Goal: Task Accomplishment & Management: Use online tool/utility

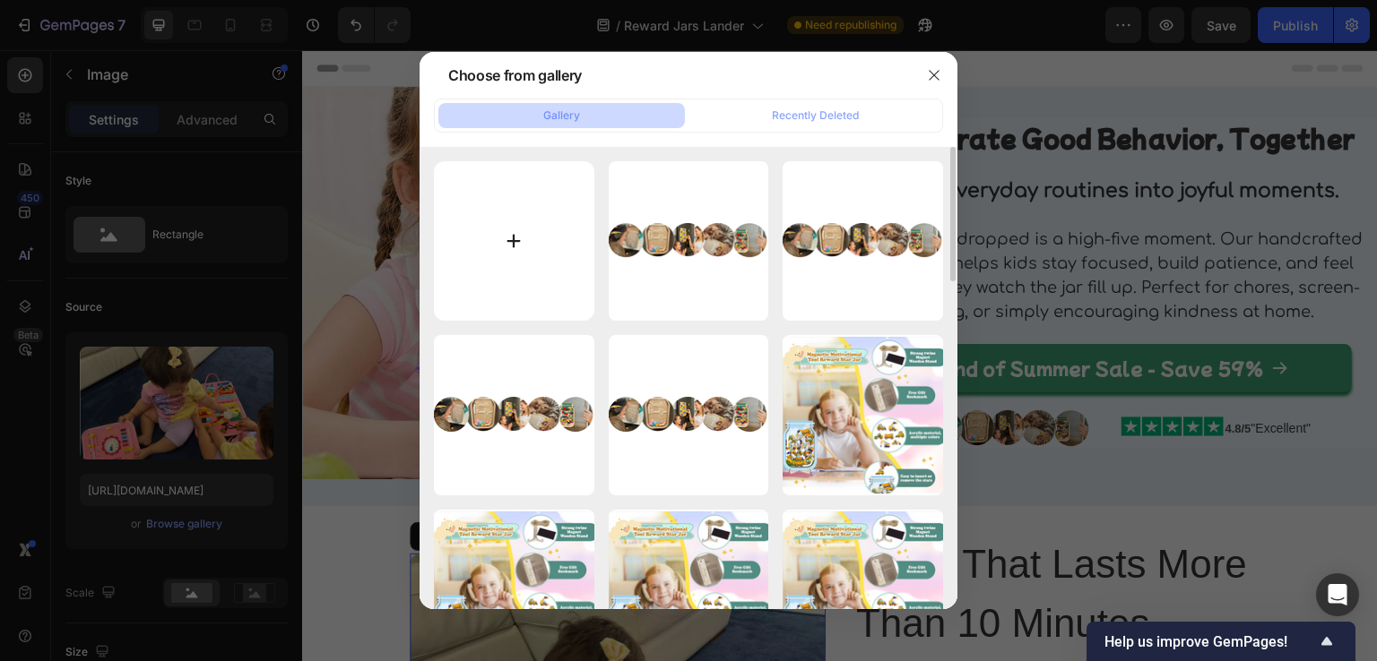
scroll to position [359, 0]
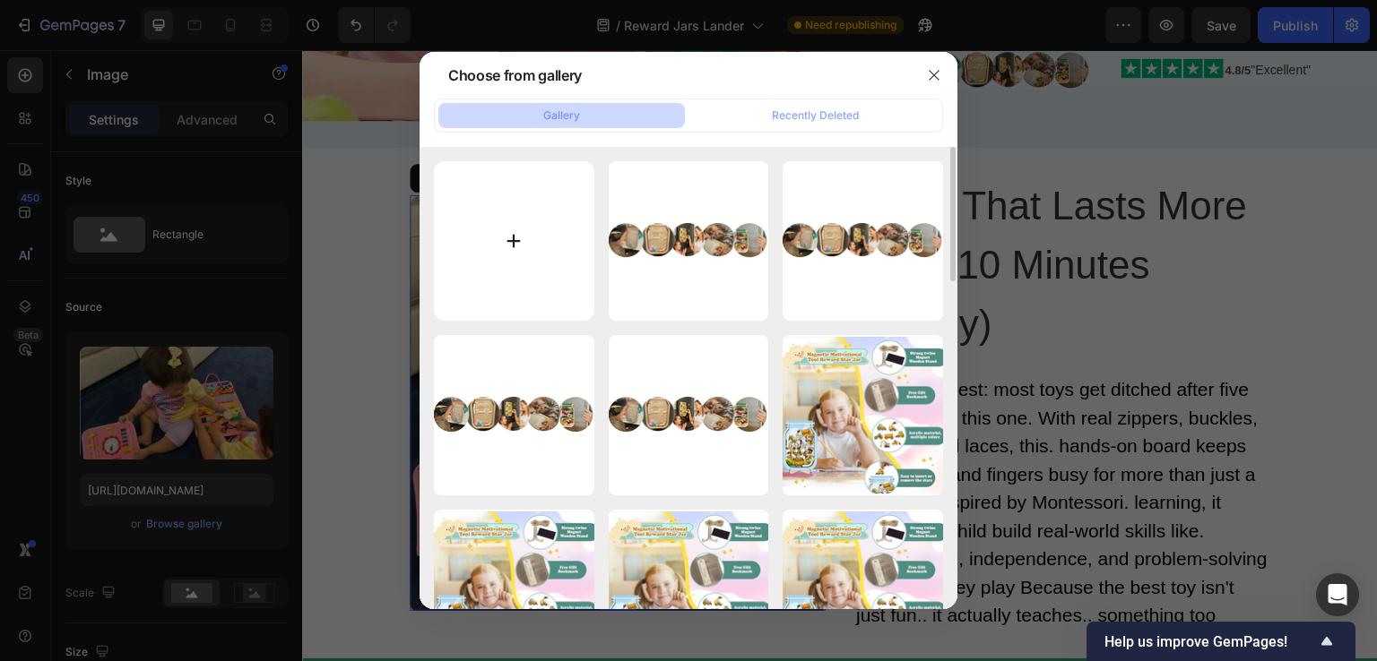
click at [490, 245] on input "file" at bounding box center [514, 241] width 160 height 160
type input "C:\fakepath\gif.gif"
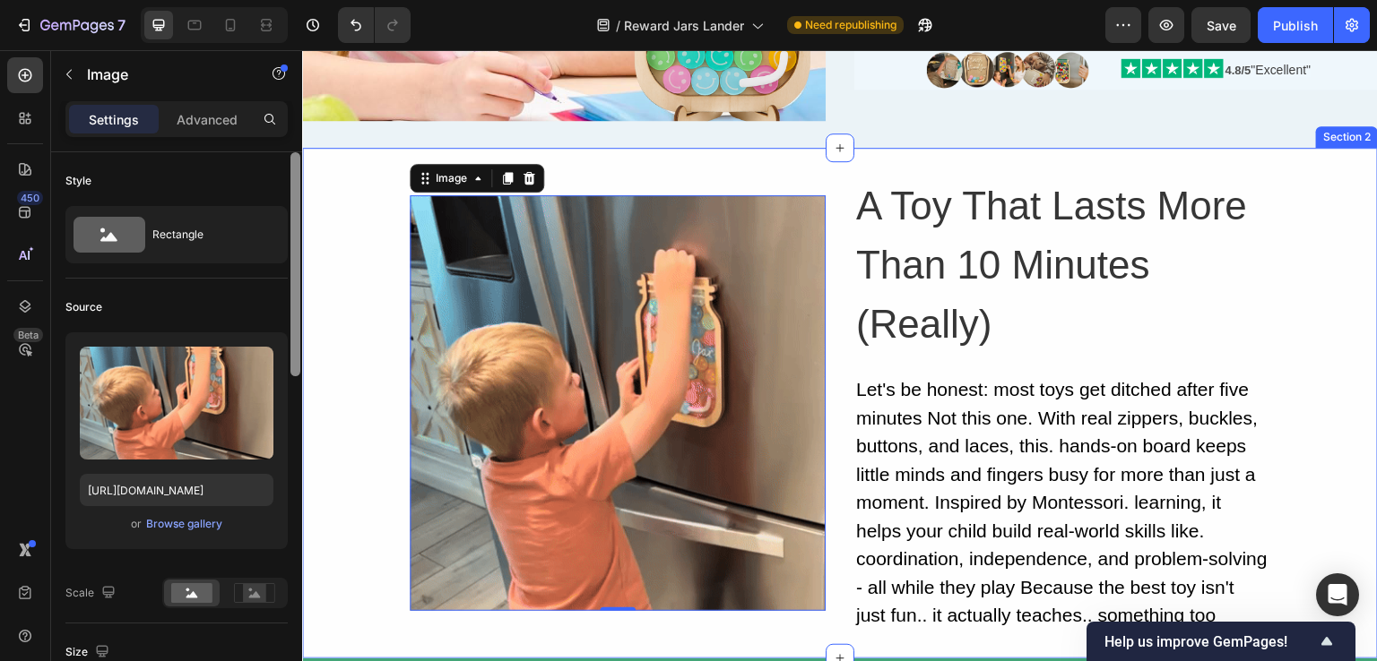
type input "https://cdn.shopify.com/s/files/1/0698/2497/0806/files/gempages_585767317170815…"
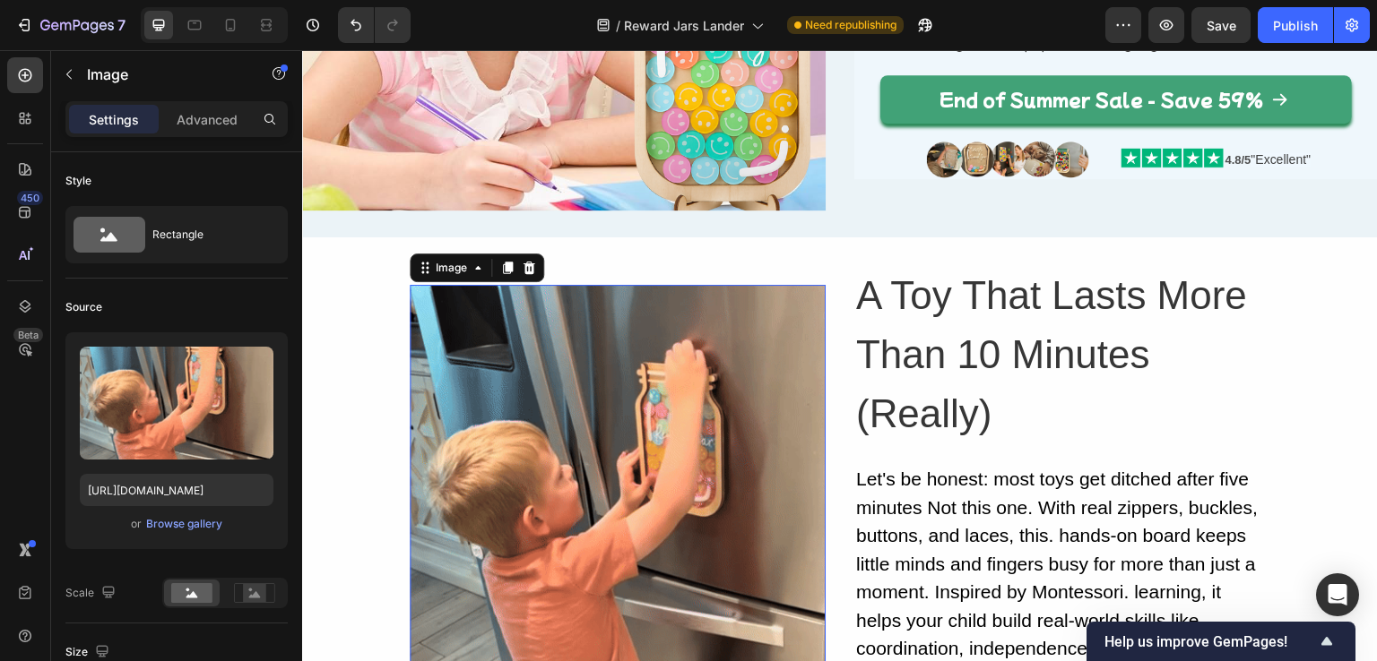
scroll to position [448, 0]
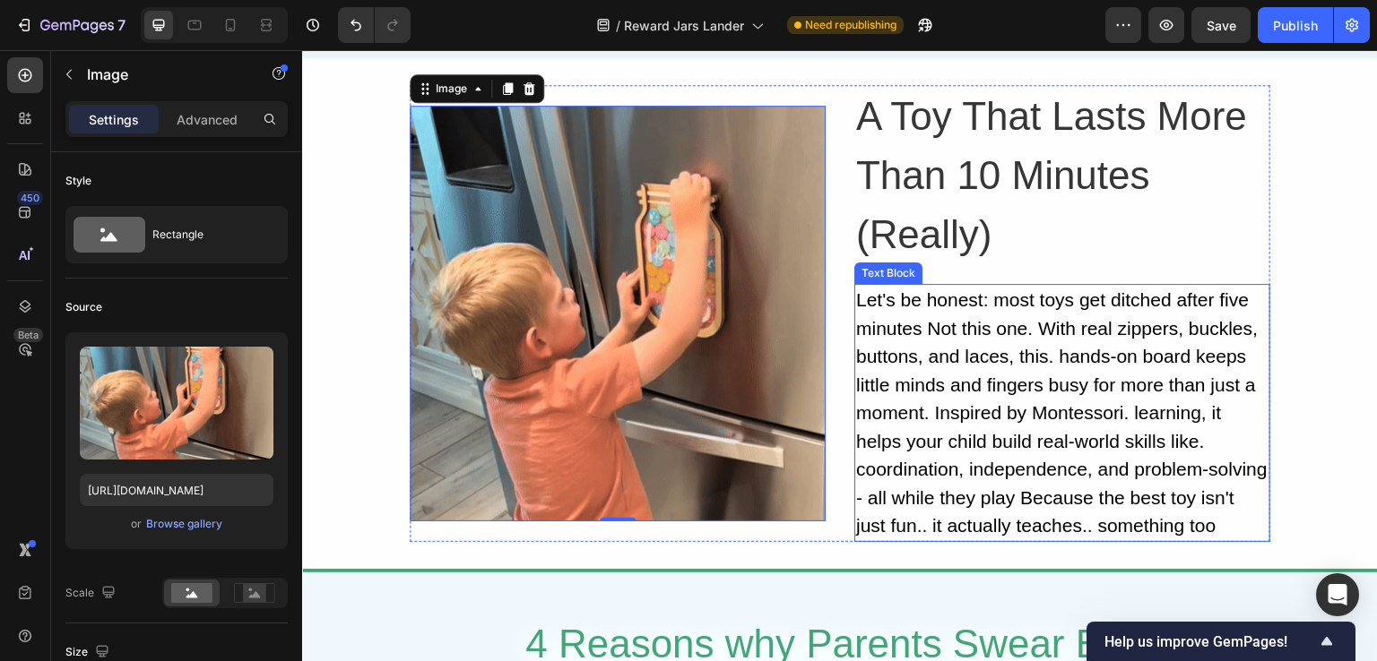
click at [929, 351] on p "Let's be honest: most toys get ditched after five minutes Not this one. With re…" at bounding box center [1062, 413] width 412 height 255
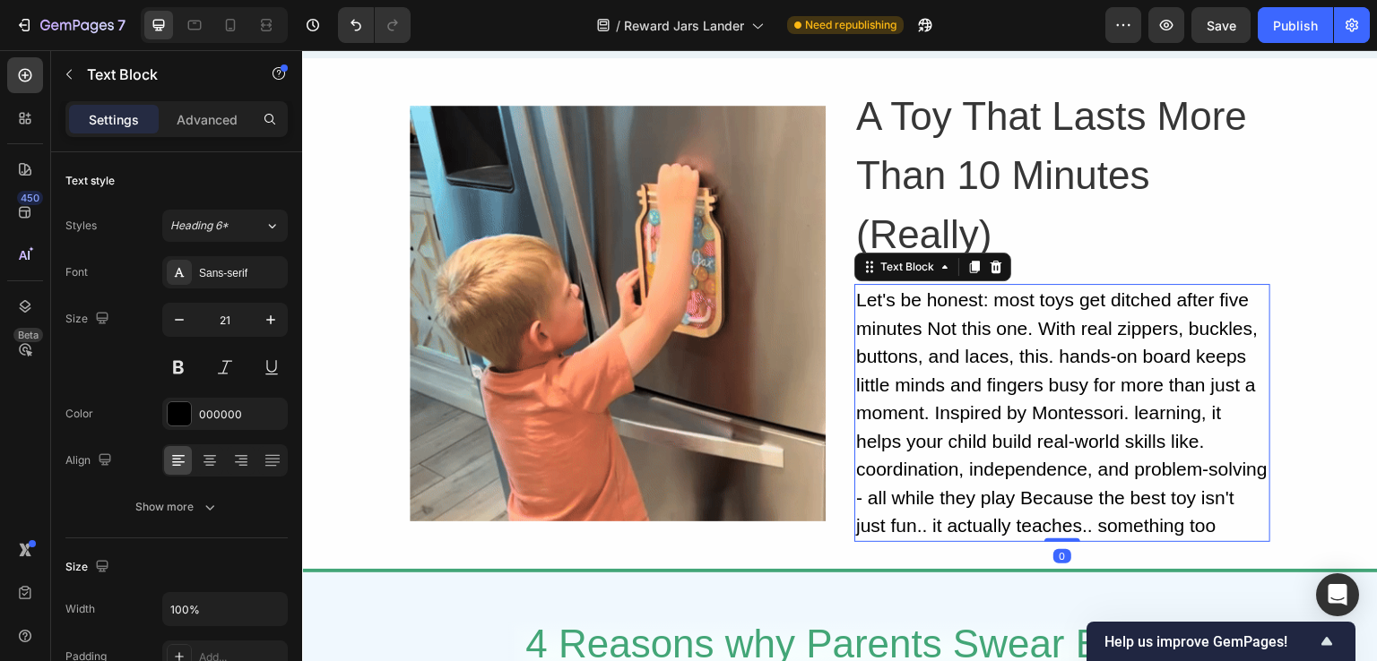
click at [1041, 321] on p "Let's be honest: most toys get ditched after five minutes Not this one. With re…" at bounding box center [1062, 413] width 412 height 255
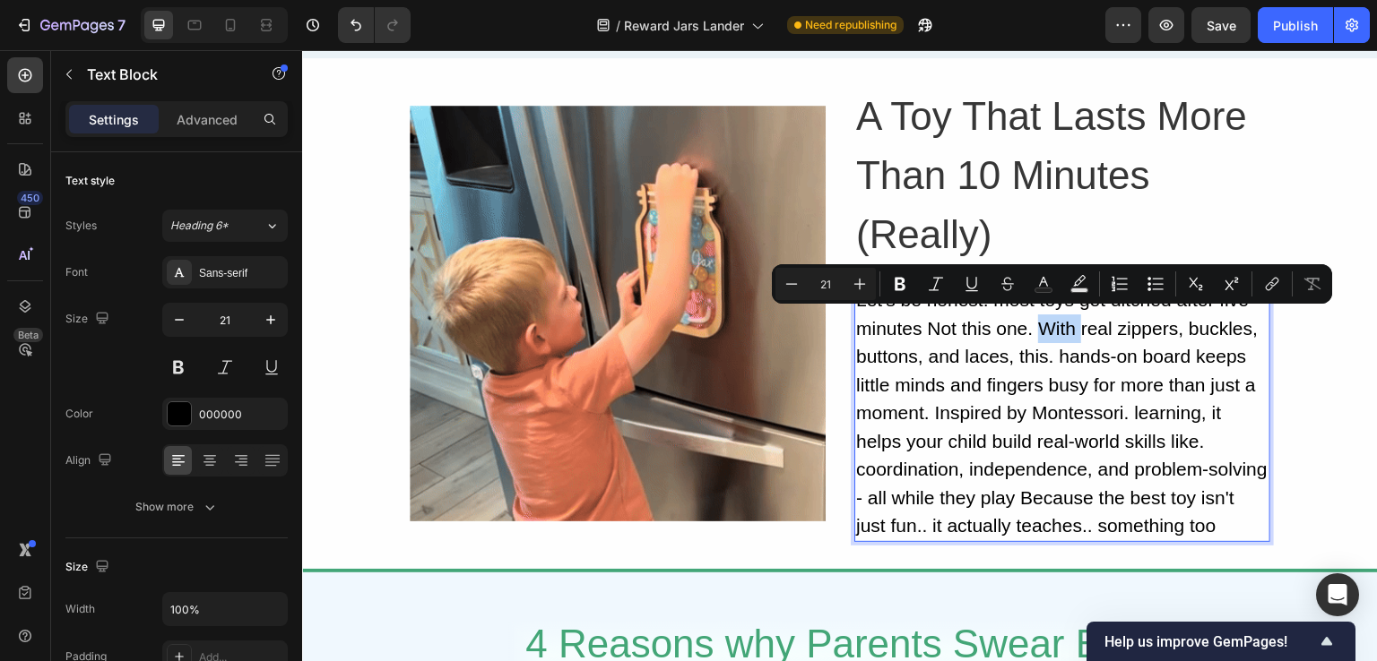
click at [1034, 321] on p "Let's be honest: most toys get ditched after five minutes Not this one. With re…" at bounding box center [1062, 413] width 412 height 255
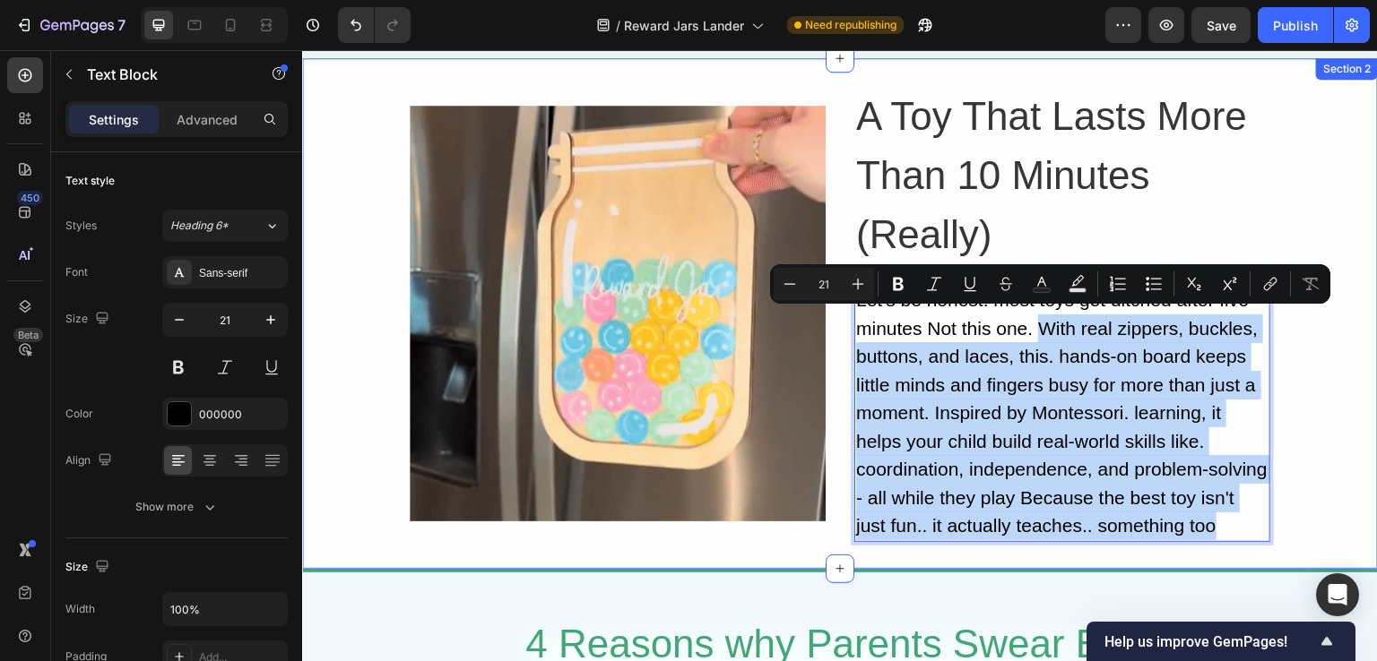
drag, startPoint x: 1034, startPoint y: 321, endPoint x: 1245, endPoint y: 537, distance: 301.7
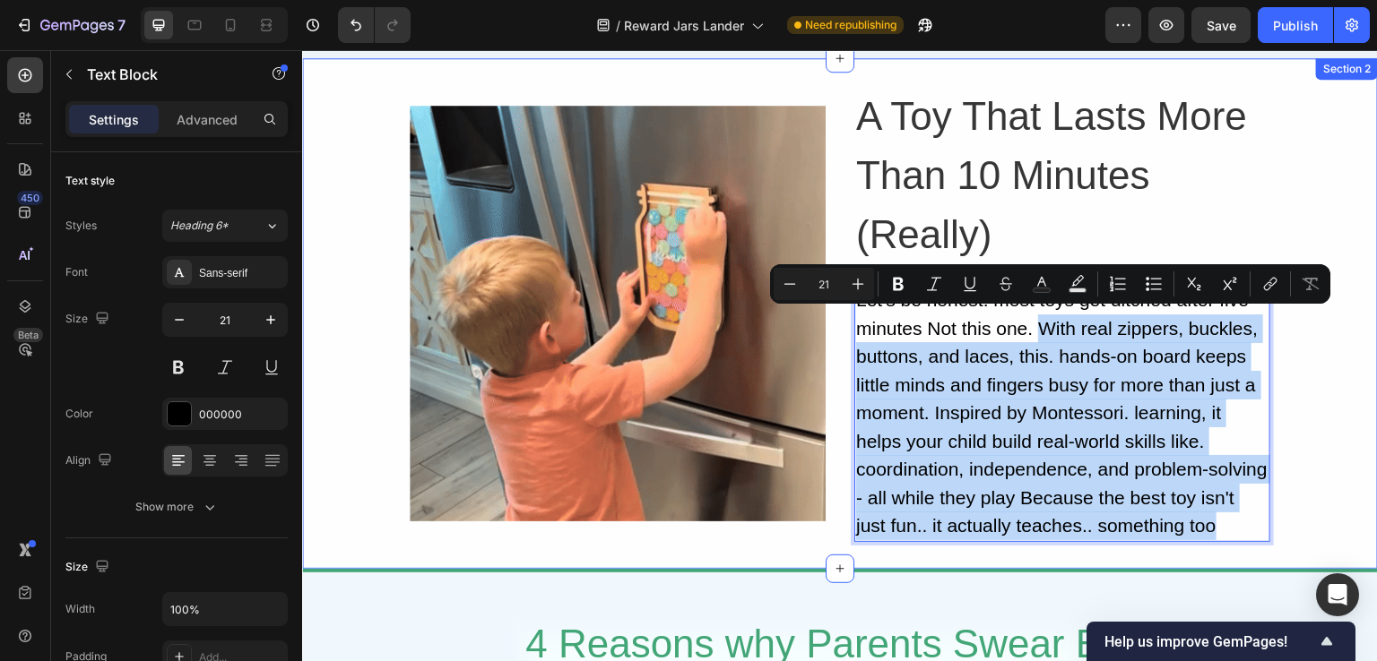
click at [1245, 537] on div "Image A Toy That Lasts More Than 10 Minutes (Really) Heading Let's be honest: m…" at bounding box center [840, 313] width 1076 height 511
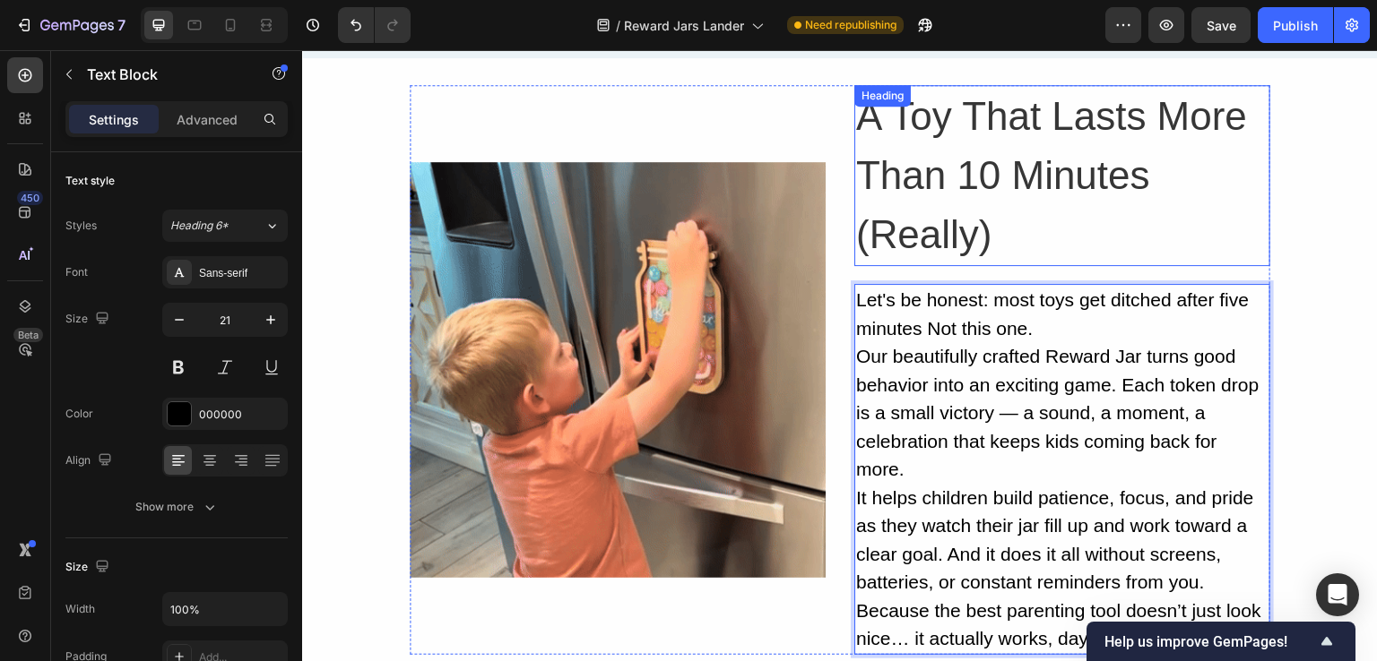
click at [929, 172] on p "A Toy That Lasts More Than 10 Minutes (Really)" at bounding box center [1062, 175] width 412 height 177
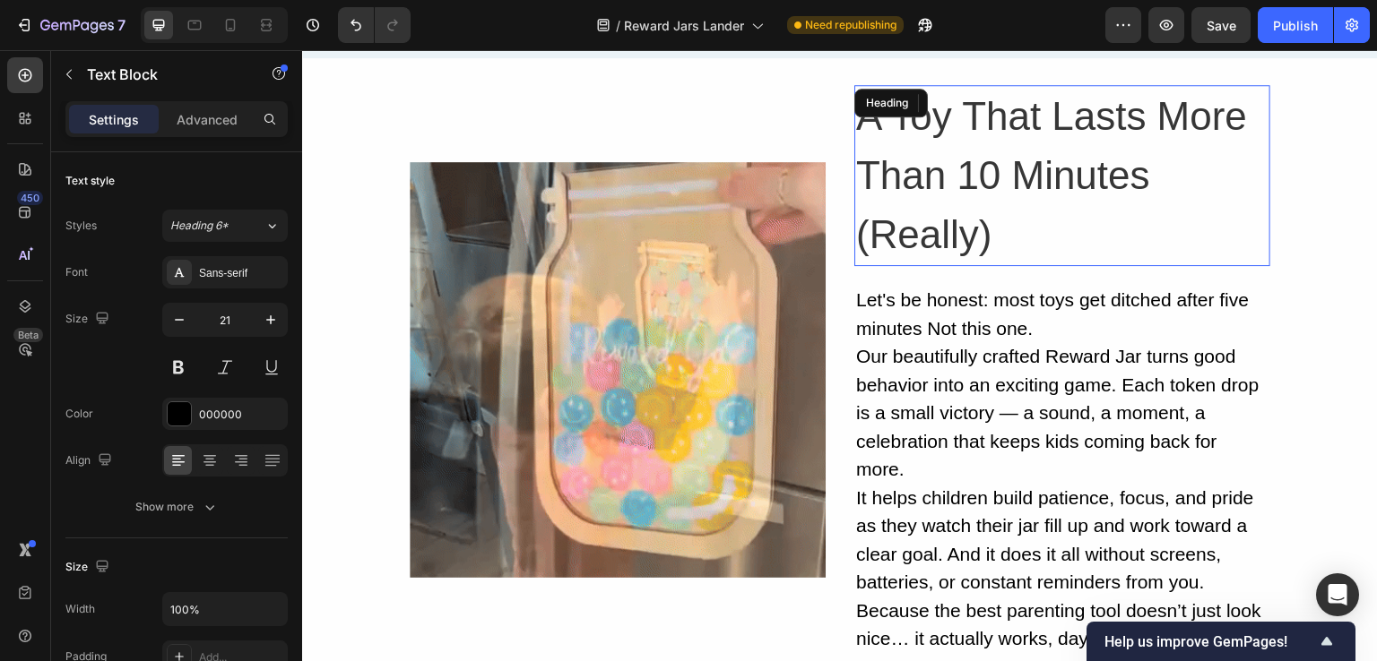
click at [929, 172] on p "A Toy That Lasts More Than 10 Minutes (Really)" at bounding box center [1062, 175] width 412 height 177
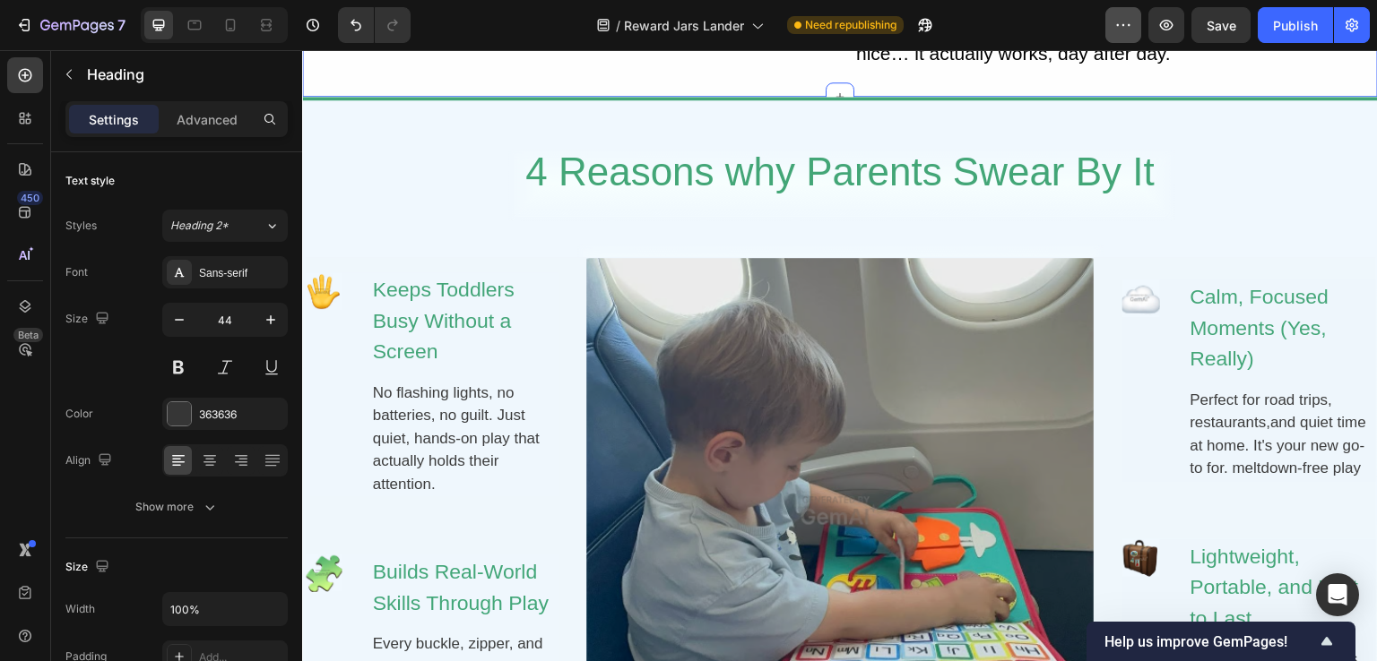
scroll to position [986, 0]
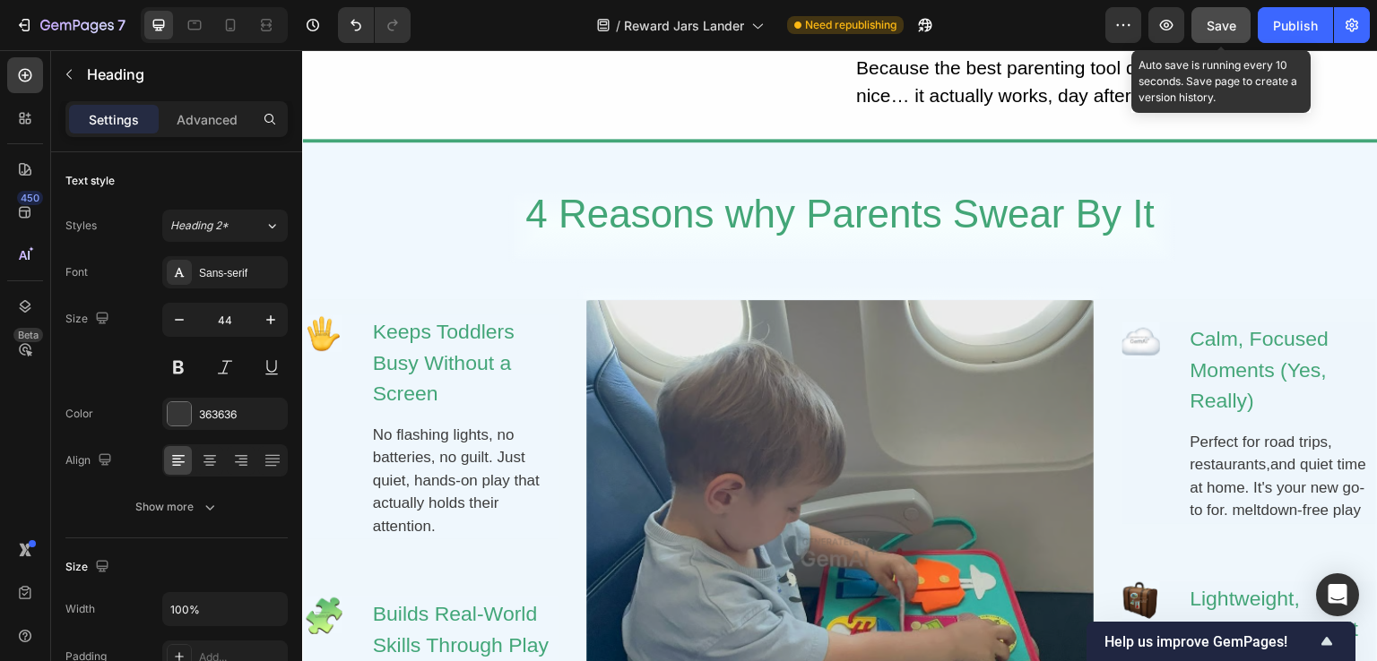
click at [1204, 23] on button "Save" at bounding box center [1220, 25] width 59 height 36
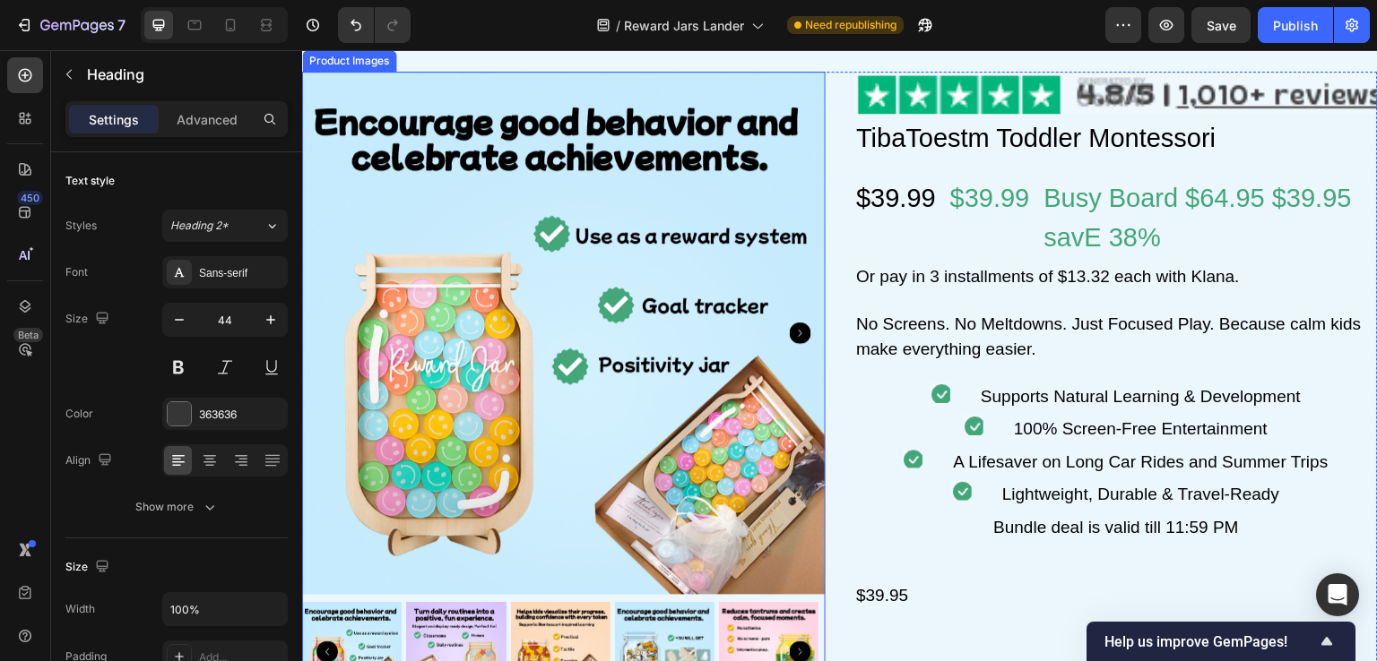
scroll to position [2062, 0]
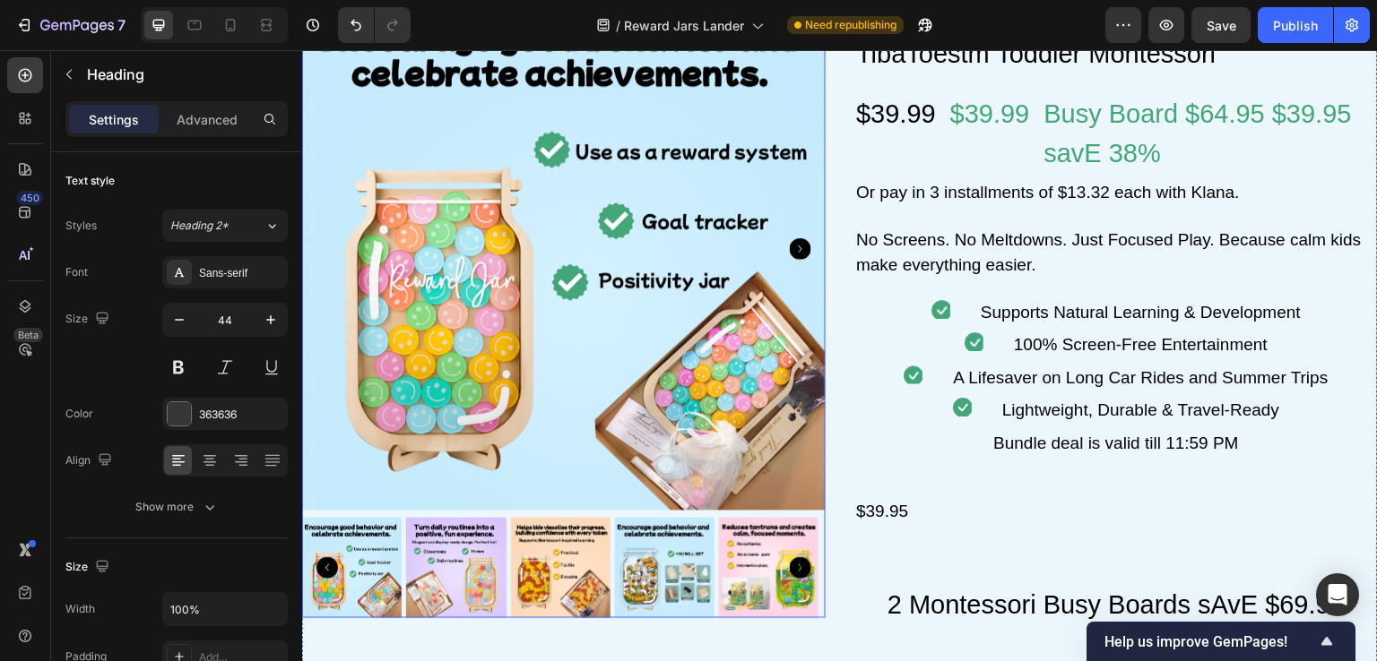
click at [546, 281] on img at bounding box center [563, 248] width 523 height 523
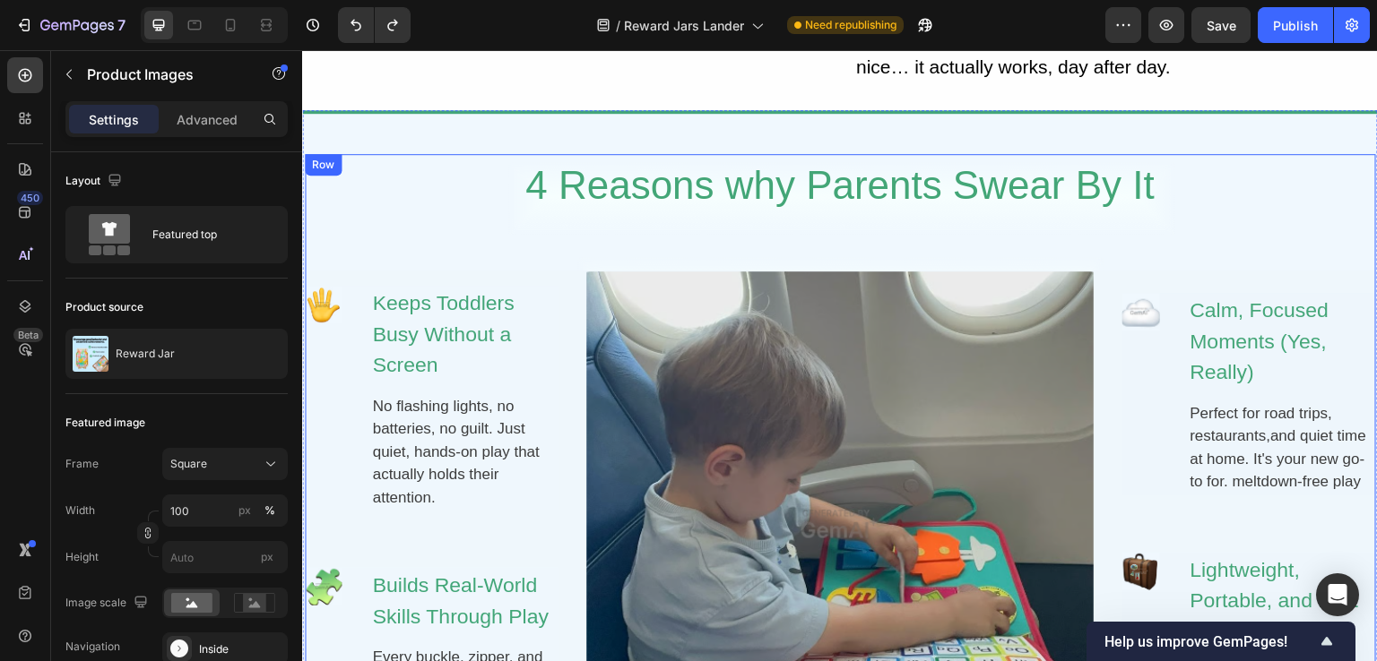
scroll to position [986, 0]
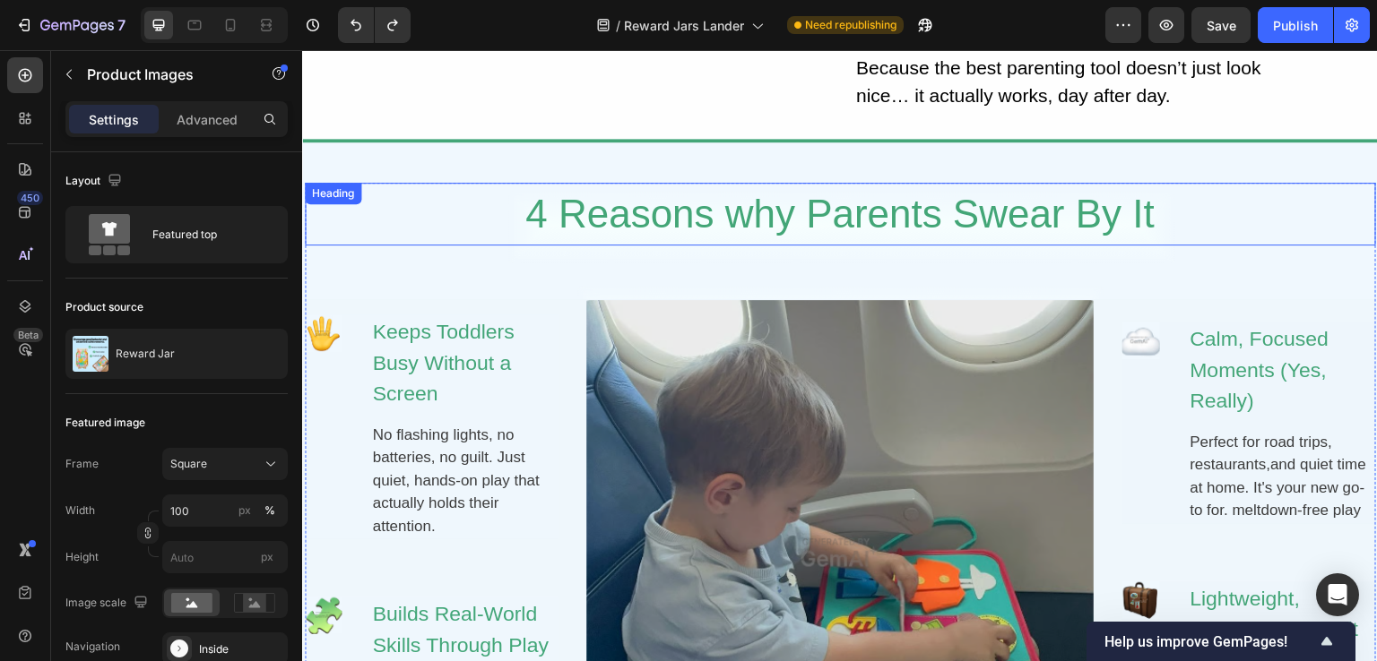
click at [698, 226] on h2 "4 Reasons why Parents Swear By It" at bounding box center [840, 214] width 1071 height 63
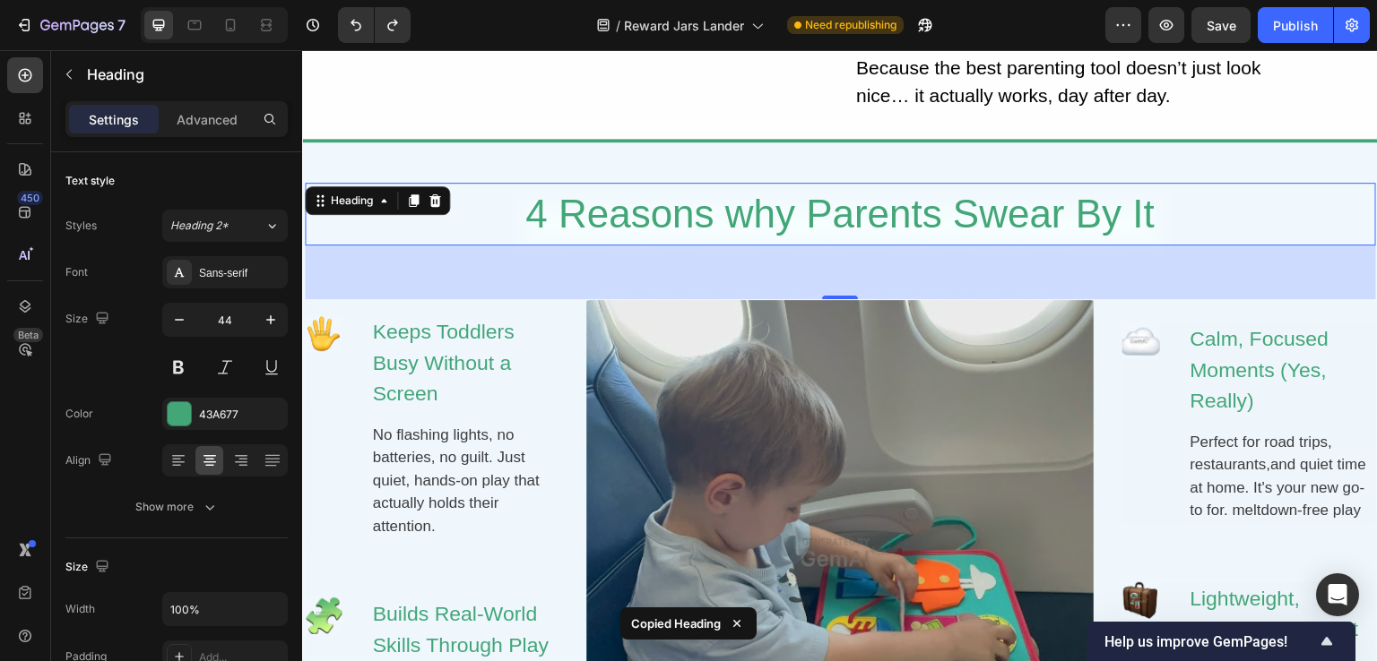
click at [700, 225] on h2 "4 Reasons why Parents Swear By It" at bounding box center [840, 214] width 1071 height 63
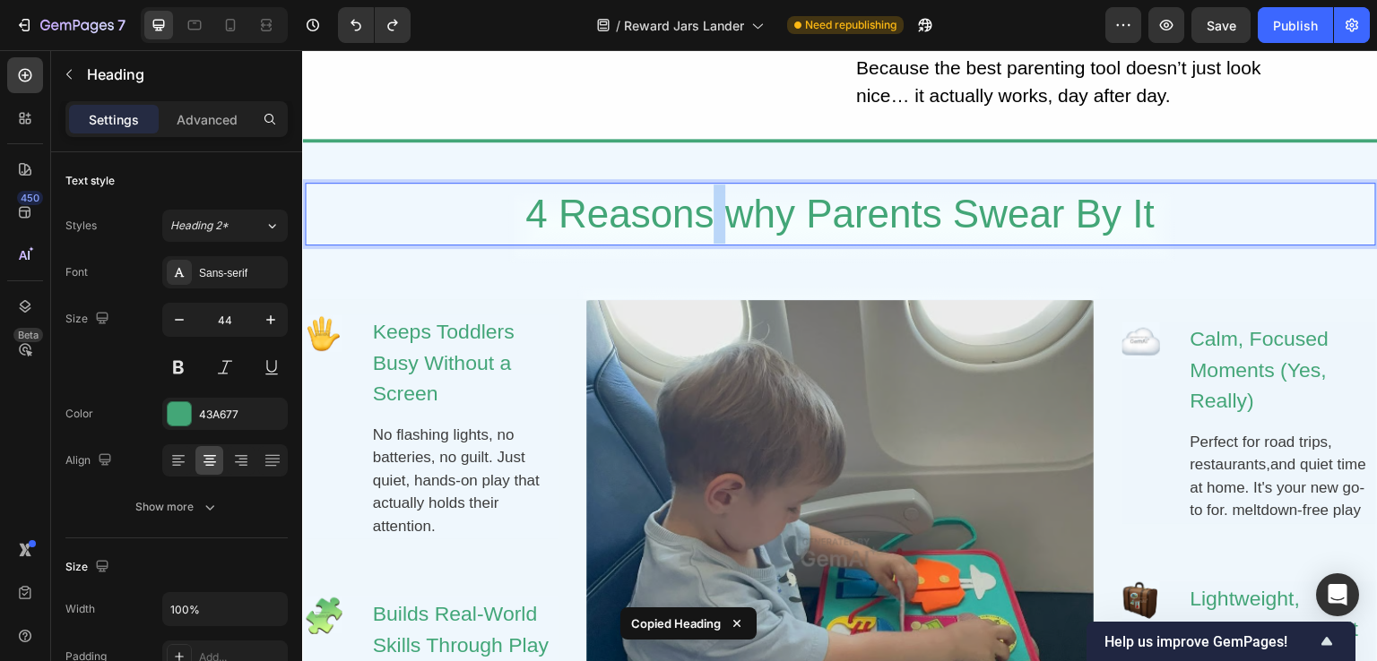
click at [700, 225] on p "4 Reasons why Parents Swear By It" at bounding box center [841, 214] width 1068 height 59
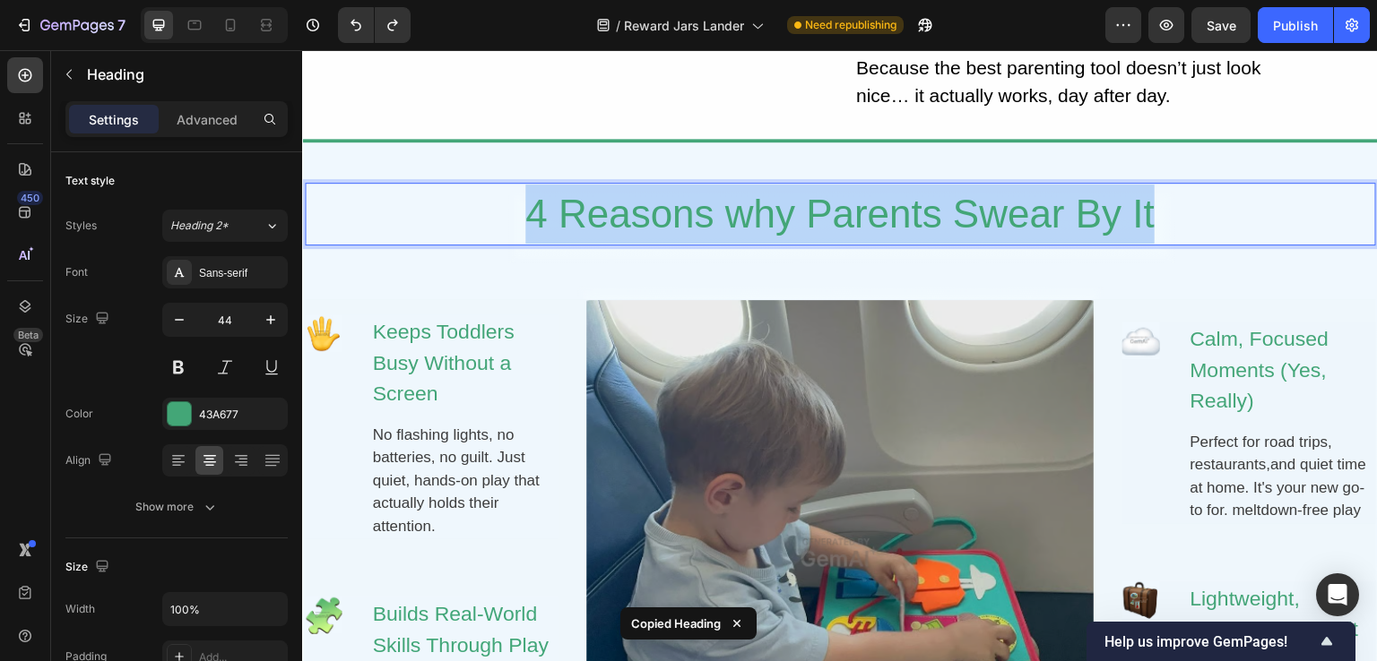
click at [700, 225] on p "4 Reasons why Parents Swear By It" at bounding box center [841, 214] width 1068 height 59
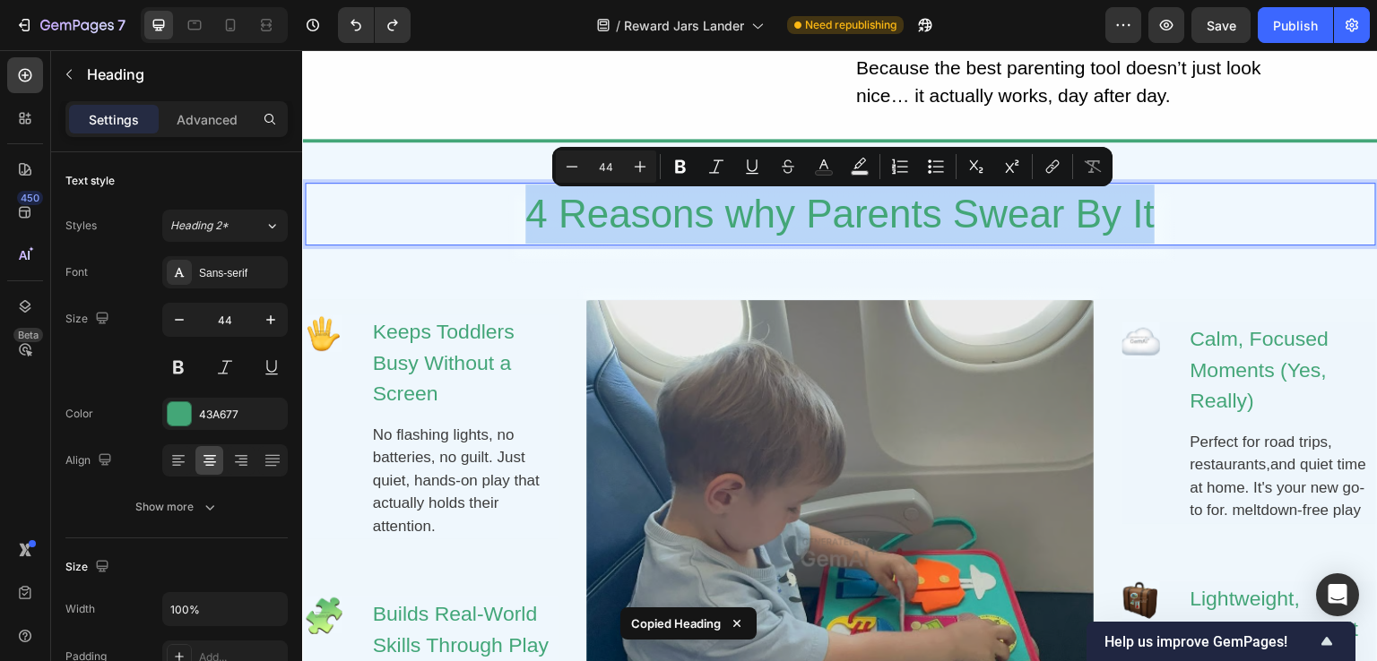
copy p "4 Reasons why Parents Swear By It"
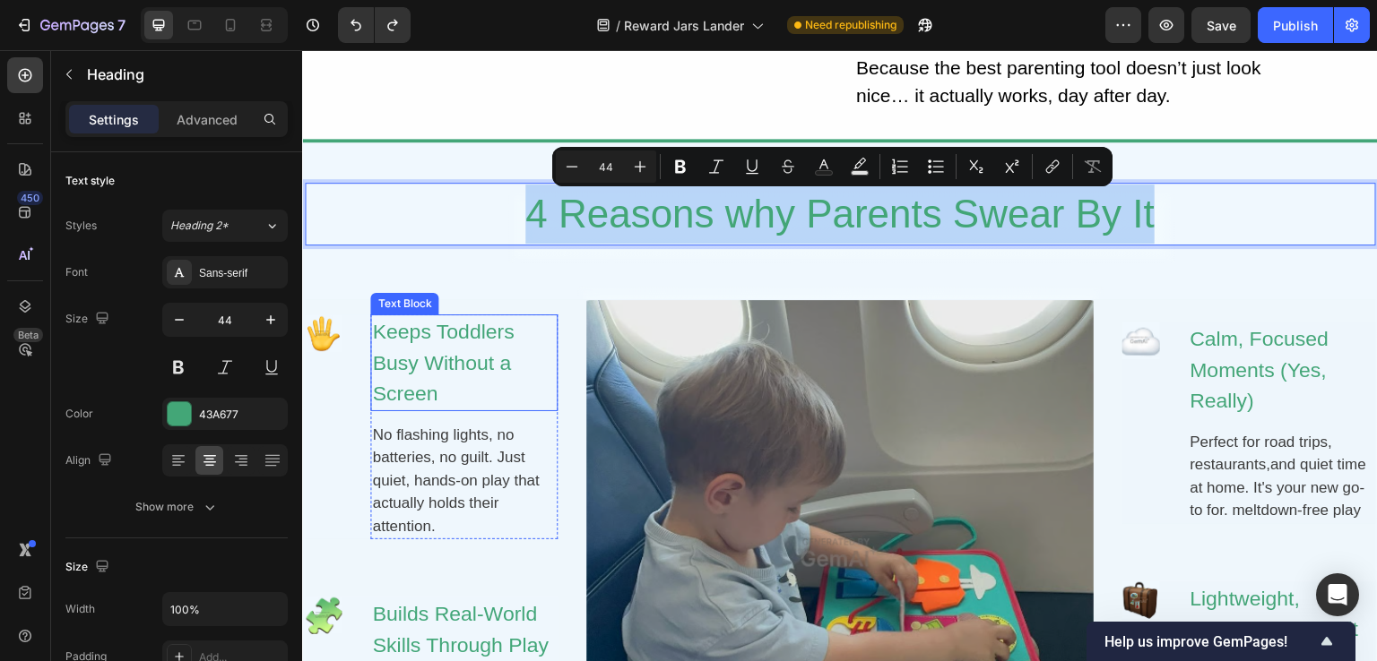
click at [429, 357] on div "Keeps Toddlers Busy Without a Screen" at bounding box center [463, 363] width 187 height 97
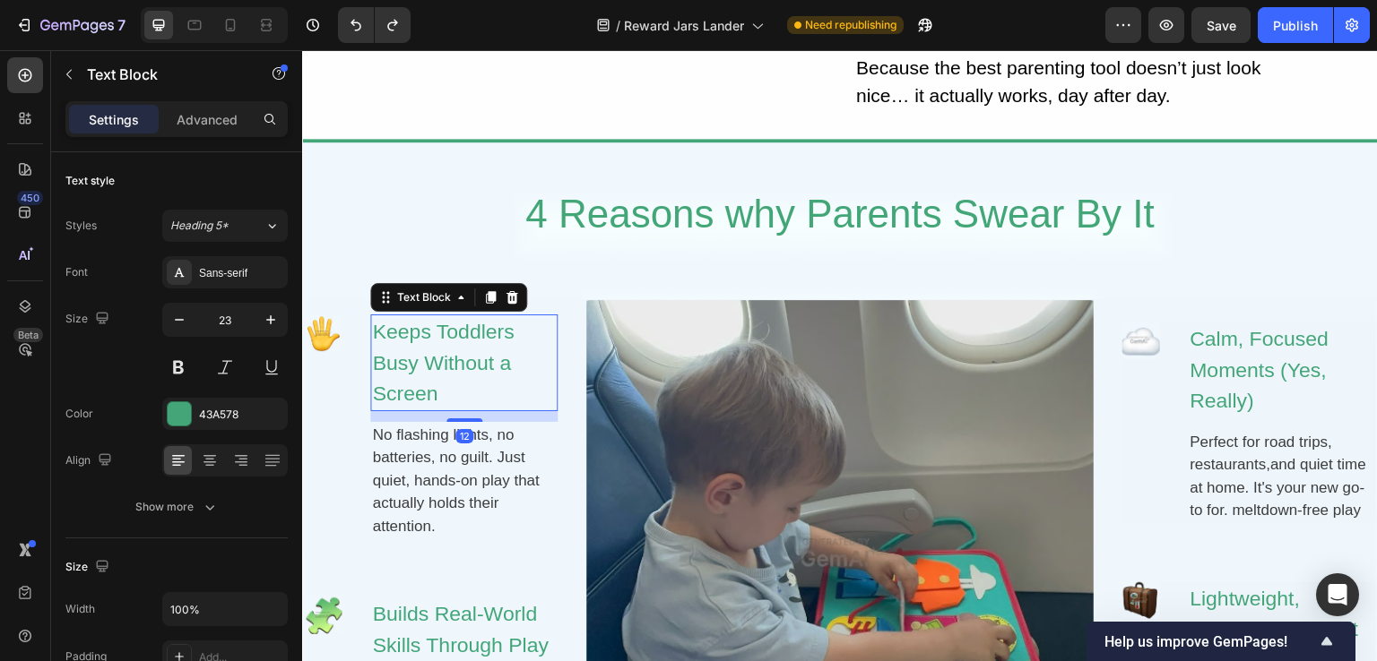
click at [445, 361] on div "Keeps Toddlers Busy Without a Screen" at bounding box center [463, 363] width 187 height 97
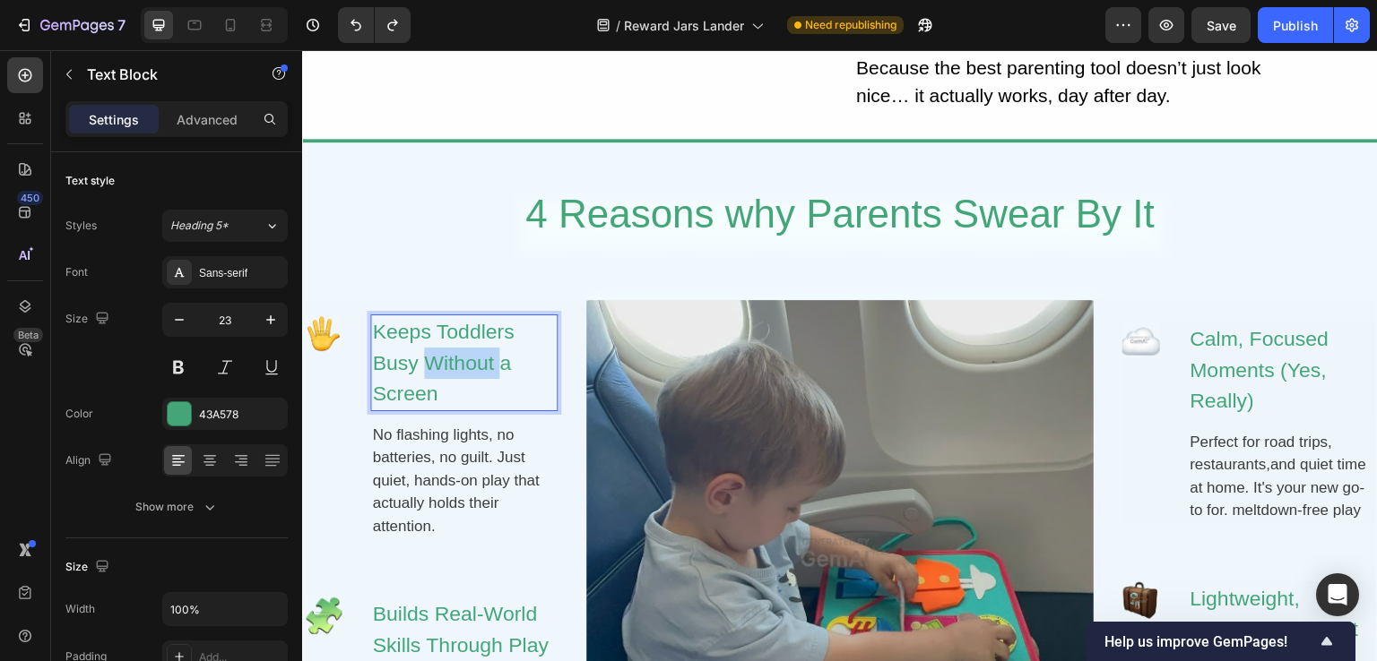
click at [445, 361] on p "Keeps Toddlers Busy Without a Screen" at bounding box center [464, 362] width 184 height 93
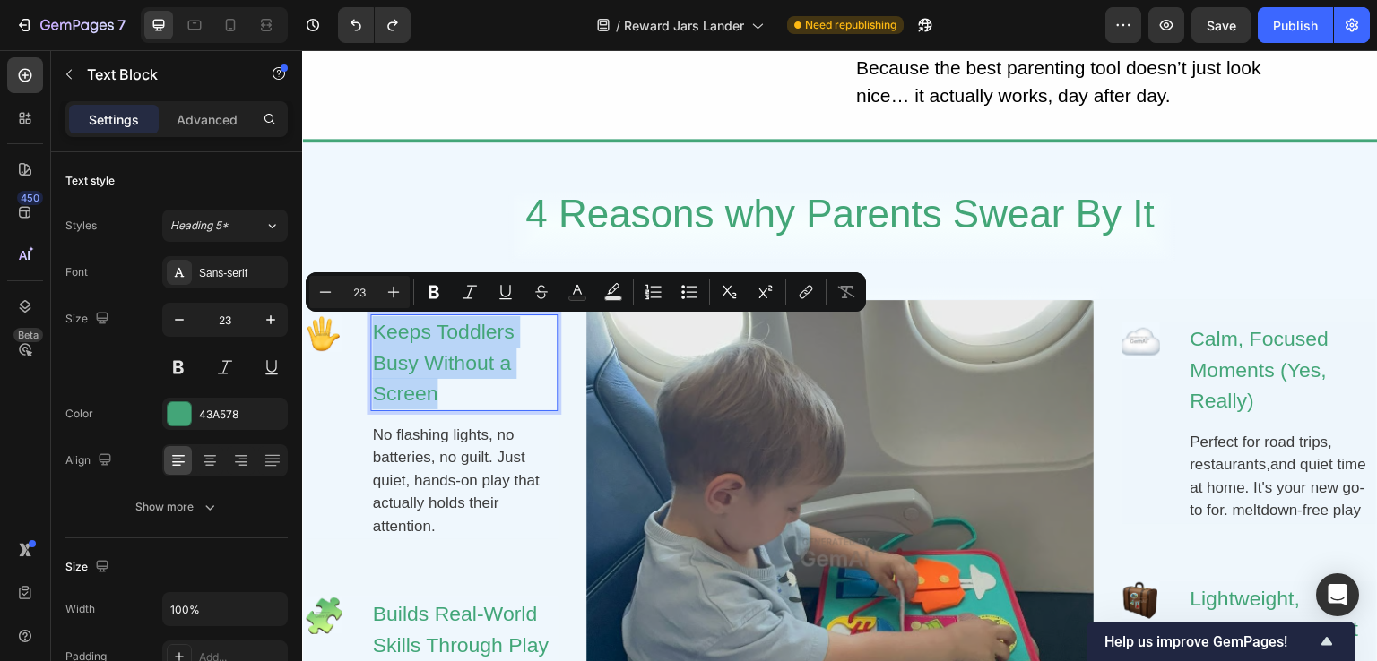
copy p "Keeps Toddlers Busy Without a Screen"
click at [453, 487] on div "No flashing lights, no batteries, no guilt. Just quiet, hands-on play that actu…" at bounding box center [463, 481] width 187 height 118
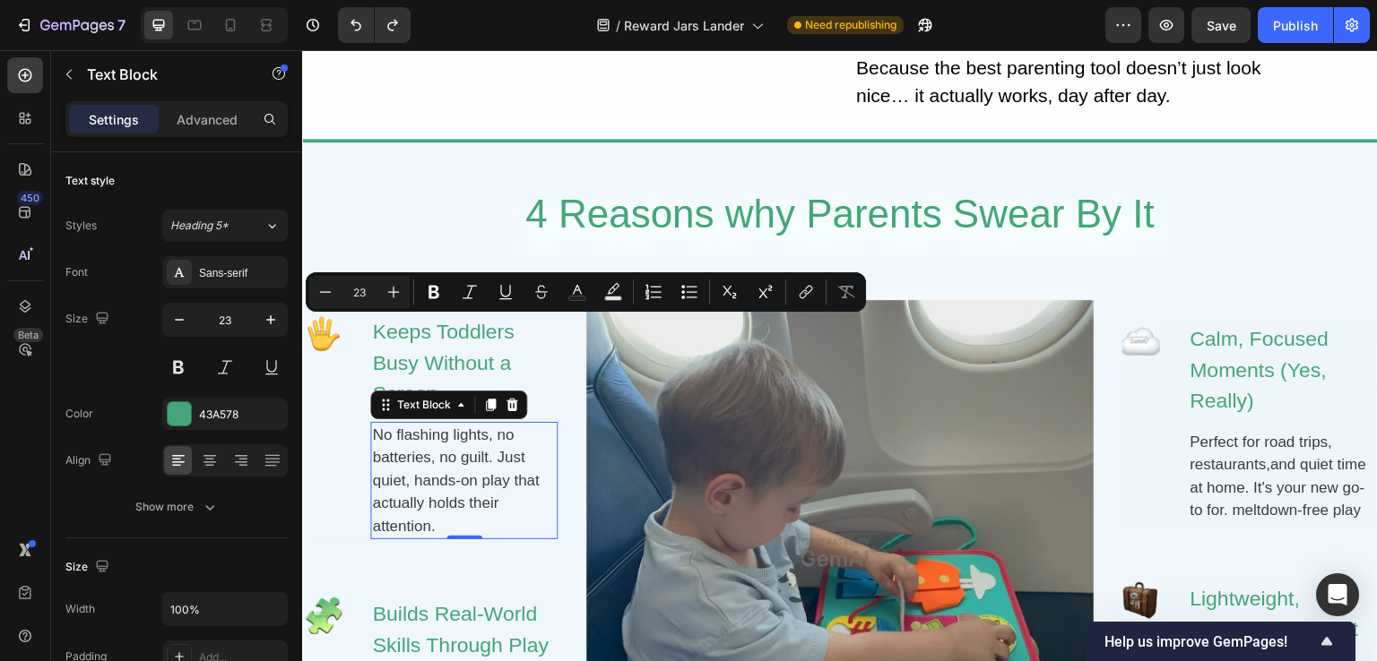
click at [453, 487] on p "No flashing lights, no batteries, no guilt. Just quiet, hands-on play that actu…" at bounding box center [464, 481] width 184 height 115
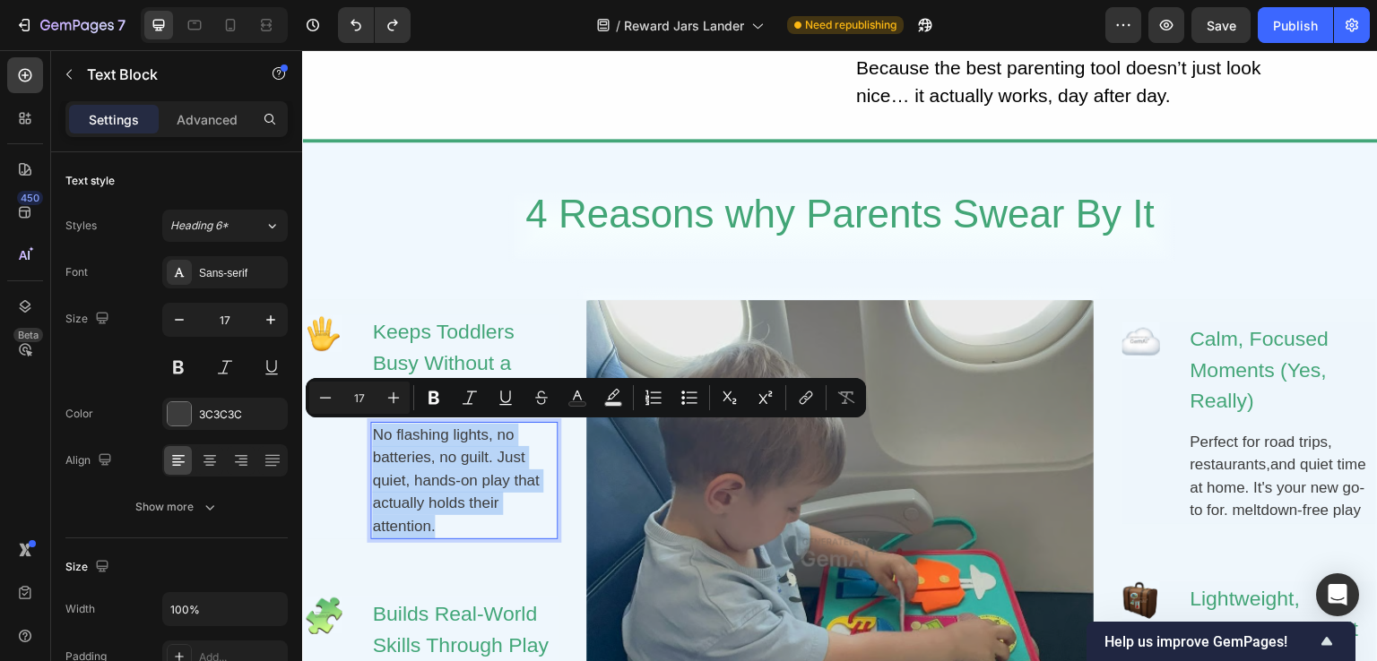
copy p "No flashing lights, no batteries, no guilt. Just quiet, hands-on play that actu…"
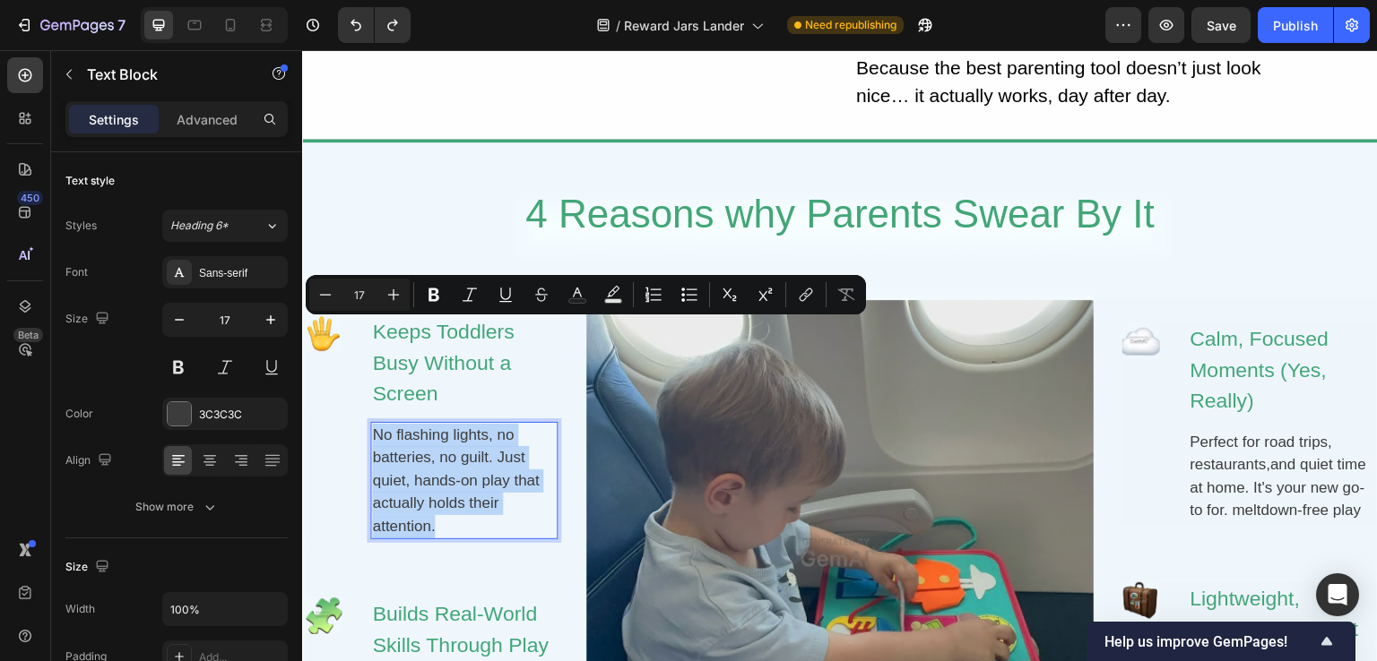
scroll to position [1165, 0]
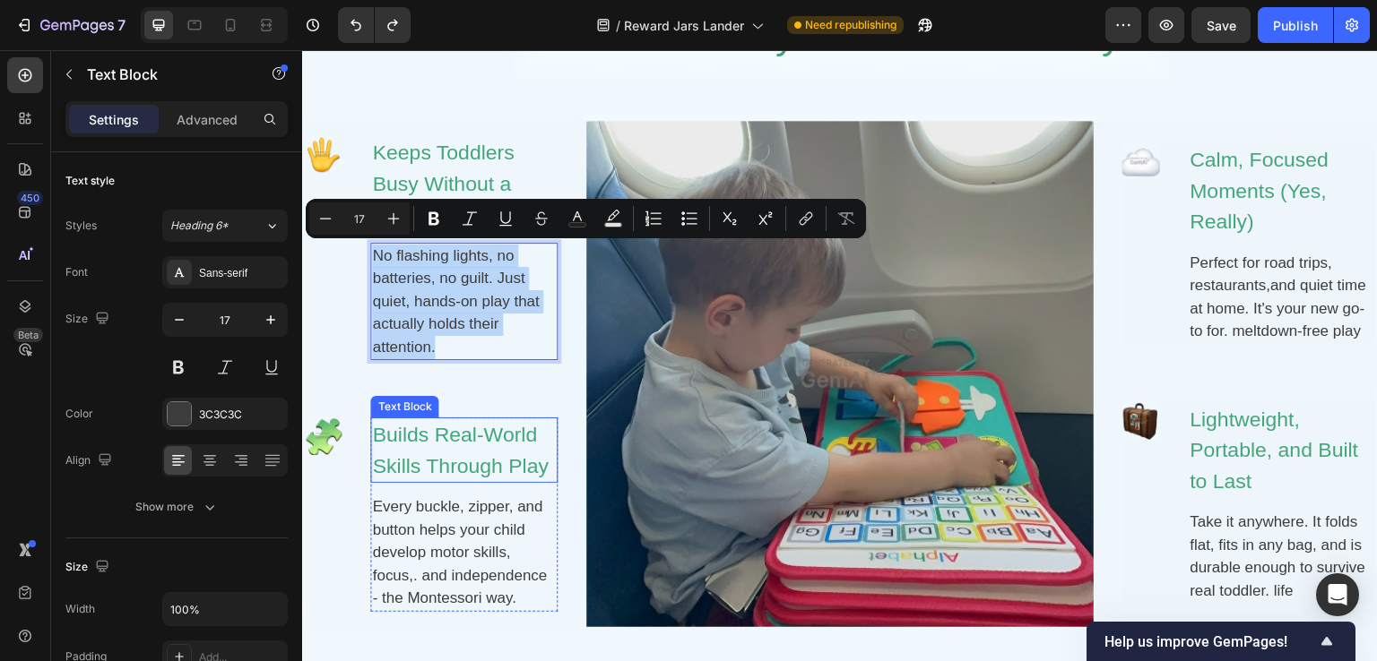
click at [466, 446] on div "Builds Real-World Skills Through Play" at bounding box center [463, 450] width 187 height 65
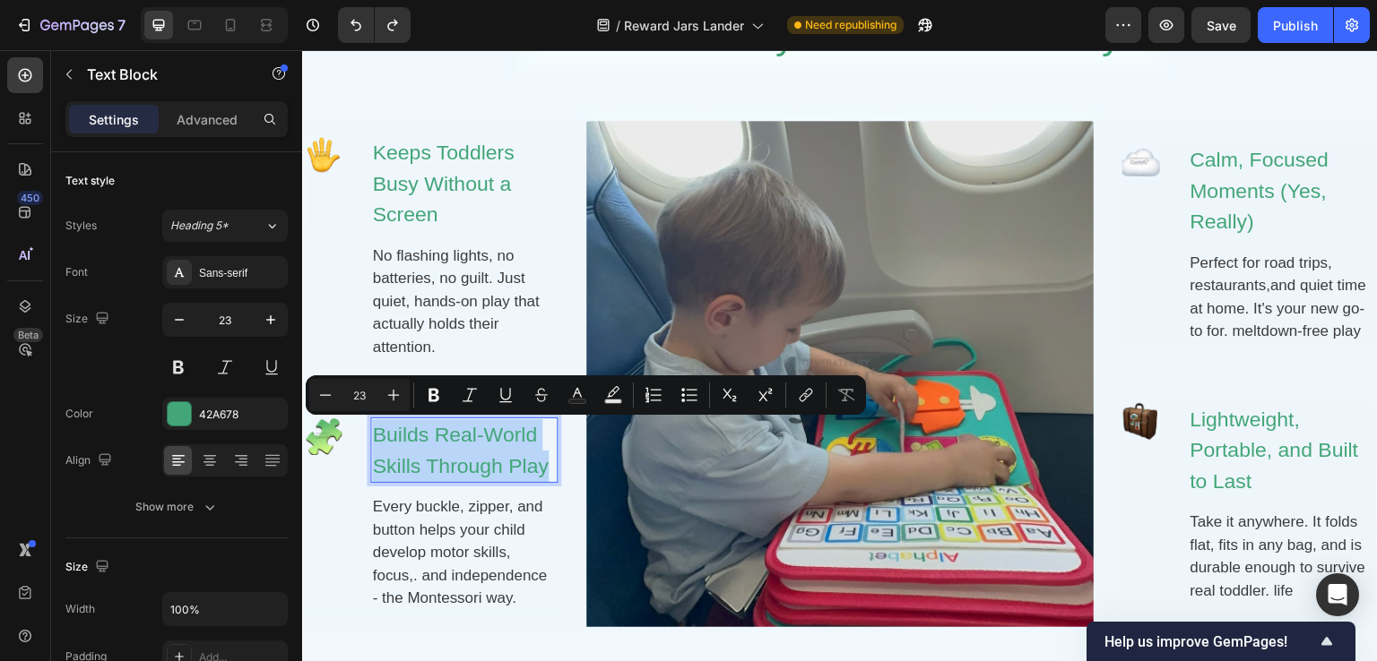
copy p "Builds Real-World Skills Through Play"
click at [466, 530] on div "Every buckle, zipper, and button helps your child develop motor skills, focus,.…" at bounding box center [463, 553] width 187 height 118
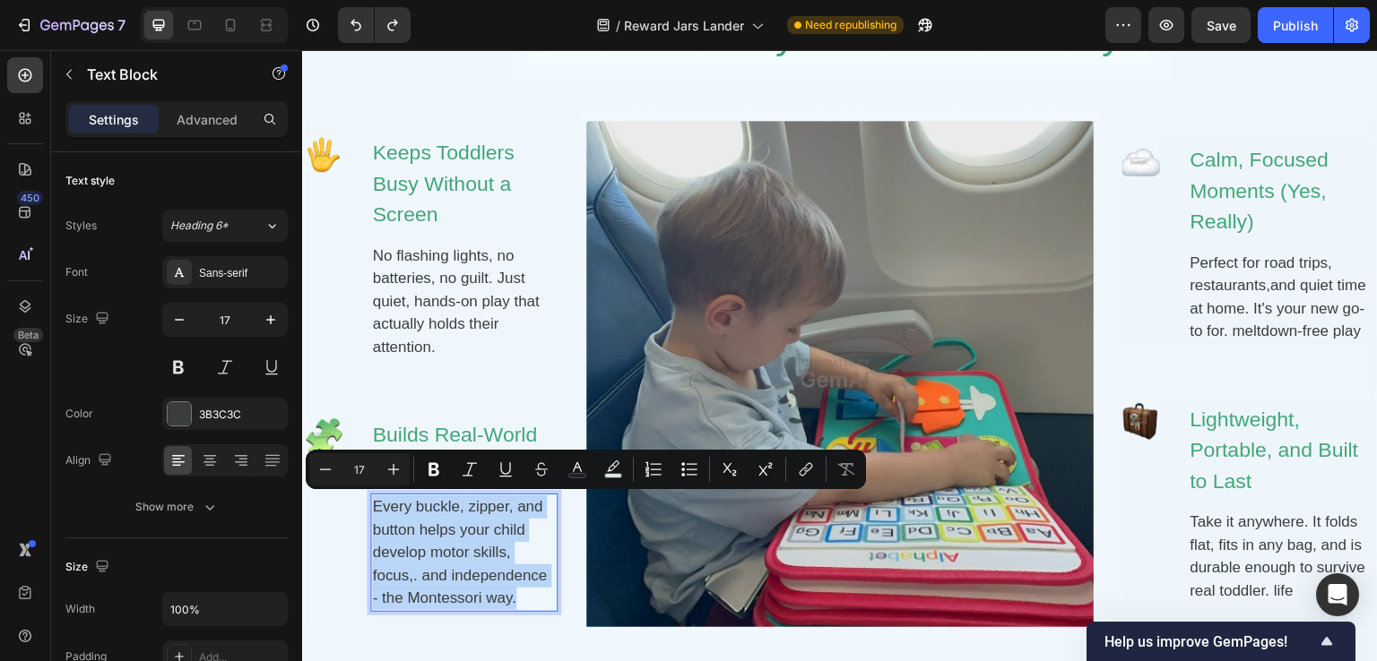
copy p "Every buckle, zipper, and button helps your child develop motor skills, focus,.…"
click at [1208, 204] on div "Calm, Focused Moments (Yes, Really)" at bounding box center [1282, 191] width 187 height 97
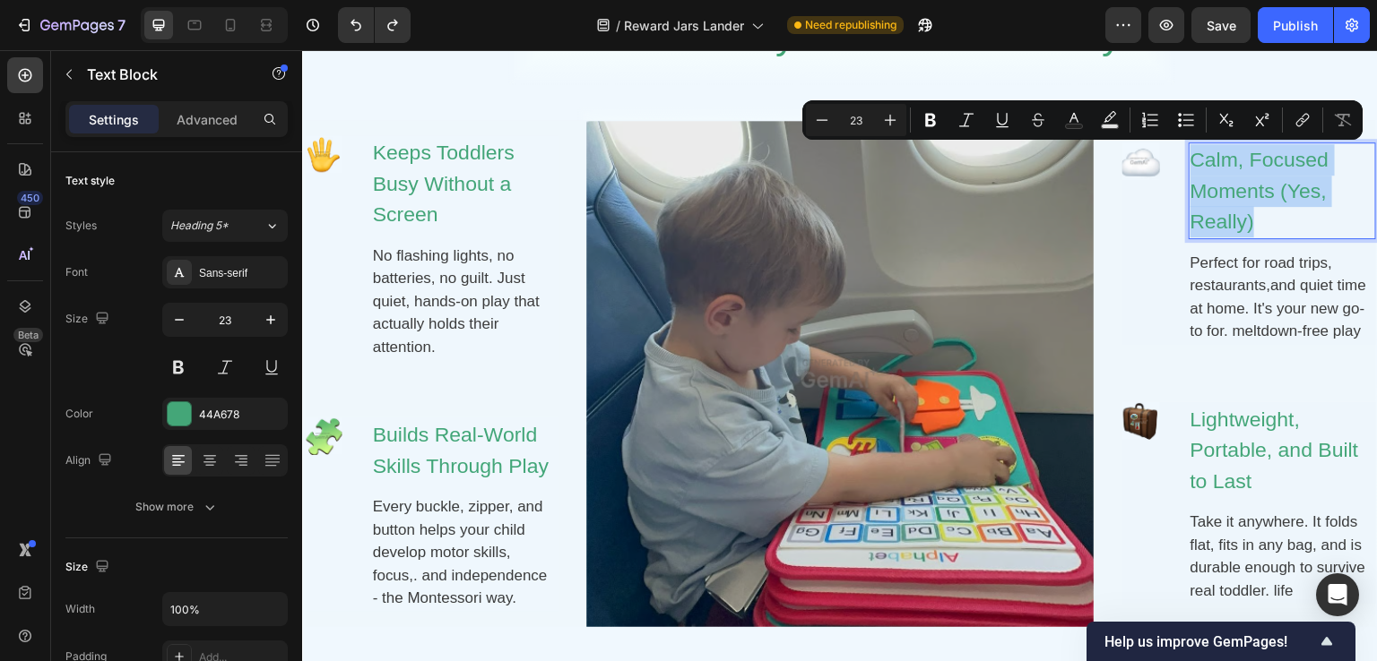
copy p "Calm, Focused Moments (Yes, Really)"
click at [1266, 303] on div "Perfect for road trips, restaurants,and quiet time at home. It's your new go-to…" at bounding box center [1282, 297] width 187 height 95
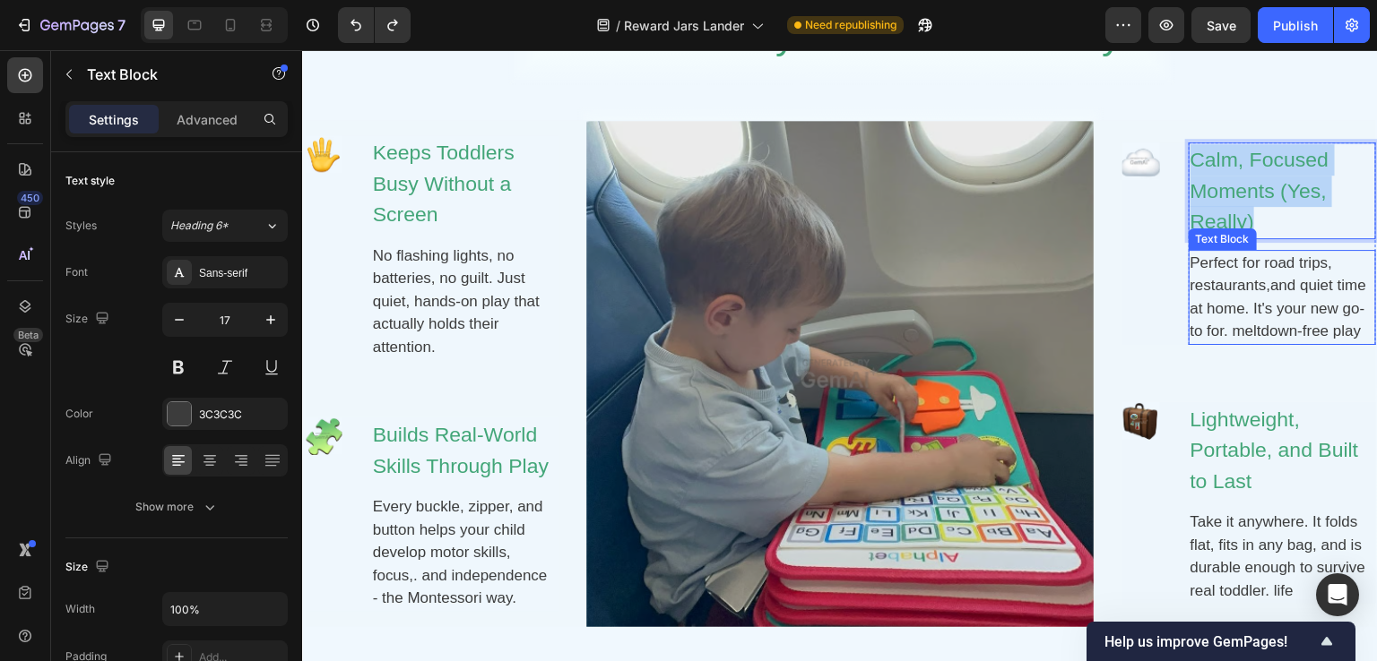
click at [1266, 303] on div "Perfect for road trips, restaurants,and quiet time at home. It's your new go-to…" at bounding box center [1282, 297] width 187 height 95
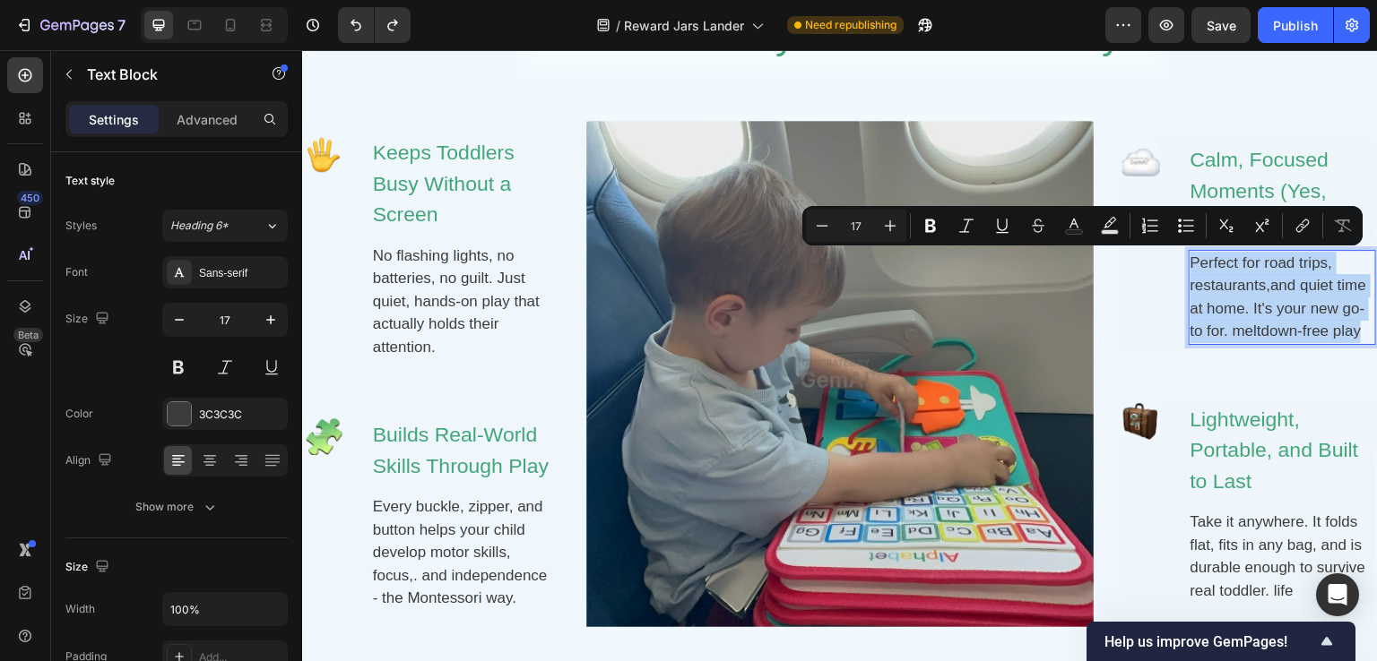
copy p "Perfect for road trips, restaurants,and quiet time at home. It's your new go-to…"
click at [1250, 459] on div "Lightweight, Portable, and Built to Last" at bounding box center [1282, 450] width 187 height 97
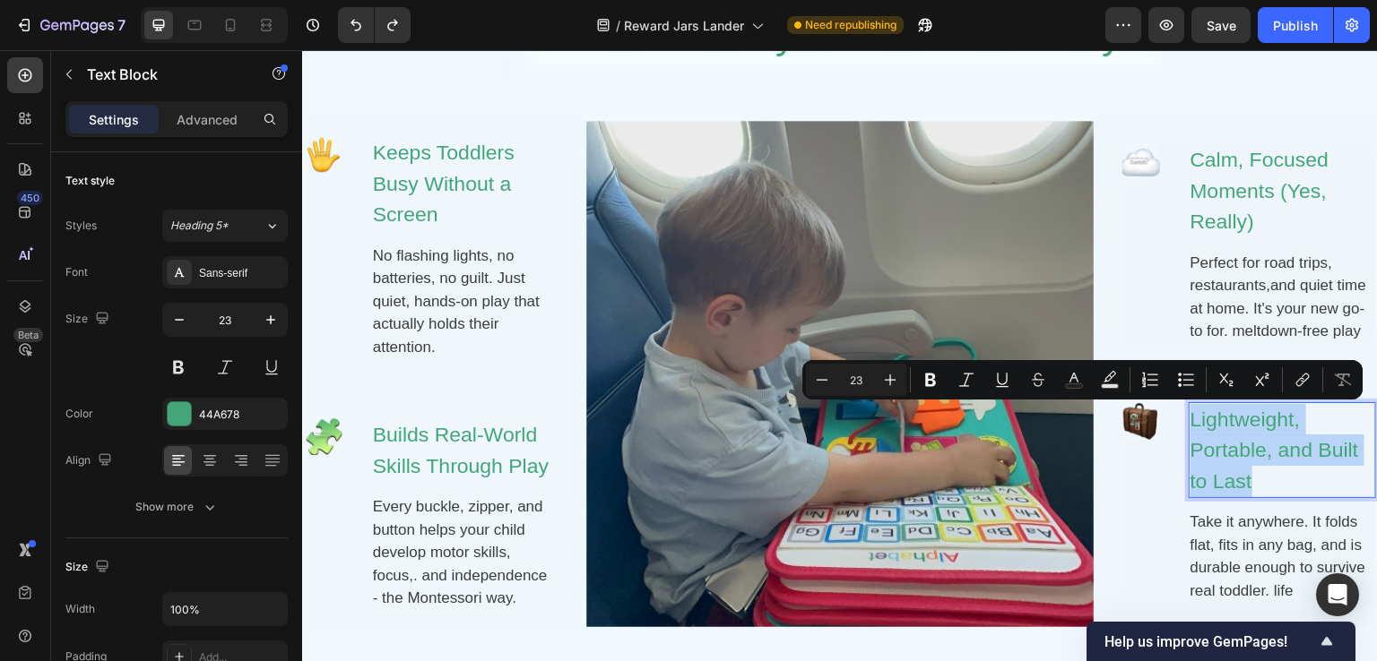
copy p "Lightweight, Portable, and Built to Last"
click at [1249, 536] on div "Take it anywhere. It folds flat, fits in any bag, and is durable enough to surv…" at bounding box center [1282, 556] width 187 height 95
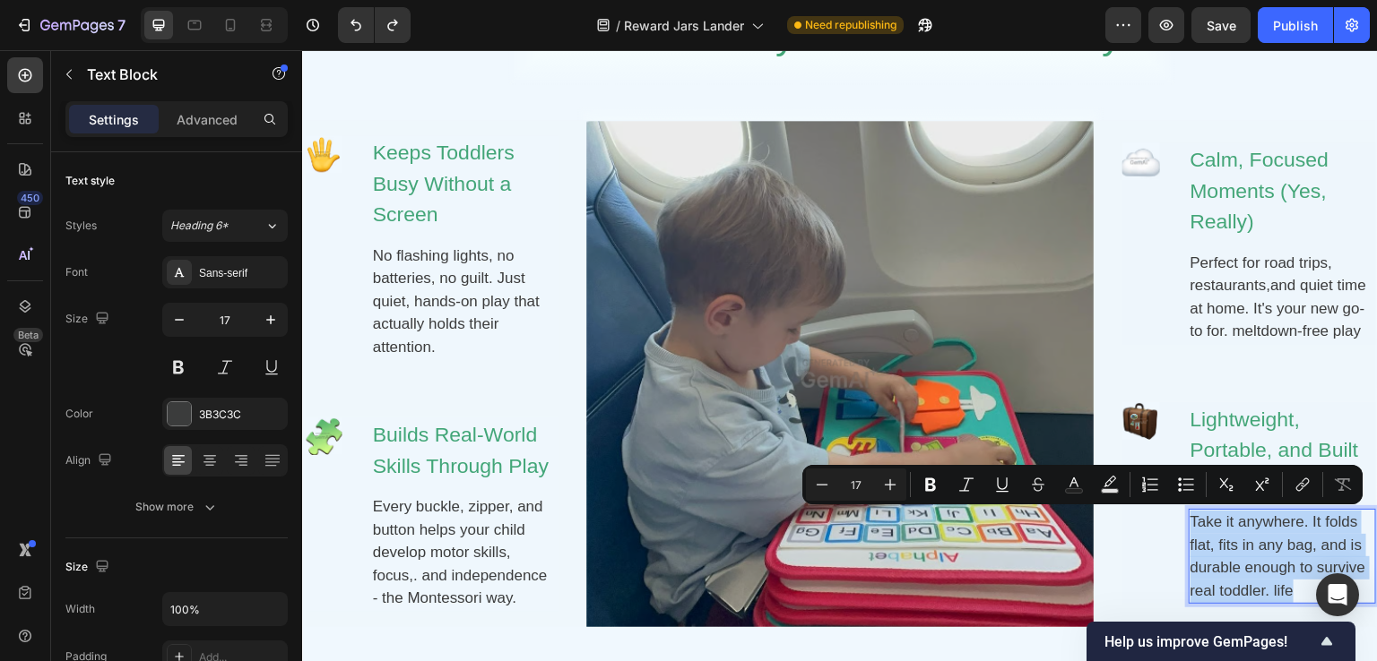
copy p "Take it anywhere. It folds flat, fits in any bag, and is durable enough to surv…"
click at [462, 180] on p "Keeps Toddlers Busy Without a Screen" at bounding box center [464, 183] width 184 height 93
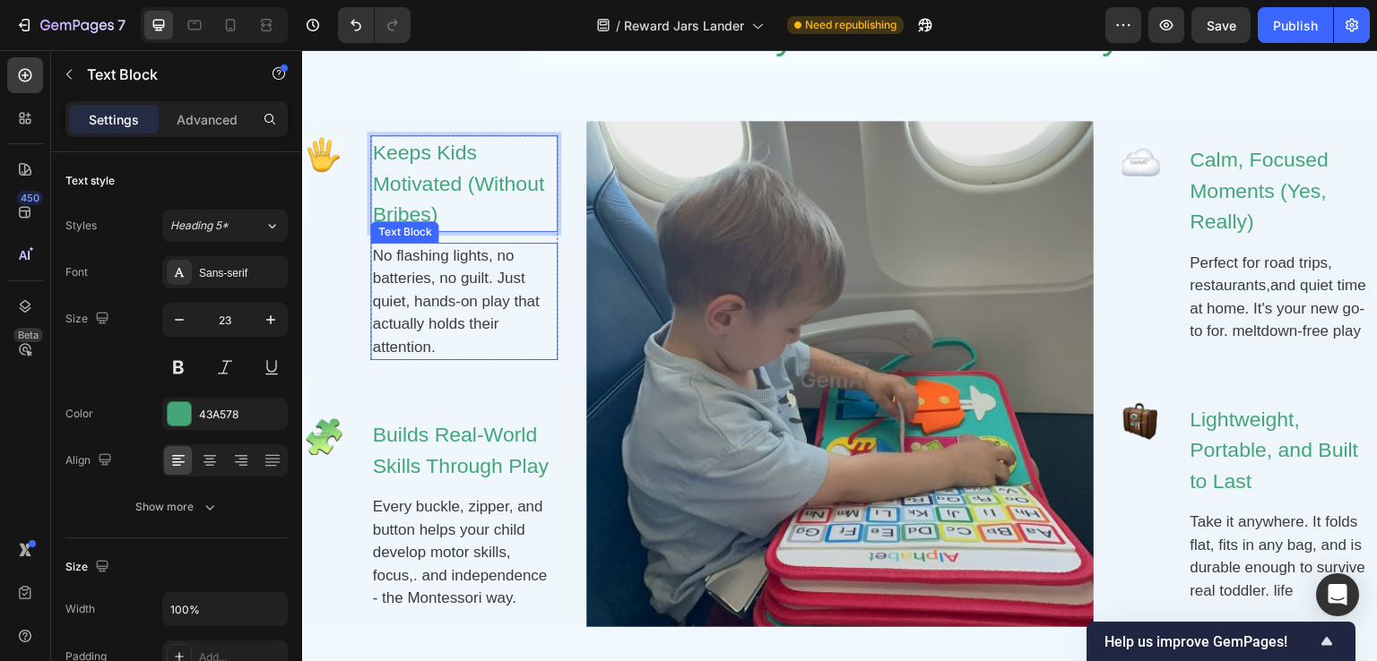
click at [458, 304] on p "No flashing lights, no batteries, no guilt. Just quiet, hands-on play that actu…" at bounding box center [464, 302] width 184 height 115
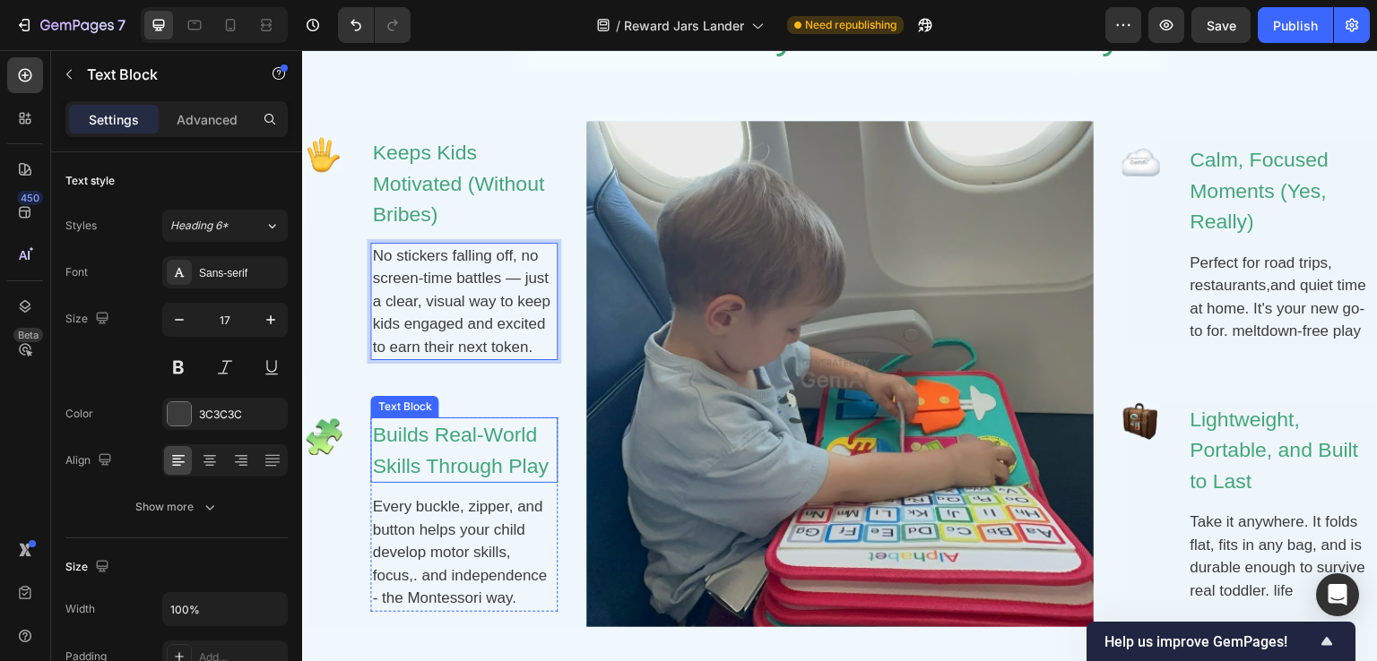
click at [427, 448] on p "Builds Real-World Skills Through Play" at bounding box center [464, 450] width 184 height 62
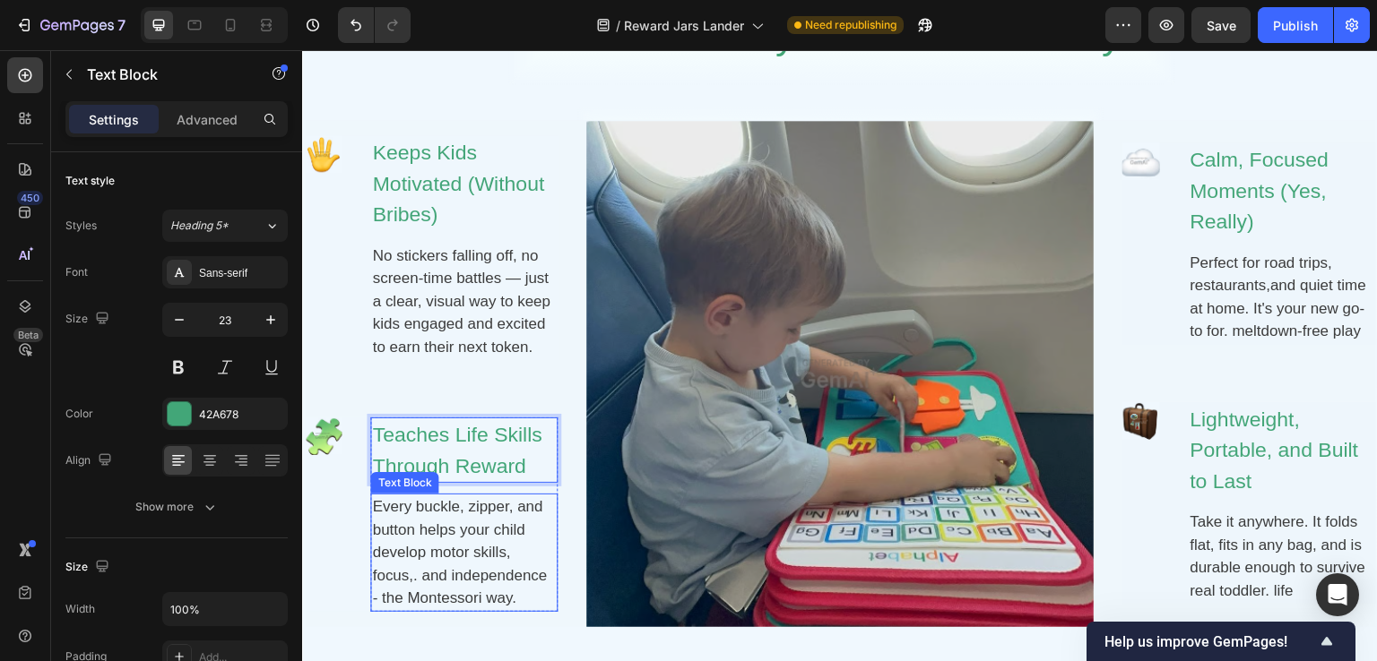
click at [430, 515] on p "Every buckle, zipper, and button helps your child develop motor skills, focus,.…" at bounding box center [464, 553] width 184 height 115
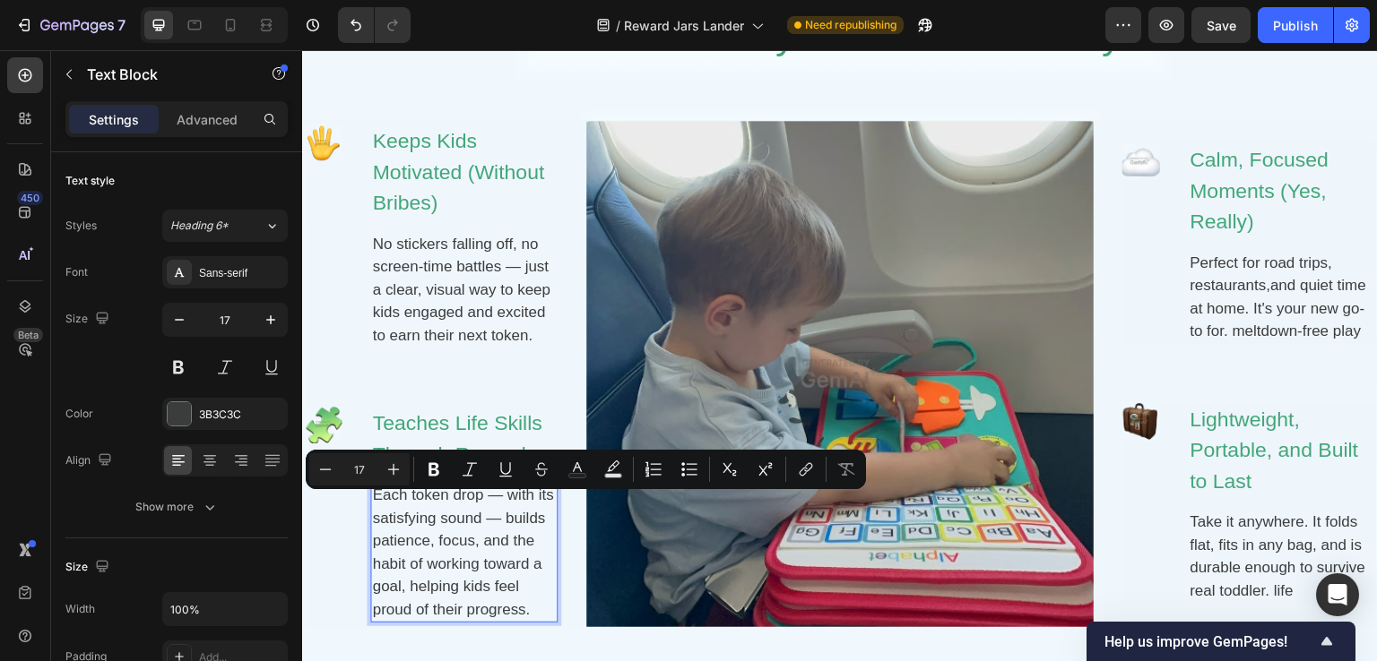
scroll to position [1154, 0]
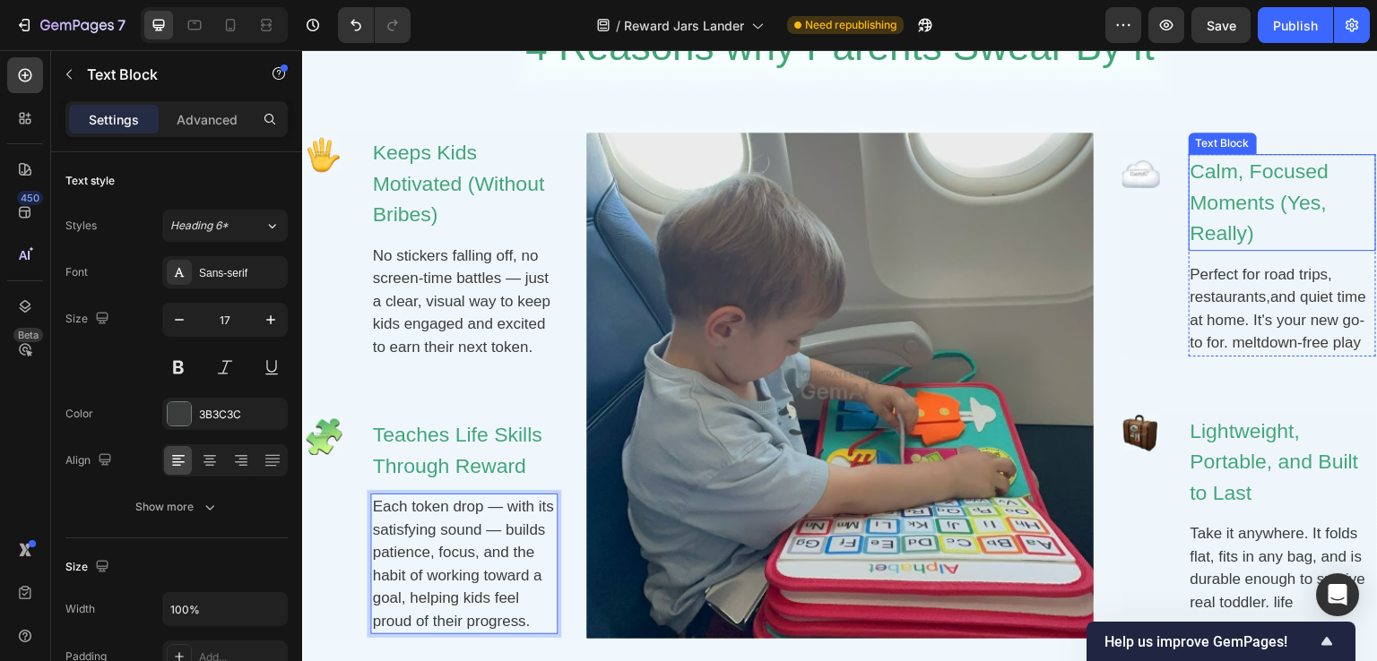
click at [1255, 182] on p "Calm, Focused Moments (Yes, Really)" at bounding box center [1282, 202] width 184 height 93
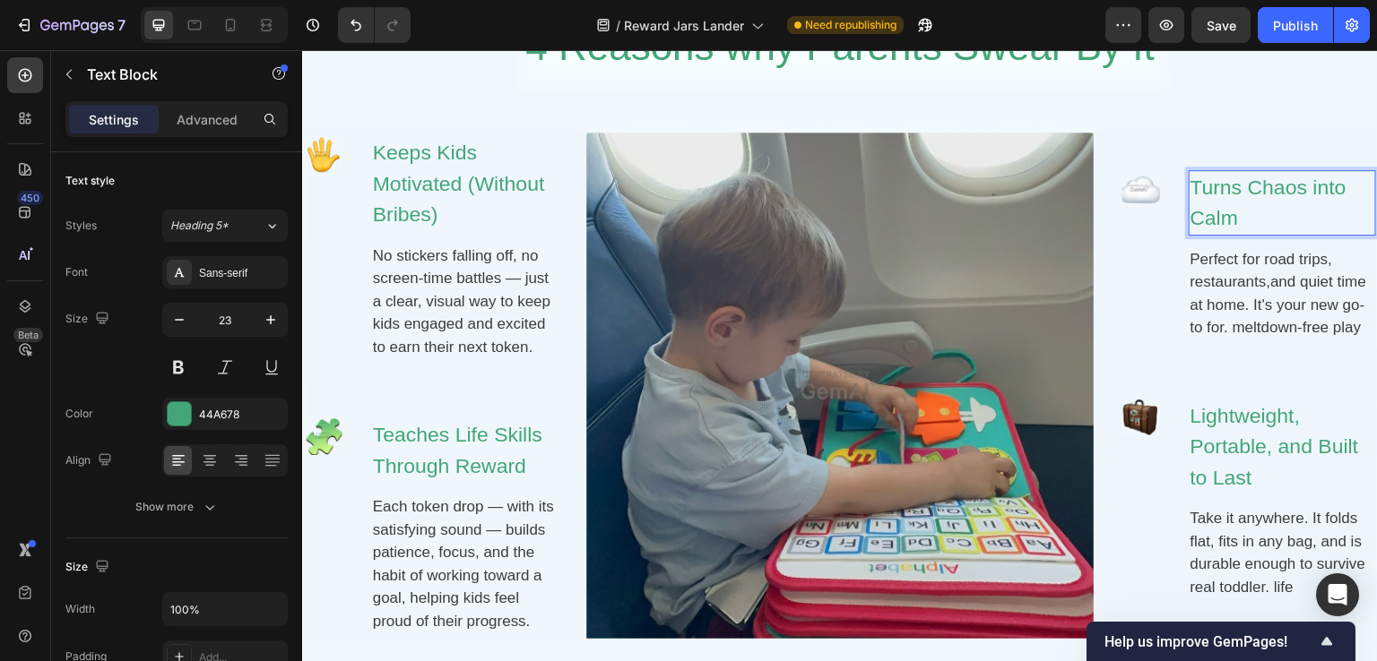
scroll to position [1169, 0]
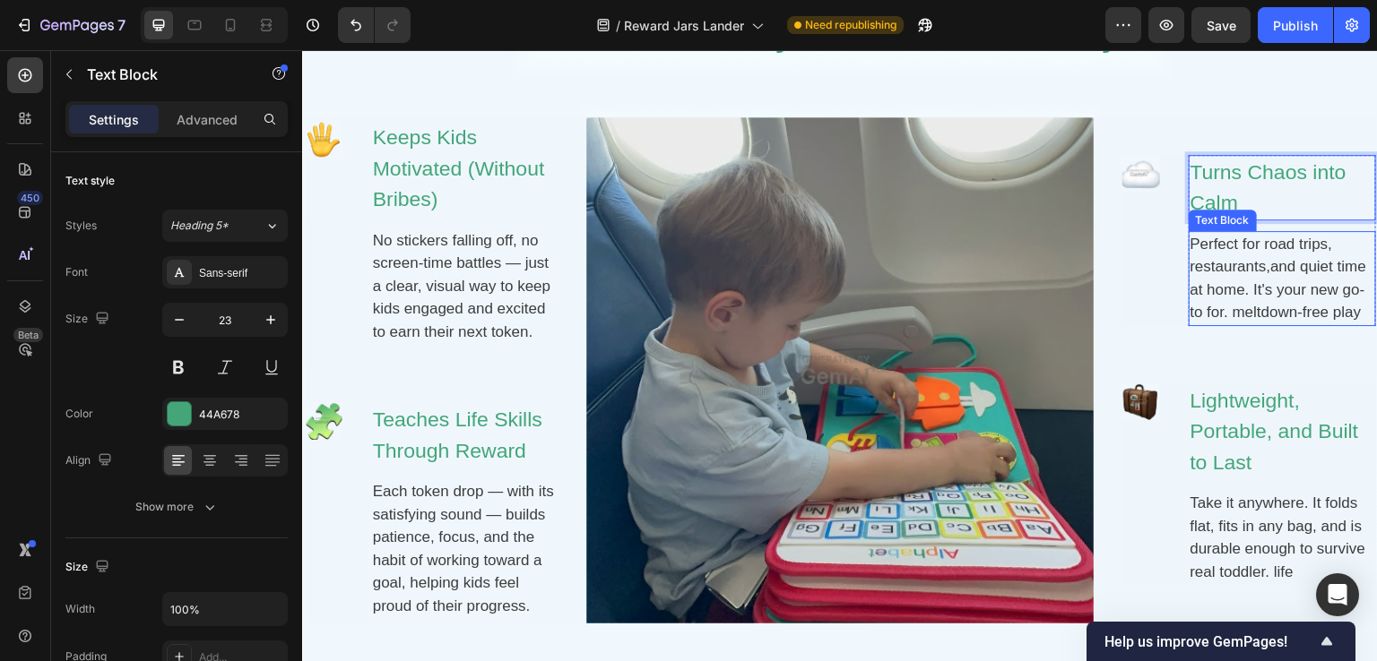
click at [1274, 259] on p "Perfect for road trips, restaurants,and quiet time at home. It's your new go-to…" at bounding box center [1282, 278] width 184 height 91
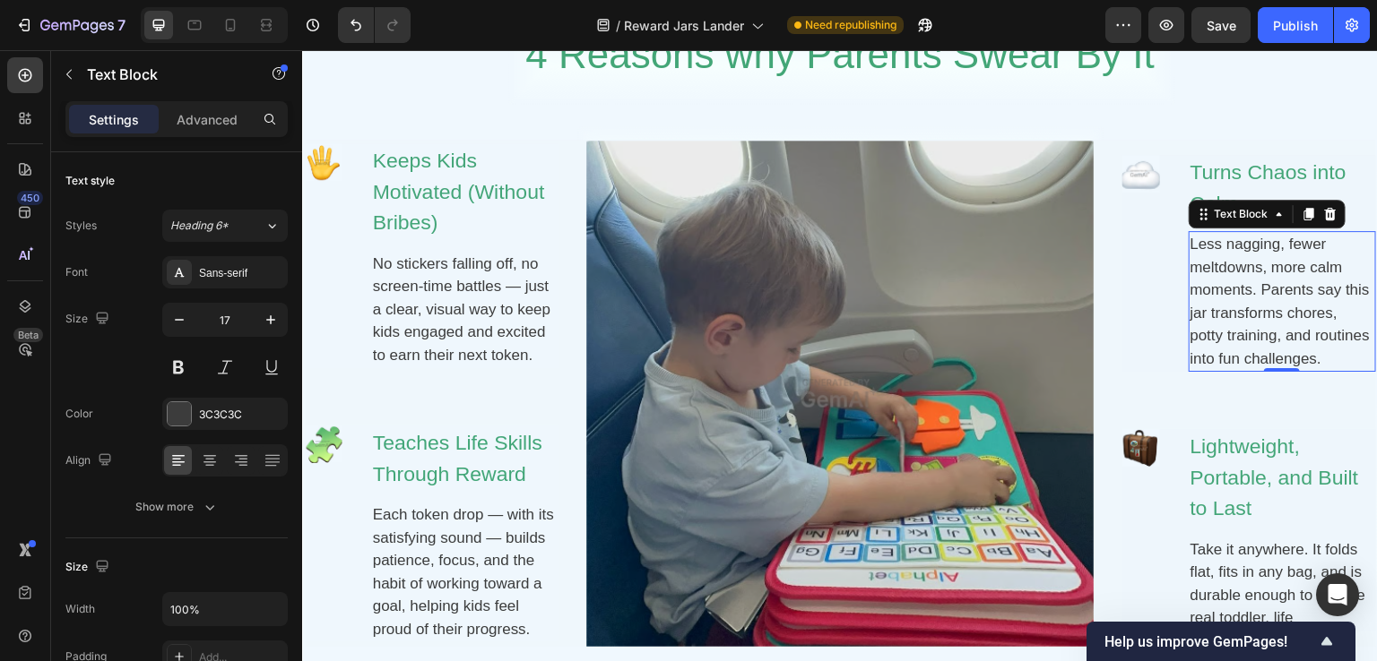
scroll to position [1504, 0]
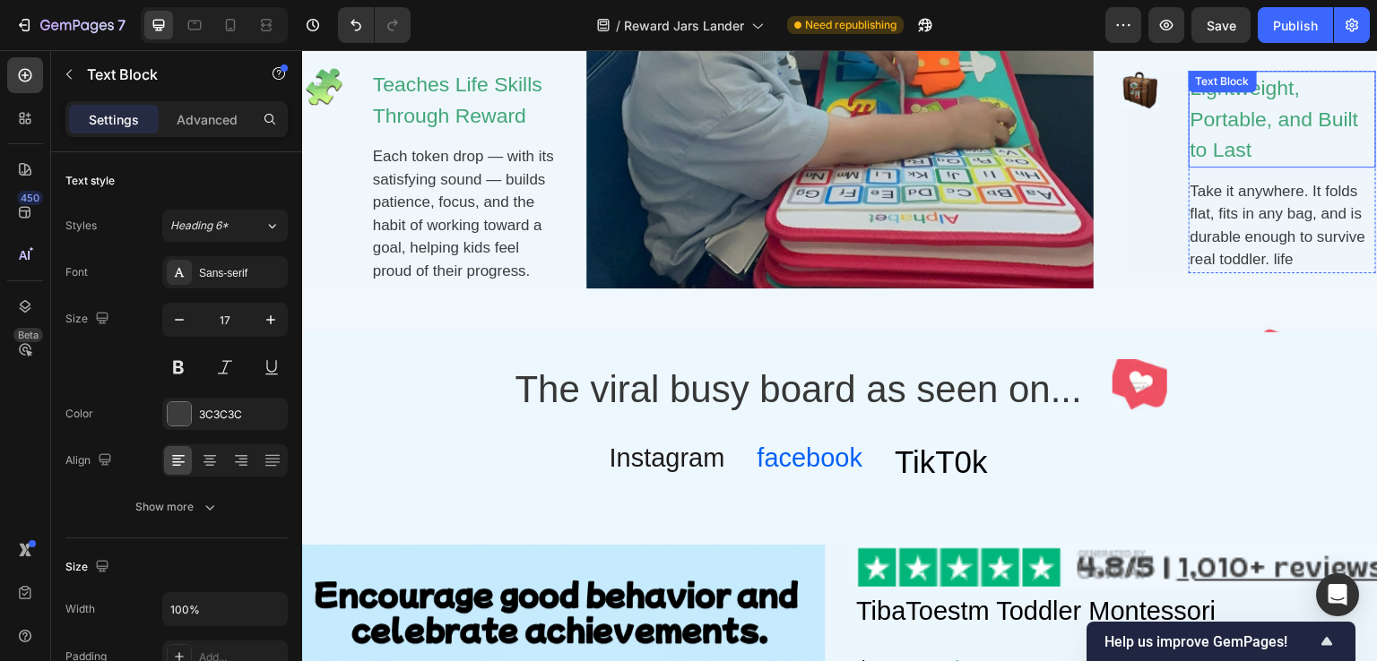
click at [1215, 119] on p "Lightweight, Portable, and Built to Last" at bounding box center [1282, 119] width 184 height 93
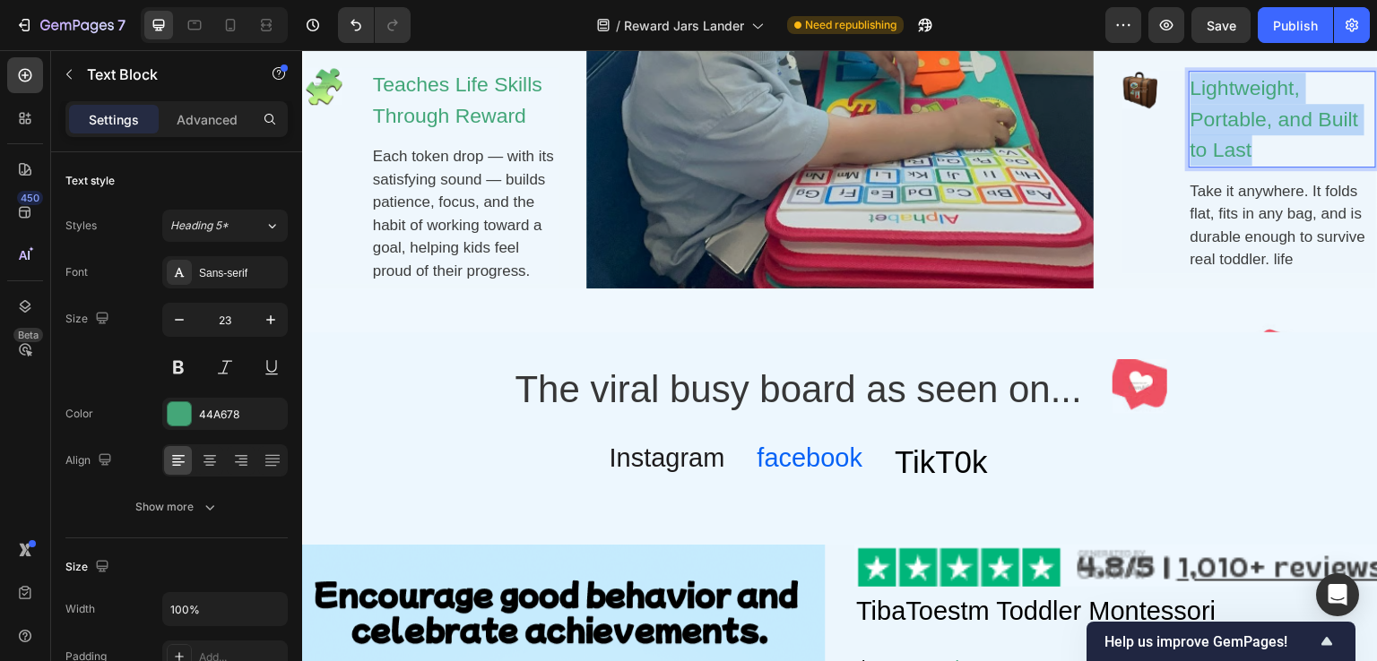
click at [1215, 119] on p "Lightweight, Portable, and Built to Last" at bounding box center [1282, 119] width 184 height 93
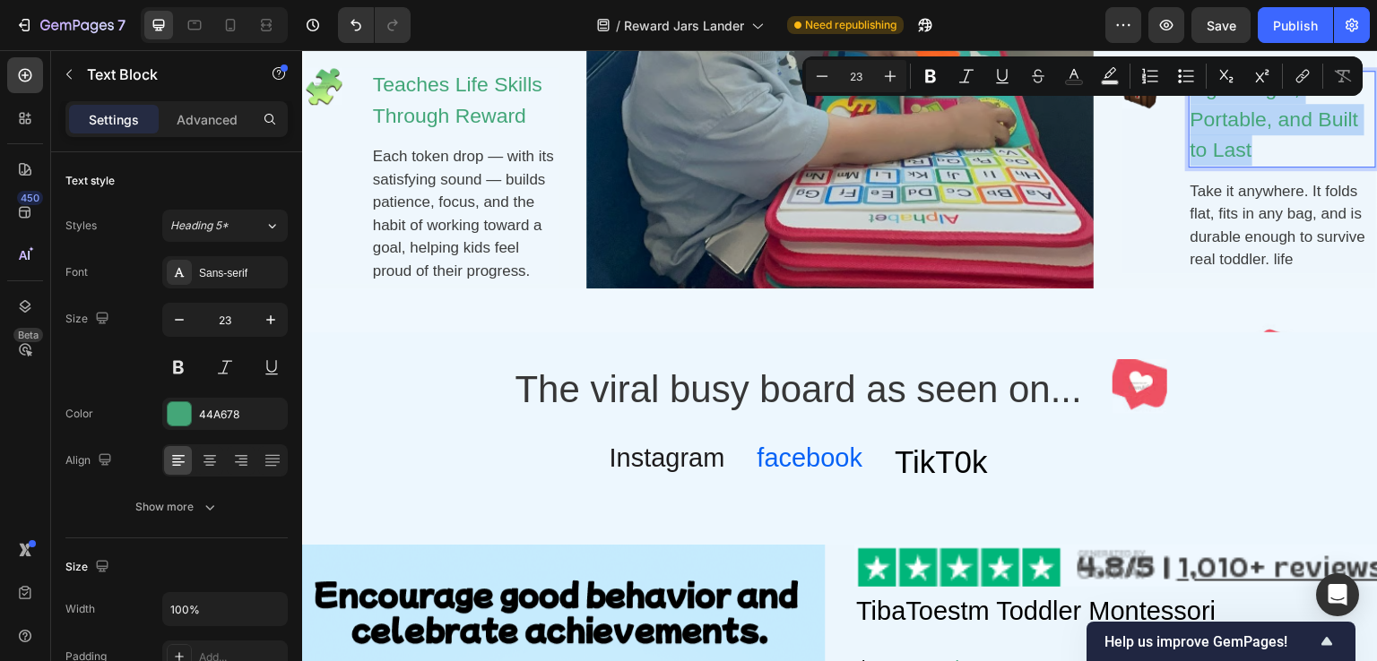
scroll to position [1520, 0]
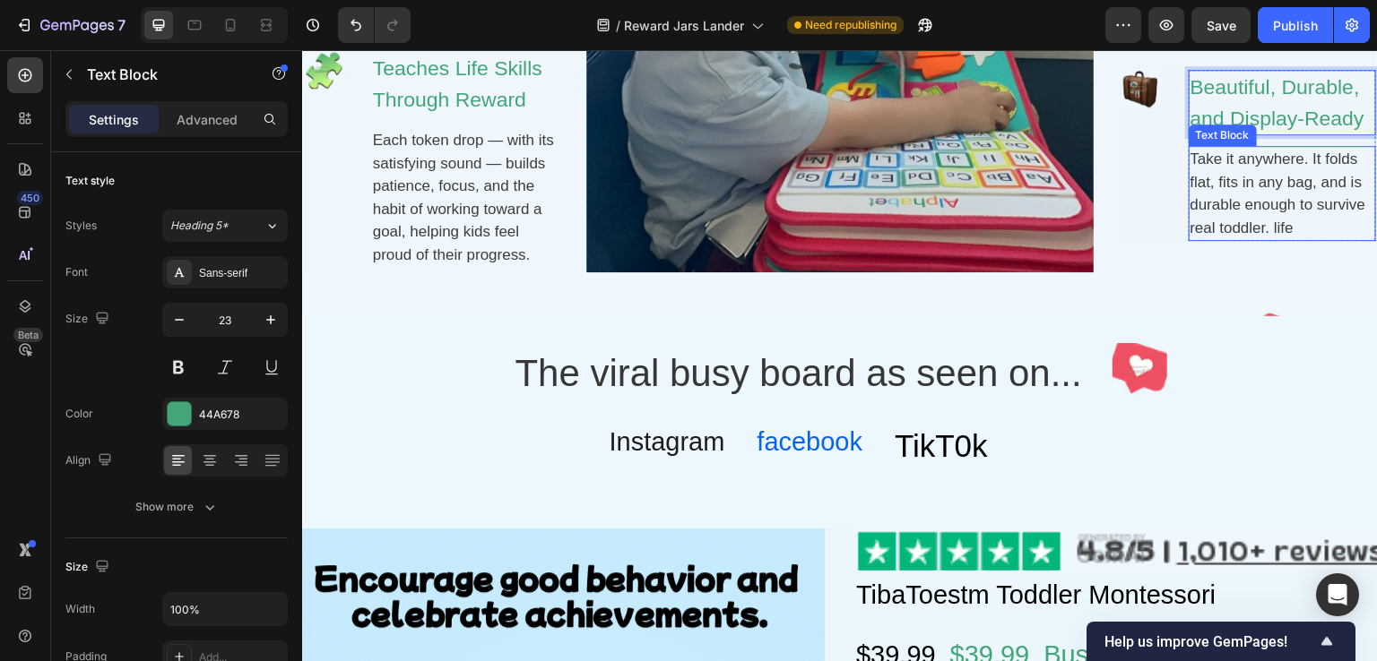
click at [1240, 194] on p "Take it anywhere. It folds flat, fits in any bag, and is durable enough to surv…" at bounding box center [1282, 193] width 184 height 91
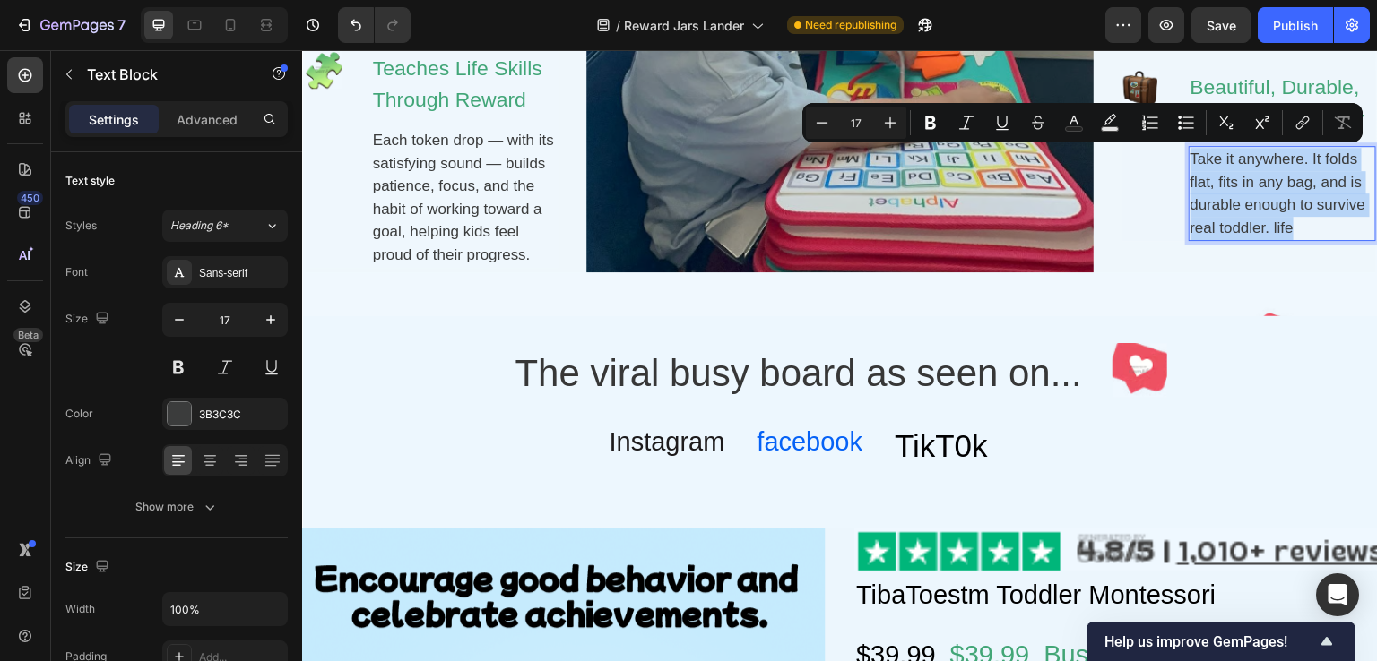
scroll to position [1497, 0]
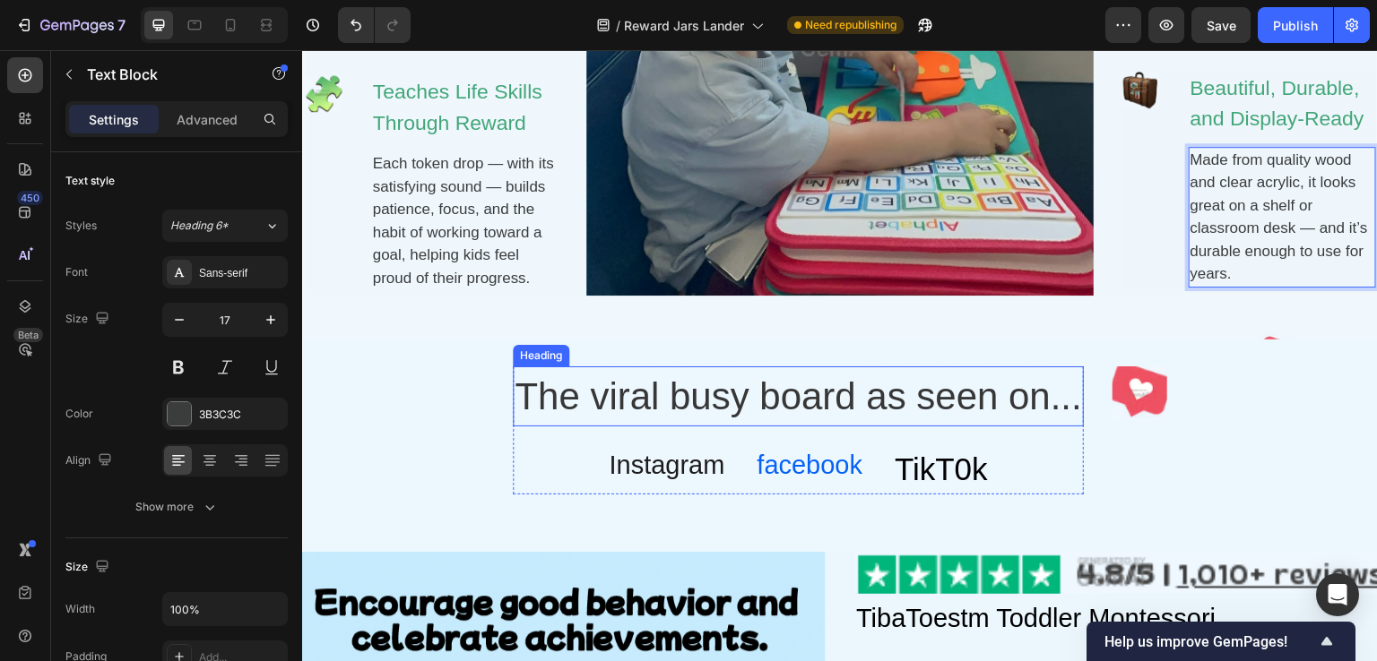
click at [757, 400] on h2 "The viral busy board as seen on..." at bounding box center [798, 397] width 571 height 60
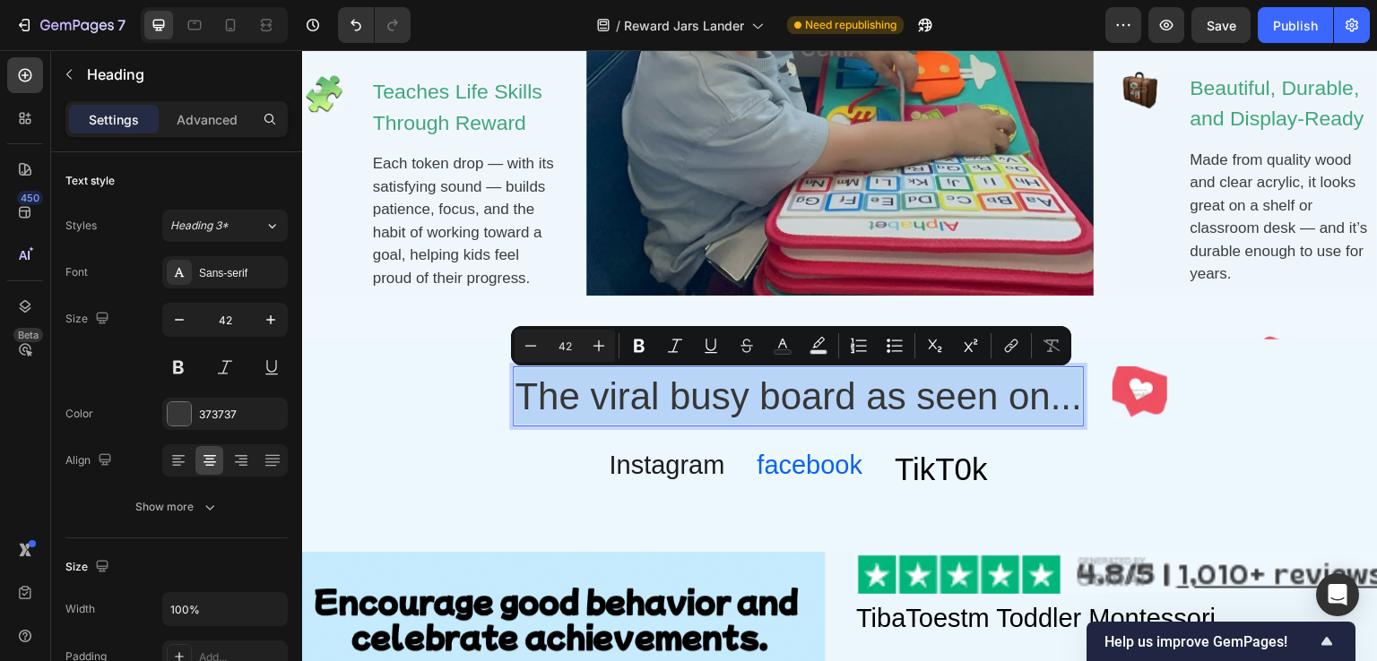
copy p "The viral busy board as seen on..."
click at [659, 407] on p "The viral busy board as seen on..." at bounding box center [797, 396] width 567 height 56
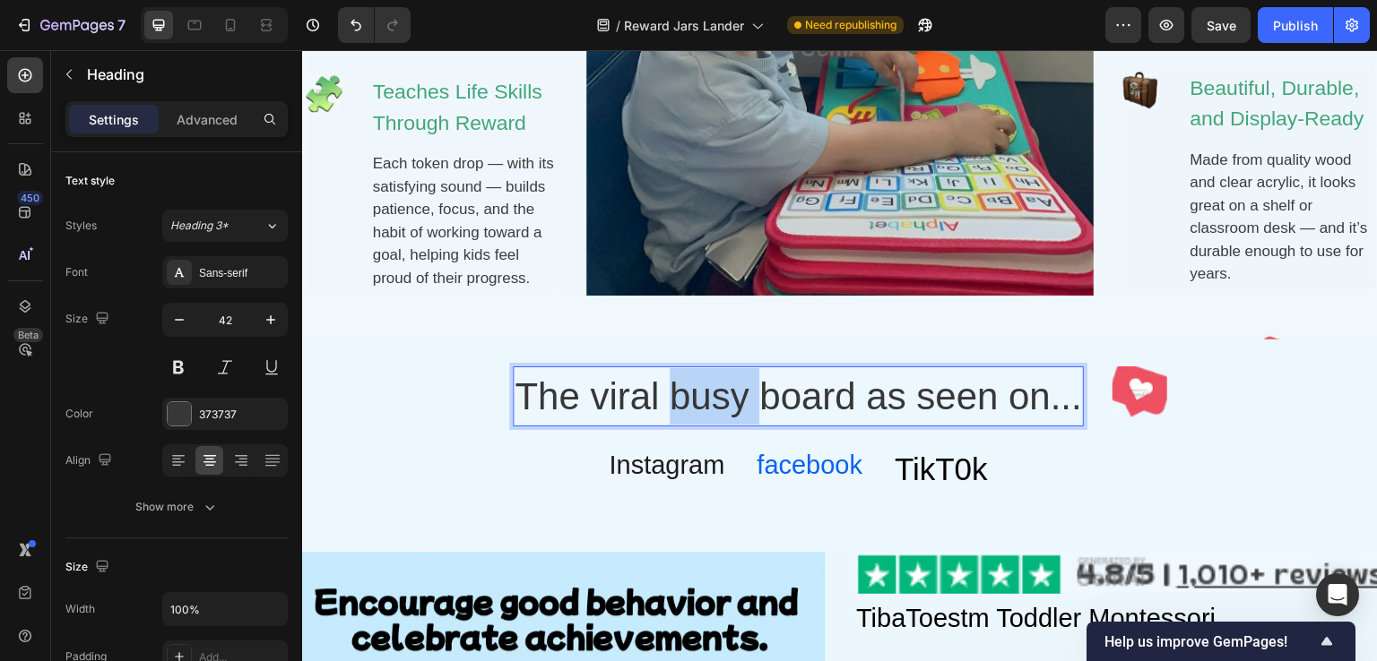
click at [659, 407] on p "The viral busy board as seen on..." at bounding box center [797, 396] width 567 height 56
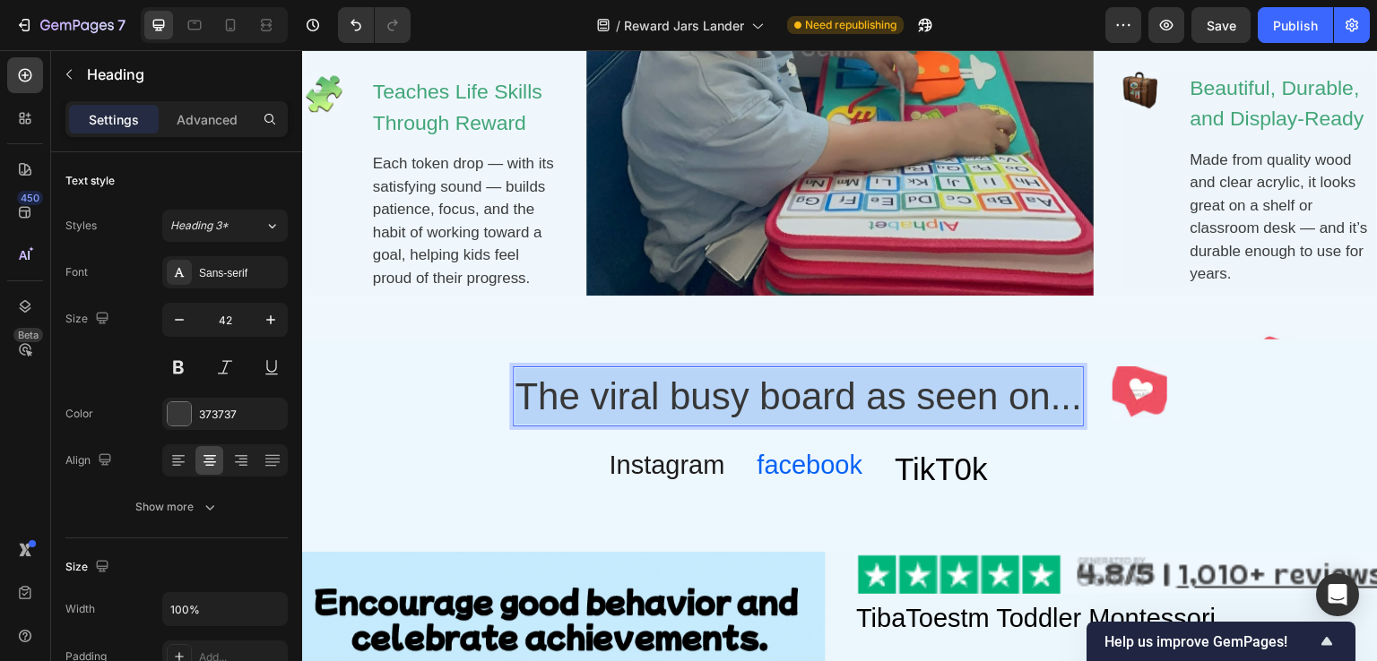
click at [659, 407] on p "The viral busy board as seen on..." at bounding box center [797, 396] width 567 height 56
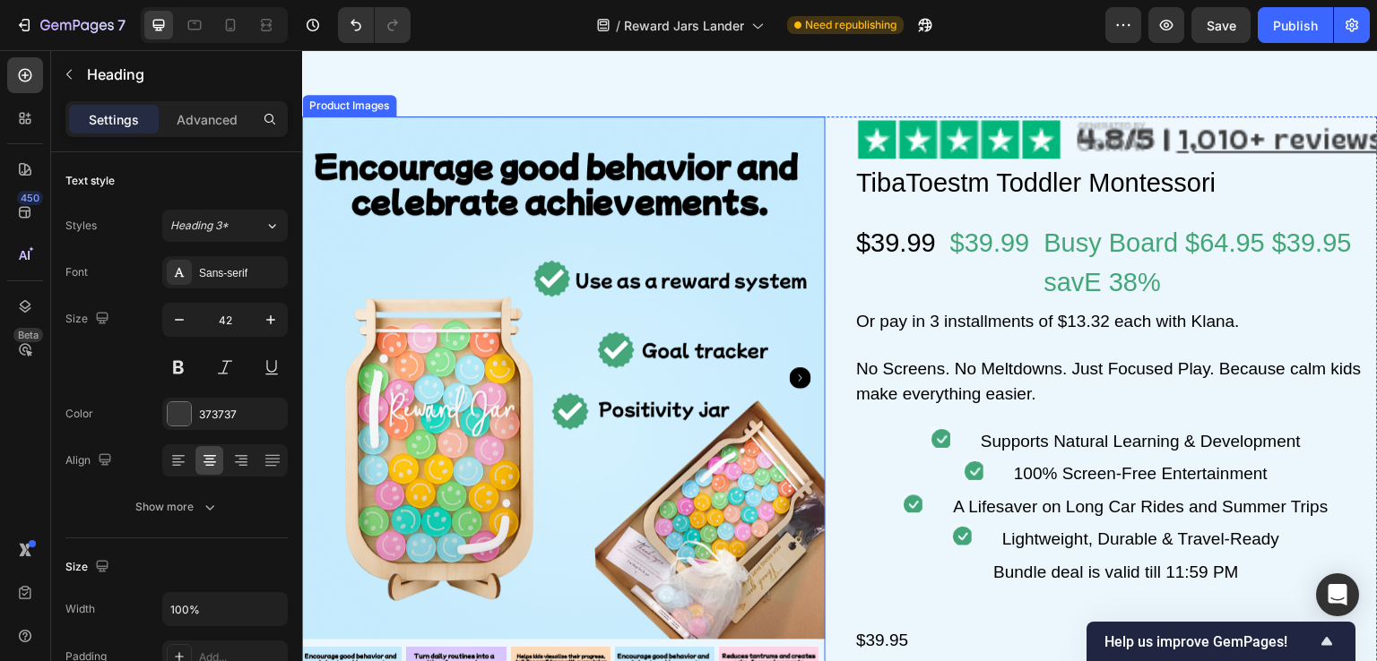
scroll to position [1945, 0]
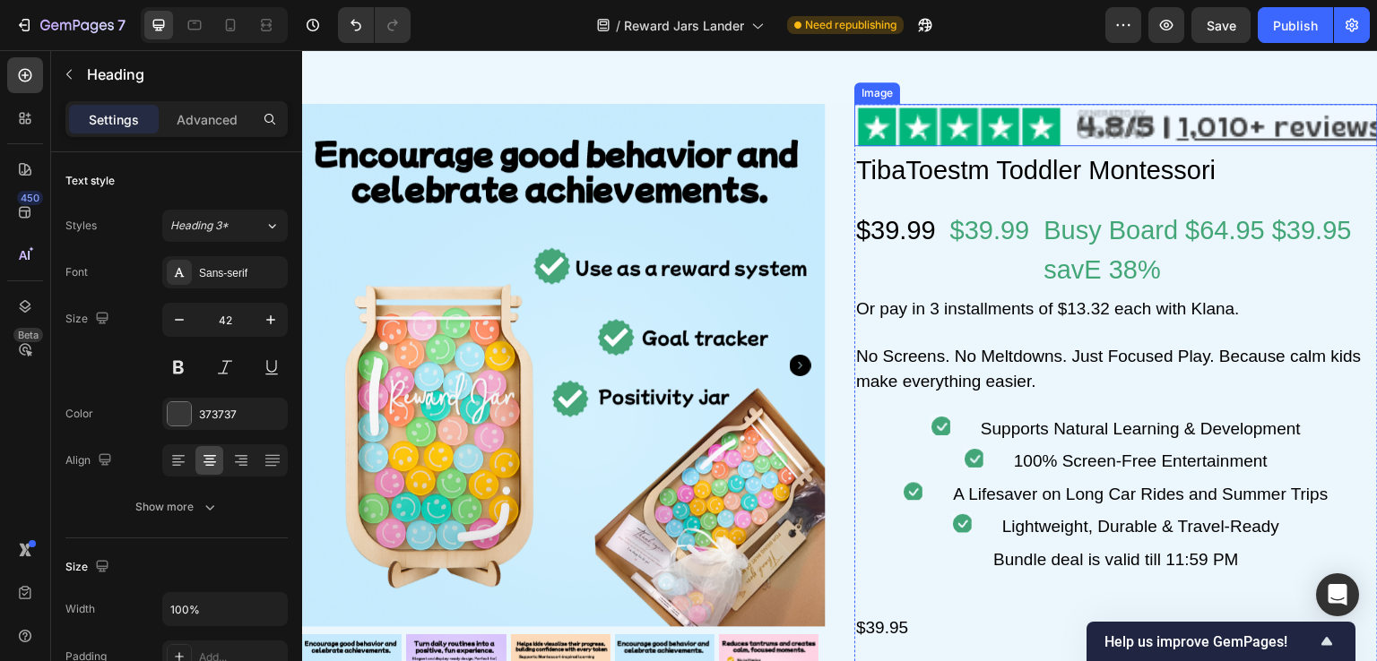
click at [1115, 134] on img at bounding box center [1115, 124] width 523 height 41
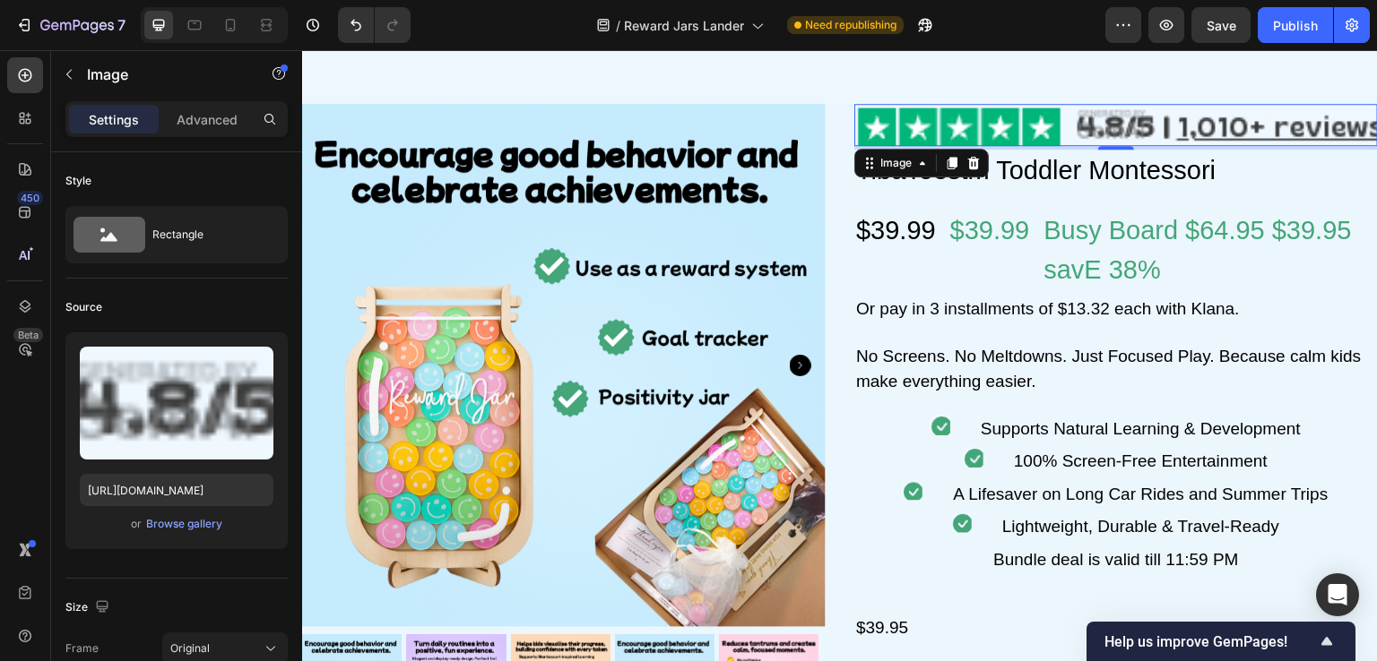
click at [1016, 121] on img at bounding box center [1115, 124] width 523 height 41
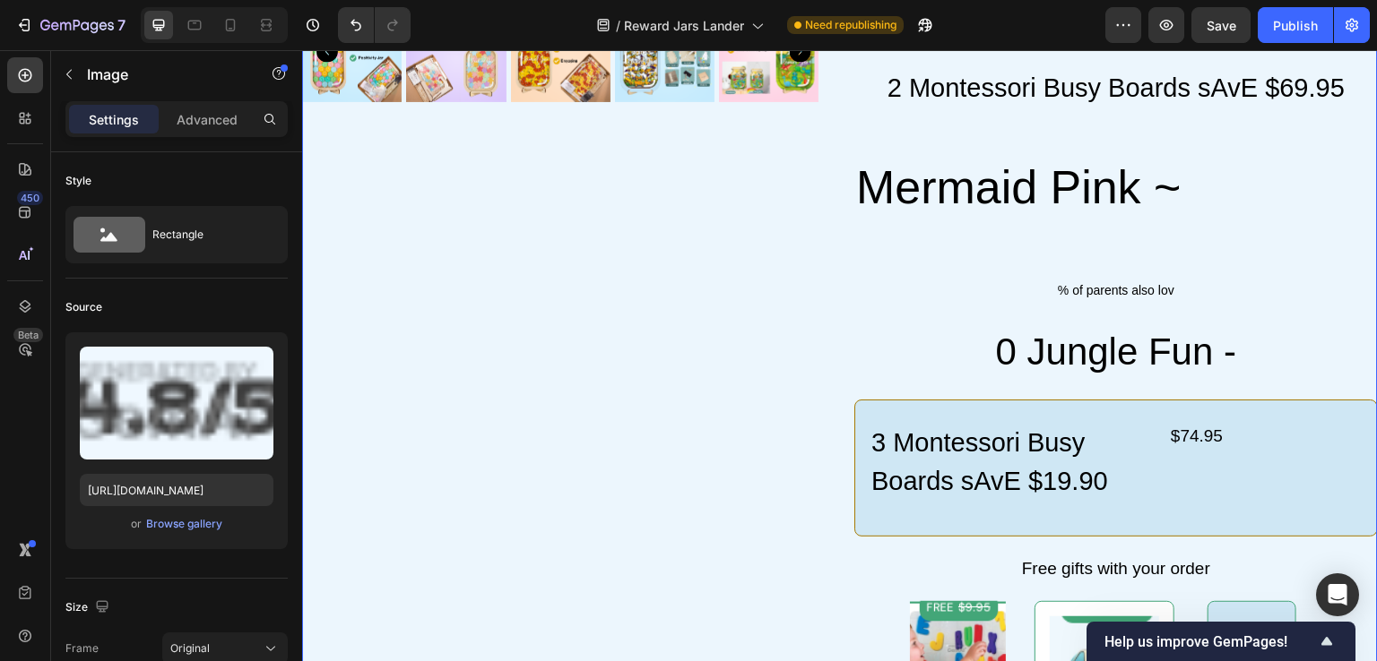
scroll to position [2662, 0]
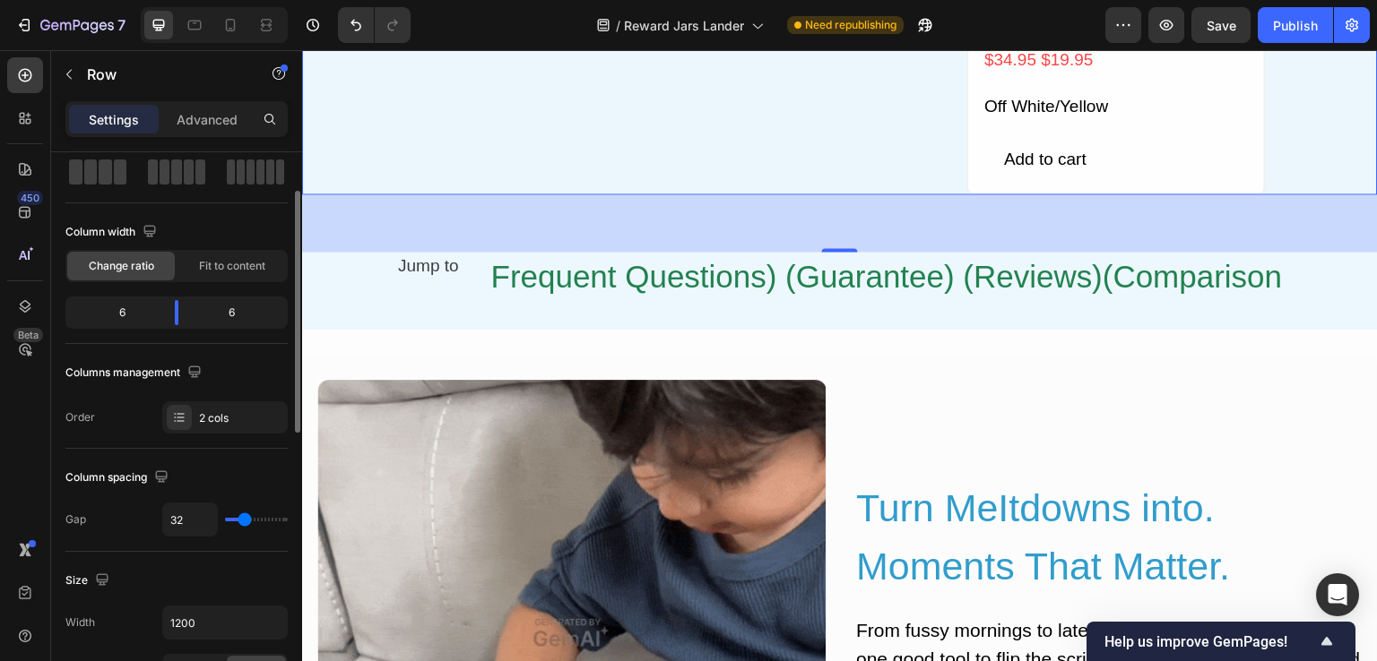
scroll to position [269, 0]
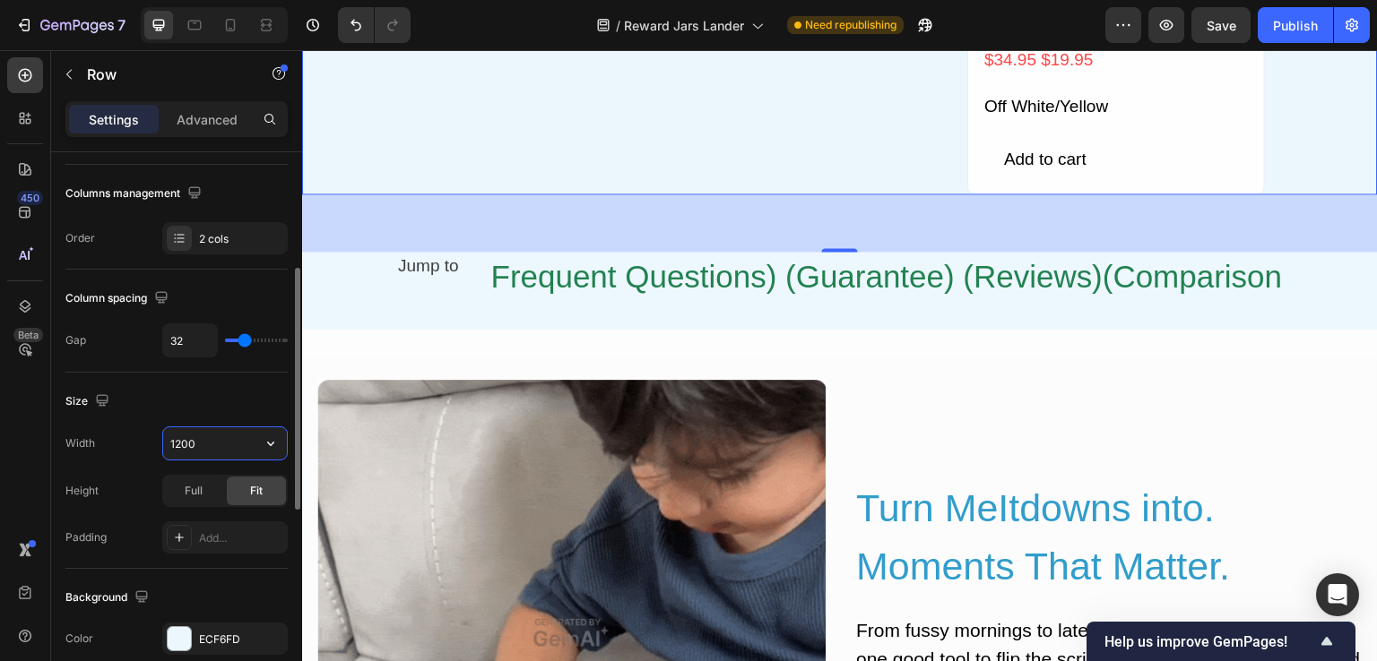
click at [202, 441] on input "1200" at bounding box center [225, 444] width 124 height 32
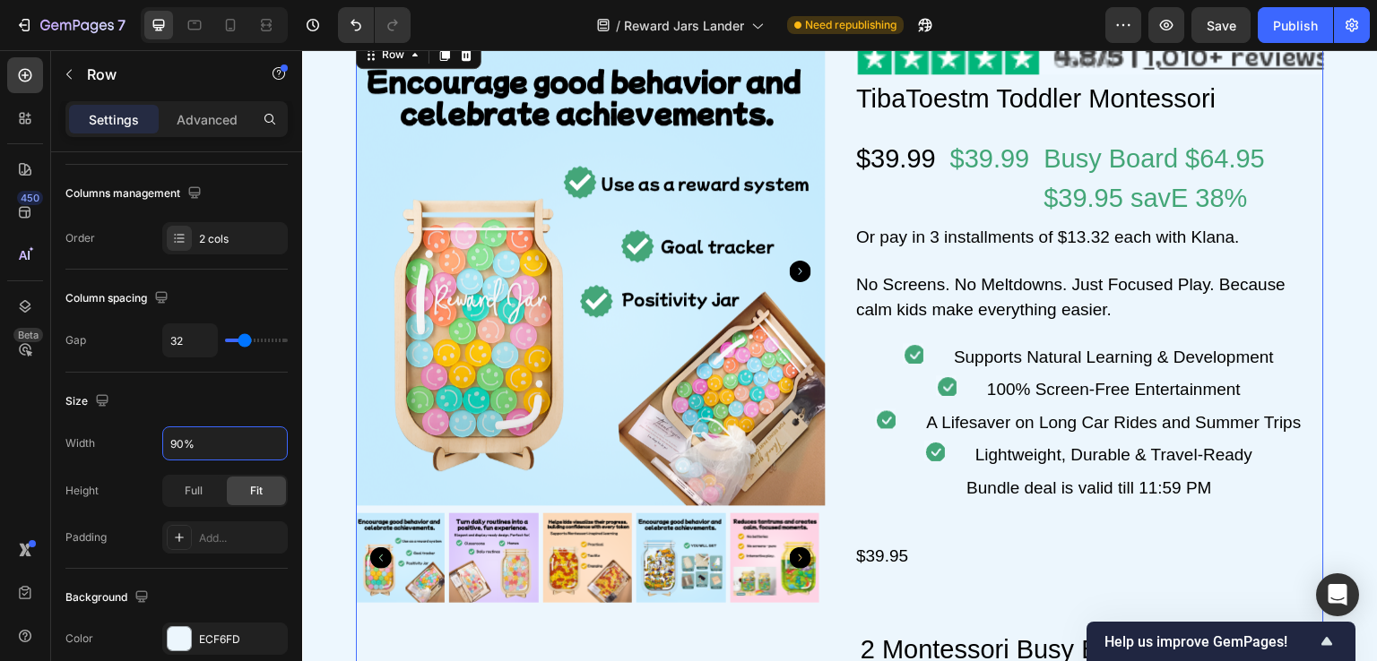
scroll to position [1945, 0]
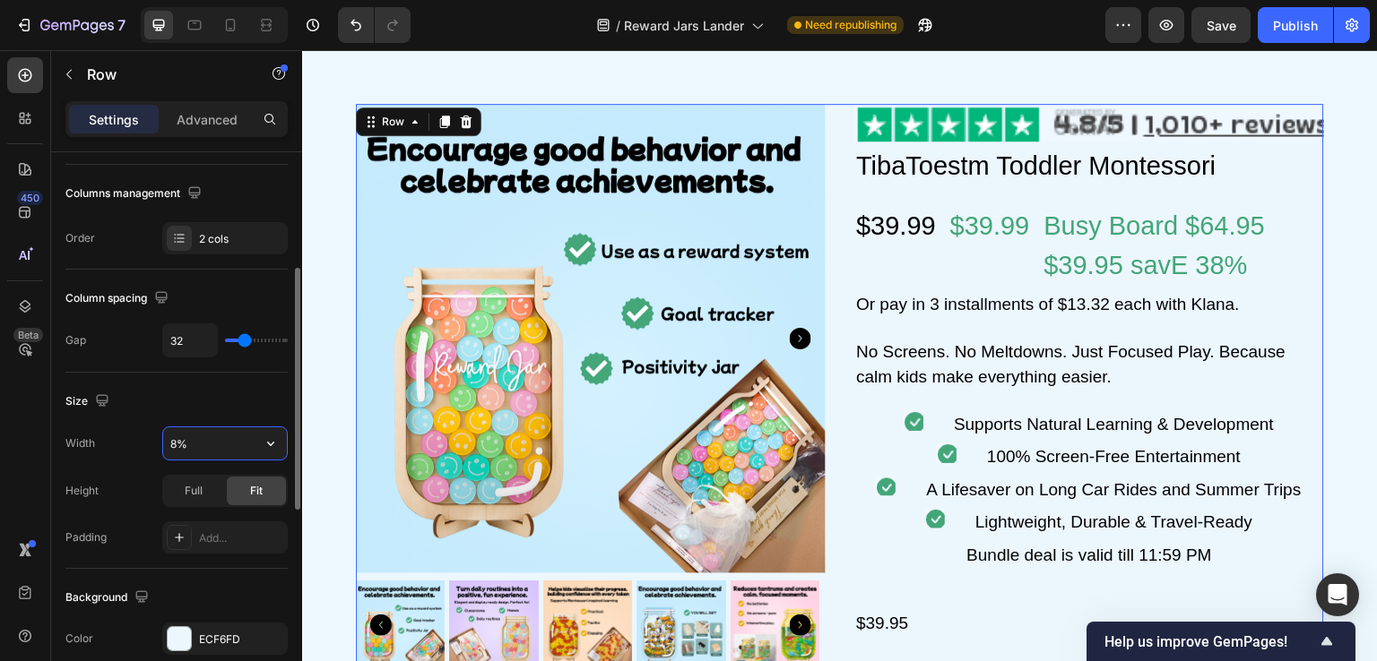
type input "80%"
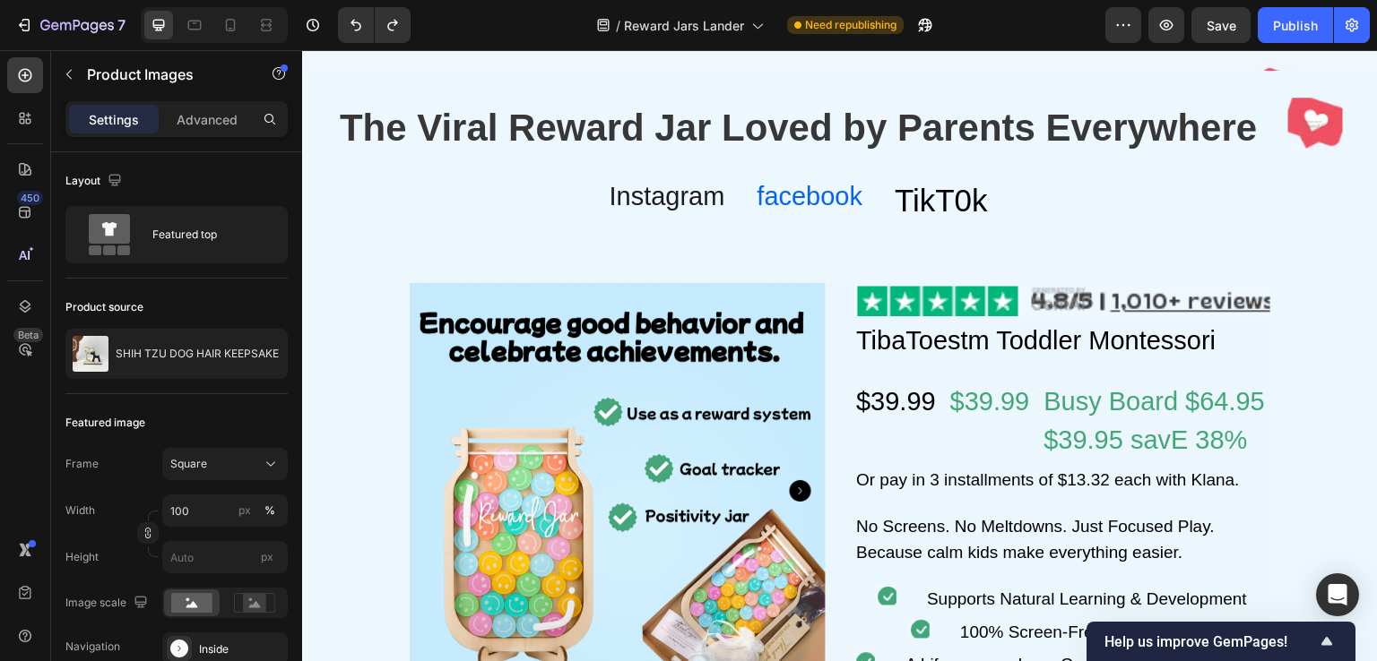
scroll to position [2035, 0]
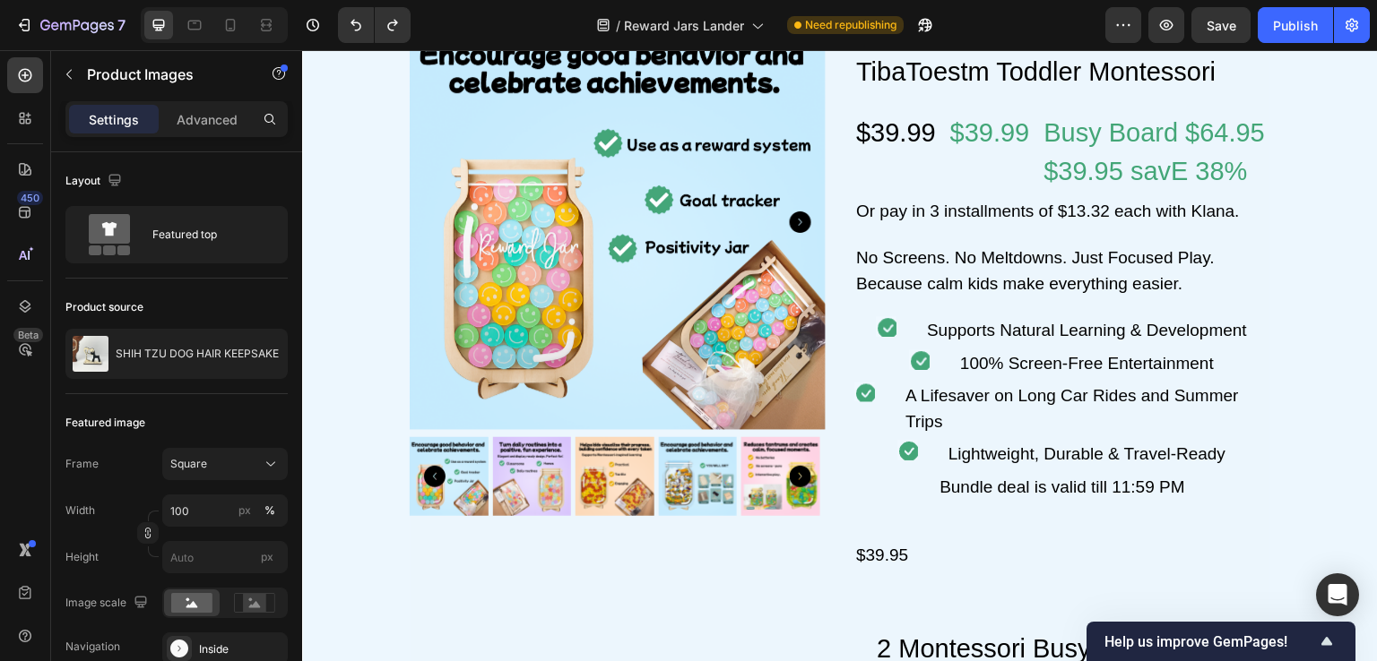
click at [507, 479] on img at bounding box center [532, 476] width 79 height 79
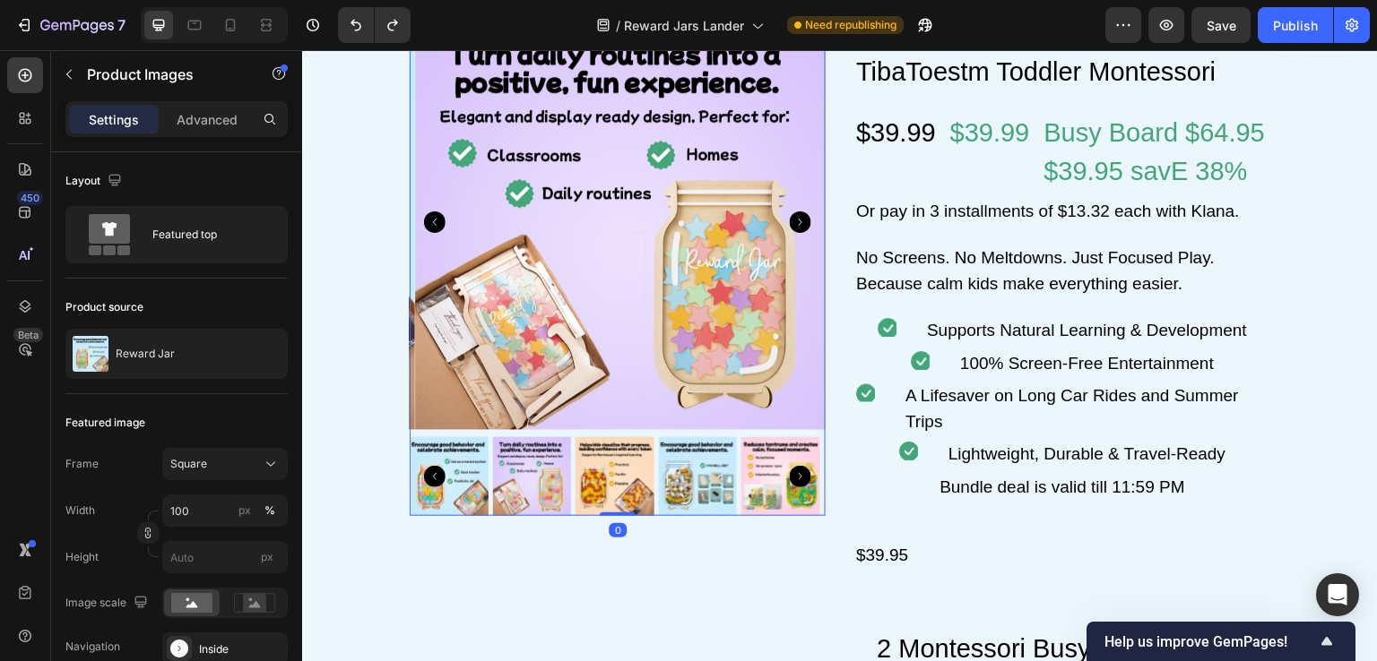
click at [532, 471] on div at bounding box center [532, 476] width 79 height 79
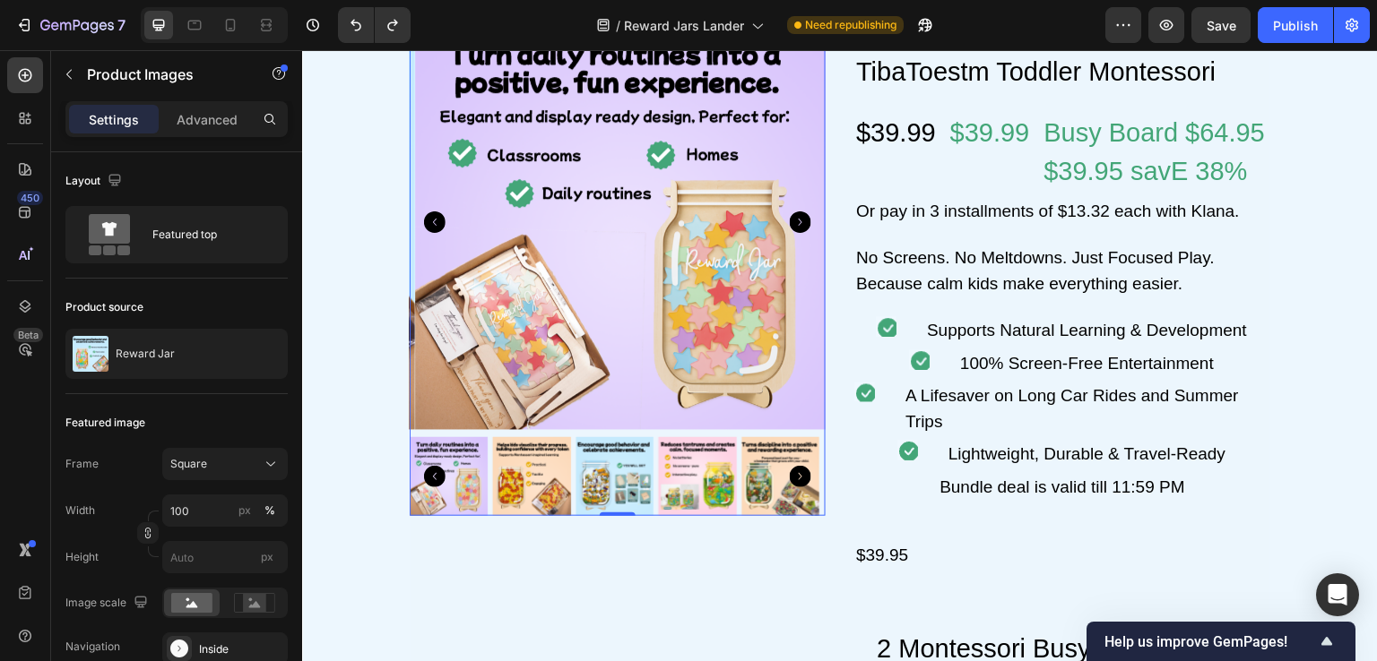
click at [585, 473] on img at bounding box center [614, 476] width 79 height 79
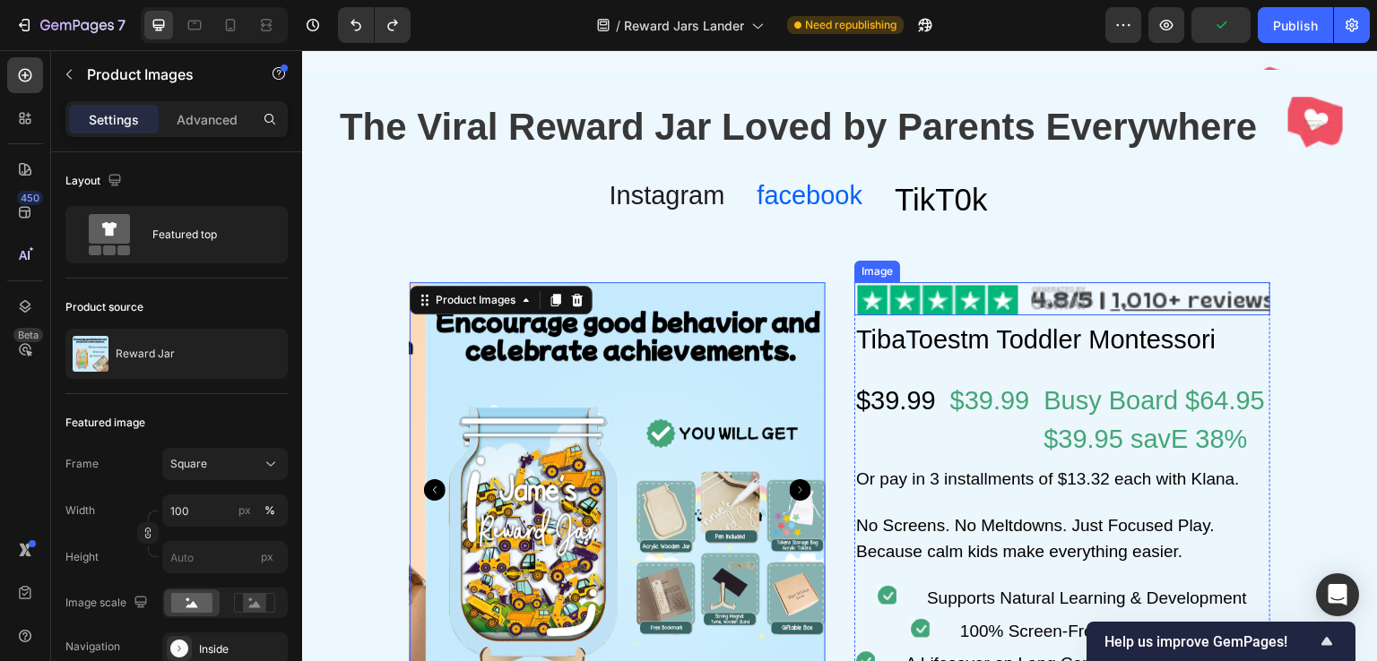
scroll to position [1766, 0]
click at [981, 295] on img at bounding box center [1062, 299] width 416 height 33
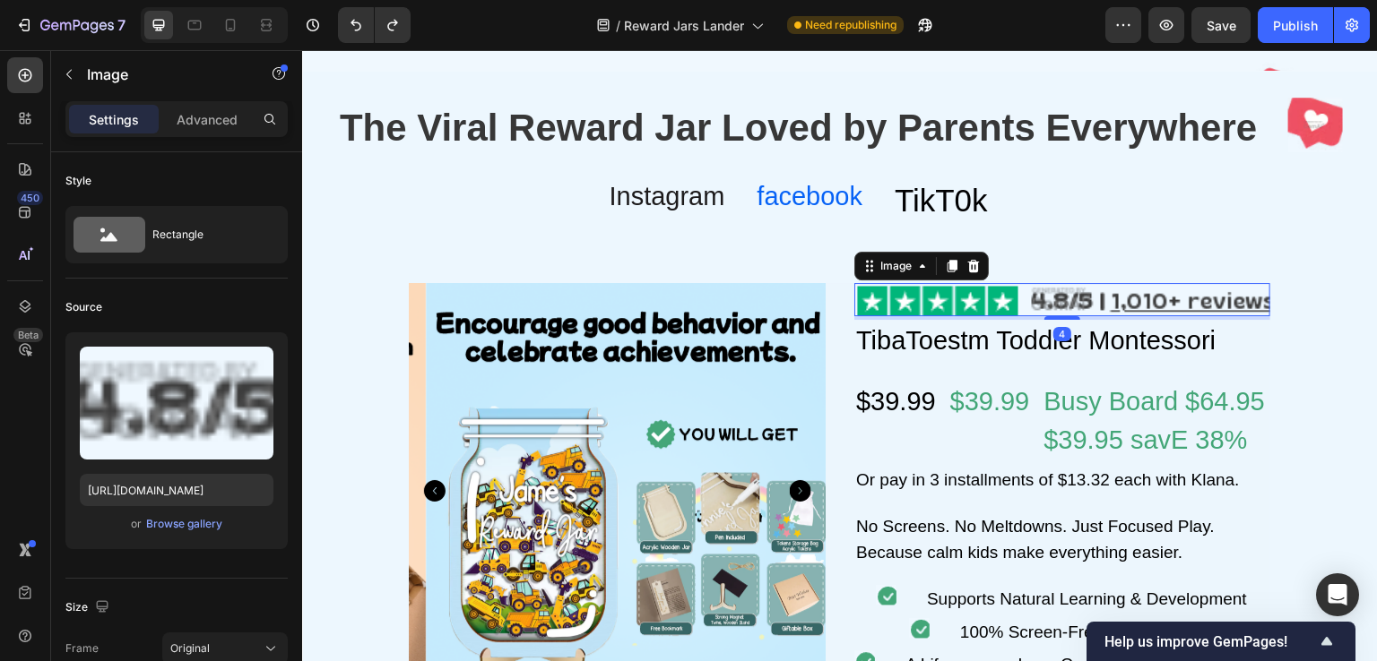
click at [1025, 296] on img at bounding box center [1062, 299] width 416 height 33
click at [969, 265] on icon at bounding box center [974, 266] width 12 height 13
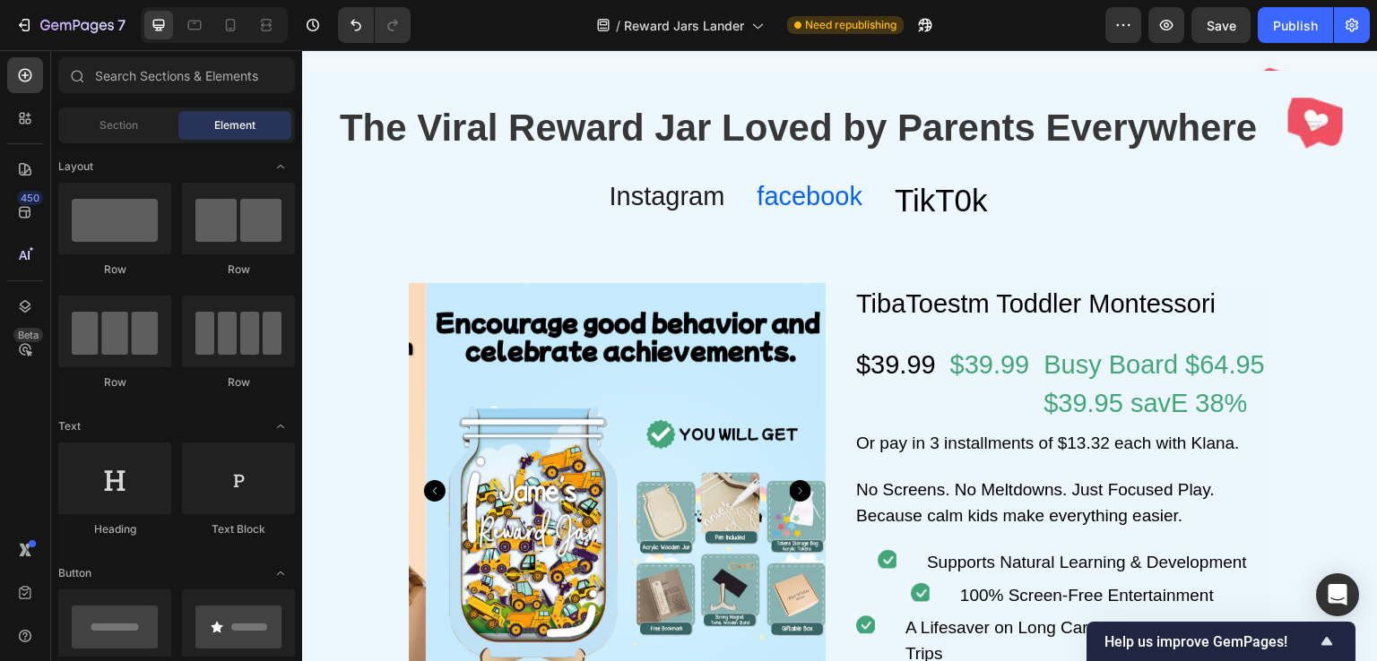
scroll to position [0, 0]
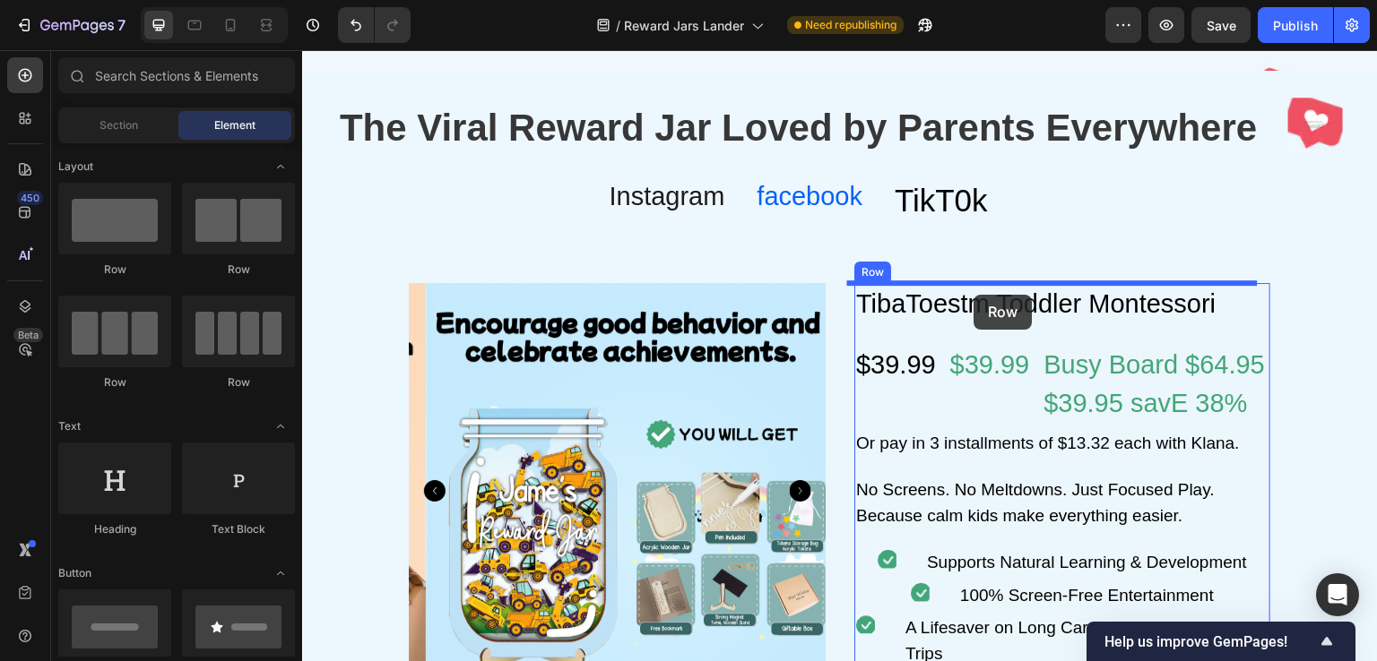
drag, startPoint x: 449, startPoint y: 241, endPoint x: 974, endPoint y: 295, distance: 528.0
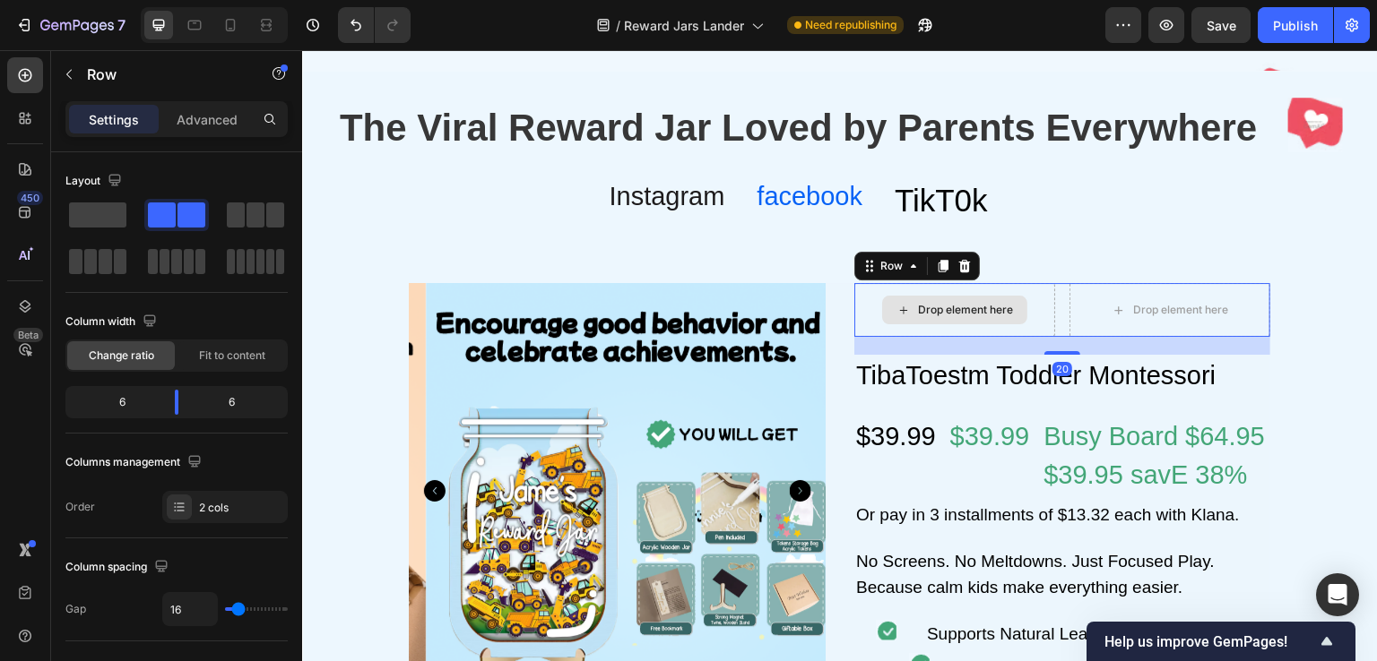
click at [928, 307] on div "Drop element here" at bounding box center [965, 310] width 95 height 14
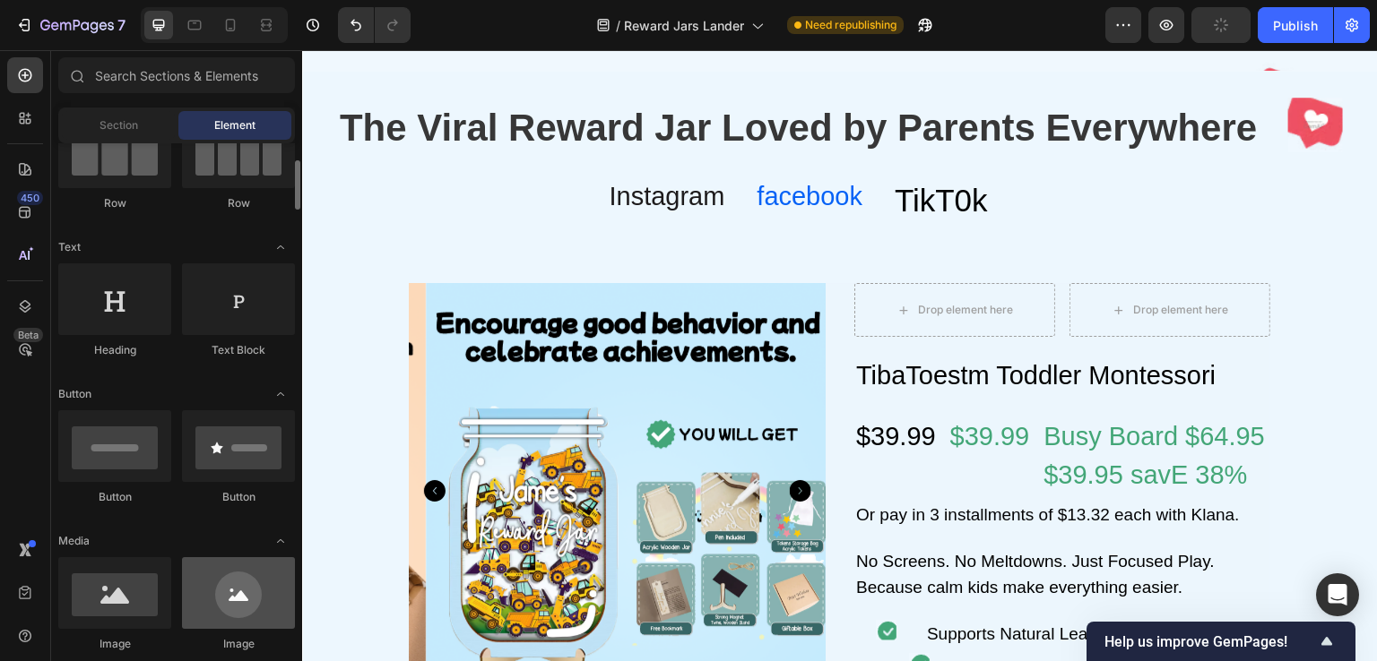
scroll to position [269, 0]
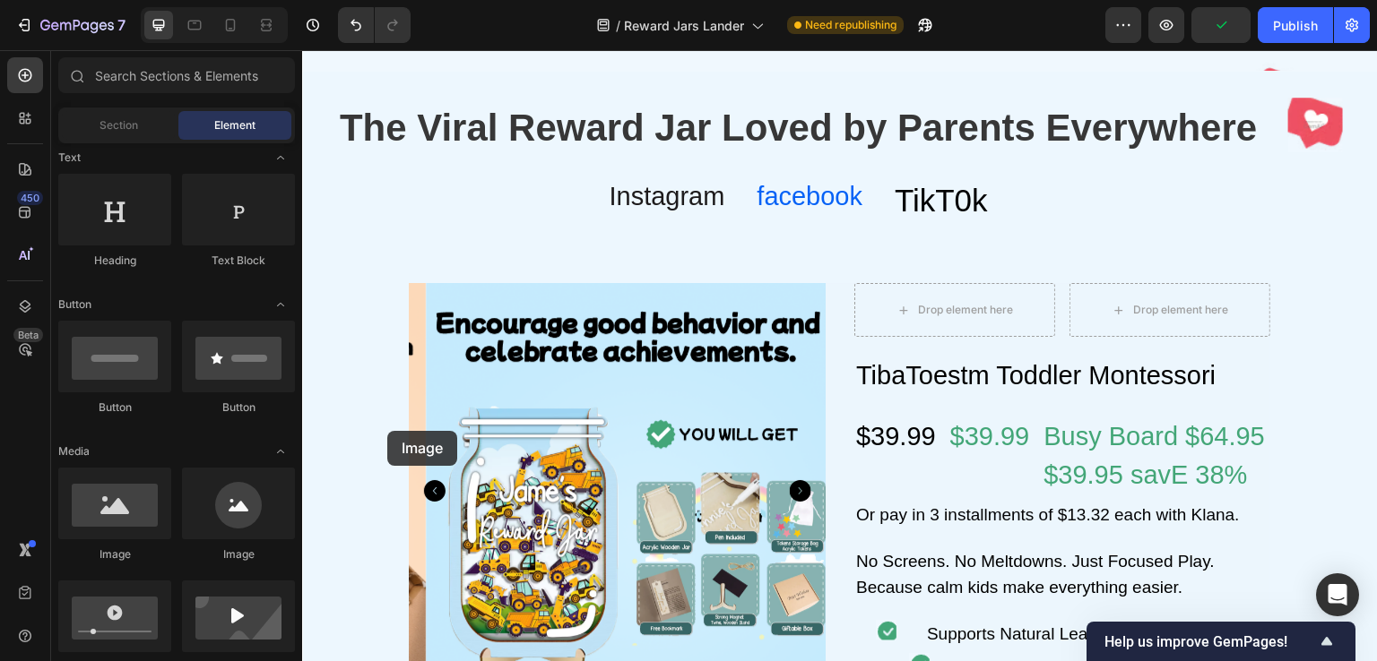
drag, startPoint x: 387, startPoint y: 431, endPoint x: 882, endPoint y: 302, distance: 511.3
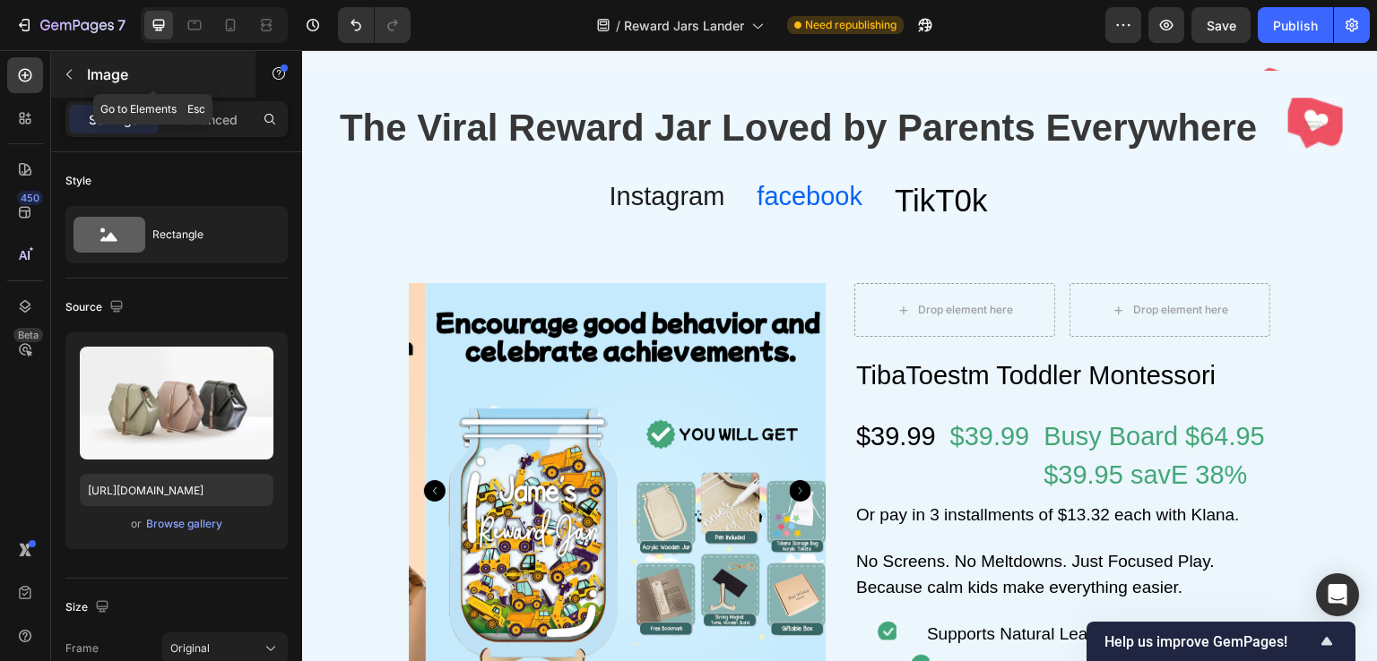
click at [75, 80] on icon "button" at bounding box center [69, 74] width 14 height 14
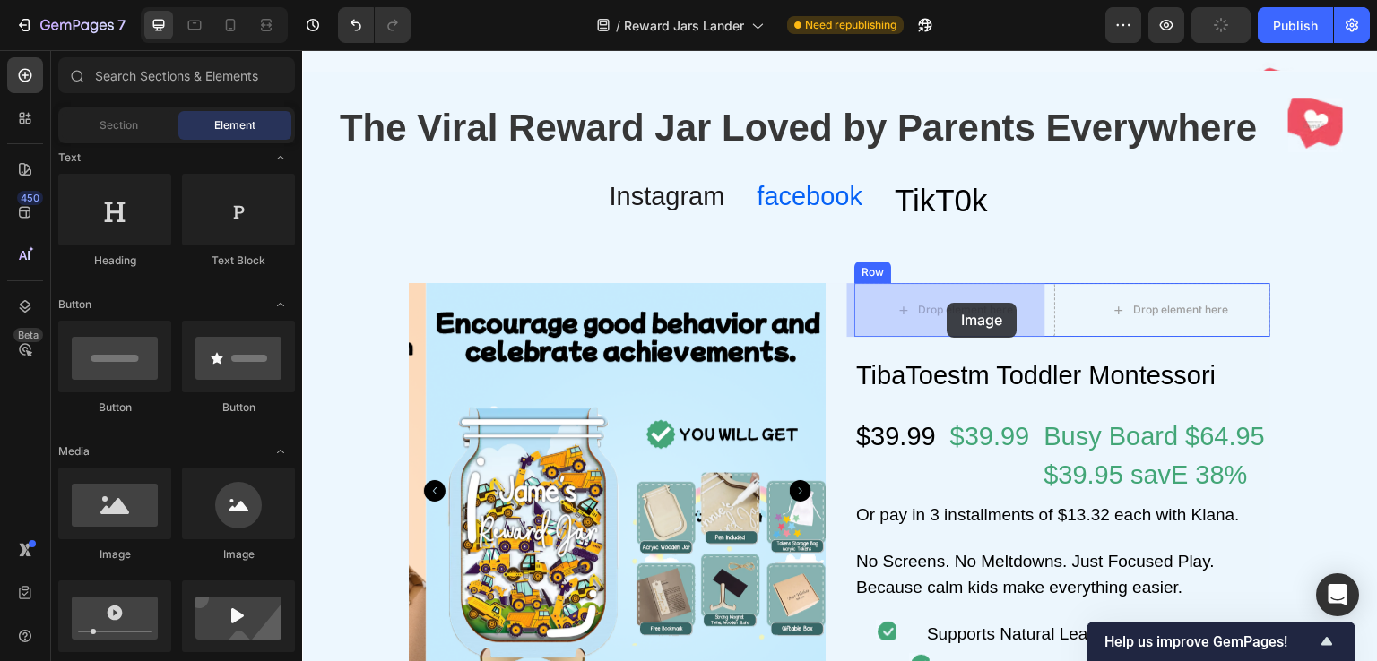
drag, startPoint x: 412, startPoint y: 446, endPoint x: 947, endPoint y: 303, distance: 554.0
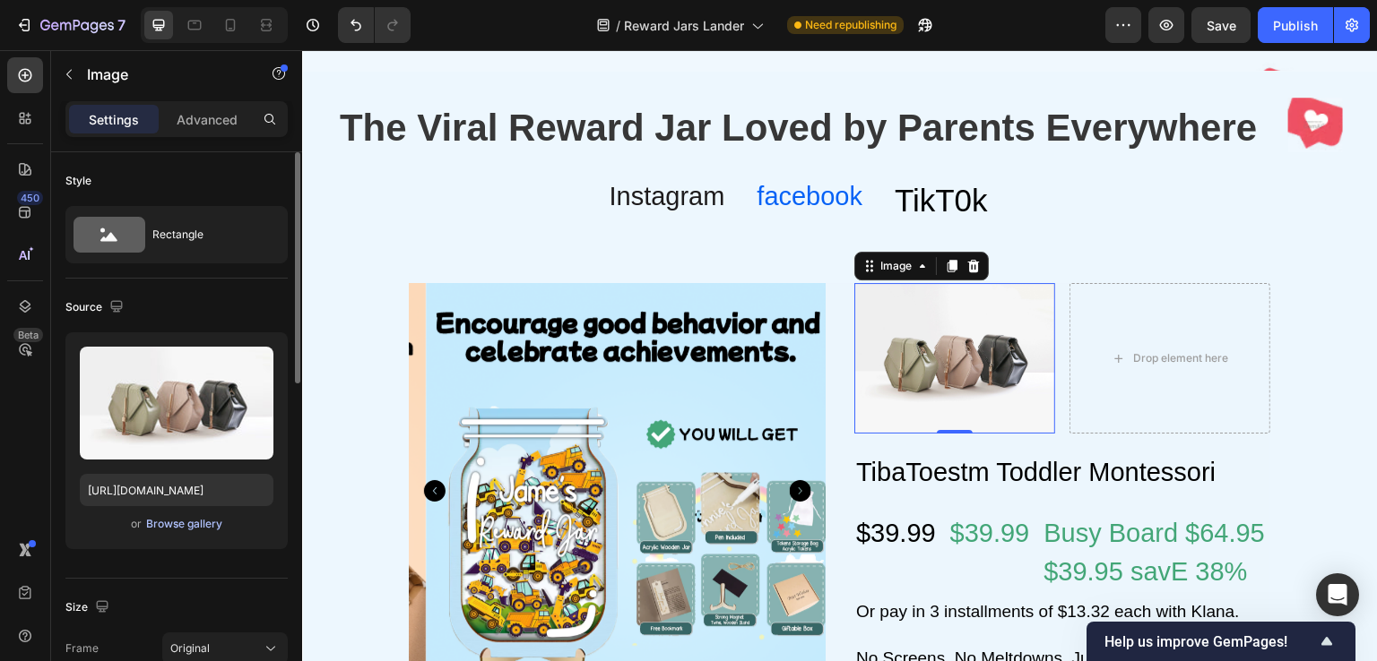
click at [172, 528] on div "Browse gallery" at bounding box center [184, 524] width 76 height 16
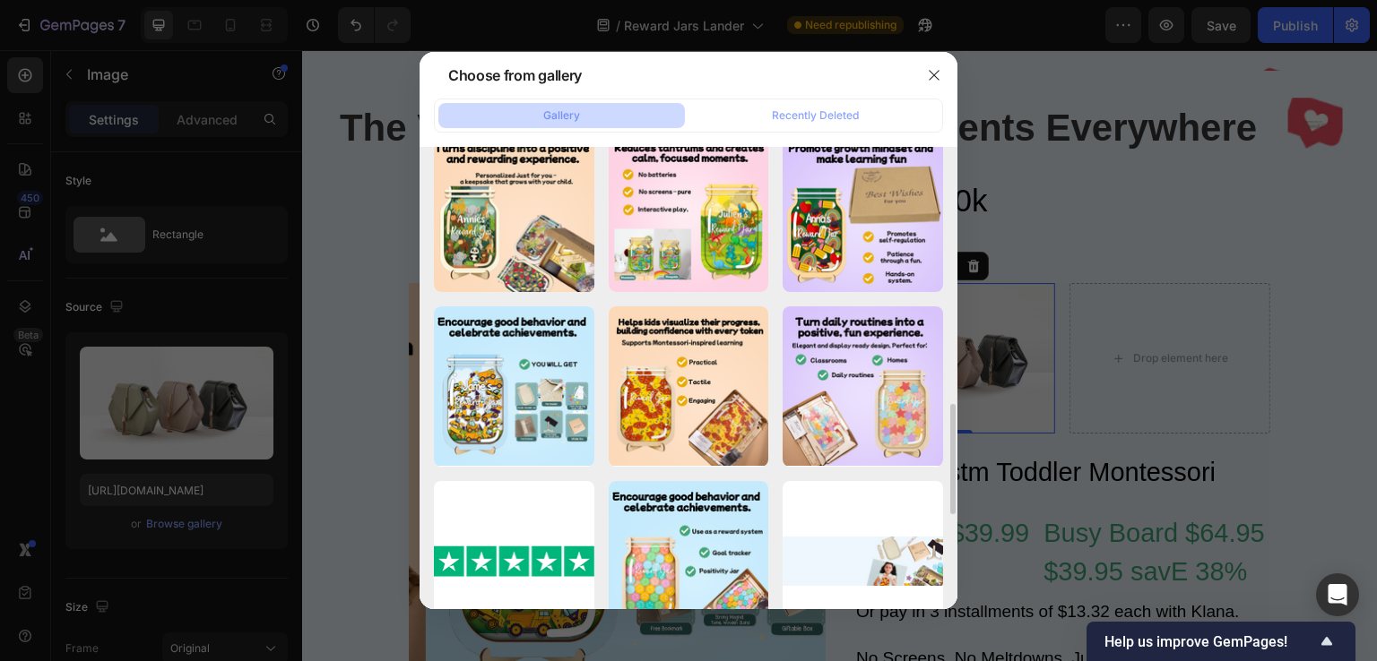
scroll to position [1165, 0]
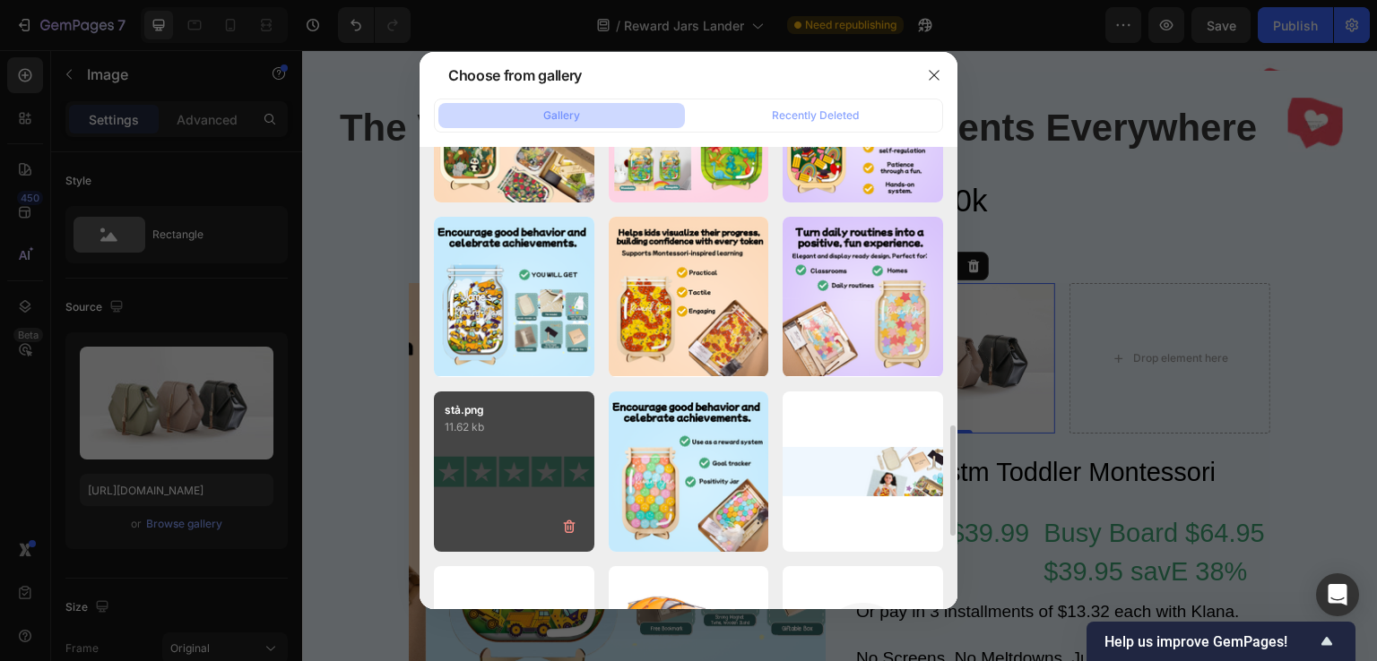
click at [532, 462] on div "stả.png 11.62 kb" at bounding box center [514, 472] width 160 height 160
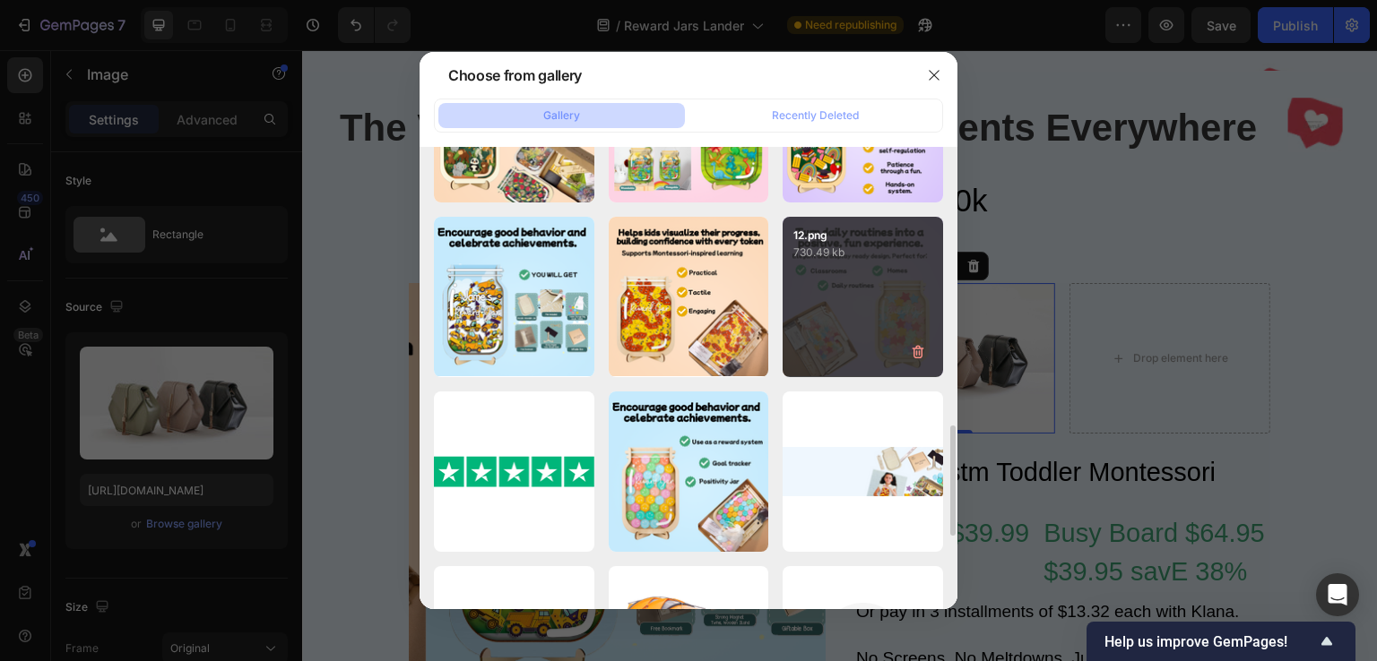
type input "https://cdn.shopify.com/s/files/1/0698/2497/0806/files/gempages_585767317170815…"
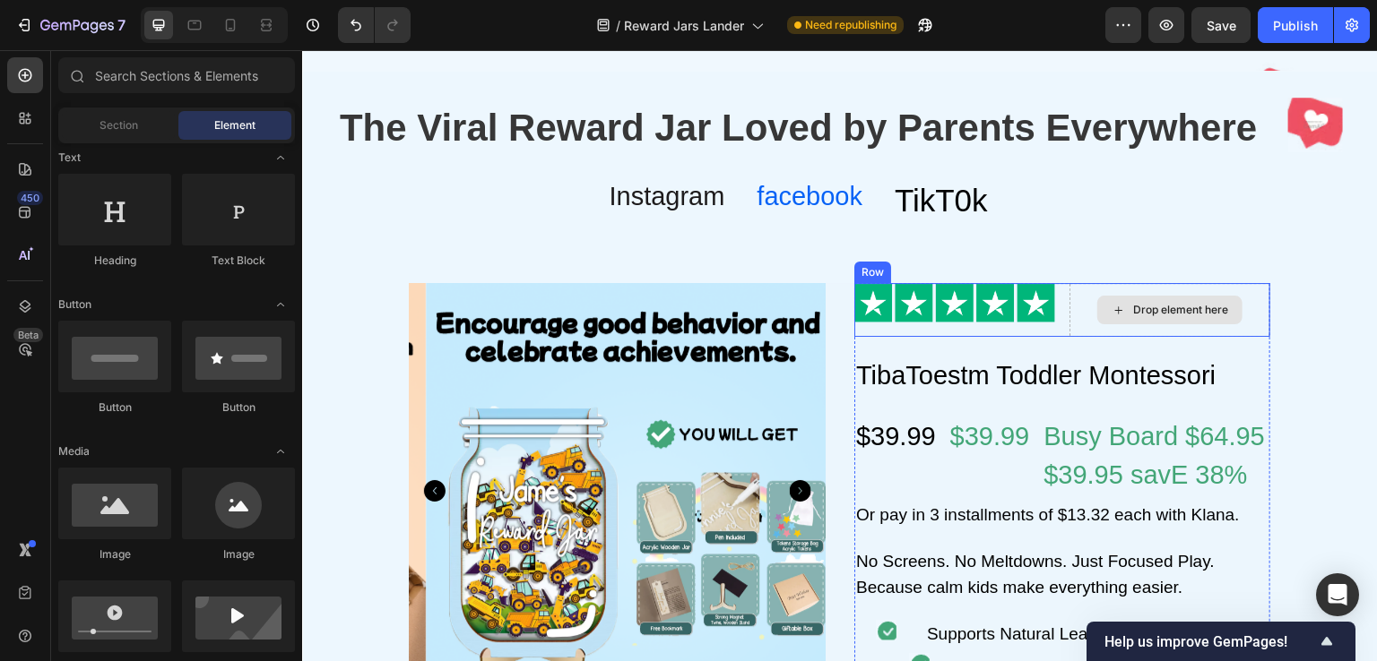
click at [1111, 309] on icon at bounding box center [1118, 310] width 14 height 15
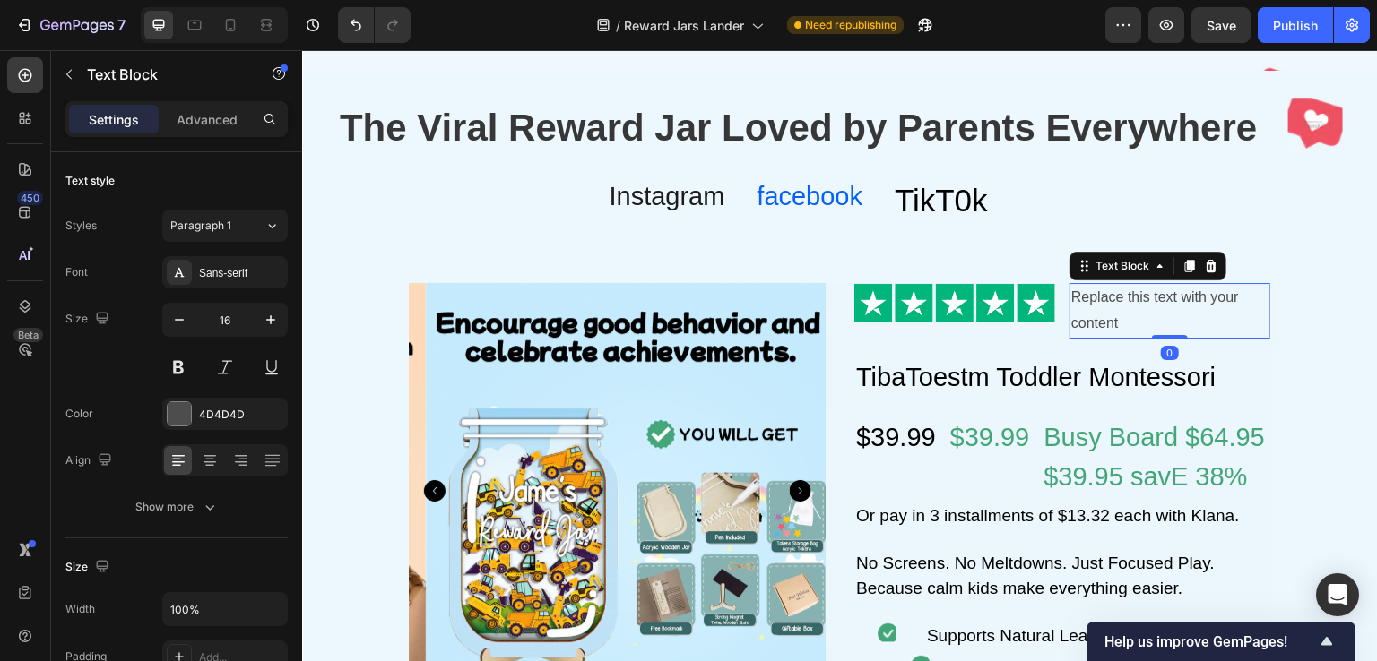
click at [1118, 309] on div "Replace this text with your content" at bounding box center [1169, 311] width 201 height 56
click at [1118, 309] on p "Replace this text with your content" at bounding box center [1169, 311] width 197 height 52
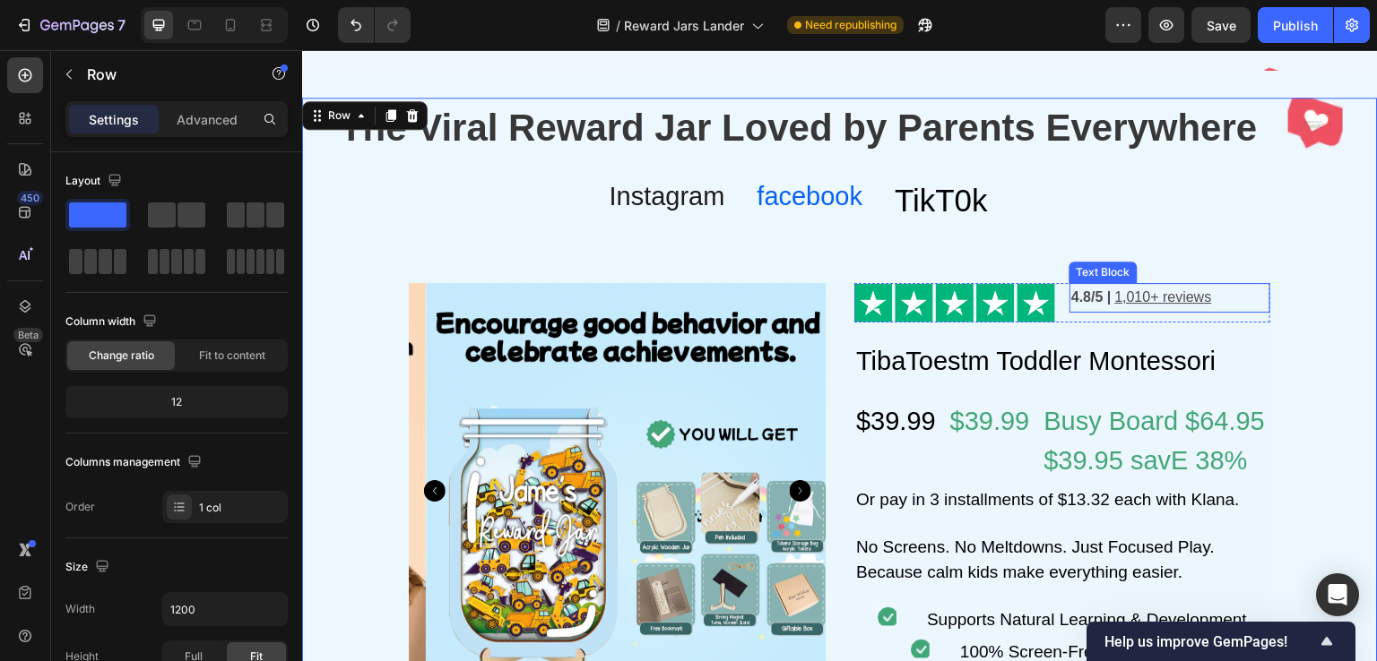
click at [1121, 296] on u "1,010+ reviews" at bounding box center [1162, 297] width 97 height 15
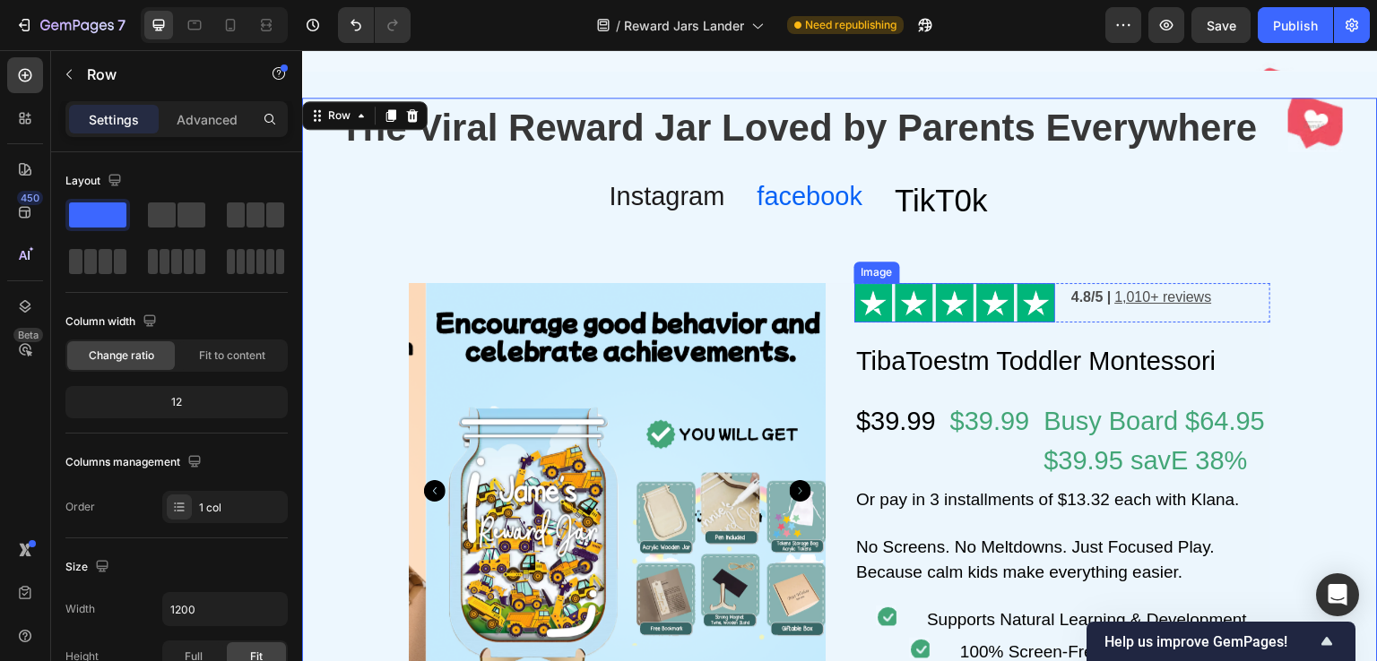
click at [946, 298] on img at bounding box center [954, 302] width 201 height 39
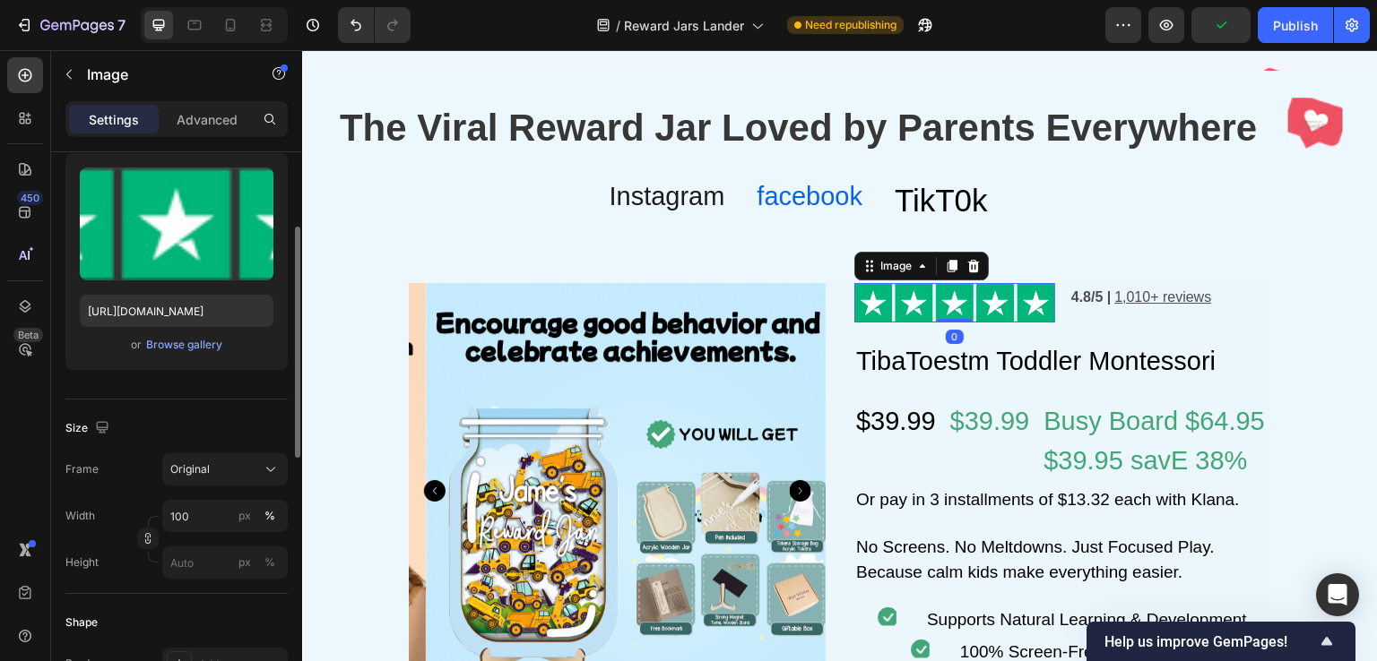
scroll to position [269, 0]
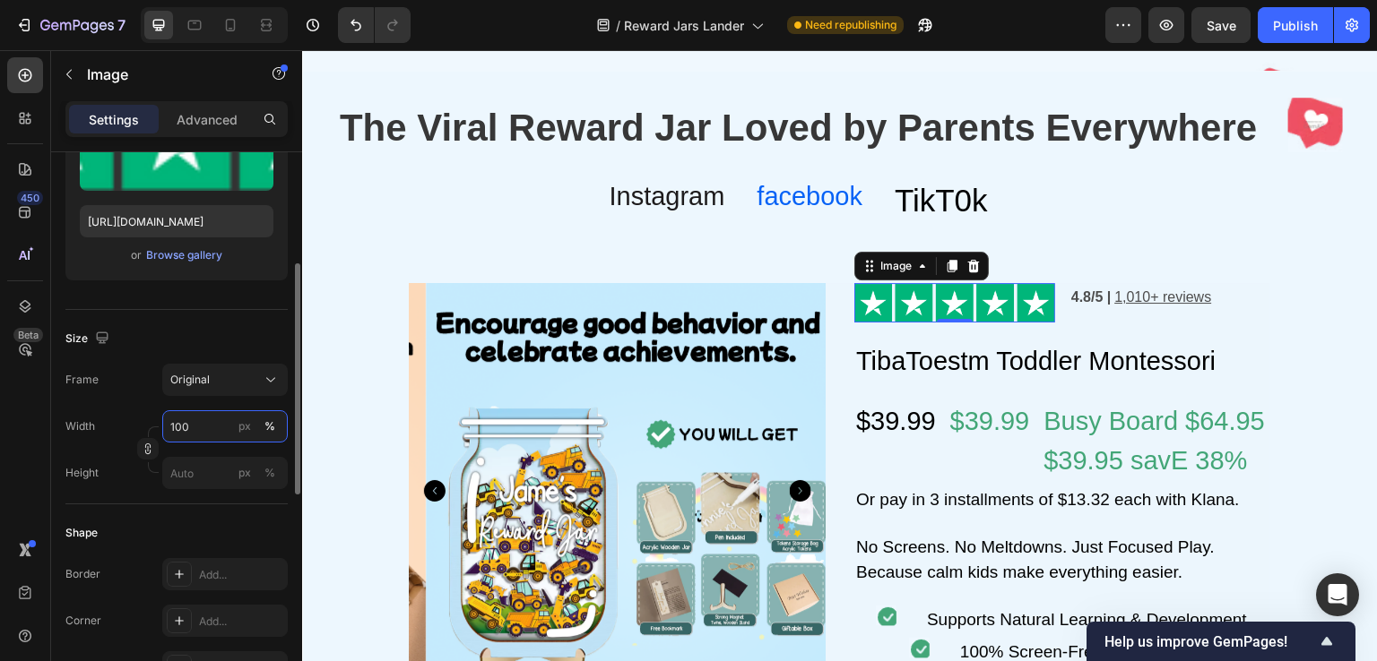
click at [201, 428] on input "100" at bounding box center [224, 427] width 125 height 32
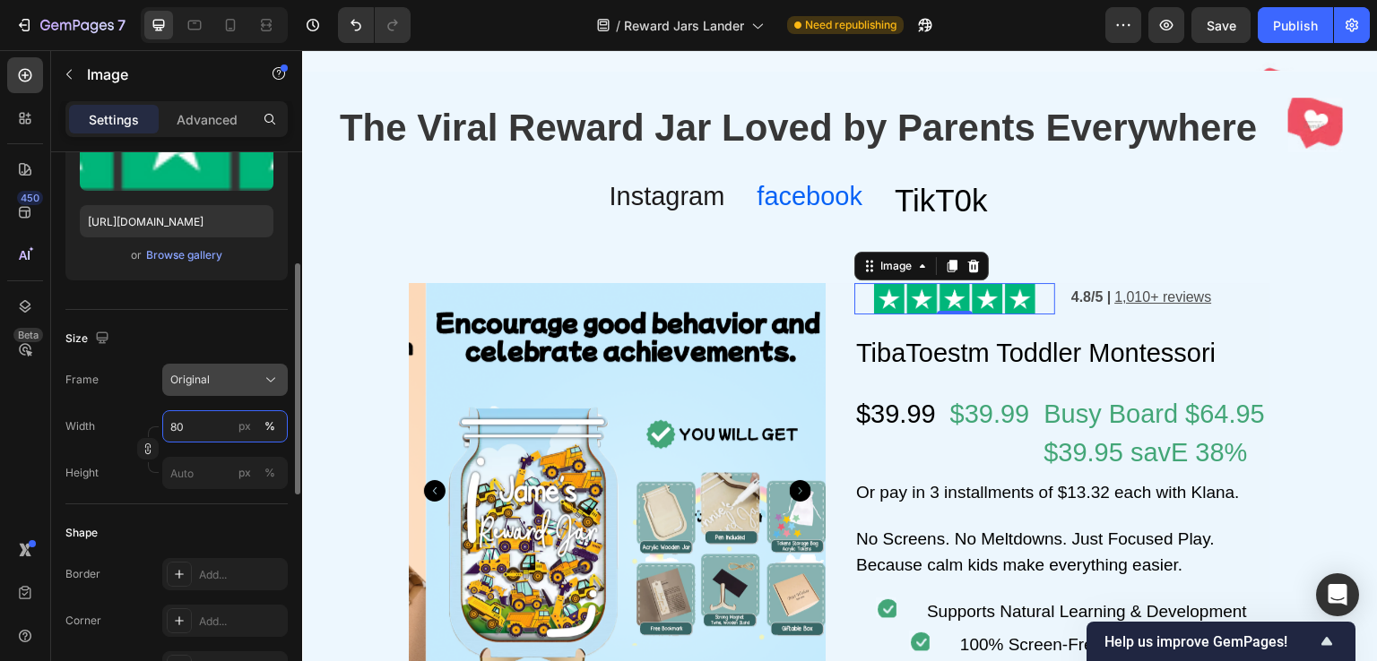
type input "8"
type input "6"
type input "7"
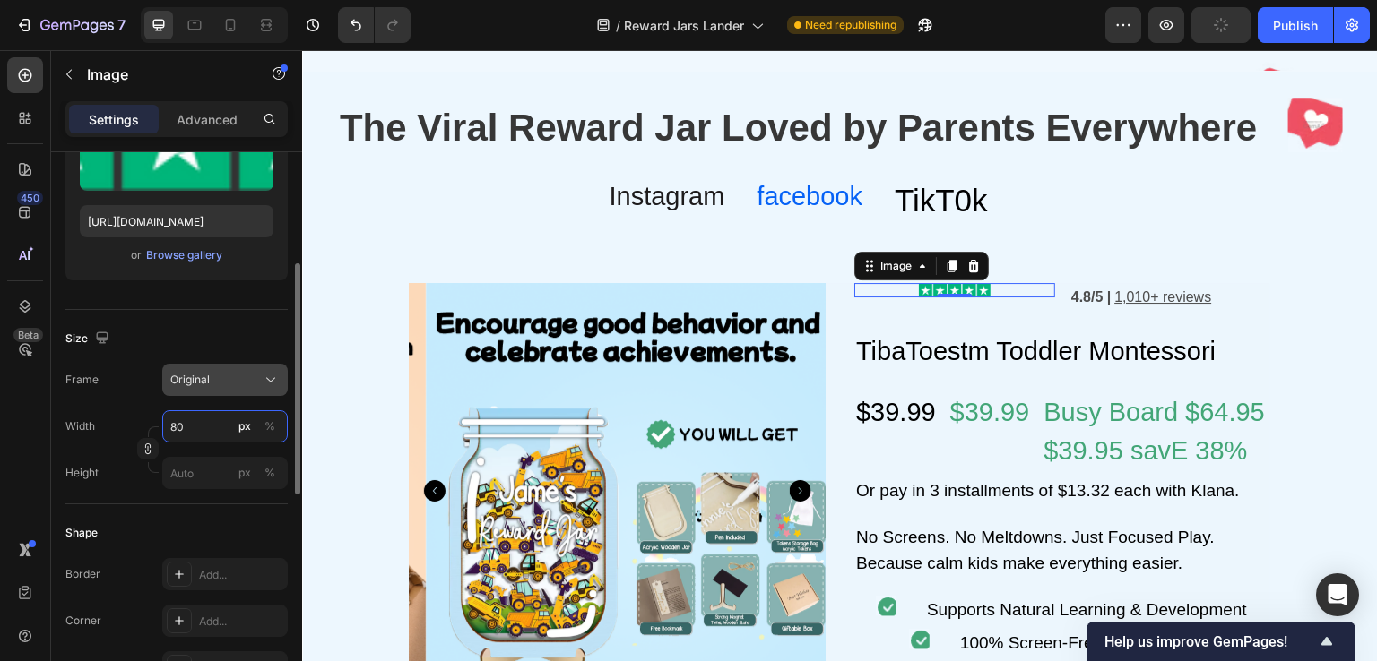
type input "8"
click at [264, 424] on div "%" at bounding box center [269, 427] width 11 height 16
type input "7"
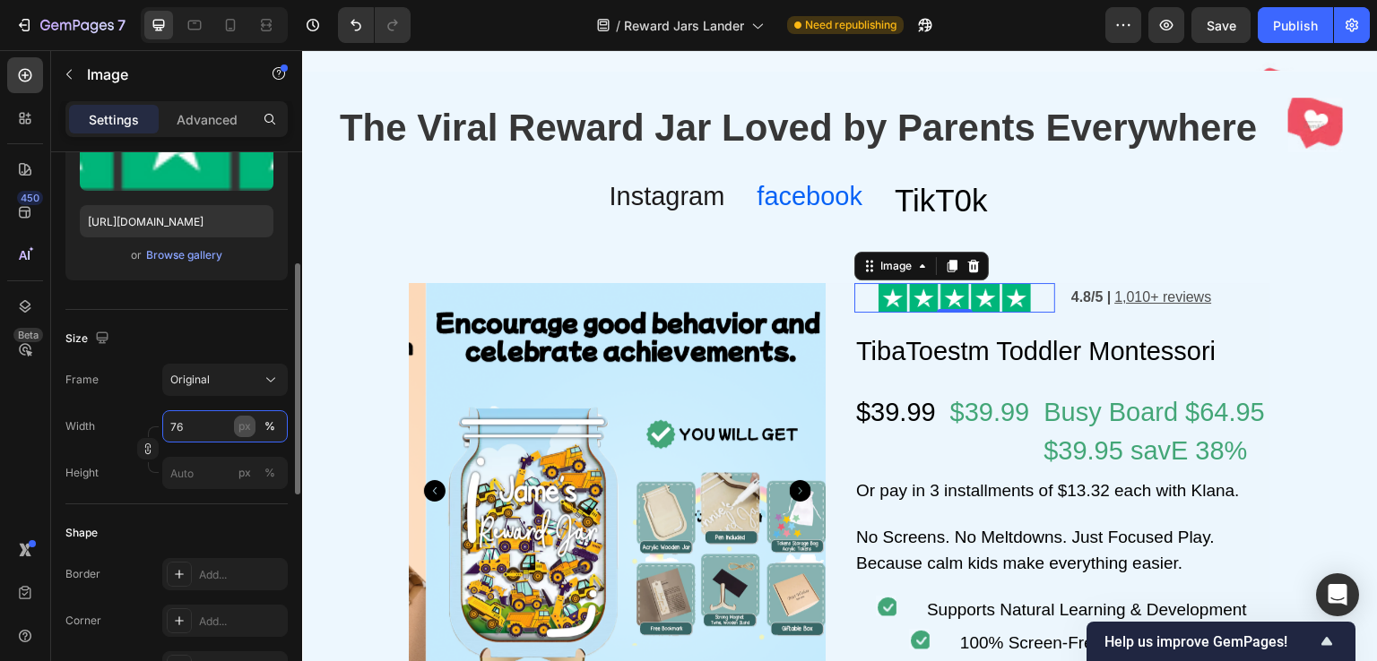
type input "7"
type input "60"
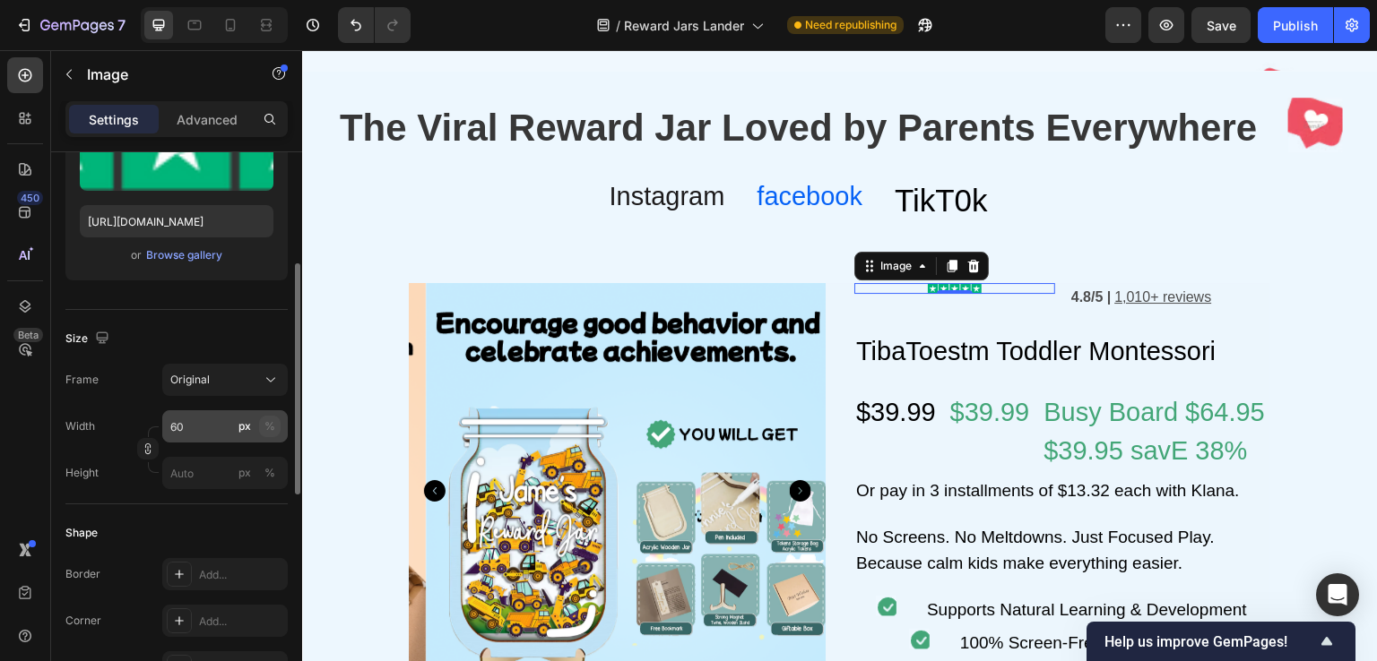
click at [265, 425] on div "%" at bounding box center [269, 427] width 11 height 16
click at [247, 324] on div "Size" at bounding box center [176, 338] width 222 height 29
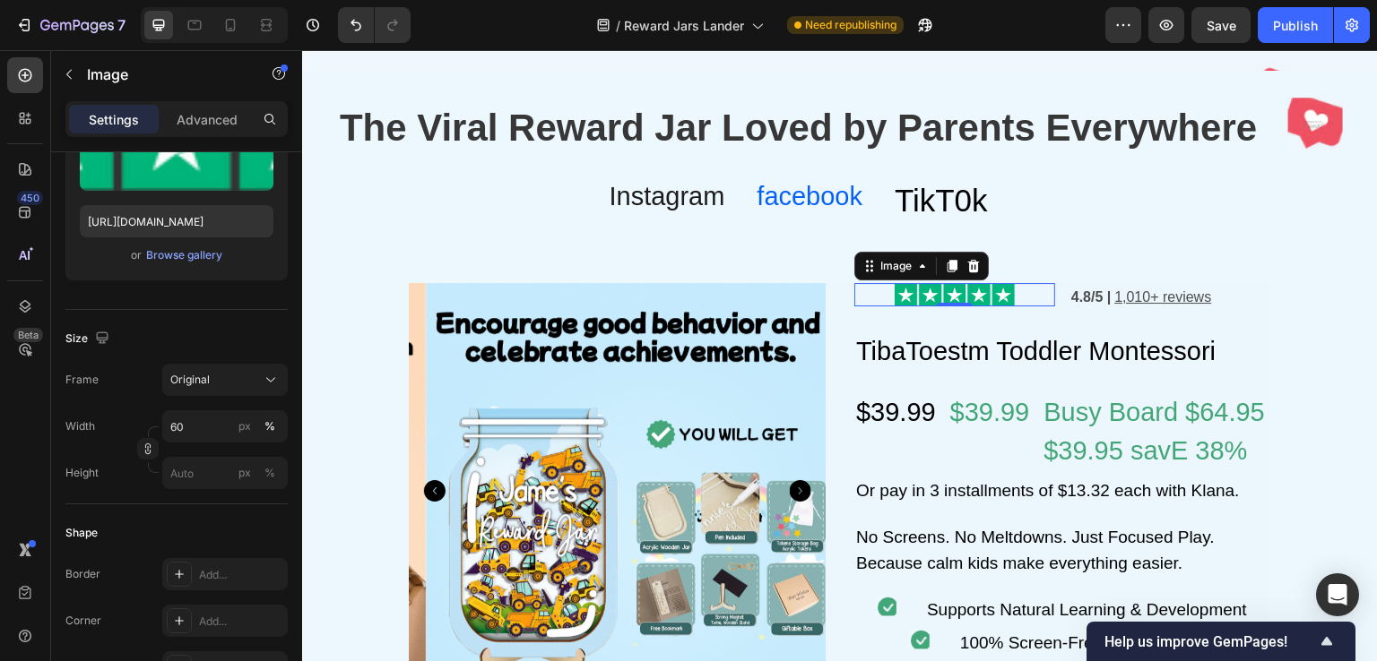
click at [988, 295] on img at bounding box center [955, 294] width 120 height 23
click at [1043, 299] on div at bounding box center [954, 294] width 201 height 23
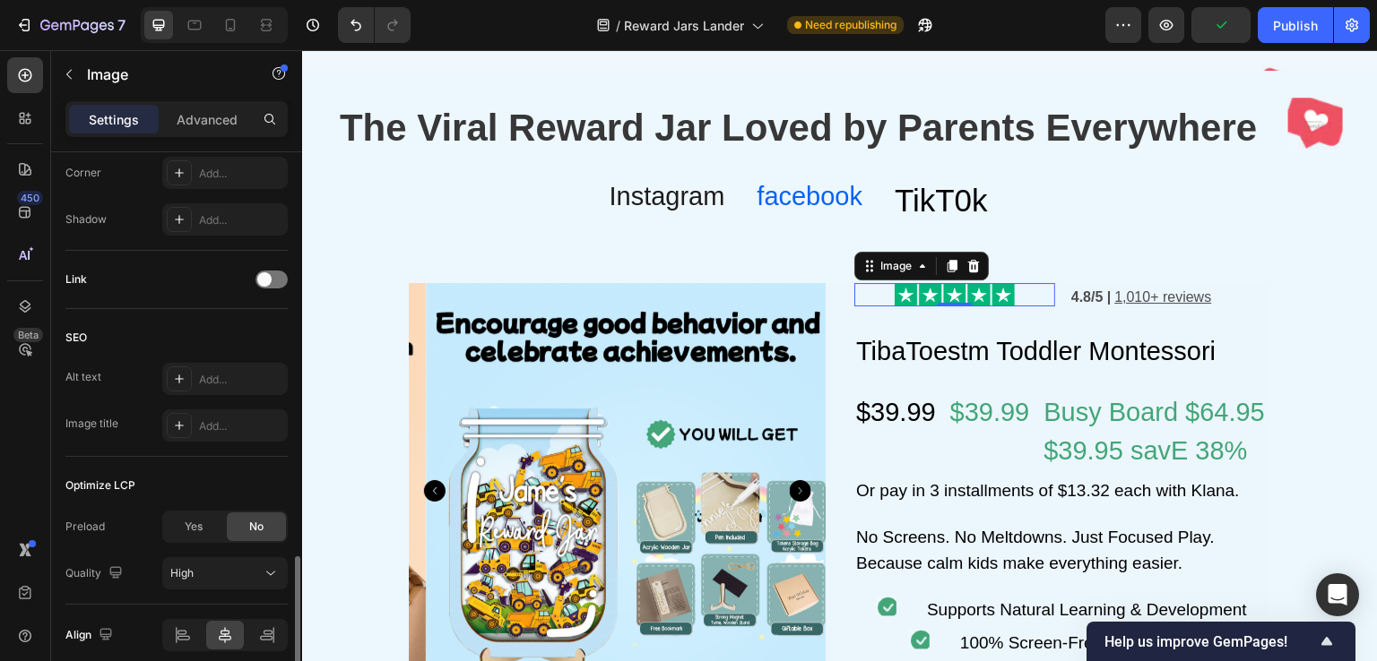
scroll to position [792, 0]
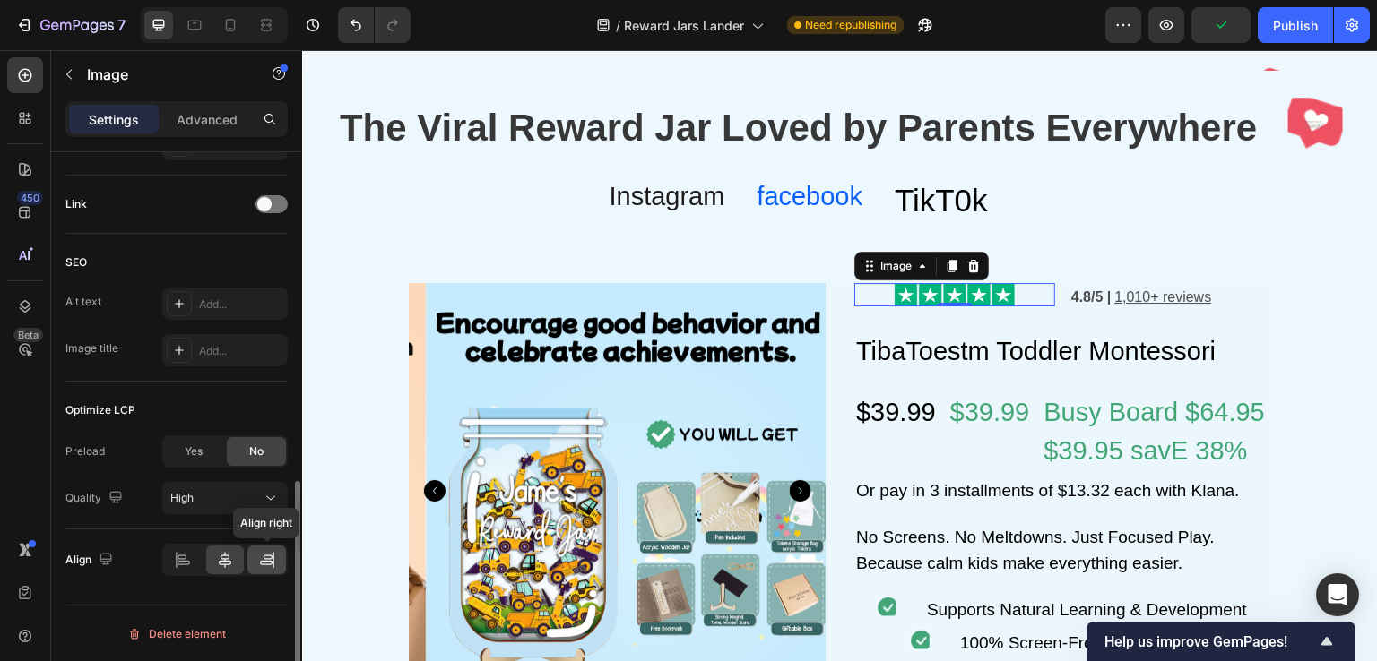
click at [259, 554] on icon at bounding box center [267, 560] width 18 height 18
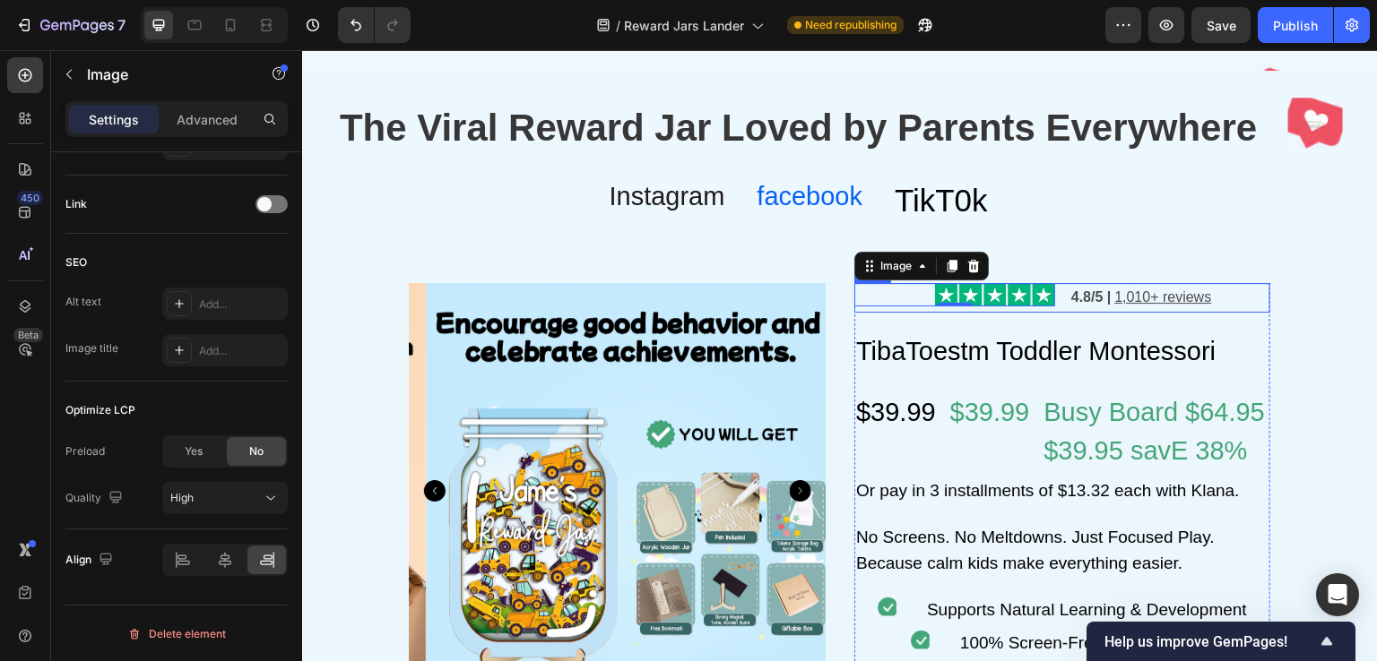
click at [1058, 303] on div "Image 0 4.8/5 | 1,010+ reviews Text Block Row" at bounding box center [1062, 298] width 416 height 30
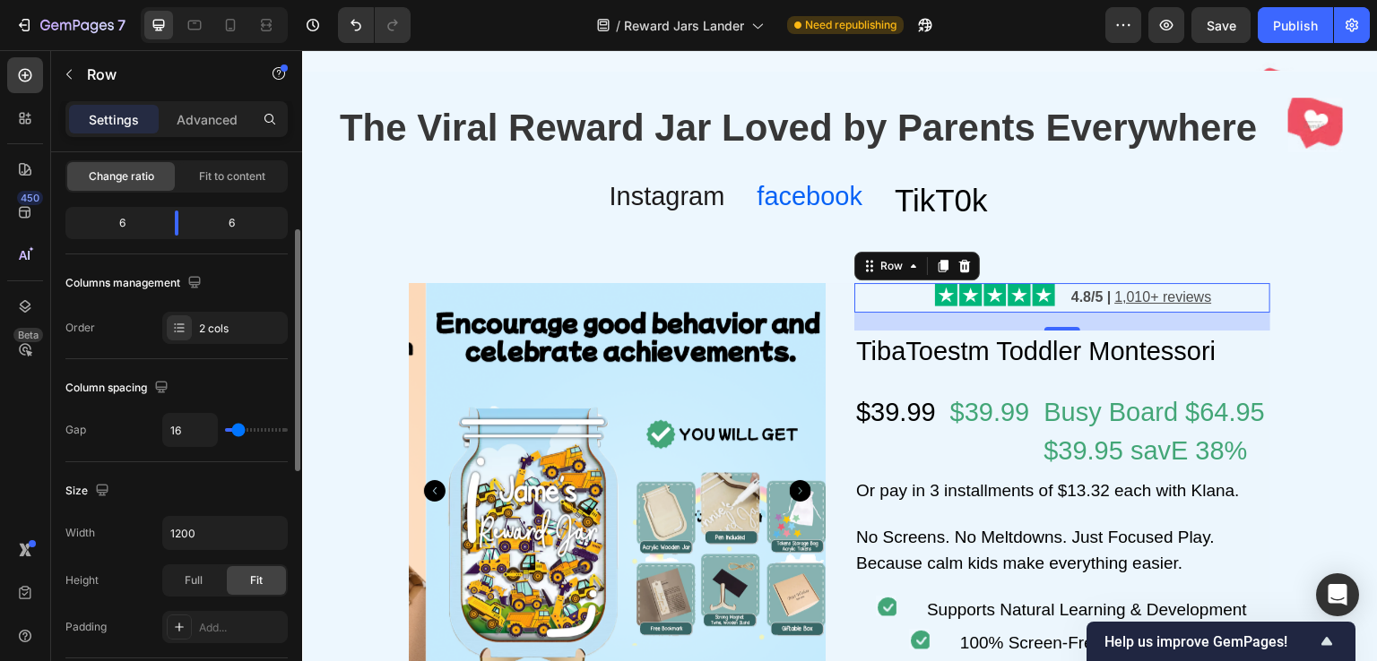
scroll to position [90, 0]
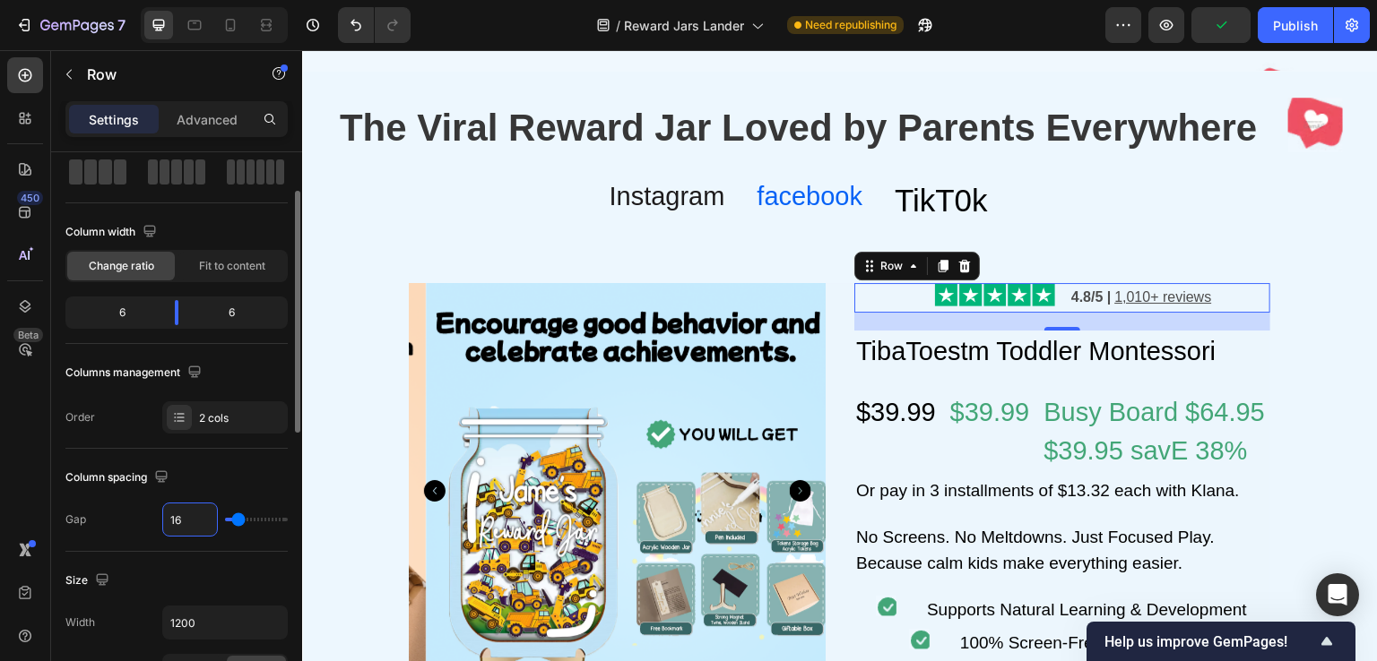
type input "8"
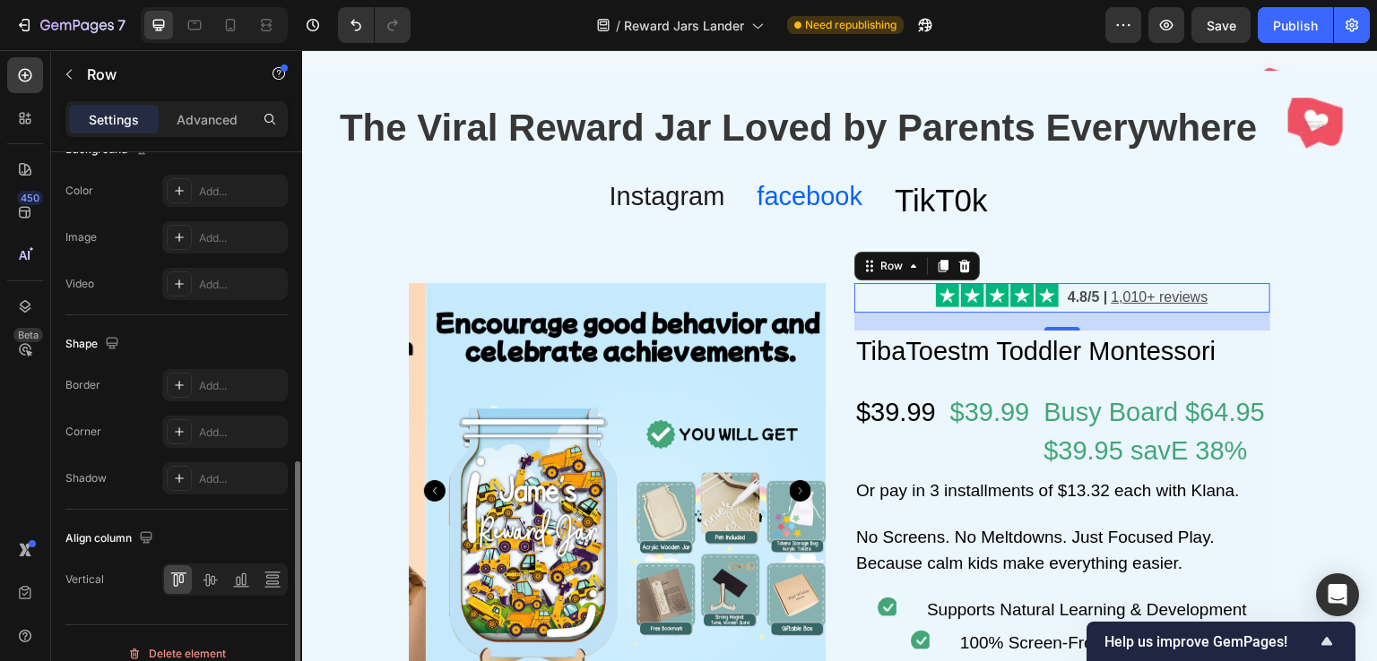
scroll to position [735, 0]
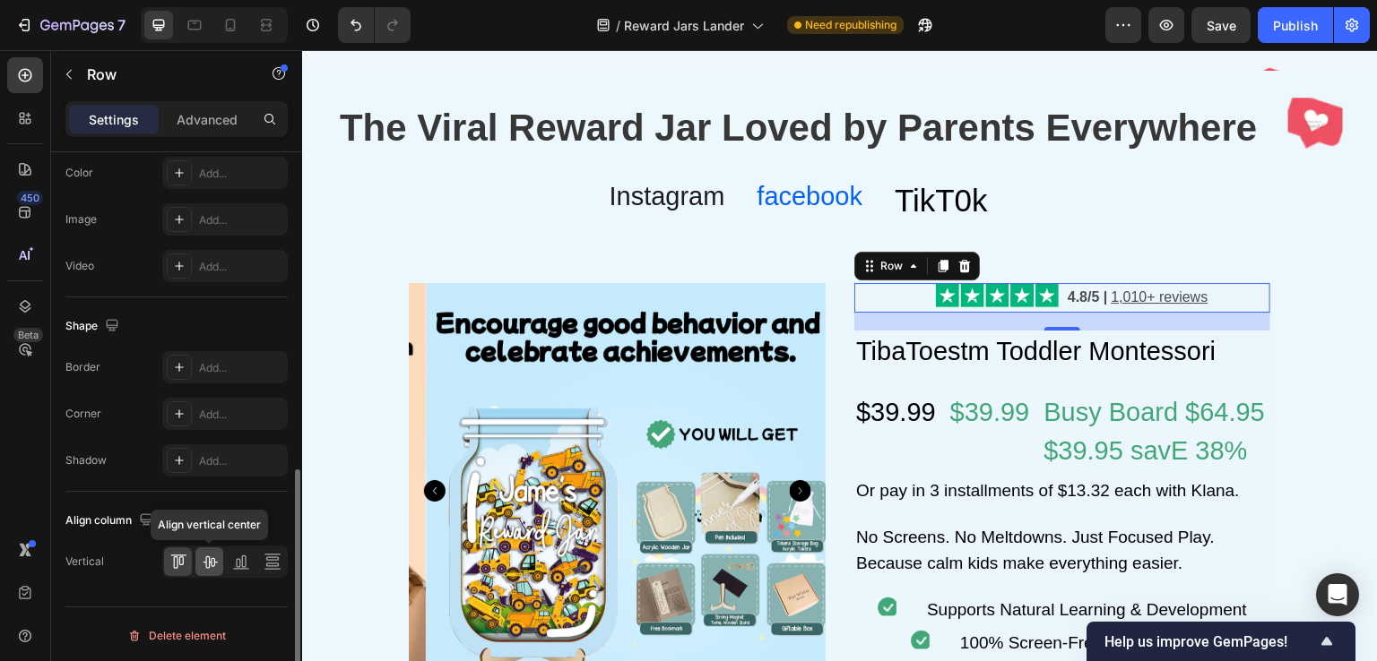
type input "8"
click at [205, 553] on icon at bounding box center [210, 562] width 18 height 18
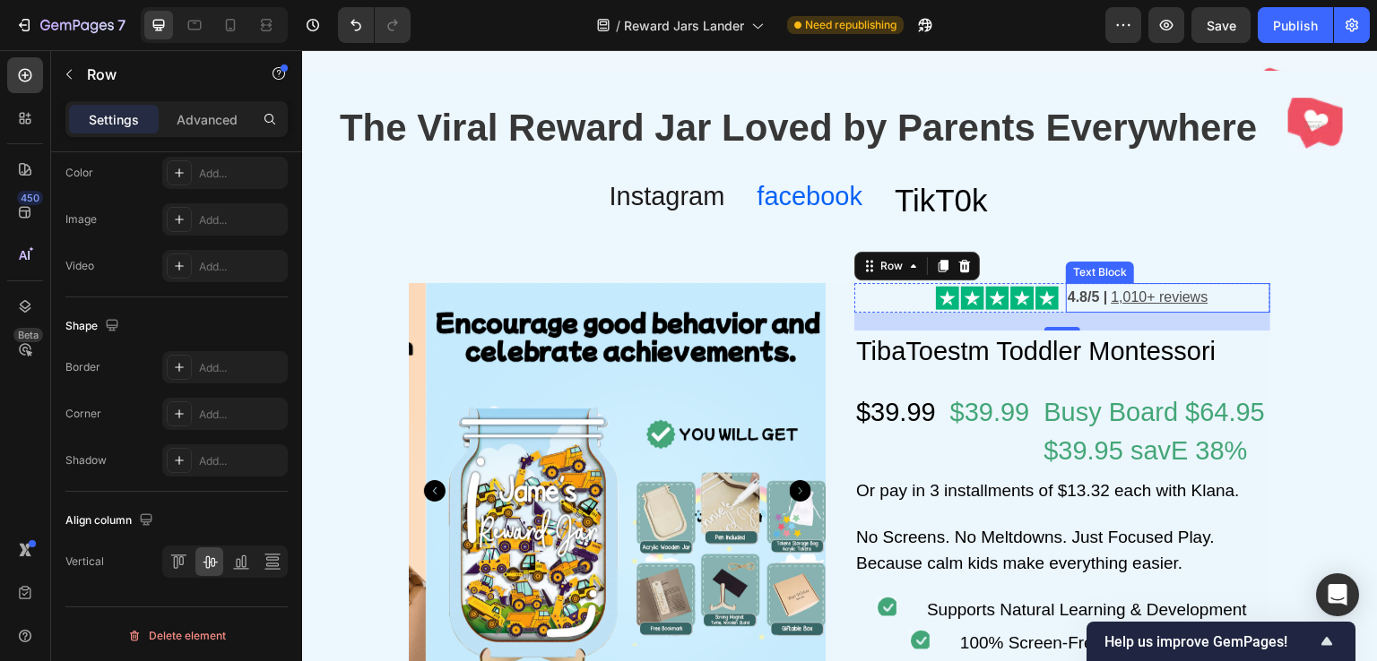
click at [1087, 298] on strong "4.8/5 |" at bounding box center [1088, 297] width 40 height 15
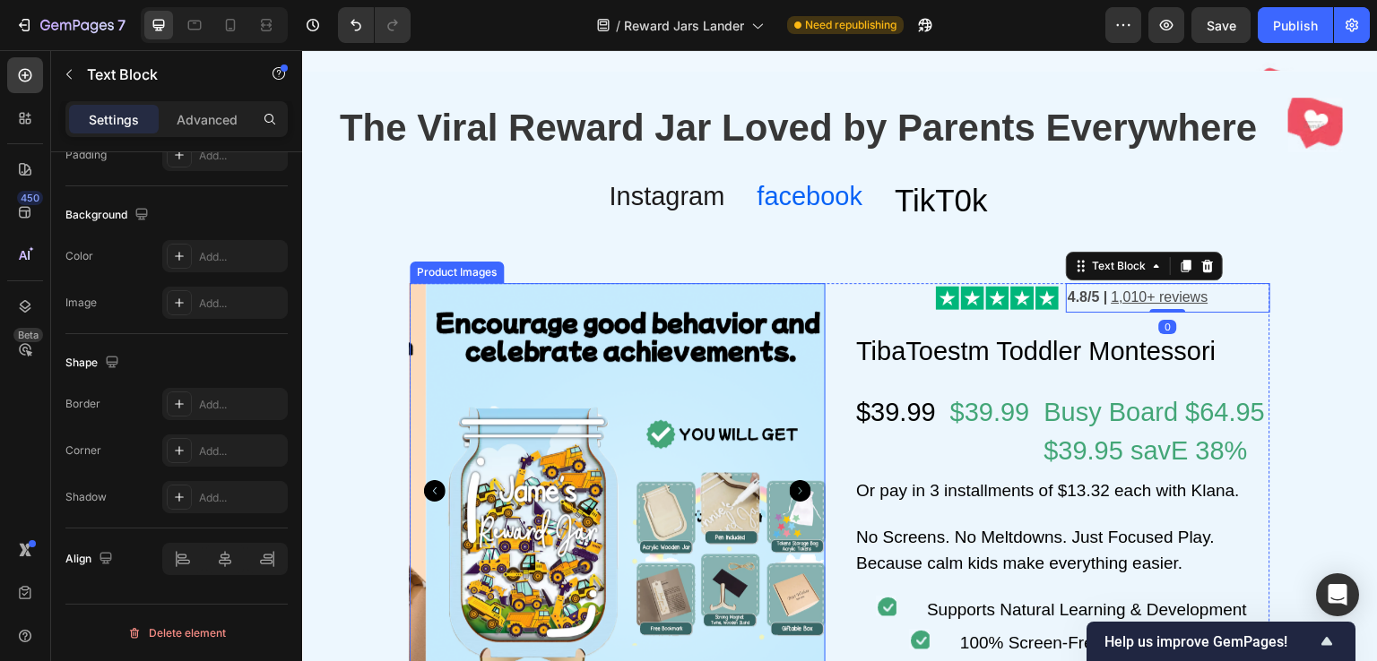
scroll to position [0, 0]
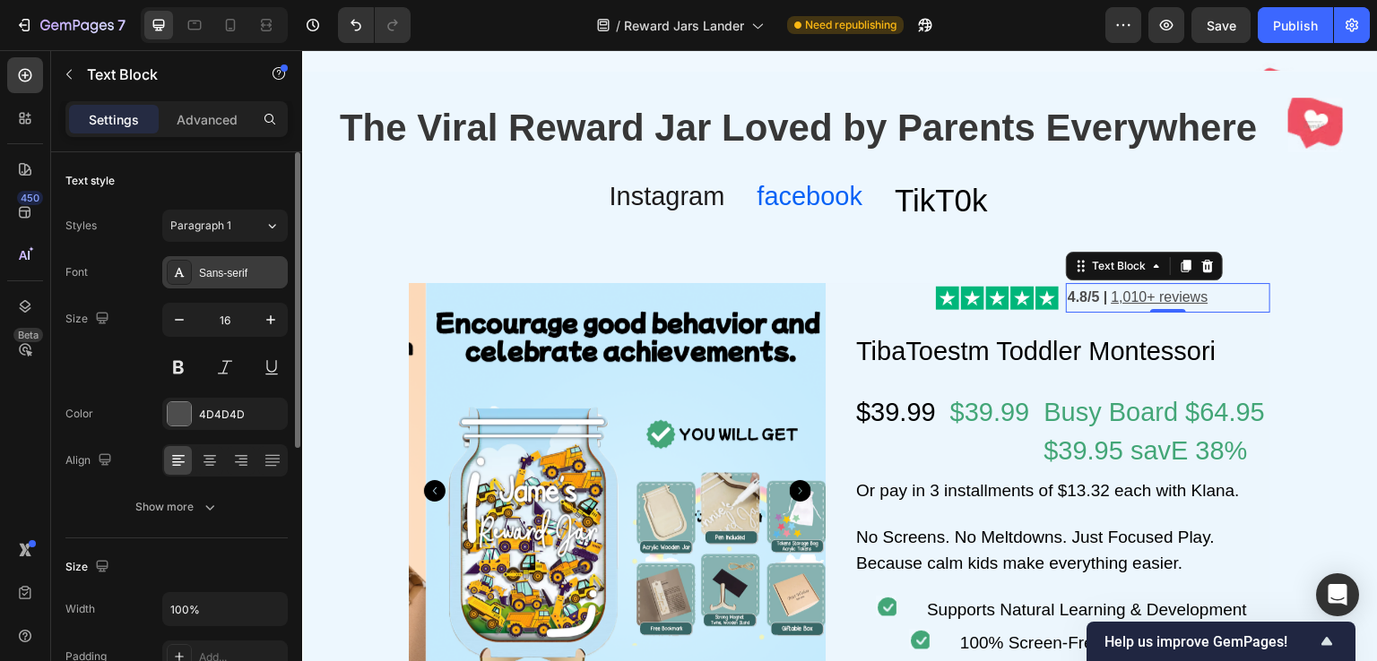
click at [229, 265] on div "Sans-serif" at bounding box center [241, 273] width 84 height 16
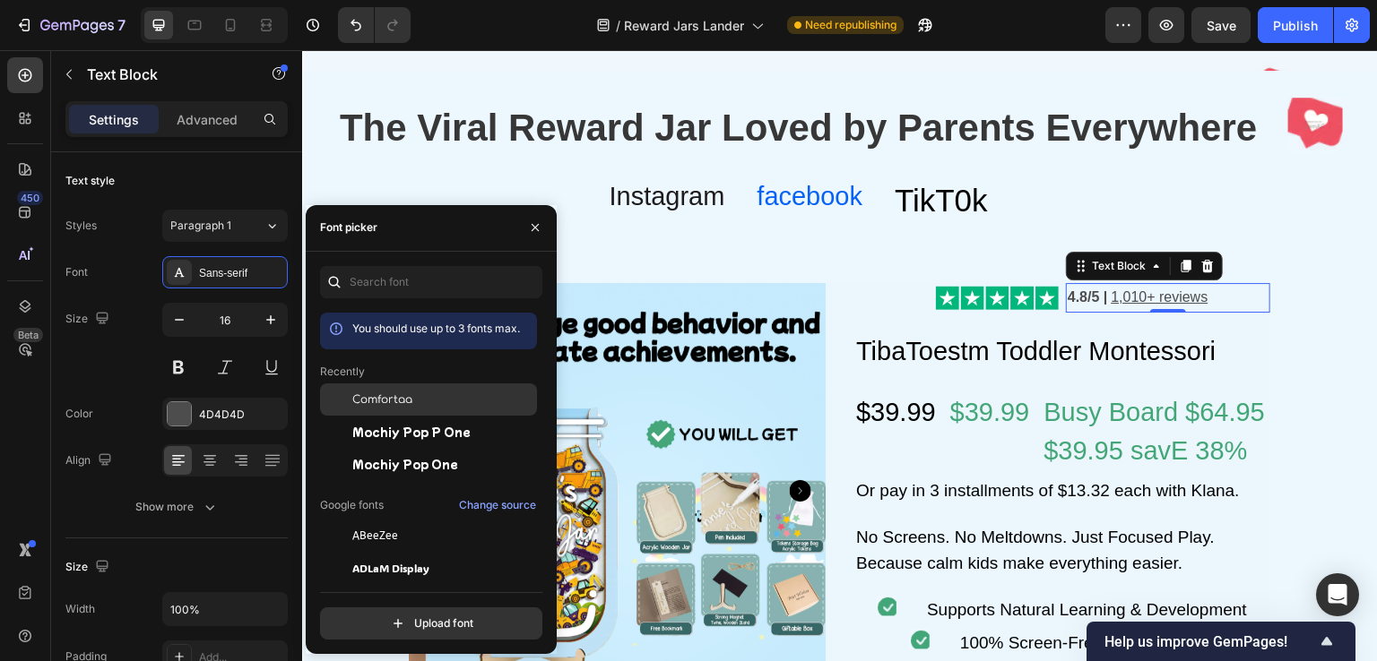
click at [367, 406] on span "Comfortaa" at bounding box center [382, 400] width 60 height 16
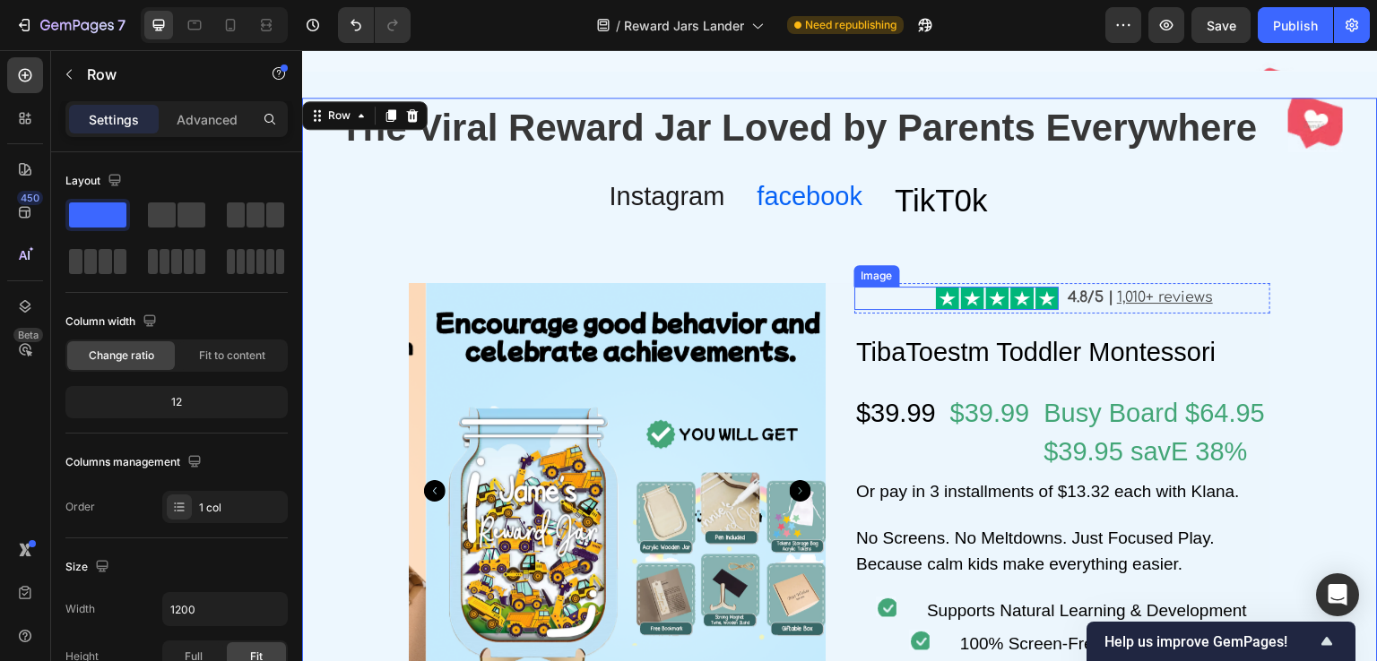
click at [904, 304] on div at bounding box center [956, 299] width 204 height 24
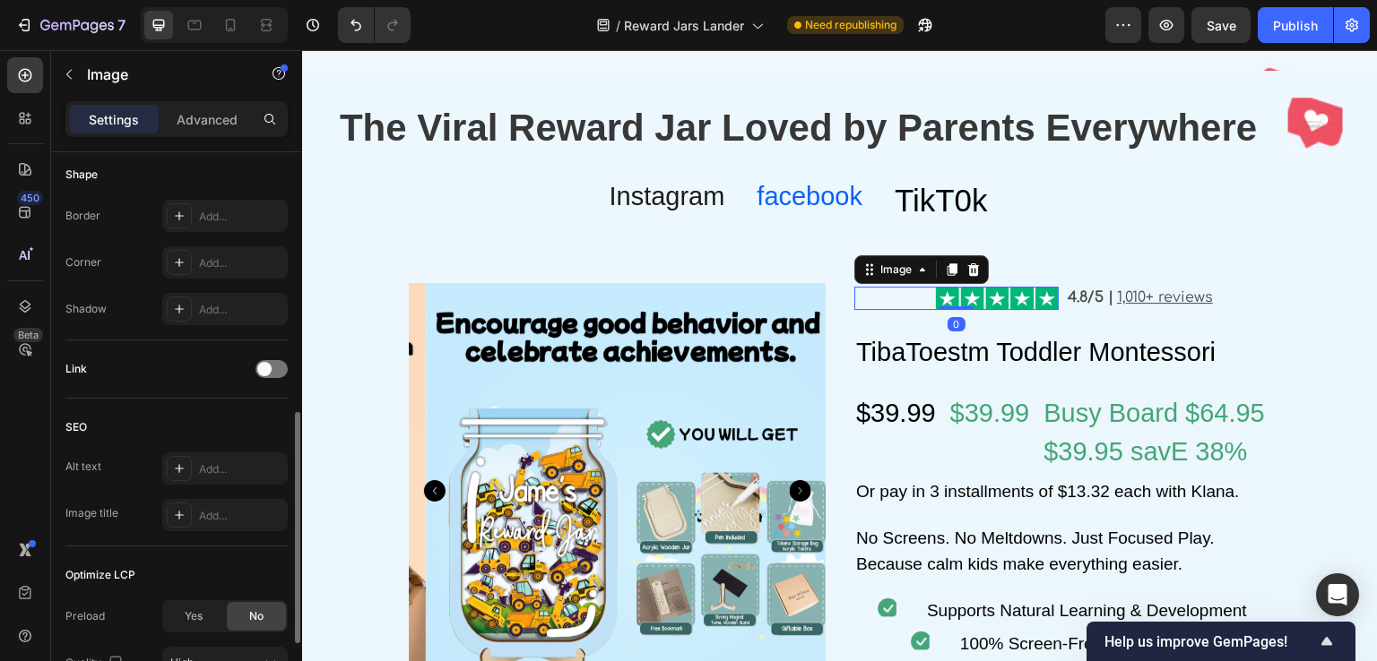
scroll to position [792, 0]
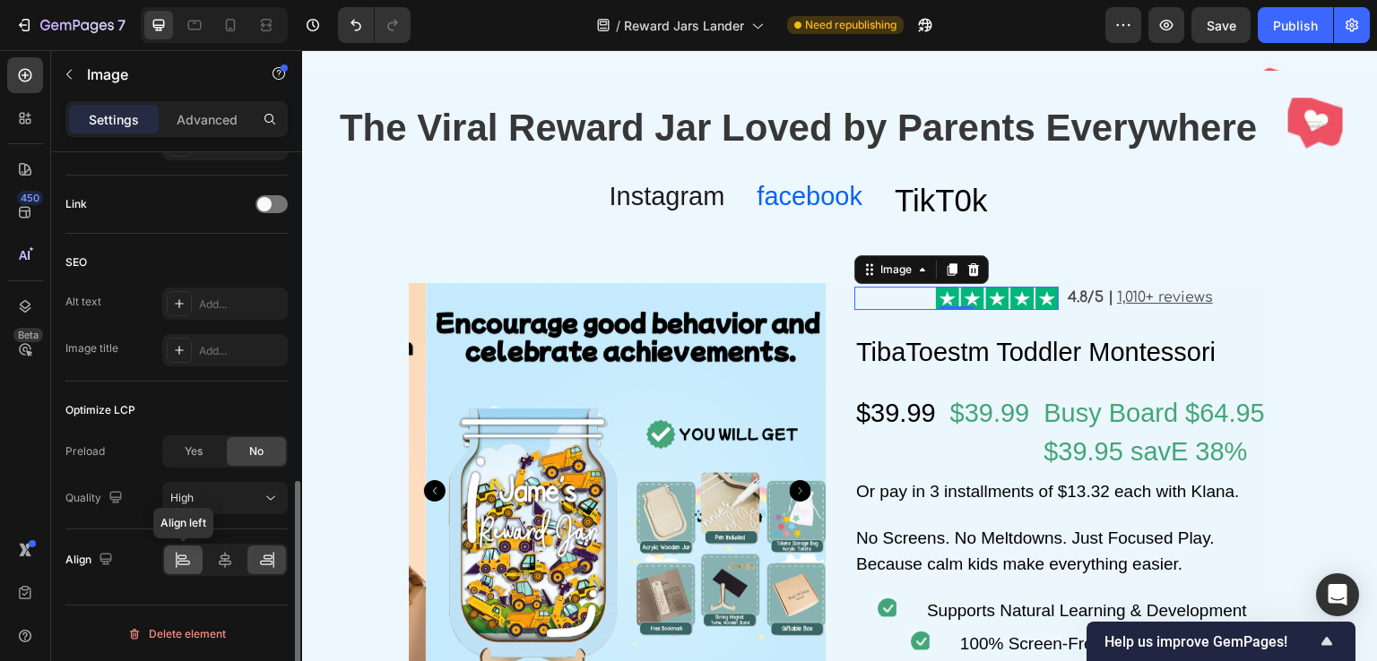
click at [179, 563] on icon at bounding box center [183, 563] width 13 height 4
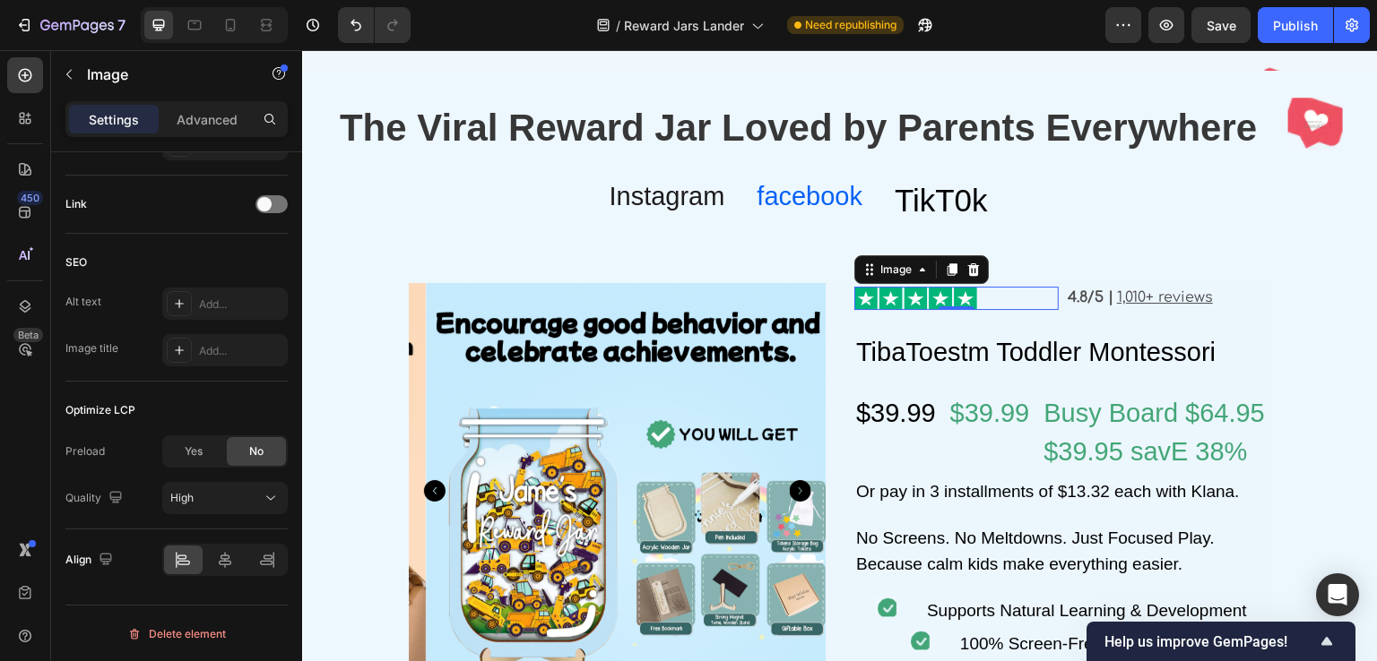
click at [1034, 296] on div at bounding box center [956, 299] width 204 height 24
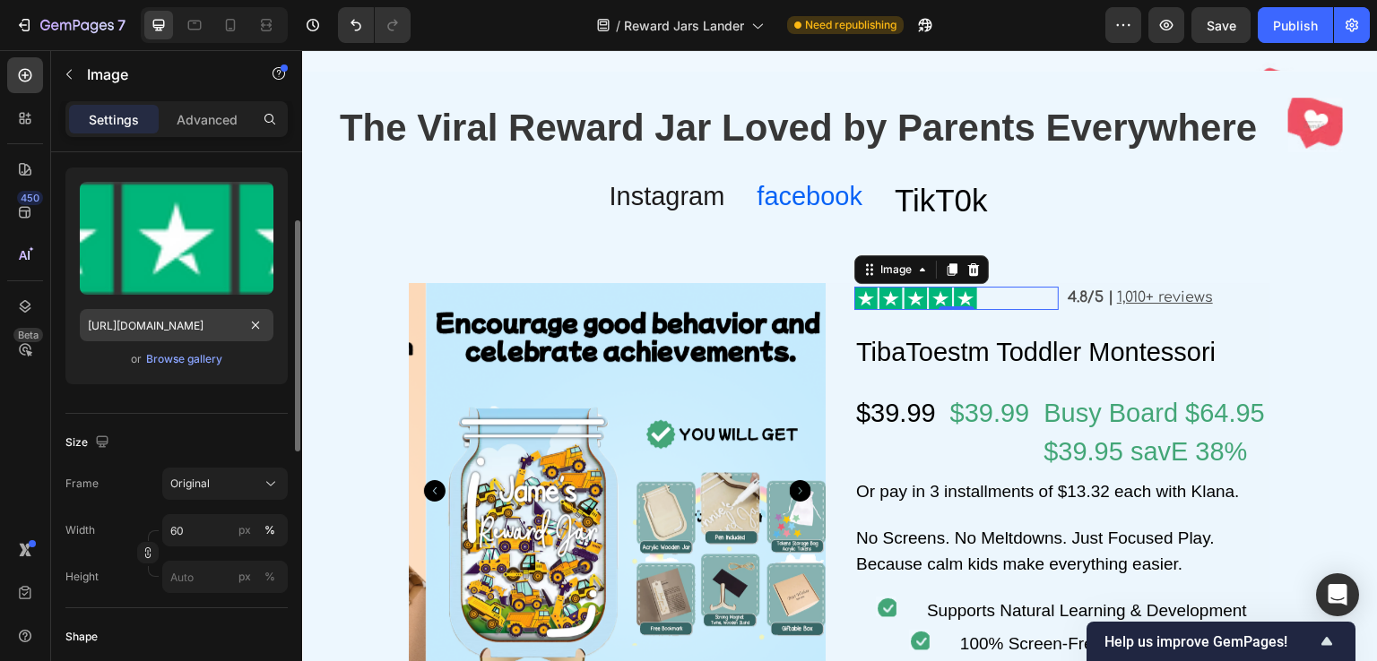
scroll to position [0, 0]
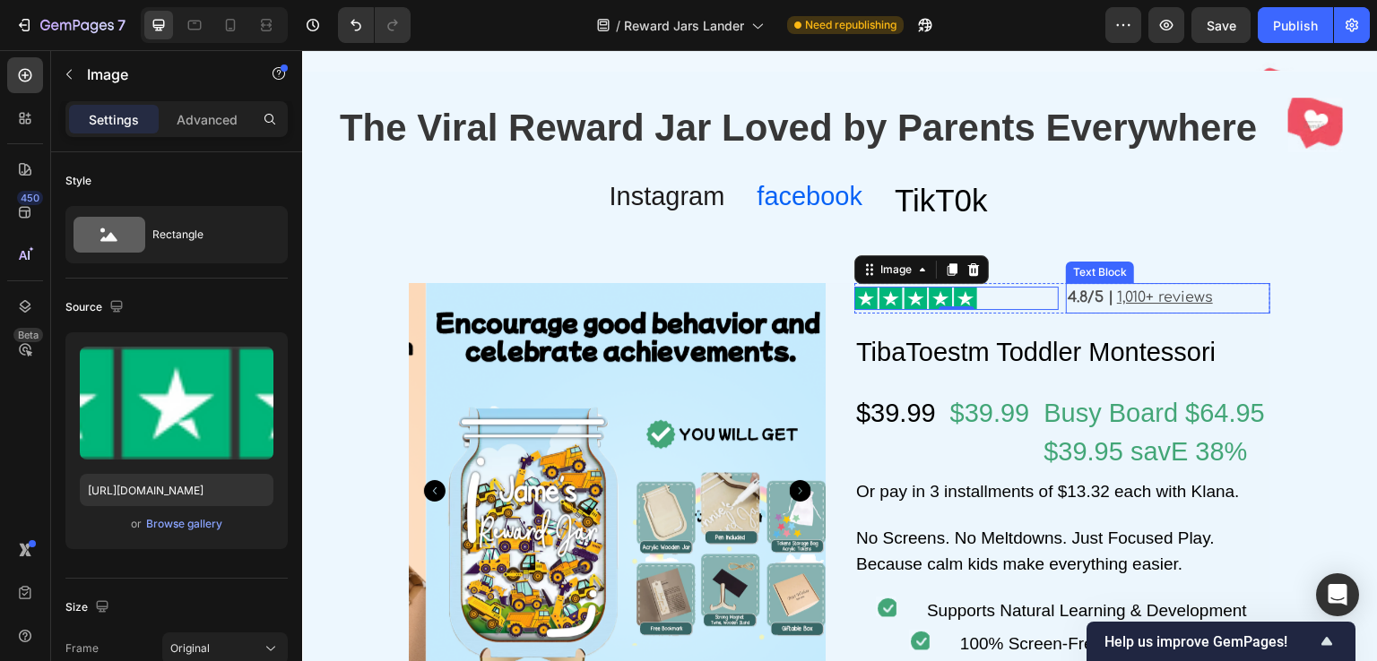
click at [1071, 303] on strong "4.8/5 |" at bounding box center [1091, 298] width 46 height 16
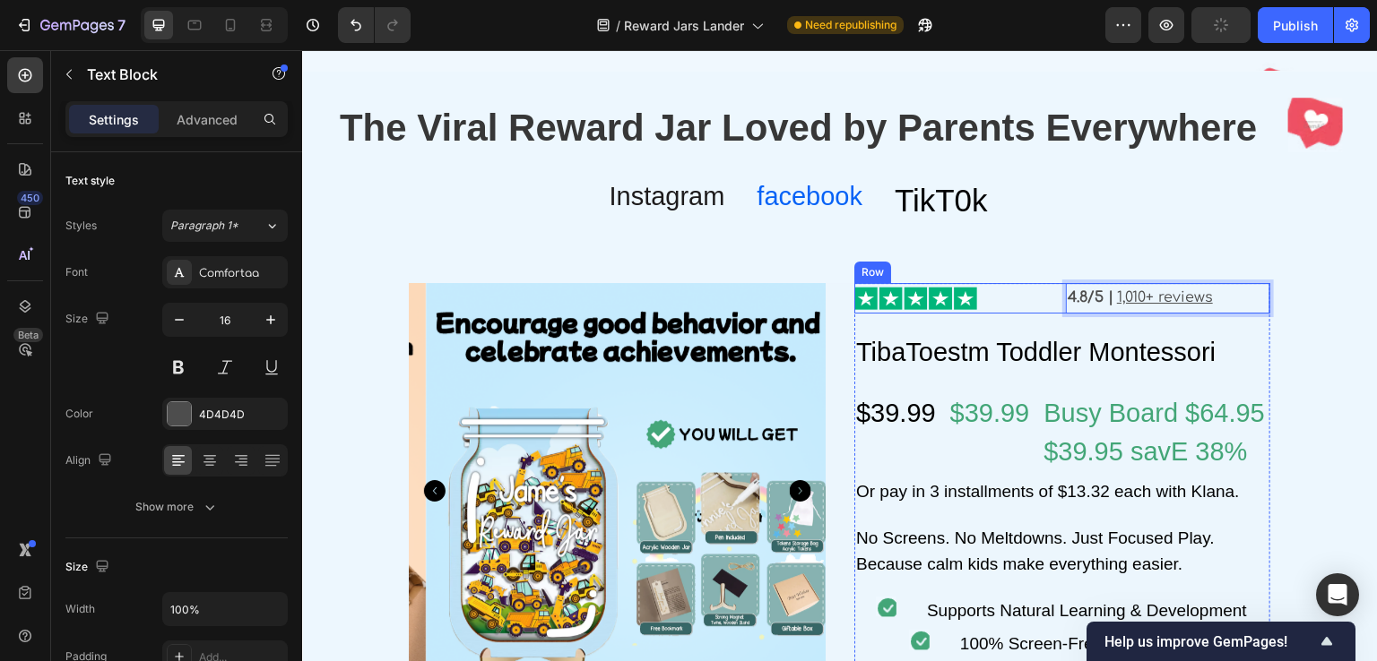
click at [1039, 313] on div "Image" at bounding box center [956, 298] width 204 height 30
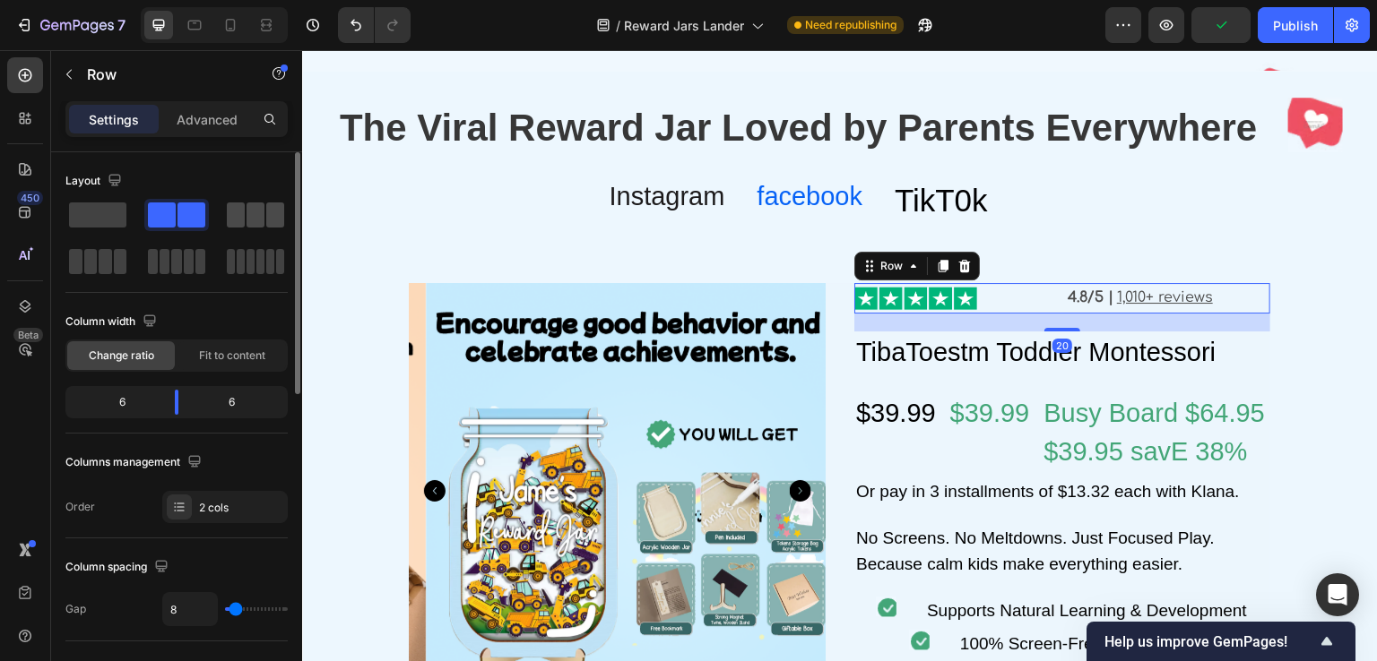
click at [245, 221] on div at bounding box center [255, 215] width 57 height 25
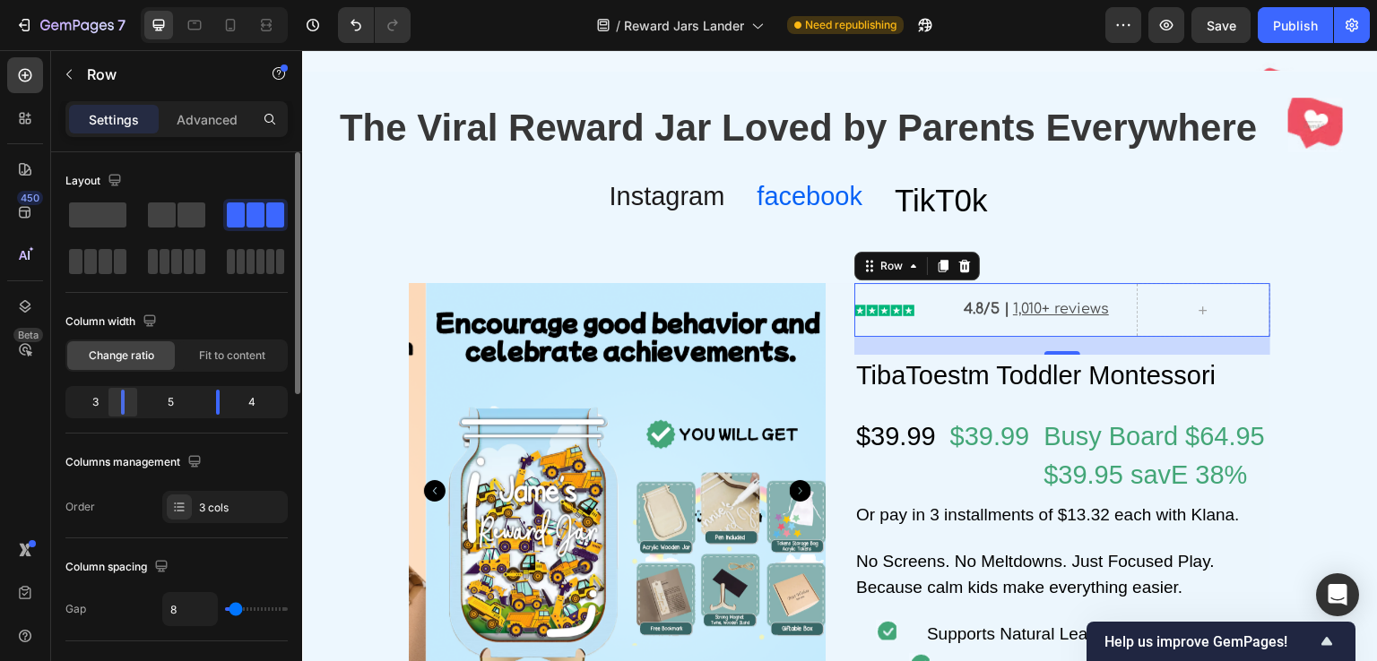
drag, startPoint x: 136, startPoint y: 405, endPoint x: 121, endPoint y: 406, distance: 15.3
click at [121, 406] on div at bounding box center [123, 402] width 32 height 25
drag, startPoint x: 219, startPoint y: 401, endPoint x: 589, endPoint y: 270, distance: 392.6
click at [216, 406] on div at bounding box center [218, 402] width 4 height 25
click at [886, 314] on img at bounding box center [884, 311] width 60 height 12
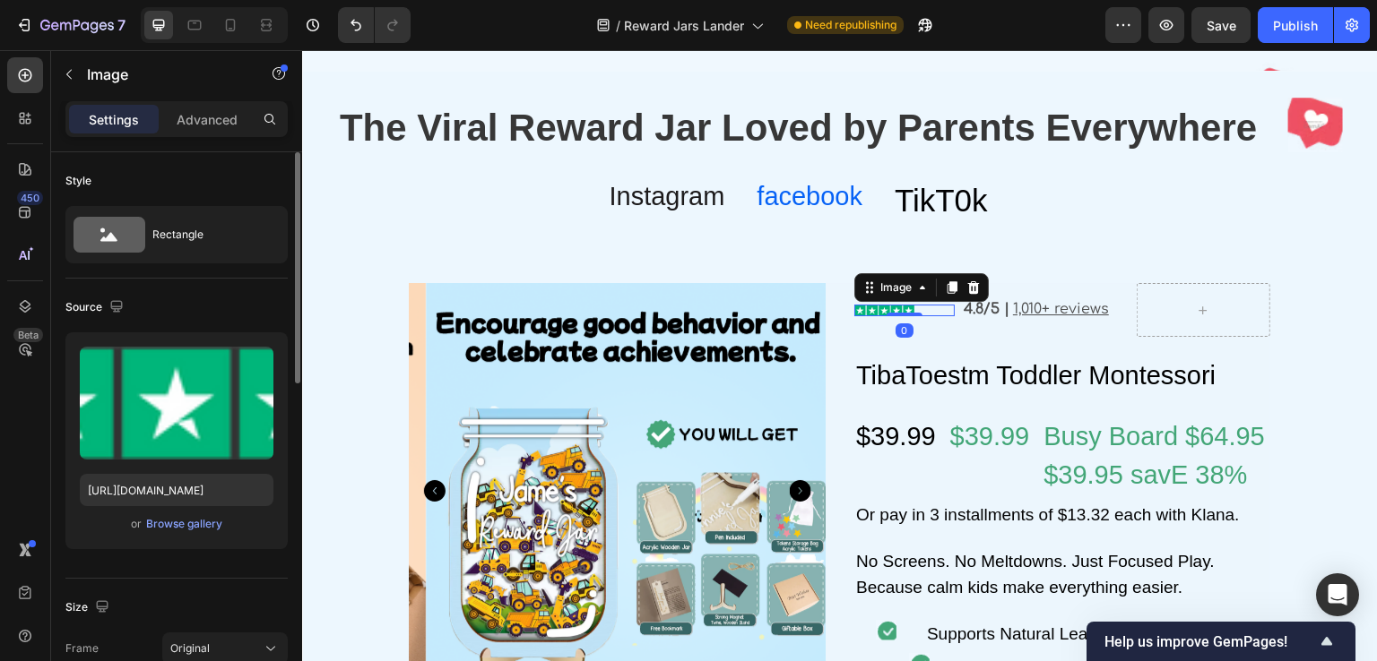
scroll to position [179, 0]
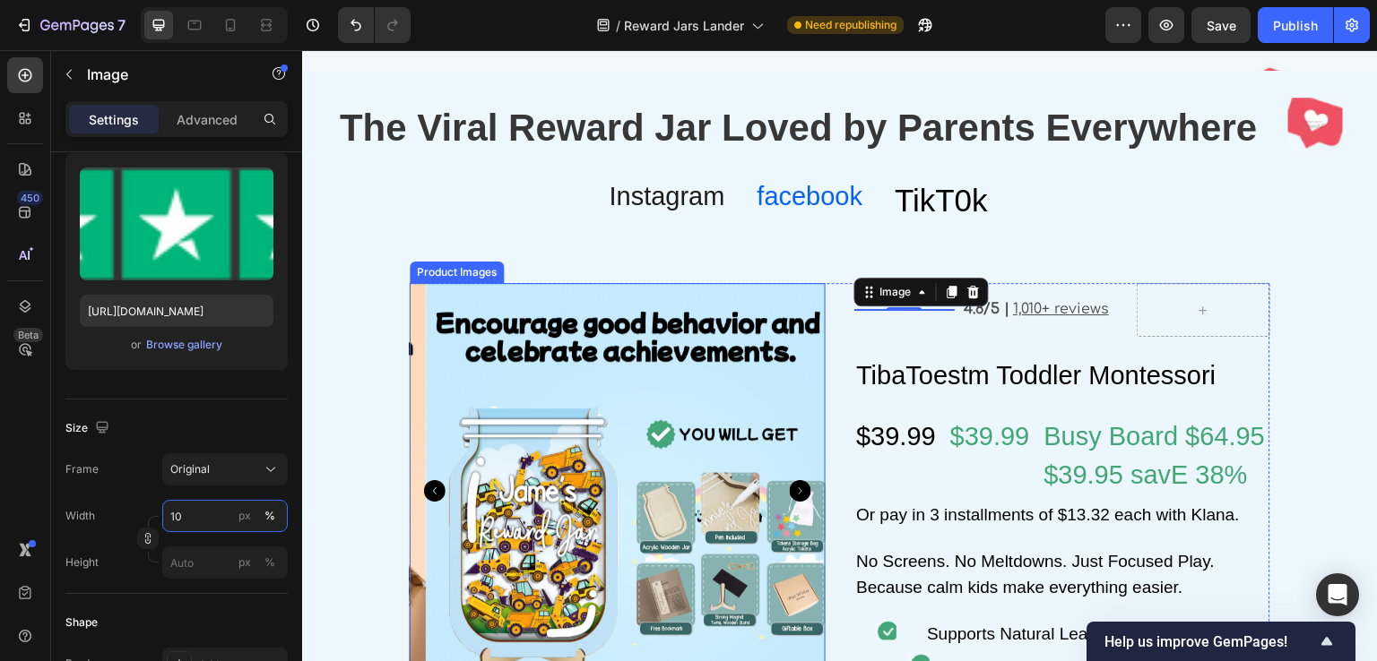
type input "100"
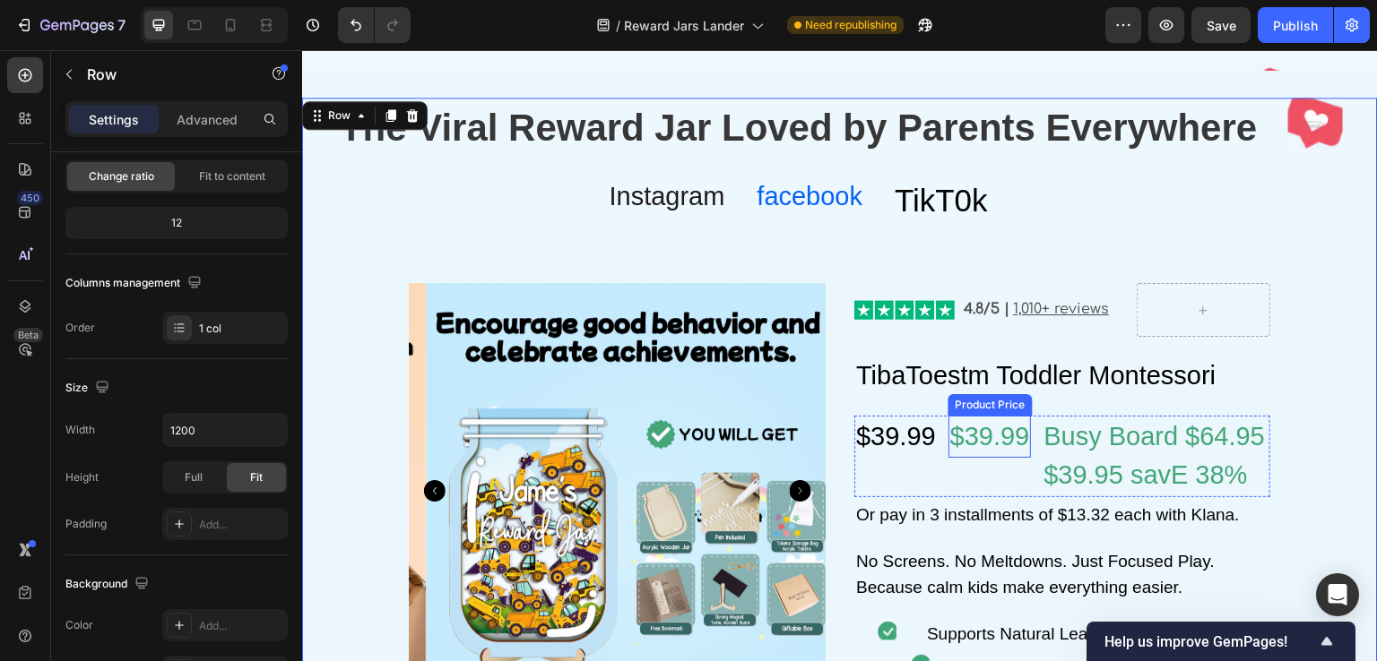
scroll to position [0, 0]
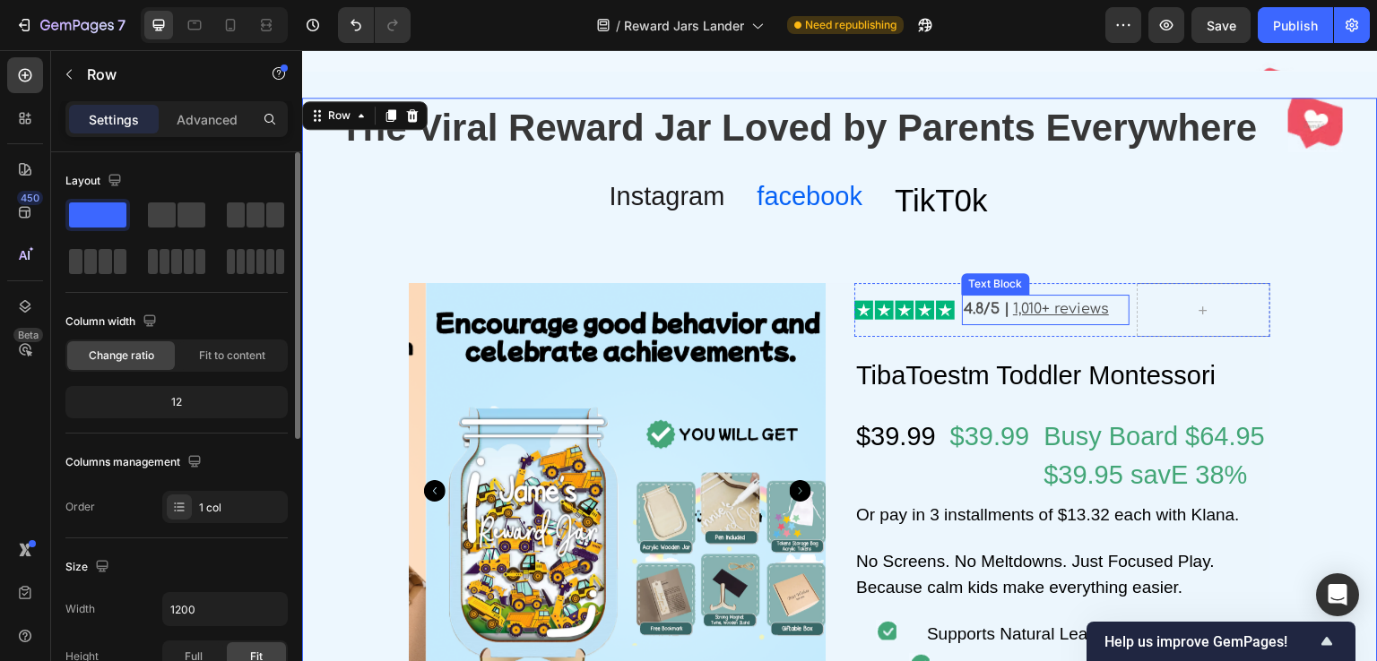
click at [1036, 313] on u "1,010+ reviews" at bounding box center [1061, 309] width 96 height 16
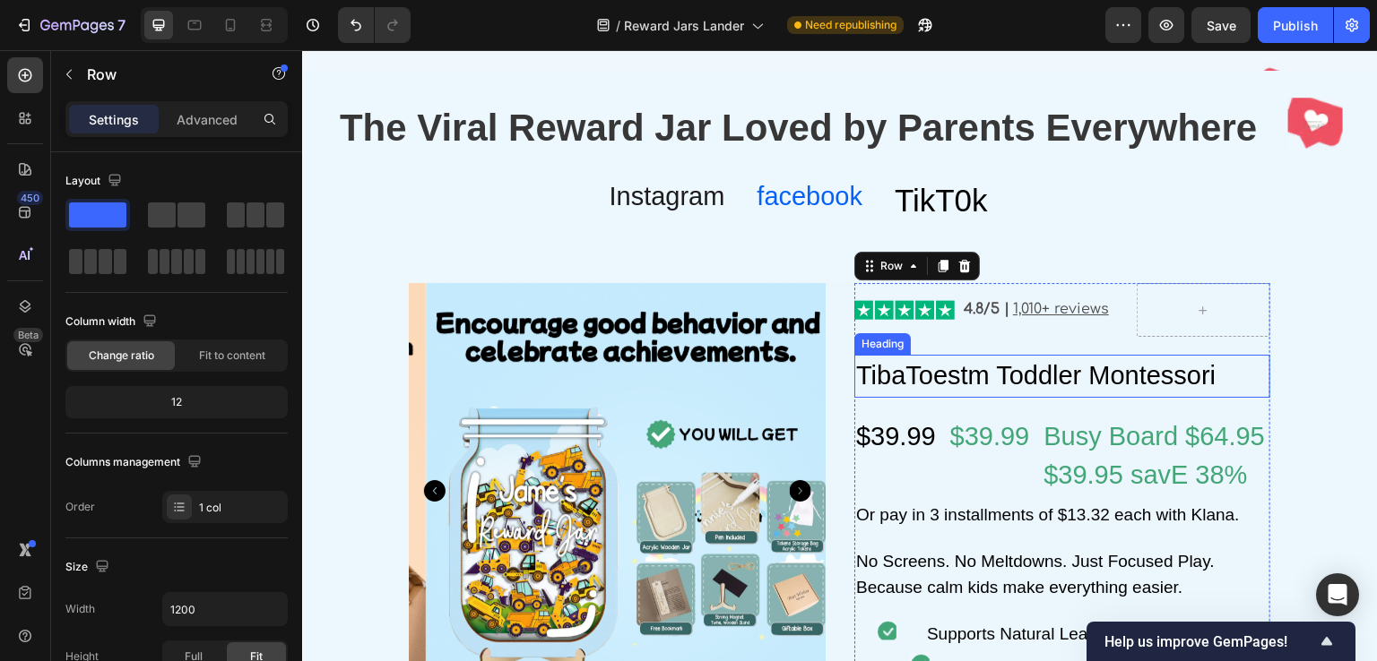
click at [970, 370] on h2 "TibaToestm Toddler Montessori" at bounding box center [1062, 376] width 416 height 43
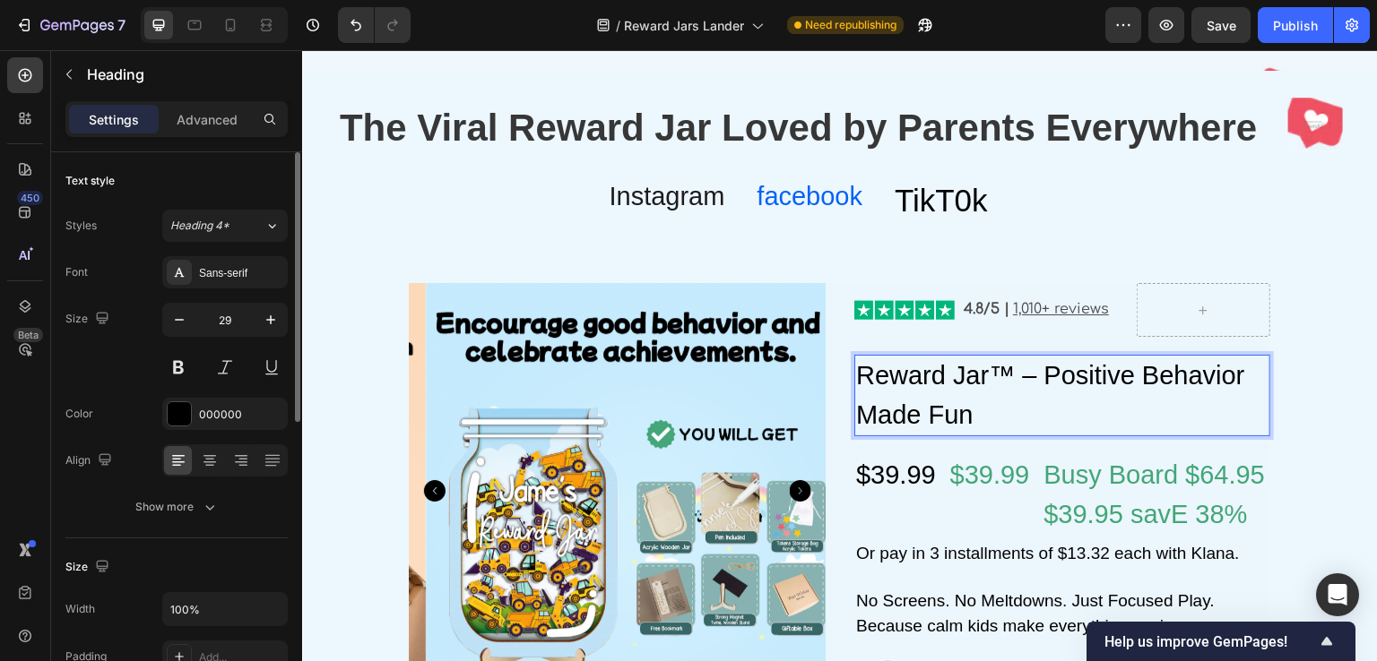
click at [130, 393] on div "Font Sans-serif Size 29 Color 000000 Align Show more" at bounding box center [176, 389] width 222 height 267
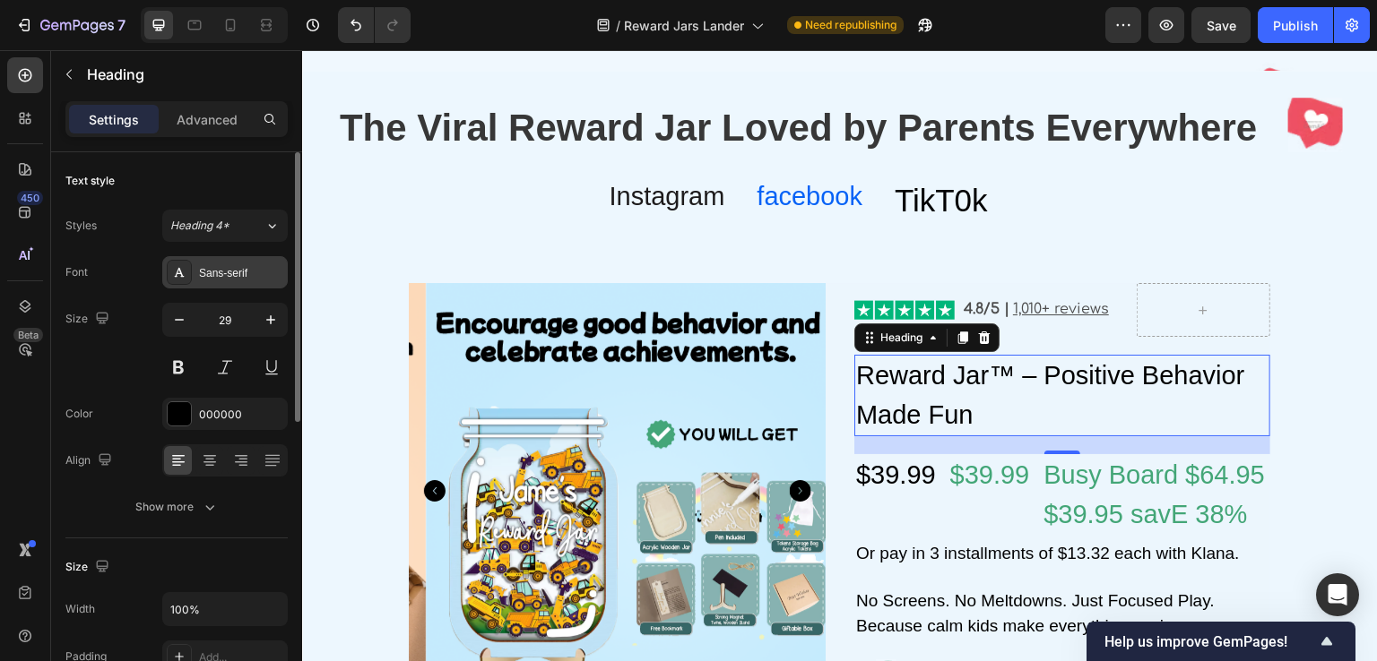
click at [204, 267] on div "Sans-serif" at bounding box center [241, 273] width 84 height 16
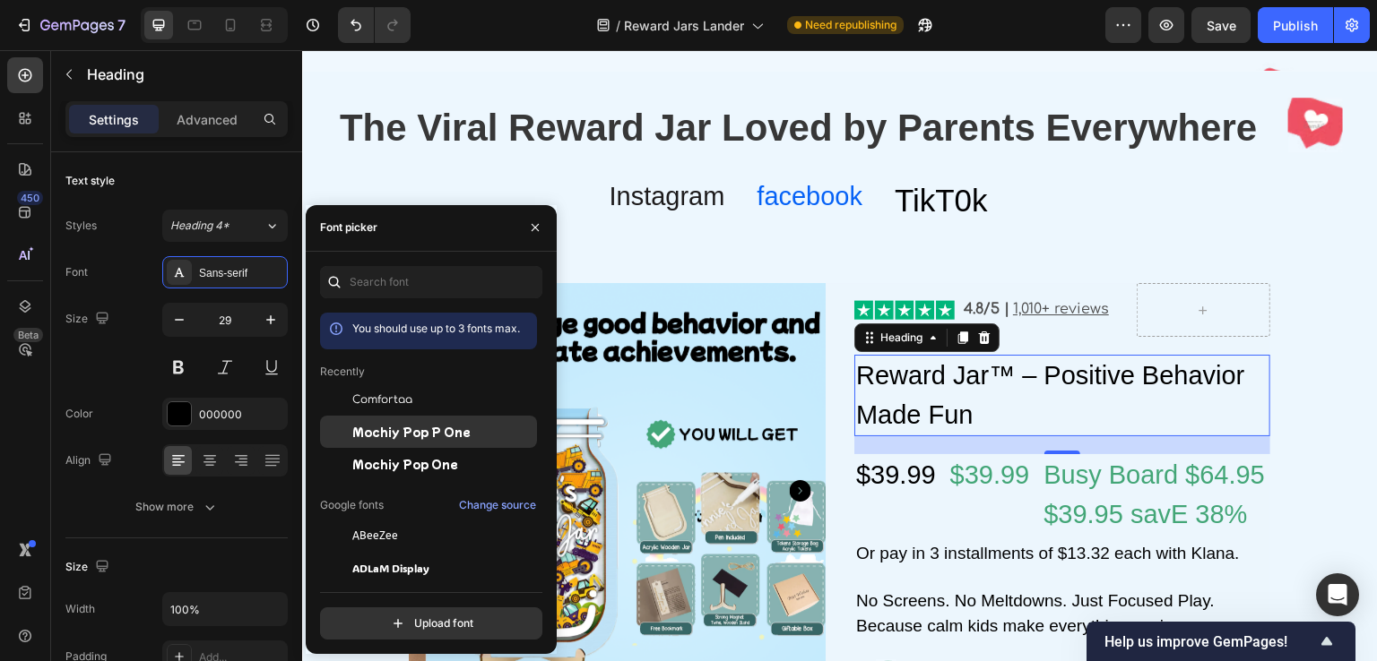
click at [391, 428] on span "Mochiy Pop P One" at bounding box center [411, 432] width 118 height 16
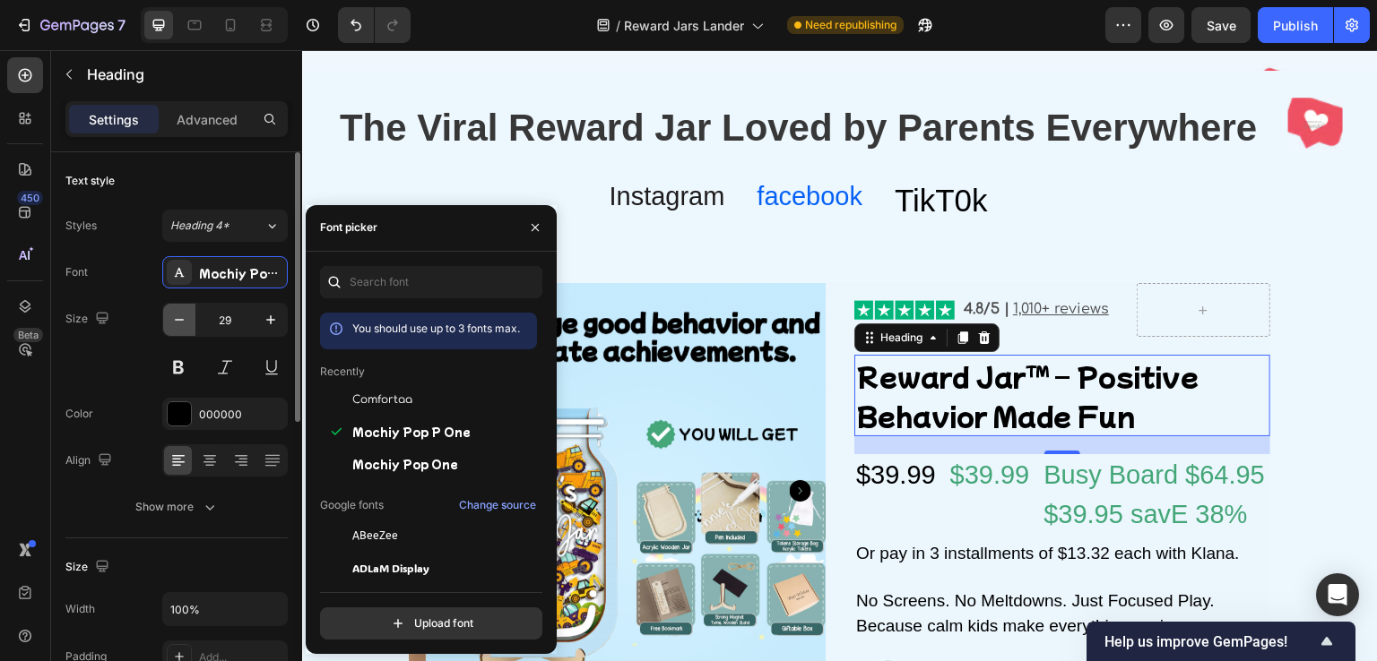
click at [176, 326] on icon "button" at bounding box center [179, 320] width 18 height 18
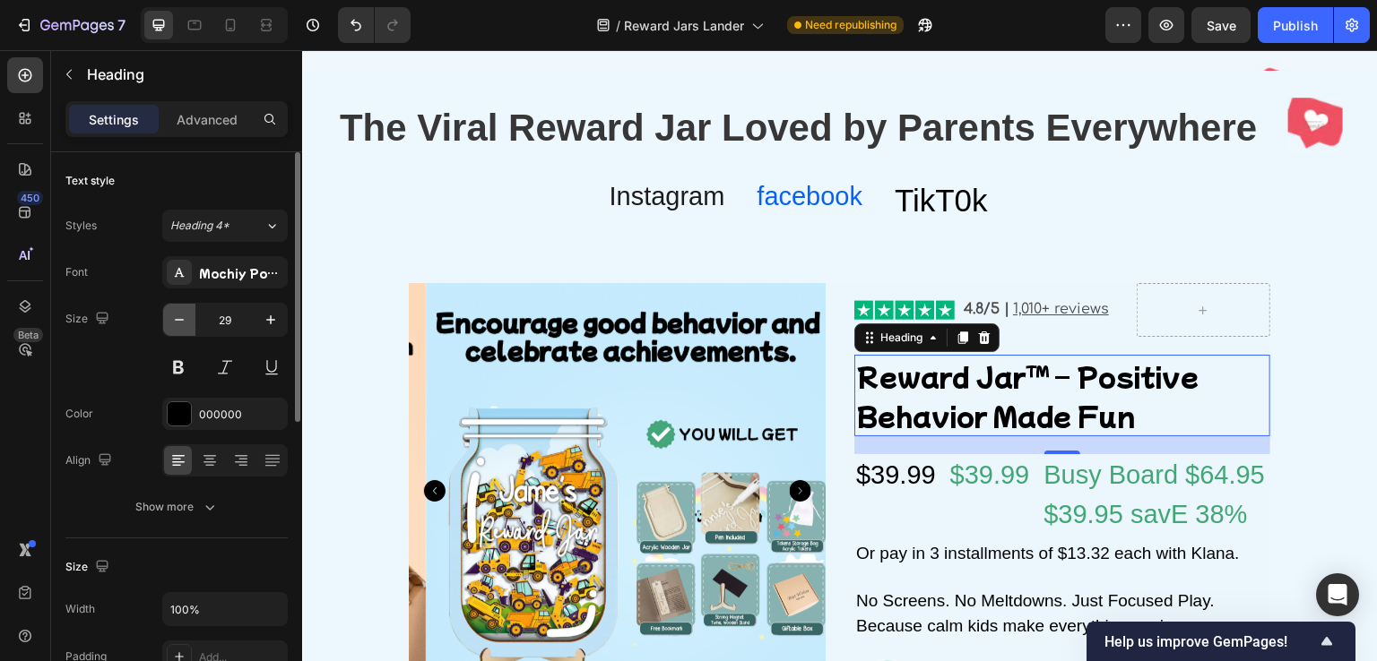
click at [176, 326] on icon "button" at bounding box center [179, 320] width 18 height 18
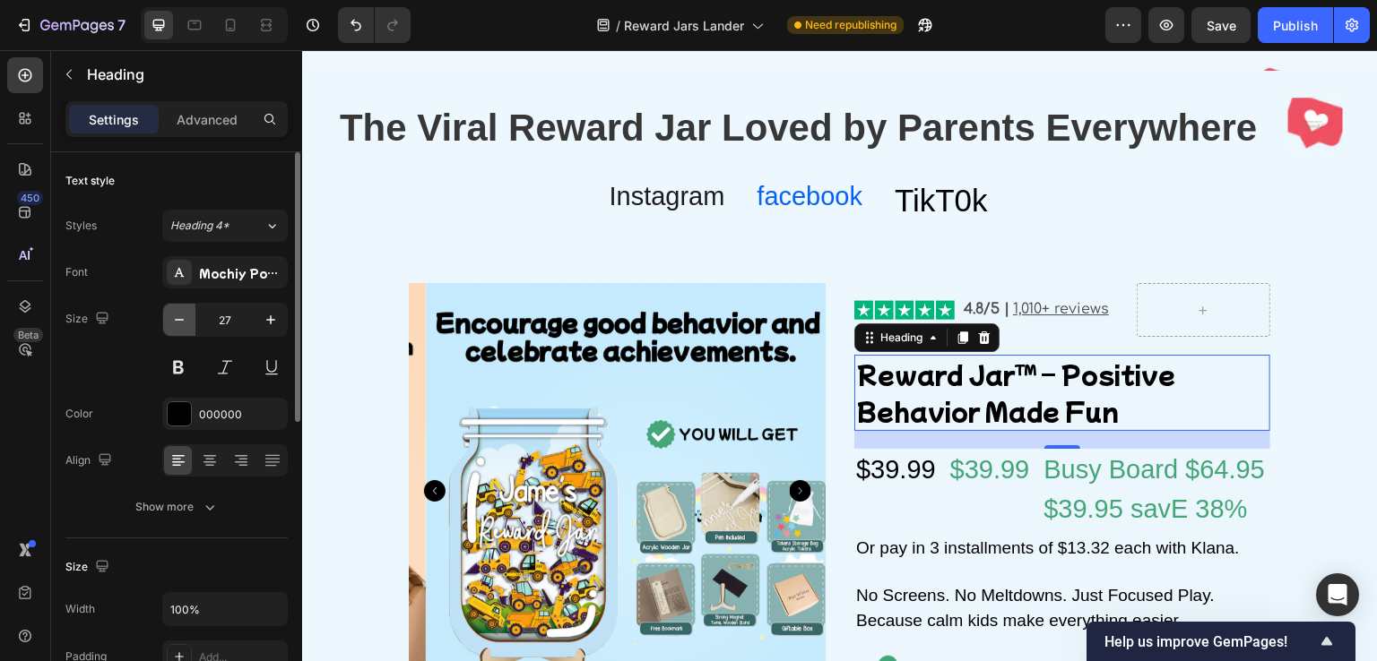
click at [176, 326] on icon "button" at bounding box center [179, 320] width 18 height 18
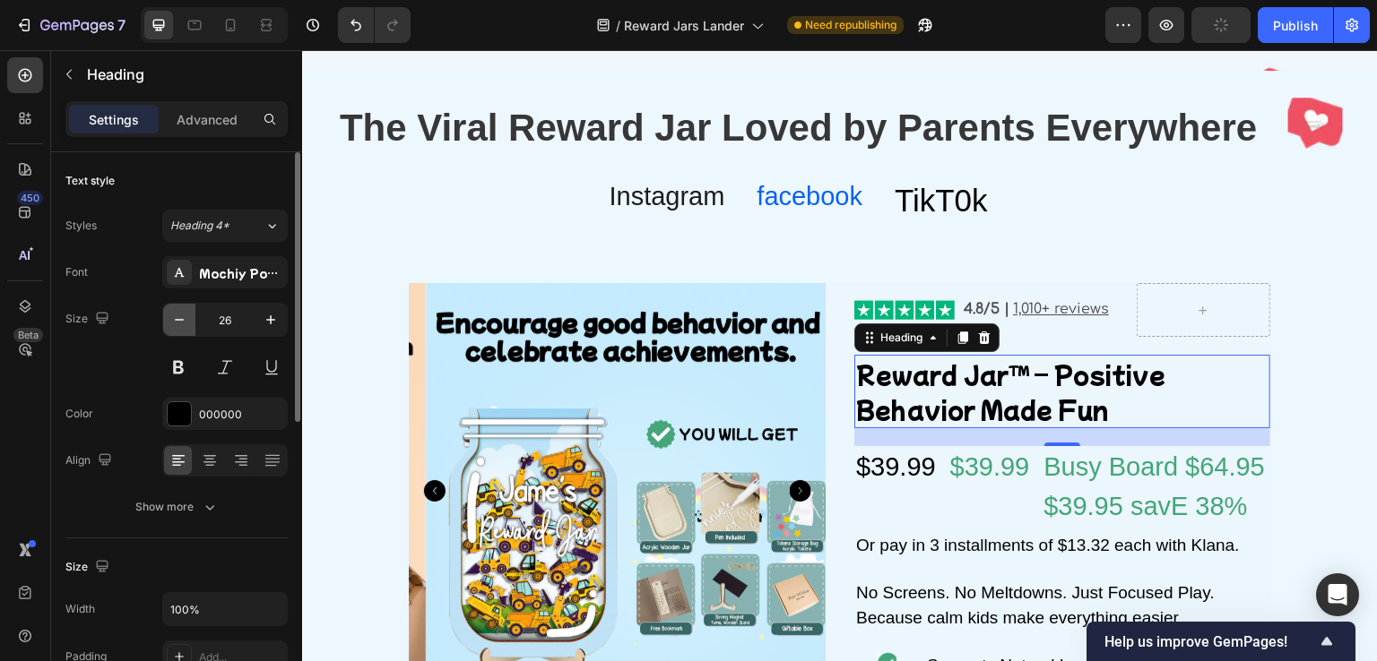
click at [176, 326] on icon "button" at bounding box center [179, 320] width 18 height 18
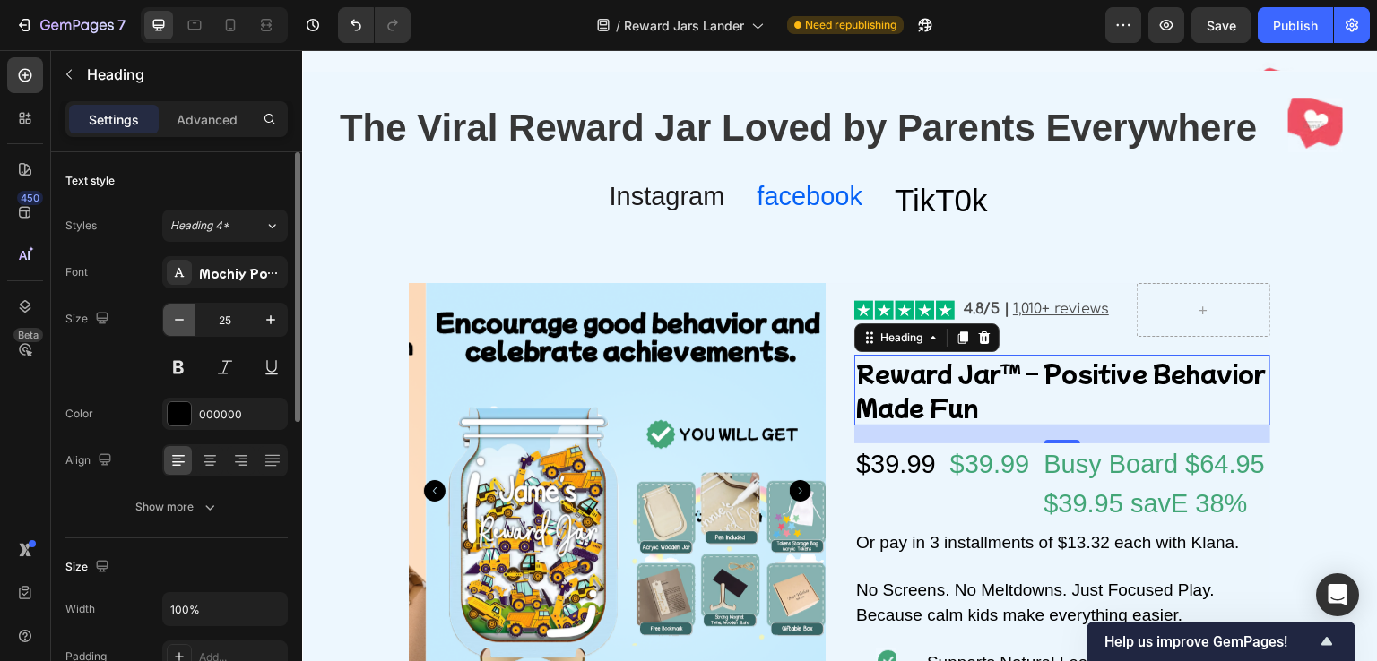
drag, startPoint x: 176, startPoint y: 326, endPoint x: 15, endPoint y: 257, distance: 174.7
click at [176, 326] on icon "button" at bounding box center [179, 320] width 18 height 18
type input "24"
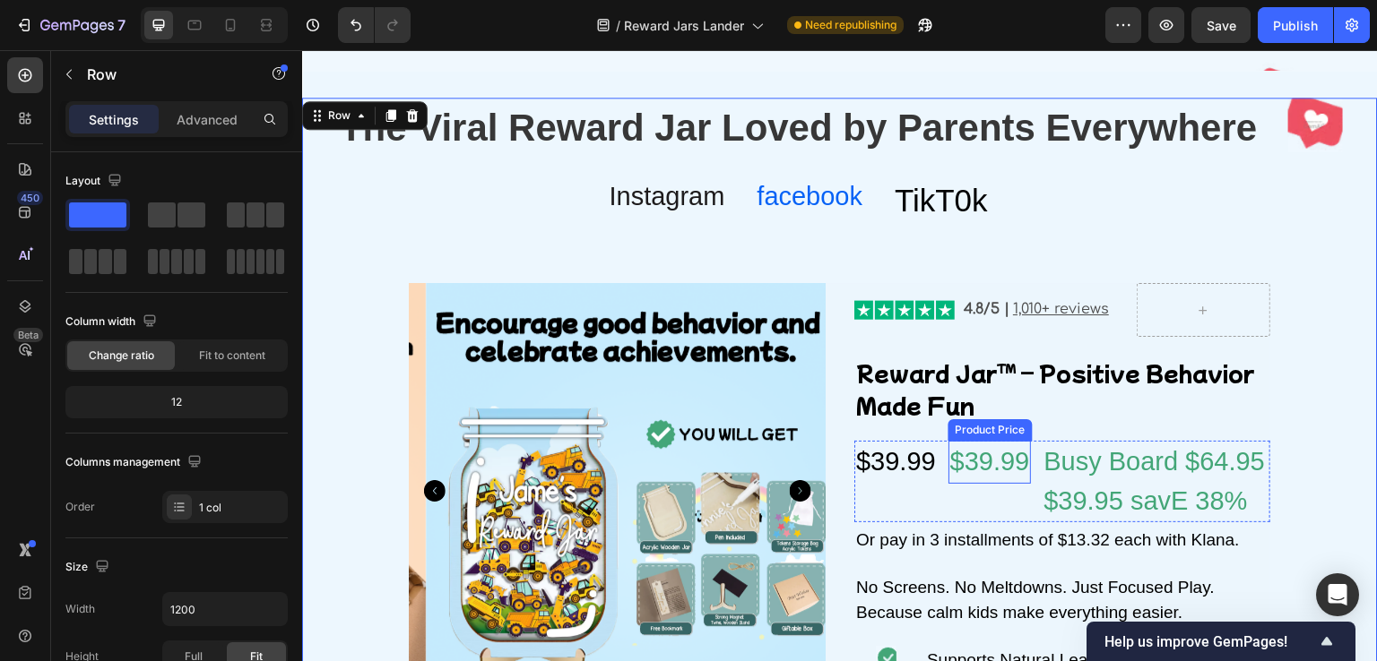
click at [956, 461] on div "$39.99" at bounding box center [989, 462] width 83 height 43
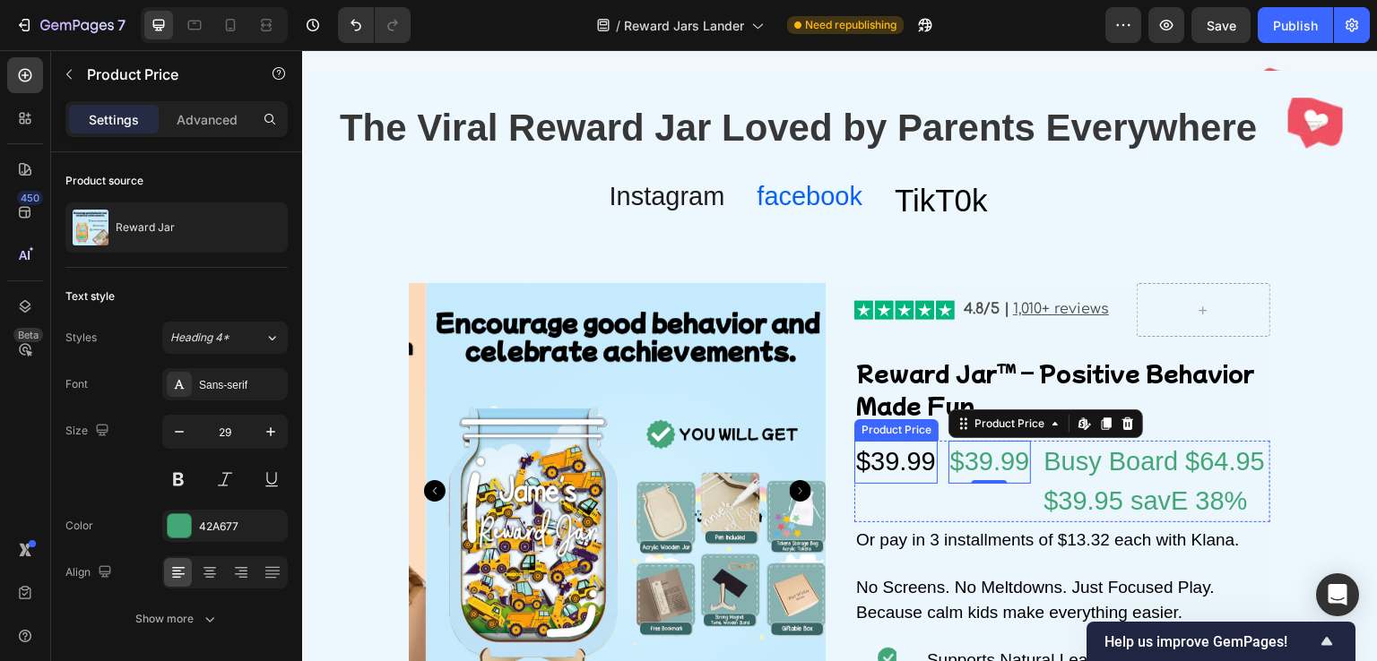
click at [884, 456] on div "$39.99" at bounding box center [895, 462] width 83 height 43
click at [889, 455] on div "$39.99" at bounding box center [895, 462] width 83 height 43
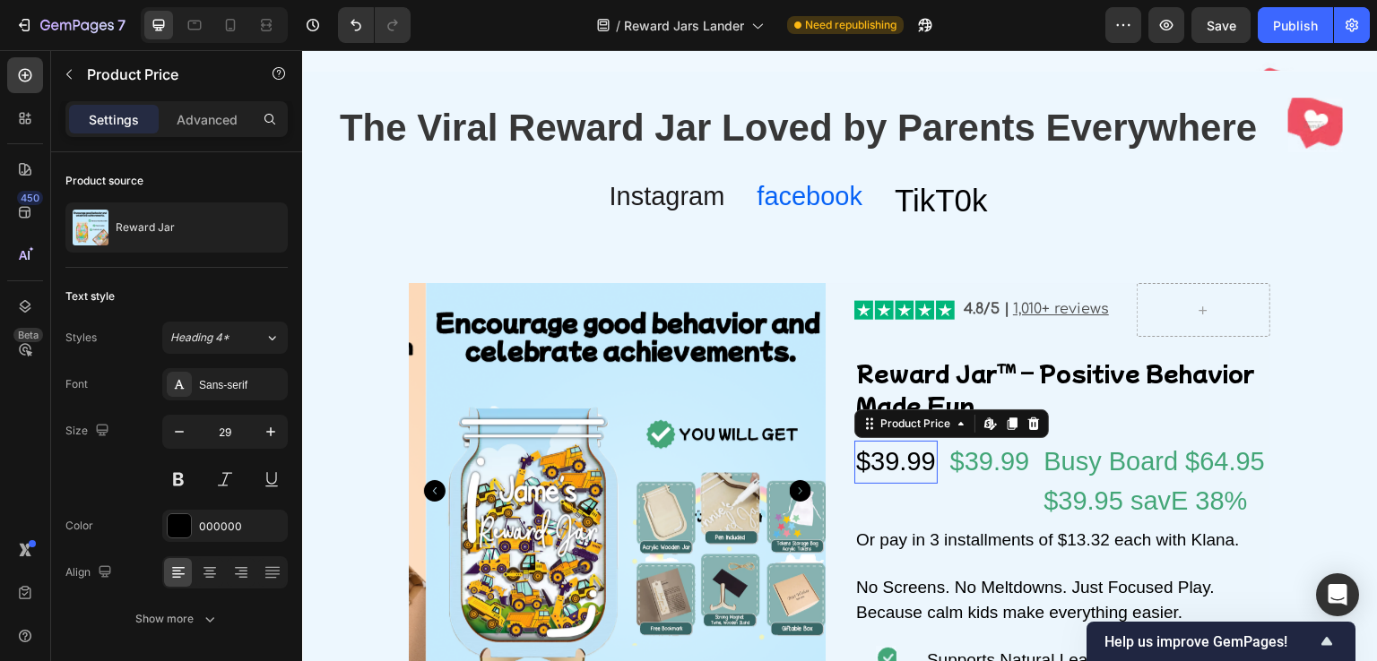
click at [889, 455] on div "$39.99" at bounding box center [895, 462] width 83 height 43
click at [896, 463] on div "$39.99" at bounding box center [895, 462] width 83 height 43
click at [898, 463] on div "$39.99" at bounding box center [895, 462] width 83 height 43
click at [953, 463] on div "$39.99" at bounding box center [989, 462] width 83 height 43
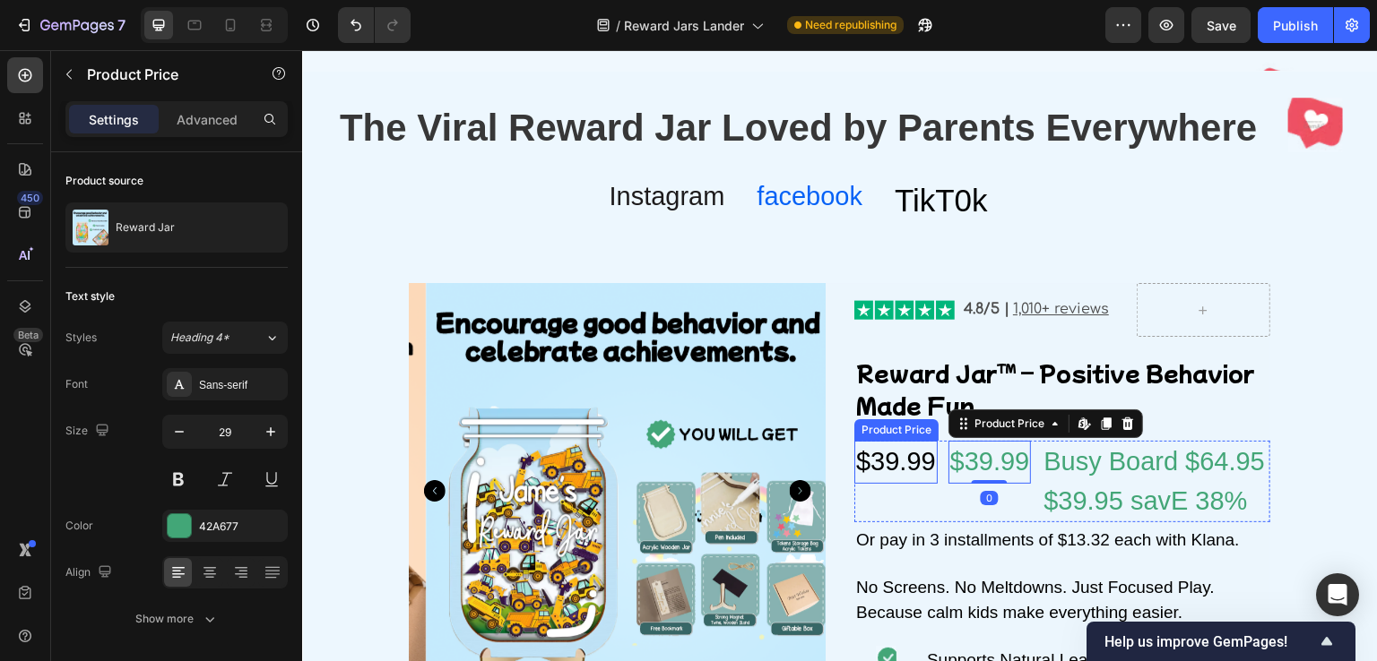
click at [916, 463] on div "$39.99" at bounding box center [895, 462] width 83 height 43
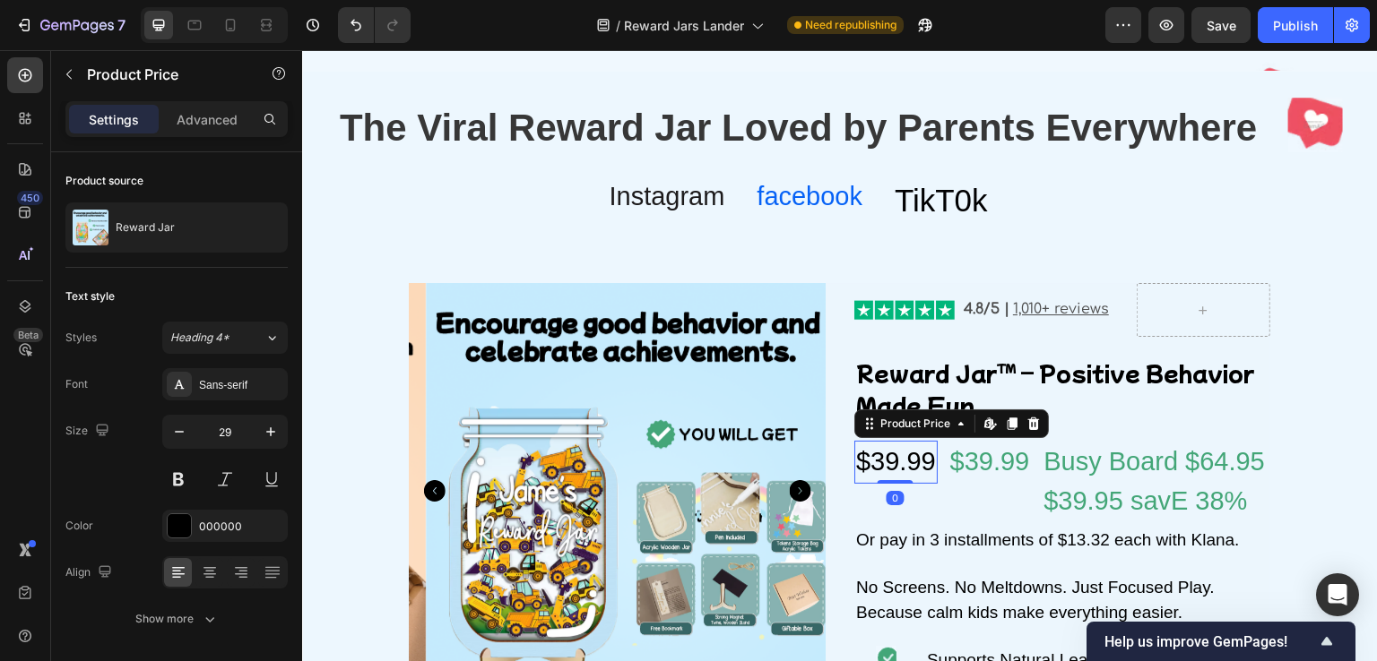
click at [887, 463] on div "$39.99" at bounding box center [895, 462] width 83 height 43
click at [989, 428] on icon at bounding box center [990, 424] width 14 height 14
click at [1026, 427] on icon at bounding box center [1033, 424] width 14 height 14
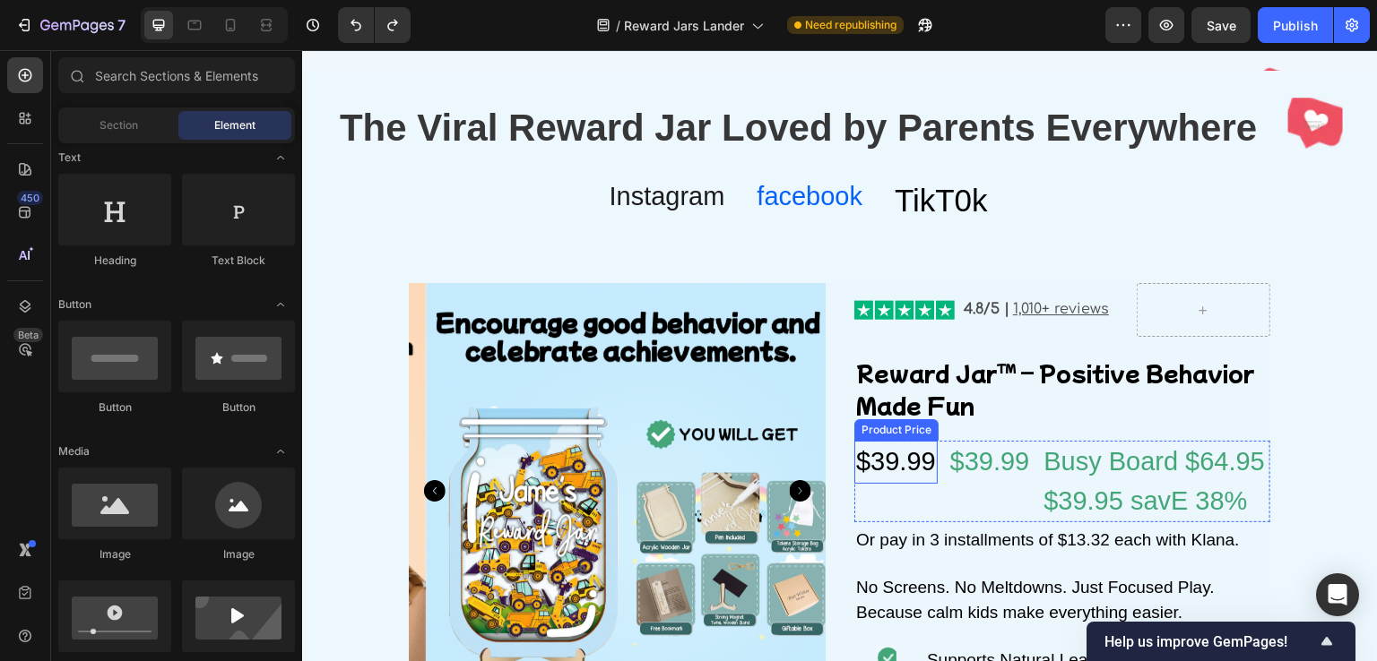
click at [913, 455] on div "$39.99" at bounding box center [895, 462] width 83 height 43
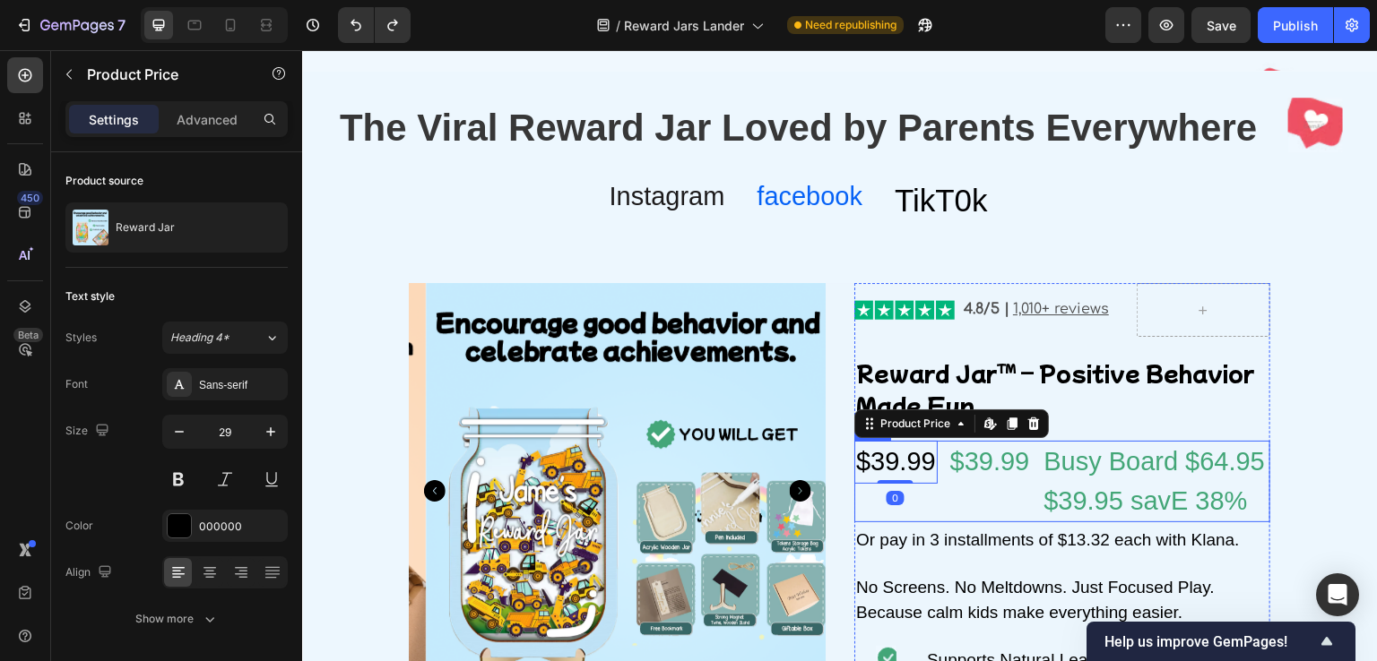
click at [906, 500] on div "$39.99 Product Price Edit content in Shopify 0 Product Price Edit content in Sh…" at bounding box center [895, 482] width 83 height 82
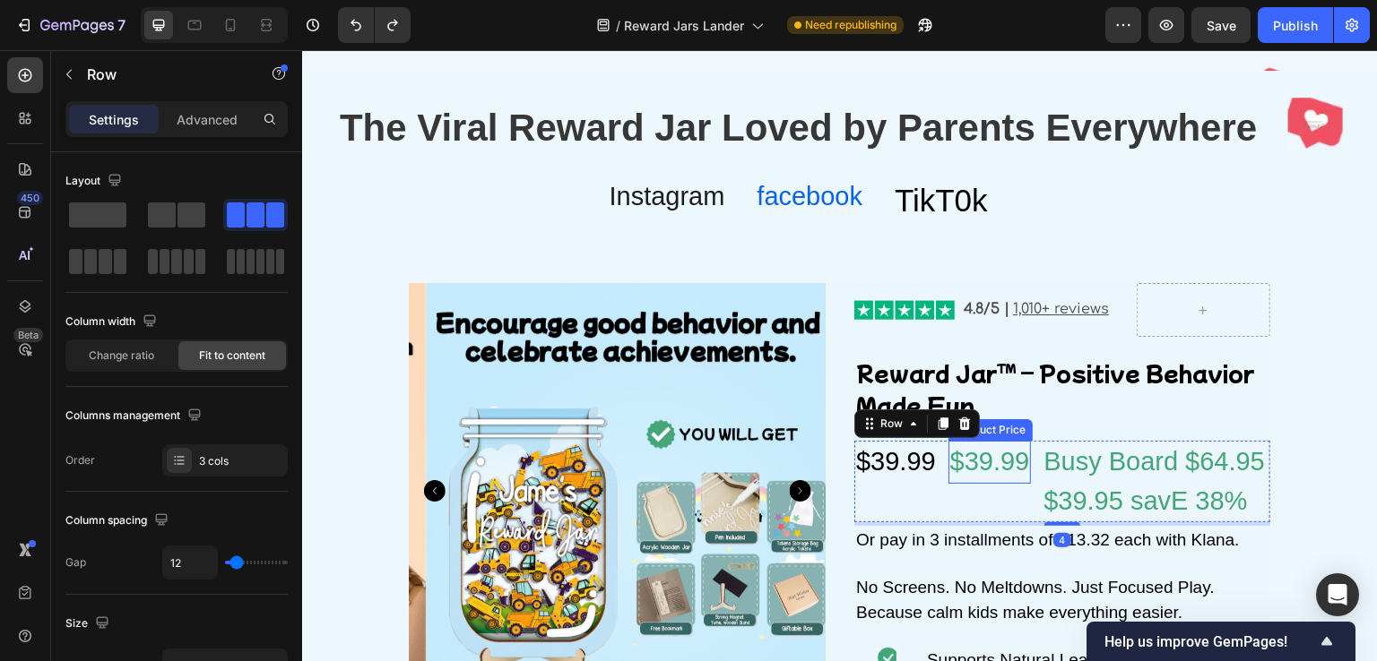
click at [954, 469] on div "$39.99" at bounding box center [989, 462] width 83 height 43
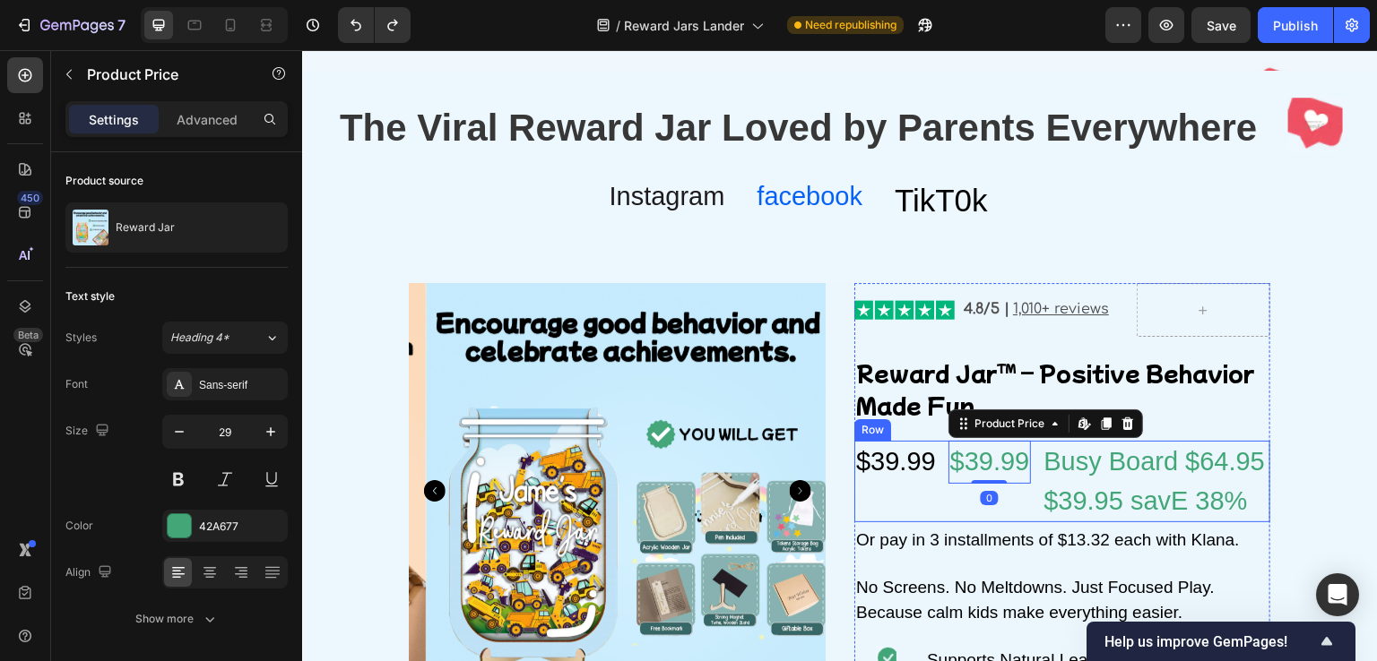
click at [968, 492] on div "$39.99 Product Price Edit content in Shopify 0 Product Price Edit content in Sh…" at bounding box center [989, 482] width 83 height 82
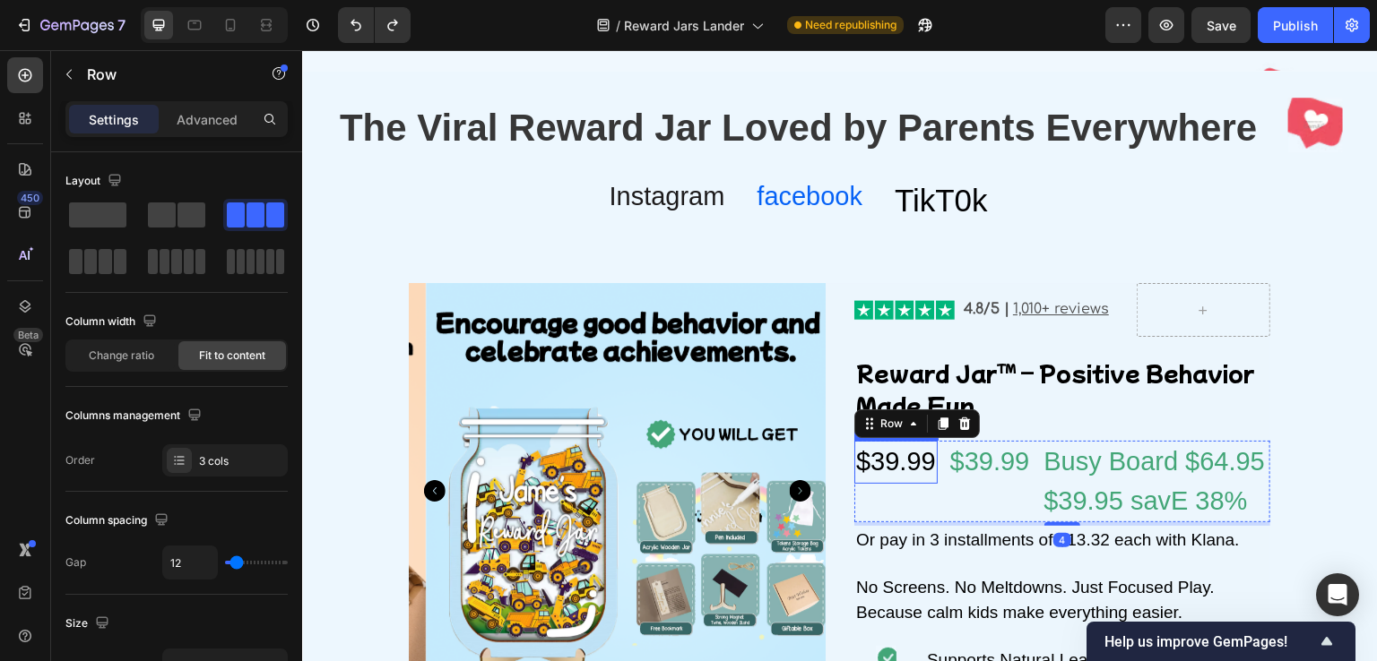
click at [909, 457] on div "$39.99" at bounding box center [895, 462] width 83 height 43
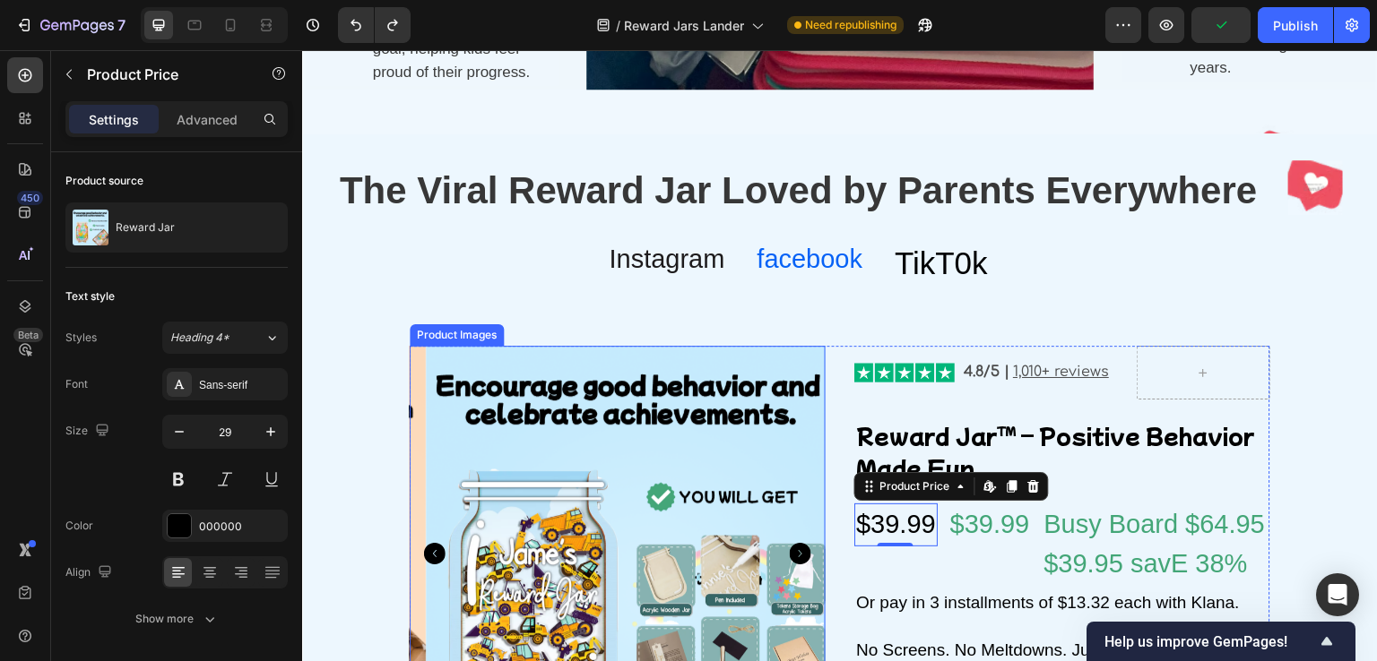
scroll to position [1766, 0]
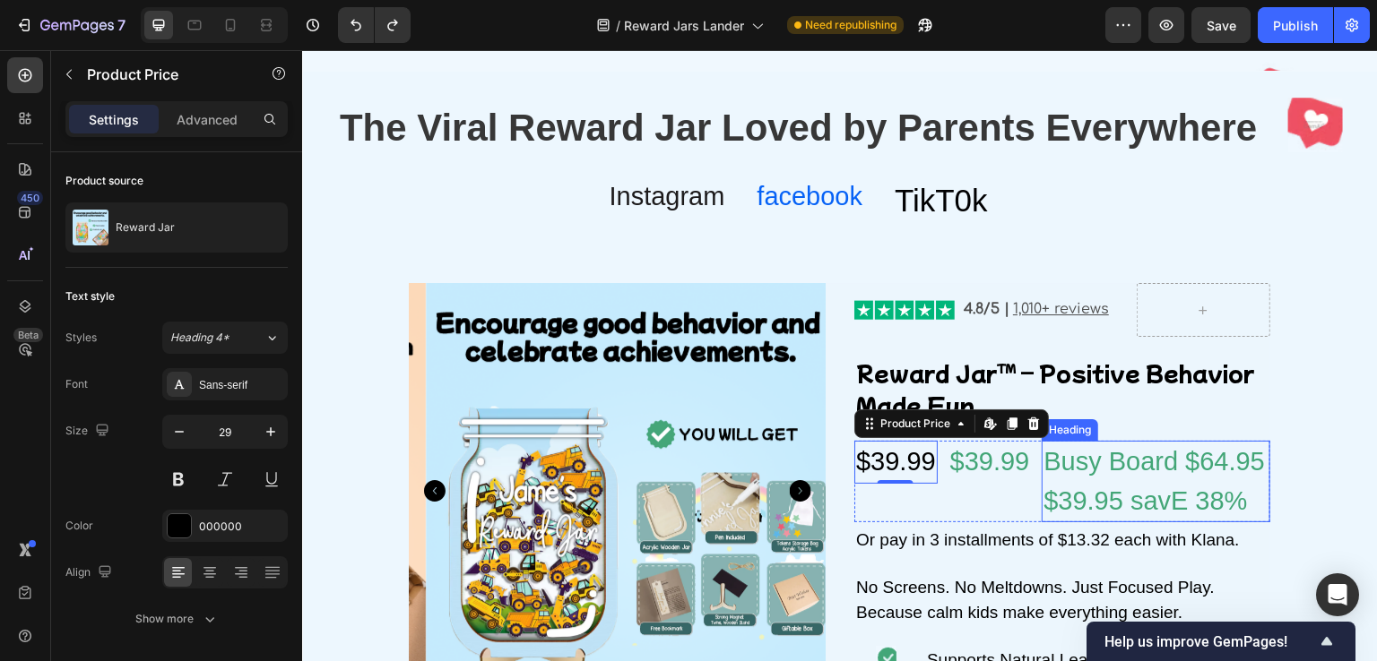
click at [1057, 487] on h2 "Busy Board $64.95 $39.95 savE 38%" at bounding box center [1156, 482] width 229 height 82
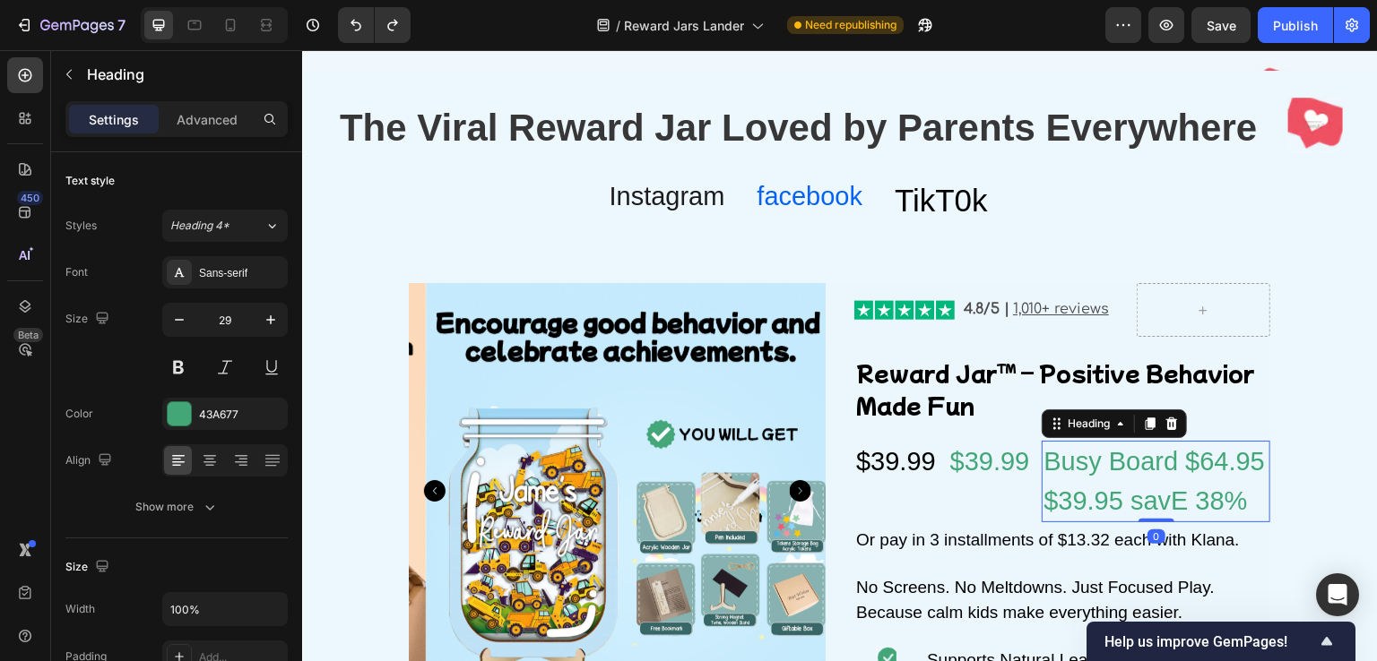
click at [1065, 502] on h2 "Busy Board $64.95 $39.95 savE 38%" at bounding box center [1156, 482] width 229 height 82
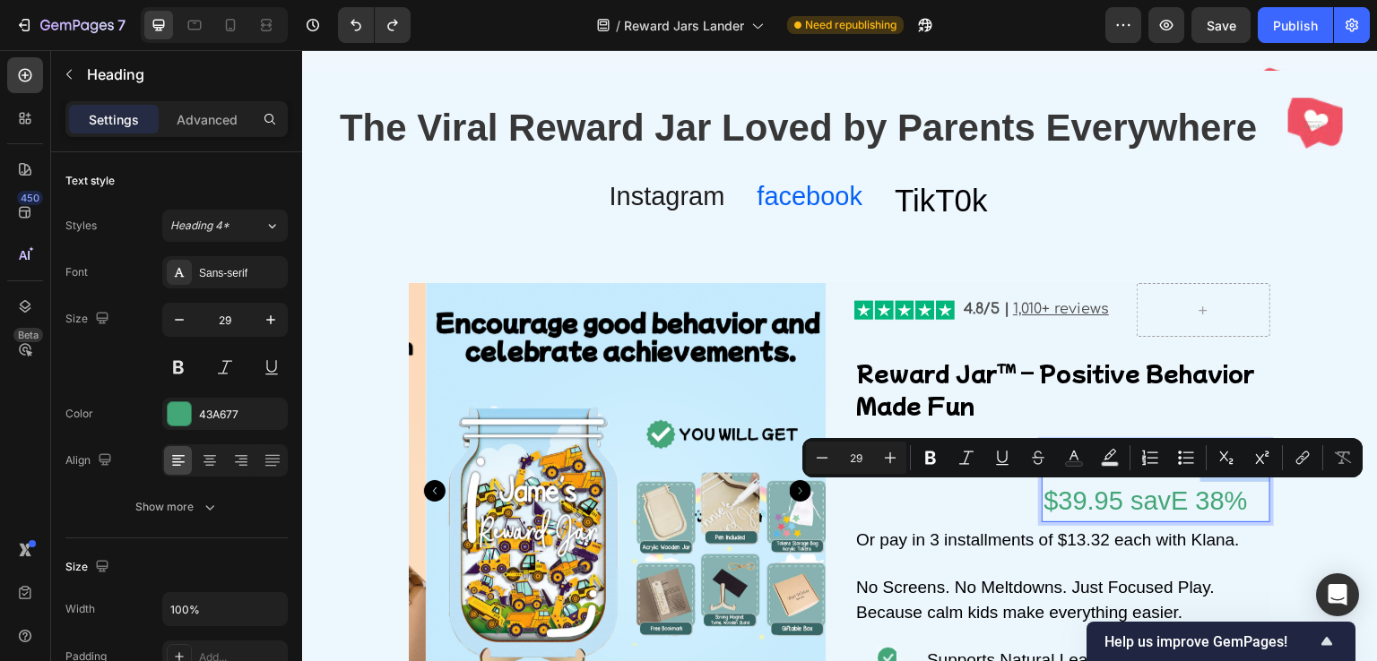
click at [1054, 505] on p "Busy Board $64.95 $39.95 savE 38%" at bounding box center [1155, 482] width 225 height 78
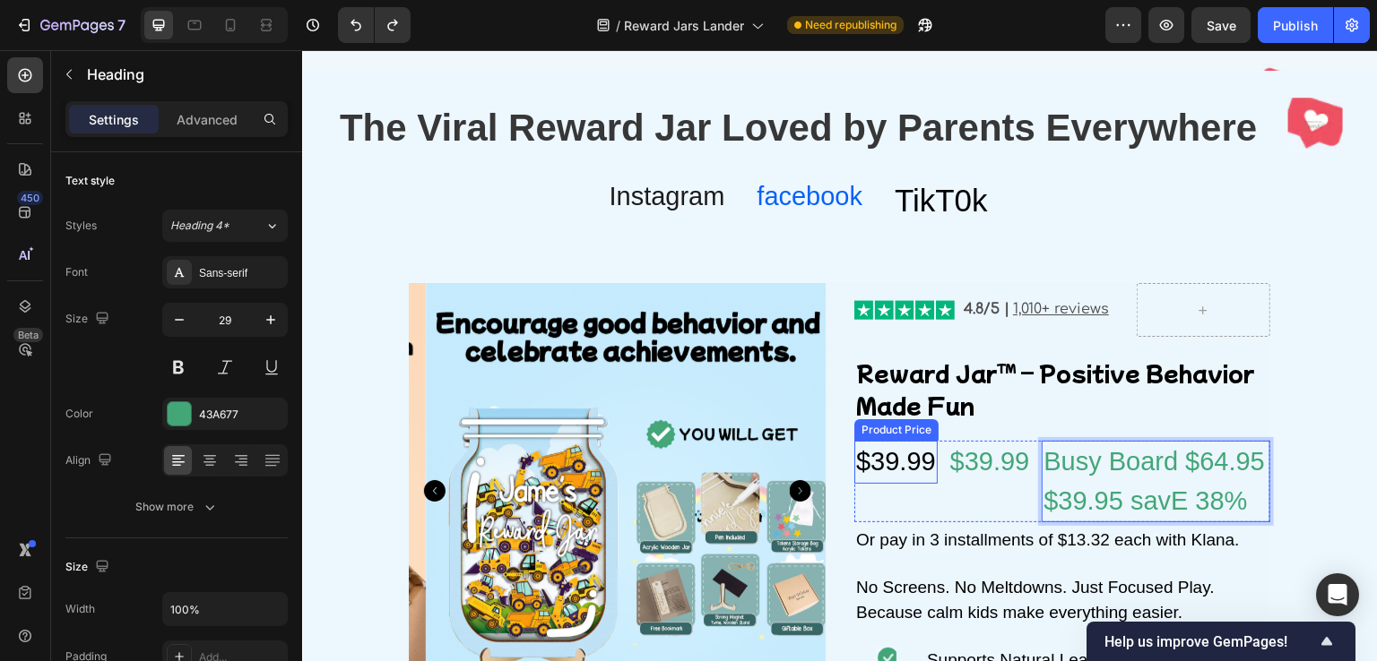
click at [909, 454] on div "$39.99" at bounding box center [895, 462] width 83 height 43
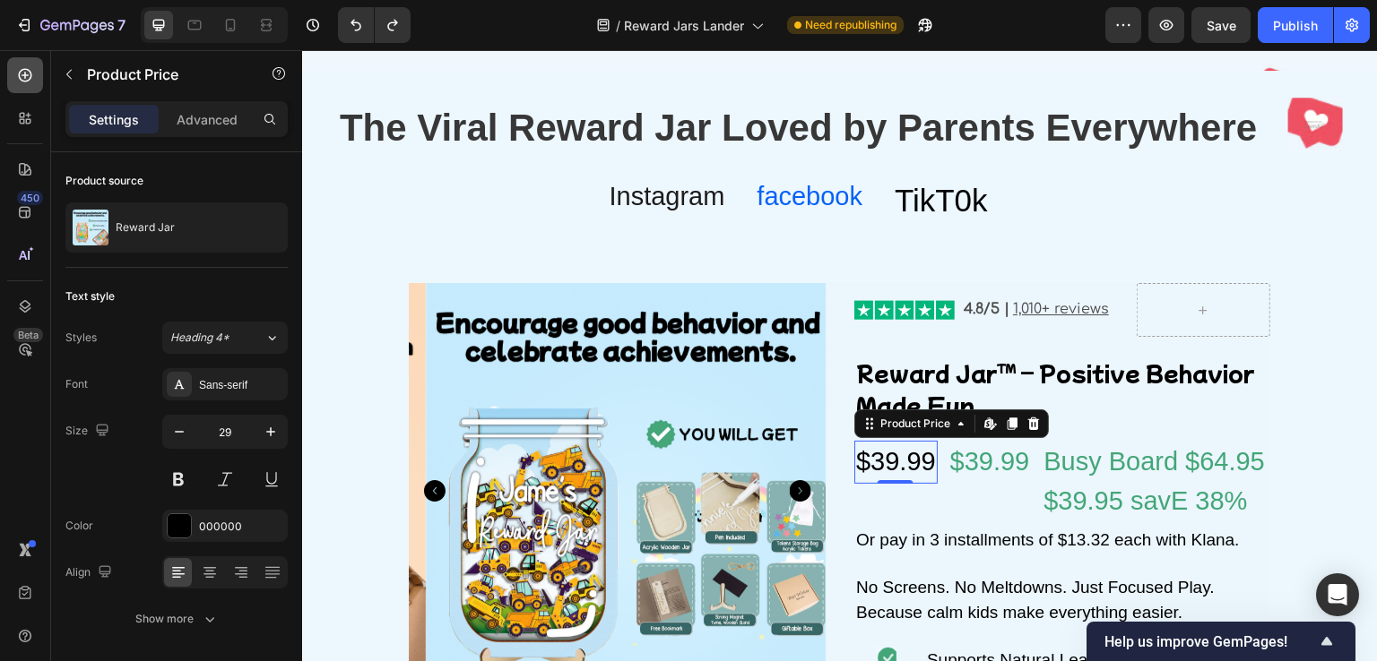
click at [30, 78] on icon at bounding box center [25, 75] width 13 height 13
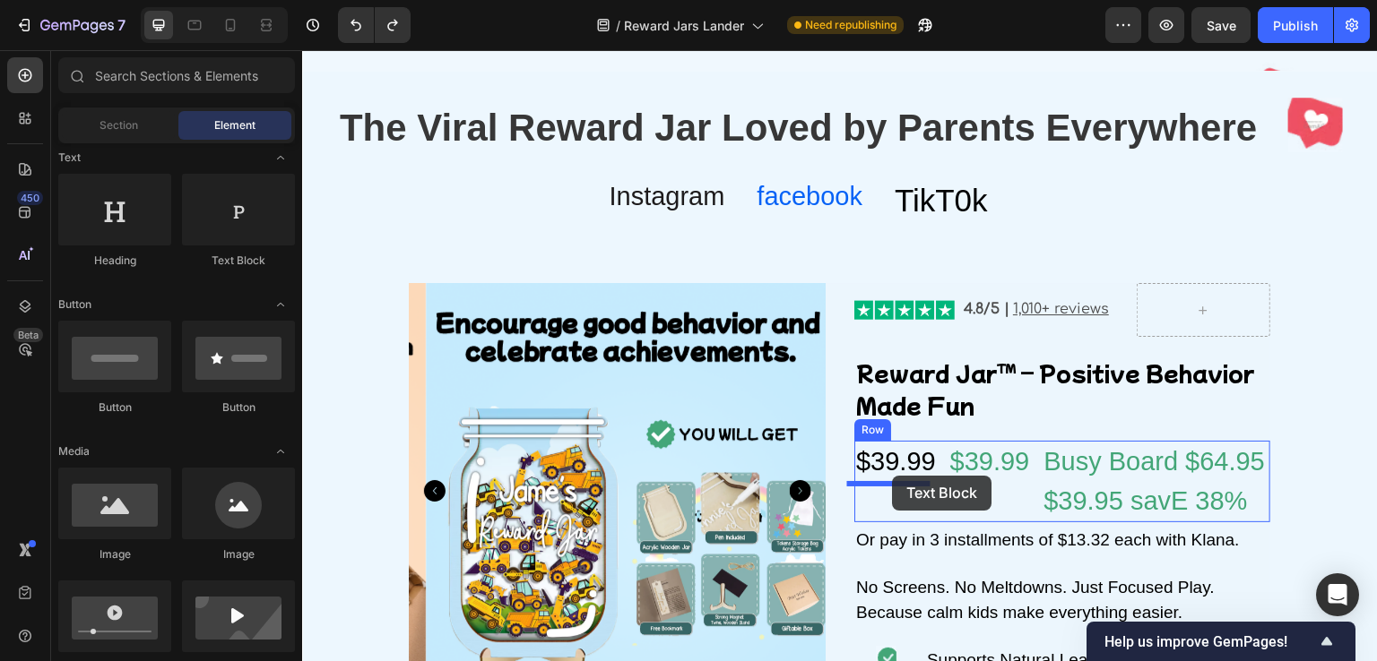
drag, startPoint x: 646, startPoint y: 349, endPoint x: 893, endPoint y: 476, distance: 277.4
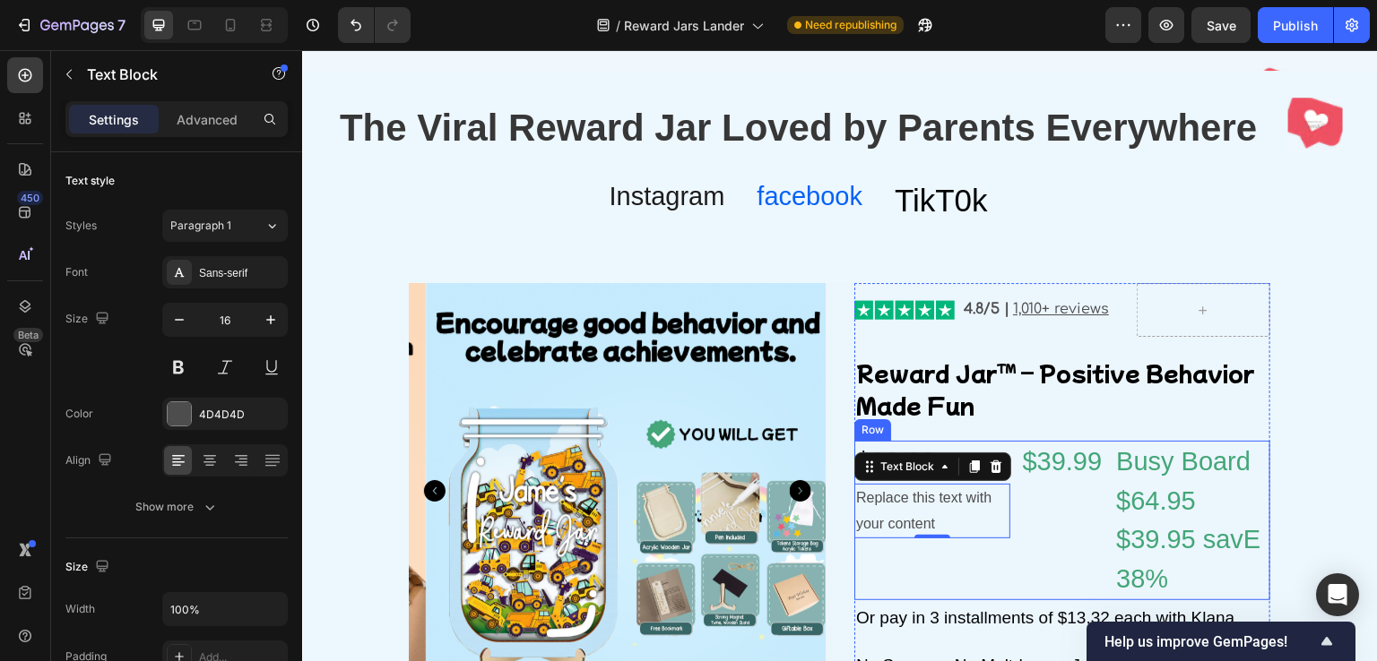
click at [1021, 509] on div "$39.99 Product Price Product Price" at bounding box center [1062, 521] width 83 height 160
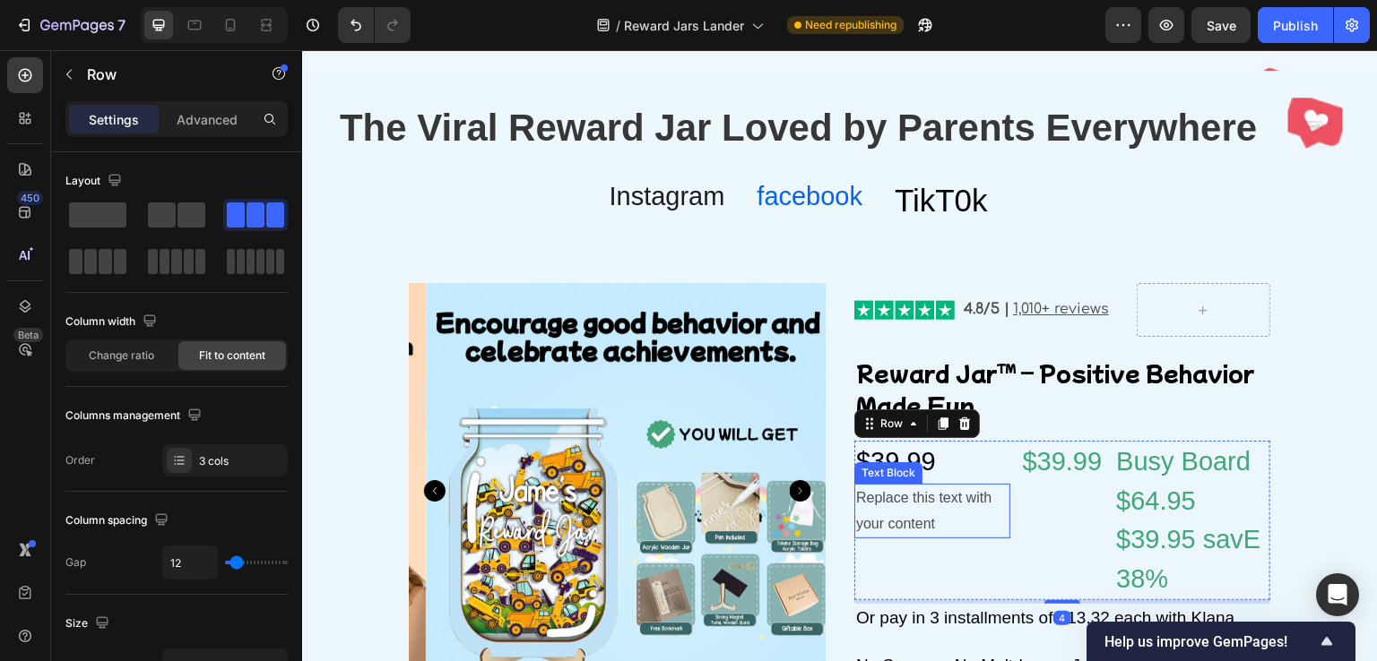
click at [960, 508] on div "Replace this text with your content" at bounding box center [932, 512] width 156 height 56
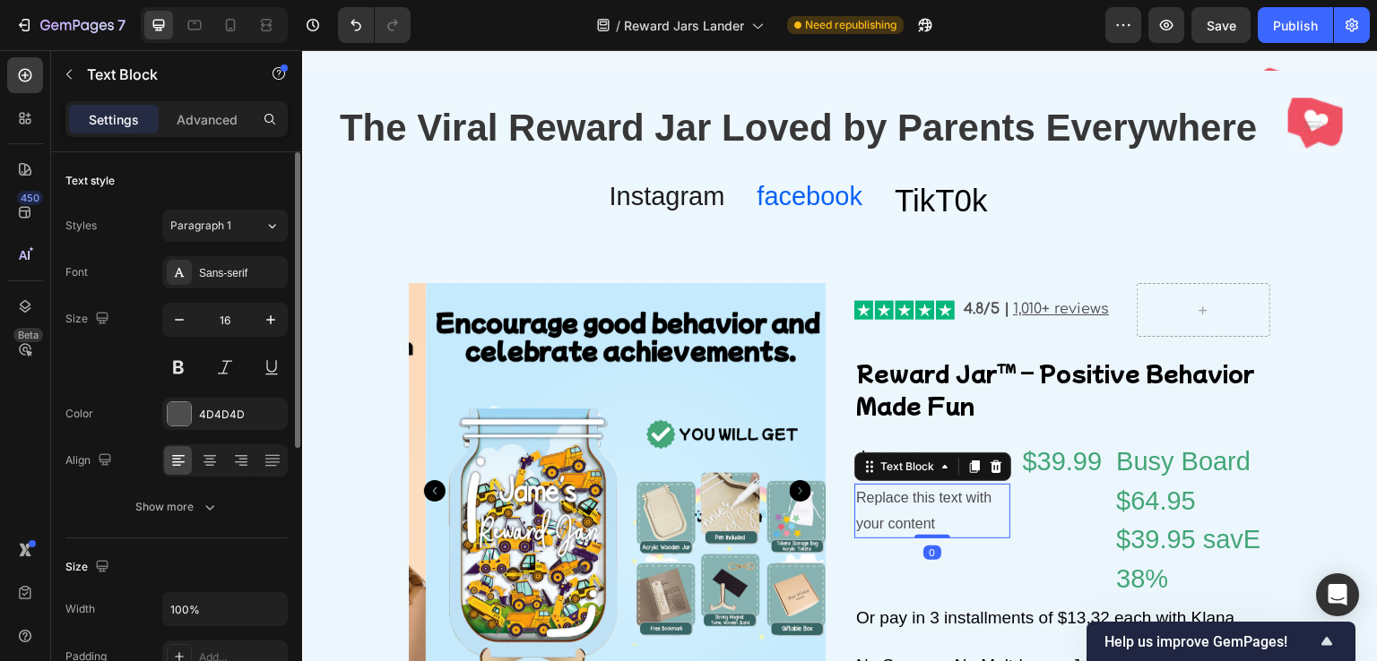
scroll to position [179, 0]
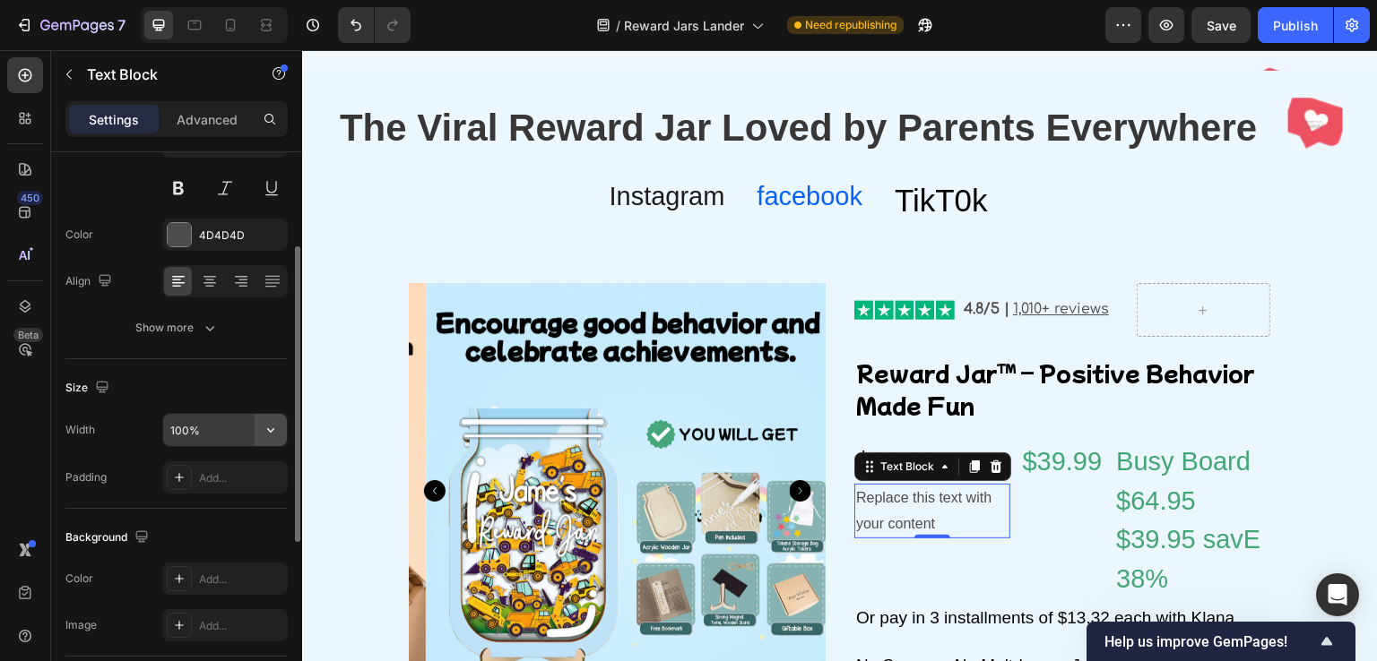
click at [261, 431] on button "button" at bounding box center [271, 430] width 32 height 32
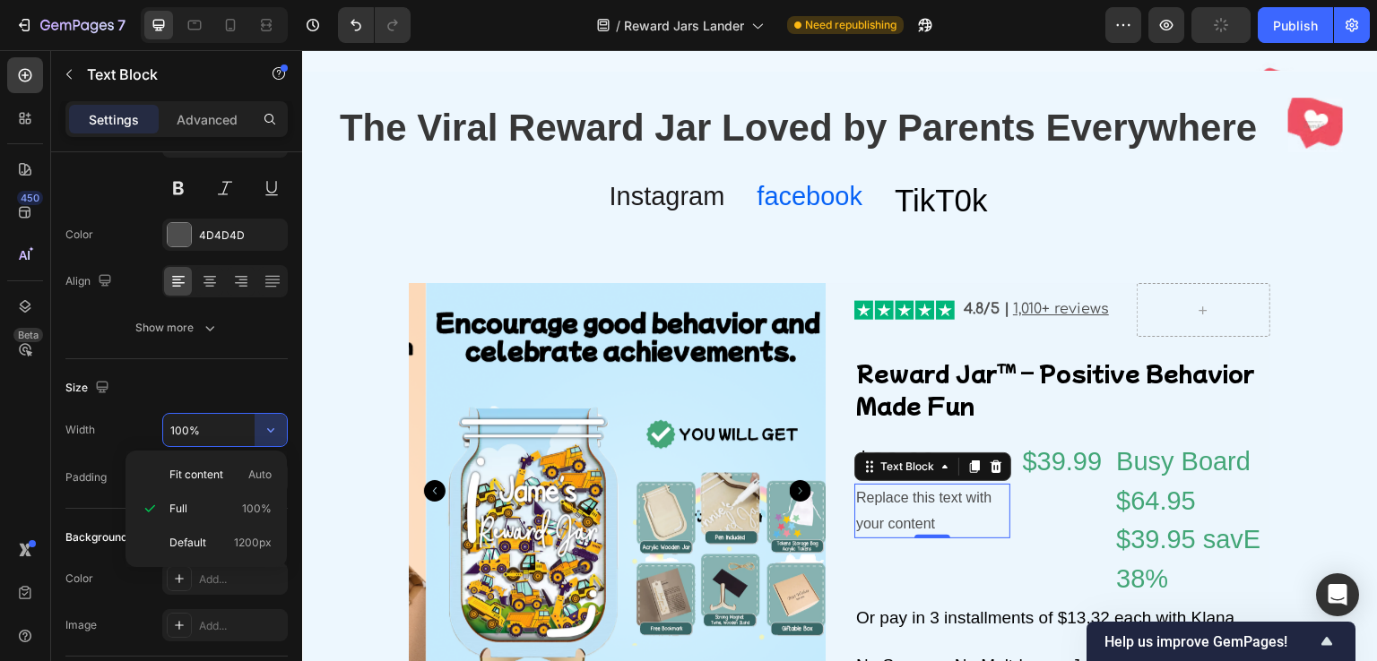
click at [895, 506] on div "Replace this text with your content" at bounding box center [932, 512] width 156 height 56
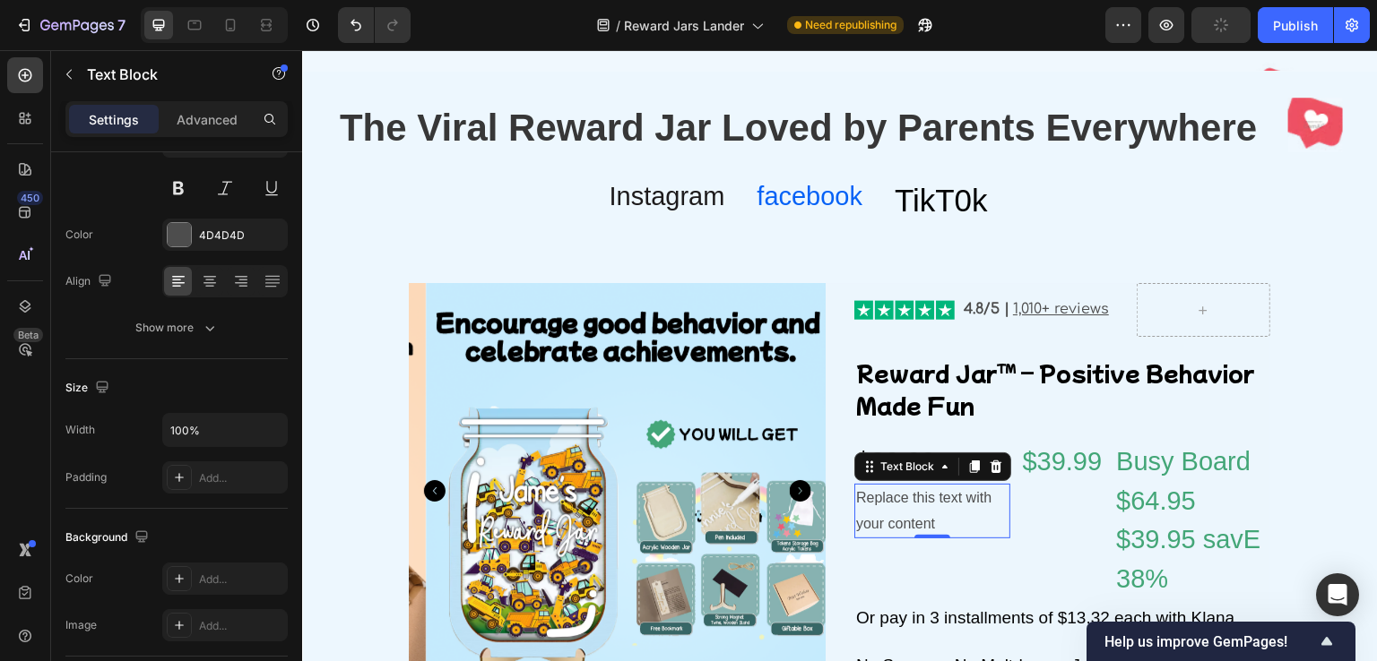
click at [895, 506] on p "Replace this text with your content" at bounding box center [932, 512] width 152 height 52
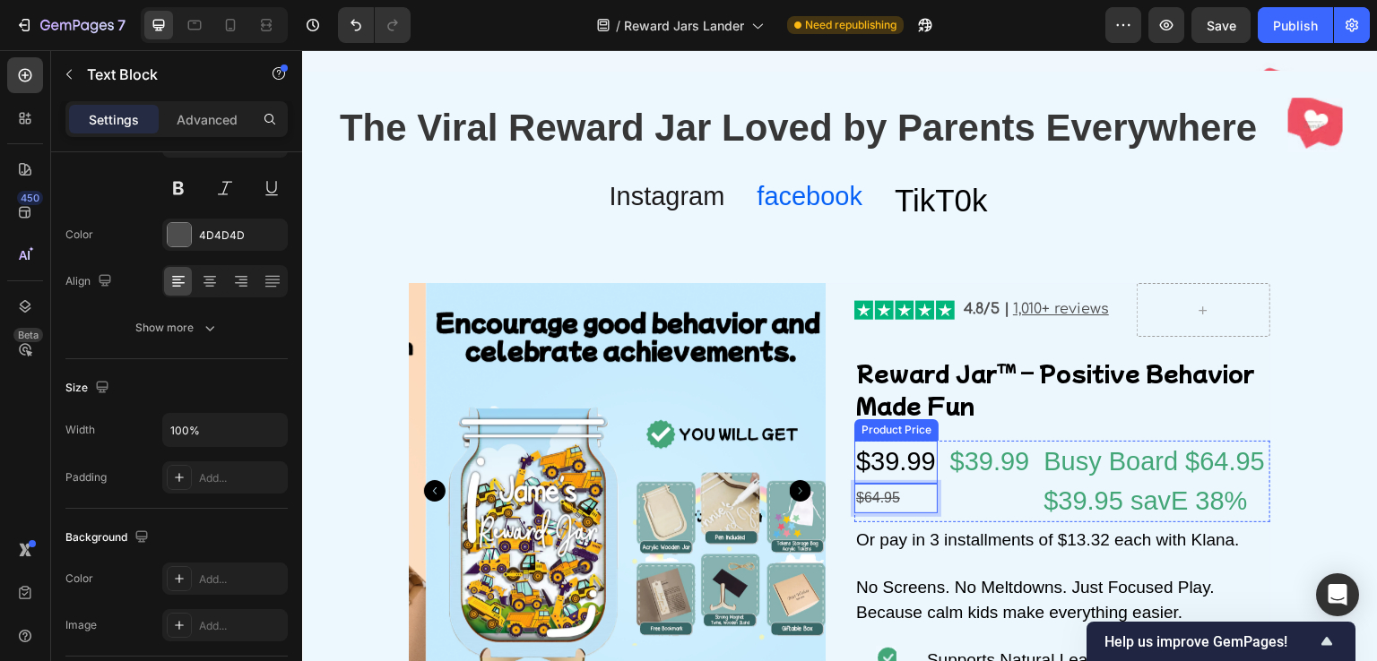
click at [898, 461] on div "$39.99" at bounding box center [895, 462] width 83 height 43
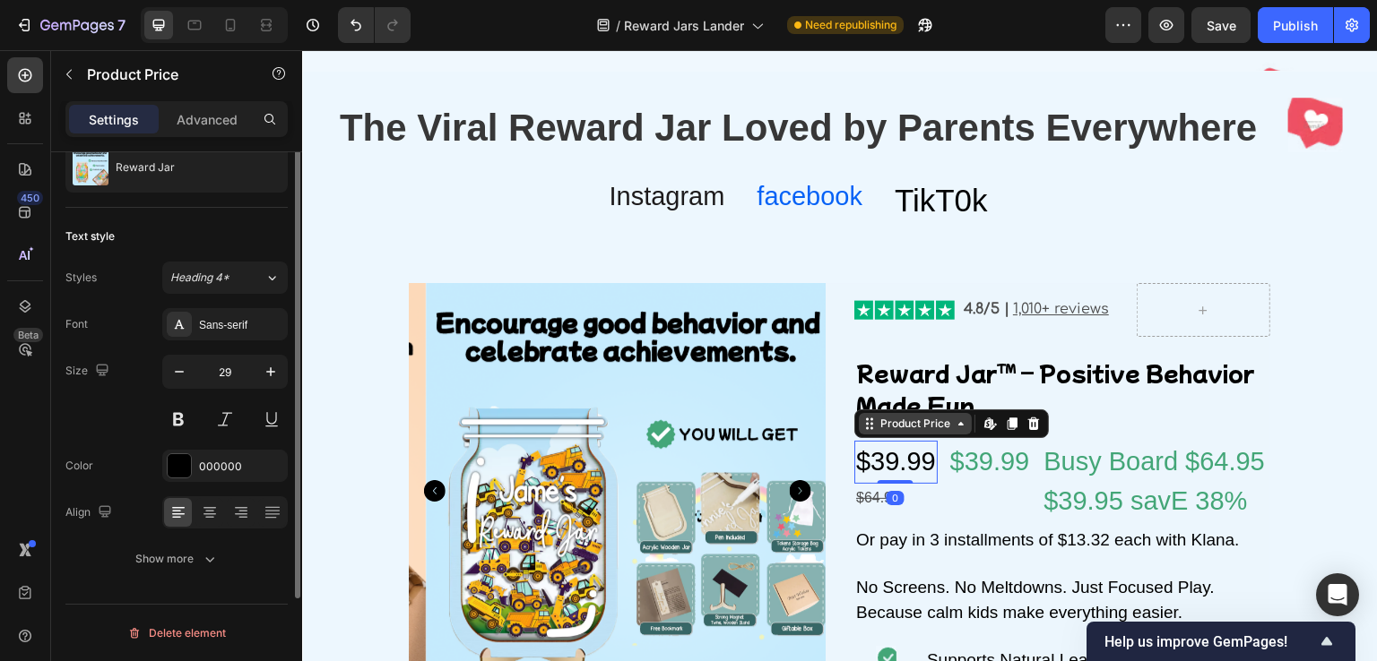
scroll to position [0, 0]
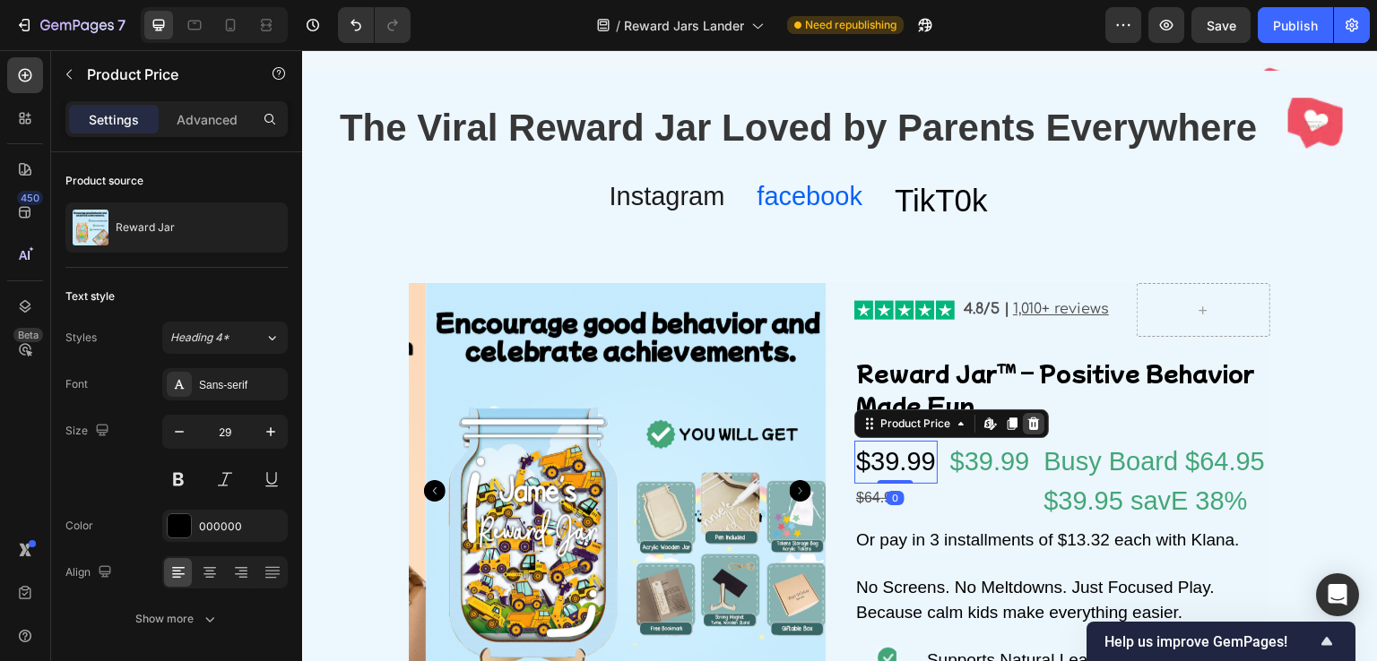
click at [1028, 422] on icon at bounding box center [1034, 424] width 12 height 13
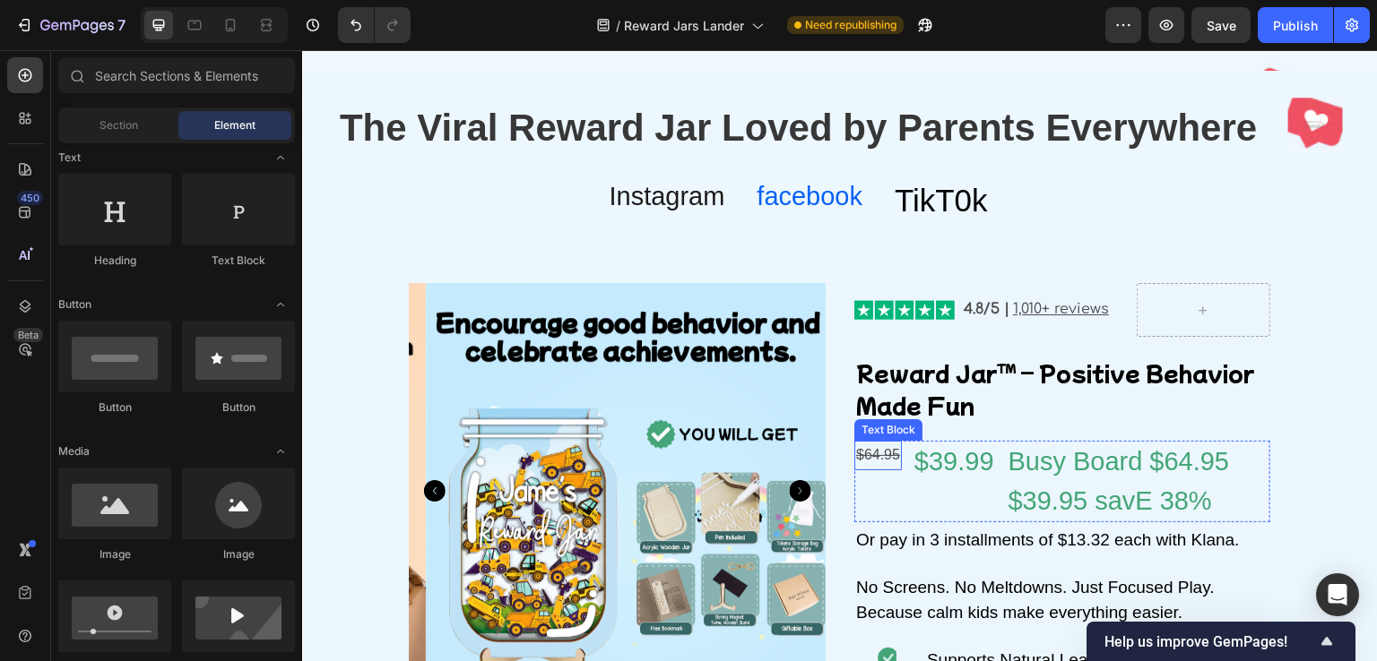
click at [871, 459] on s "$64.95" at bounding box center [878, 454] width 44 height 15
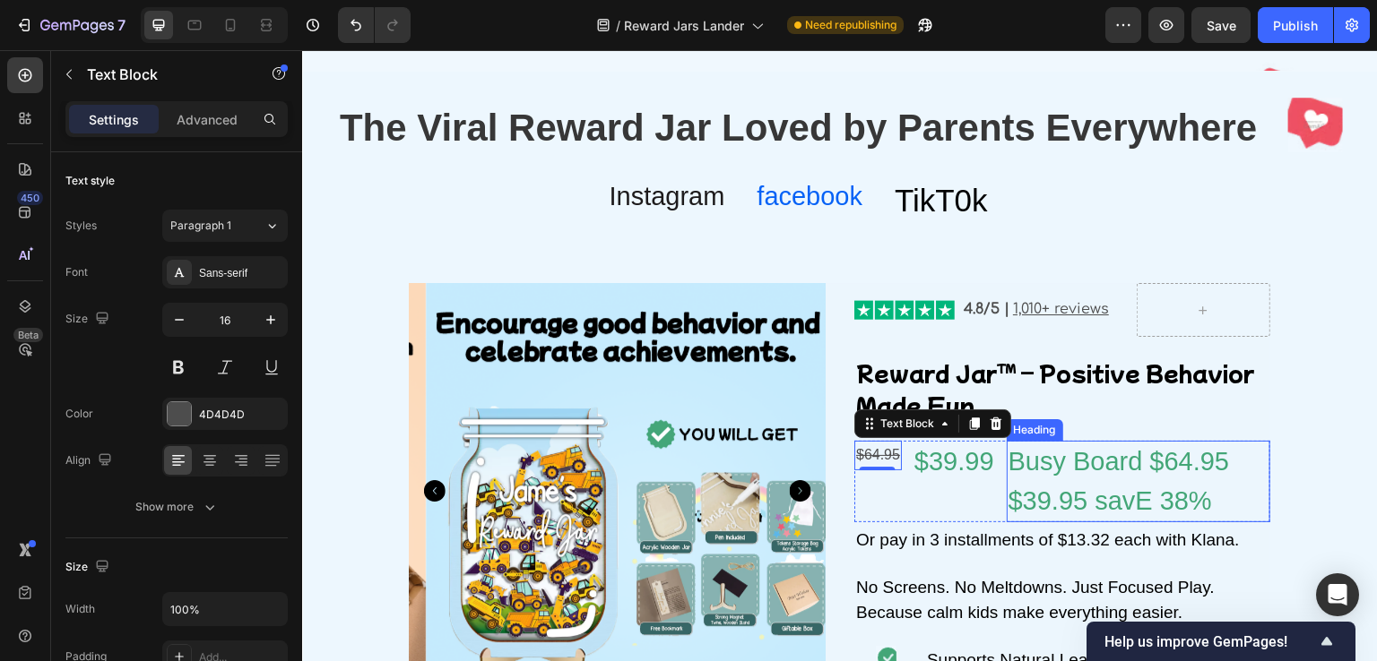
click at [1028, 471] on p "Busy Board $64.95 $39.95 savE 38%" at bounding box center [1138, 482] width 260 height 78
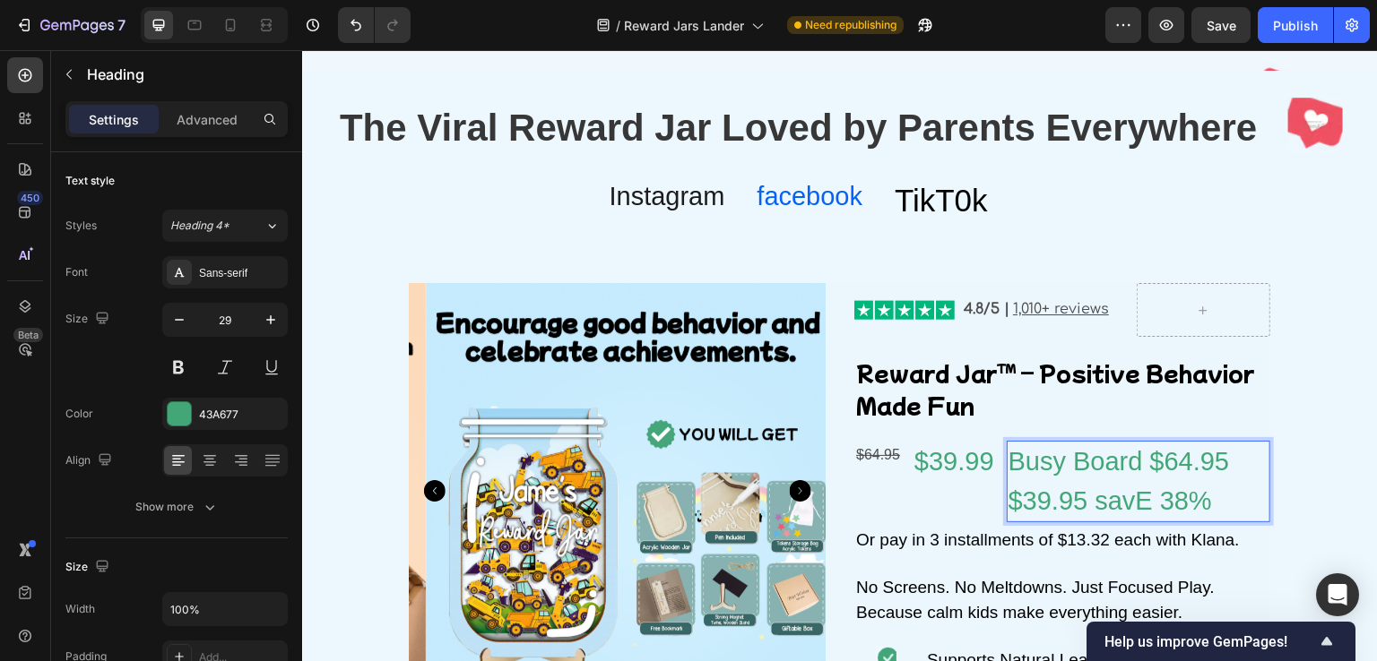
click at [1078, 500] on p "Busy Board $64.95 $39.95 savE 38%" at bounding box center [1138, 482] width 260 height 78
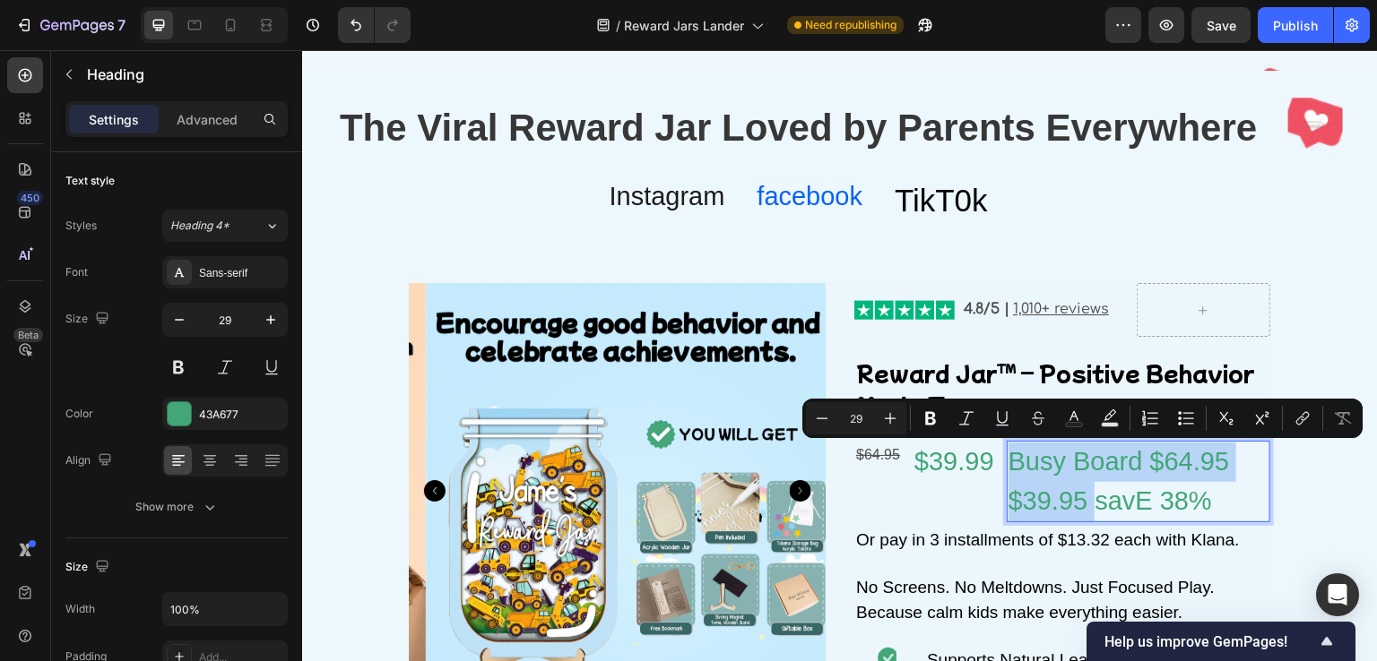
drag, startPoint x: 1085, startPoint y: 503, endPoint x: 1004, endPoint y: 454, distance: 95.3
click at [1008, 454] on p "Busy Board $64.95 $39.95 savE 38%" at bounding box center [1138, 482] width 260 height 78
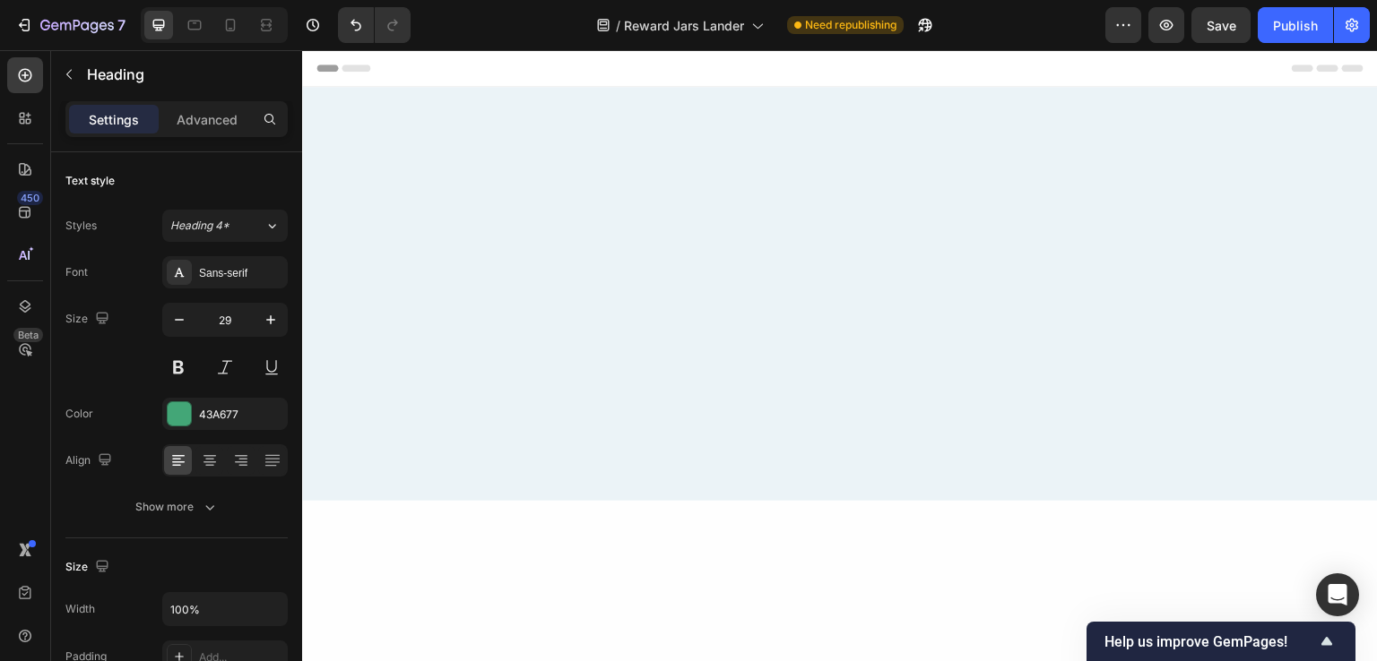
scroll to position [1766, 0]
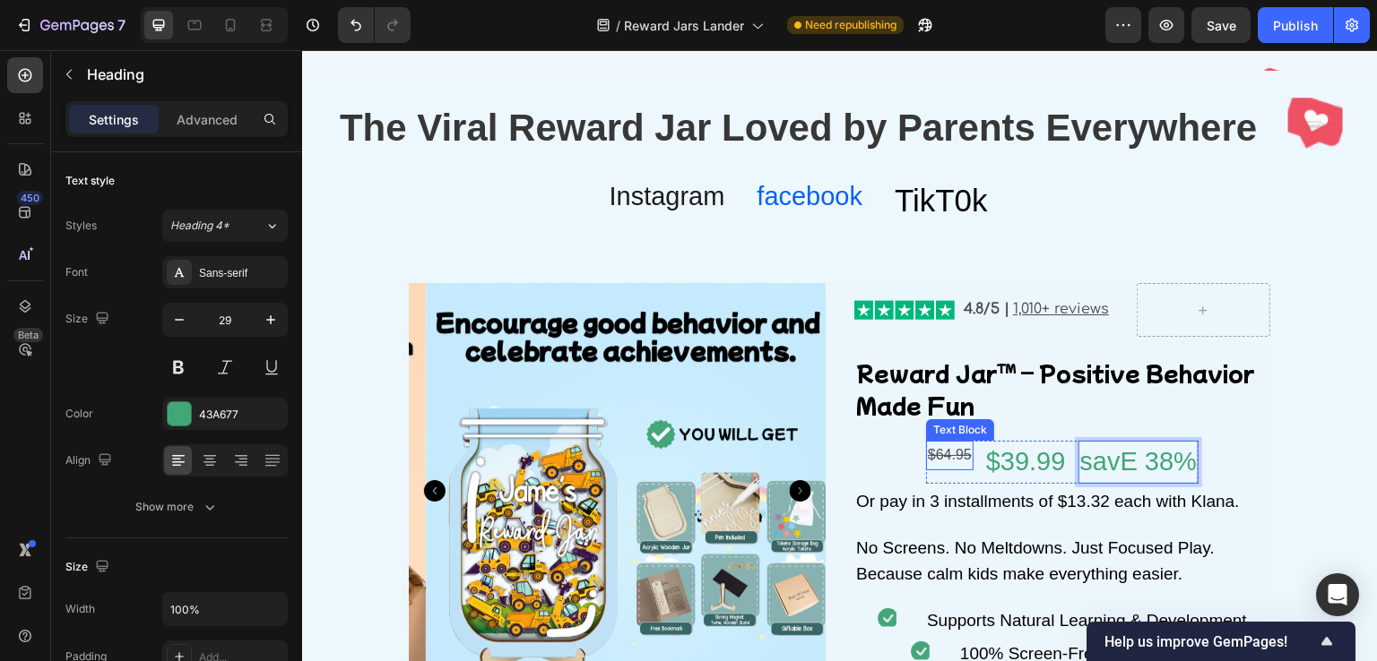
click at [947, 454] on s "$64.95" at bounding box center [950, 454] width 44 height 15
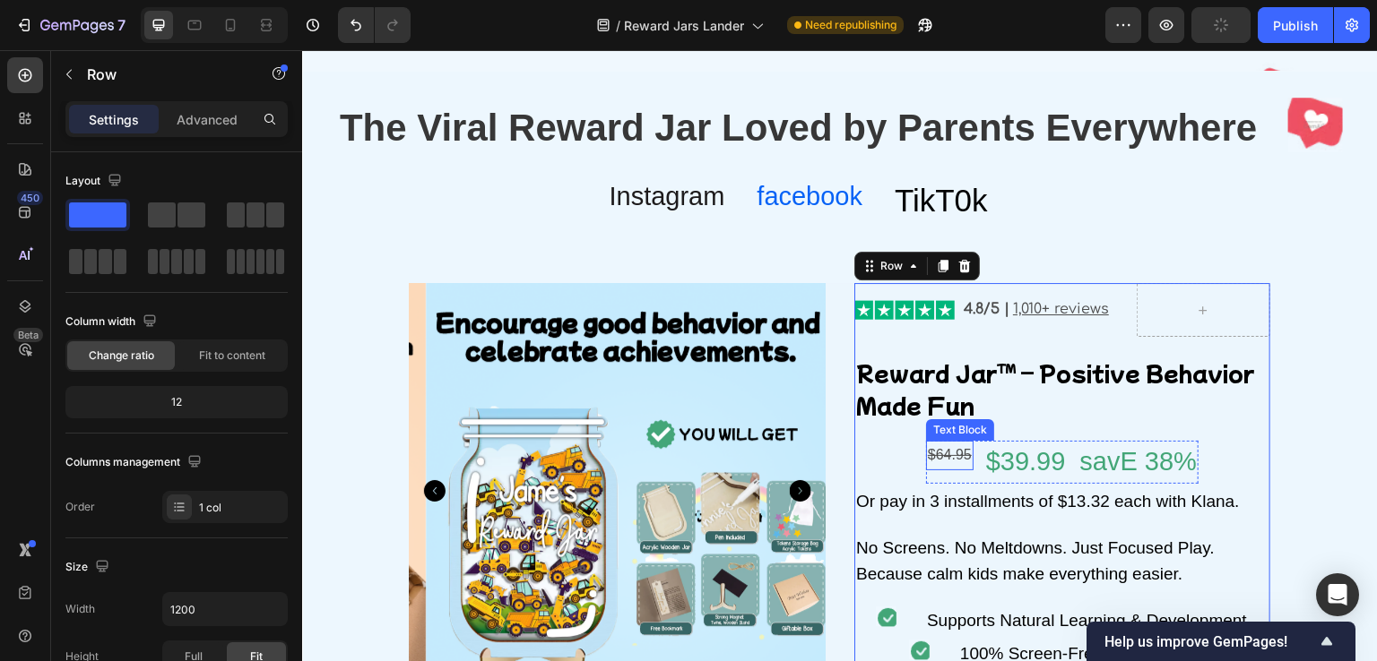
click at [928, 455] on s "$64.95" at bounding box center [950, 454] width 44 height 15
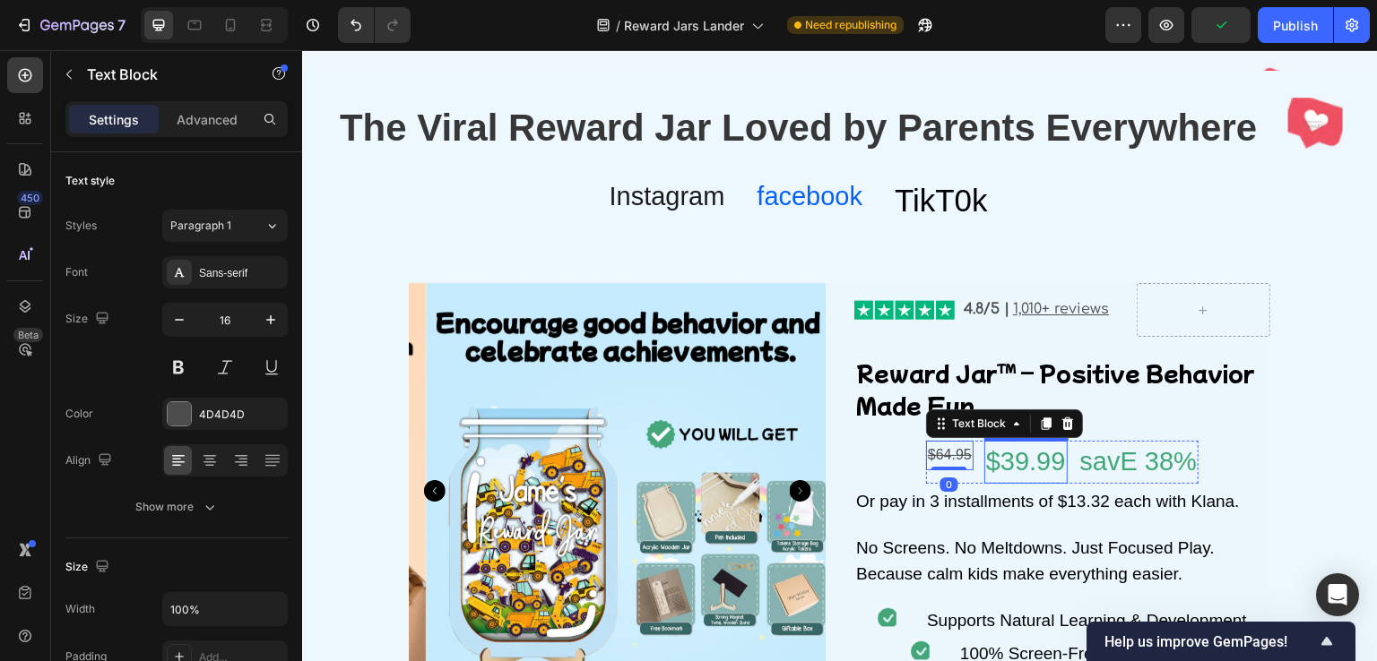
click at [1005, 477] on div "$39.99" at bounding box center [1025, 462] width 83 height 43
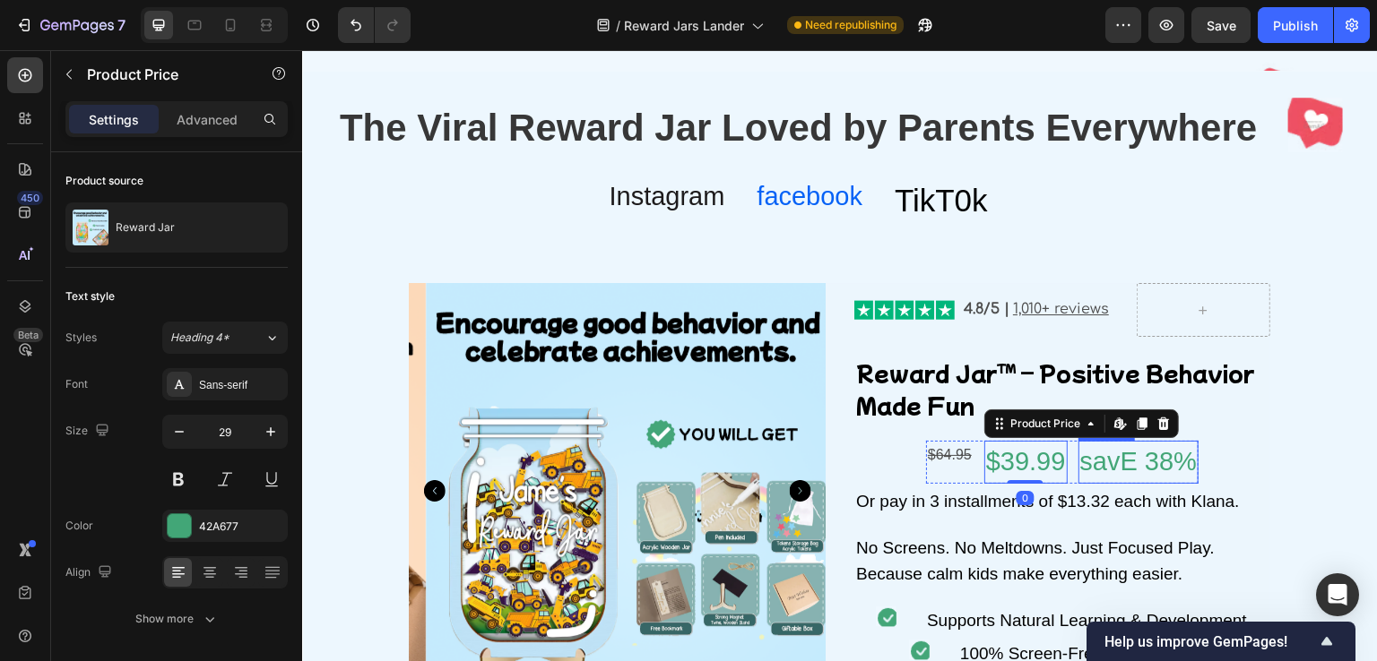
click at [1187, 471] on h2 "savE 38%" at bounding box center [1138, 462] width 121 height 43
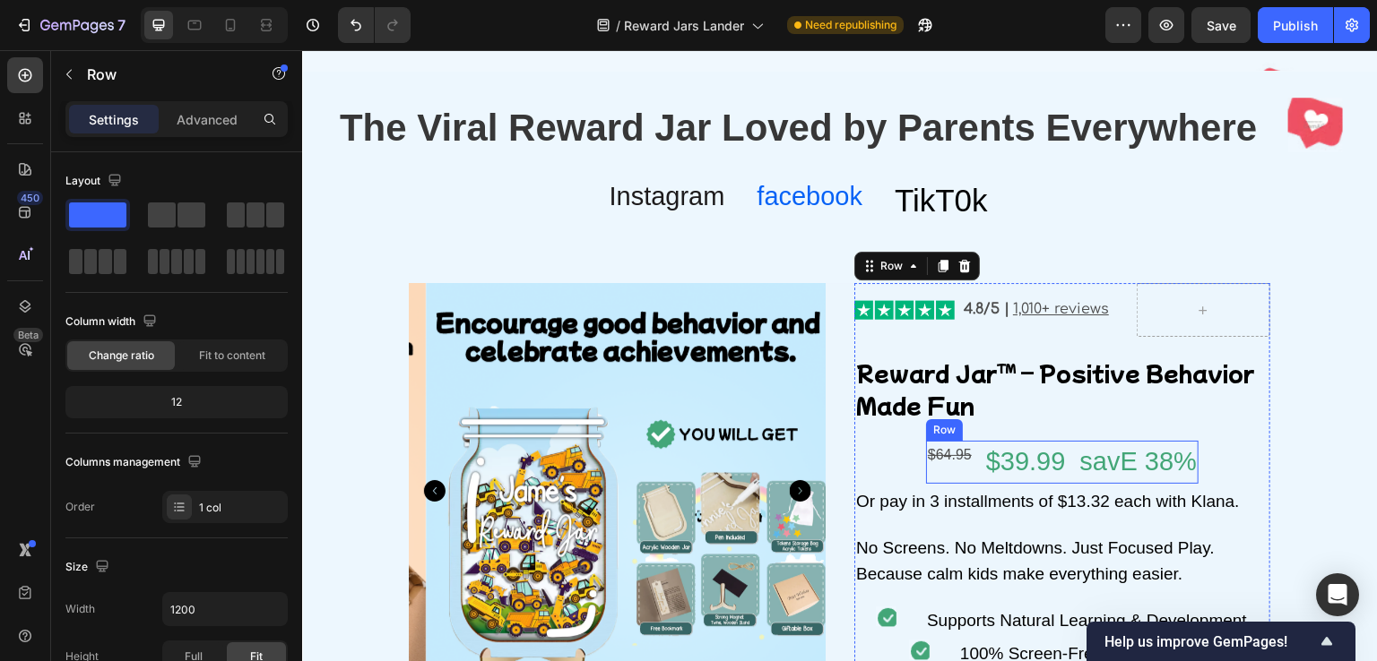
click at [966, 441] on div "$64.95 Text Block $39.99 Product Price Product Price savE 38% Heading Row" at bounding box center [1062, 462] width 272 height 43
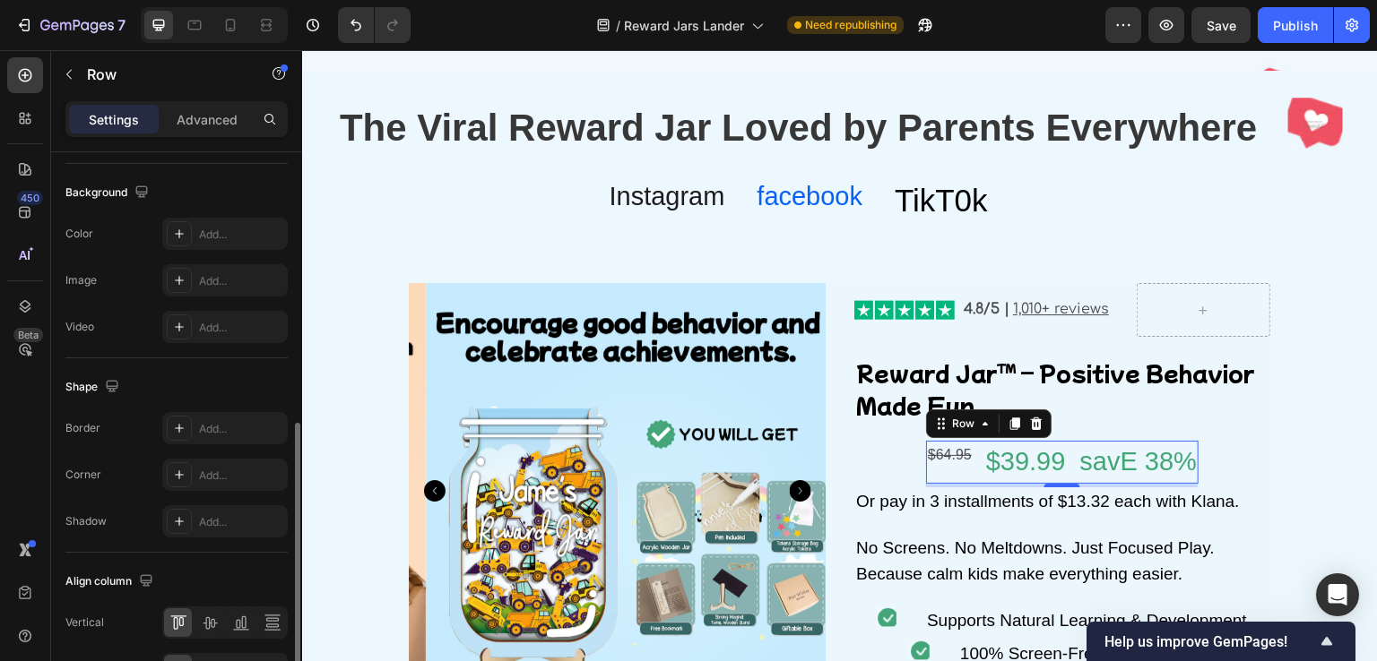
scroll to position [735, 0]
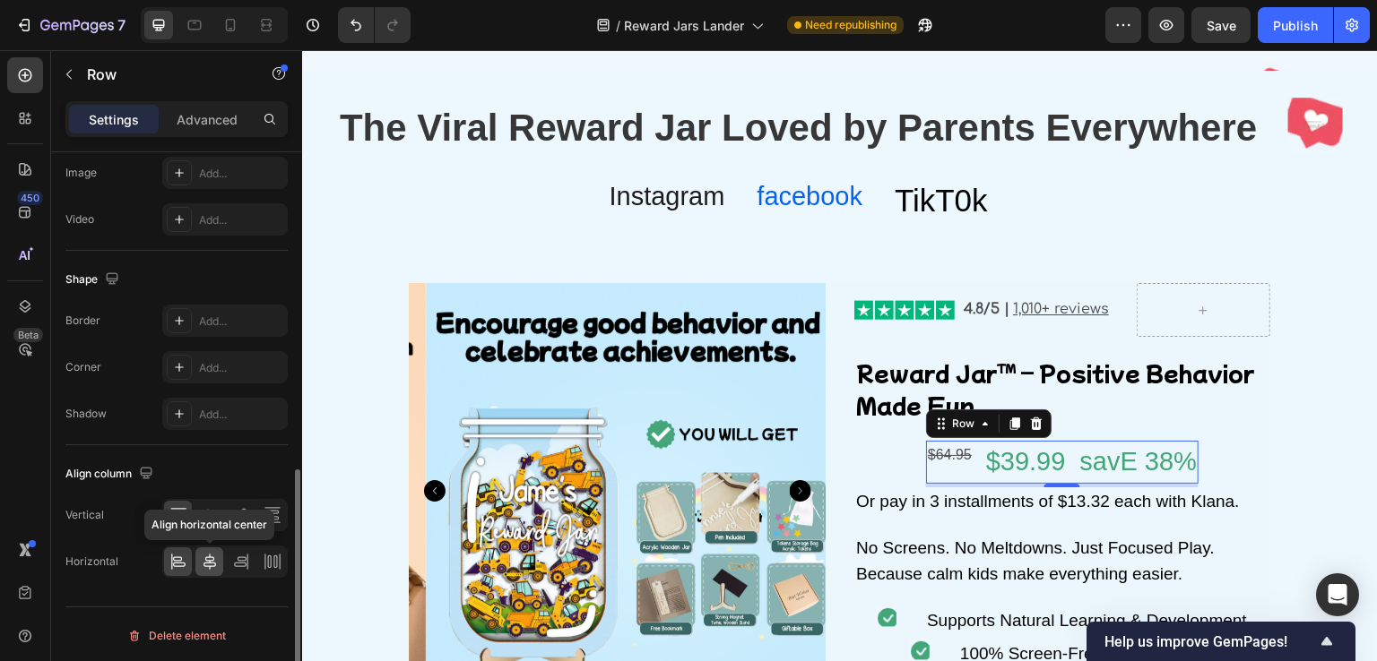
click at [203, 557] on icon at bounding box center [210, 562] width 18 height 18
click at [185, 558] on icon at bounding box center [178, 562] width 18 height 18
click at [212, 513] on icon at bounding box center [210, 515] width 18 height 18
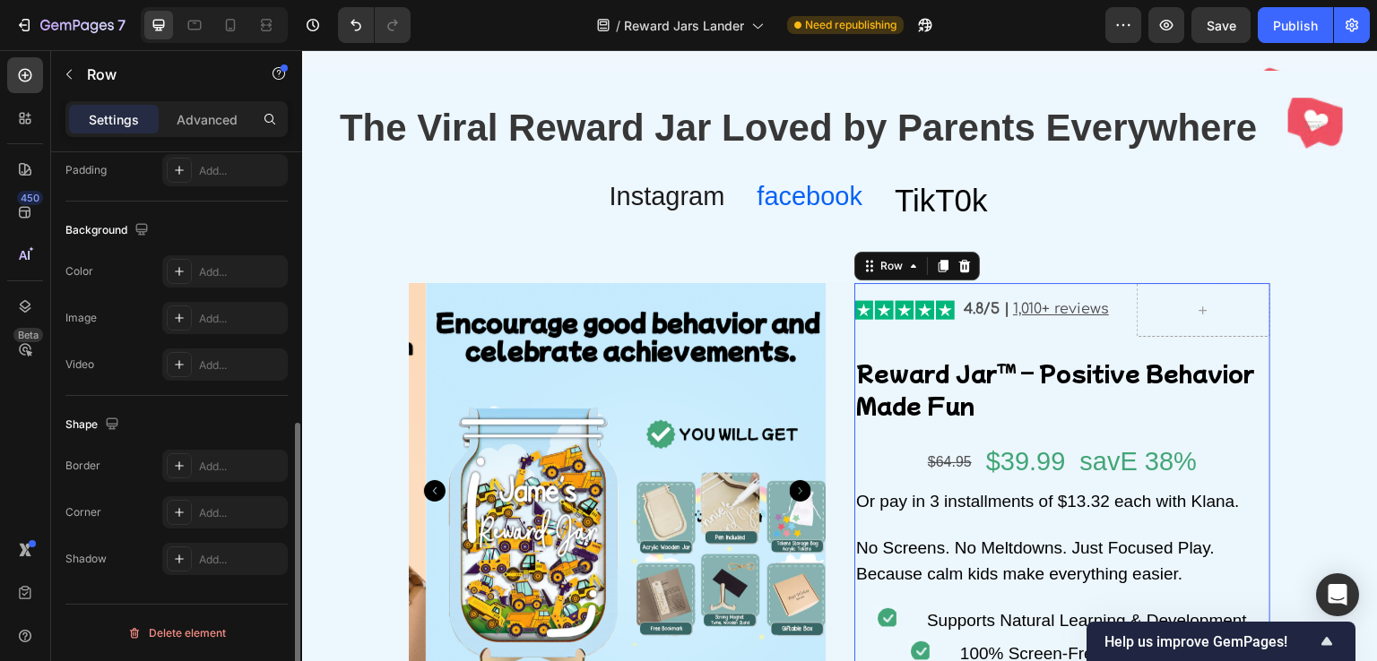
scroll to position [532, 0]
click at [963, 443] on div "$64.95 Text Block" at bounding box center [950, 462] width 48 height 43
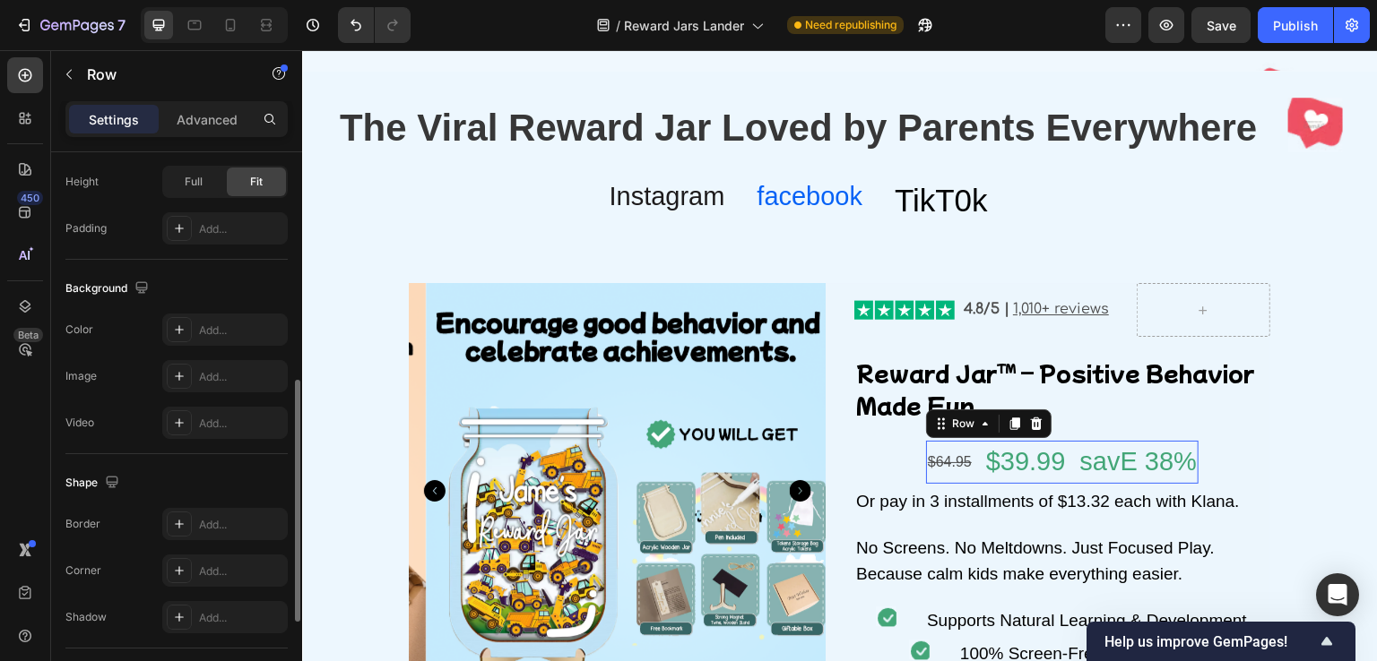
scroll to position [531, 0]
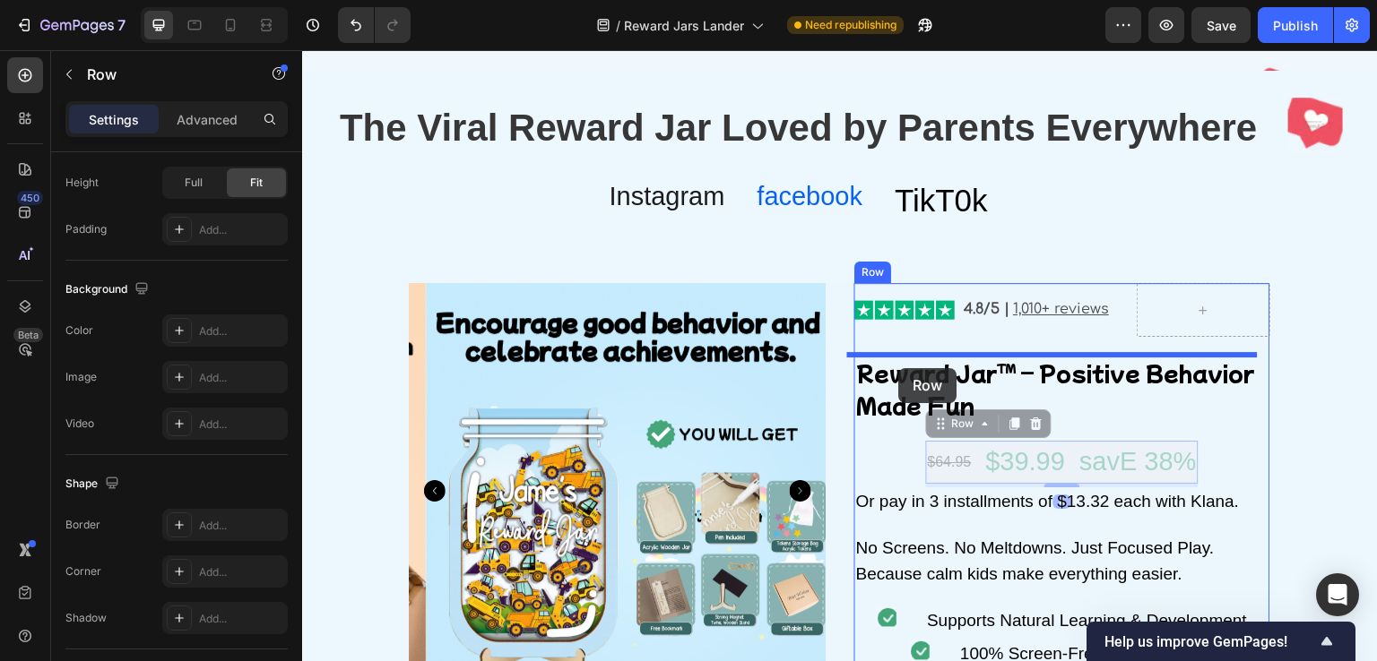
drag, startPoint x: 963, startPoint y: 443, endPoint x: 899, endPoint y: 368, distance: 97.9
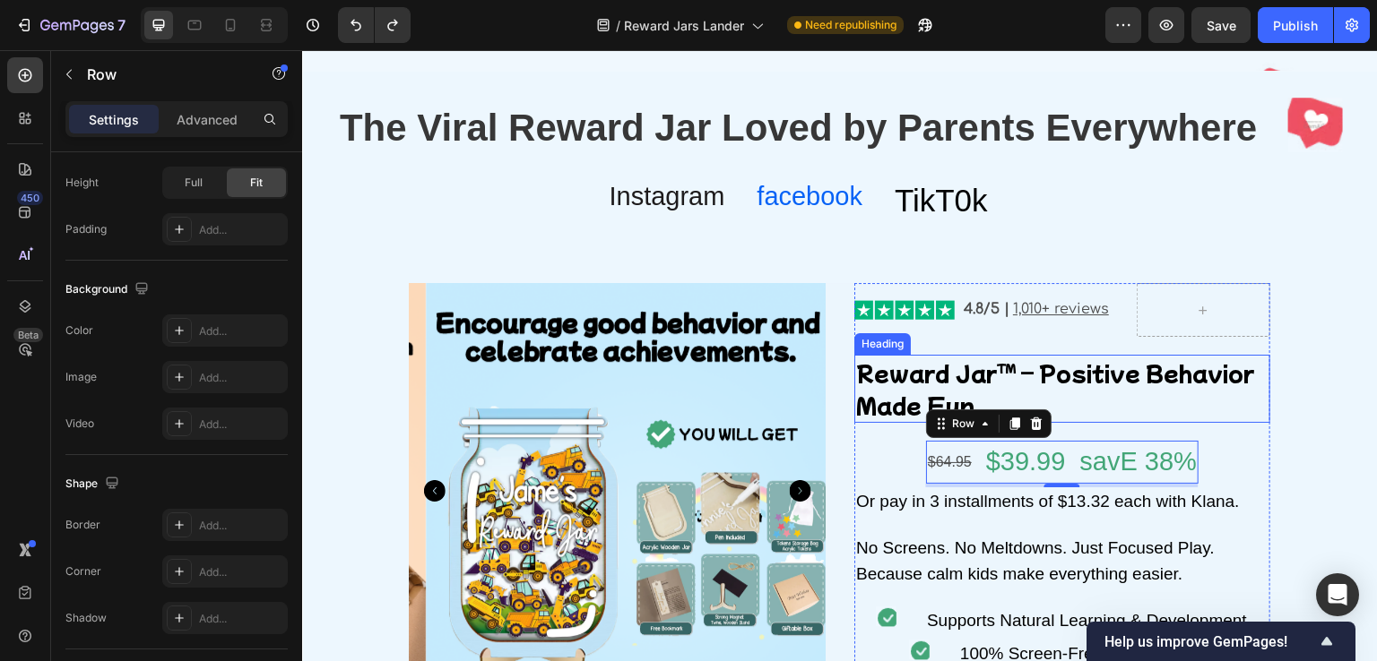
click at [1107, 403] on p "Reward Jar™ – Positive Behavior Made Fun" at bounding box center [1062, 389] width 412 height 65
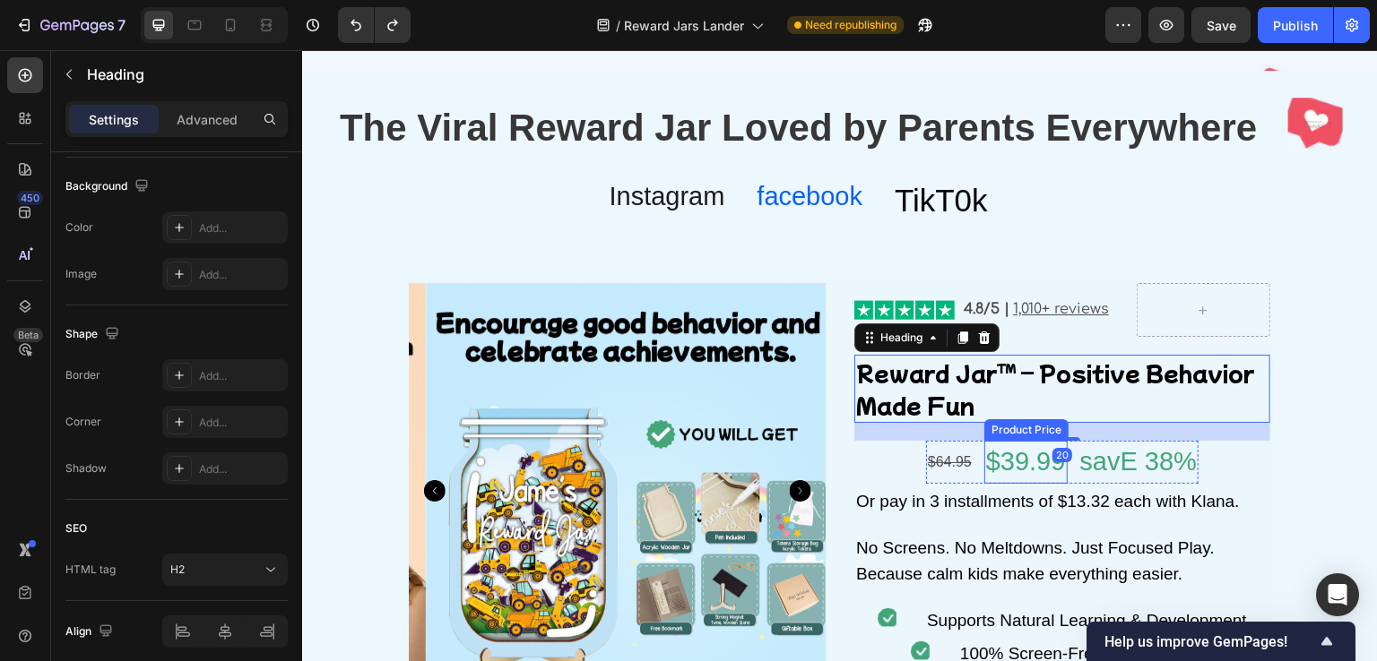
scroll to position [0, 0]
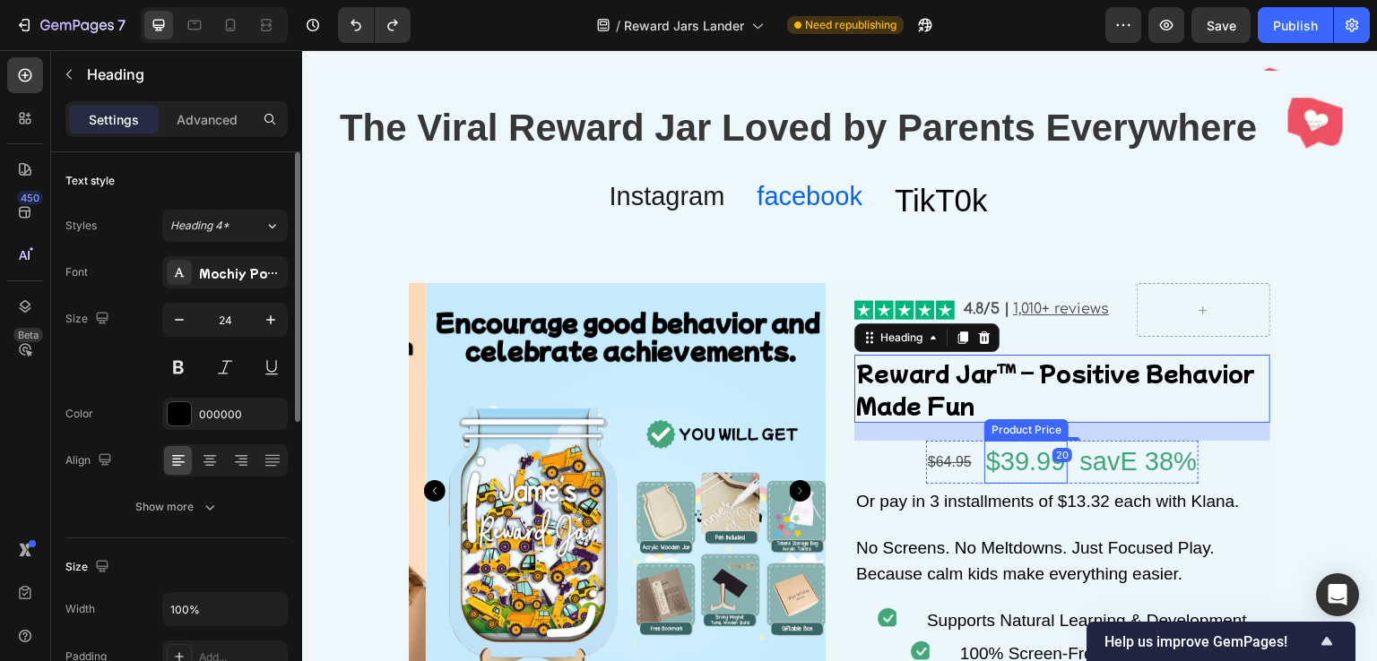
click at [1010, 474] on div "$39.99" at bounding box center [1025, 462] width 83 height 43
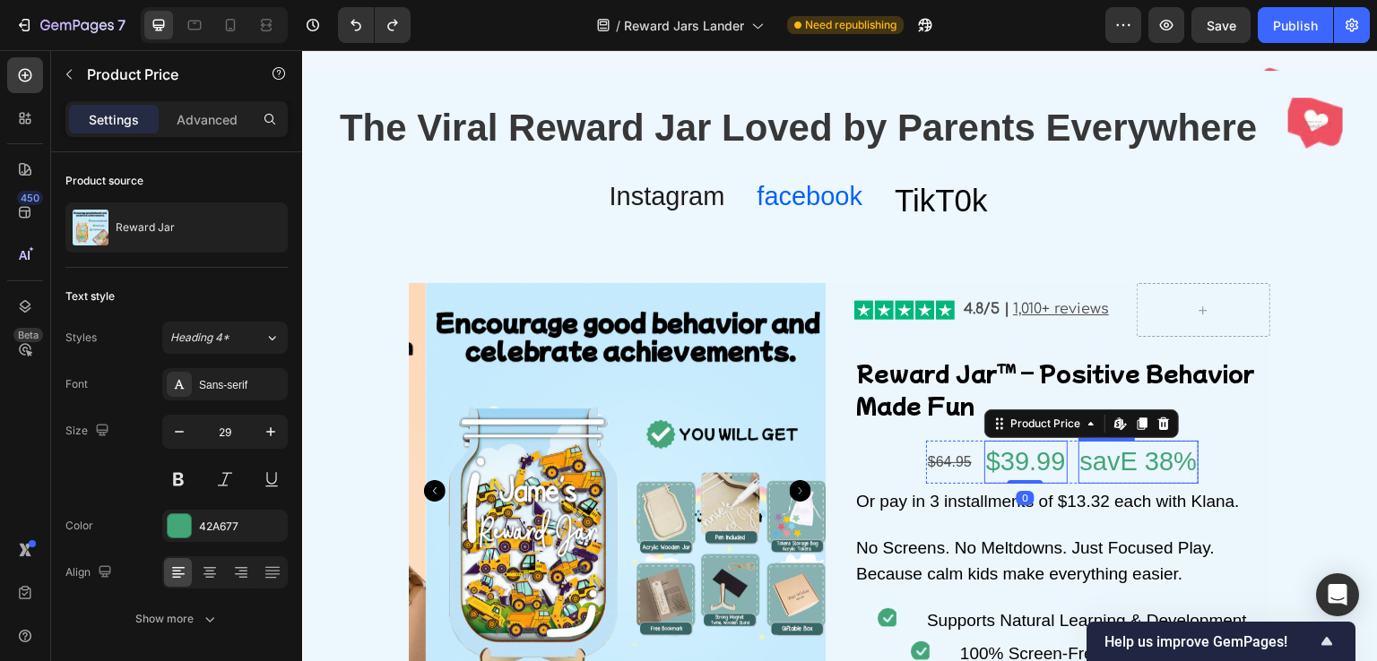
click at [1080, 458] on p "savE 38%" at bounding box center [1138, 462] width 117 height 39
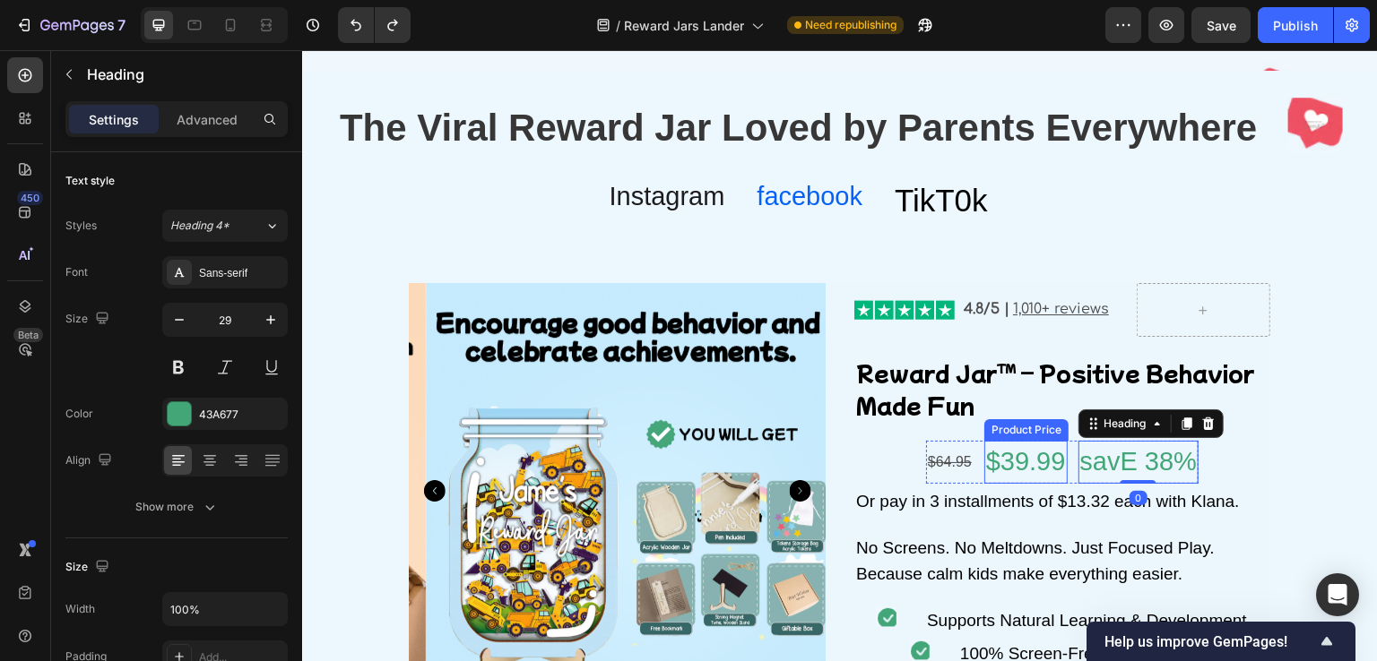
click at [1035, 458] on div "$39.99" at bounding box center [1025, 462] width 83 height 43
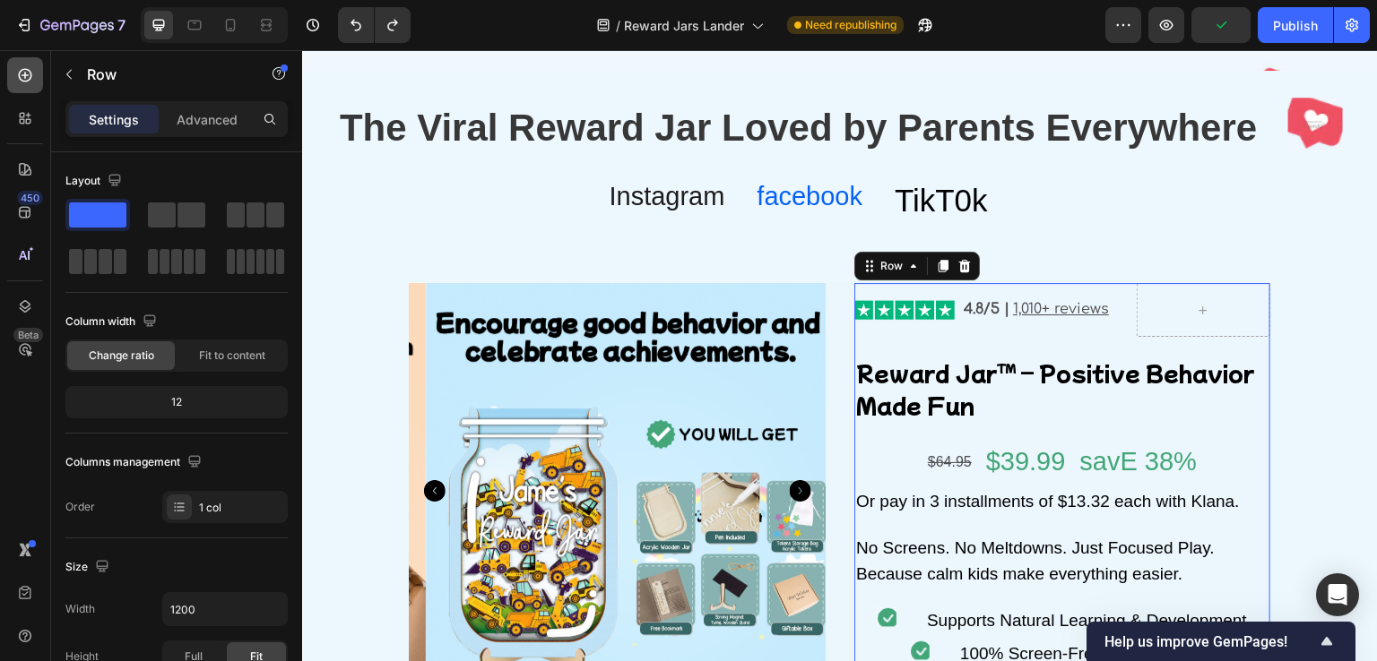
click at [15, 87] on div at bounding box center [25, 75] width 36 height 36
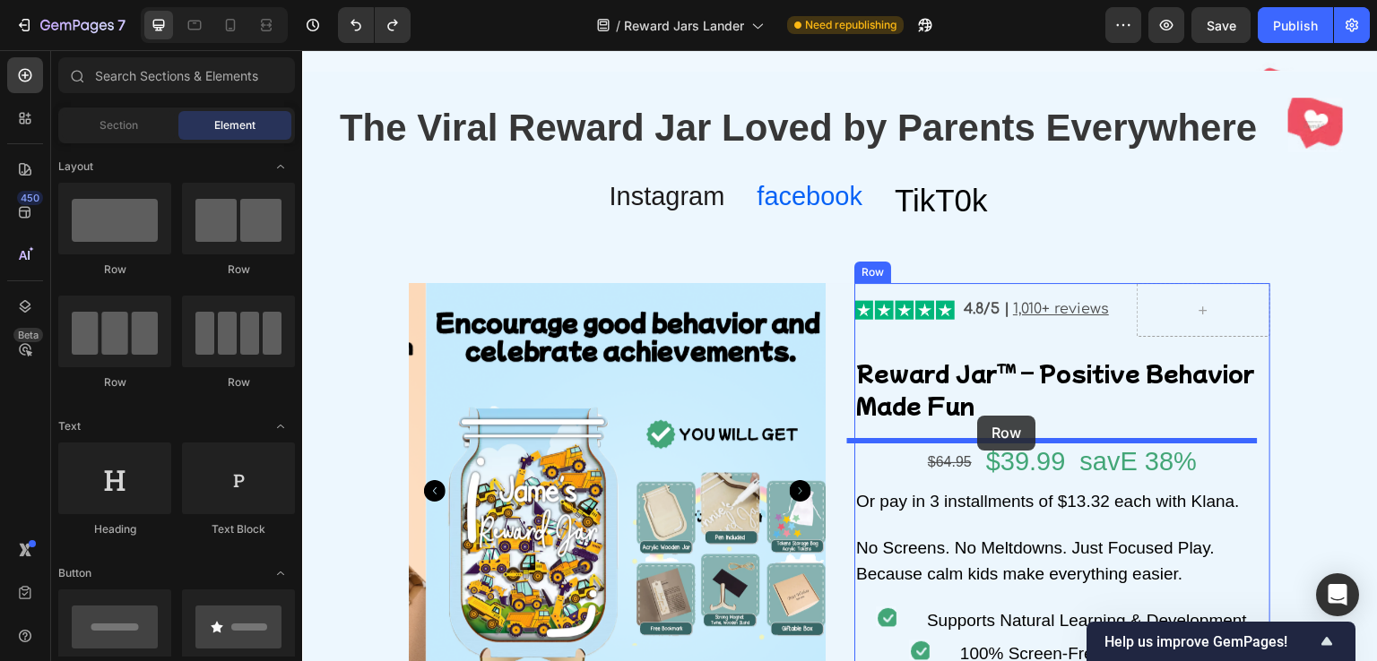
drag, startPoint x: 410, startPoint y: 266, endPoint x: 978, endPoint y: 416, distance: 587.7
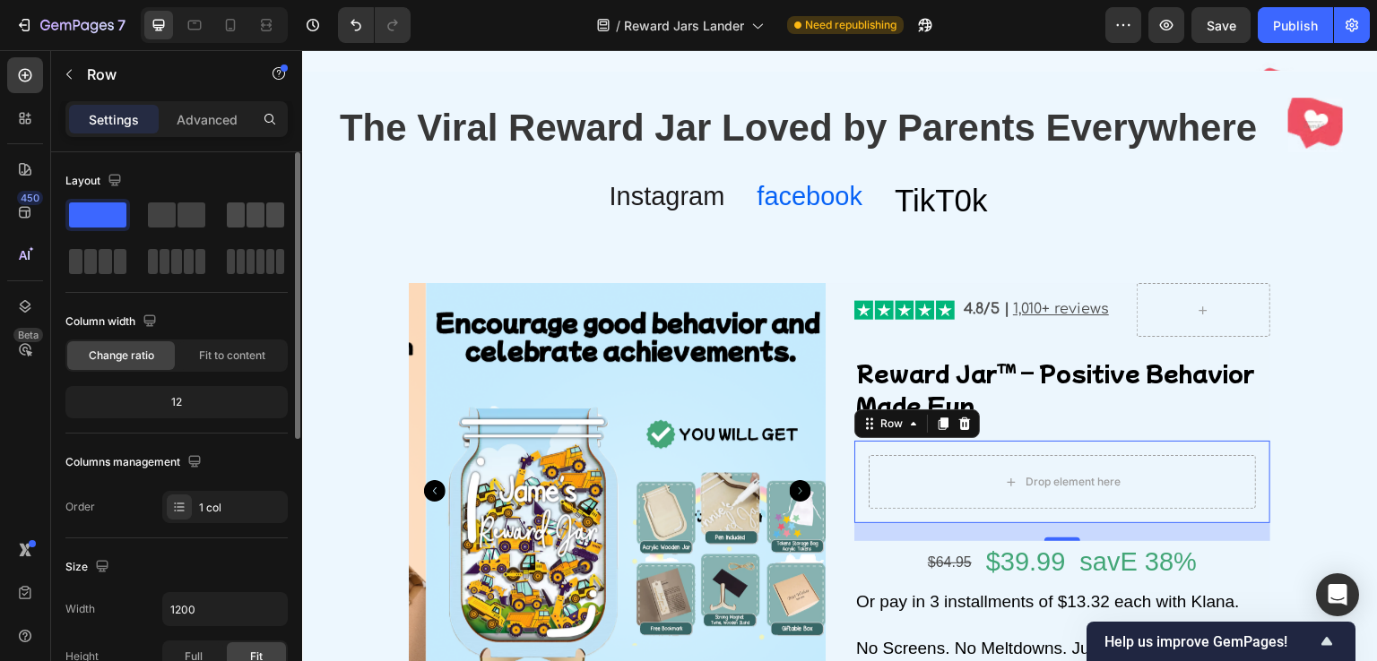
click at [250, 216] on span at bounding box center [255, 215] width 18 height 25
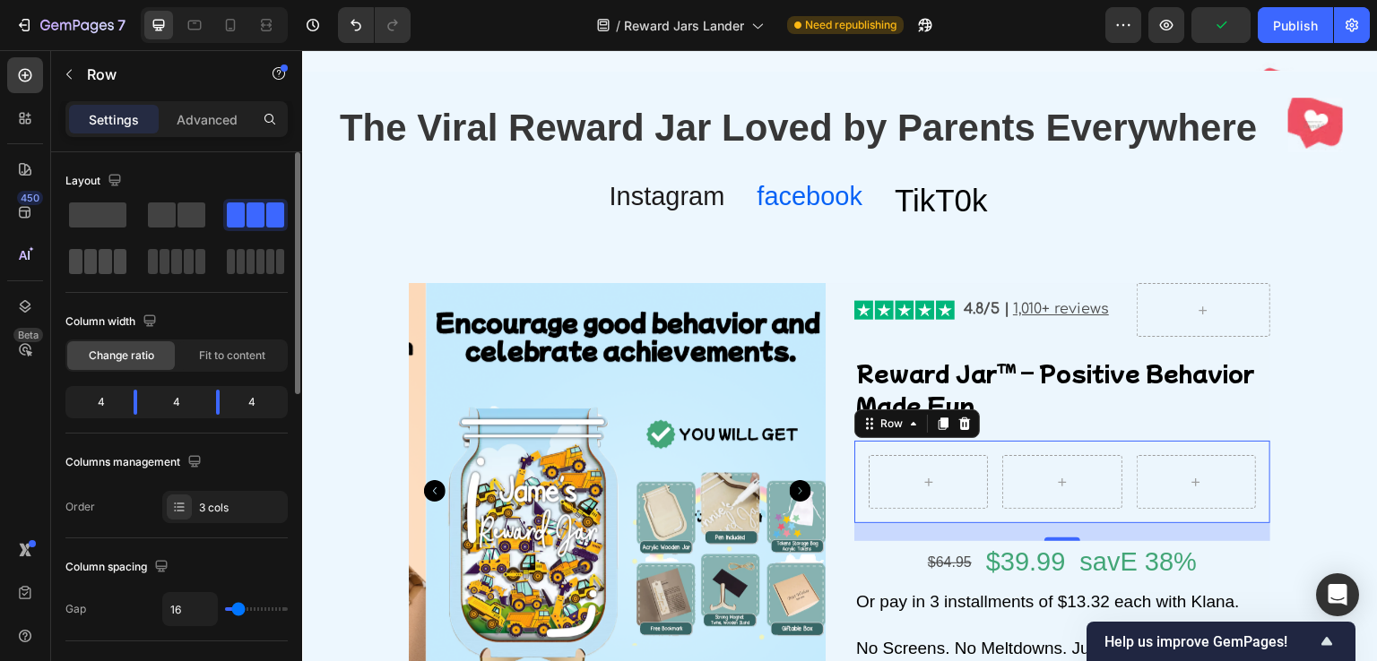
click at [92, 257] on span at bounding box center [90, 261] width 13 height 25
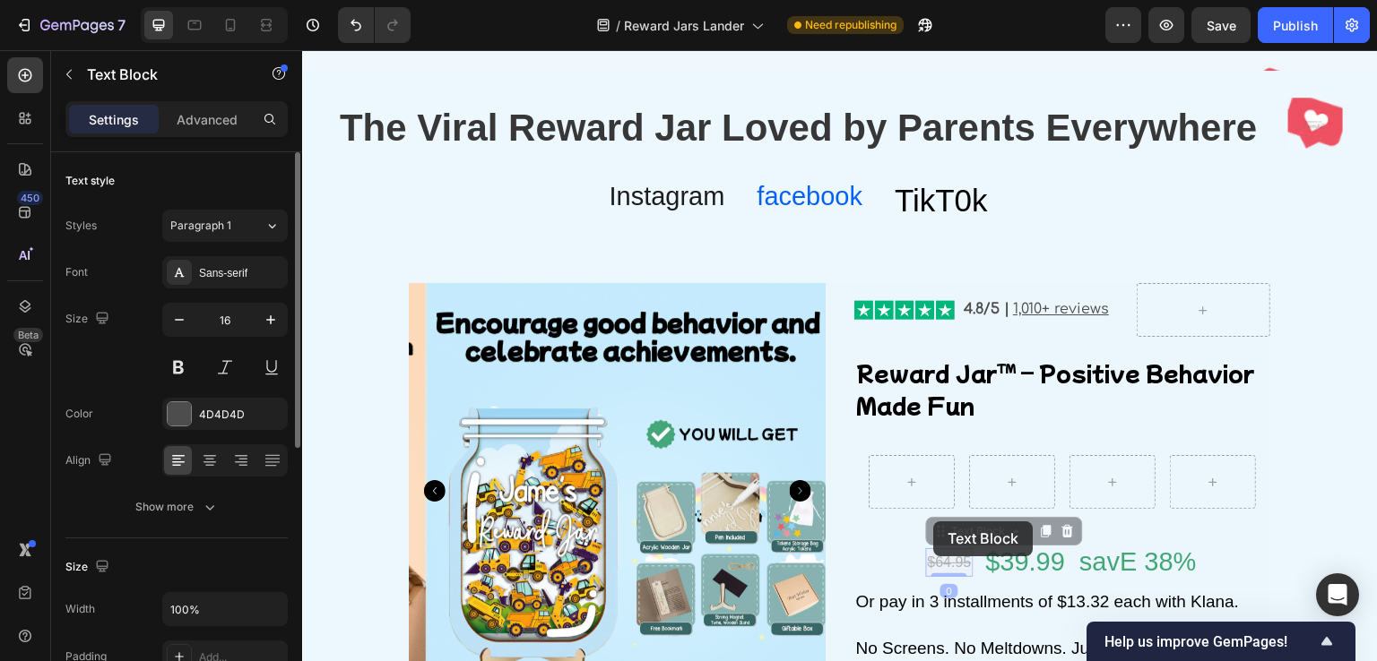
drag, startPoint x: 953, startPoint y: 562, endPoint x: 1035, endPoint y: 641, distance: 114.1
click at [904, 487] on icon at bounding box center [911, 482] width 14 height 15
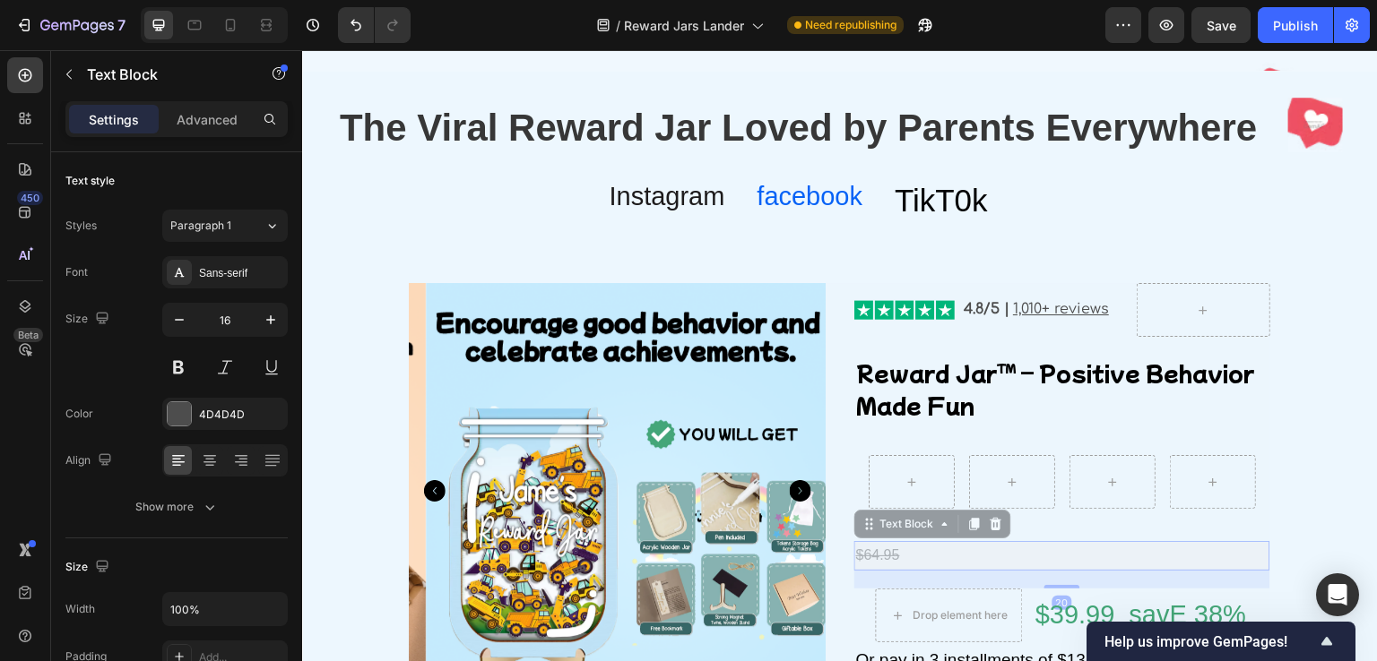
drag, startPoint x: 869, startPoint y: 534, endPoint x: 887, endPoint y: 506, distance: 33.1
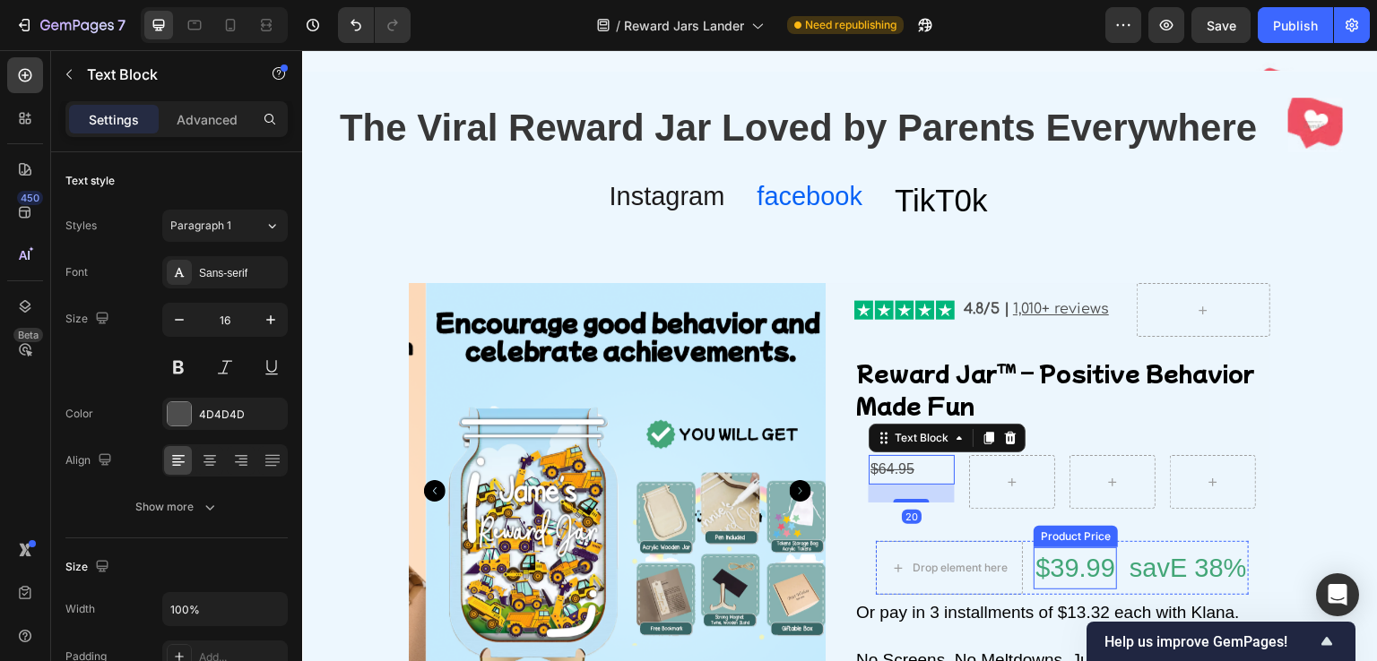
click at [1047, 538] on div "Product Price" at bounding box center [1075, 537] width 77 height 16
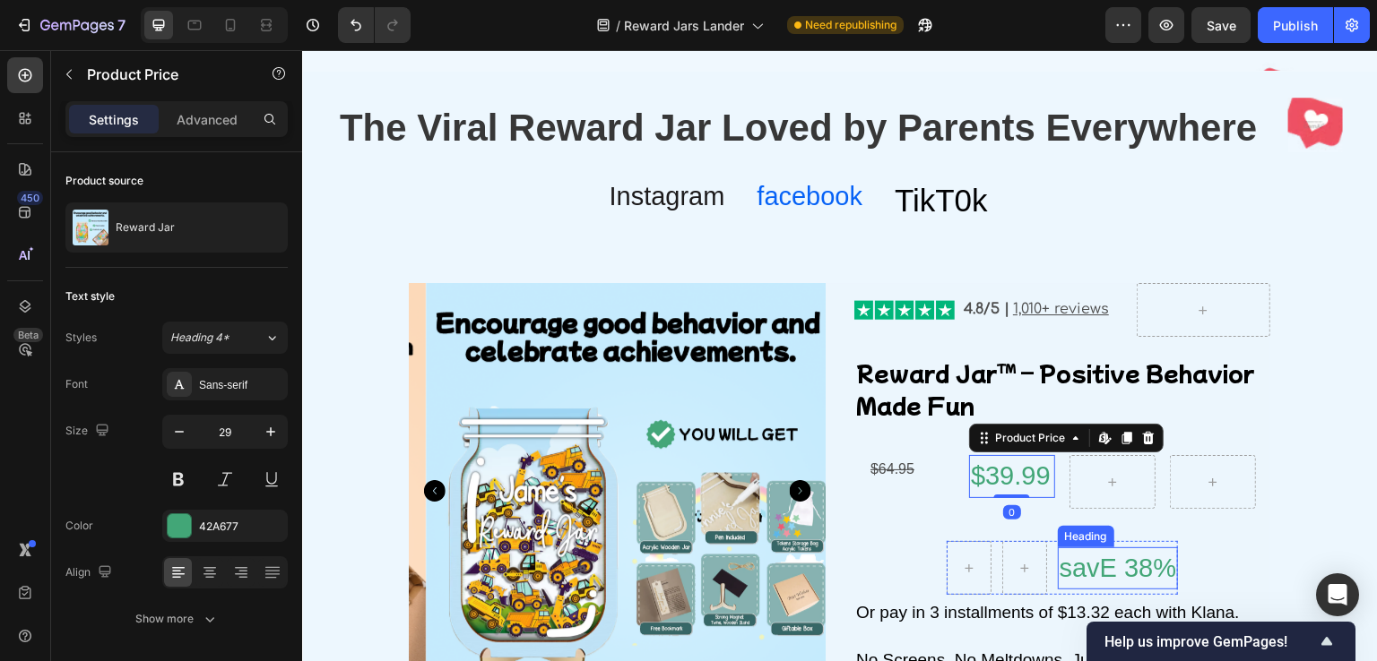
click at [1076, 568] on p "savE 38%" at bounding box center [1117, 568] width 117 height 39
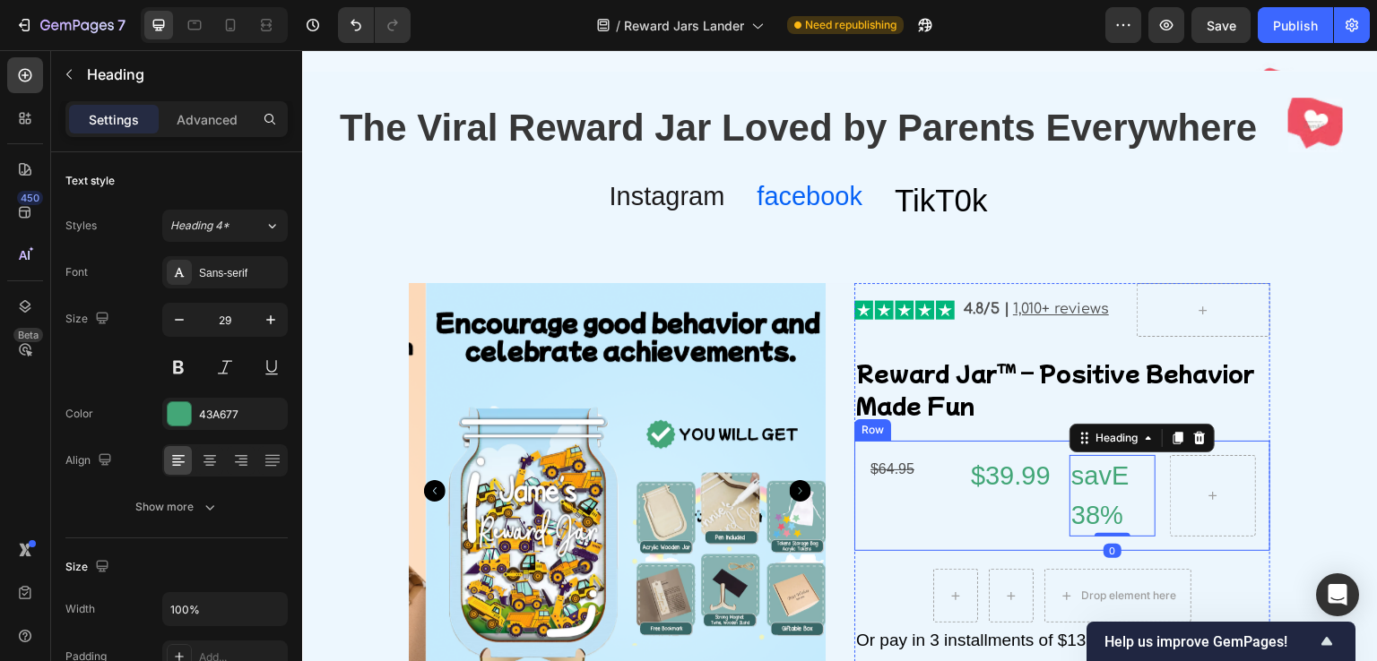
click at [960, 482] on div "$64.95 Text Block $39.99 Product Price Product Price savE 38% Heading 0 Row" at bounding box center [1062, 496] width 416 height 110
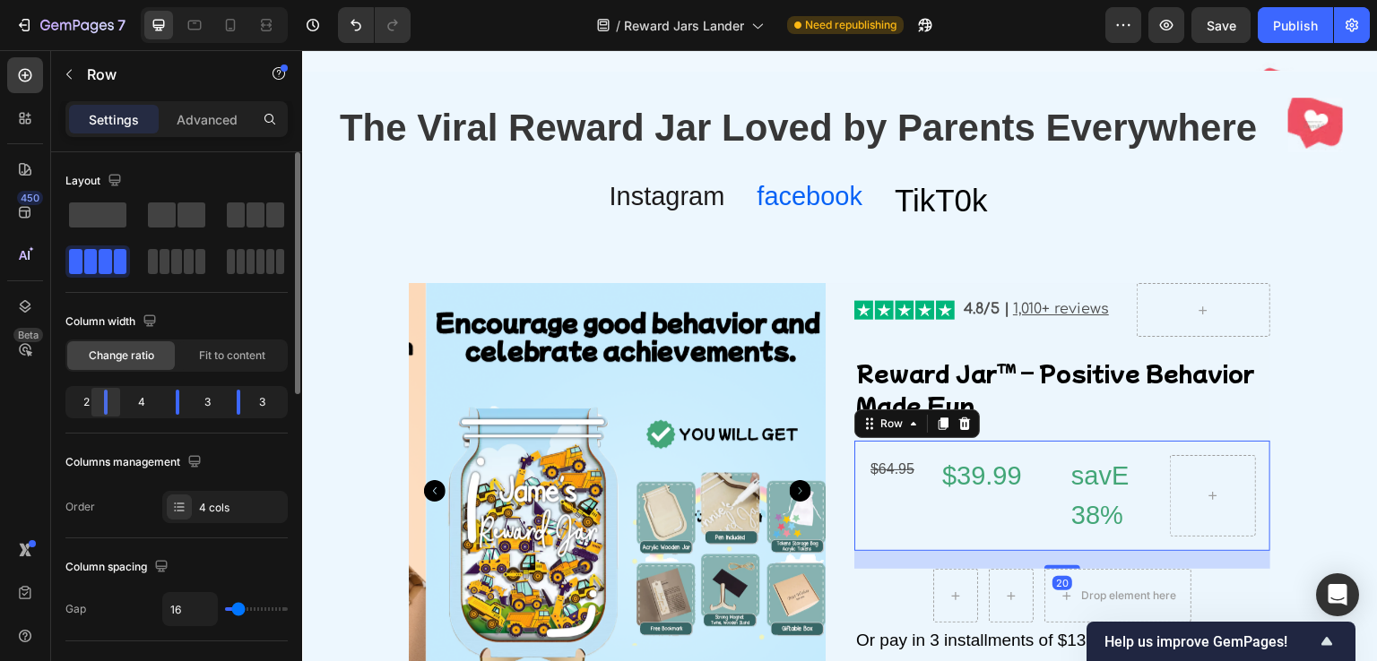
click at [111, 402] on div at bounding box center [106, 402] width 32 height 25
type input "9"
type input "4"
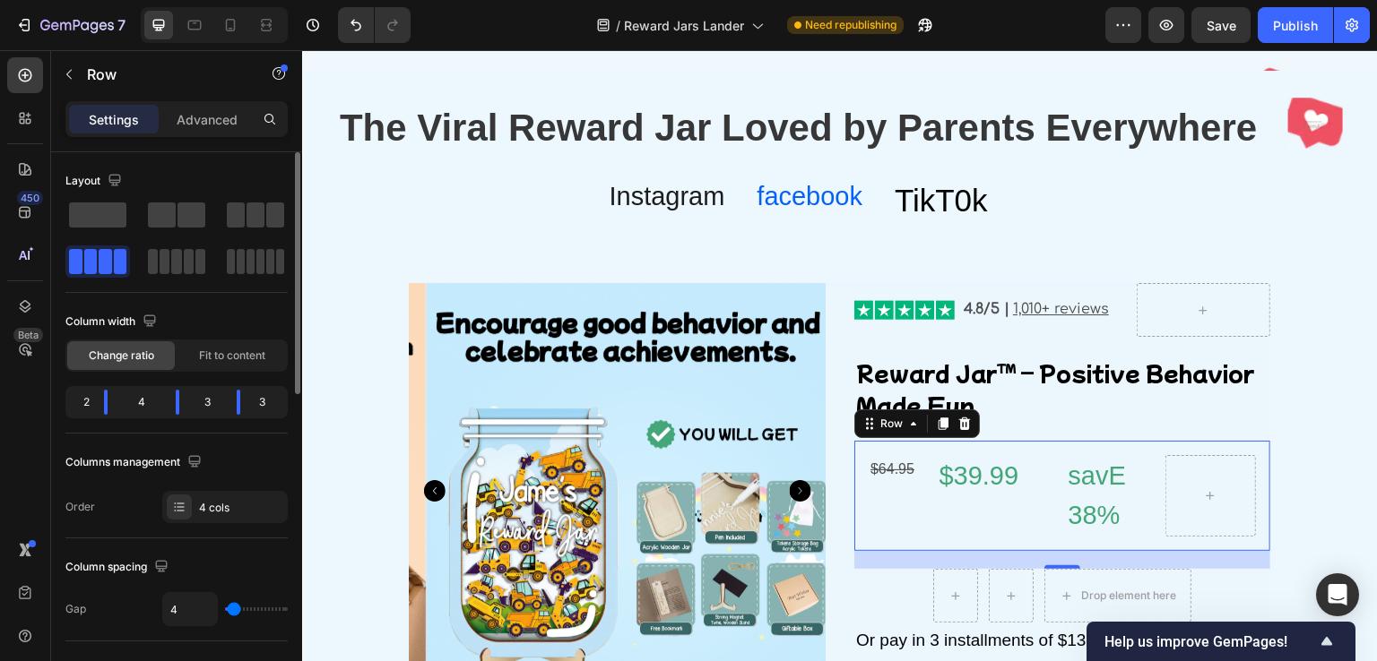
type input "0"
type input "2"
type input "4"
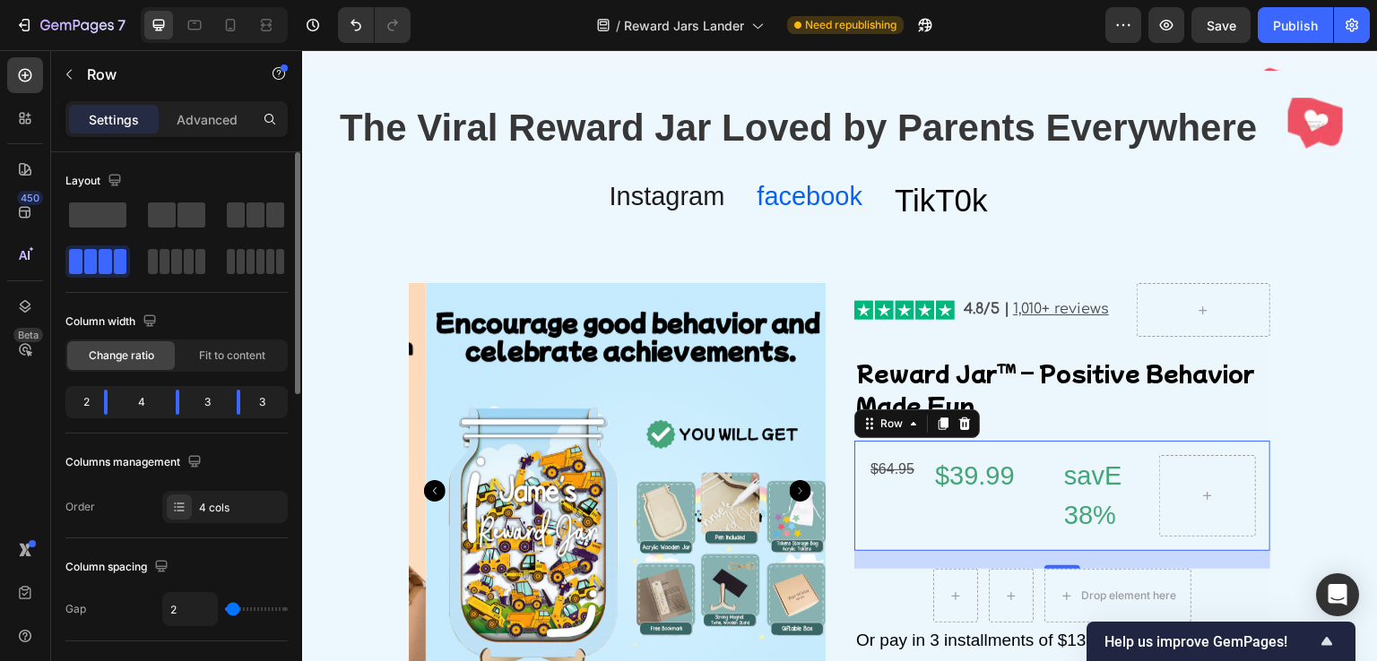
type input "4"
type input "11"
type input "9"
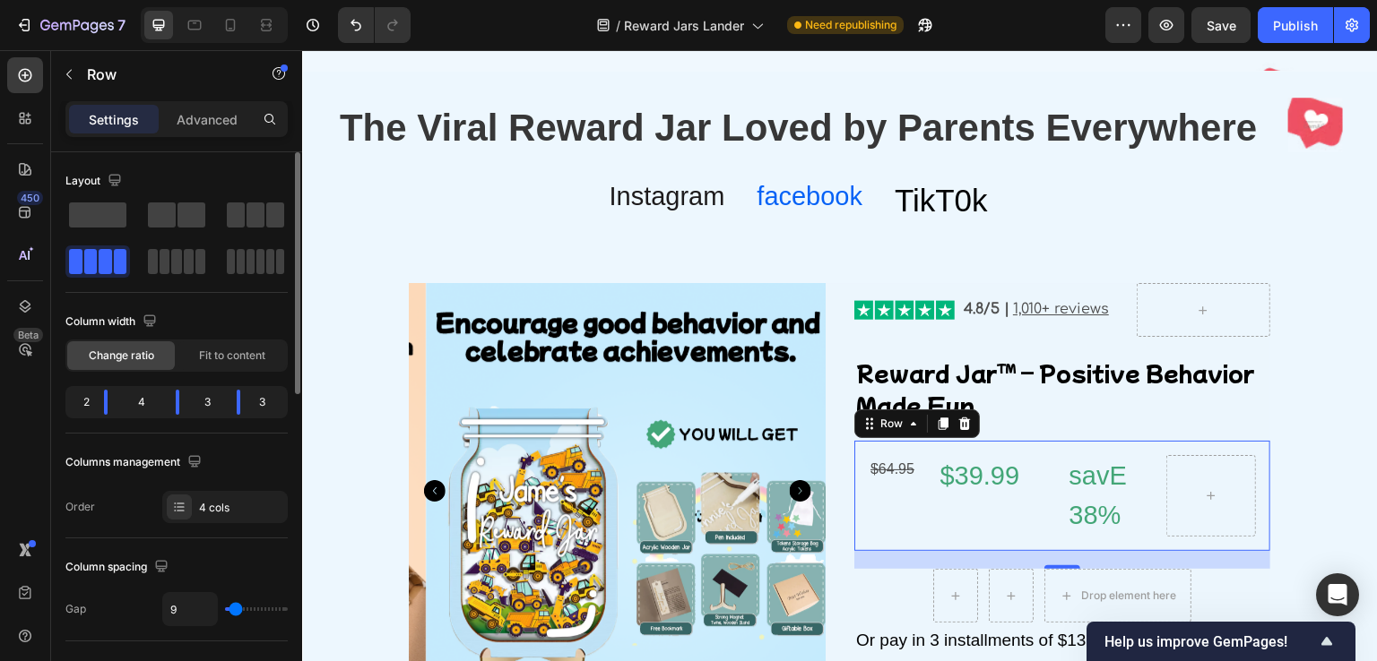
type input "0"
type input "6"
type input "11"
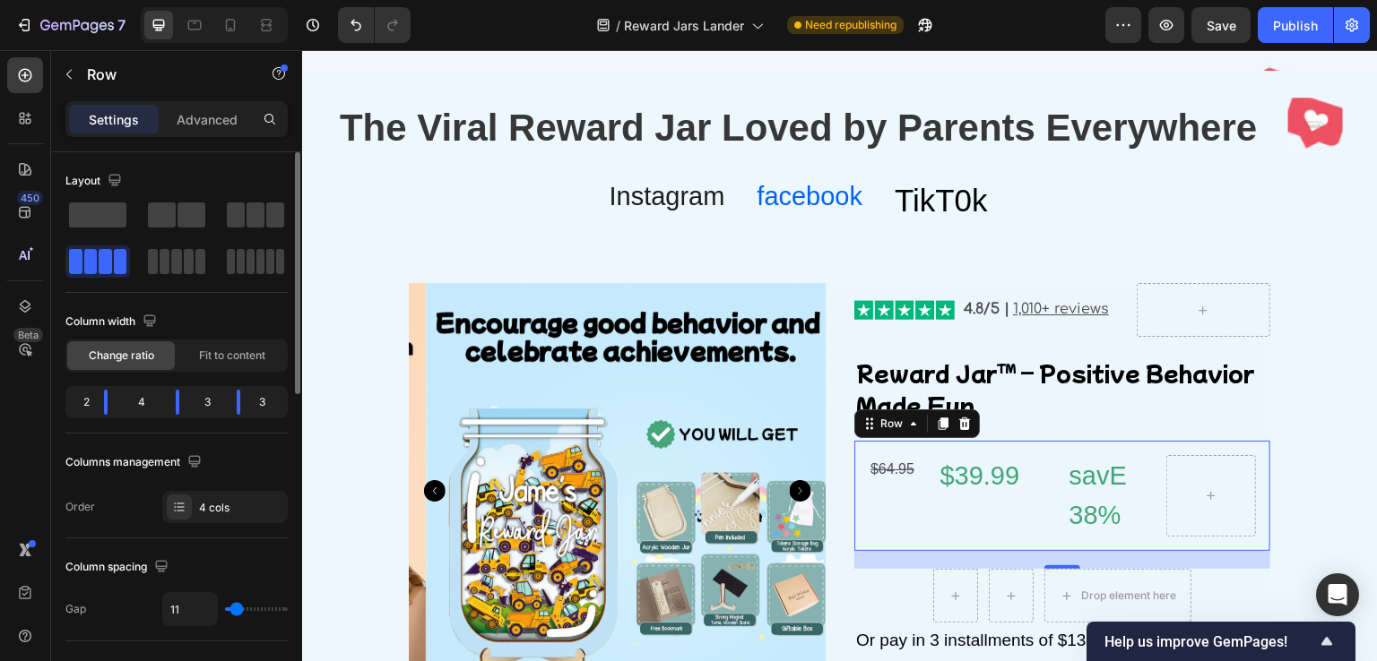
type input "11"
click at [237, 608] on input "range" at bounding box center [256, 610] width 63 height 4
click at [1040, 494] on div "$39.99" at bounding box center [997, 476] width 119 height 43
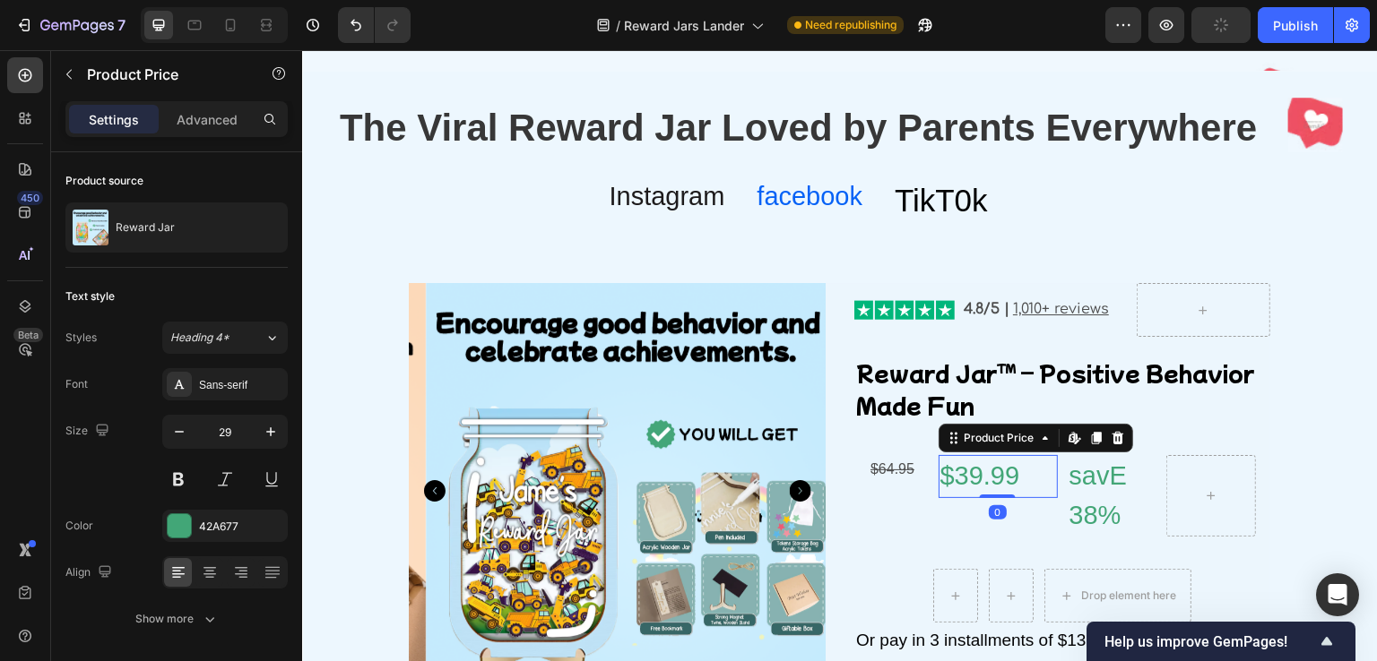
click at [1027, 480] on div "$39.99" at bounding box center [997, 476] width 119 height 43
click at [1025, 478] on div "$39.99" at bounding box center [997, 476] width 119 height 43
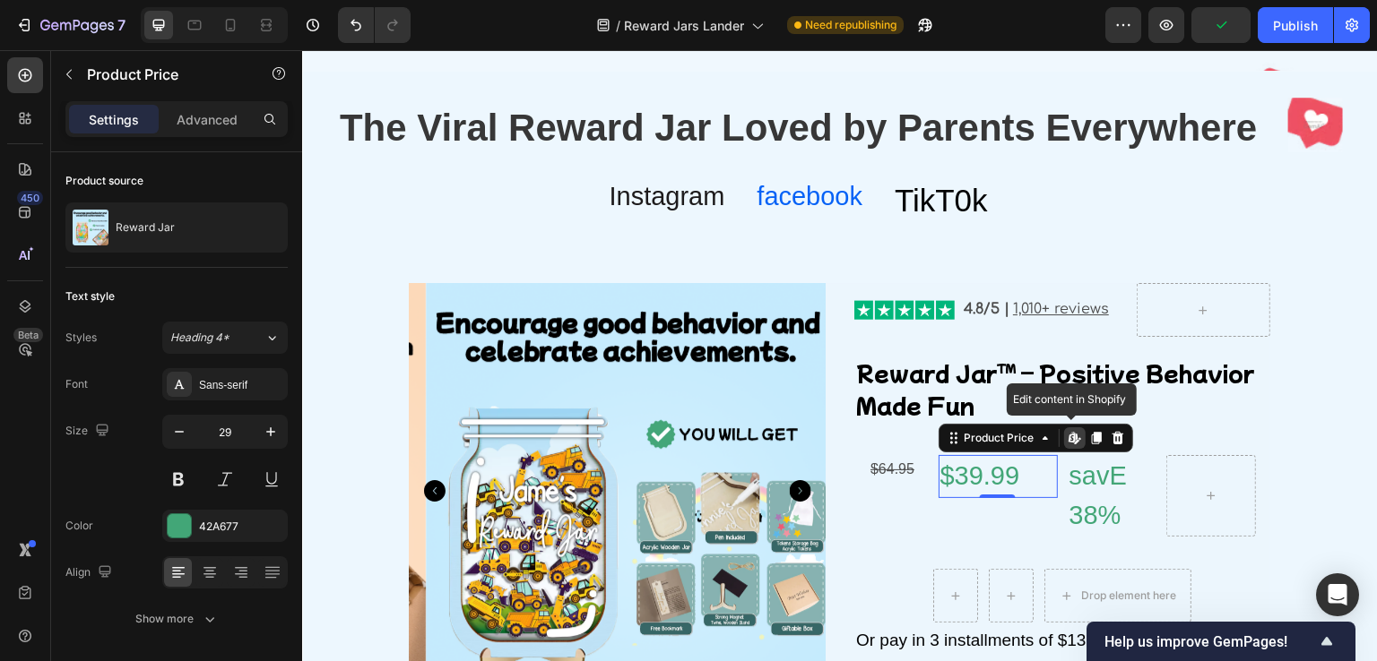
click at [1025, 478] on div "$39.99" at bounding box center [997, 476] width 119 height 43
click at [1077, 482] on h2 "savE 38%" at bounding box center [1113, 496] width 90 height 82
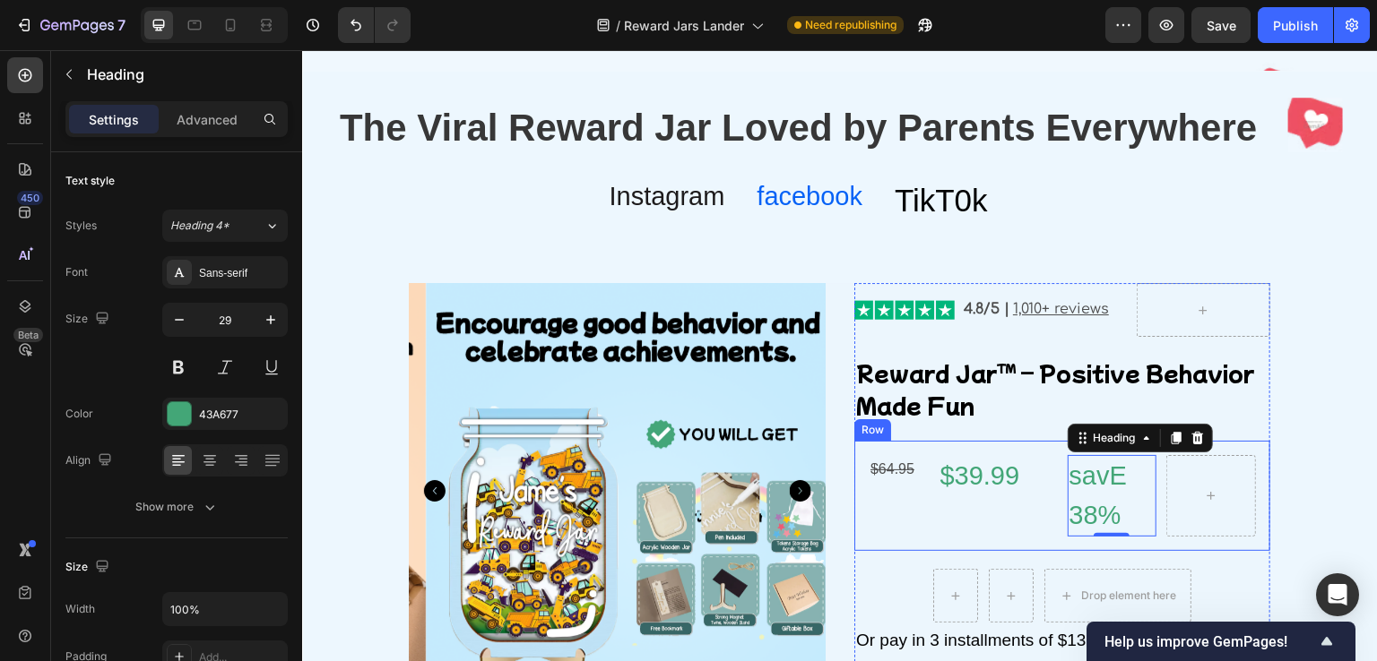
click at [1021, 532] on div "$39.99 Product Price Product Price" at bounding box center [997, 496] width 119 height 82
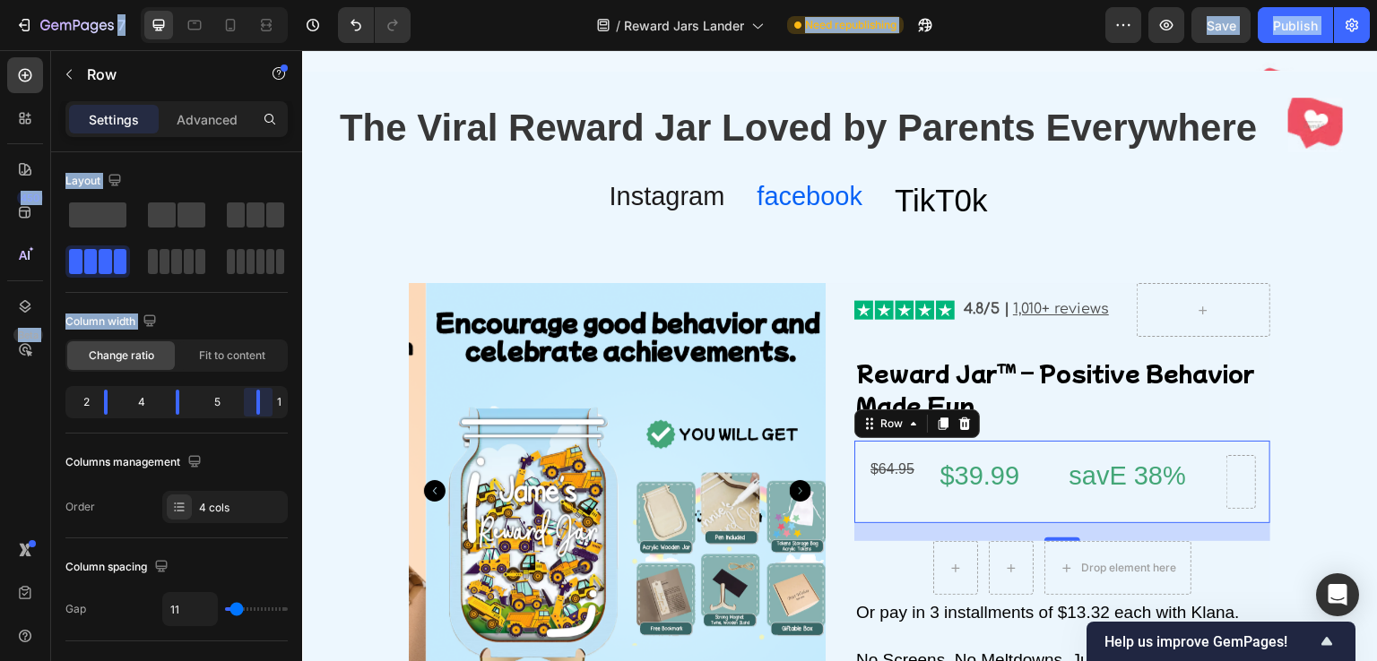
drag, startPoint x: 235, startPoint y: 410, endPoint x: 324, endPoint y: 421, distance: 89.5
click at [324, 0] on body "7 Version history / Reward Jars Lander Need republishing Preview Save Publish 4…" at bounding box center [688, 0] width 1377 height 0
click at [1068, 476] on h2 "savE 38%" at bounding box center [1142, 476] width 149 height 43
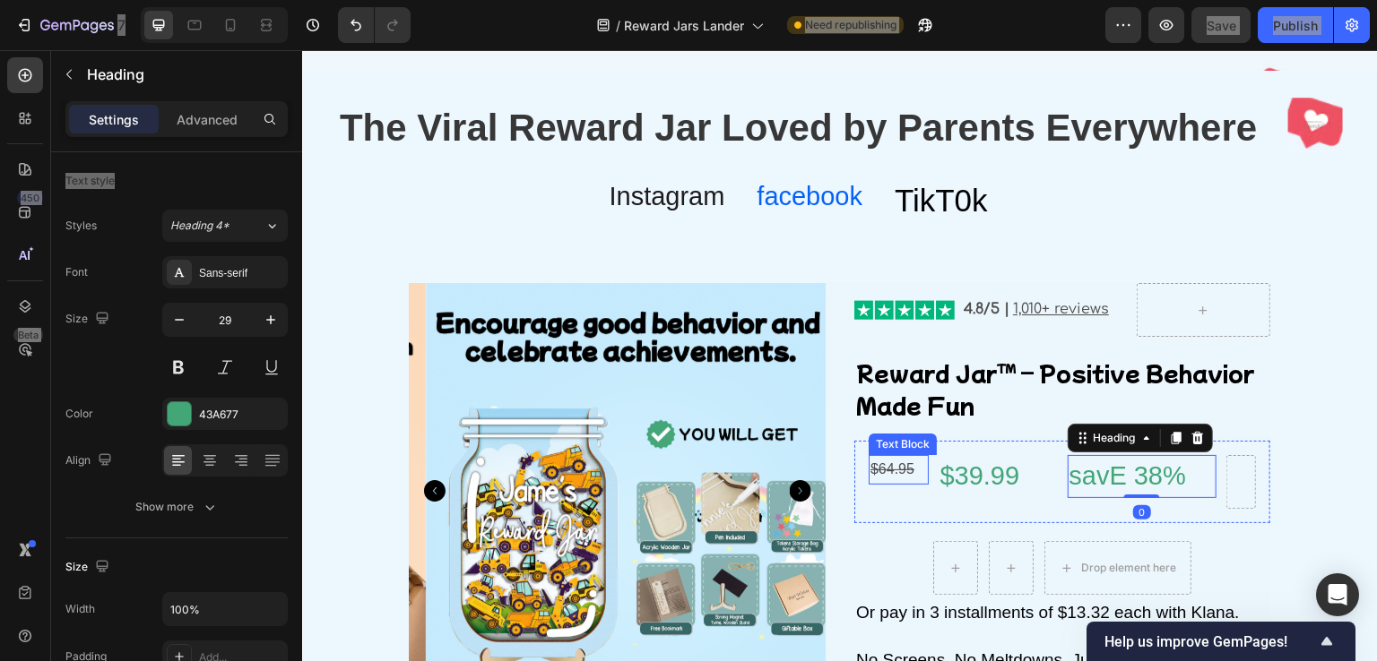
click at [902, 471] on s "$64.95" at bounding box center [892, 469] width 44 height 15
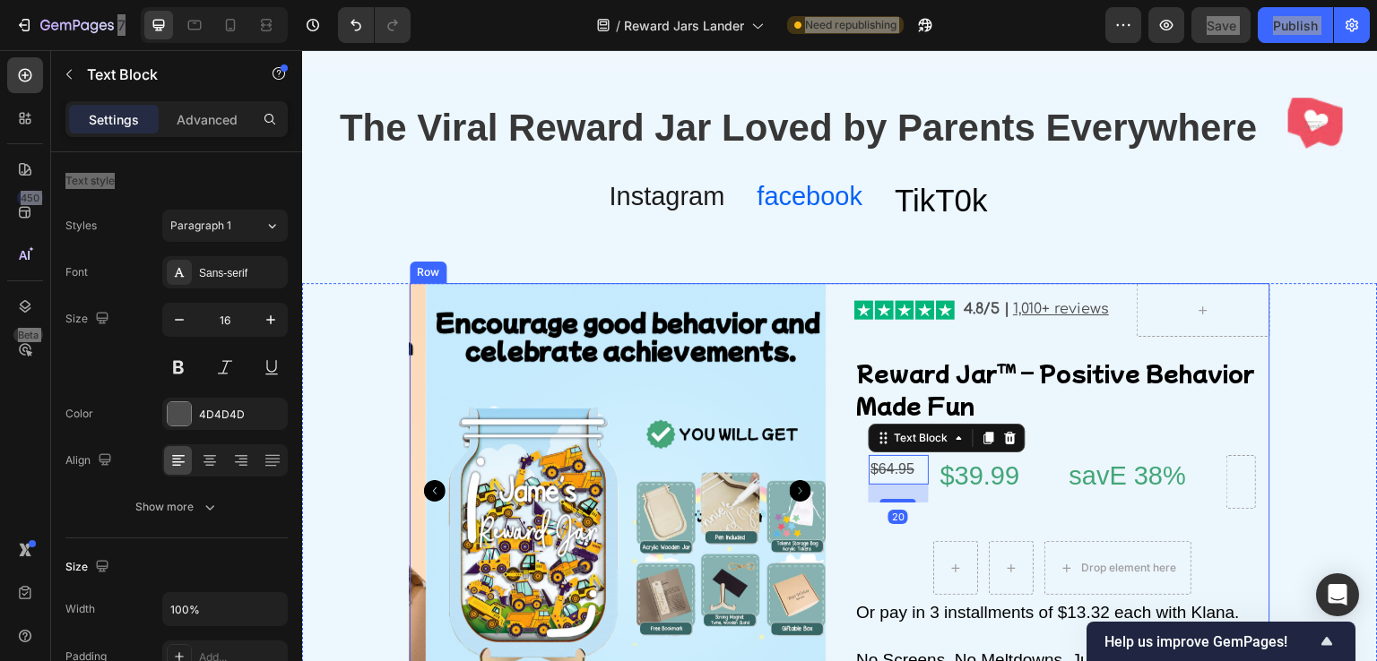
scroll to position [1855, 0]
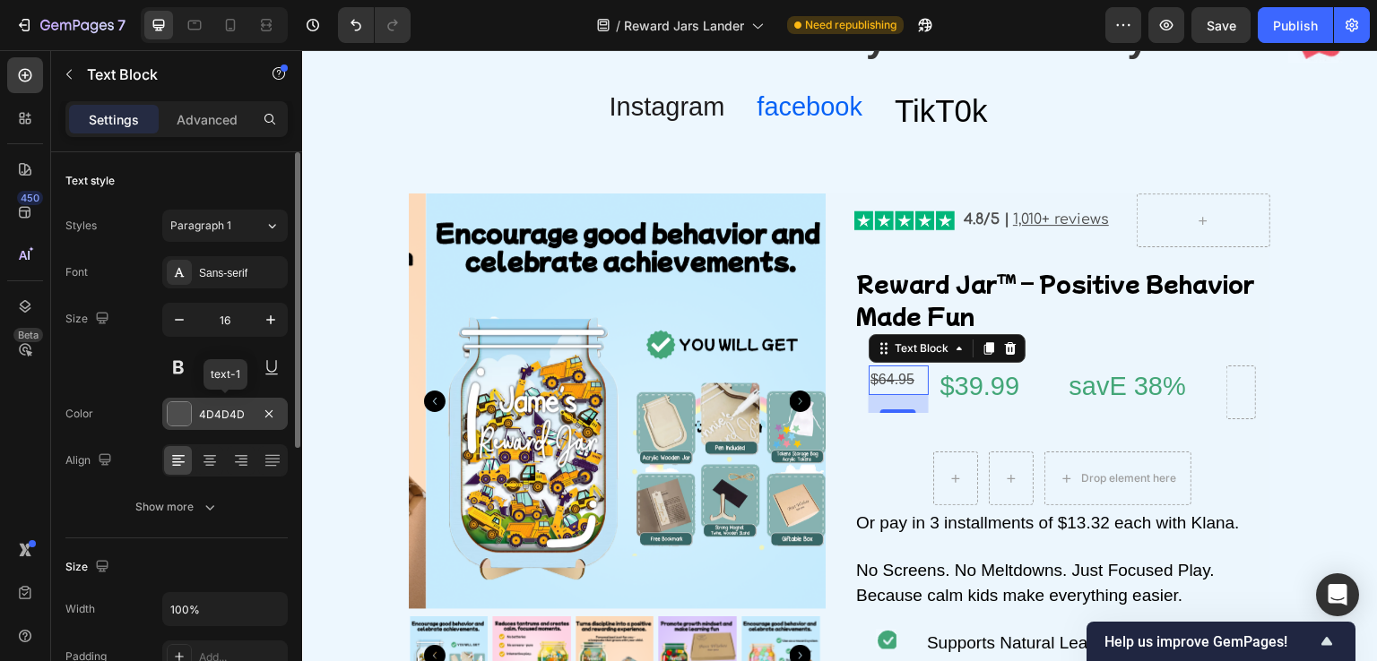
click at [184, 414] on div at bounding box center [179, 413] width 23 height 23
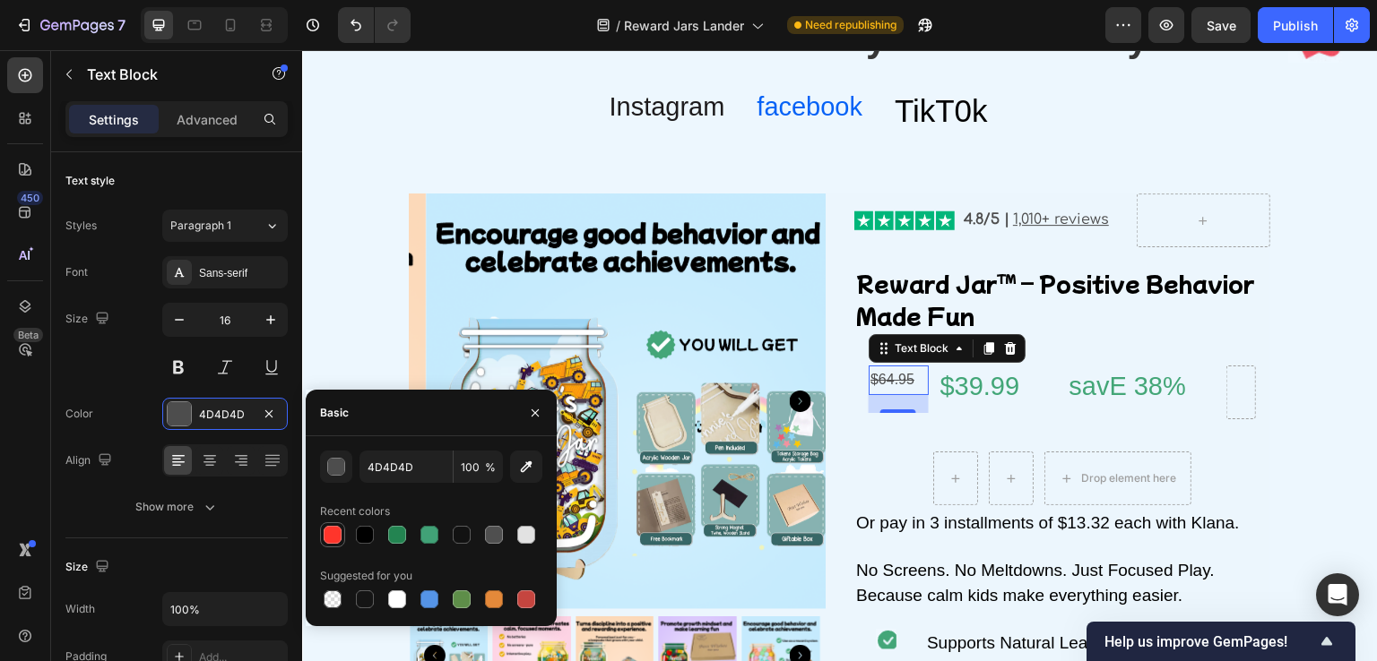
click at [335, 534] on div at bounding box center [333, 535] width 18 height 18
type input "FF352B"
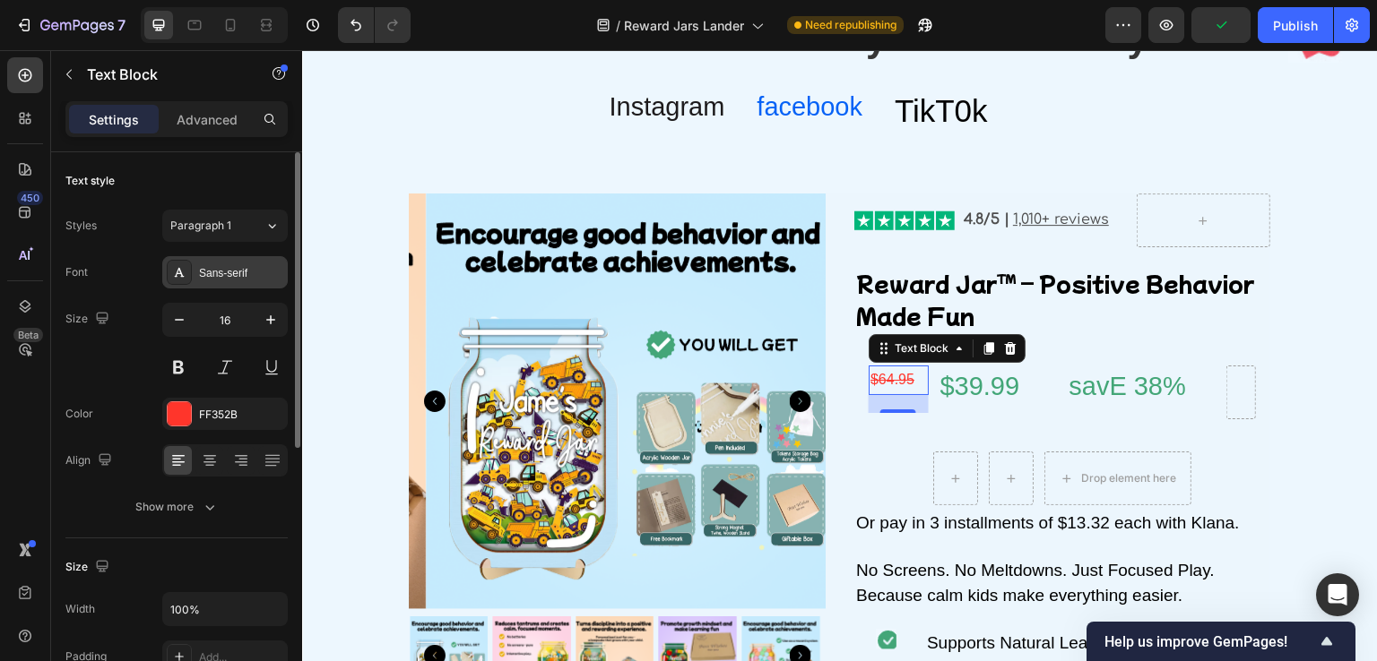
click at [223, 266] on div "Sans-serif" at bounding box center [241, 273] width 84 height 16
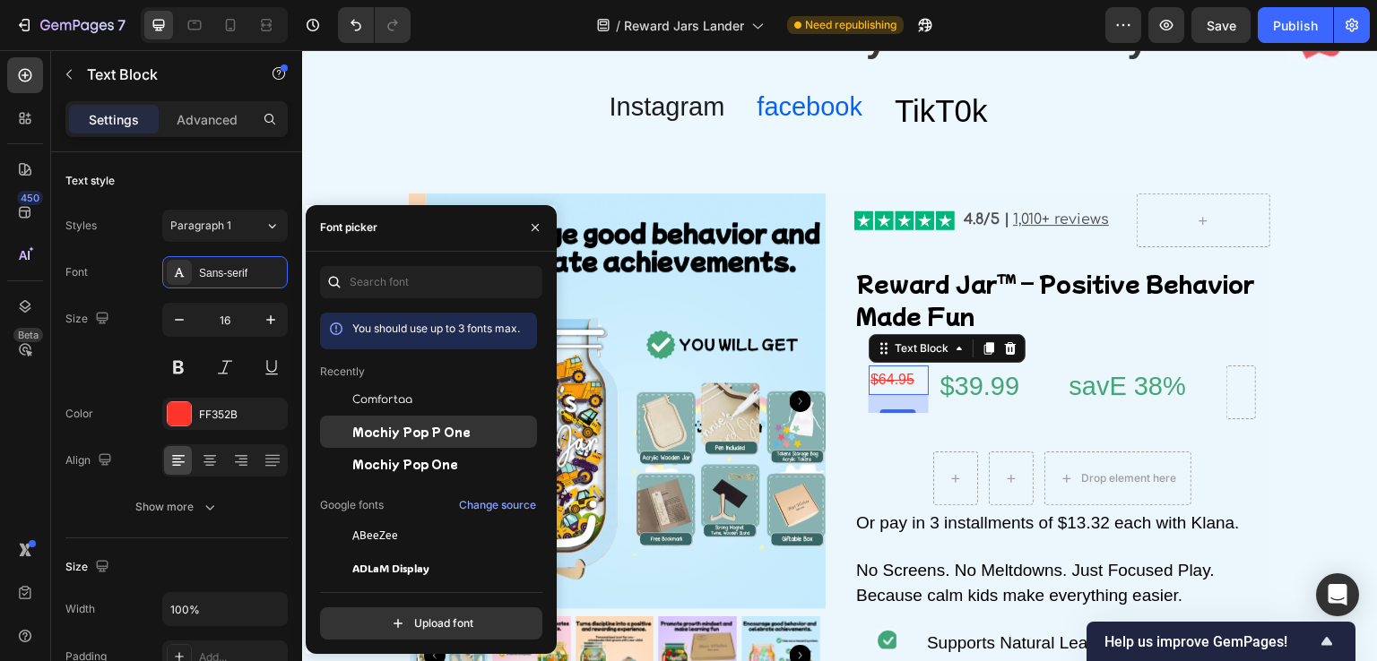
click at [373, 424] on span "Mochiy Pop P One" at bounding box center [411, 432] width 118 height 16
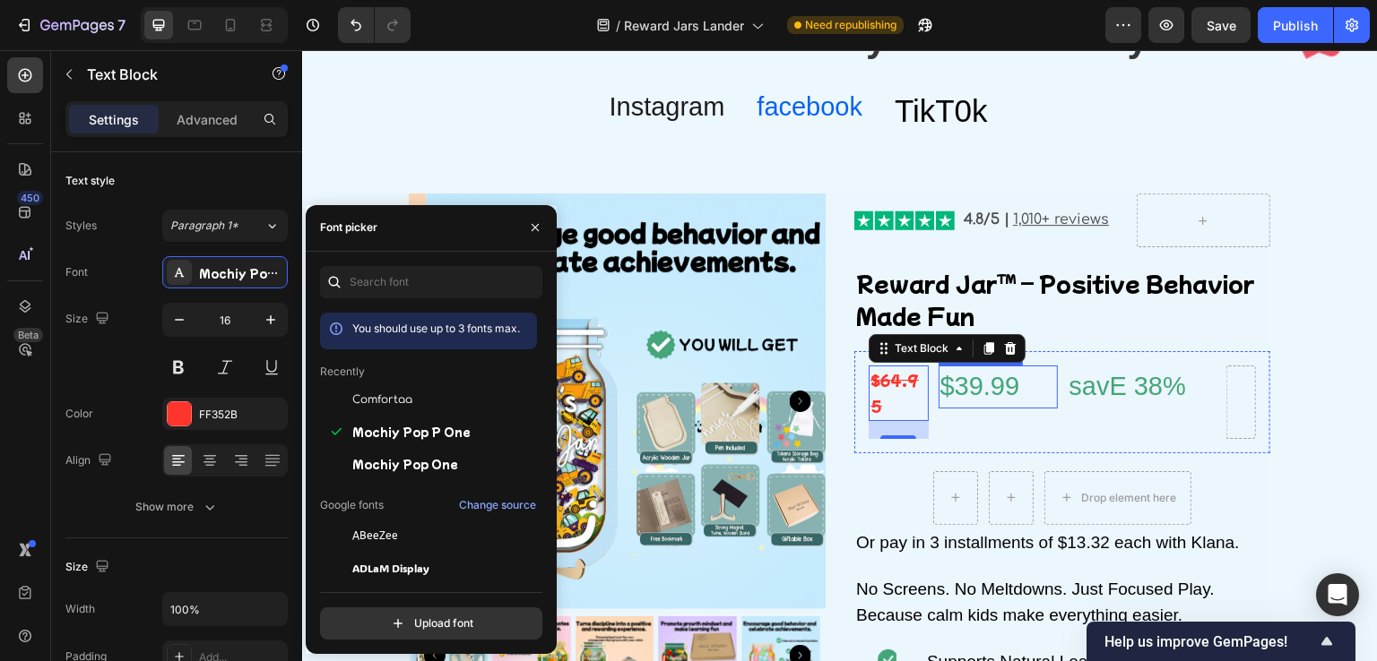
click at [960, 387] on div "$39.99" at bounding box center [997, 387] width 119 height 43
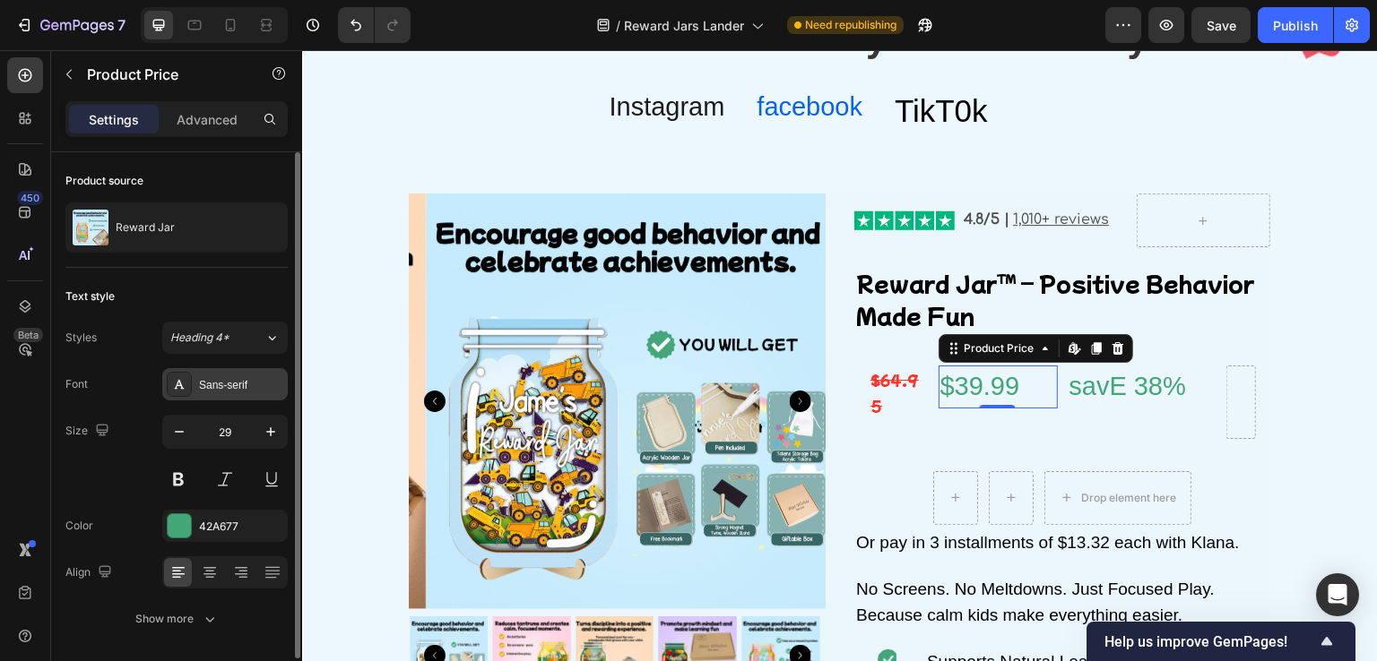
click at [226, 385] on div "Sans-serif" at bounding box center [241, 385] width 84 height 16
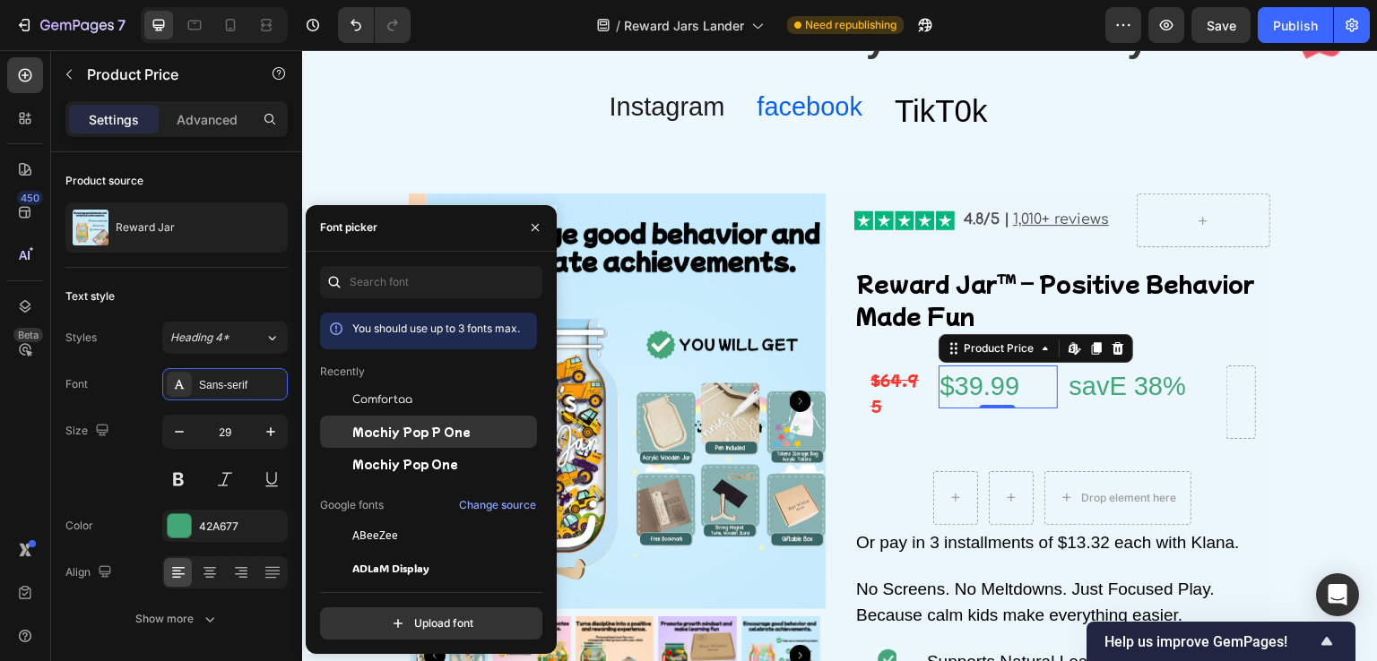
click at [397, 426] on span "Mochiy Pop P One" at bounding box center [411, 432] width 118 height 16
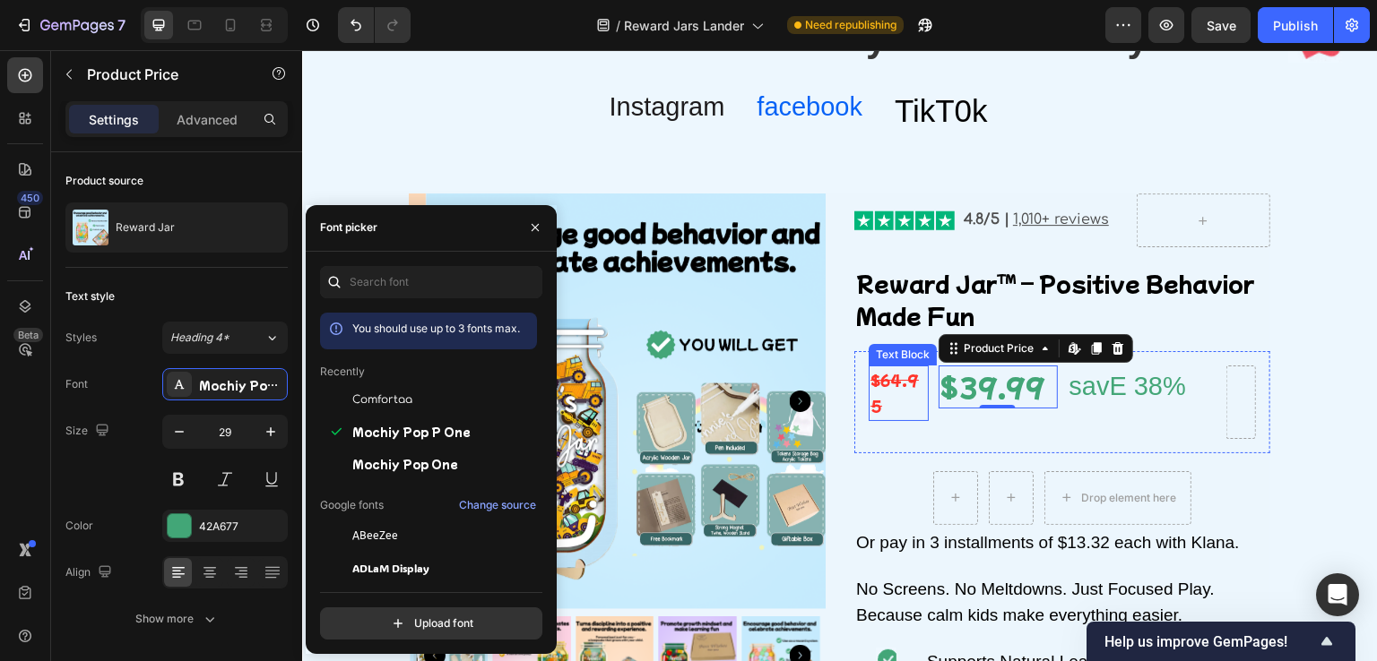
click at [895, 382] on s "$64.95" at bounding box center [894, 393] width 48 height 48
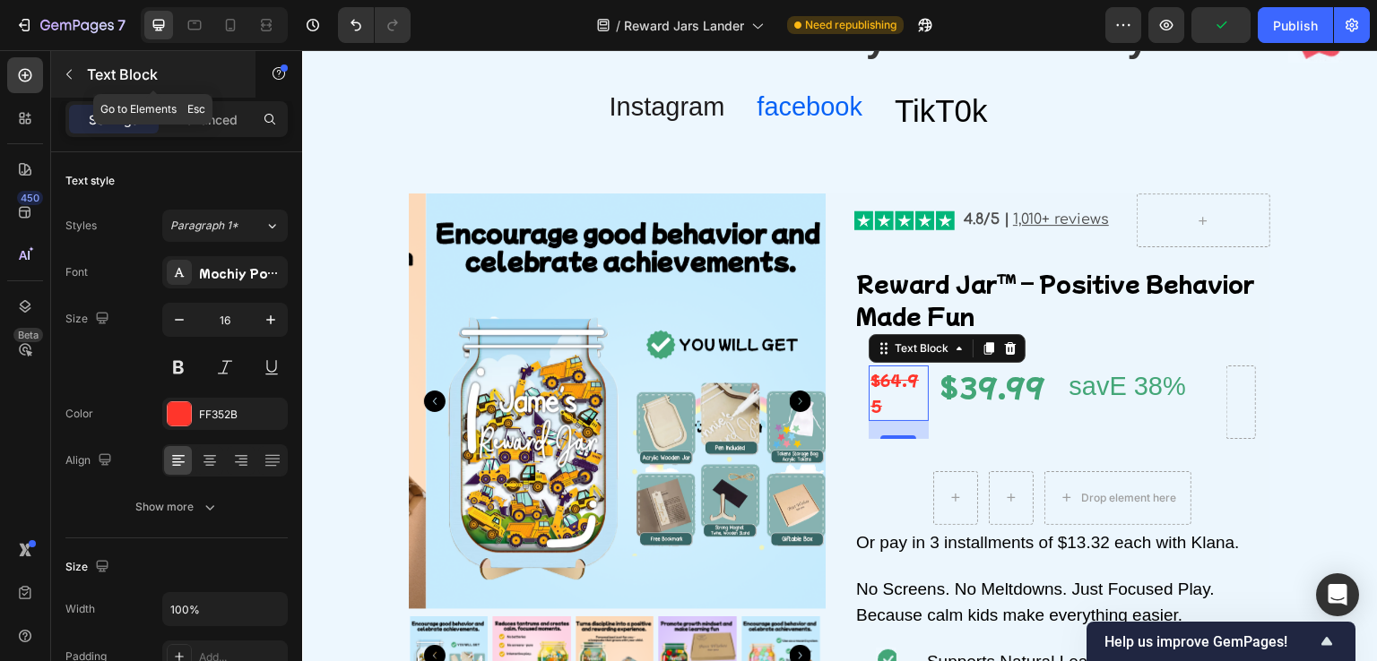
click at [77, 77] on button "button" at bounding box center [69, 74] width 29 height 29
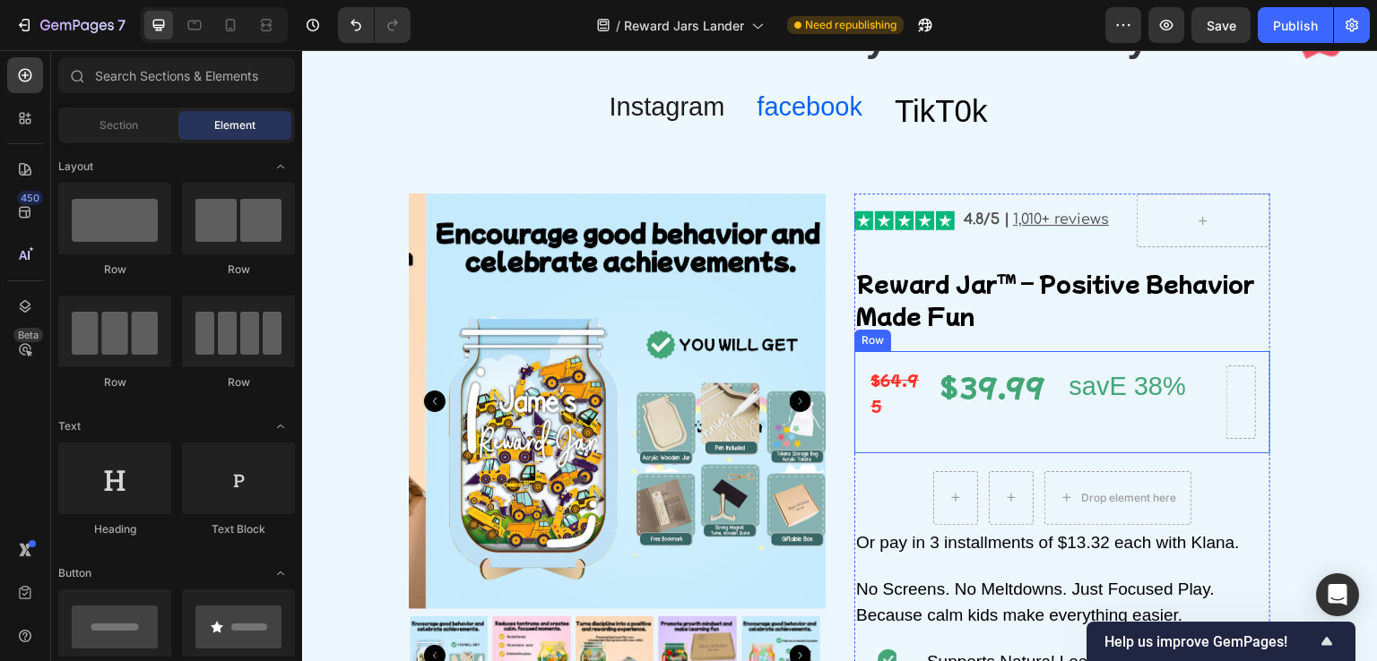
click at [941, 415] on div "$39.99 Product Price Product Price" at bounding box center [997, 402] width 119 height 73
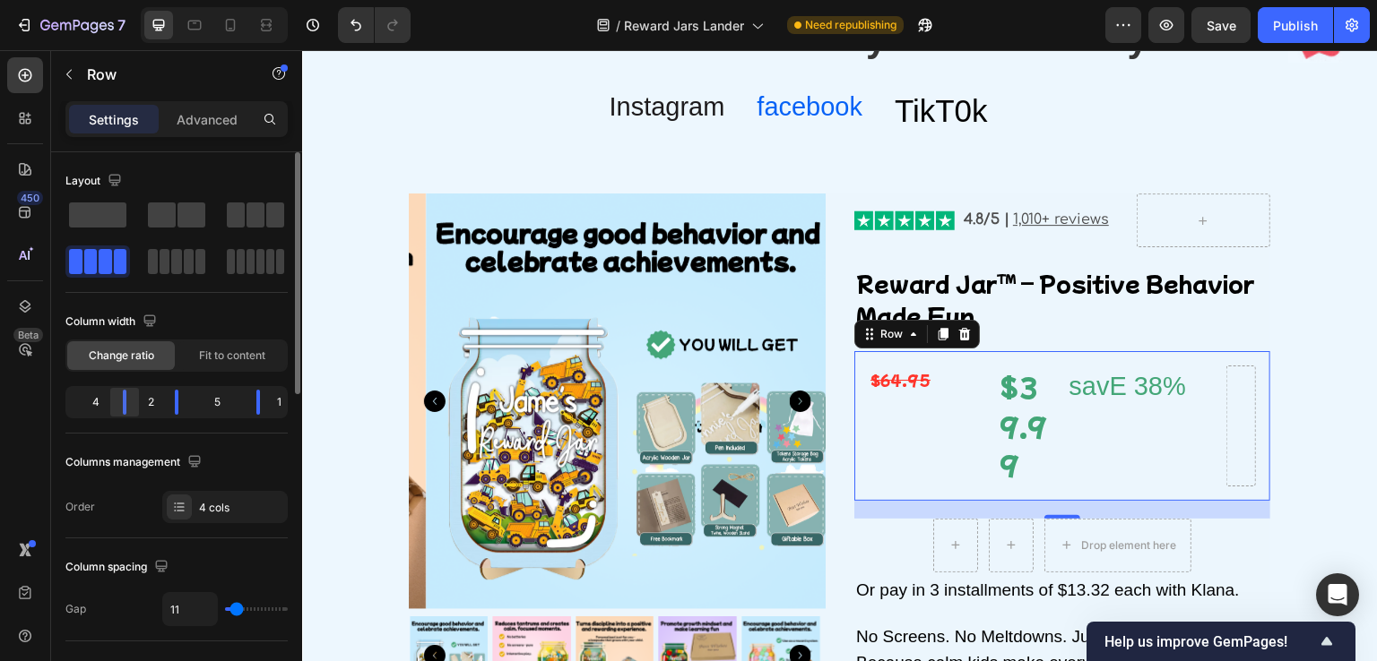
drag, startPoint x: 108, startPoint y: 400, endPoint x: 134, endPoint y: 399, distance: 26.9
click at [134, 399] on div at bounding box center [124, 402] width 32 height 25
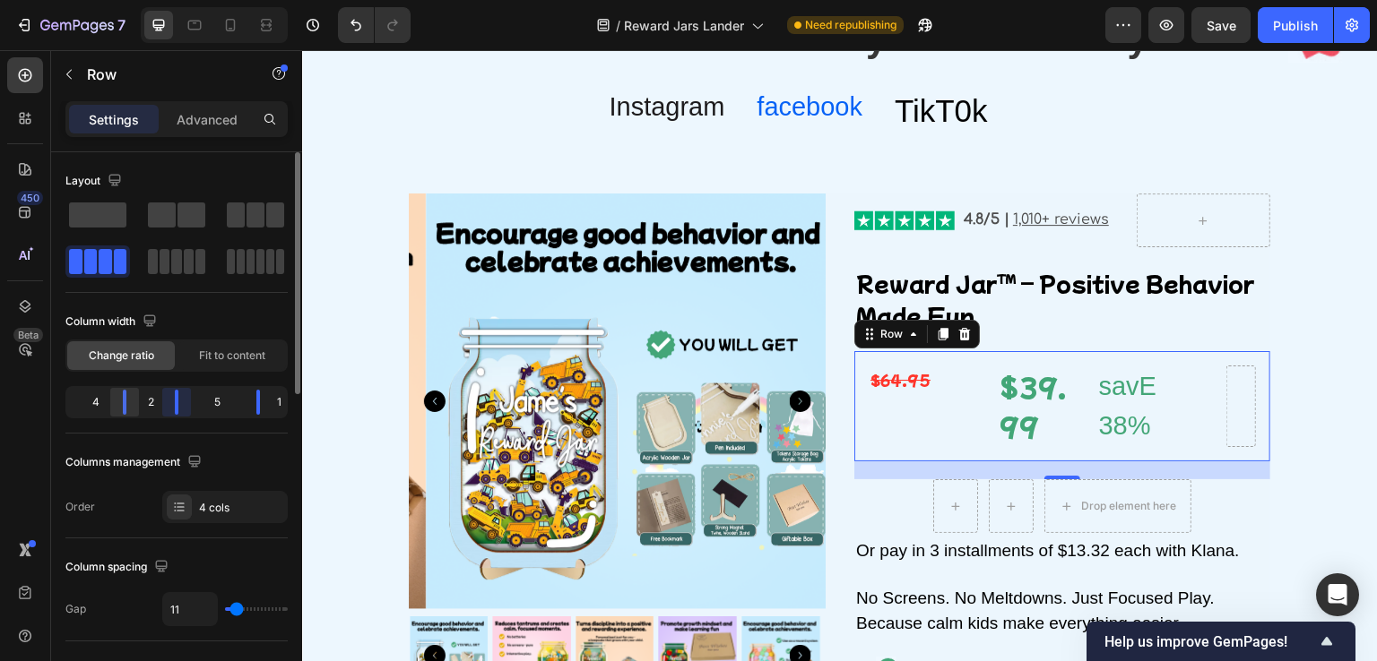
drag, startPoint x: 173, startPoint y: 402, endPoint x: 125, endPoint y: 410, distance: 48.0
click at [190, 402] on div at bounding box center [176, 402] width 32 height 25
click at [120, 410] on div at bounding box center [115, 402] width 32 height 25
drag, startPoint x: 186, startPoint y: 406, endPoint x: 562, endPoint y: 382, distance: 376.3
click at [183, 406] on div at bounding box center [176, 402] width 32 height 25
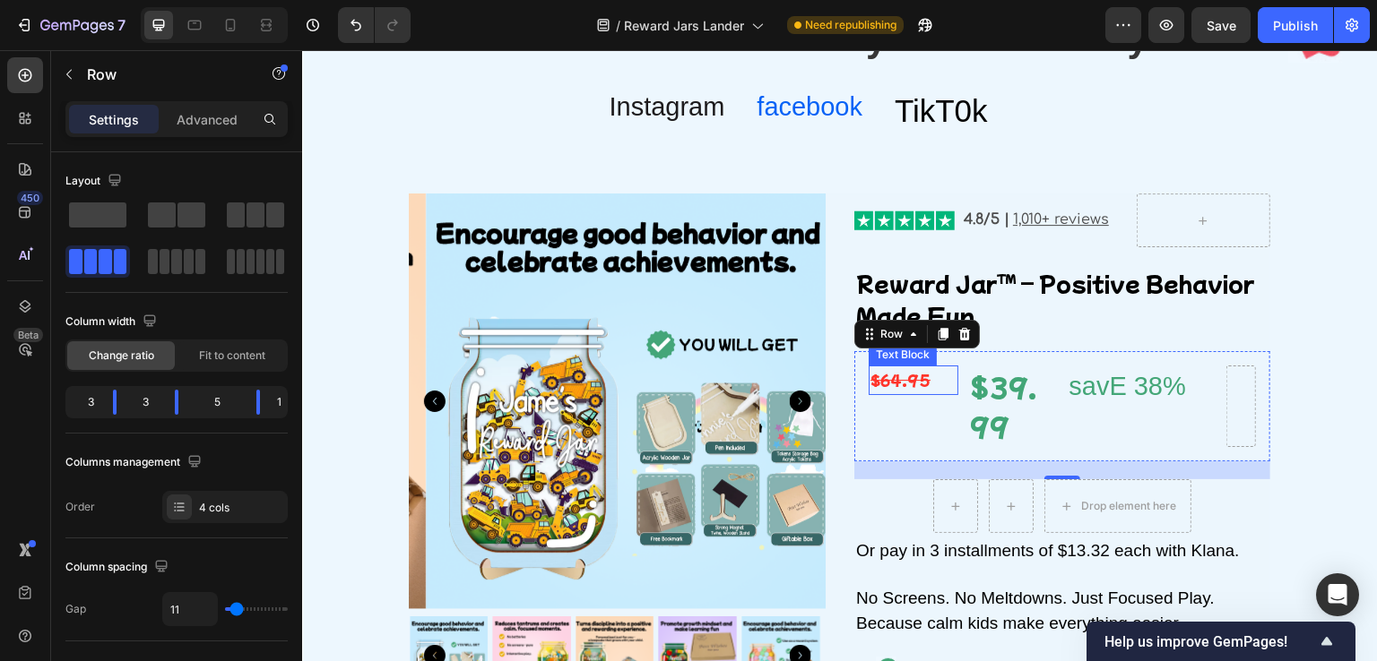
click at [912, 377] on s "$64.95" at bounding box center [900, 380] width 60 height 22
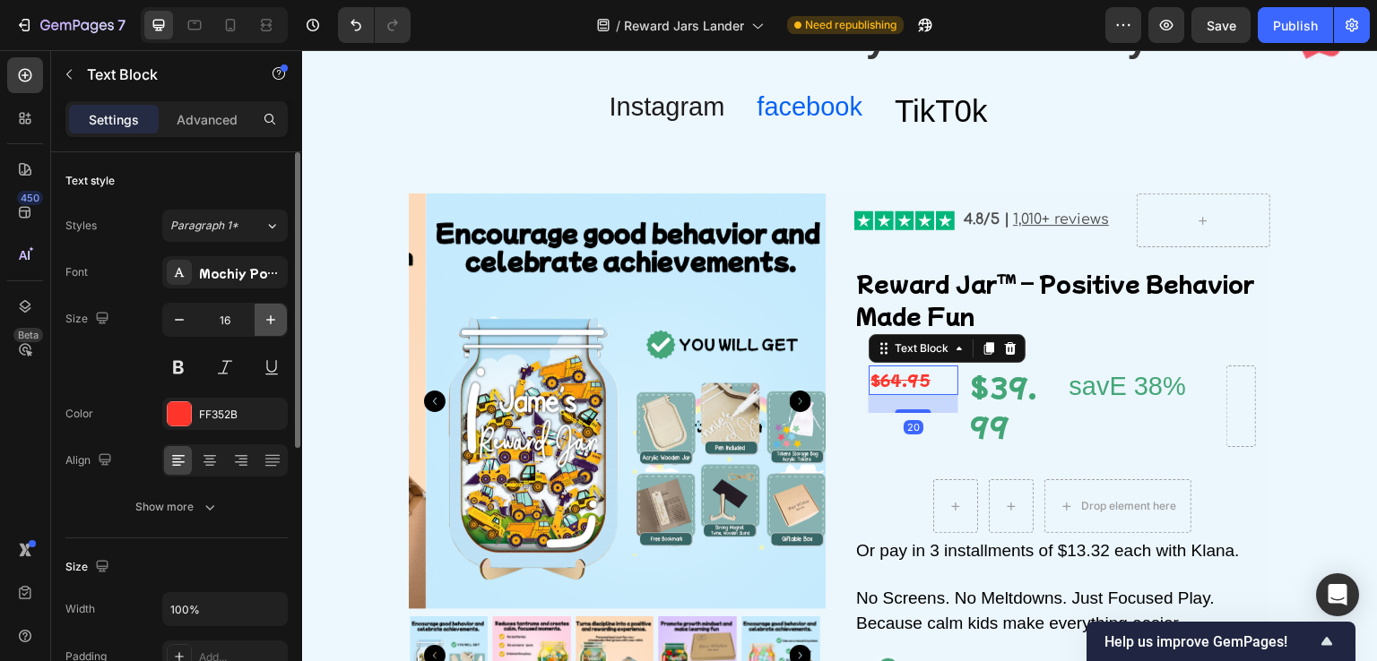
click at [262, 324] on icon "button" at bounding box center [271, 320] width 18 height 18
click at [263, 323] on icon "button" at bounding box center [271, 320] width 18 height 18
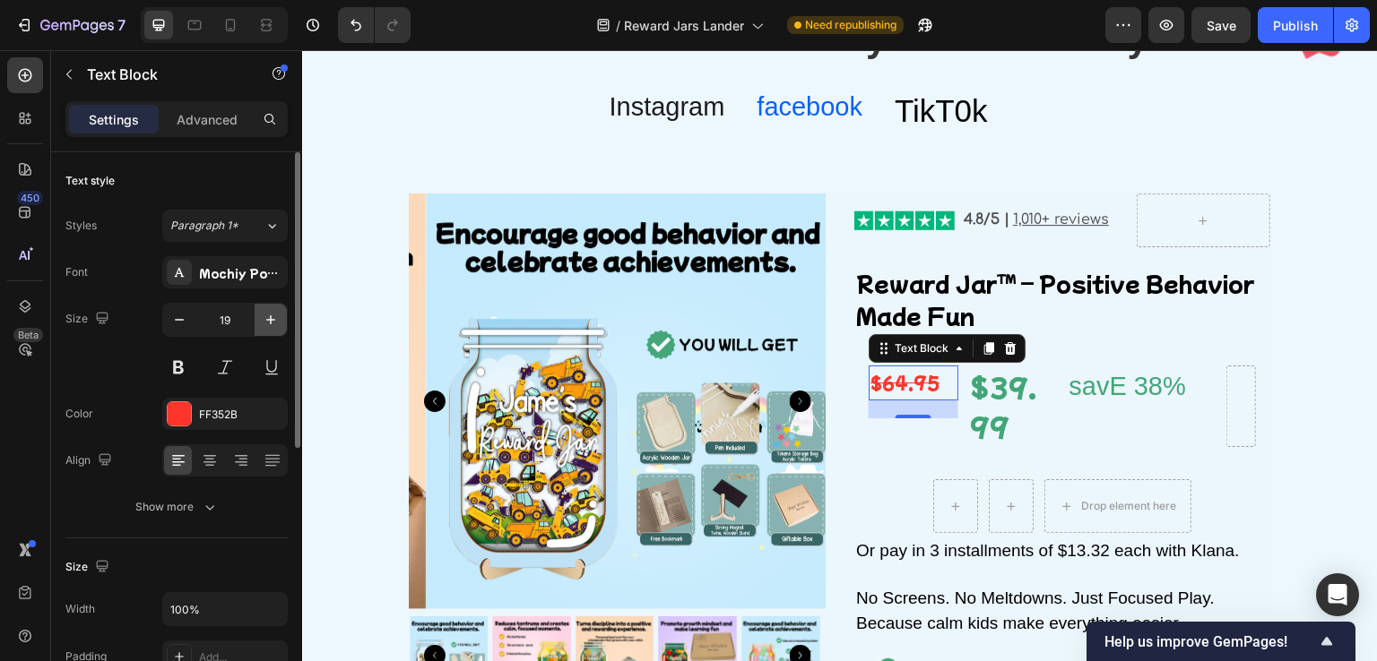
click at [263, 323] on icon "button" at bounding box center [271, 320] width 18 height 18
click at [274, 312] on icon "button" at bounding box center [271, 320] width 18 height 18
click at [262, 317] on icon "button" at bounding box center [271, 320] width 18 height 18
click at [264, 322] on icon "button" at bounding box center [271, 320] width 18 height 18
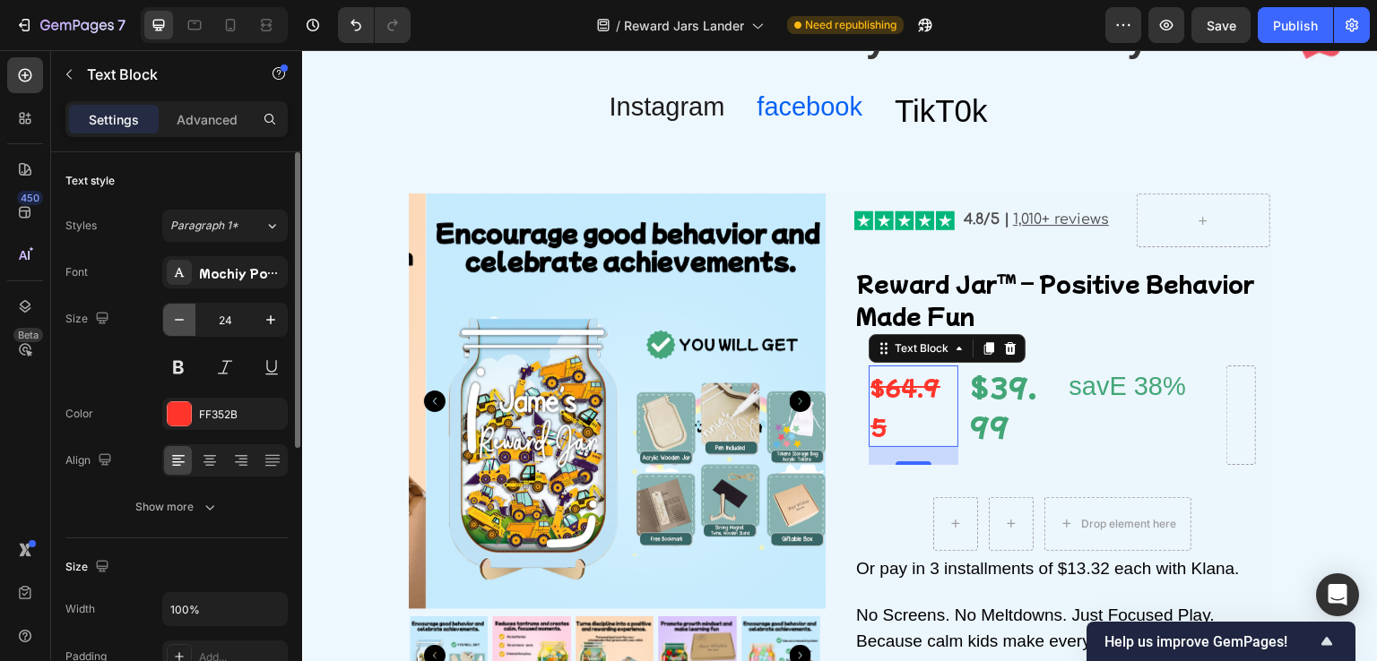
click at [172, 317] on icon "button" at bounding box center [179, 320] width 18 height 18
type input "23"
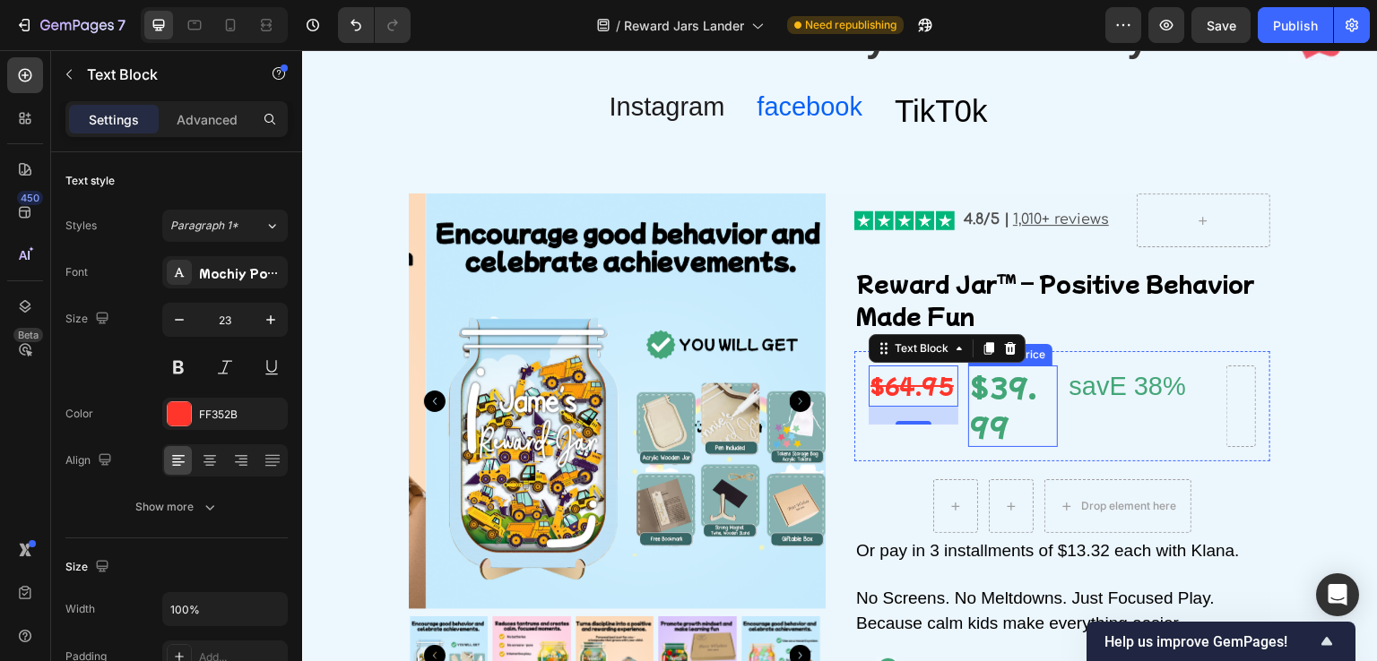
click at [985, 401] on div "$39.99" at bounding box center [1013, 407] width 90 height 82
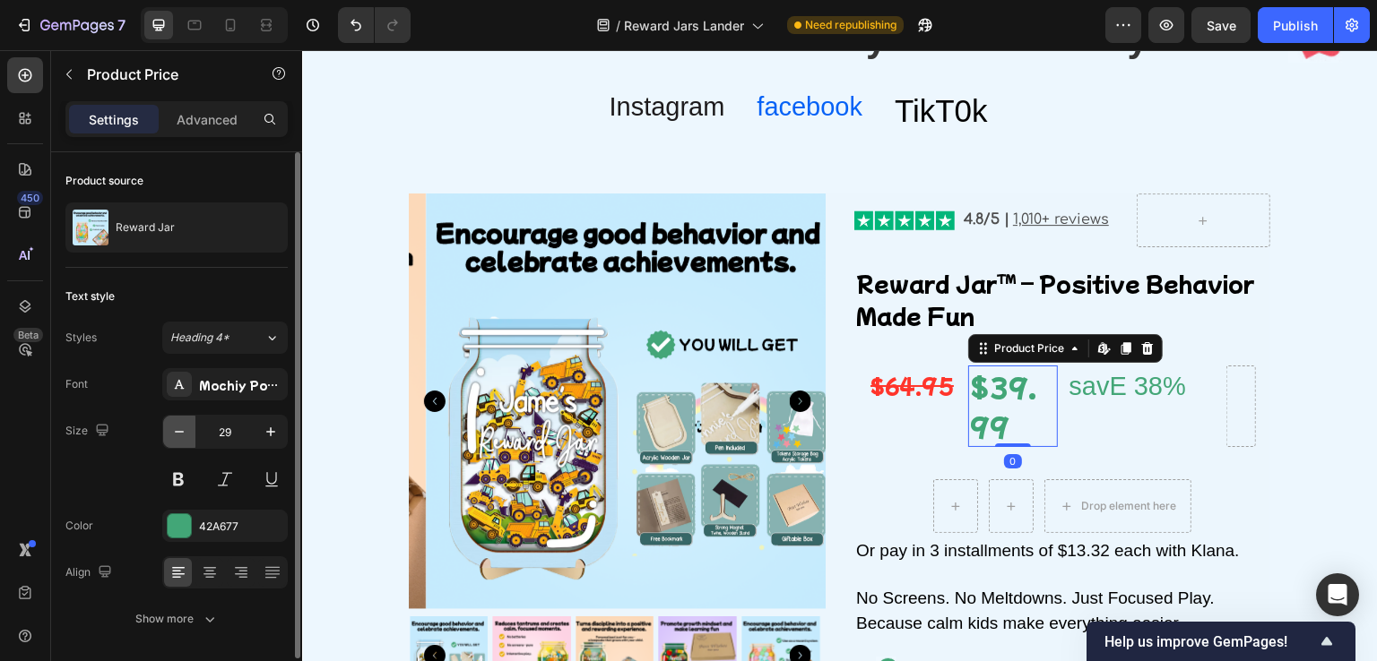
click at [181, 435] on icon "button" at bounding box center [179, 432] width 18 height 18
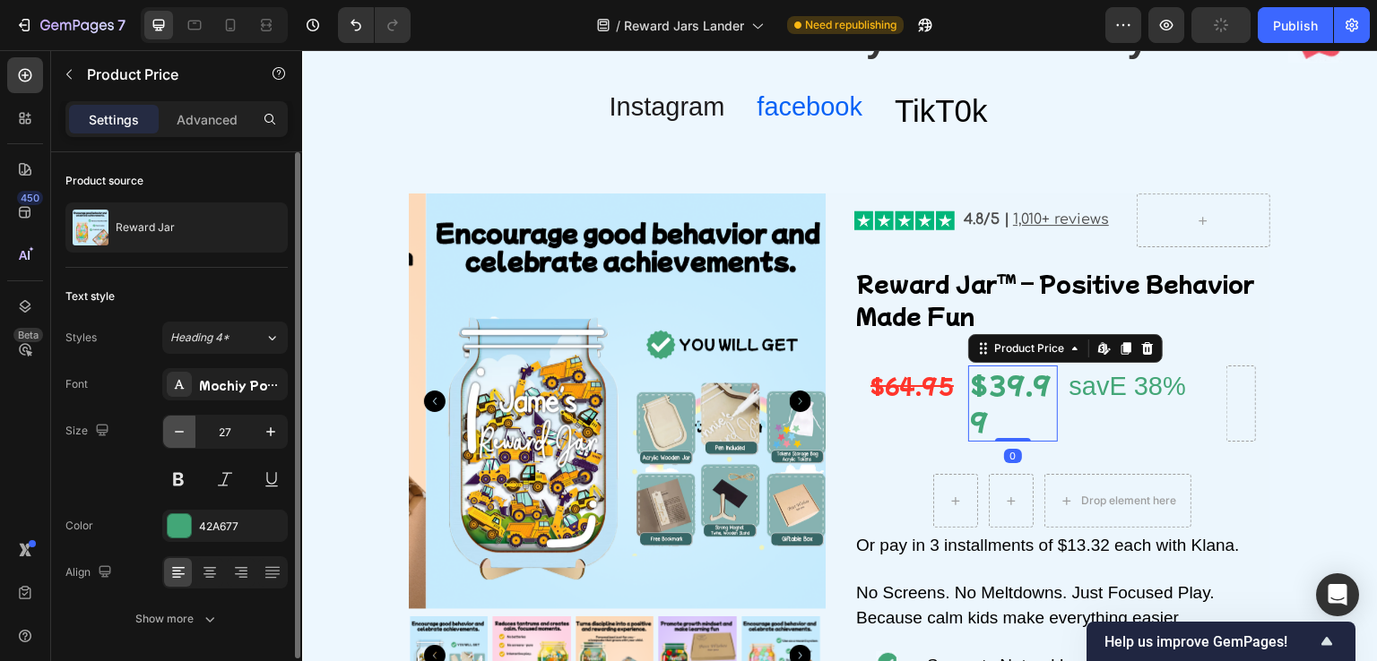
click at [181, 435] on icon "button" at bounding box center [179, 432] width 18 height 18
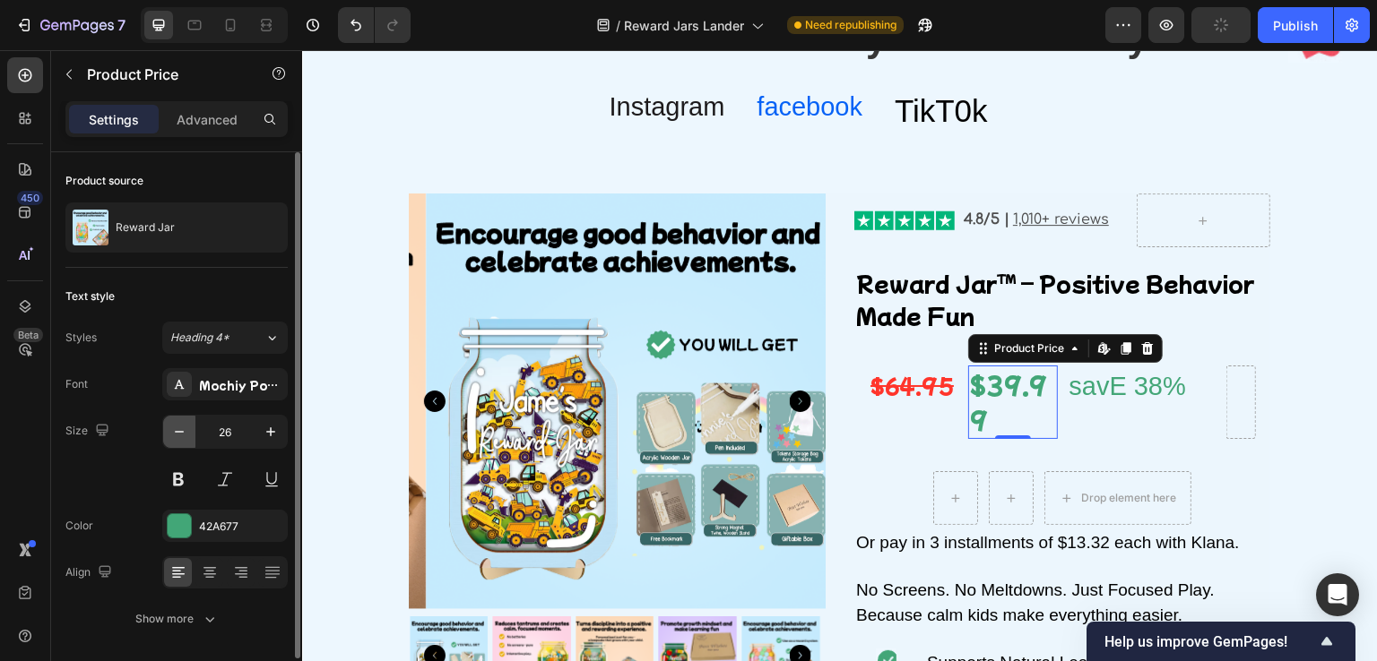
click at [181, 435] on icon "button" at bounding box center [179, 432] width 18 height 18
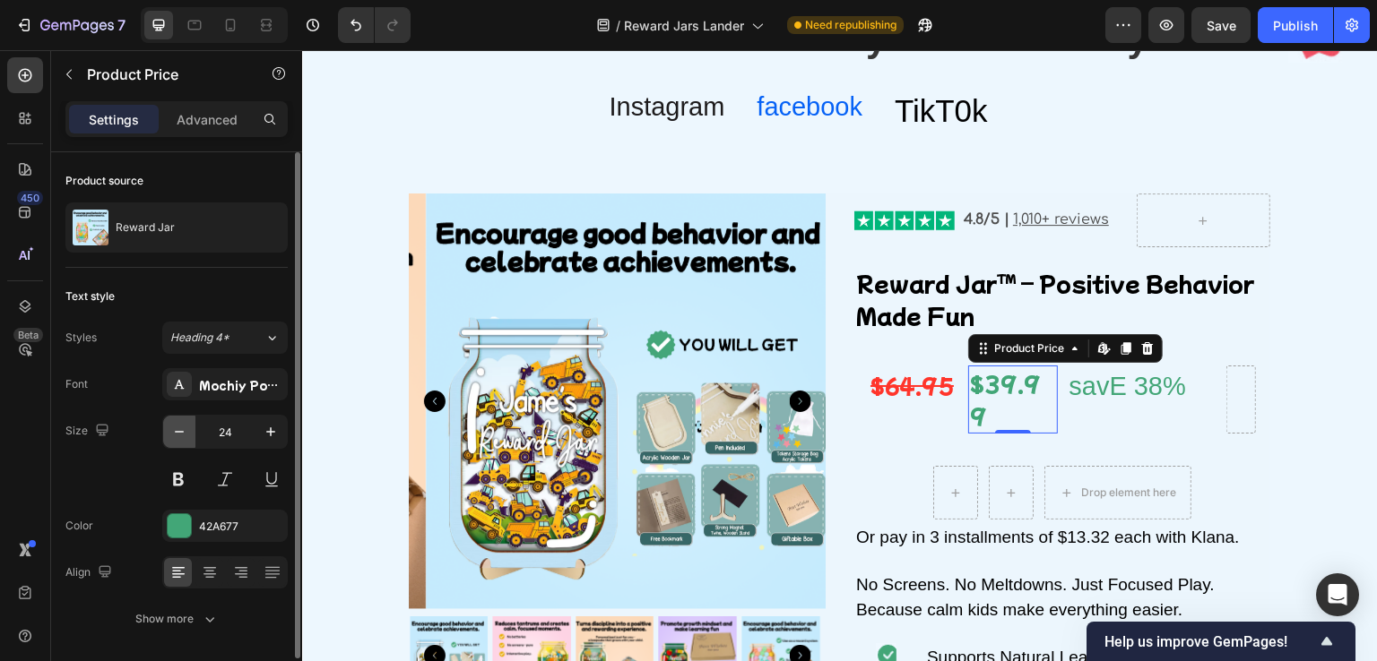
click at [181, 435] on icon "button" at bounding box center [179, 432] width 18 height 18
type input "23"
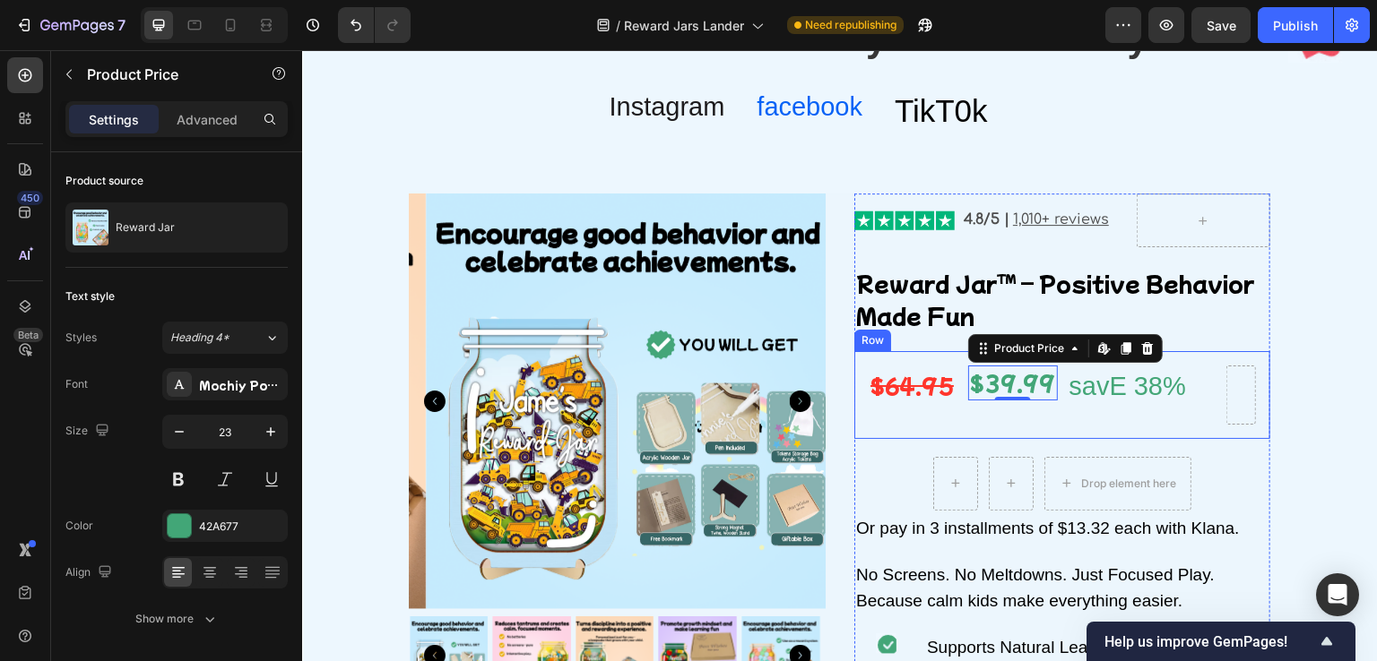
click at [968, 407] on div "$39.99 Product Price Edit content in Shopify 0 Product Price Edit content in Sh…" at bounding box center [1013, 395] width 90 height 58
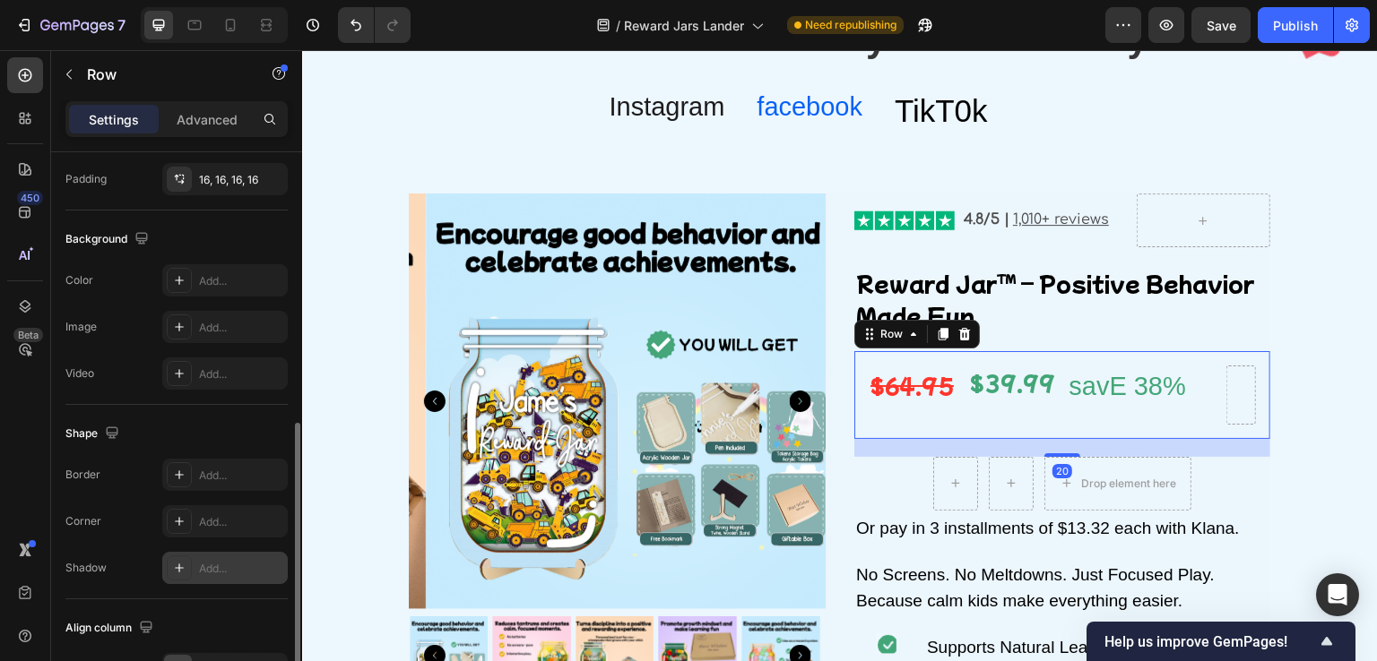
scroll to position [717, 0]
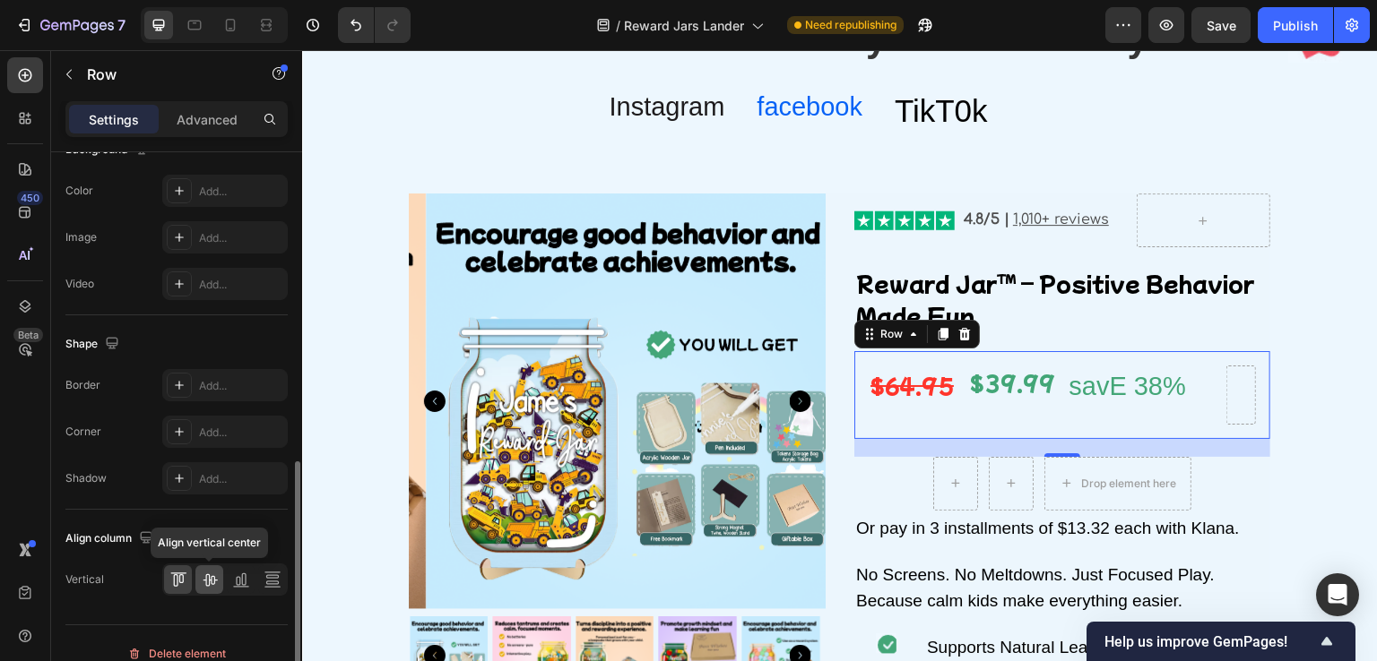
click at [222, 578] on div at bounding box center [209, 580] width 28 height 29
click at [186, 581] on icon at bounding box center [178, 580] width 18 height 18
click at [206, 581] on icon at bounding box center [210, 580] width 18 height 18
click at [175, 580] on icon at bounding box center [178, 580] width 18 height 18
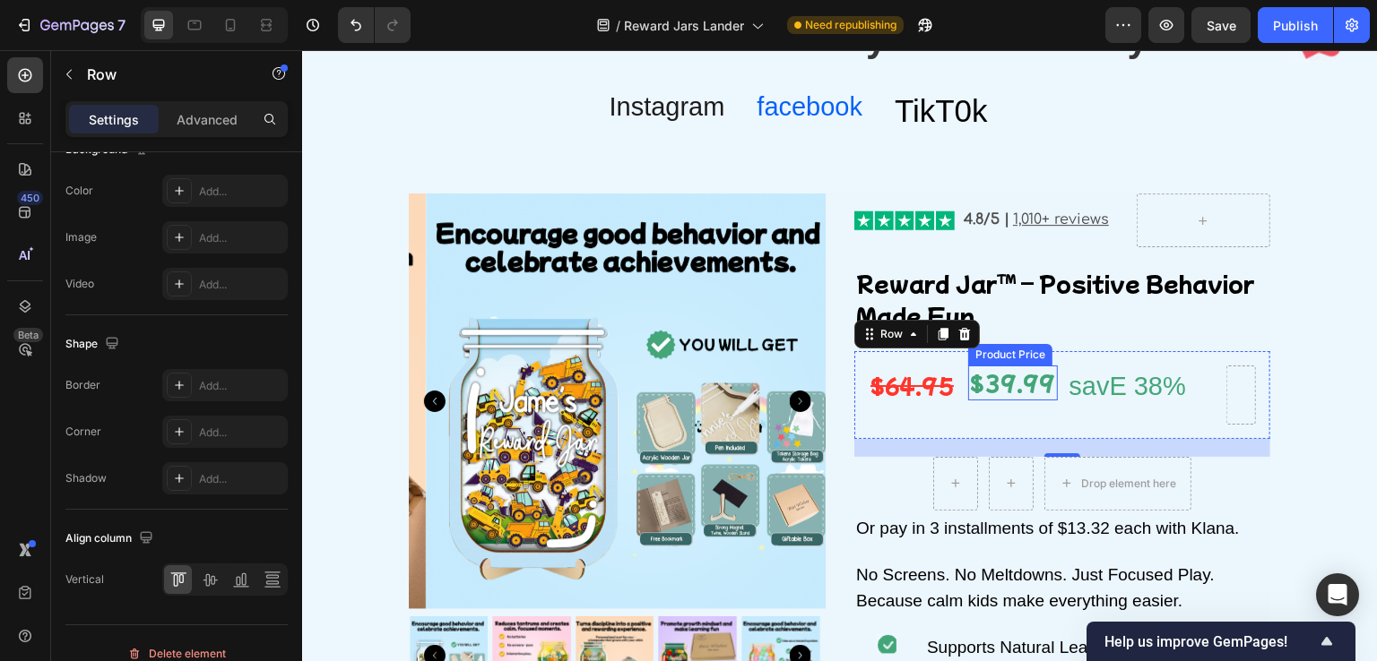
click at [968, 383] on div "$39.99" at bounding box center [1013, 383] width 90 height 35
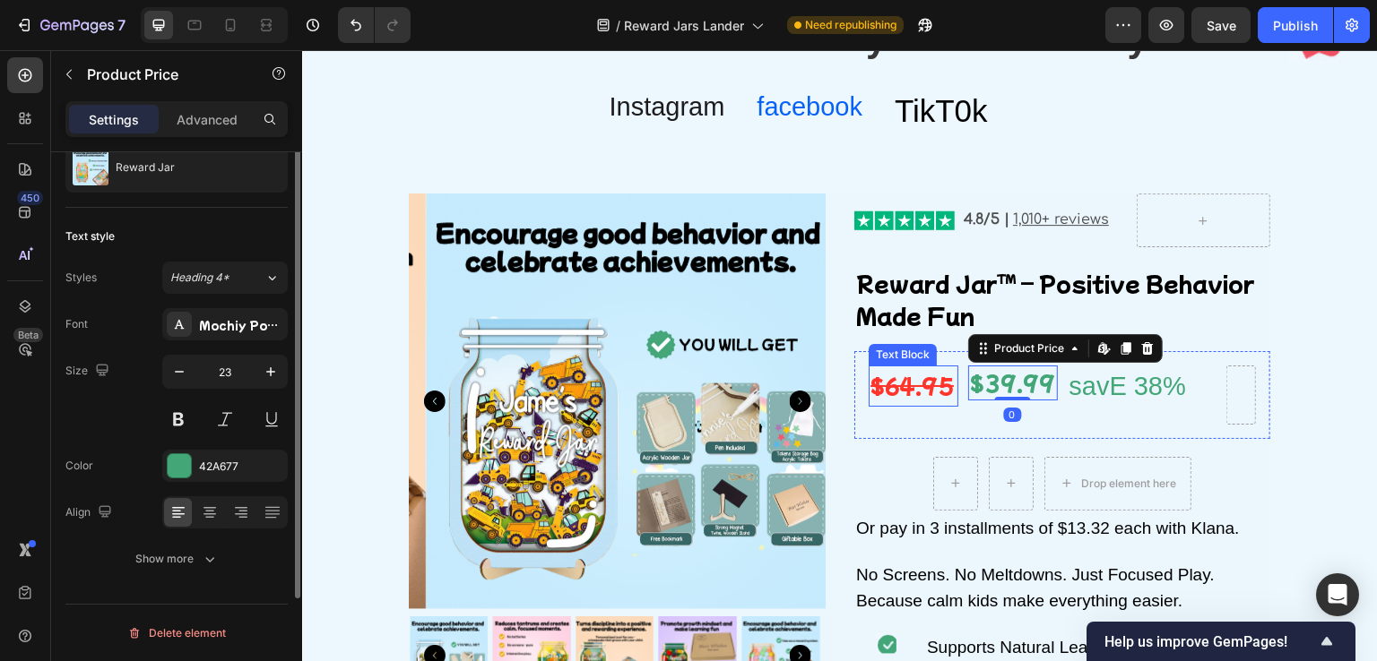
scroll to position [0, 0]
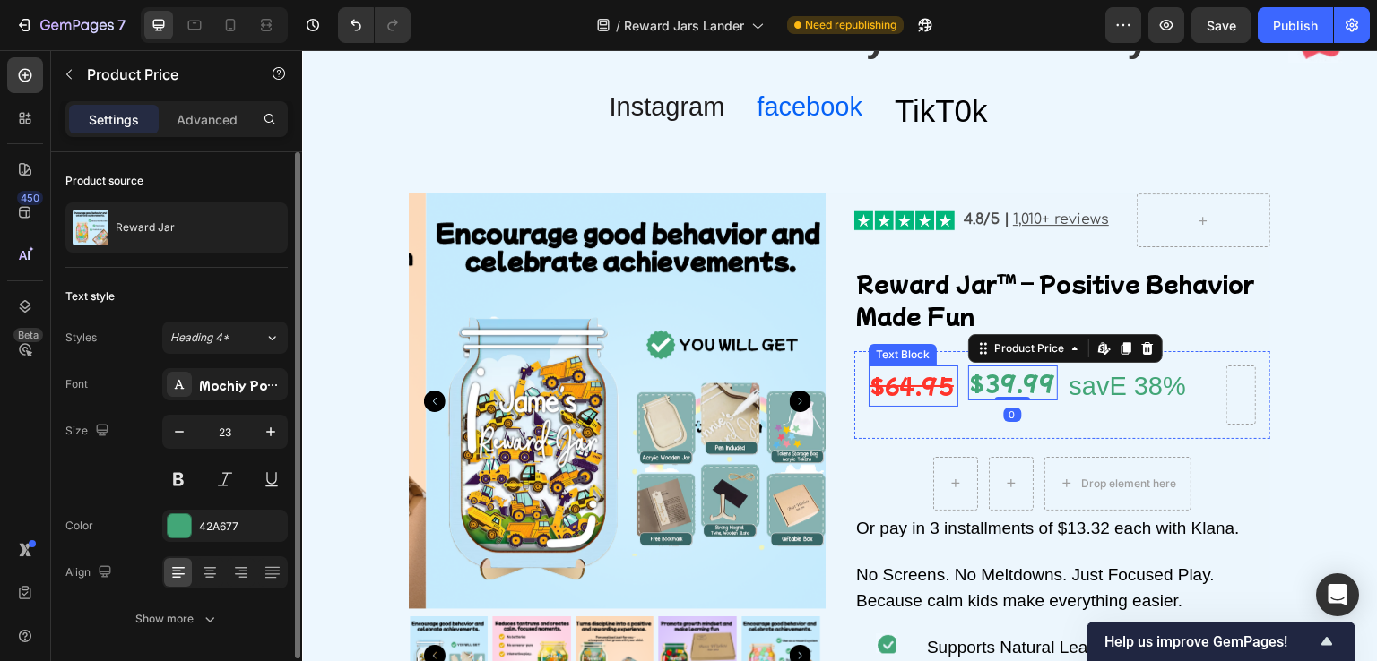
click at [901, 390] on s "$64.95" at bounding box center [911, 385] width 83 height 30
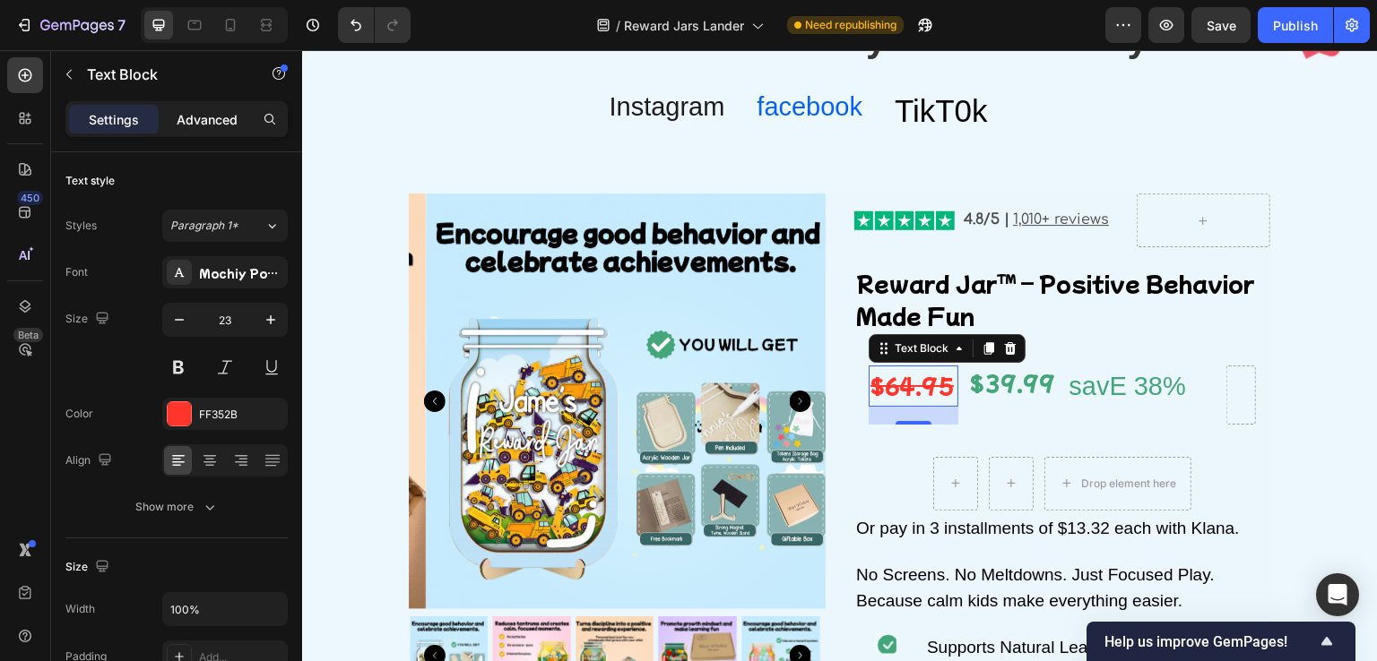
click at [206, 123] on p "Advanced" at bounding box center [207, 119] width 61 height 19
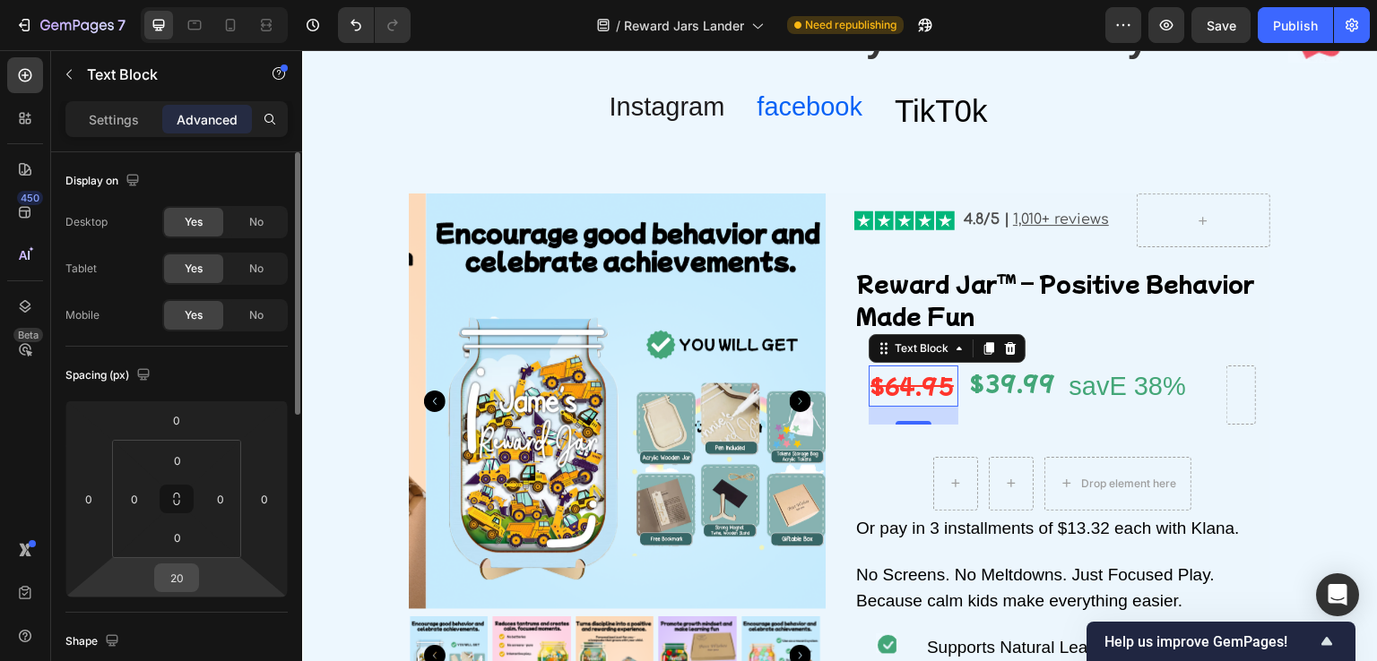
click at [186, 578] on input "20" at bounding box center [177, 578] width 36 height 27
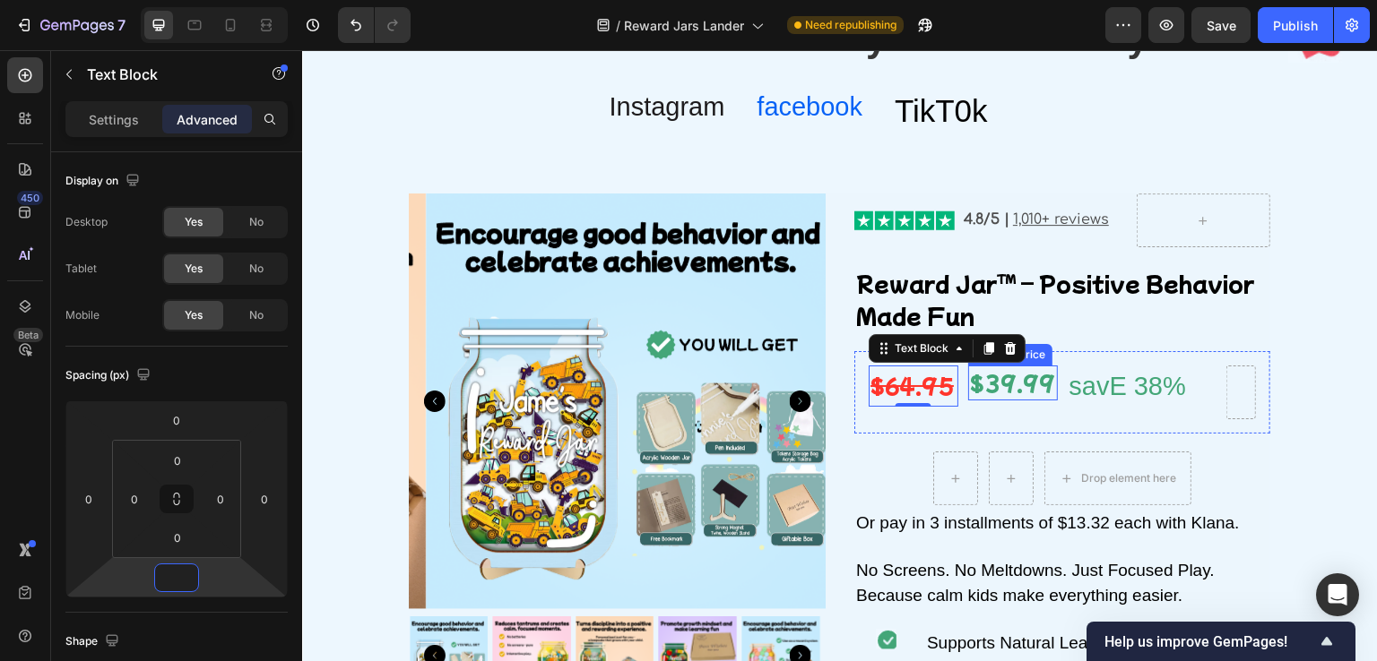
click at [968, 386] on div "$39.99" at bounding box center [1013, 383] width 90 height 35
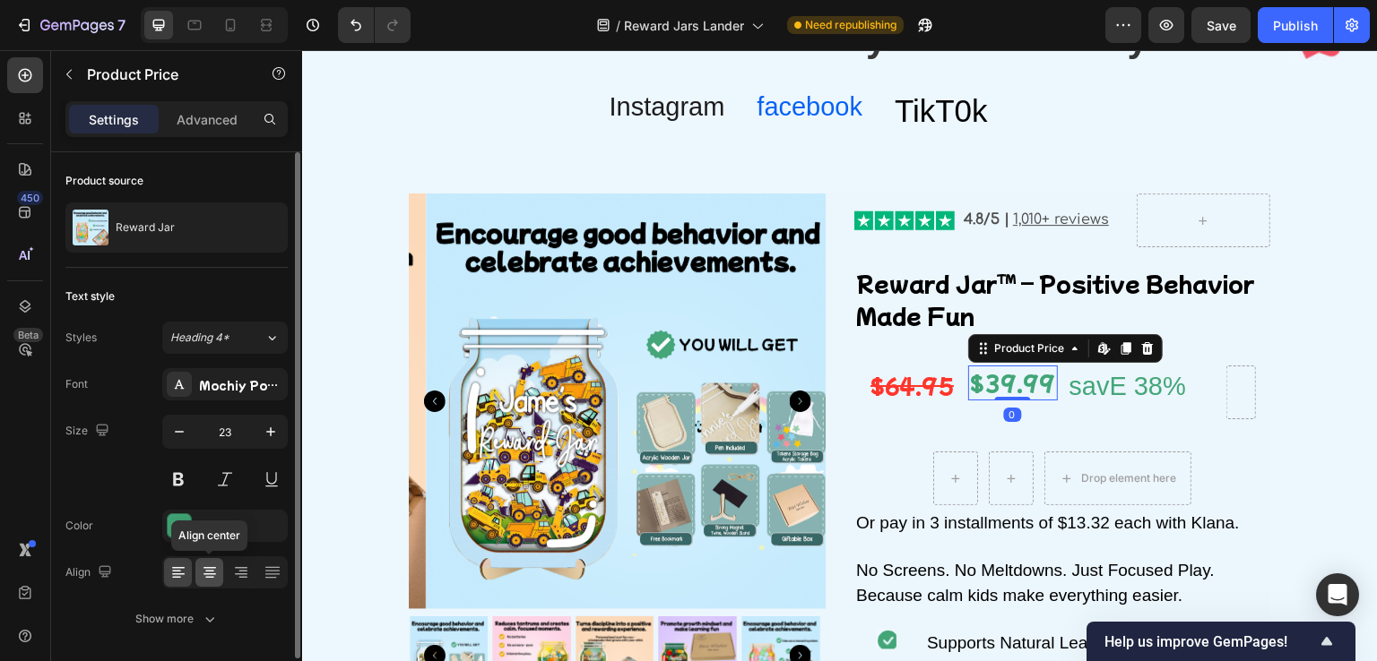
click at [205, 577] on icon at bounding box center [209, 578] width 9 height 2
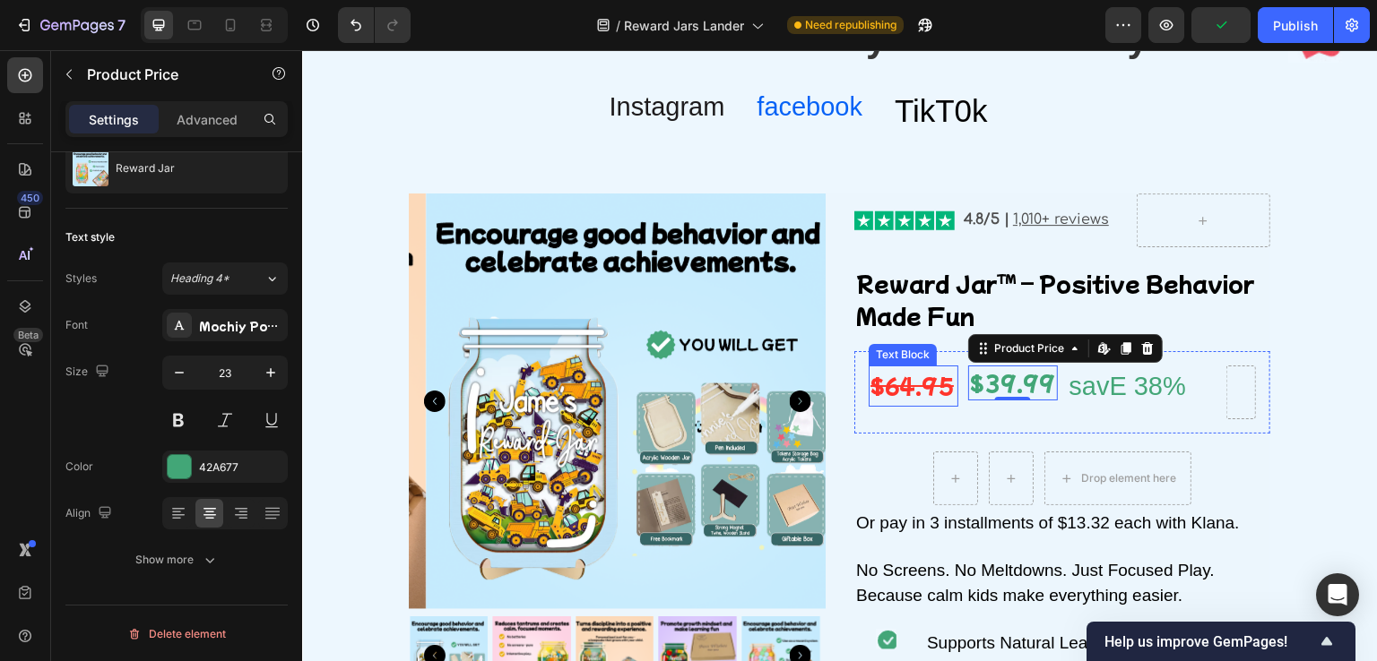
click at [889, 377] on s "$64.95" at bounding box center [911, 385] width 83 height 30
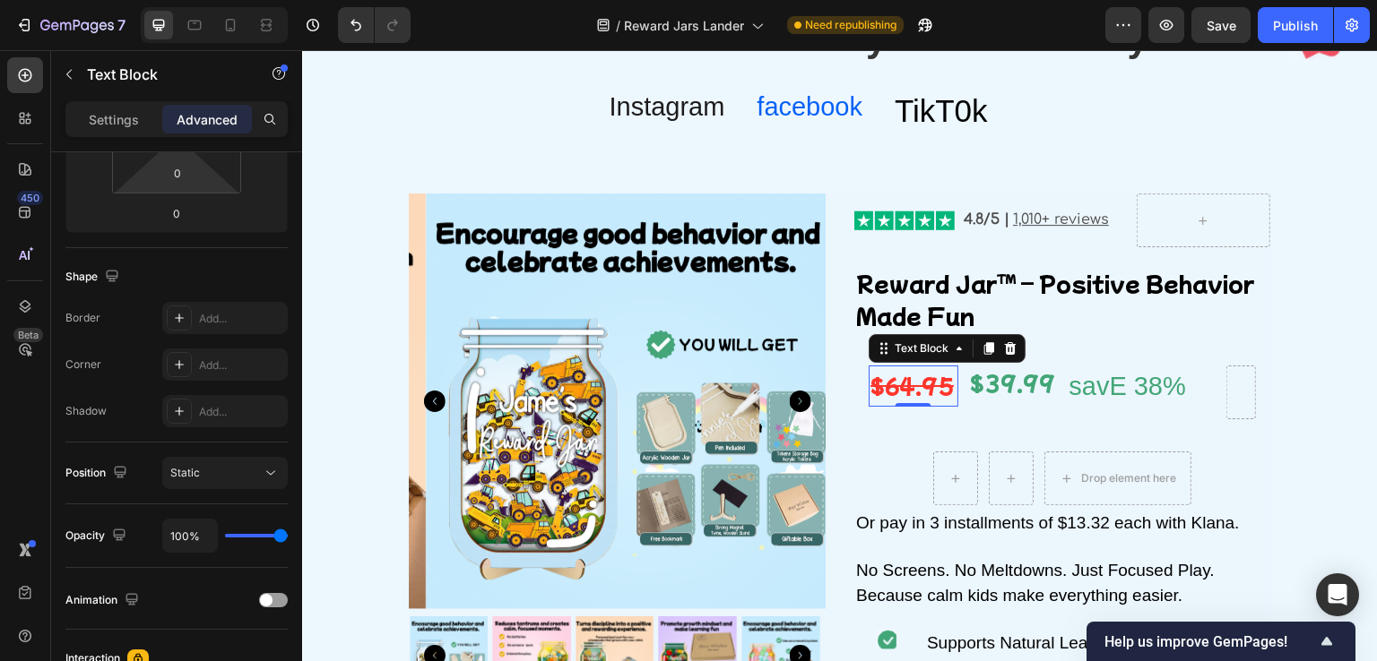
scroll to position [6, 0]
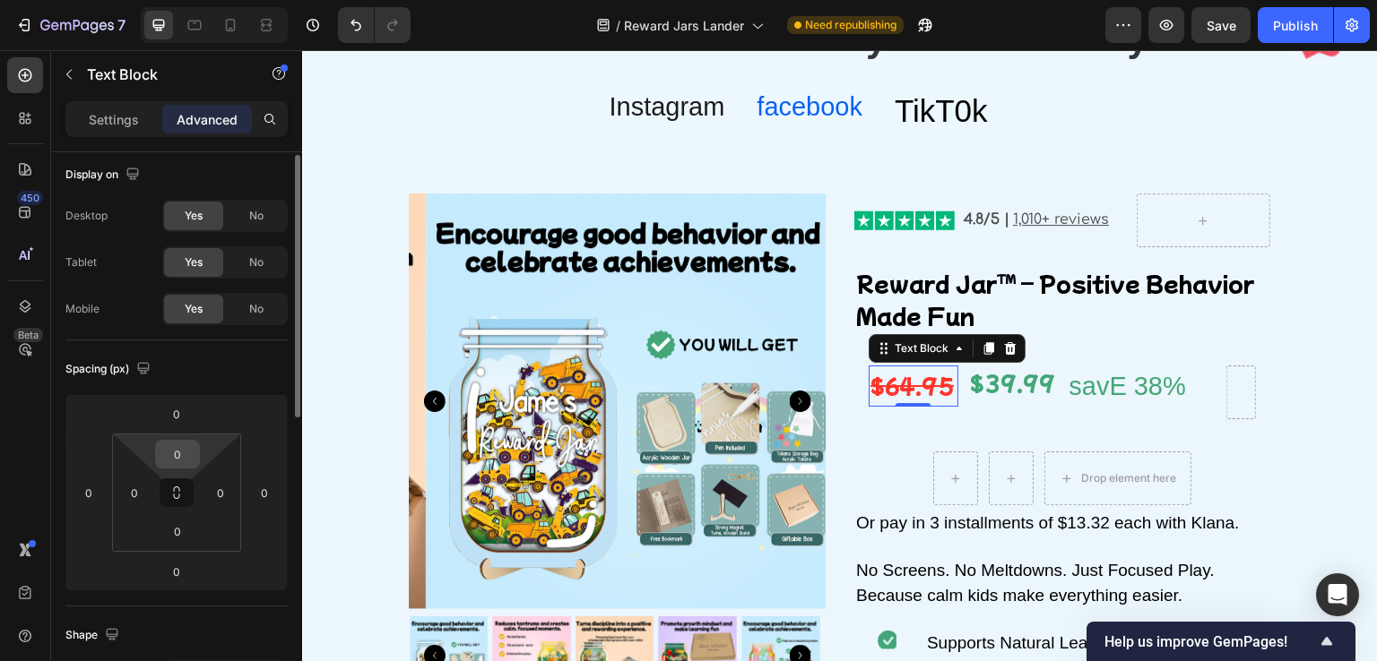
click at [180, 457] on input "0" at bounding box center [178, 454] width 36 height 27
type input "-"
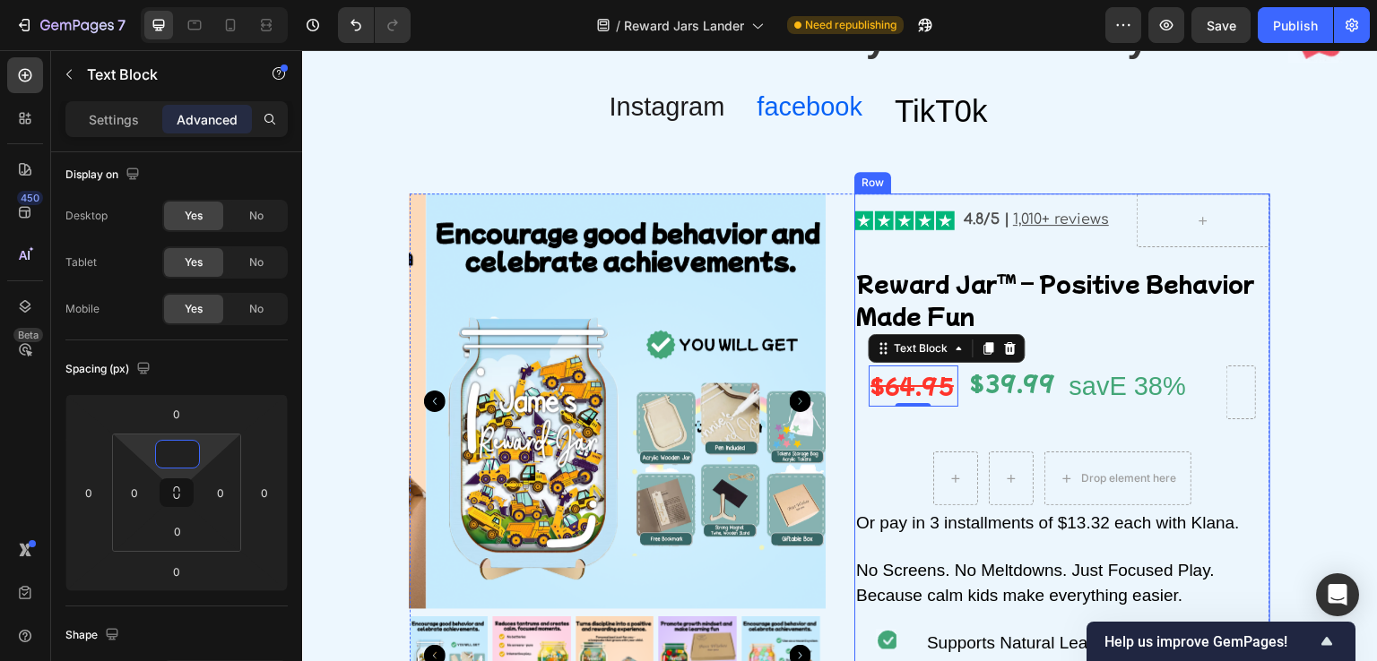
click at [978, 399] on div "$39.99" at bounding box center [1013, 383] width 90 height 35
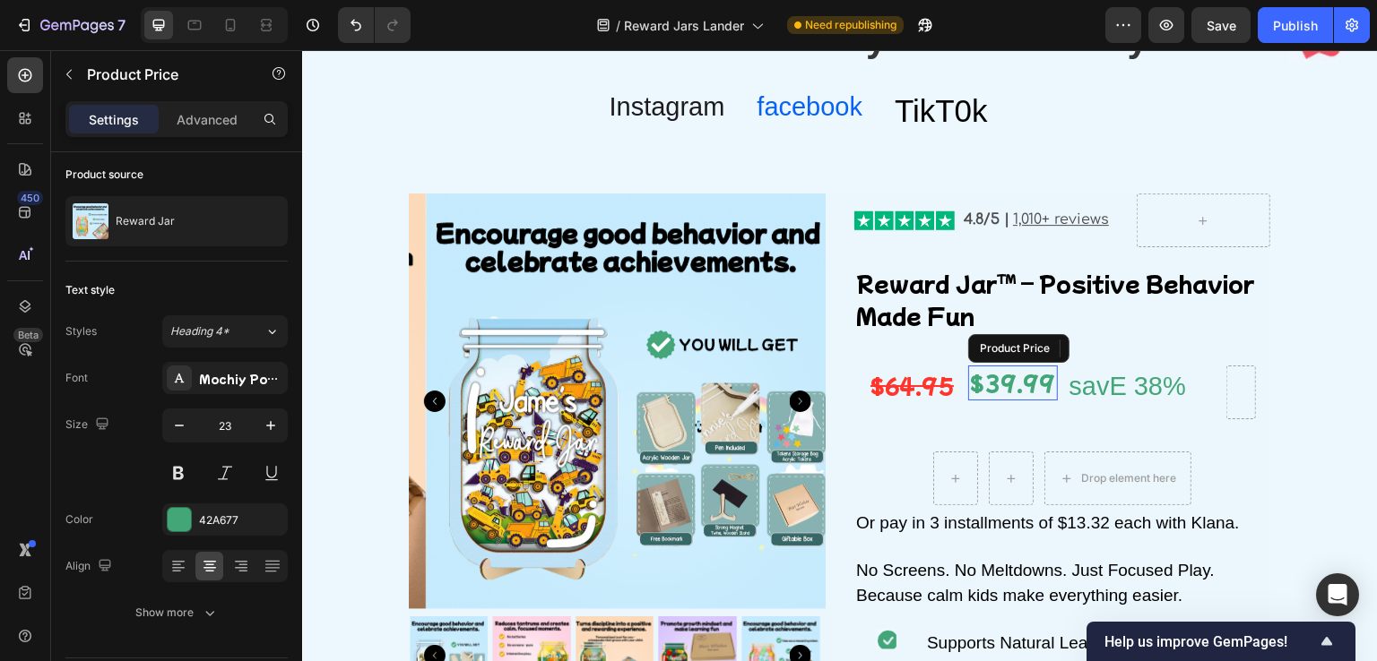
click at [999, 382] on div "$39.99" at bounding box center [1013, 383] width 90 height 35
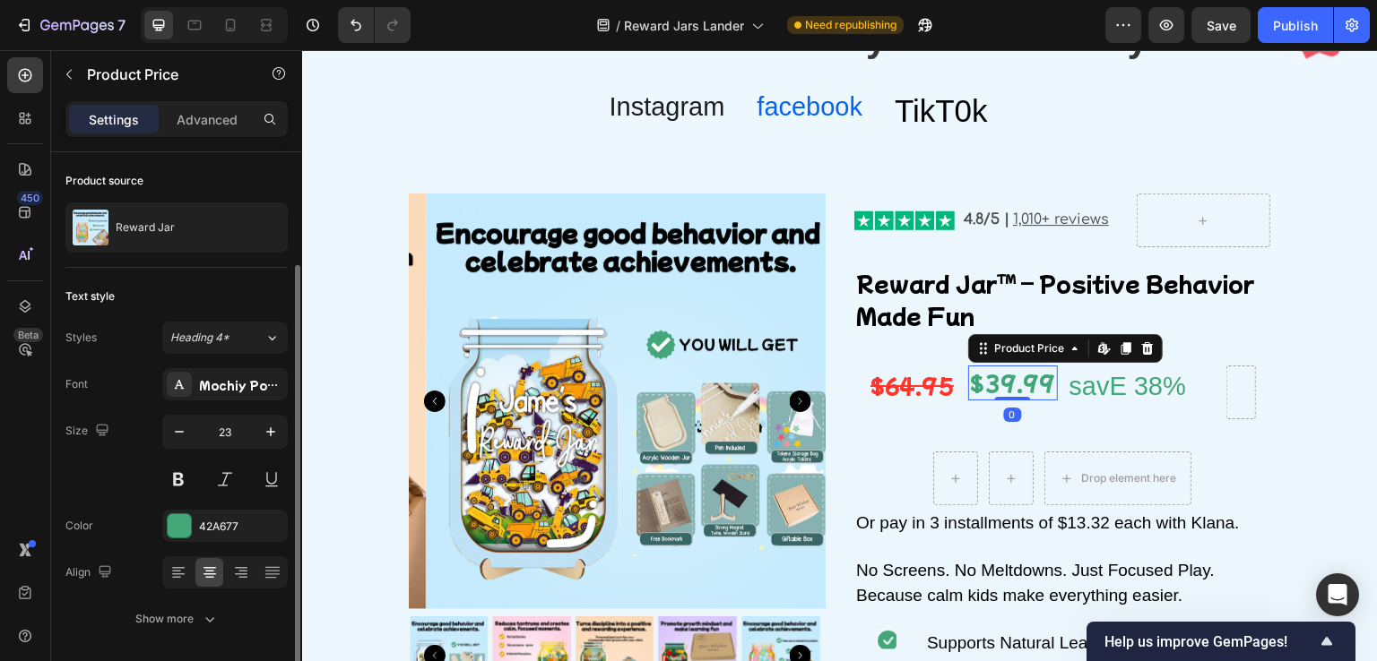
scroll to position [59, 0]
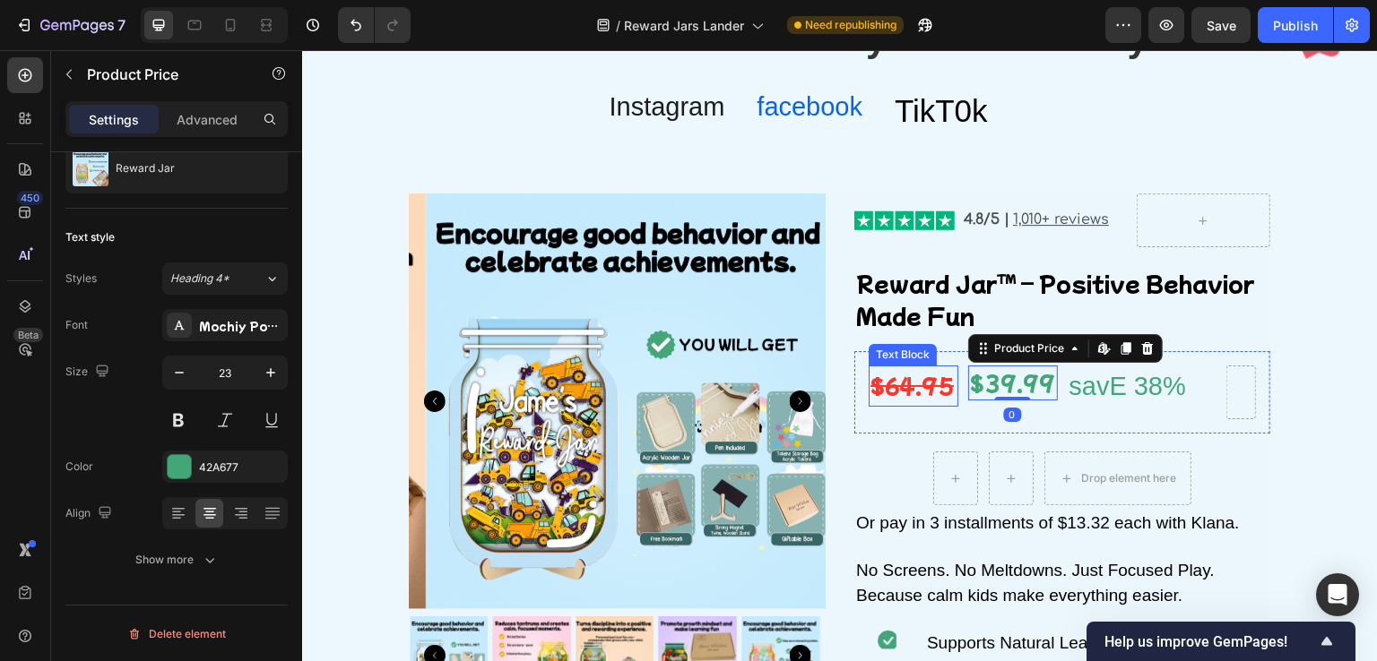
click at [895, 382] on s "$64.95" at bounding box center [911, 385] width 83 height 30
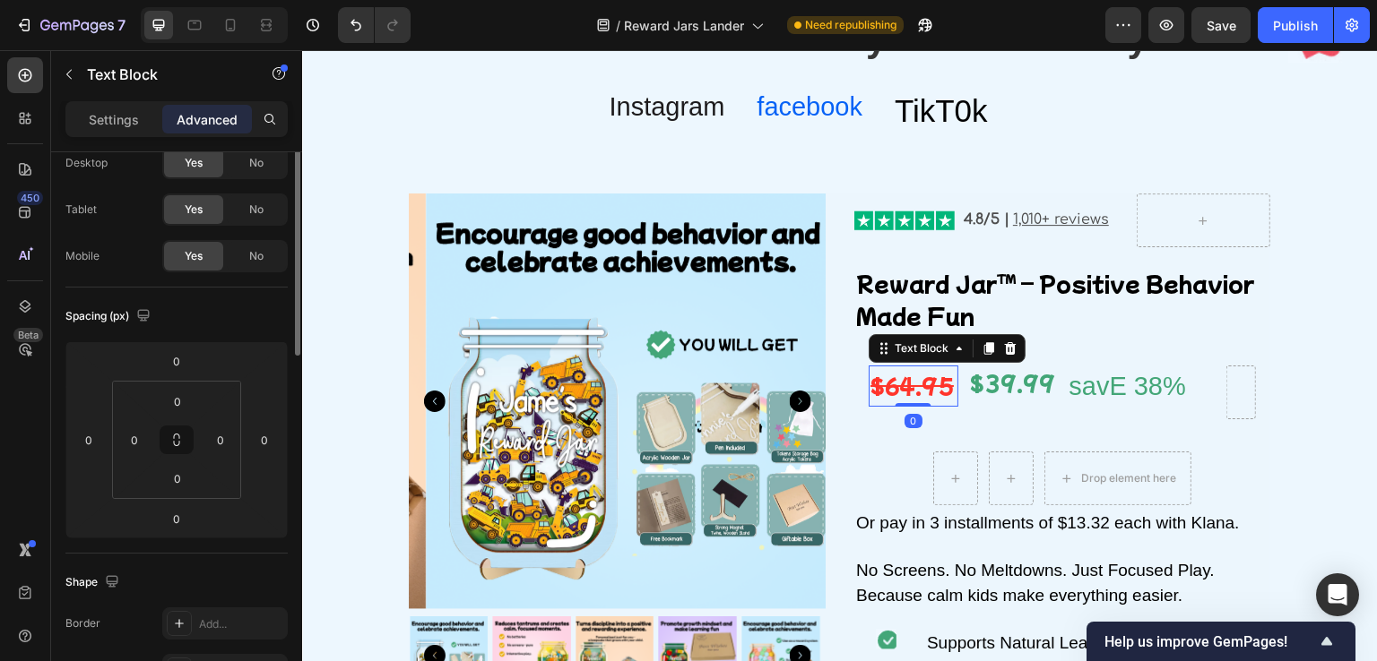
scroll to position [0, 0]
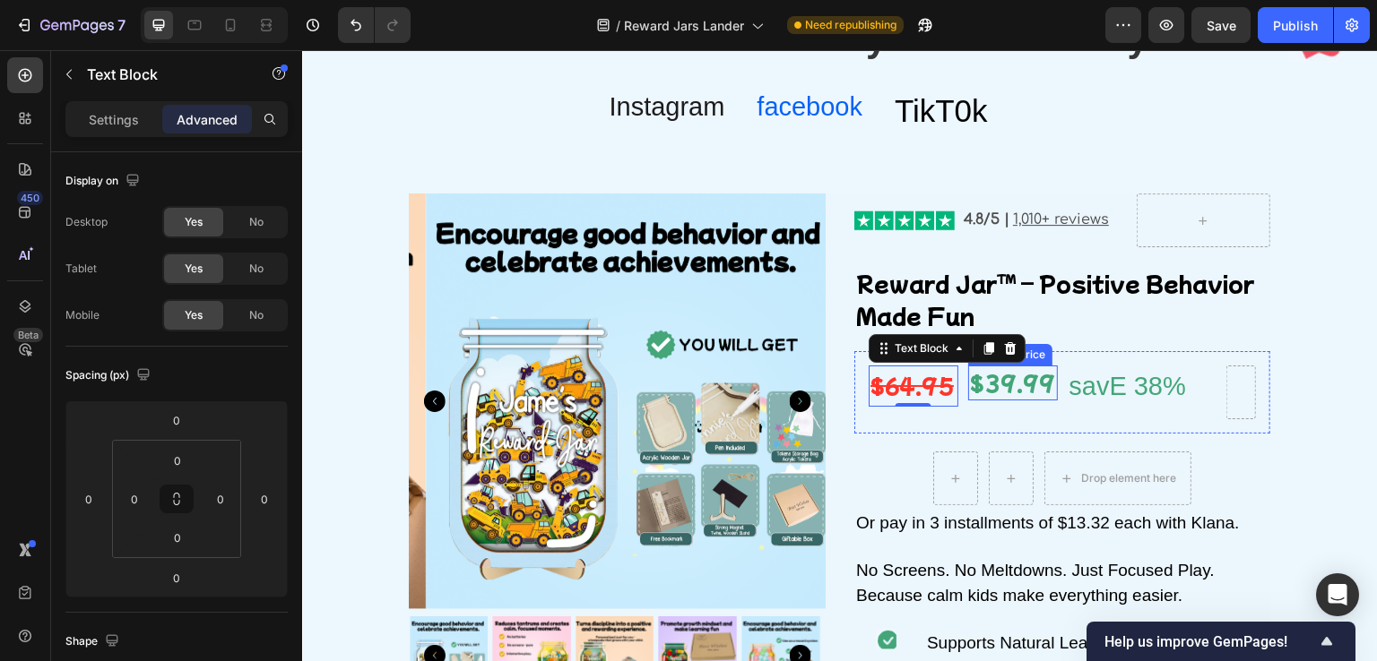
click at [1024, 392] on div "$39.99" at bounding box center [1013, 383] width 90 height 35
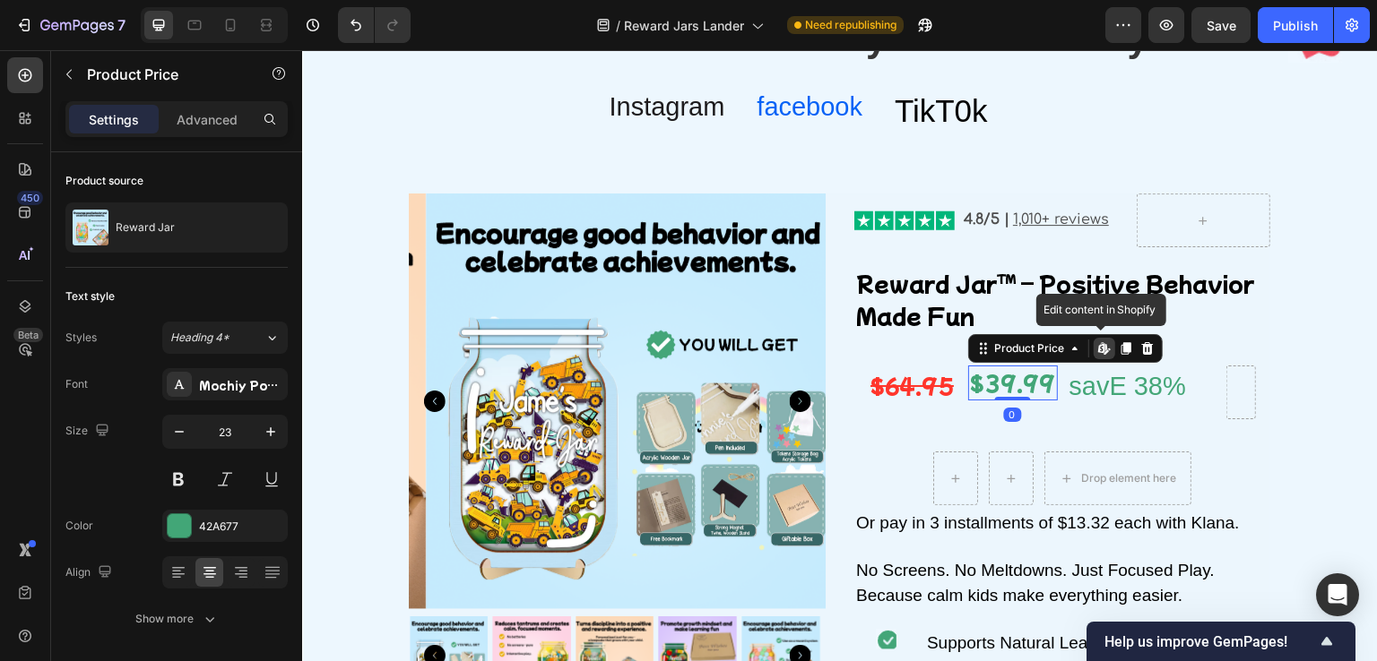
click at [1103, 351] on icon at bounding box center [1105, 352] width 5 height 5
click at [974, 383] on div "$39.99" at bounding box center [1013, 383] width 90 height 35
click at [1071, 352] on icon at bounding box center [1075, 349] width 14 height 14
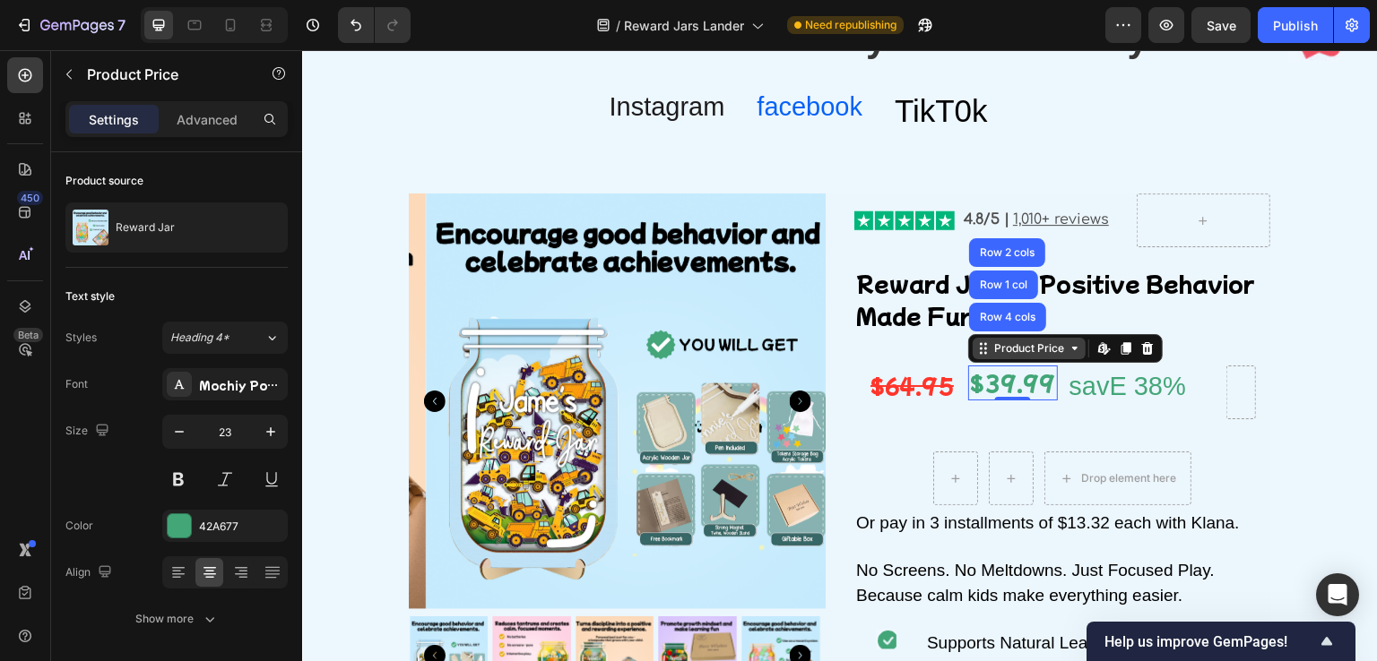
click at [1071, 352] on icon at bounding box center [1075, 349] width 14 height 14
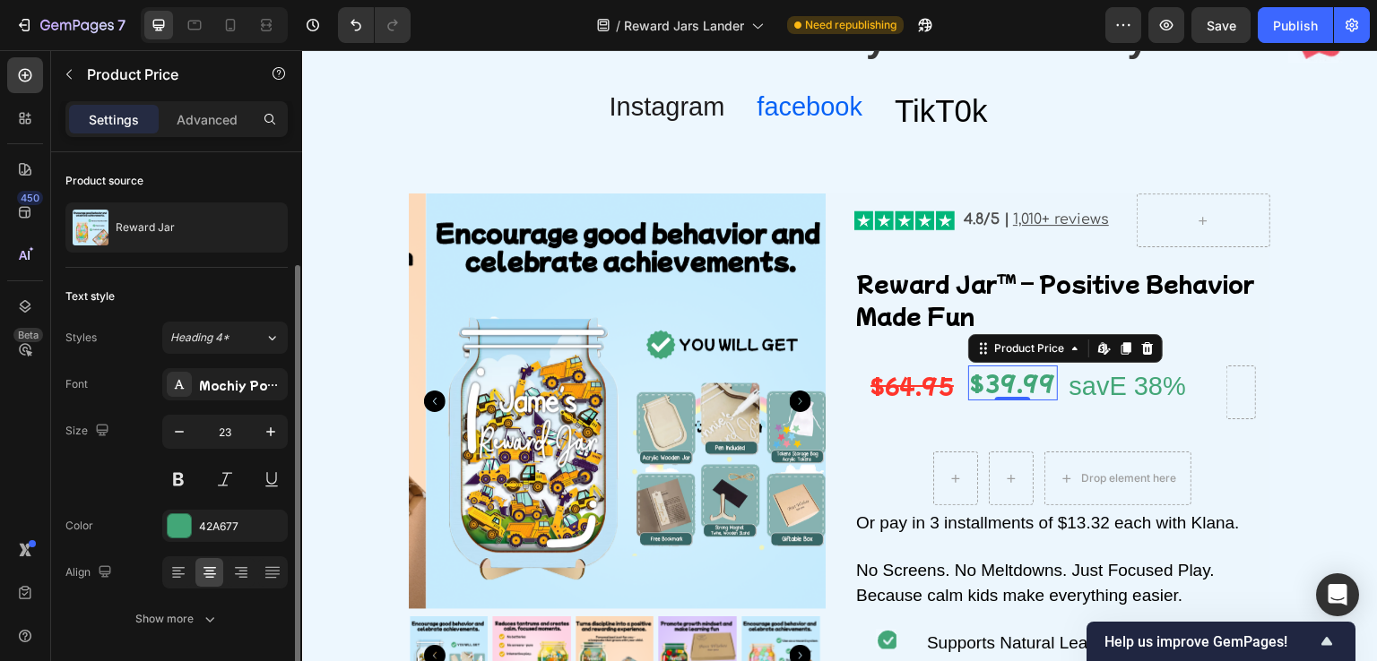
scroll to position [59, 0]
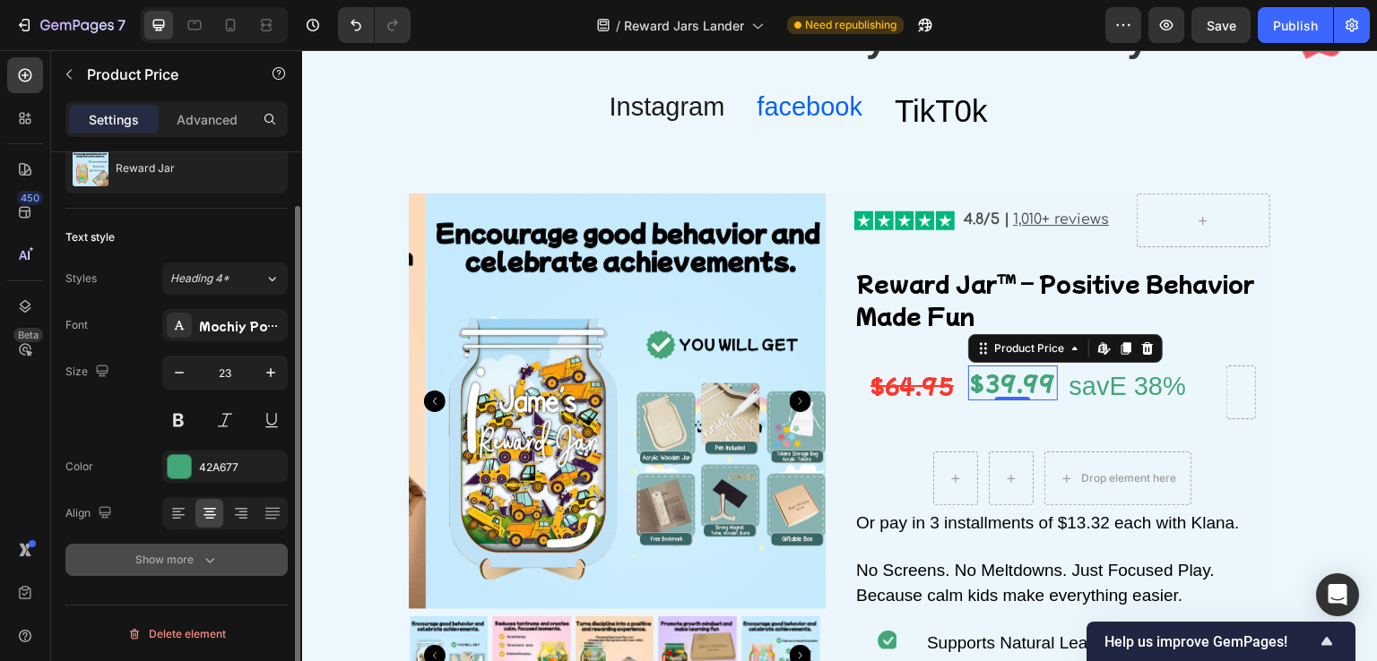
click at [152, 552] on div "Show more" at bounding box center [176, 560] width 83 height 18
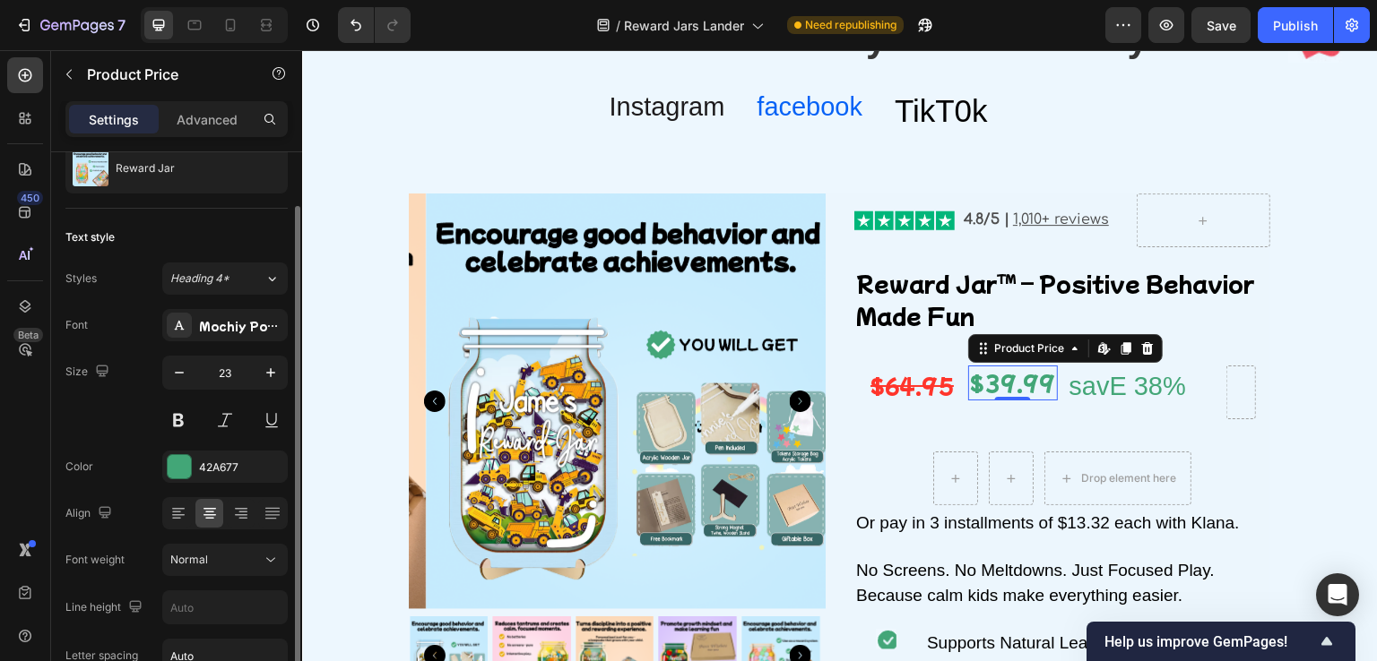
scroll to position [295, 0]
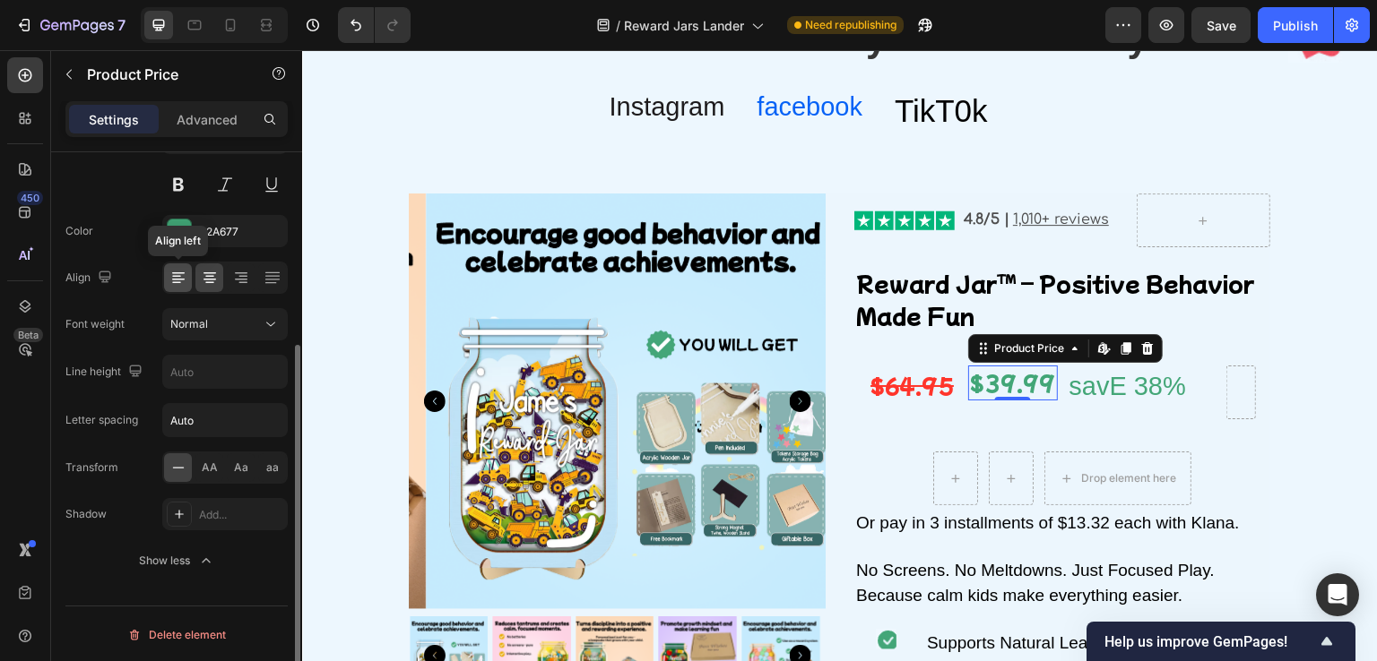
click at [171, 272] on icon at bounding box center [178, 278] width 18 height 18
click at [198, 374] on input "text" at bounding box center [225, 372] width 124 height 32
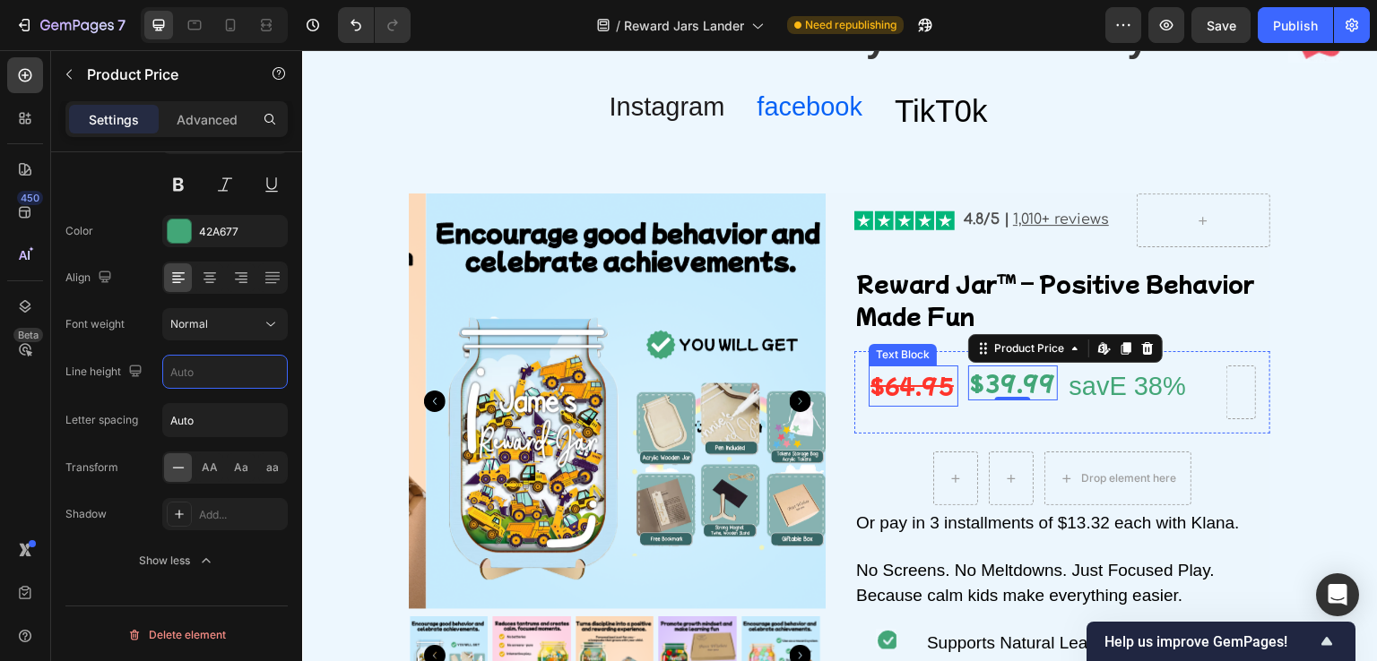
click at [934, 385] on s "$64.95" at bounding box center [911, 385] width 83 height 30
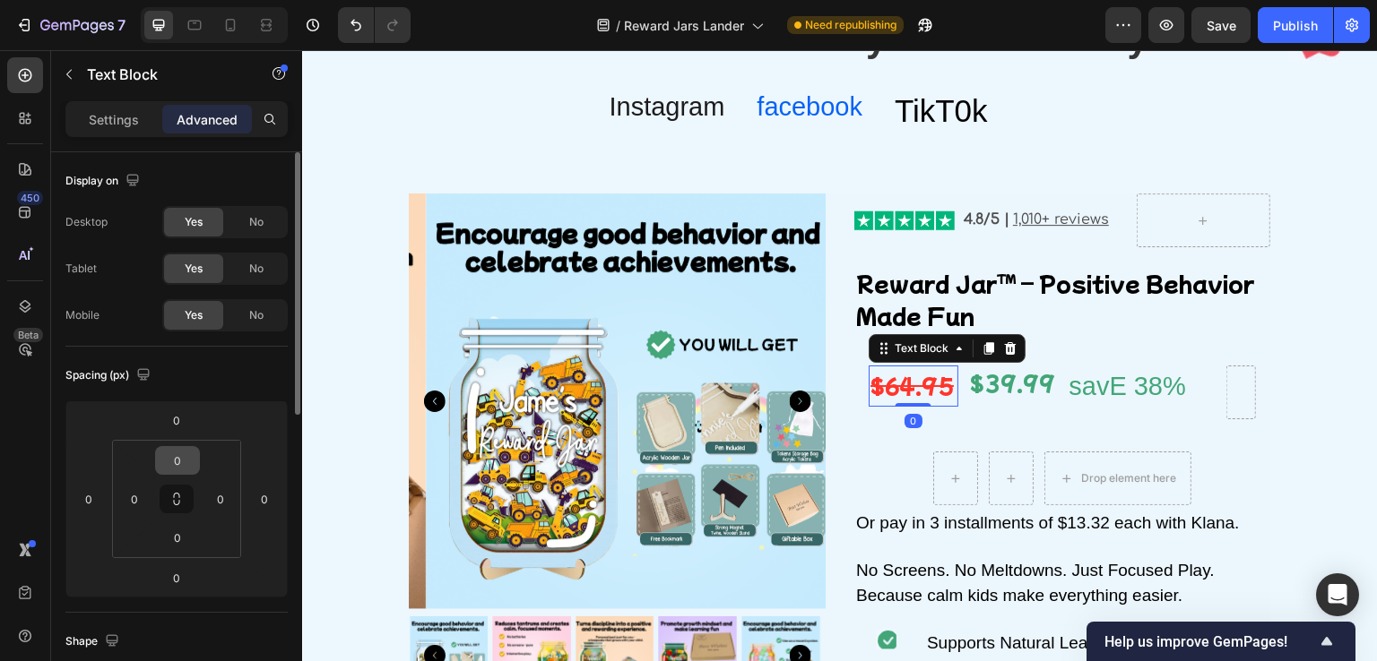
scroll to position [179, 0]
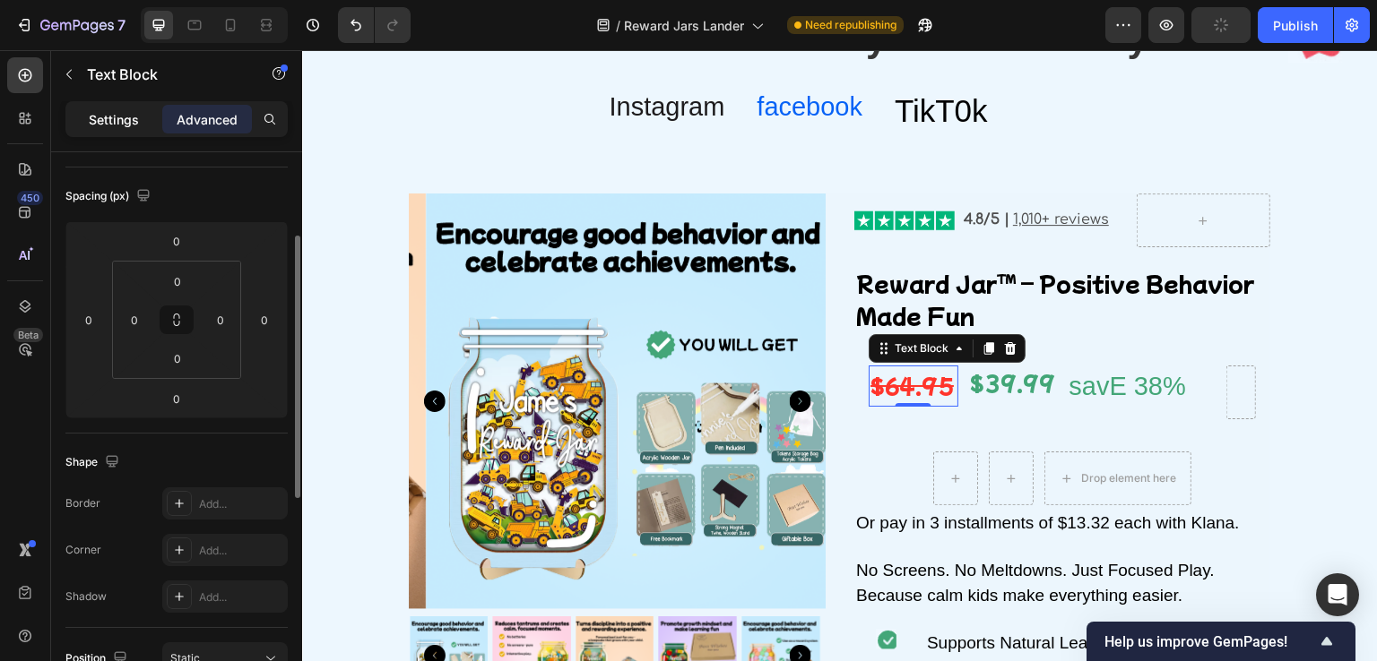
click at [133, 117] on p "Settings" at bounding box center [114, 119] width 50 height 19
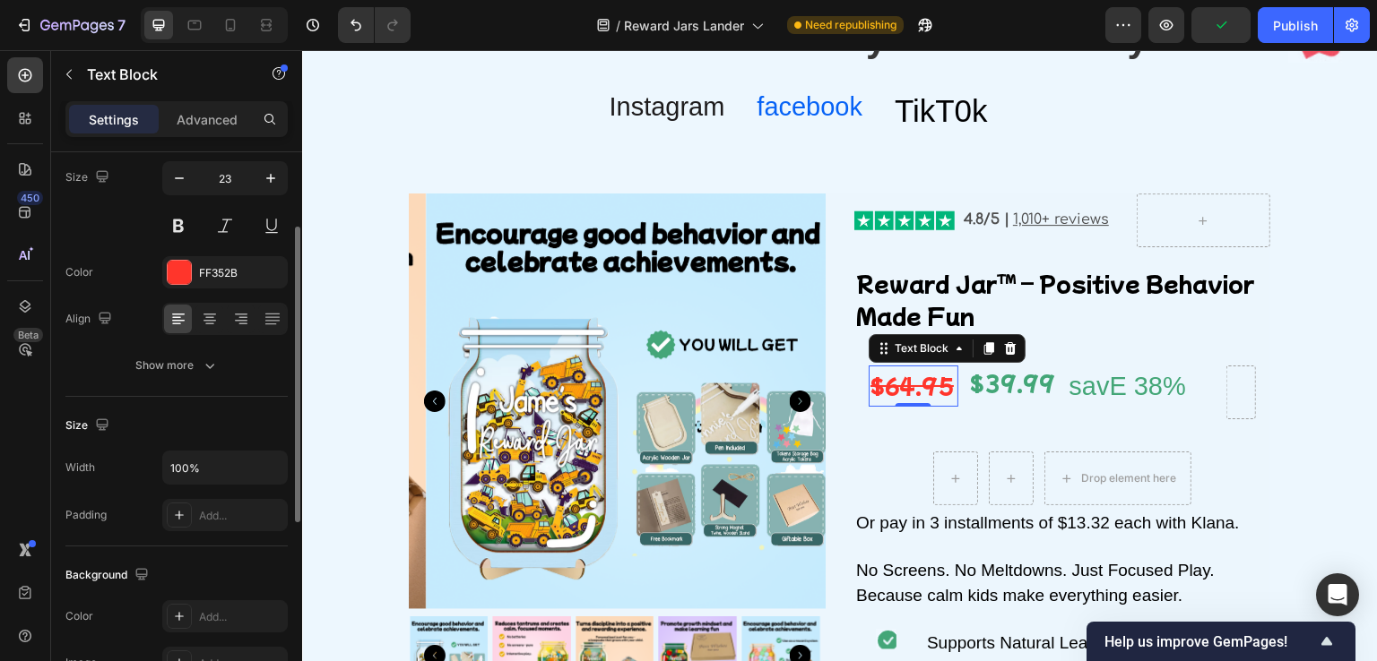
scroll to position [0, 0]
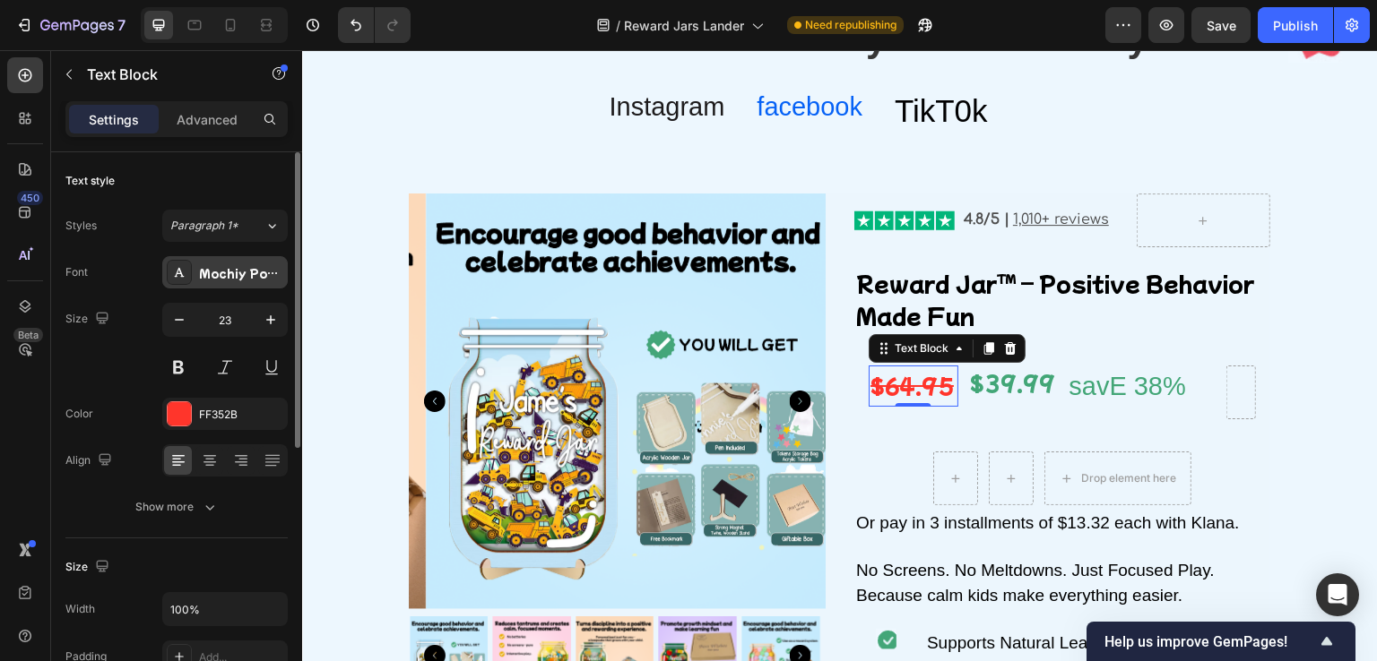
click at [254, 274] on div "Mochiy Pop P One" at bounding box center [241, 273] width 84 height 16
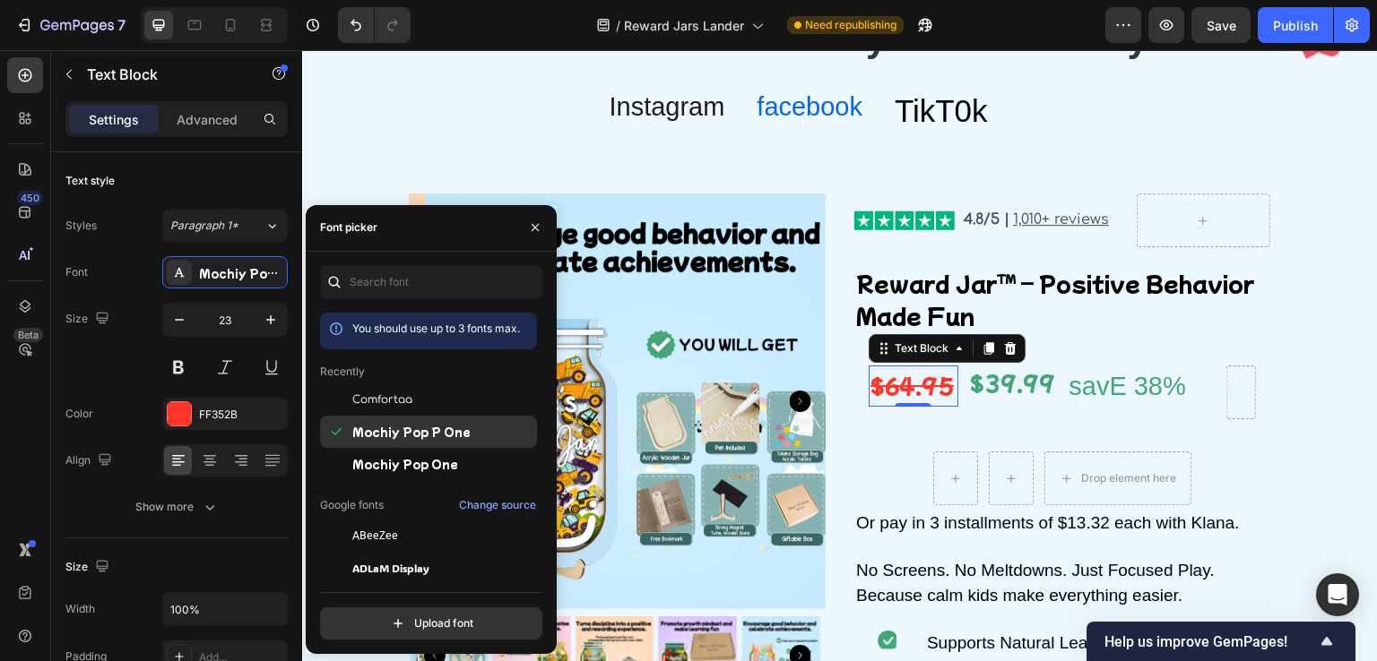
click at [433, 427] on span "Mochiy Pop P One" at bounding box center [411, 432] width 118 height 16
click at [1011, 393] on div "$39.99" at bounding box center [1013, 383] width 90 height 35
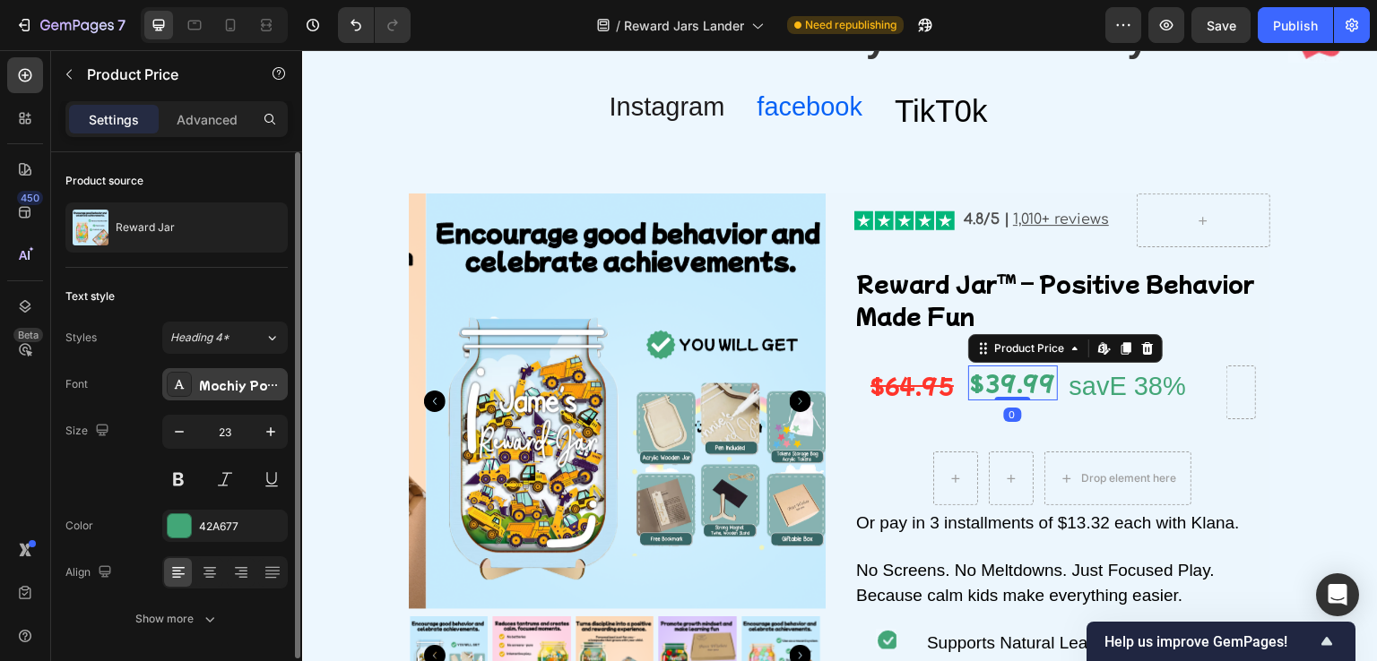
click at [212, 381] on div "Mochiy Pop P One" at bounding box center [241, 385] width 84 height 16
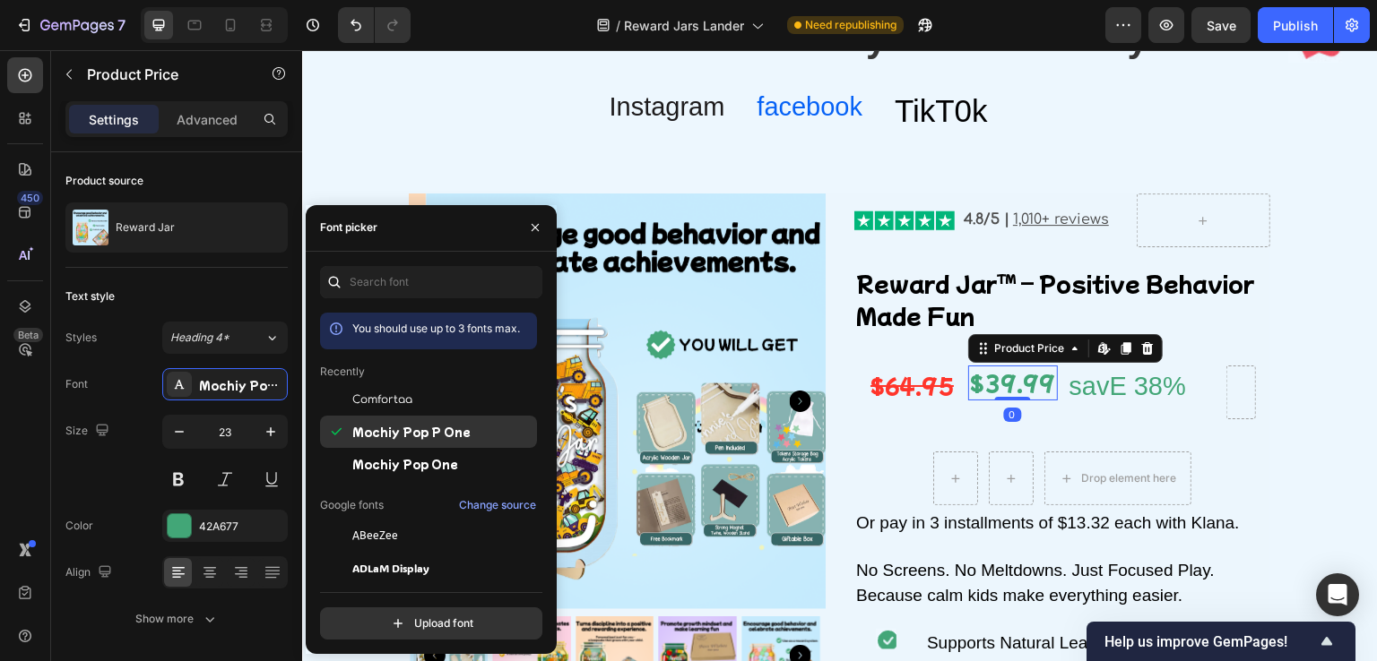
click at [460, 446] on div "Mochiy Pop P One" at bounding box center [428, 432] width 217 height 32
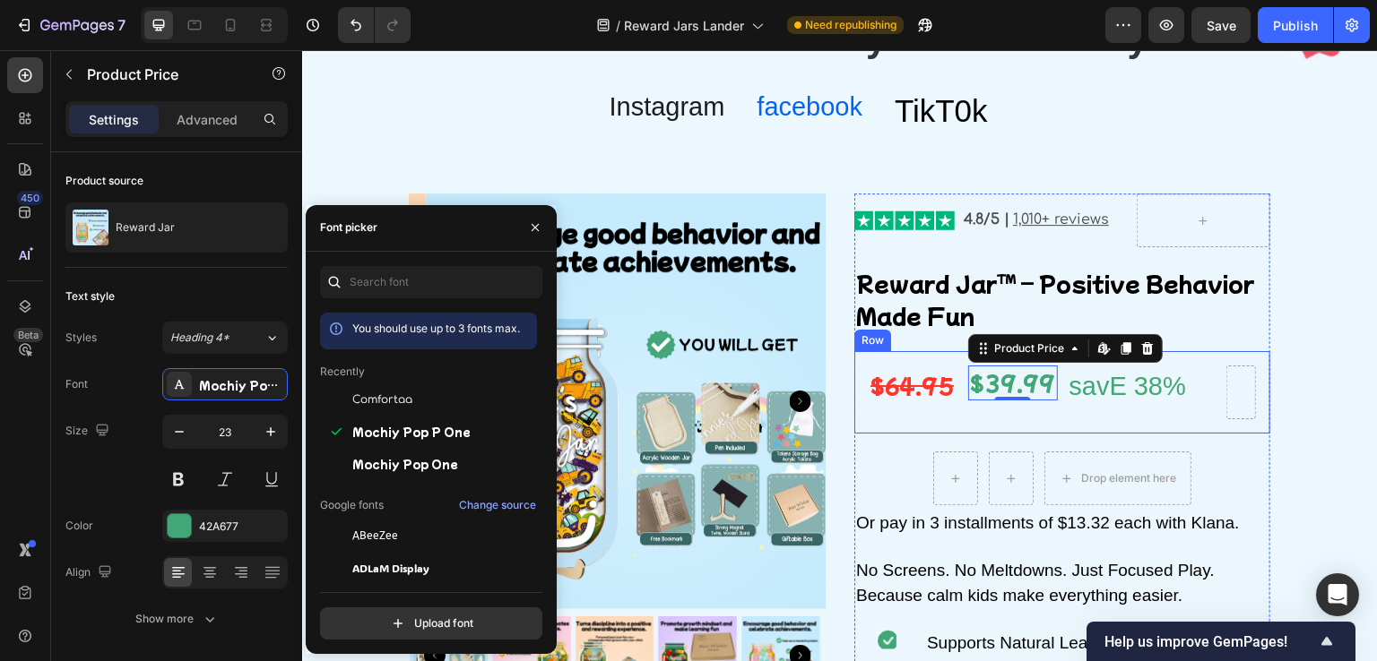
click at [1069, 400] on h2 "savE 38%" at bounding box center [1142, 387] width 149 height 43
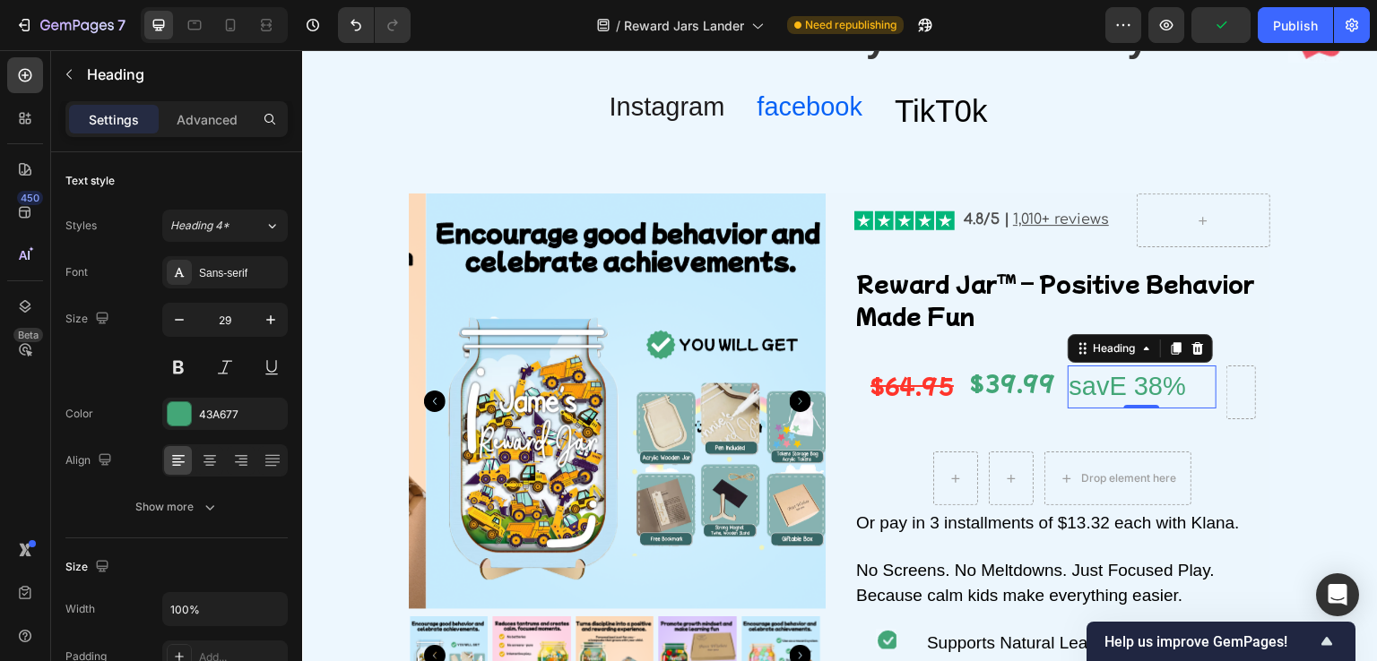
click at [1102, 391] on h2 "savE 38%" at bounding box center [1142, 387] width 149 height 43
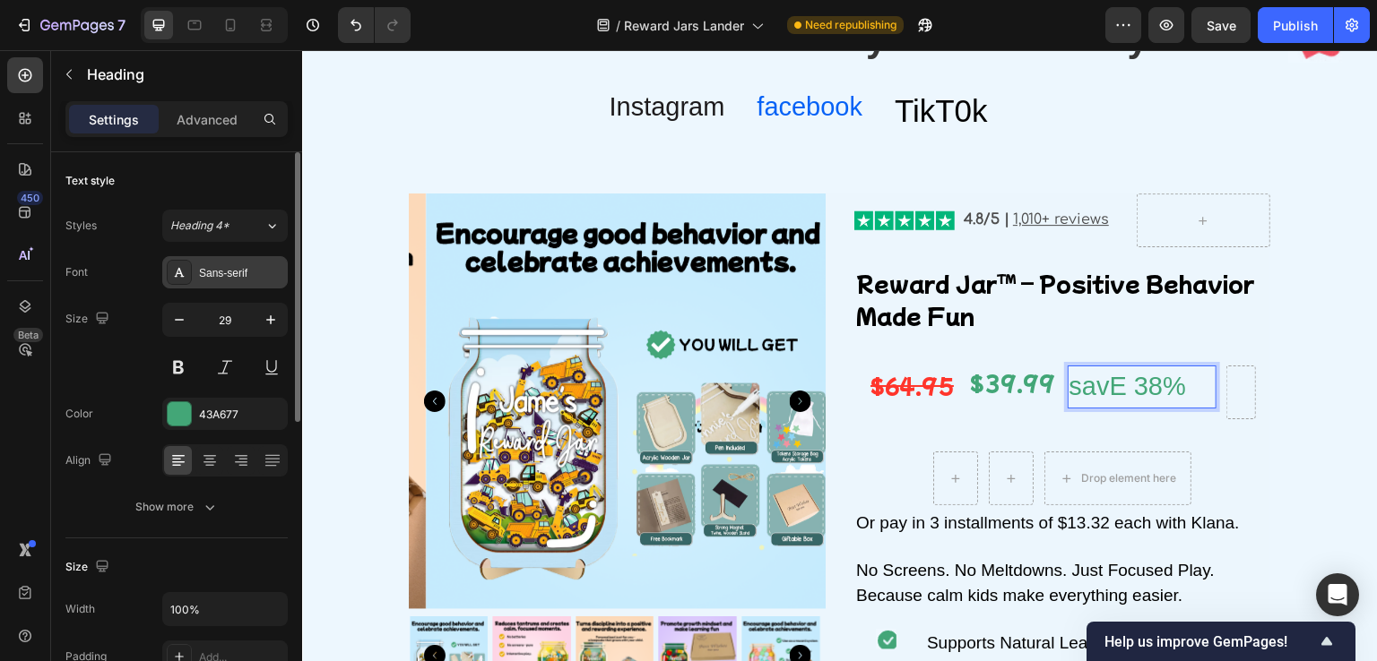
click at [238, 270] on div "Sans-serif" at bounding box center [241, 273] width 84 height 16
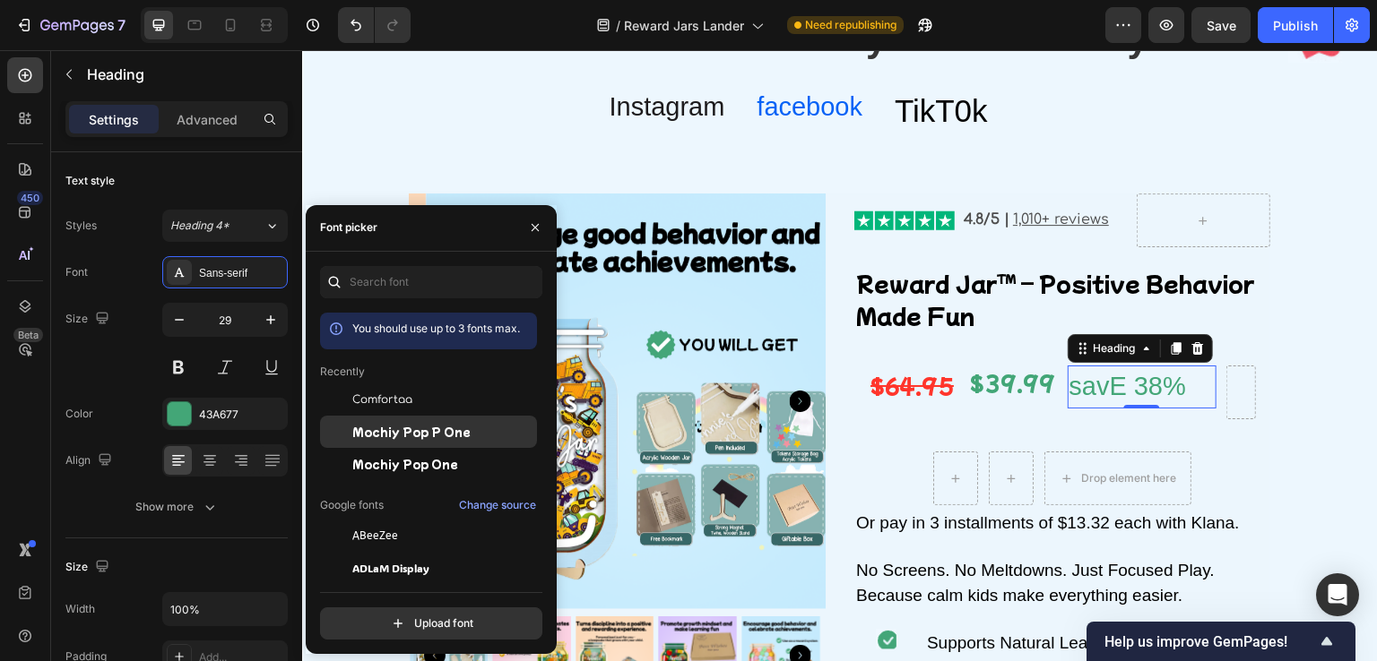
click at [389, 422] on div "Mochiy Pop P One" at bounding box center [428, 432] width 217 height 32
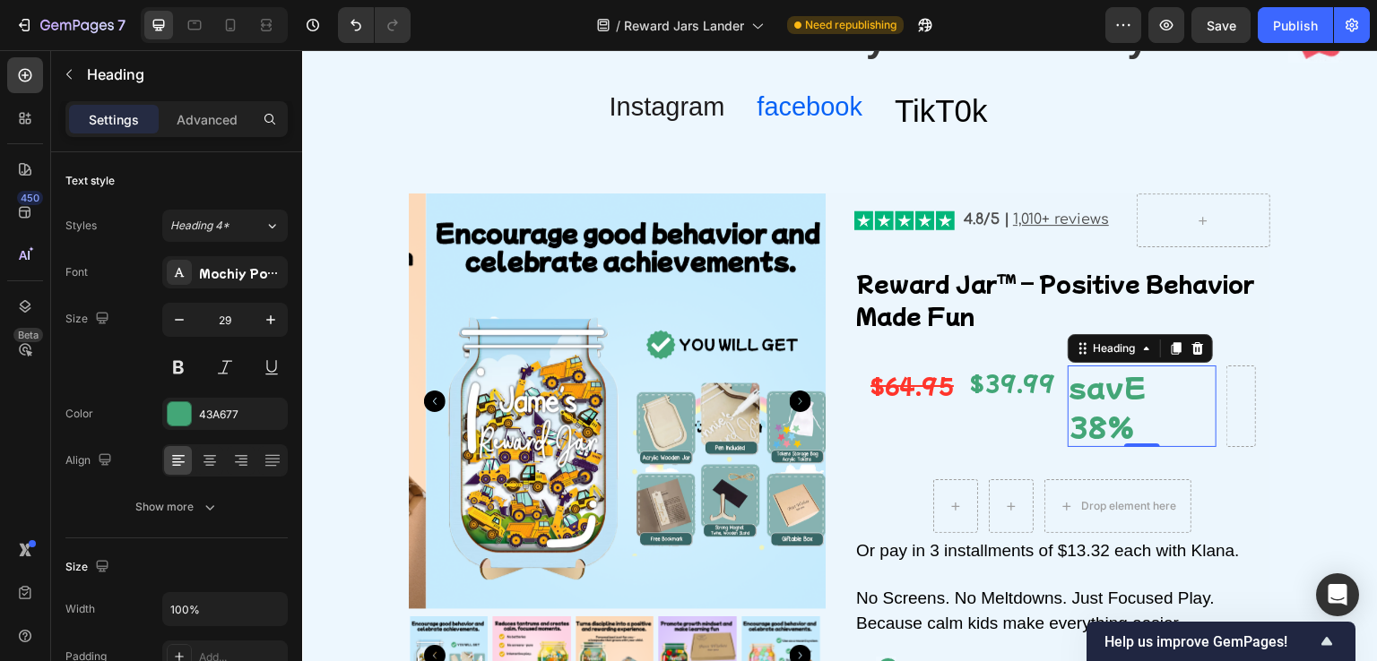
click at [1117, 393] on p "savE 38%" at bounding box center [1141, 406] width 145 height 78
drag, startPoint x: 1117, startPoint y: 393, endPoint x: 1055, endPoint y: 387, distance: 62.1
click at [1055, 387] on div "$64.95 Text Block $39.99 Product Price Product Price savE 38% Heading 0 Row" at bounding box center [1062, 406] width 416 height 110
click at [1097, 426] on p "SAVE 38%" at bounding box center [1141, 406] width 145 height 78
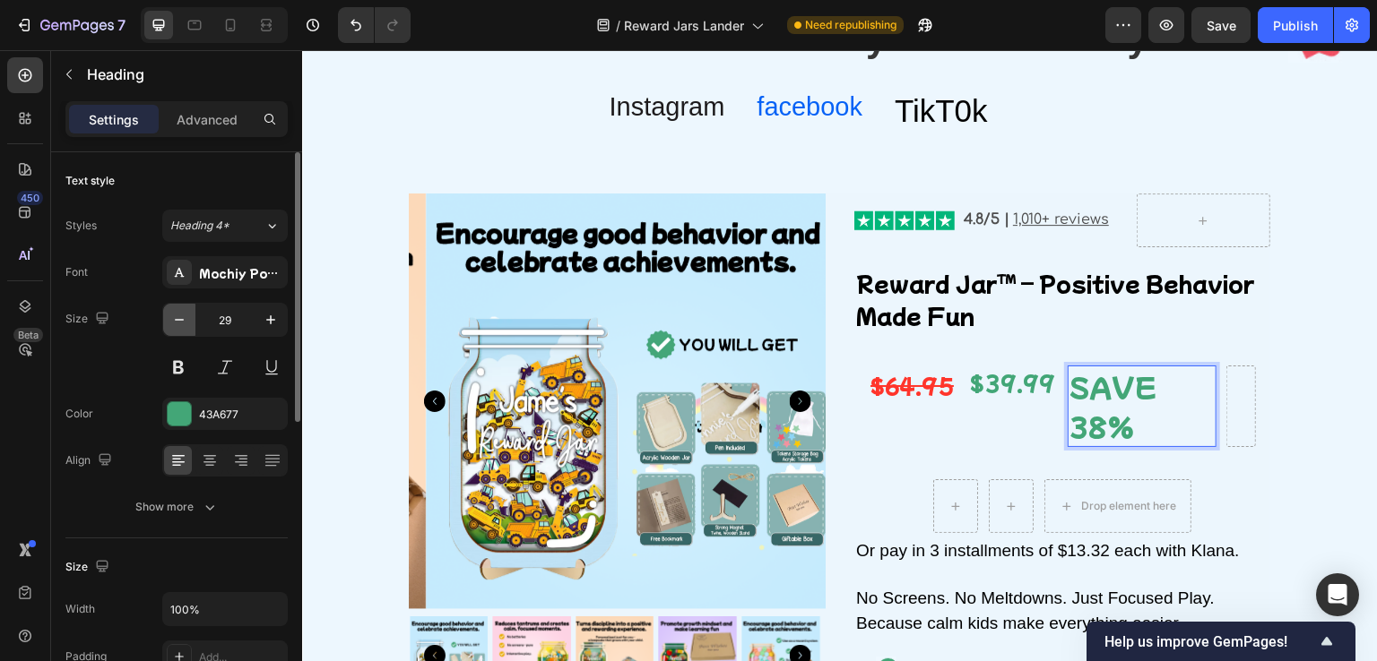
click at [177, 313] on icon "button" at bounding box center [179, 320] width 18 height 18
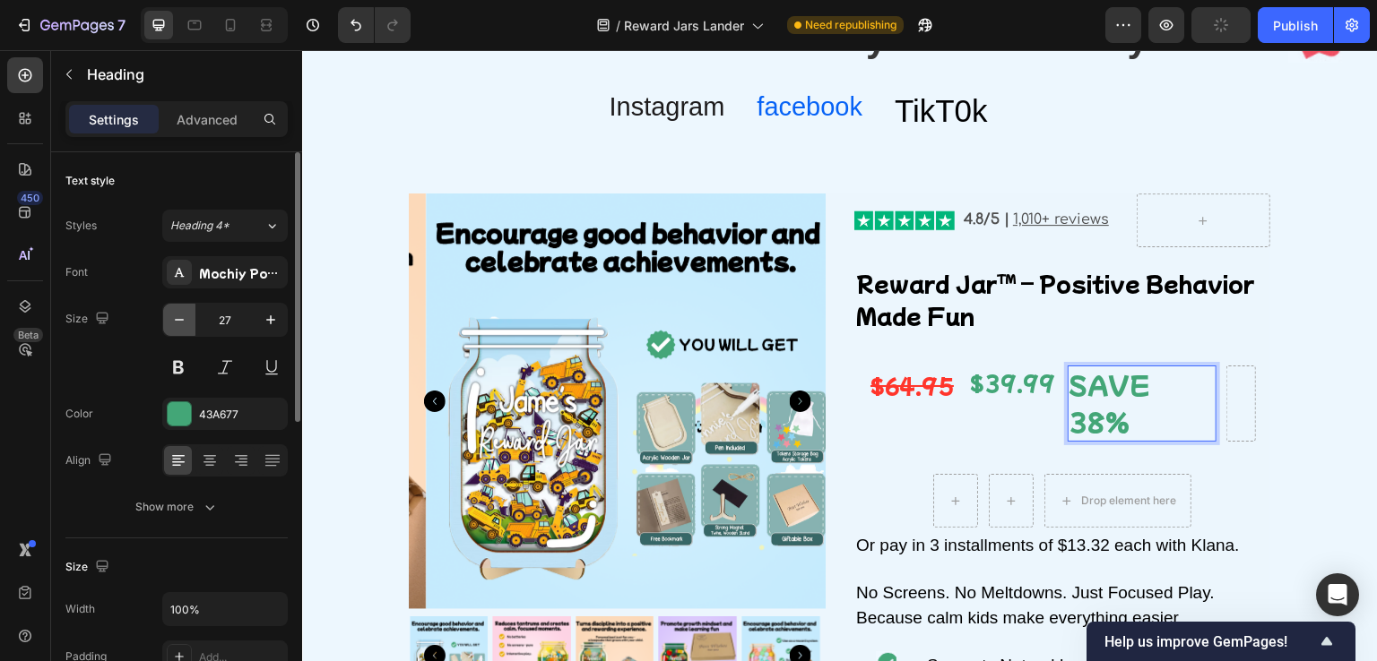
click at [177, 313] on icon "button" at bounding box center [179, 320] width 18 height 18
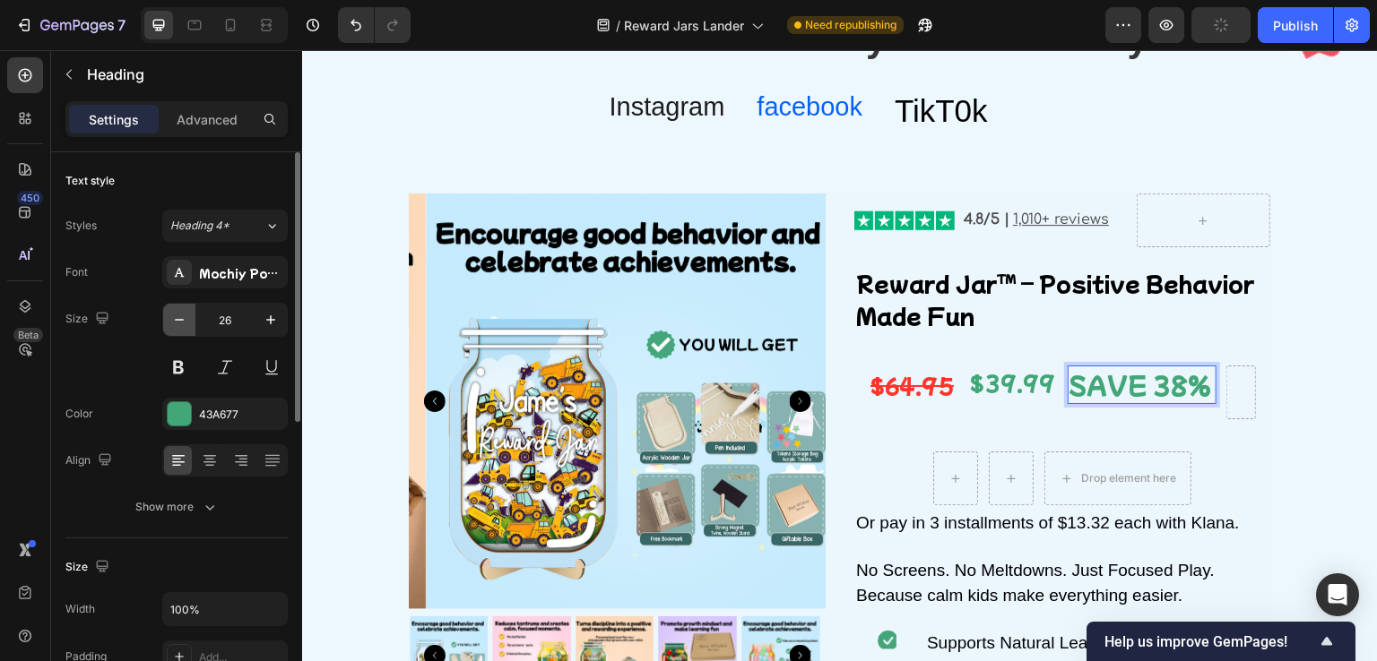
click at [177, 313] on icon "button" at bounding box center [179, 320] width 18 height 18
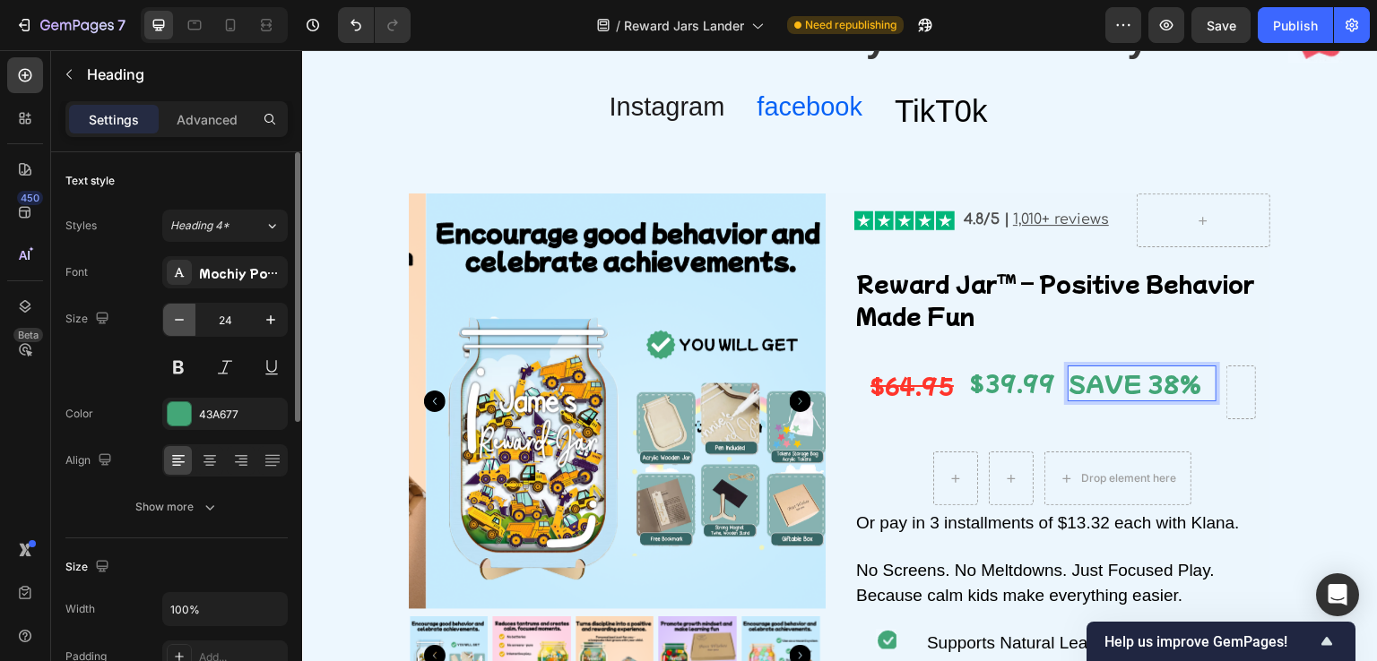
click at [177, 313] on icon "button" at bounding box center [179, 320] width 18 height 18
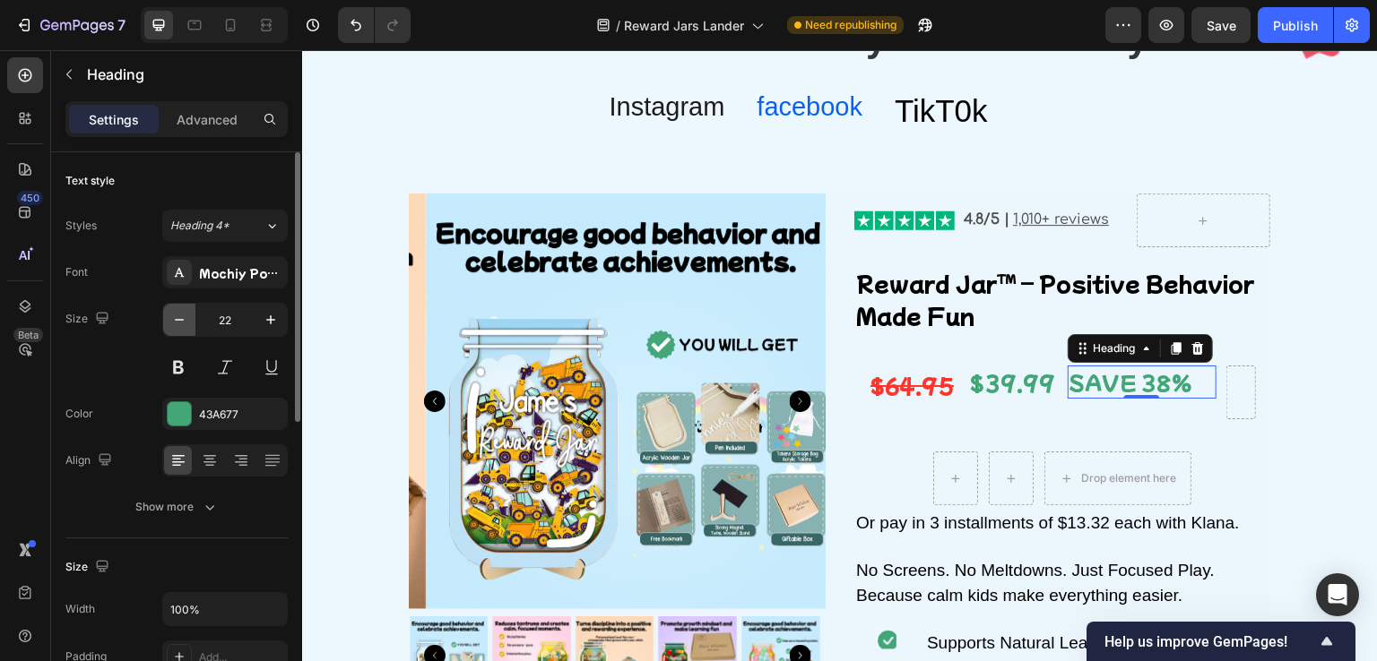
click at [177, 313] on icon "button" at bounding box center [179, 320] width 18 height 18
type input "20"
click at [1133, 401] on div "SAVE 38% Heading 0" at bounding box center [1142, 393] width 149 height 54
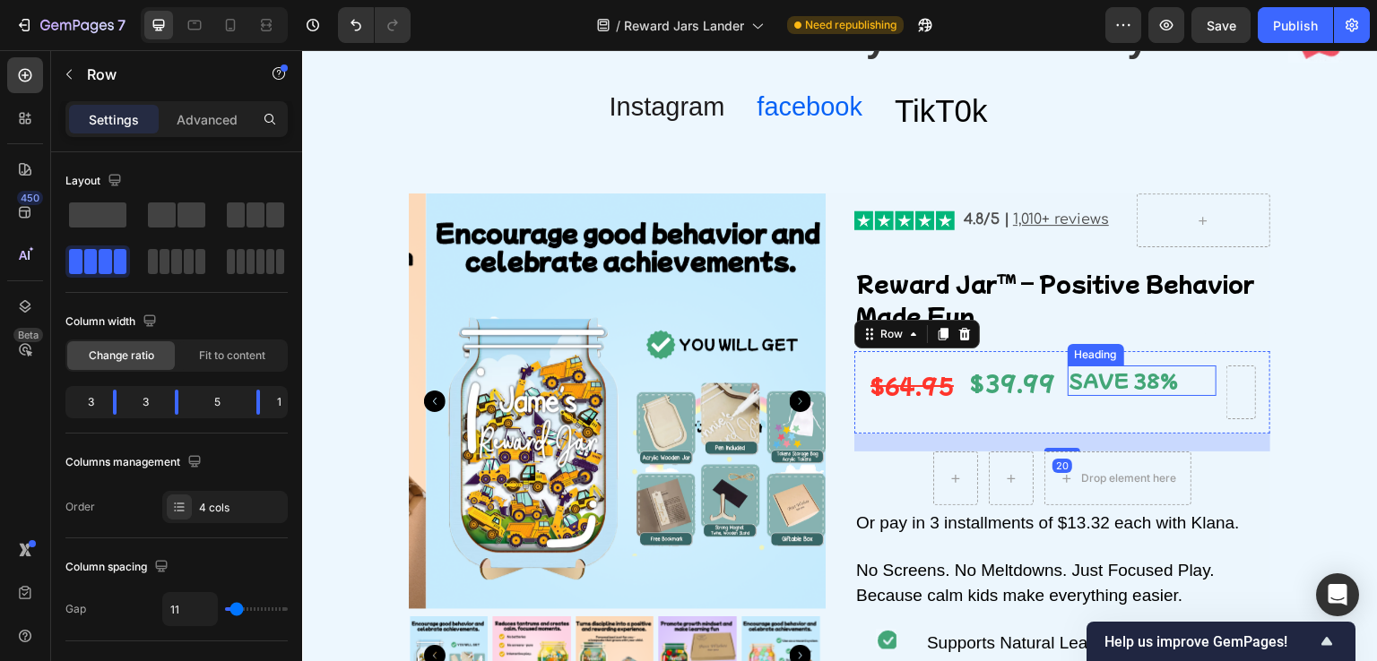
click at [1127, 380] on p "SAVE 38%" at bounding box center [1141, 380] width 145 height 27
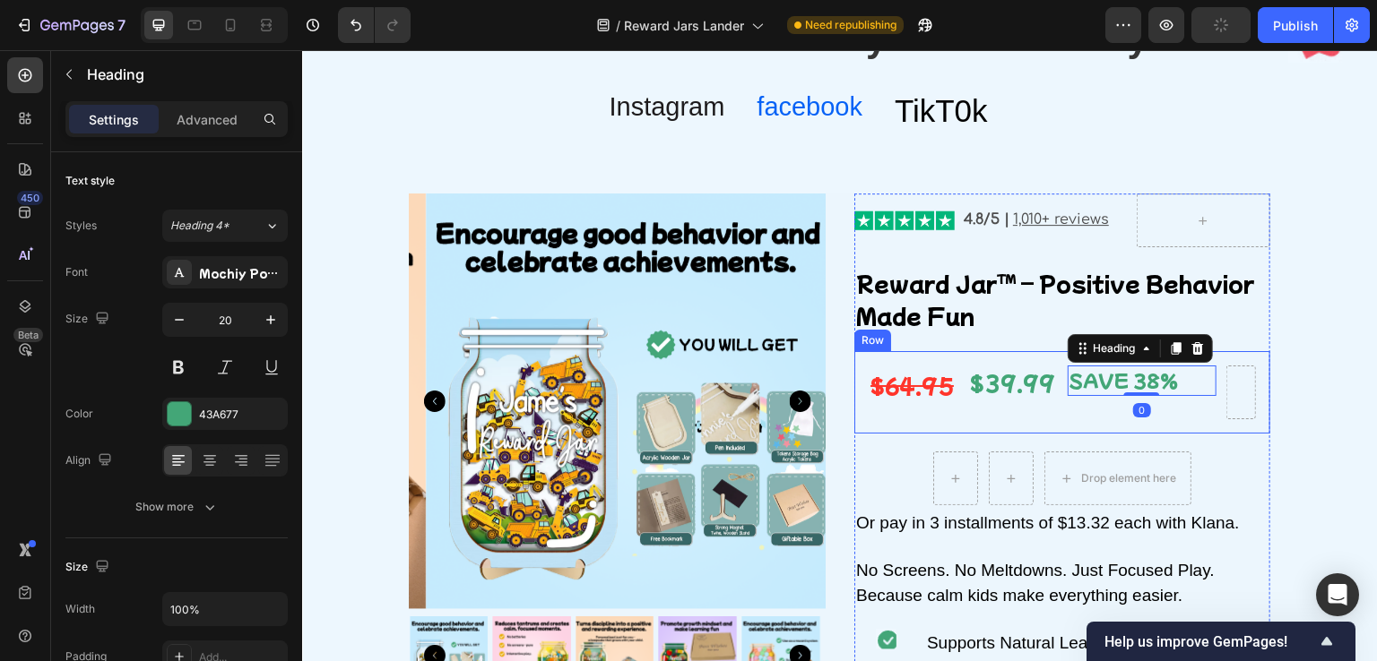
click at [1004, 412] on div "$39.99 Product Price Product Price" at bounding box center [1013, 393] width 90 height 54
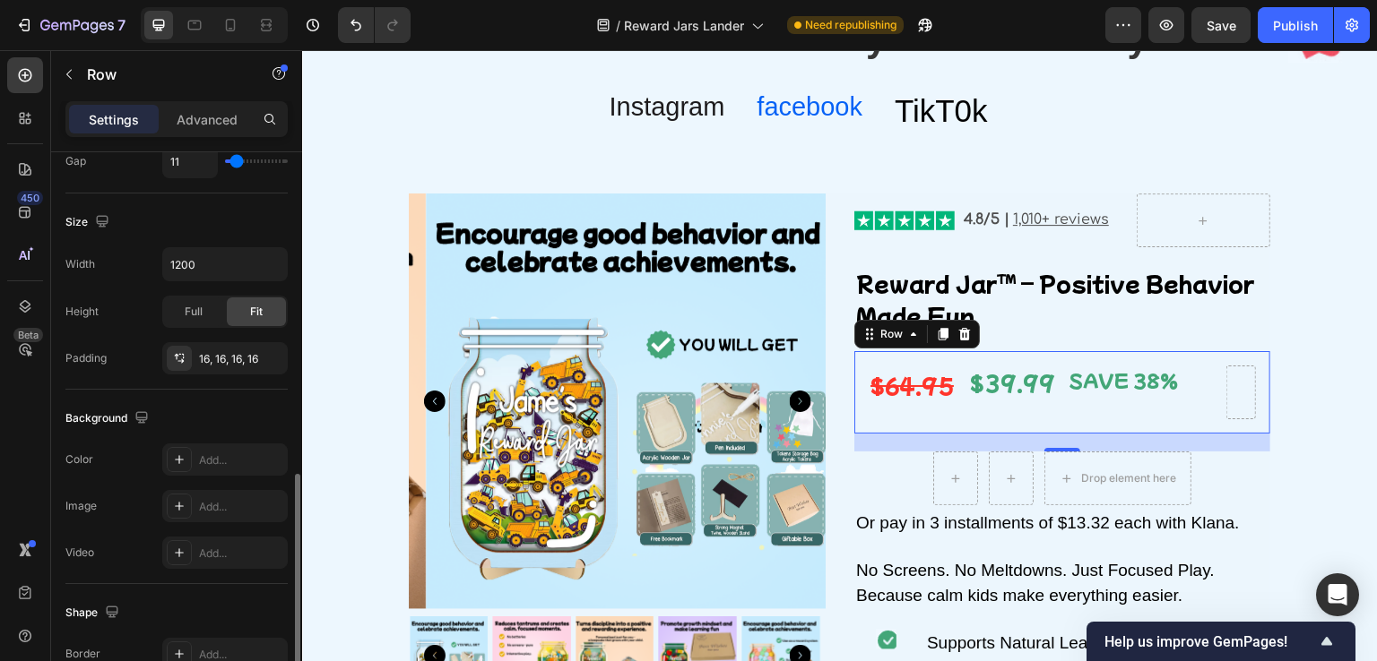
scroll to position [538, 0]
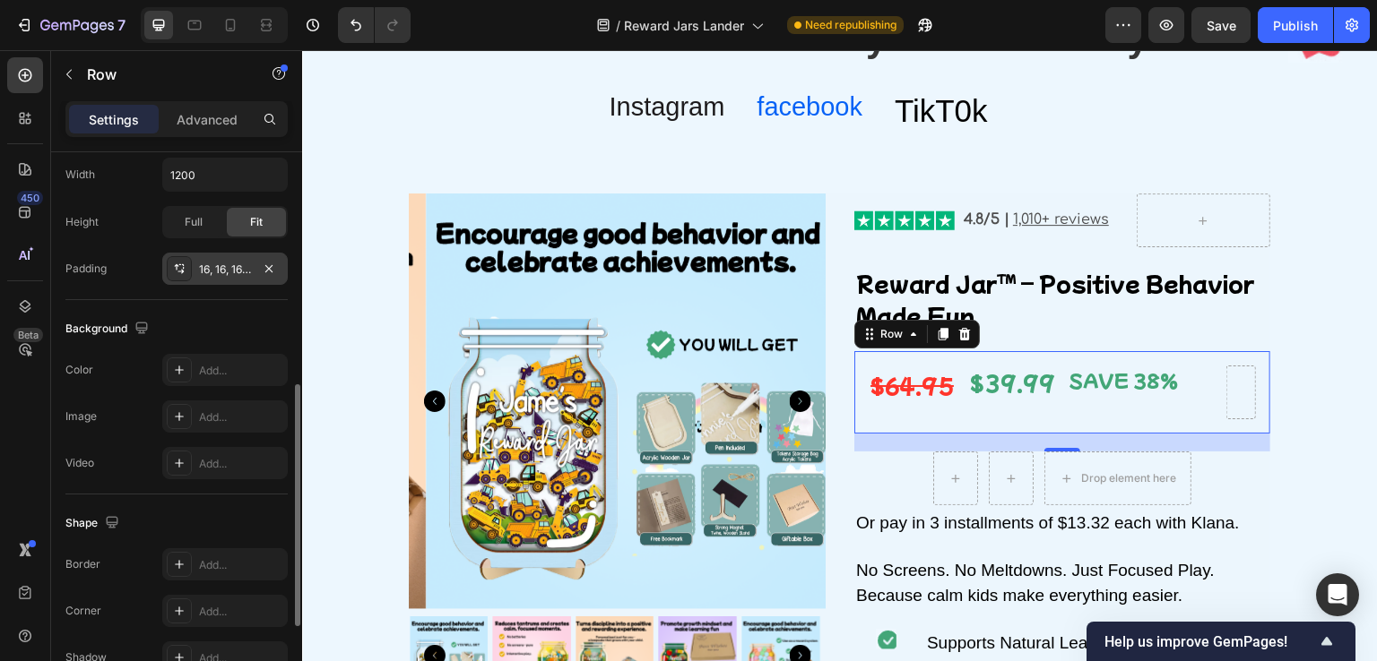
click at [224, 265] on div "16, 16, 16, 16" at bounding box center [225, 270] width 52 height 16
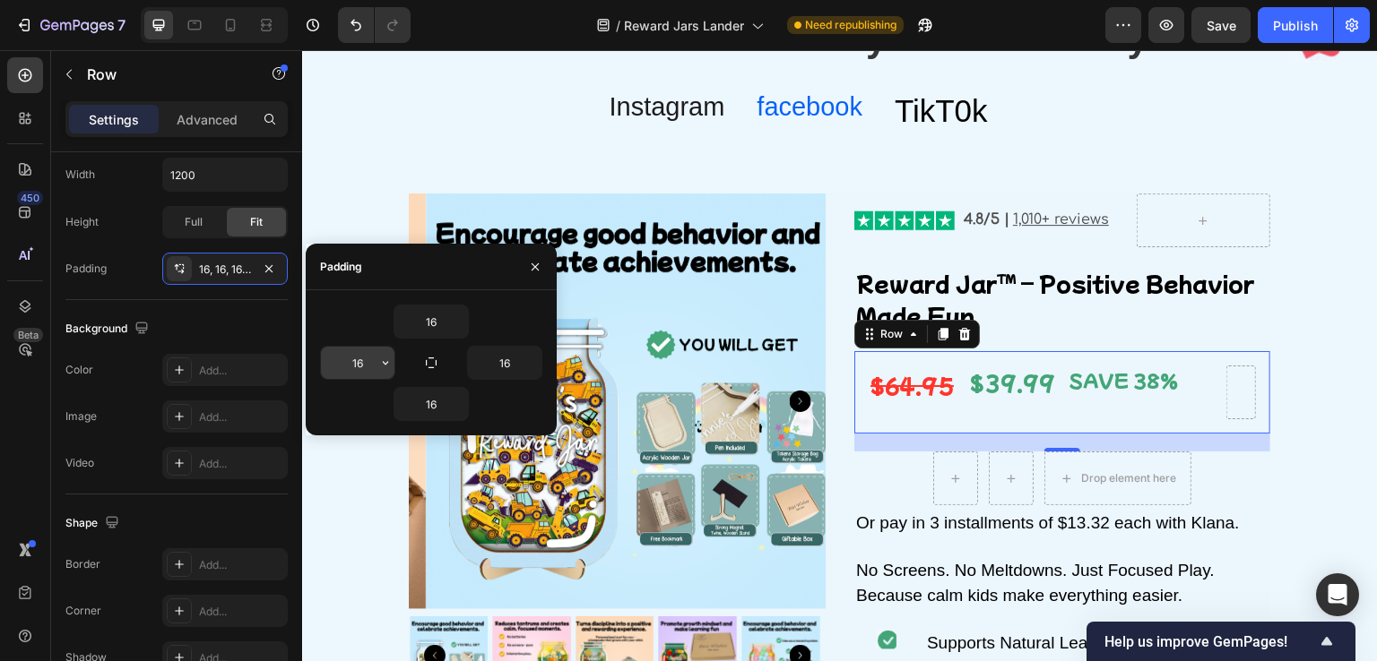
click at [373, 378] on div "16" at bounding box center [357, 363] width 75 height 34
click at [362, 363] on input "16" at bounding box center [357, 363] width 73 height 32
type input "0"
click at [413, 320] on input "16" at bounding box center [430, 322] width 73 height 32
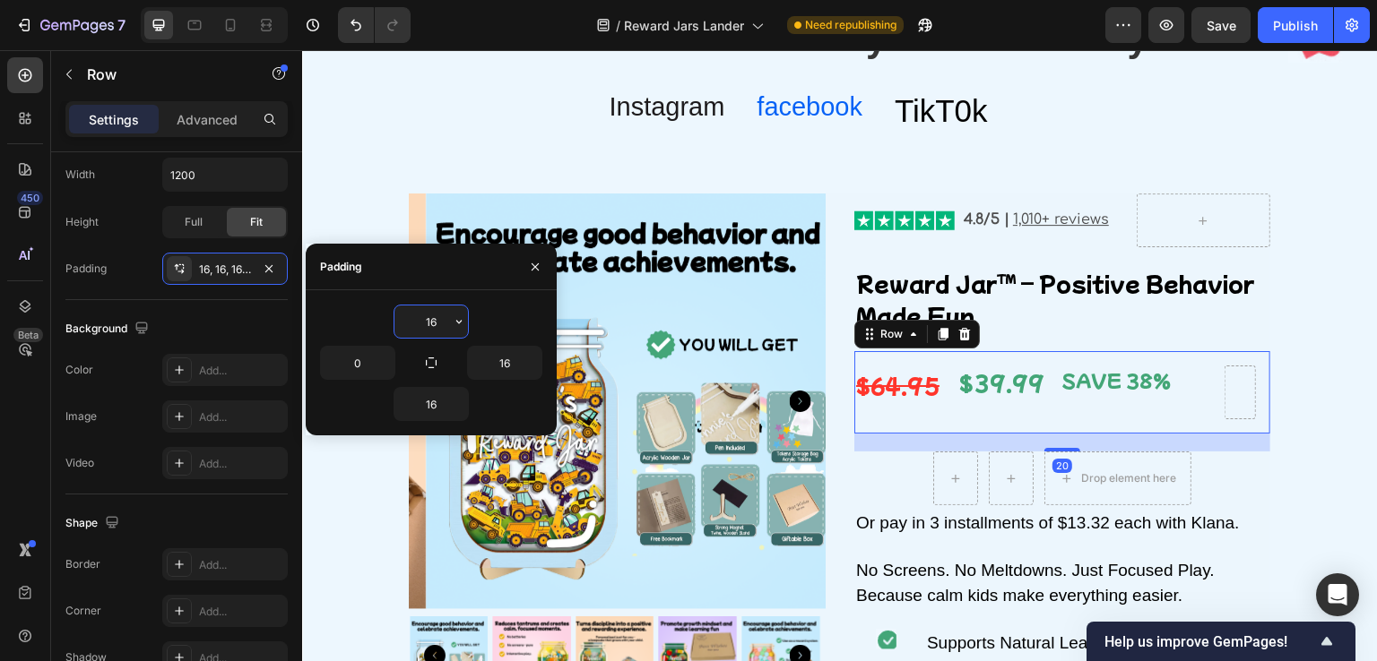
click at [413, 320] on input "16" at bounding box center [430, 322] width 73 height 32
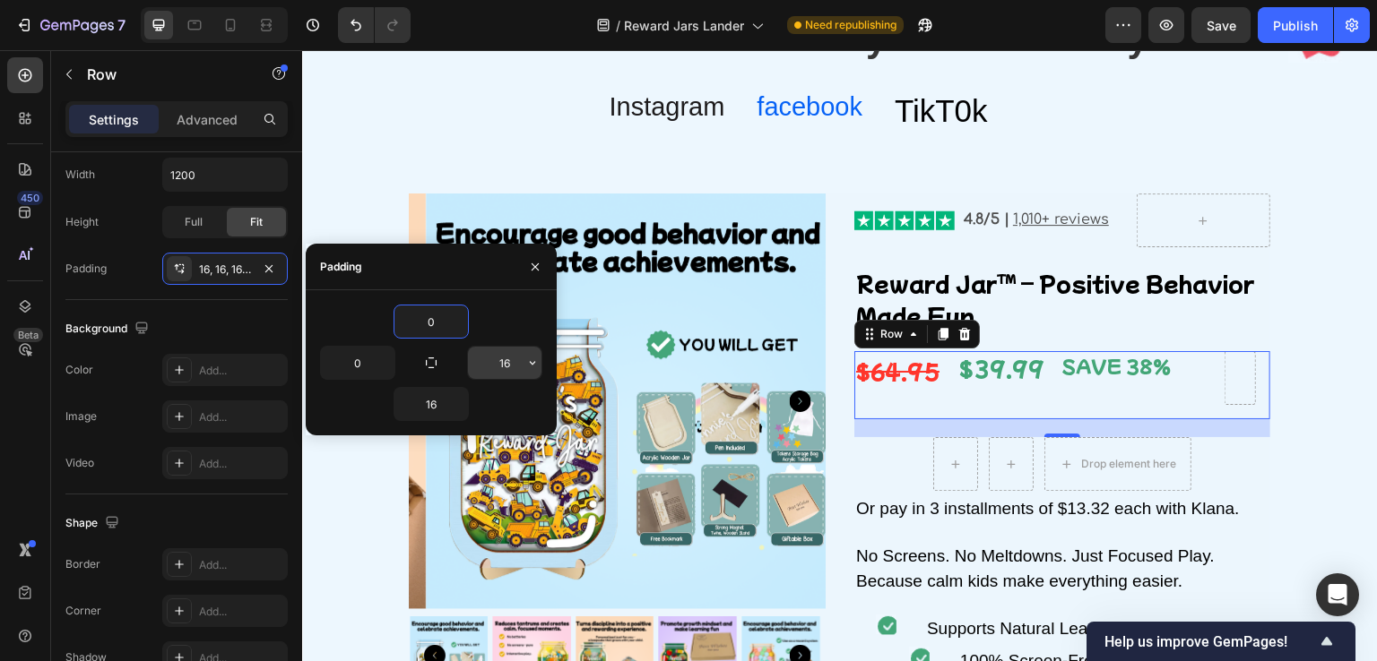
type input "0"
click at [513, 362] on input "16" at bounding box center [504, 363] width 73 height 32
type input "0"
click at [421, 403] on input "16" at bounding box center [430, 404] width 73 height 32
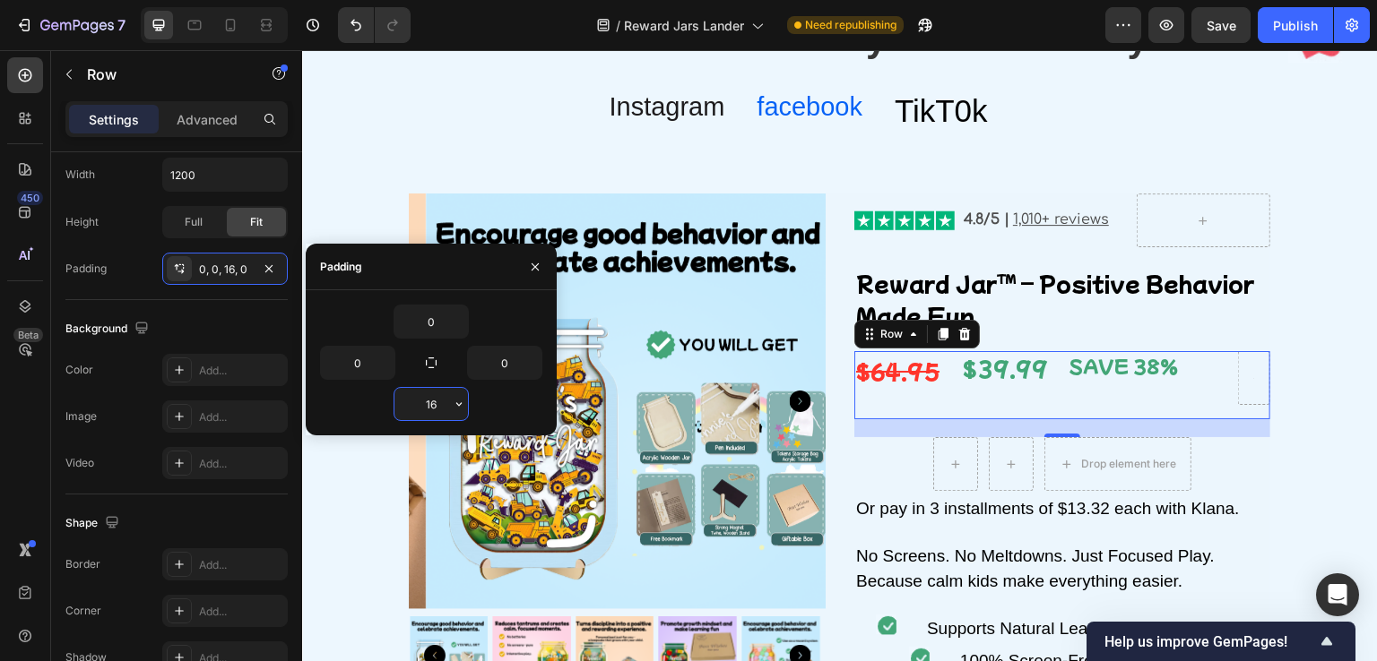
click at [421, 403] on input "16" at bounding box center [430, 404] width 73 height 32
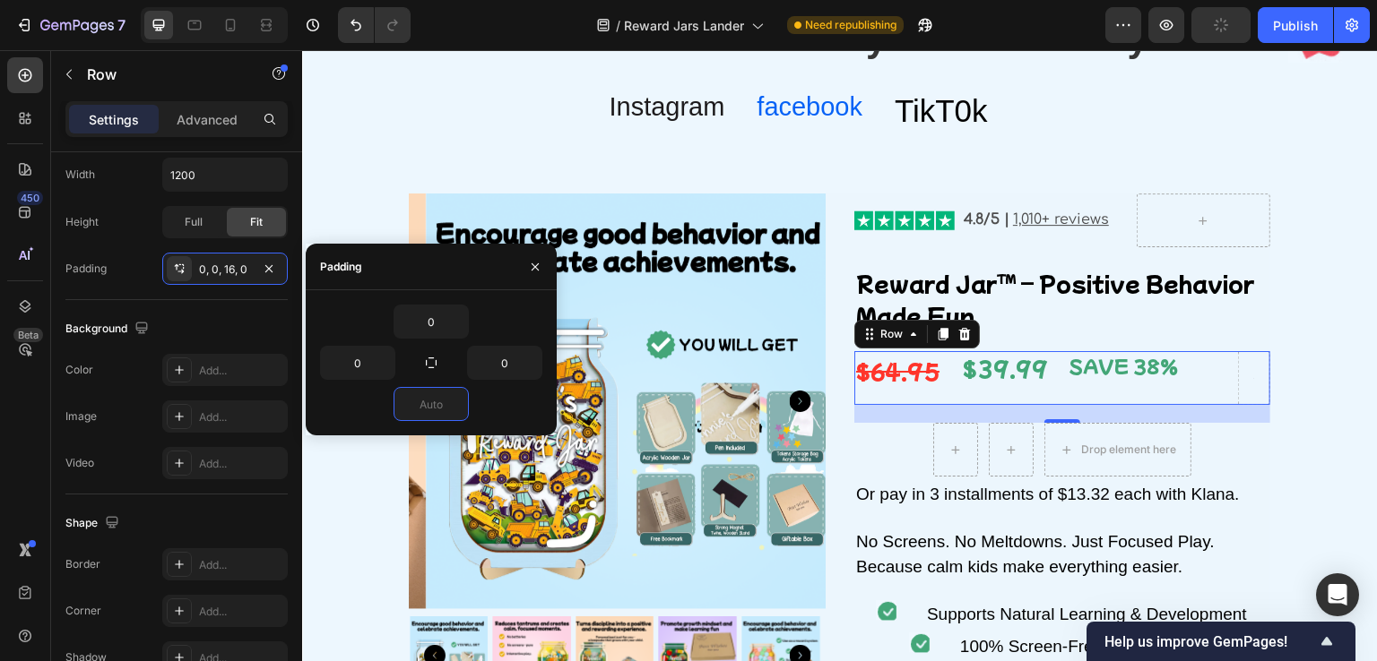
click at [906, 374] on s "$64.95" at bounding box center [897, 371] width 83 height 30
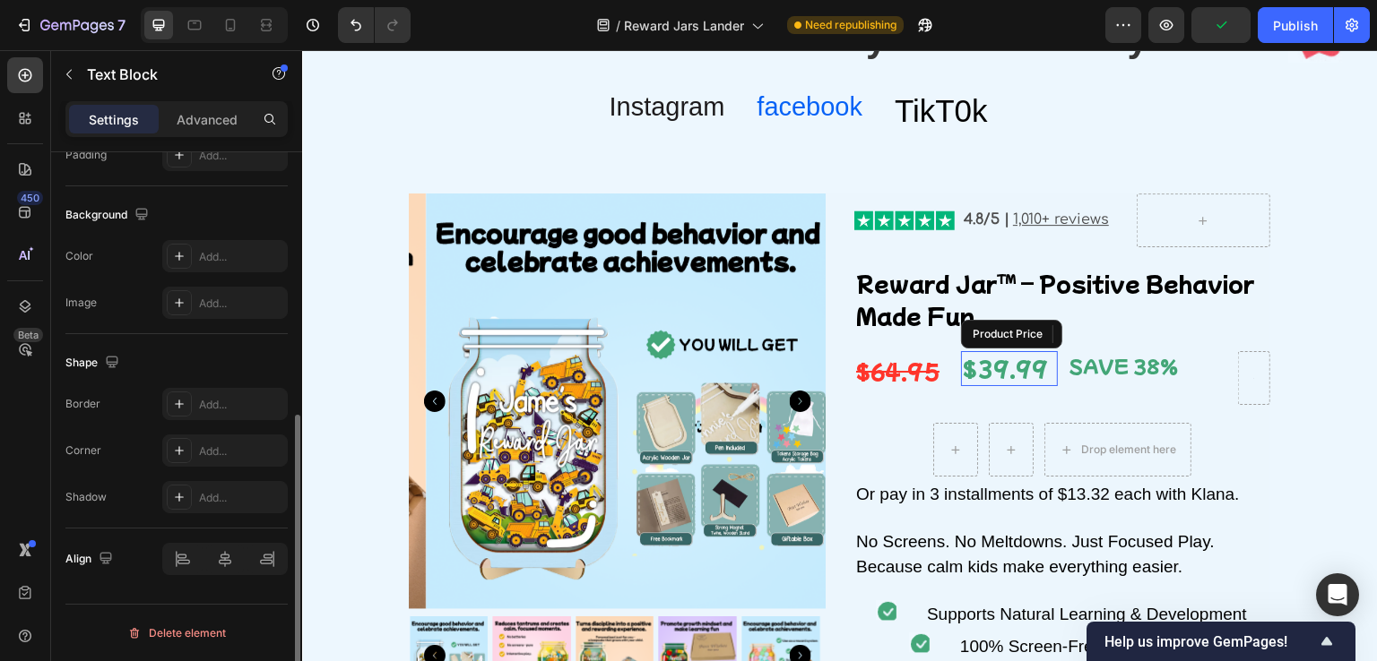
click at [985, 375] on div "$39.99" at bounding box center [1009, 368] width 97 height 35
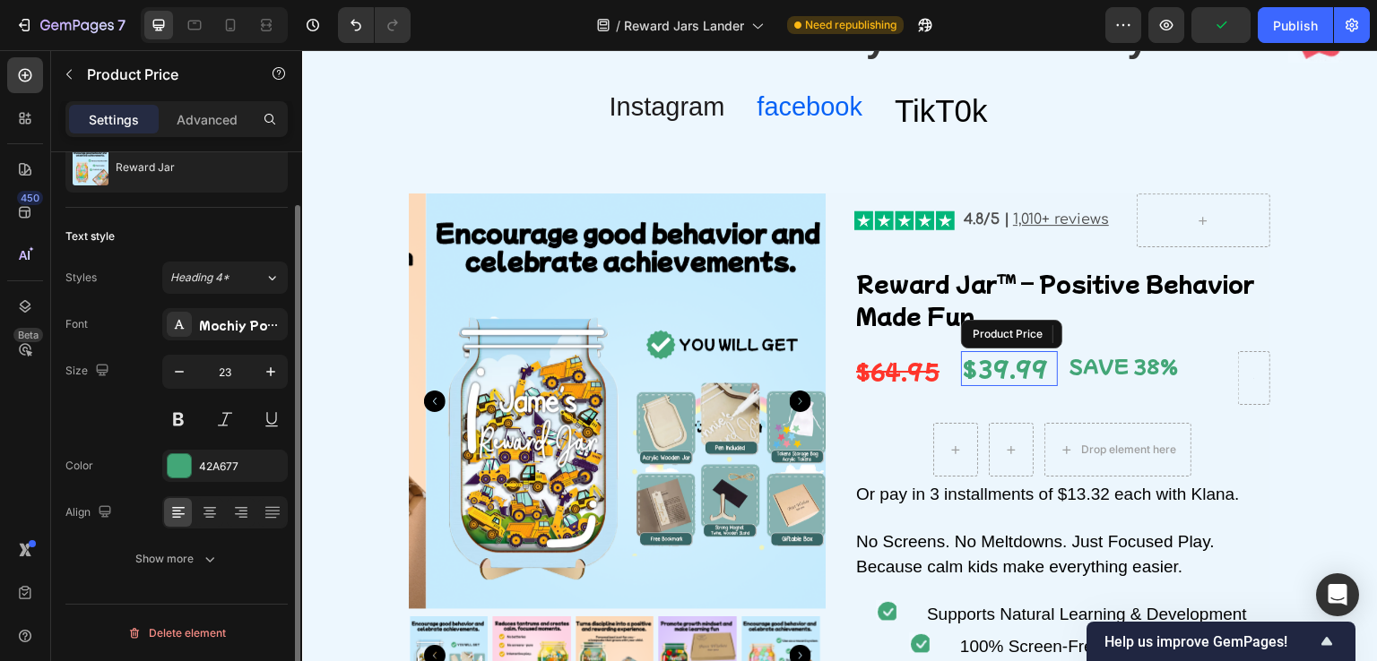
click at [1094, 370] on p "SAVE 38%" at bounding box center [1148, 366] width 158 height 27
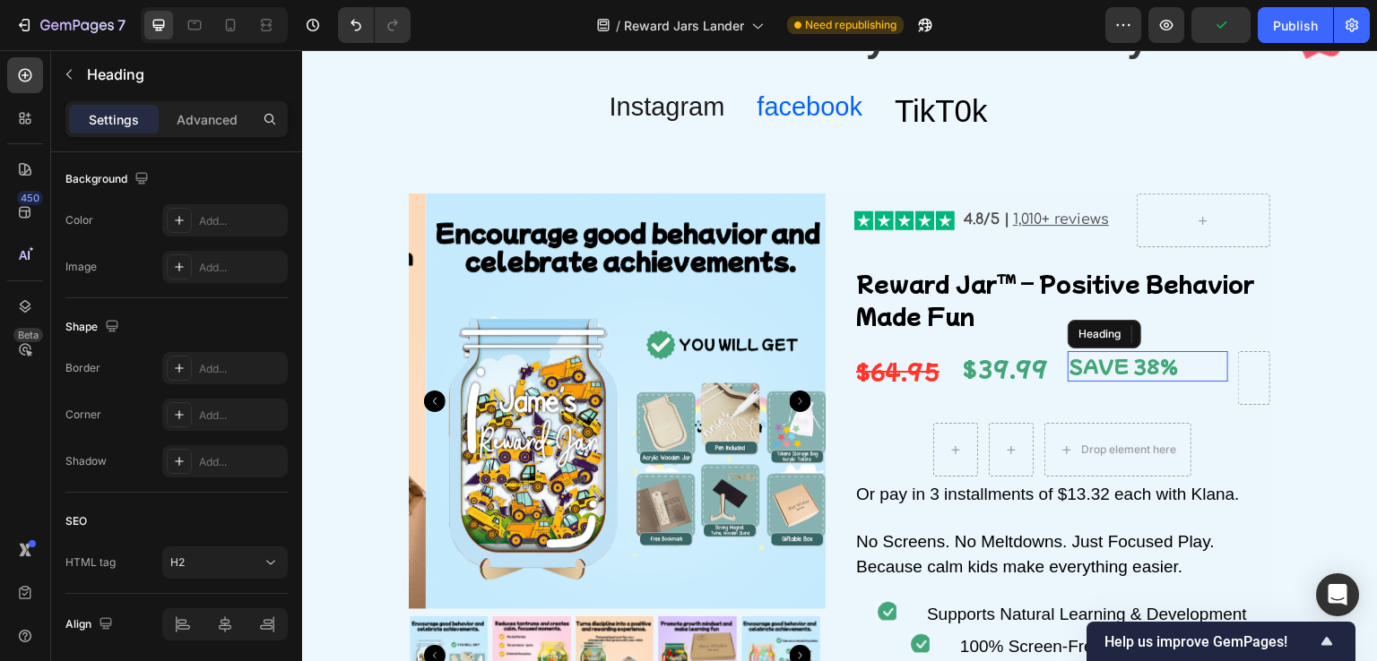
scroll to position [0, 0]
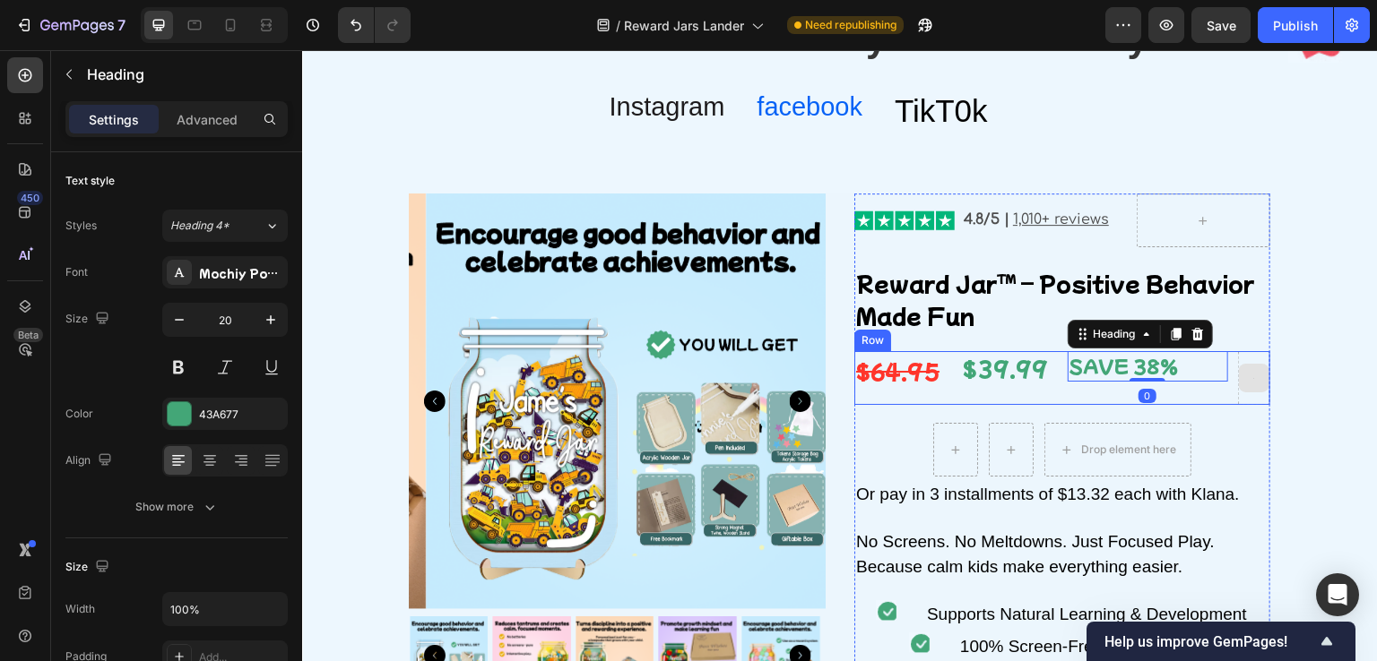
click at [1244, 372] on div at bounding box center [1254, 378] width 30 height 29
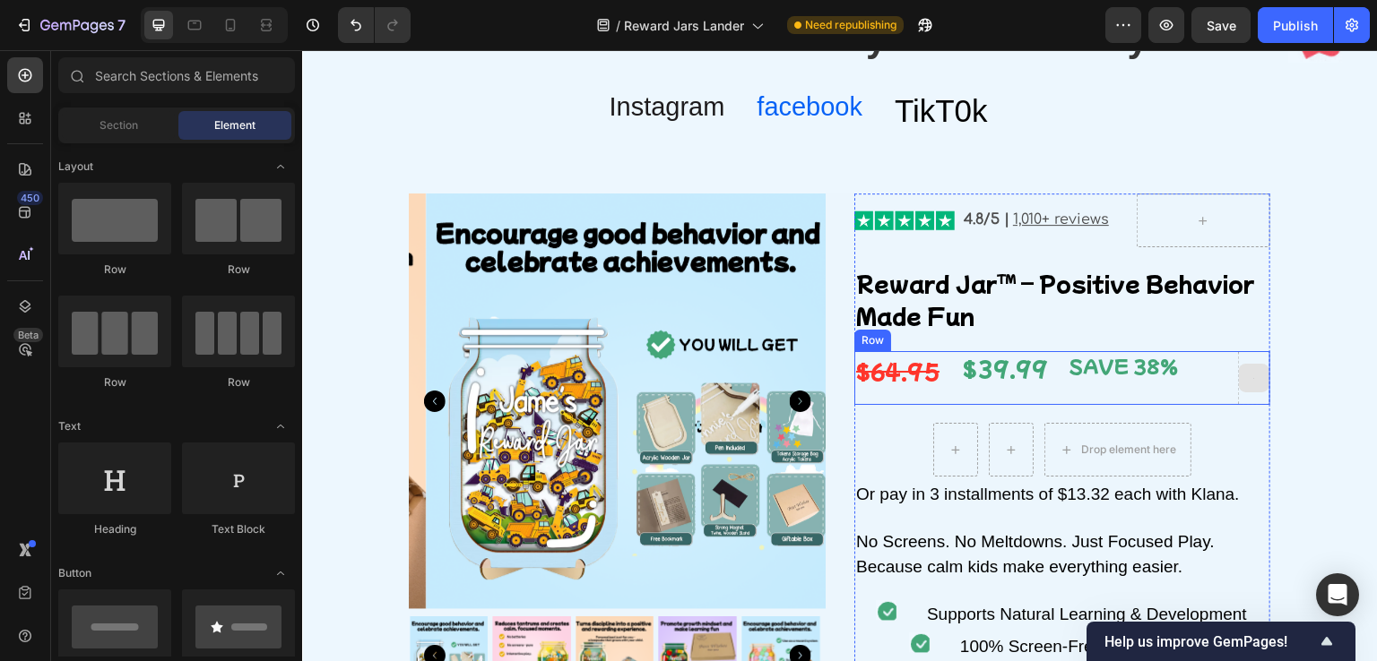
click at [1238, 393] on div at bounding box center [1254, 378] width 32 height 54
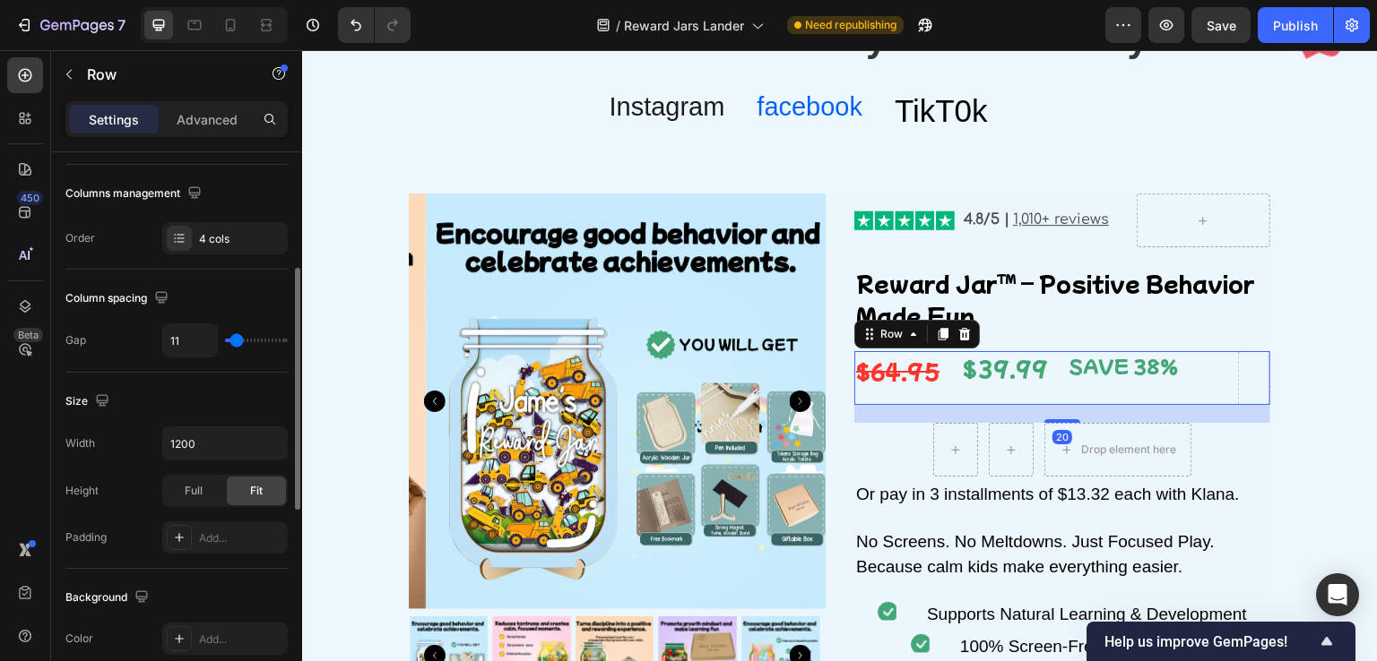
scroll to position [359, 0]
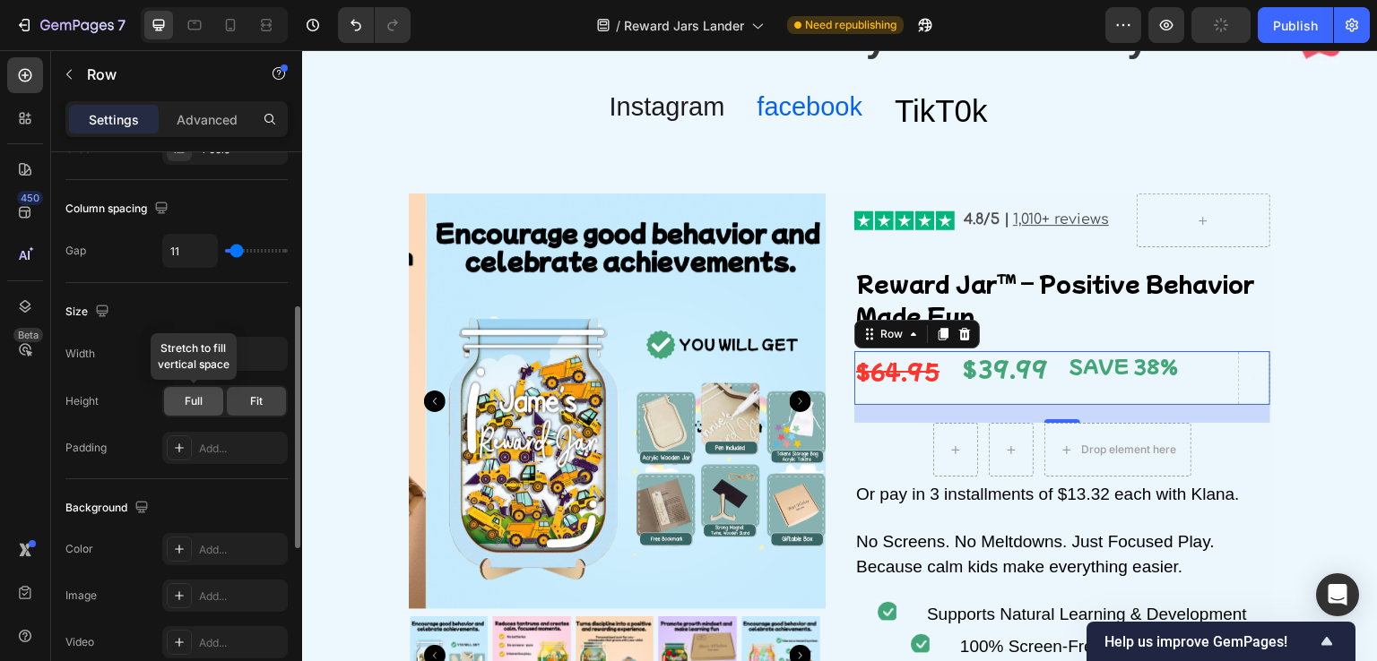
click at [206, 400] on div "Full" at bounding box center [193, 401] width 59 height 29
click at [241, 403] on div "Fit" at bounding box center [256, 401] width 59 height 29
click at [137, 350] on div "Width 1200" at bounding box center [176, 354] width 222 height 34
click at [212, 358] on input "1200" at bounding box center [225, 354] width 124 height 32
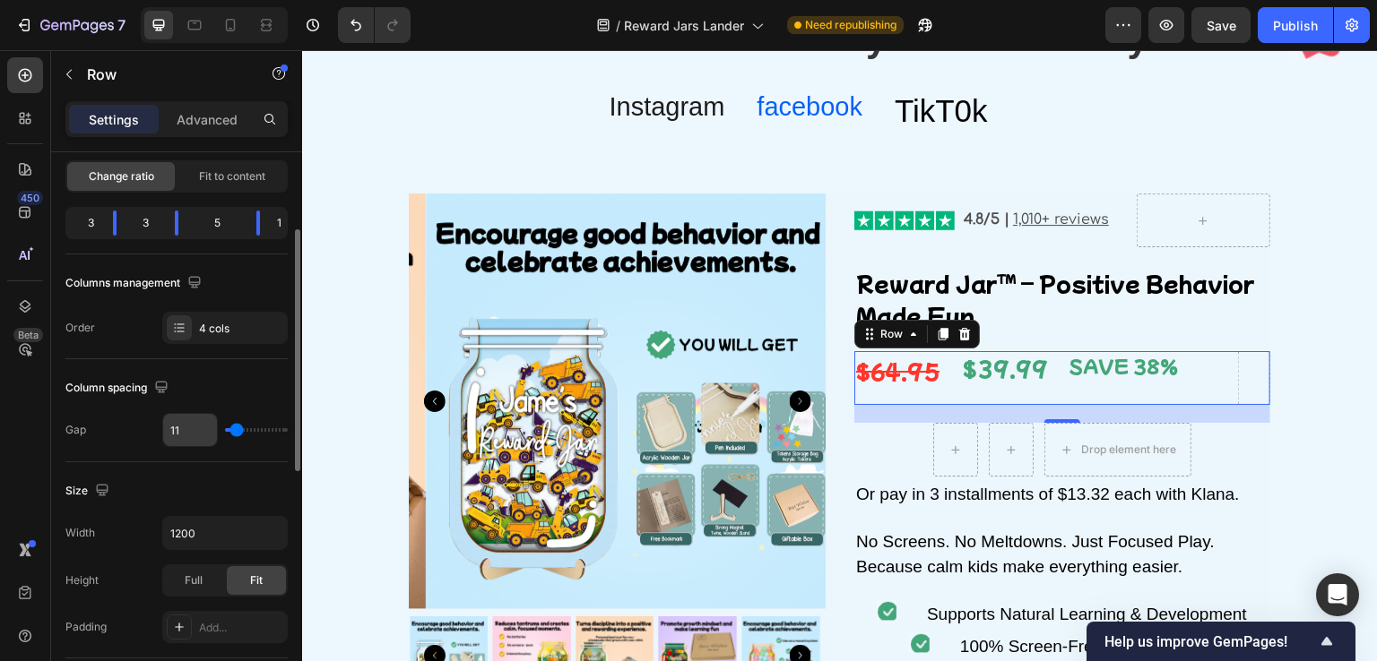
drag, startPoint x: 230, startPoint y: 422, endPoint x: 213, endPoint y: 428, distance: 17.9
click at [213, 428] on div "11" at bounding box center [224, 430] width 125 height 34
type input "0"
drag, startPoint x: 233, startPoint y: 435, endPoint x: 213, endPoint y: 437, distance: 19.9
type input "0"
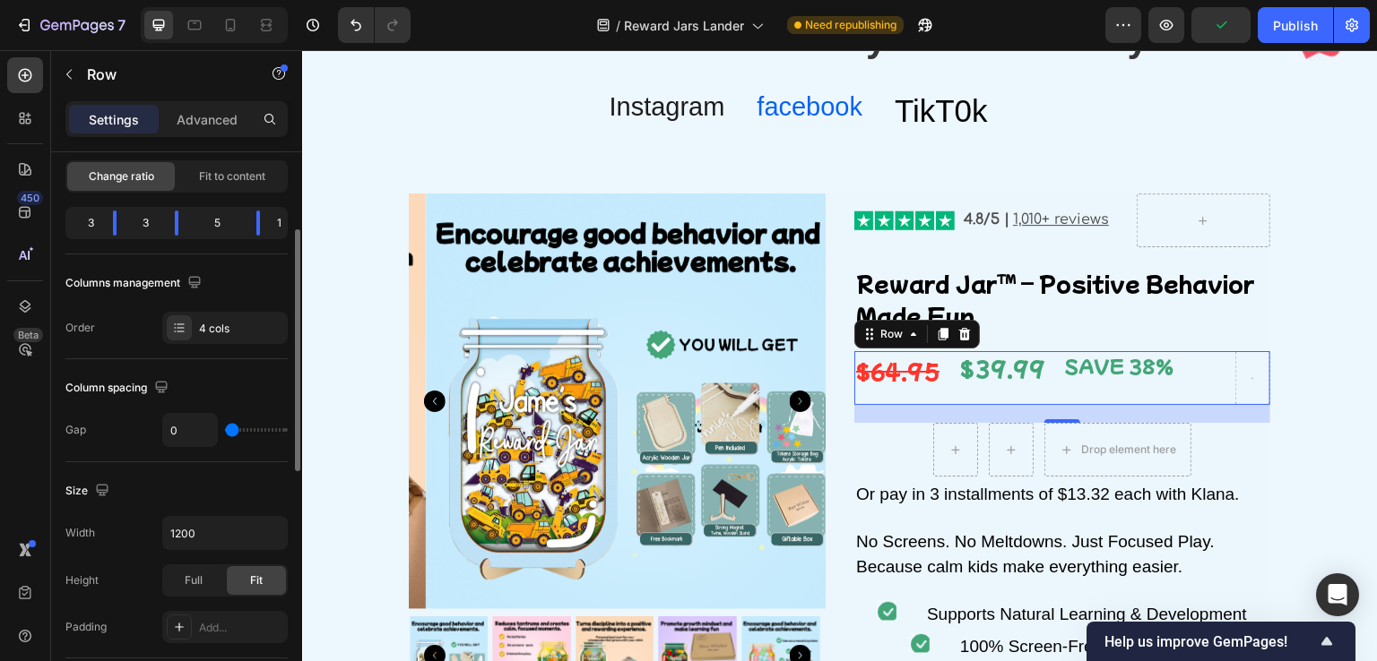
click at [225, 432] on input "range" at bounding box center [256, 430] width 63 height 4
click at [914, 380] on s "$64.95" at bounding box center [897, 371] width 83 height 30
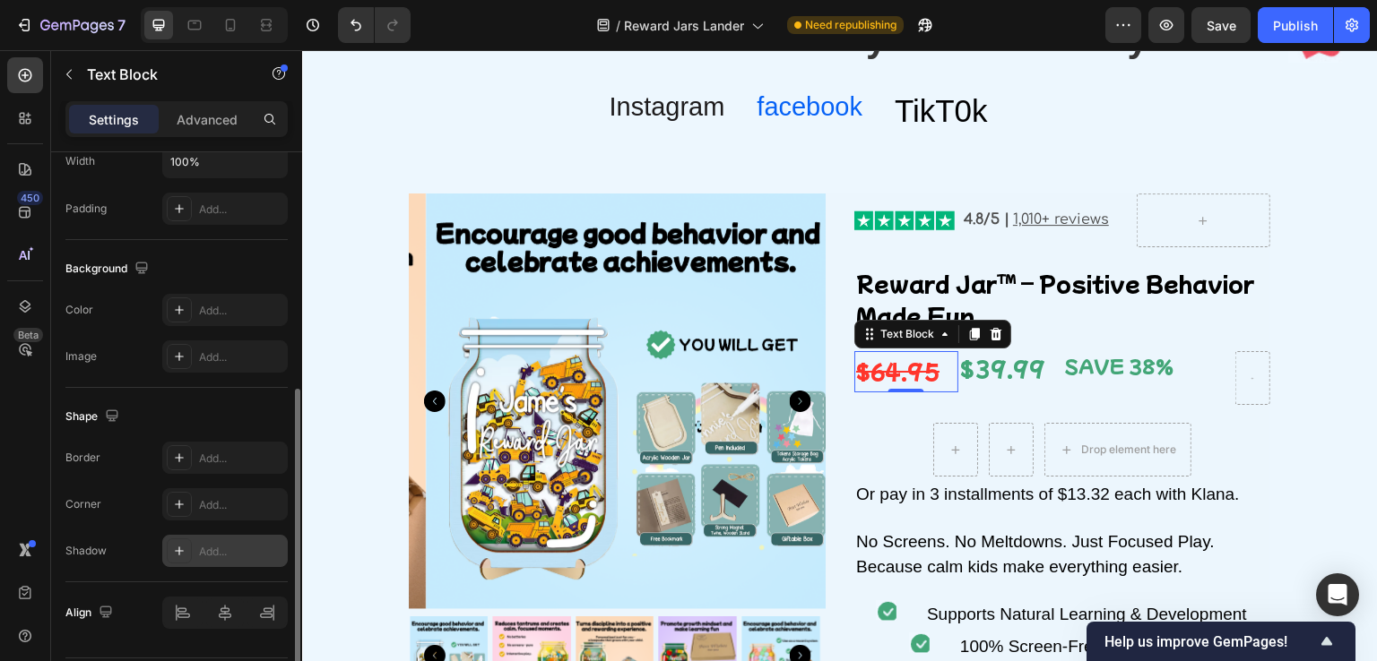
scroll to position [500, 0]
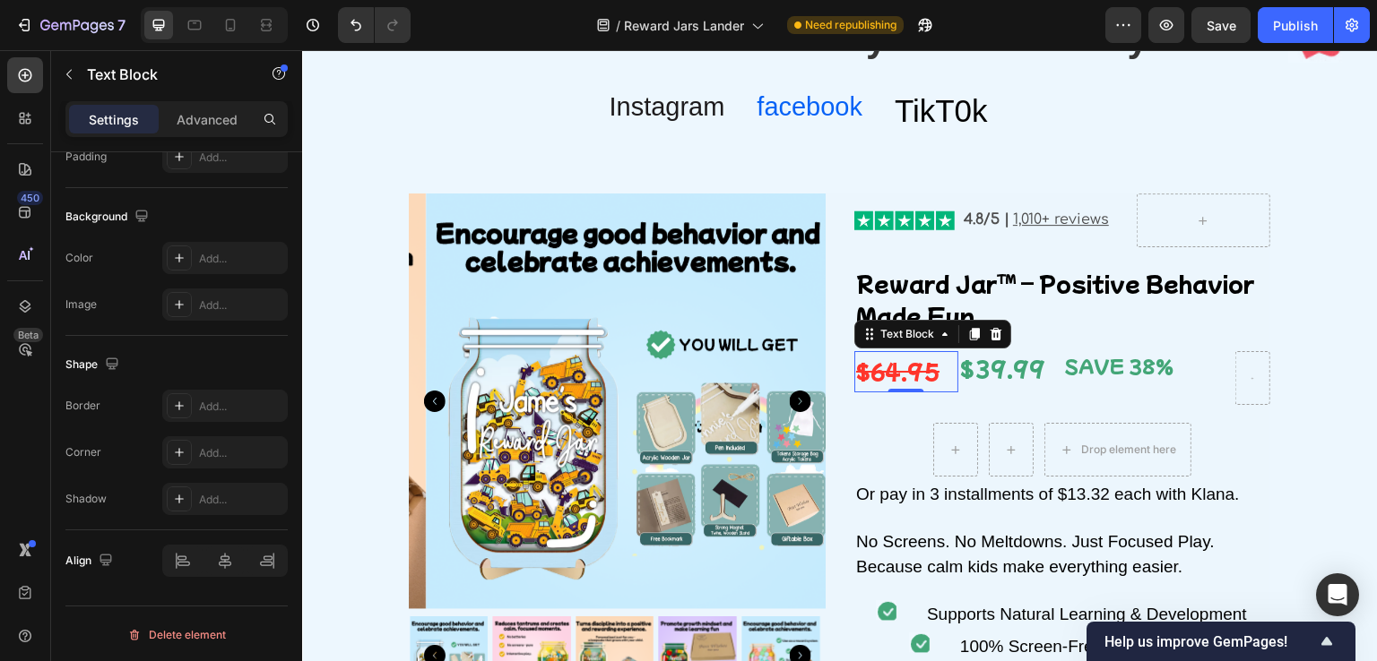
click at [902, 364] on s "$64.95" at bounding box center [897, 371] width 83 height 30
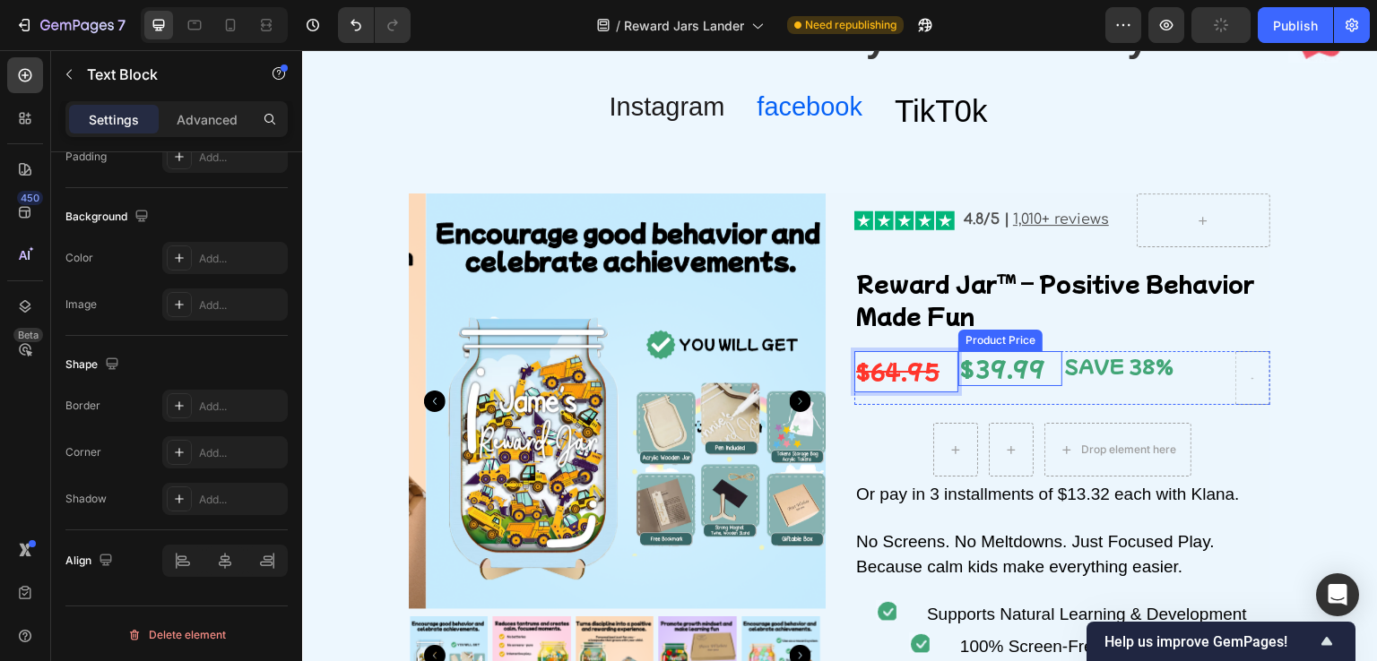
click at [1009, 369] on div "$39.99" at bounding box center [1010, 368] width 104 height 35
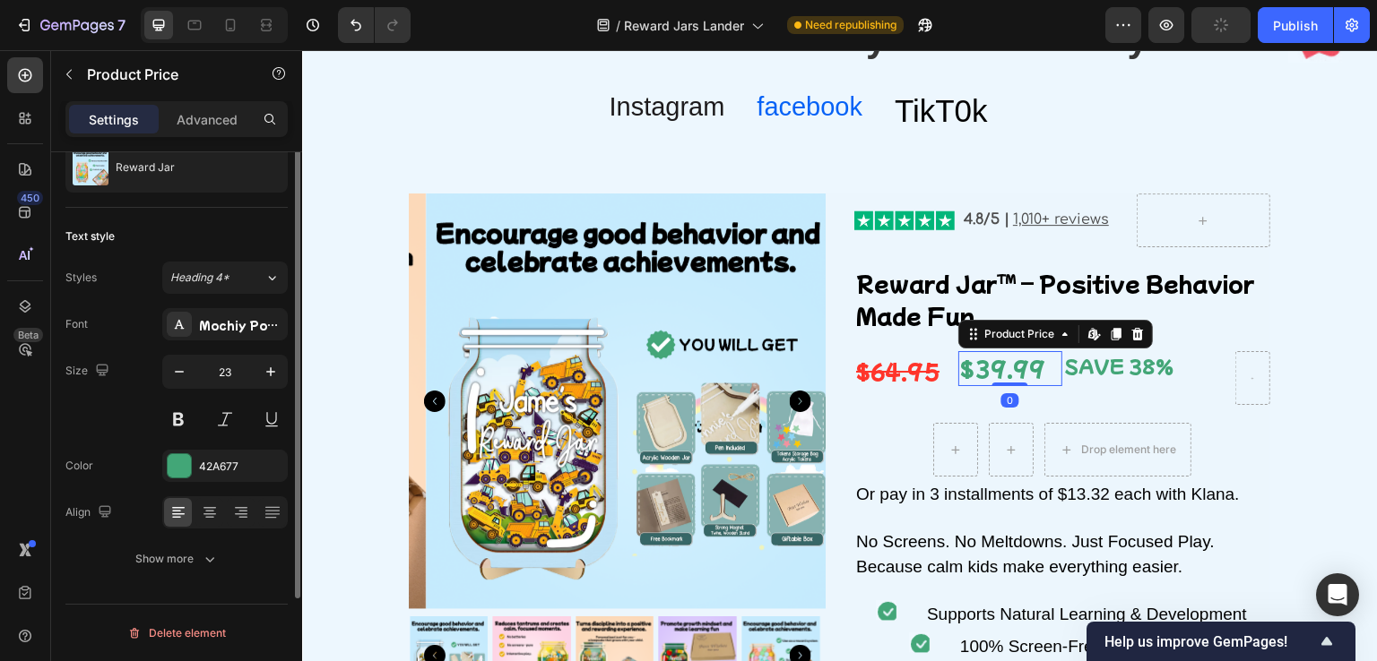
scroll to position [0, 0]
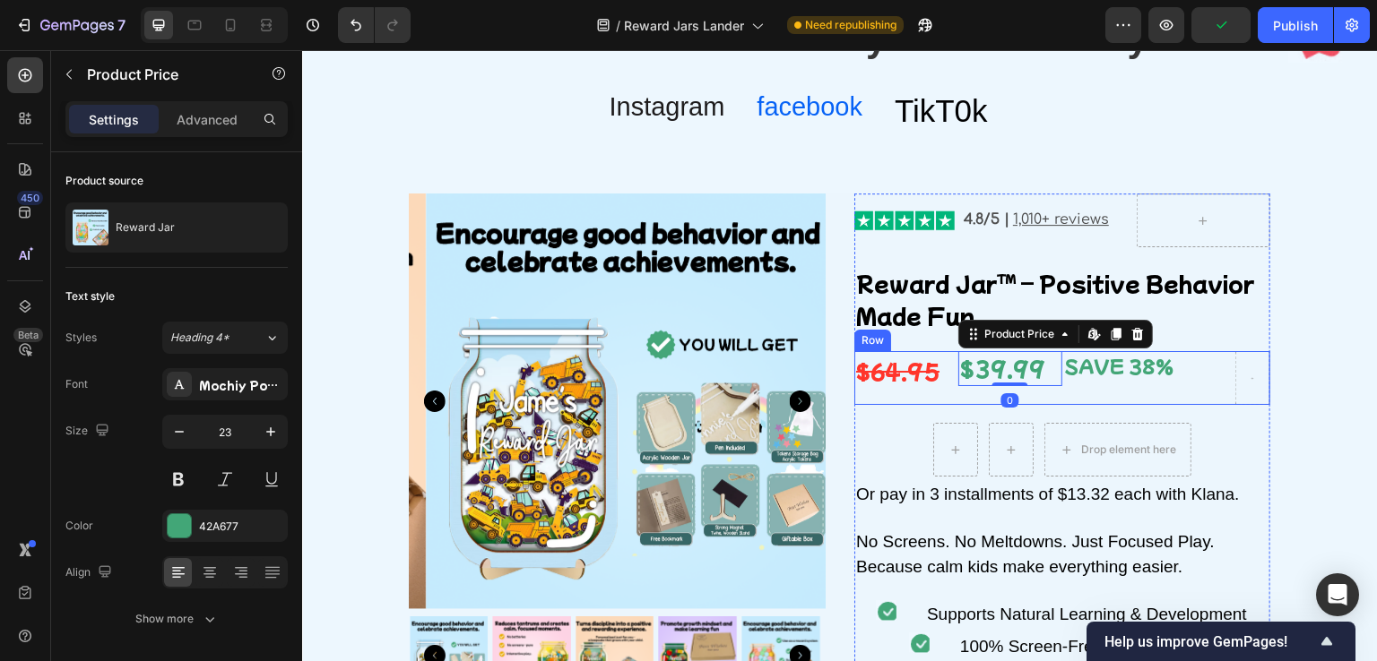
click at [960, 390] on div "$39.99 Product Price Edit content in Shopify 0 Product Price Edit content in Sh…" at bounding box center [1010, 378] width 104 height 54
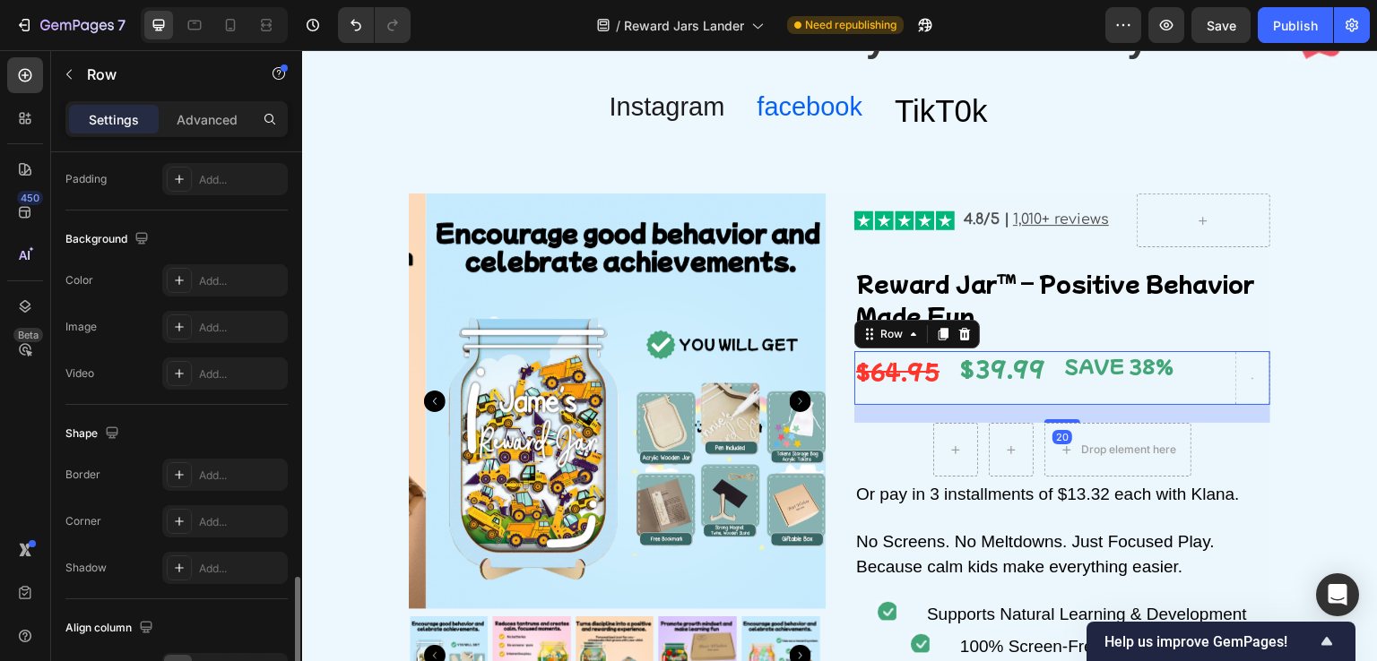
scroll to position [735, 0]
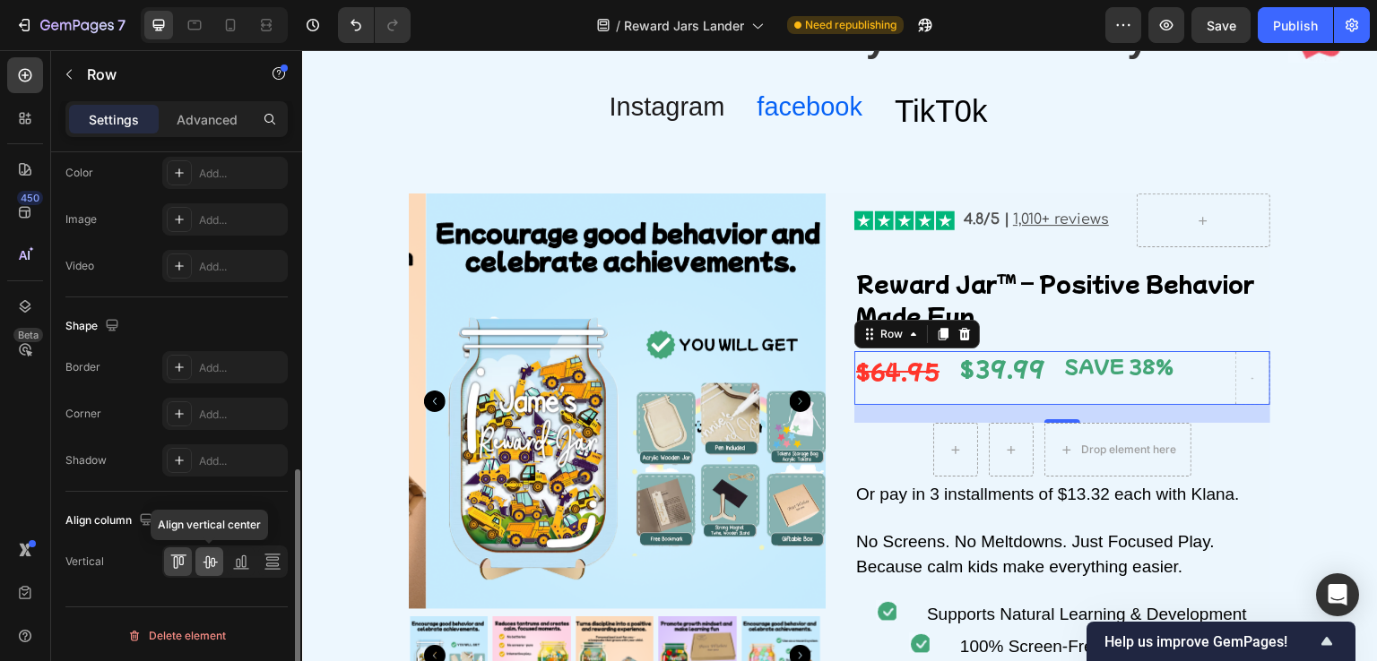
click at [208, 558] on icon at bounding box center [210, 562] width 18 height 18
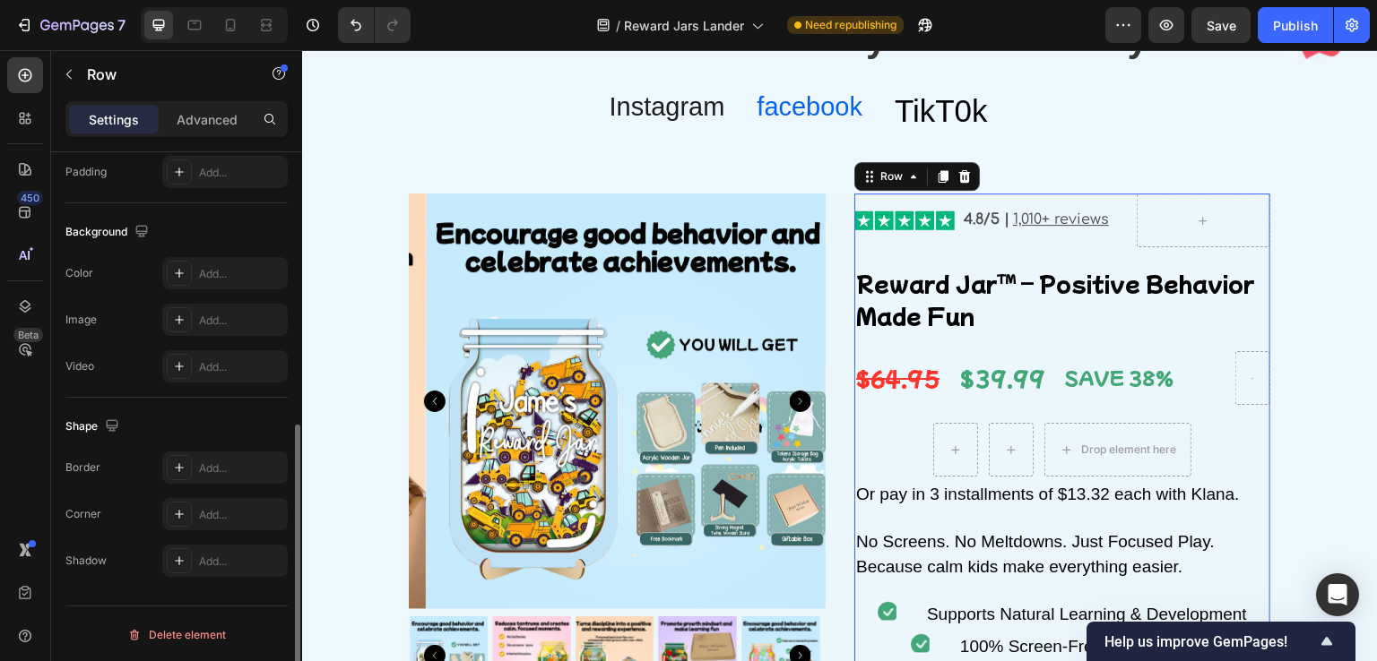
click at [977, 351] on div "$39.99 Product Price Product Price" at bounding box center [1010, 378] width 104 height 54
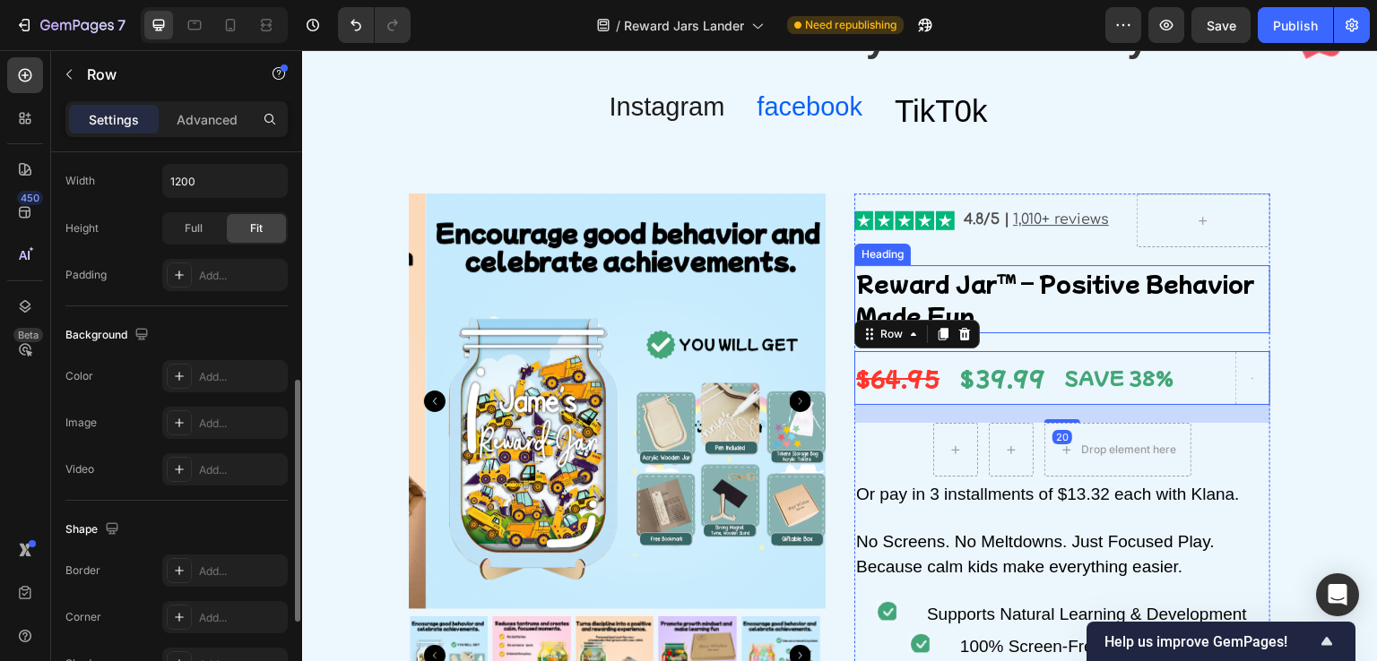
scroll to position [531, 0]
click at [957, 307] on p "Reward Jar™ – Positive Behavior Made Fun" at bounding box center [1062, 299] width 412 height 65
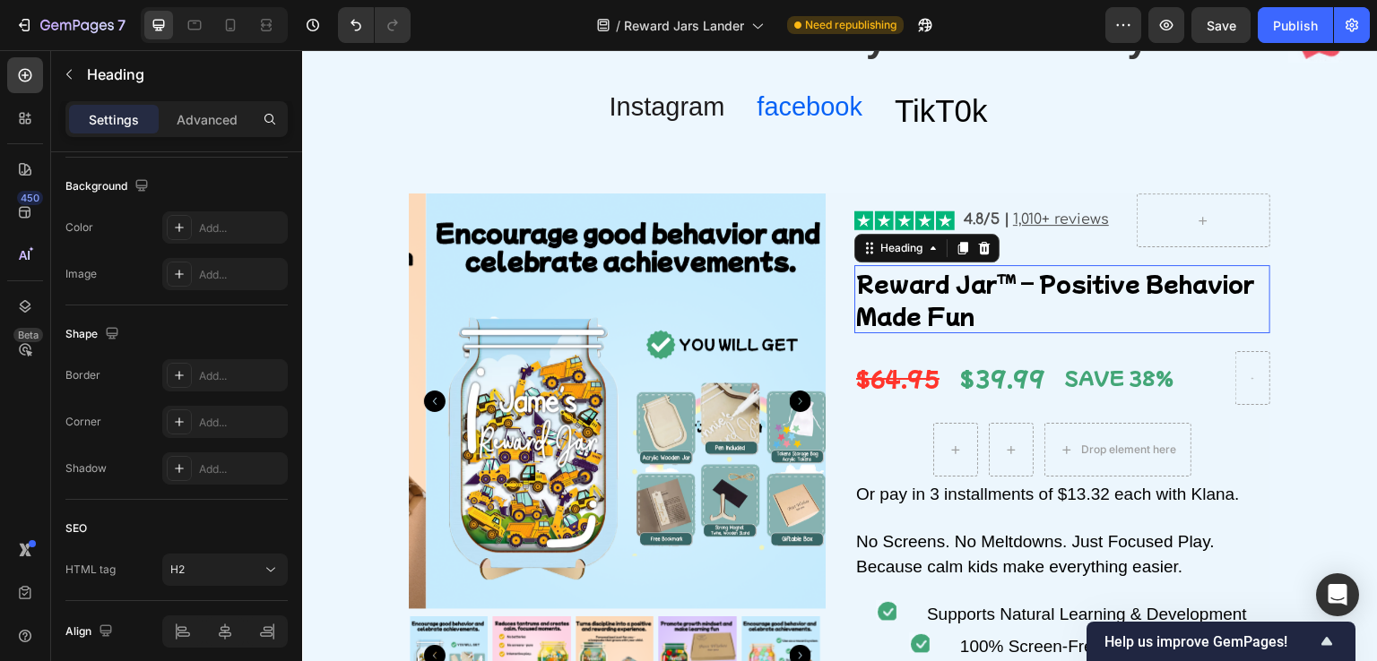
scroll to position [0, 0]
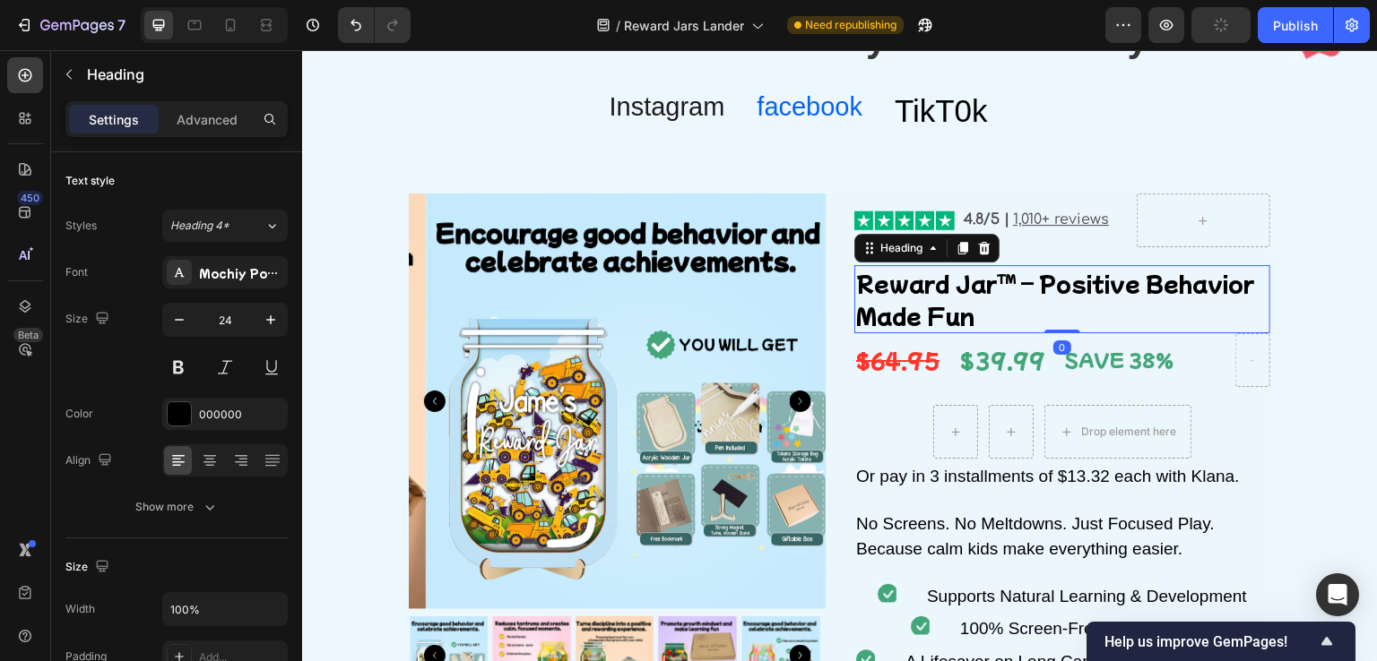
drag, startPoint x: 1045, startPoint y: 350, endPoint x: 1042, endPoint y: 322, distance: 28.0
click at [1042, 322] on div "Reward Jar™ – Positive Behavior Made Fun Heading 0" at bounding box center [1062, 299] width 416 height 68
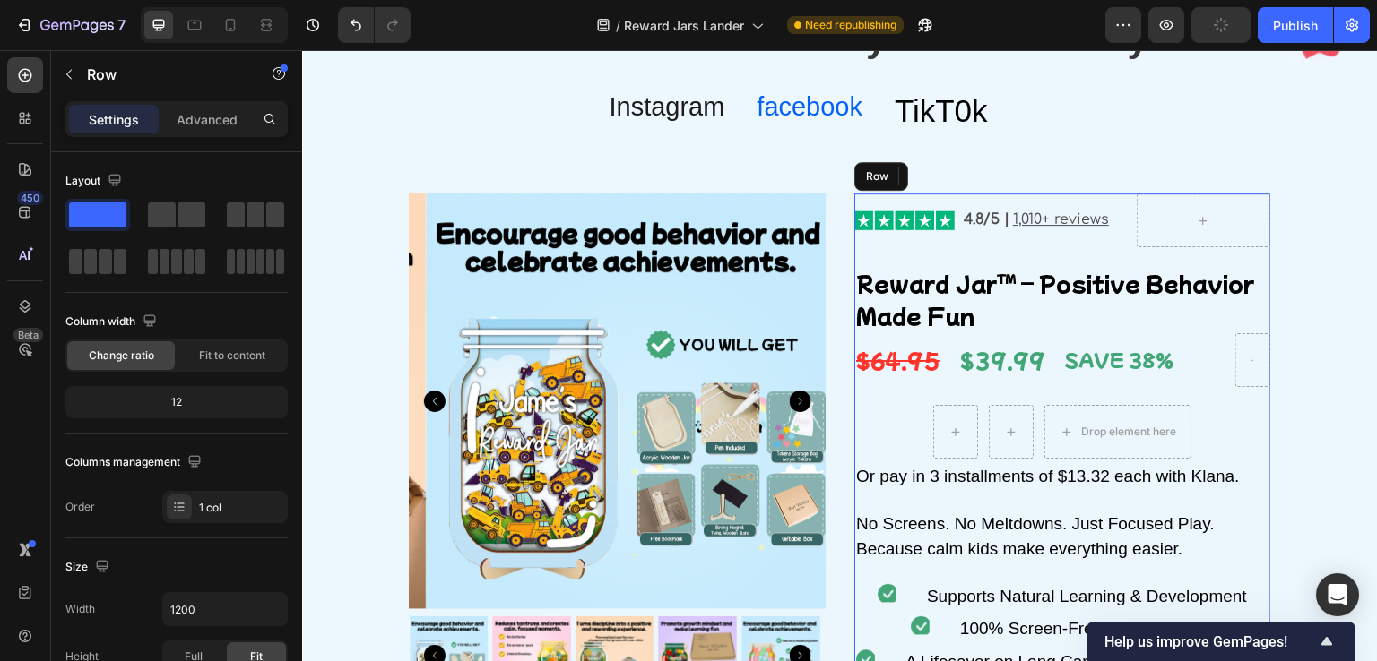
click at [964, 231] on p "4.8/5 | 1,010+ reviews" at bounding box center [1046, 220] width 164 height 27
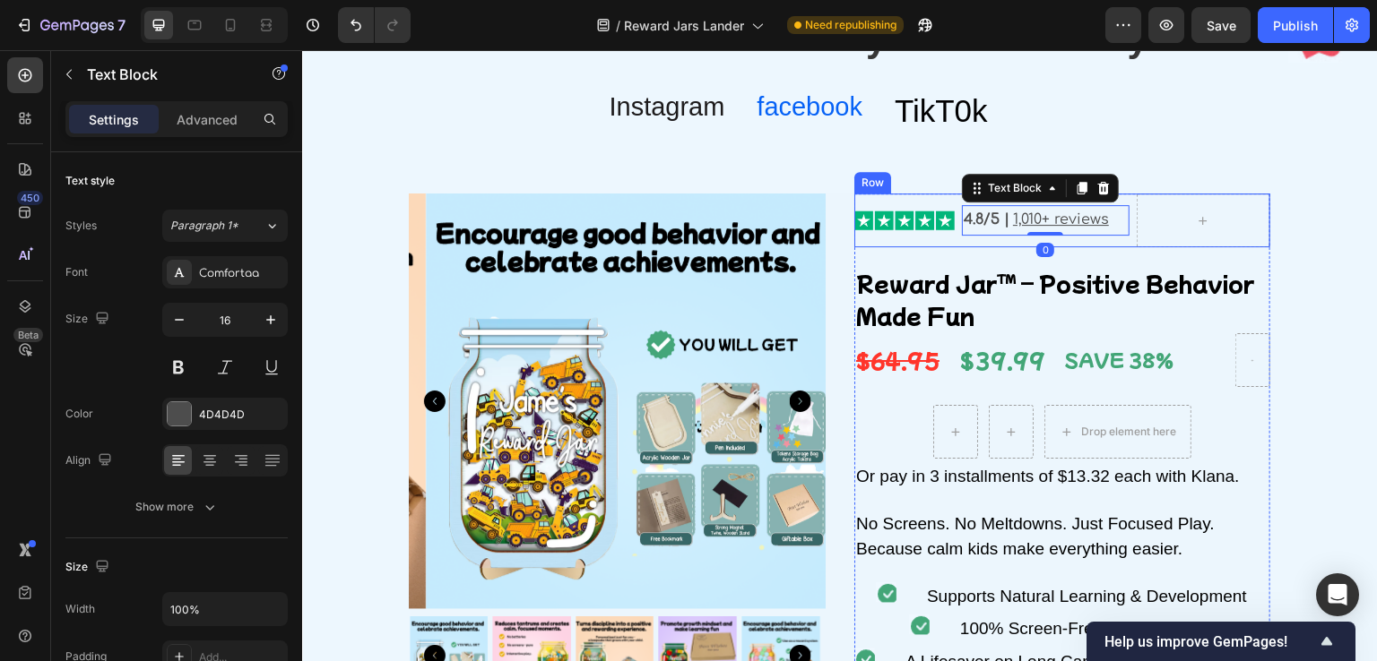
click at [992, 241] on div "4.8/5 | 1,010+ reviews Text Block 0" at bounding box center [1046, 221] width 168 height 54
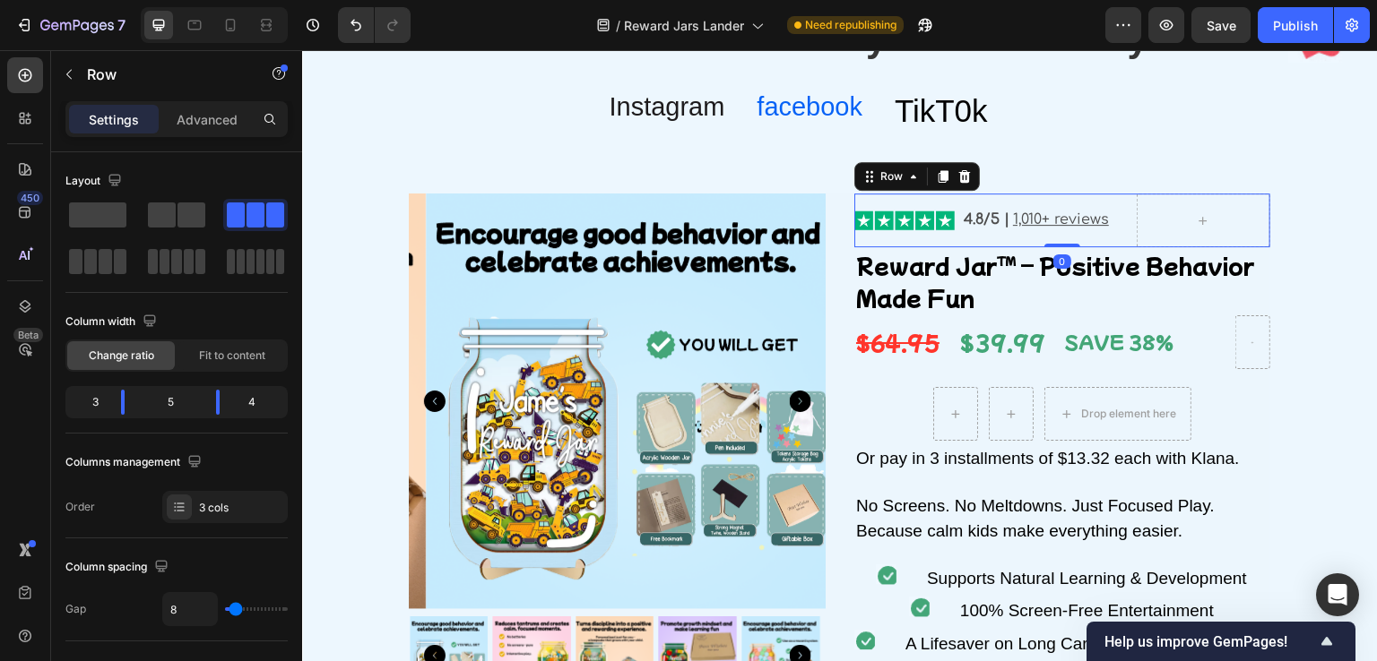
drag, startPoint x: 1053, startPoint y: 264, endPoint x: 1050, endPoint y: 240, distance: 23.6
click at [1050, 240] on div "Image 4.8/5 | 1,010+ reviews Text Block Row 0" at bounding box center [1062, 221] width 416 height 54
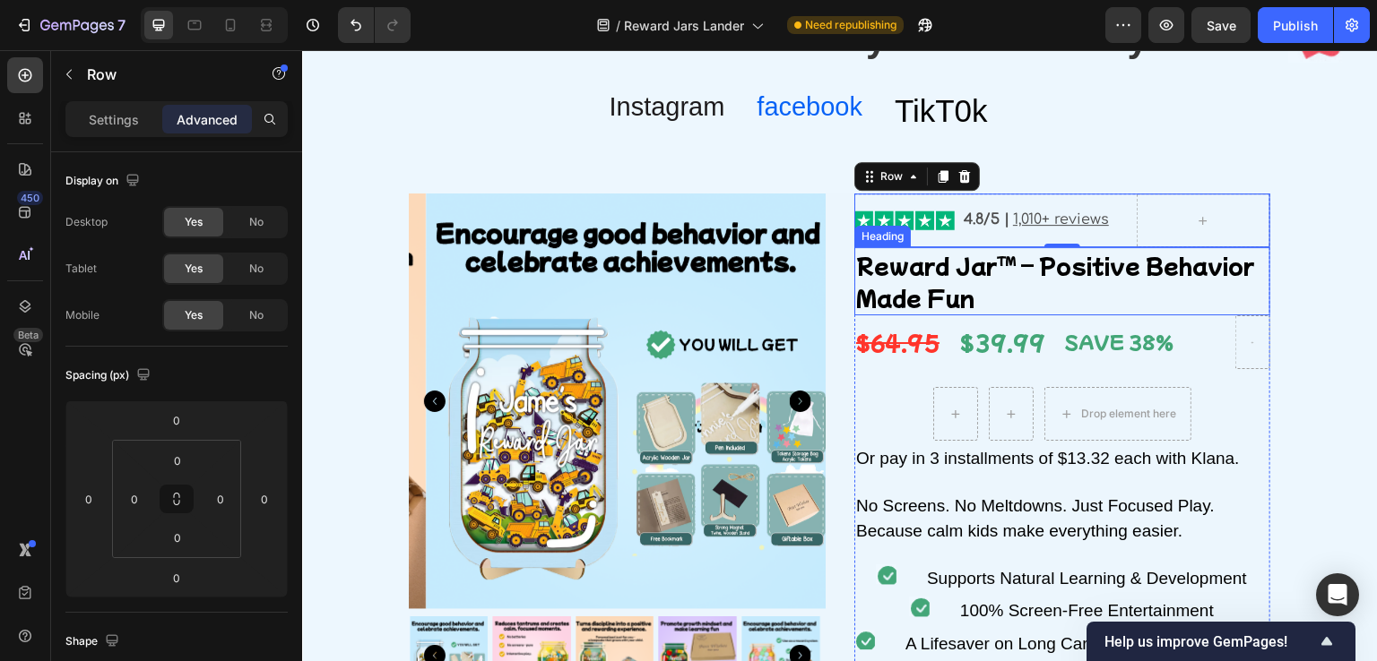
click at [967, 303] on p "Reward Jar™ – Positive Behavior Made Fun" at bounding box center [1062, 281] width 412 height 65
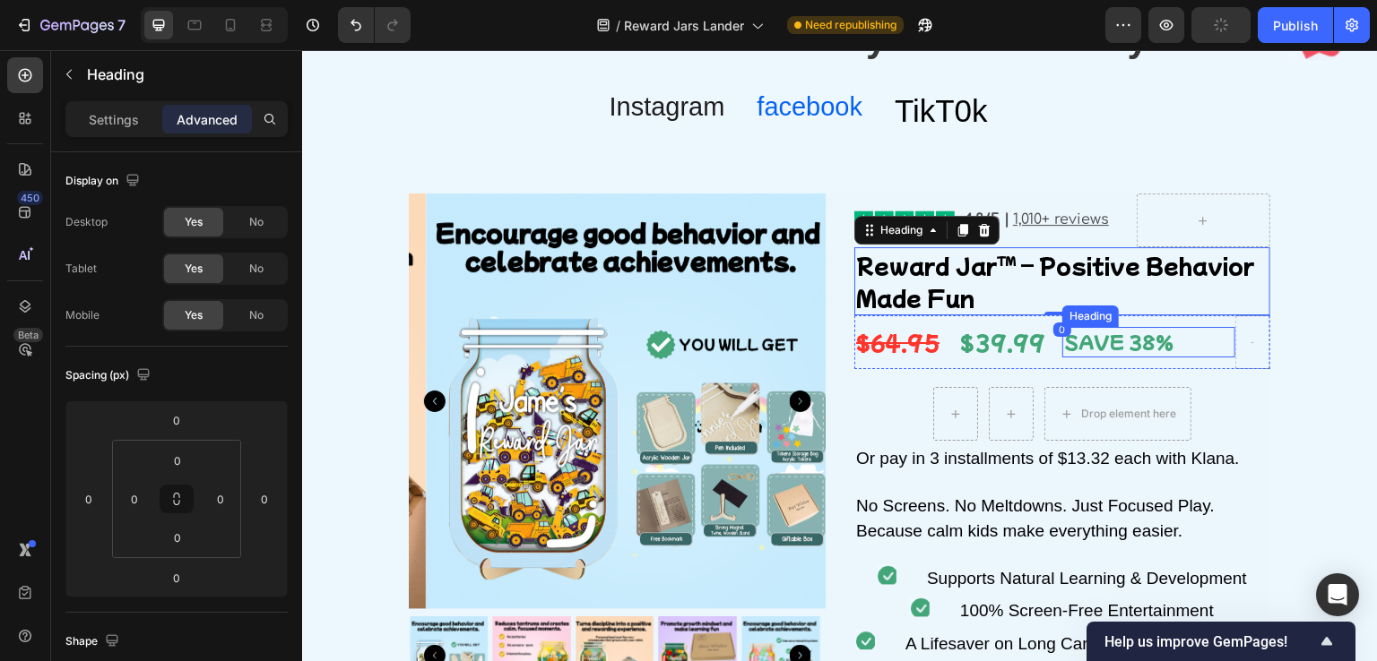
click at [1064, 344] on p "SAVE 38%" at bounding box center [1148, 342] width 169 height 27
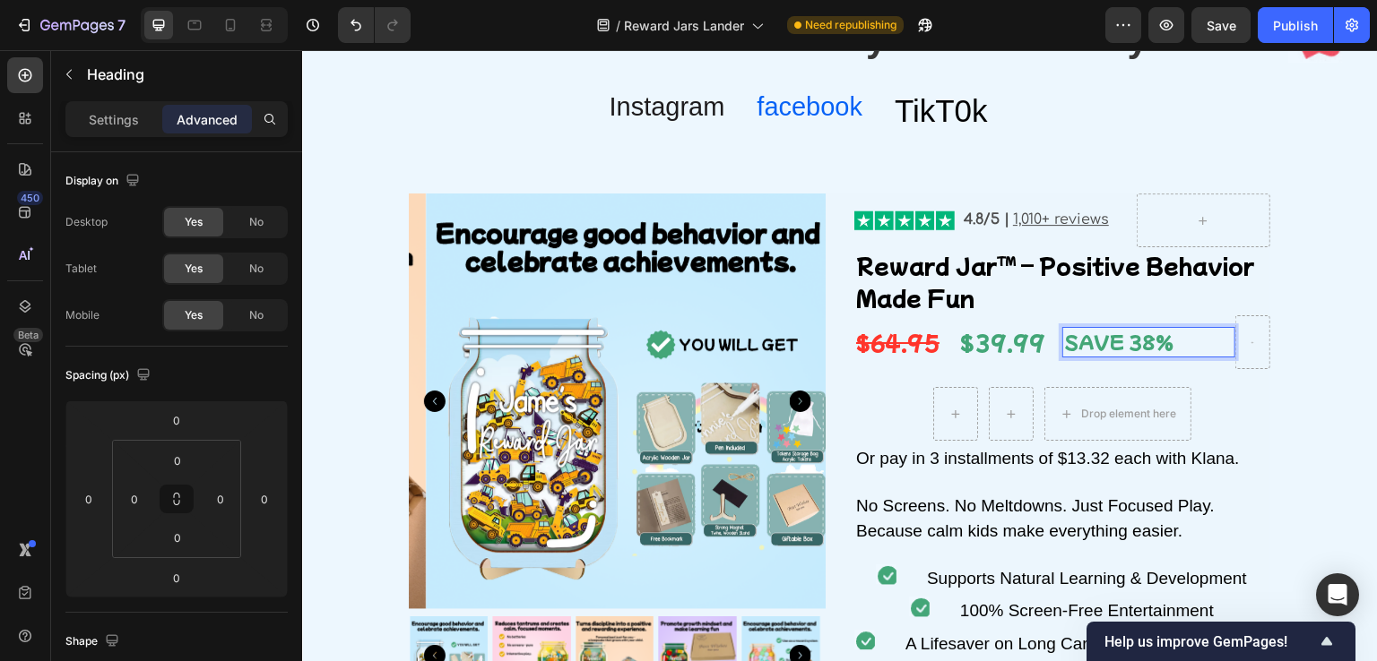
click at [97, 112] on p "Settings" at bounding box center [114, 119] width 50 height 19
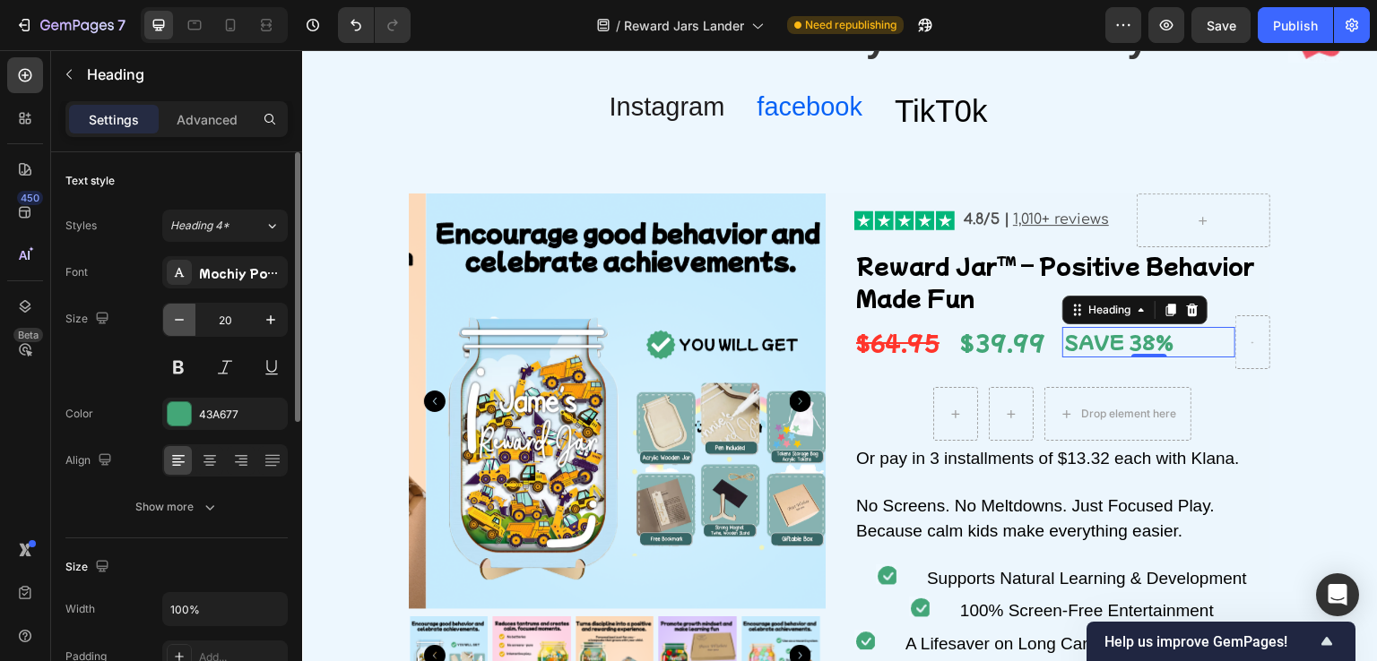
click at [174, 313] on icon "button" at bounding box center [179, 320] width 18 height 18
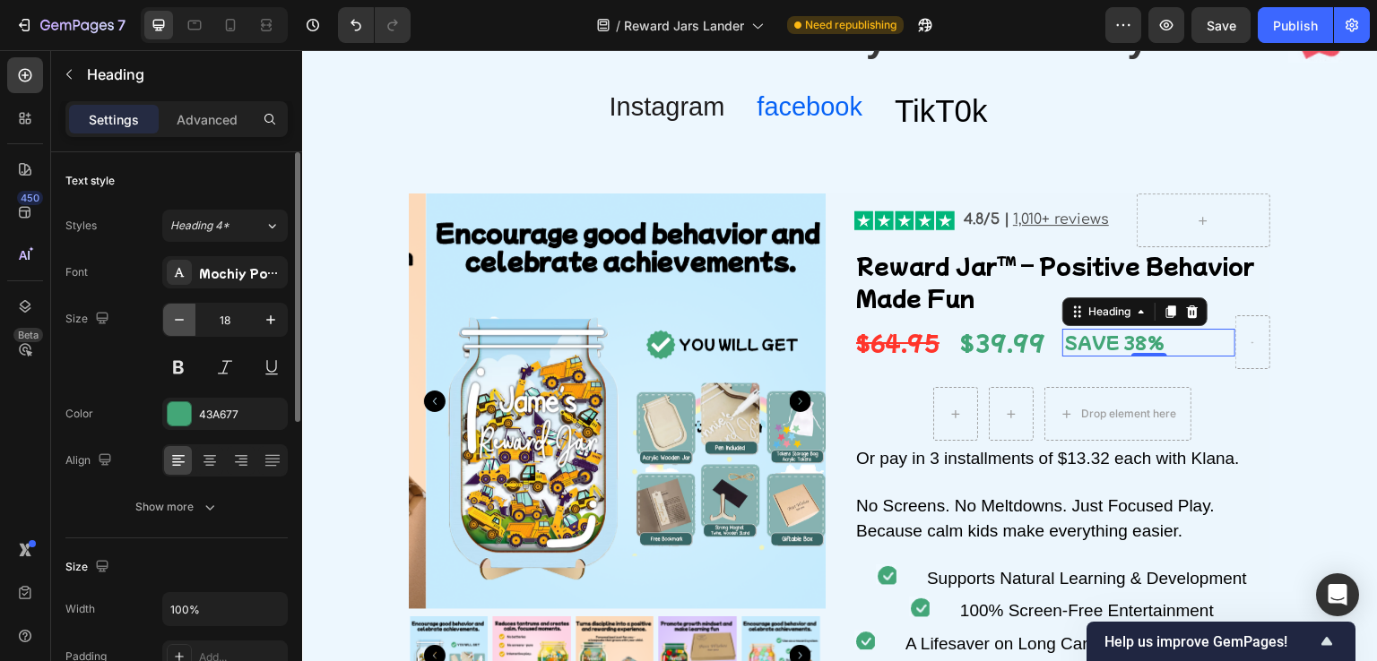
click at [174, 313] on icon "button" at bounding box center [179, 320] width 18 height 18
type input "15"
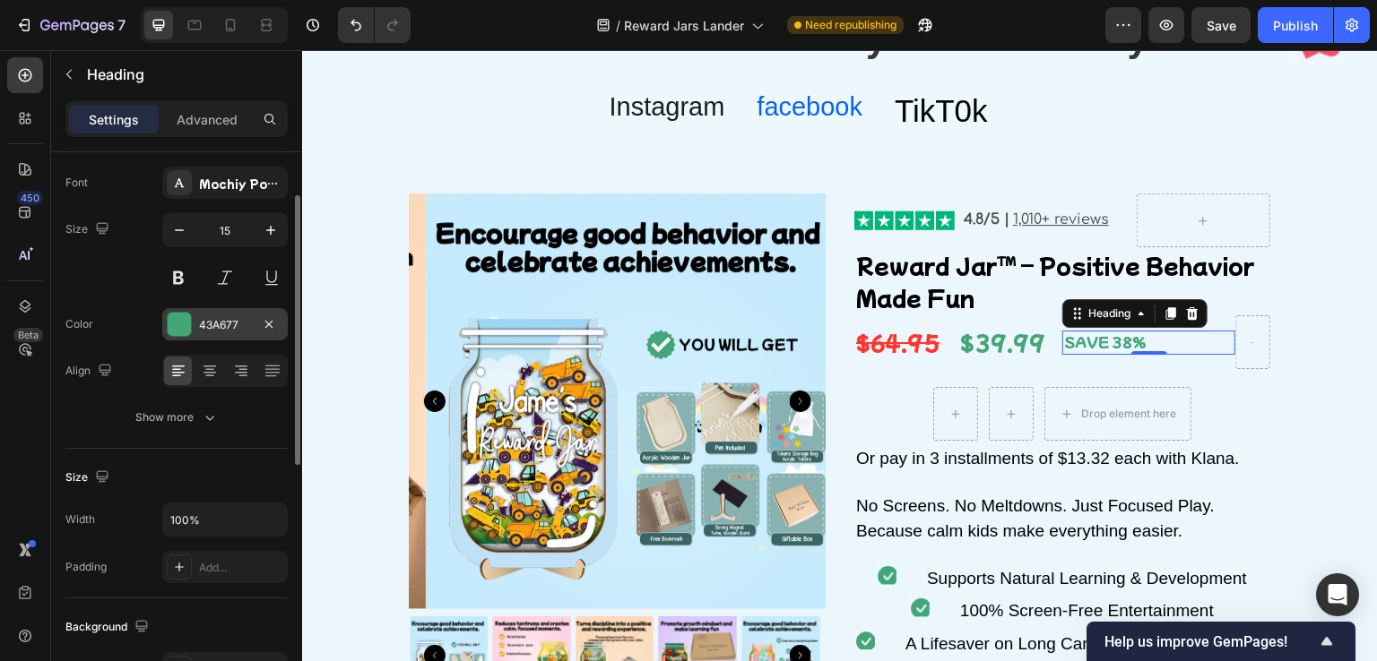
click at [186, 320] on div at bounding box center [179, 324] width 23 height 23
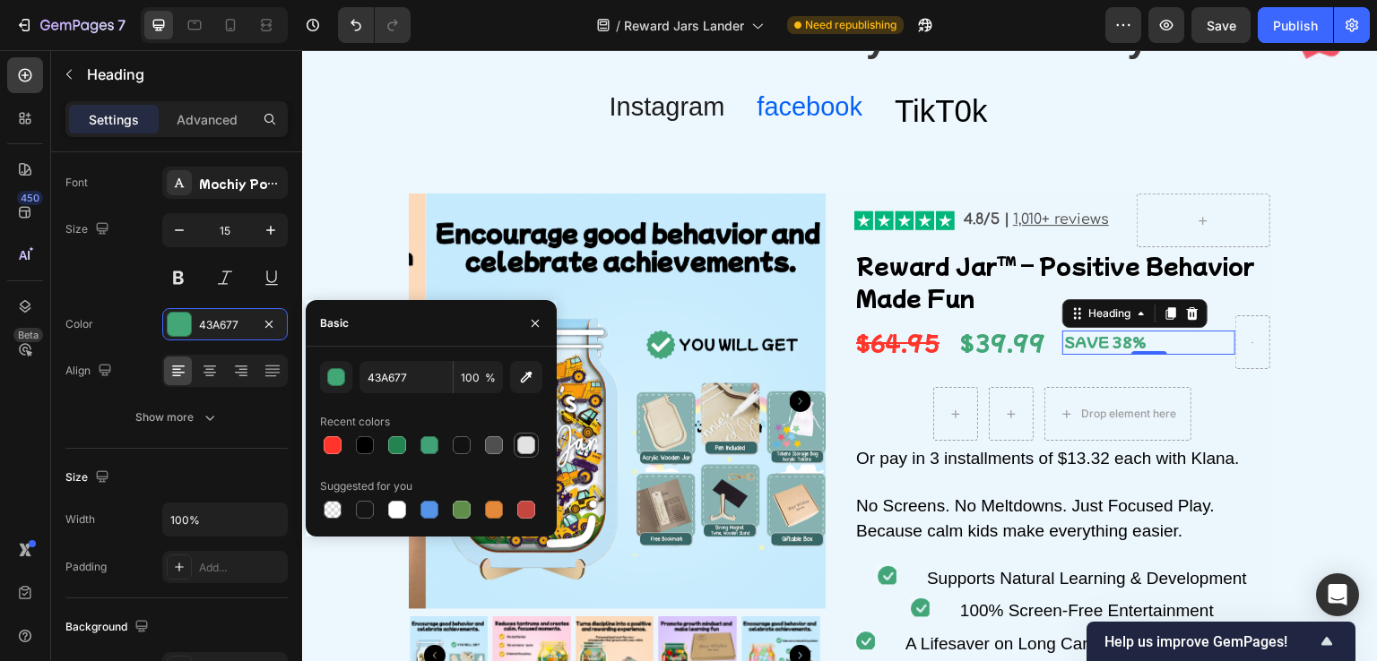
click at [523, 440] on div at bounding box center [526, 446] width 18 height 18
click at [338, 377] on div "button" at bounding box center [337, 378] width 18 height 18
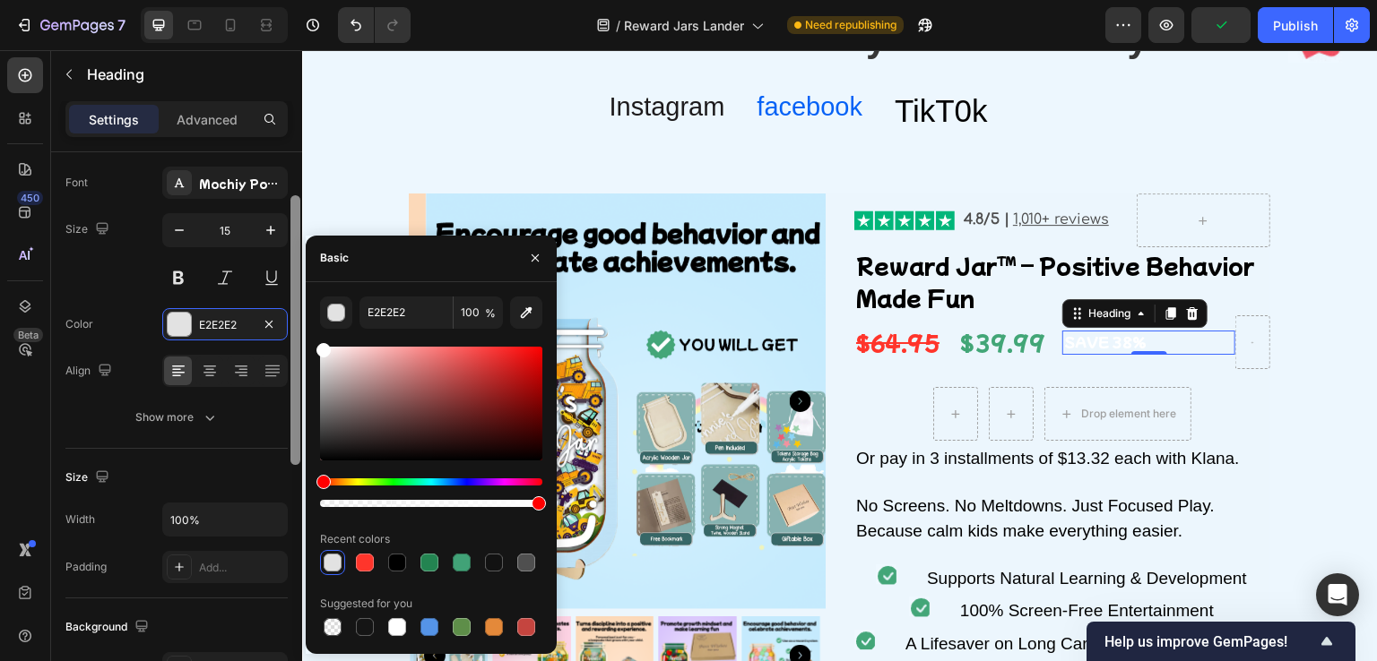
drag, startPoint x: 341, startPoint y: 361, endPoint x: 292, endPoint y: 332, distance: 56.7
click at [292, 332] on div "450 Beta Sections(18) Elements(83) Section Element Hero Section Product Detail …" at bounding box center [151, 355] width 302 height 611
type input "FFFFFF"
click at [535, 258] on icon "button" at bounding box center [535, 258] width 7 height 7
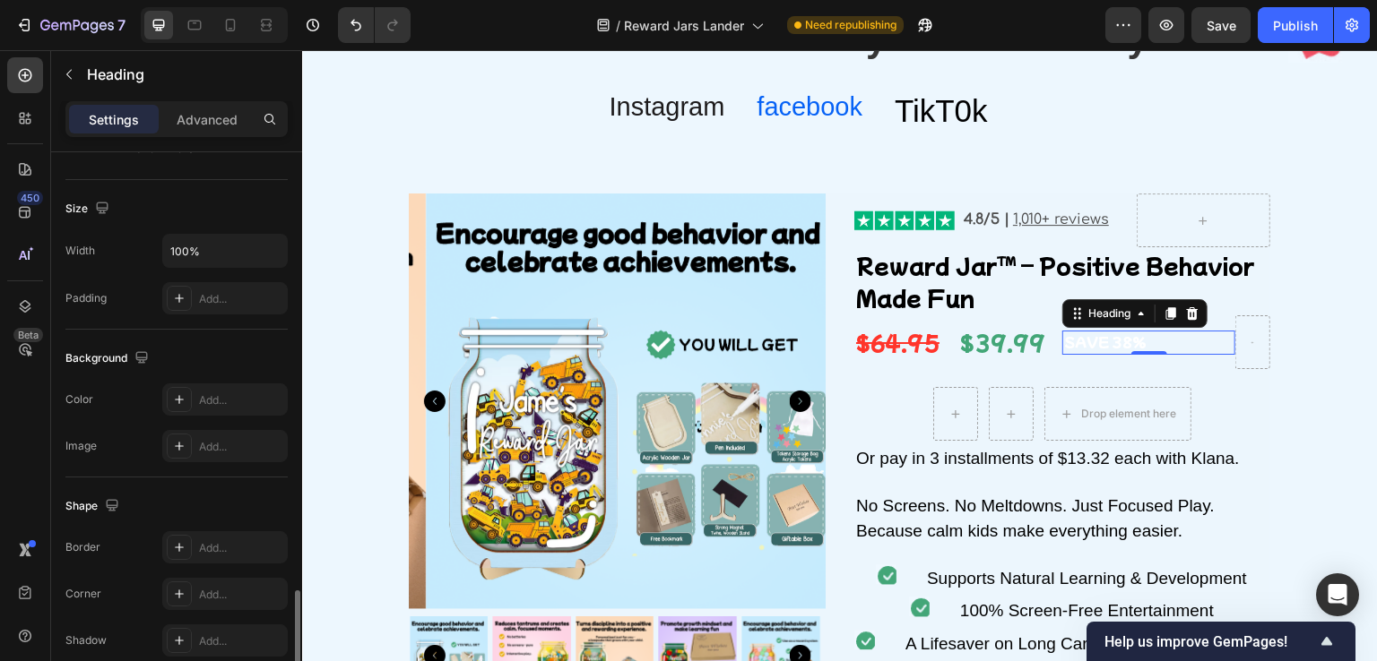
scroll to position [538, 0]
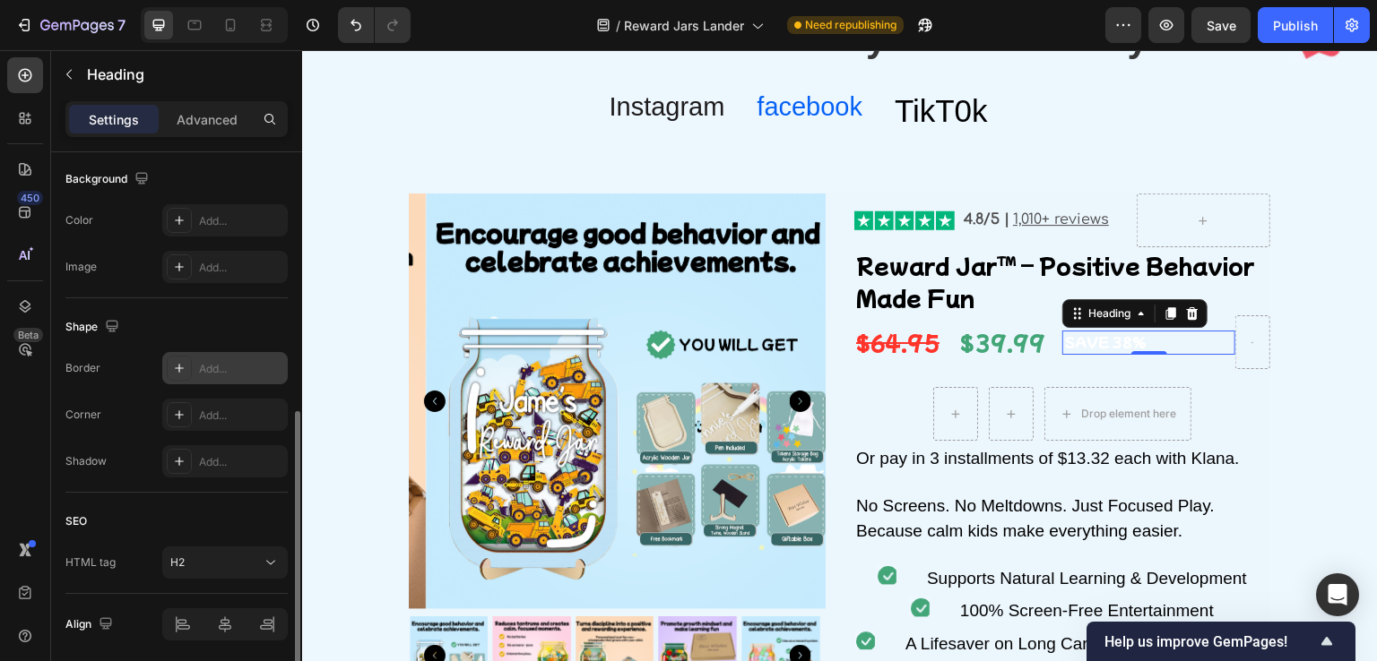
click at [210, 373] on div "Add..." at bounding box center [241, 369] width 84 height 16
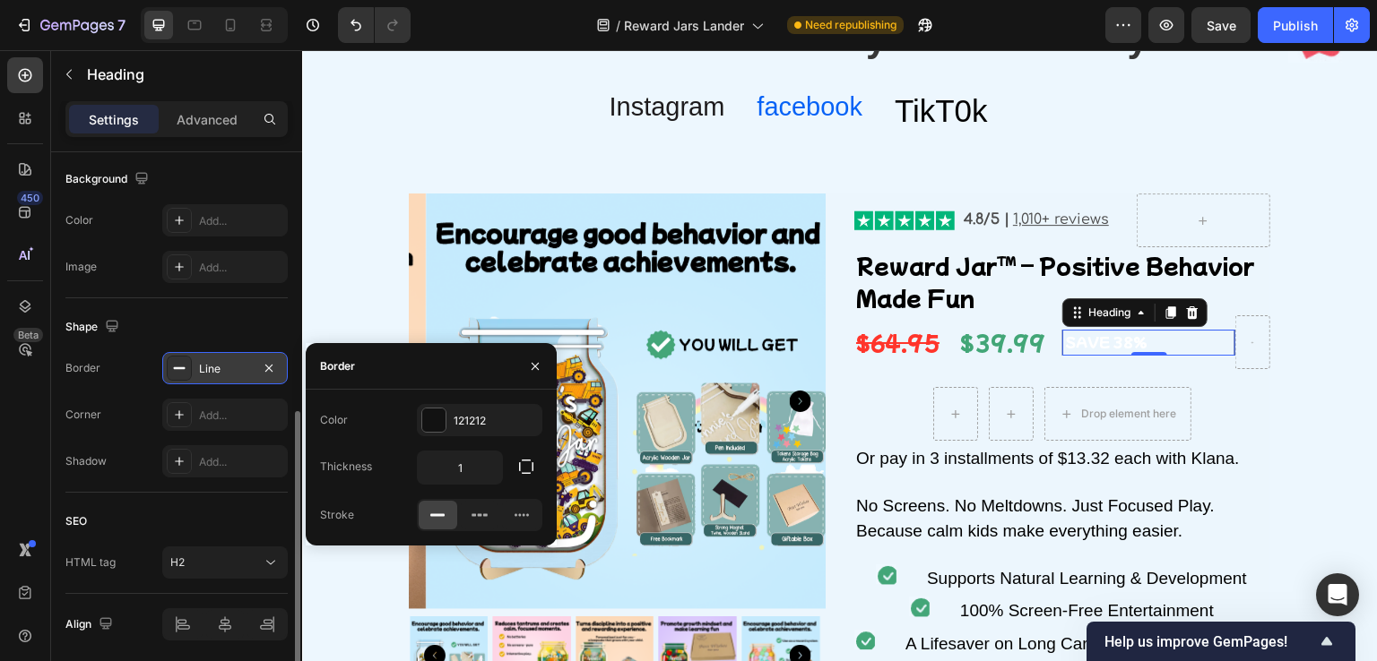
click at [196, 329] on div "Shape" at bounding box center [176, 327] width 222 height 29
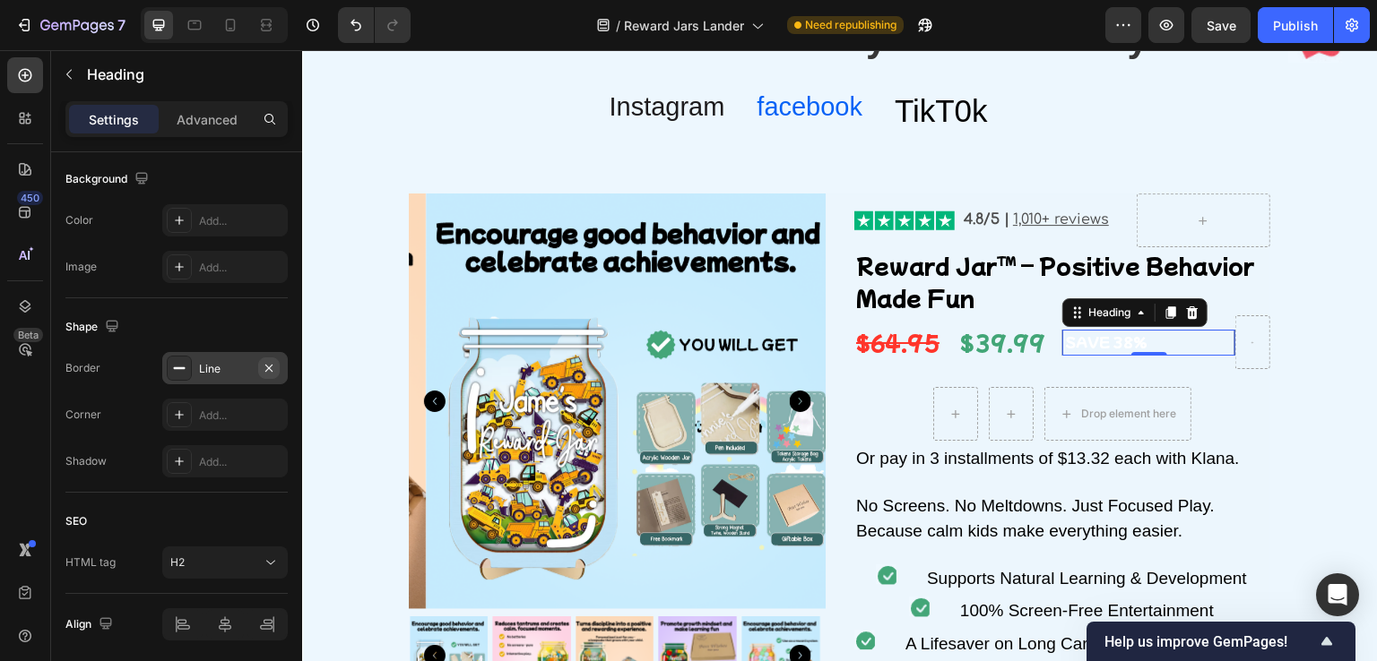
click at [267, 367] on icon "button" at bounding box center [268, 367] width 7 height 7
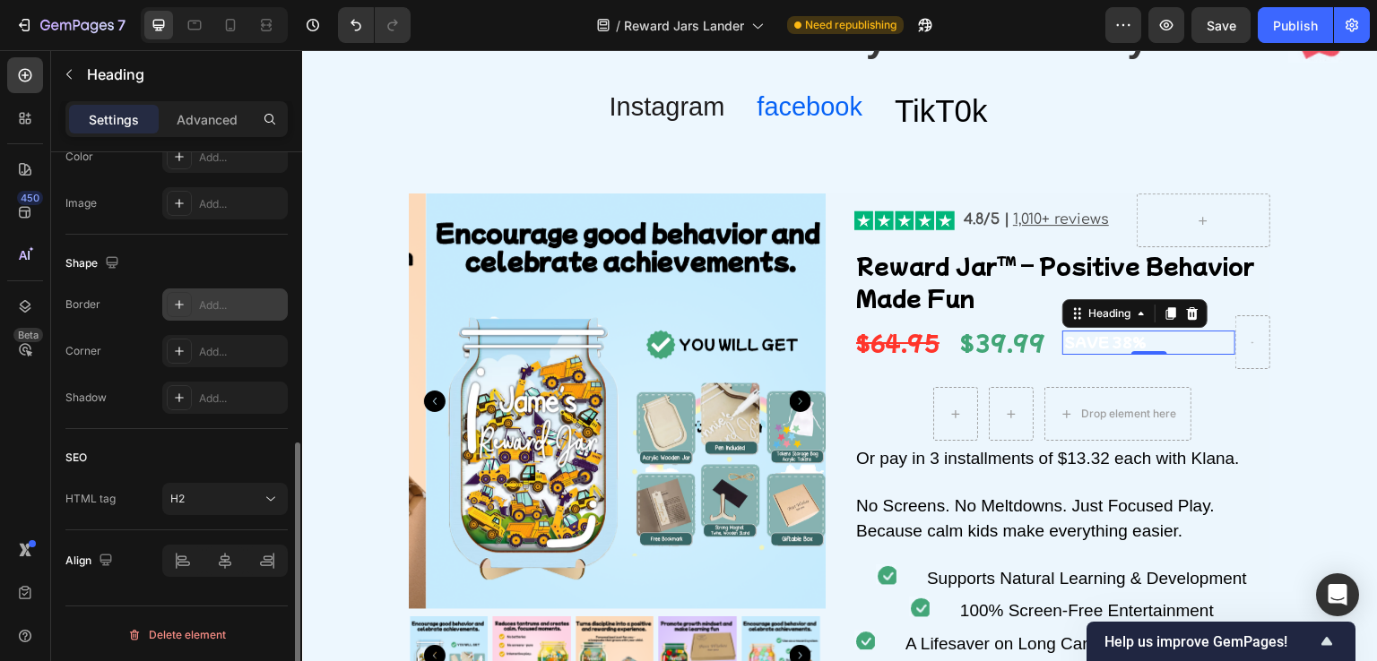
scroll to position [422, 0]
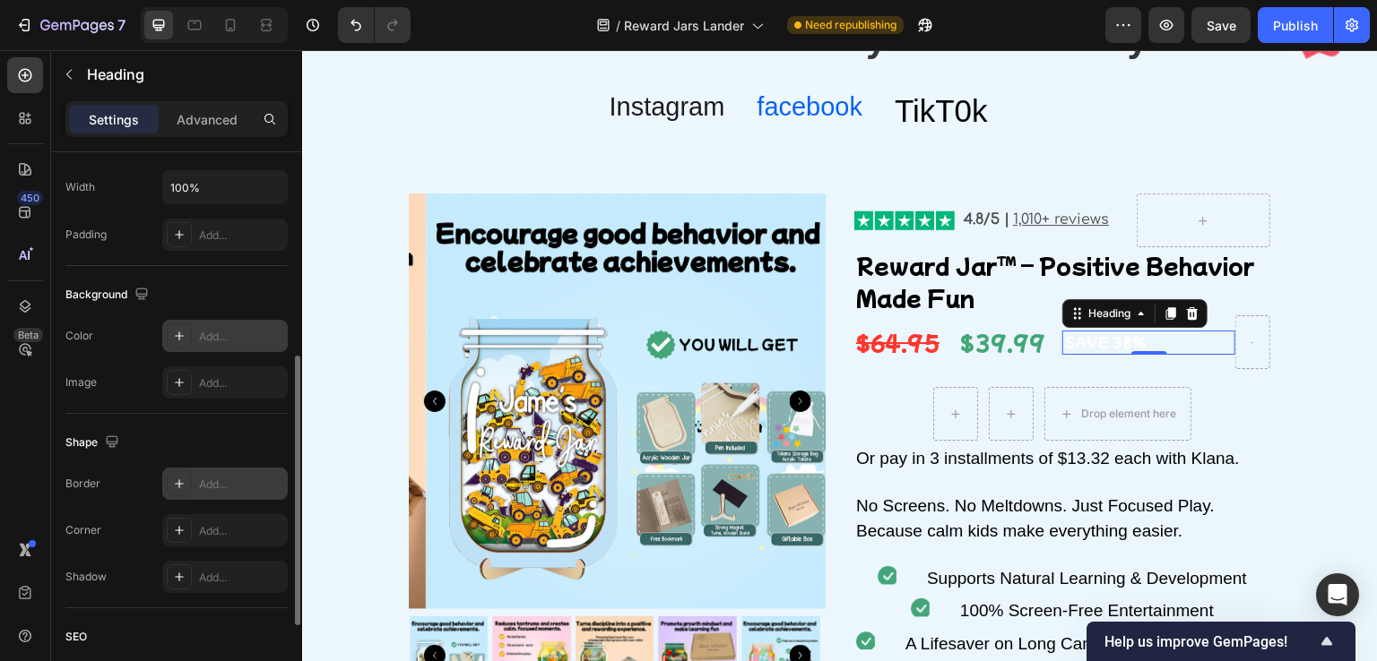
click at [173, 341] on icon at bounding box center [179, 336] width 14 height 14
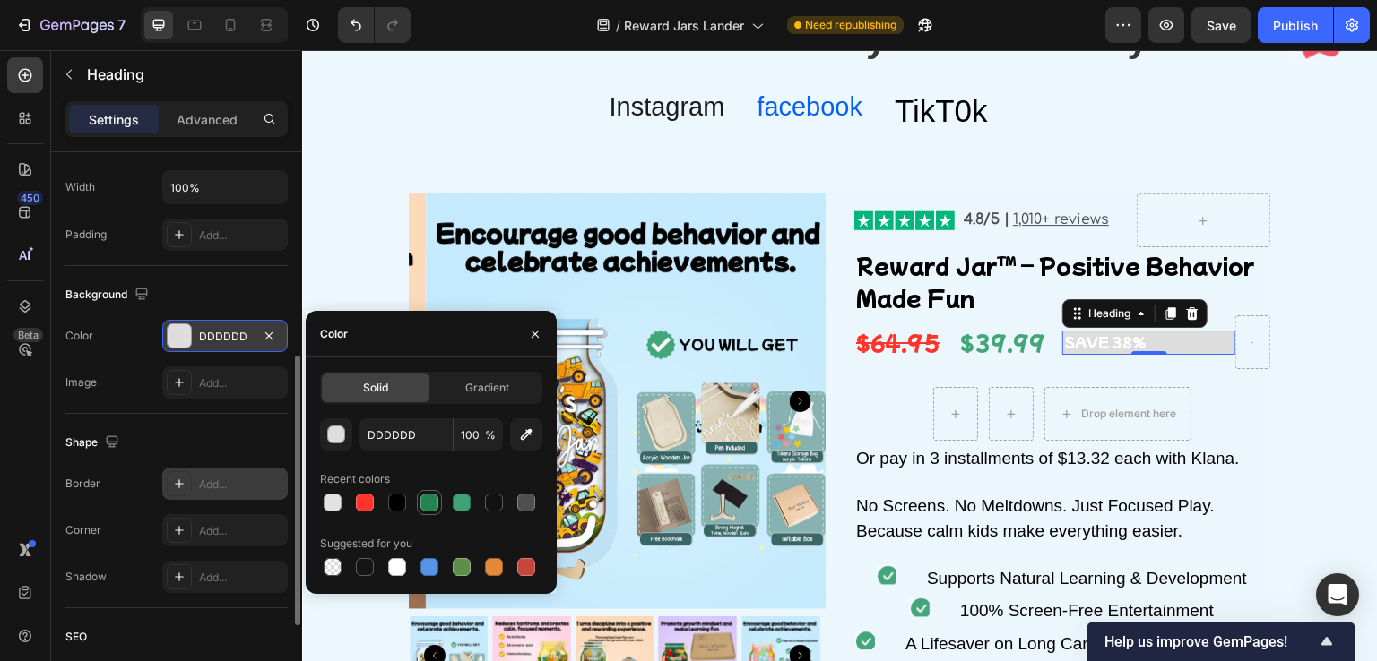
click at [431, 508] on div at bounding box center [429, 503] width 18 height 18
type input "238451"
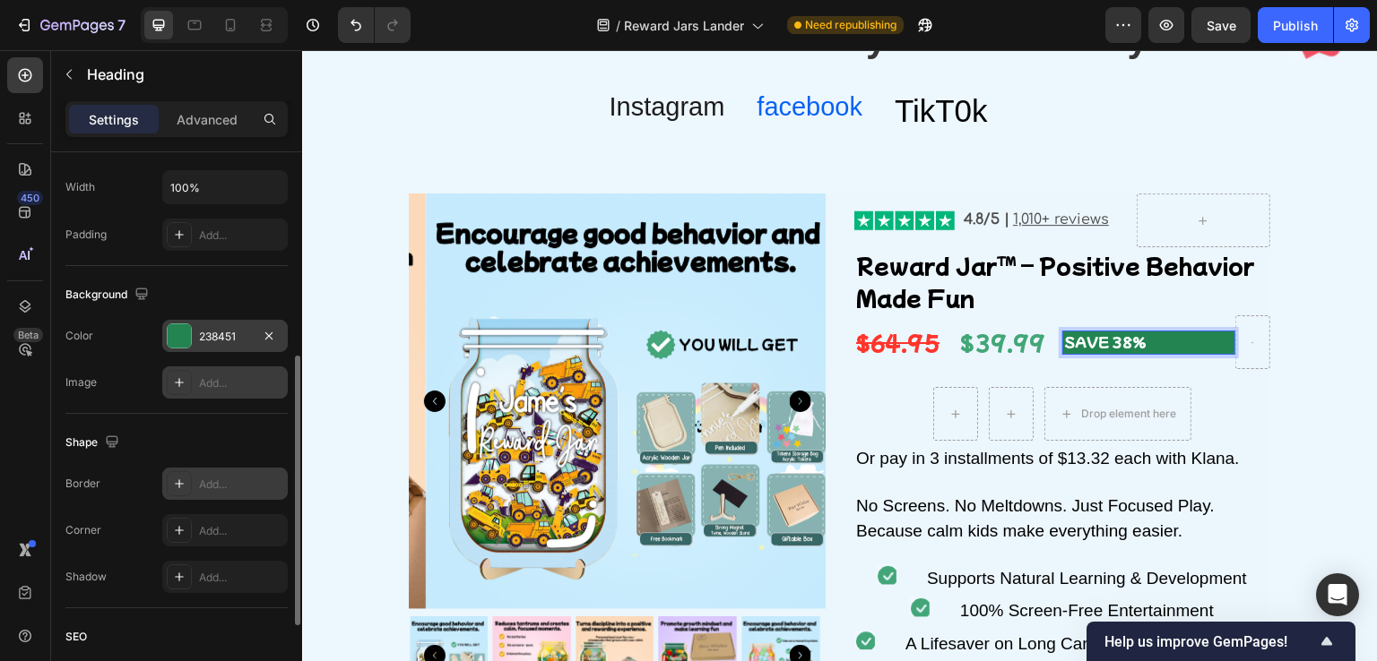
scroll to position [601, 0]
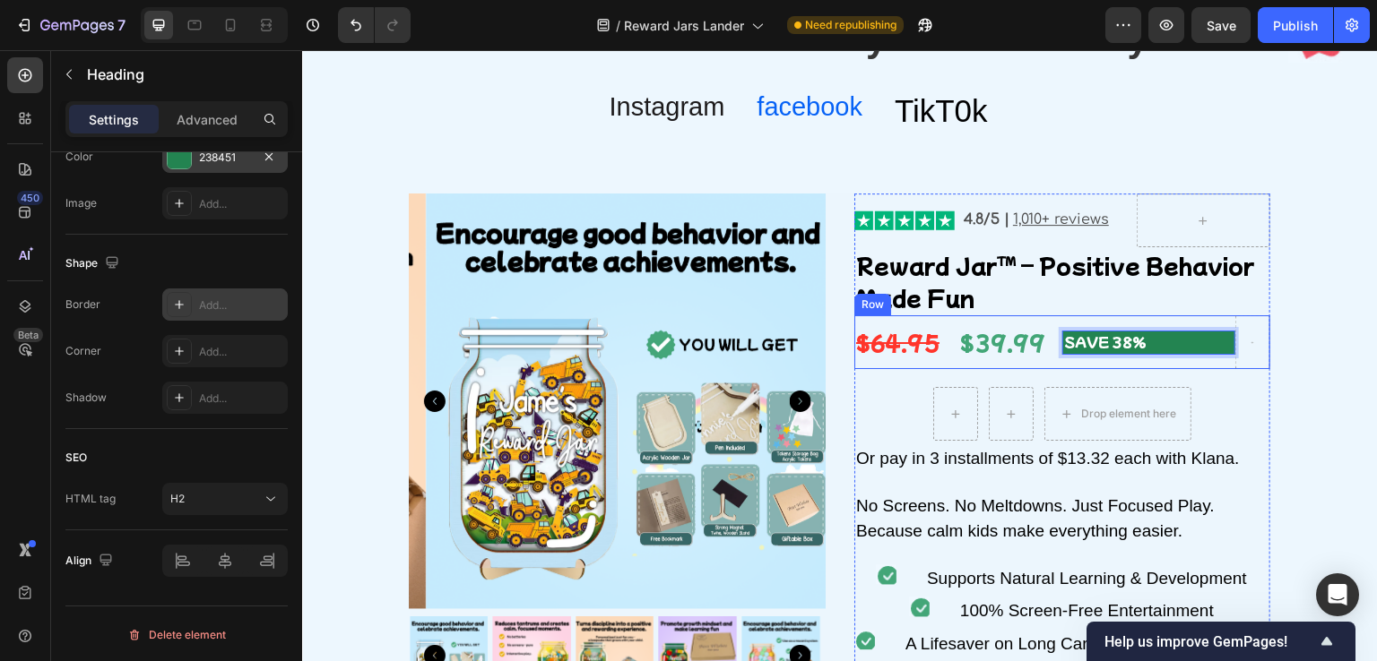
click at [1047, 362] on div "$39.99 Product Price Product Price" at bounding box center [1010, 343] width 104 height 54
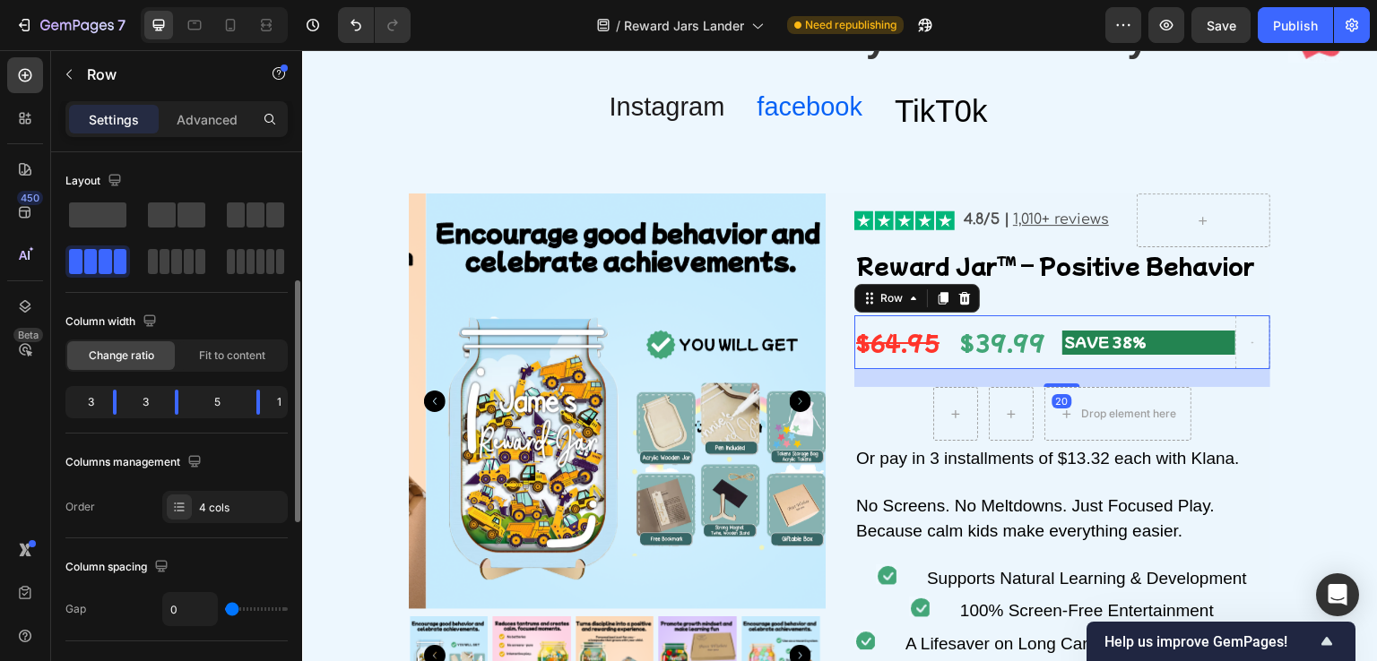
scroll to position [90, 0]
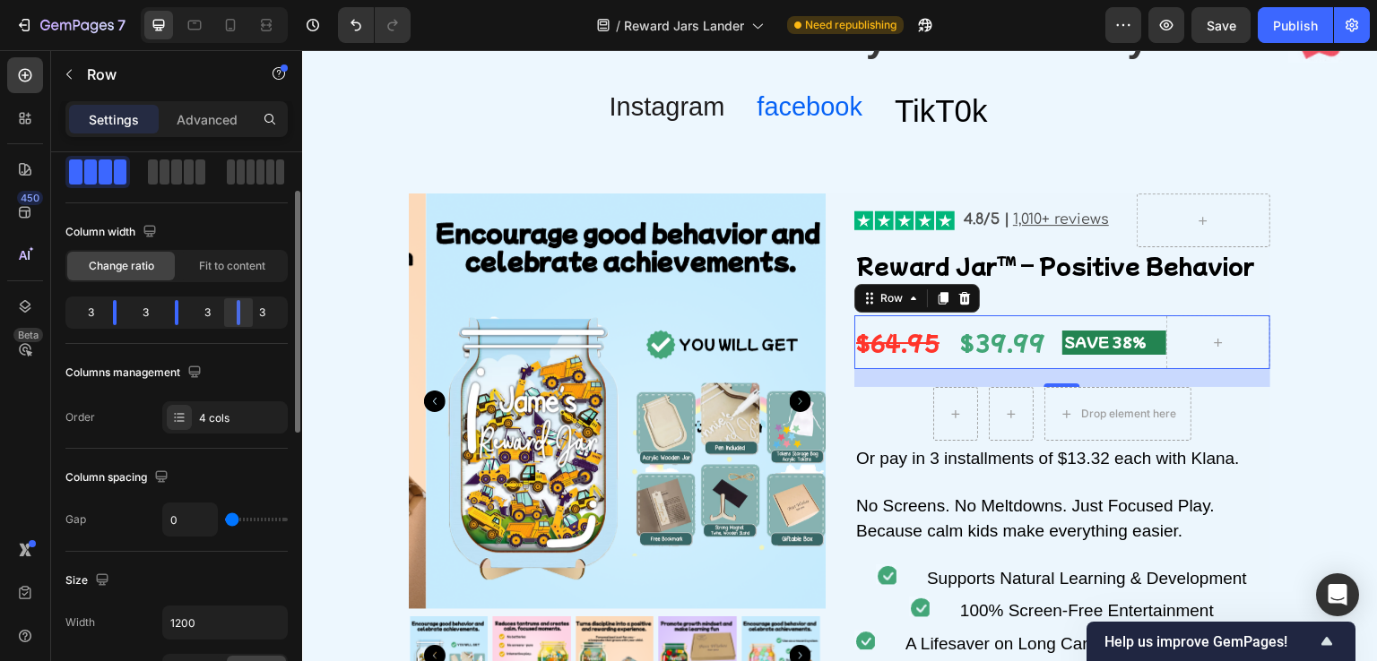
drag, startPoint x: 256, startPoint y: 316, endPoint x: 46, endPoint y: 367, distance: 216.5
click at [229, 313] on div at bounding box center [238, 312] width 32 height 25
click at [1064, 346] on p "SAVE 38%" at bounding box center [1114, 343] width 100 height 21
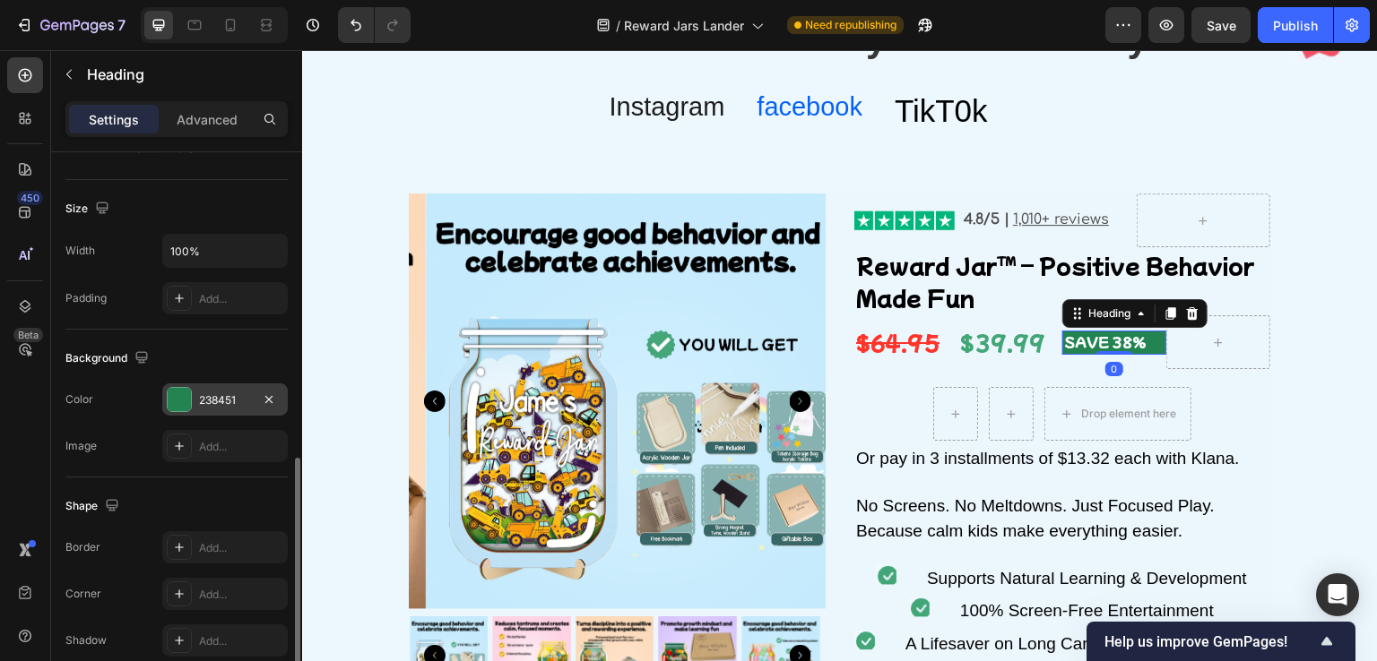
scroll to position [538, 0]
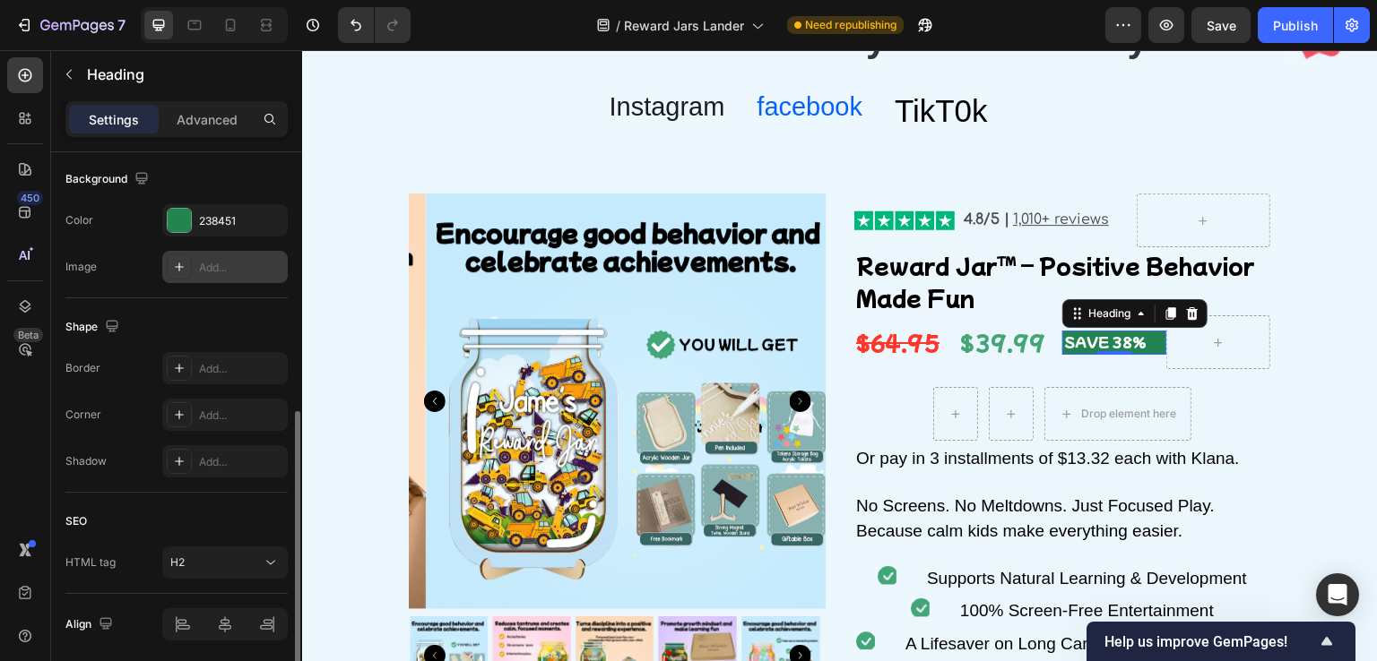
click at [184, 265] on icon at bounding box center [179, 267] width 14 height 14
click at [149, 306] on div "Shape Border Add... Corner Add... Shadow Add..." at bounding box center [176, 395] width 222 height 195
click at [269, 269] on icon "button" at bounding box center [269, 267] width 14 height 14
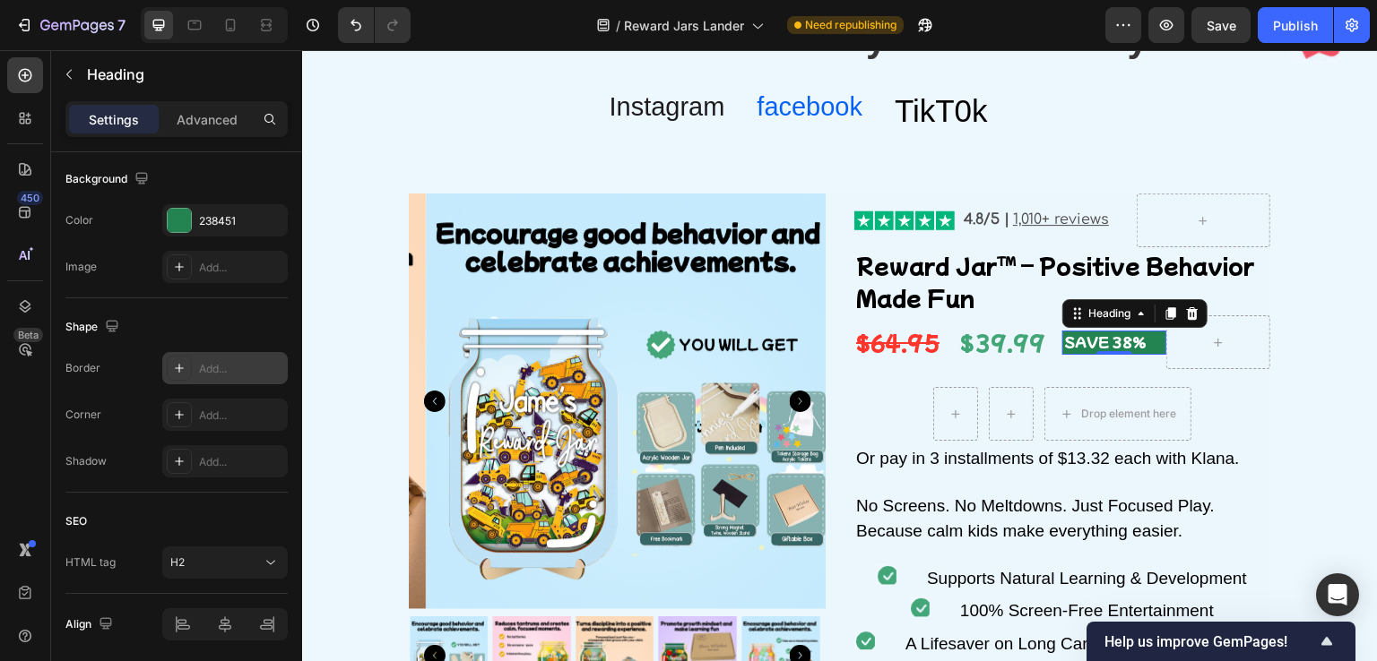
click at [176, 370] on icon at bounding box center [179, 368] width 14 height 14
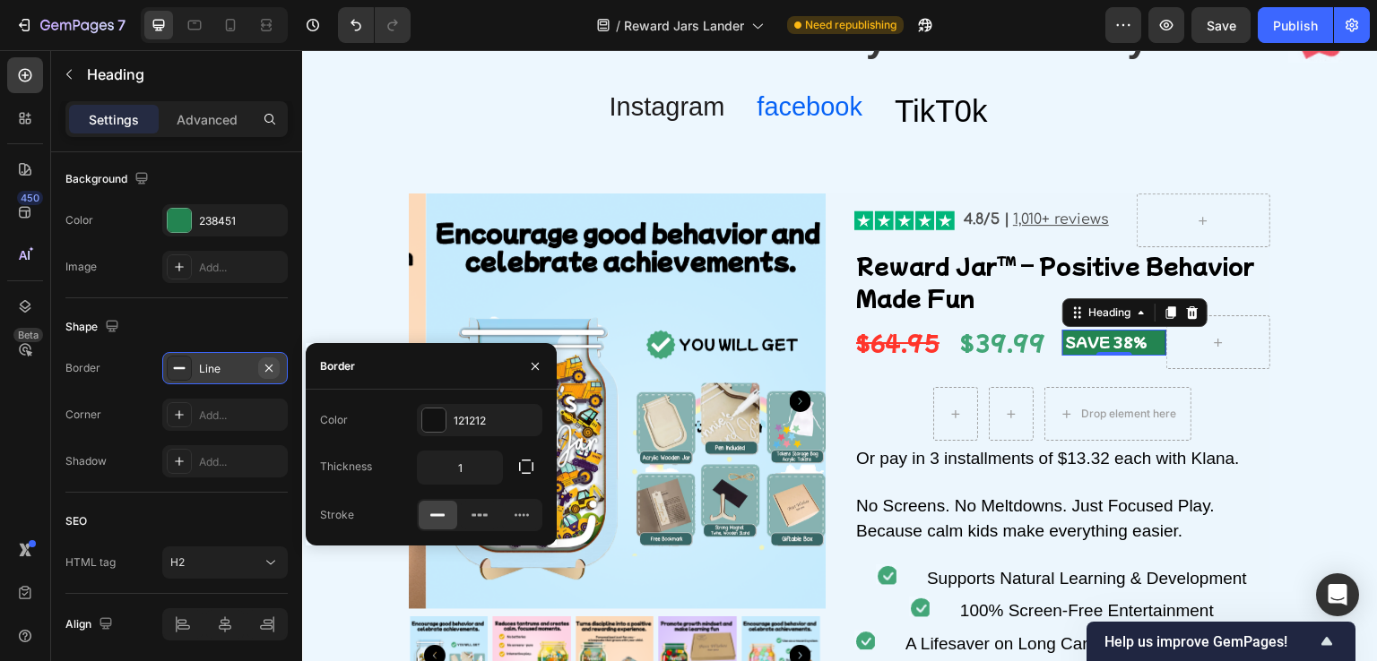
click at [271, 367] on icon "button" at bounding box center [269, 368] width 14 height 14
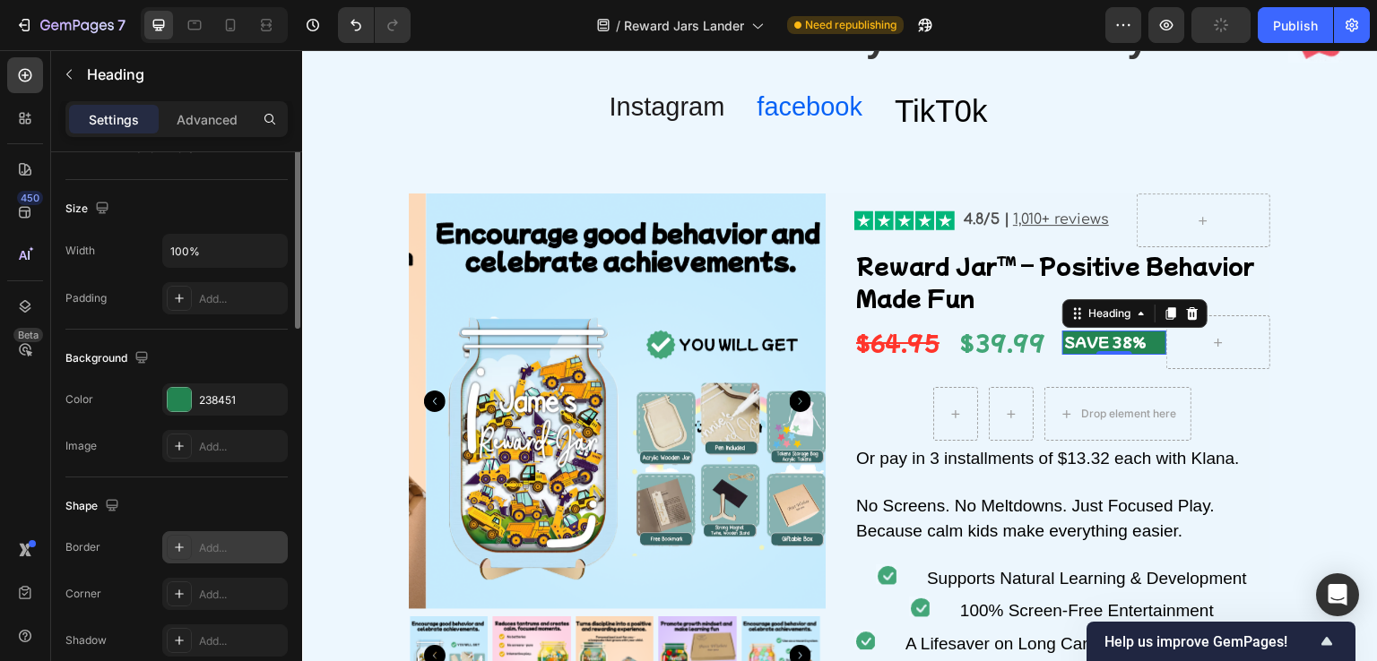
scroll to position [179, 0]
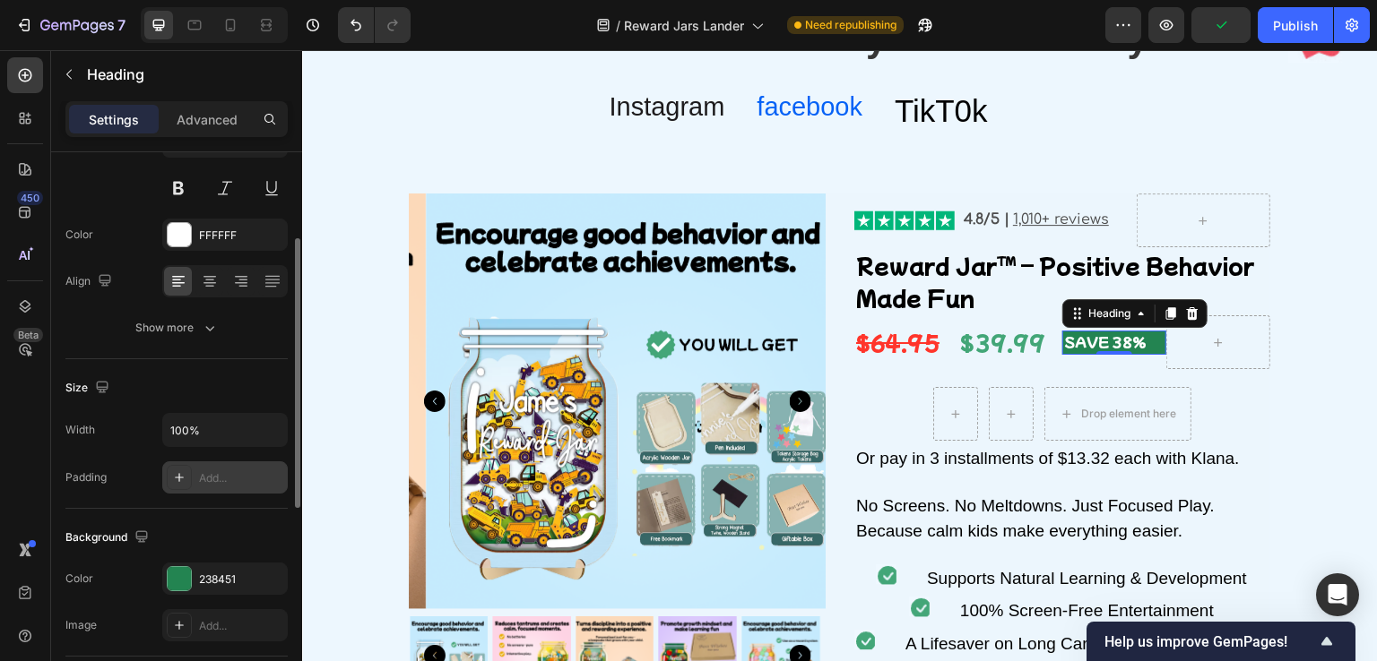
click at [194, 477] on div "Add..." at bounding box center [224, 478] width 125 height 32
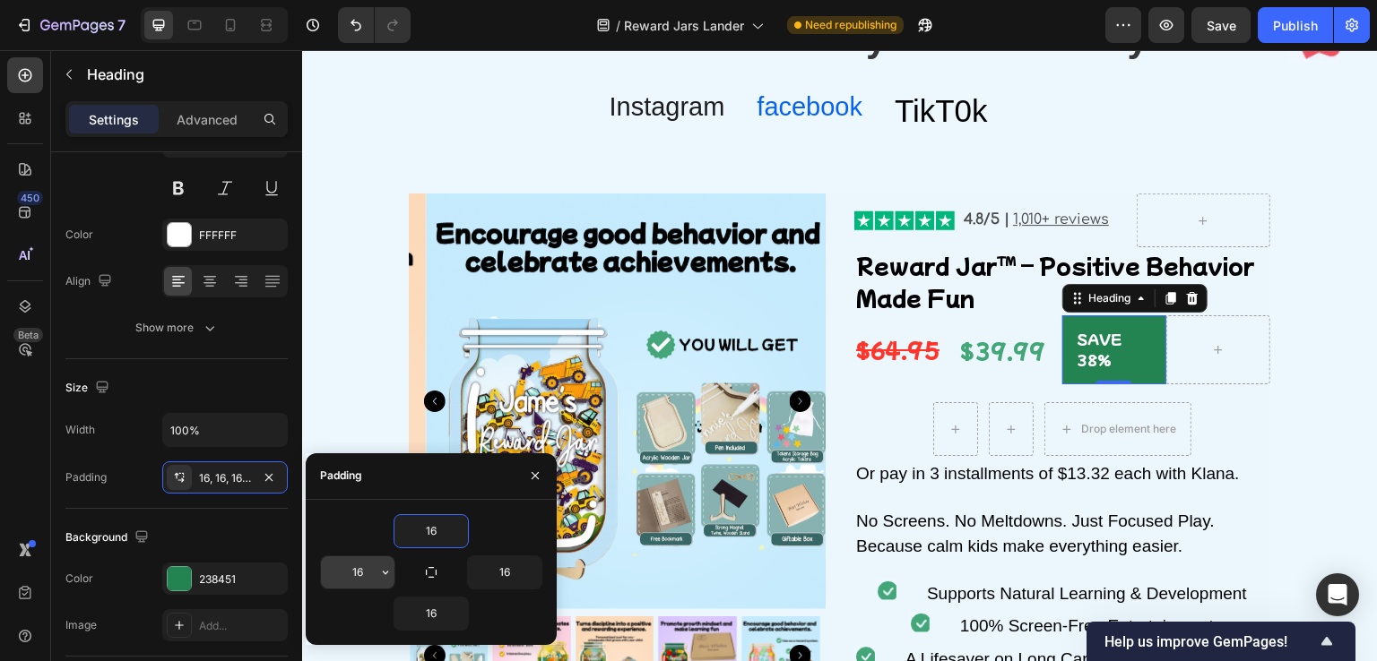
click at [368, 562] on input "16" at bounding box center [357, 573] width 73 height 32
click at [506, 564] on input "16" at bounding box center [504, 573] width 73 height 32
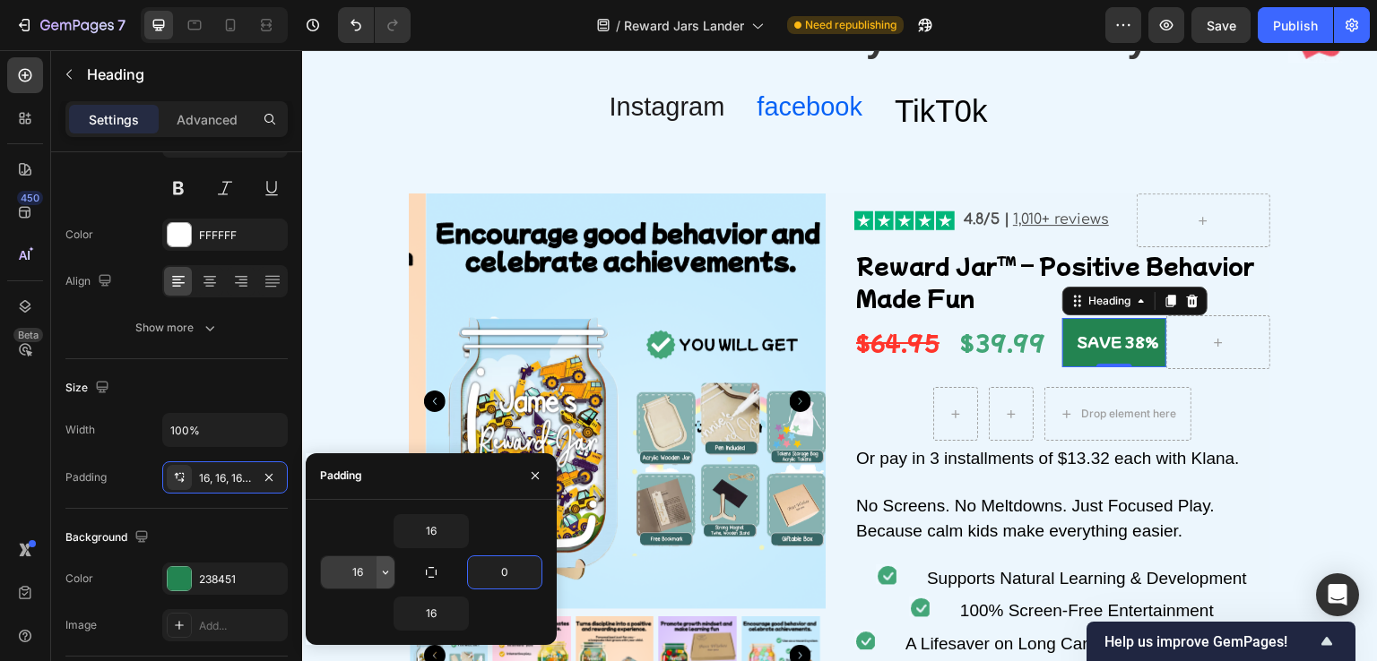
type input "0"
click at [380, 569] on icon "button" at bounding box center [385, 573] width 14 height 14
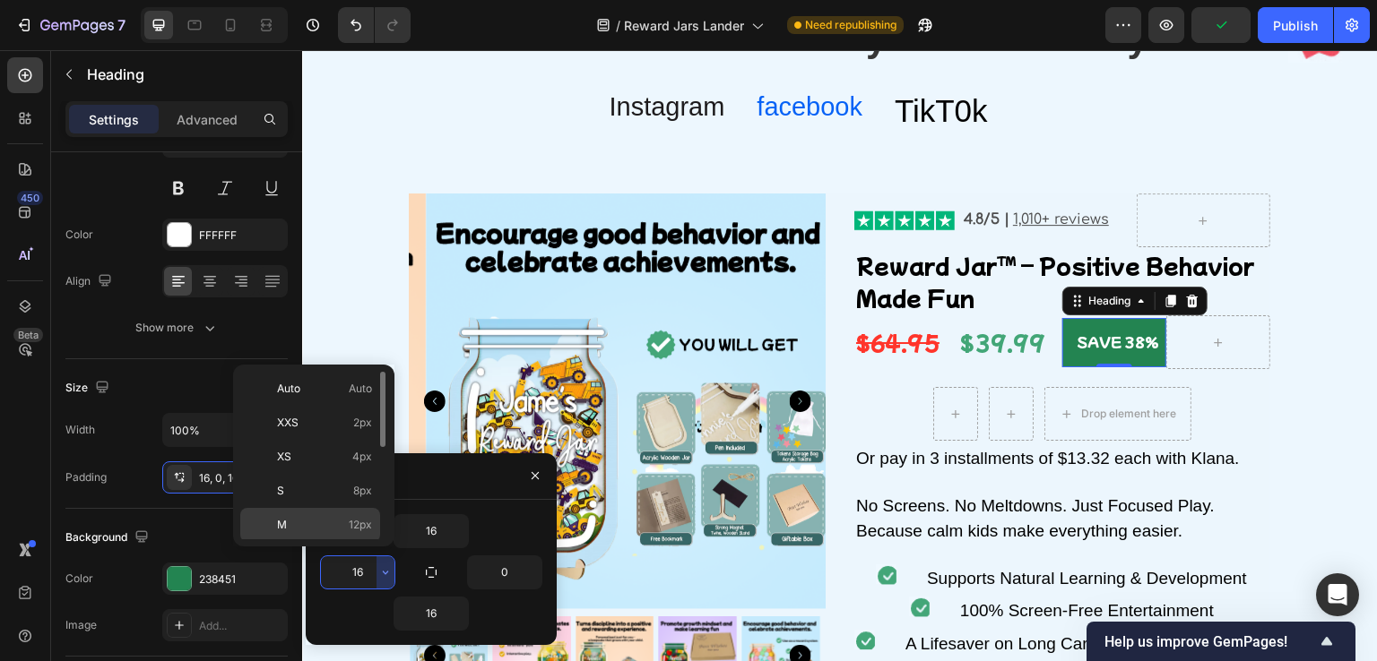
click at [351, 523] on span "12px" at bounding box center [360, 525] width 23 height 16
type input "12"
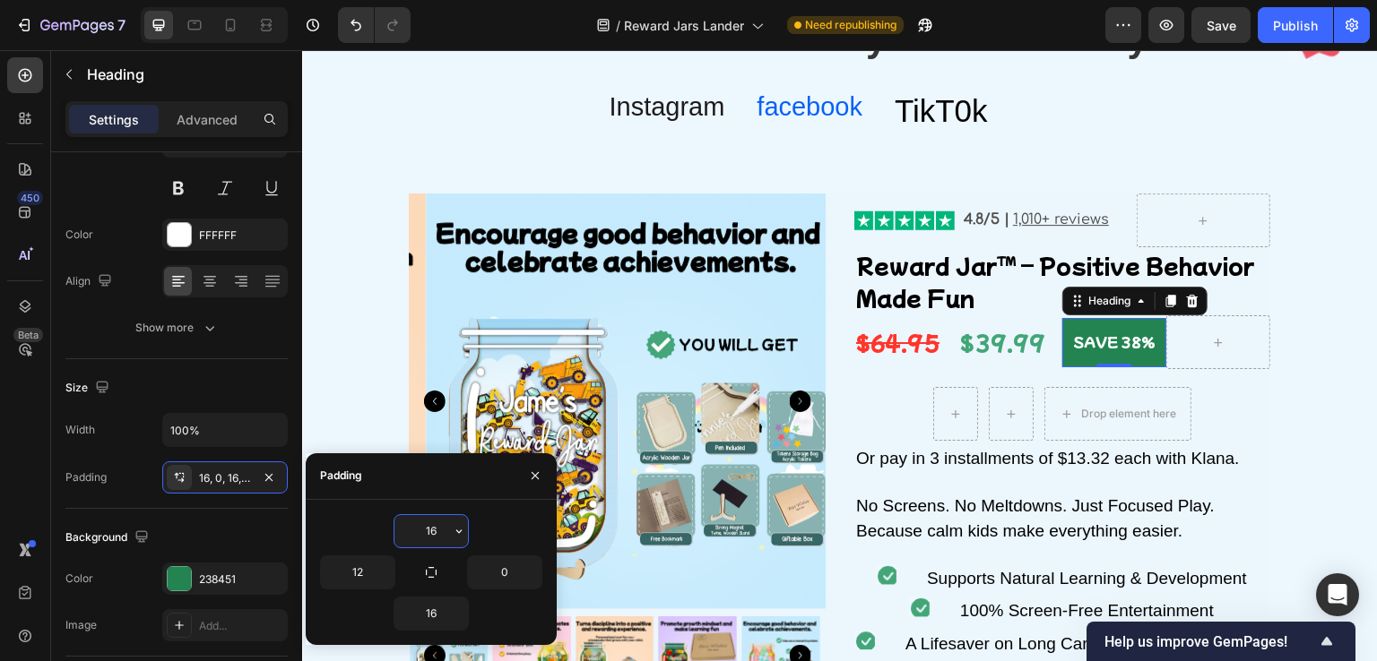
click at [423, 531] on input "16" at bounding box center [430, 531] width 73 height 32
click at [425, 531] on input "16" at bounding box center [430, 531] width 73 height 32
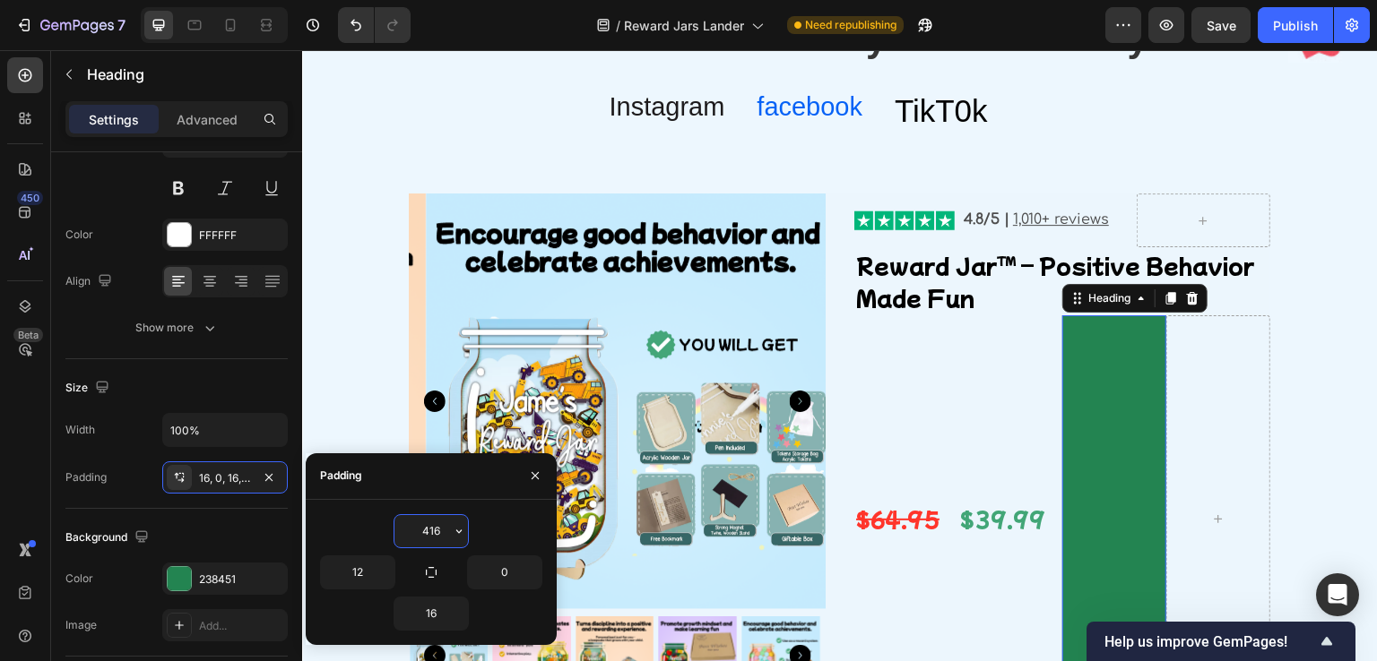
click at [448, 531] on input "416" at bounding box center [430, 531] width 73 height 32
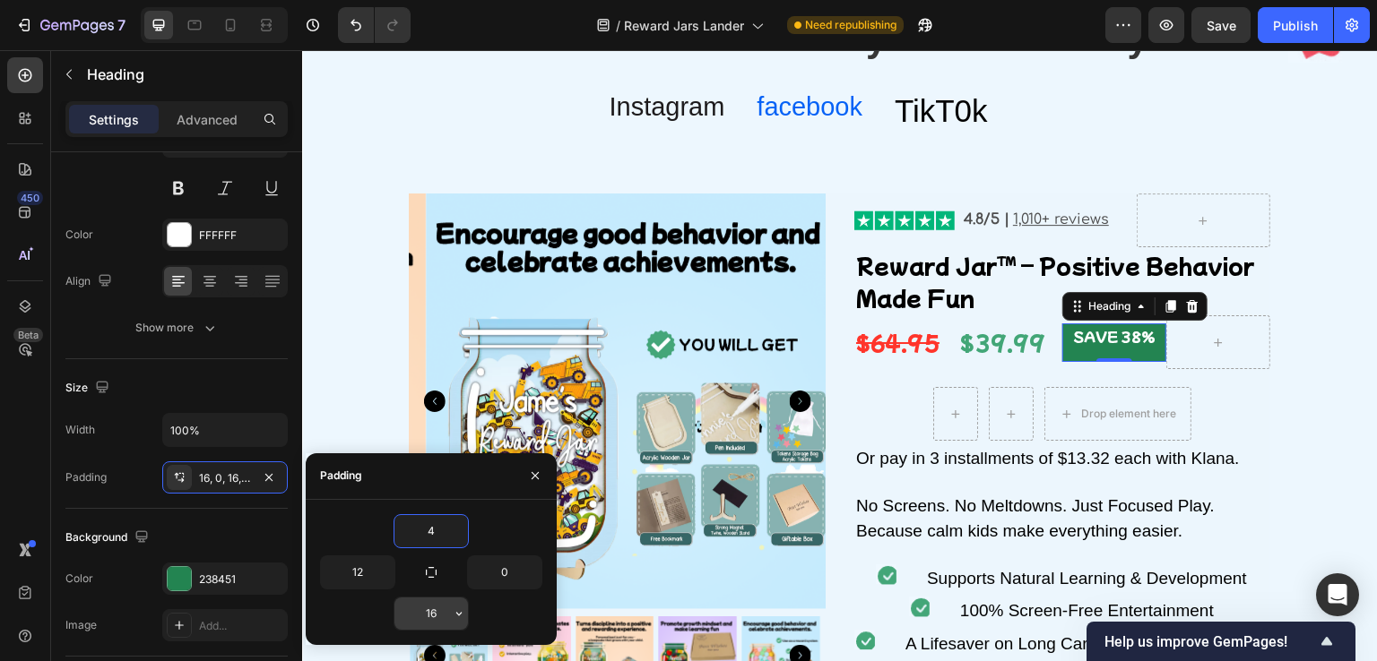
type input "4"
click at [437, 604] on input "16" at bounding box center [430, 614] width 73 height 32
type input "4"
type input "8"
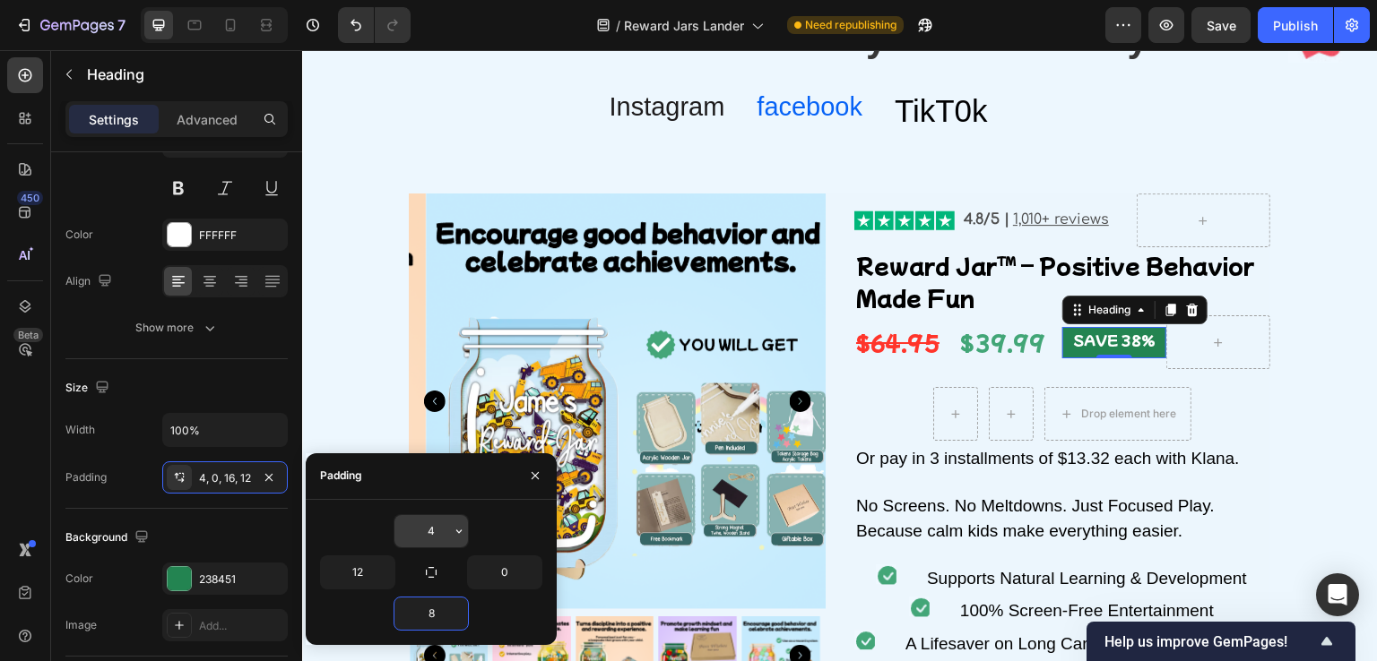
click at [439, 529] on input "4" at bounding box center [430, 531] width 73 height 32
type input "8"
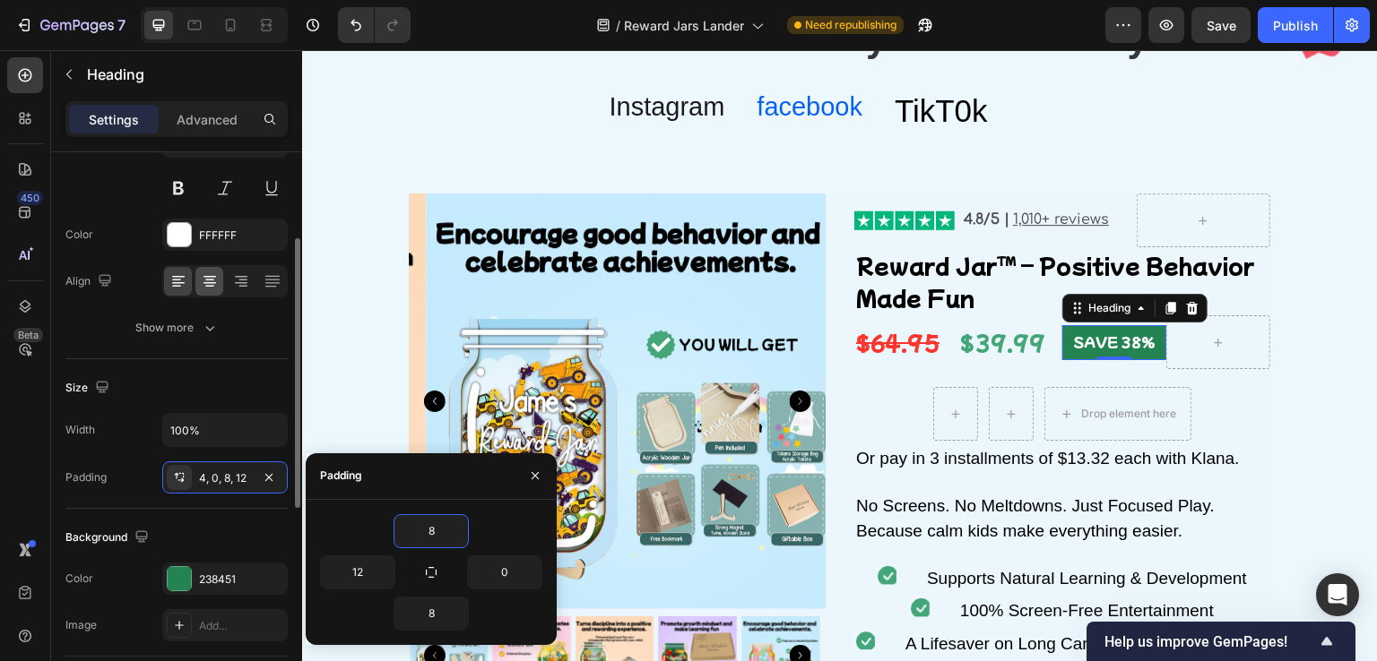
click at [212, 368] on div "Size Width 100% Padding 4, 0, 8, 12" at bounding box center [176, 434] width 222 height 150
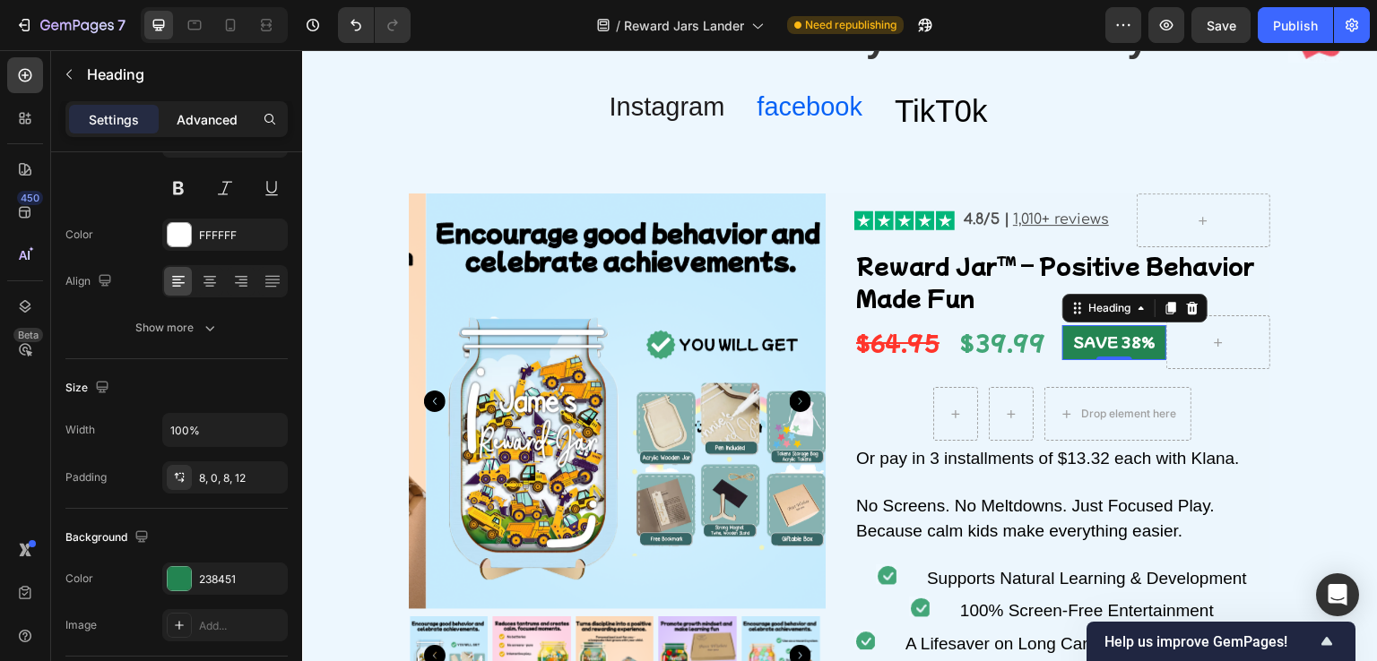
click at [203, 119] on p "Advanced" at bounding box center [207, 119] width 61 height 19
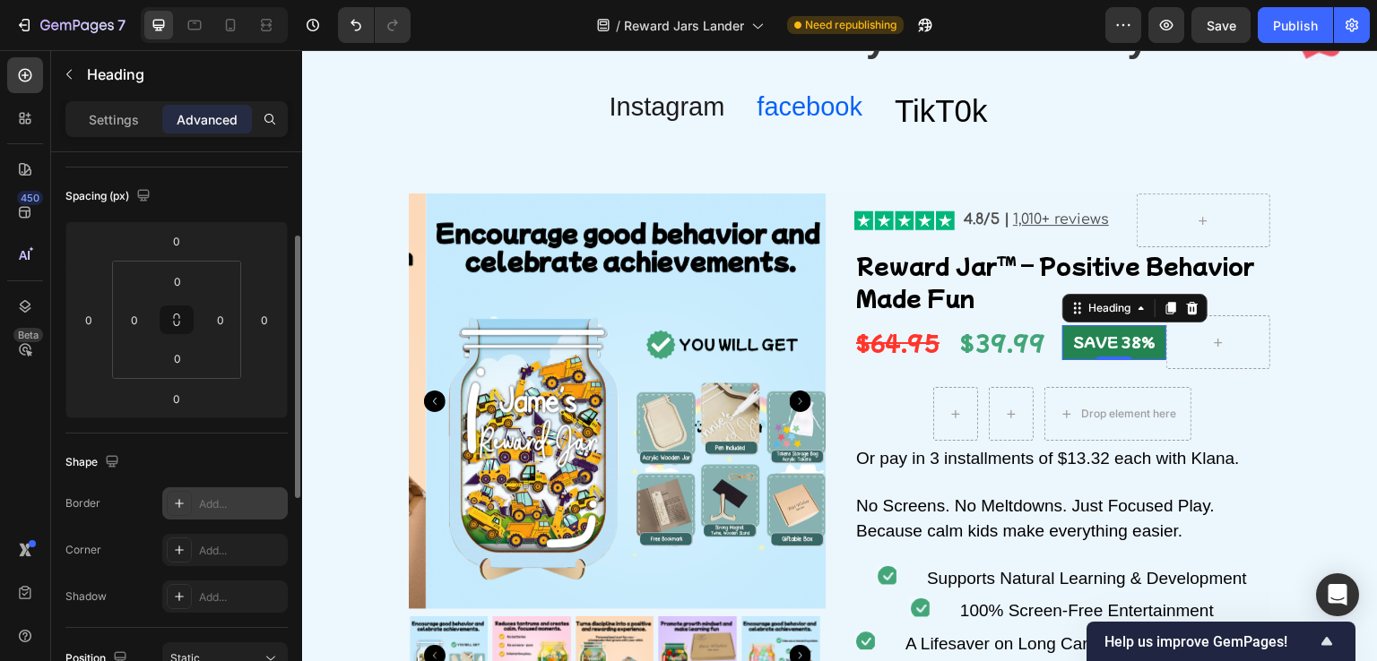
click at [182, 506] on icon at bounding box center [179, 504] width 14 height 14
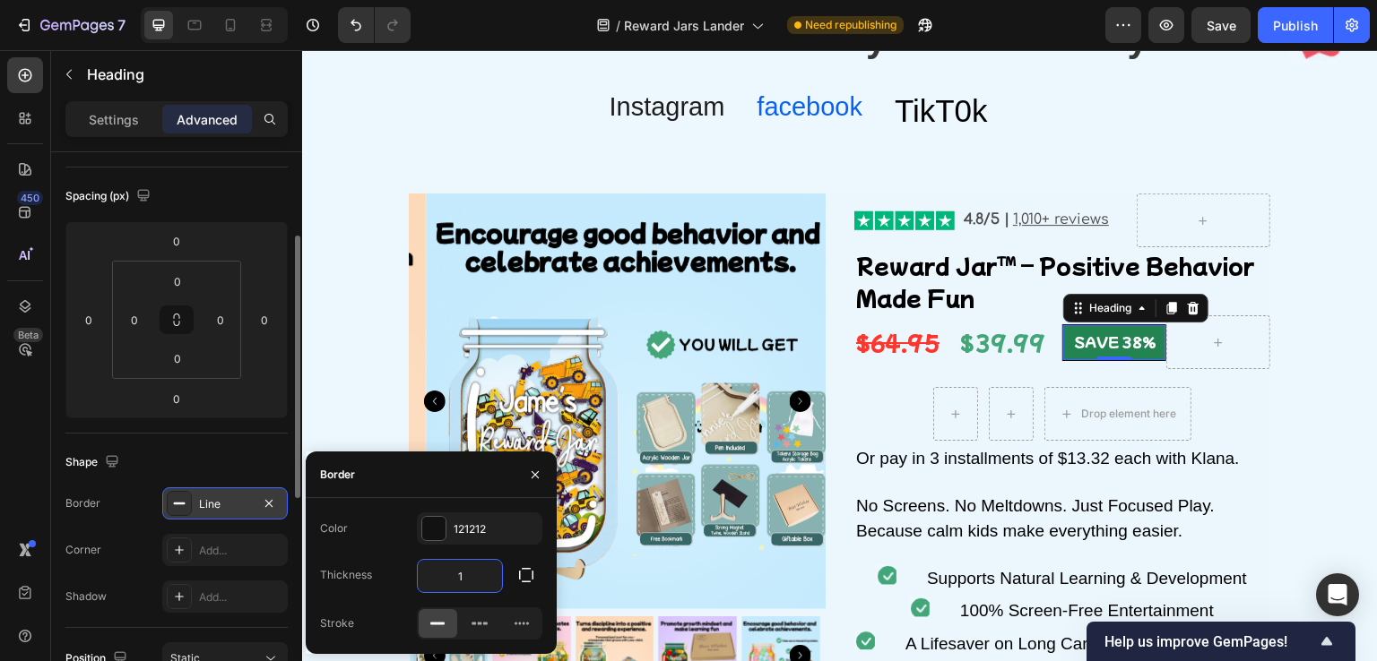
click at [487, 578] on input "1" at bounding box center [460, 576] width 84 height 32
click at [265, 499] on icon "button" at bounding box center [269, 504] width 14 height 14
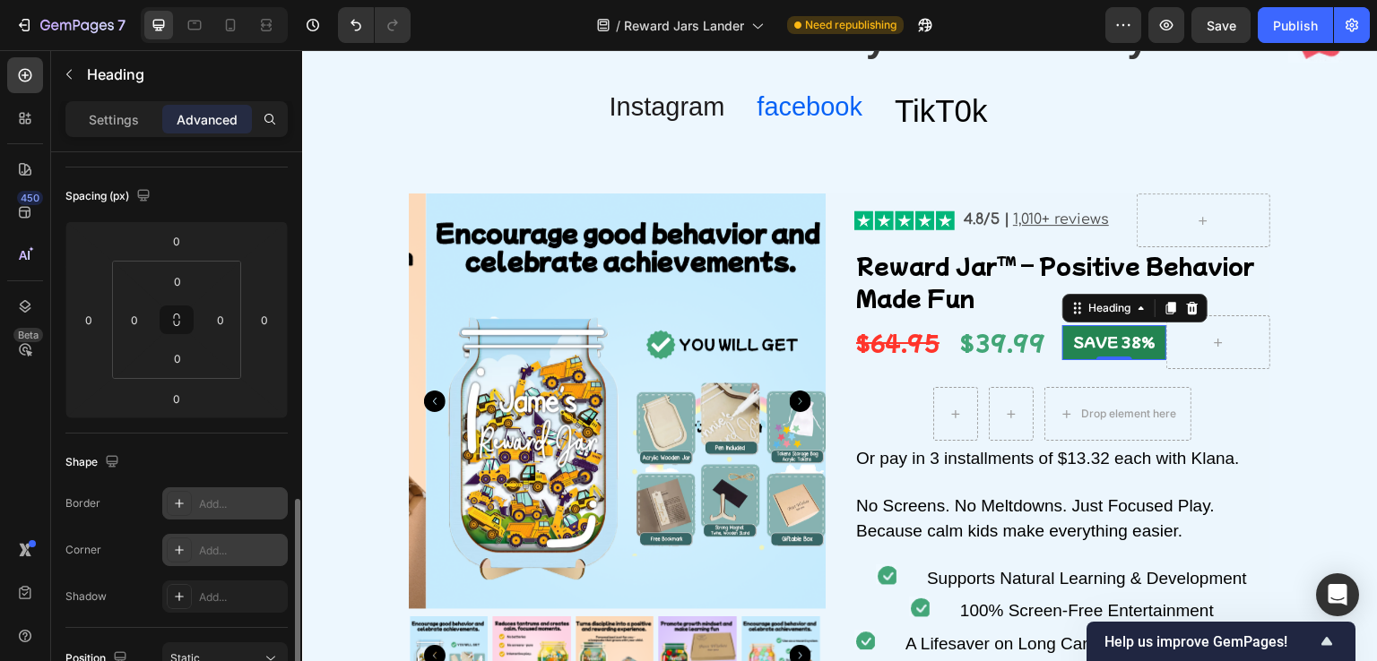
scroll to position [359, 0]
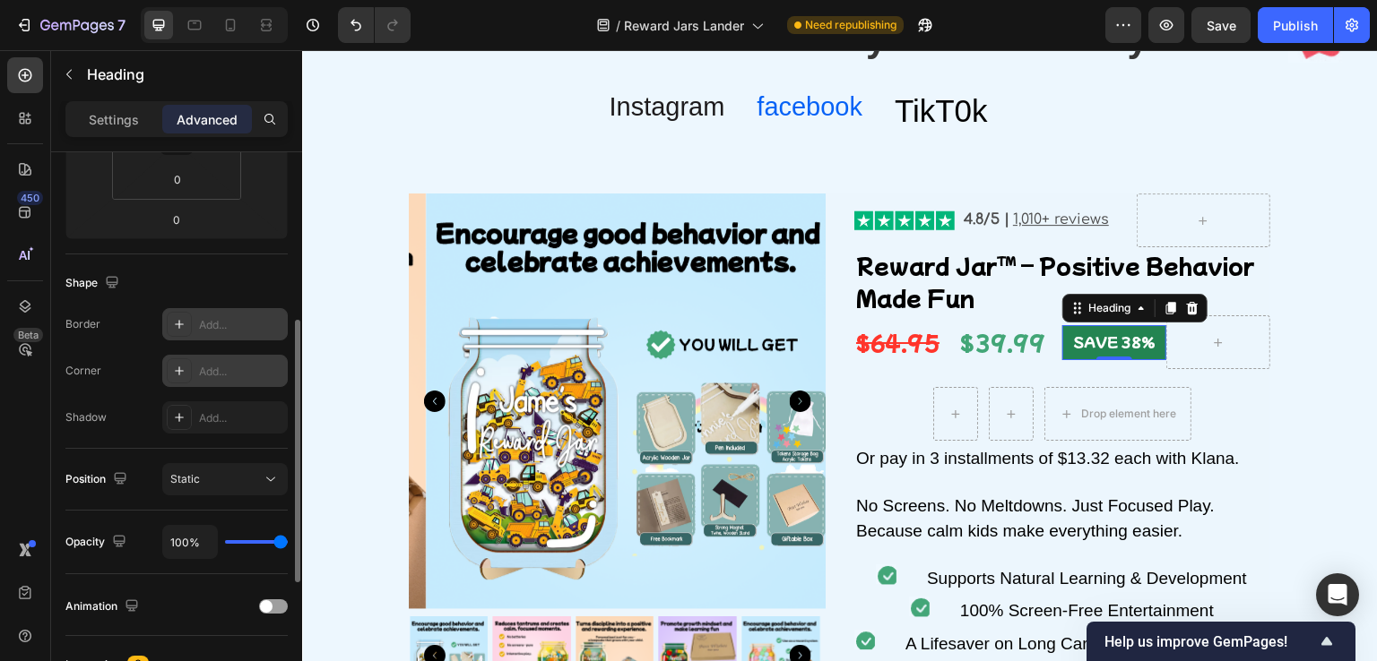
click at [203, 371] on div "Add..." at bounding box center [241, 372] width 84 height 16
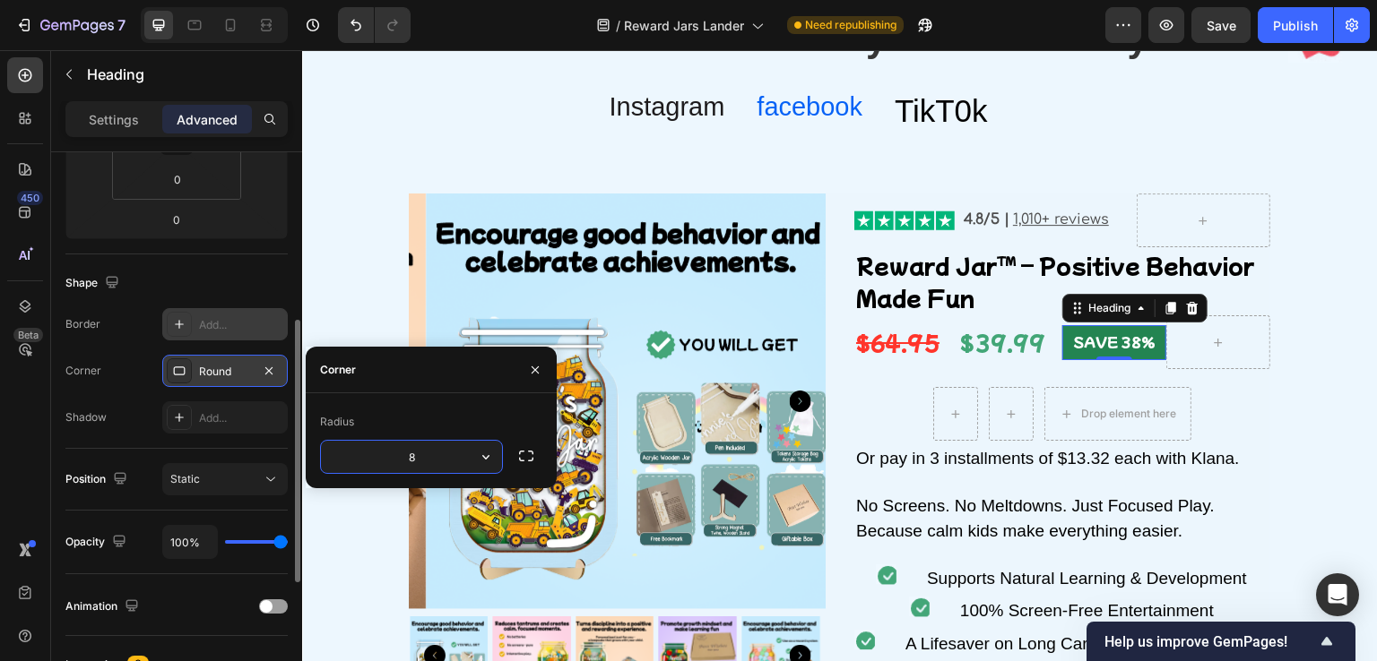
drag, startPoint x: 478, startPoint y: 458, endPoint x: 466, endPoint y: 468, distance: 15.3
click at [479, 457] on icon "button" at bounding box center [486, 457] width 18 height 18
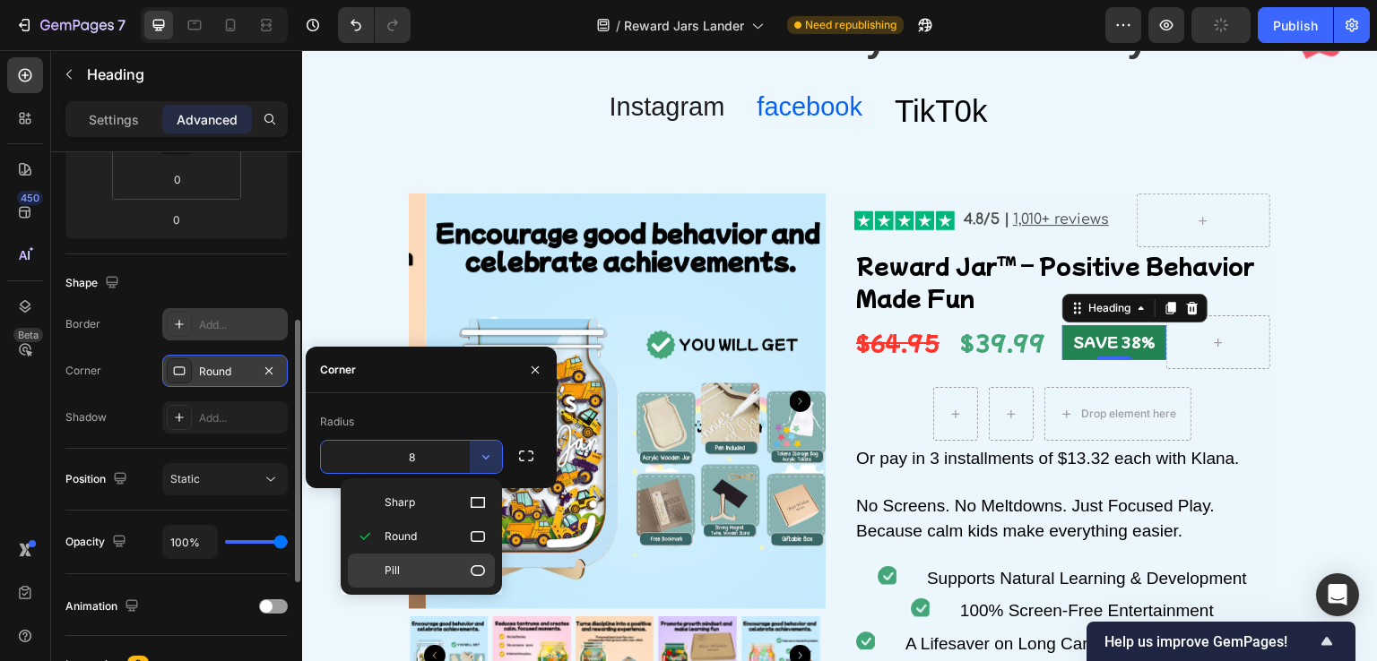
click at [452, 565] on p "Pill" at bounding box center [436, 571] width 102 height 18
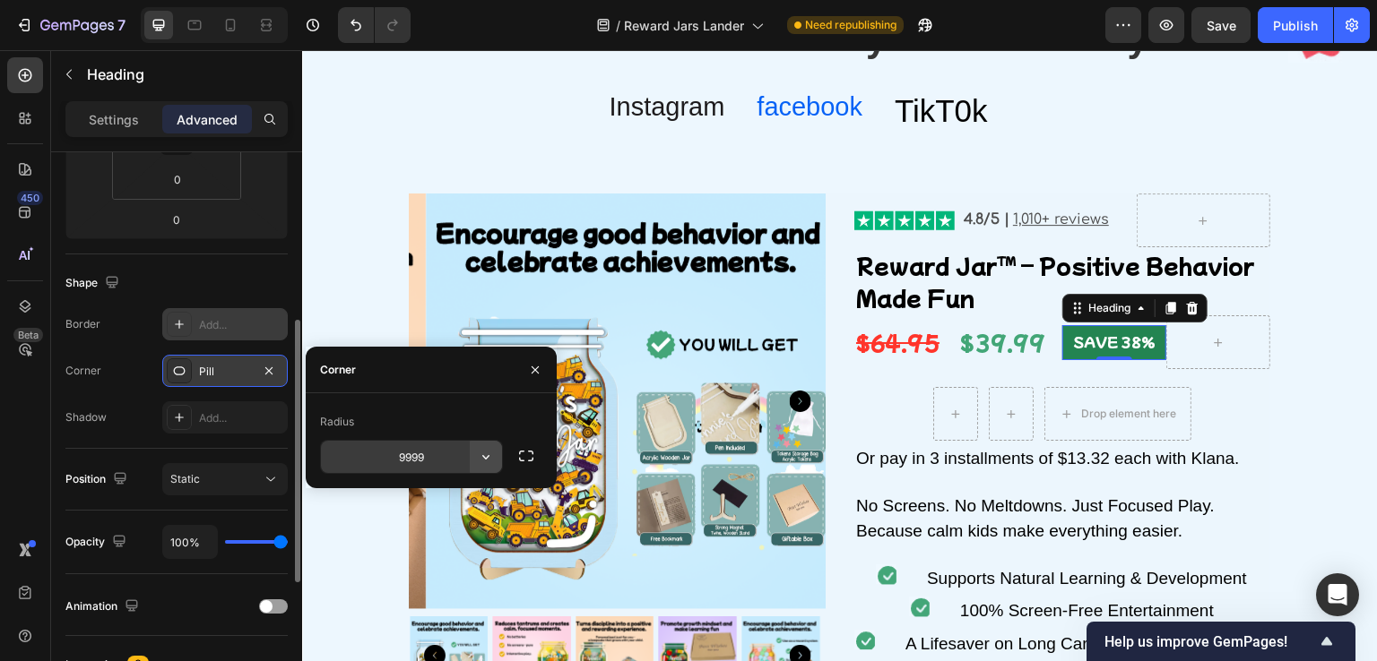
click at [483, 456] on icon "button" at bounding box center [485, 457] width 7 height 4
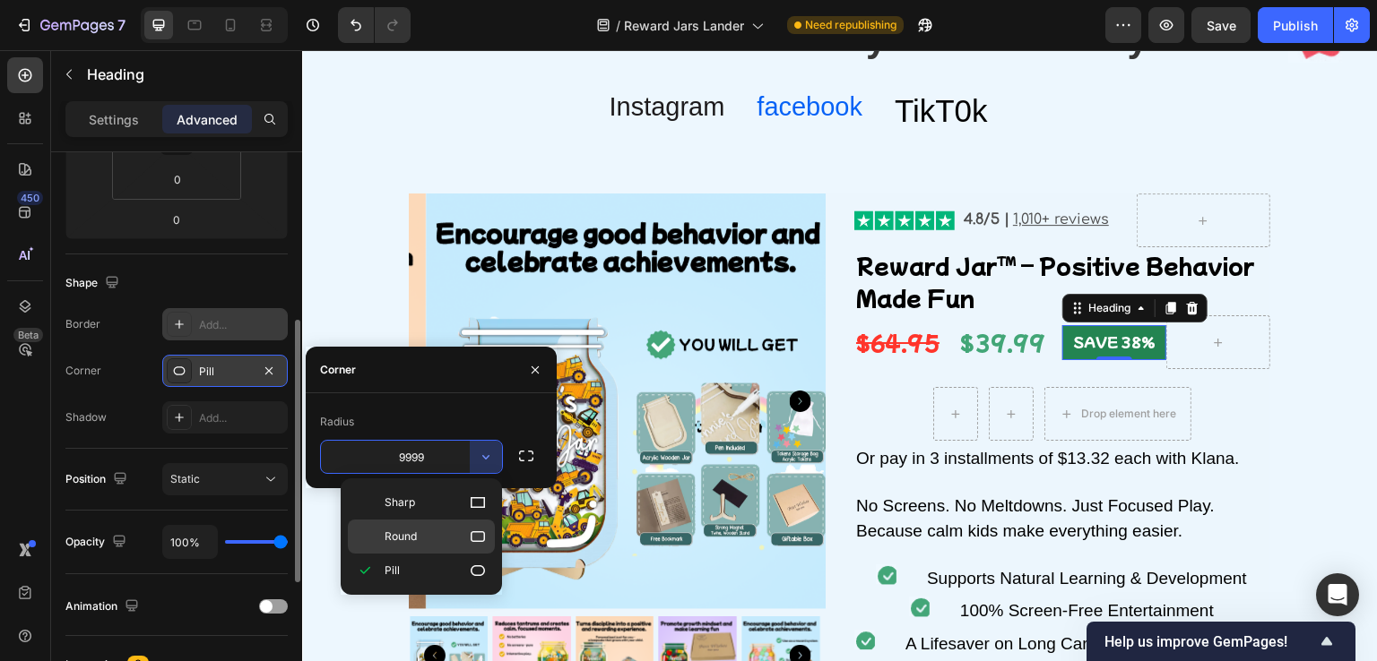
click at [432, 528] on p "Round" at bounding box center [436, 537] width 102 height 18
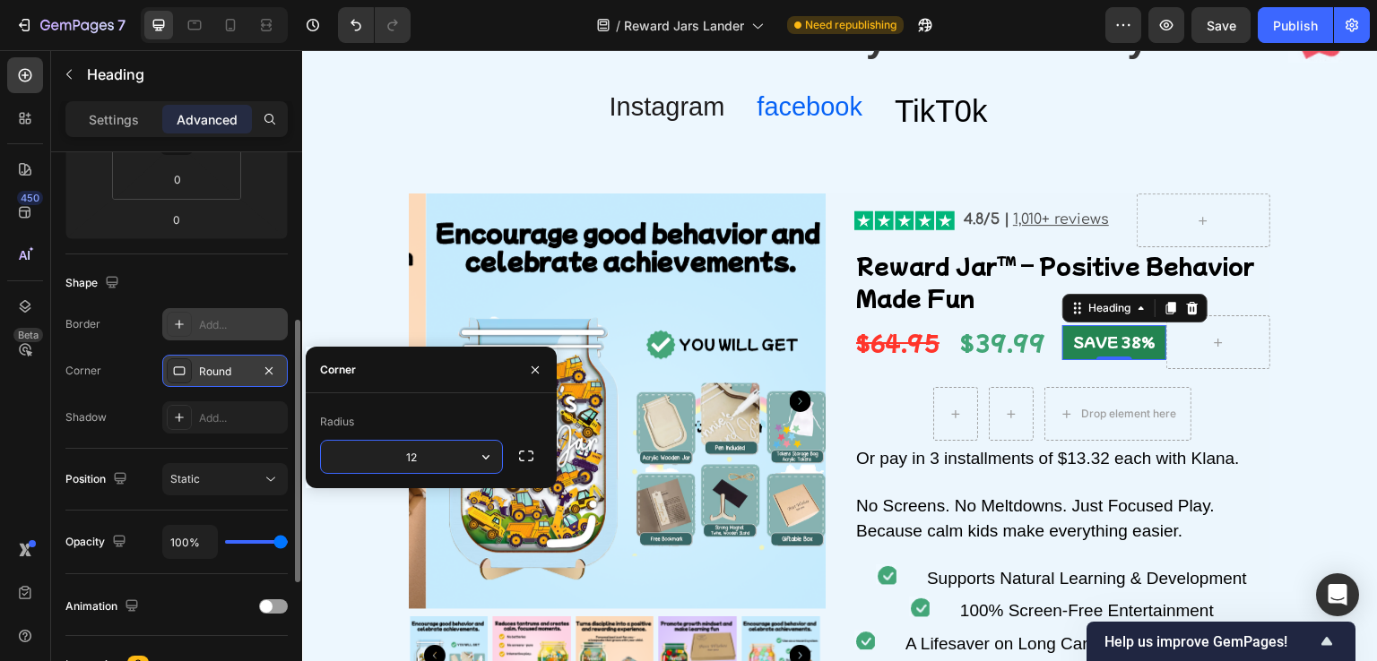
type input "12"
click at [220, 273] on div "Shape" at bounding box center [176, 283] width 222 height 29
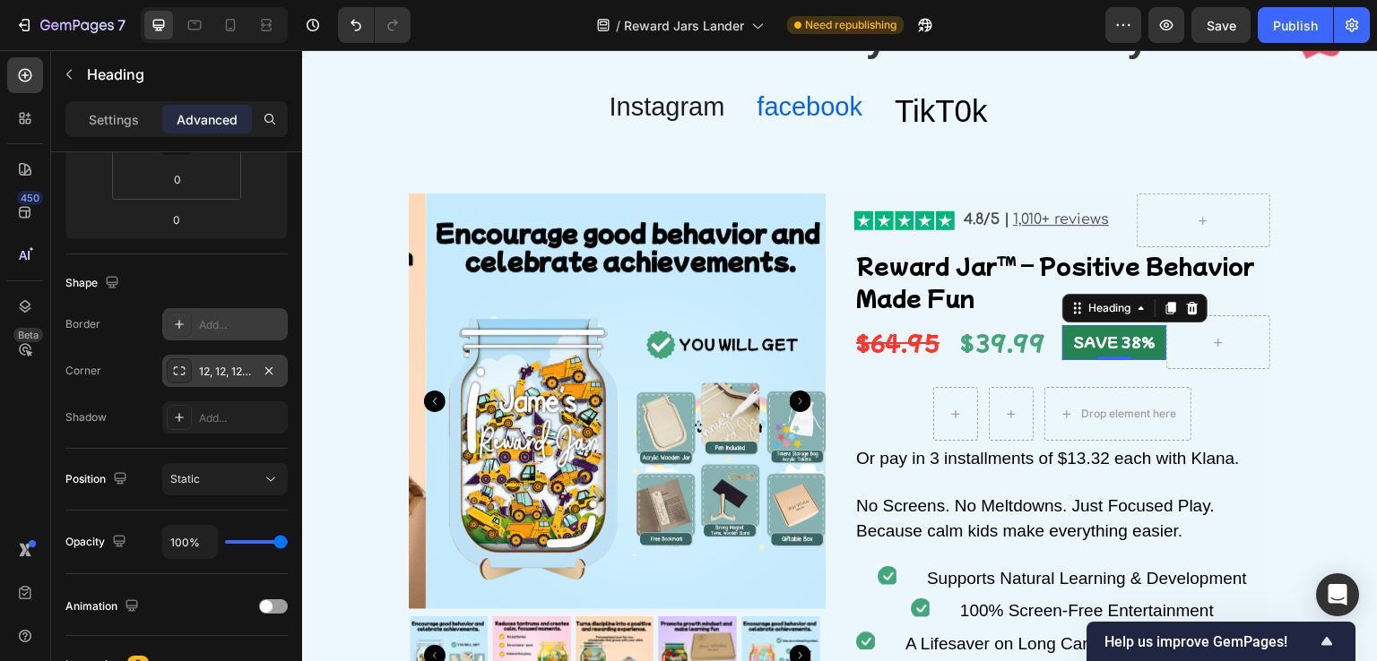
click at [1006, 310] on div "Product Price" at bounding box center [1001, 315] width 77 height 16
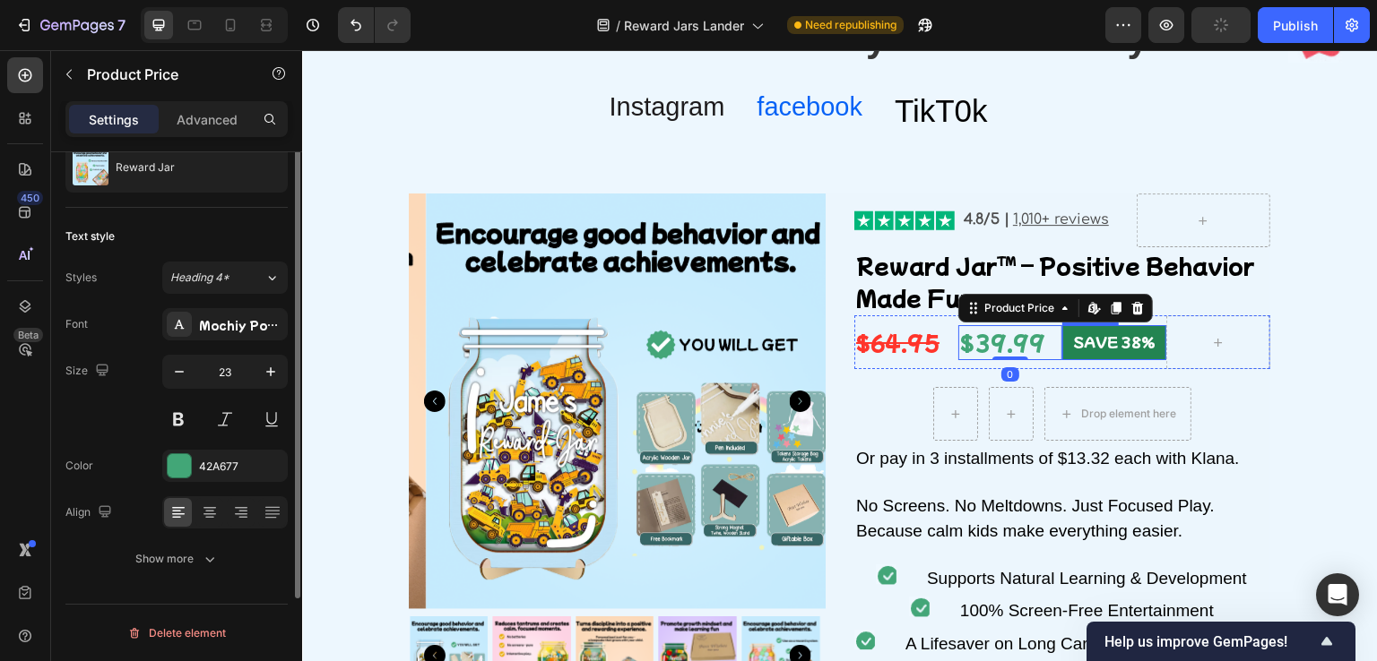
scroll to position [0, 0]
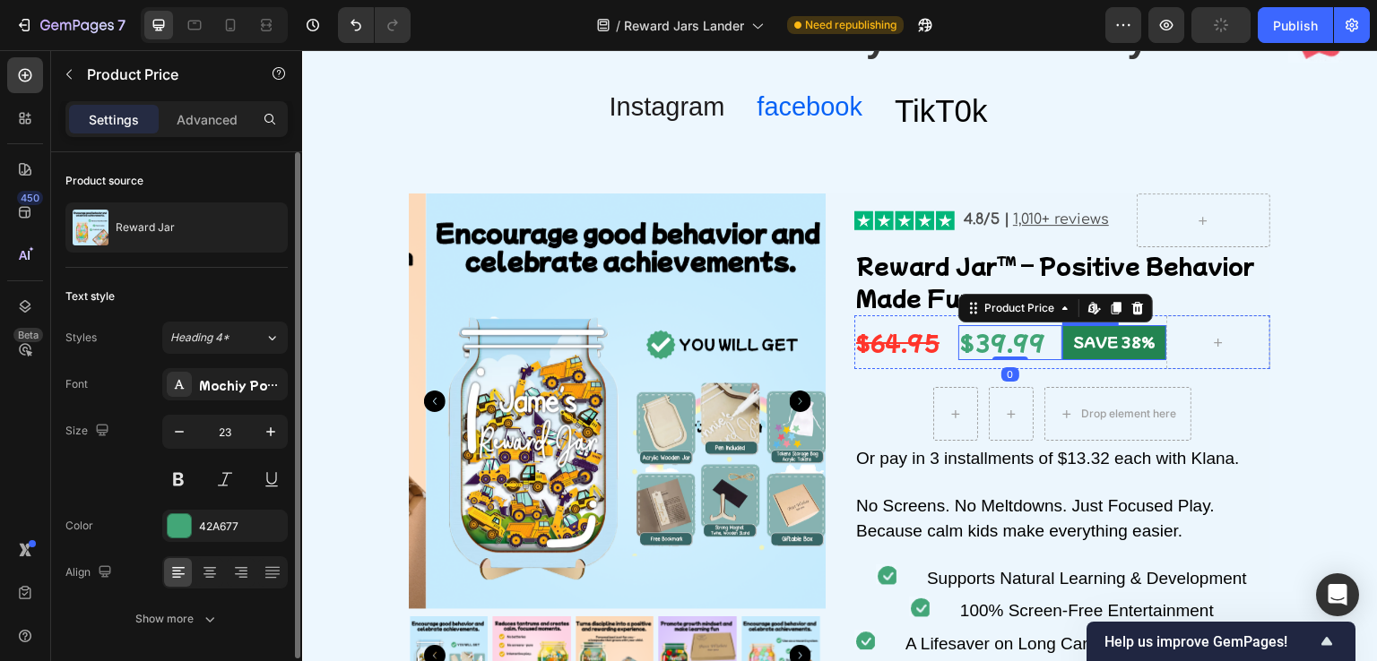
click at [1089, 354] on h2 "SAVE 38%" at bounding box center [1114, 342] width 104 height 35
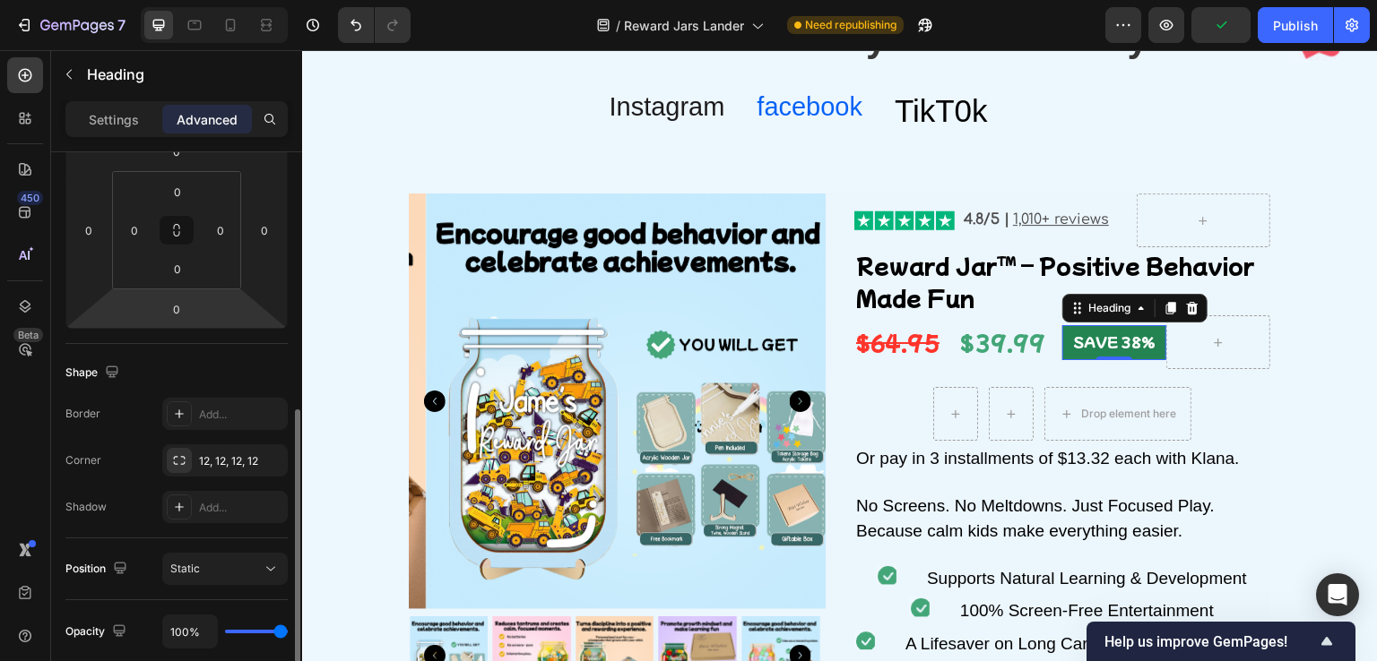
scroll to position [359, 0]
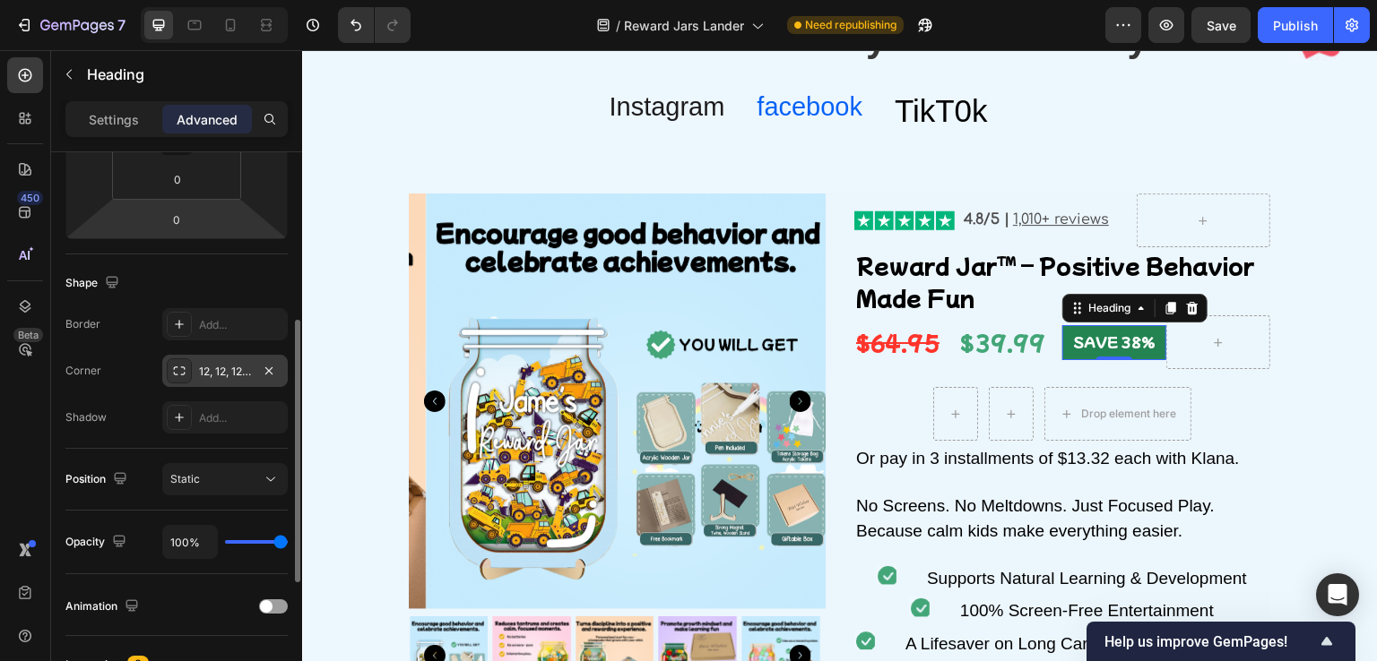
click at [221, 367] on div "12, 12, 12, 12" at bounding box center [225, 372] width 52 height 16
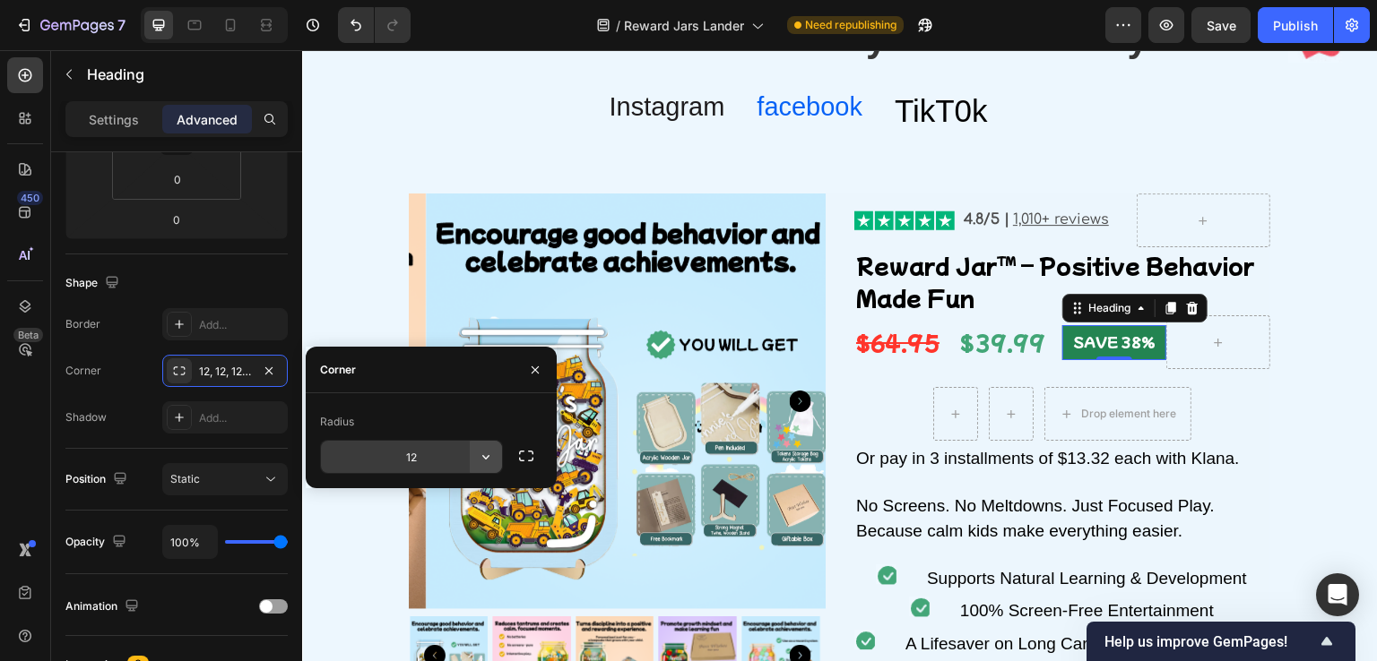
click at [478, 454] on icon "button" at bounding box center [486, 457] width 18 height 18
click at [425, 458] on input "12" at bounding box center [411, 457] width 181 height 32
type input "20"
click at [222, 276] on div "Shape" at bounding box center [176, 283] width 222 height 29
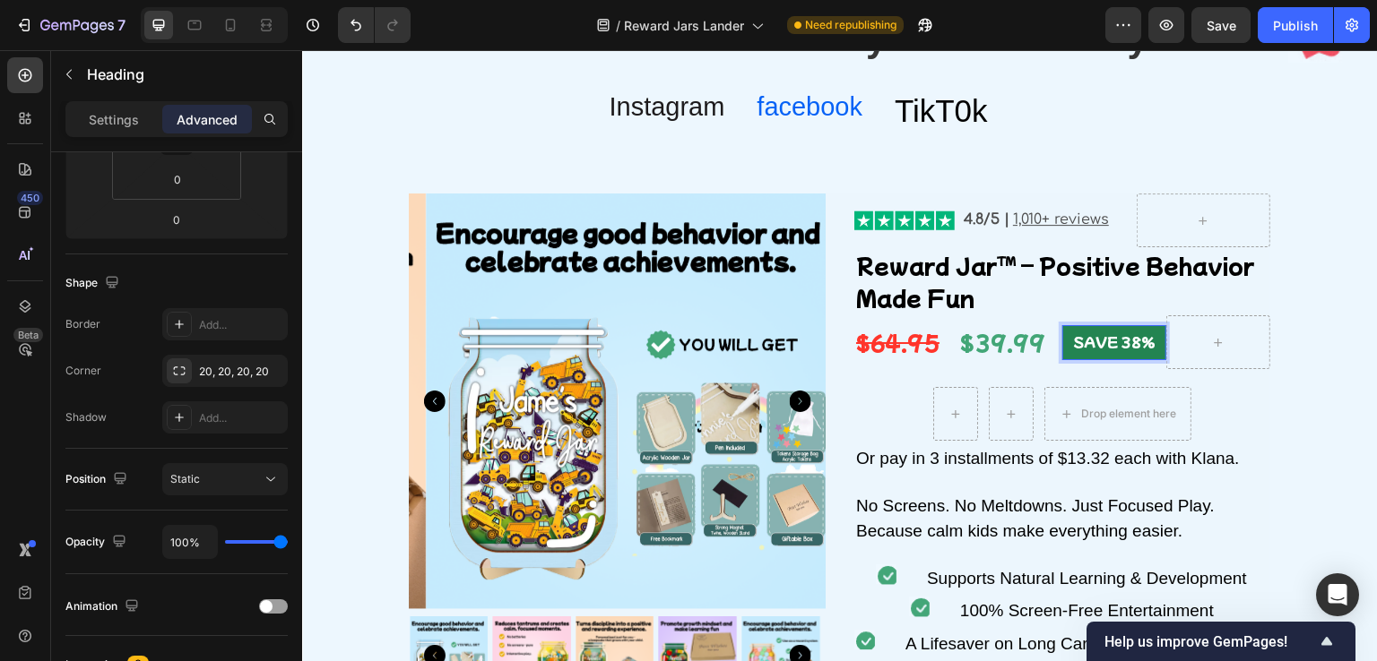
click at [1062, 335] on h2 "SAVE 38%" at bounding box center [1114, 342] width 104 height 35
click at [1062, 327] on h2 "SAVE 38%" at bounding box center [1114, 342] width 104 height 35
click at [1062, 326] on h2 "SAVE 38%" at bounding box center [1114, 342] width 104 height 35
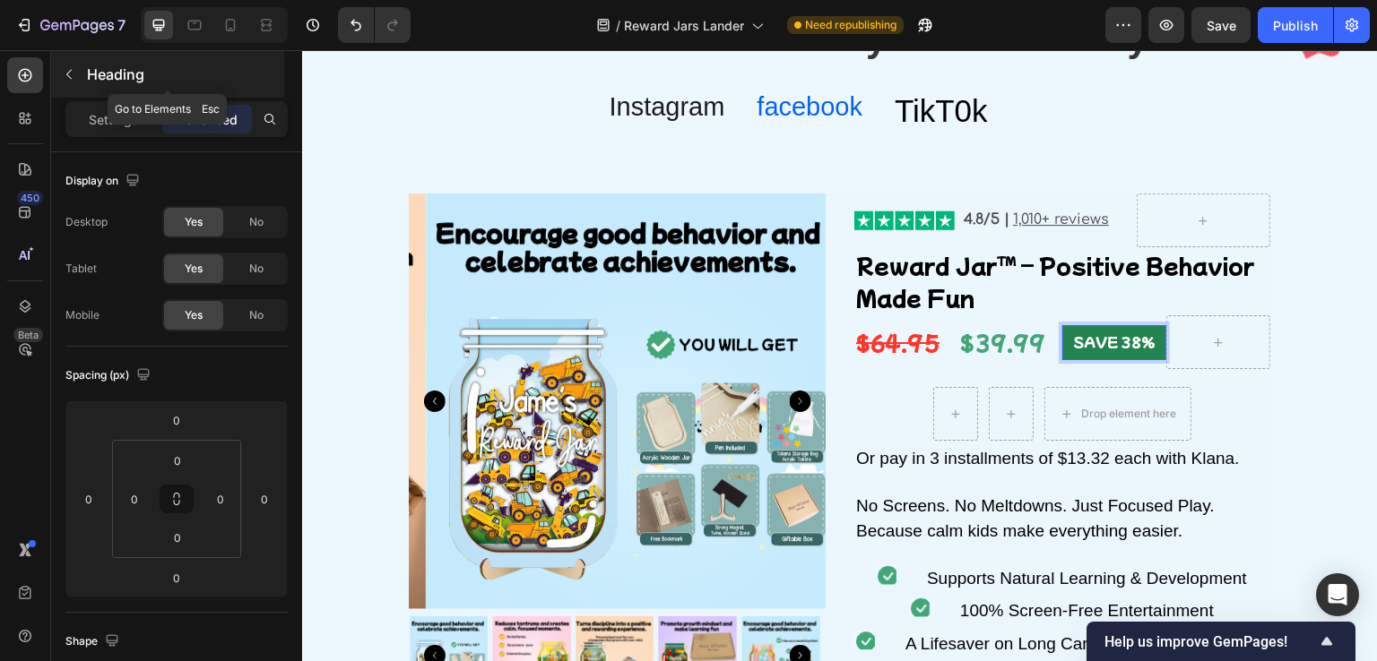
click at [78, 70] on button "button" at bounding box center [69, 74] width 29 height 29
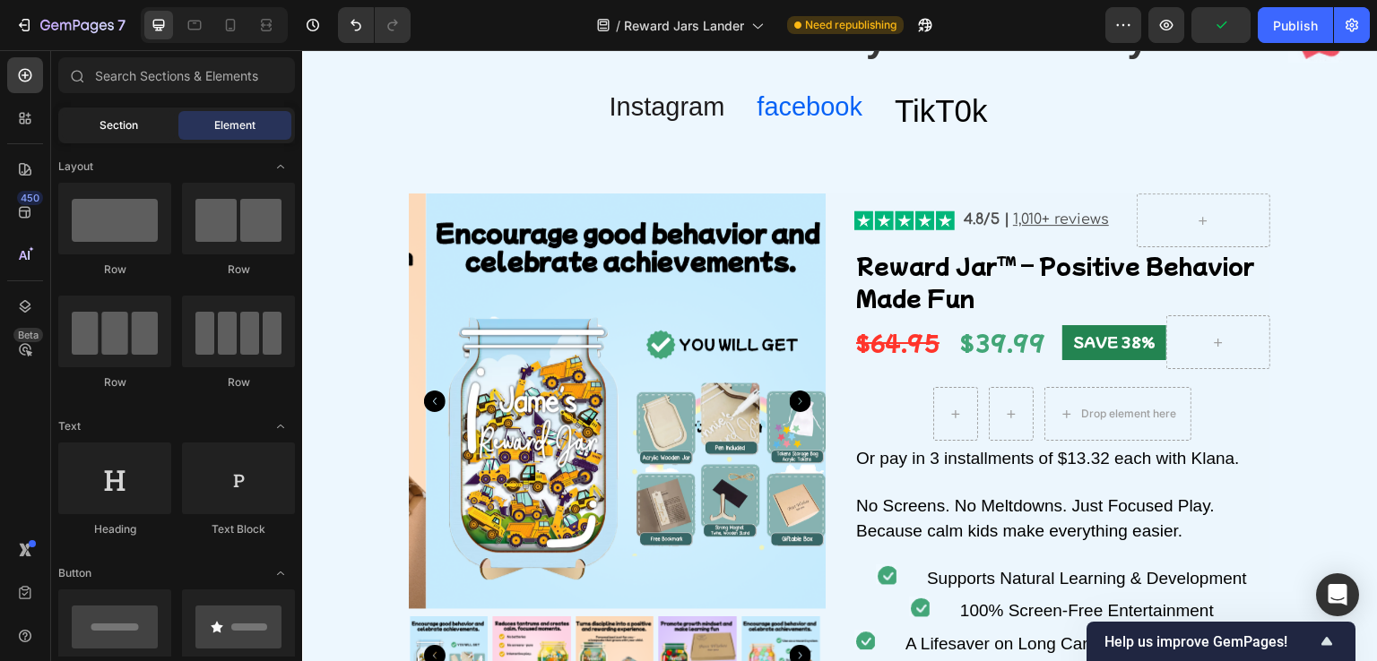
click at [117, 125] on span "Section" at bounding box center [118, 125] width 39 height 16
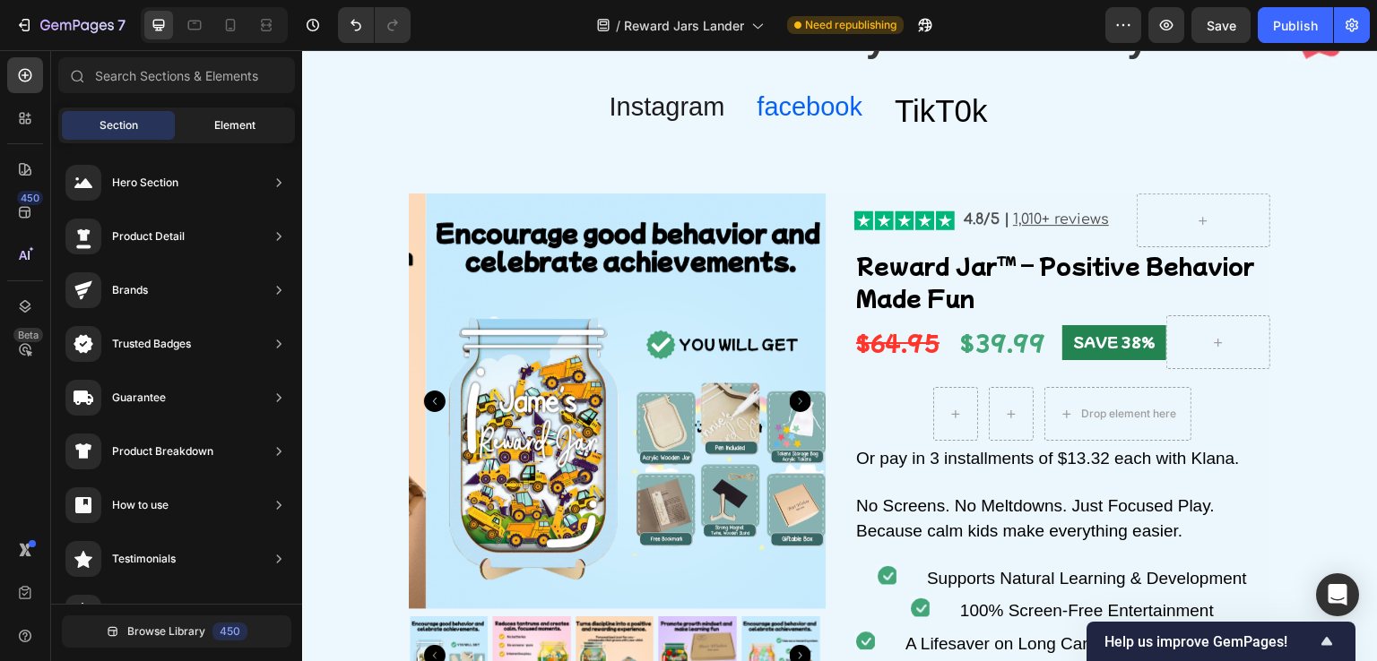
click at [207, 116] on div "Element" at bounding box center [234, 125] width 113 height 29
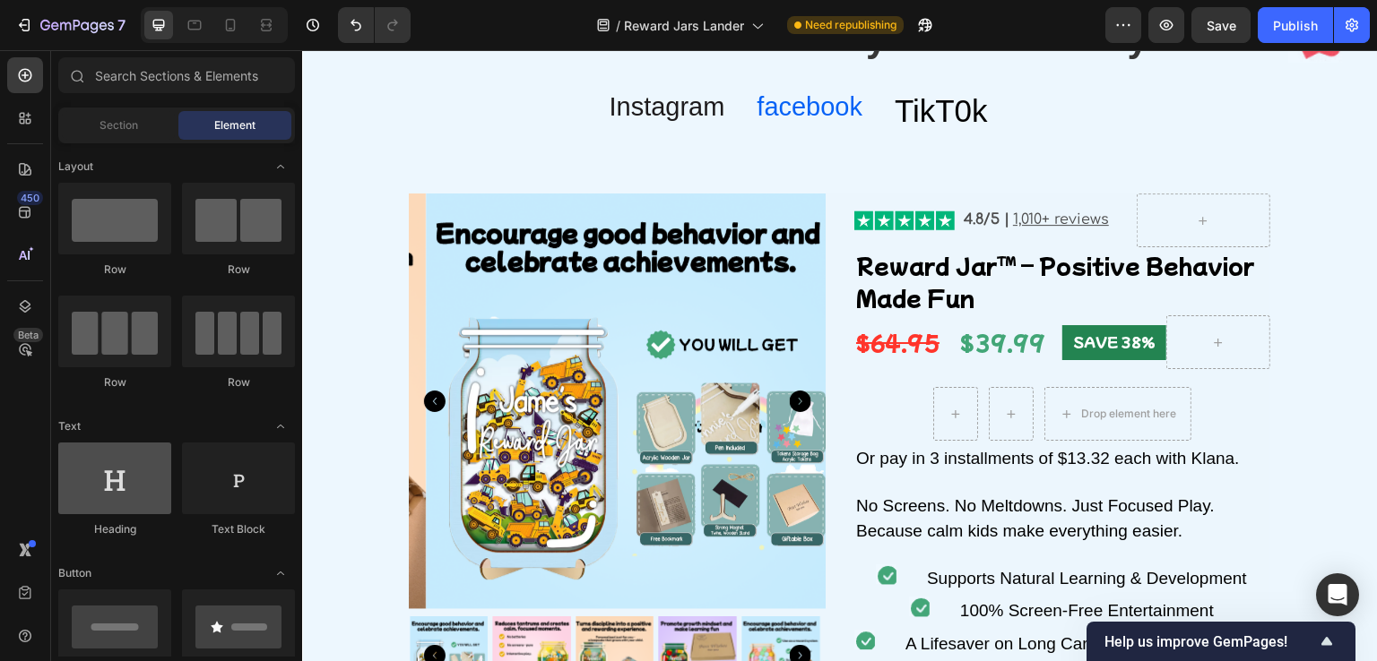
scroll to position [90, 0]
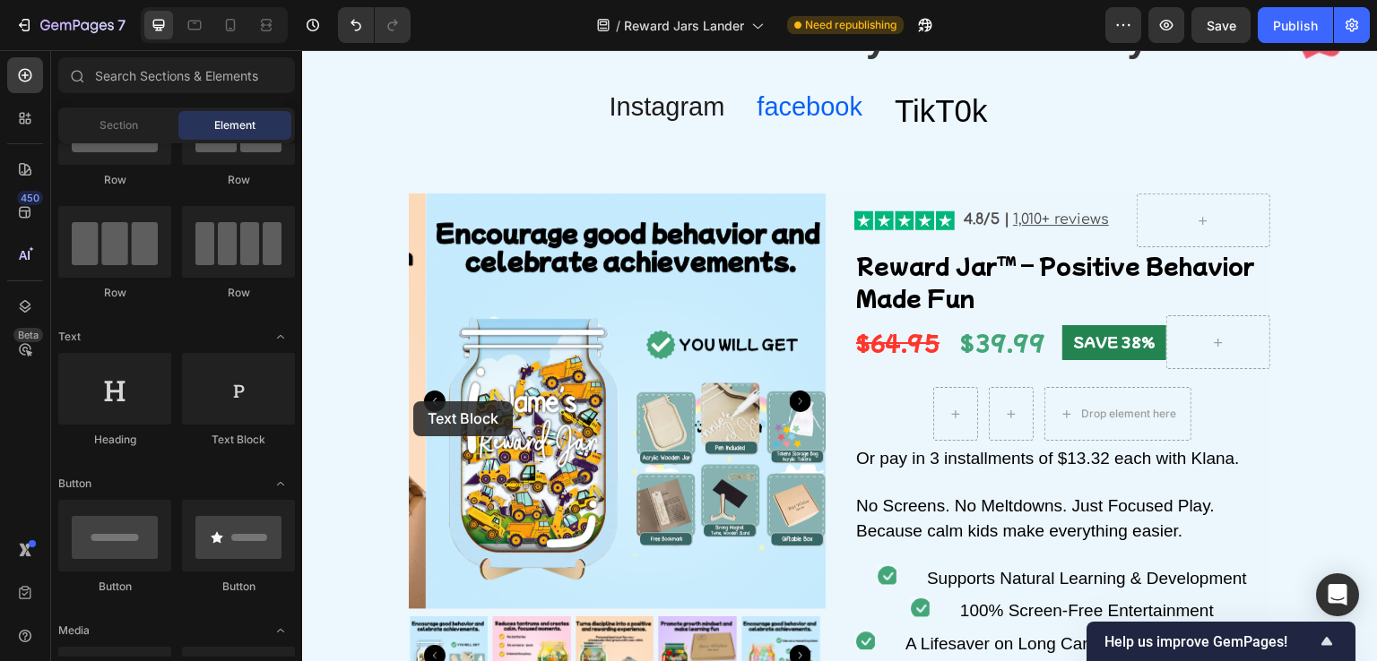
drag, startPoint x: 514, startPoint y: 445, endPoint x: 1094, endPoint y: 358, distance: 585.5
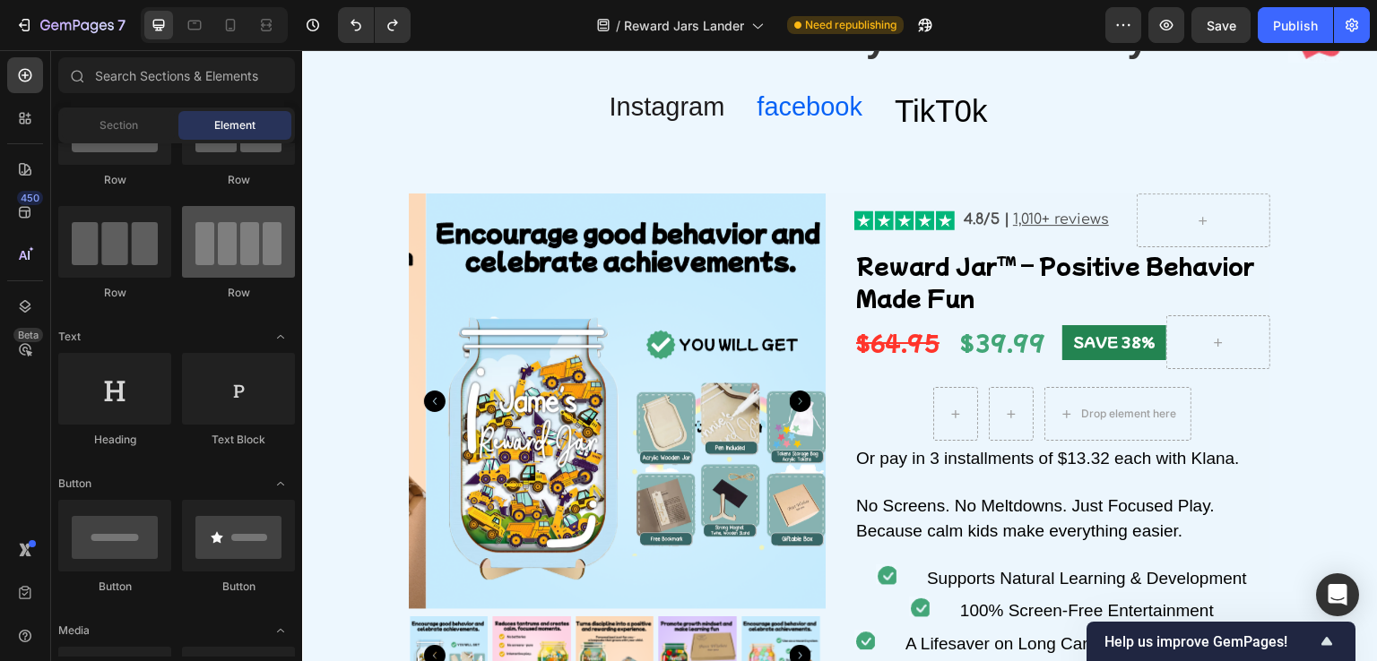
scroll to position [0, 0]
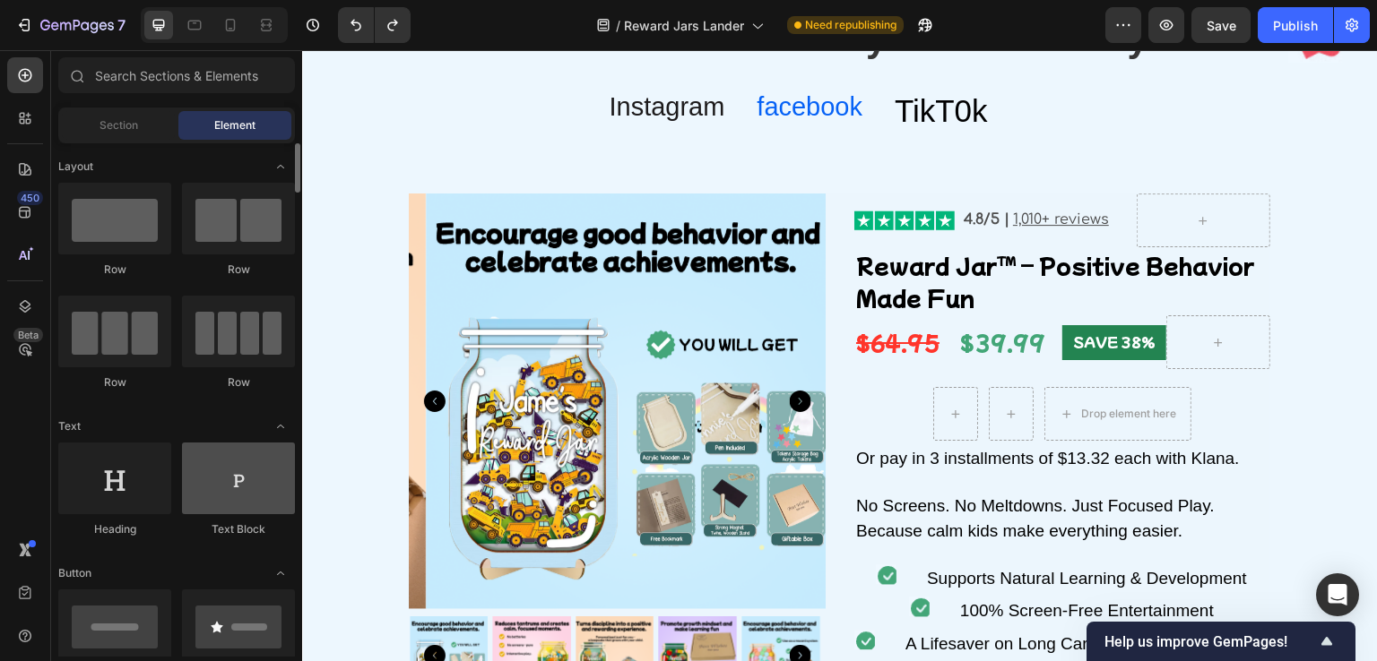
click at [242, 477] on div at bounding box center [238, 479] width 113 height 72
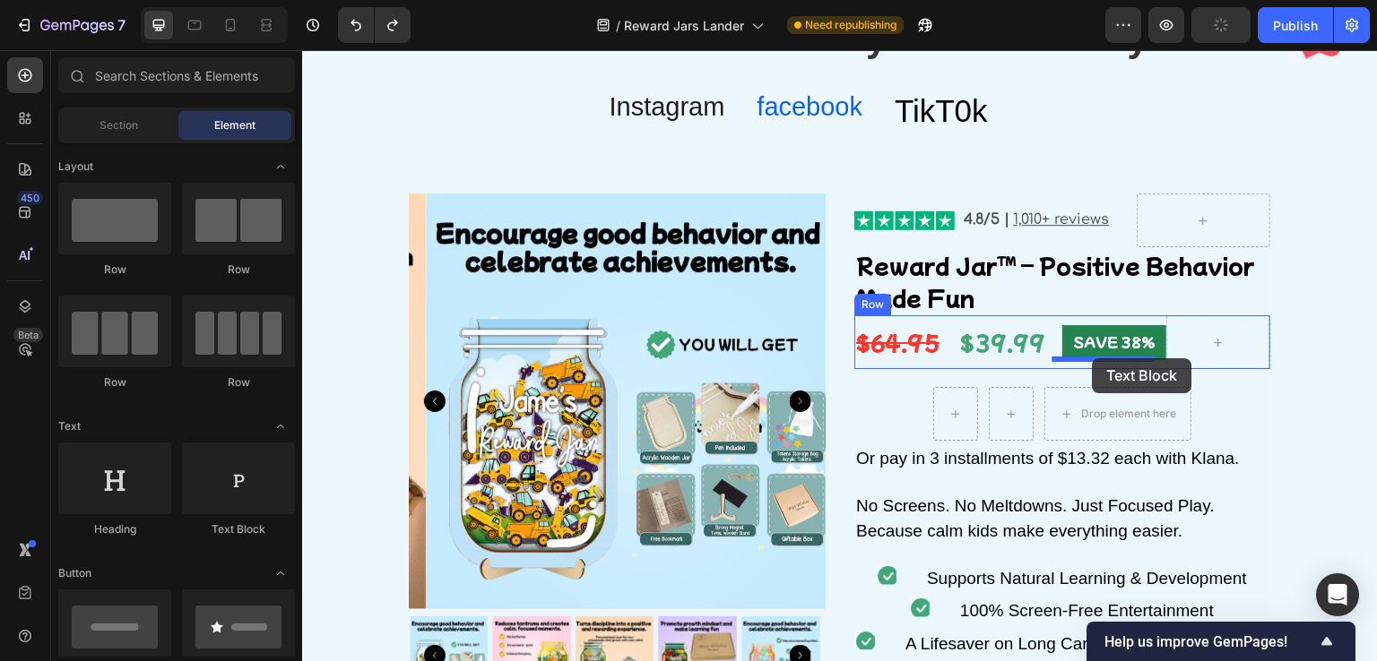
drag, startPoint x: 544, startPoint y: 527, endPoint x: 1093, endPoint y: 359, distance: 573.9
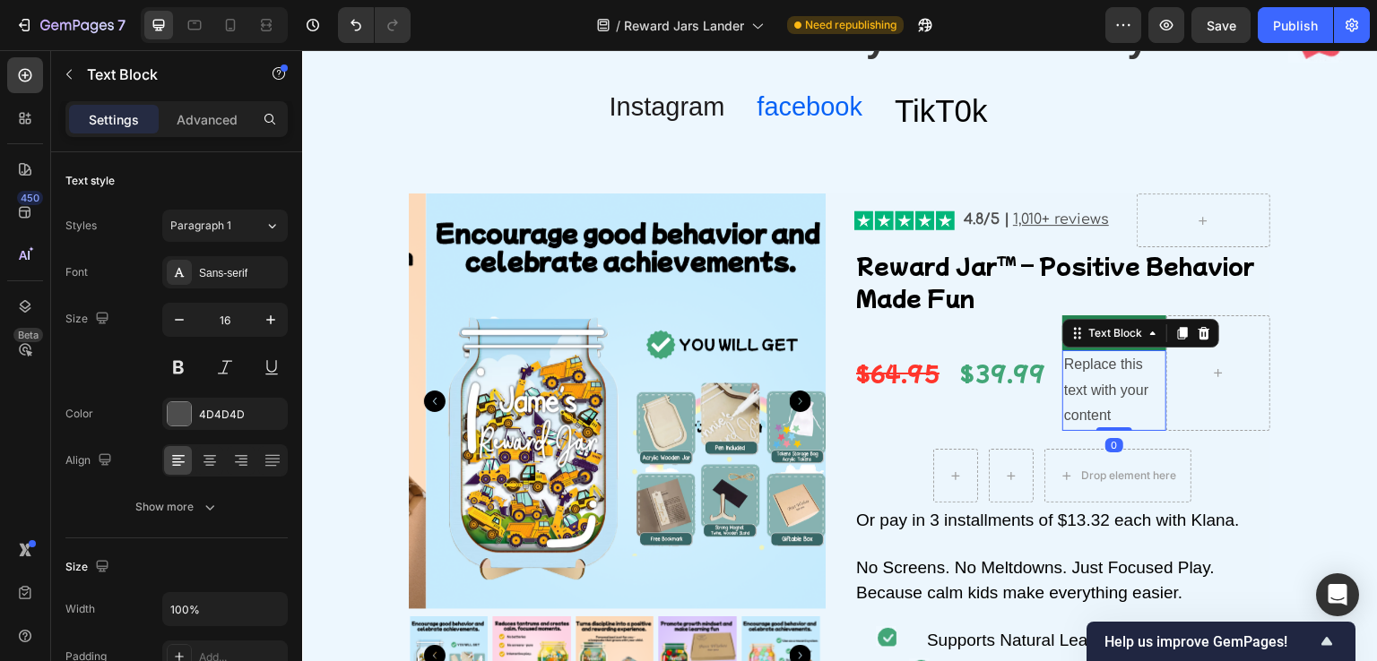
click at [1098, 390] on div "Replace this text with your content" at bounding box center [1114, 390] width 104 height 81
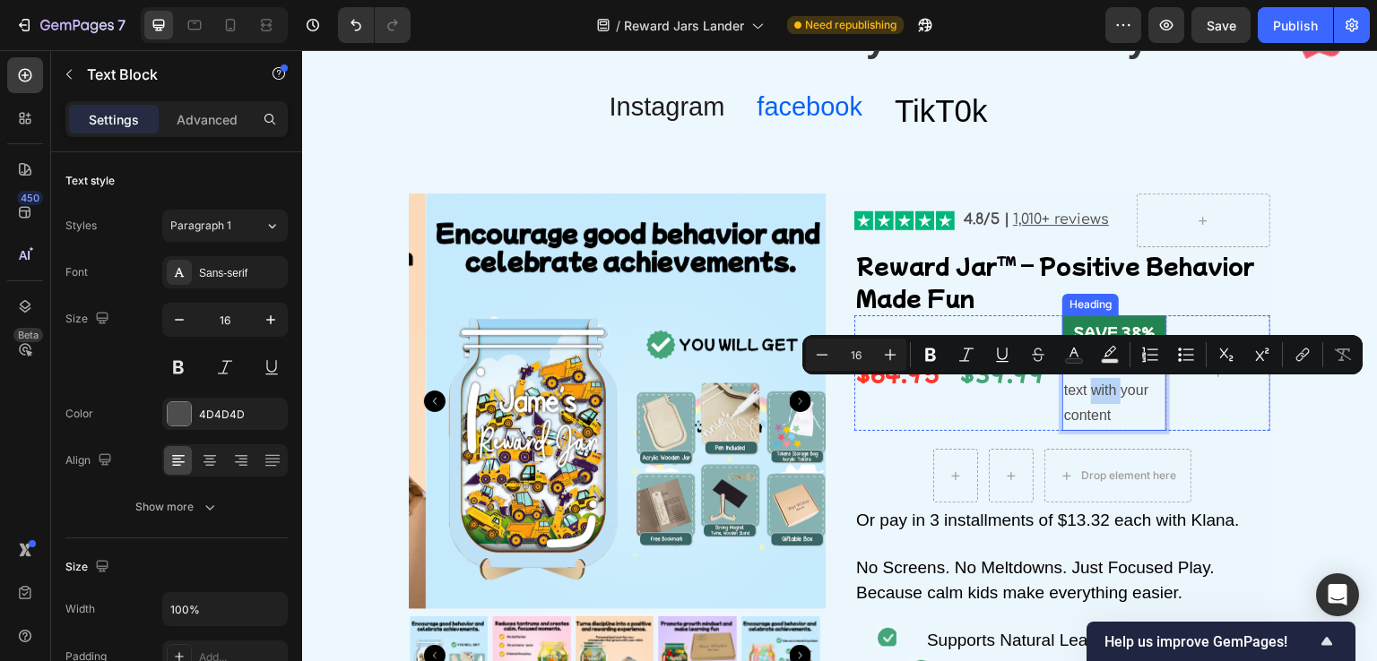
click at [1073, 323] on p "SAVE 38%" at bounding box center [1119, 333] width 93 height 21
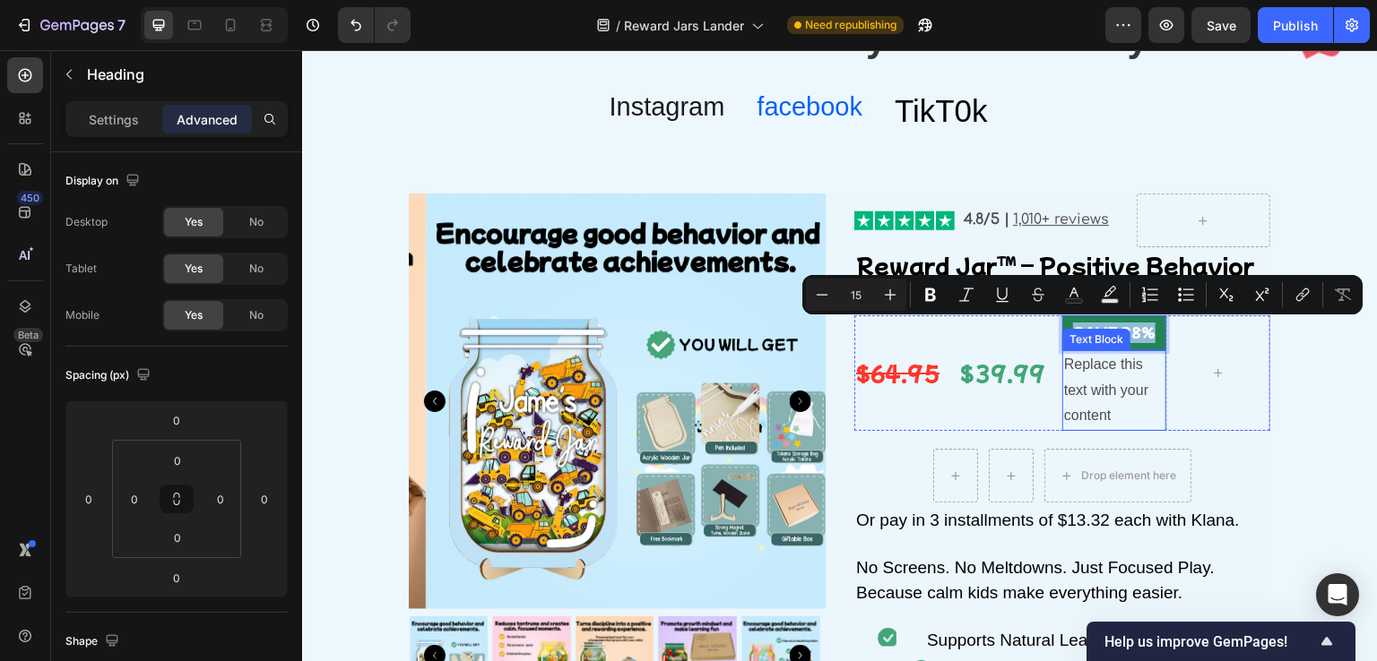
click at [1113, 400] on p "Replace this text with your content" at bounding box center [1114, 390] width 100 height 77
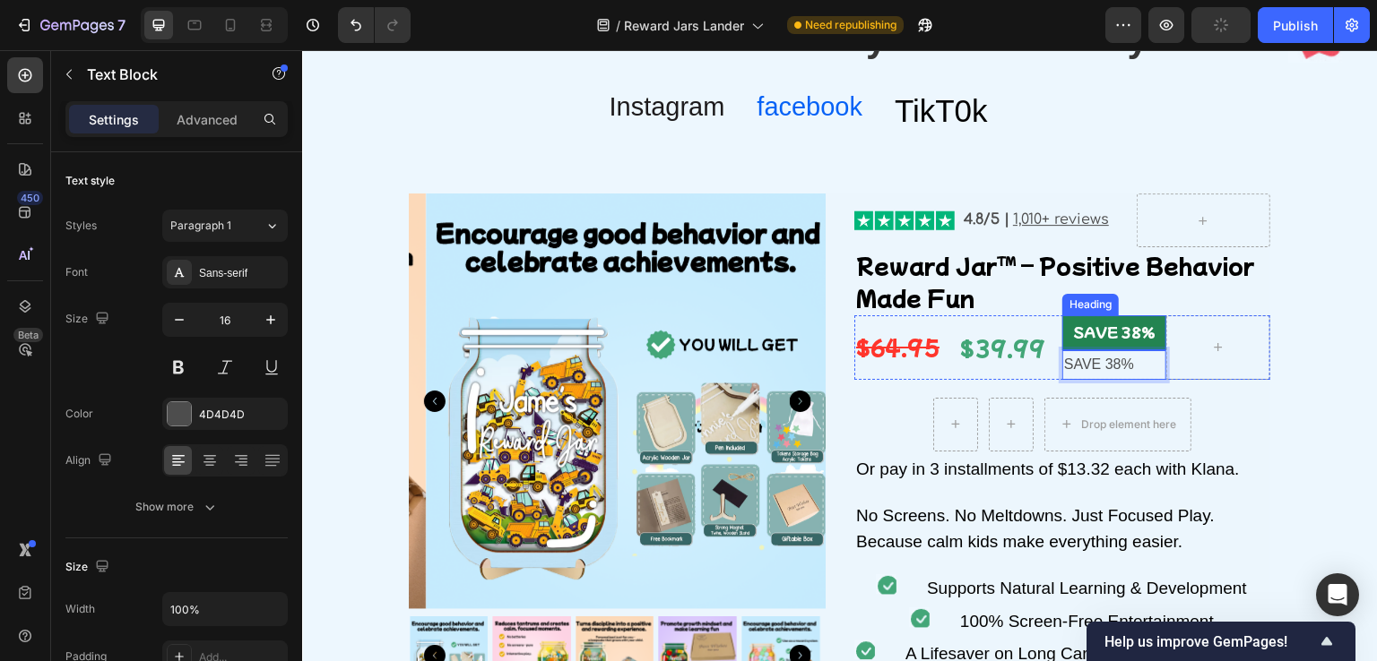
click at [1091, 332] on p "SAVE 38%" at bounding box center [1119, 333] width 93 height 21
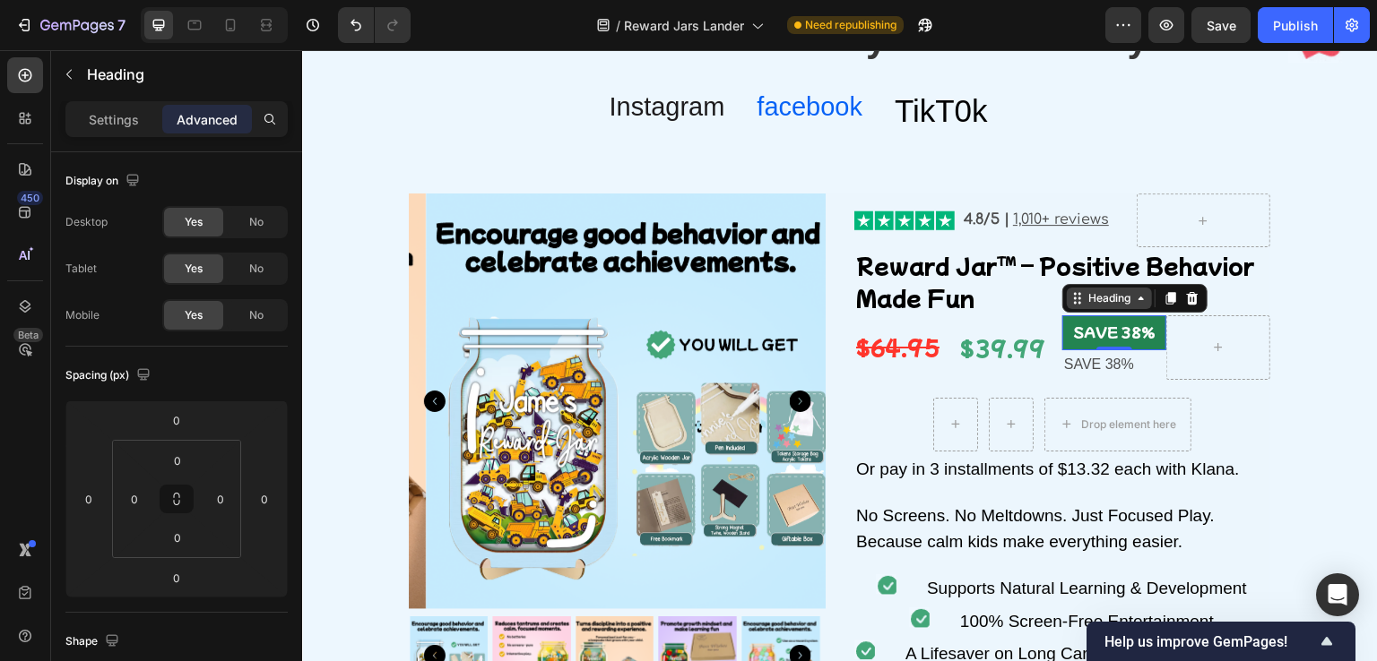
click at [1138, 299] on icon at bounding box center [1140, 299] width 5 height 4
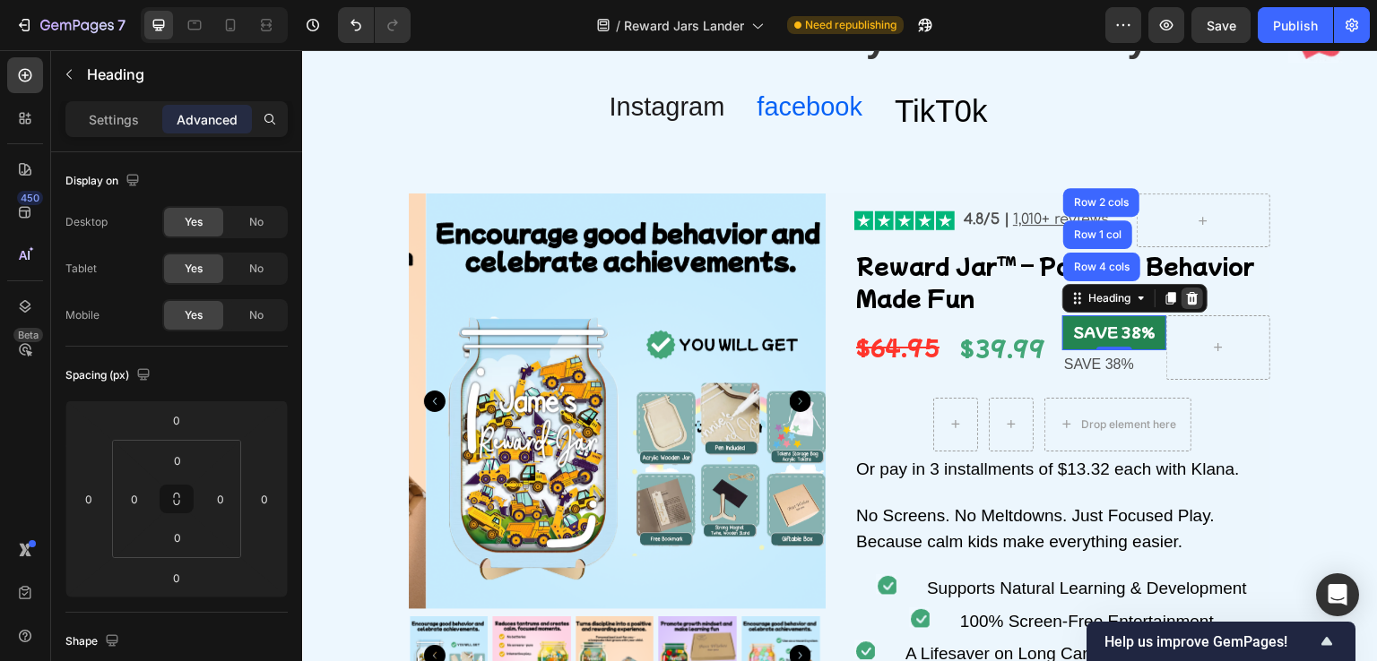
click at [1185, 300] on icon at bounding box center [1192, 298] width 14 height 14
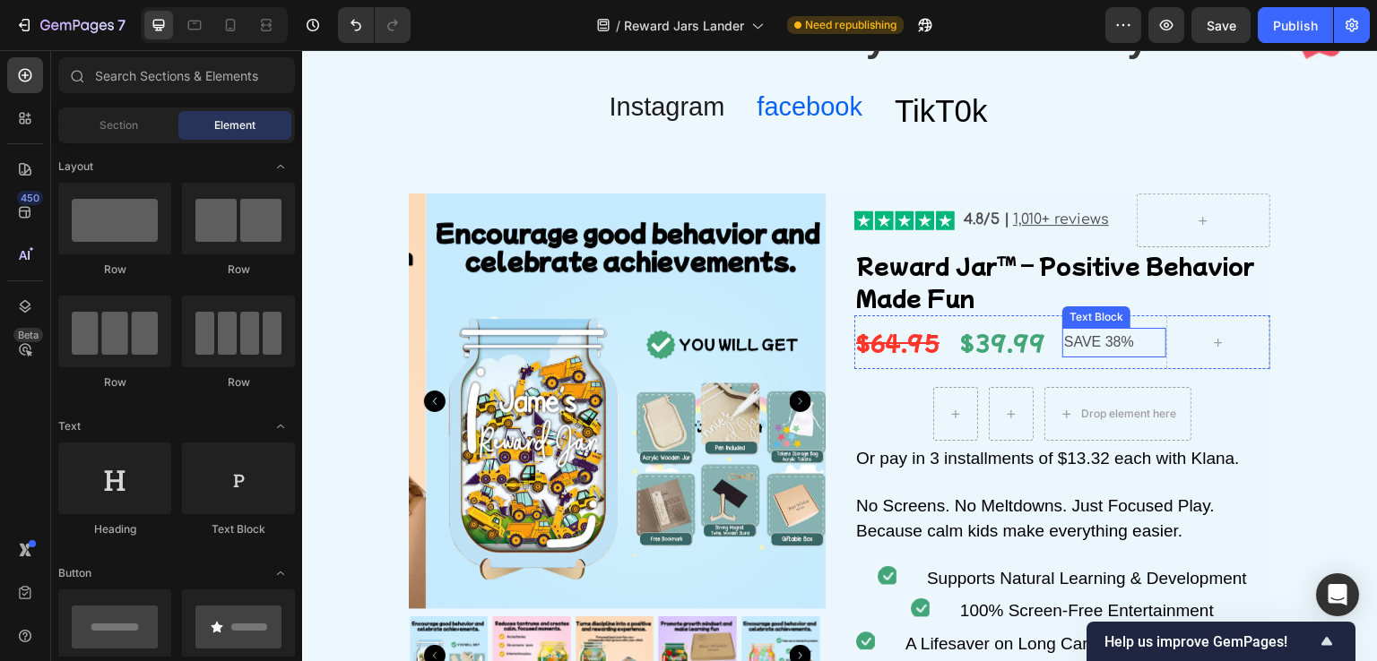
click at [1101, 342] on p "SAVE 38%" at bounding box center [1114, 343] width 100 height 26
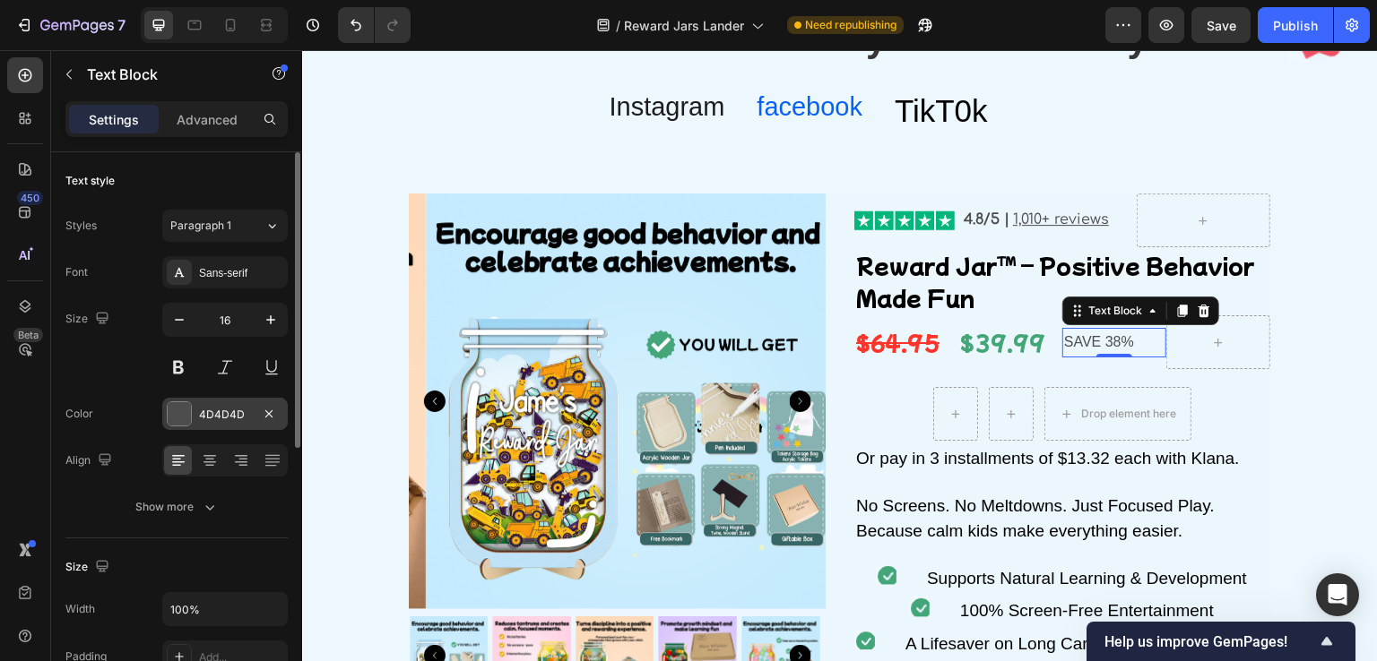
click at [186, 410] on div at bounding box center [179, 413] width 23 height 23
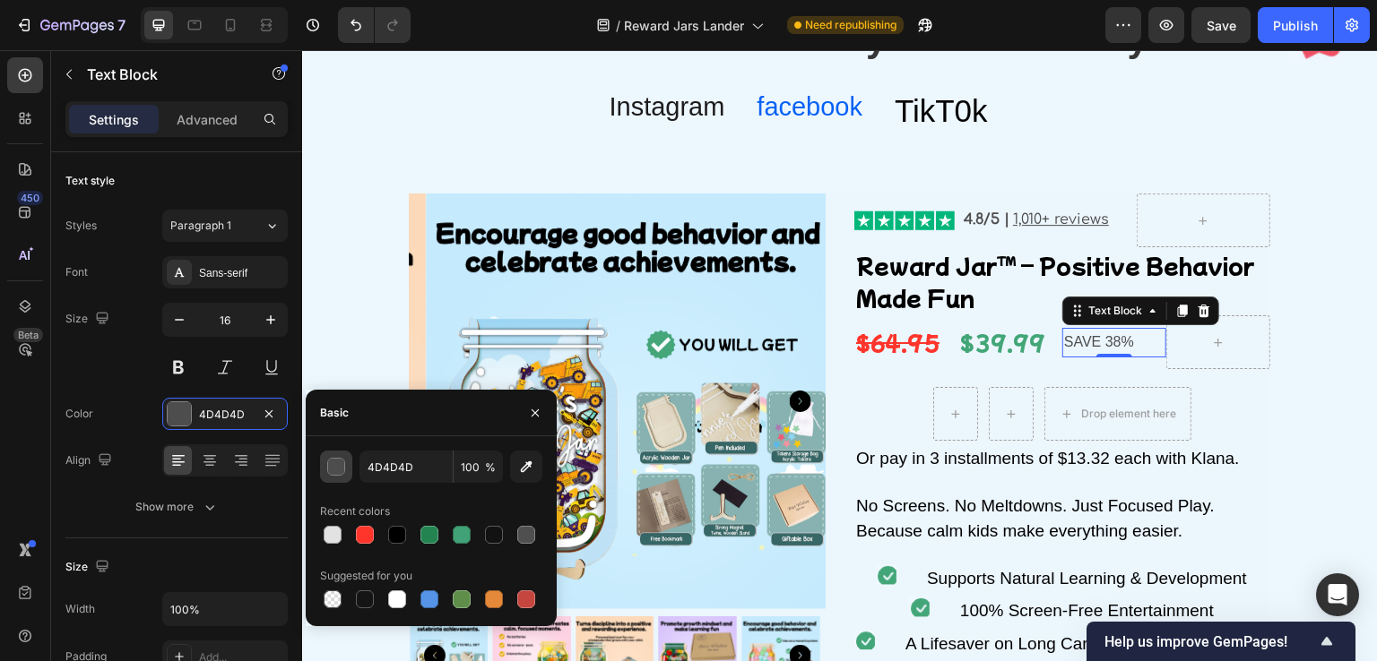
click at [340, 467] on div "button" at bounding box center [337, 468] width 18 height 18
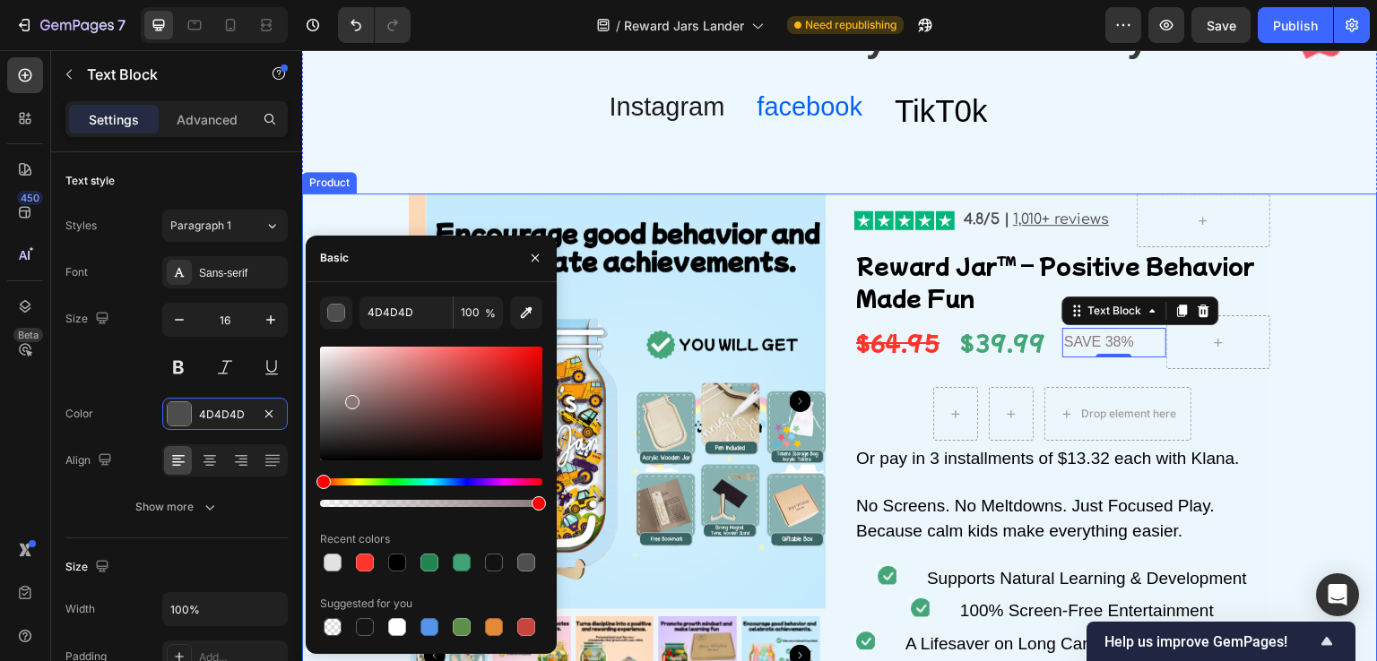
drag, startPoint x: 642, startPoint y: 517, endPoint x: 304, endPoint y: 332, distance: 385.5
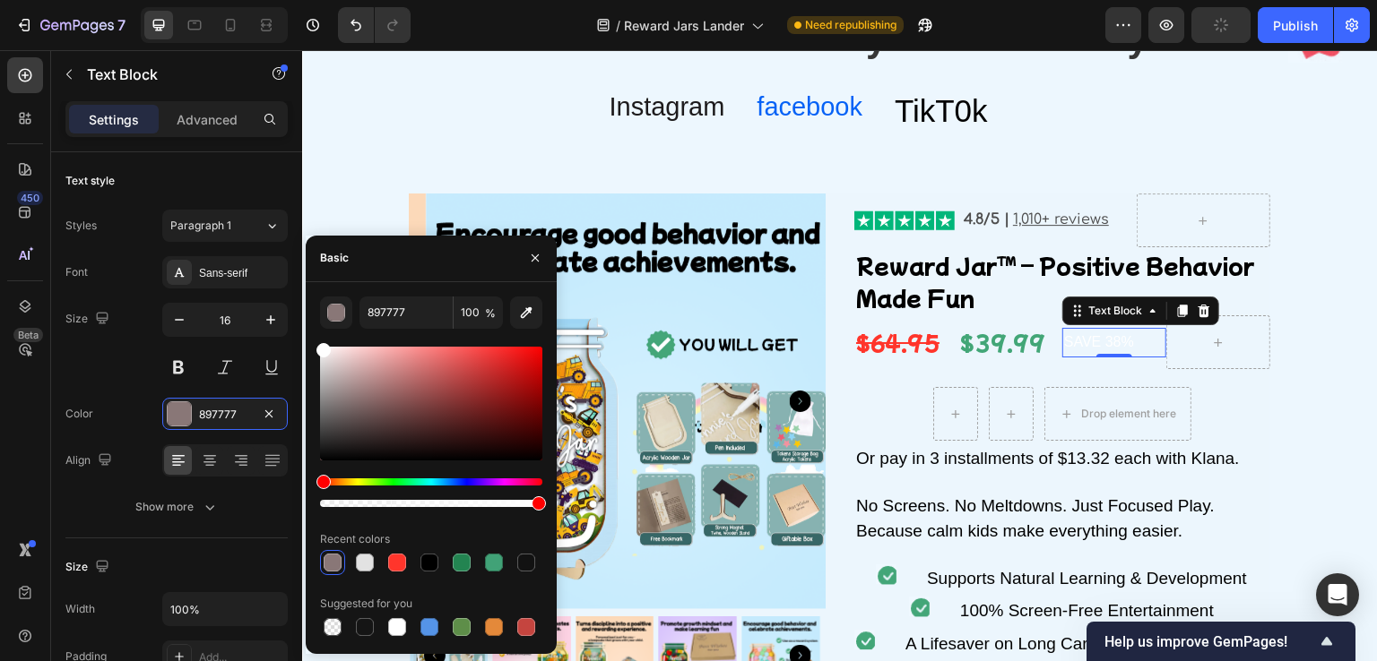
drag, startPoint x: 340, startPoint y: 374, endPoint x: 313, endPoint y: 342, distance: 42.0
click at [313, 342] on div "897777 100 % Recent colors Suggested for you" at bounding box center [431, 468] width 251 height 343
type input "FFFFFF"
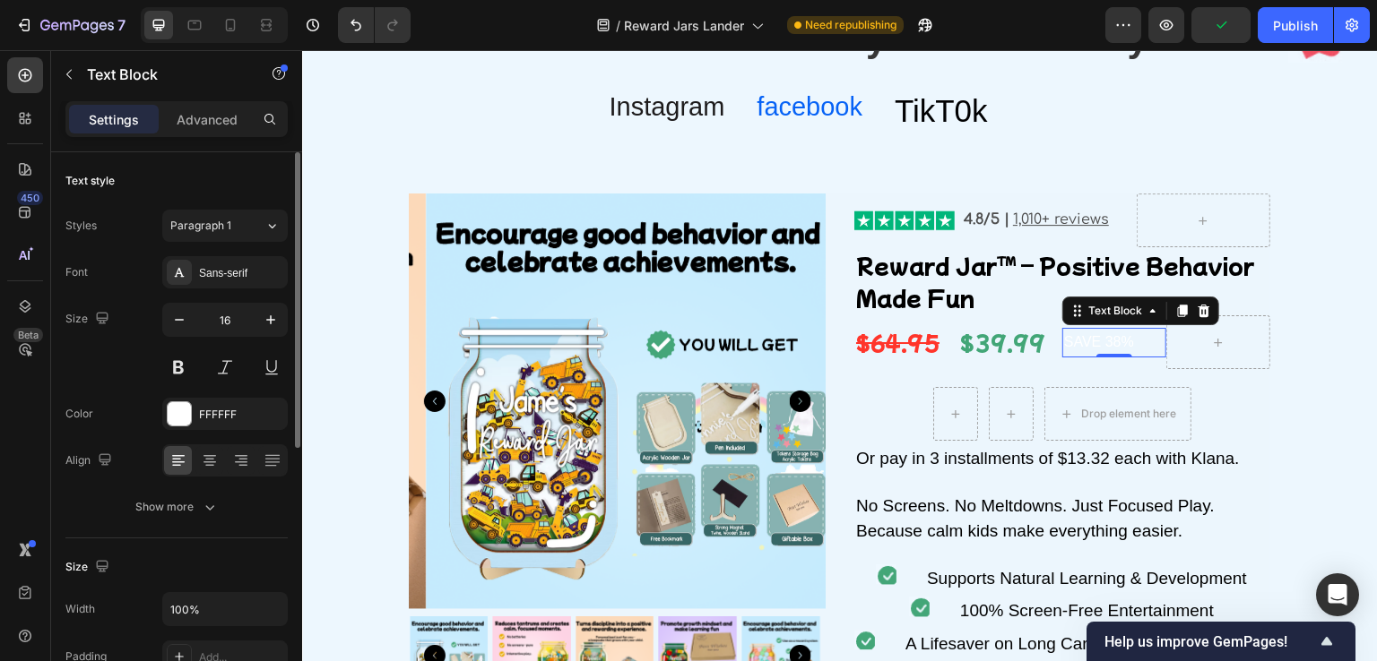
click at [118, 380] on div "Size 16" at bounding box center [176, 343] width 222 height 81
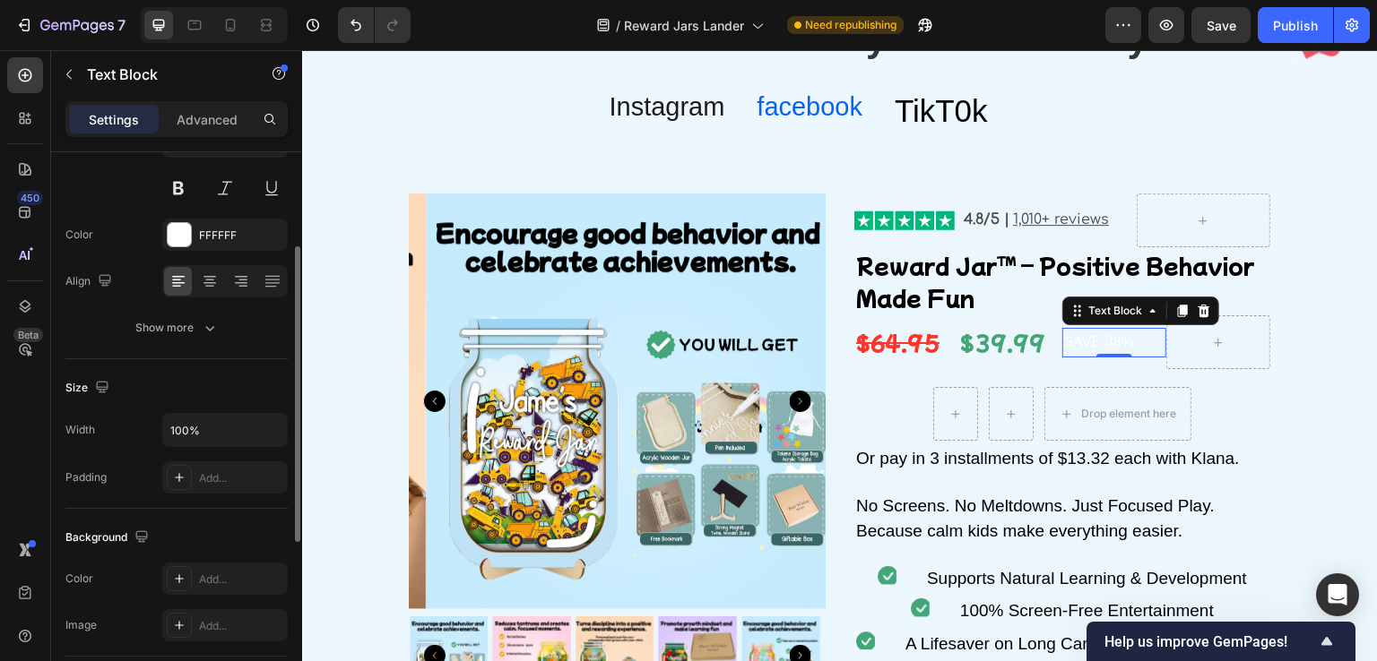
scroll to position [269, 0]
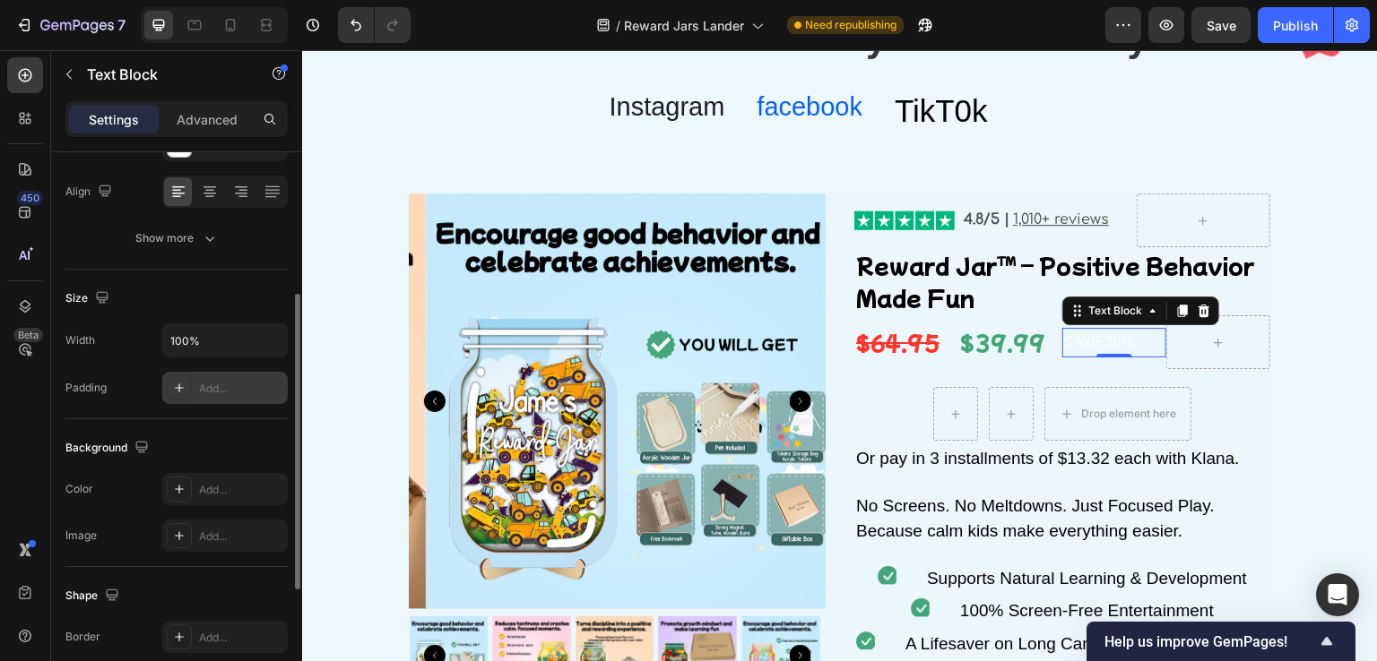
click at [201, 396] on div "Add..." at bounding box center [224, 388] width 125 height 32
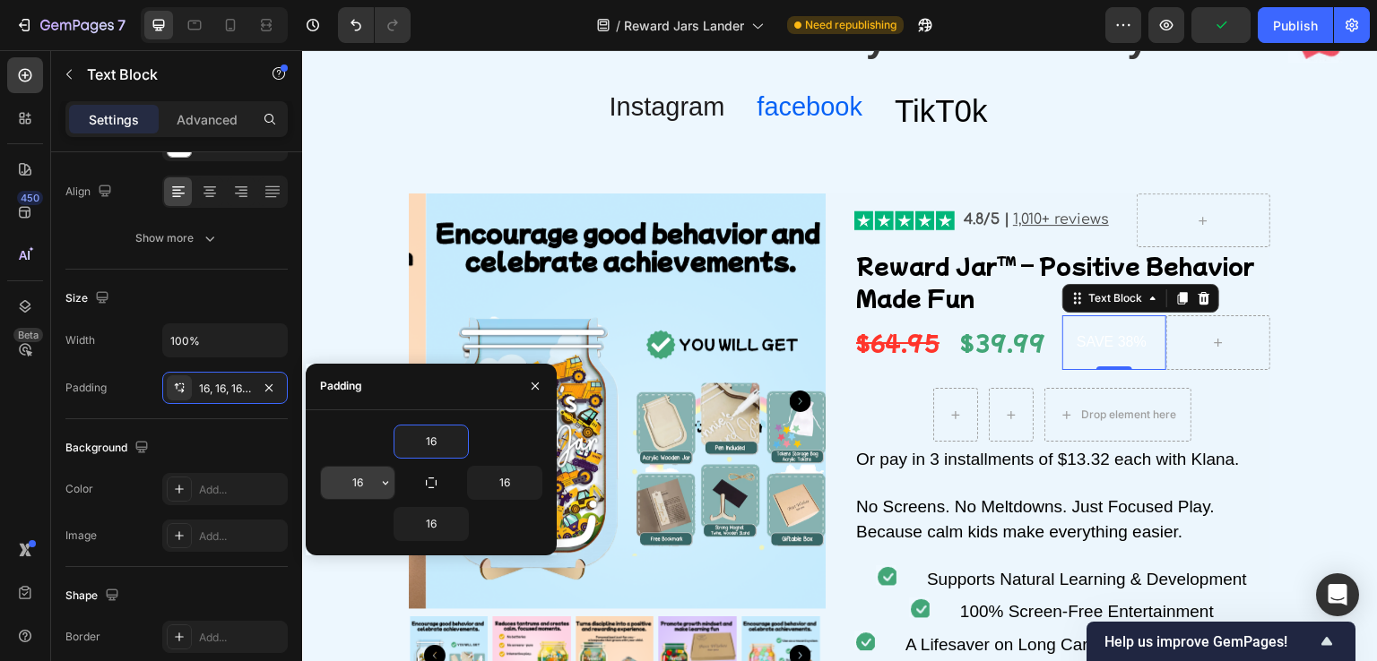
click at [367, 481] on input "16" at bounding box center [357, 483] width 73 height 32
type input "12"
click at [511, 492] on input "16" at bounding box center [504, 483] width 73 height 32
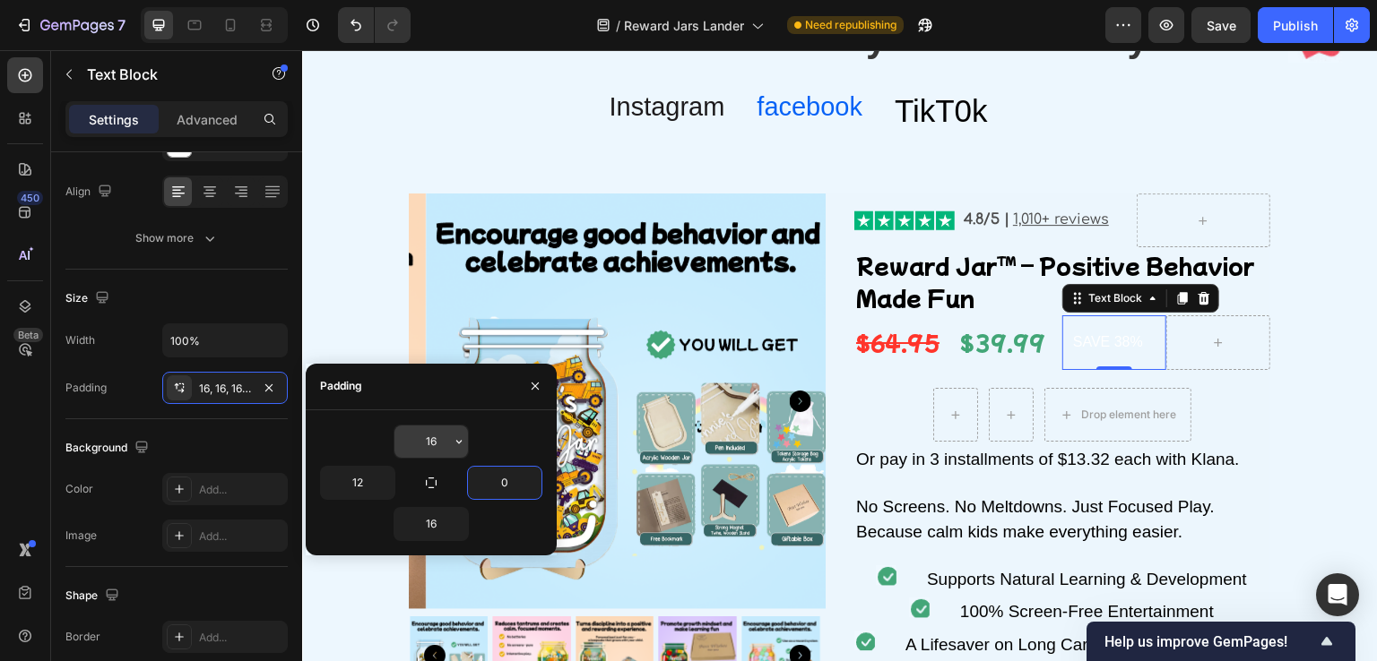
type input "0"
click at [428, 440] on input "16" at bounding box center [430, 442] width 73 height 32
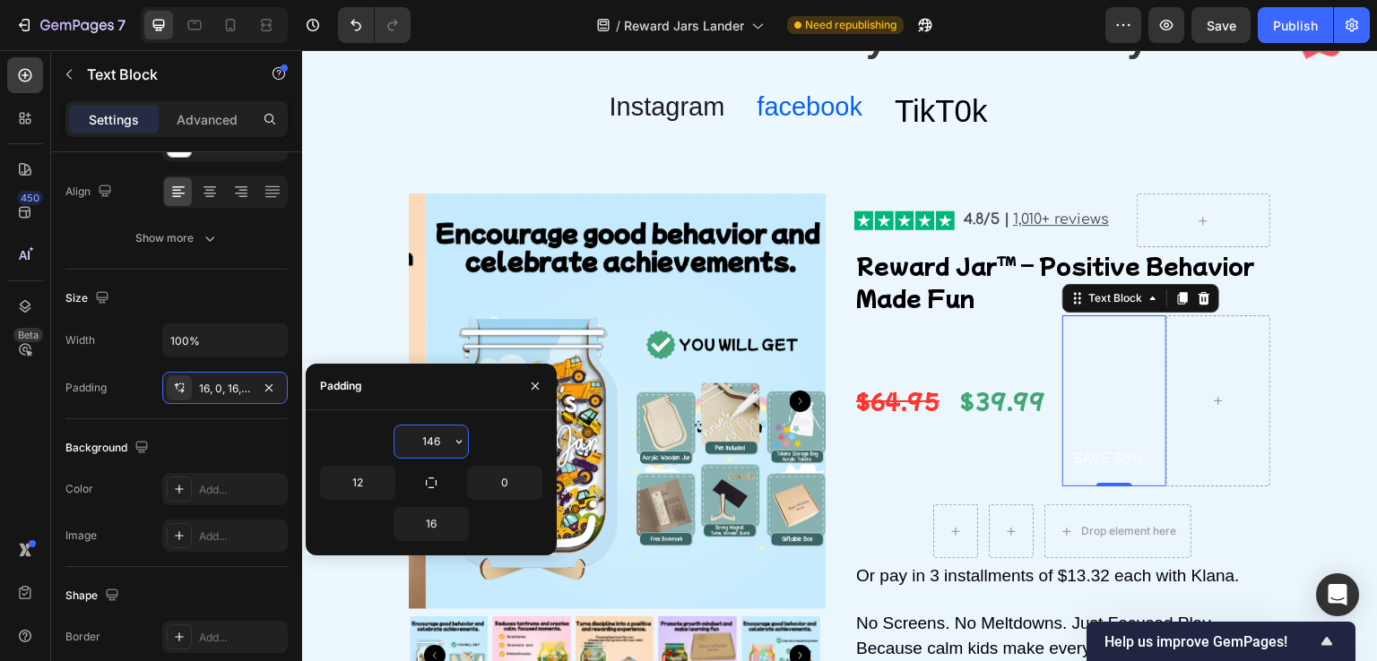
click at [445, 448] on input "146" at bounding box center [430, 442] width 73 height 32
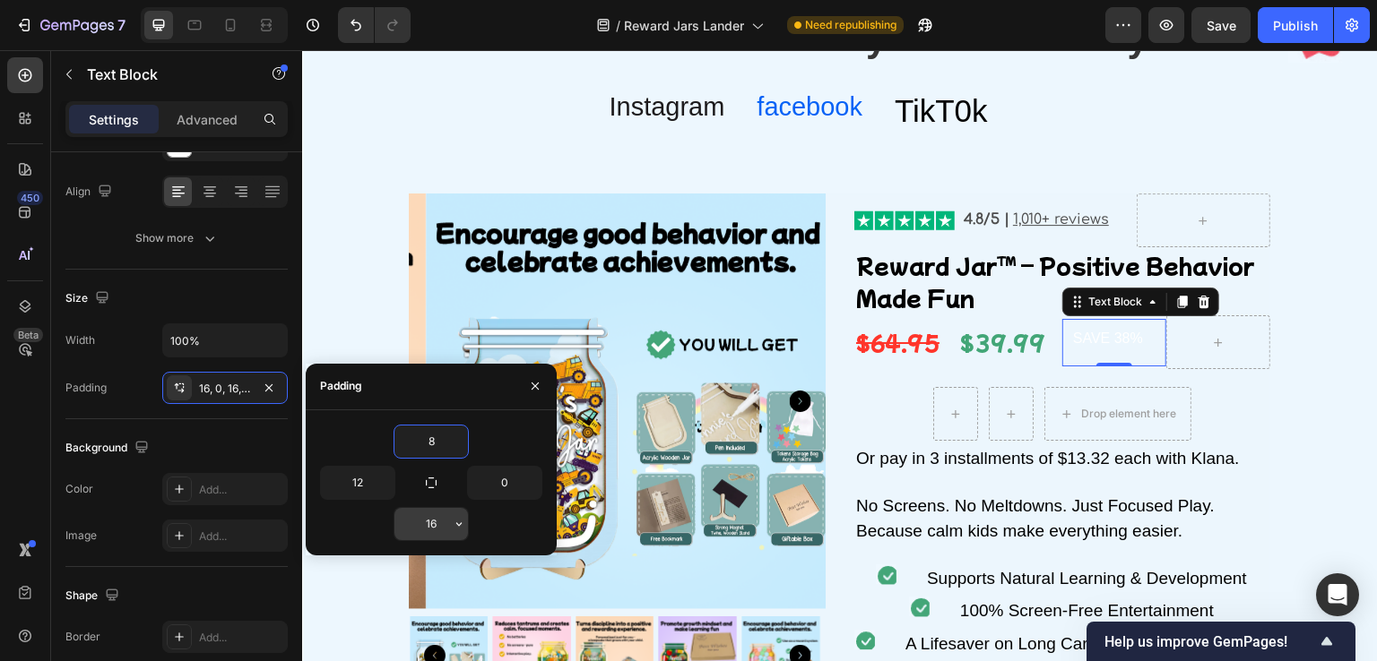
type input "8"
click at [432, 517] on input "16" at bounding box center [430, 524] width 73 height 32
click at [434, 517] on input "16" at bounding box center [430, 524] width 73 height 32
type input "8"
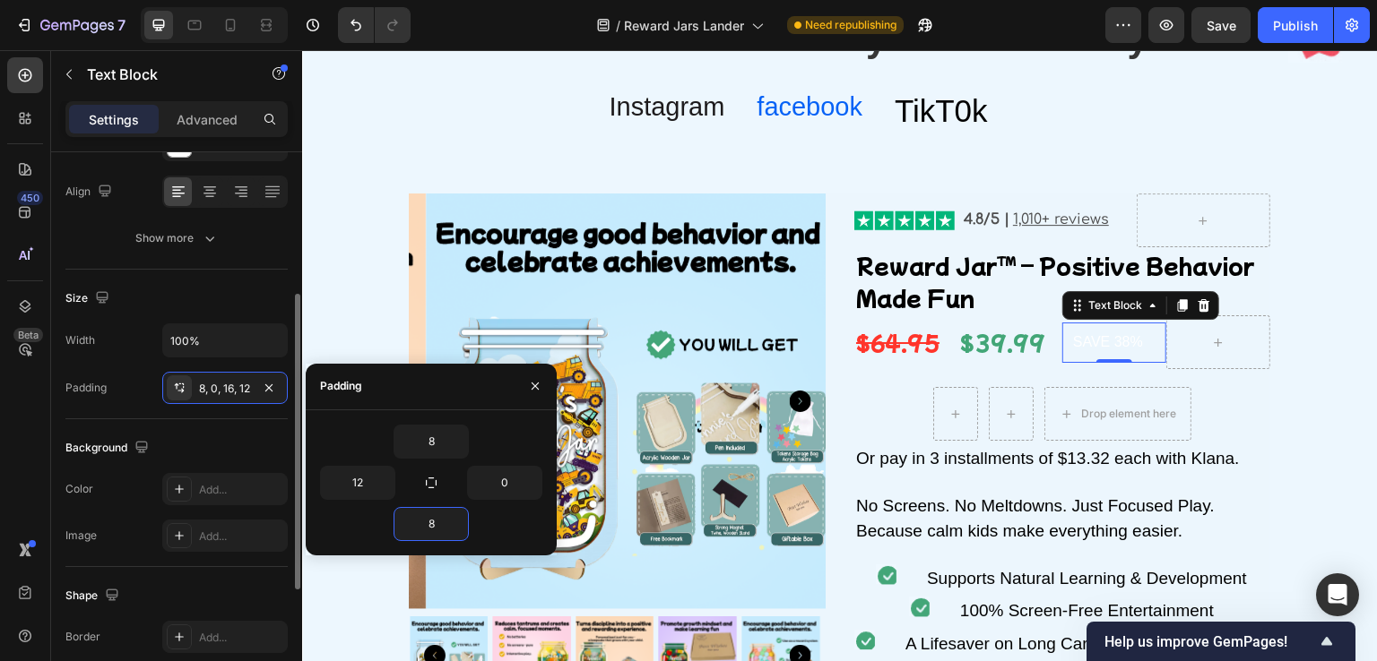
click at [244, 429] on div "Background The changes might be hidden by the video. Color Add... Image Add..." at bounding box center [176, 493] width 222 height 148
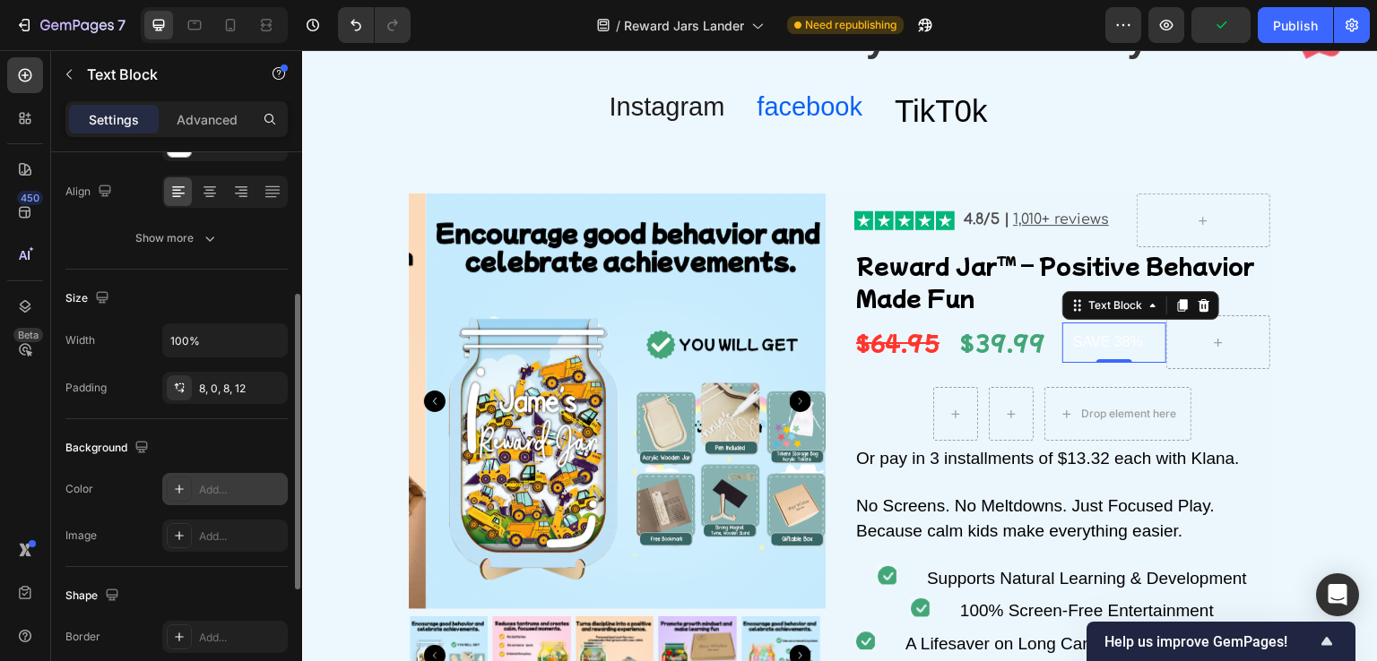
click at [212, 482] on div "Add..." at bounding box center [241, 490] width 84 height 16
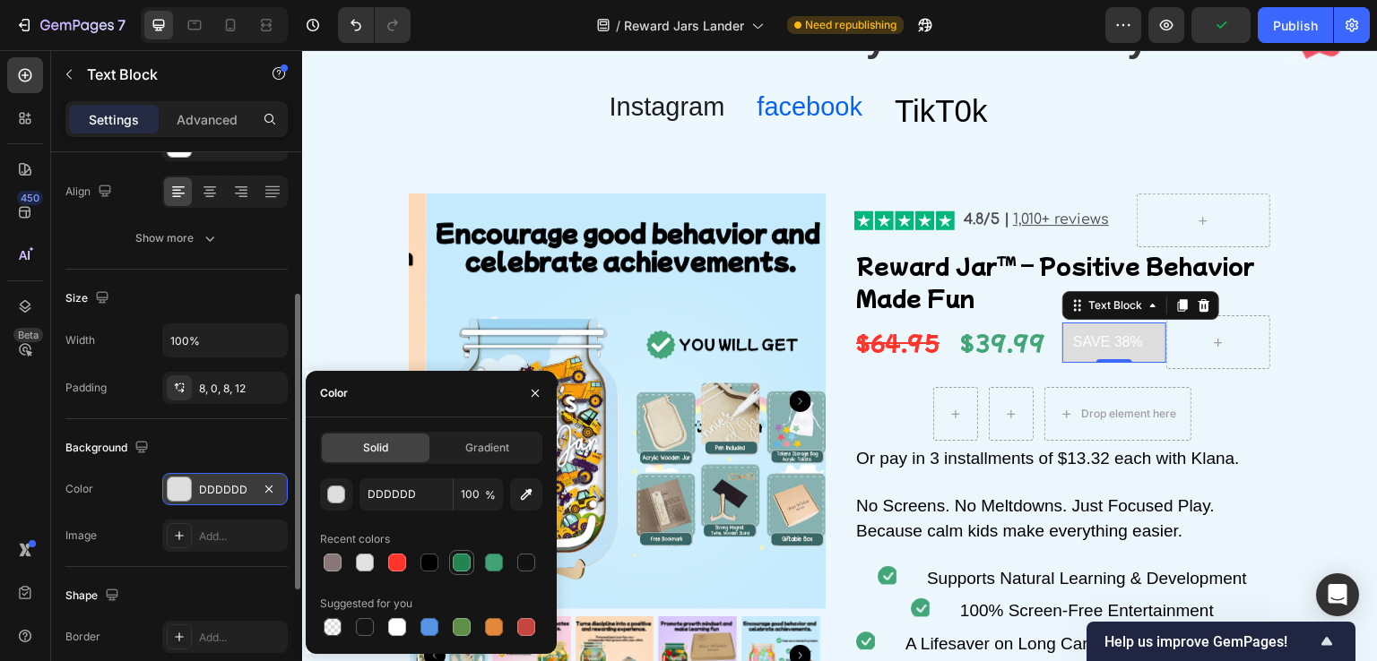
click at [459, 566] on div at bounding box center [462, 563] width 18 height 18
type input "238451"
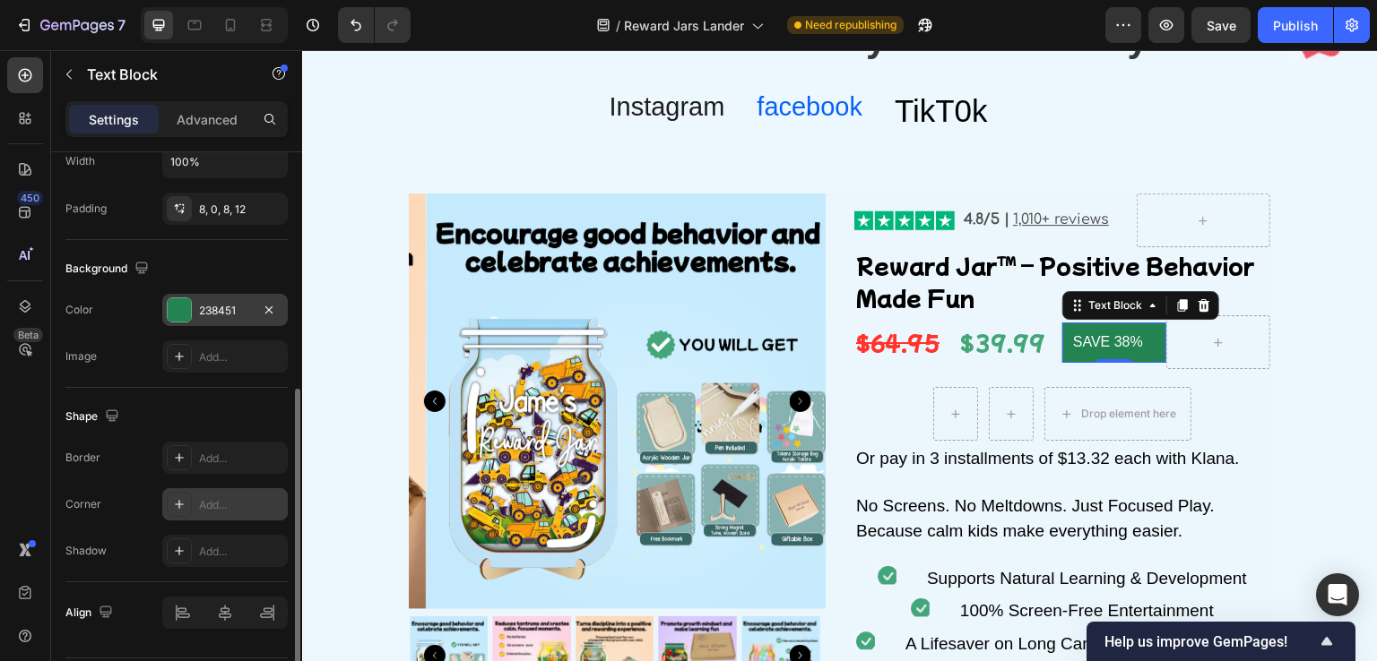
click at [220, 497] on div "Add..." at bounding box center [241, 505] width 84 height 16
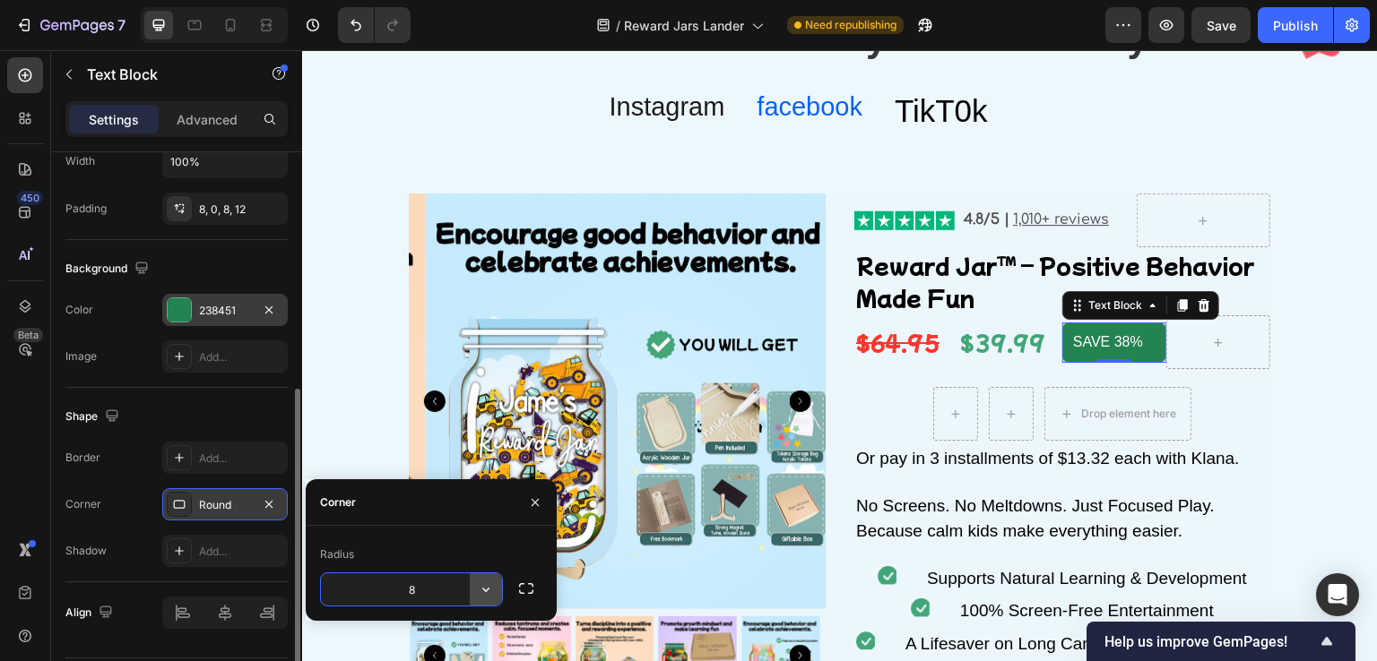
click at [487, 591] on icon "button" at bounding box center [485, 590] width 7 height 4
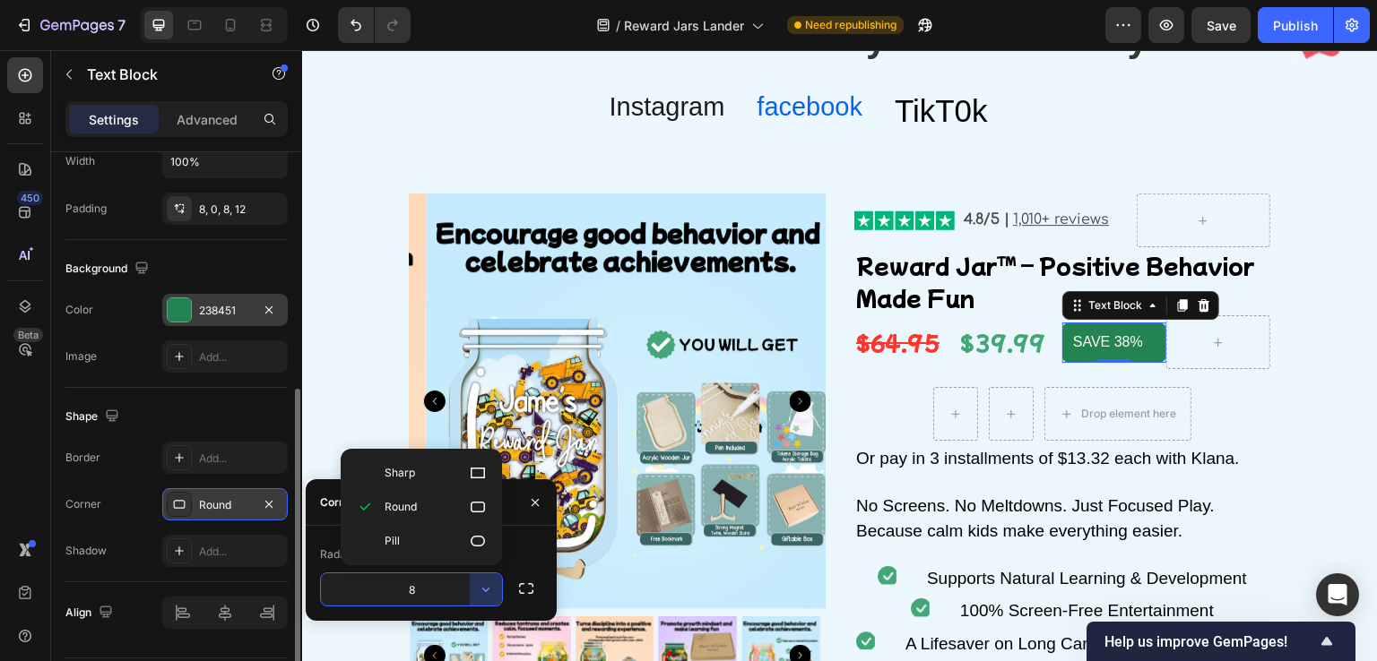
click at [441, 586] on input "8" at bounding box center [411, 590] width 181 height 32
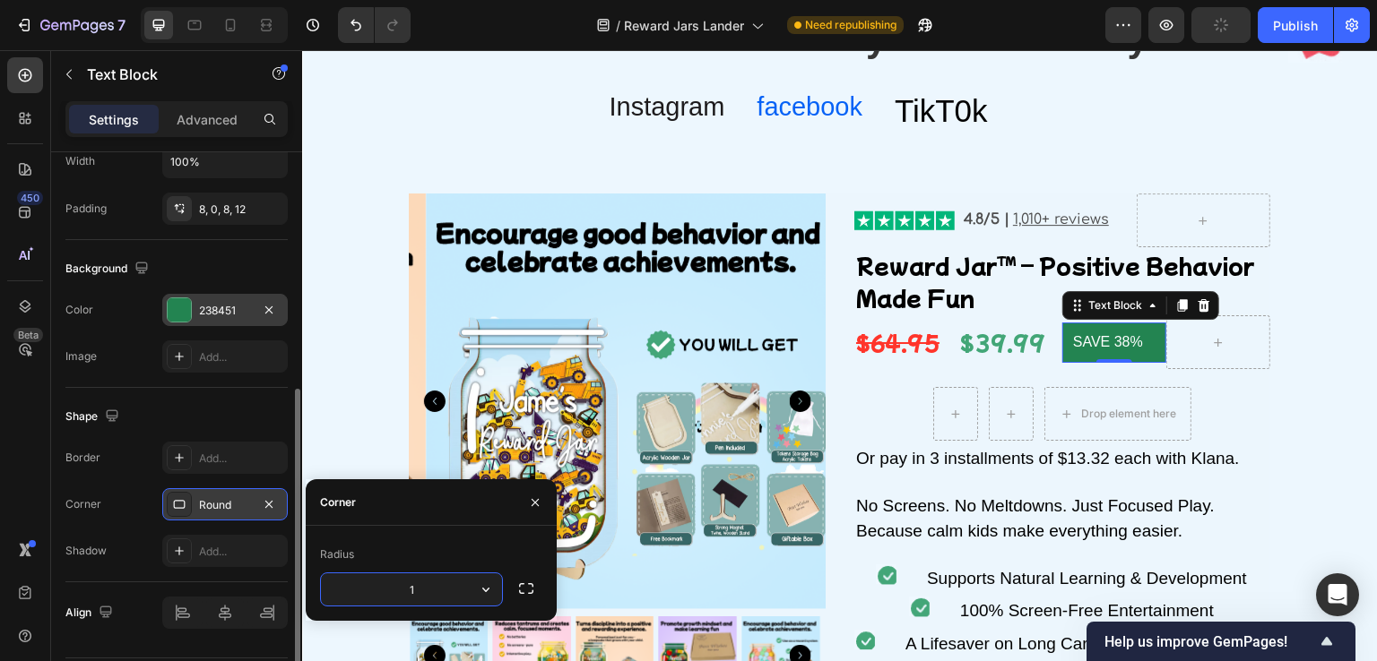
type input "16"
click at [235, 402] on div "Shape" at bounding box center [176, 416] width 222 height 29
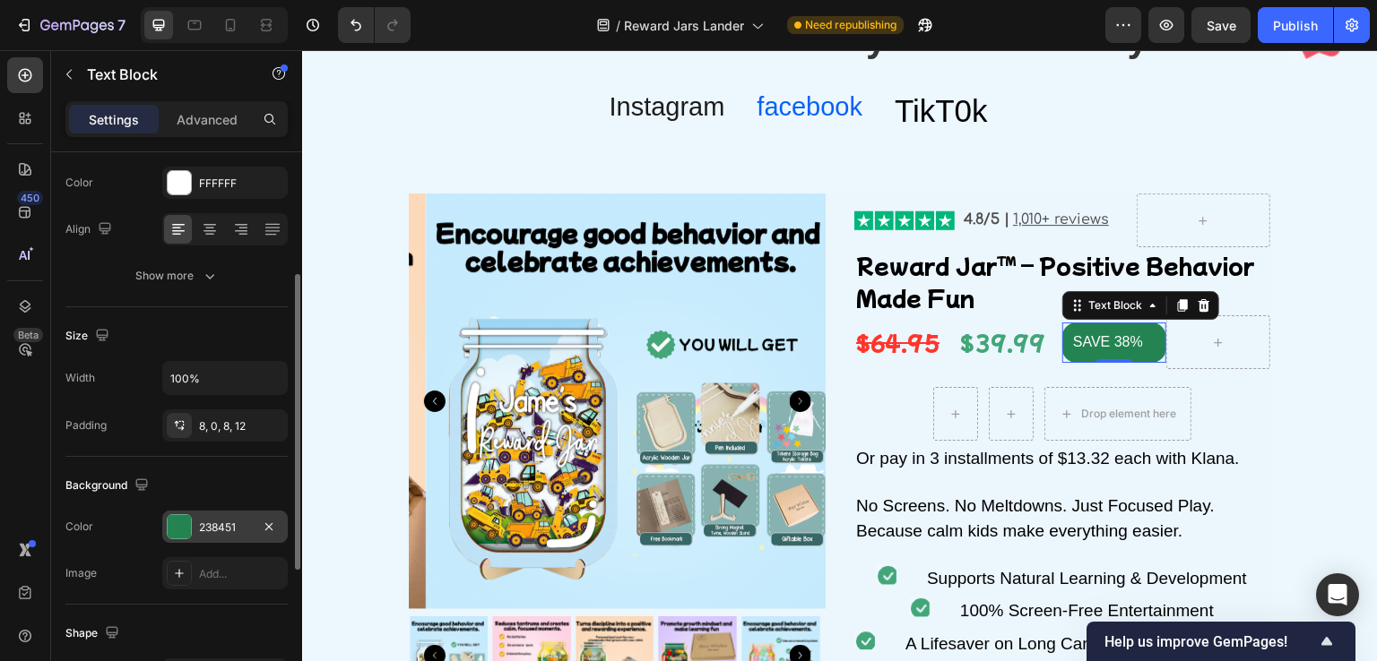
scroll to position [52, 0]
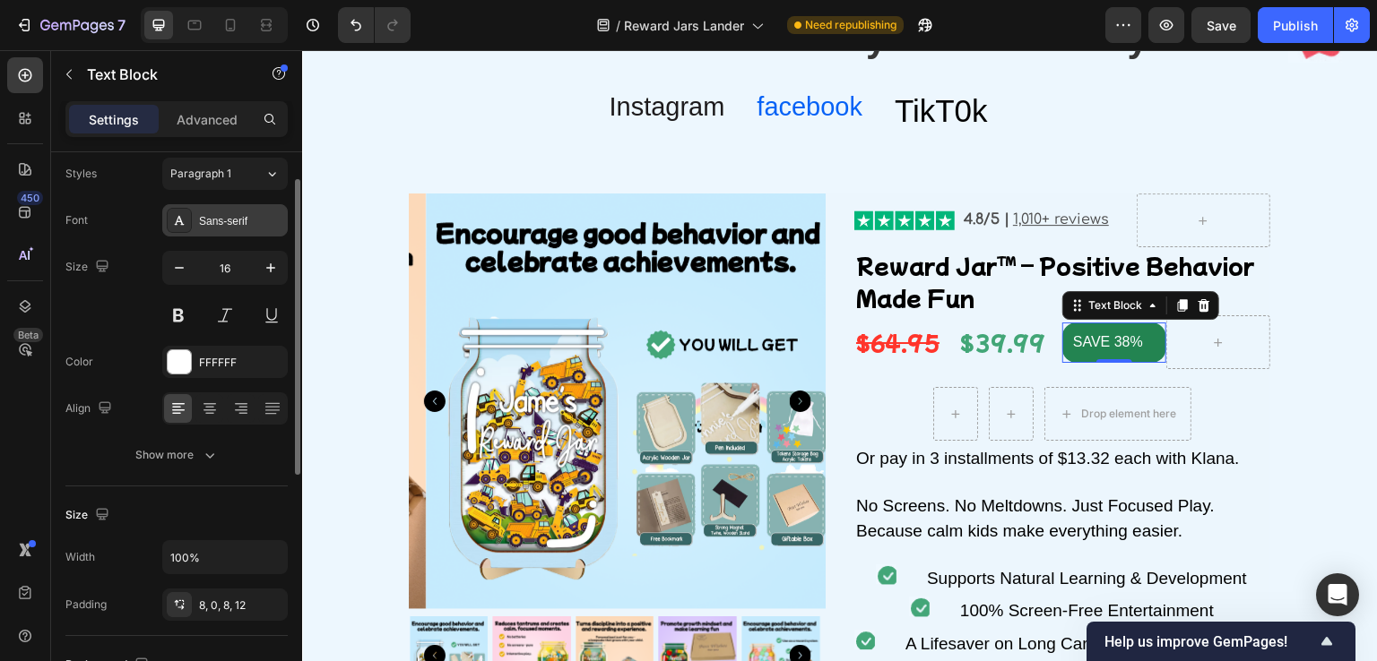
click at [248, 218] on div "Sans-serif" at bounding box center [241, 221] width 84 height 16
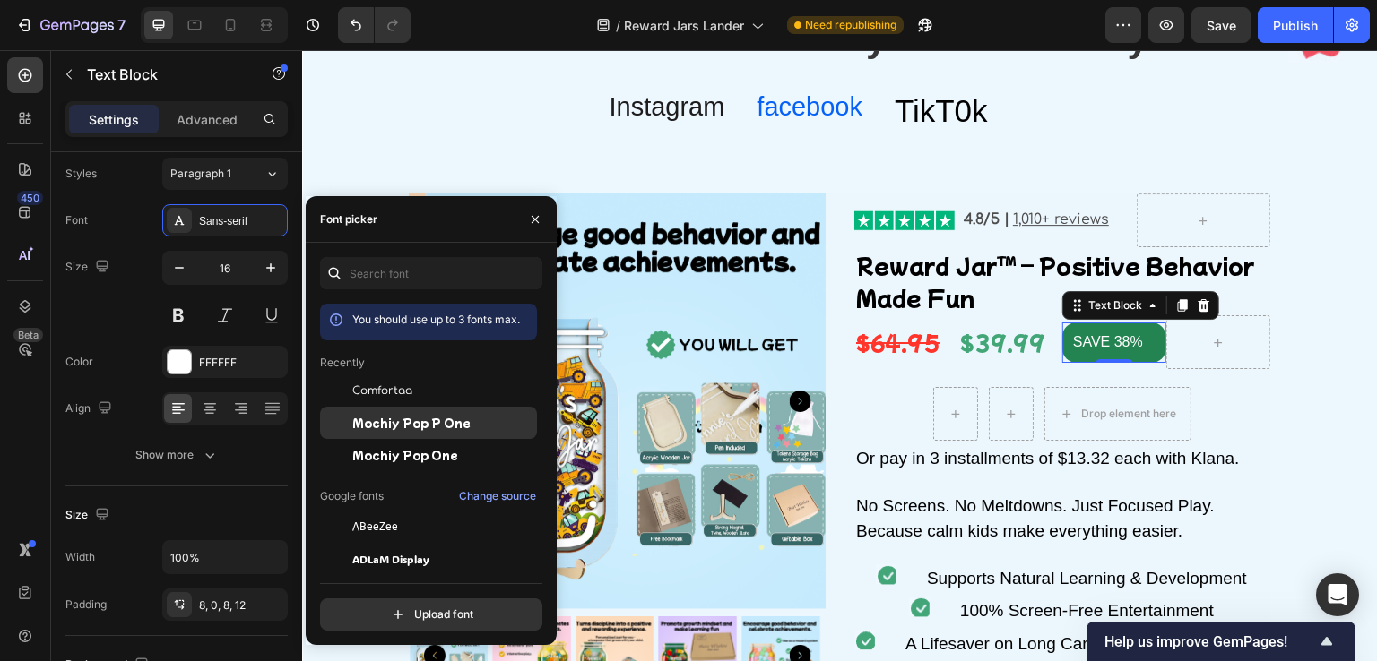
click at [426, 411] on div "Mochiy Pop P One" at bounding box center [428, 423] width 217 height 32
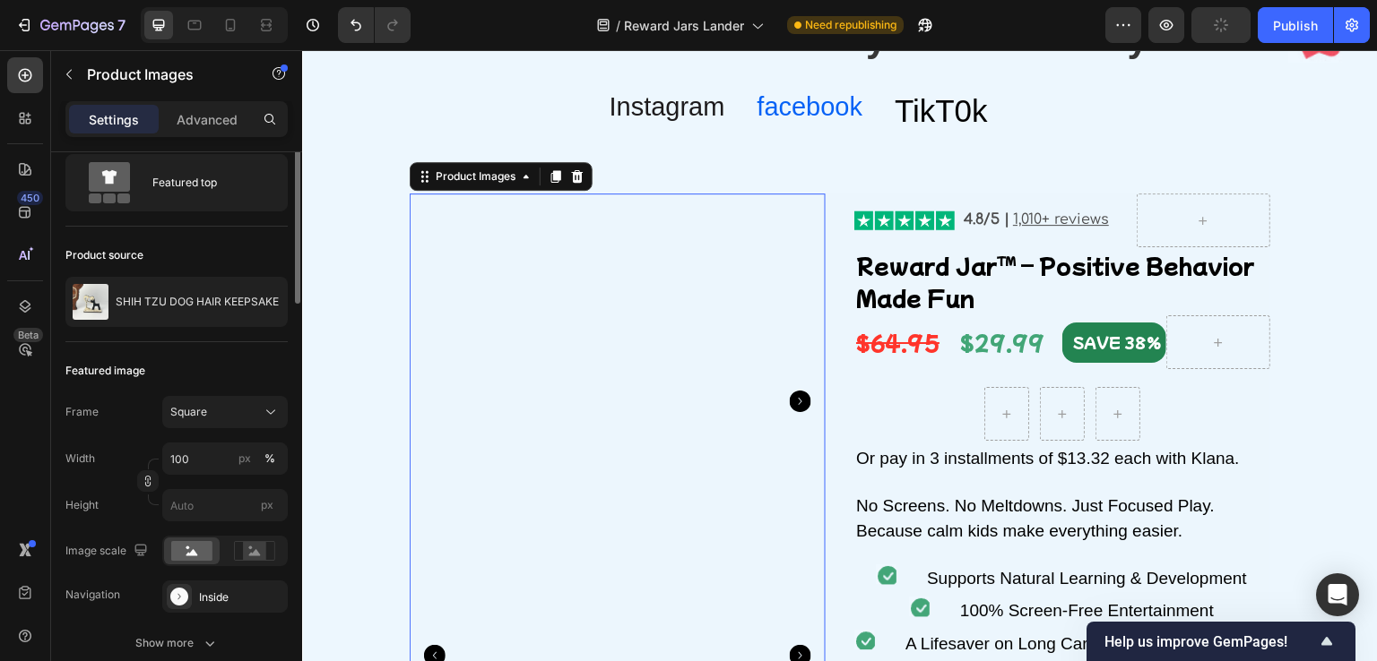
scroll to position [0, 0]
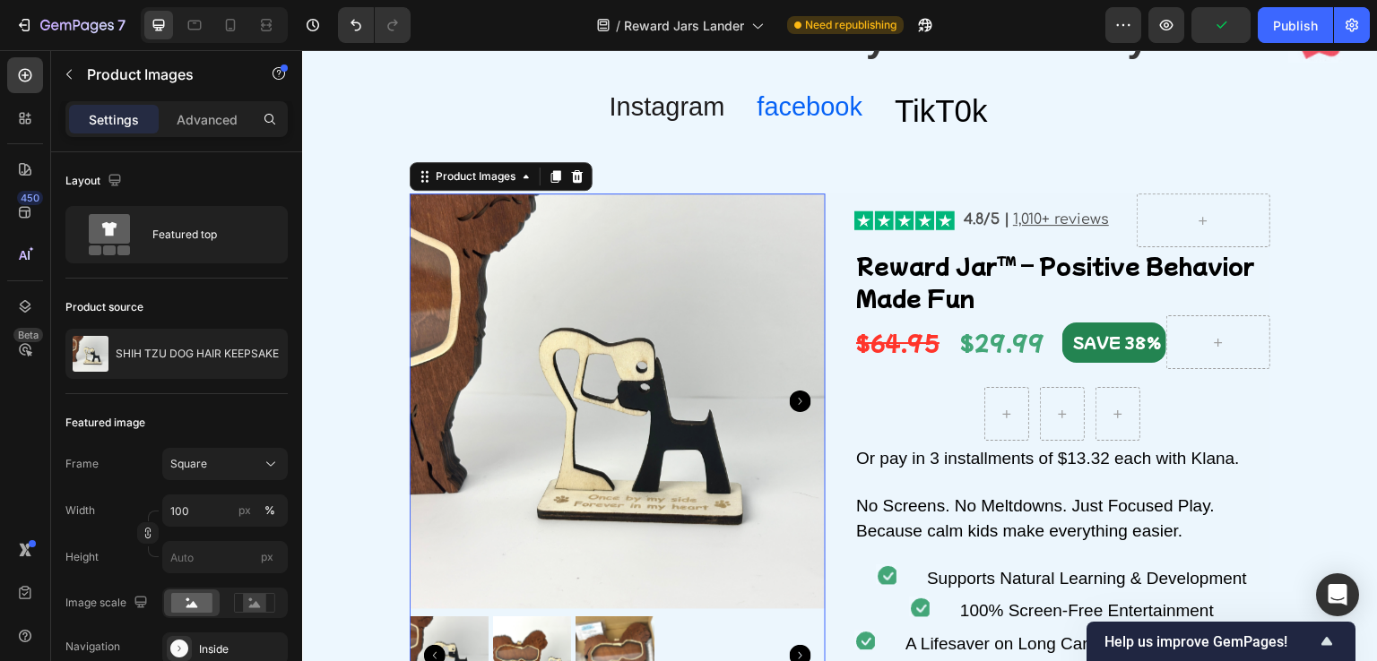
click at [522, 126] on div "⁠⁠⁠⁠⁠⁠⁠ The Viral Reward Jar Loved by Parents Everywhere Heading Instagram Head…" at bounding box center [797, 72] width 921 height 129
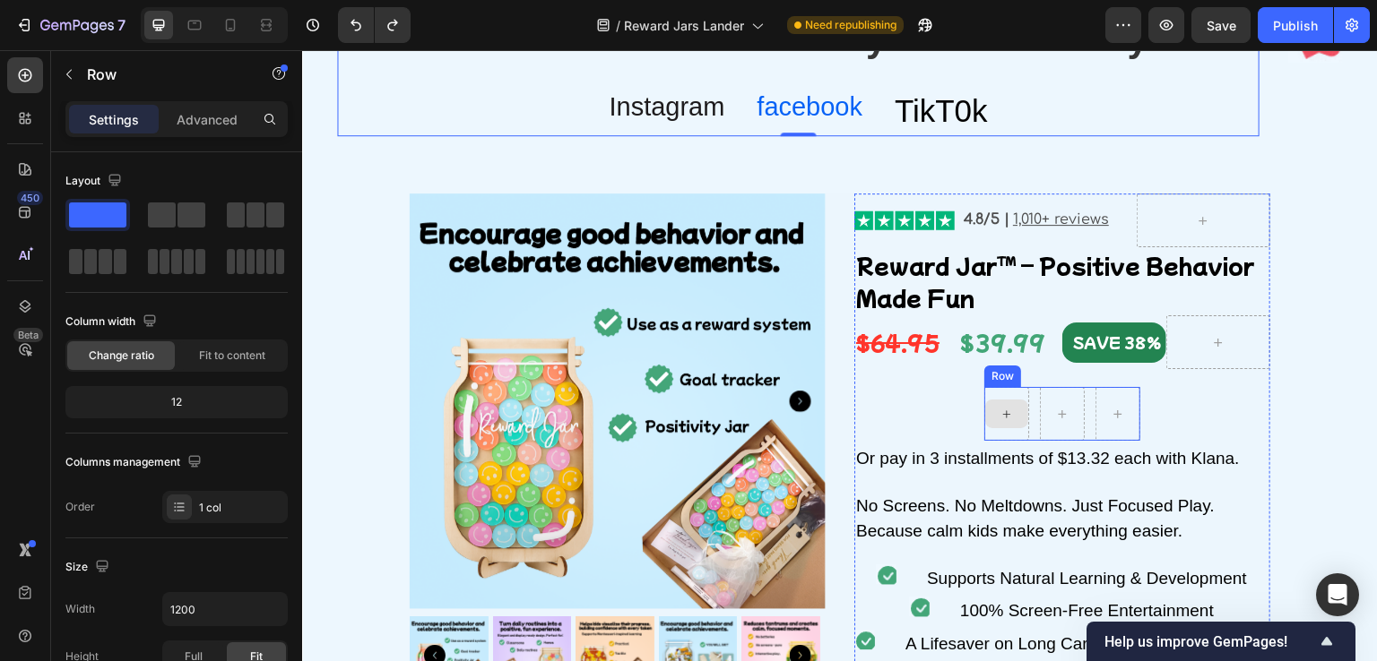
click at [999, 397] on div at bounding box center [1006, 414] width 45 height 54
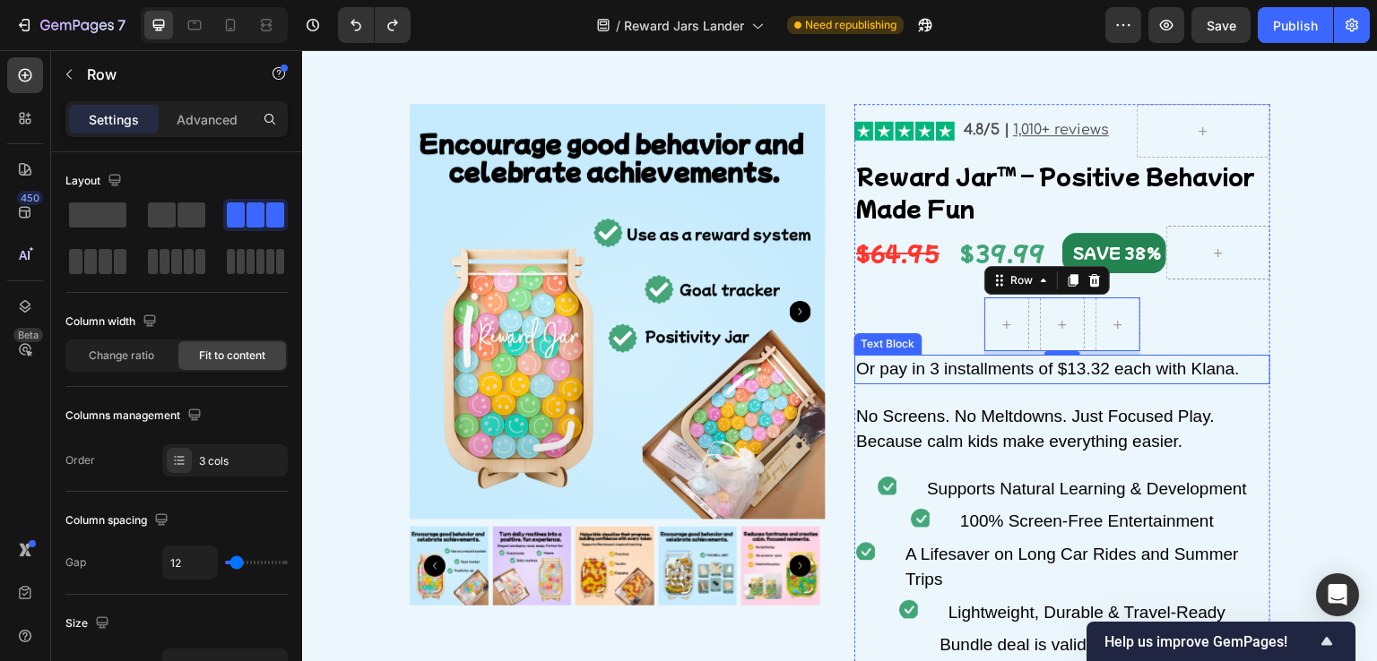
scroll to position [2035, 0]
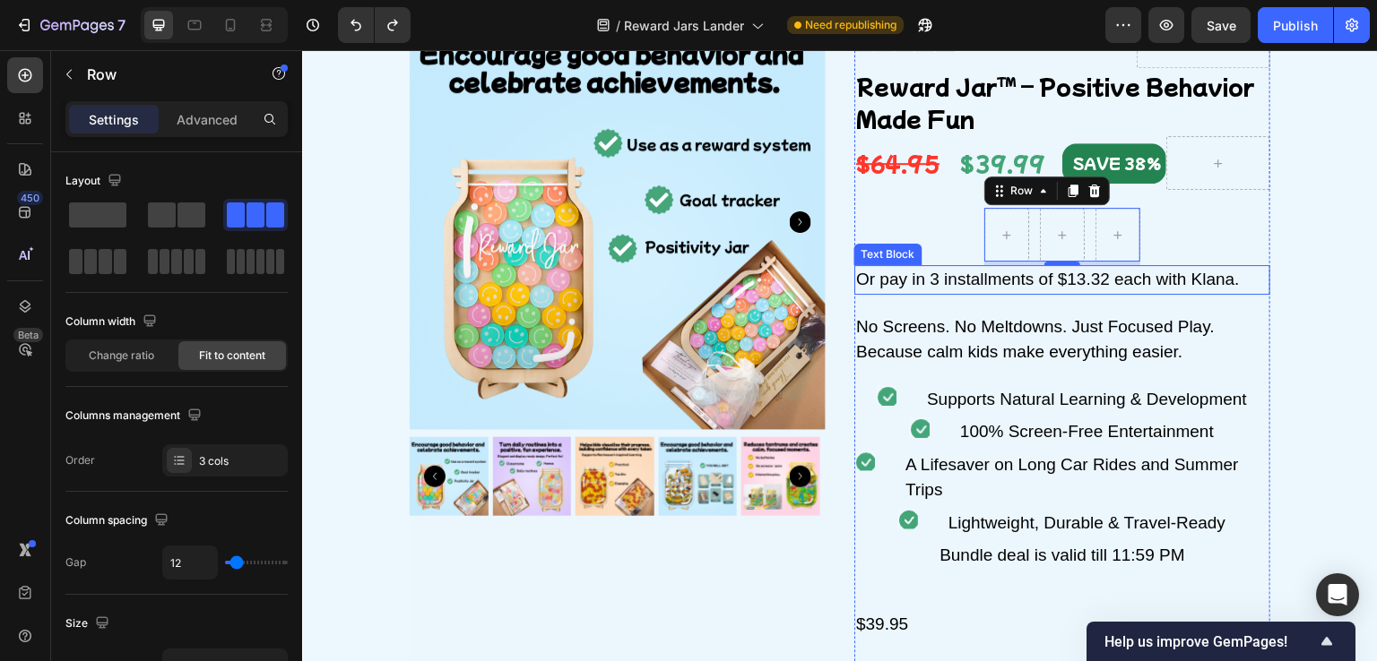
click at [909, 276] on div "Or pay in 3 installments of $13.32 each with Klana." at bounding box center [1062, 280] width 416 height 30
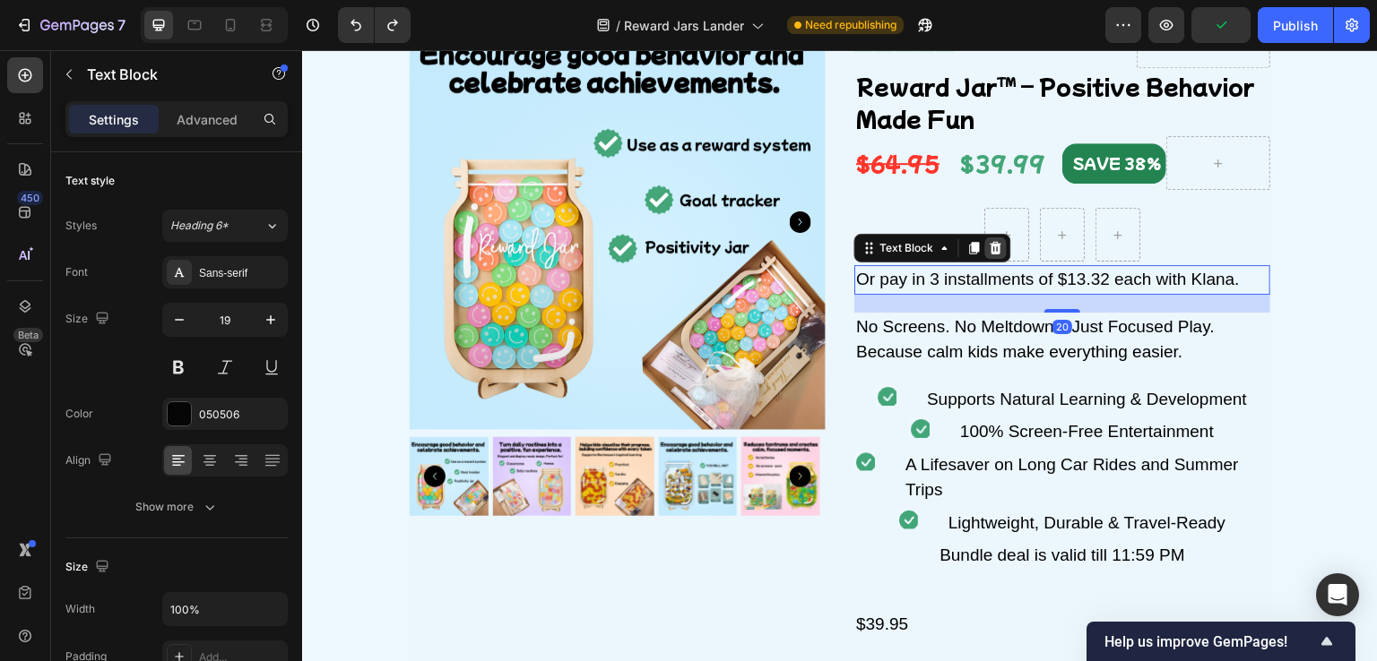
click at [990, 252] on icon at bounding box center [996, 248] width 12 height 13
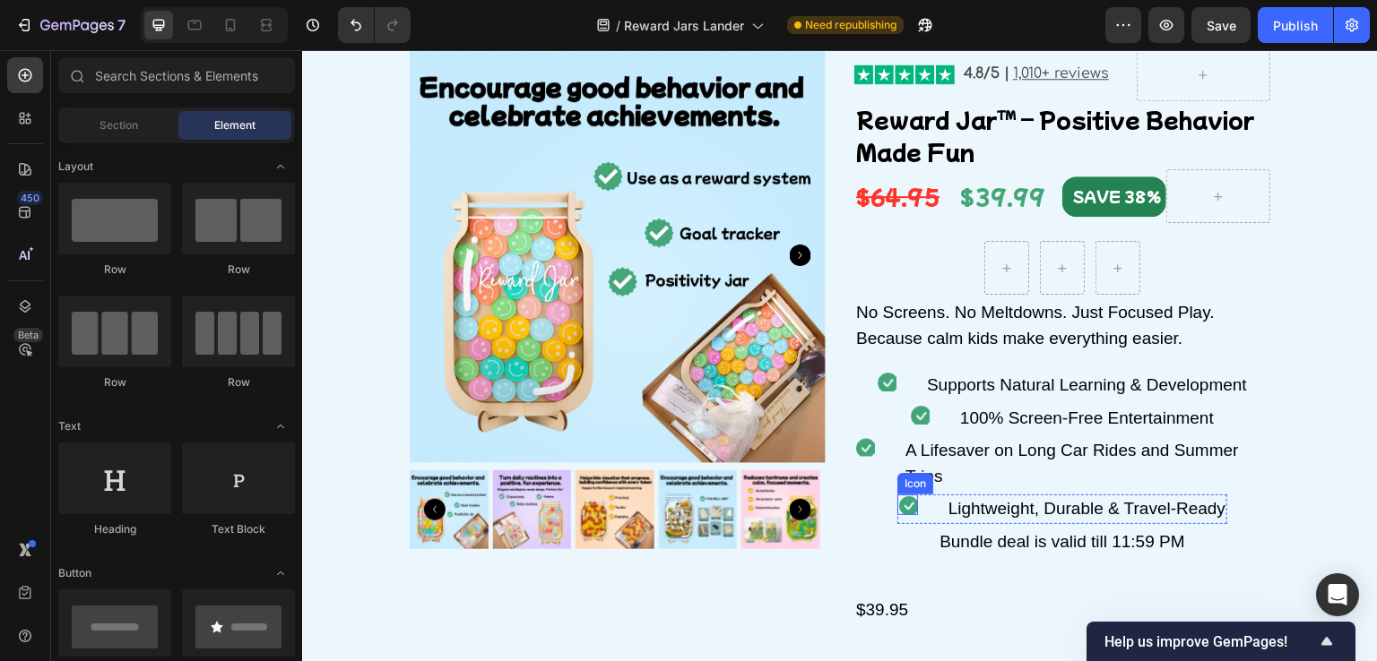
scroll to position [1945, 0]
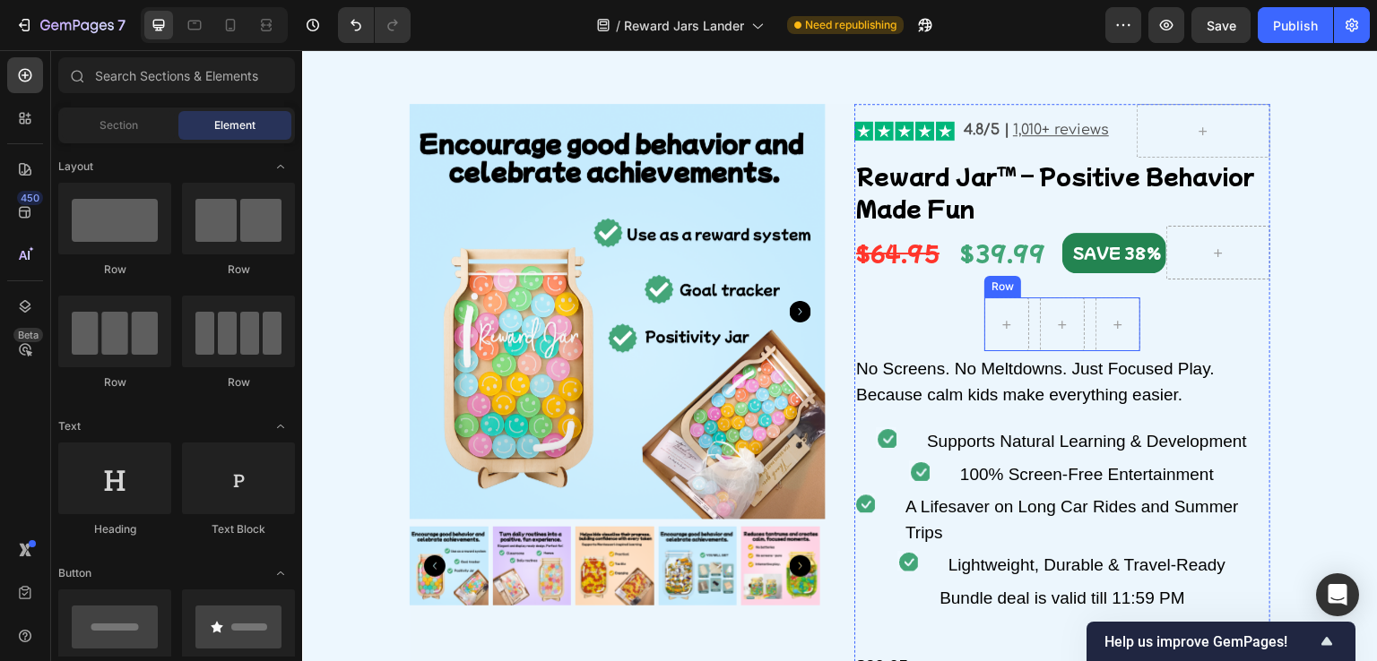
click at [994, 286] on div "Row" at bounding box center [1003, 287] width 30 height 16
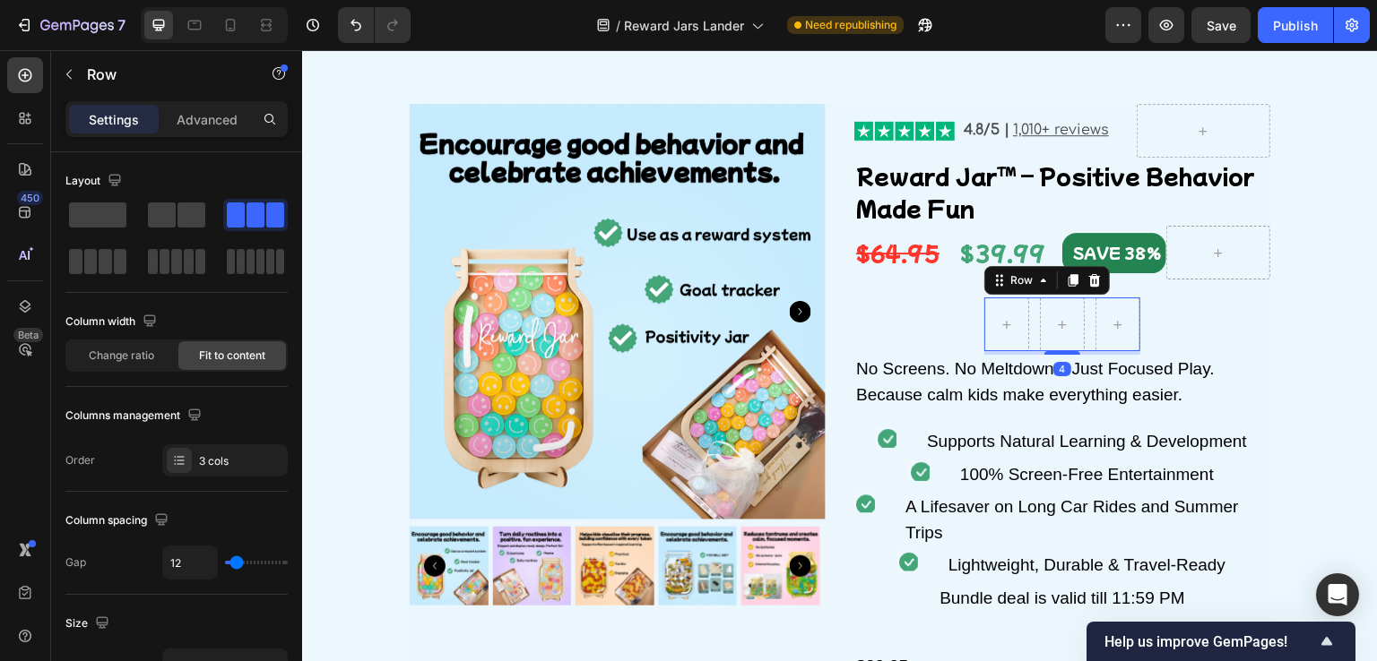
click at [1087, 274] on icon at bounding box center [1094, 280] width 14 height 14
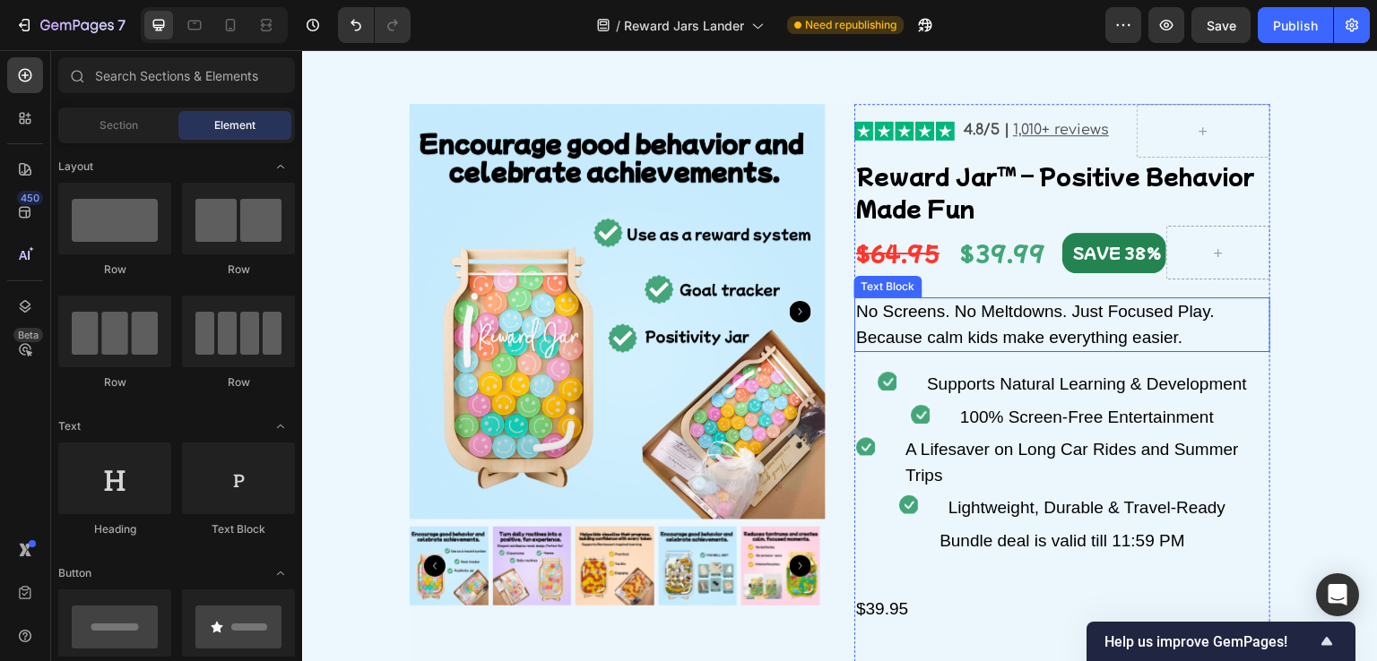
click at [971, 317] on div "No Screens. No Meltdowns. Just Focused Play. Because calm kids make everything …" at bounding box center [1062, 325] width 416 height 55
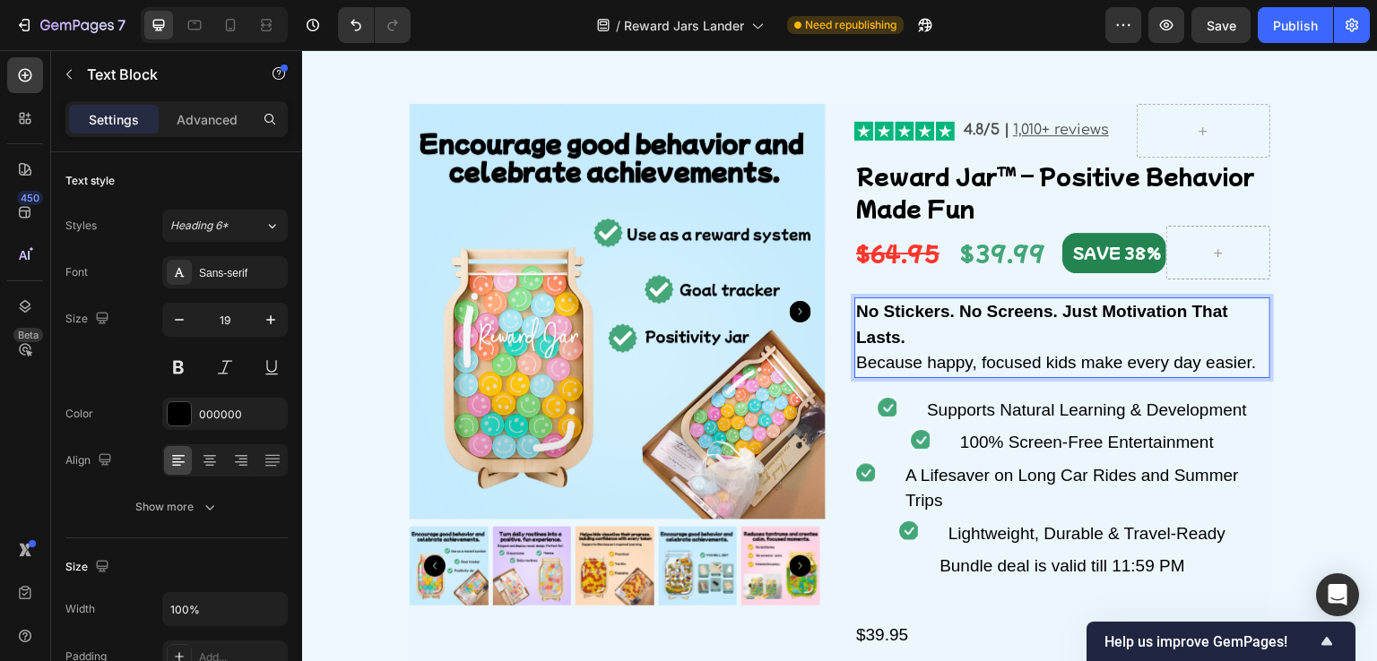
click at [934, 336] on p "No Stickers. No Screens. Just Motivation That Lasts. Because happy, focused kid…" at bounding box center [1062, 337] width 412 height 77
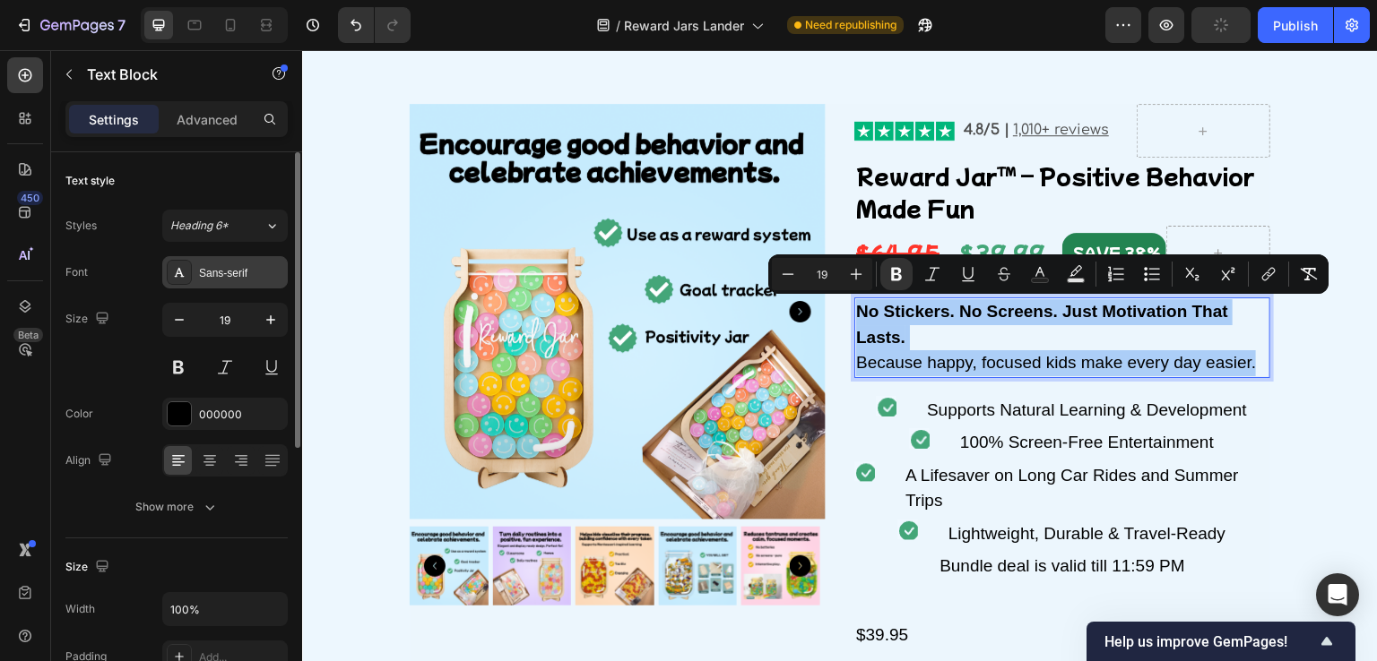
click at [233, 263] on div "Sans-serif" at bounding box center [224, 272] width 125 height 32
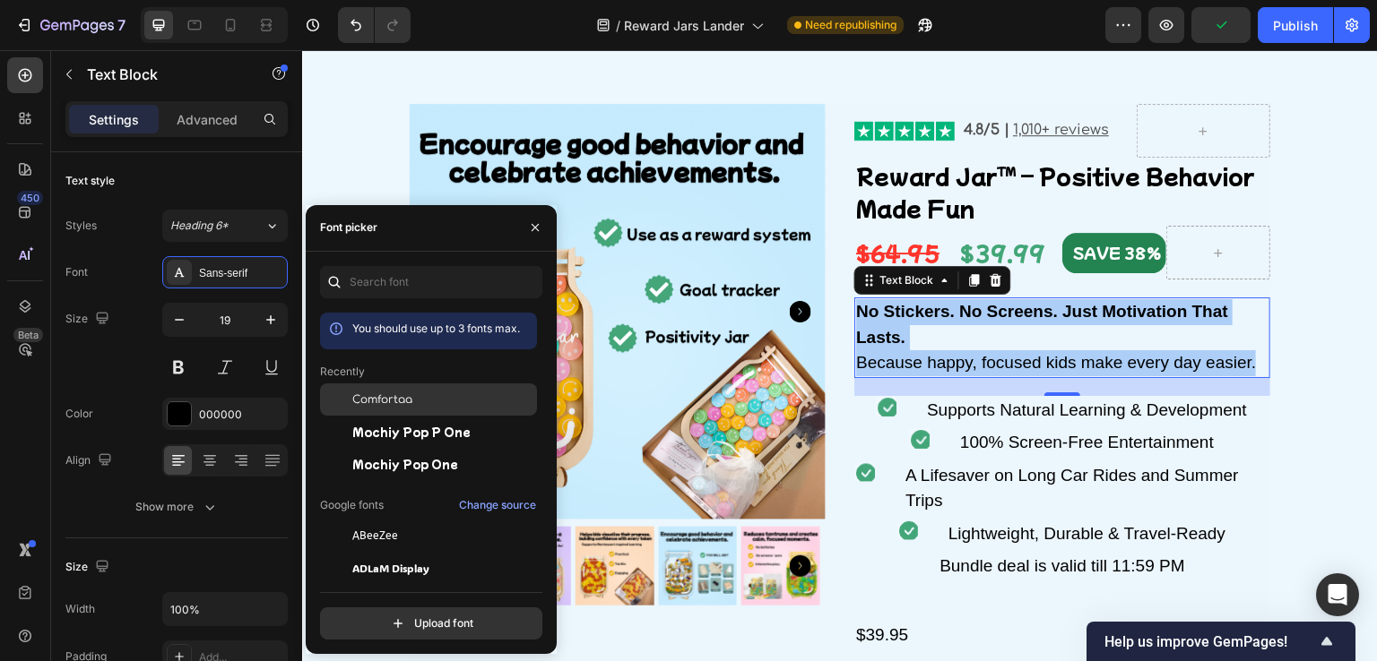
click at [391, 400] on span "Comfortaa" at bounding box center [382, 400] width 60 height 16
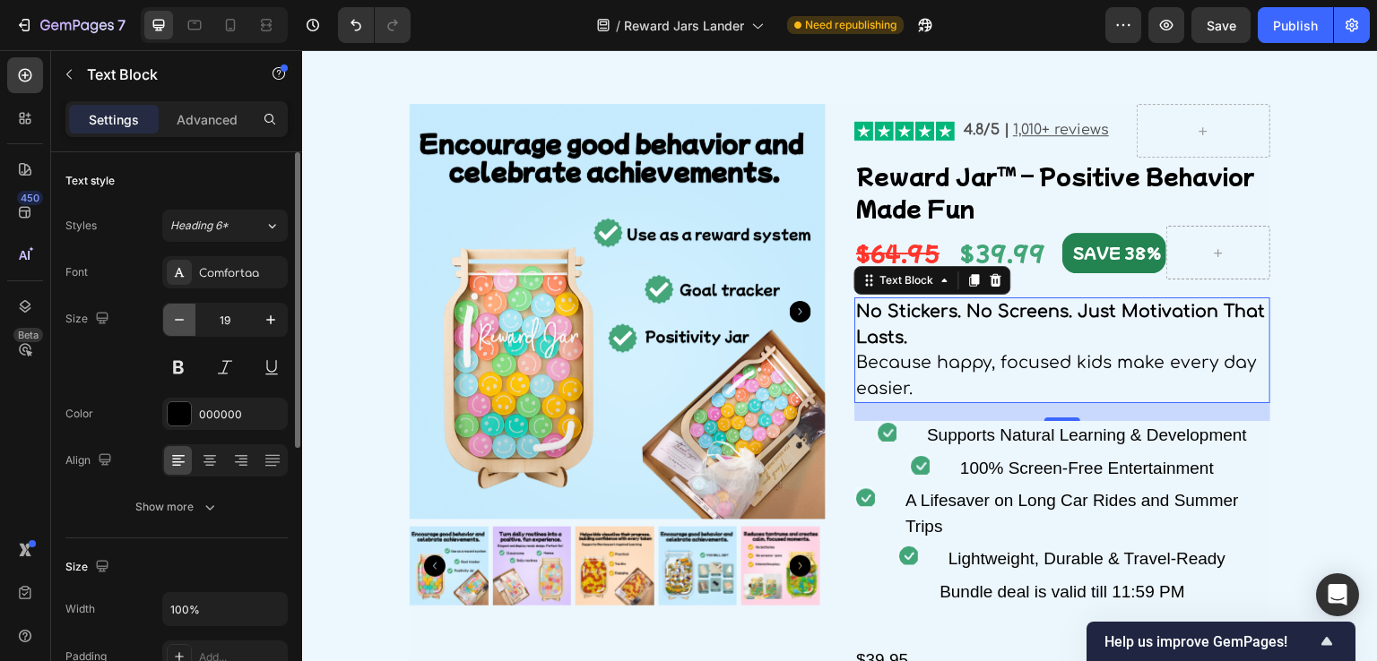
click at [177, 323] on icon "button" at bounding box center [179, 320] width 18 height 18
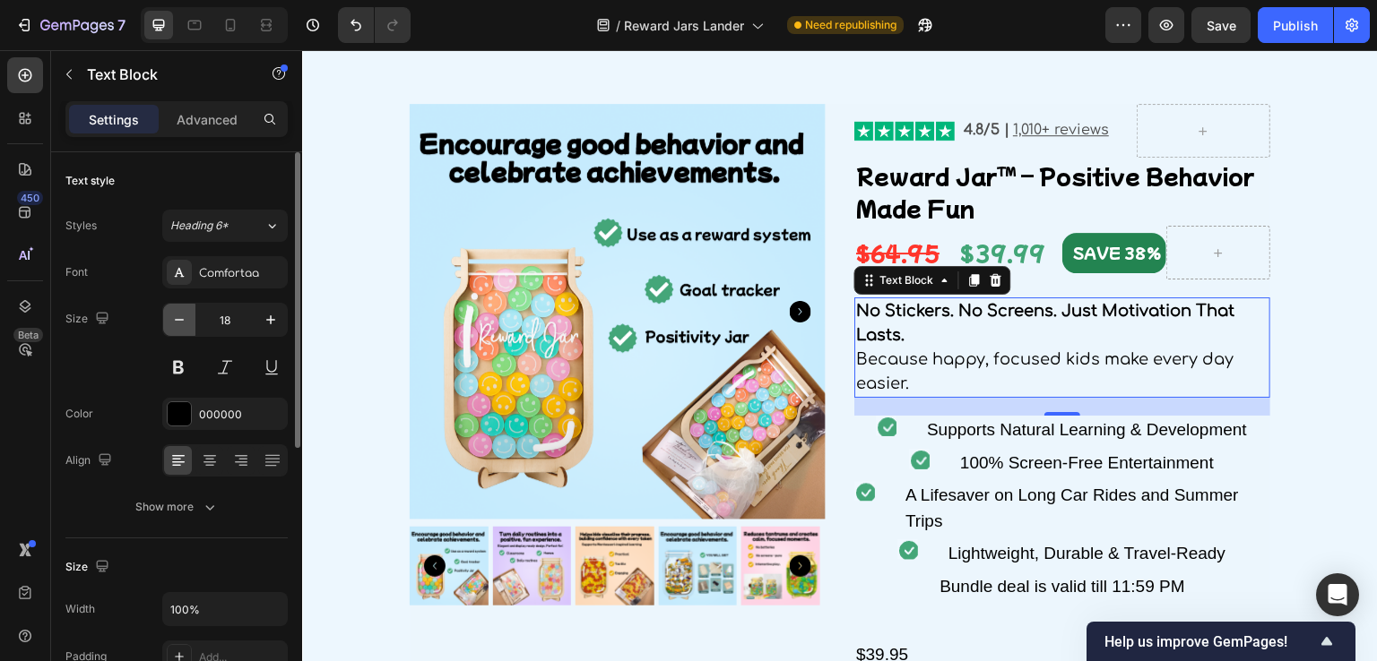
click at [177, 323] on icon "button" at bounding box center [179, 320] width 18 height 18
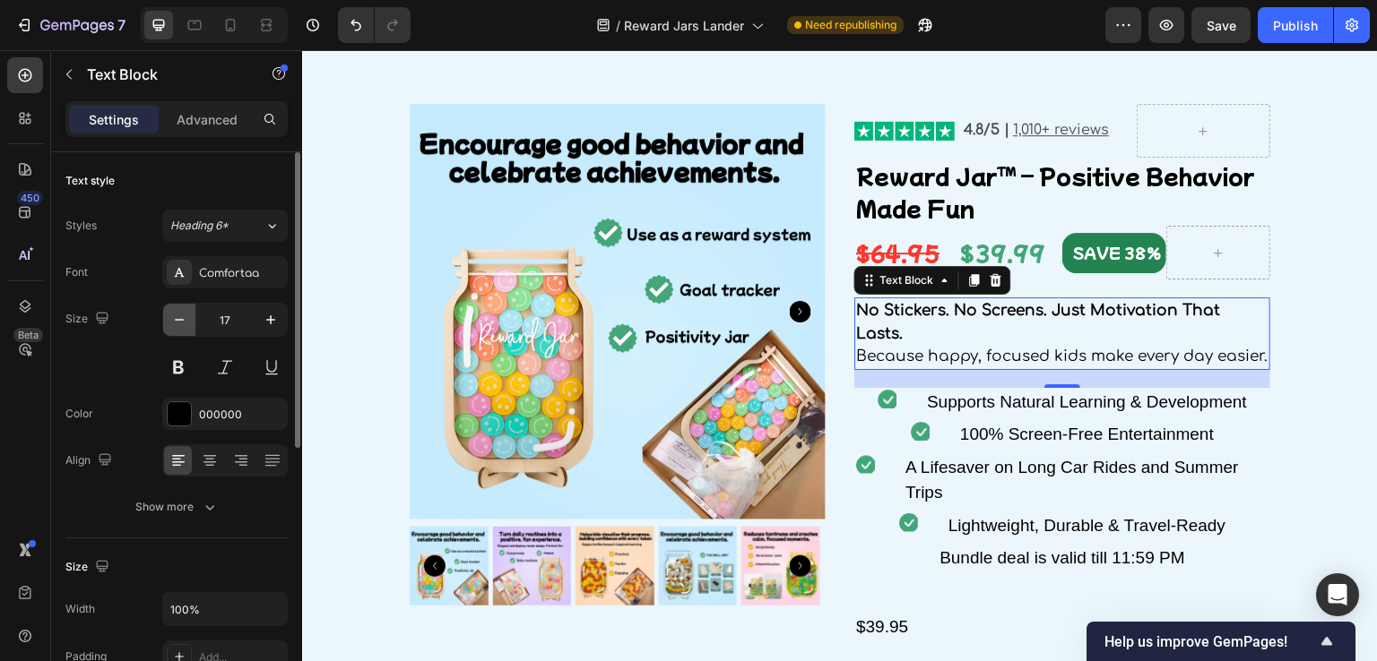
click at [177, 323] on icon "button" at bounding box center [179, 320] width 18 height 18
type input "16"
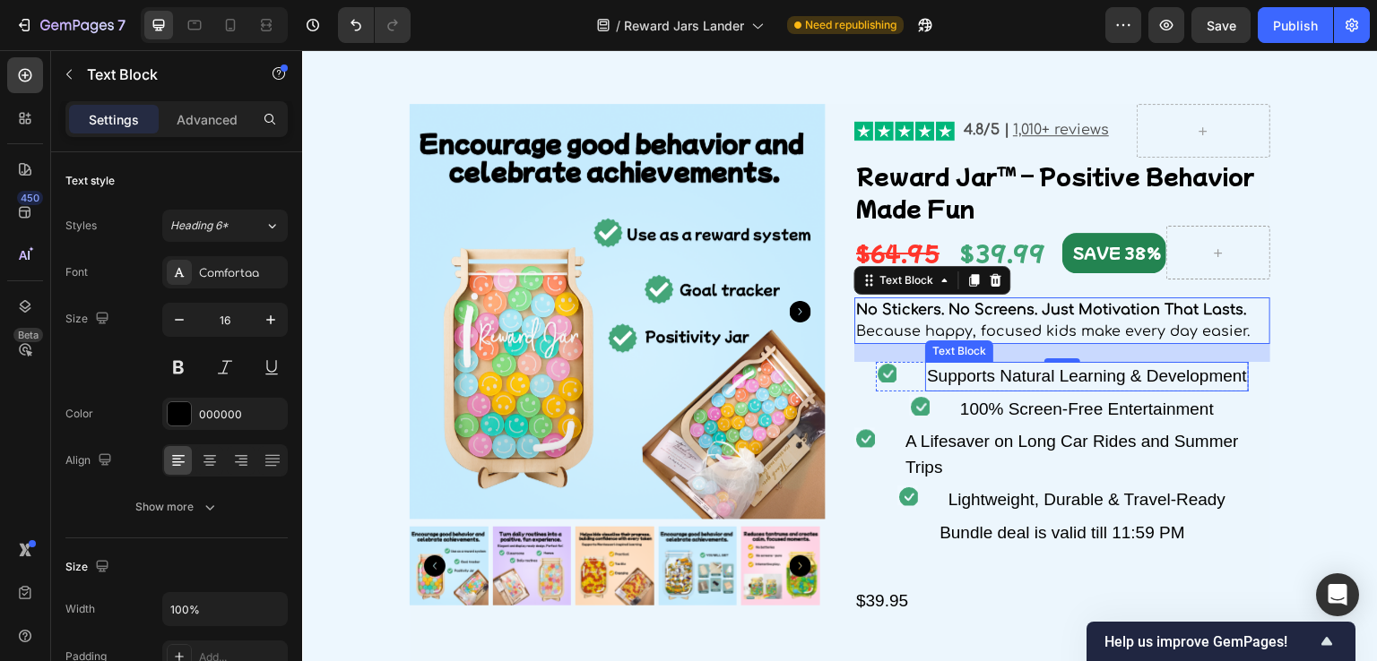
click at [1146, 374] on div "Supports Natural Learning & Development" at bounding box center [1087, 377] width 324 height 30
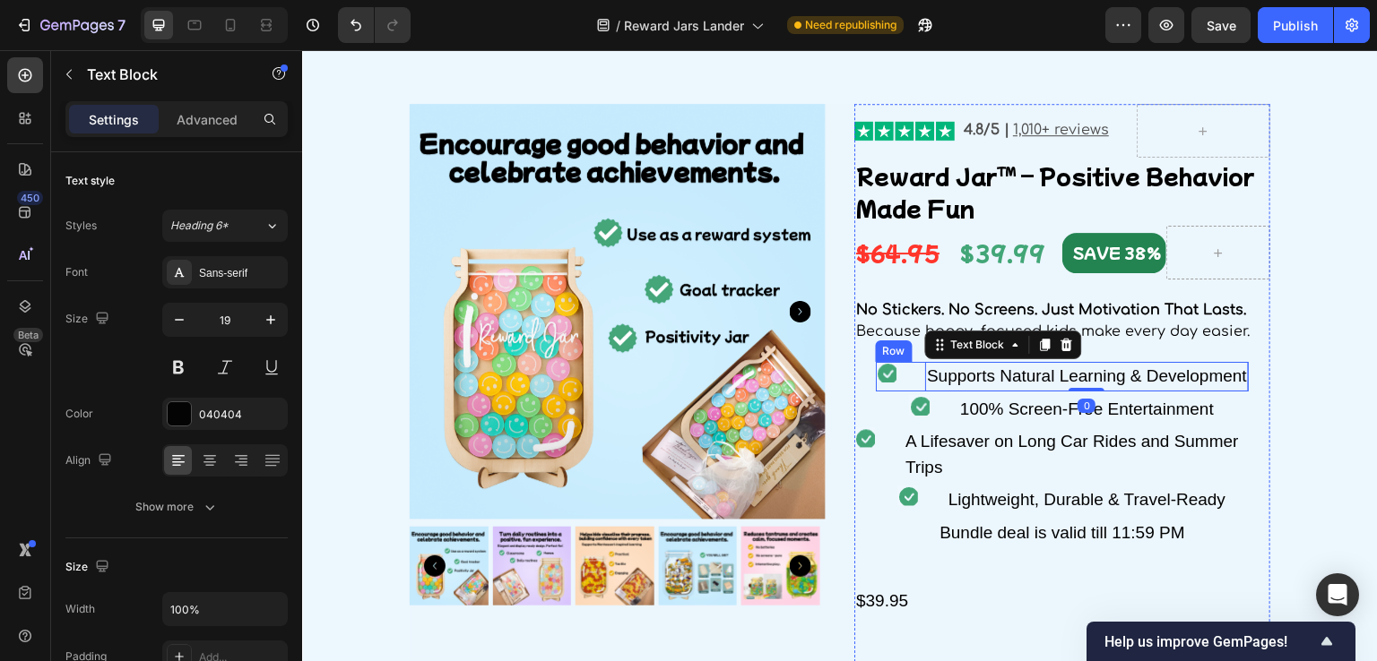
click at [905, 373] on div "Icon Supports Natural Learning & Development Text Block 0 Row" at bounding box center [1062, 377] width 373 height 30
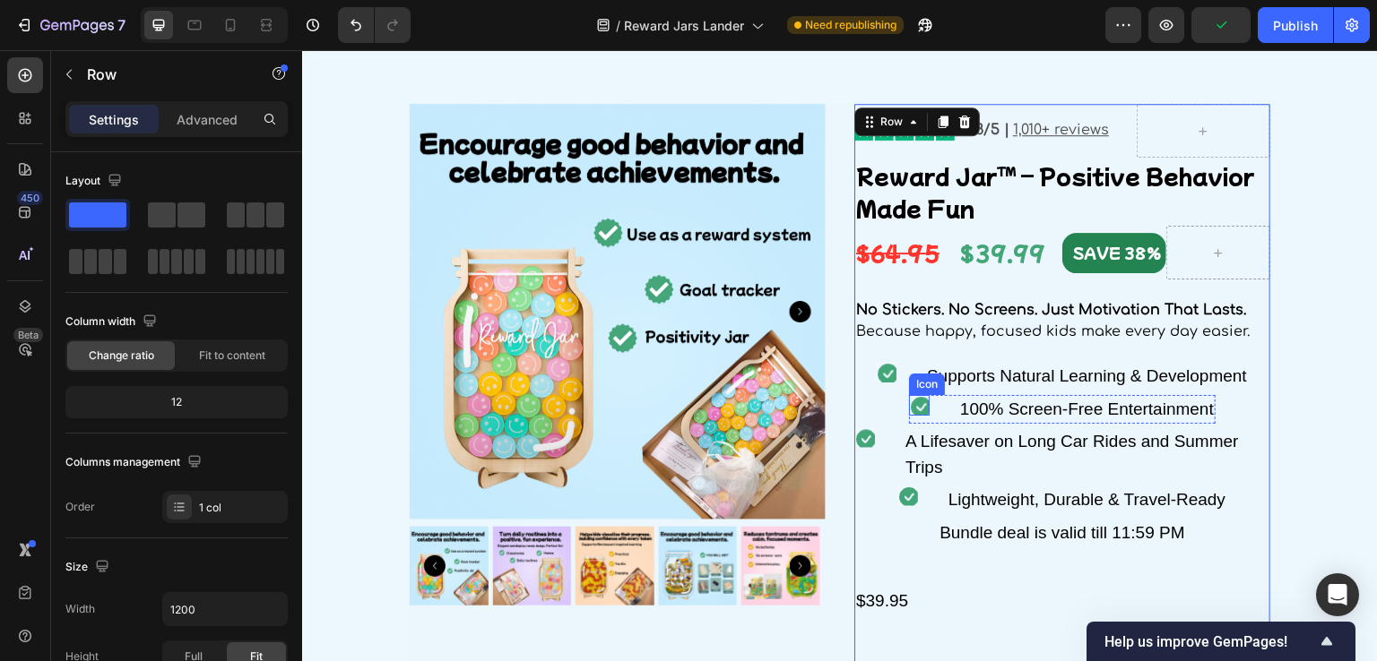
click at [917, 402] on image at bounding box center [919, 405] width 21 height 21
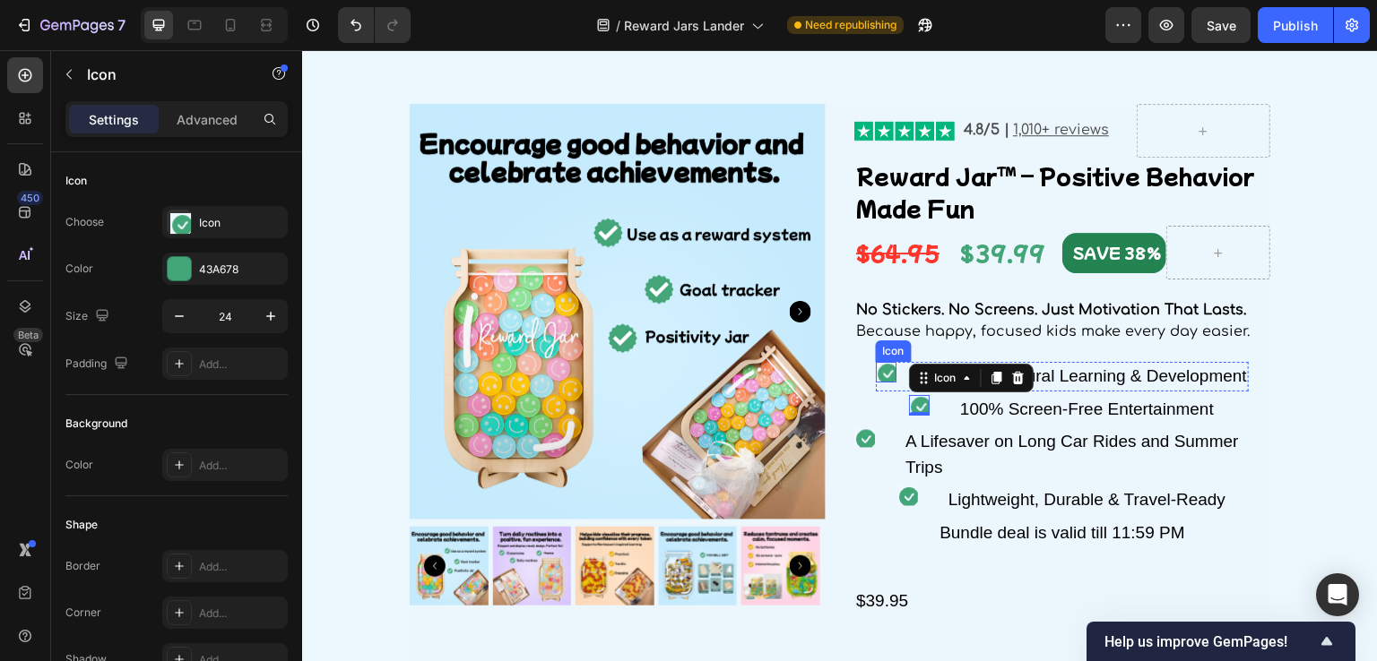
click at [876, 375] on image at bounding box center [886, 372] width 21 height 21
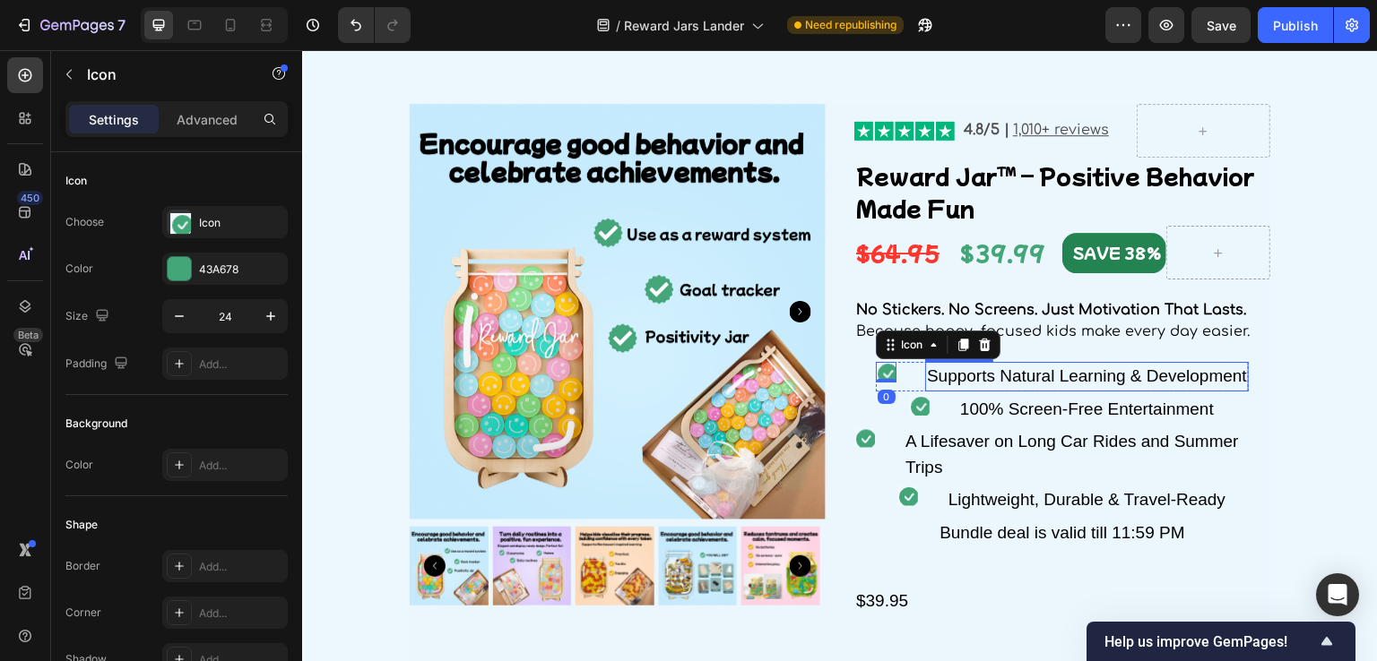
click at [944, 376] on div "Supports Natural Learning & Development" at bounding box center [1087, 377] width 324 height 30
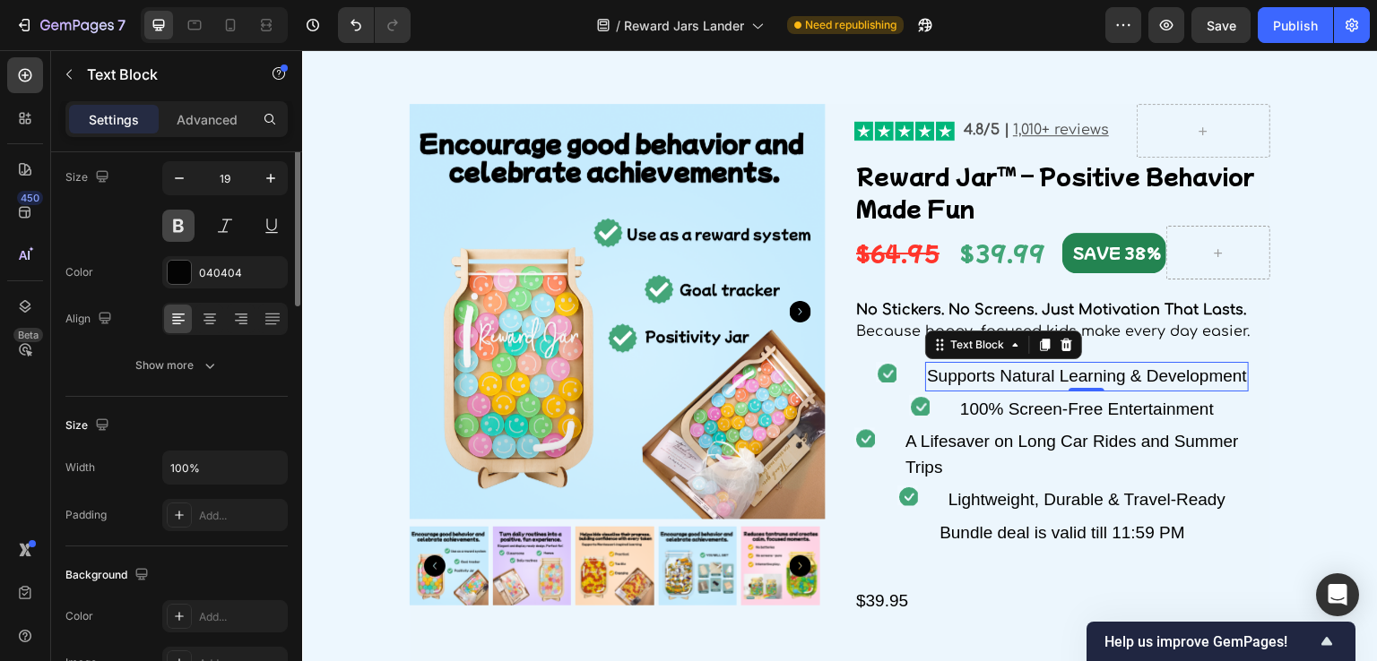
scroll to position [0, 0]
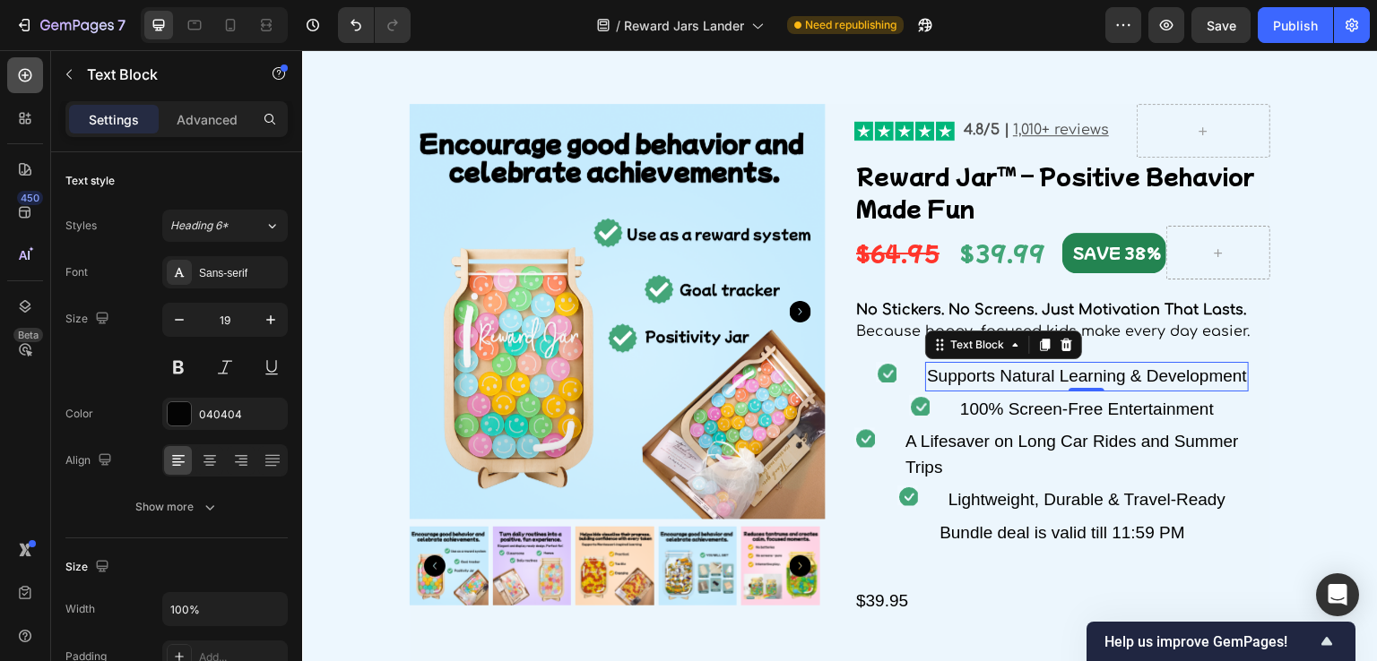
click at [34, 80] on div at bounding box center [25, 75] width 36 height 36
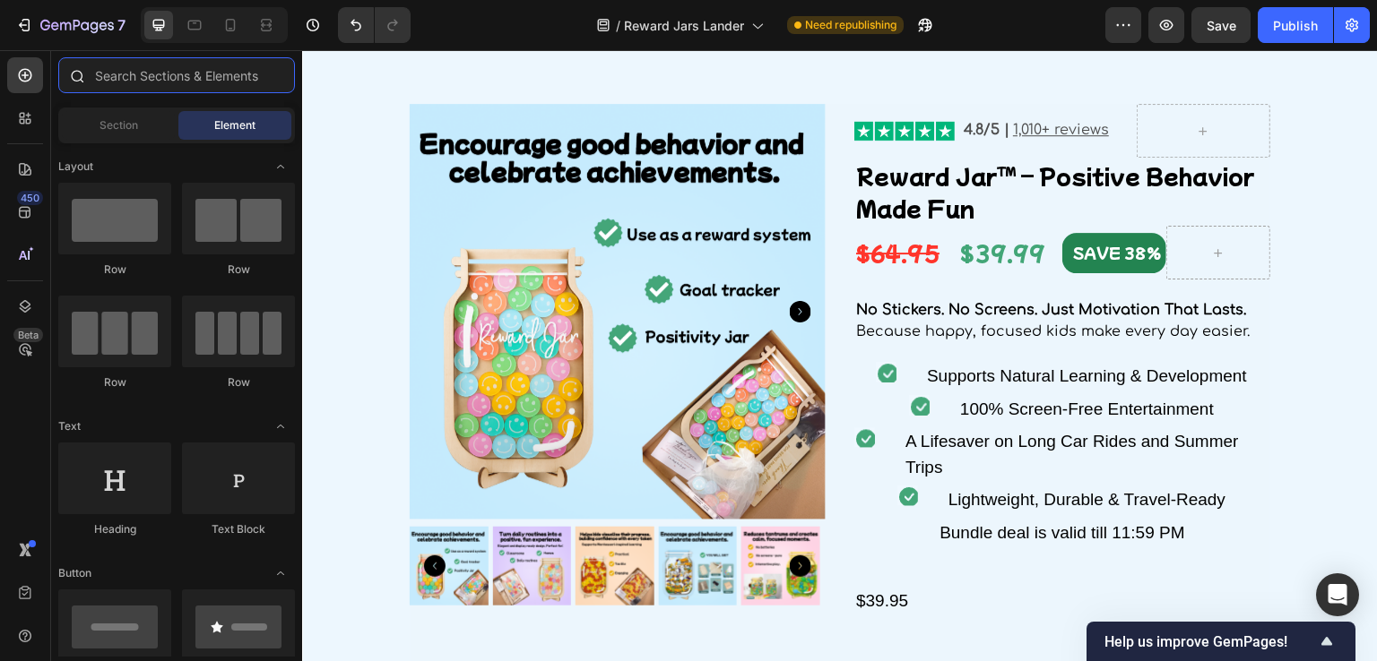
click at [160, 81] on input "text" at bounding box center [176, 75] width 237 height 36
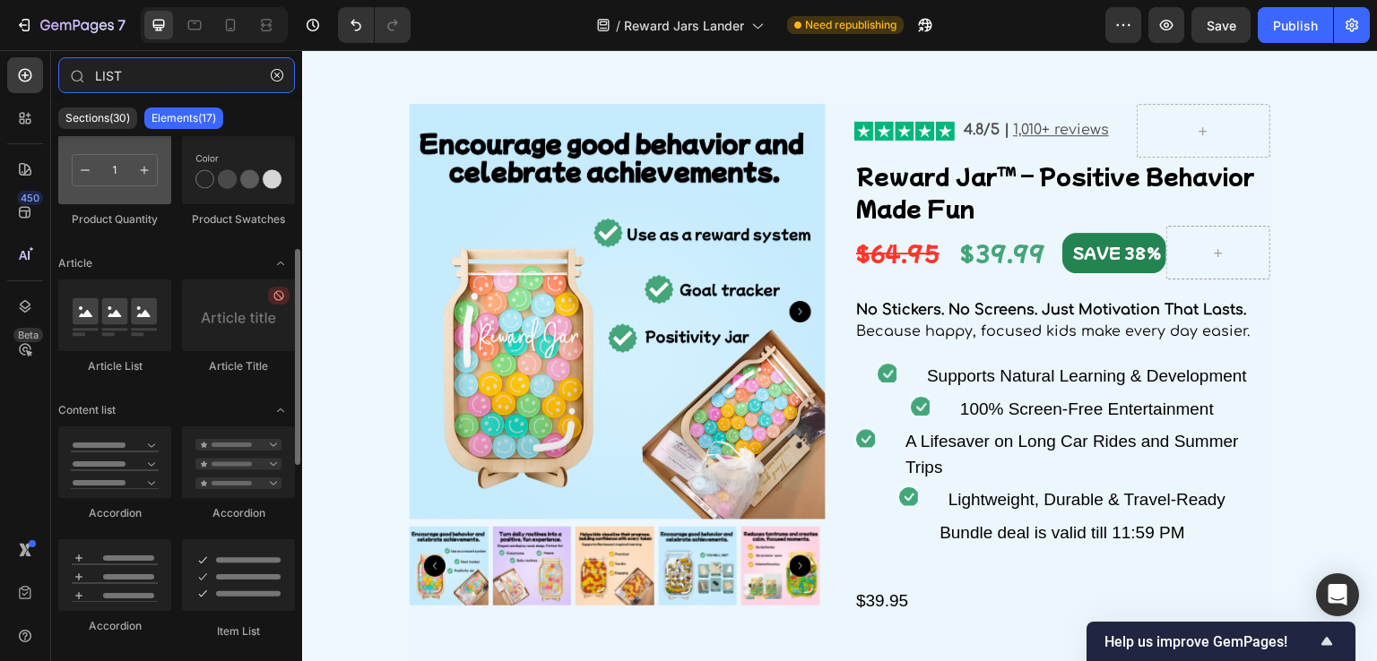
scroll to position [359, 0]
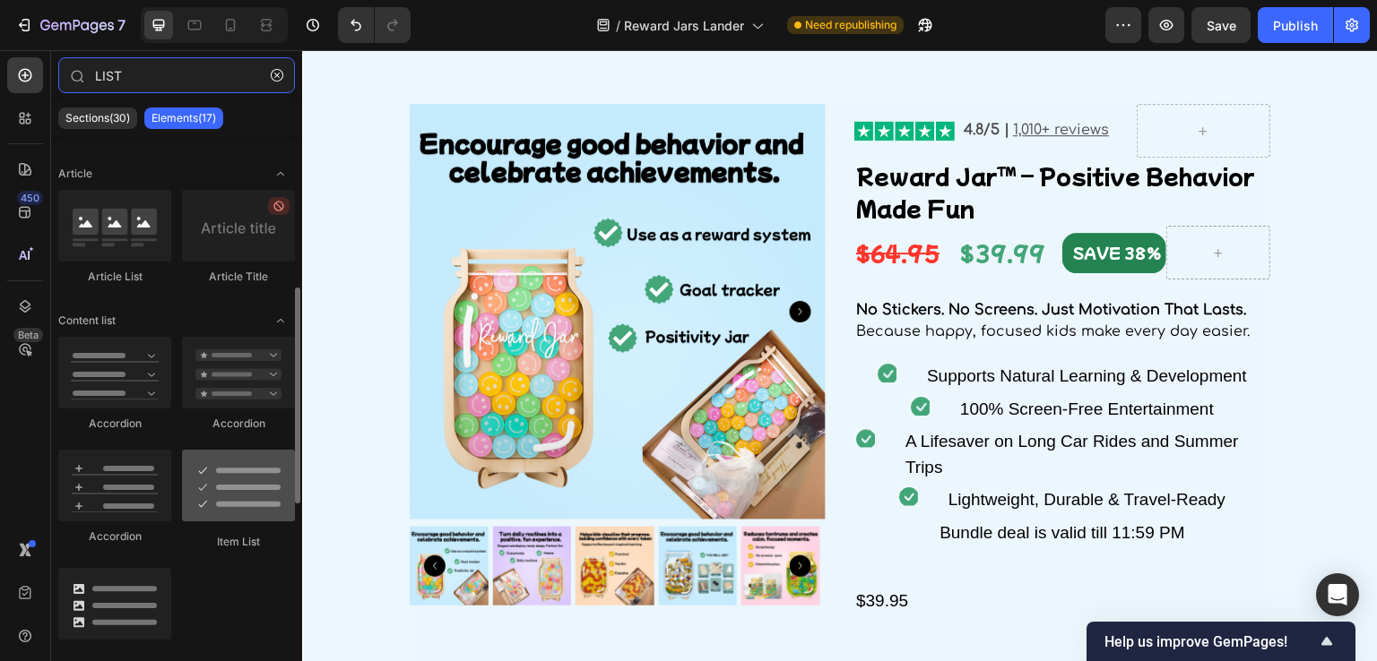
type input "LIST"
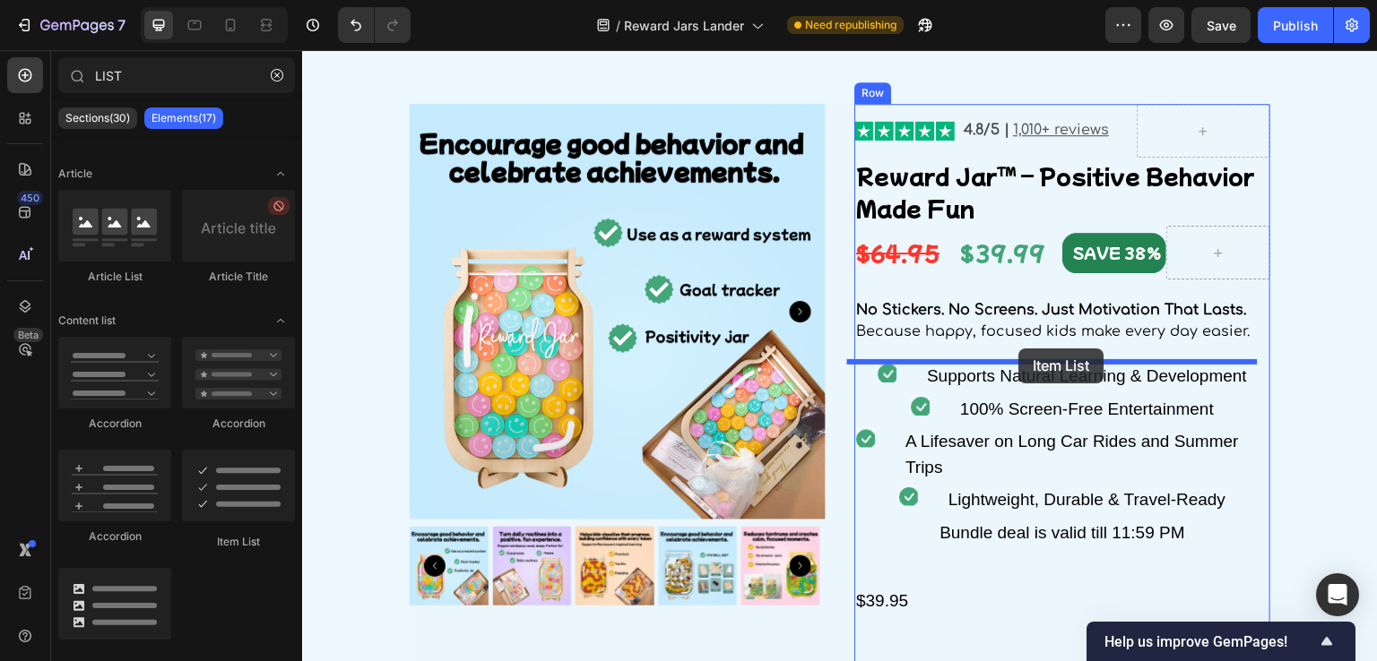
drag, startPoint x: 520, startPoint y: 542, endPoint x: 1019, endPoint y: 349, distance: 535.5
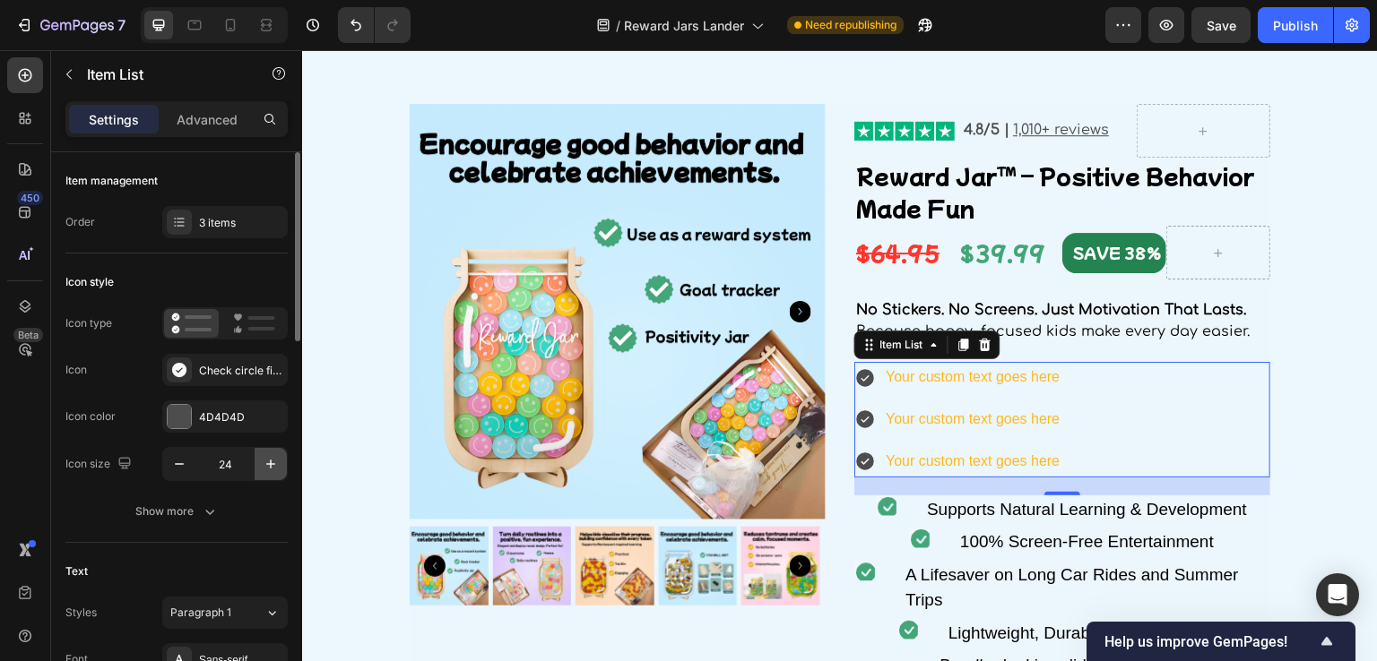
click at [263, 463] on icon "button" at bounding box center [271, 464] width 18 height 18
type input "28"
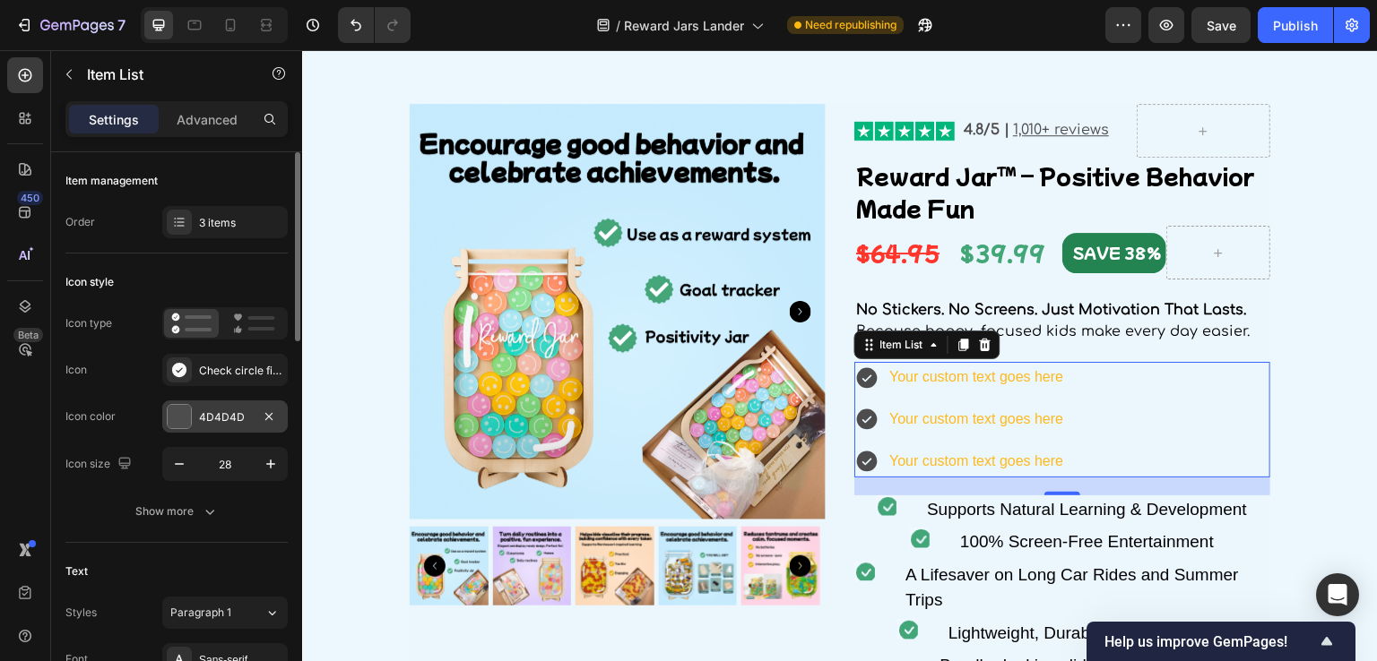
click at [183, 411] on div at bounding box center [179, 416] width 23 height 23
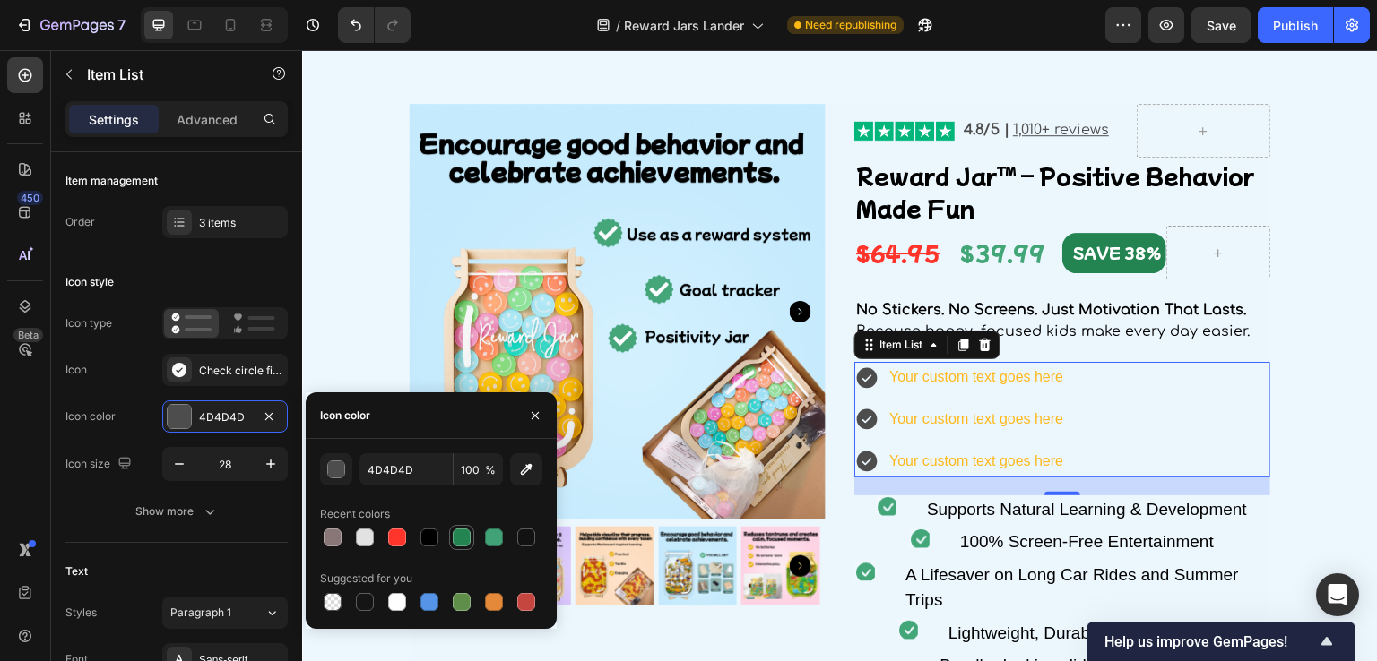
click at [459, 532] on div at bounding box center [462, 538] width 18 height 18
type input "238451"
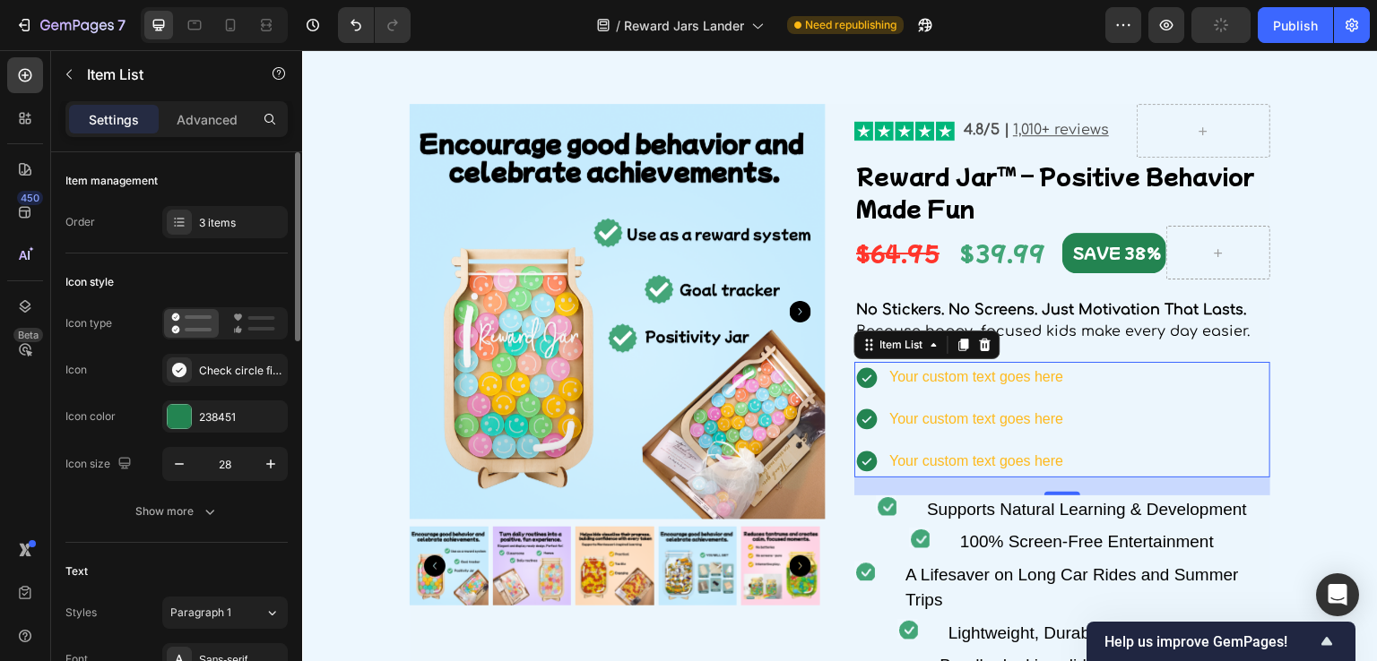
click at [233, 280] on div "Icon style" at bounding box center [176, 282] width 222 height 29
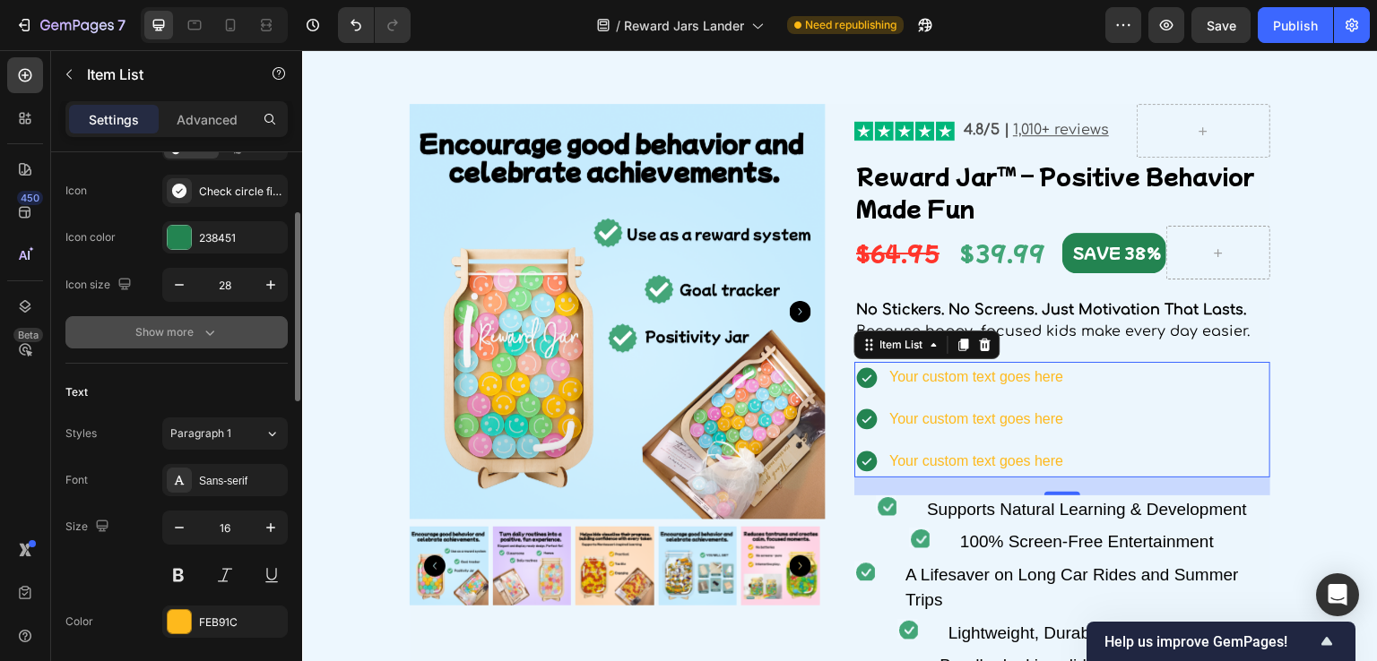
click at [203, 333] on icon "button" at bounding box center [210, 333] width 18 height 18
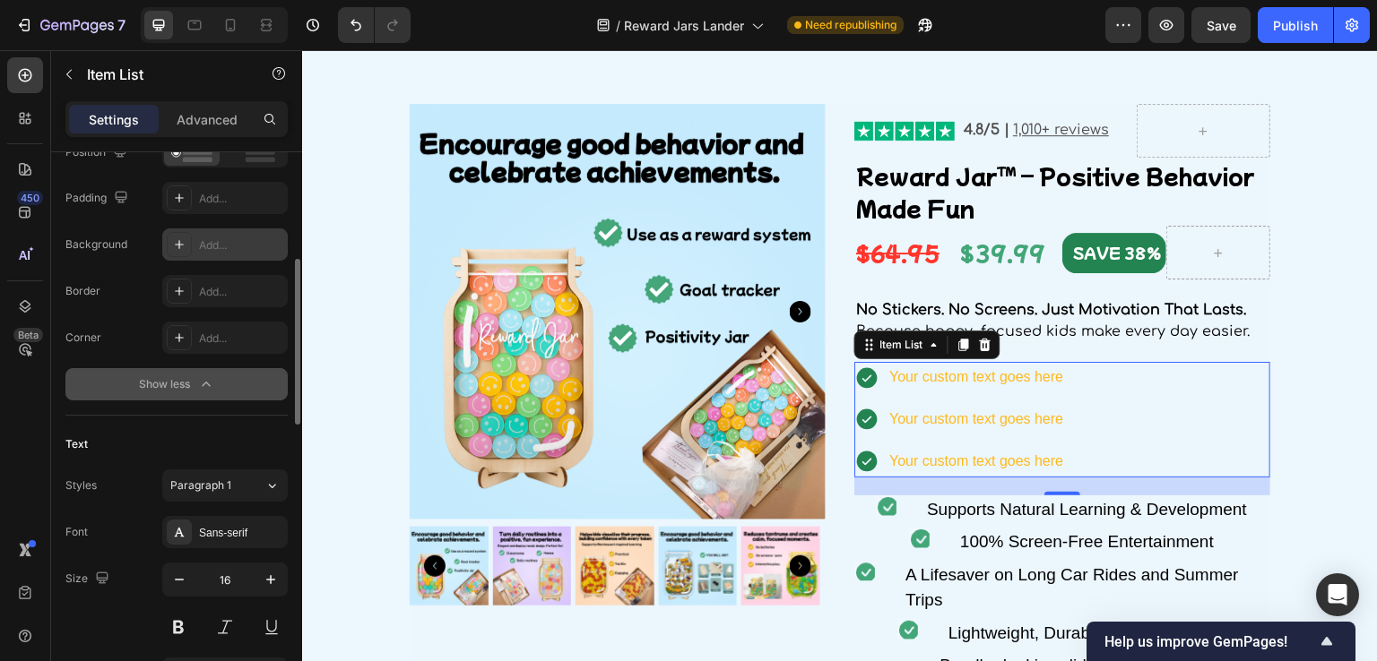
scroll to position [448, 0]
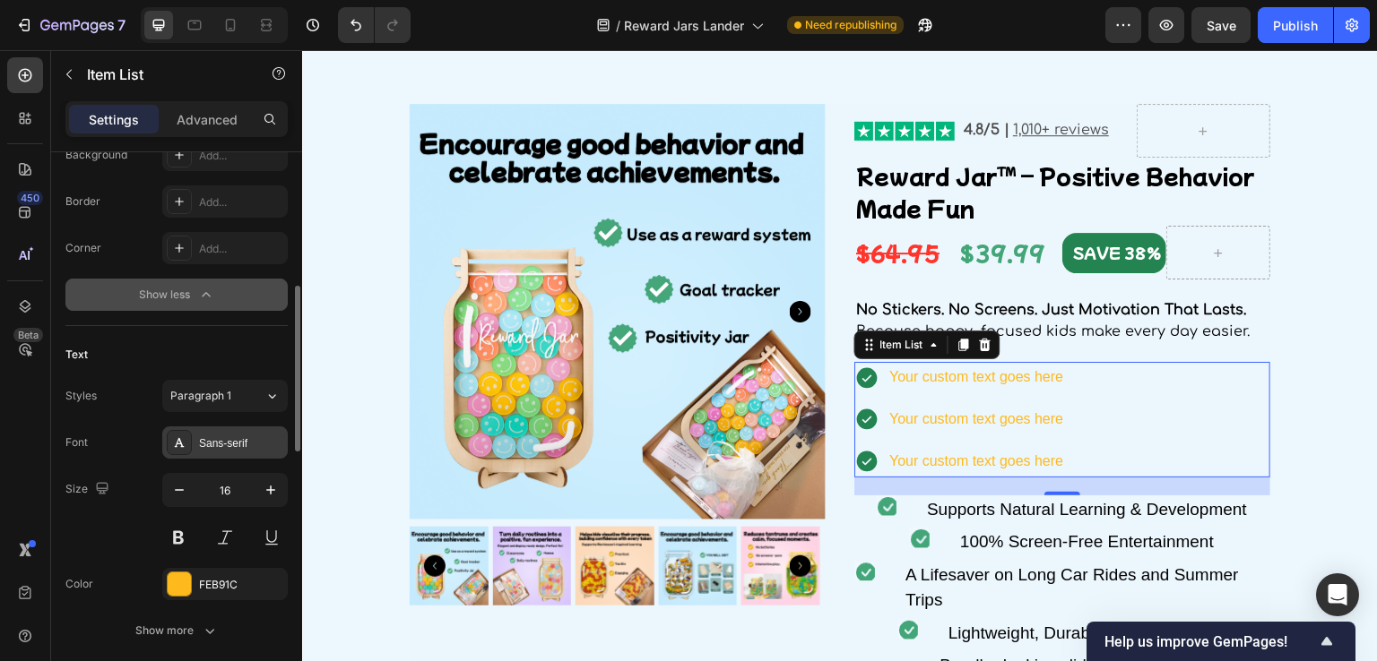
click at [218, 436] on div "Sans-serif" at bounding box center [241, 444] width 84 height 16
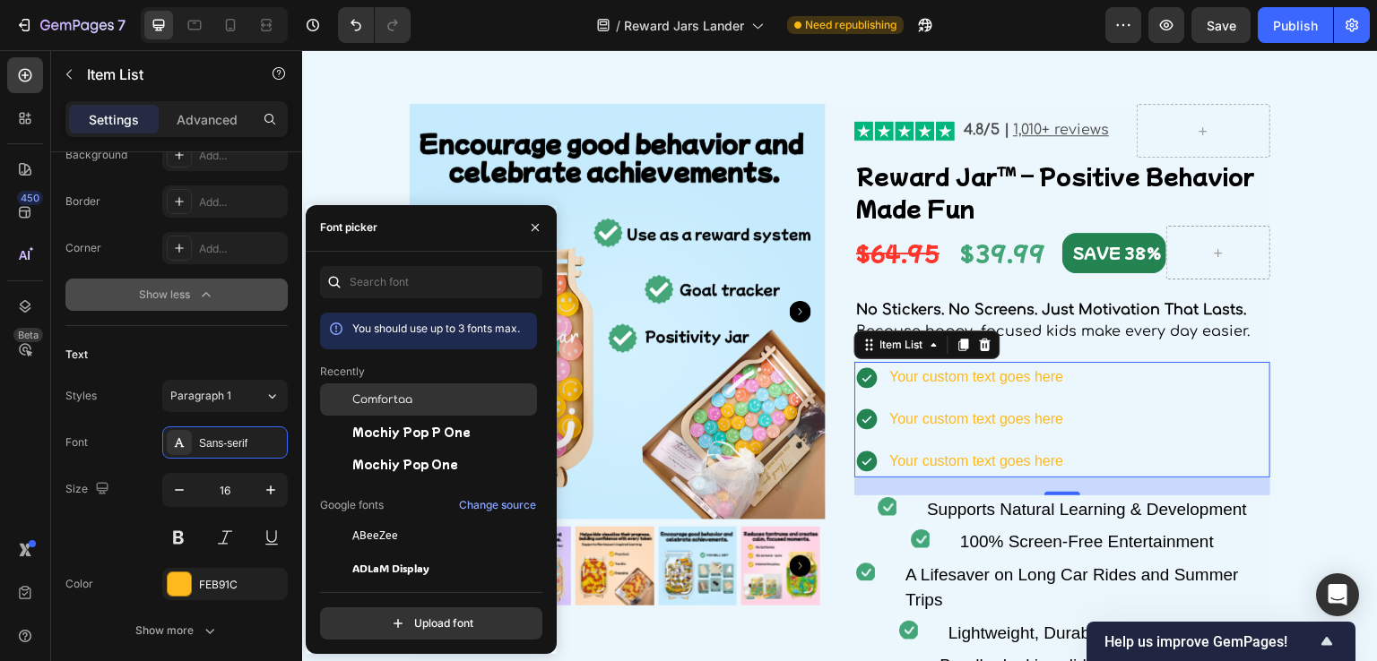
click at [402, 406] on span "Comfortaa" at bounding box center [382, 400] width 60 height 16
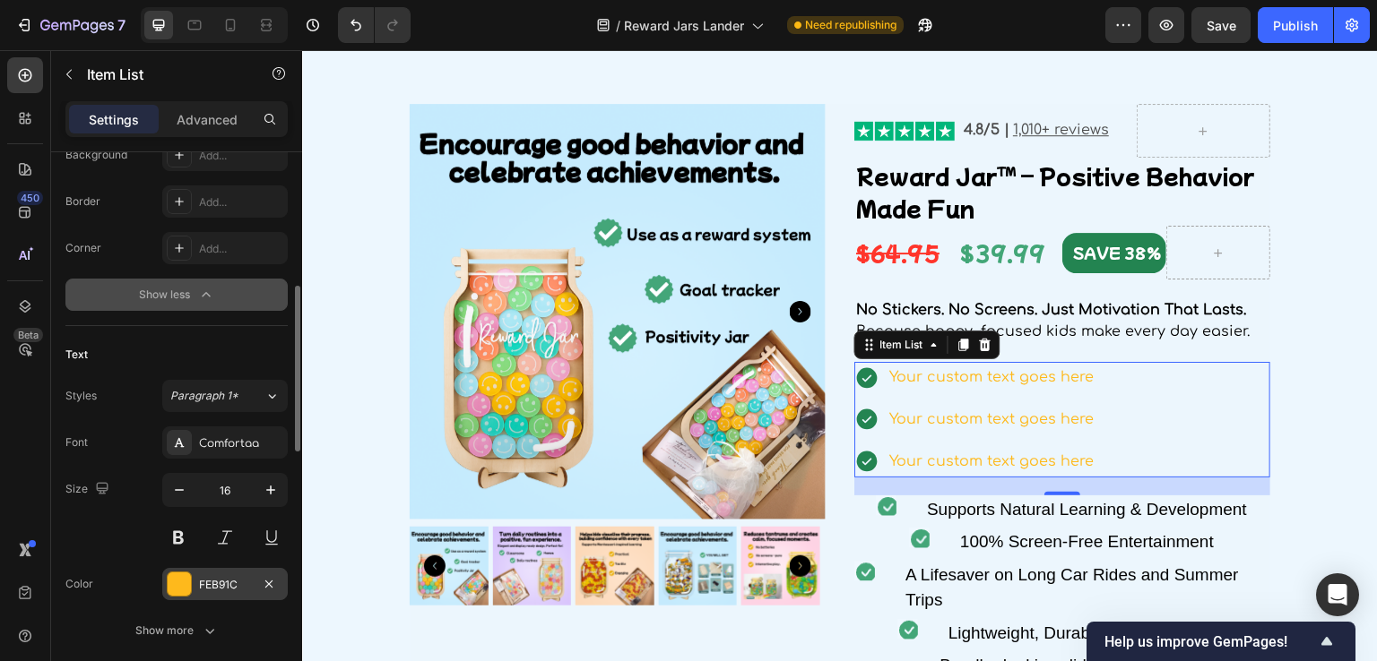
click at [184, 578] on div at bounding box center [179, 584] width 23 height 23
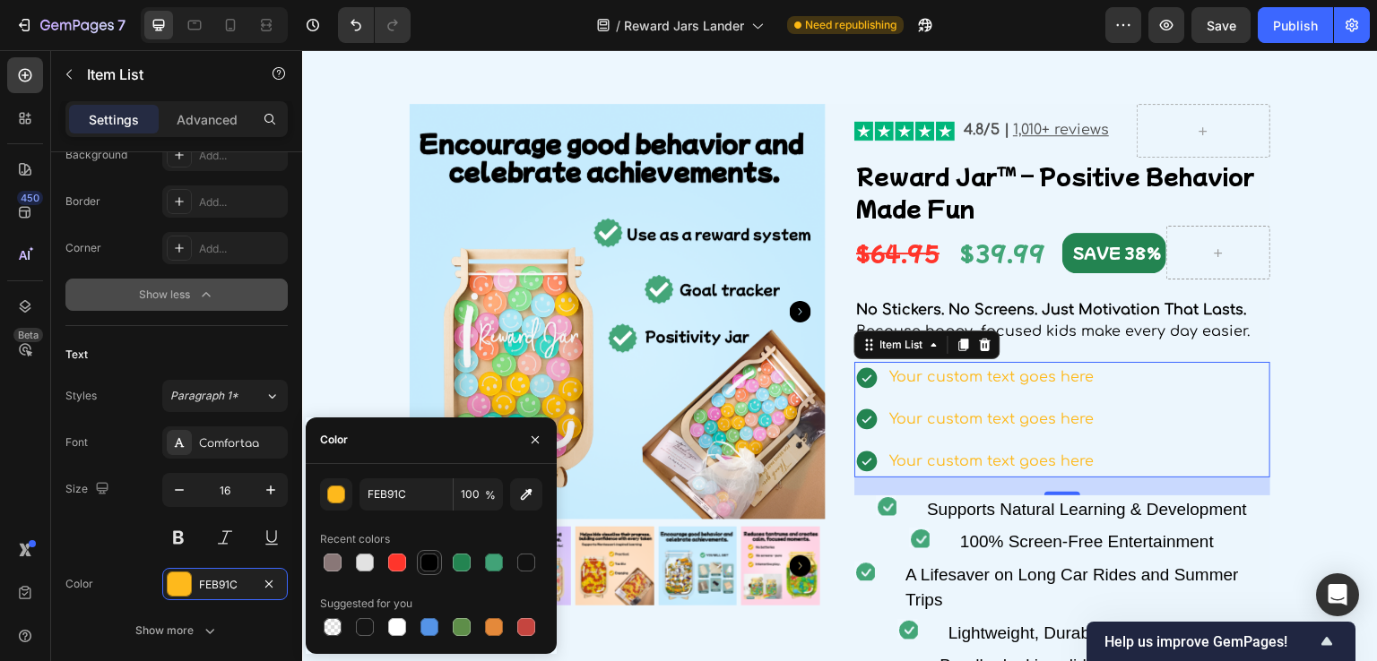
click at [432, 567] on div at bounding box center [429, 563] width 18 height 18
type input "000000"
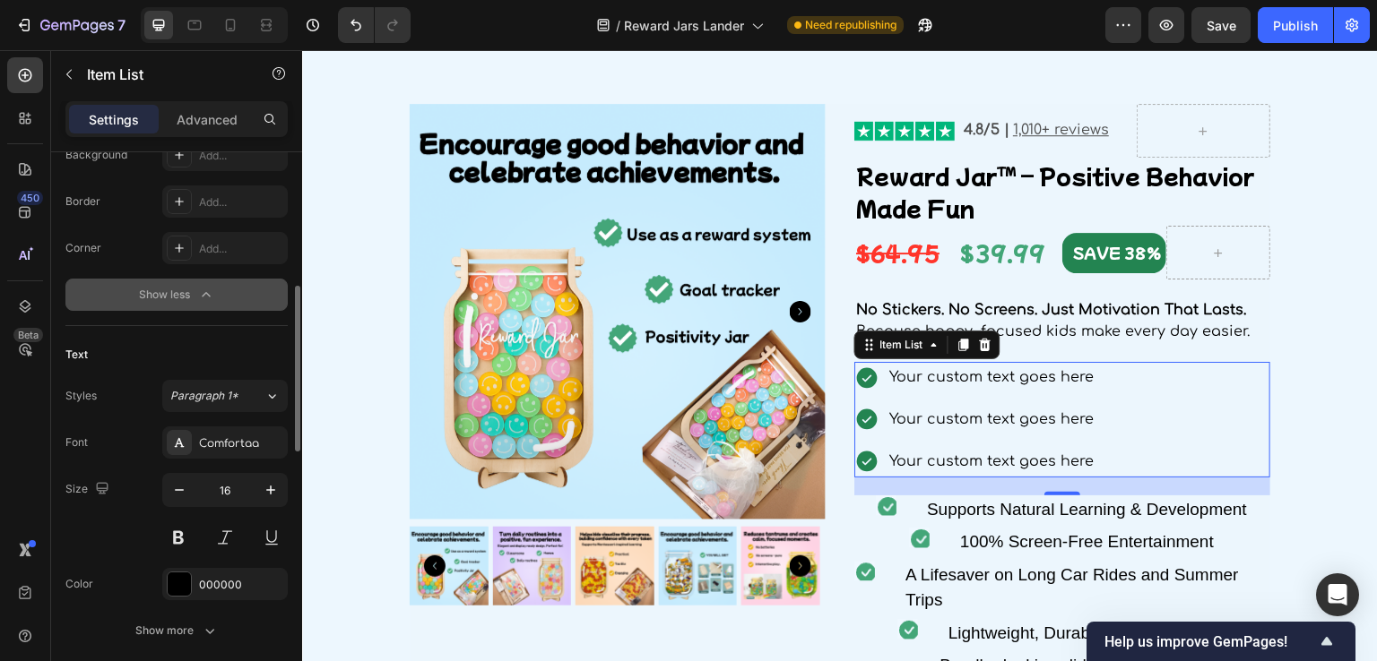
click at [201, 365] on div "Text" at bounding box center [176, 355] width 222 height 29
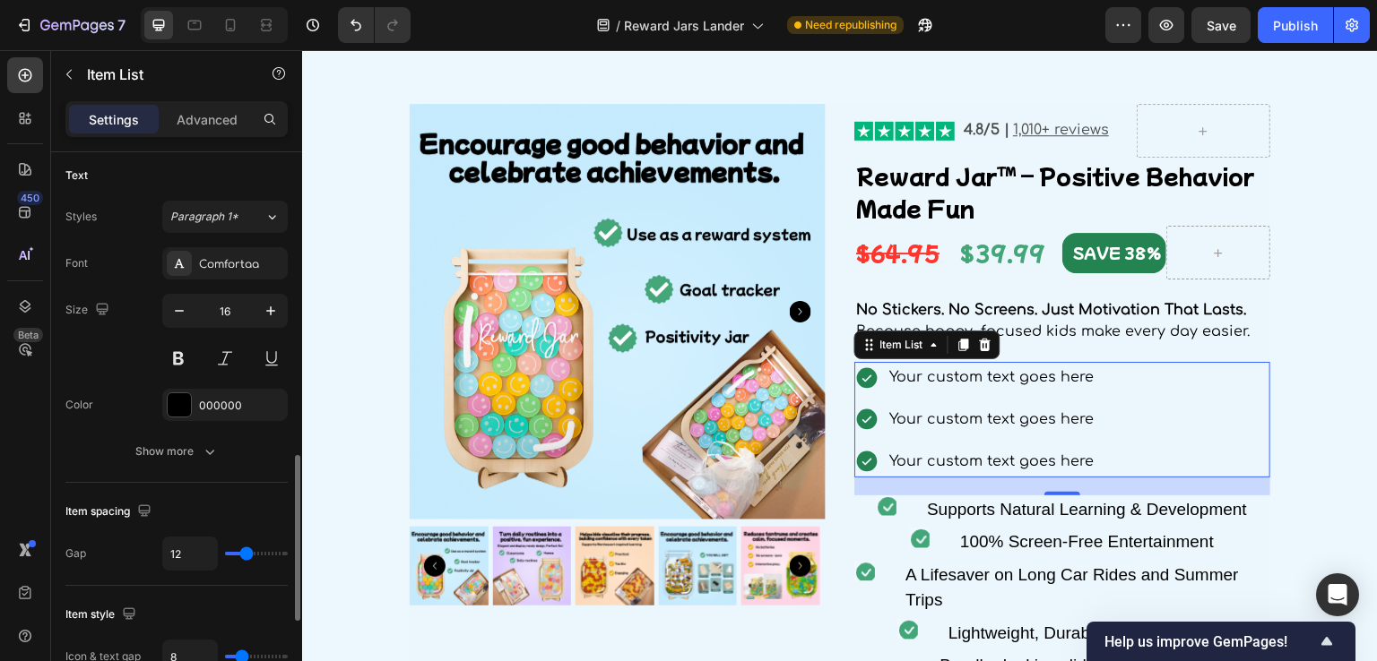
scroll to position [717, 0]
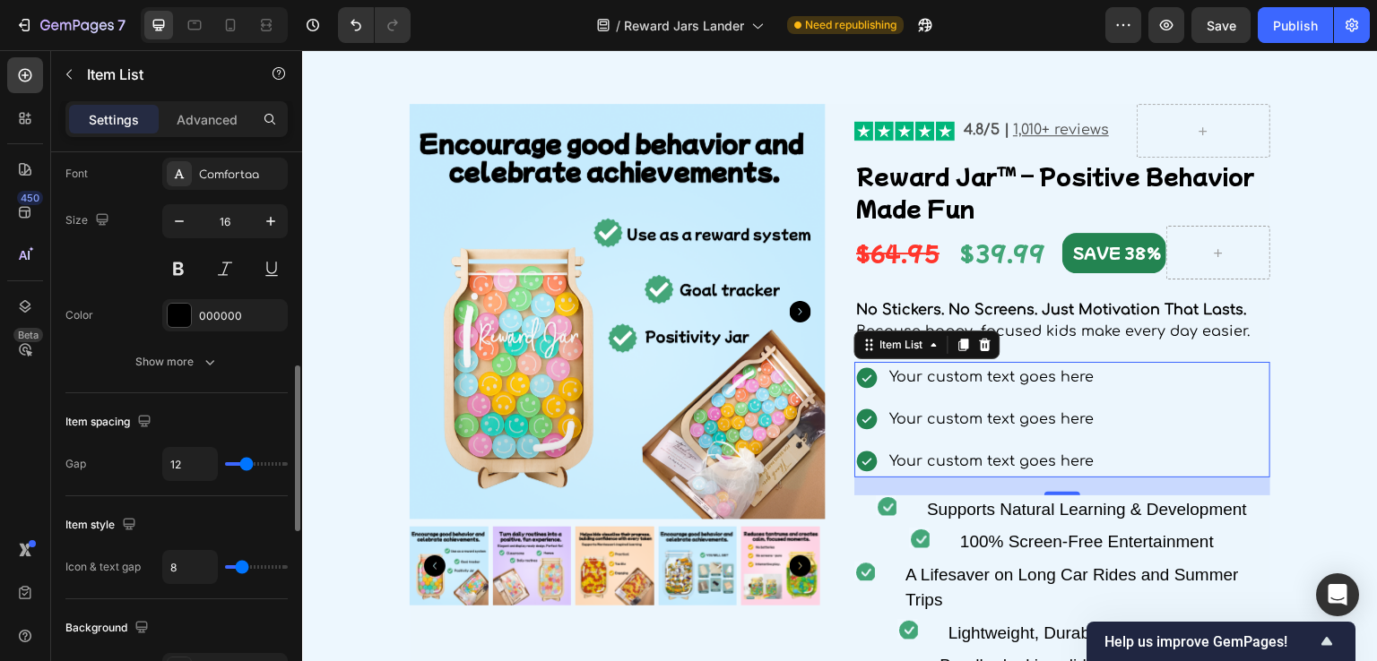
type input "14"
type input "11"
type input "7"
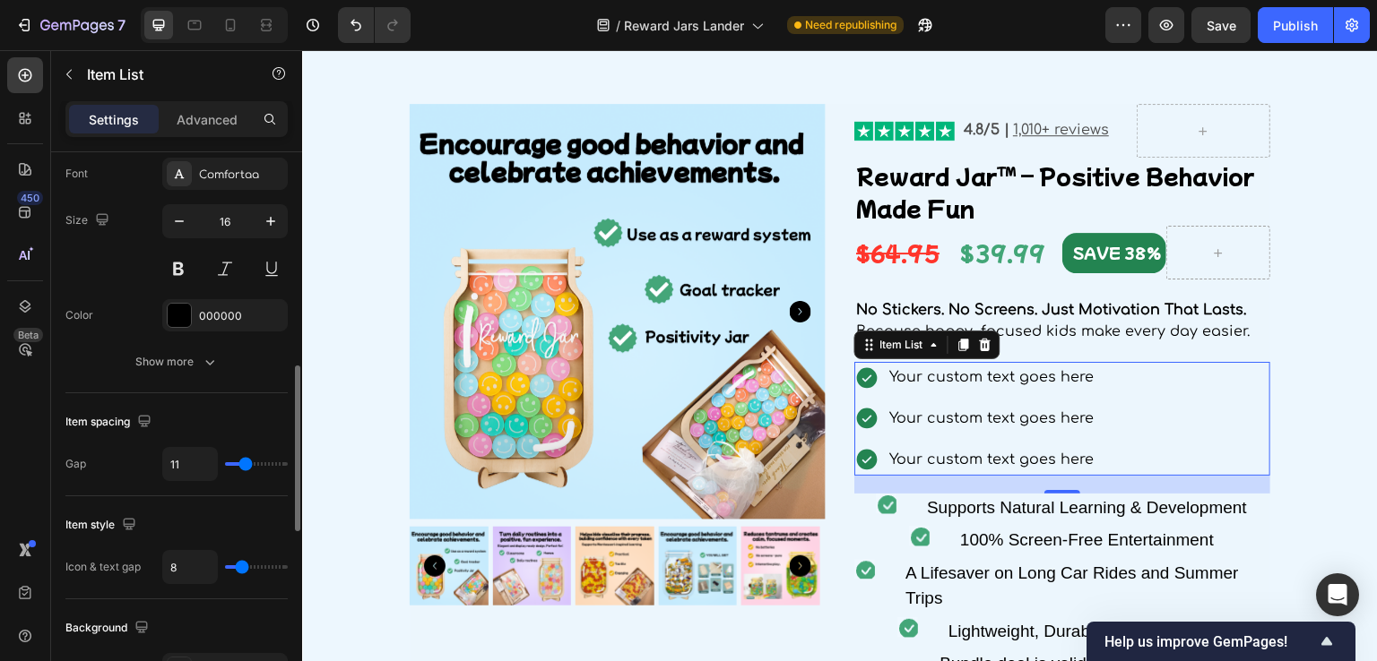
type input "7"
type input "4"
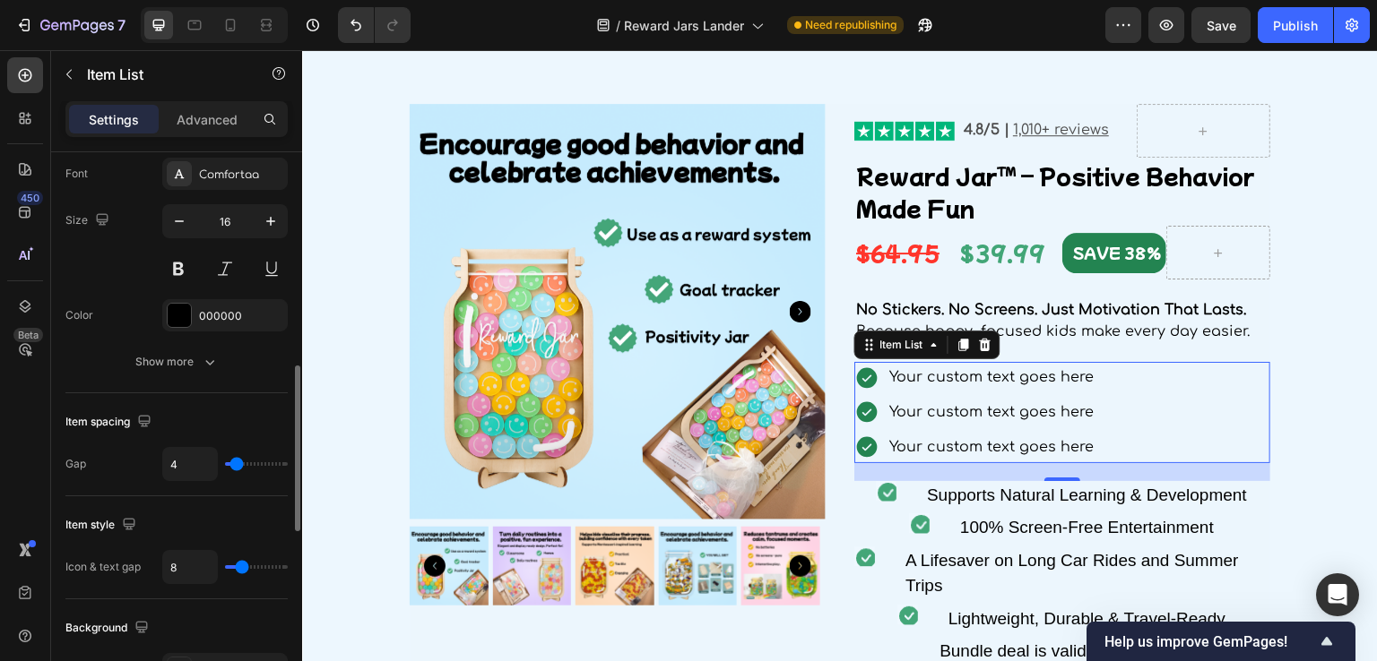
type input "3"
type input "1"
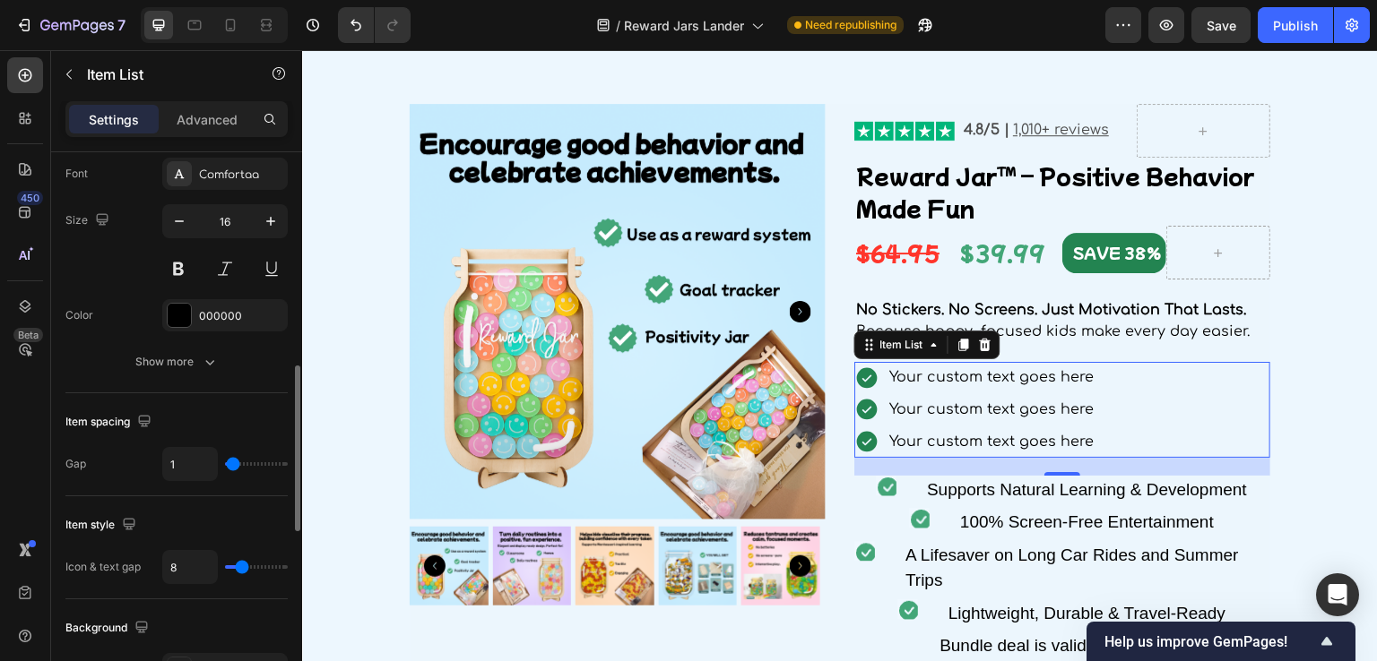
type input "0"
drag, startPoint x: 249, startPoint y: 460, endPoint x: 223, endPoint y: 465, distance: 26.5
type input "0"
click at [225, 465] on input "range" at bounding box center [256, 465] width 63 height 4
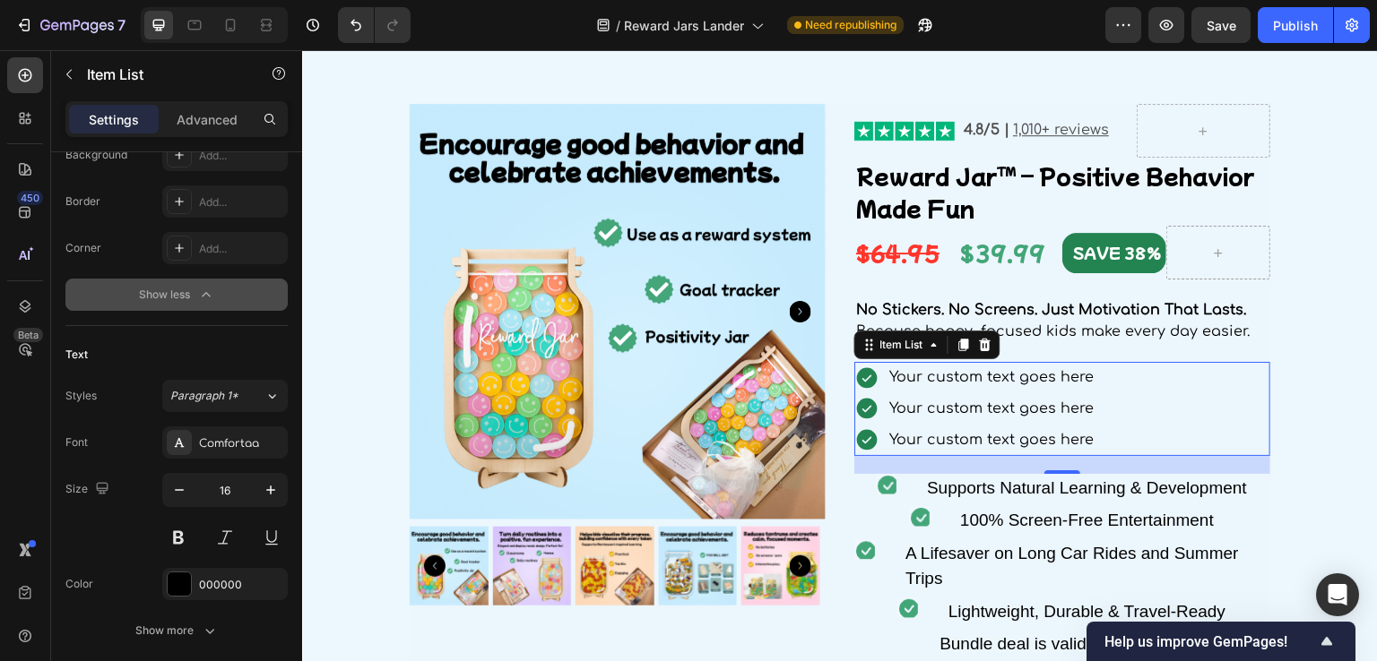
scroll to position [0, 0]
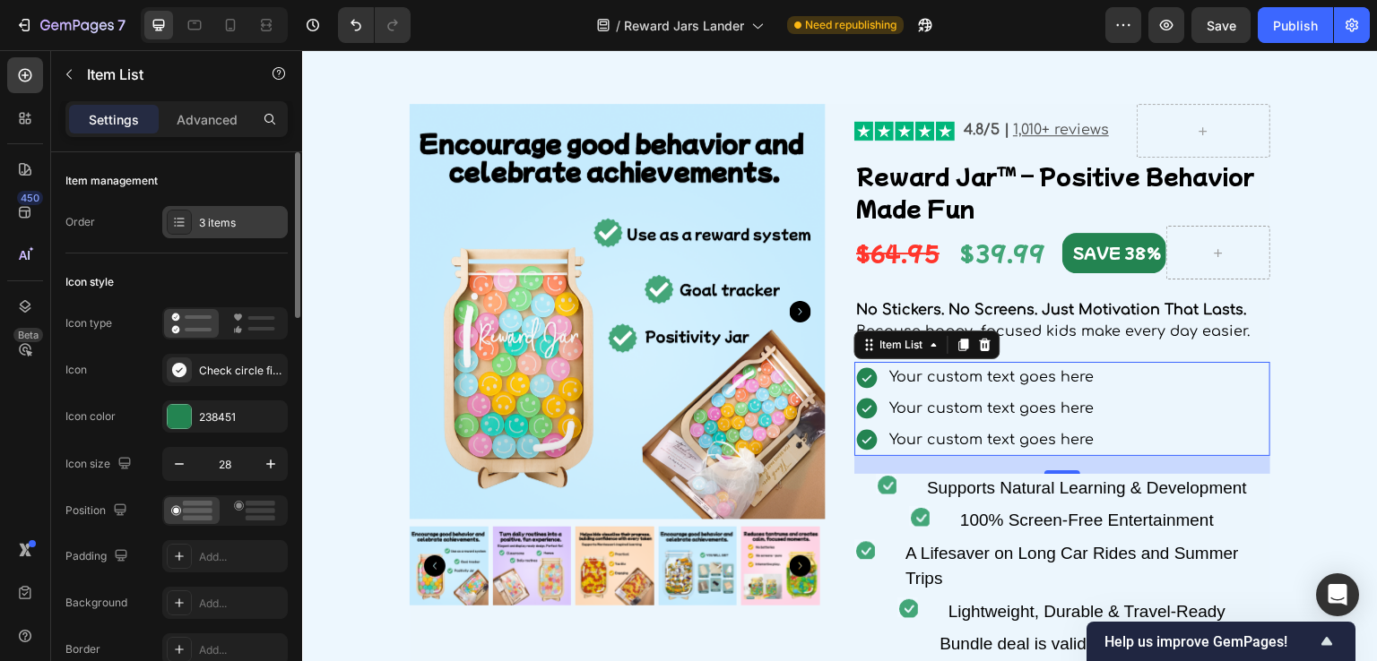
click at [219, 226] on div "3 items" at bounding box center [241, 223] width 84 height 16
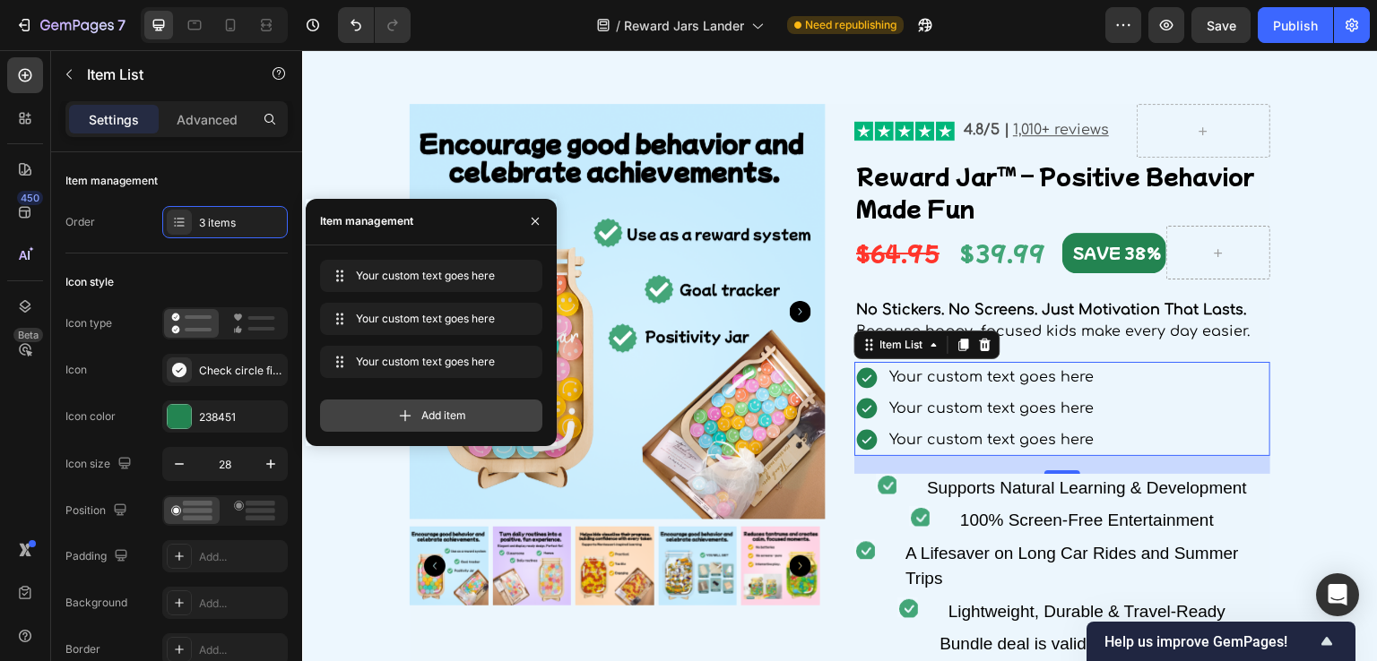
click at [423, 417] on span "Add item" at bounding box center [443, 416] width 45 height 16
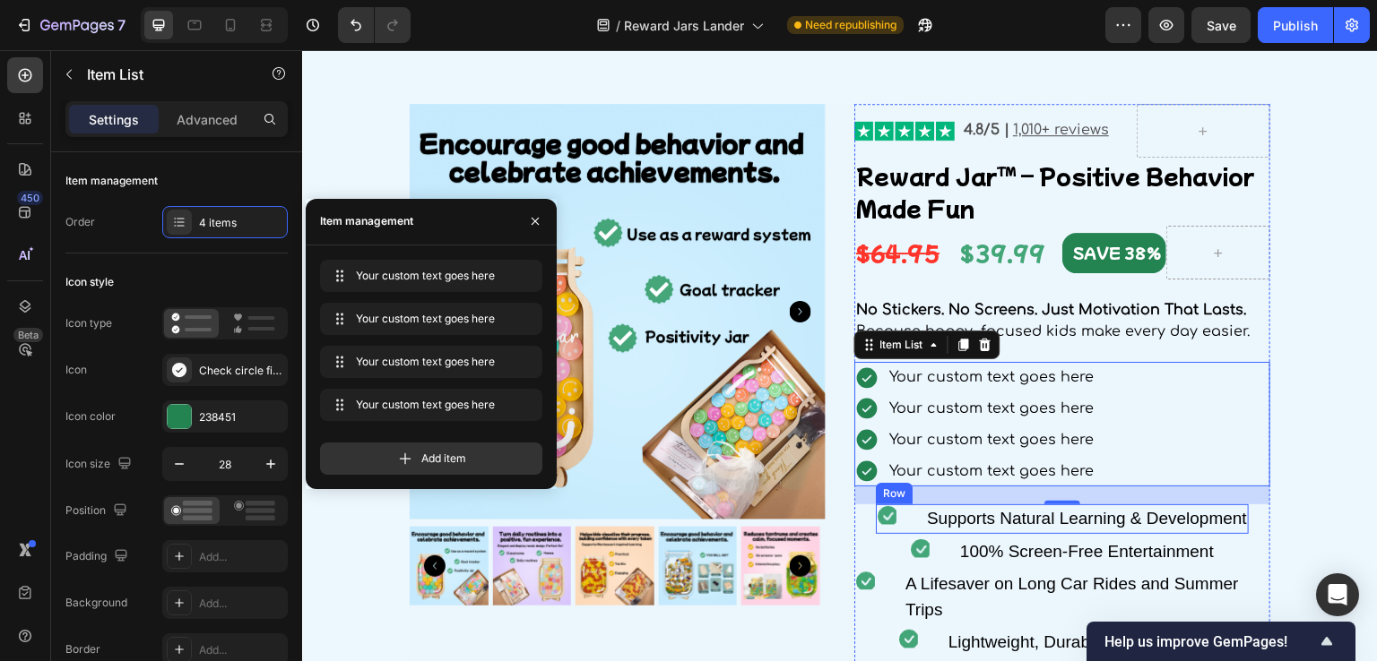
click at [906, 527] on div "Icon Supports Natural Learning & Development Text Block Row" at bounding box center [1062, 520] width 373 height 30
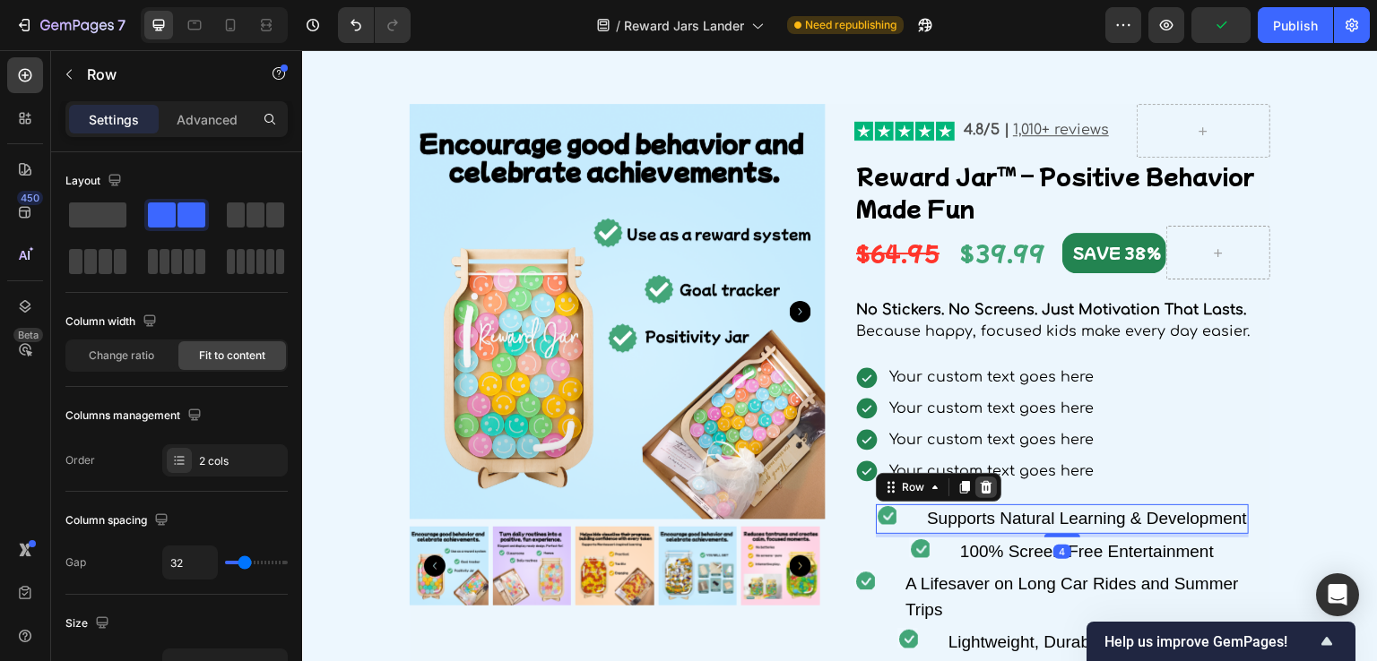
click at [979, 487] on icon at bounding box center [986, 487] width 14 height 14
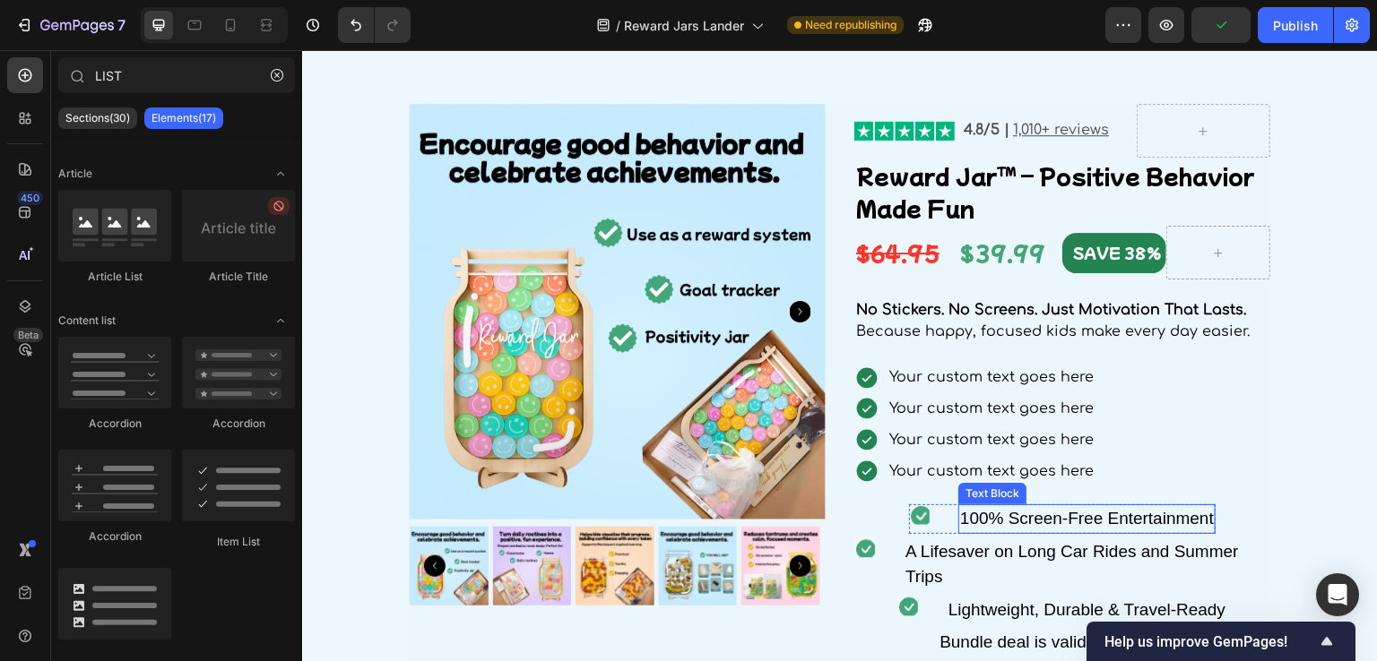
click at [979, 520] on div "100% Screen-Free Entertainment" at bounding box center [1086, 520] width 257 height 30
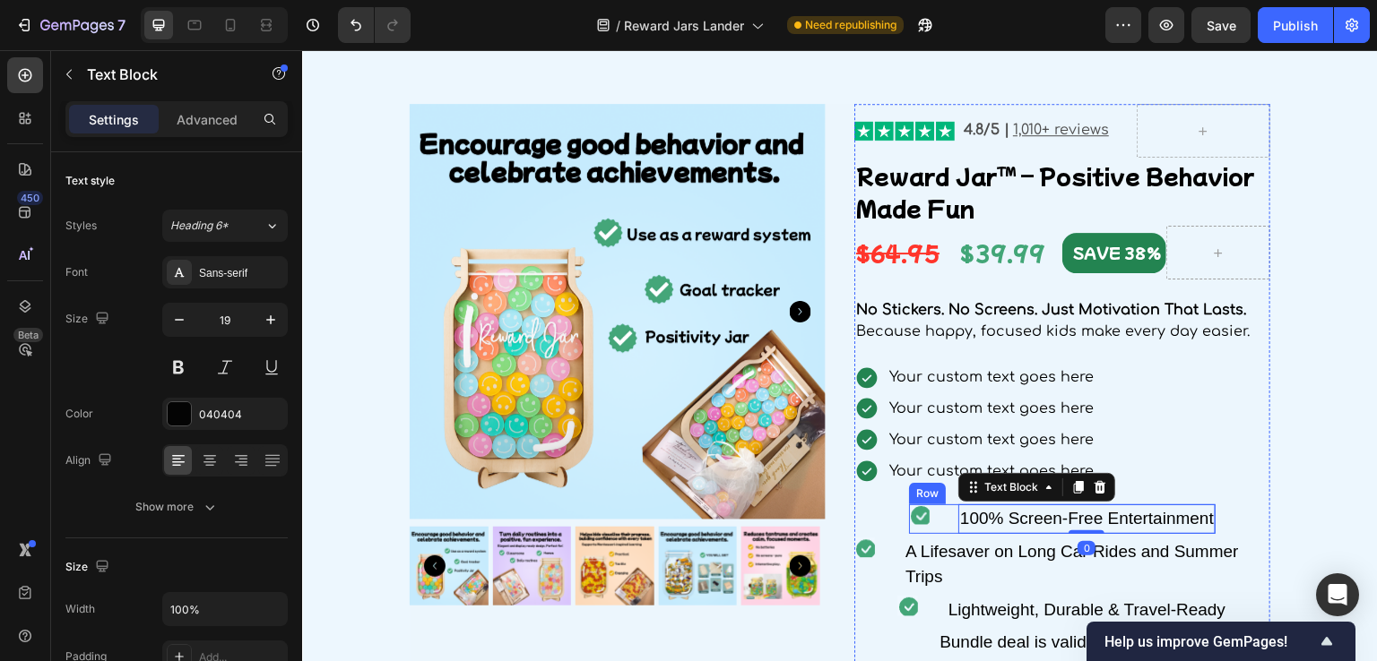
click at [938, 509] on div "Icon 100% Screen-Free Entertainment Text Block 0 Row" at bounding box center [1062, 520] width 307 height 30
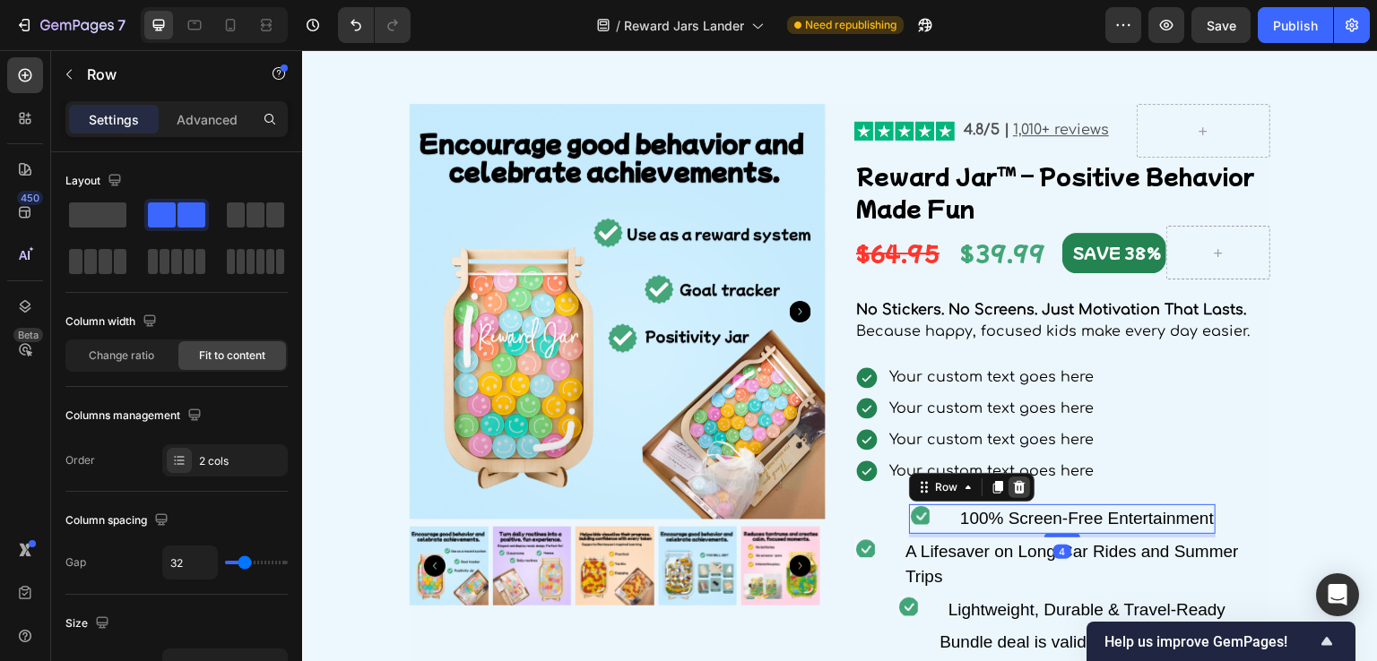
click at [1012, 489] on icon at bounding box center [1019, 487] width 14 height 14
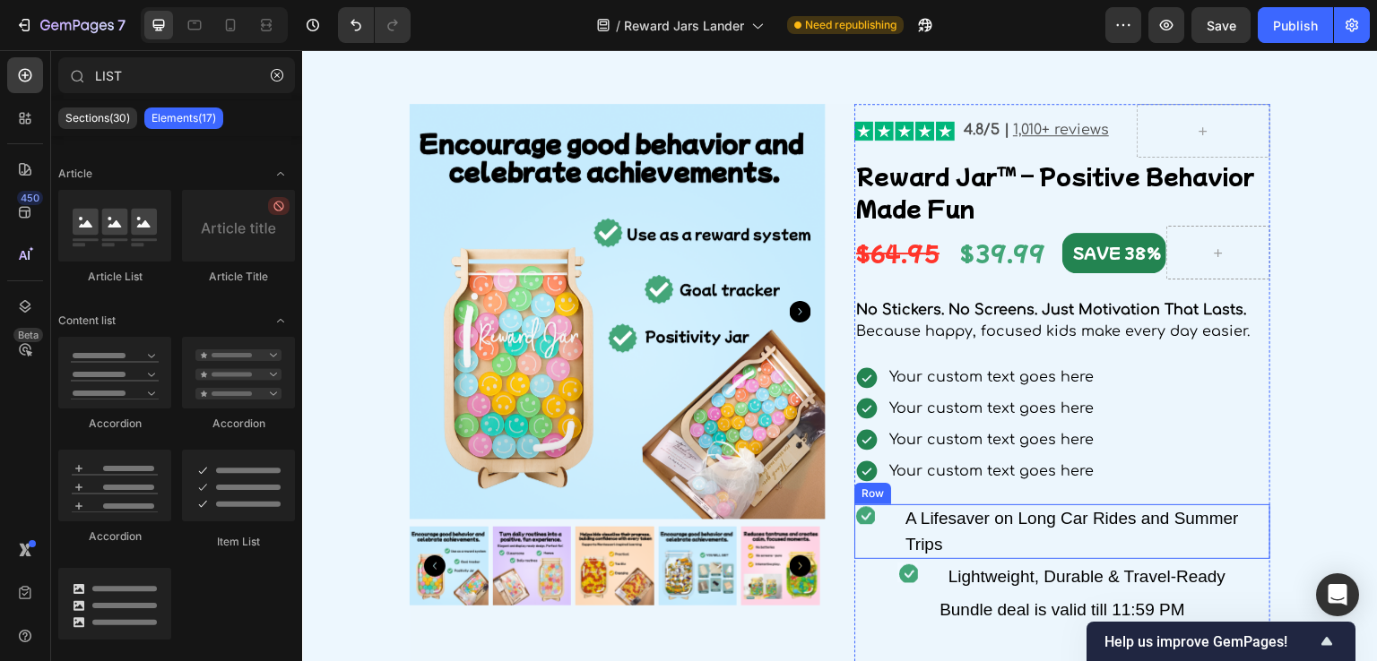
click at [877, 533] on div "Icon A Lifesaver on Long Car Rides and Summer Trips Text Block Row" at bounding box center [1062, 532] width 416 height 55
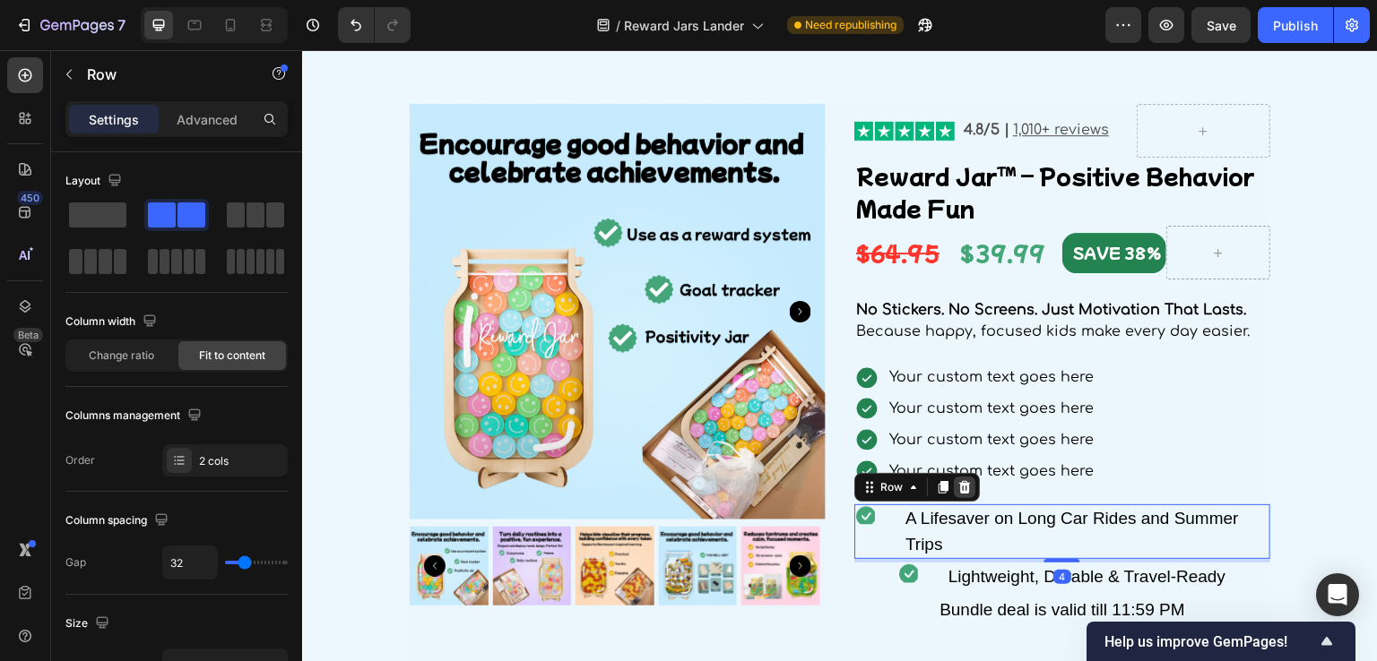
click at [961, 487] on icon at bounding box center [965, 487] width 12 height 13
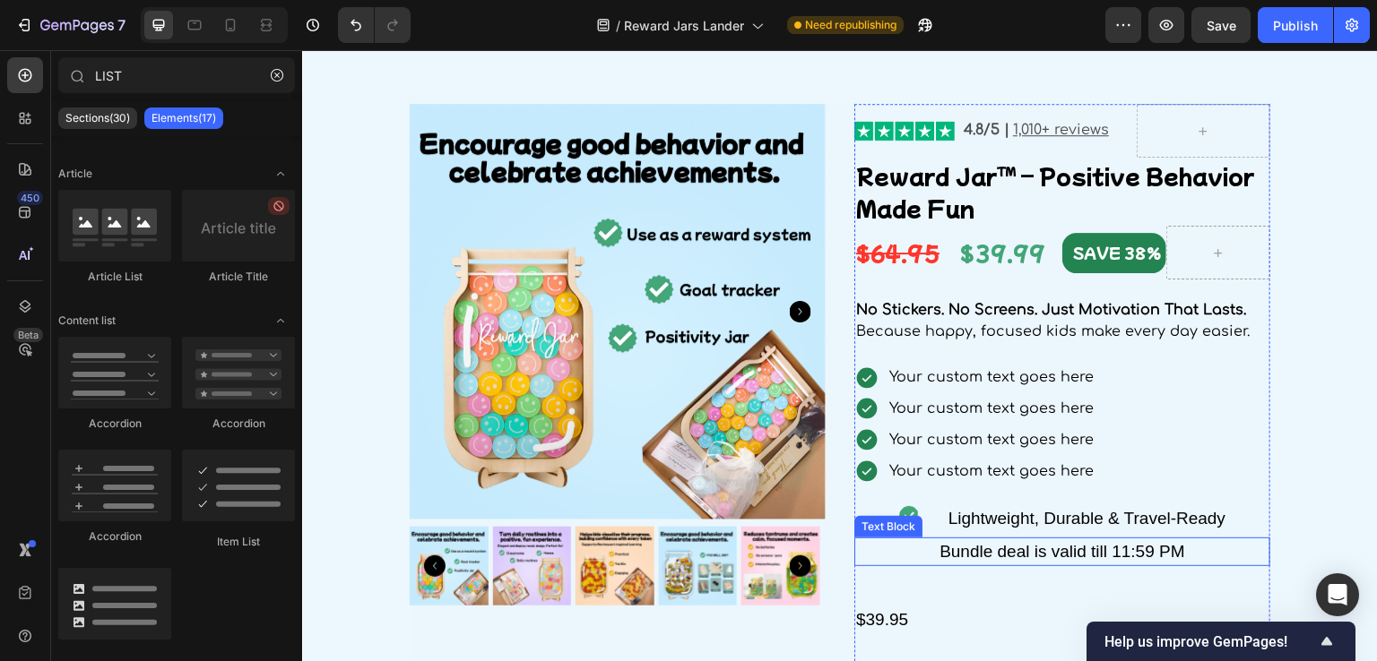
click at [889, 545] on div "Bundle deal is valid till 11:59 PM" at bounding box center [1062, 553] width 416 height 30
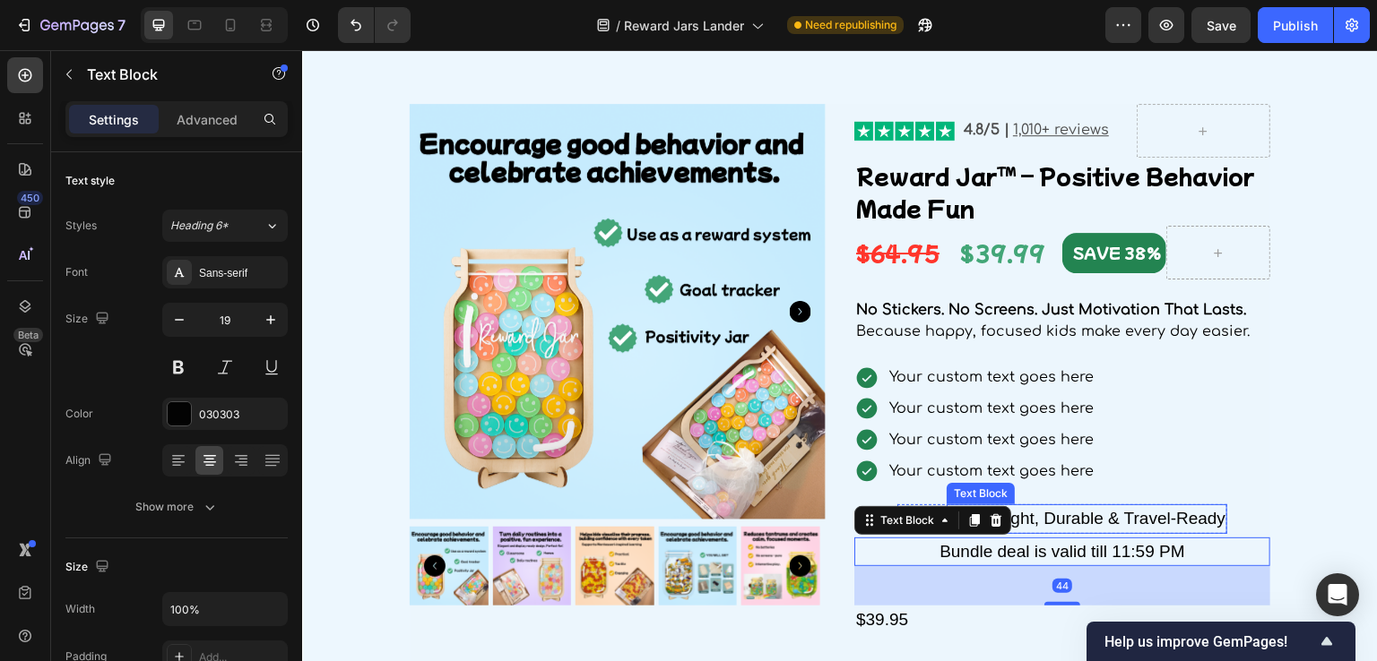
click at [1064, 523] on div "Lightweight, Durable & Travel-Ready" at bounding box center [1087, 520] width 281 height 30
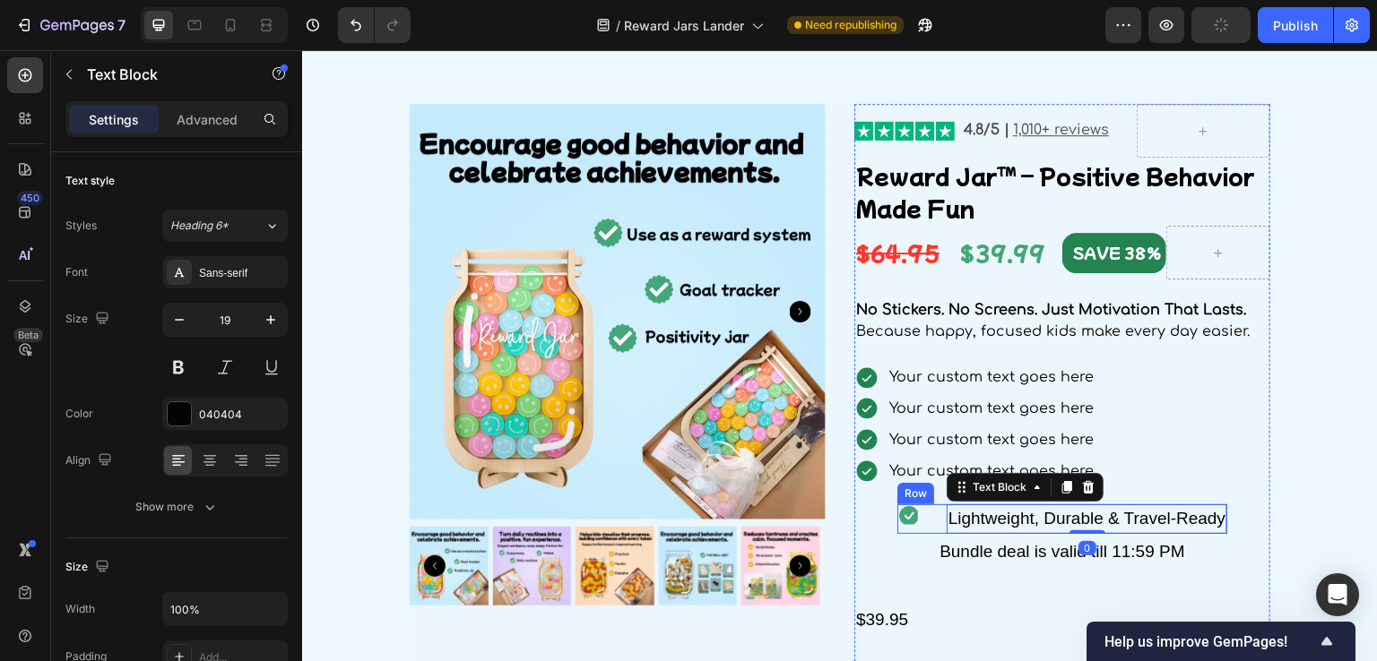
click at [925, 529] on div "Icon Lightweight, Durable & Travel-Ready Text Block 0 Row" at bounding box center [1062, 520] width 330 height 30
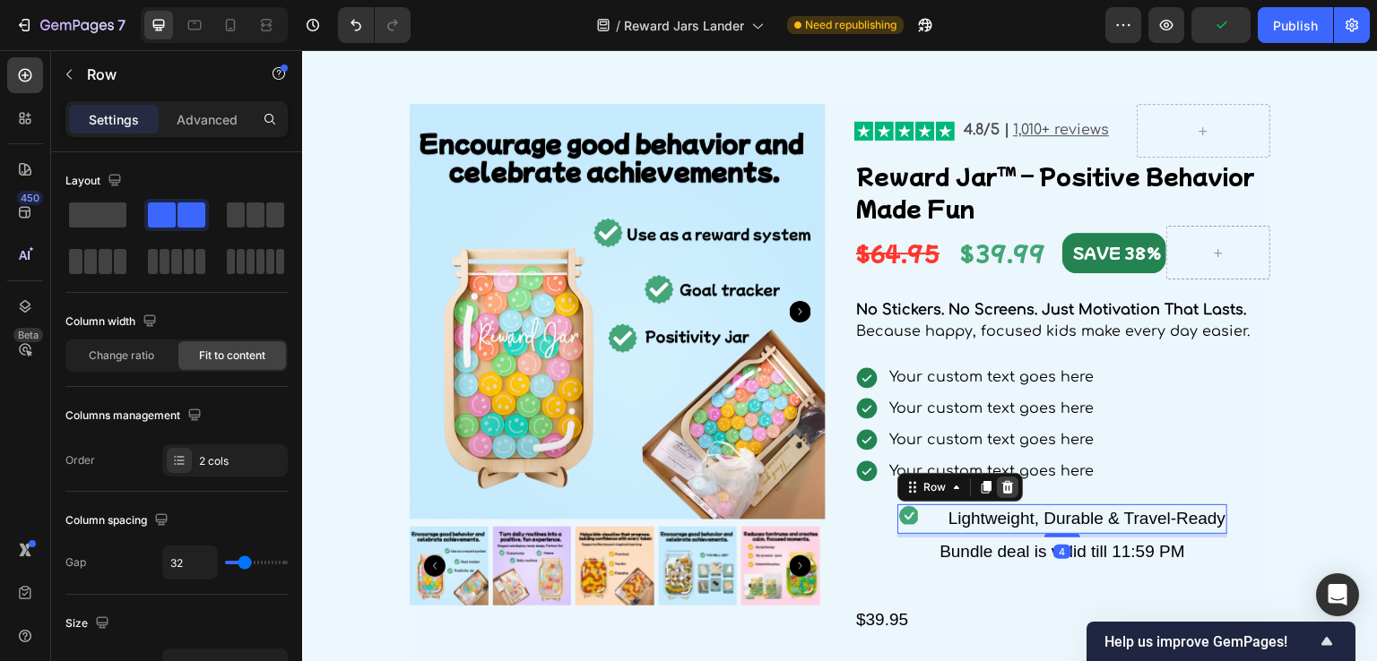
click at [1000, 489] on icon at bounding box center [1007, 487] width 14 height 14
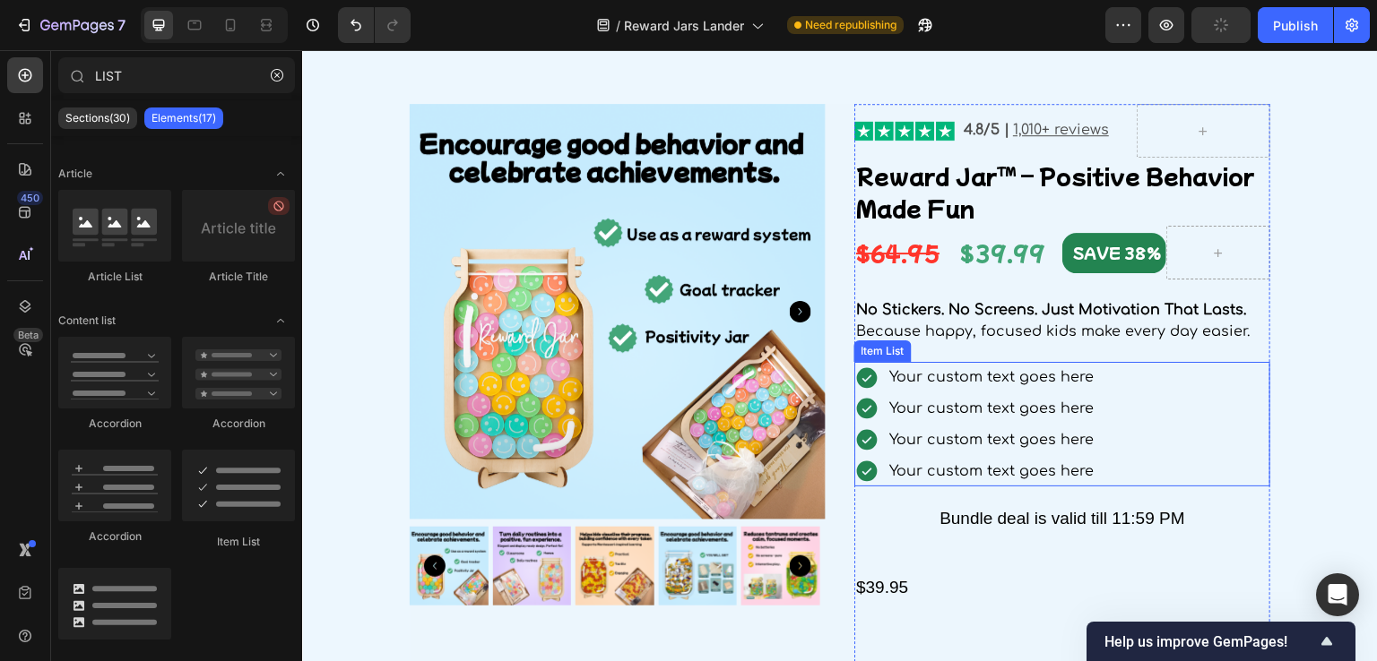
click at [961, 382] on div "Your custom text goes here" at bounding box center [991, 377] width 210 height 31
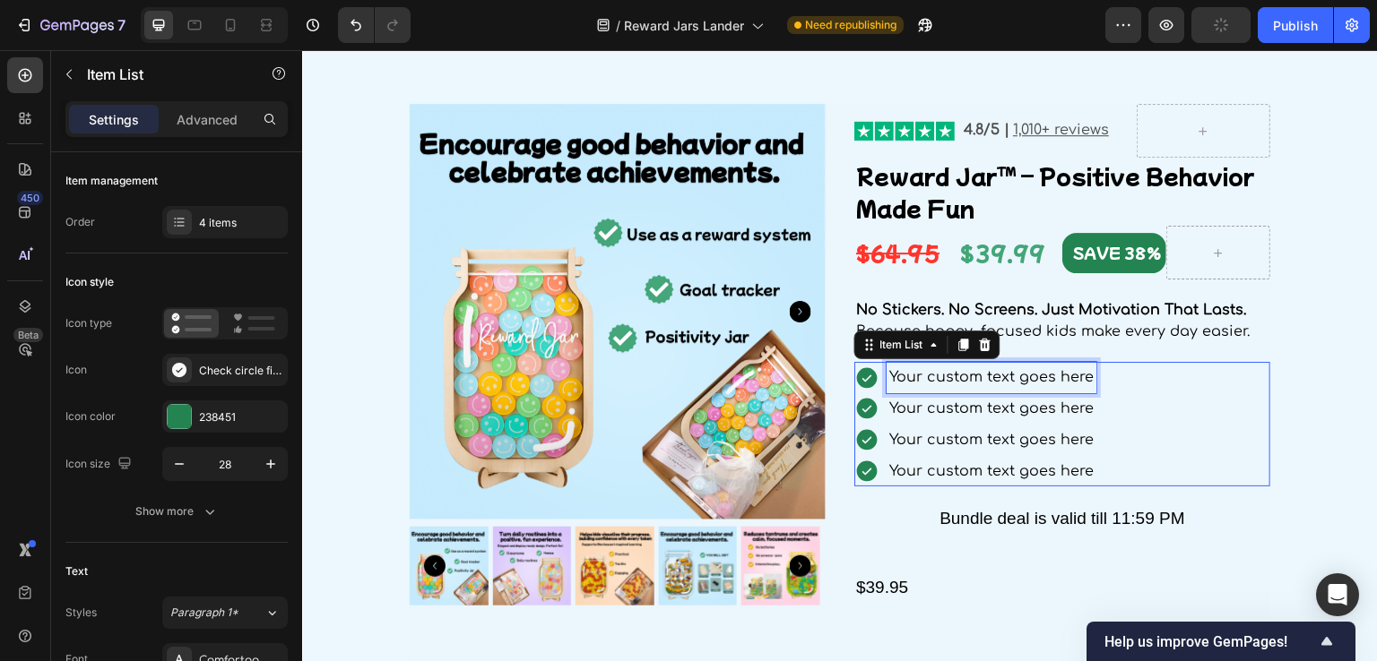
click at [965, 377] on div "Your custom text goes here" at bounding box center [991, 377] width 210 height 31
click at [965, 377] on p "Your custom text goes here" at bounding box center [991, 378] width 204 height 26
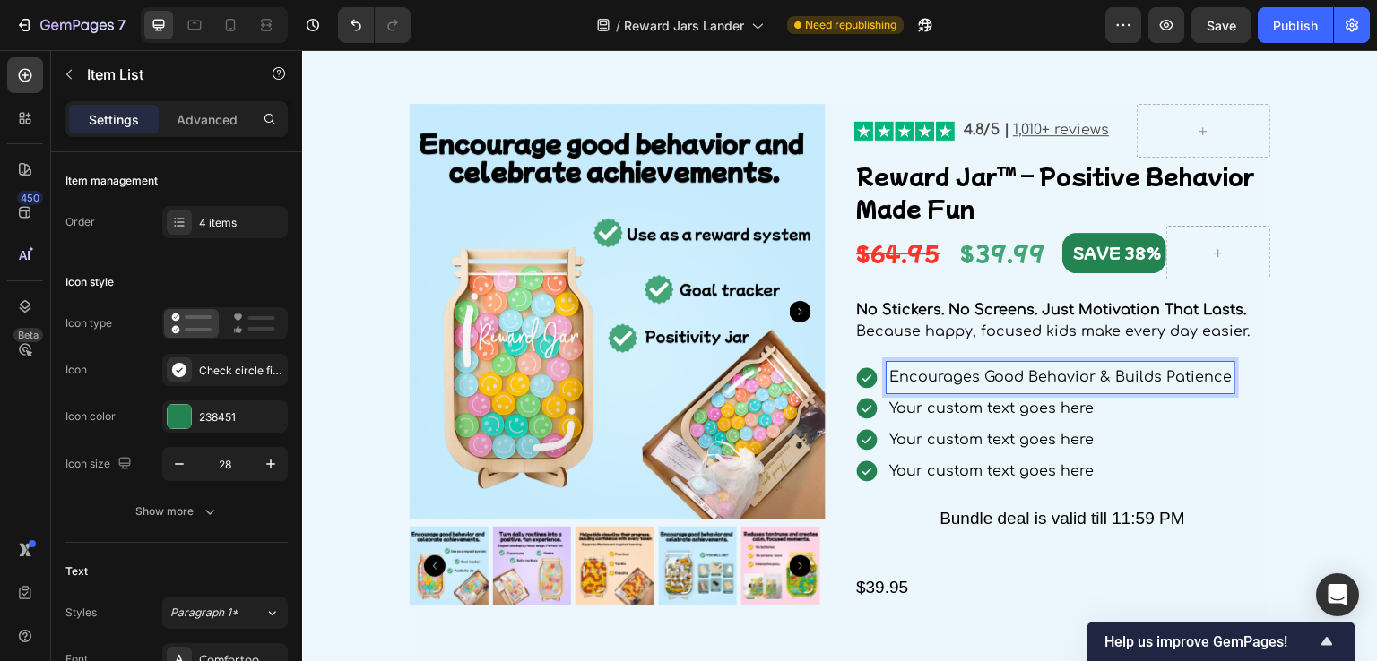
click at [956, 411] on p "Your custom text goes here" at bounding box center [1060, 409] width 342 height 26
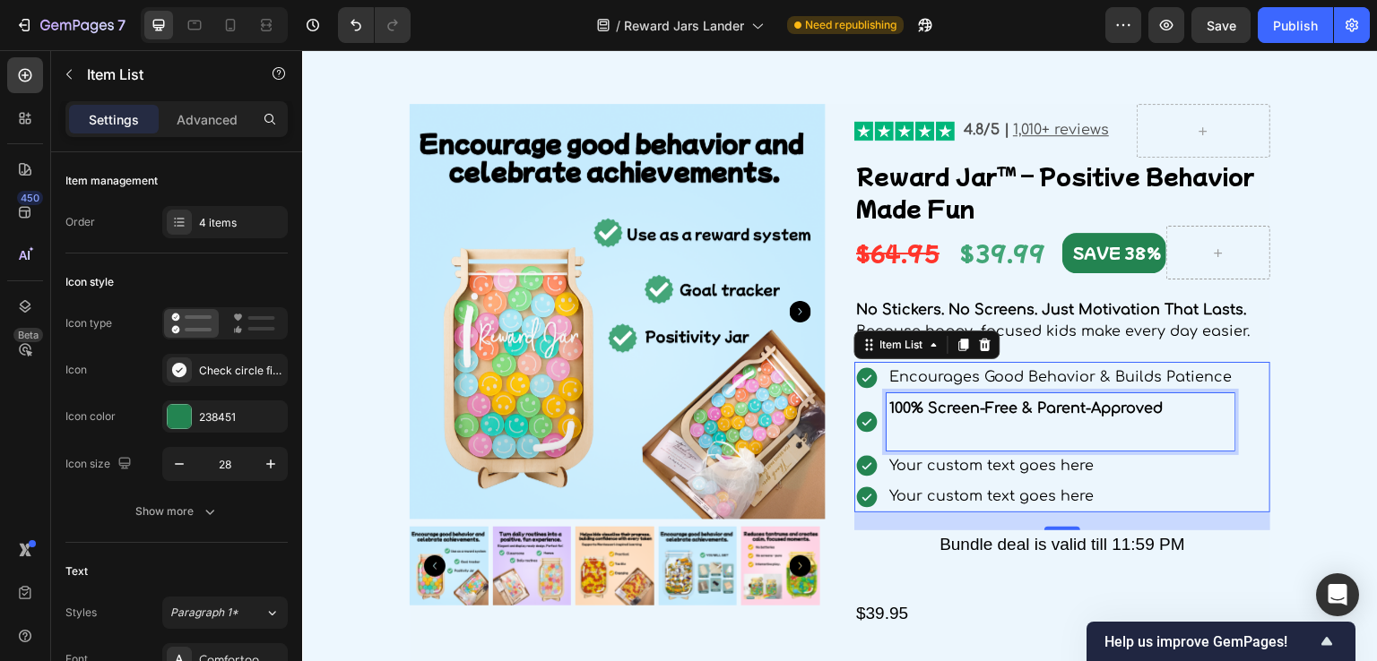
click at [900, 428] on p "Rich Text Editor. Editing area: main" at bounding box center [1060, 435] width 342 height 26
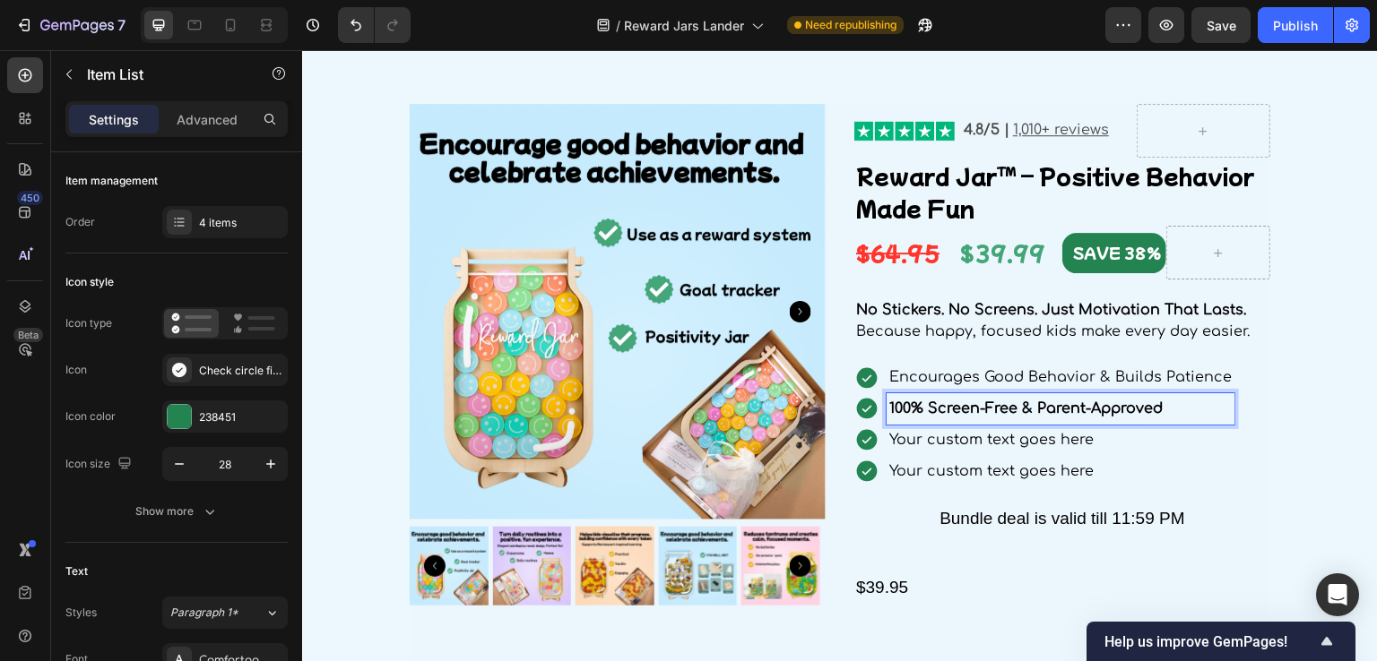
click at [989, 439] on p "Your custom text goes here" at bounding box center [1060, 441] width 342 height 26
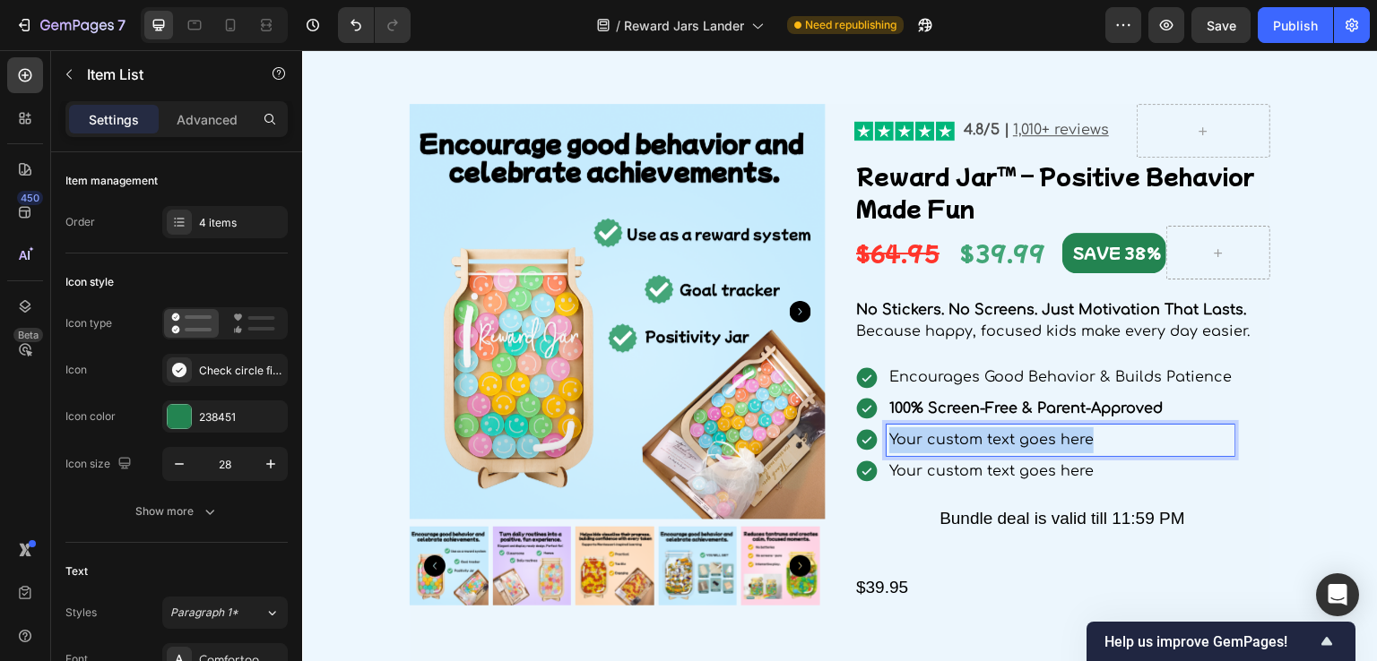
click at [989, 439] on p "Your custom text goes here" at bounding box center [1060, 441] width 342 height 26
click at [951, 464] on p "Your custom text goes here" at bounding box center [1066, 472] width 355 height 26
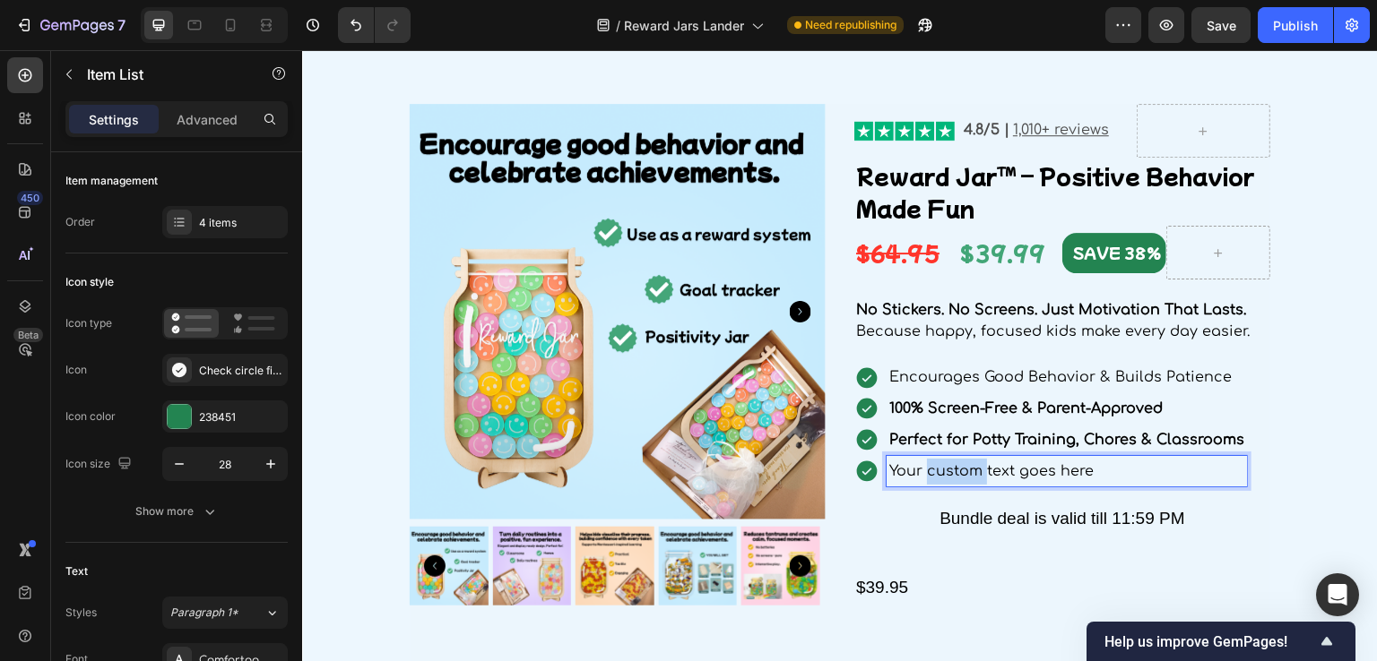
click at [951, 464] on p "Your custom text goes here" at bounding box center [1066, 472] width 355 height 26
click at [958, 382] on p "Encourages Good Behavior & Builds Patience" at bounding box center [1066, 378] width 355 height 26
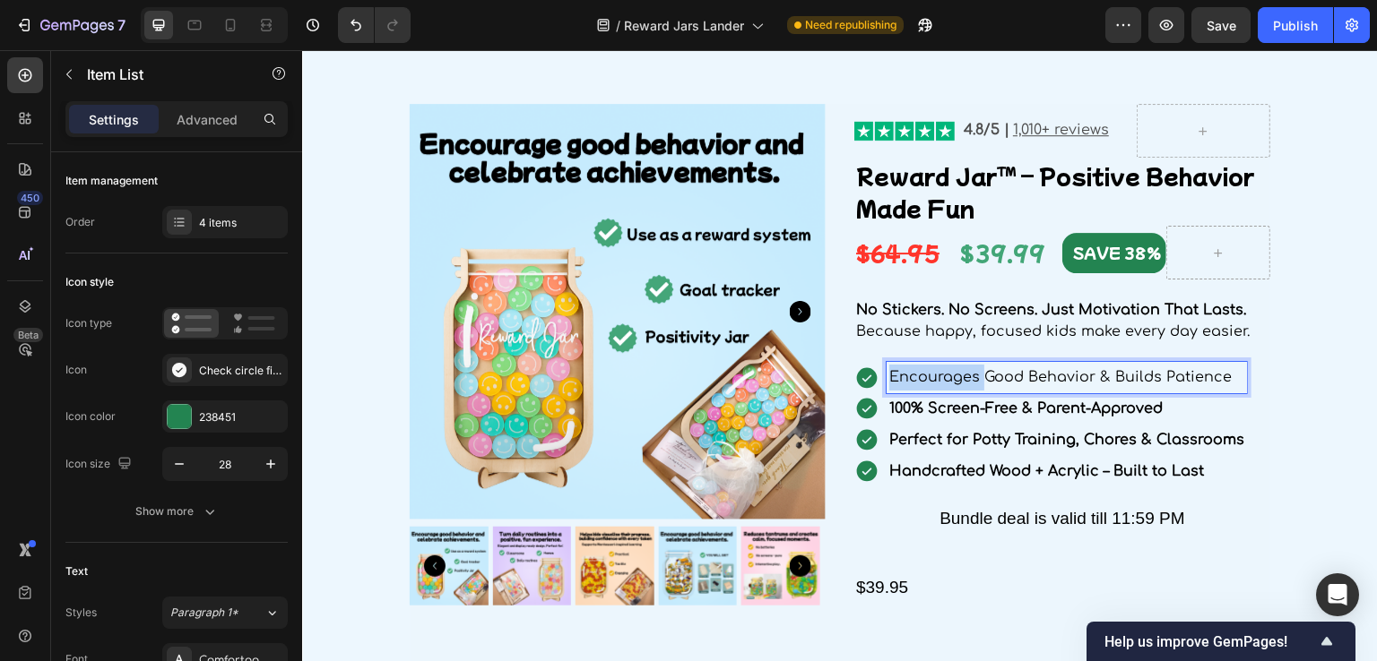
click at [958, 382] on p "Encourages Good Behavior & Builds Patience" at bounding box center [1066, 378] width 355 height 26
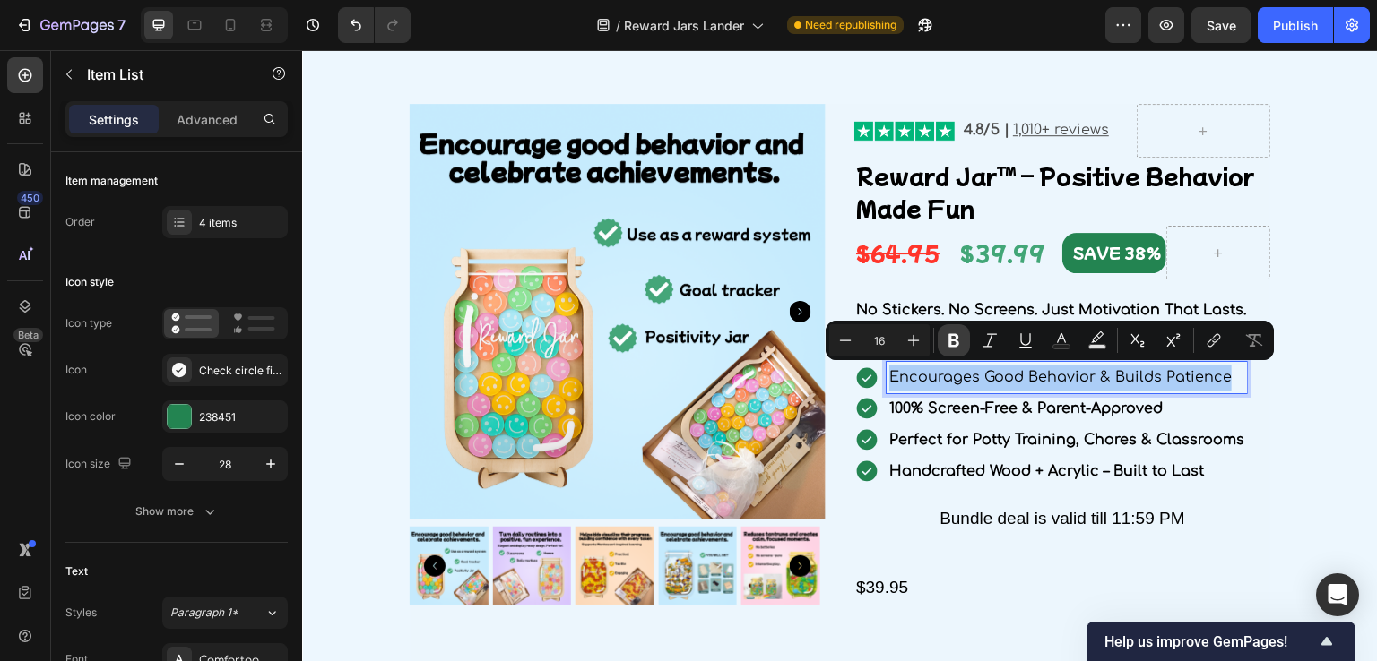
click at [950, 335] on icon "Editor contextual toolbar" at bounding box center [953, 340] width 11 height 13
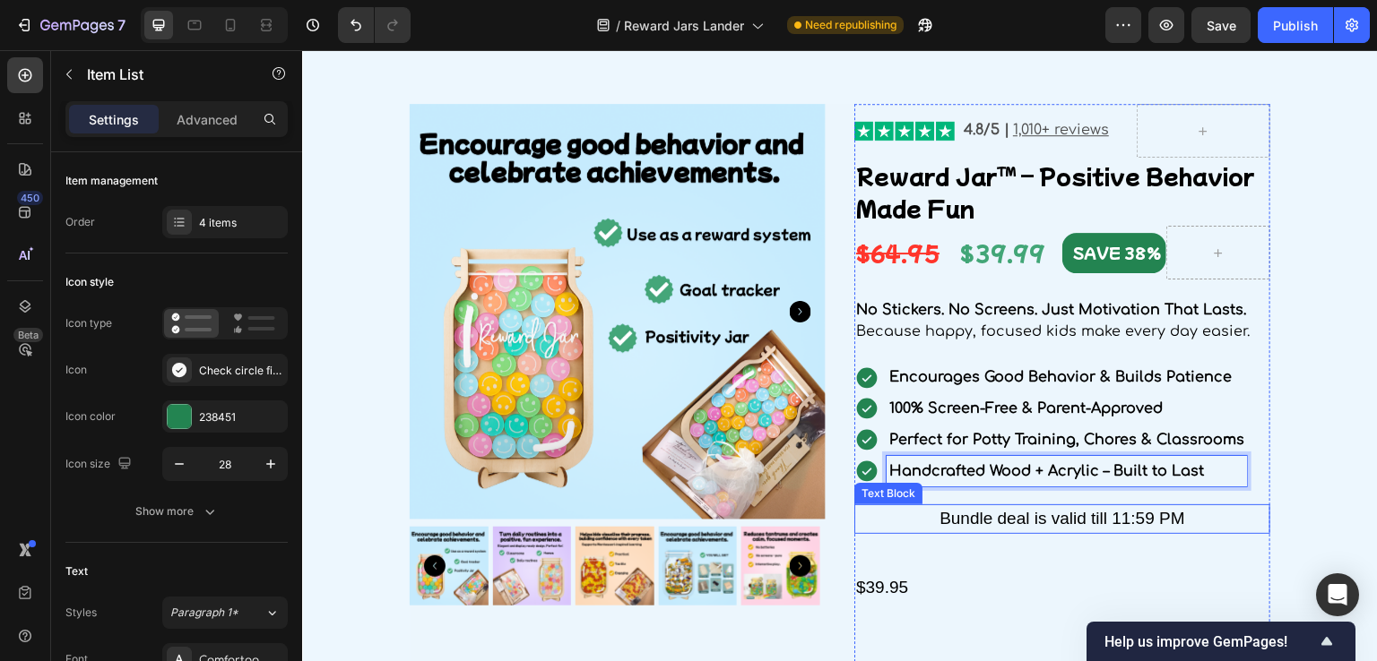
click at [987, 512] on div "Bundle deal is valid till 11:59 PM" at bounding box center [1062, 520] width 416 height 30
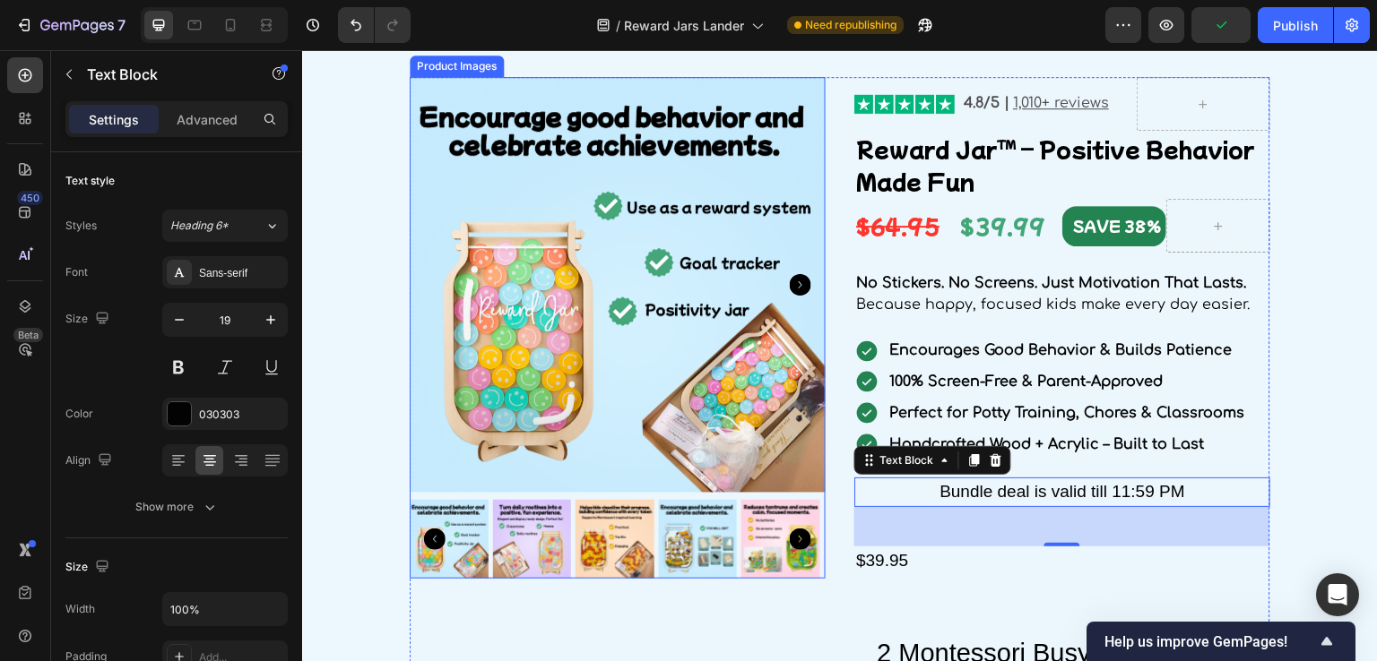
scroll to position [2035, 0]
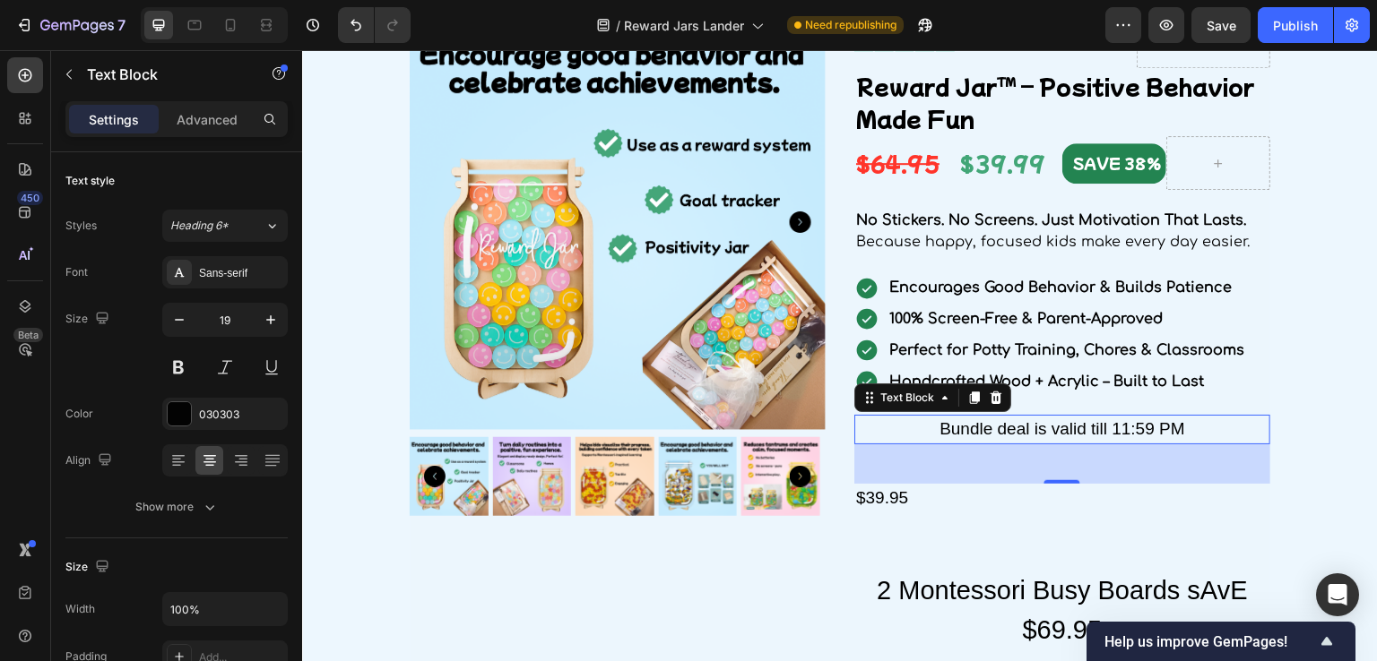
click at [1026, 463] on div "44" at bounding box center [1062, 464] width 416 height 39
click at [1047, 419] on div "Bundle deal is valid till 11:59 PM" at bounding box center [1062, 430] width 416 height 30
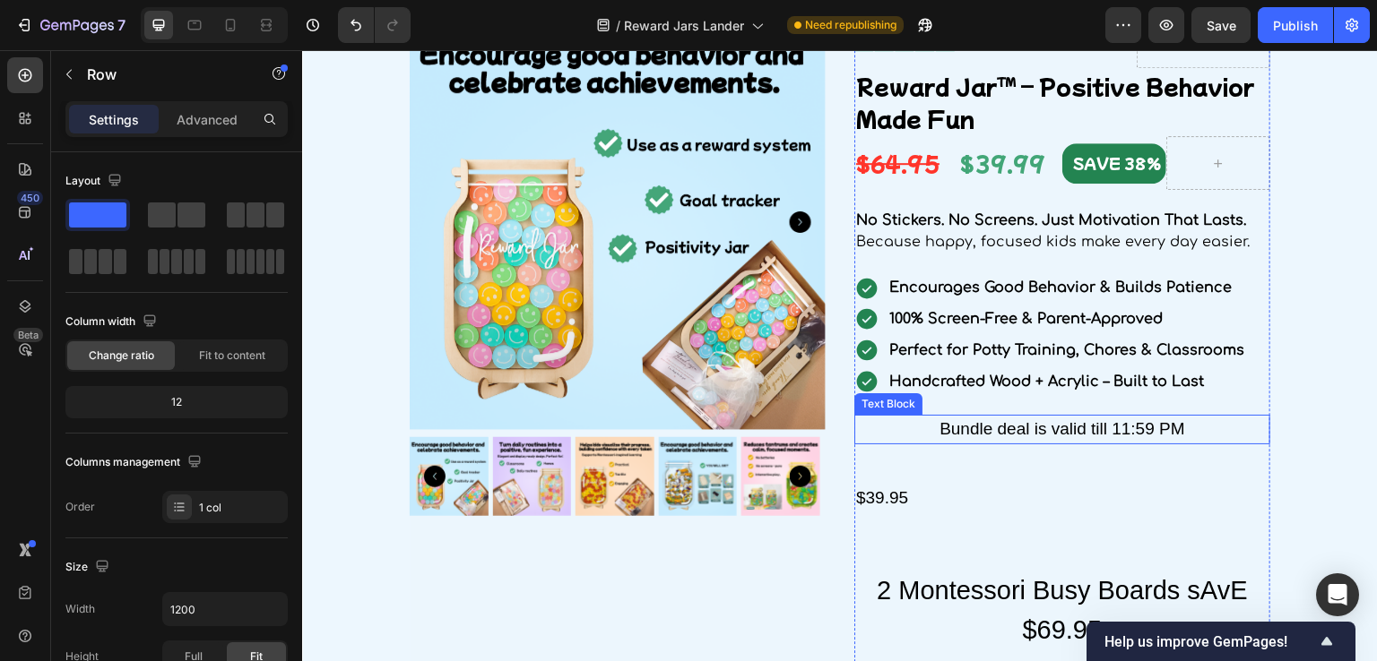
click at [1025, 440] on p "Bundle deal is valid till 11:59 PM" at bounding box center [1062, 430] width 412 height 26
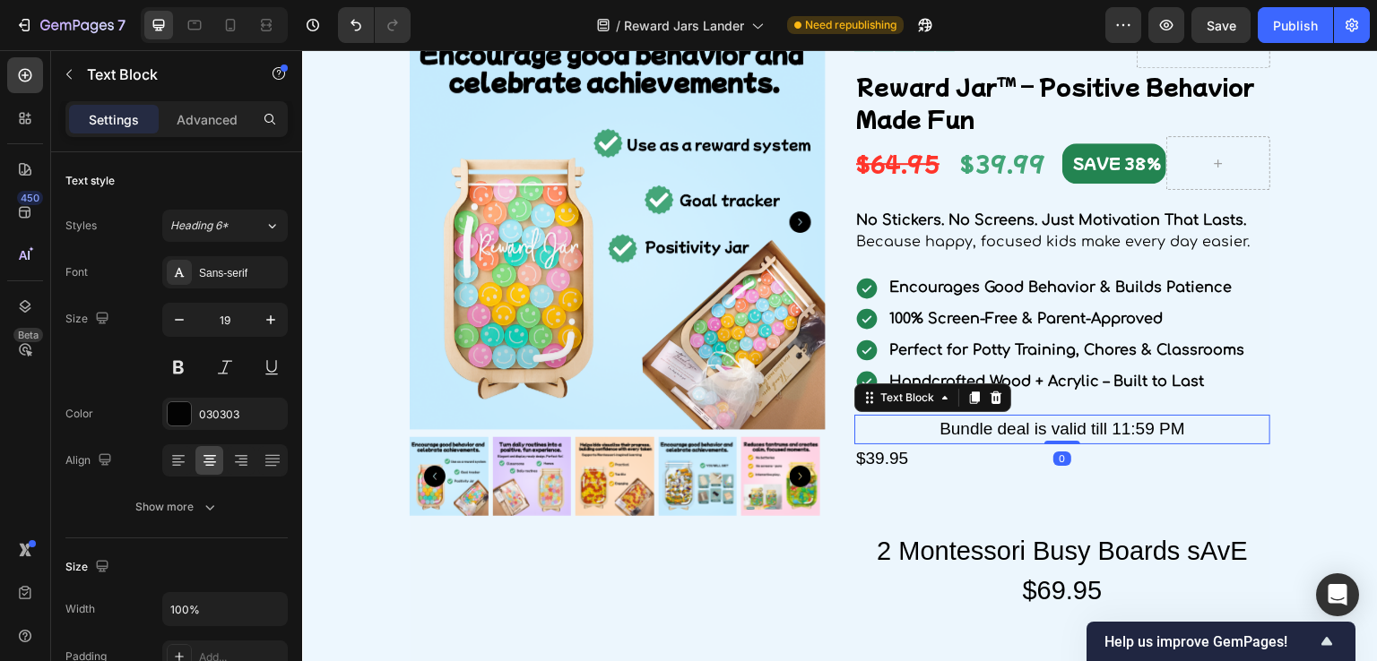
drag, startPoint x: 1041, startPoint y: 478, endPoint x: 1039, endPoint y: 433, distance: 44.9
click at [1039, 433] on div "Bundle deal is valid till 11:59 PM Text Block 0" at bounding box center [1062, 430] width 416 height 30
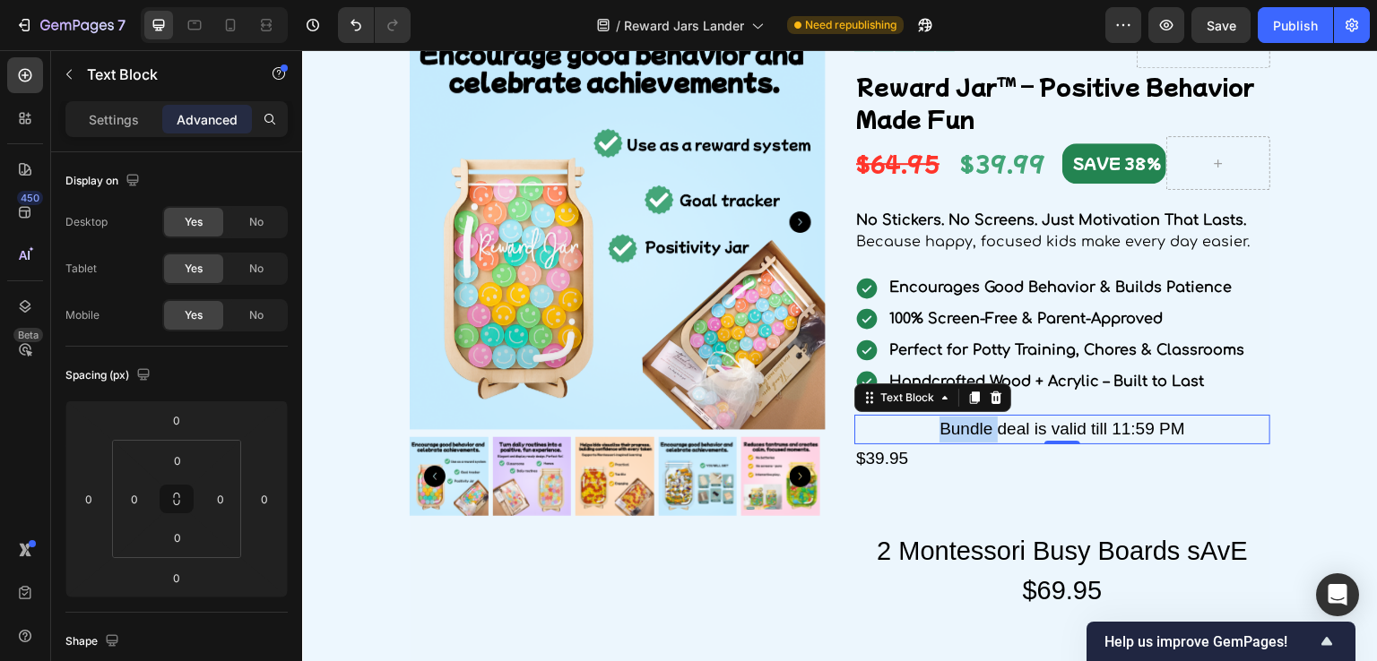
click at [955, 426] on p "Bundle deal is valid till 11:59 PM" at bounding box center [1062, 430] width 412 height 26
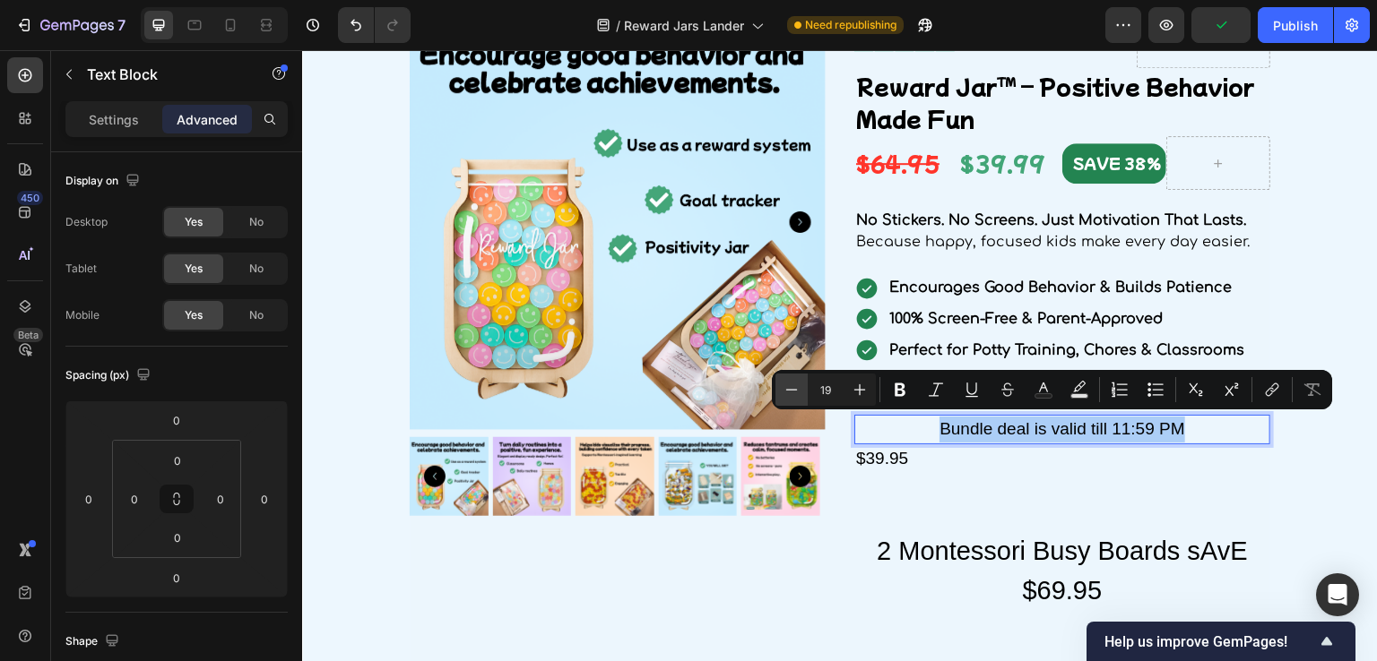
click at [796, 389] on icon "Editor contextual toolbar" at bounding box center [792, 389] width 12 height 1
type input "16"
click at [112, 128] on div "Settings" at bounding box center [114, 119] width 90 height 29
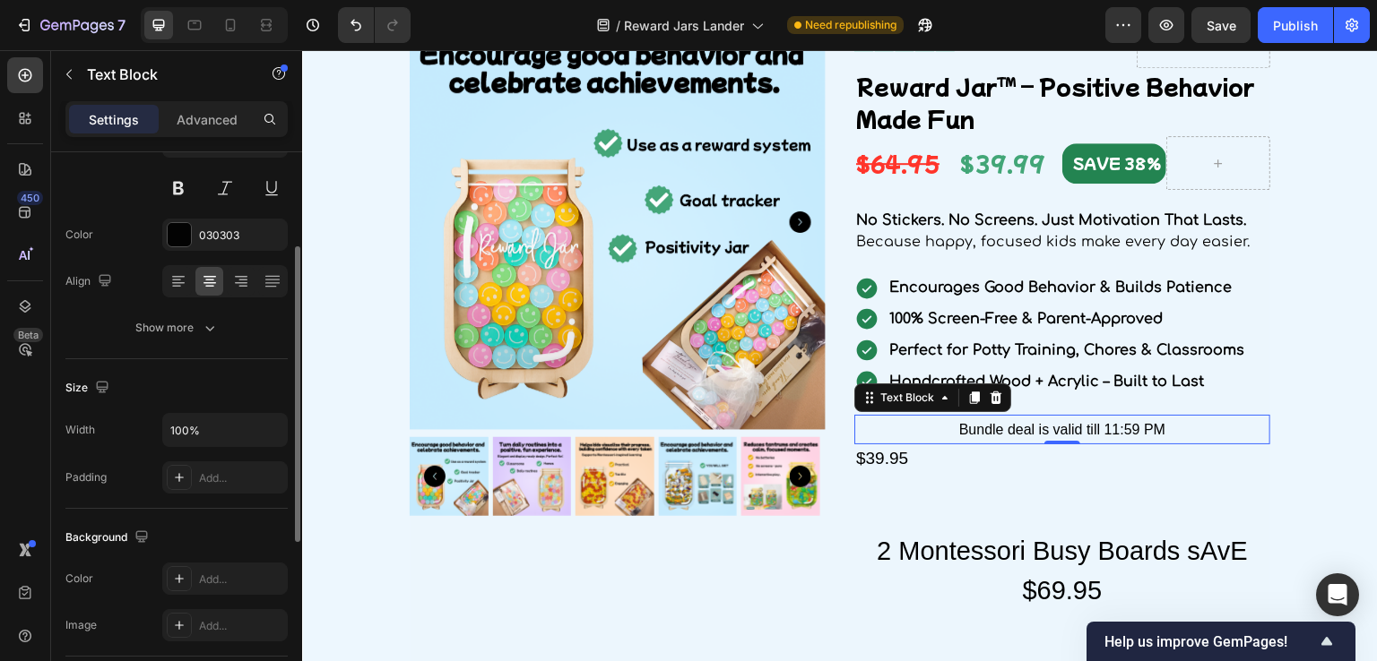
scroll to position [0, 0]
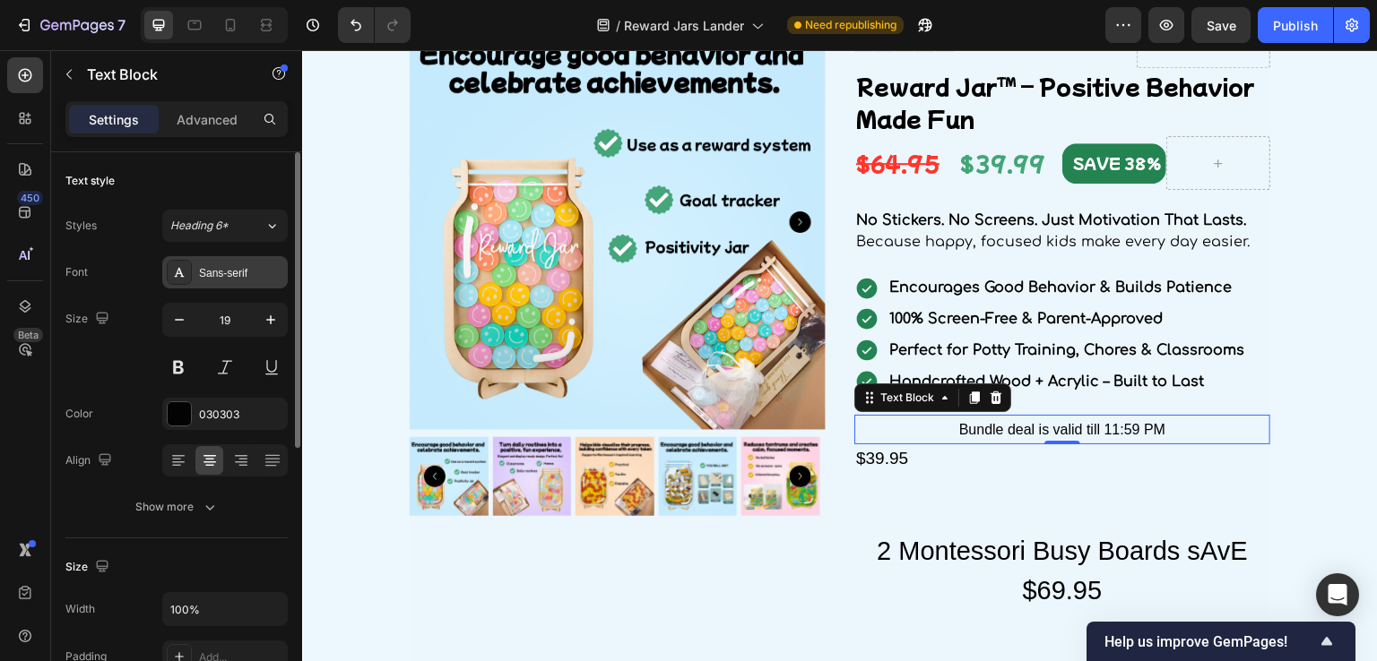
click at [229, 267] on div "Sans-serif" at bounding box center [241, 273] width 84 height 16
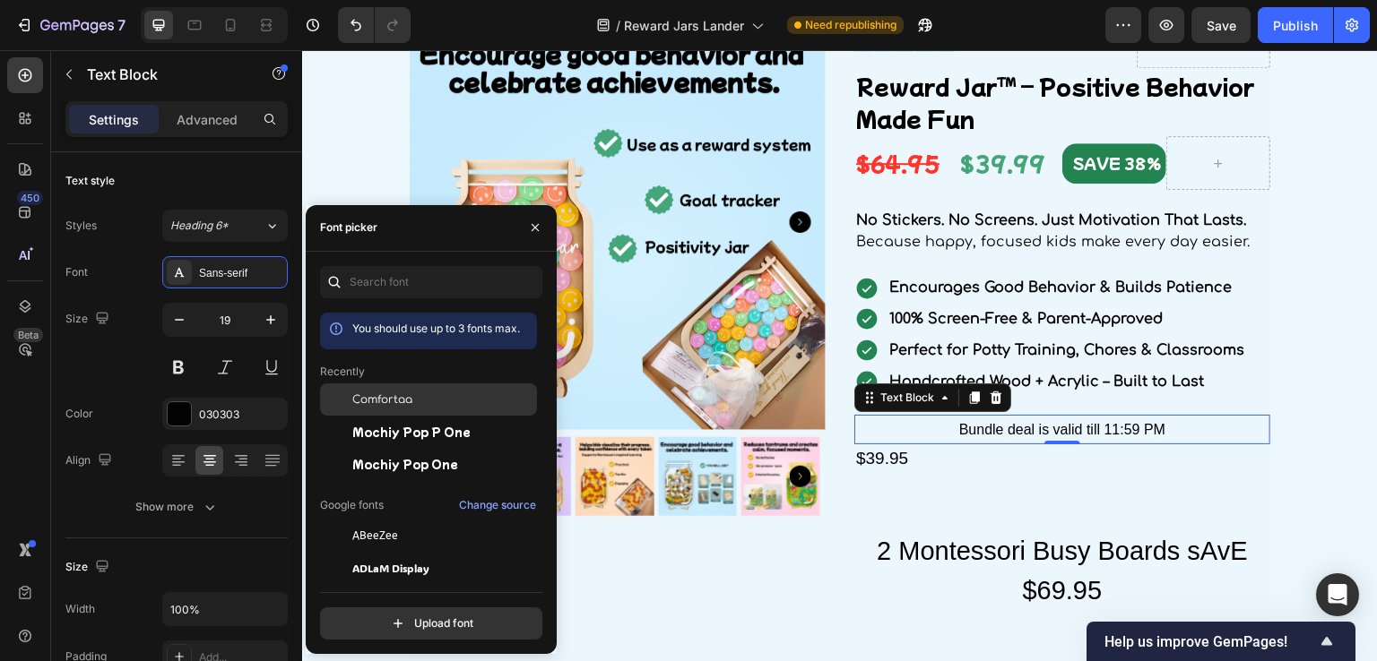
click at [376, 401] on span "Comfortaa" at bounding box center [382, 400] width 60 height 16
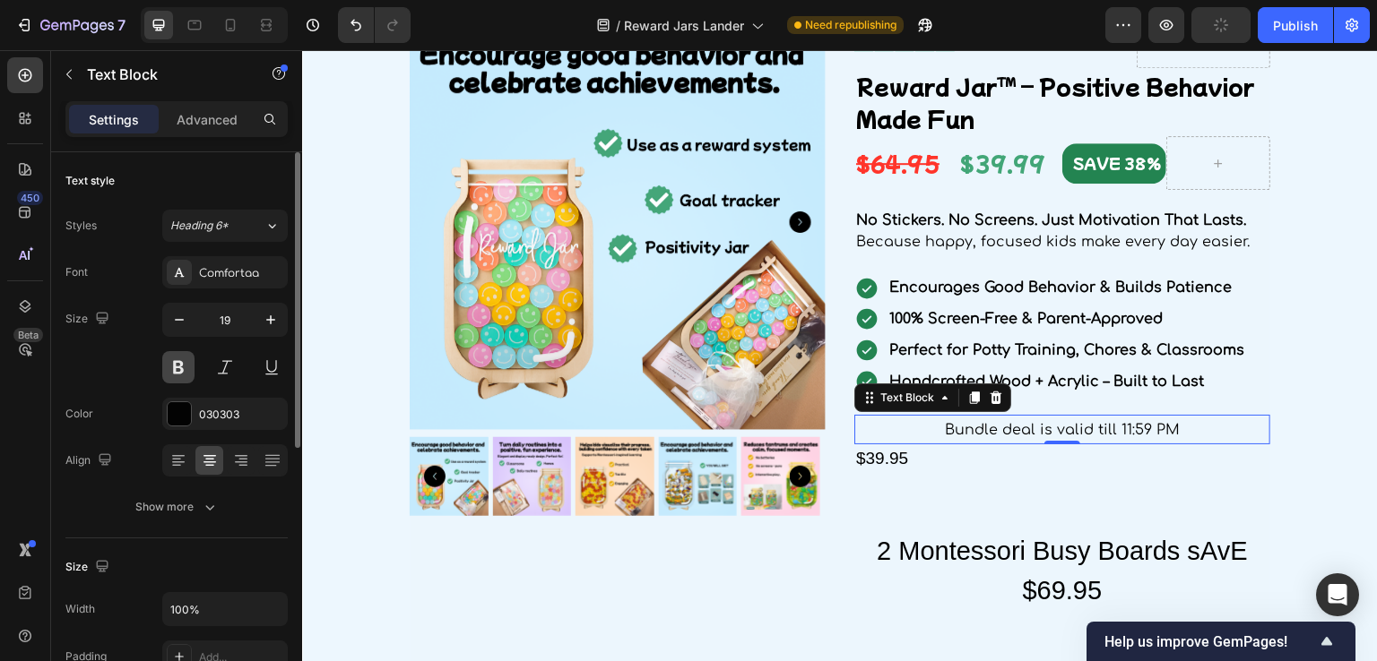
click at [182, 367] on button at bounding box center [178, 367] width 32 height 32
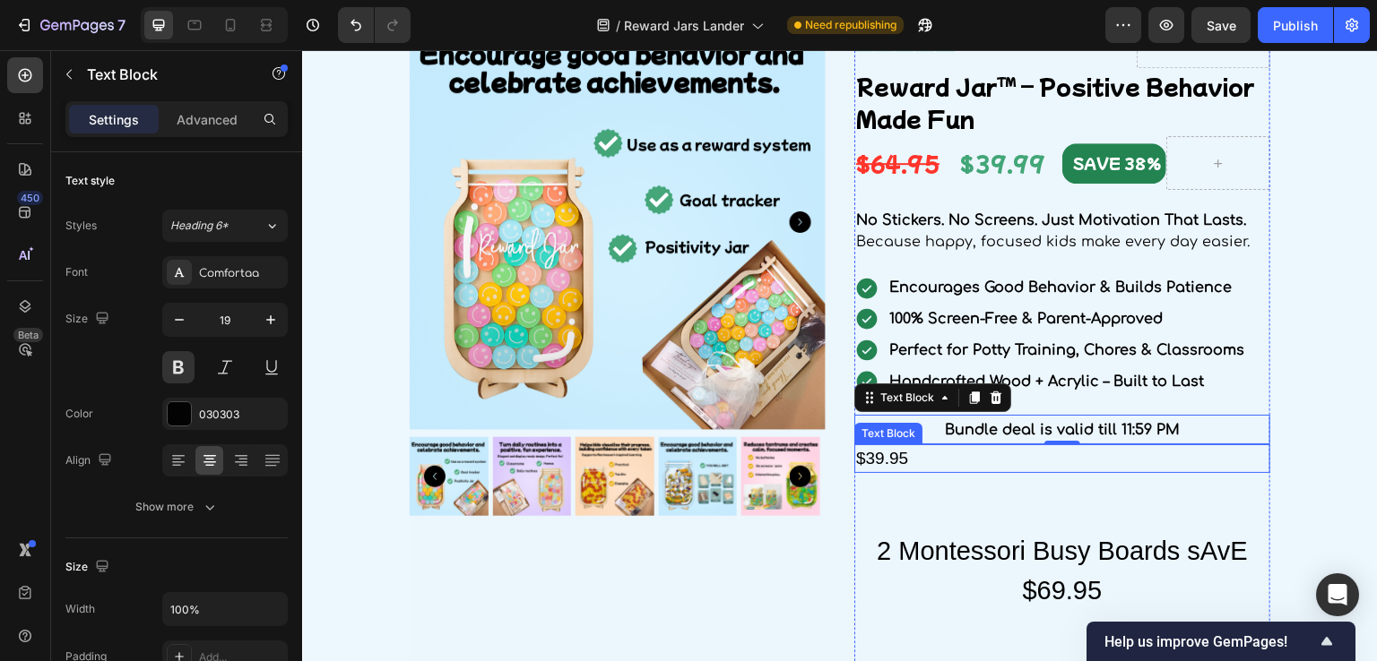
click at [999, 450] on div "$39.95" at bounding box center [1062, 460] width 416 height 30
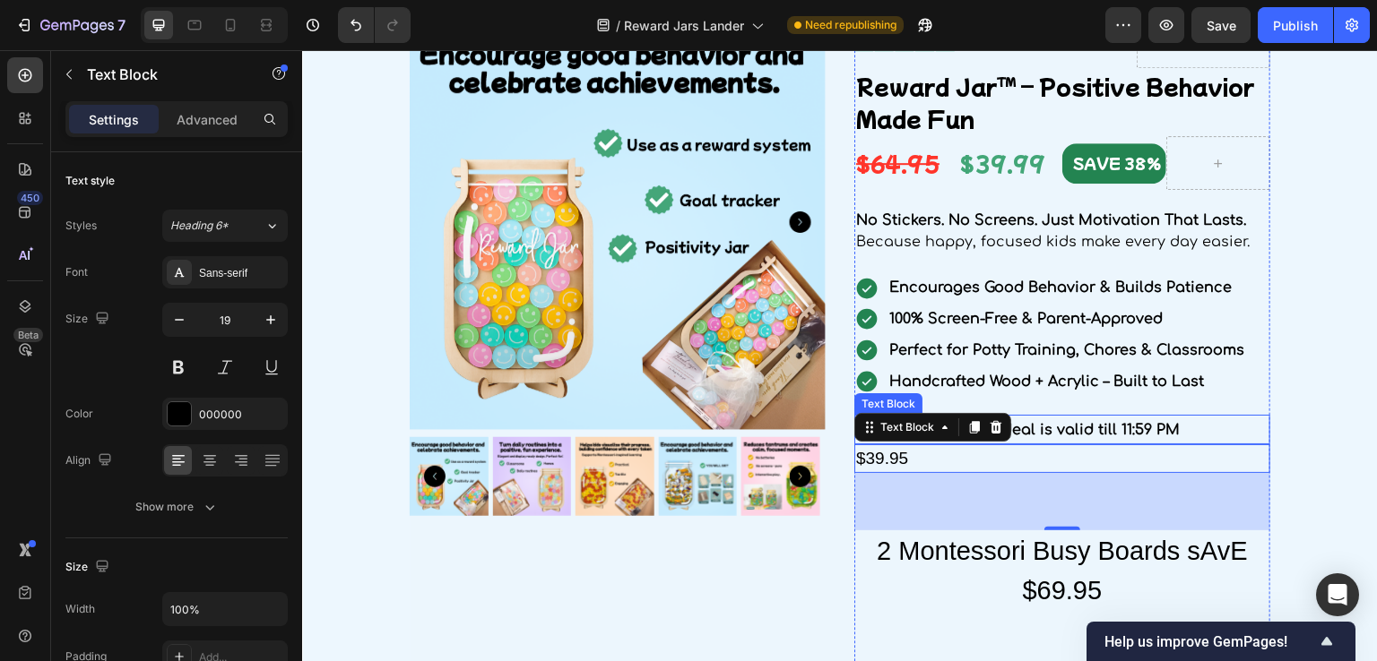
click at [1033, 419] on p "Bundle deal is valid till 11:59 PM" at bounding box center [1062, 430] width 412 height 26
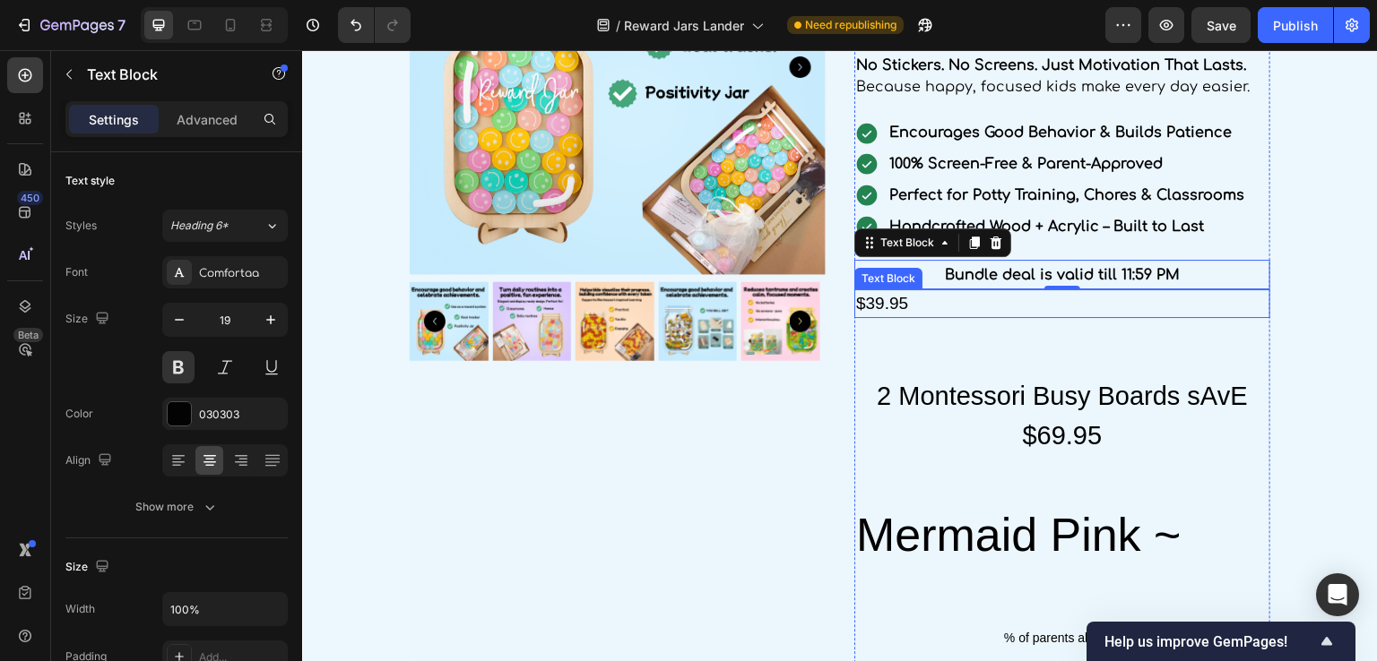
scroll to position [2035, 0]
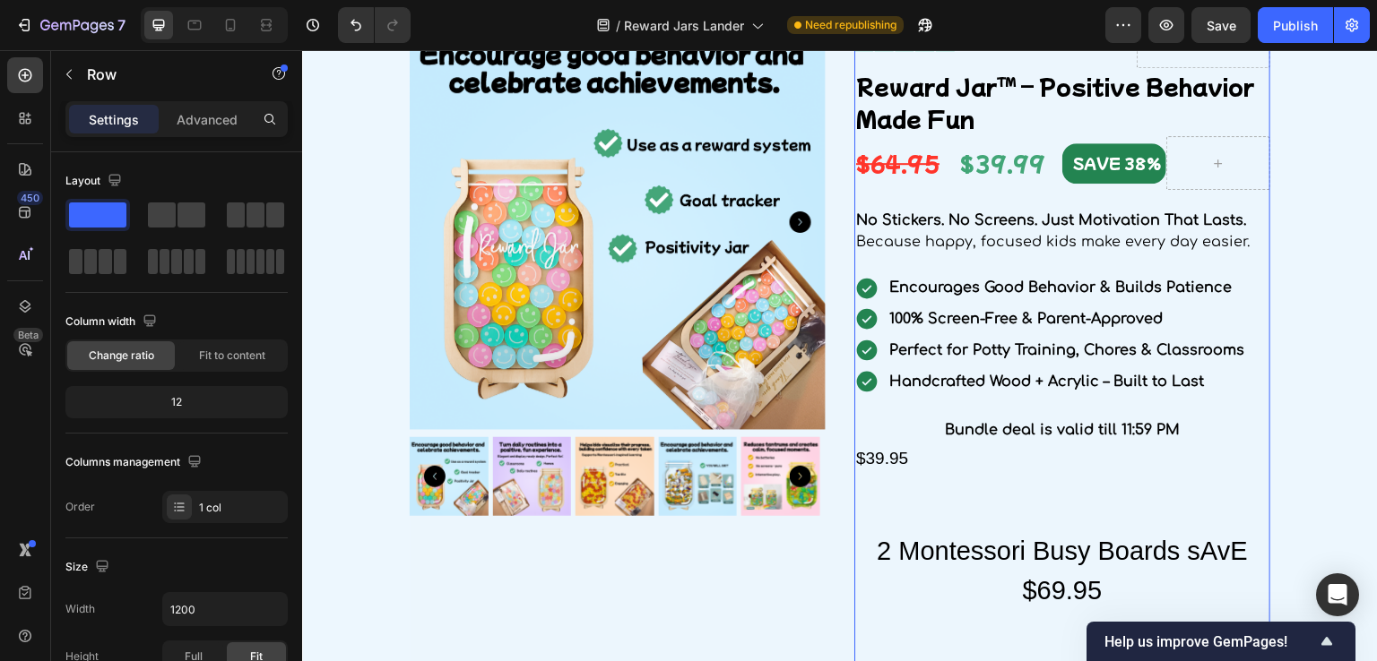
click at [880, 467] on div "$39.95" at bounding box center [1062, 460] width 416 height 30
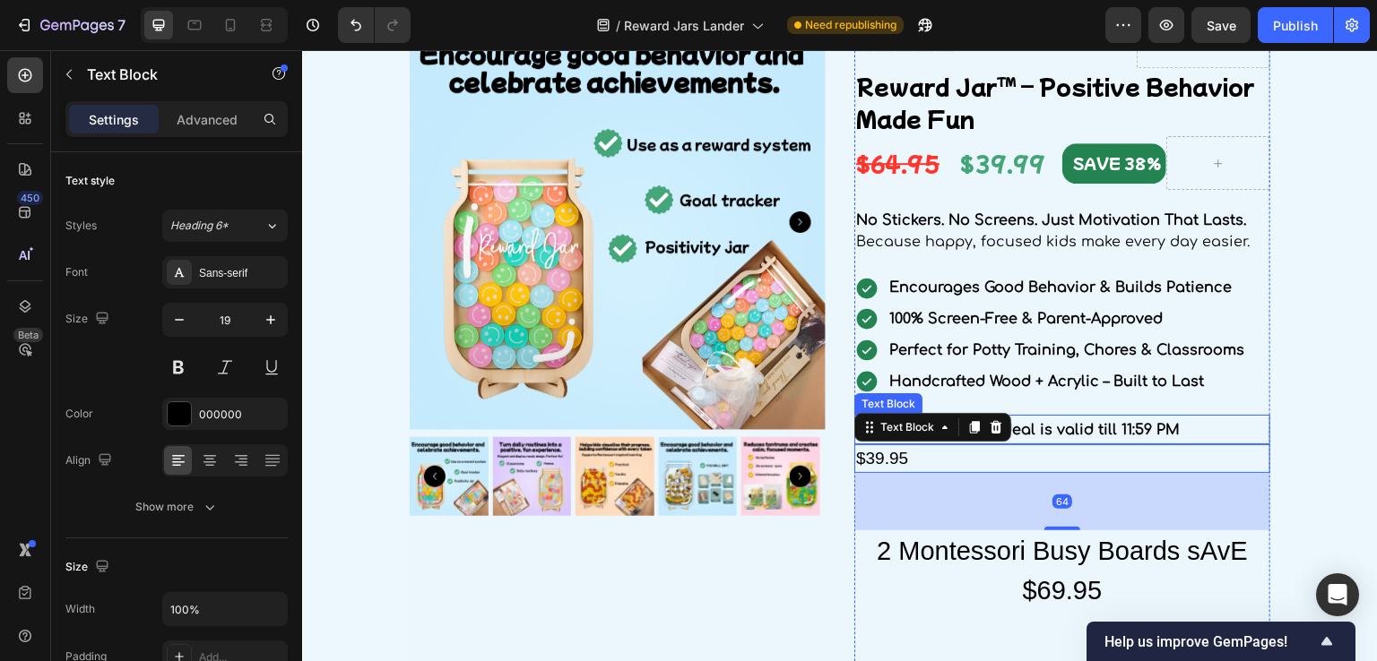
click at [1129, 426] on span "Bundle deal is valid till 11:59 PM" at bounding box center [1062, 430] width 235 height 16
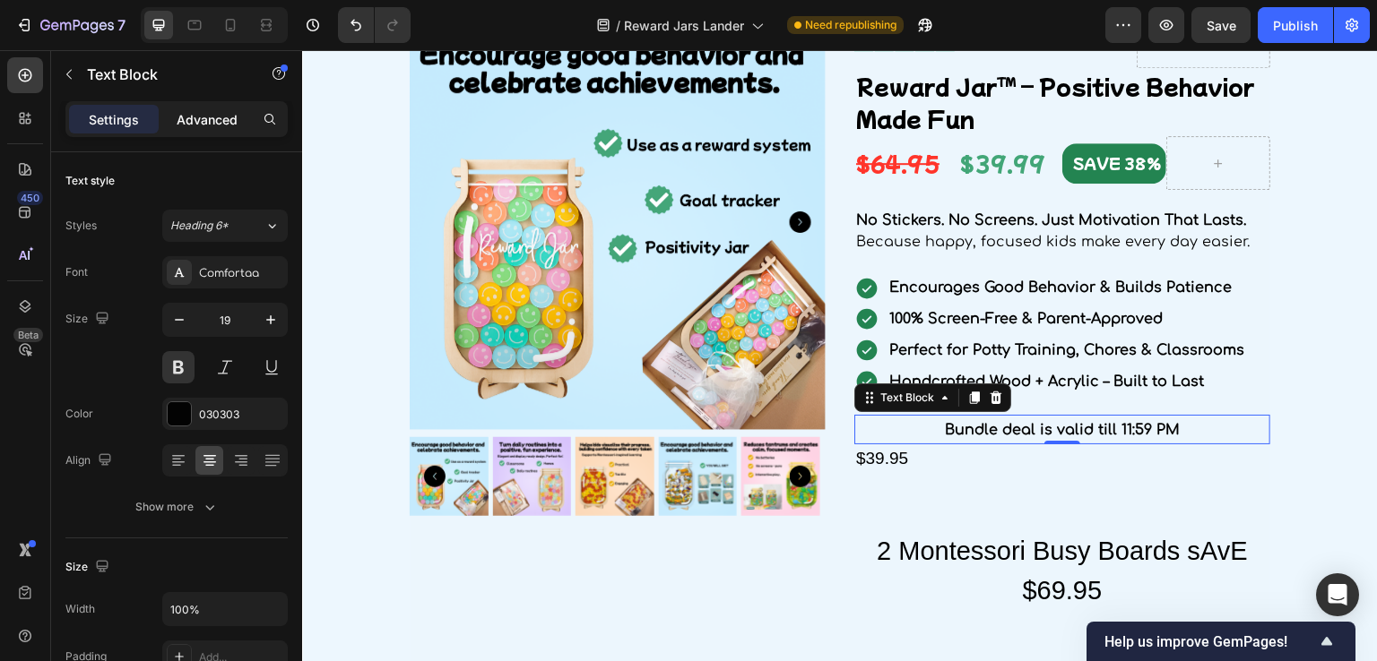
click at [182, 116] on p "Advanced" at bounding box center [207, 119] width 61 height 19
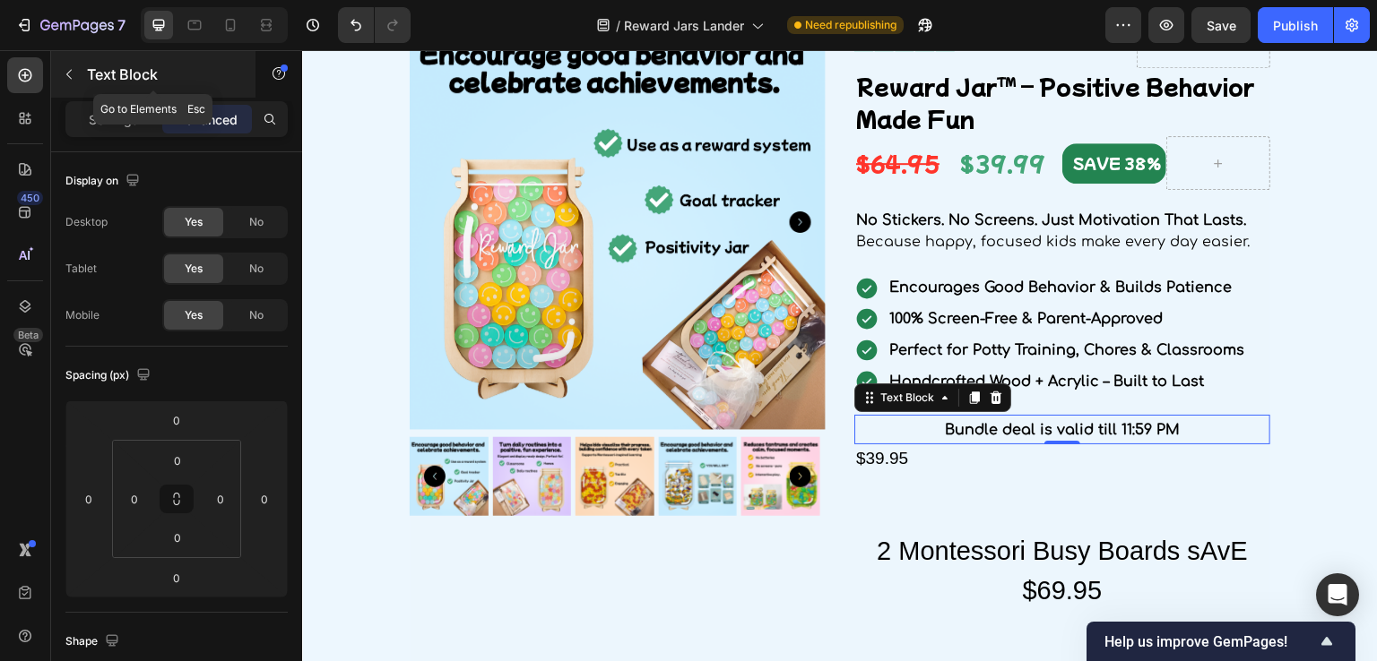
click at [66, 65] on button "button" at bounding box center [69, 74] width 29 height 29
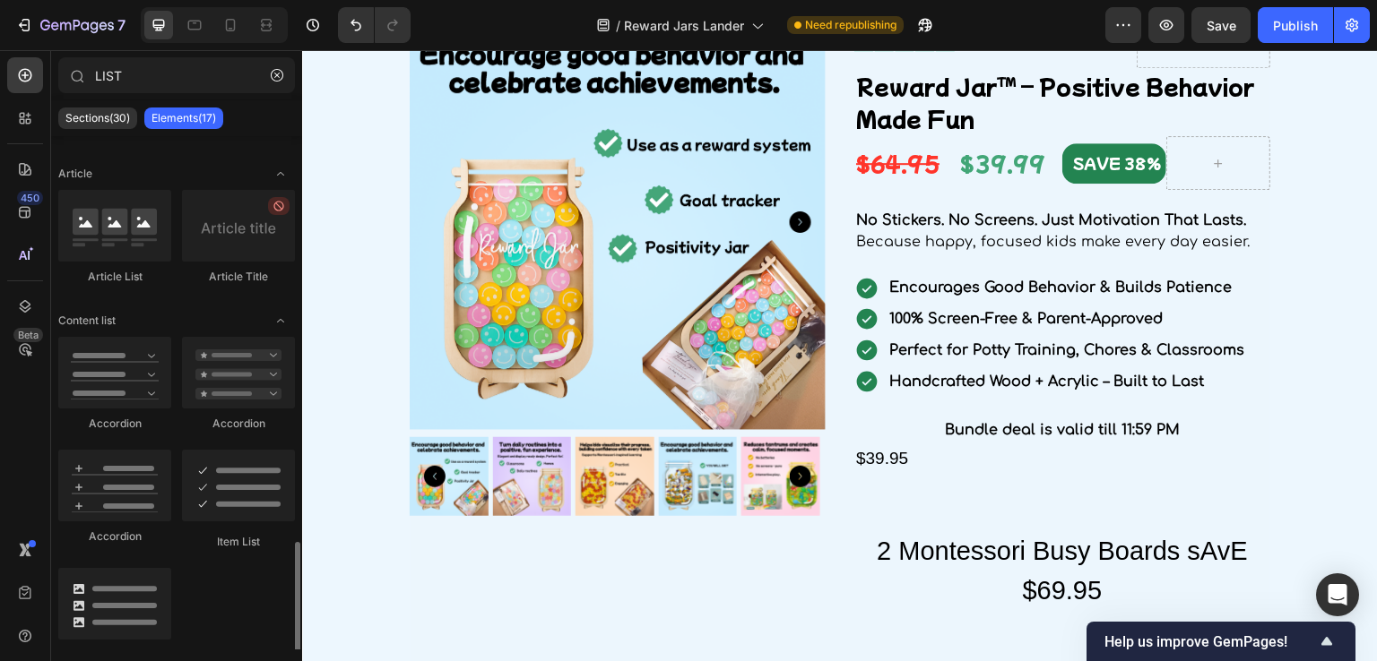
scroll to position [704, 0]
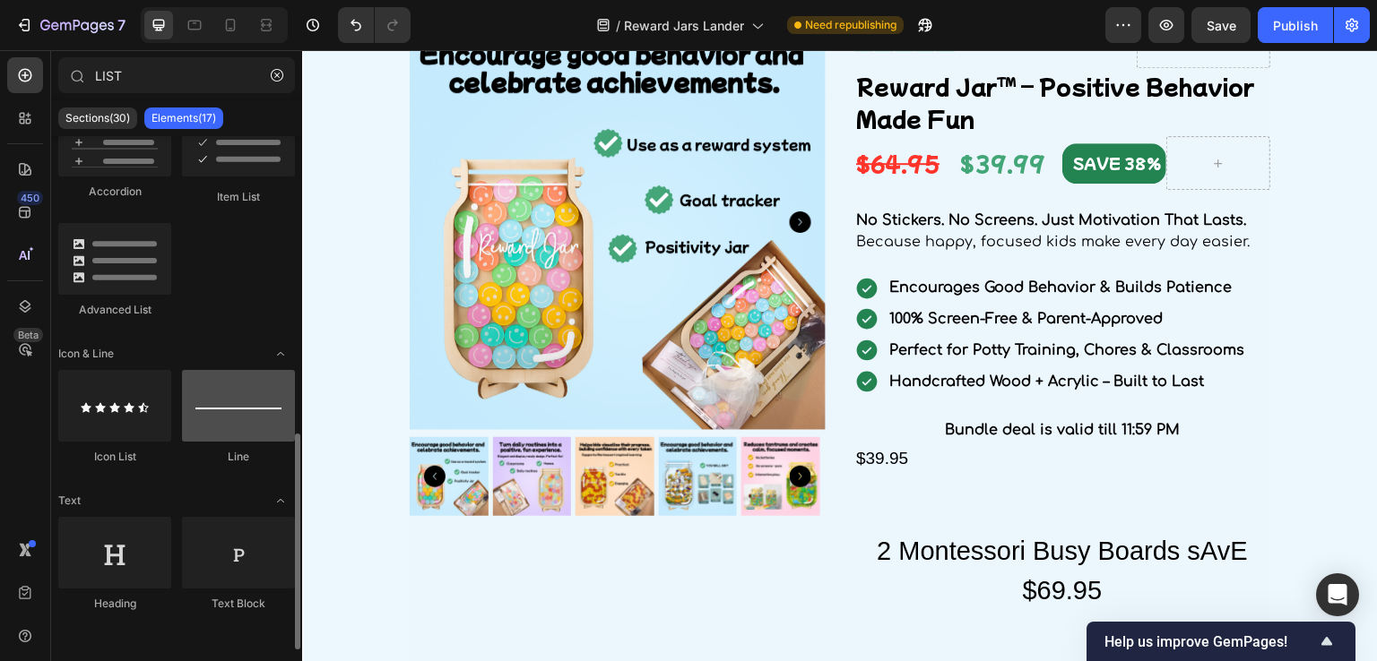
click at [219, 406] on div at bounding box center [238, 406] width 113 height 72
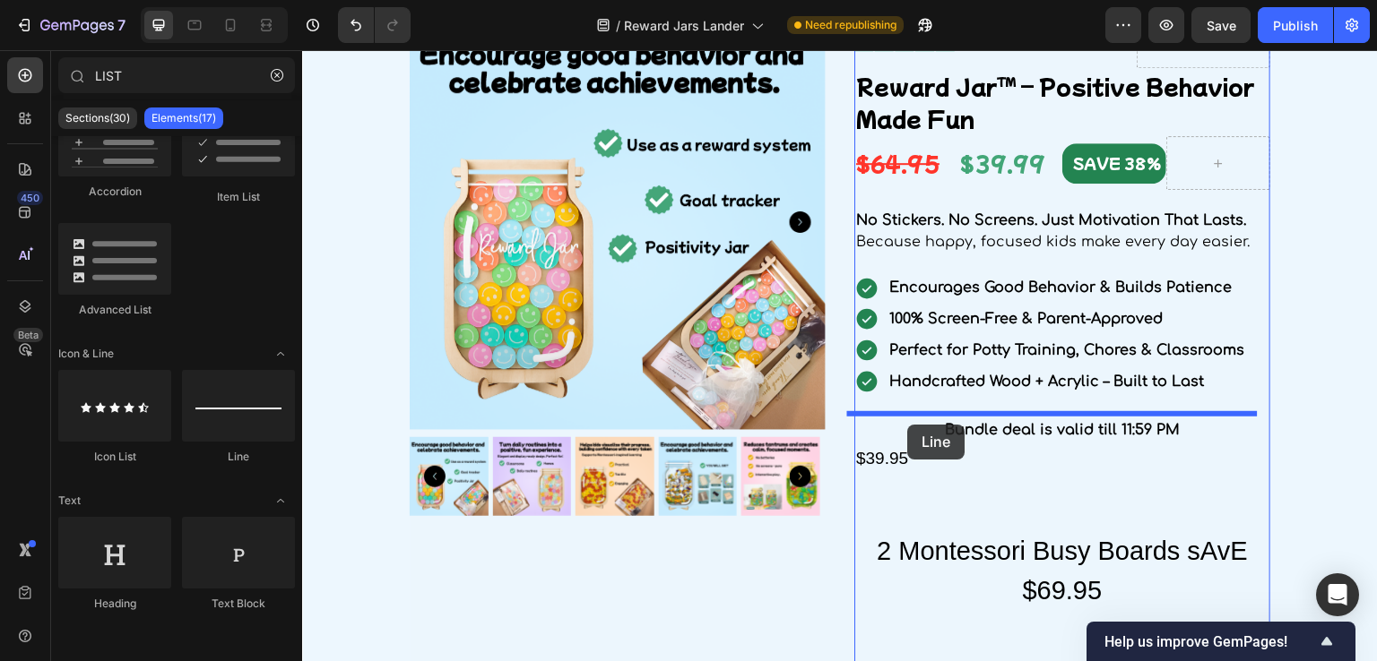
drag, startPoint x: 544, startPoint y: 460, endPoint x: 601, endPoint y: 463, distance: 57.5
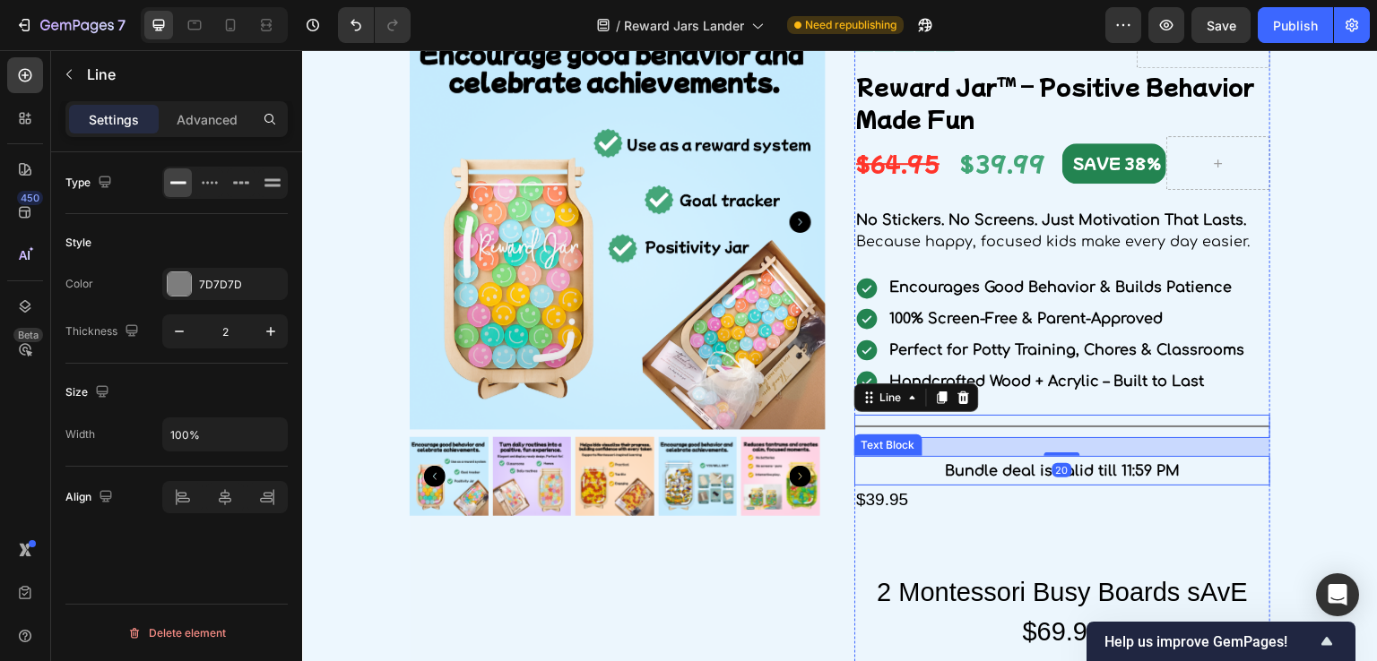
click at [932, 464] on p "Bundle deal is valid till 11:59 PM" at bounding box center [1062, 471] width 412 height 26
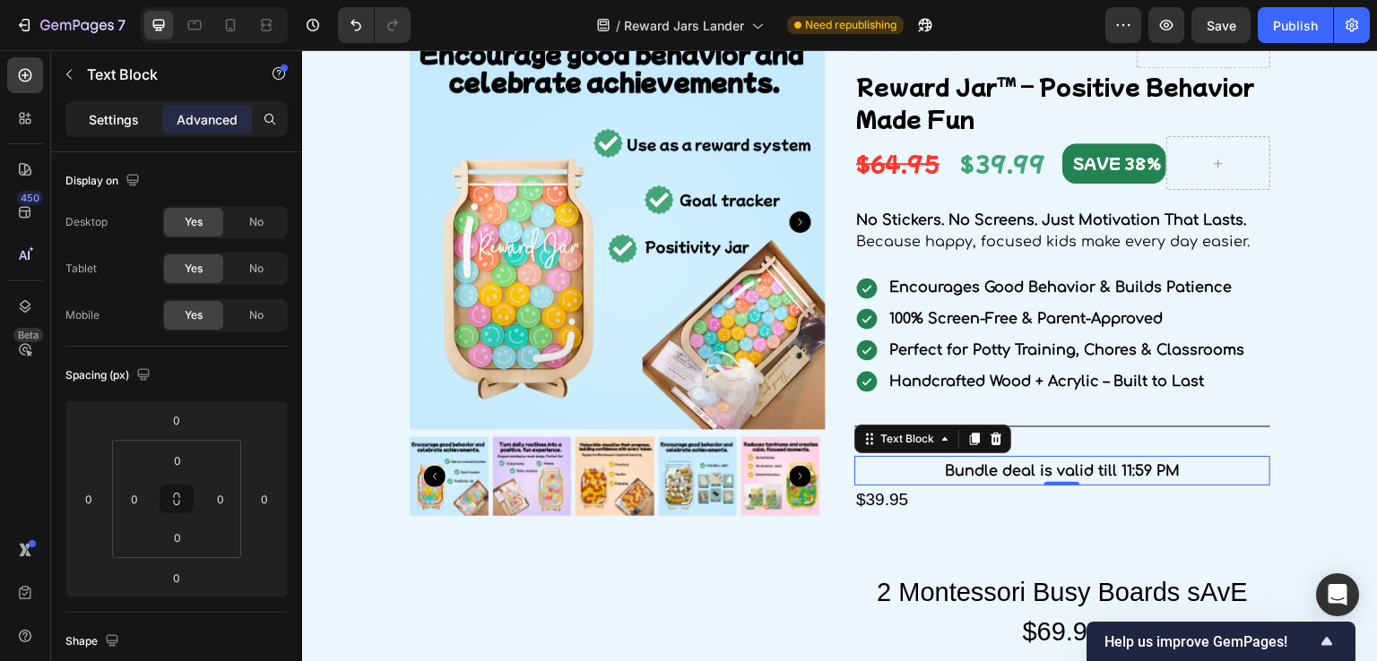
click at [115, 124] on p "Settings" at bounding box center [114, 119] width 50 height 19
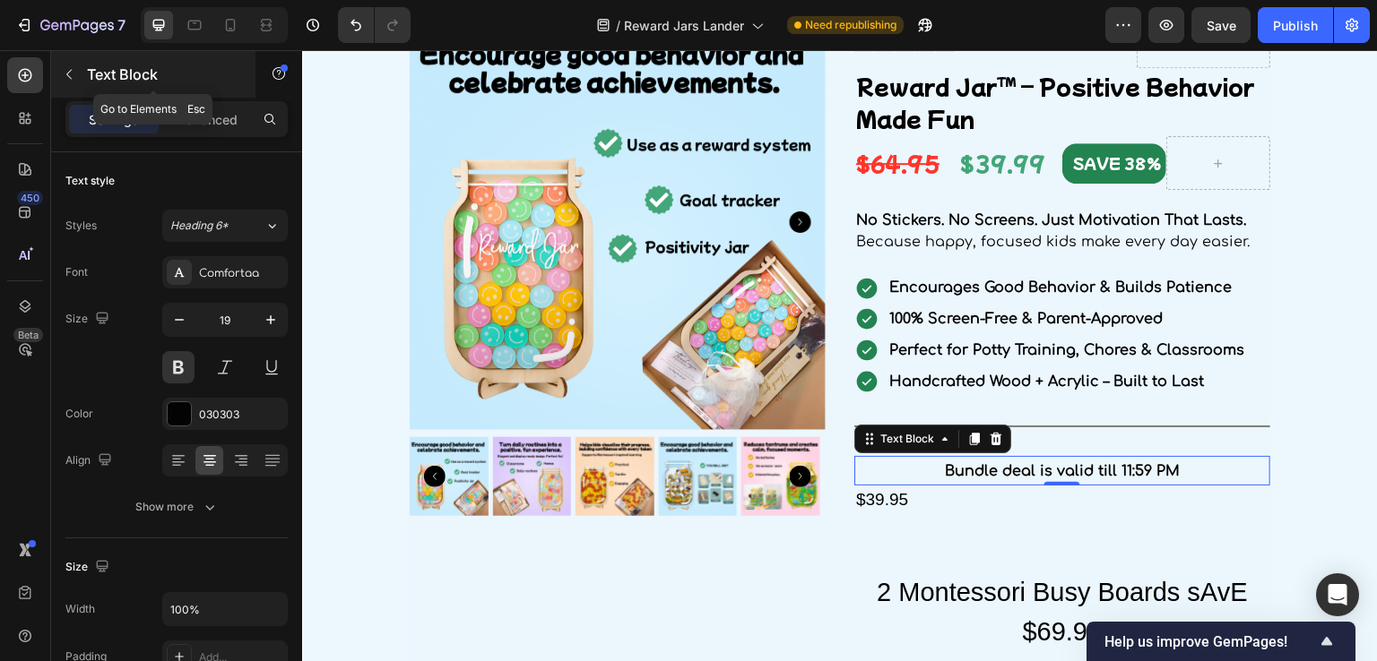
click at [71, 79] on icon "button" at bounding box center [68, 75] width 5 height 10
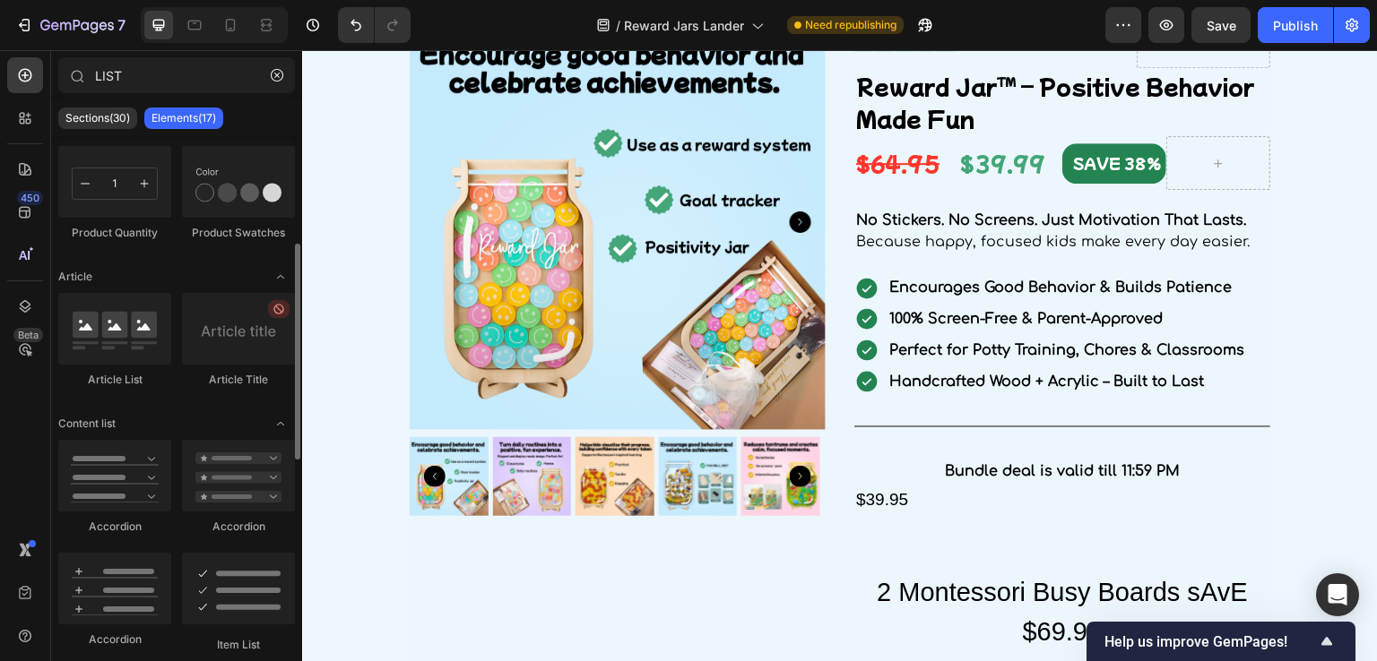
scroll to position [0, 0]
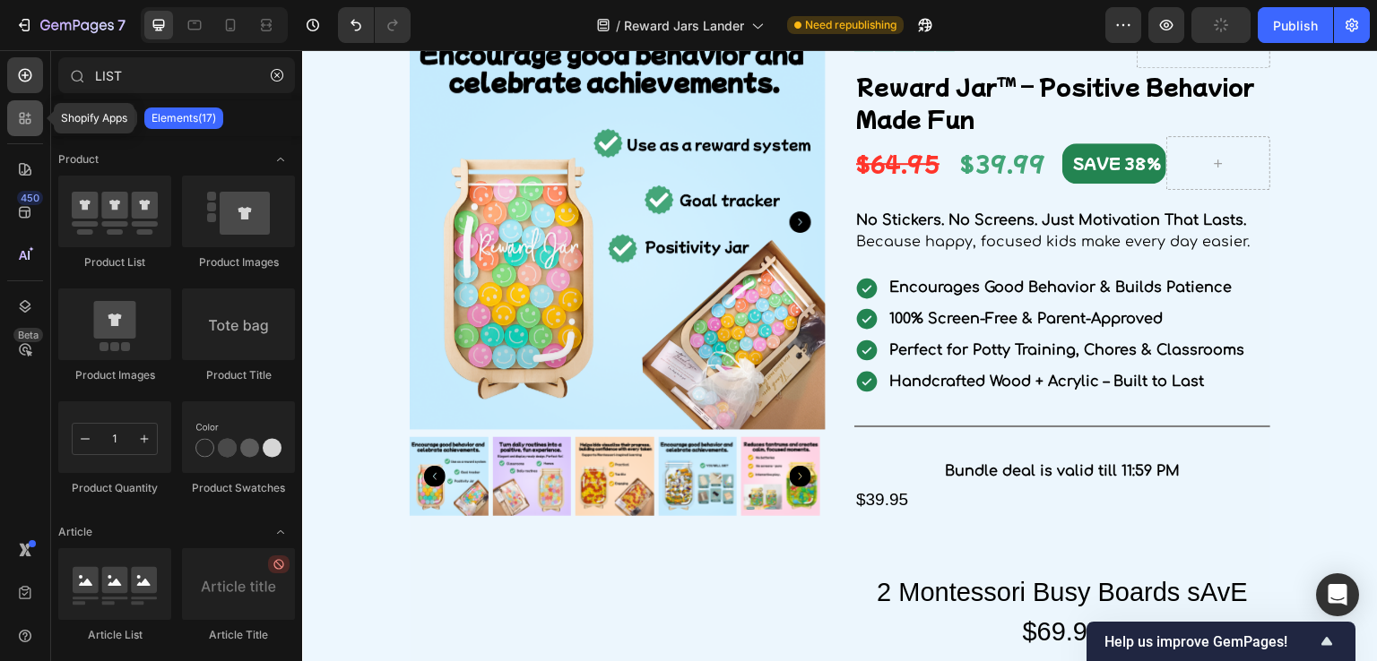
click at [20, 119] on icon at bounding box center [22, 121] width 5 height 5
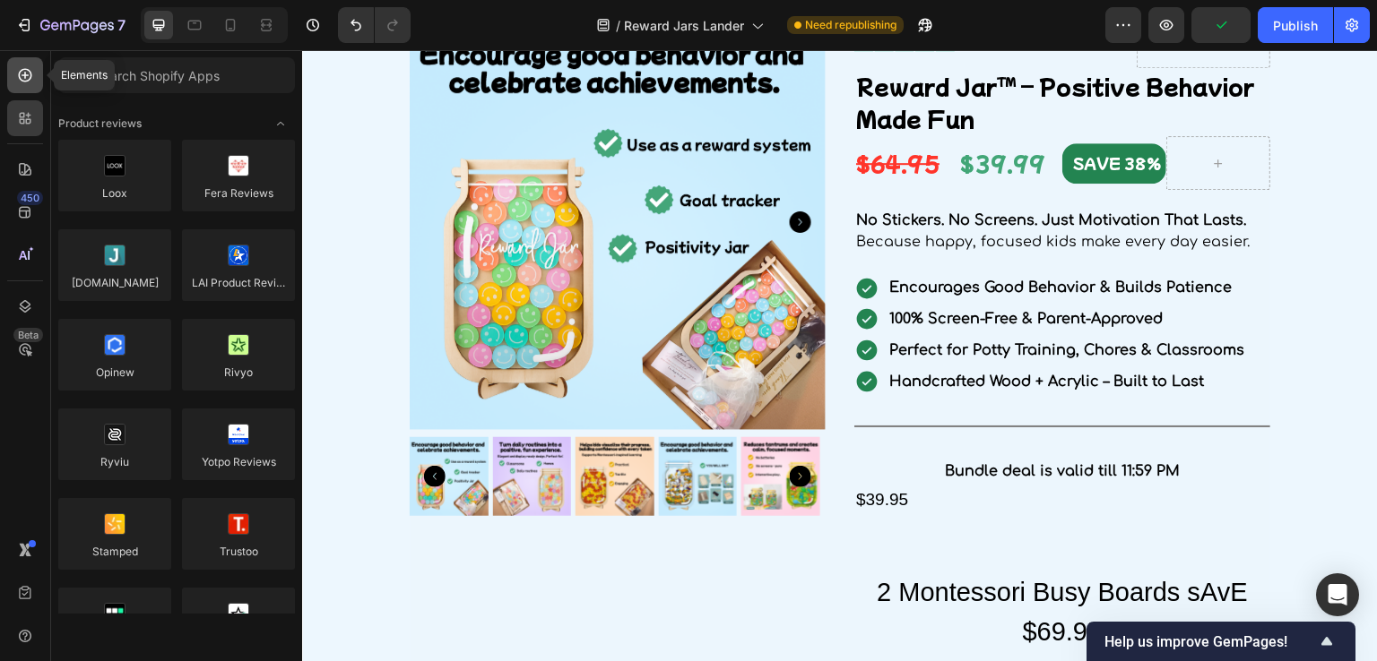
click at [20, 81] on icon at bounding box center [25, 75] width 18 height 18
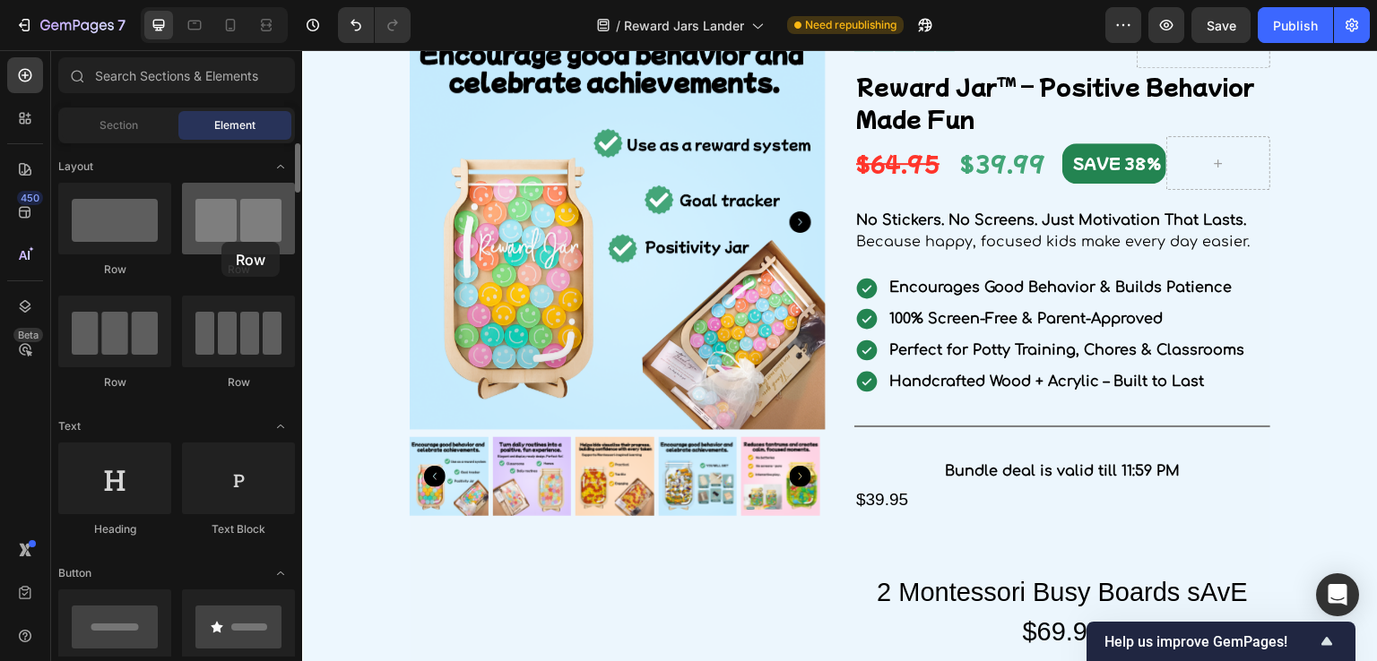
click at [221, 242] on div at bounding box center [238, 219] width 113 height 72
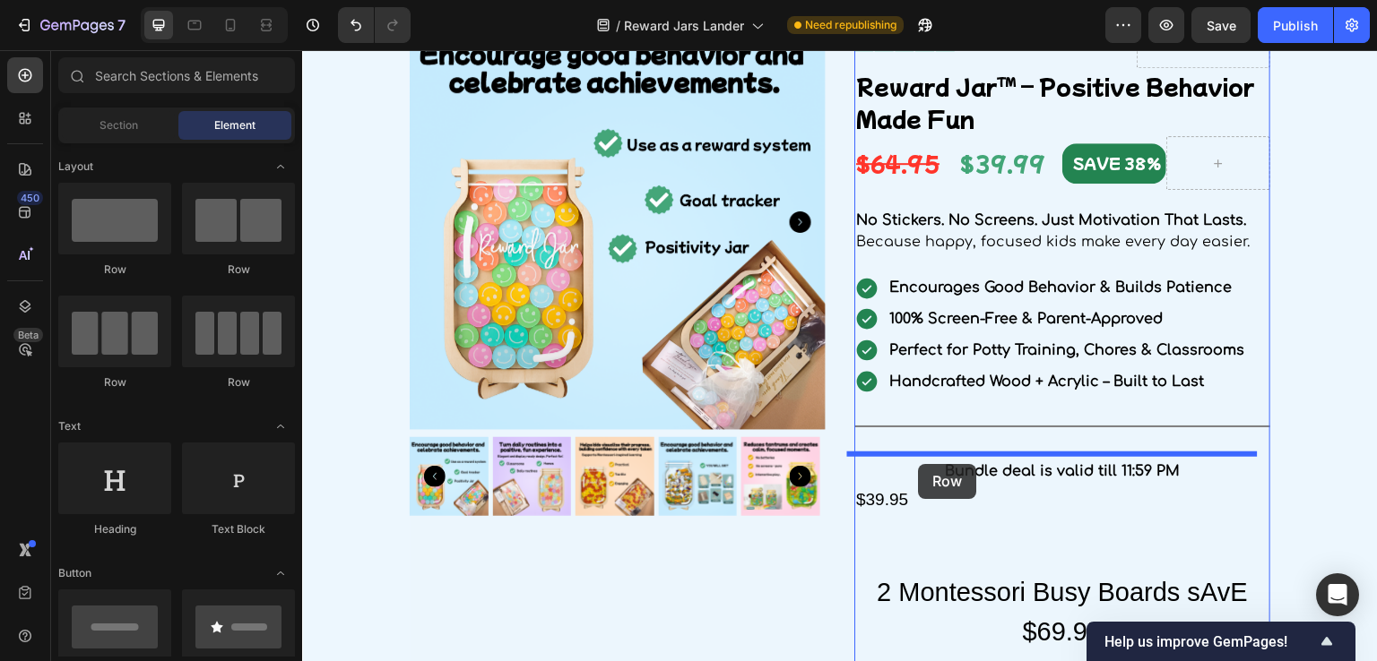
drag, startPoint x: 420, startPoint y: 288, endPoint x: 919, endPoint y: 463, distance: 528.4
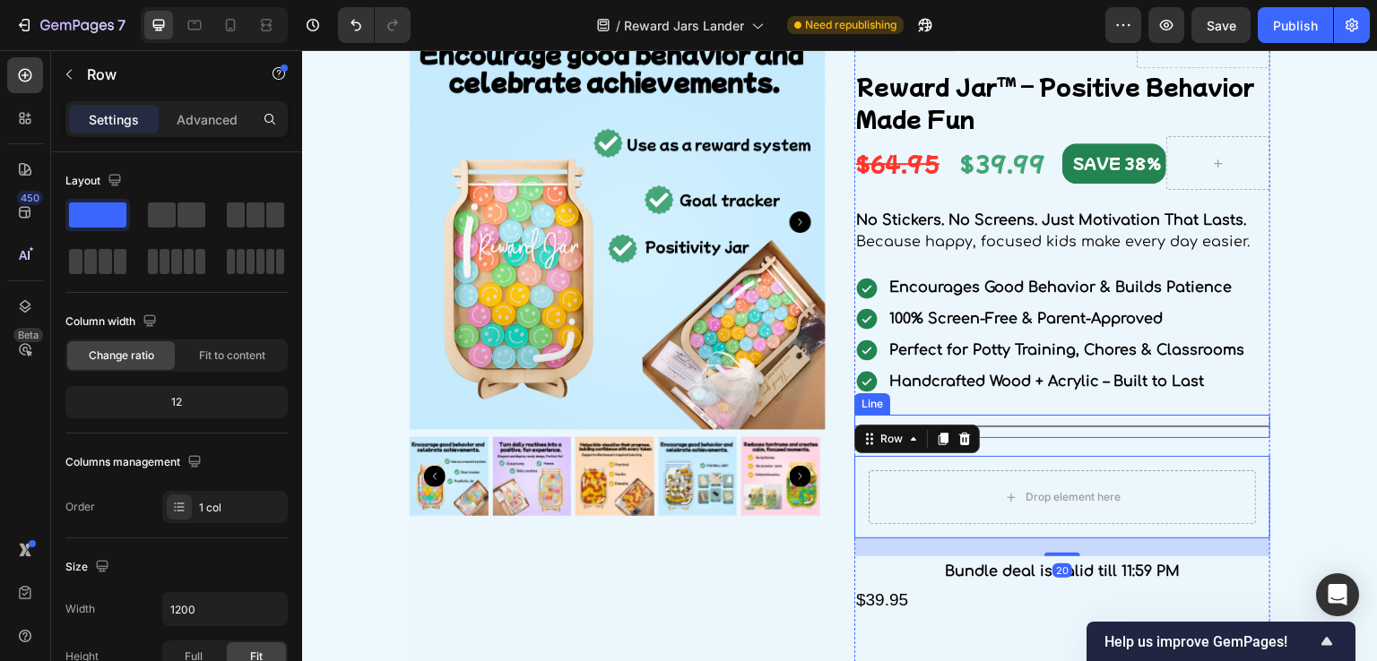
click at [1016, 427] on div "Title Line" at bounding box center [1062, 426] width 416 height 23
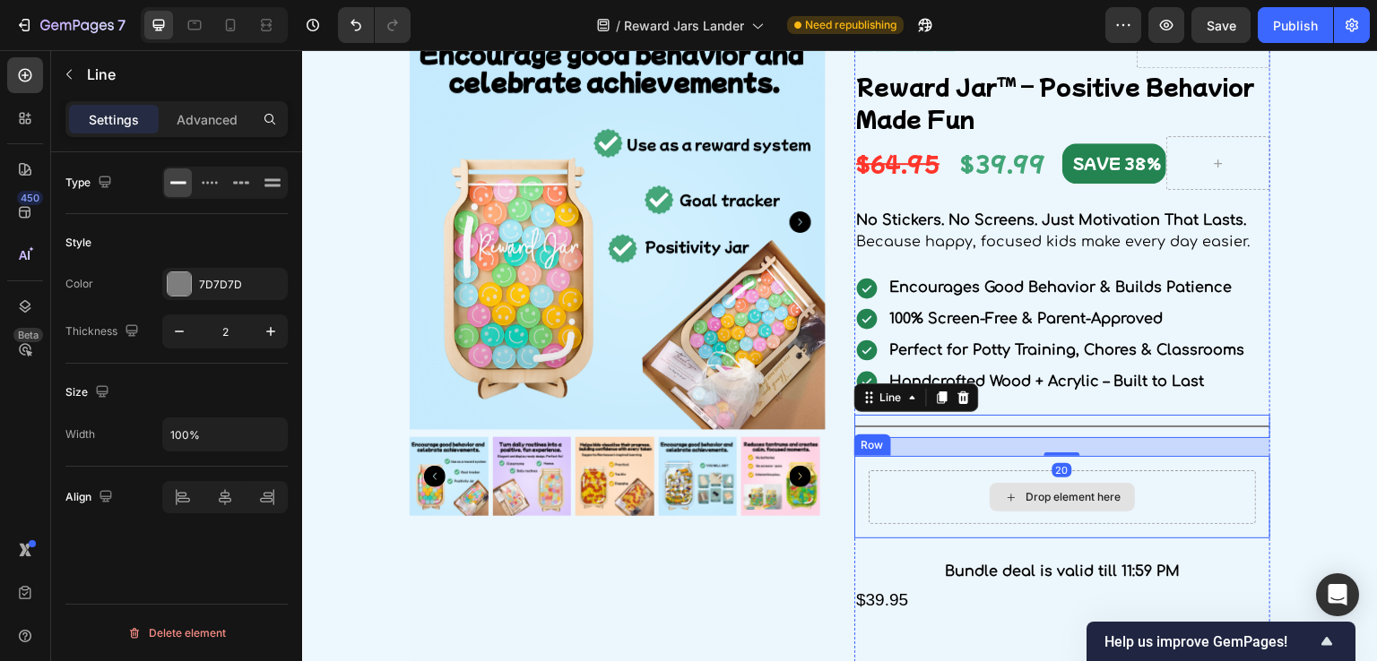
click at [911, 494] on div "Drop element here" at bounding box center [1062, 498] width 387 height 54
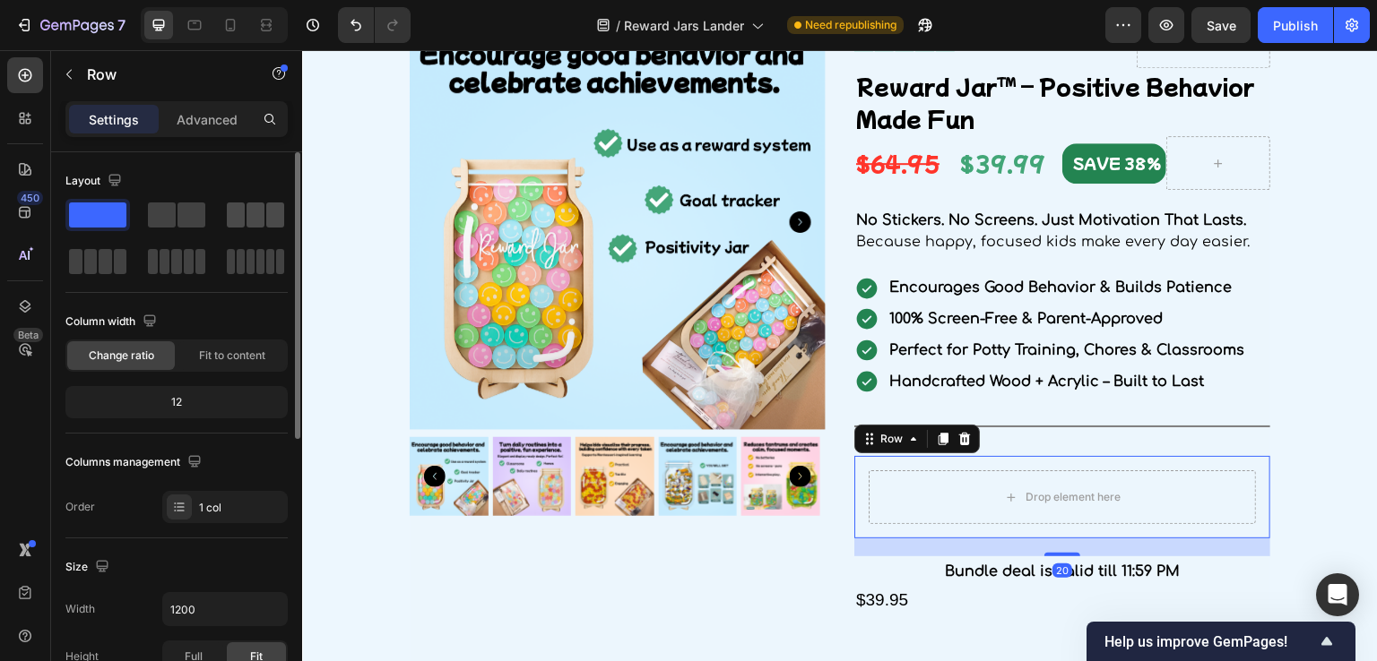
drag, startPoint x: 239, startPoint y: 223, endPoint x: 651, endPoint y: 437, distance: 463.9
click at [239, 223] on span at bounding box center [236, 215] width 18 height 25
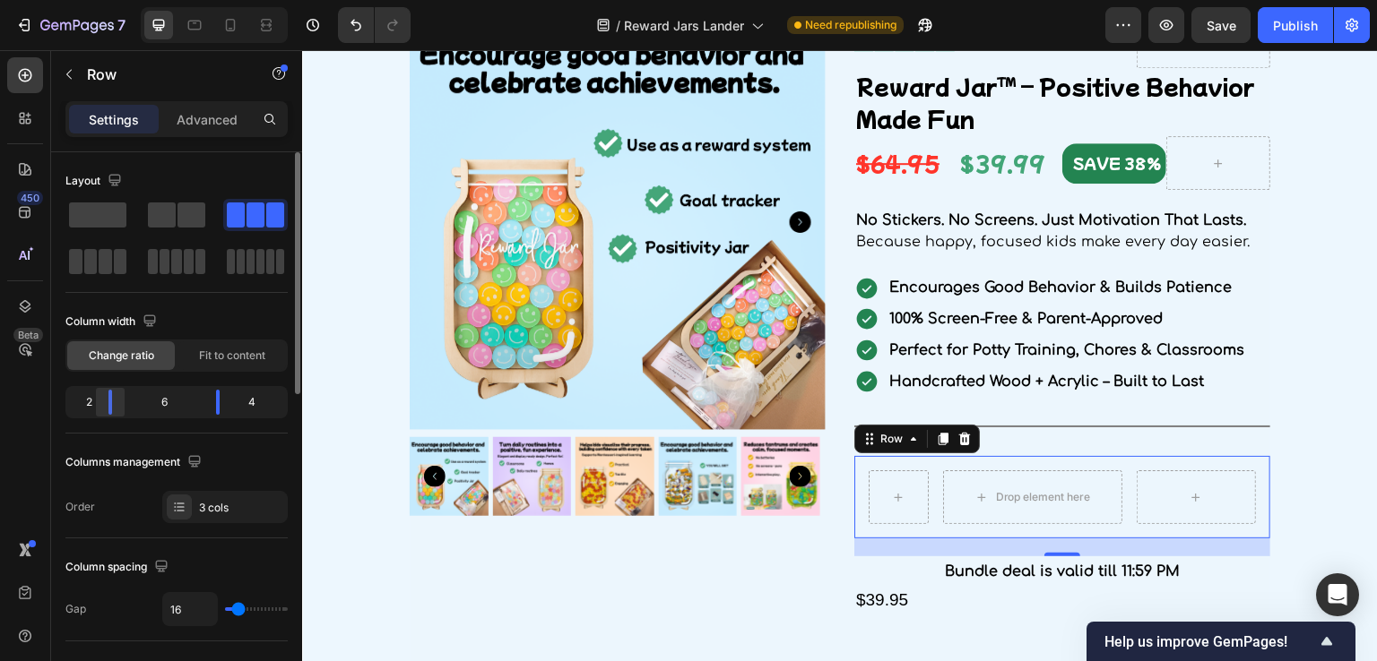
drag, startPoint x: 132, startPoint y: 399, endPoint x: 97, endPoint y: 406, distance: 35.7
click at [97, 406] on div at bounding box center [110, 402] width 32 height 25
drag, startPoint x: 219, startPoint y: 399, endPoint x: 703, endPoint y: 531, distance: 501.6
click at [255, 398] on div at bounding box center [243, 402] width 32 height 25
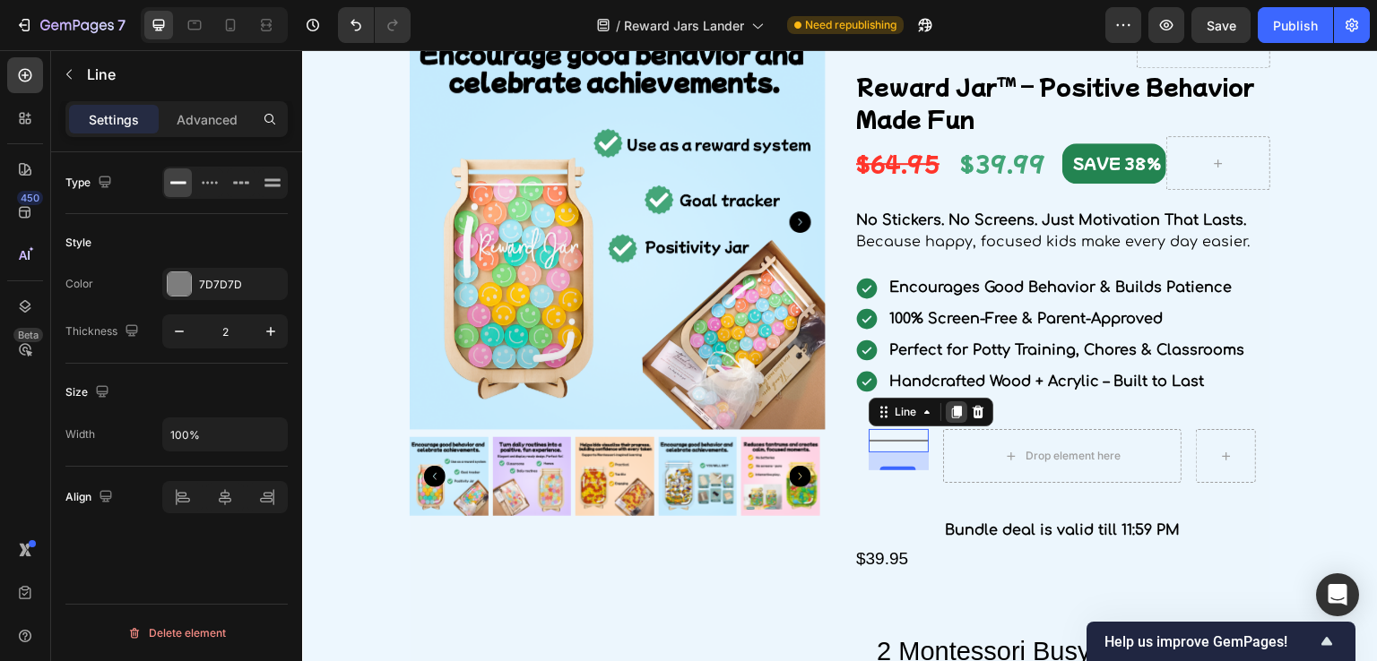
click at [952, 411] on icon at bounding box center [957, 413] width 10 height 13
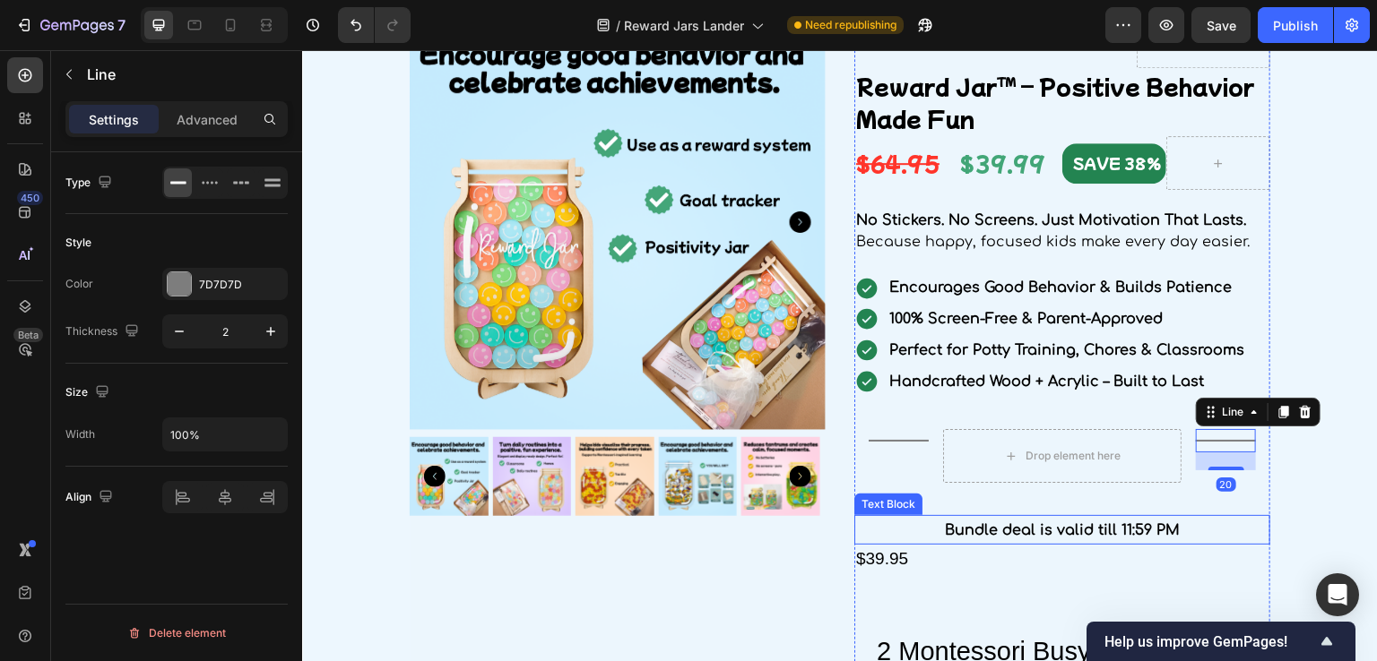
click at [1014, 523] on span "Bundle deal is valid till 11:59 PM" at bounding box center [1062, 531] width 235 height 16
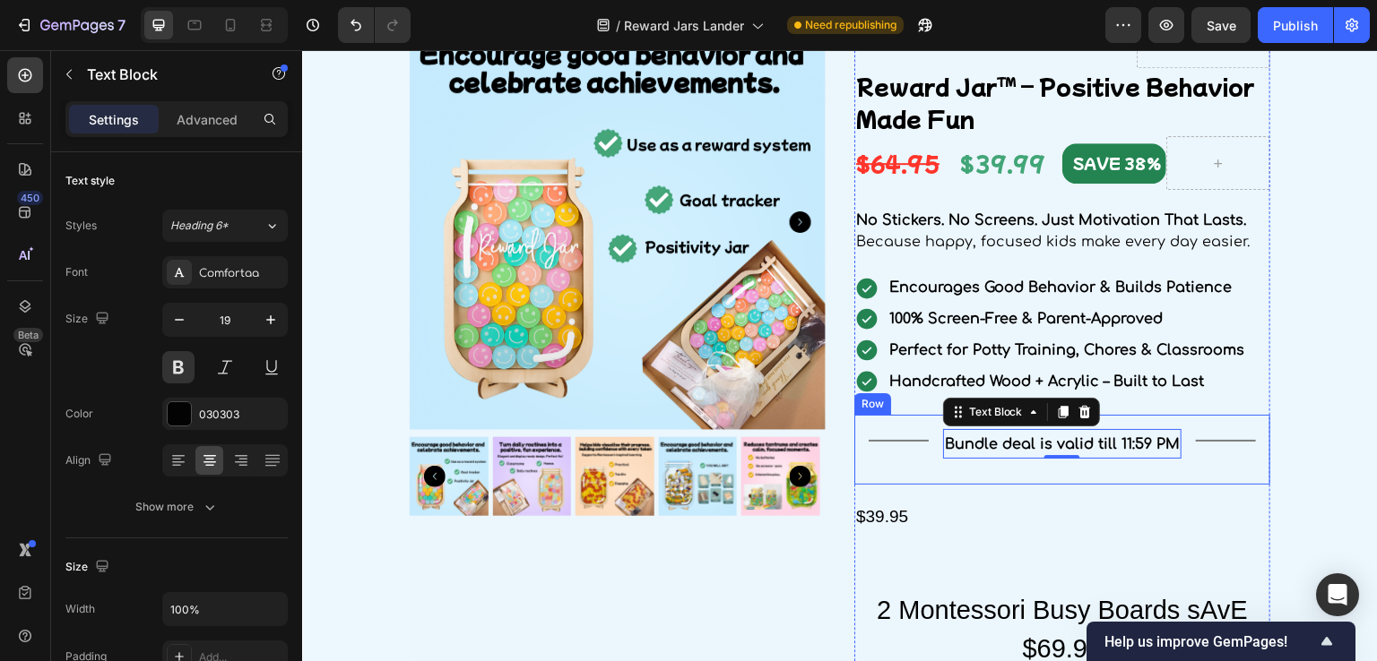
click at [876, 457] on div "Title Line" at bounding box center [899, 449] width 60 height 41
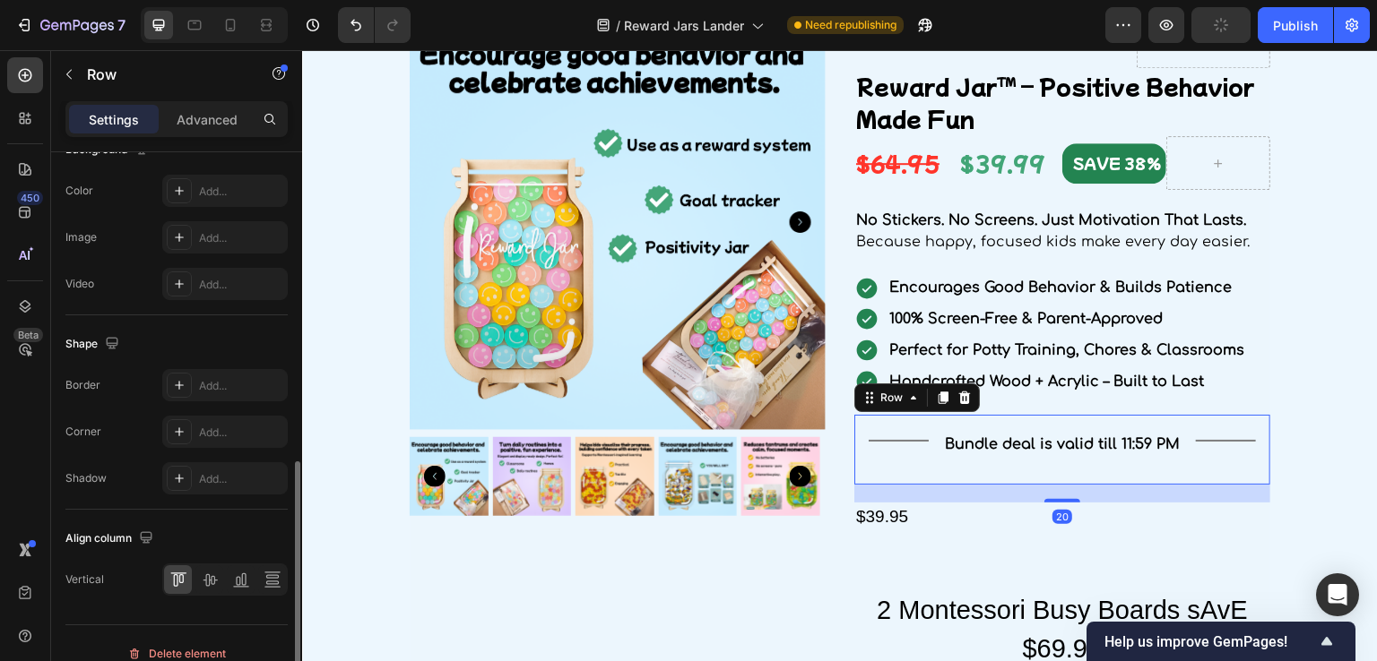
scroll to position [735, 0]
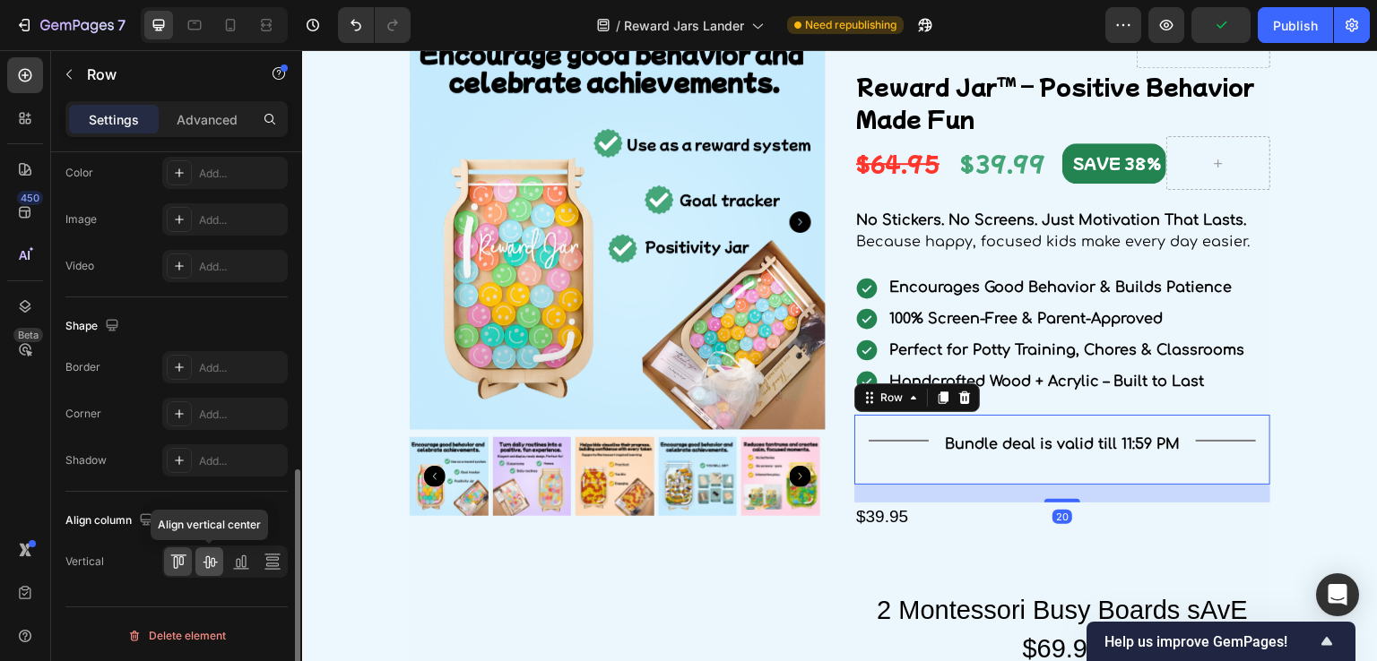
click at [214, 557] on icon at bounding box center [210, 562] width 18 height 18
click at [198, 560] on div at bounding box center [209, 562] width 28 height 29
click at [229, 560] on div at bounding box center [241, 562] width 28 height 29
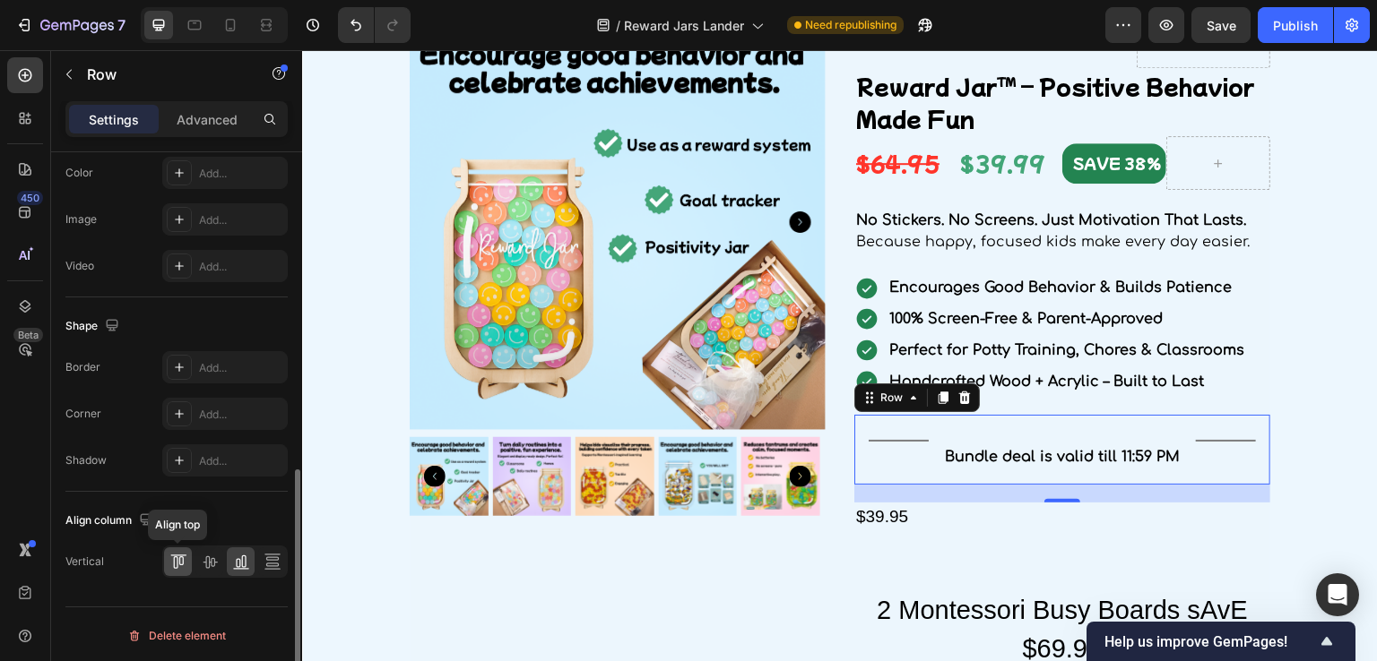
click at [171, 559] on icon at bounding box center [178, 562] width 18 height 18
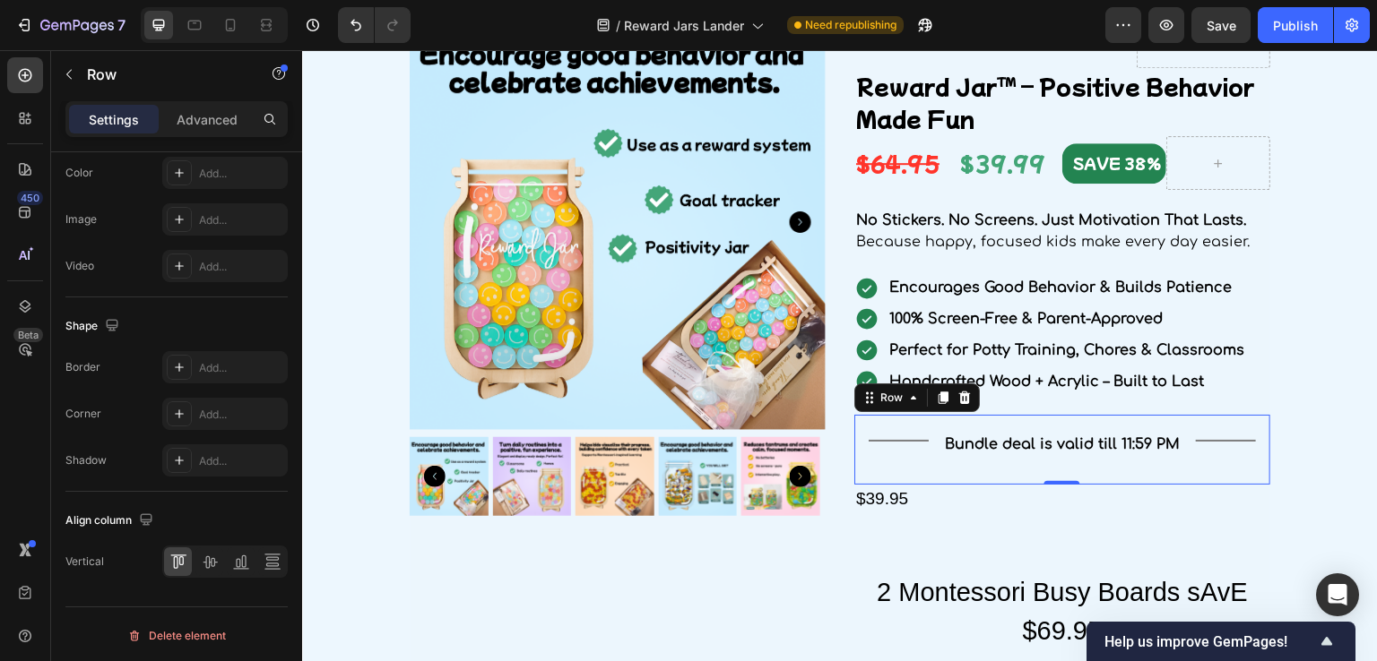
drag, startPoint x: 1050, startPoint y: 499, endPoint x: 805, endPoint y: 456, distance: 248.5
click at [1042, 471] on div "Title Line Bundle deal is valid till 11:59 PM Text Block Title Line Row 20" at bounding box center [1062, 450] width 416 height 70
click at [1042, 453] on p "Bundle deal is valid till 11:59 PM" at bounding box center [1063, 444] width 236 height 26
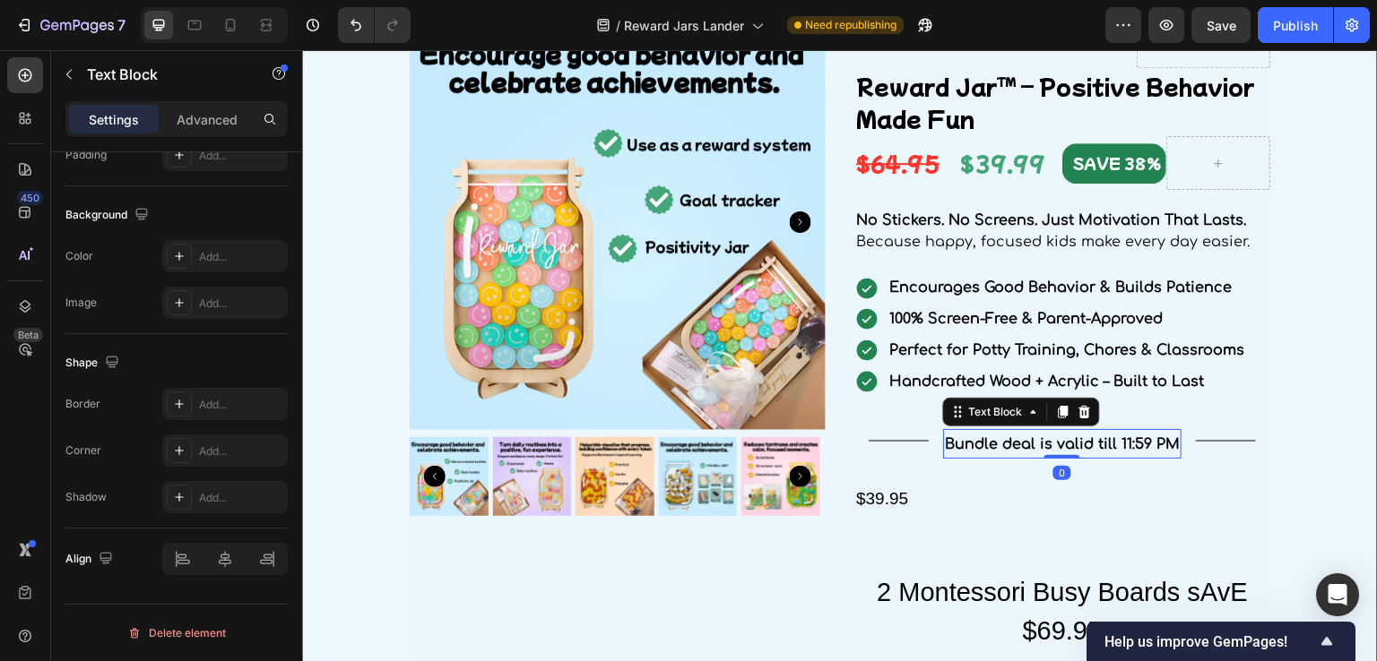
scroll to position [0, 0]
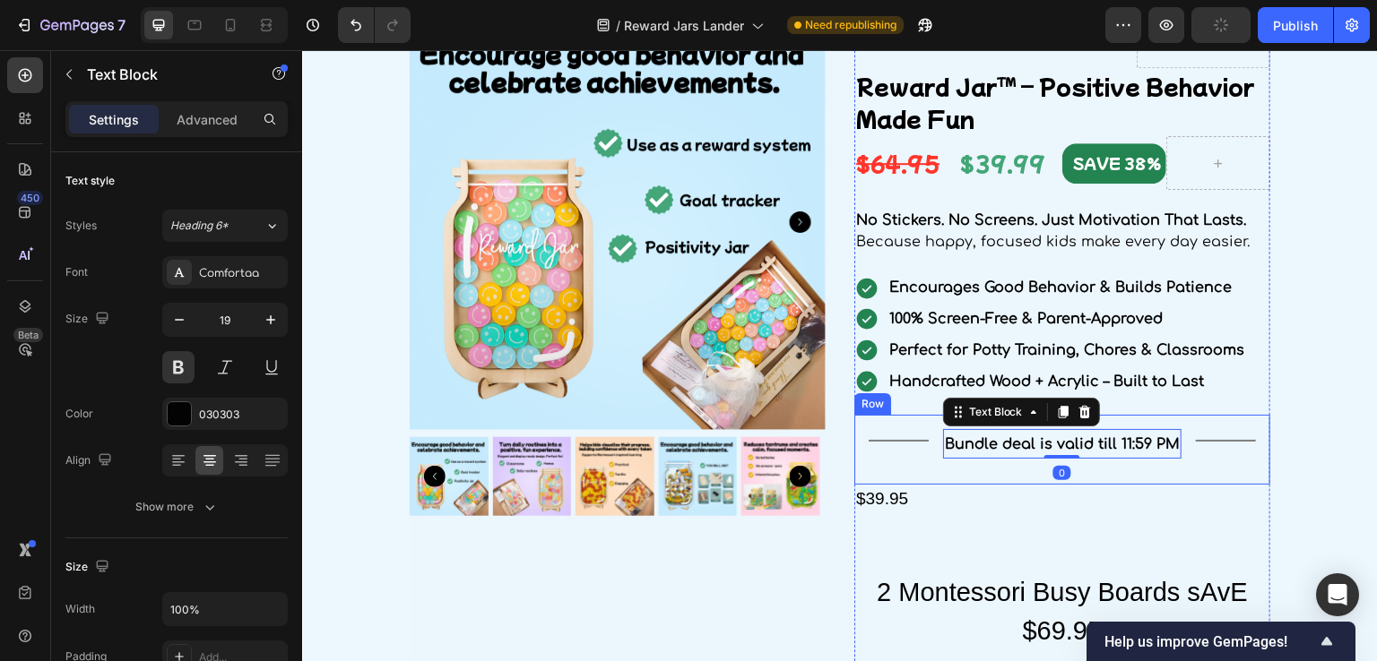
click at [943, 460] on div "Bundle deal is valid till 11:59 PM Text Block 0" at bounding box center [1062, 449] width 239 height 41
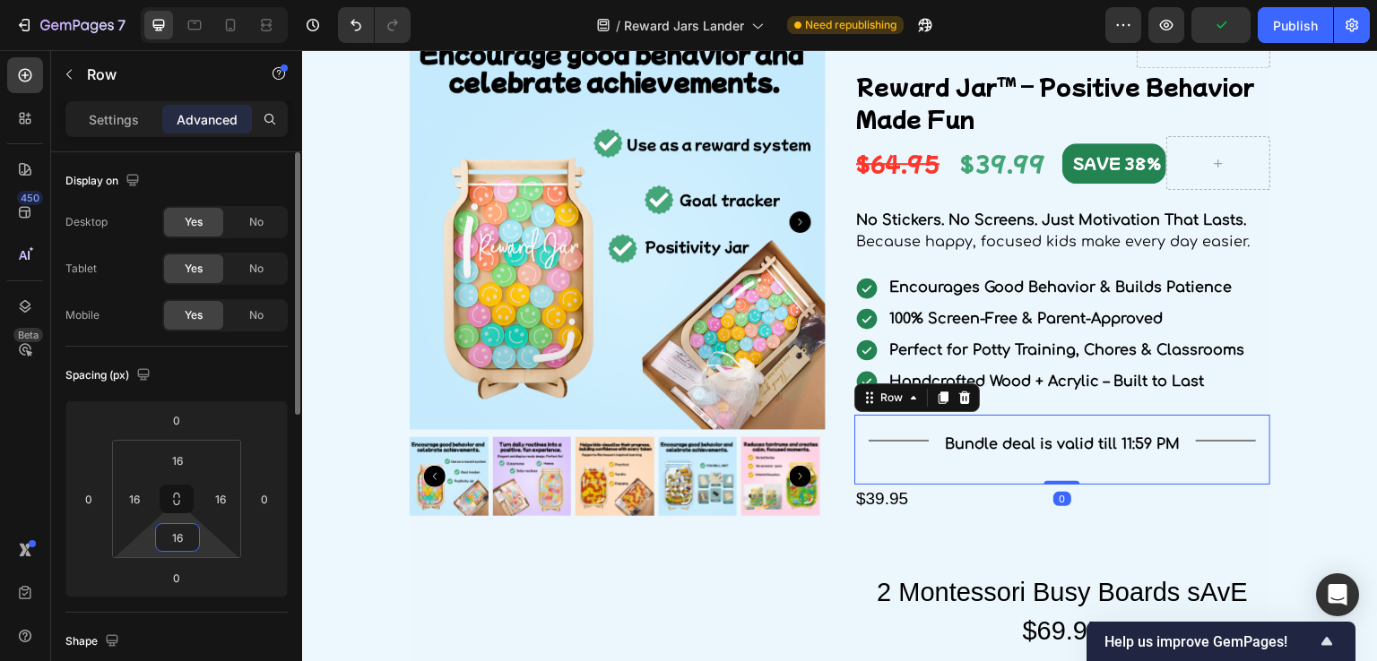
click at [163, 546] on input "16" at bounding box center [178, 537] width 36 height 27
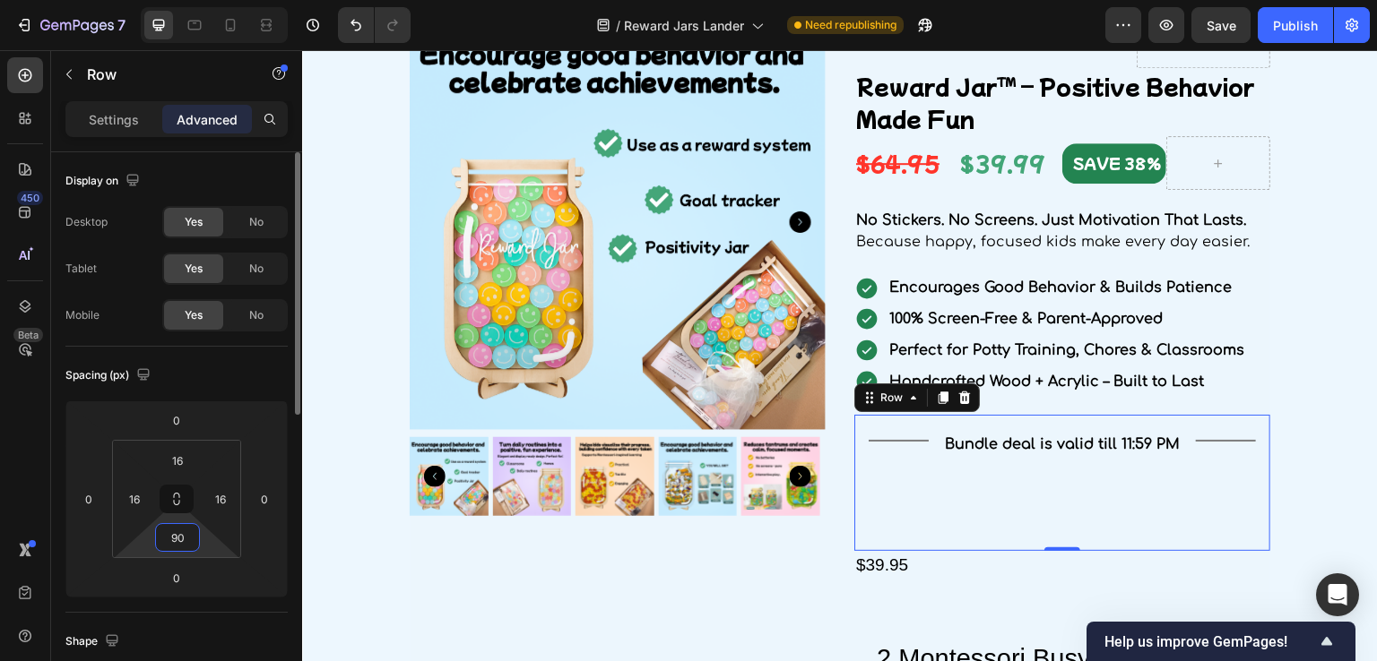
type input "9"
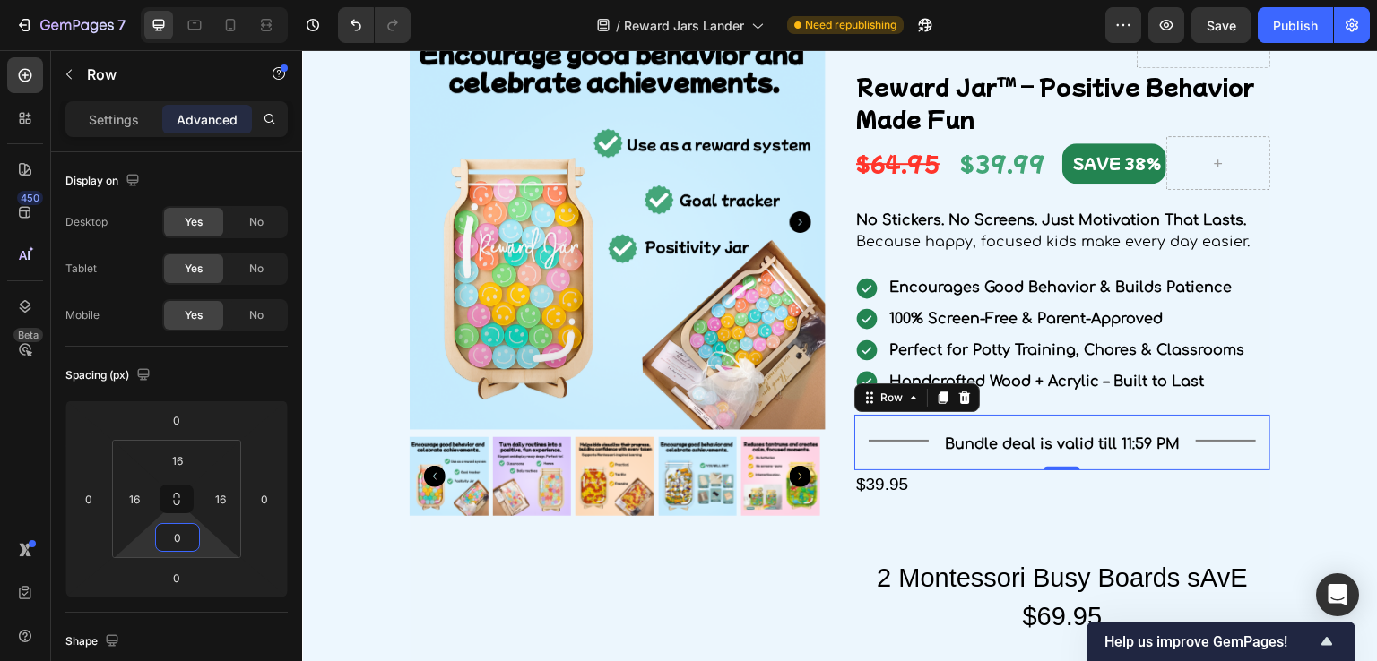
type input "0"
click at [908, 423] on div "Title Line Bundle deal is valid till 11:59 PM Text Block Title Line Row 0" at bounding box center [1062, 443] width 416 height 56
click at [890, 445] on div "Title Line" at bounding box center [899, 440] width 60 height 23
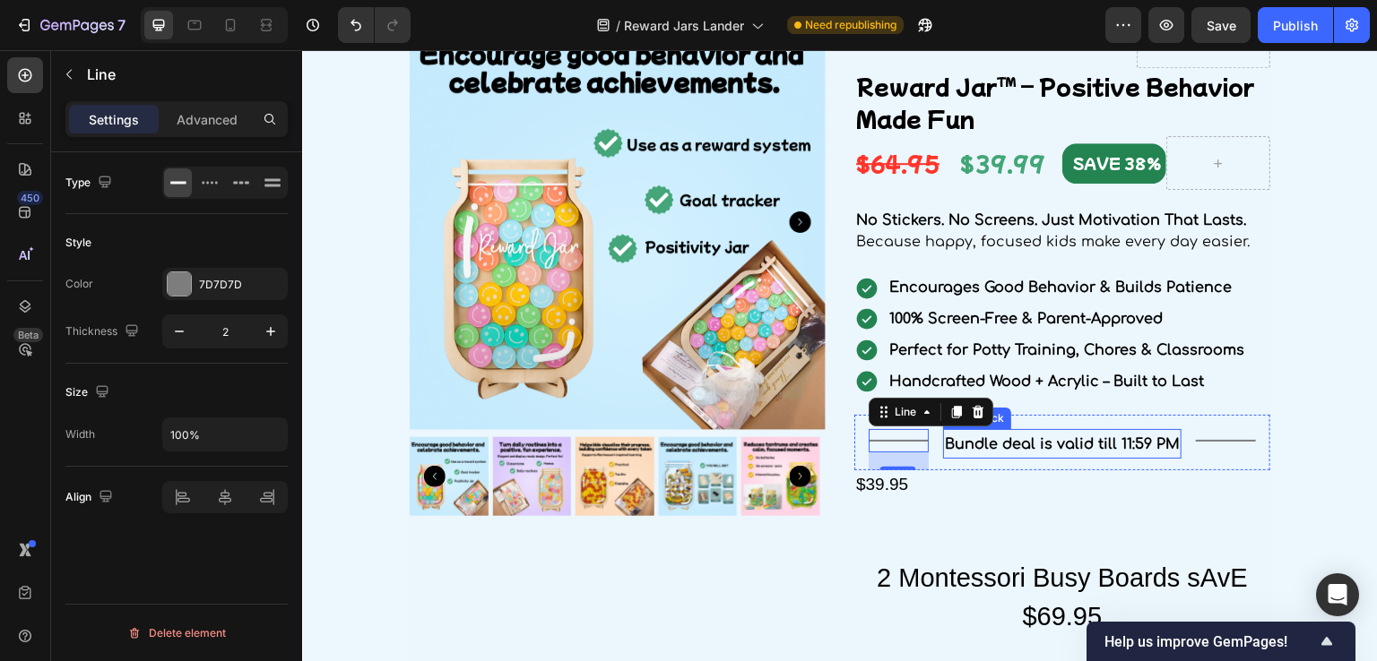
click at [956, 438] on span "Bundle deal is valid till 11:59 PM" at bounding box center [1062, 445] width 235 height 16
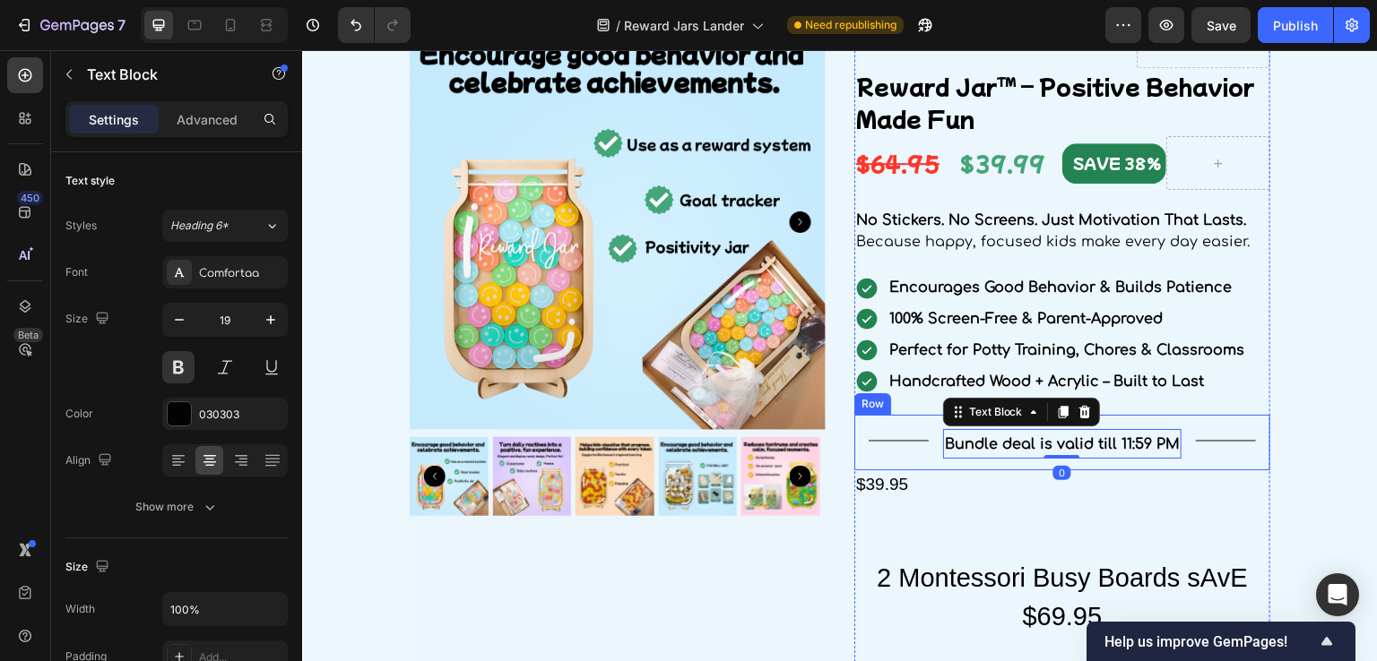
click at [943, 462] on div "Bundle deal is valid till 11:59 PM Text Block 0" at bounding box center [1062, 449] width 239 height 41
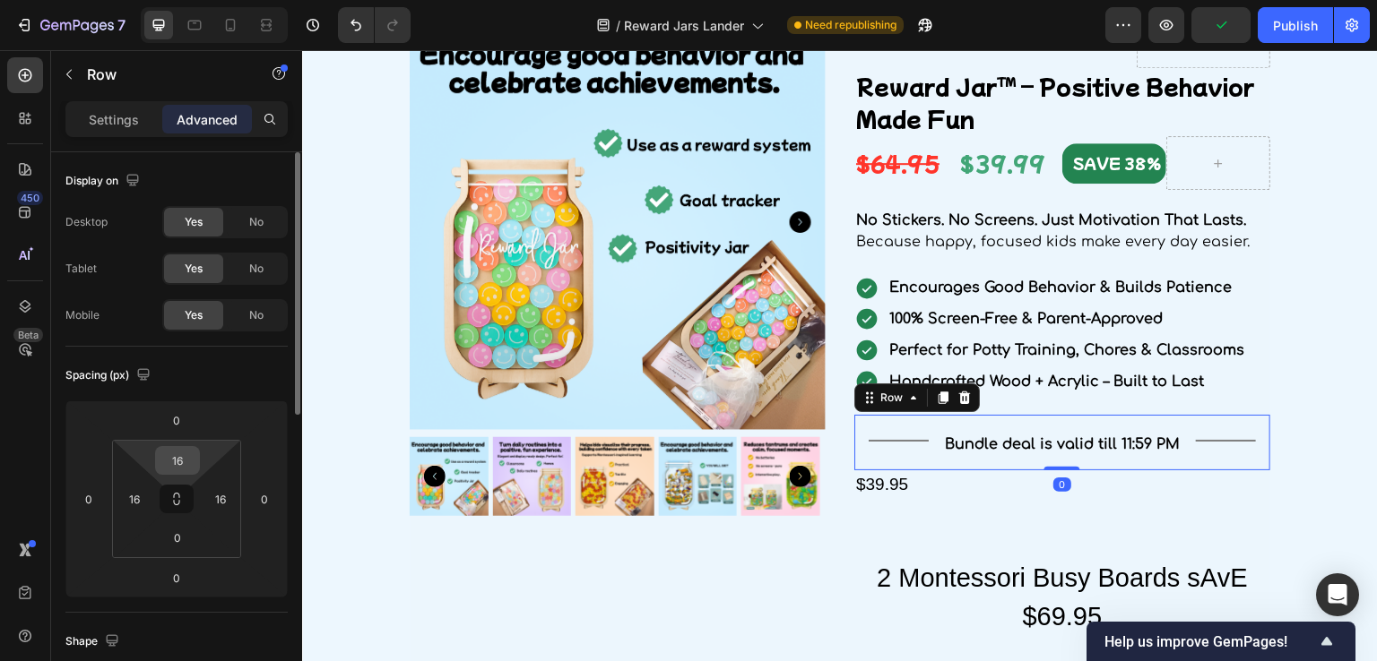
click at [179, 468] on input "16" at bounding box center [178, 460] width 36 height 27
type input "0"
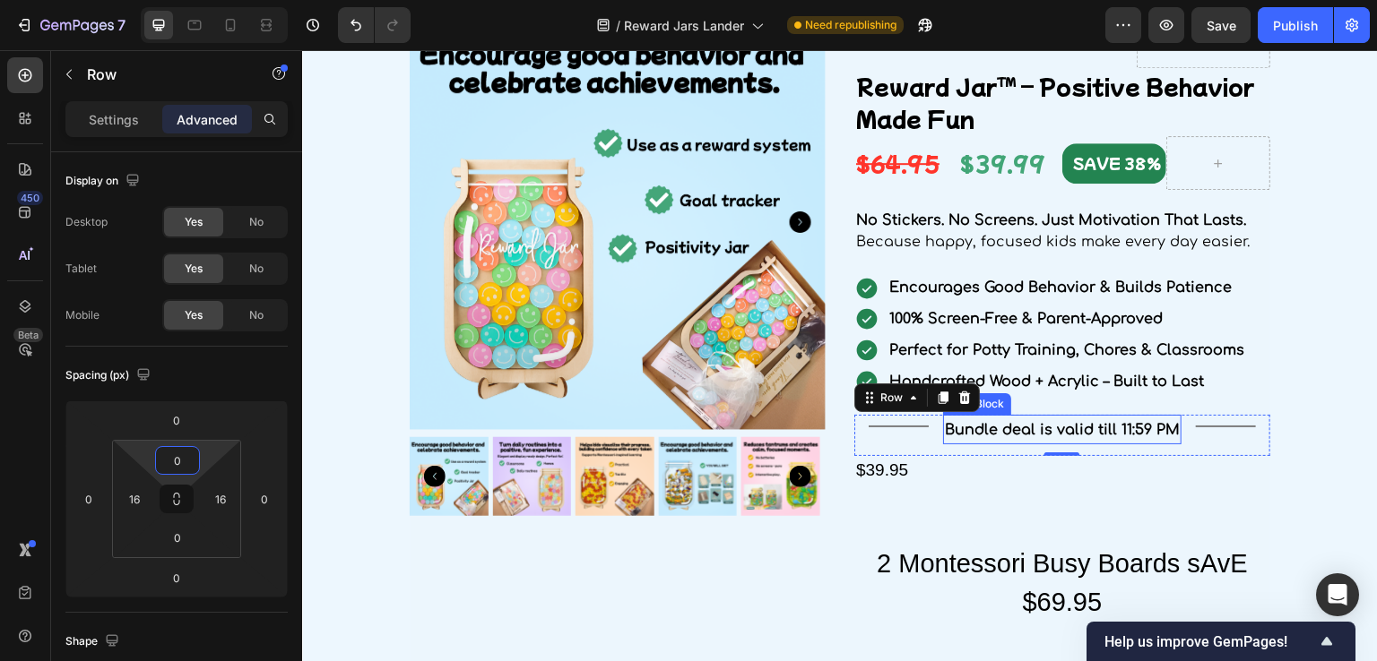
click at [1005, 440] on p "Bundle deal is valid till 11:59 PM" at bounding box center [1063, 430] width 236 height 26
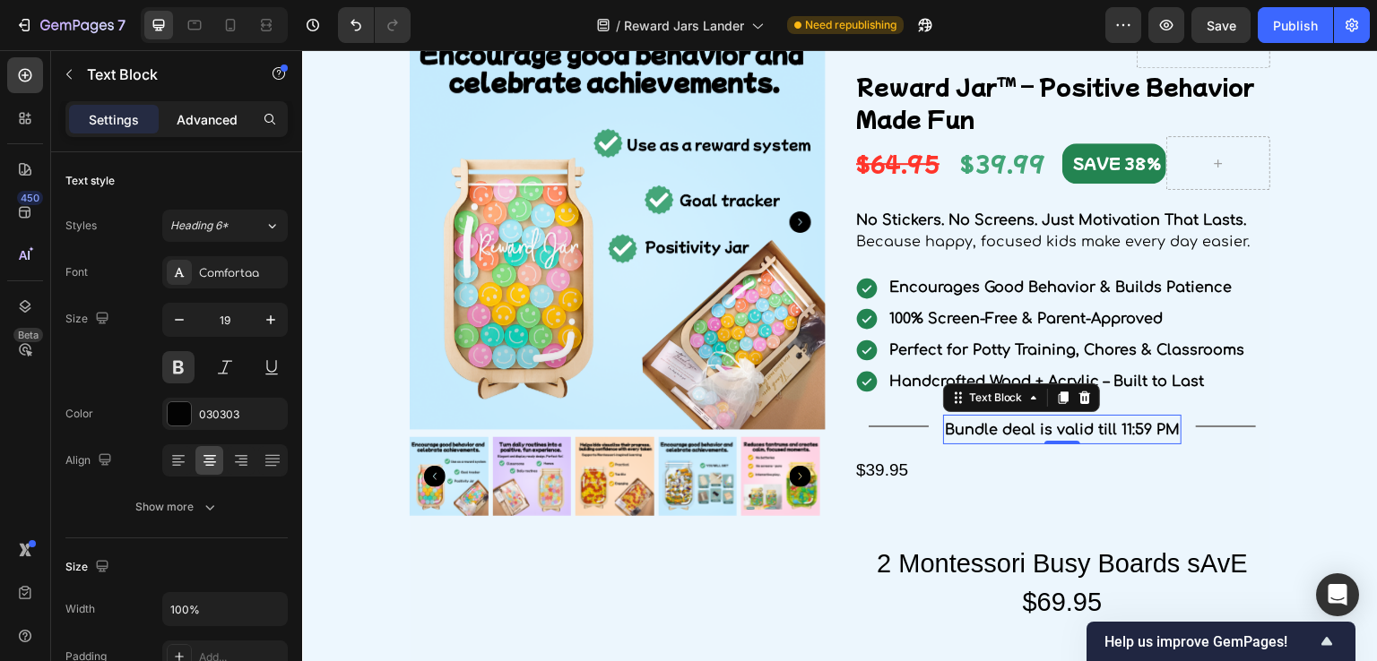
click at [225, 115] on p "Advanced" at bounding box center [207, 119] width 61 height 19
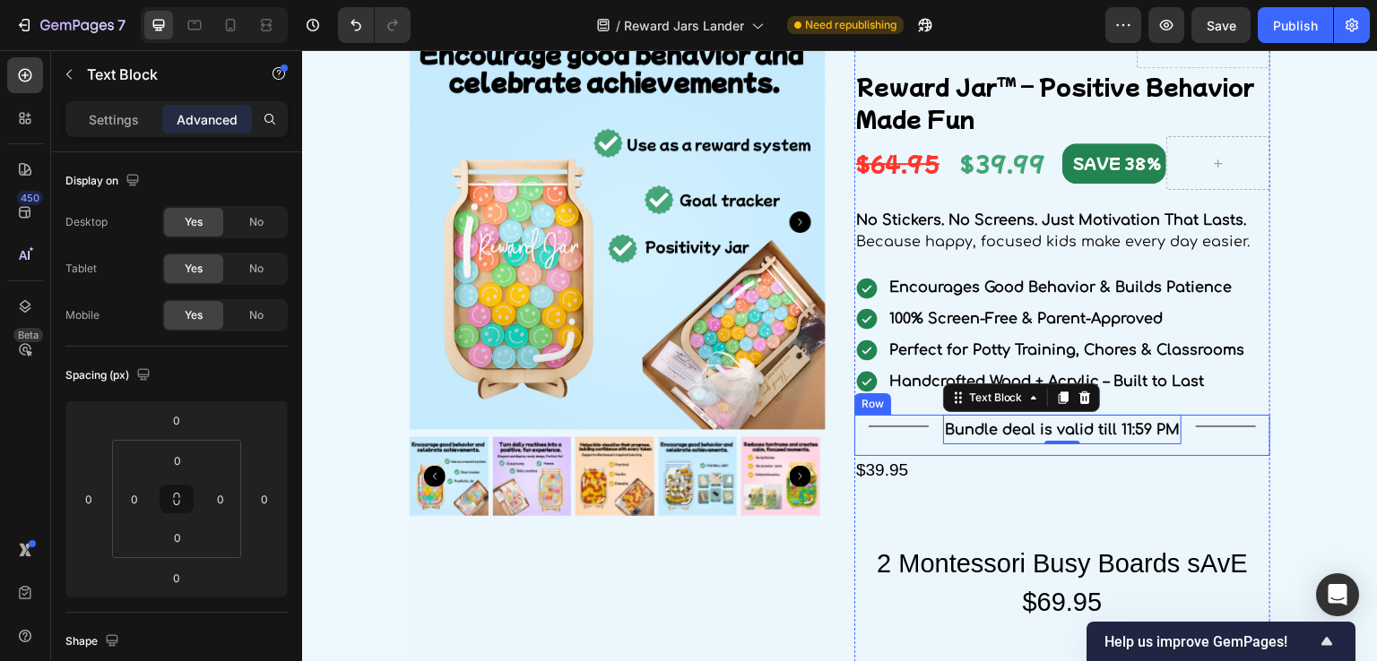
click at [1039, 449] on div "Bundle deal is valid till 11:59 PM Text Block 0" at bounding box center [1062, 435] width 239 height 41
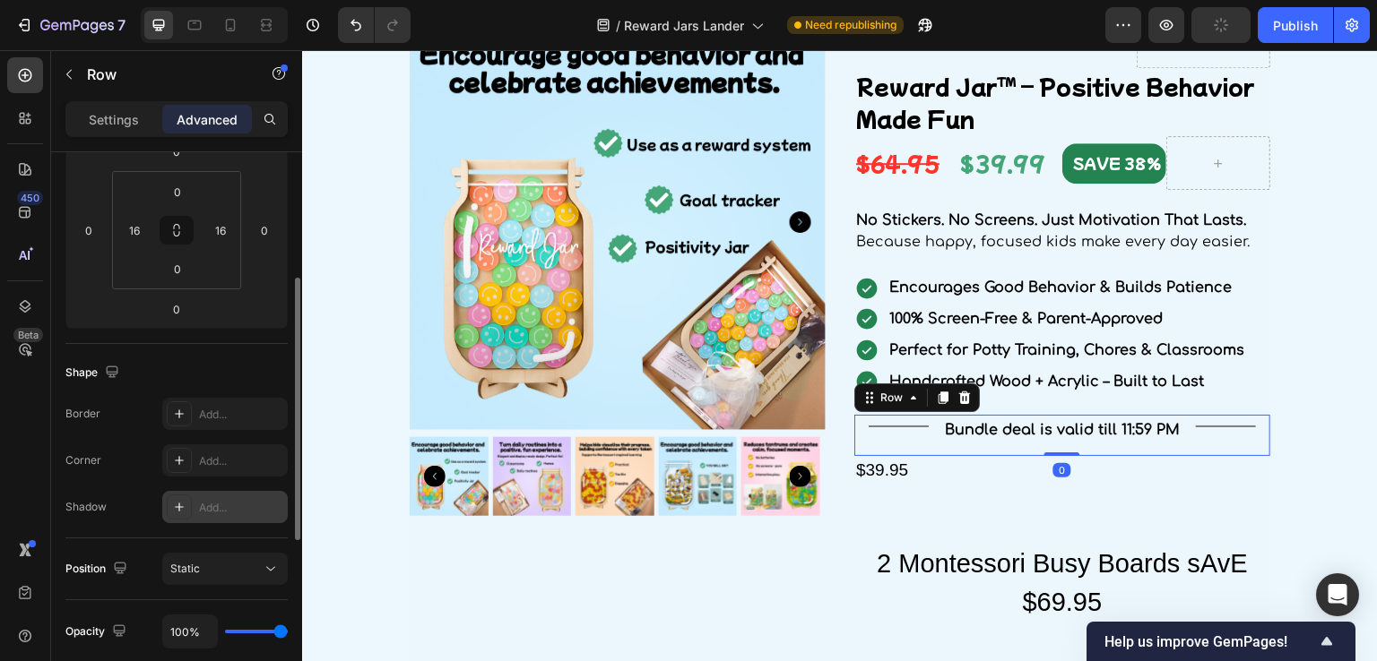
scroll to position [538, 0]
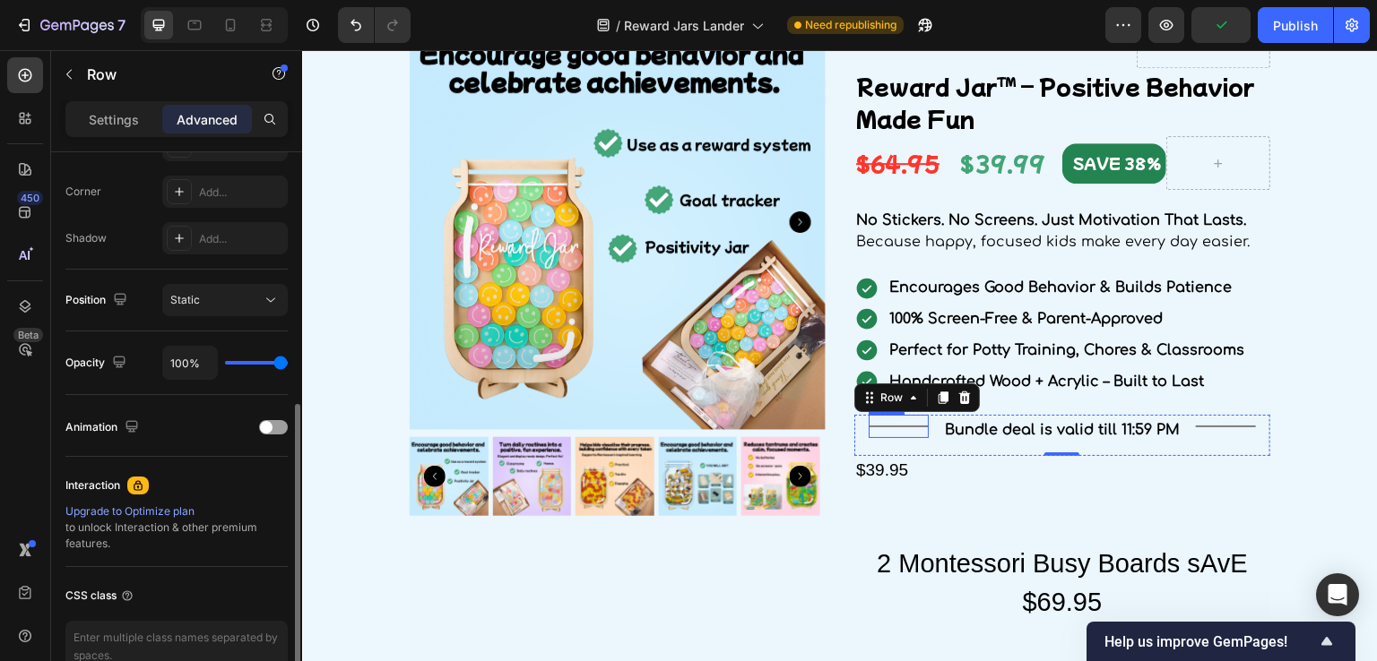
click at [912, 428] on div "Title Line" at bounding box center [899, 426] width 60 height 23
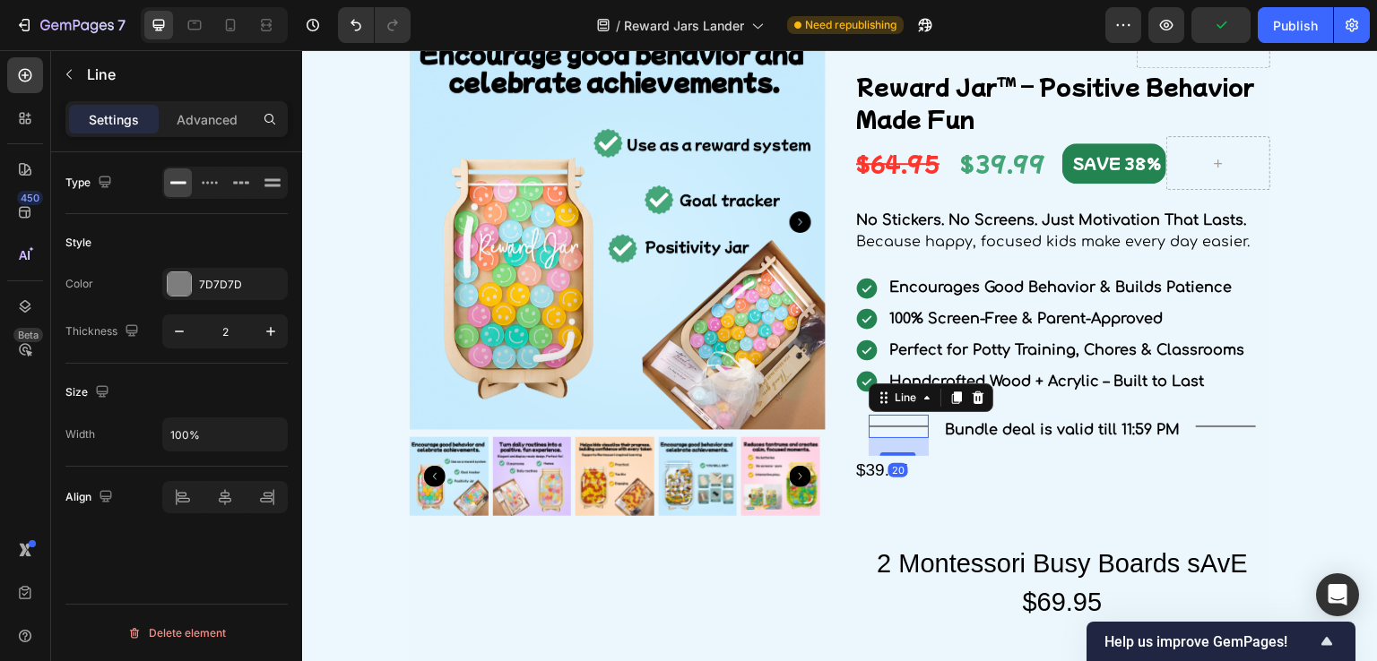
scroll to position [0, 0]
click at [201, 116] on p "Advanced" at bounding box center [207, 119] width 61 height 19
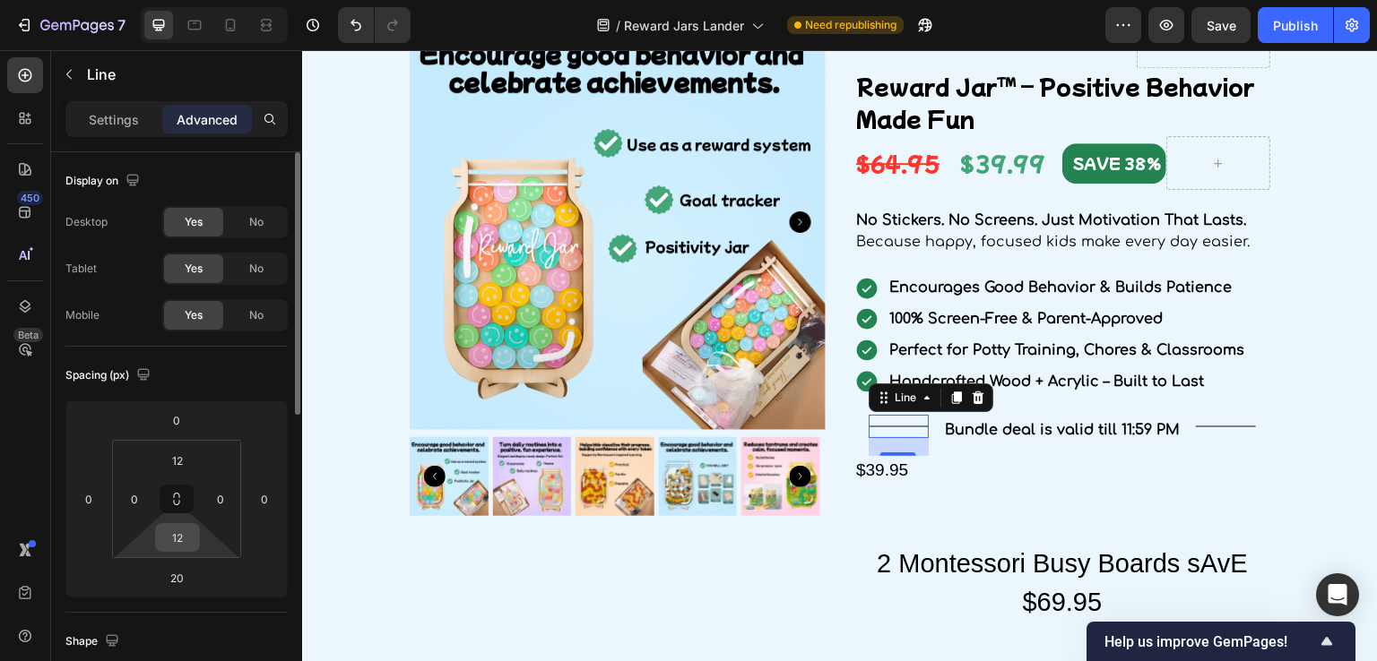
click at [186, 545] on input "12" at bounding box center [178, 537] width 36 height 27
type input "0"
drag, startPoint x: 892, startPoint y: 439, endPoint x: 890, endPoint y: 419, distance: 19.8
click at [890, 419] on div "Title Line 0" at bounding box center [899, 421] width 60 height 13
type input "0"
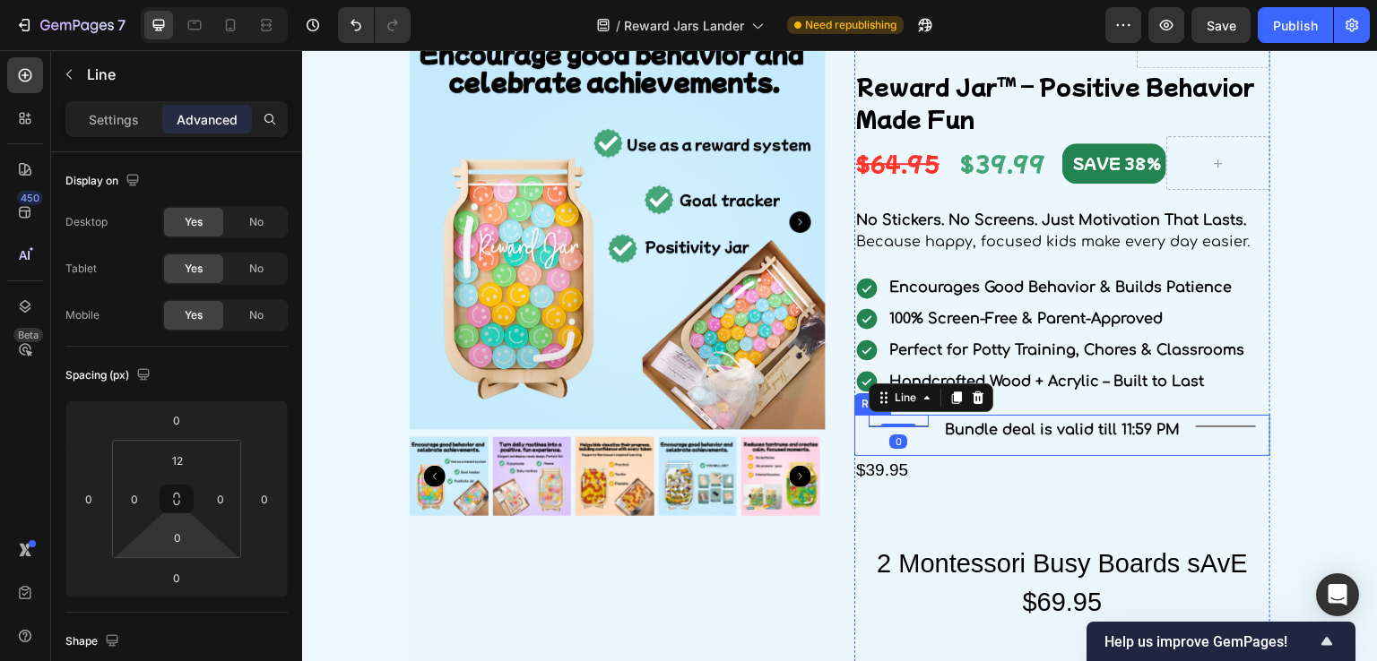
click at [1196, 431] on div "Title Line" at bounding box center [1226, 426] width 60 height 23
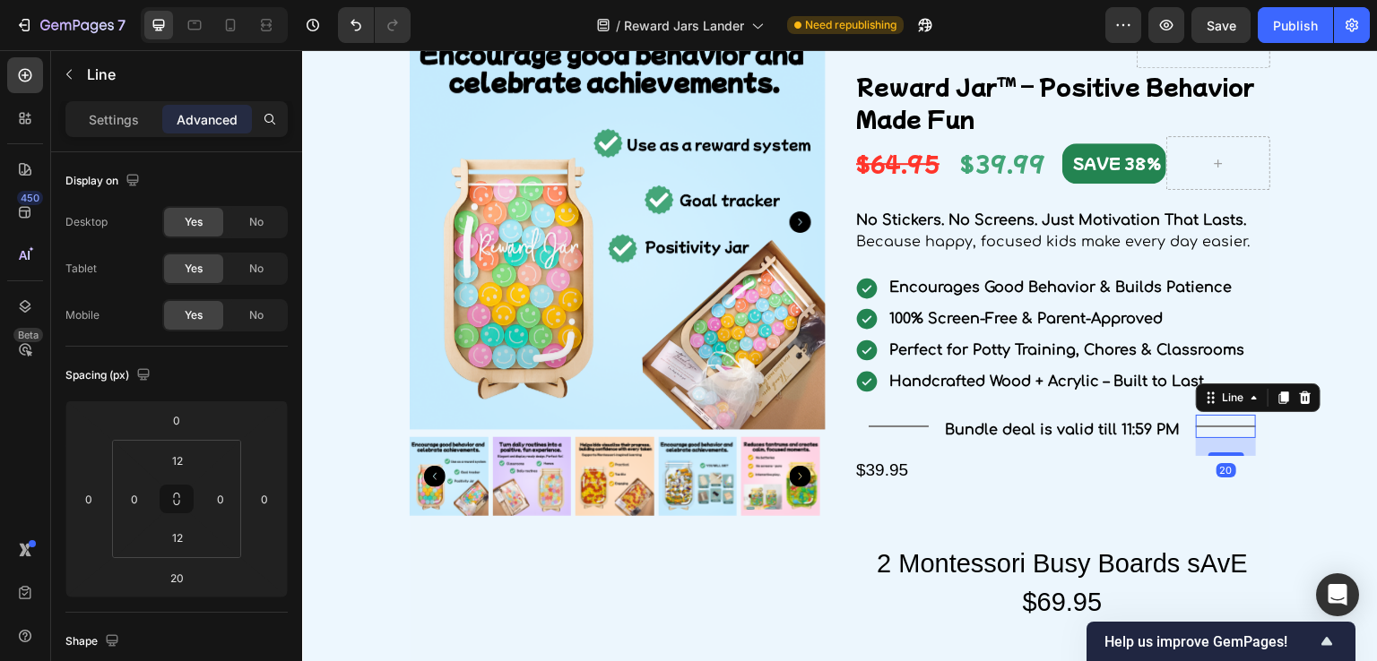
click at [1206, 433] on div "Title Line 20" at bounding box center [1226, 426] width 60 height 23
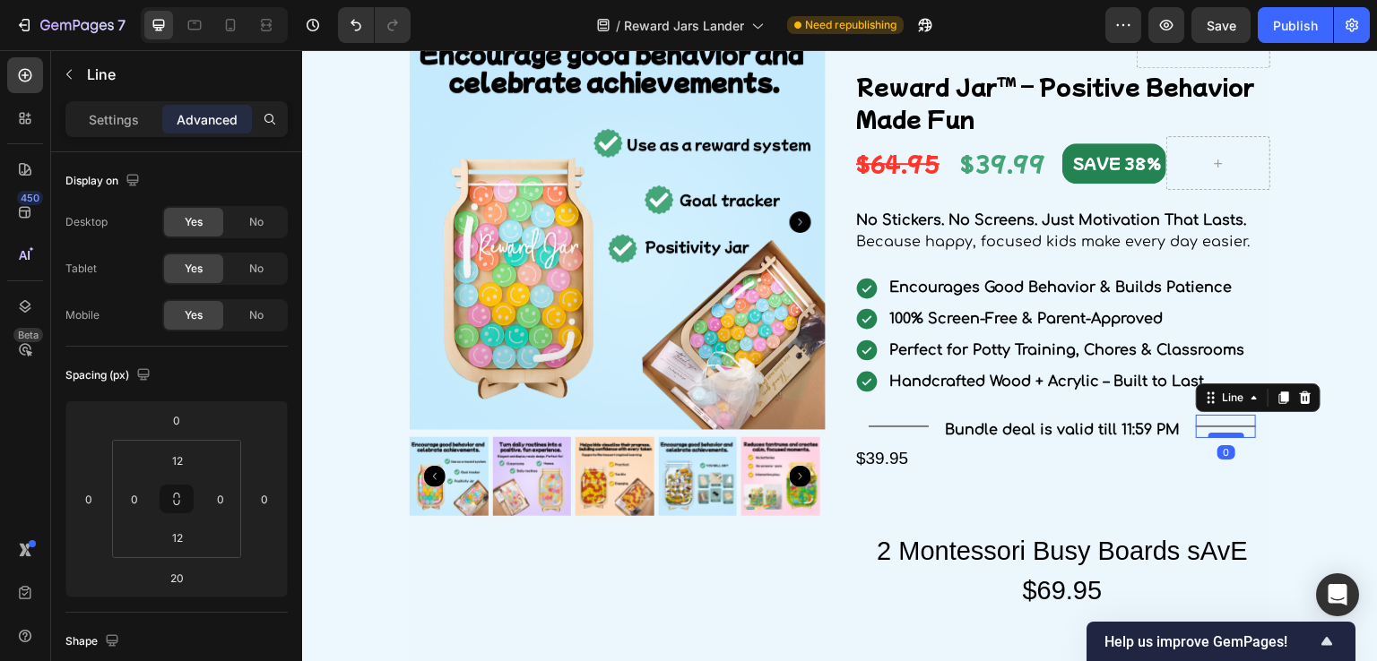
drag, startPoint x: 1210, startPoint y: 454, endPoint x: 1210, endPoint y: 433, distance: 20.6
click at [1210, 433] on div at bounding box center [1226, 435] width 36 height 5
type input "0"
drag, startPoint x: 1071, startPoint y: 434, endPoint x: 1060, endPoint y: 439, distance: 12.0
click at [1070, 434] on span "Bundle deal is valid till 11:59 PM" at bounding box center [1062, 430] width 235 height 16
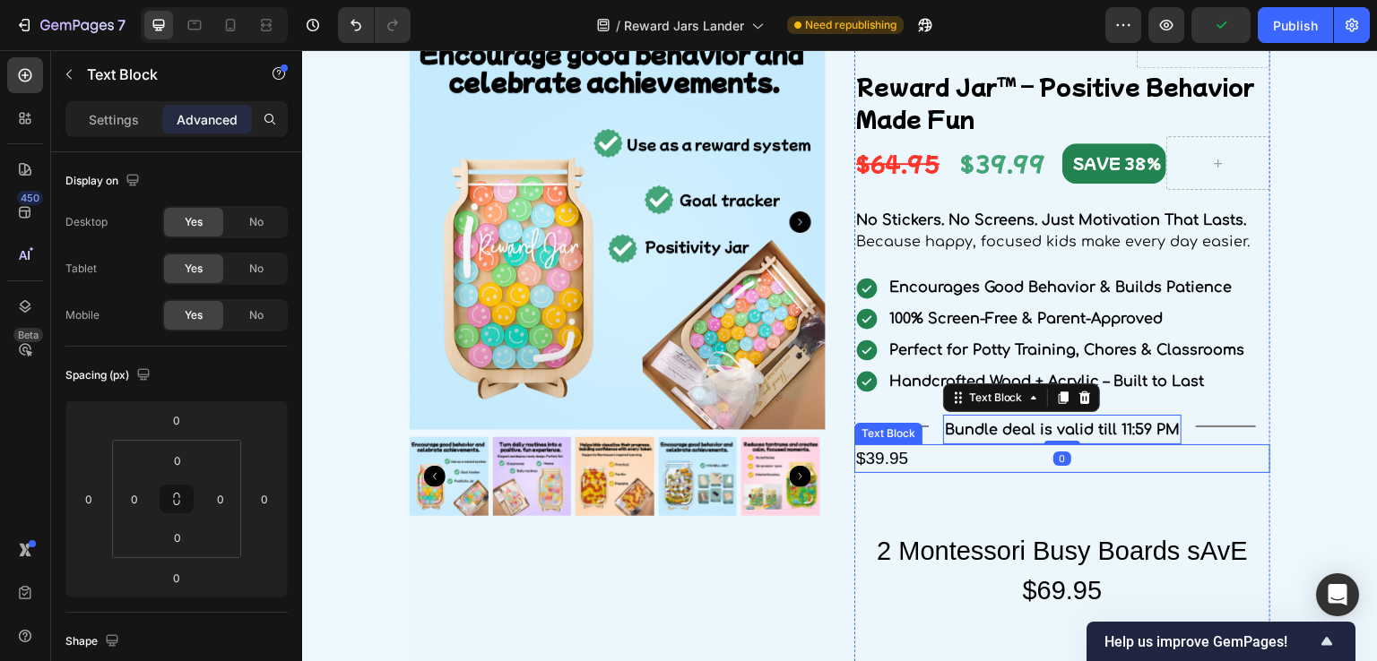
click at [1050, 470] on div "$39.95" at bounding box center [1062, 460] width 416 height 30
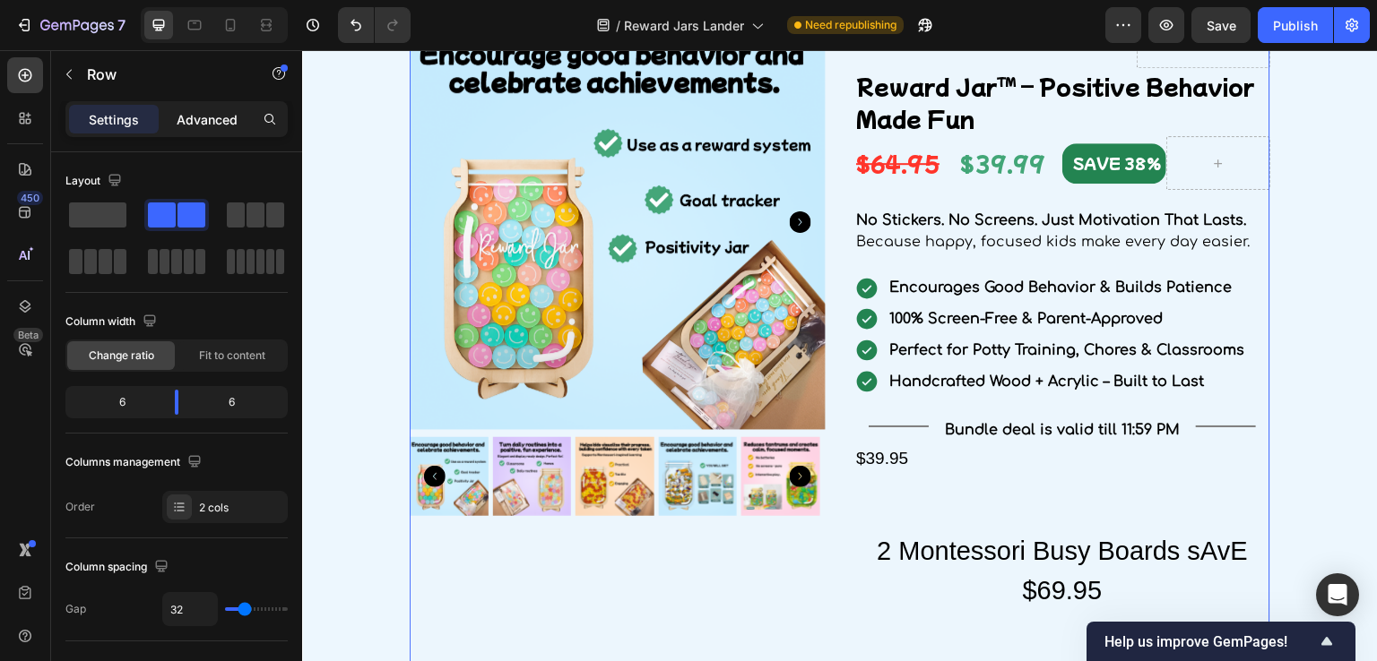
click at [197, 117] on p "Advanced" at bounding box center [207, 119] width 61 height 19
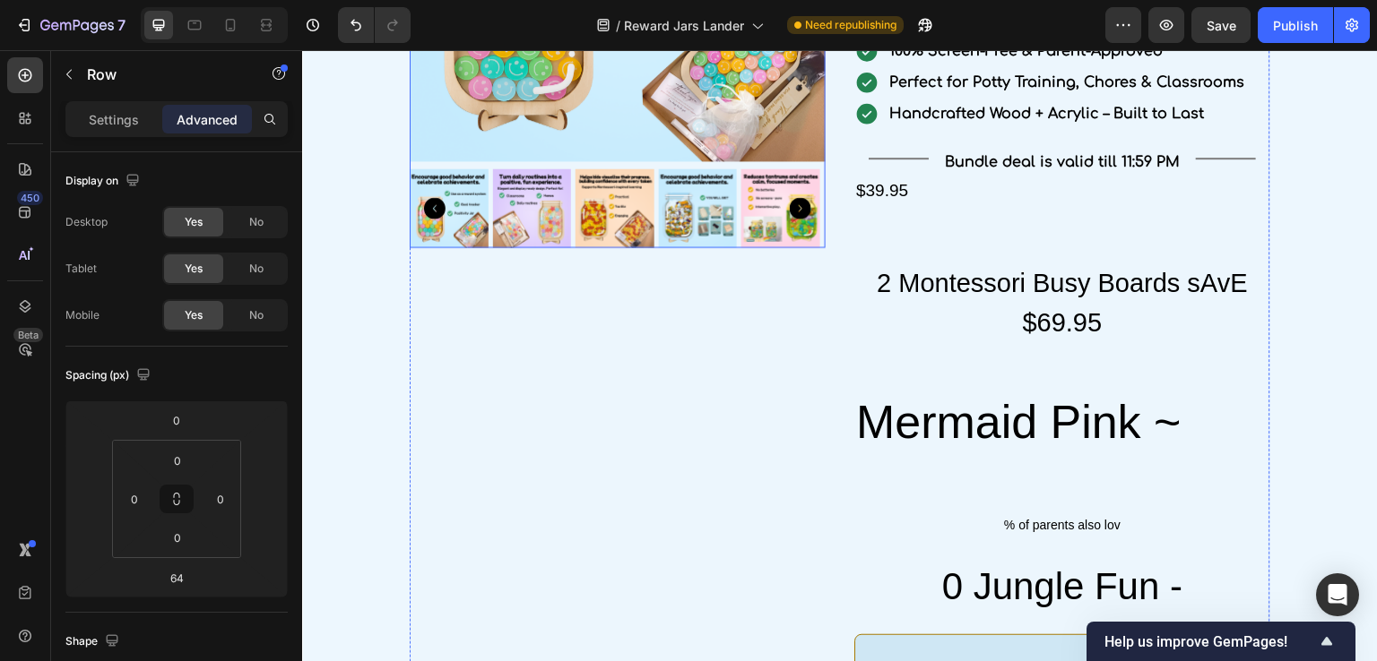
scroll to position [2304, 0]
click at [973, 160] on span "Bundle deal is valid till 11:59 PM" at bounding box center [1062, 161] width 235 height 16
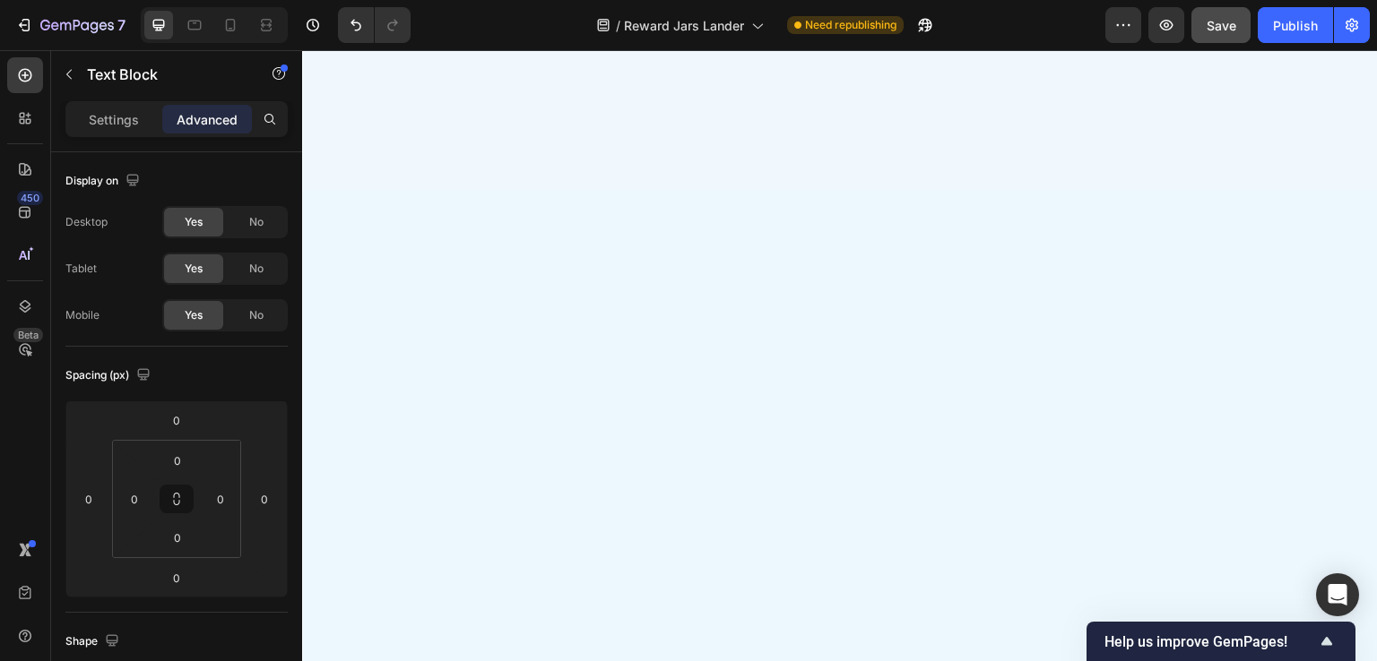
scroll to position [0, 0]
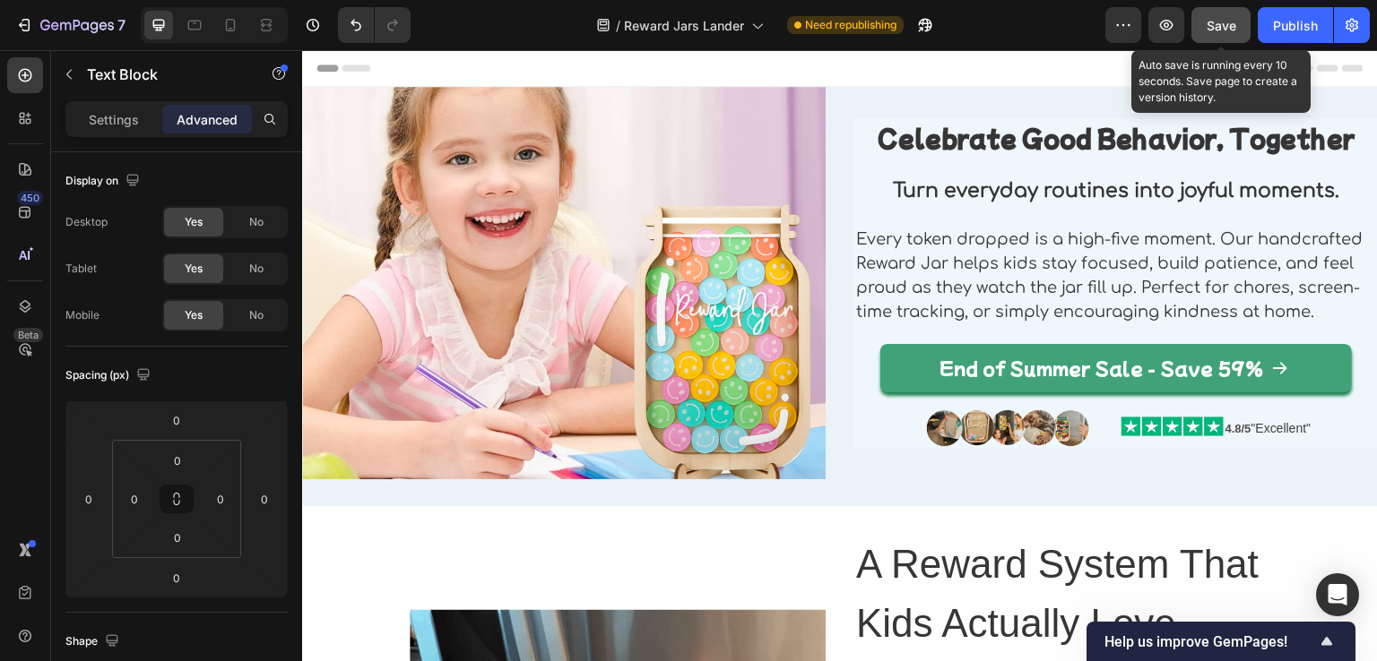
click at [1206, 22] on span "Save" at bounding box center [1221, 25] width 30 height 15
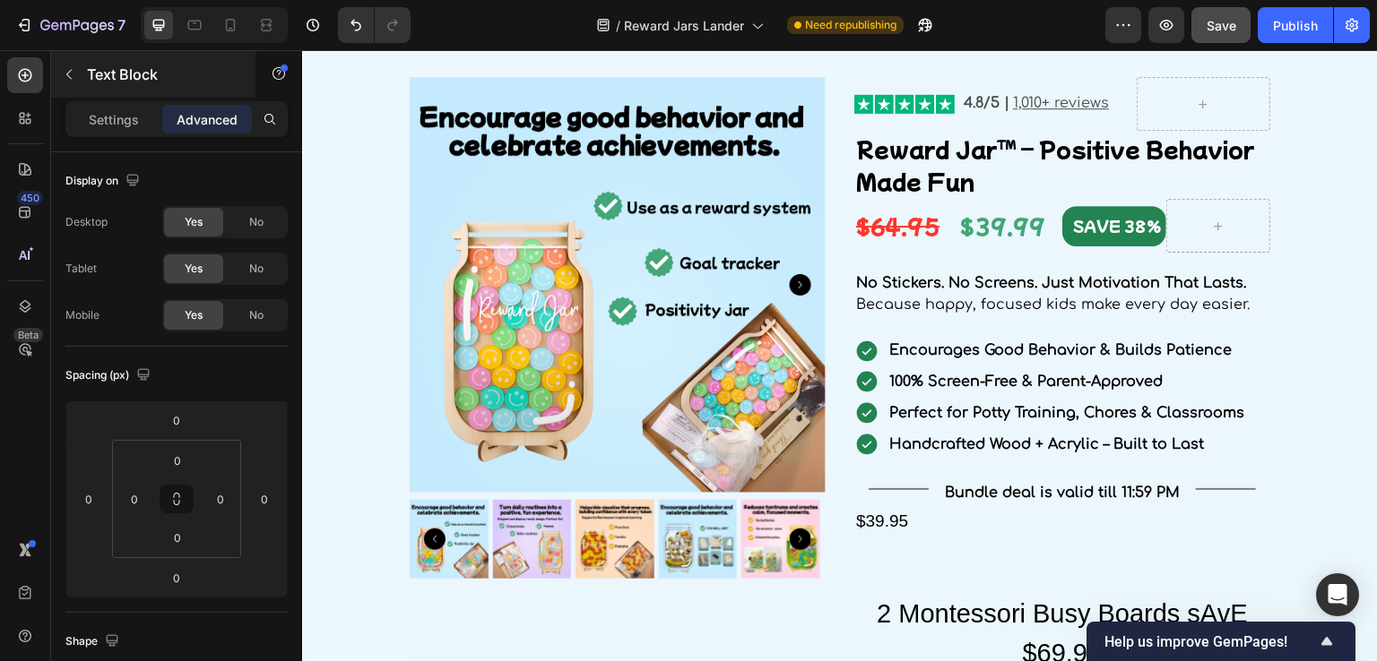
scroll to position [2062, 0]
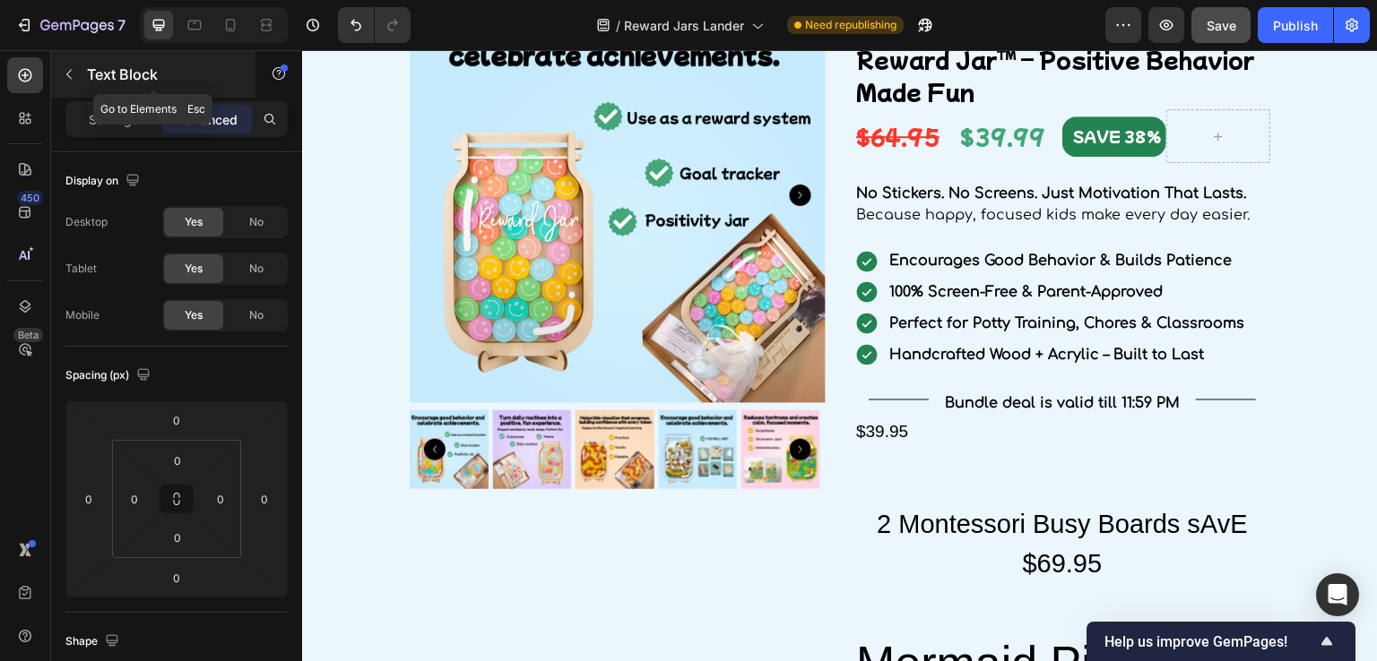
click at [71, 85] on button "button" at bounding box center [69, 74] width 29 height 29
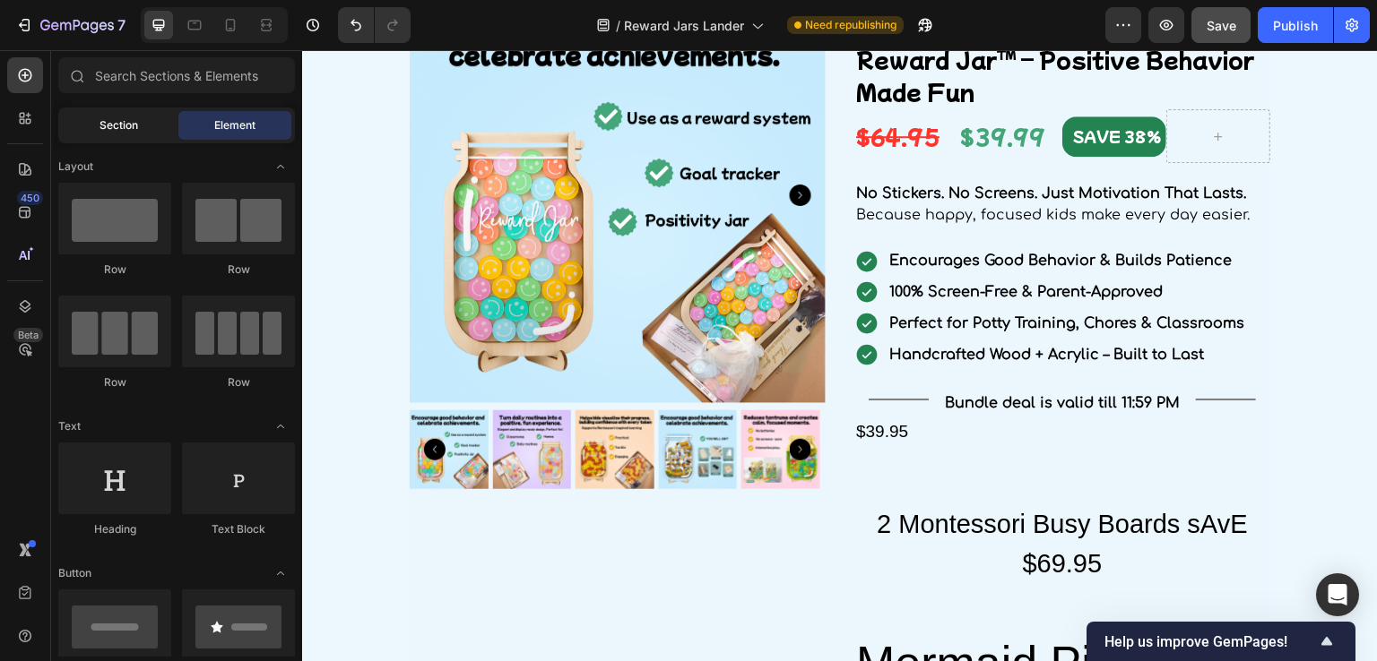
click at [108, 127] on span "Section" at bounding box center [118, 125] width 39 height 16
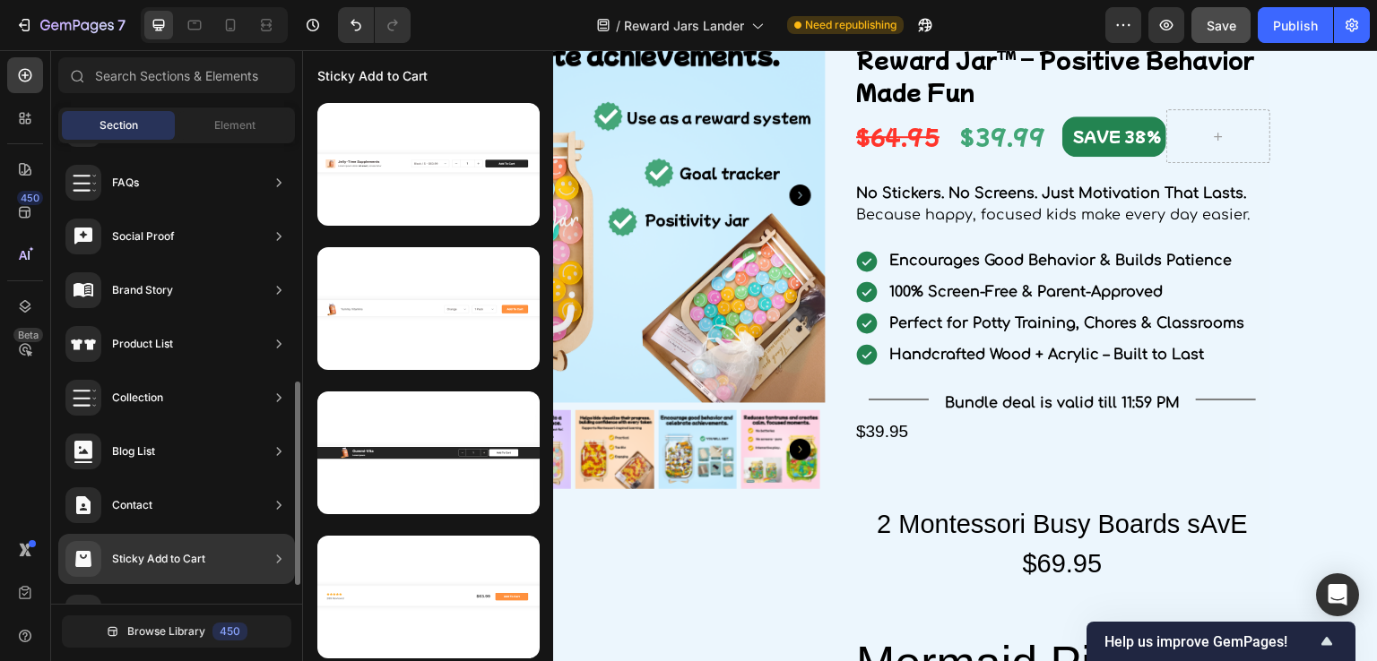
scroll to position [579, 0]
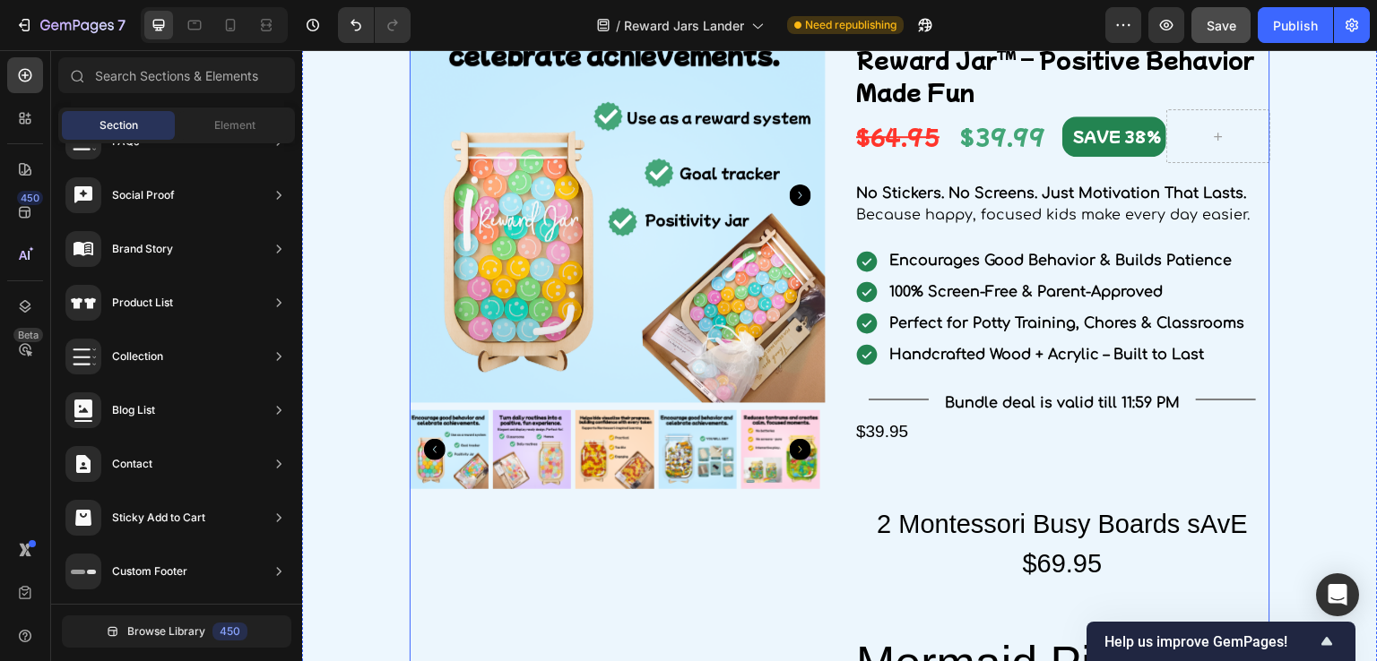
drag, startPoint x: 463, startPoint y: 569, endPoint x: 818, endPoint y: 540, distance: 356.1
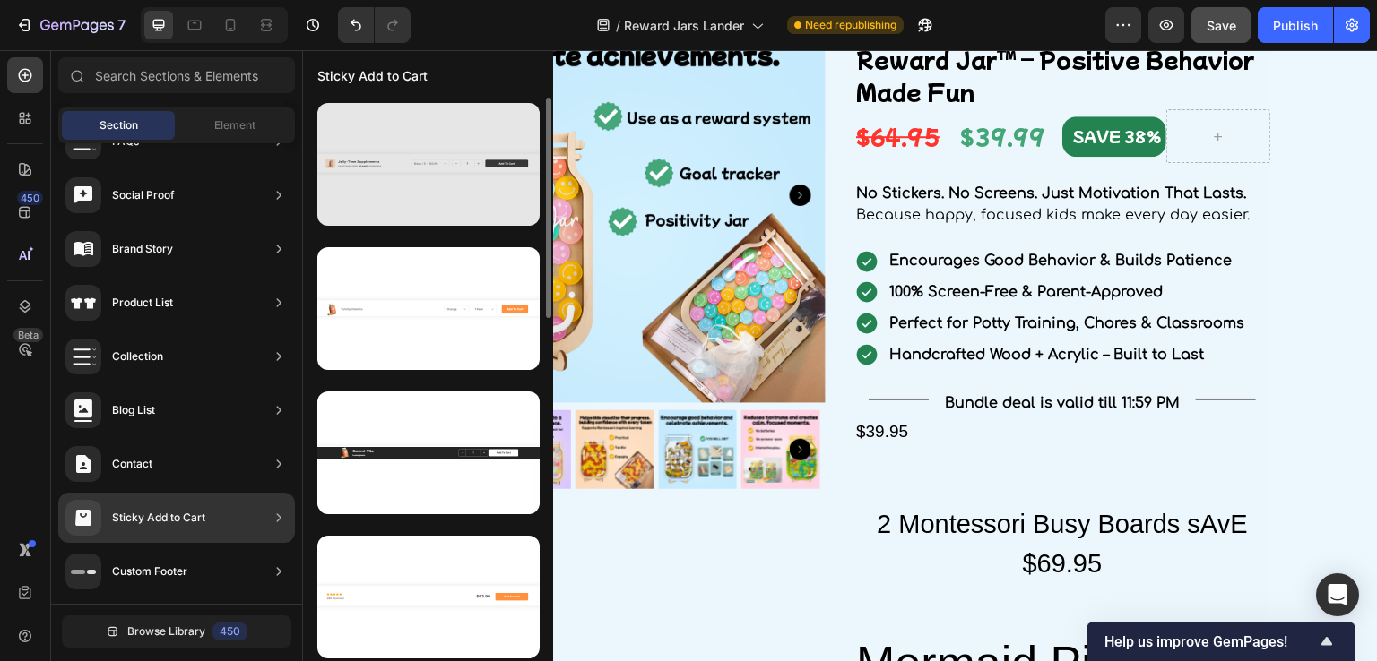
click at [430, 205] on div at bounding box center [428, 164] width 222 height 123
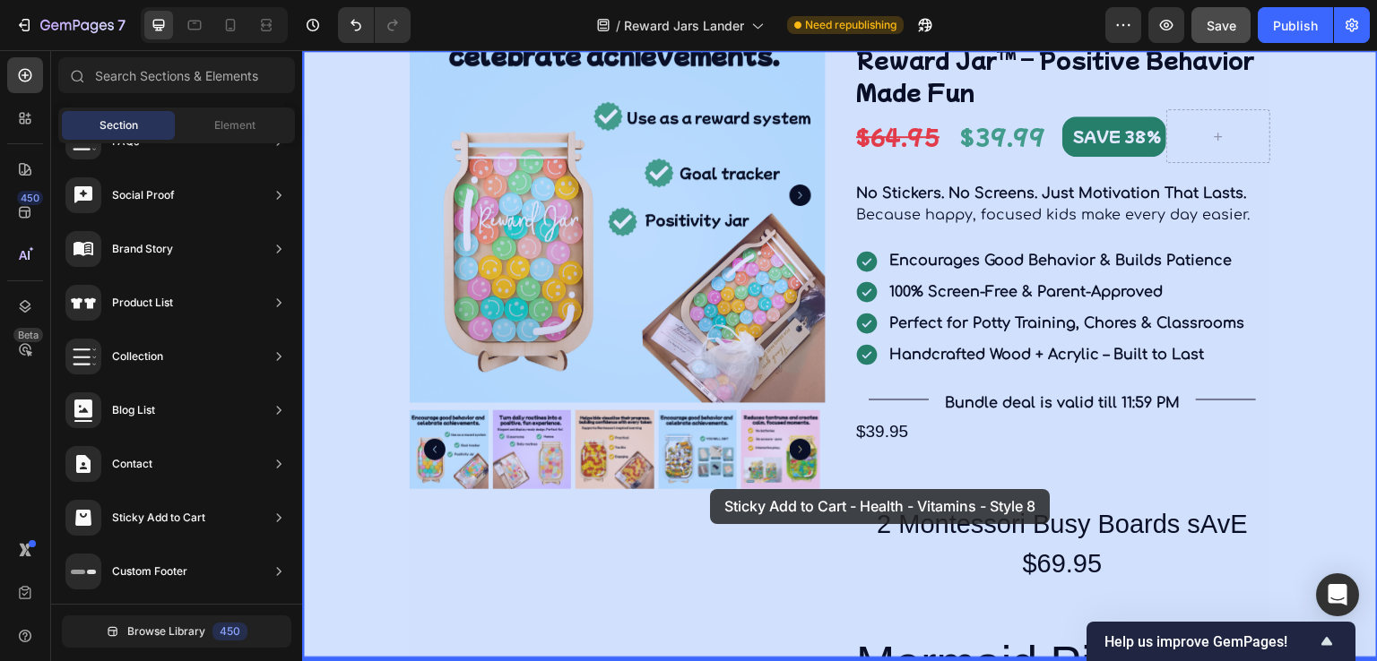
drag, startPoint x: 743, startPoint y: 243, endPoint x: 709, endPoint y: 505, distance: 263.9
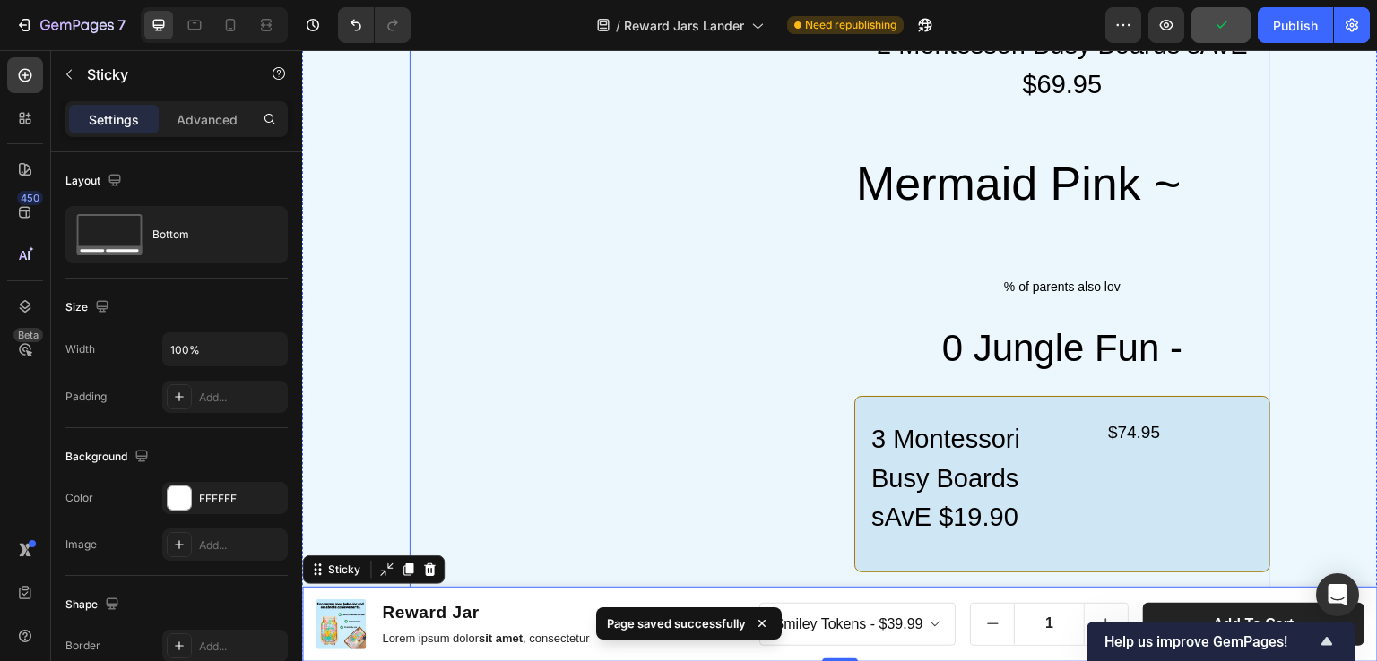
scroll to position [2689, 0]
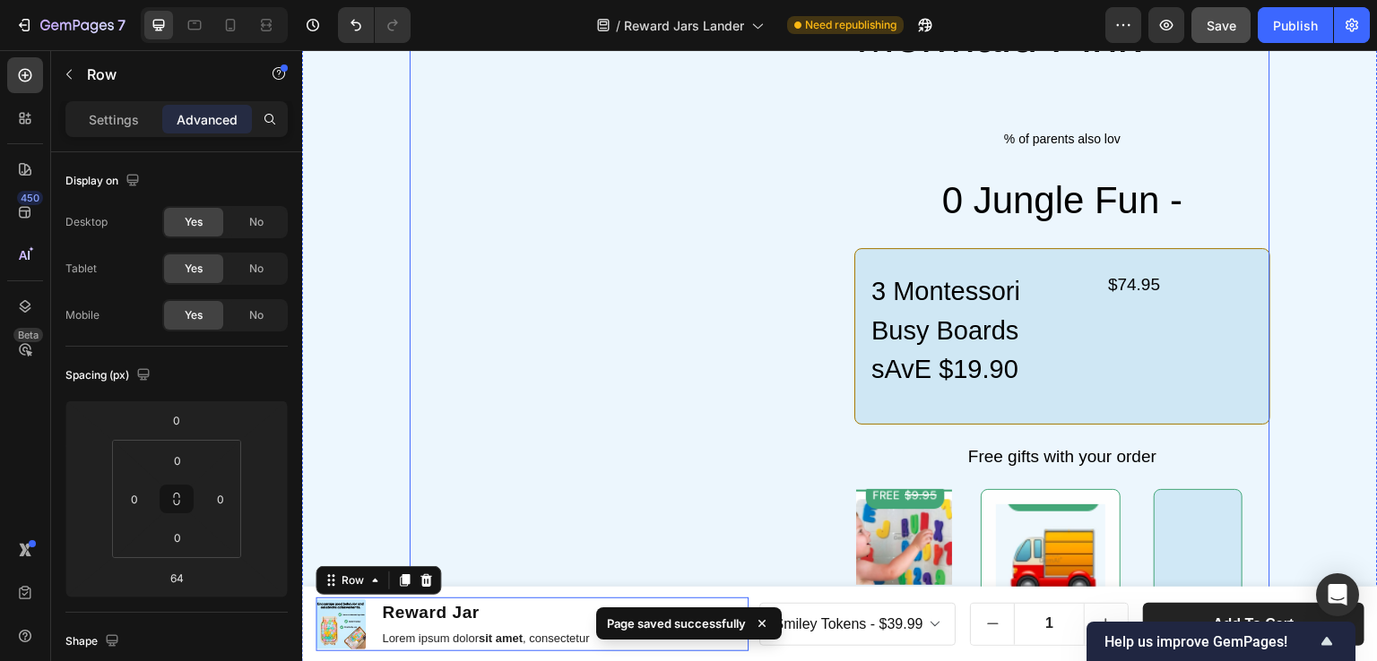
drag, startPoint x: 473, startPoint y: 598, endPoint x: 478, endPoint y: 575, distance: 22.9
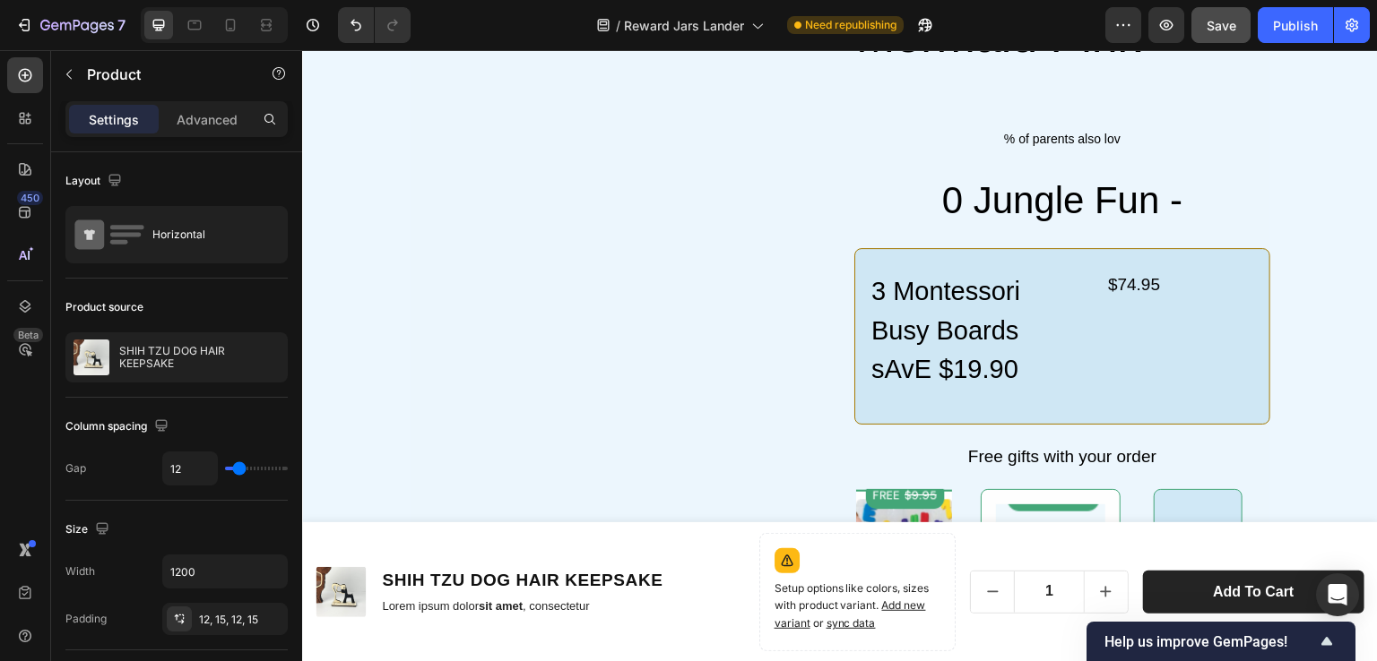
drag, startPoint x: 1646, startPoint y: 642, endPoint x: 1358, endPoint y: 612, distance: 289.2
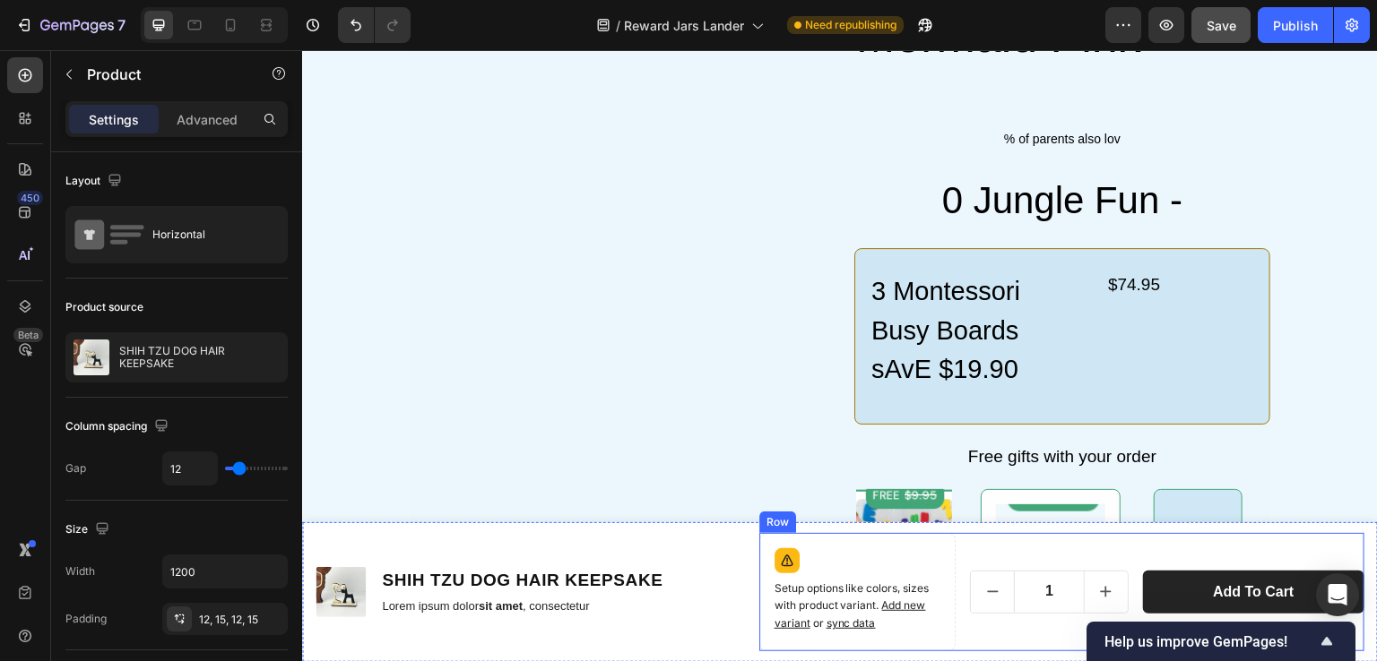
click at [1276, 548] on div "1 Product Quantity Add to cart Product Cart Button Row" at bounding box center [1167, 592] width 394 height 118
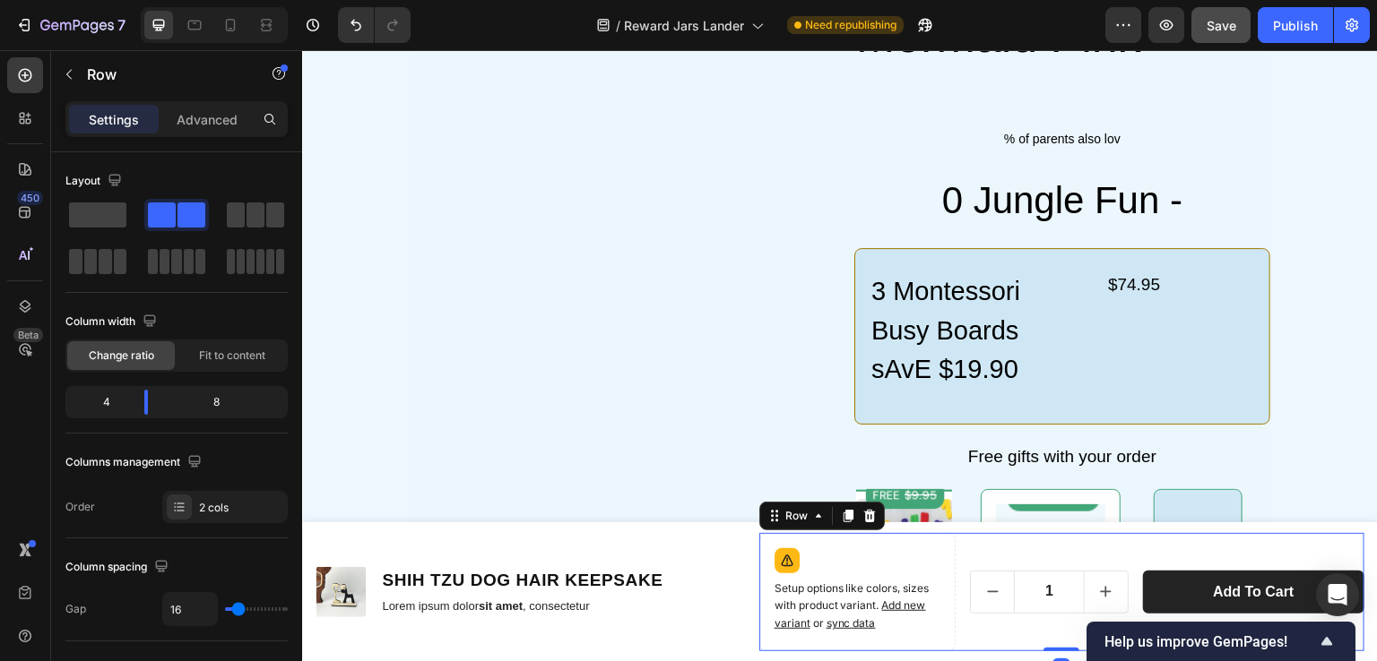
click at [698, 523] on div "Product Images SHIH TZU DOG HAIR KEEPSAKE Product Title Lorem ipsum dolor sit a…" at bounding box center [840, 593] width 1076 height 140
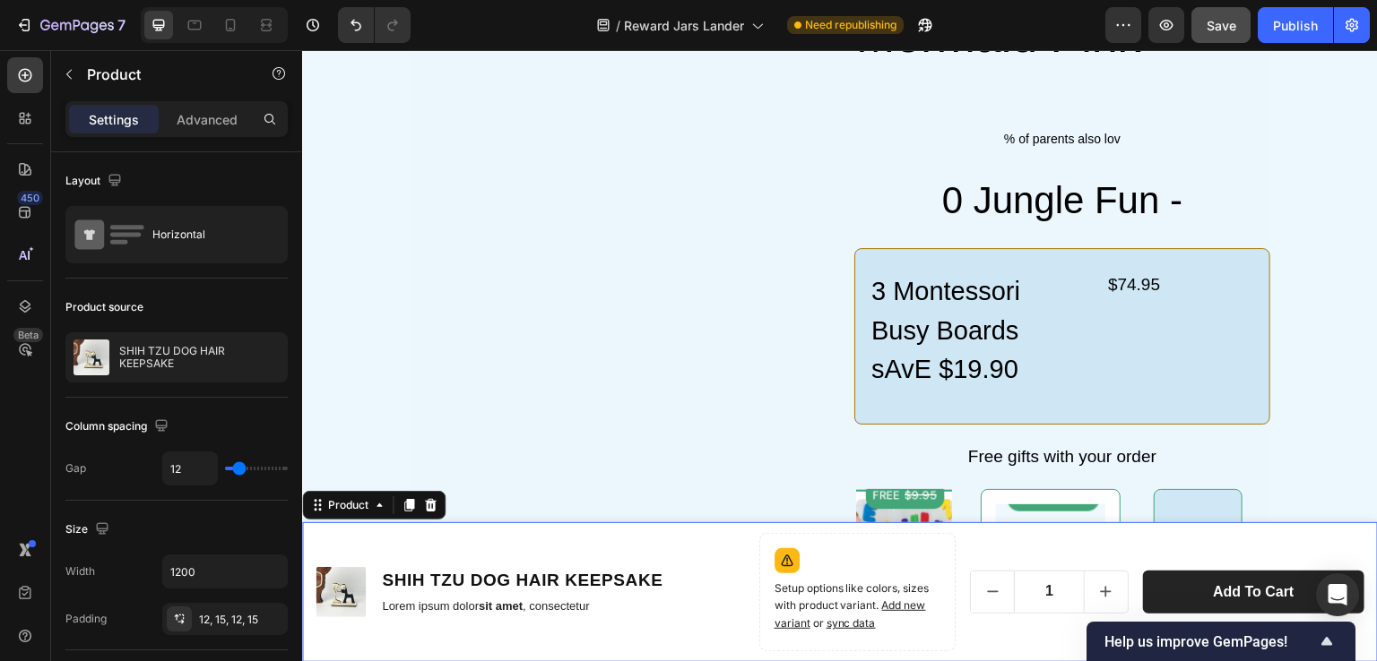
click at [705, 538] on div "Product Images SHIH TZU DOG HAIR KEEPSAKE Product Title Lorem ipsum dolor sit a…" at bounding box center [532, 592] width 433 height 118
click at [428, 505] on icon at bounding box center [430, 505] width 14 height 14
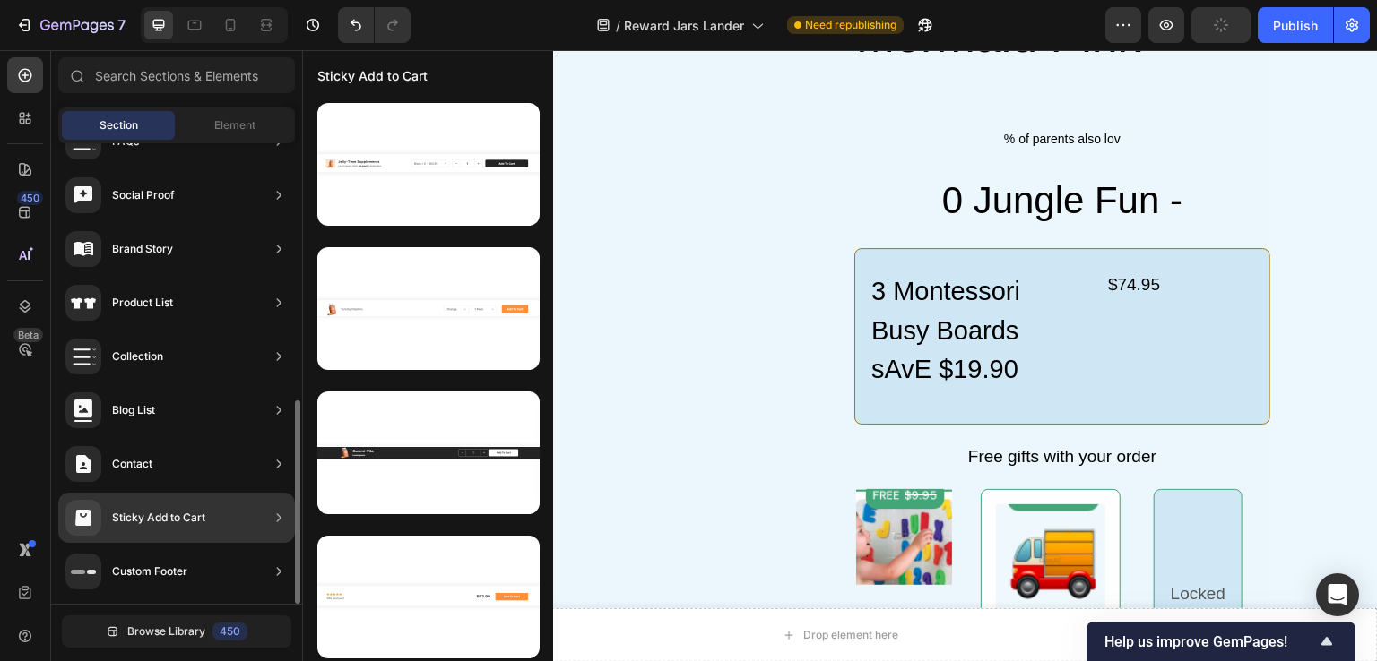
click at [181, 507] on div "Sticky Add to Cart" at bounding box center [135, 518] width 140 height 36
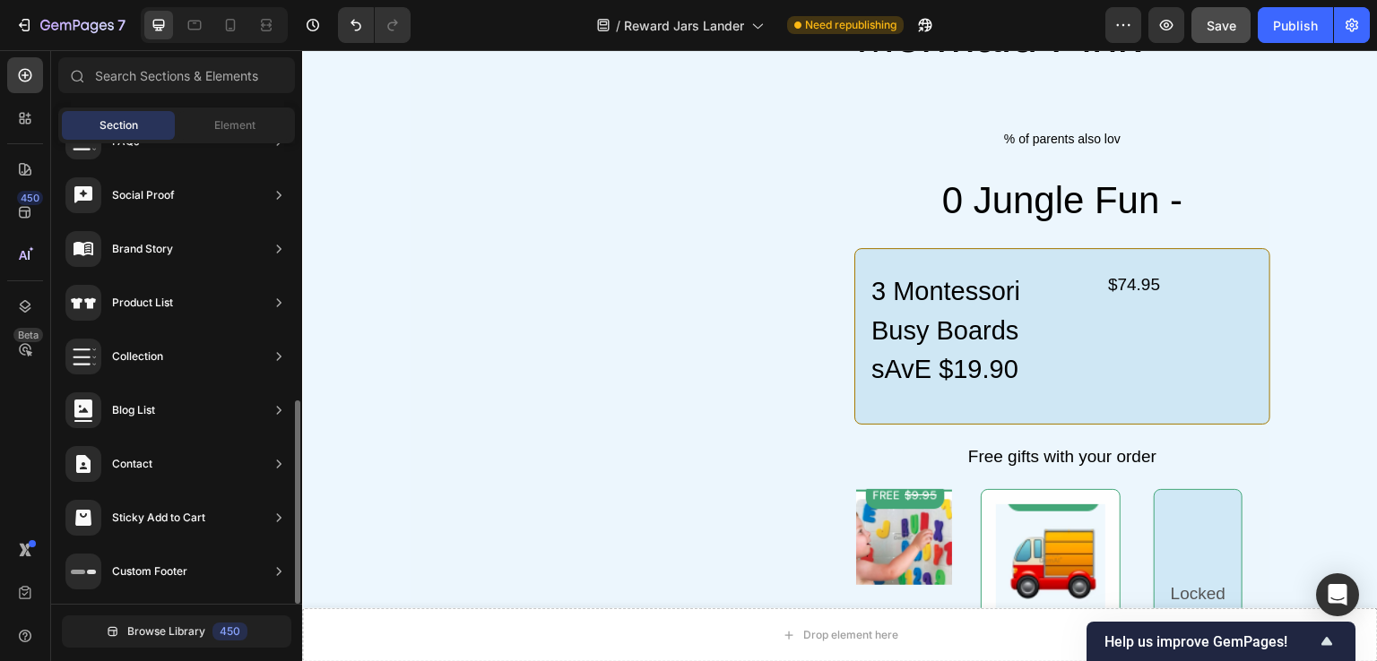
scroll to position [869, 0]
click at [231, 629] on div "450" at bounding box center [229, 632] width 35 height 18
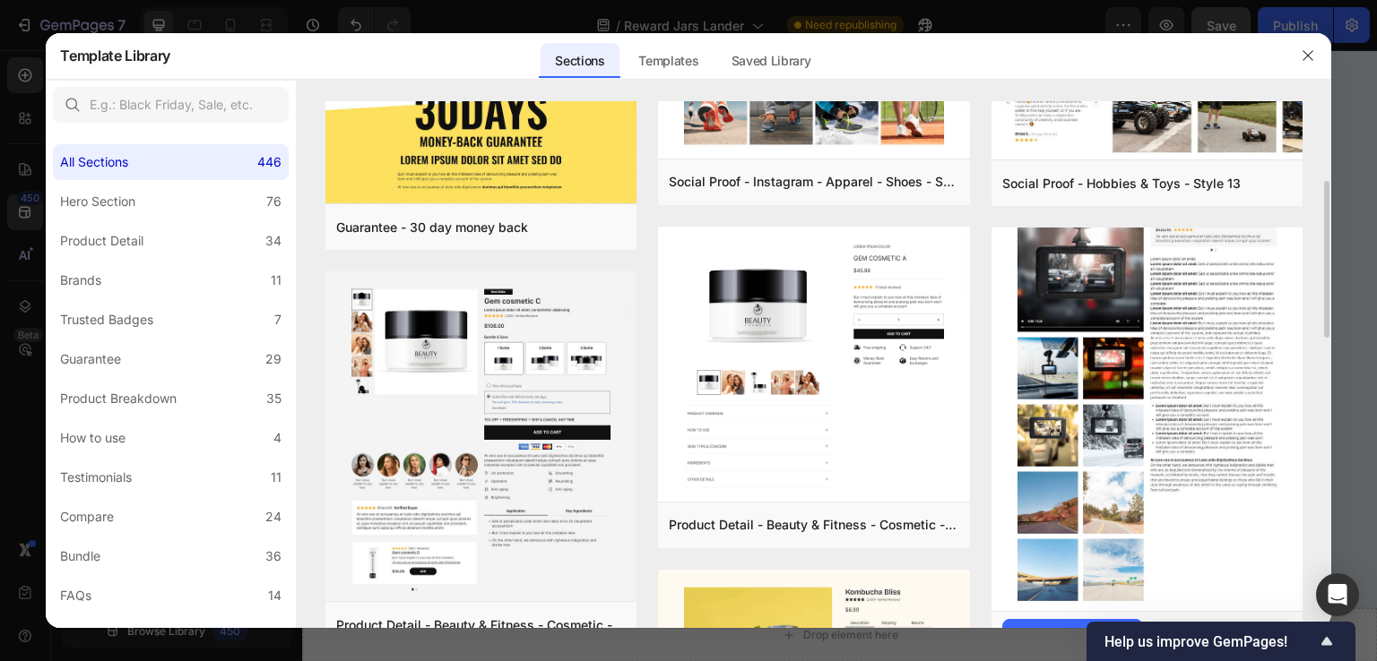
scroll to position [90, 0]
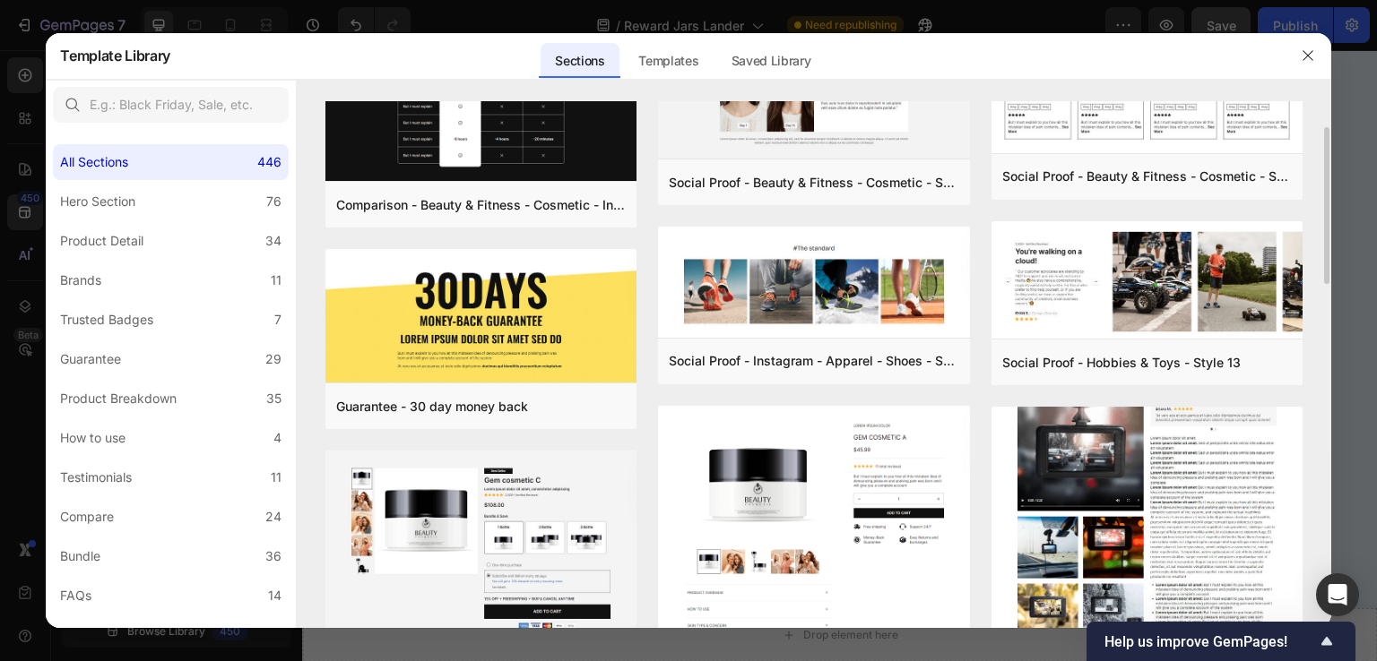
click at [1219, 470] on img at bounding box center [1146, 512] width 311 height 564
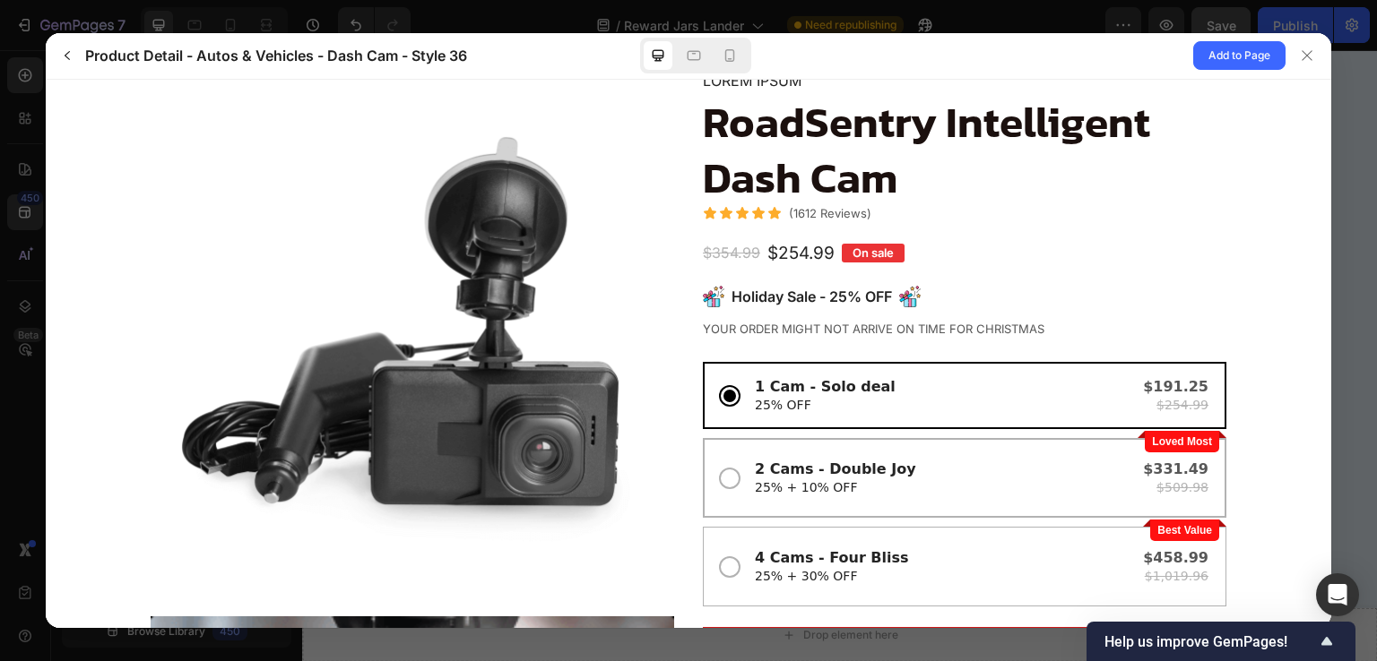
scroll to position [179, 0]
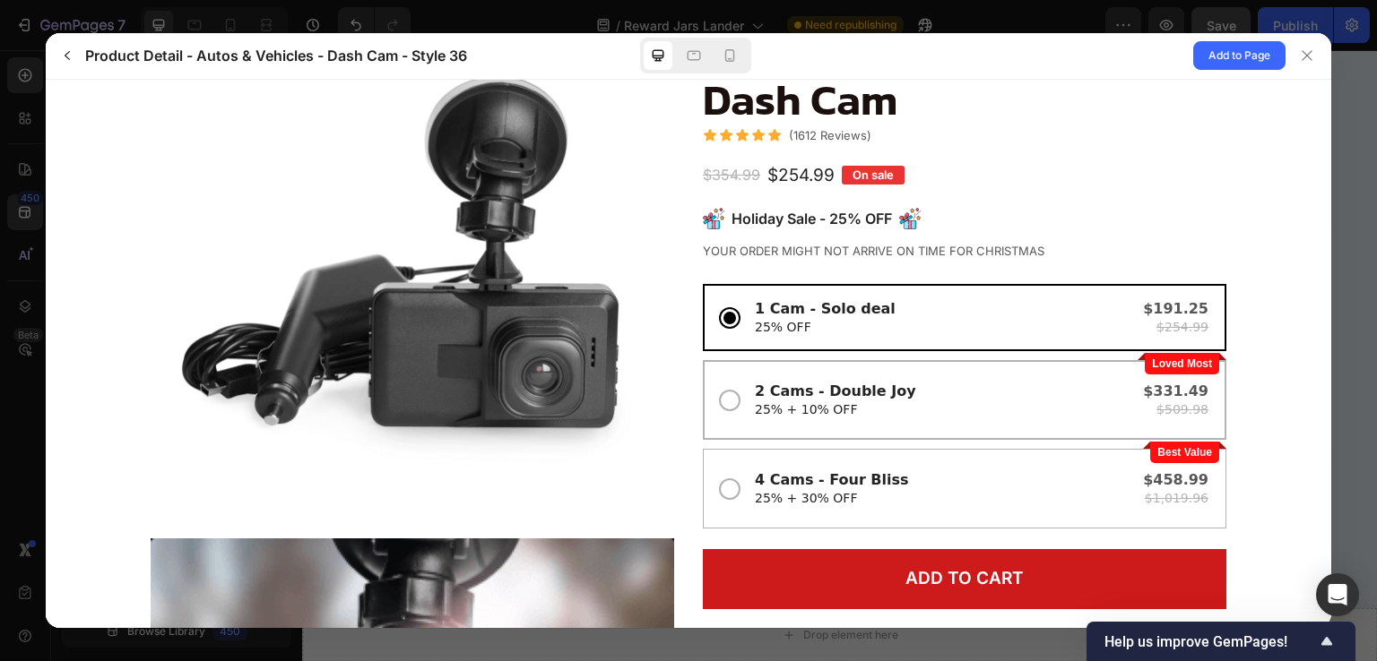
click at [949, 403] on div "2 Cams - Double Joy 25% + 10% OFF" at bounding box center [945, 400] width 381 height 38
click at [46, 79] on input "Loved Most 2 Cams - Double Joy 25% + 10% OFF $331.49 $509.98" at bounding box center [46, 79] width 0 height 0
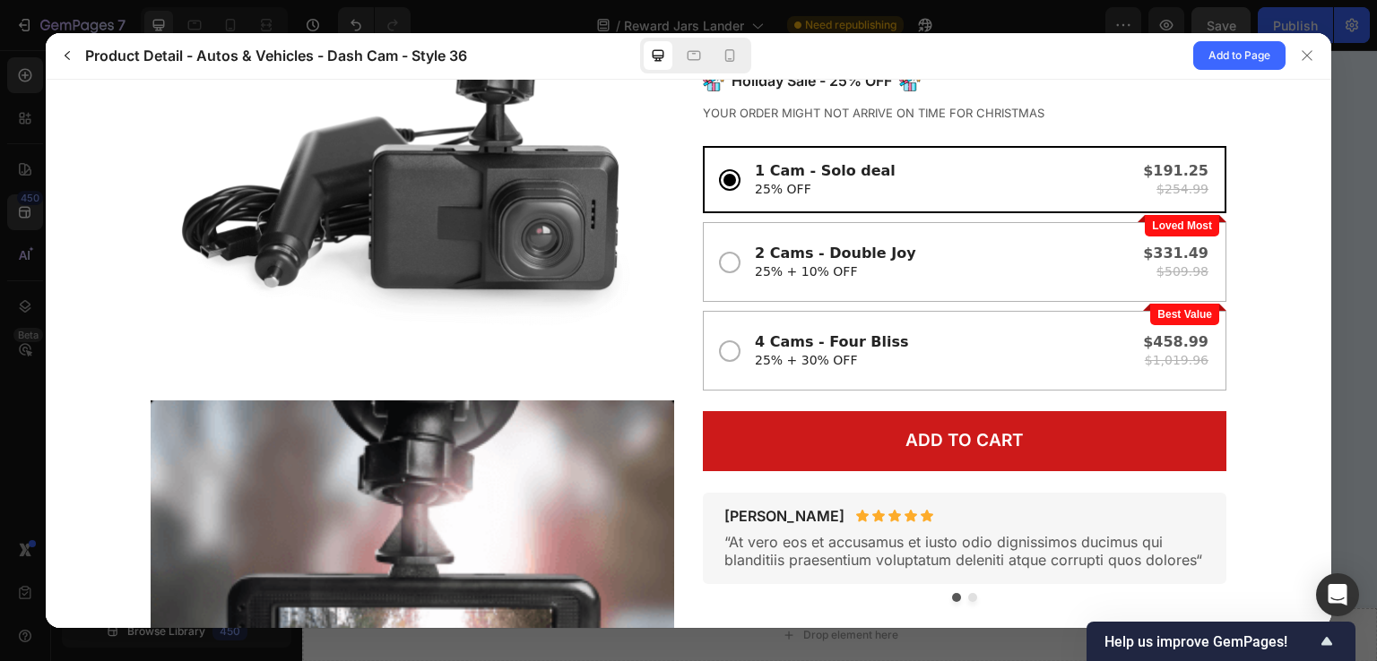
scroll to position [237, 0]
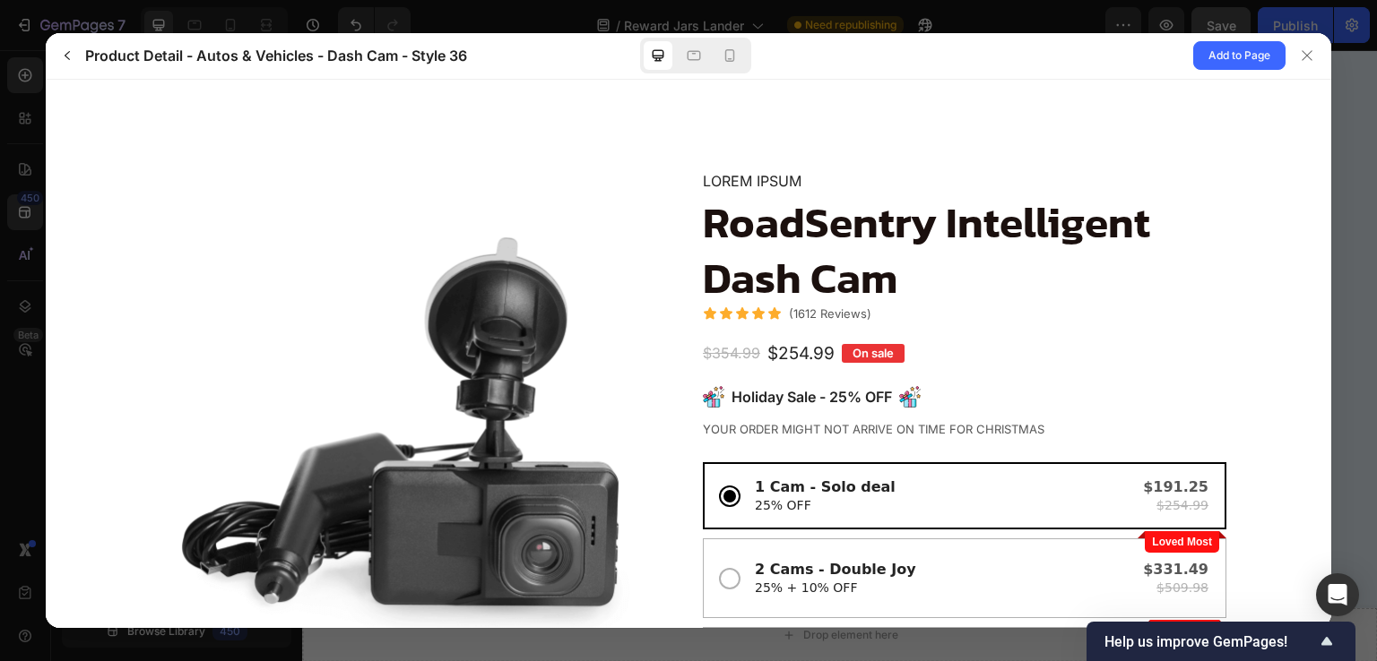
scroll to position [0, 0]
click at [1236, 48] on span "Add to Page" at bounding box center [1239, 56] width 62 height 22
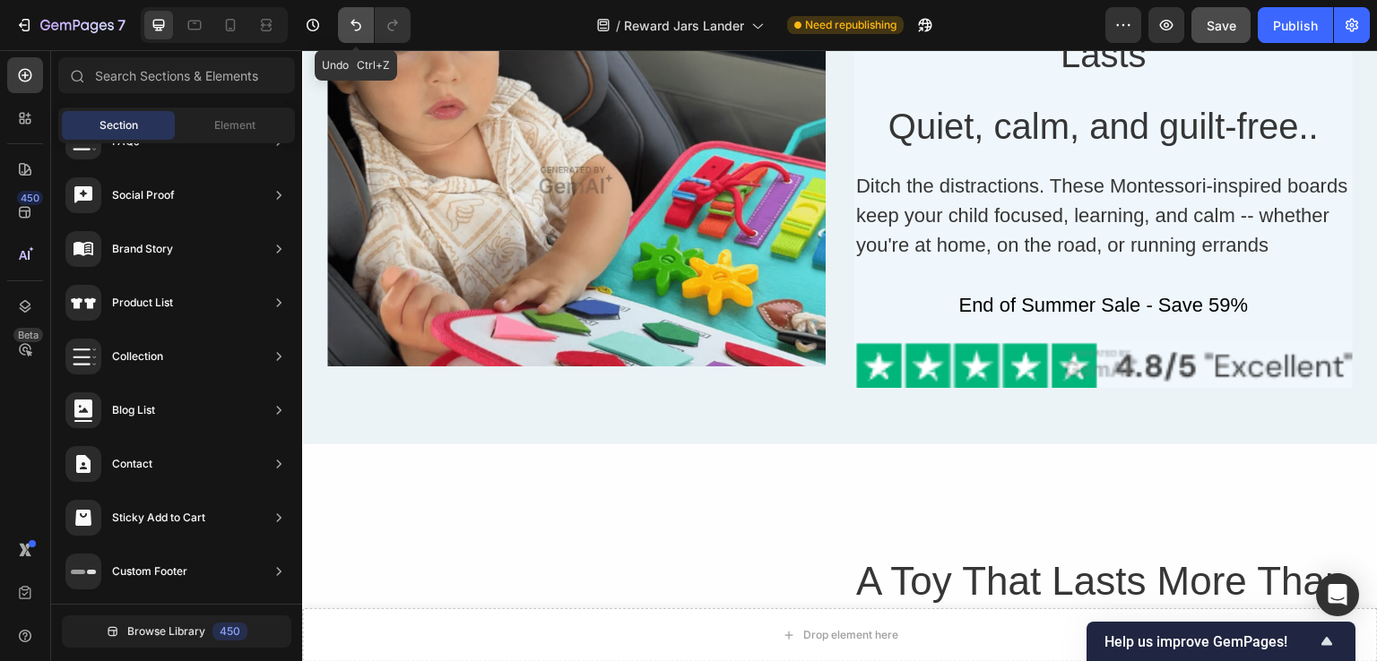
scroll to position [6400, 0]
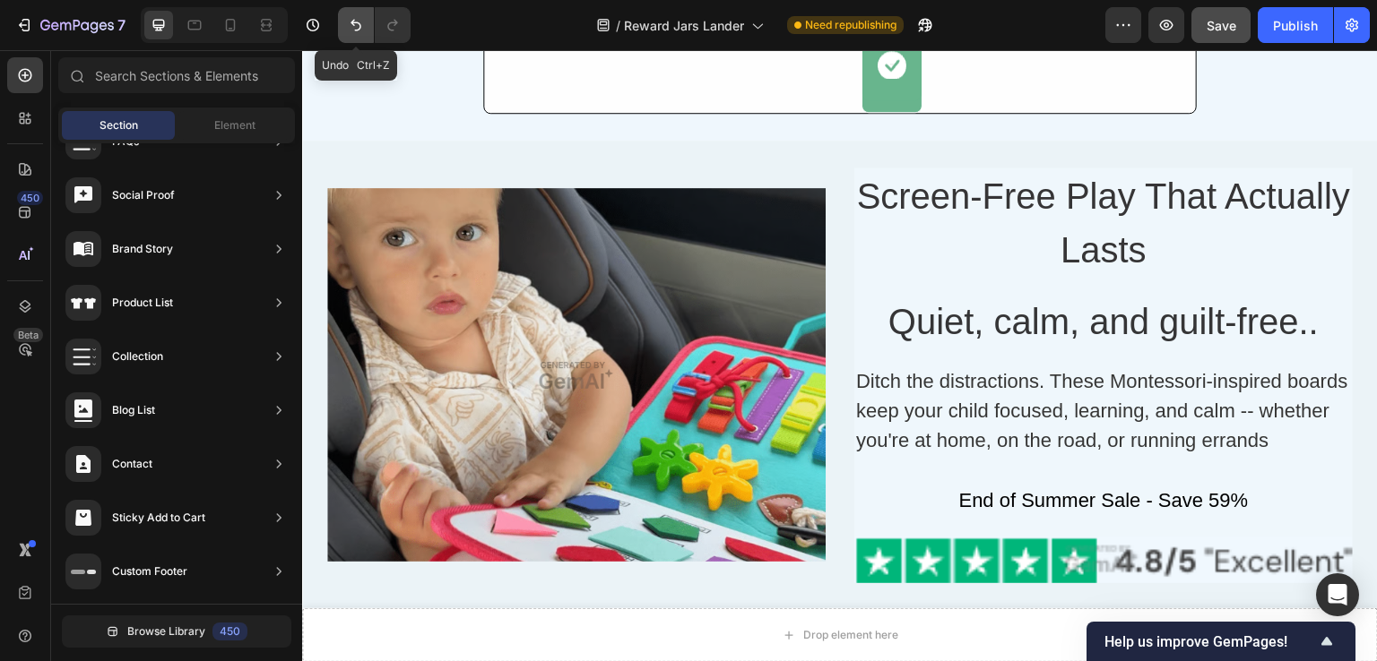
click at [350, 26] on icon "Undo/Redo" at bounding box center [356, 25] width 18 height 18
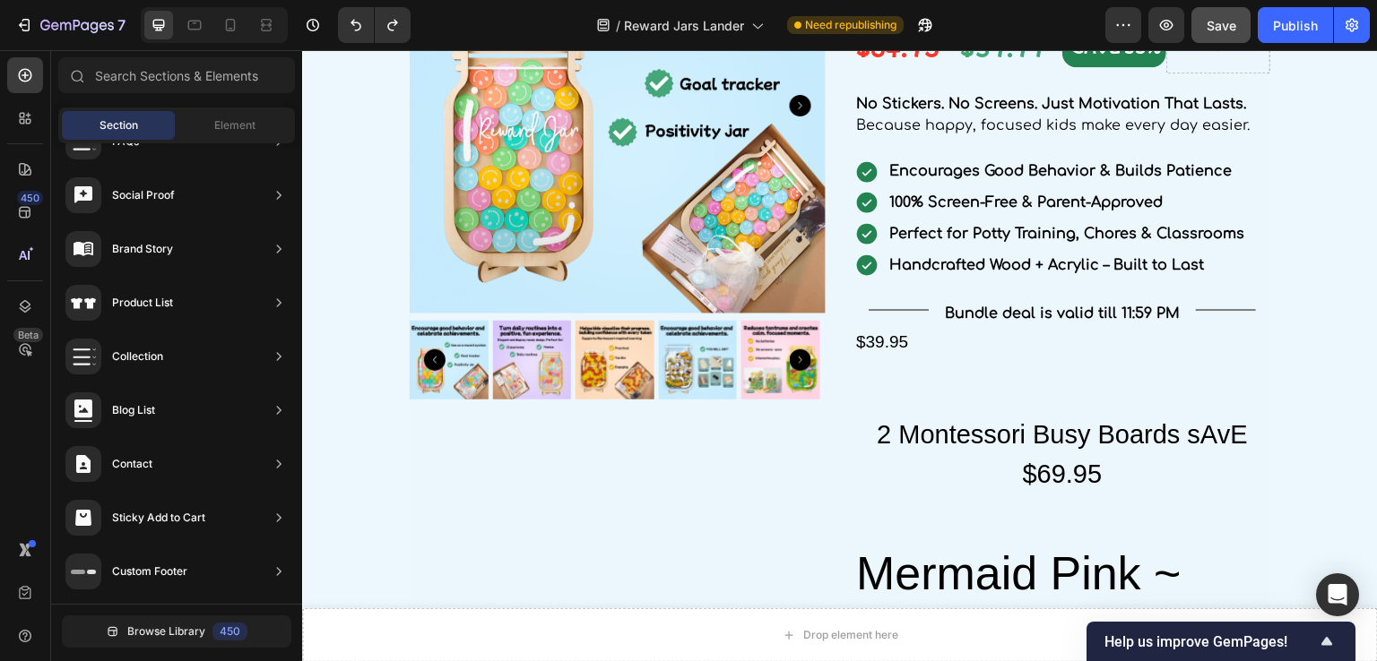
scroll to position [1882, 0]
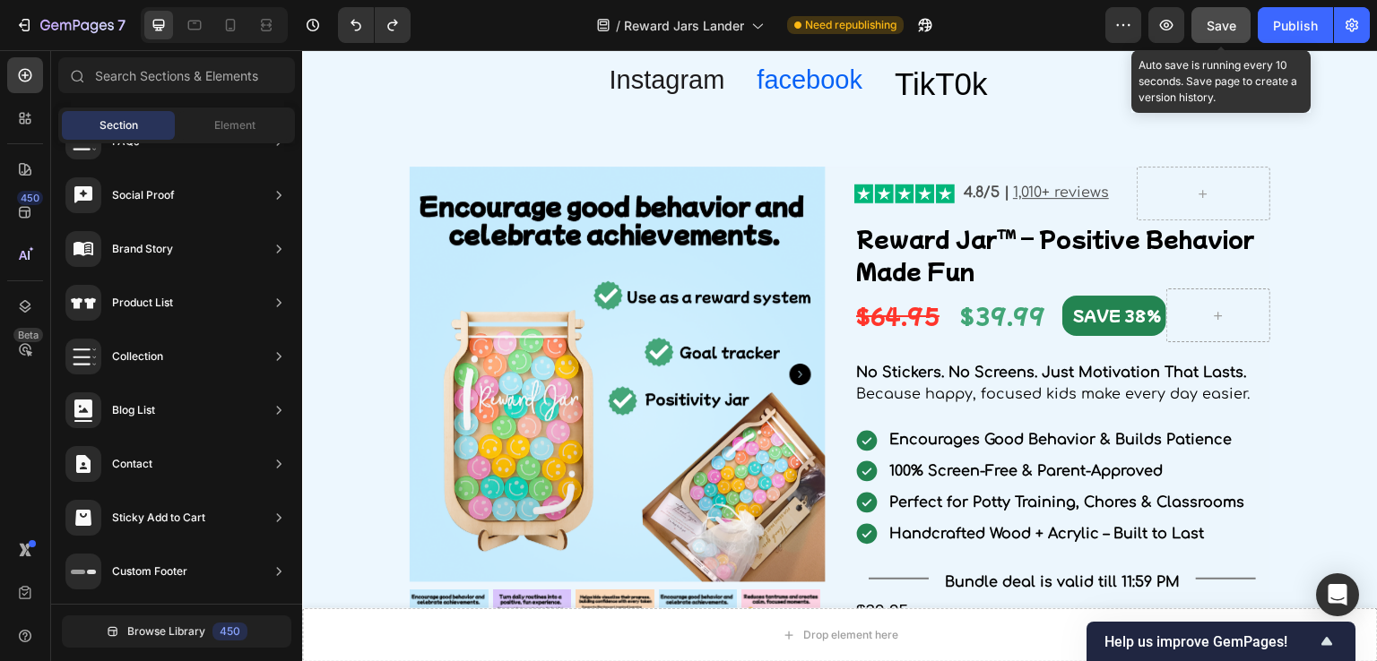
click at [1205, 22] on button "Save" at bounding box center [1220, 25] width 59 height 36
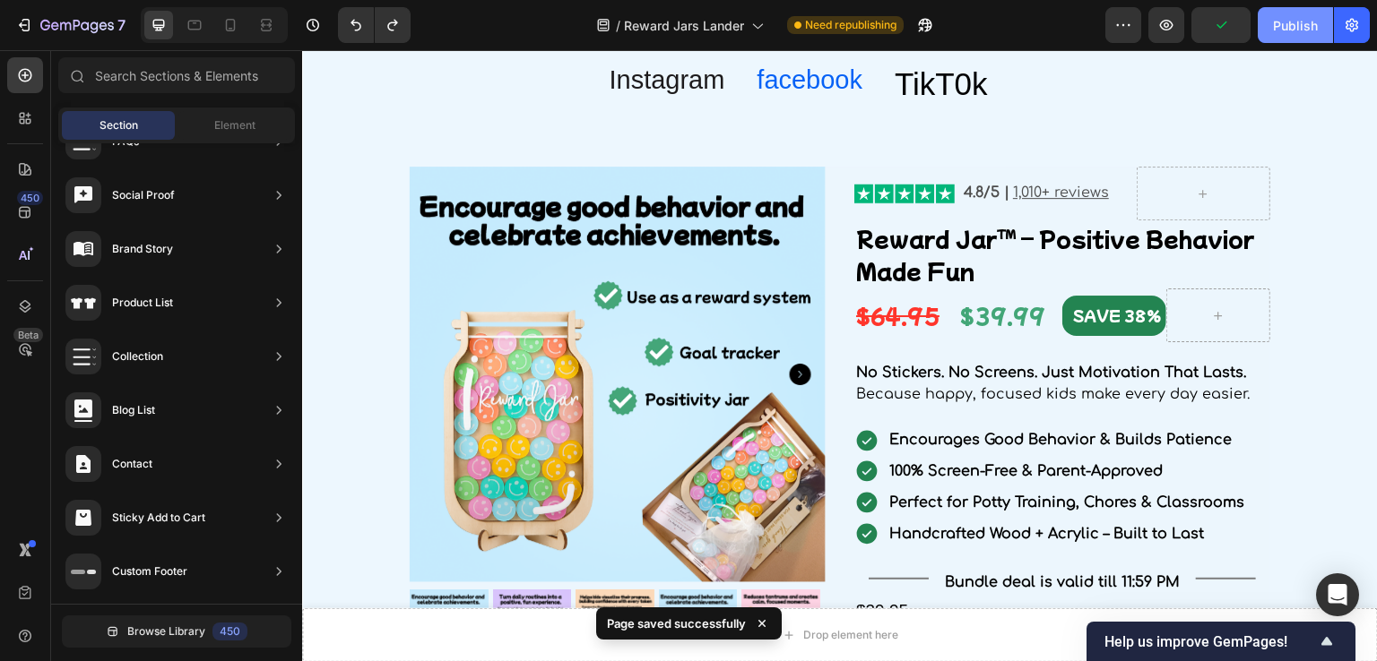
click at [1287, 32] on div "Publish" at bounding box center [1295, 25] width 45 height 19
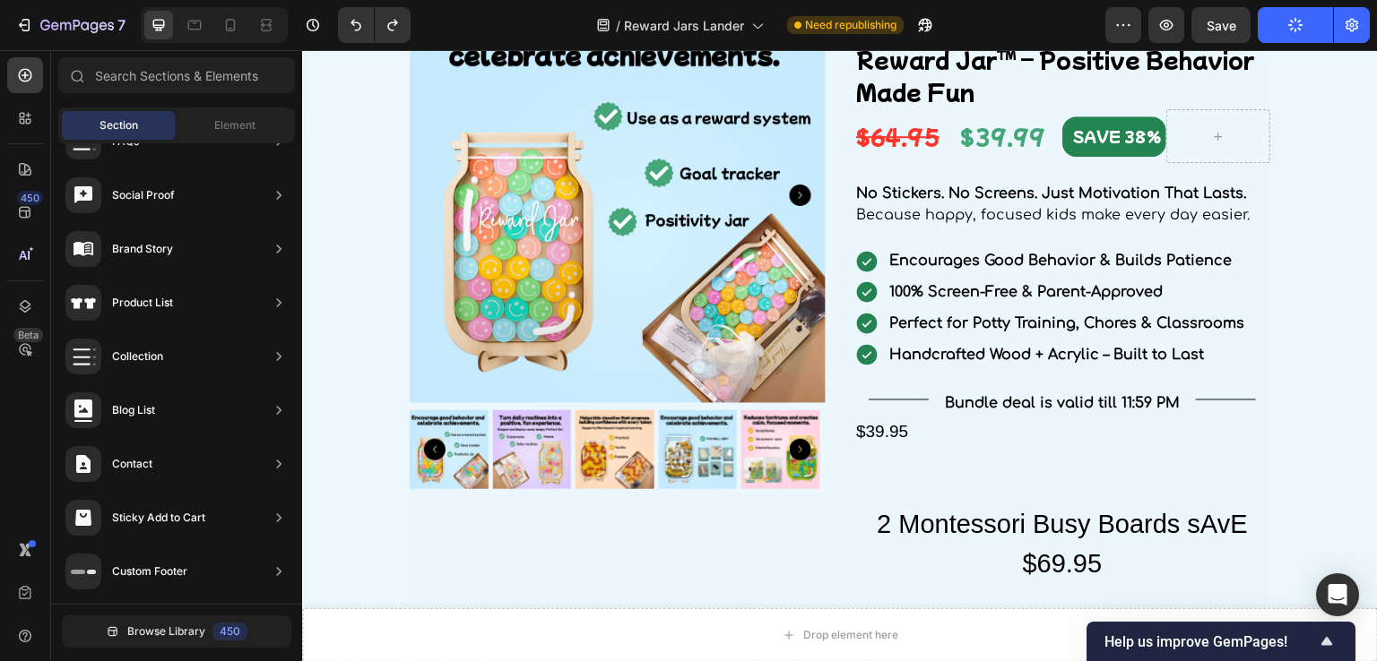
scroll to position [0, 0]
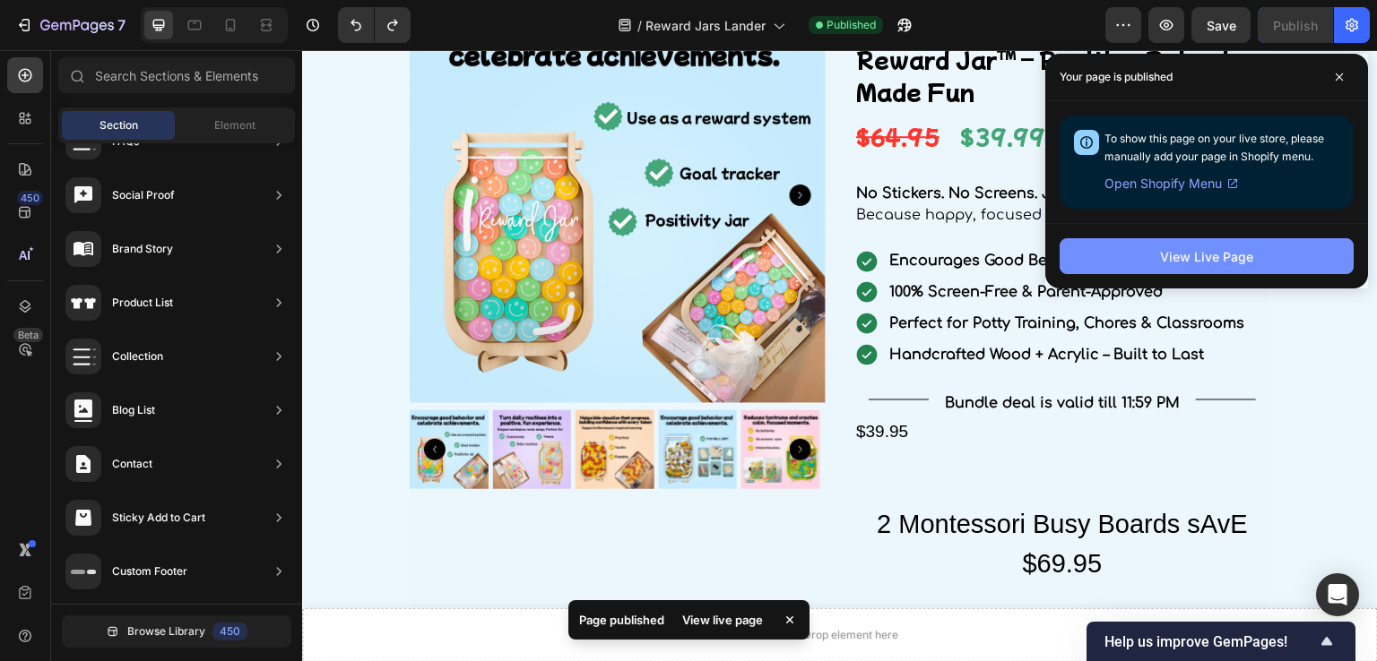
click at [1124, 252] on button "View Live Page" at bounding box center [1206, 256] width 294 height 36
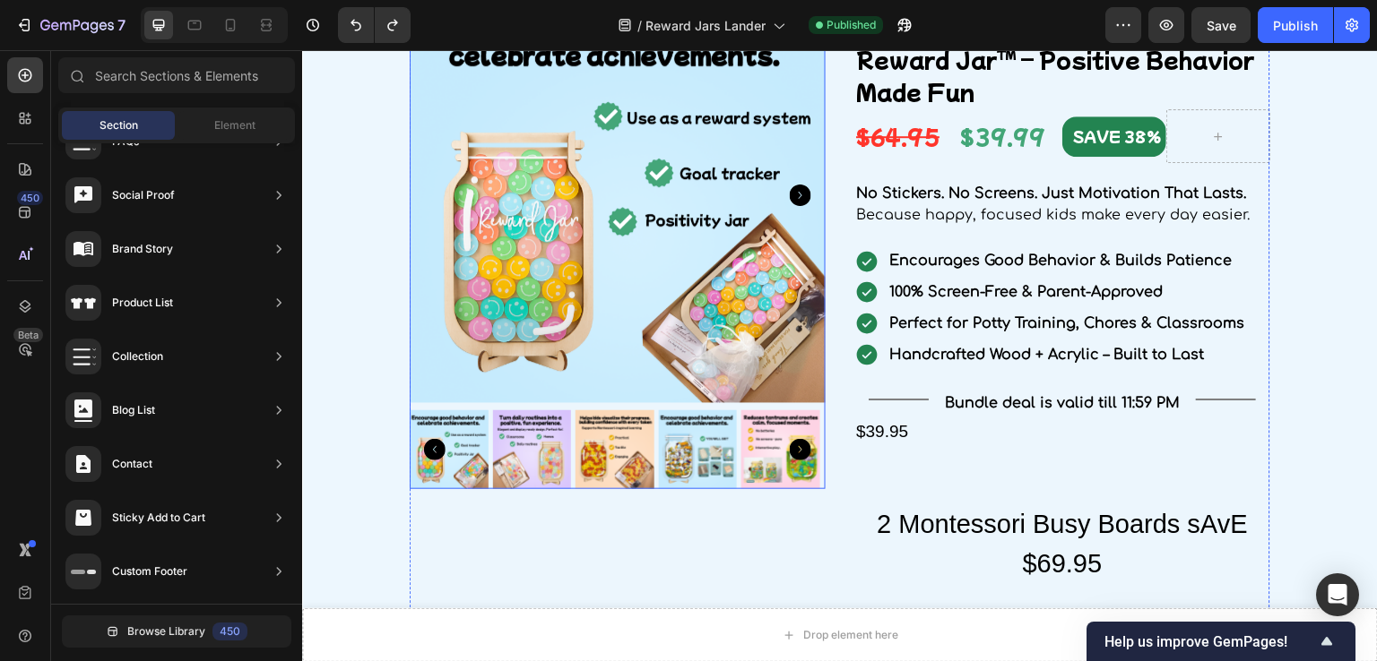
scroll to position [2241, 0]
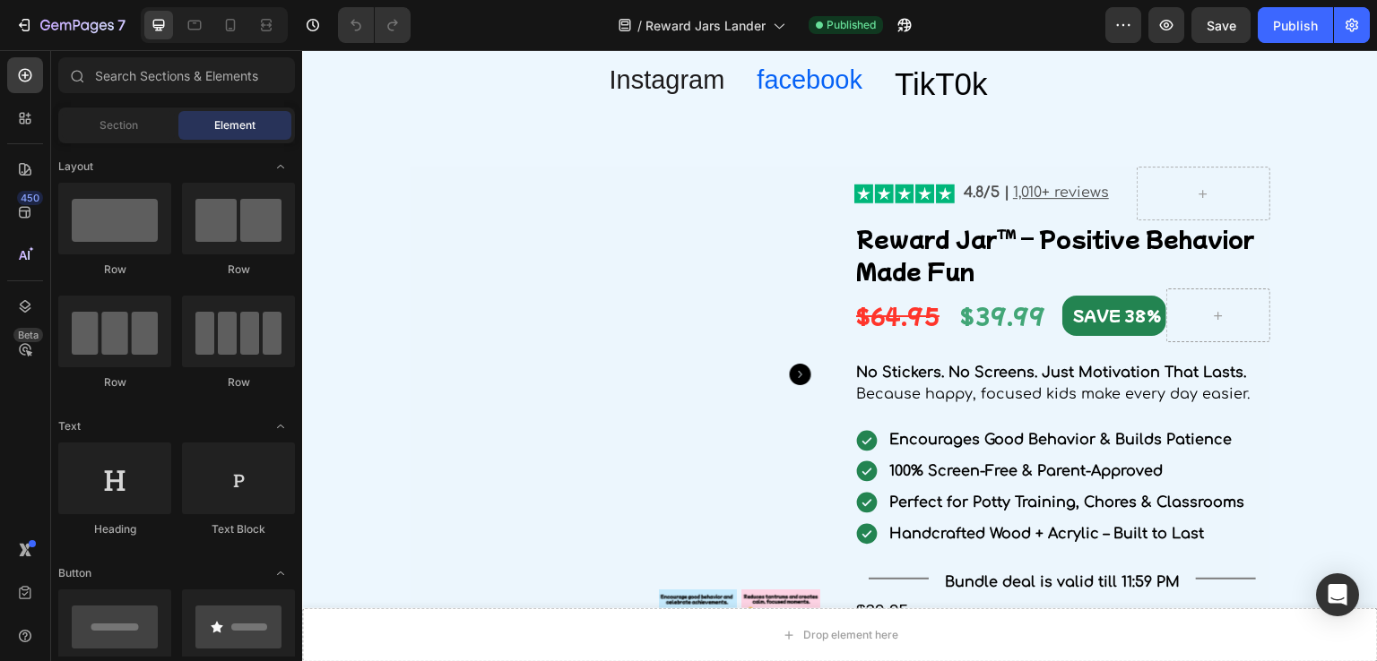
scroll to position [2062, 0]
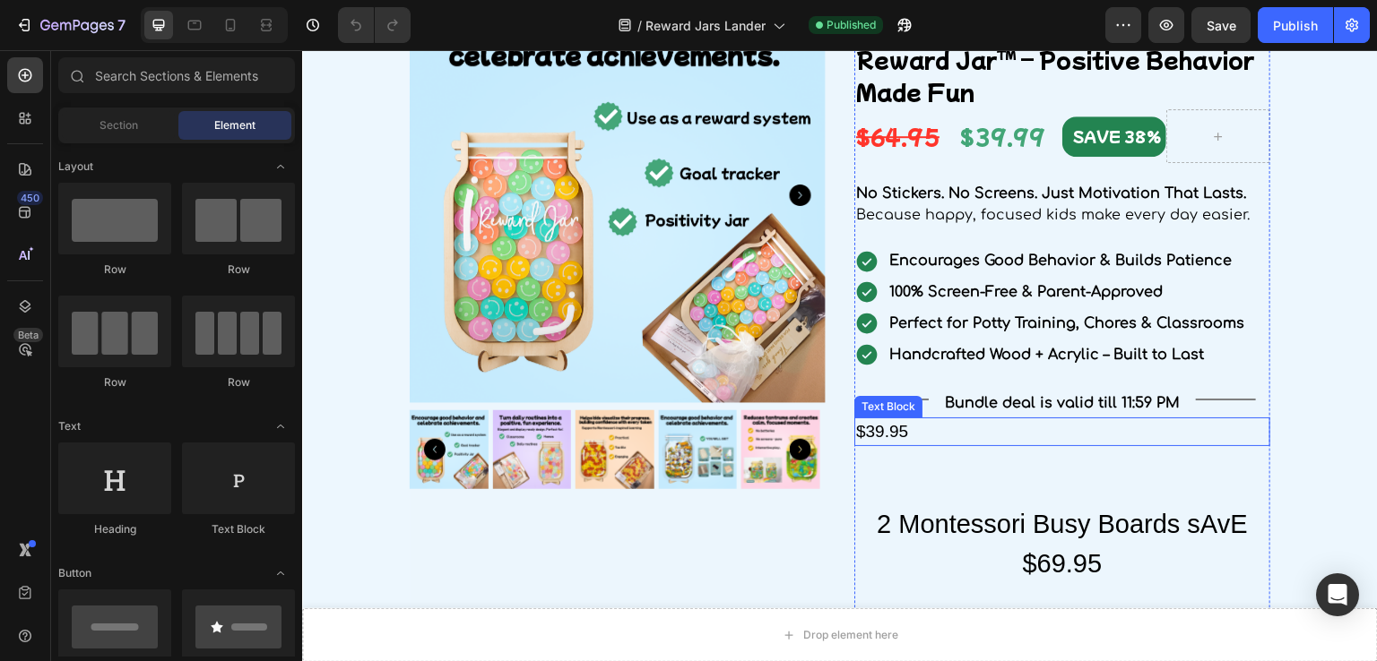
click at [920, 432] on div "$39.95" at bounding box center [1062, 433] width 416 height 30
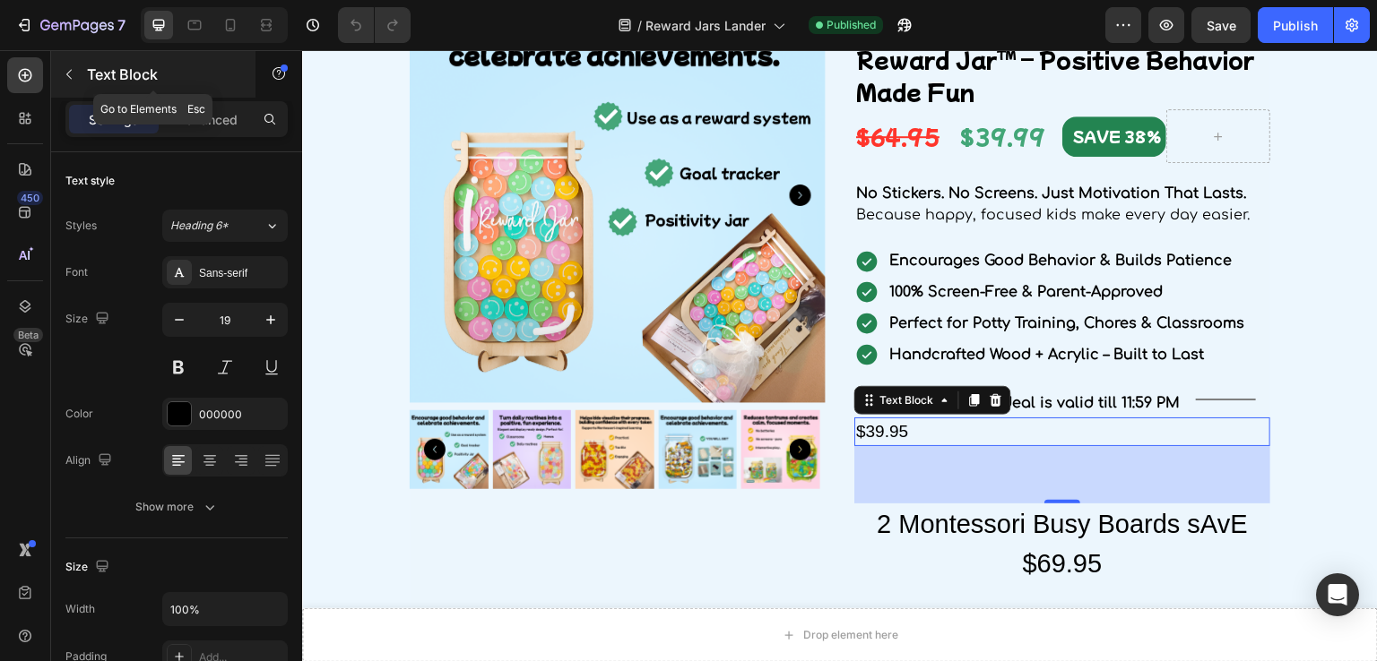
click at [64, 79] on icon "button" at bounding box center [69, 74] width 14 height 14
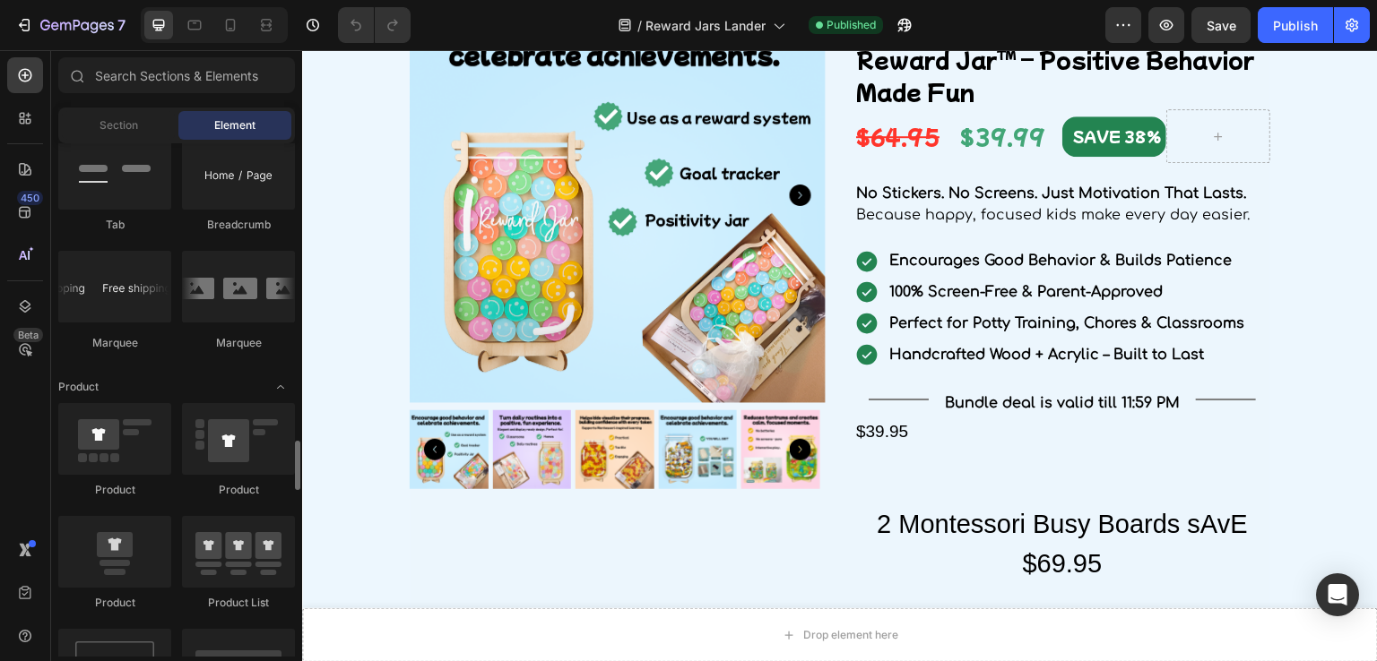
scroll to position [2151, 0]
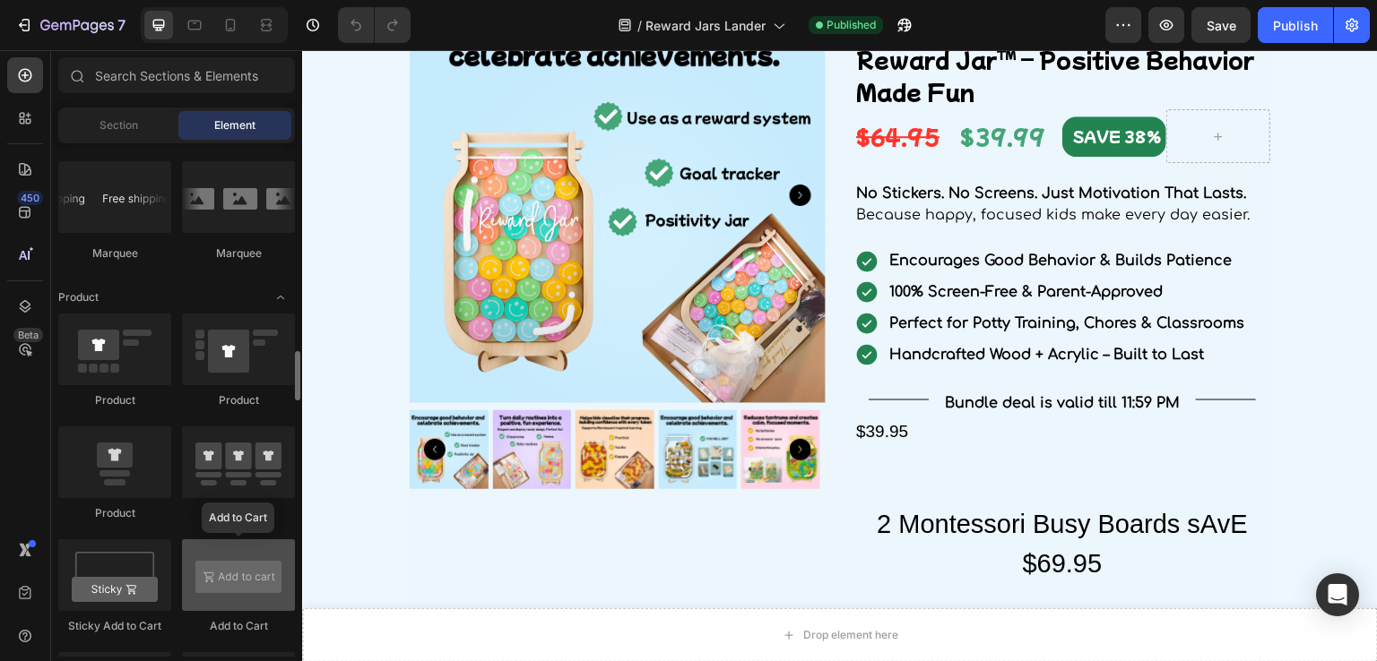
click at [261, 570] on div at bounding box center [238, 576] width 113 height 72
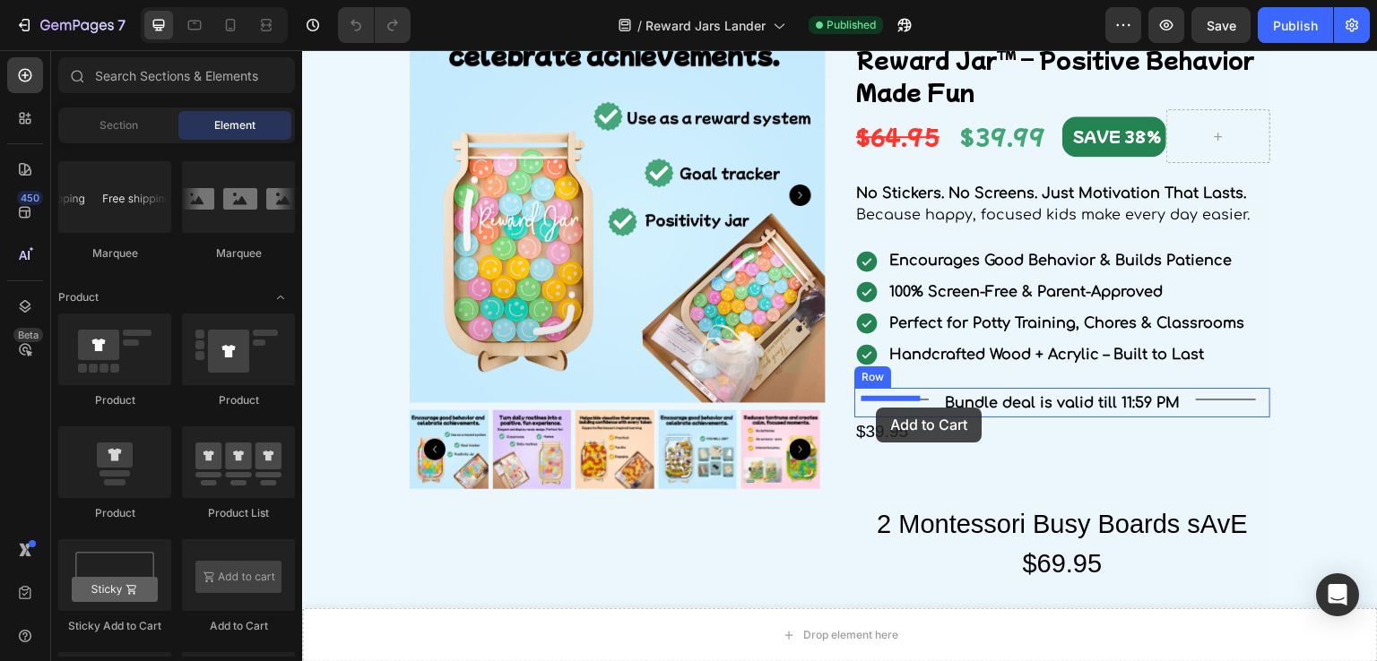
drag, startPoint x: 561, startPoint y: 619, endPoint x: 877, endPoint y: 408, distance: 379.9
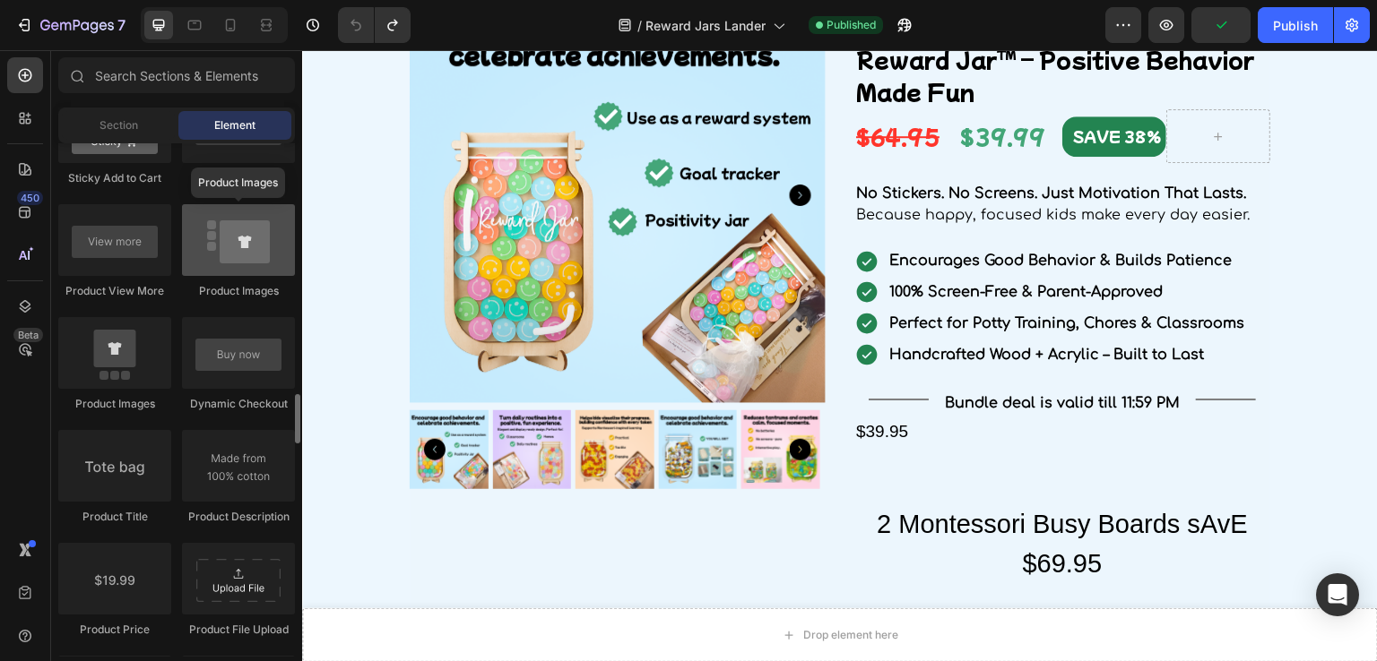
scroll to position [2510, 0]
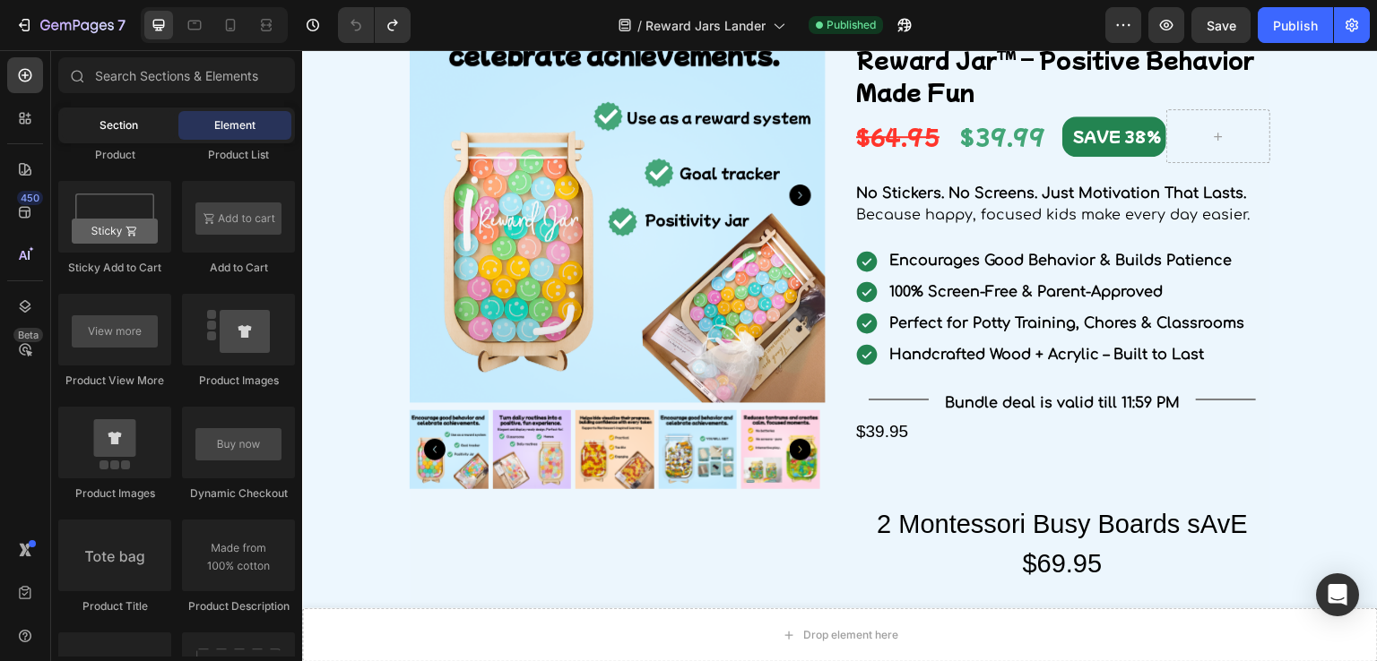
click at [105, 120] on span "Section" at bounding box center [118, 125] width 39 height 16
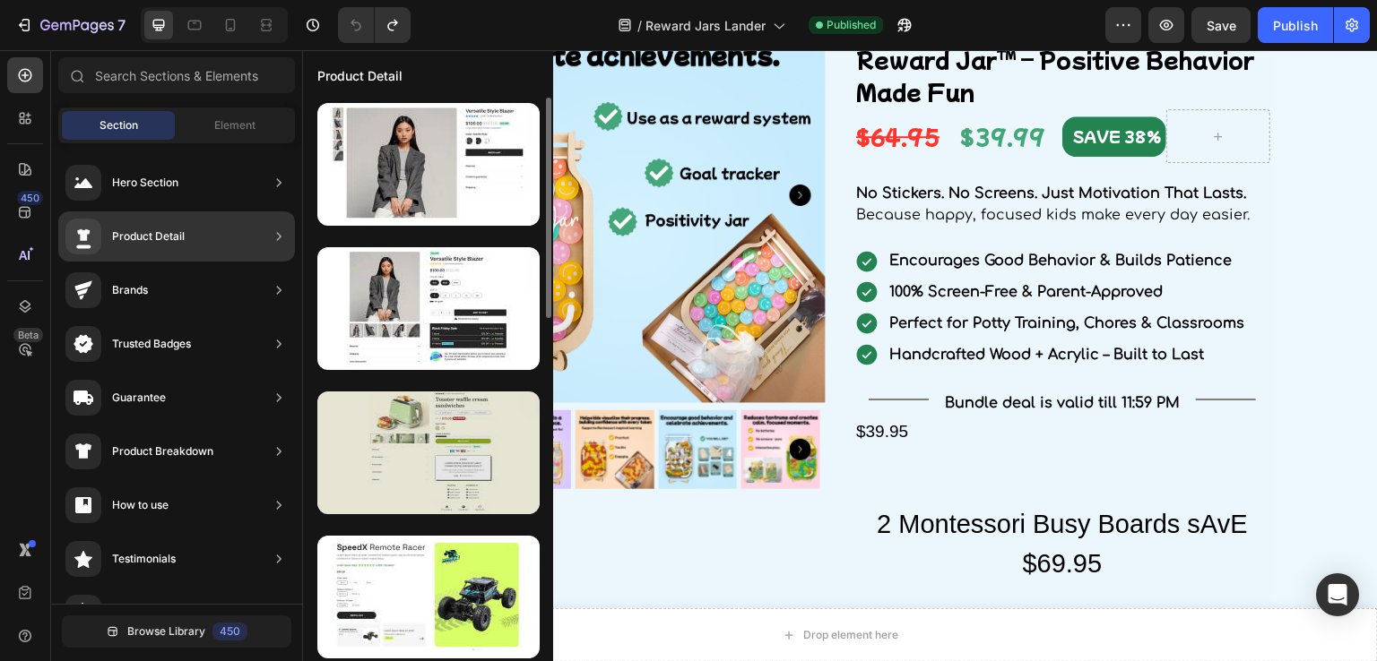
click at [448, 441] on div at bounding box center [428, 453] width 222 height 123
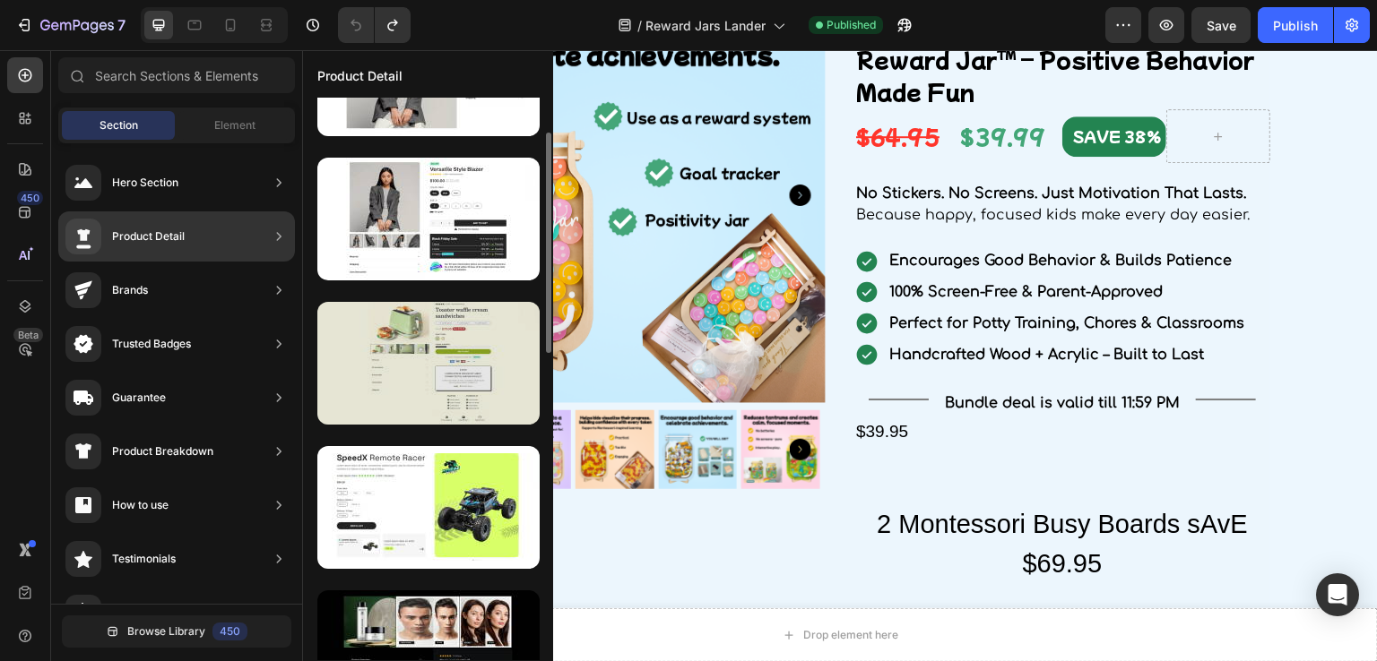
drag, startPoint x: 422, startPoint y: 361, endPoint x: 385, endPoint y: 370, distance: 38.7
click at [385, 370] on div at bounding box center [428, 363] width 222 height 123
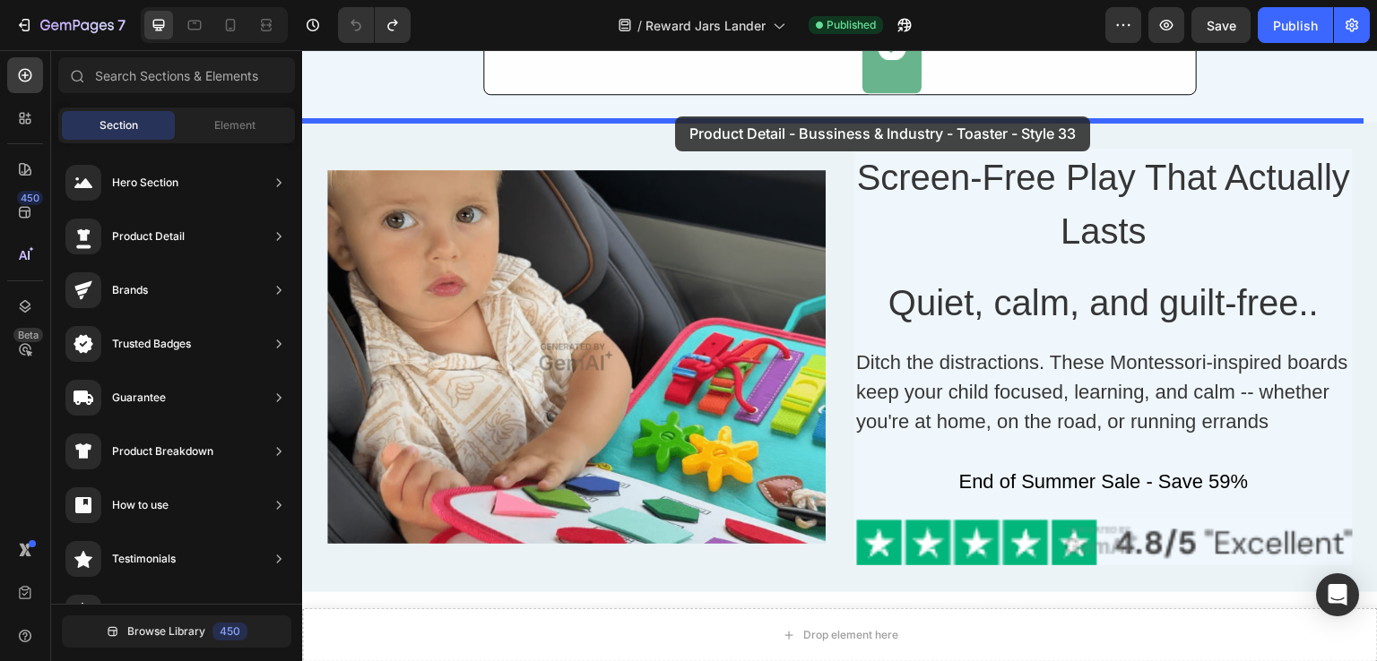
scroll to position [6405, 0]
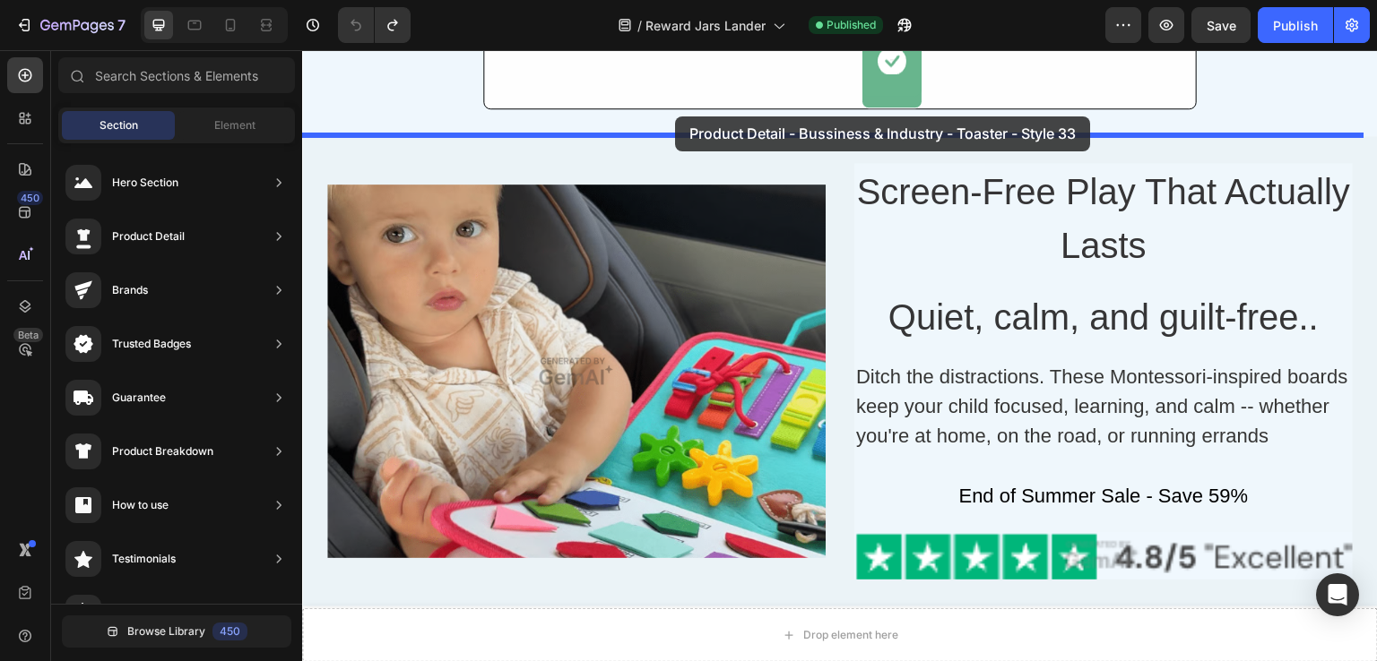
drag, startPoint x: 687, startPoint y: 420, endPoint x: 675, endPoint y: 117, distance: 304.1
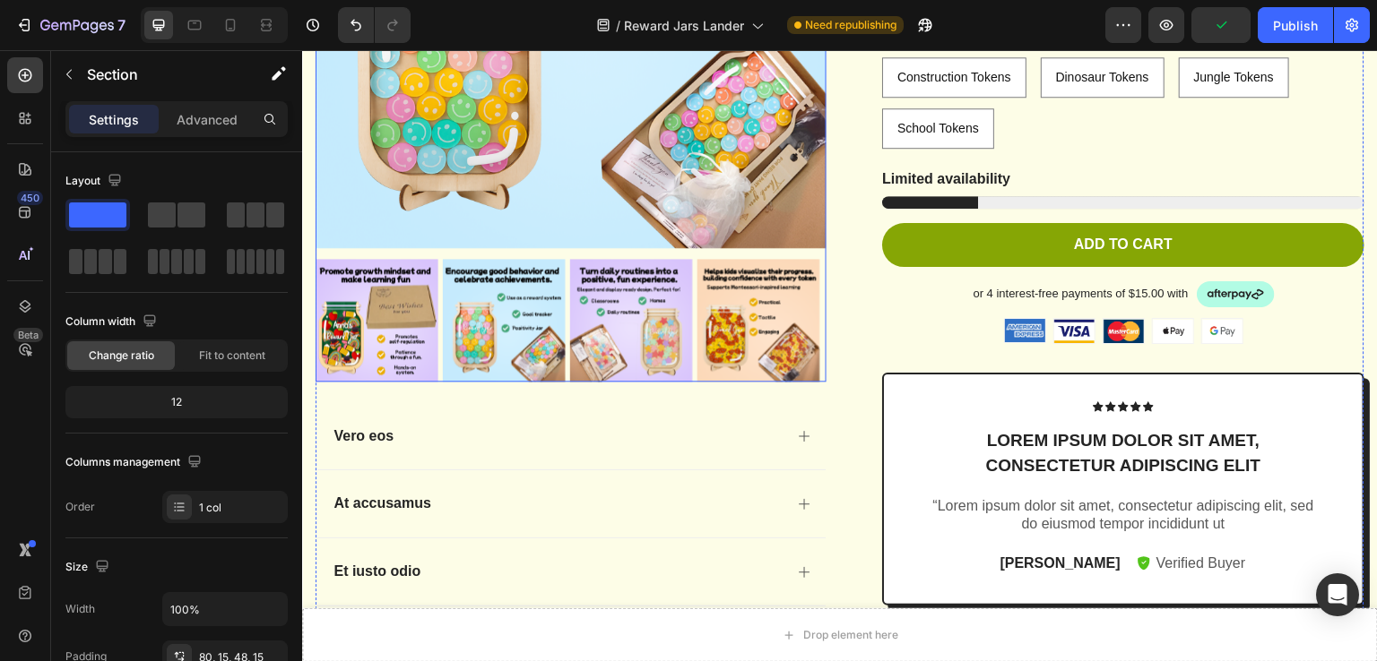
scroll to position [6696, 0]
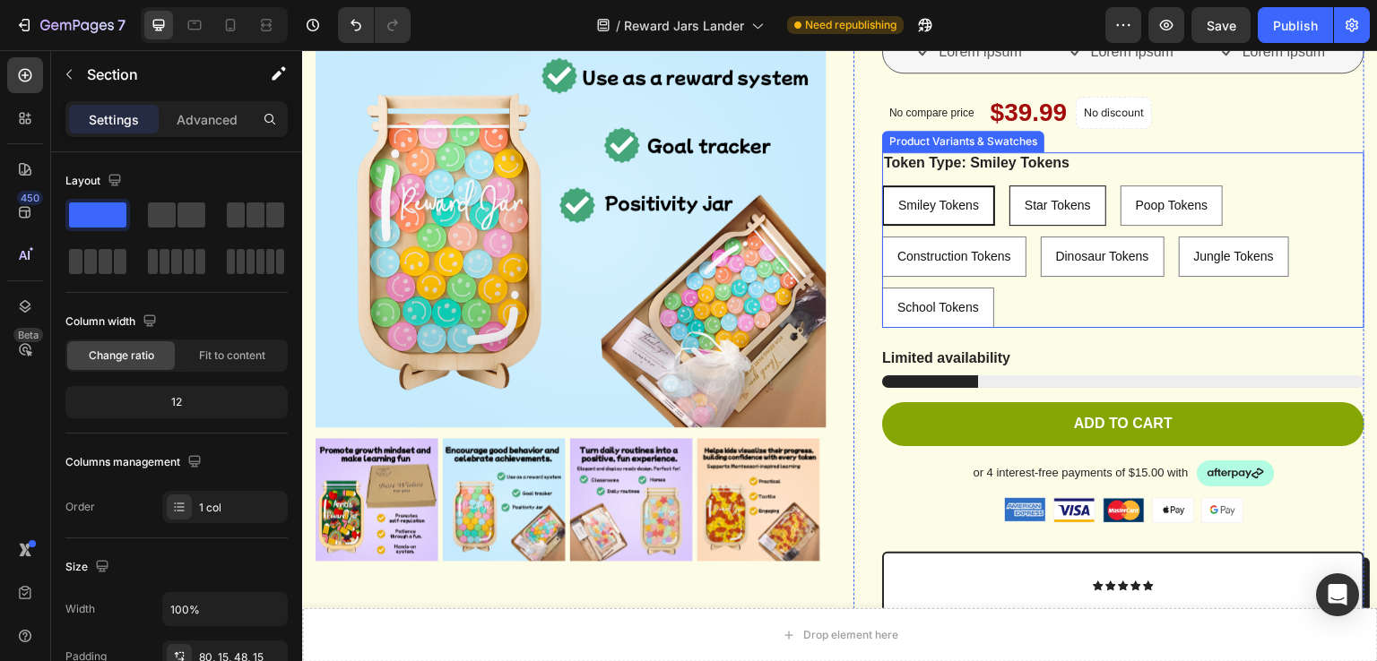
click at [1044, 202] on span "Star Tokens" at bounding box center [1058, 205] width 66 height 14
click at [1009, 186] on input "Star Tokens Star Tokens Star Tokens" at bounding box center [1008, 185] width 1 height 1
radio input "true"
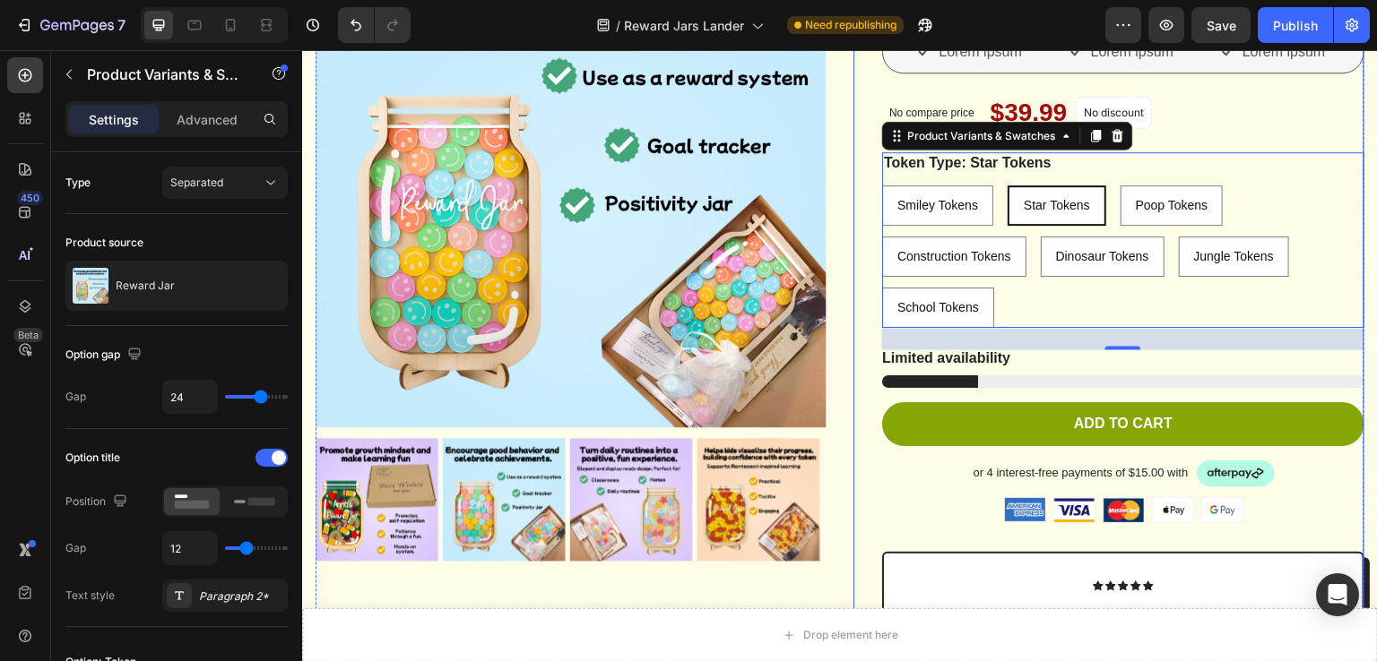
click at [1246, 134] on div "Icon Icon Icon Icon Icon Icon List 2,500+ Verified Reviews! Text Block Row Rewa…" at bounding box center [1123, 503] width 482 height 1172
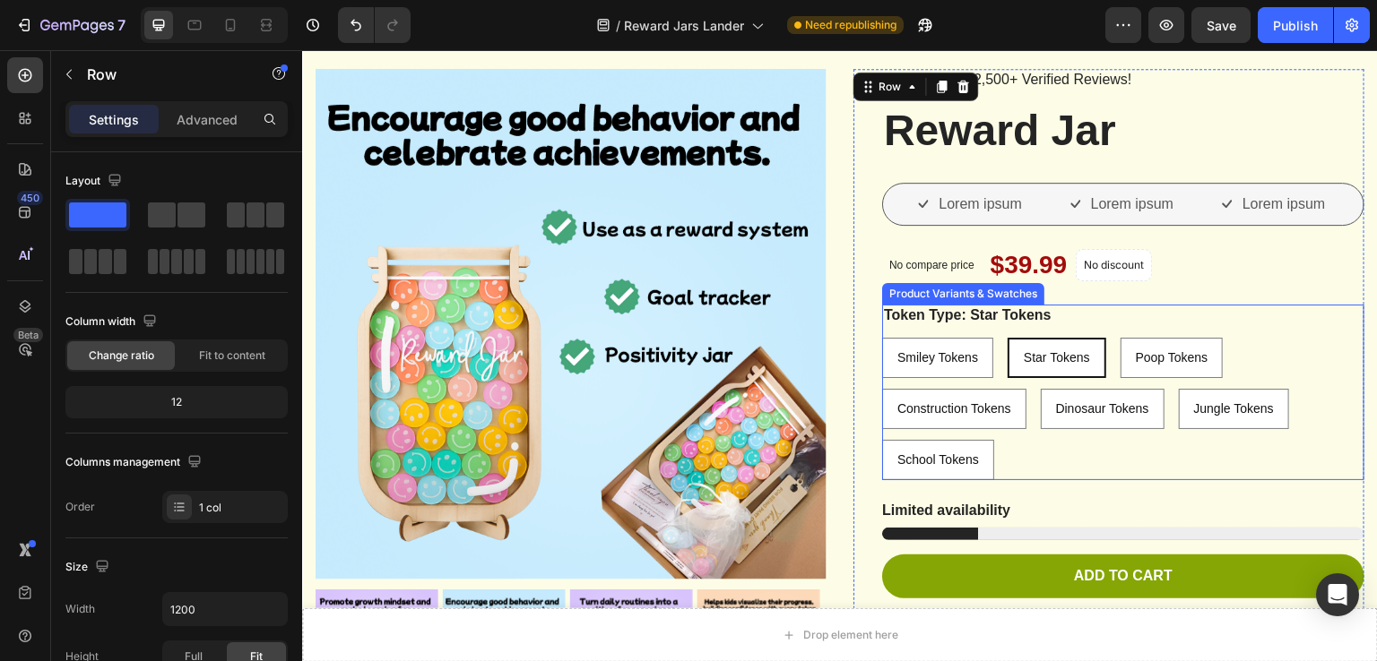
scroll to position [6427, 0]
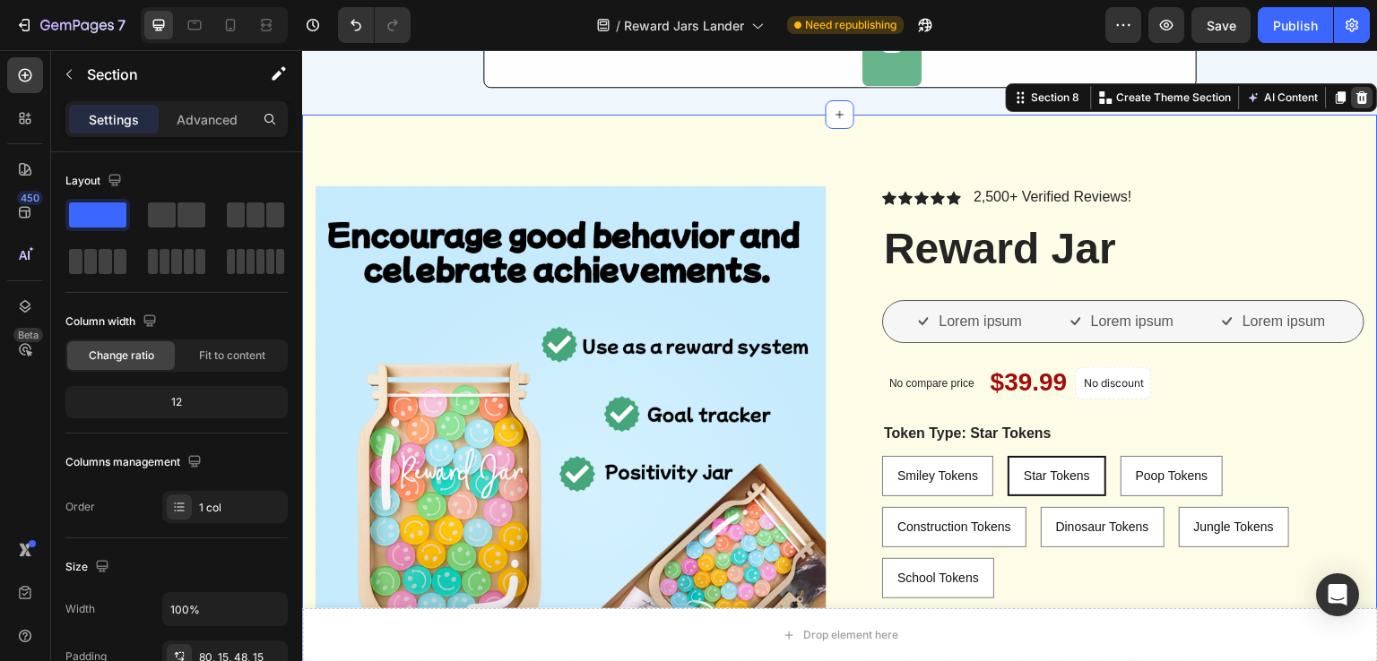
click at [1357, 91] on icon at bounding box center [1363, 97] width 12 height 13
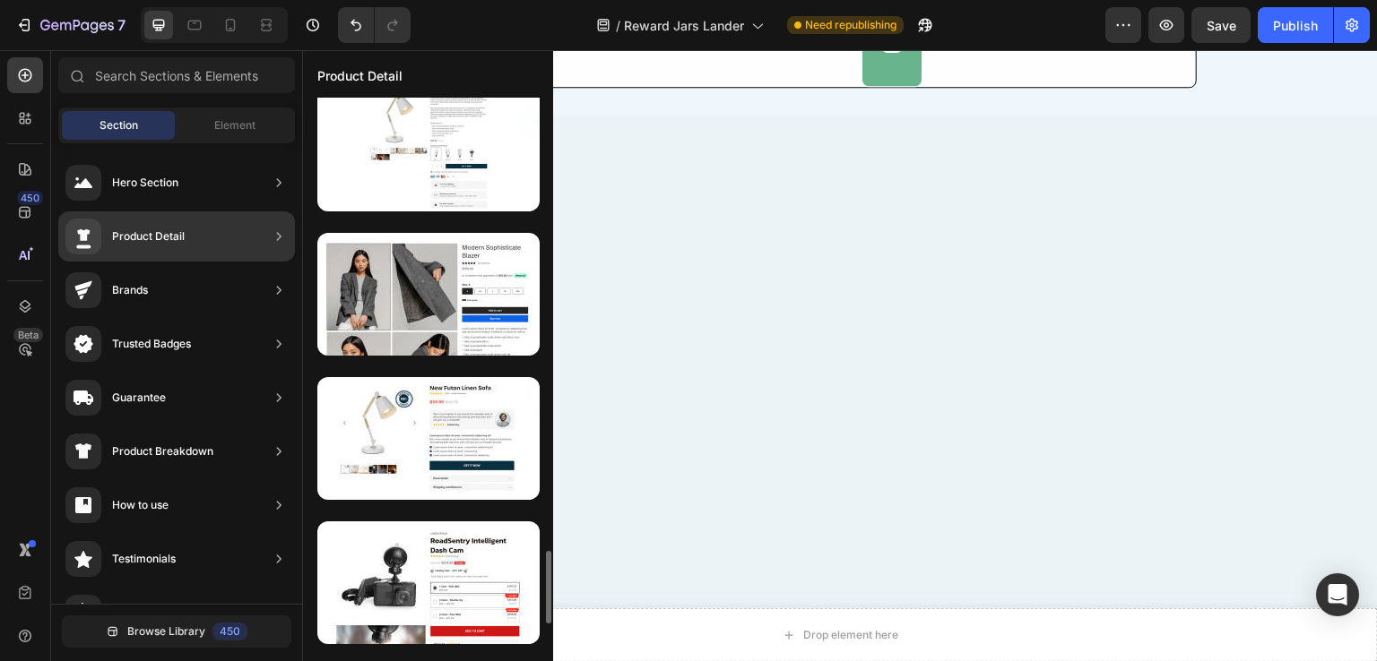
scroll to position [3567, 0]
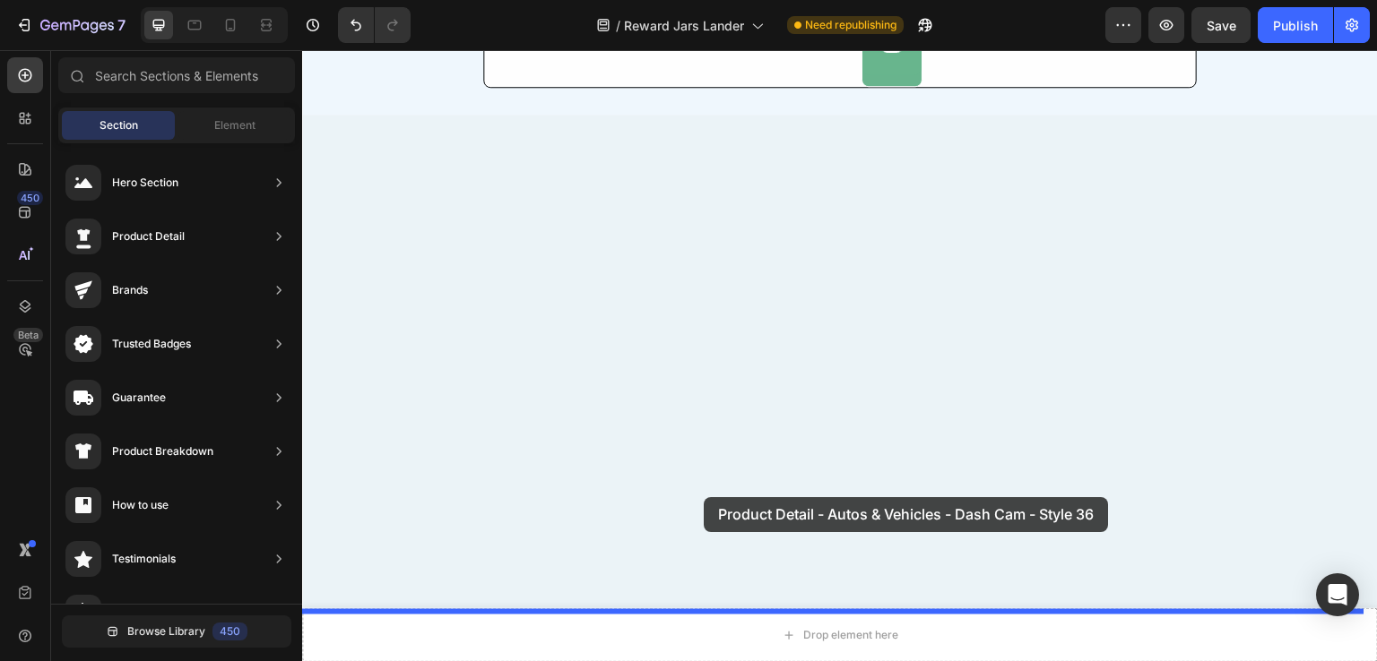
drag, startPoint x: 738, startPoint y: 554, endPoint x: 704, endPoint y: 497, distance: 65.9
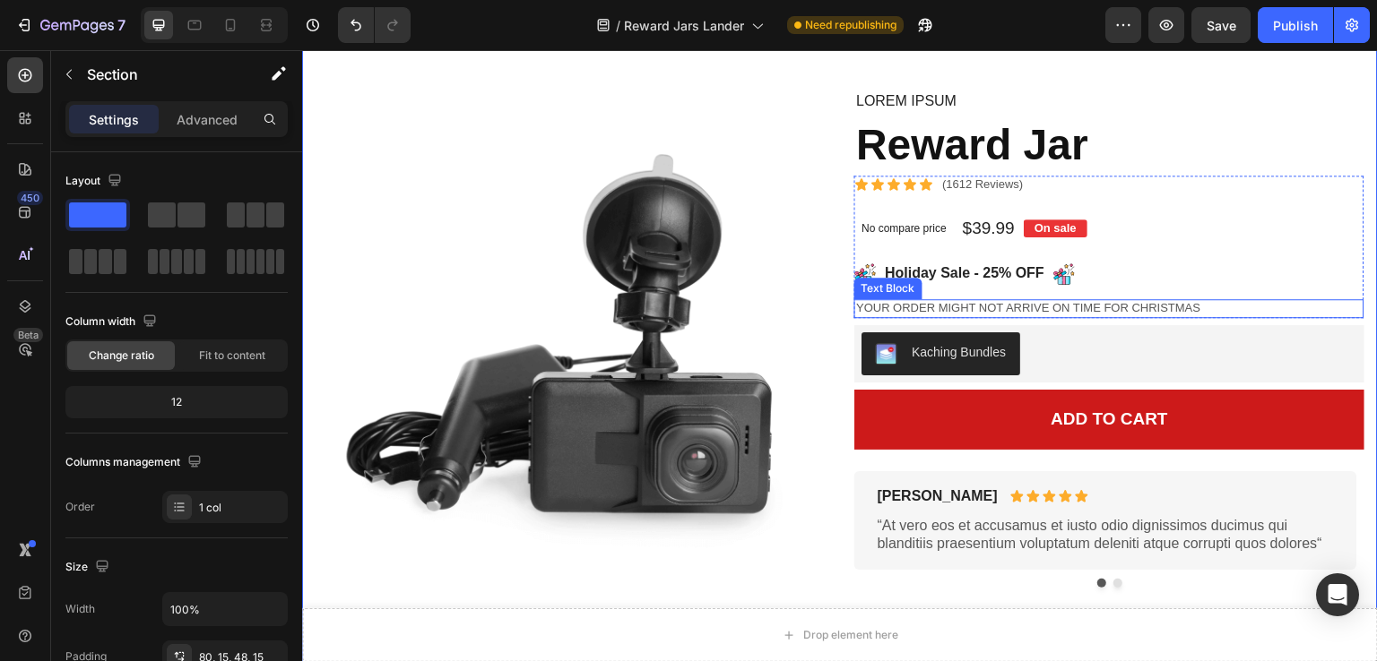
scroll to position [7016, 0]
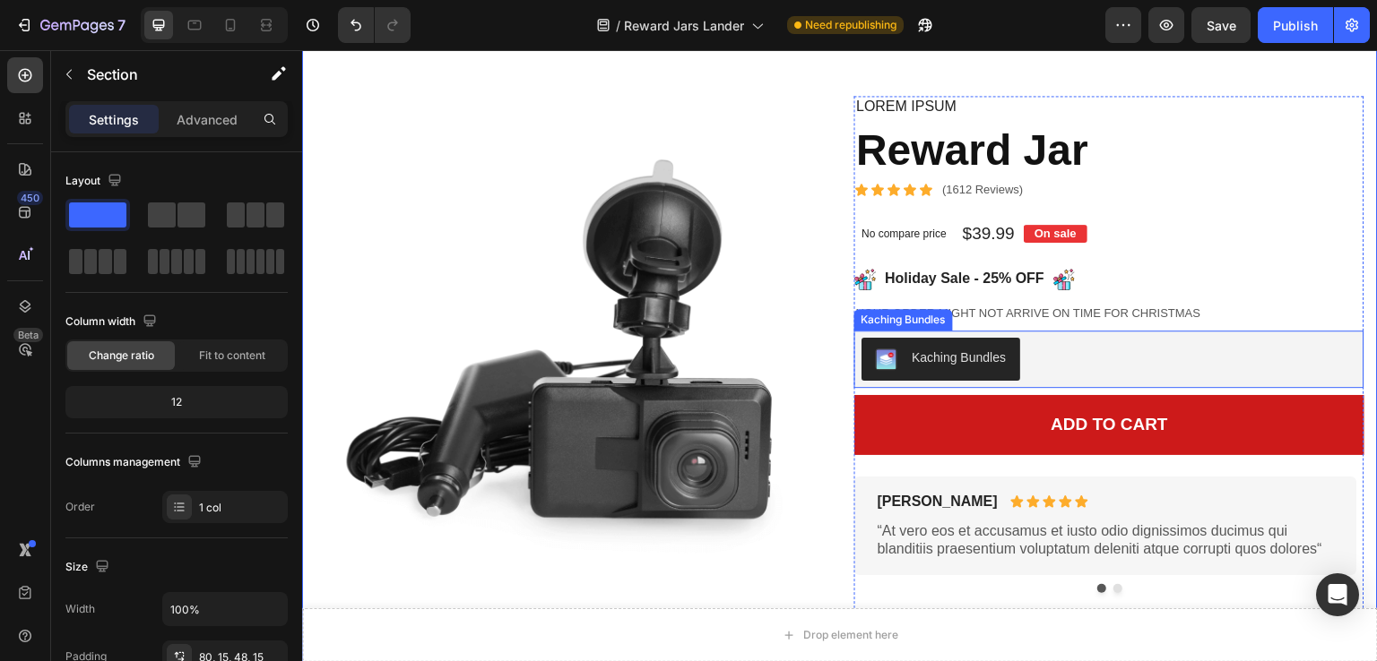
click at [1057, 356] on div "Kaching Bundles" at bounding box center [1109, 359] width 496 height 43
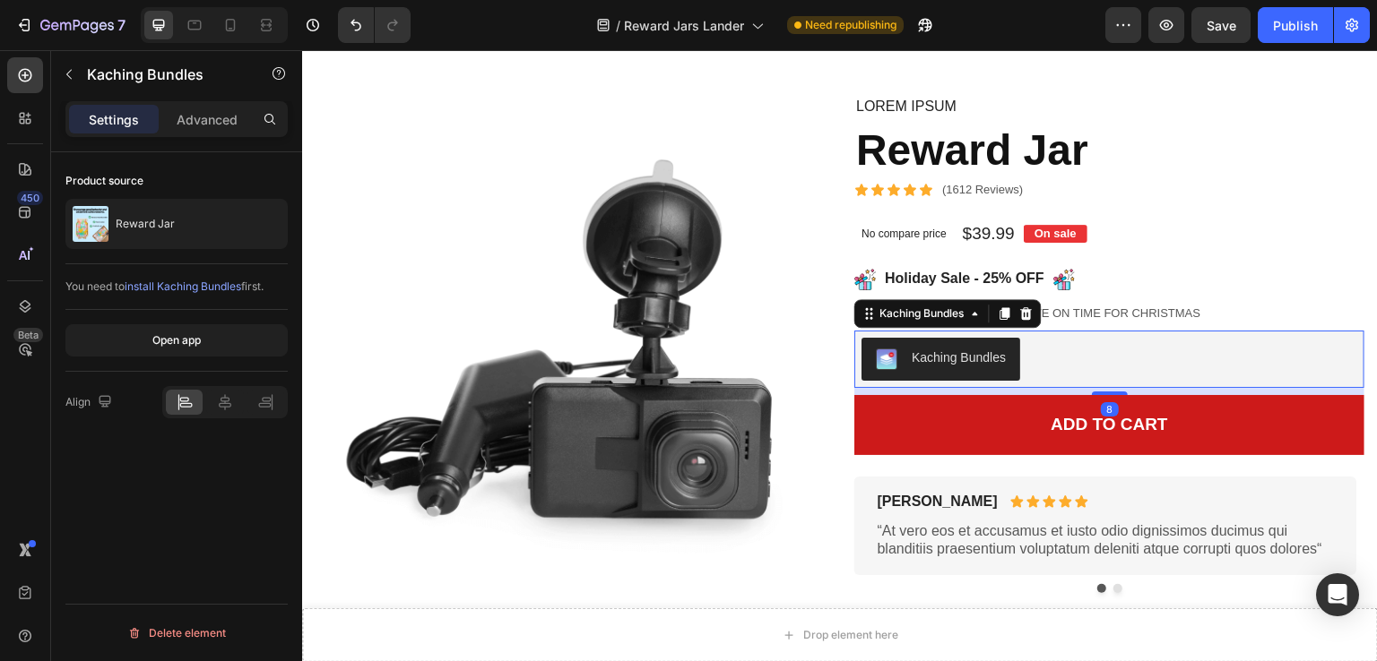
click at [982, 357] on div "Kaching Bundles" at bounding box center [959, 358] width 94 height 19
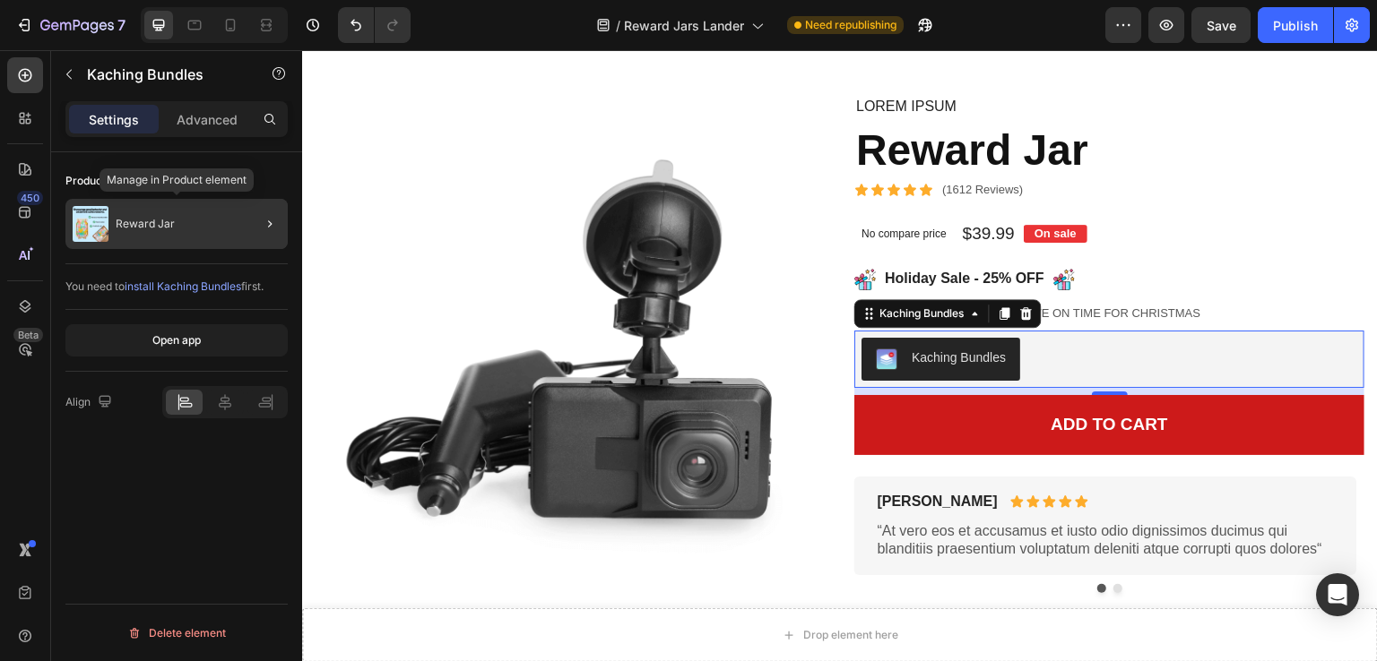
click at [90, 209] on img at bounding box center [91, 224] width 36 height 36
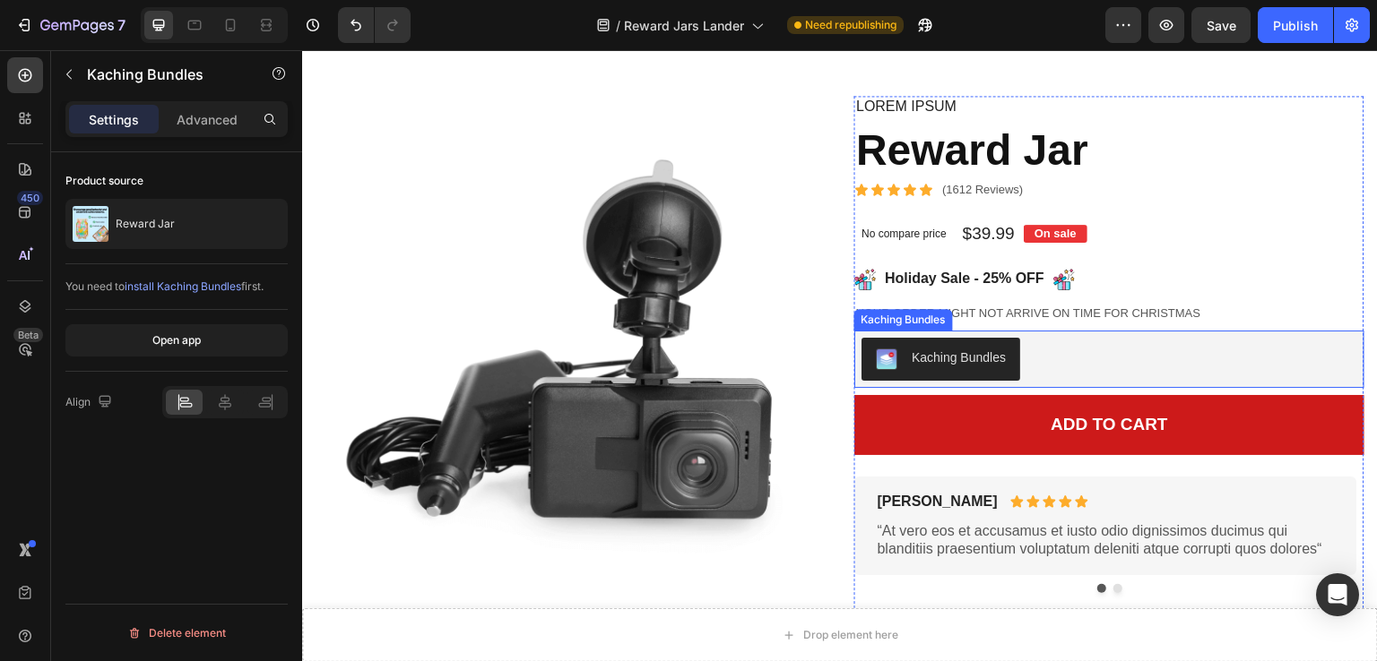
click at [954, 350] on div "Kaching Bundles" at bounding box center [959, 358] width 94 height 19
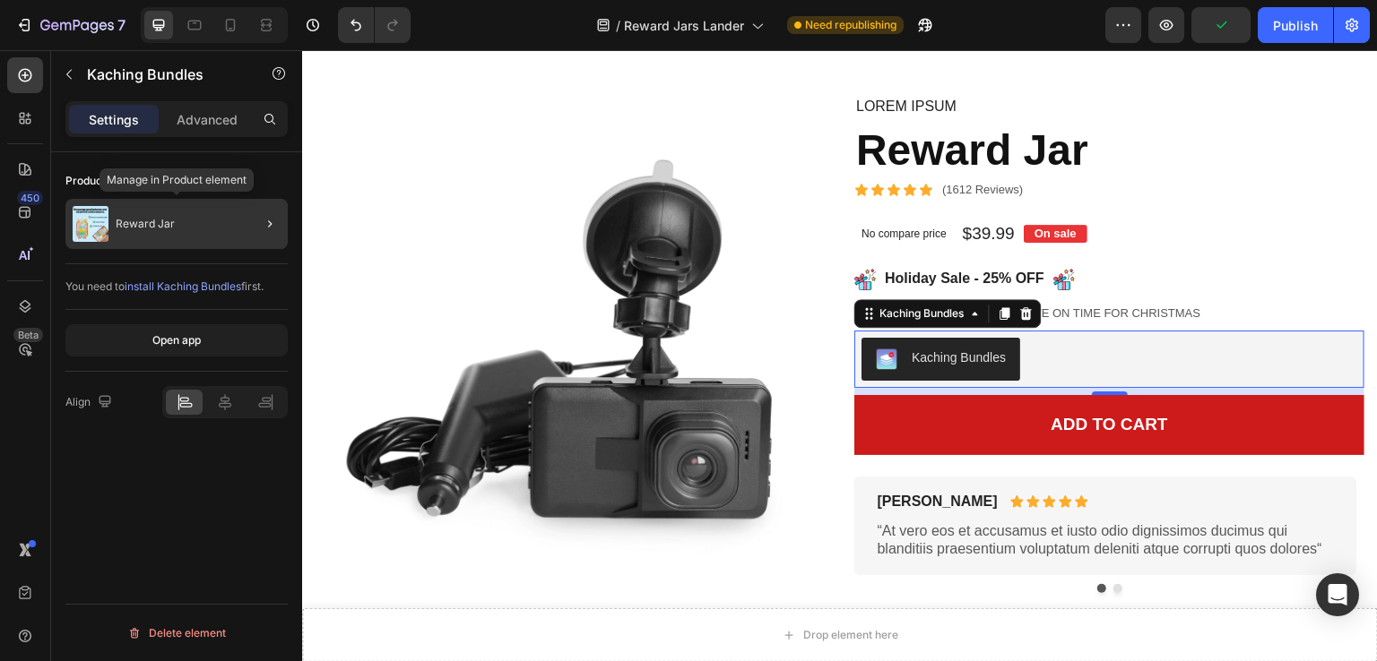
click at [212, 220] on div "Reward Jar" at bounding box center [176, 224] width 222 height 50
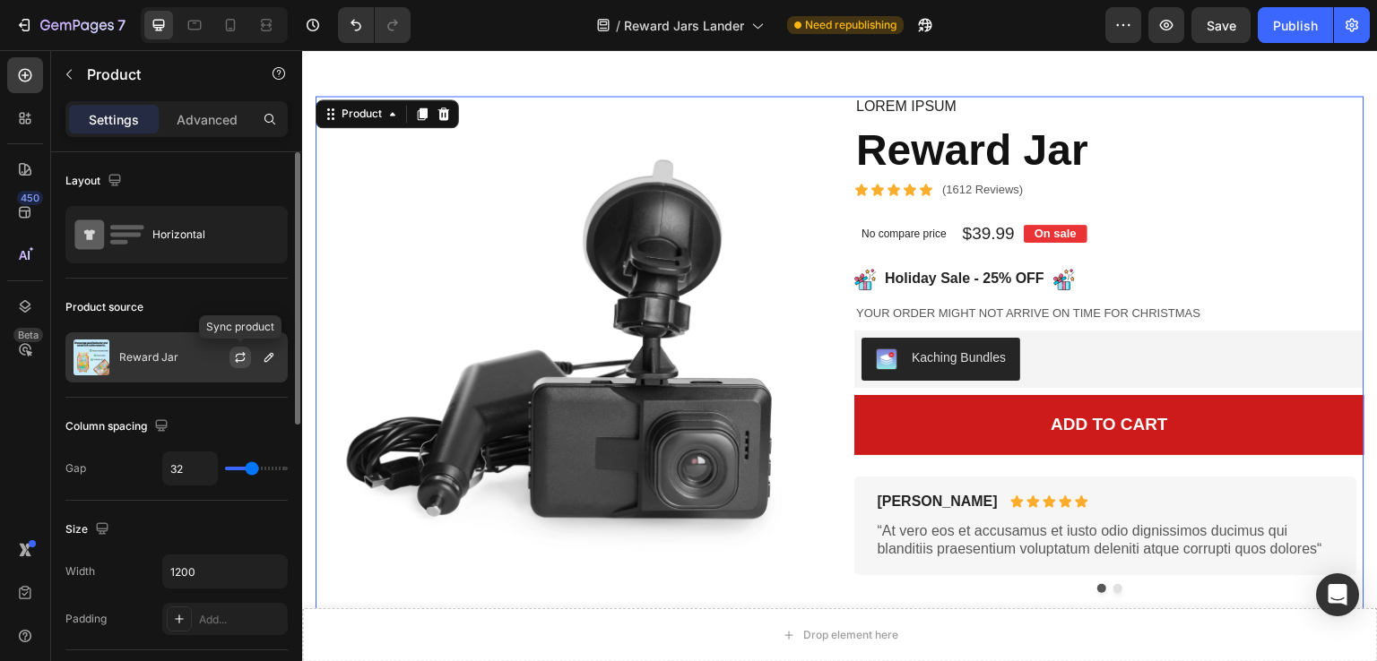
click at [246, 356] on icon "button" at bounding box center [240, 357] width 14 height 14
click at [264, 356] on icon "button" at bounding box center [269, 357] width 14 height 14
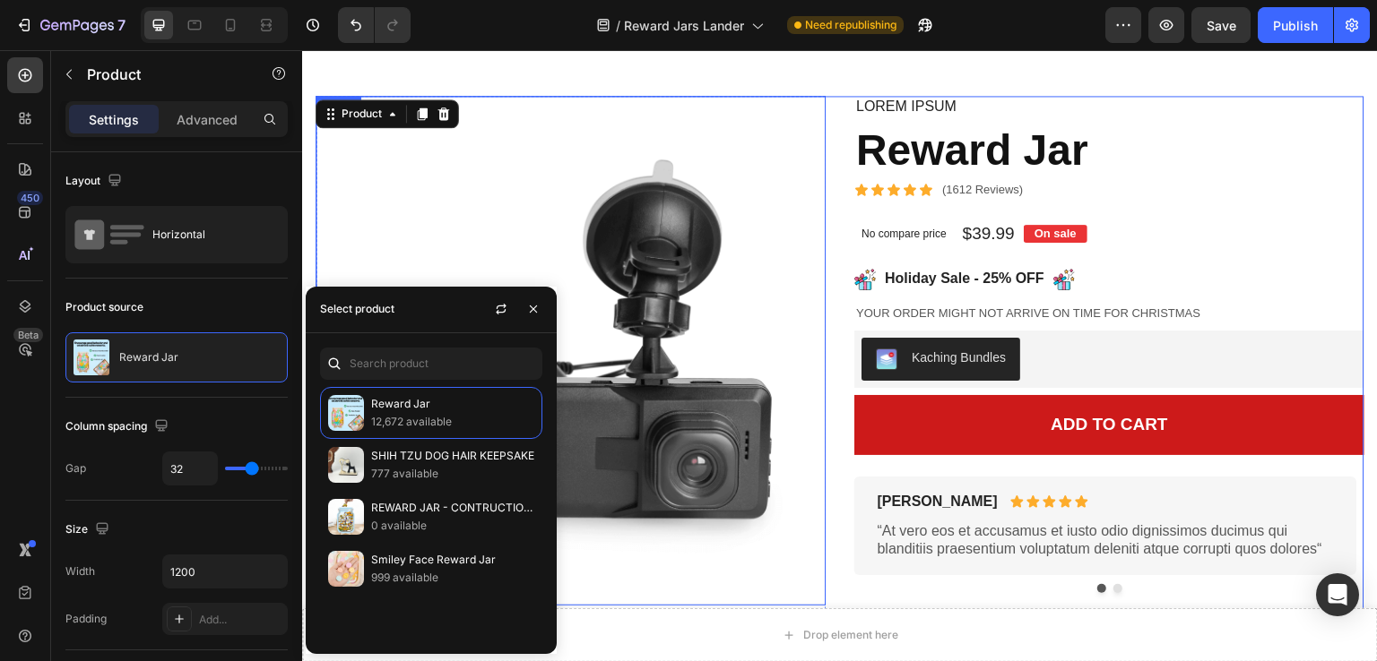
click at [421, 241] on img at bounding box center [571, 351] width 510 height 510
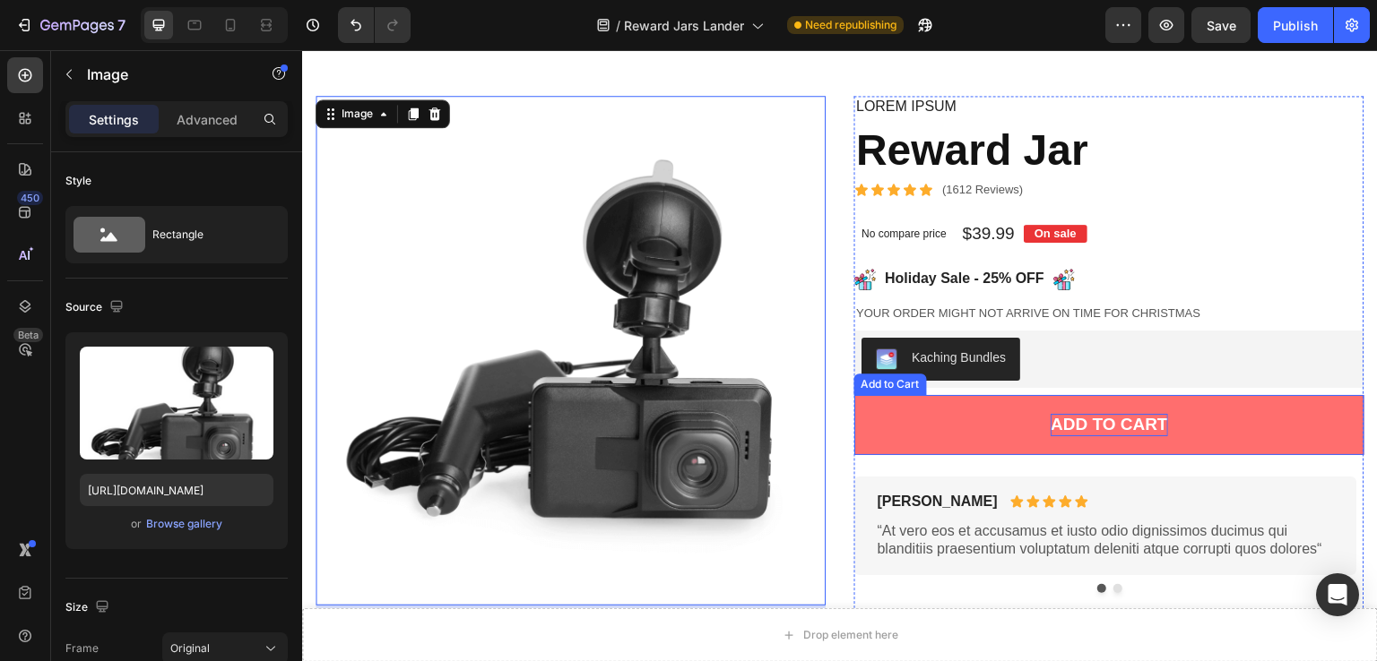
click at [1098, 436] on div "Add to cart" at bounding box center [1109, 425] width 117 height 22
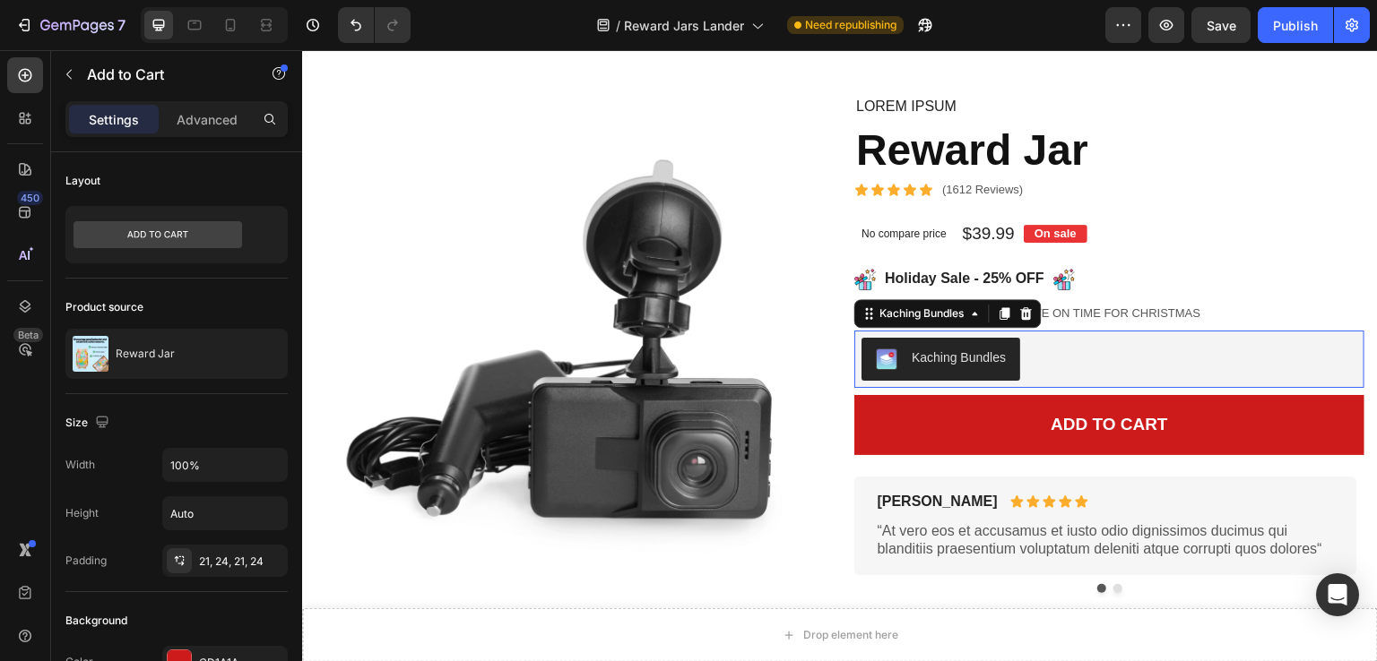
click at [992, 357] on div "Kaching Bundles" at bounding box center [959, 358] width 94 height 19
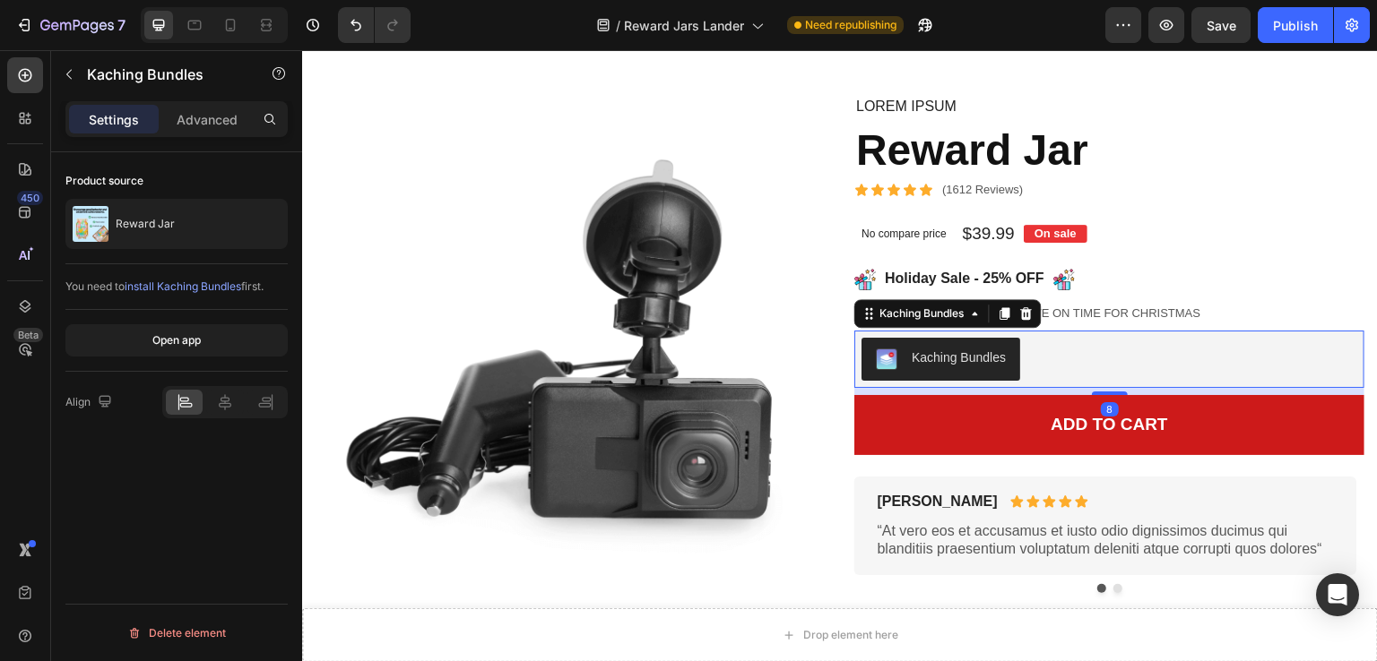
click at [992, 357] on div "Kaching Bundles" at bounding box center [959, 358] width 94 height 19
click at [905, 317] on div "Kaching Bundles" at bounding box center [922, 314] width 91 height 16
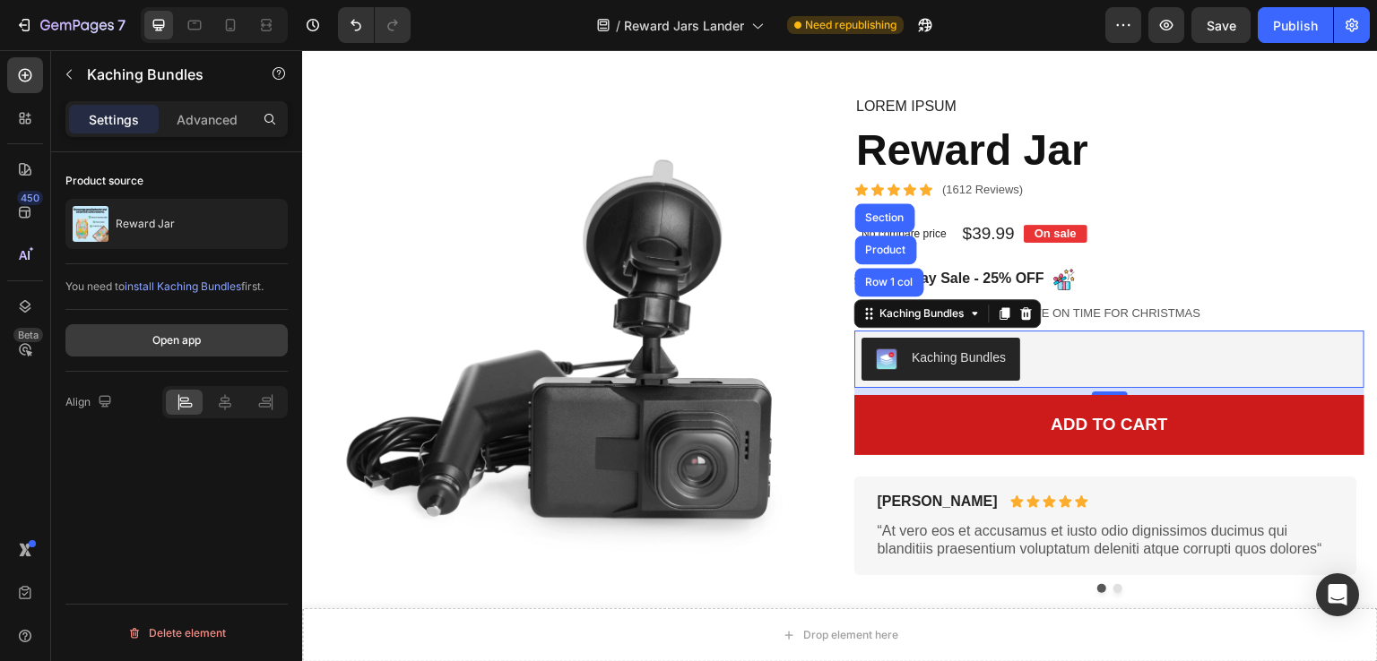
click at [158, 342] on div "Open app" at bounding box center [176, 341] width 48 height 16
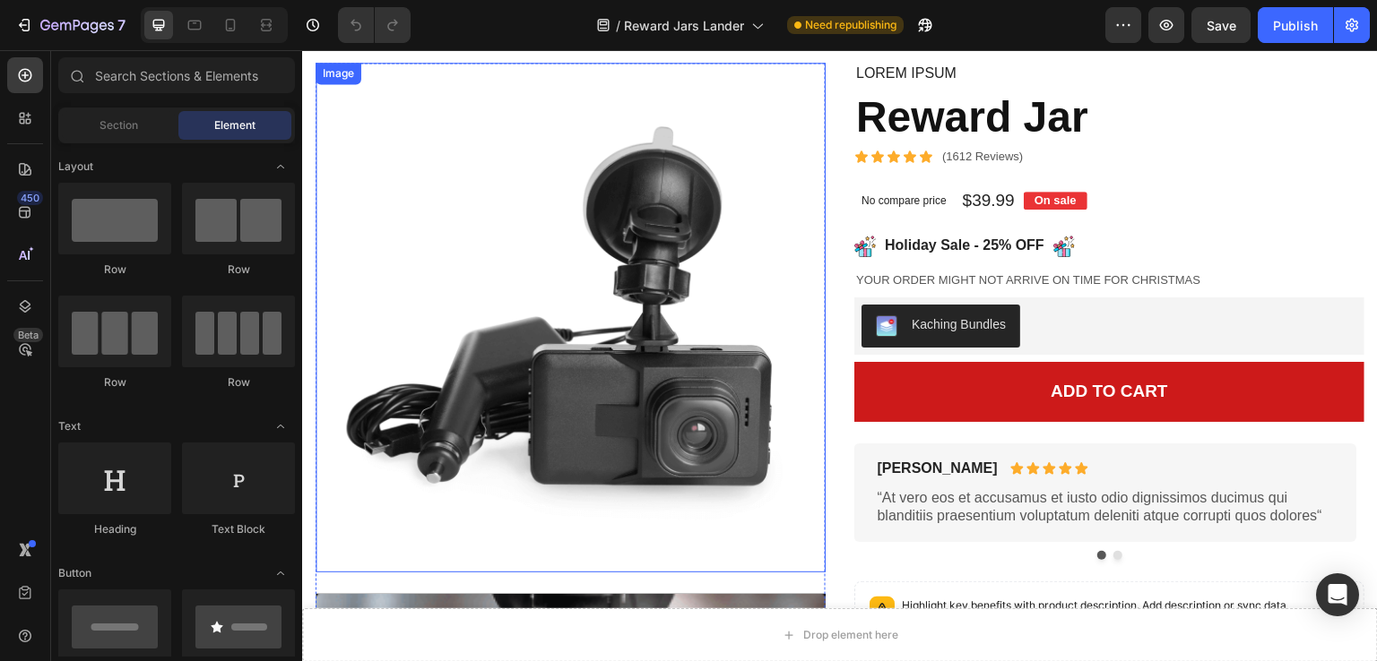
scroll to position [6991, 0]
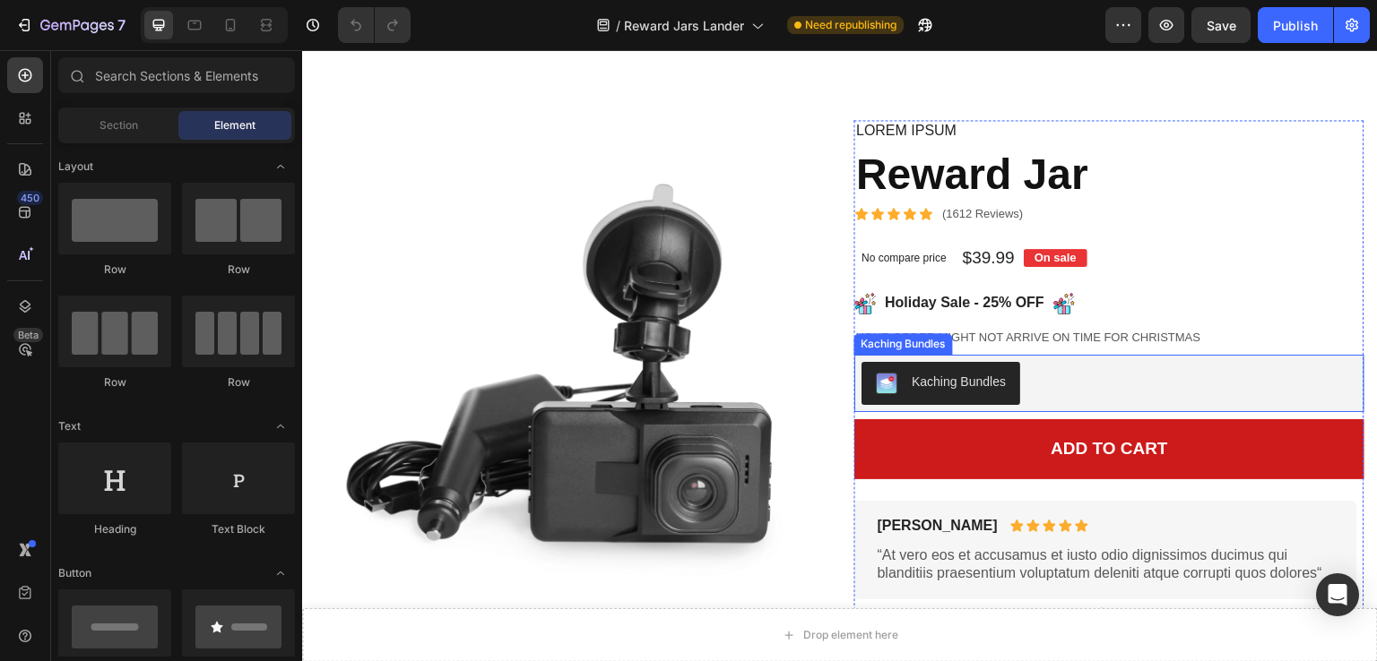
click at [926, 385] on div "Kaching Bundles" at bounding box center [959, 382] width 94 height 19
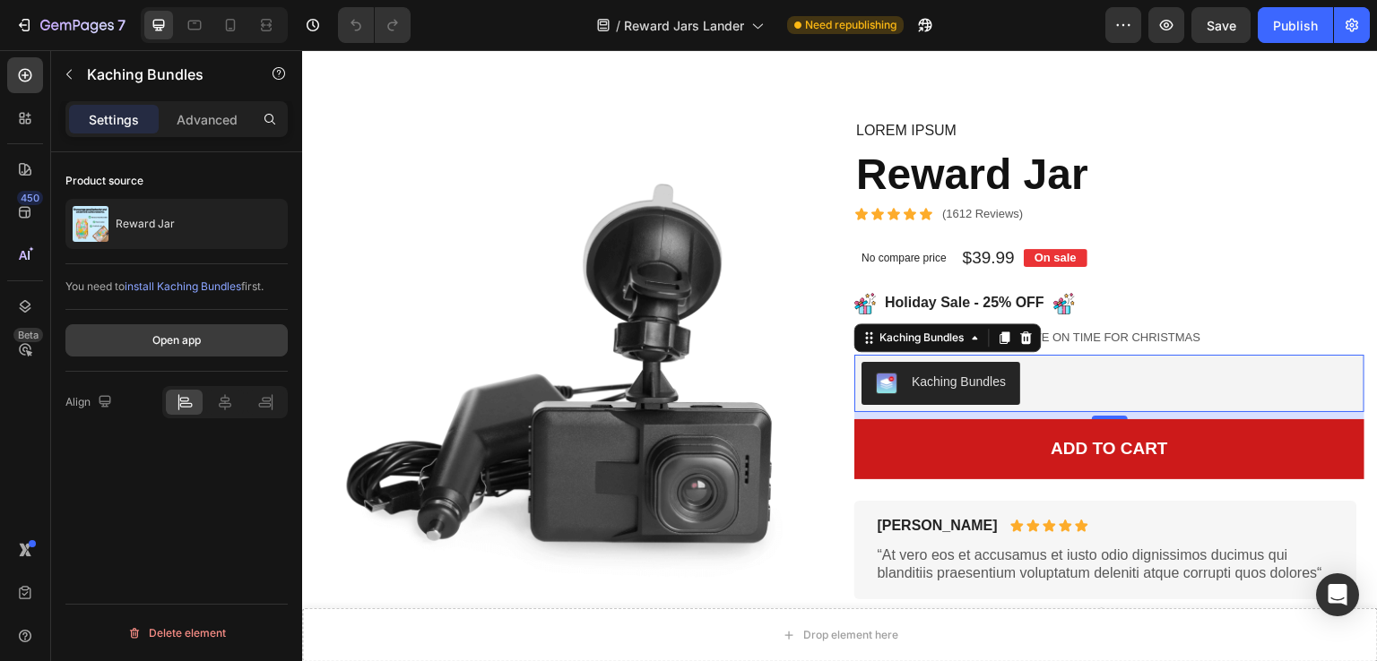
click at [182, 349] on button "Open app" at bounding box center [176, 340] width 222 height 32
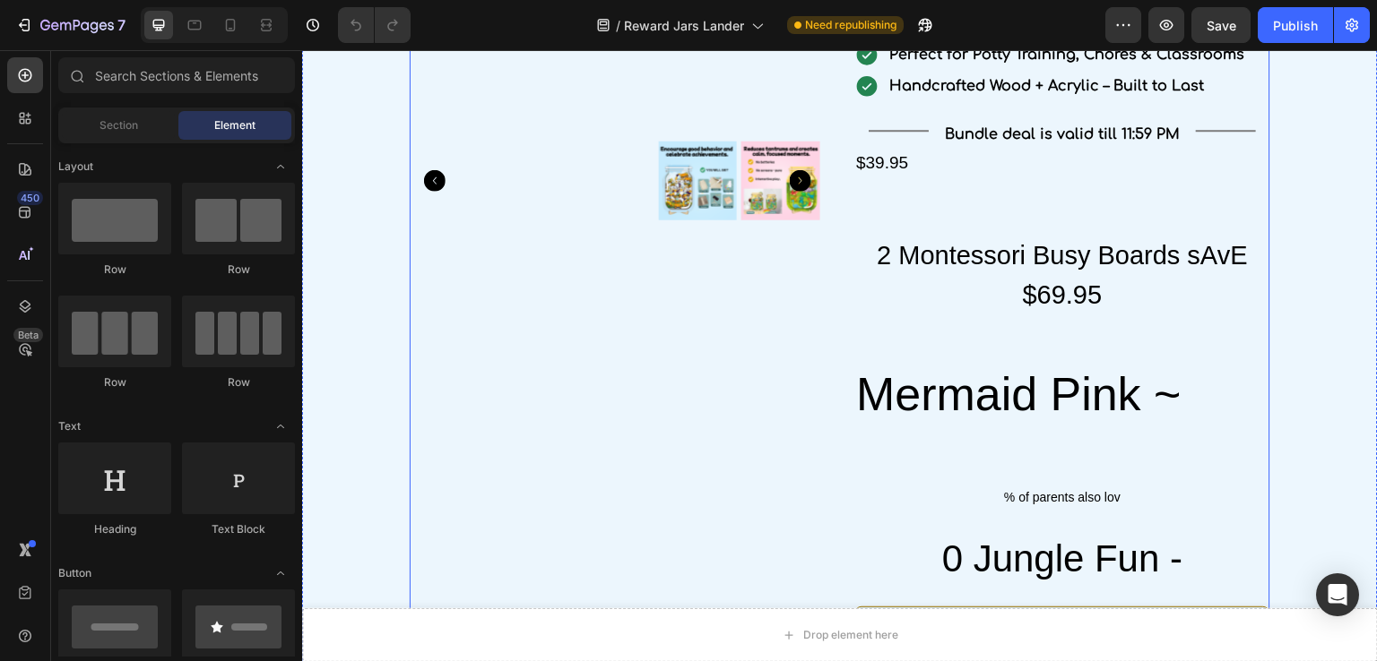
scroll to position [2151, 0]
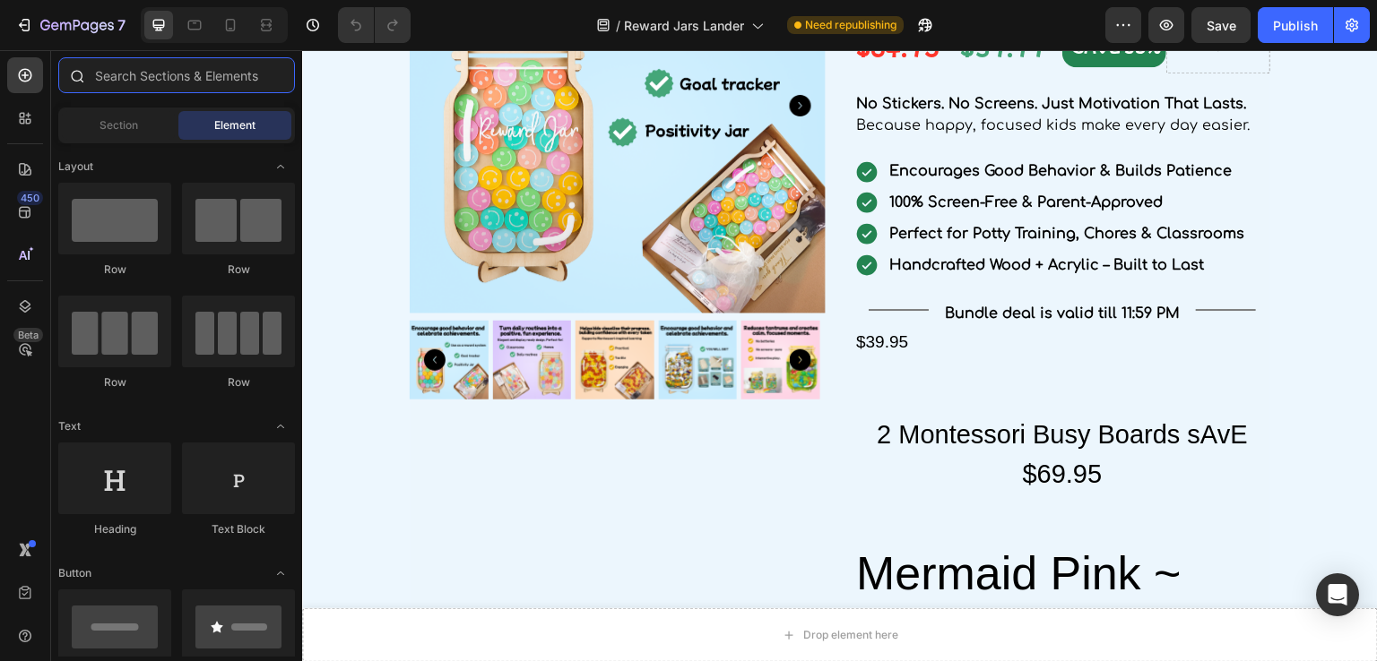
click at [144, 72] on input "text" at bounding box center [176, 75] width 237 height 36
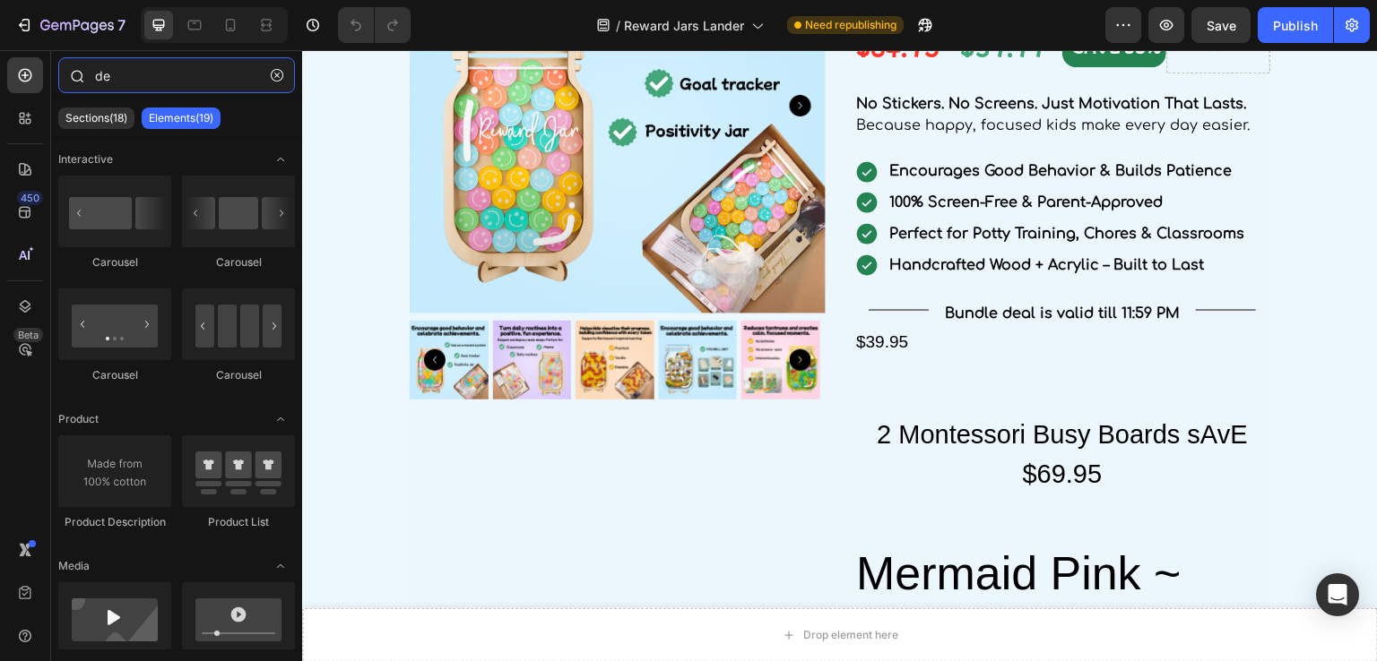
type input "d"
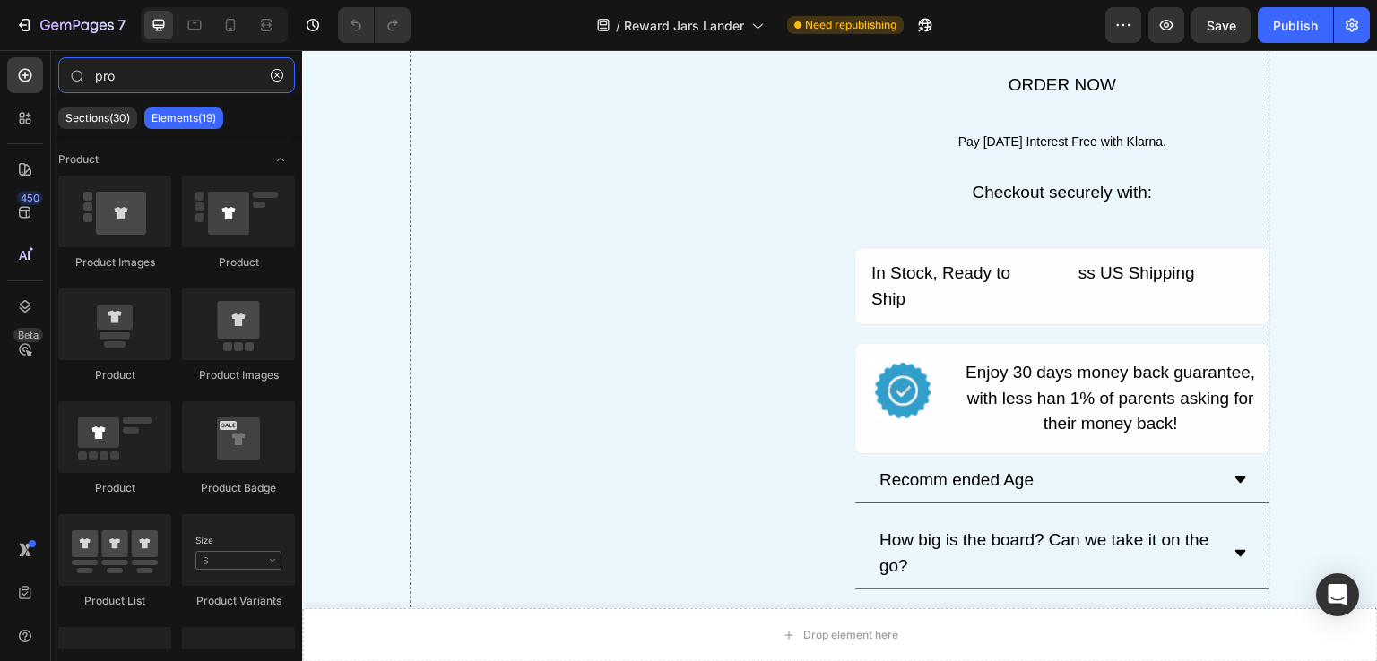
scroll to position [3316, 0]
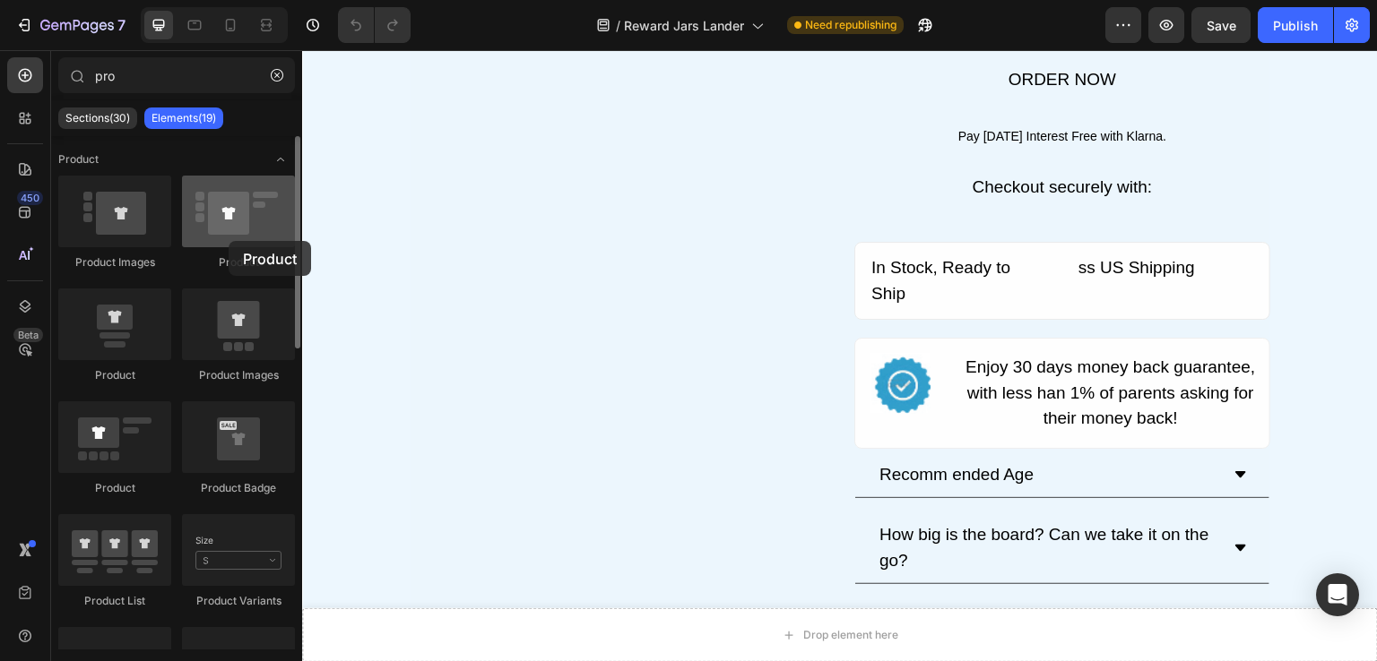
click at [229, 241] on div at bounding box center [238, 212] width 113 height 72
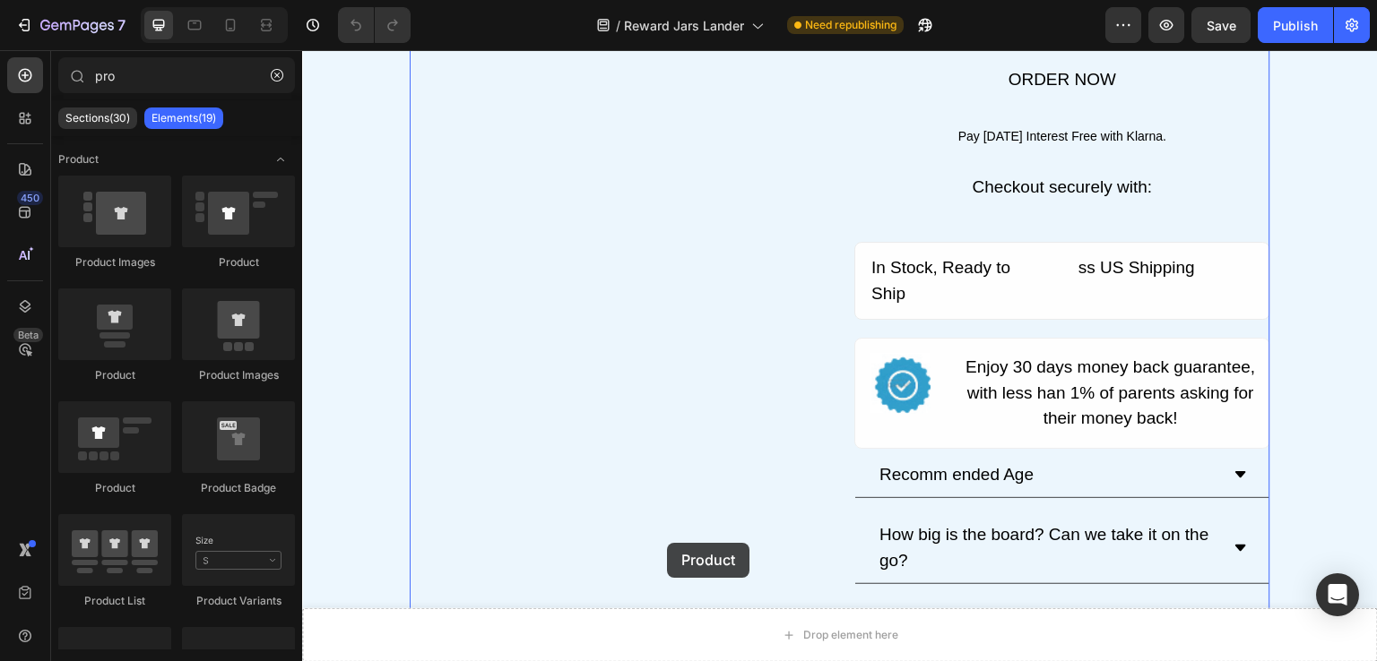
drag, startPoint x: 531, startPoint y: 291, endPoint x: 670, endPoint y: 548, distance: 292.0
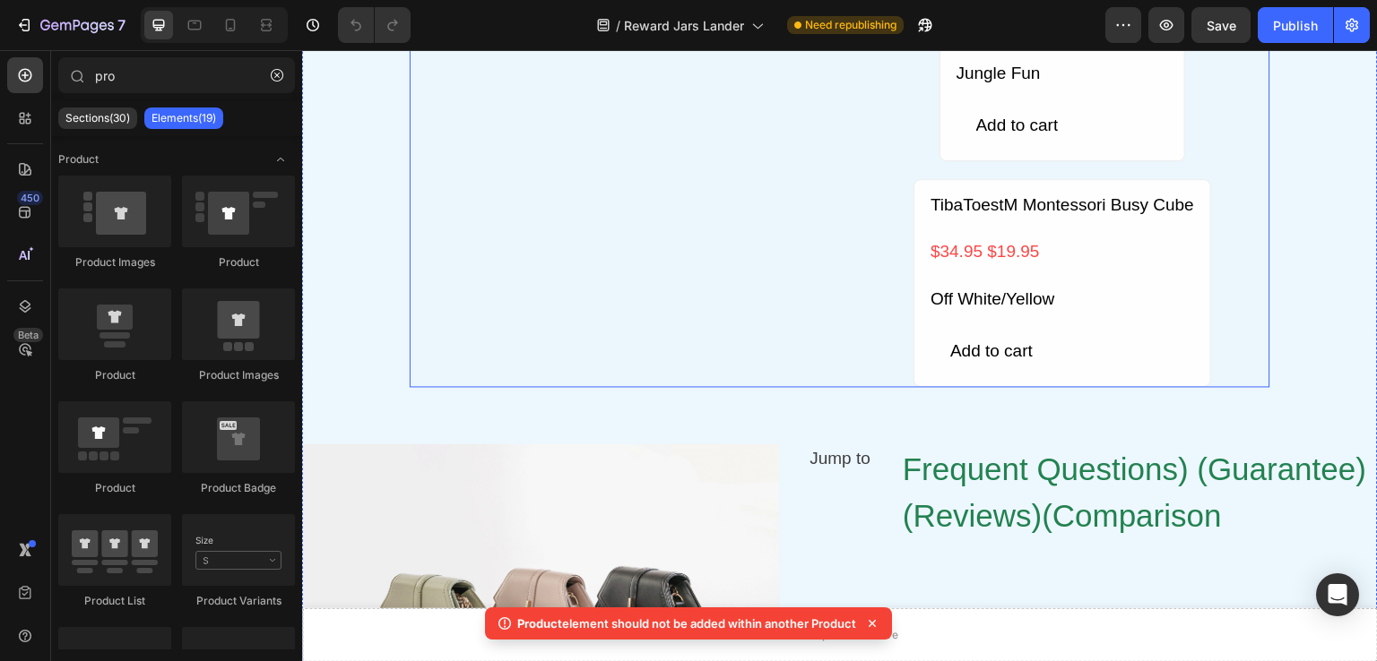
scroll to position [4661, 0]
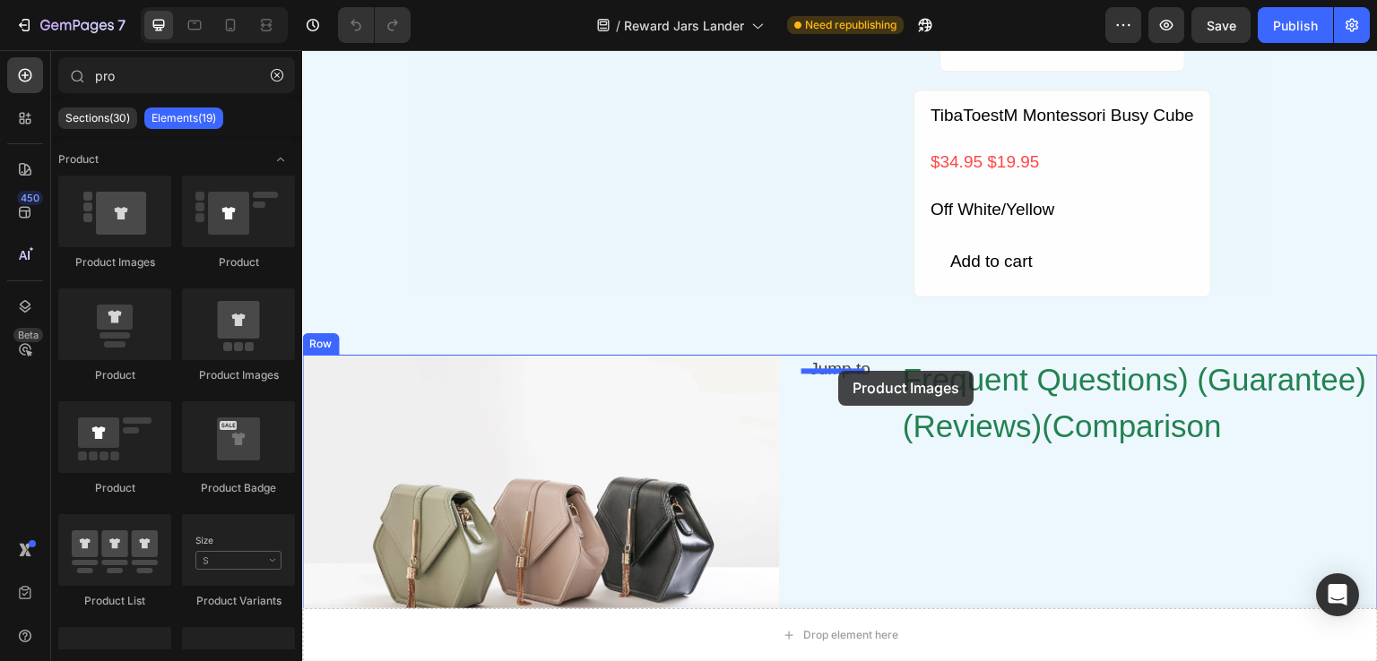
drag, startPoint x: 438, startPoint y: 289, endPoint x: 838, endPoint y: 371, distance: 408.2
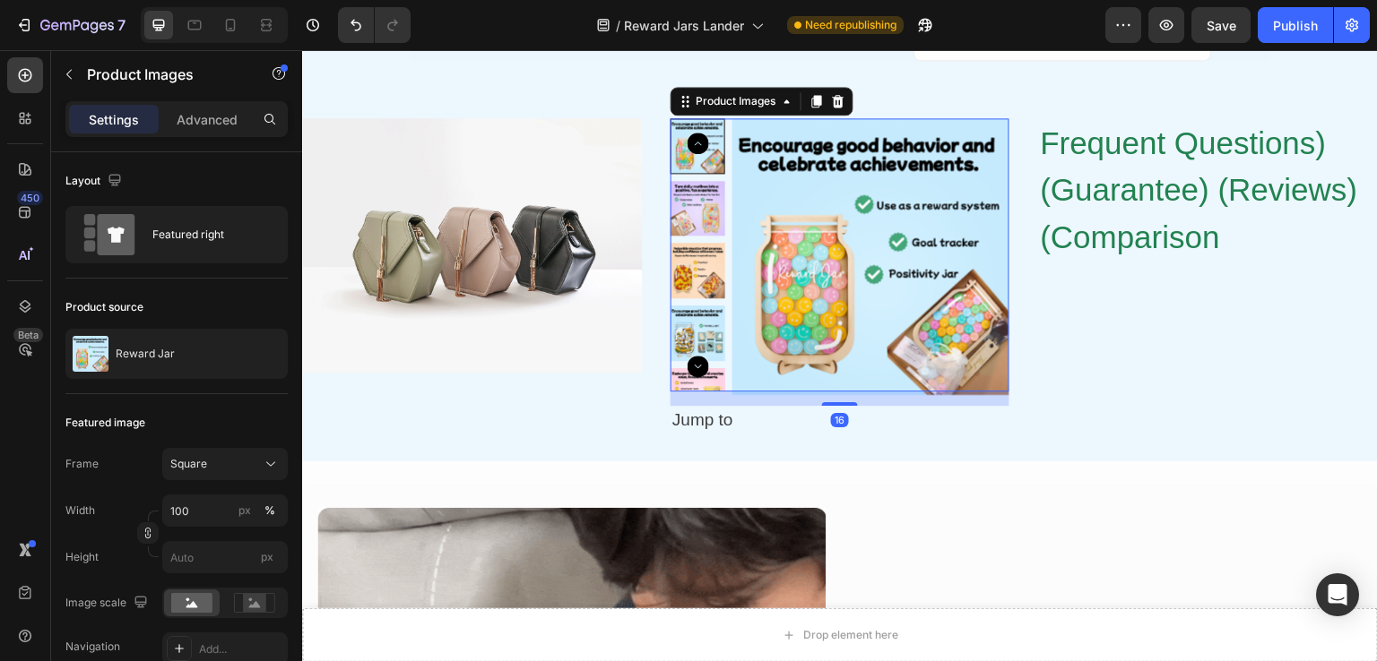
scroll to position [4930, 0]
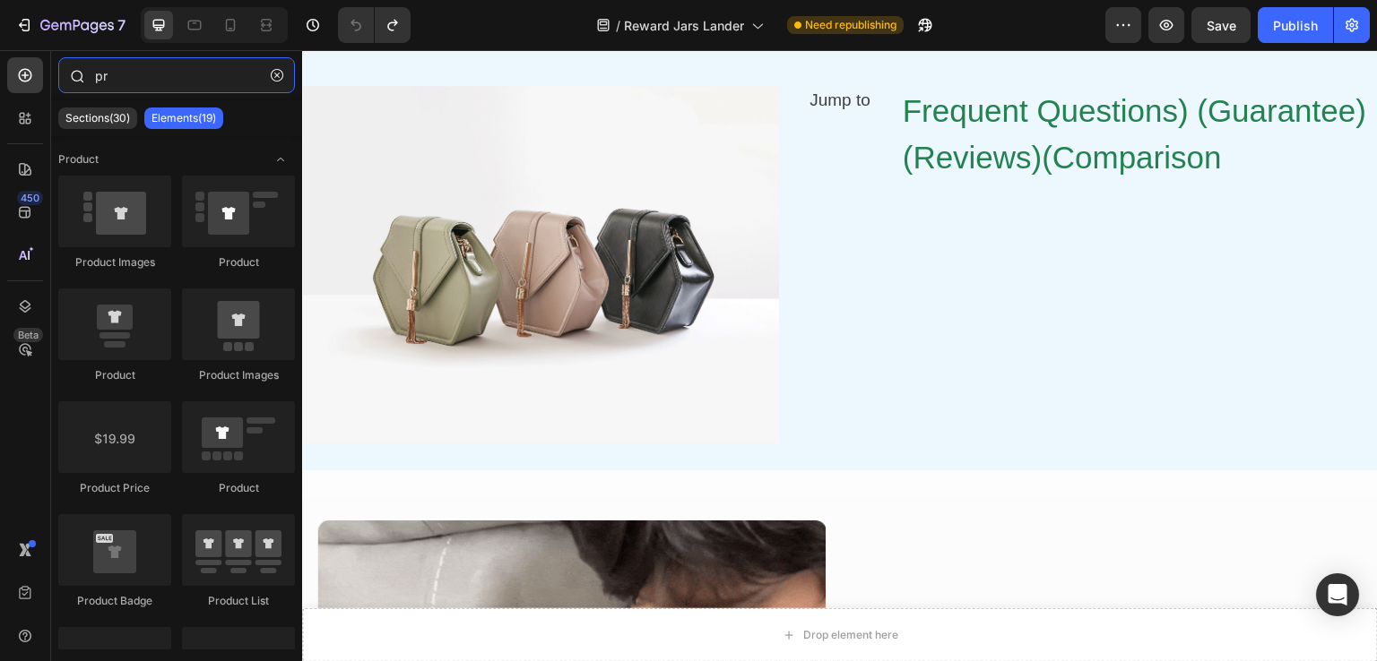
click at [151, 80] on input "pr" at bounding box center [176, 75] width 237 height 36
type input "pr"
click at [280, 80] on icon "button" at bounding box center [277, 75] width 13 height 13
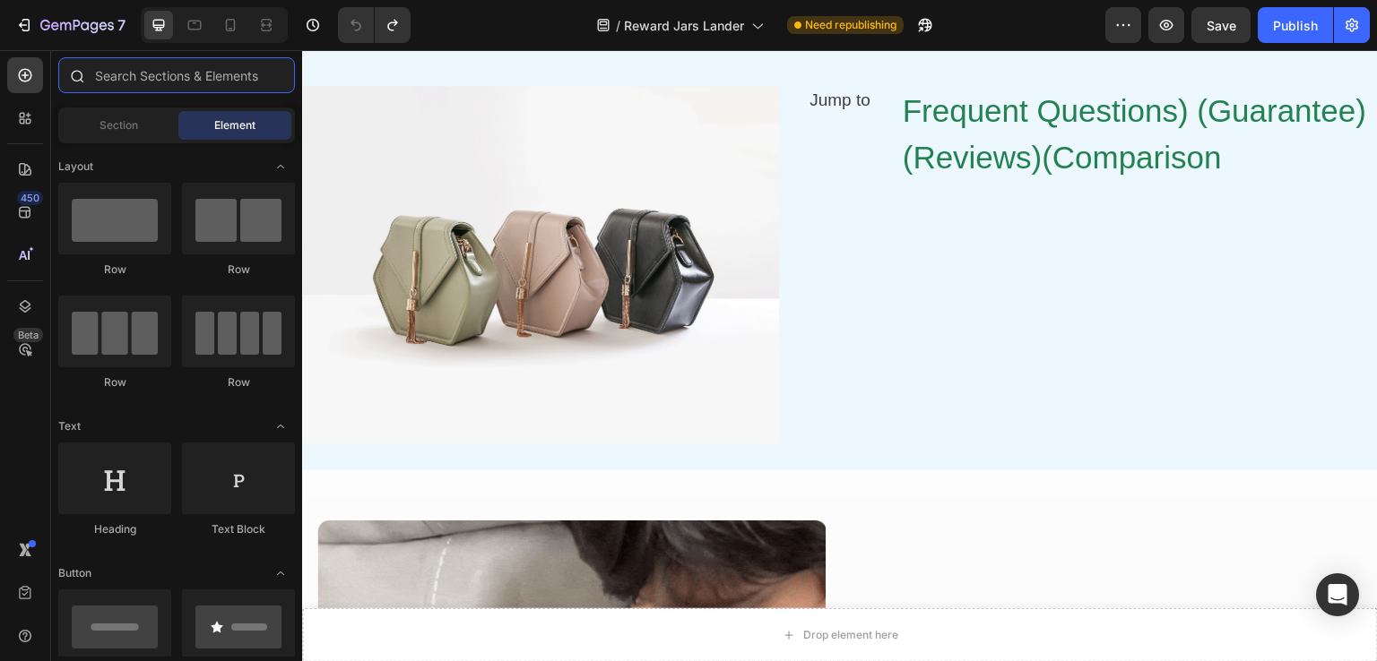
click at [165, 87] on input "text" at bounding box center [176, 75] width 237 height 36
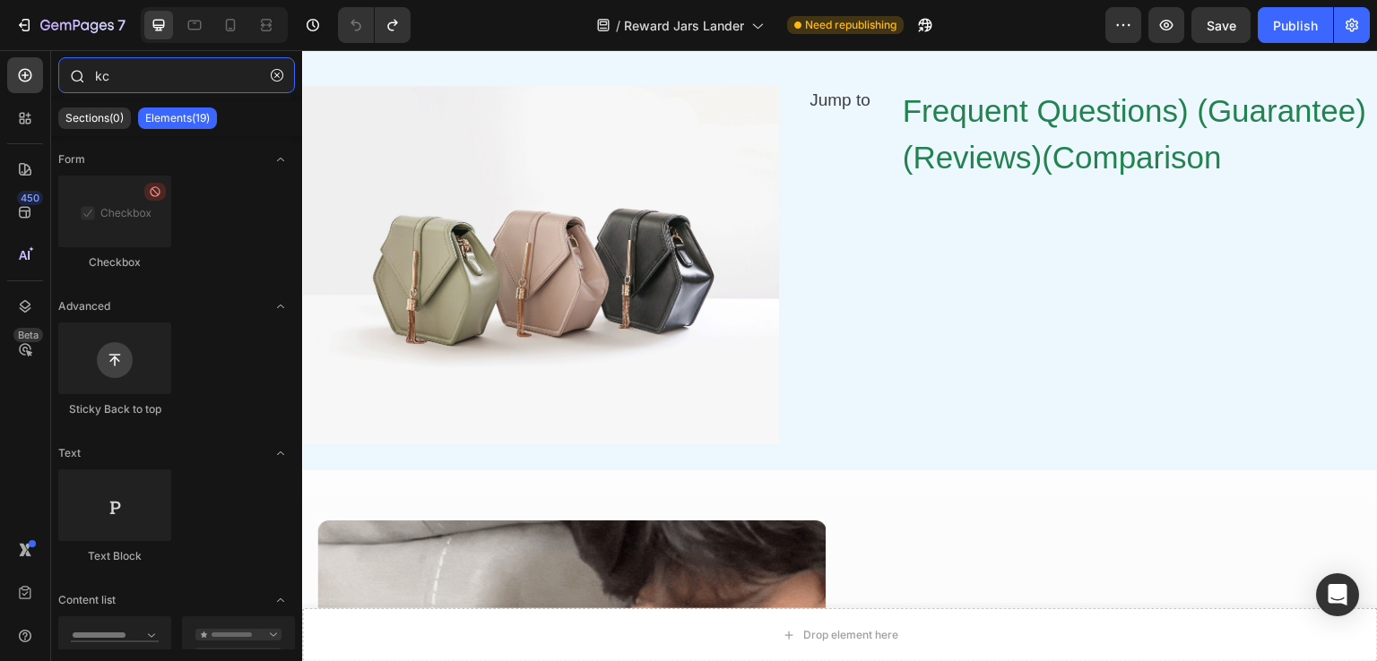
type input "k"
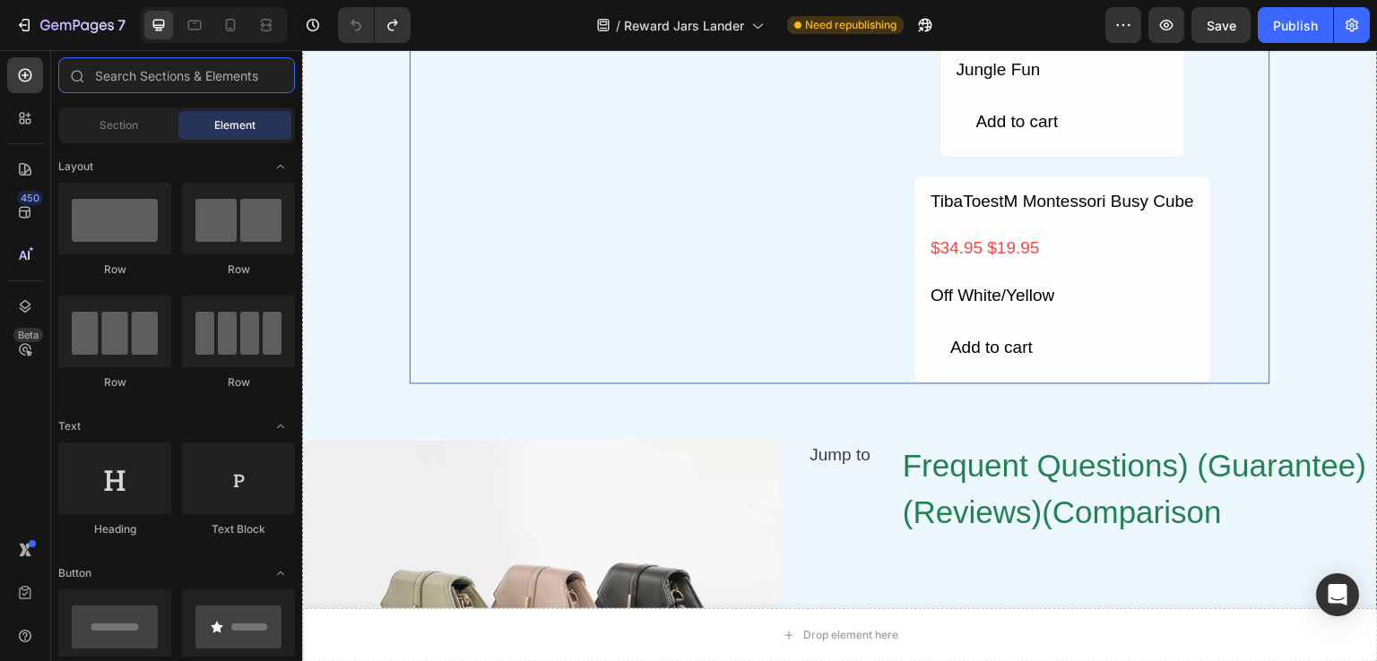
scroll to position [4482, 0]
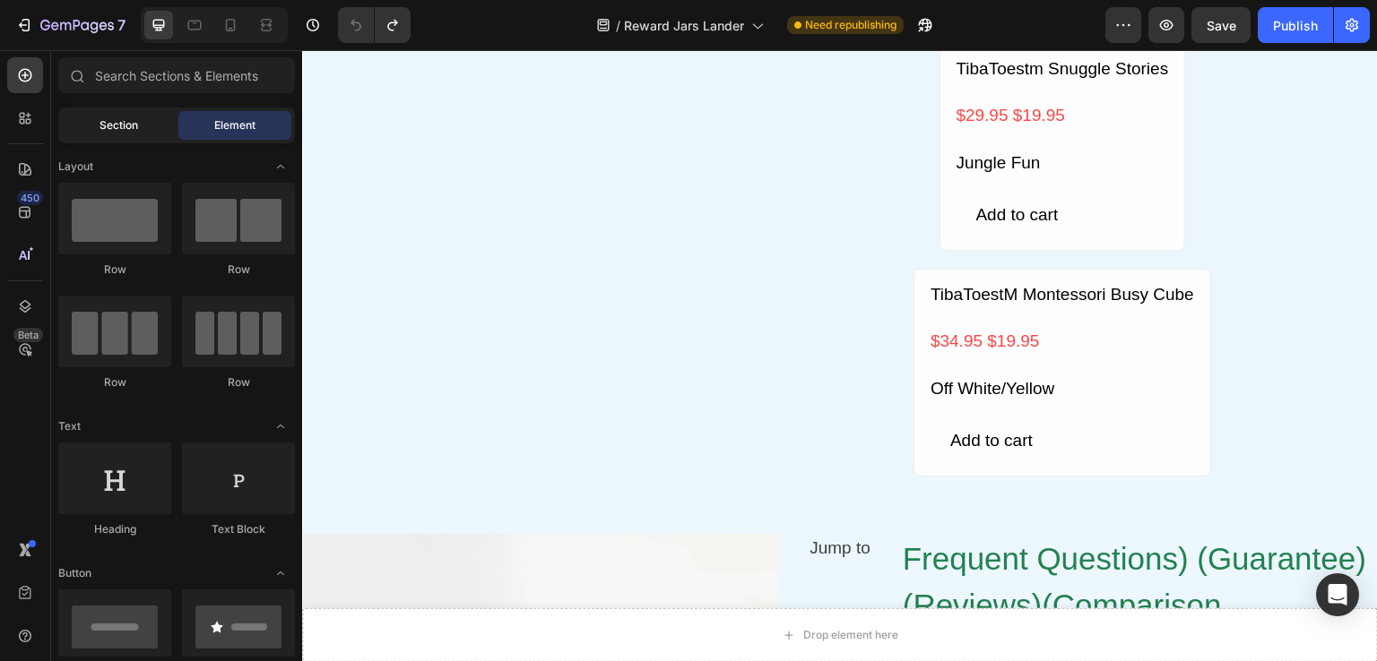
click at [133, 131] on span "Section" at bounding box center [118, 125] width 39 height 16
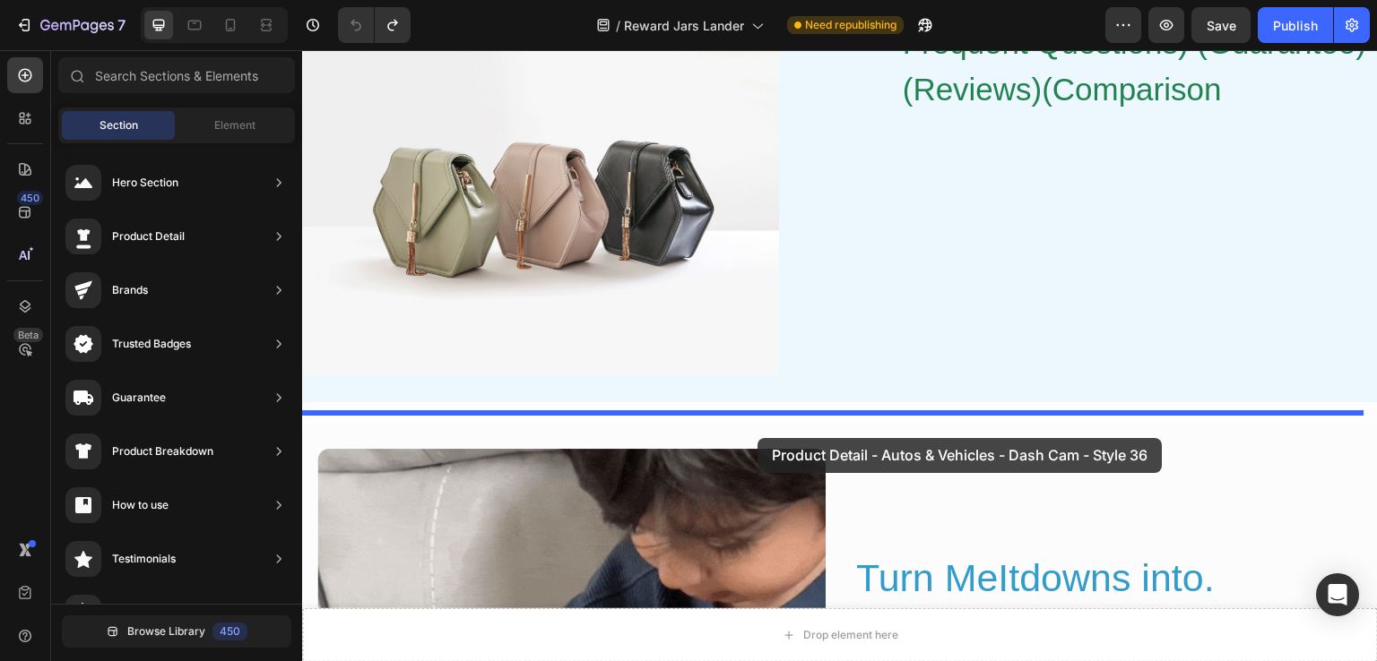
scroll to position [5015, 0]
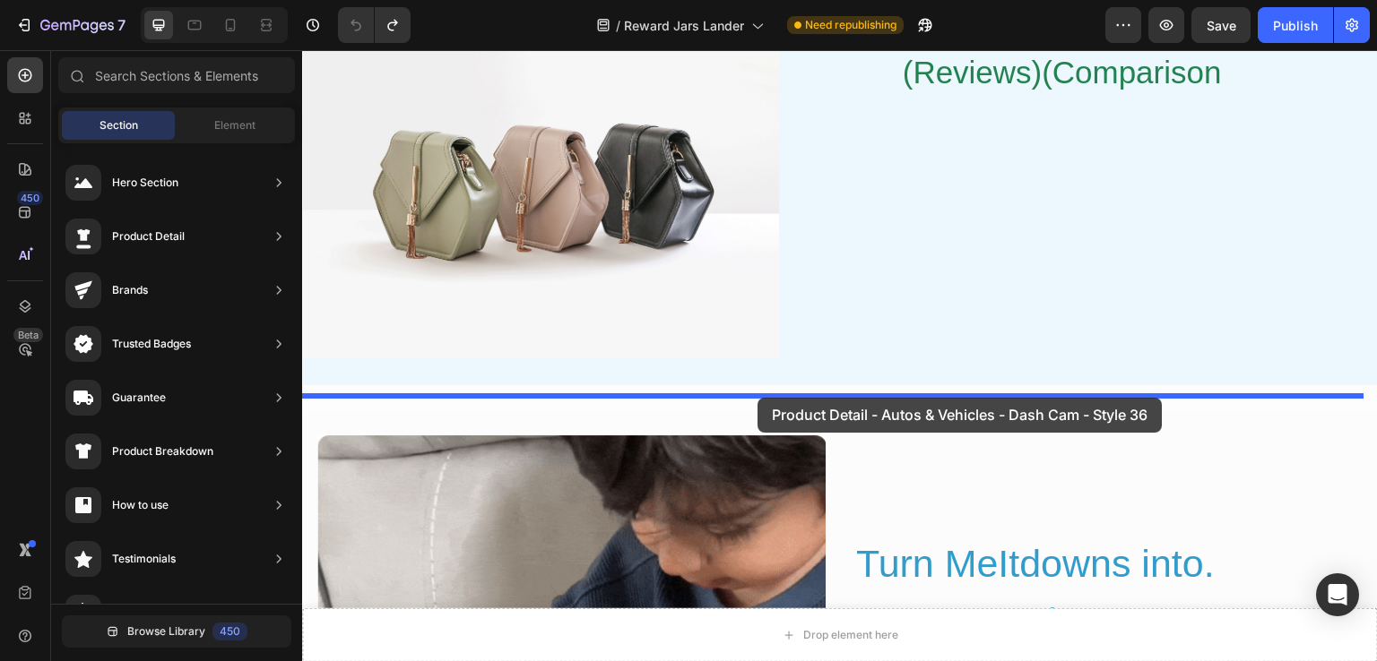
drag, startPoint x: 693, startPoint y: 483, endPoint x: 757, endPoint y: 398, distance: 106.8
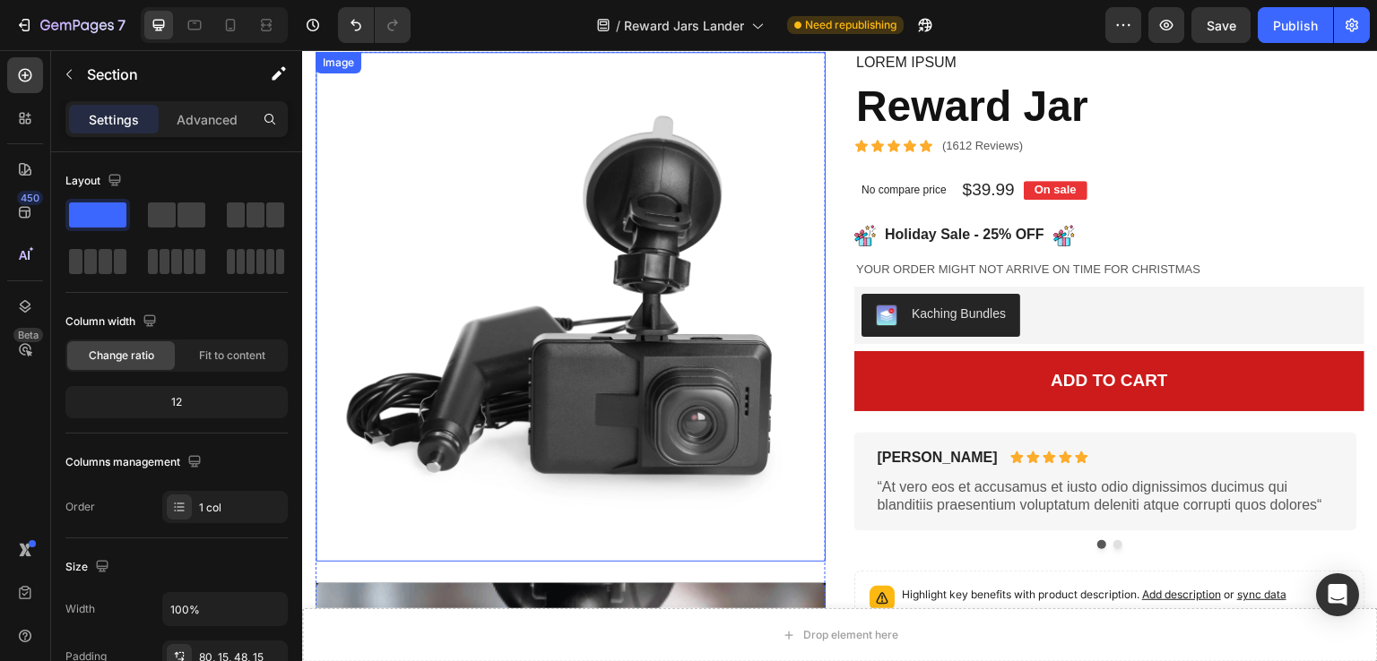
scroll to position [5388, 0]
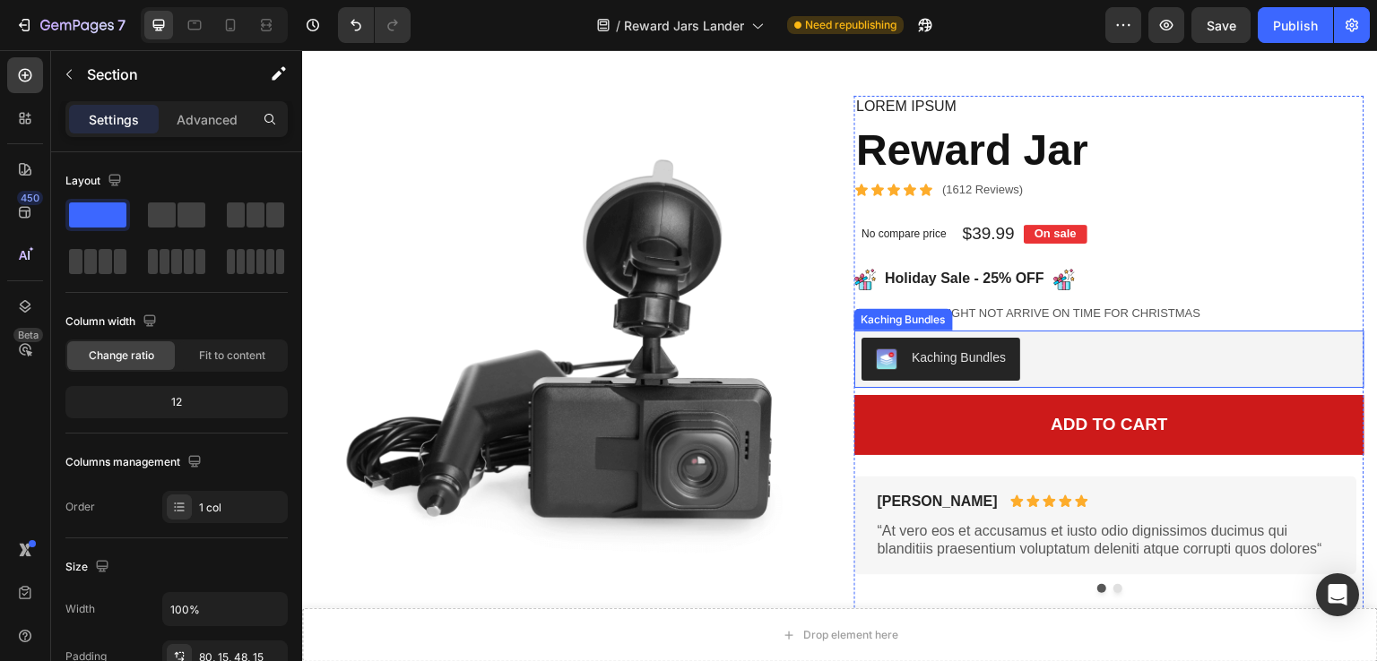
click at [972, 367] on div "Kaching Bundles" at bounding box center [959, 358] width 94 height 19
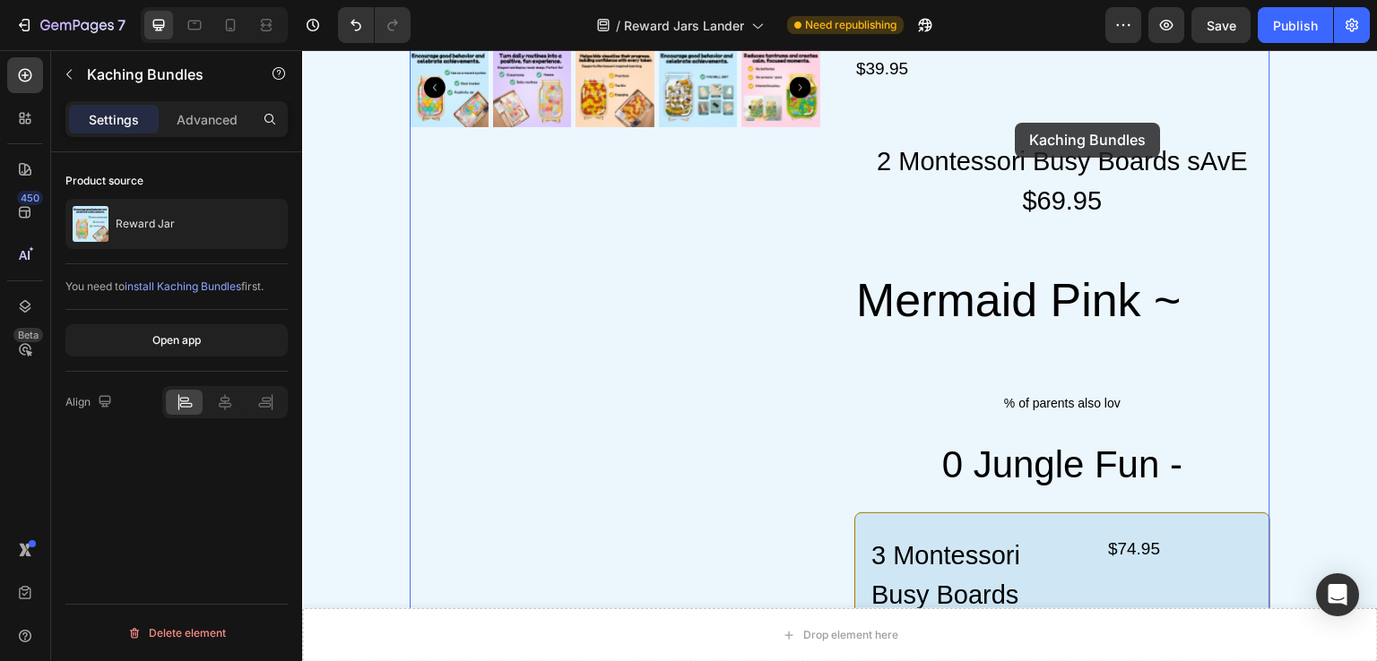
scroll to position [2287, 0]
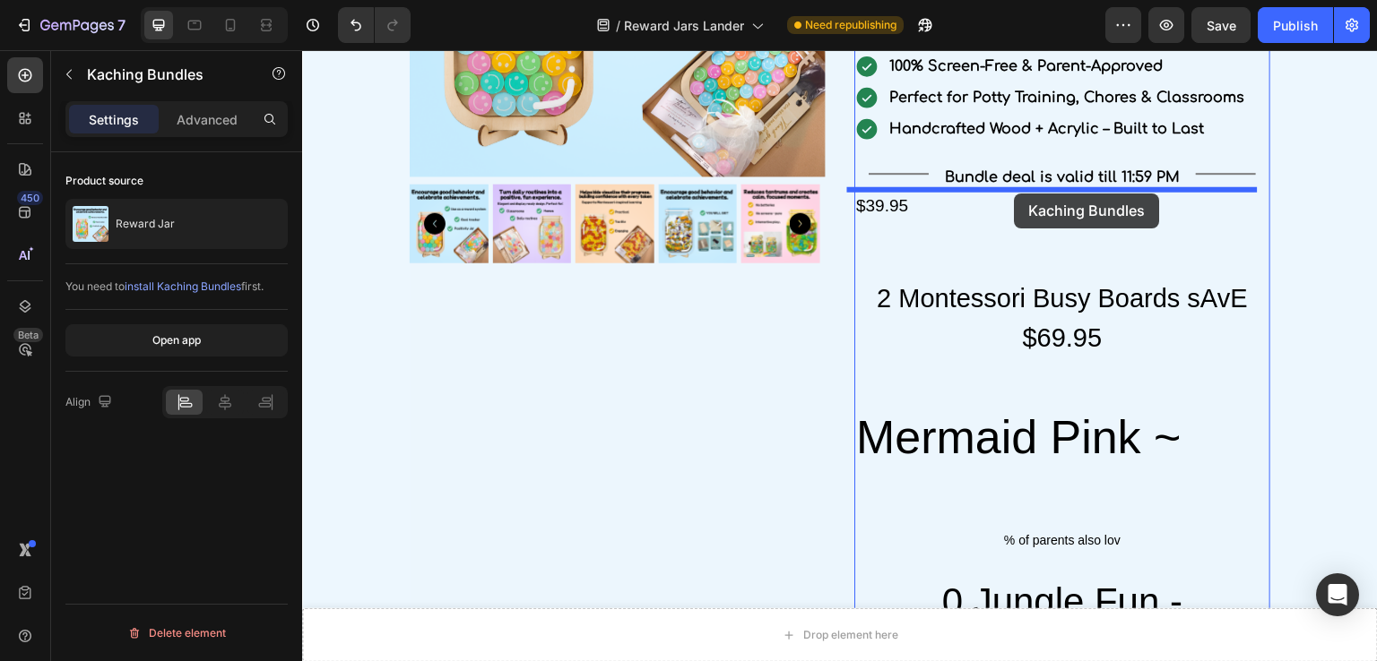
drag, startPoint x: 996, startPoint y: 357, endPoint x: 1015, endPoint y: 194, distance: 164.2
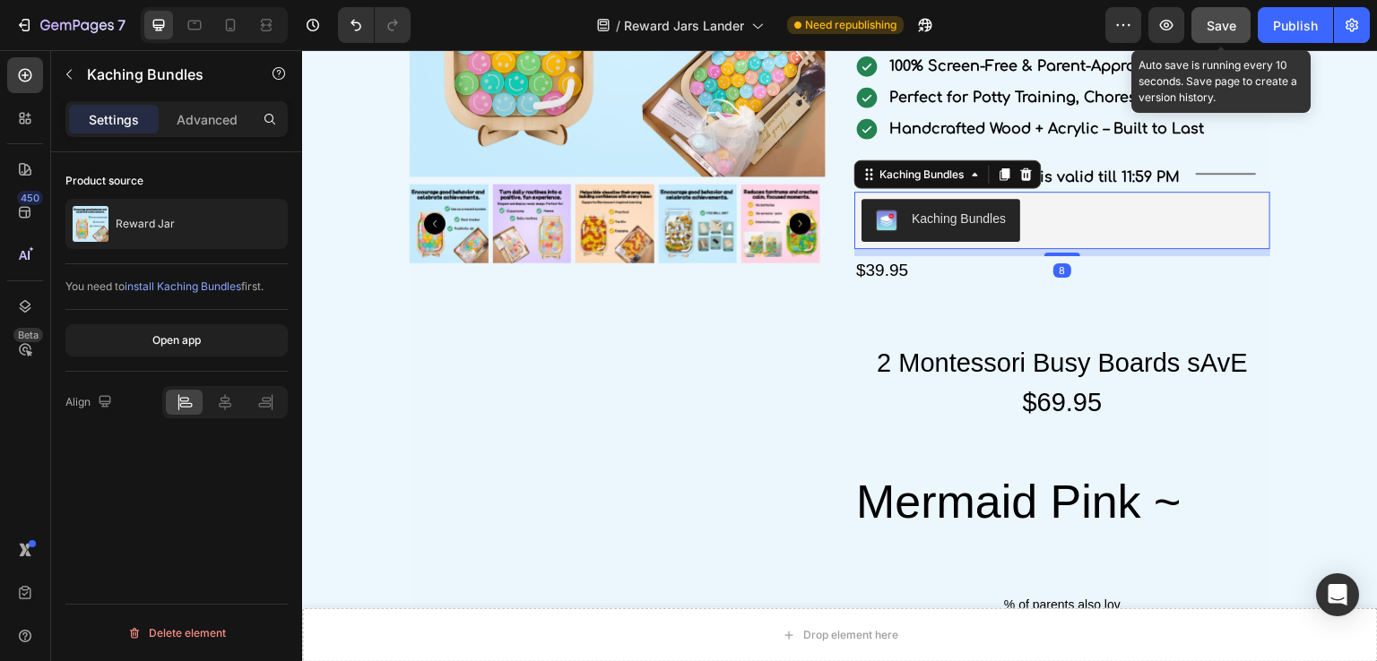
click at [1208, 18] on span "Save" at bounding box center [1221, 25] width 30 height 15
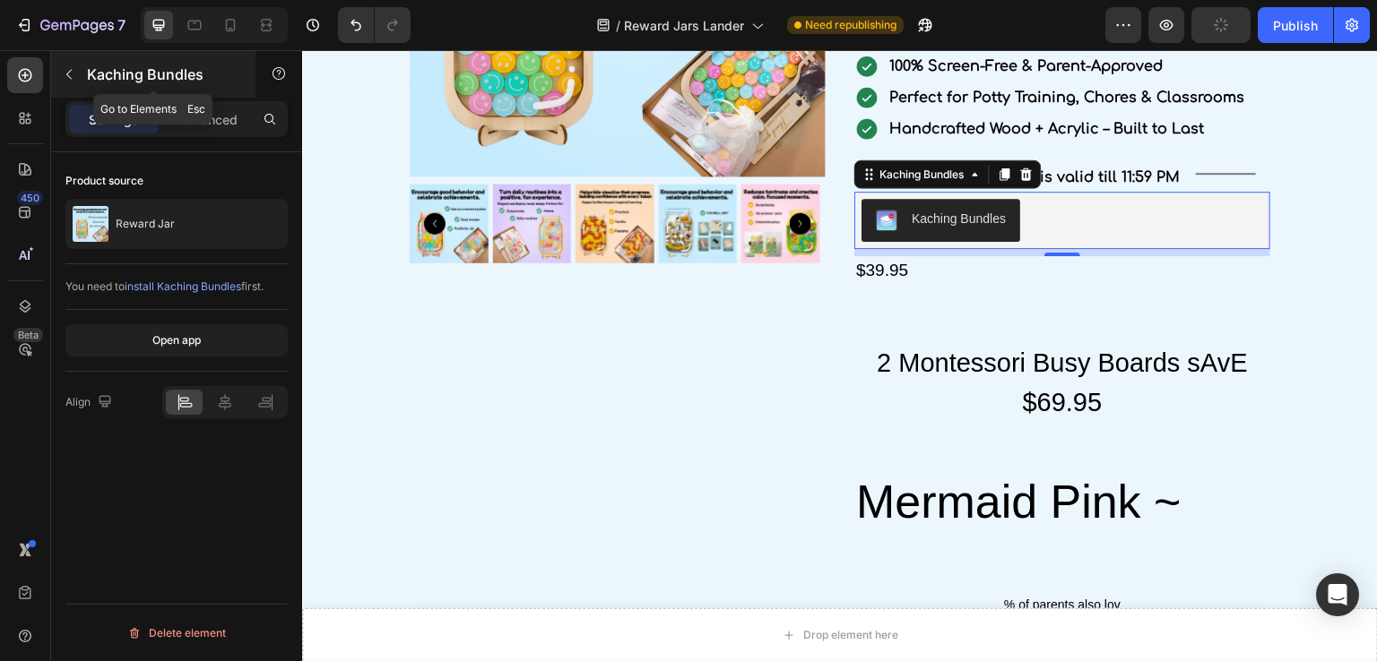
click at [73, 73] on icon "button" at bounding box center [69, 74] width 14 height 14
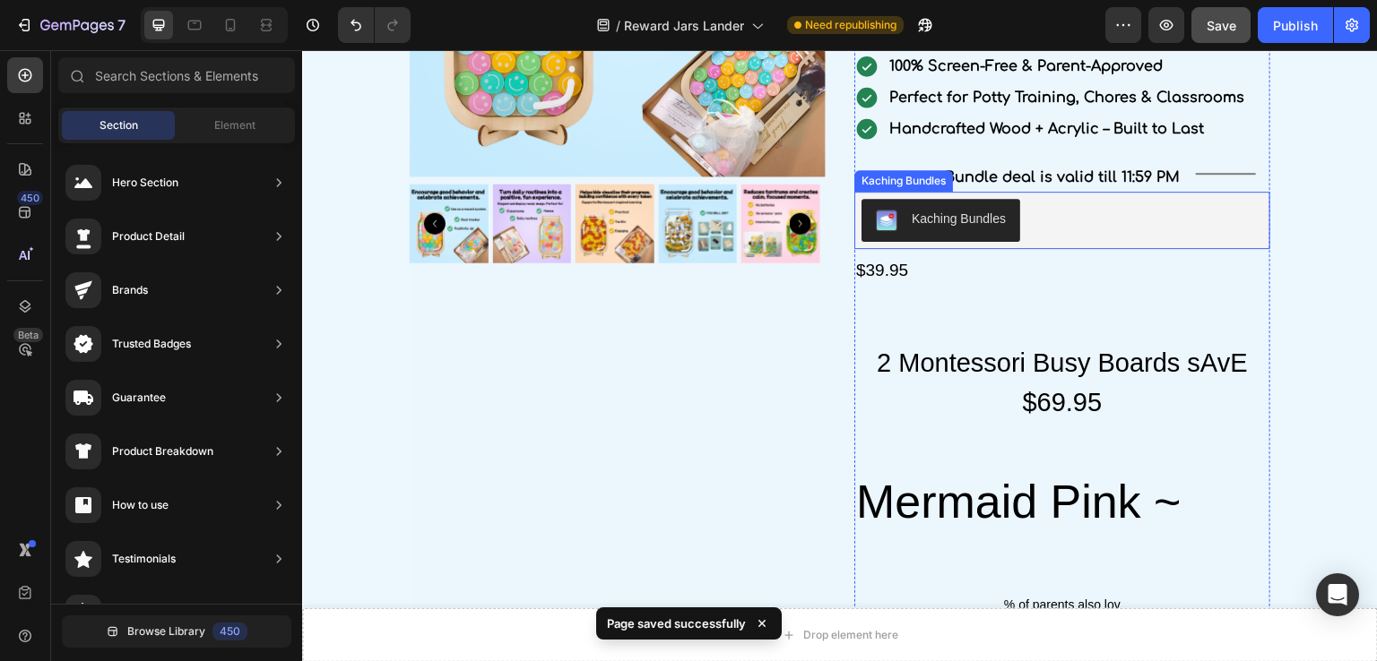
click at [912, 223] on div "Kaching Bundles" at bounding box center [959, 219] width 94 height 19
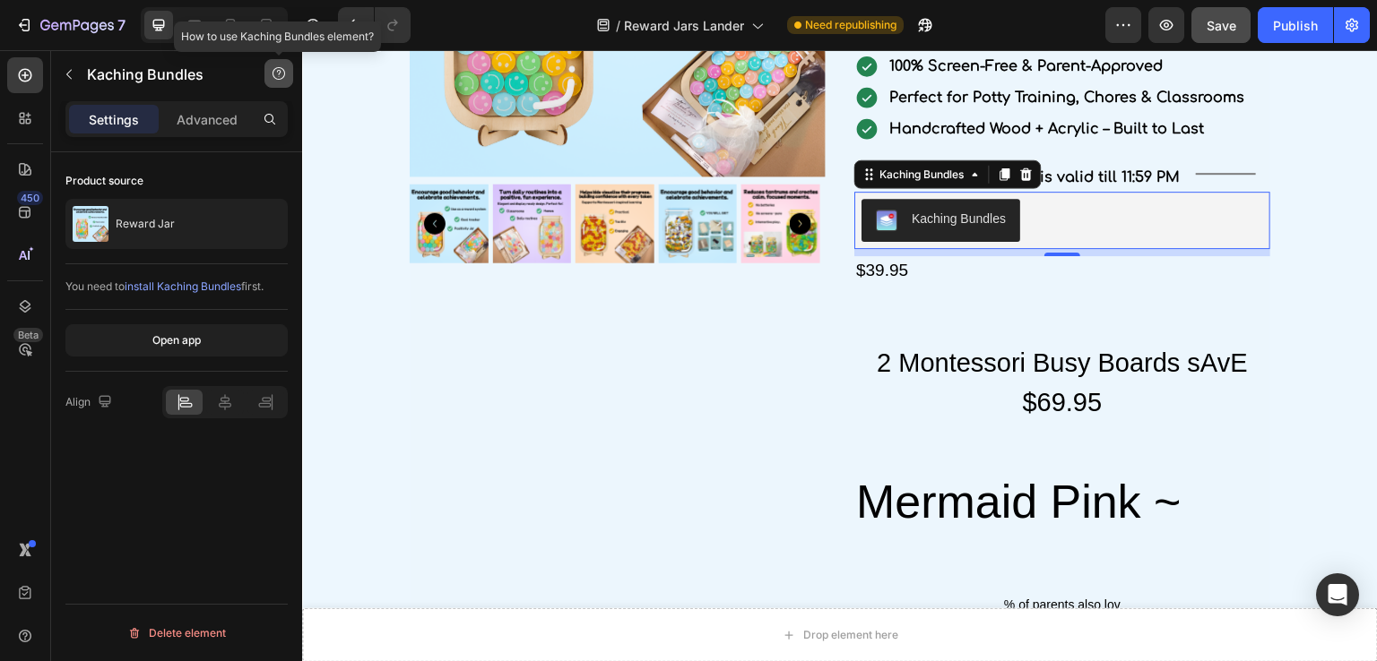
click at [272, 73] on icon "button" at bounding box center [278, 73] width 13 height 13
click at [222, 399] on icon at bounding box center [225, 402] width 18 height 18
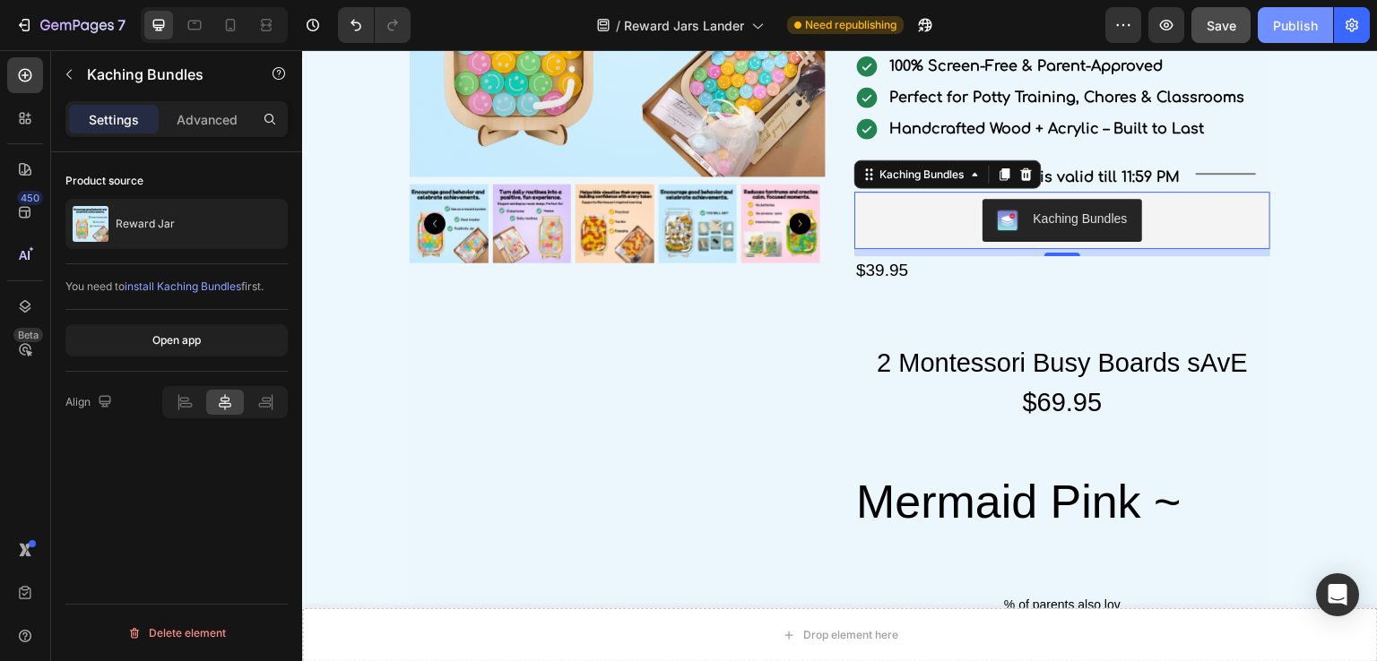
click at [1282, 22] on div "Publish" at bounding box center [1295, 25] width 45 height 19
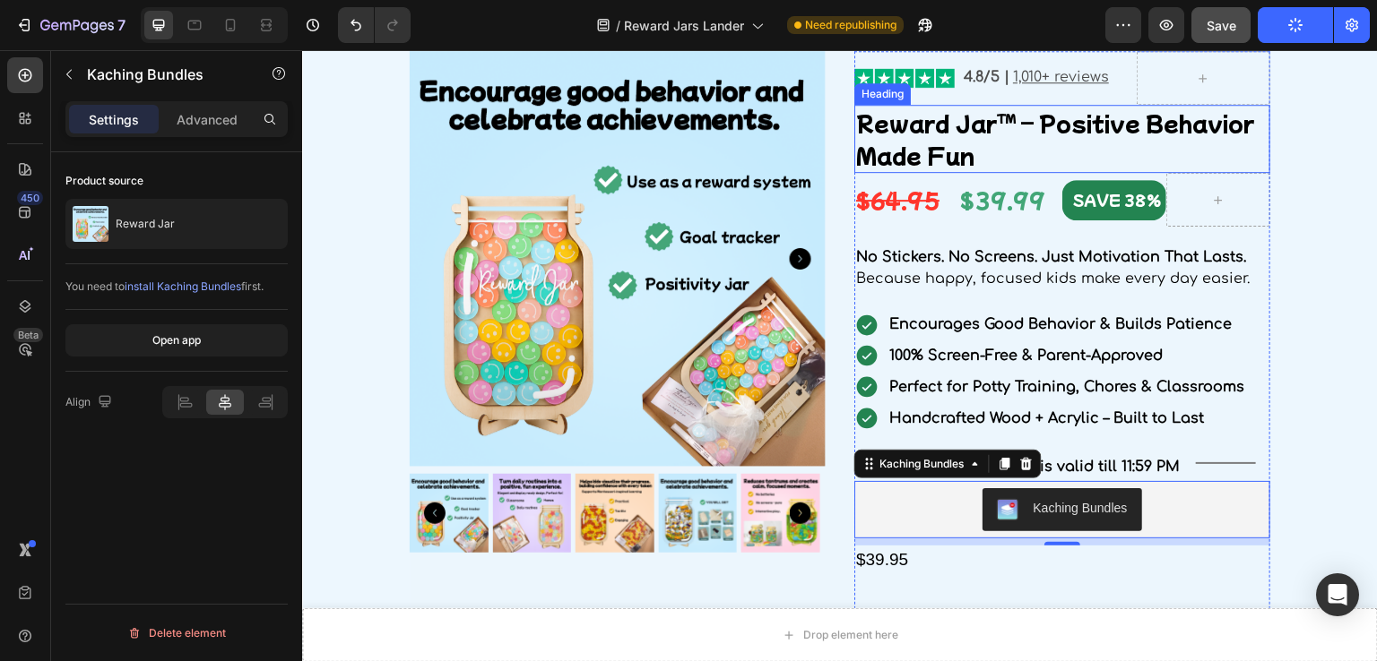
scroll to position [2019, 0]
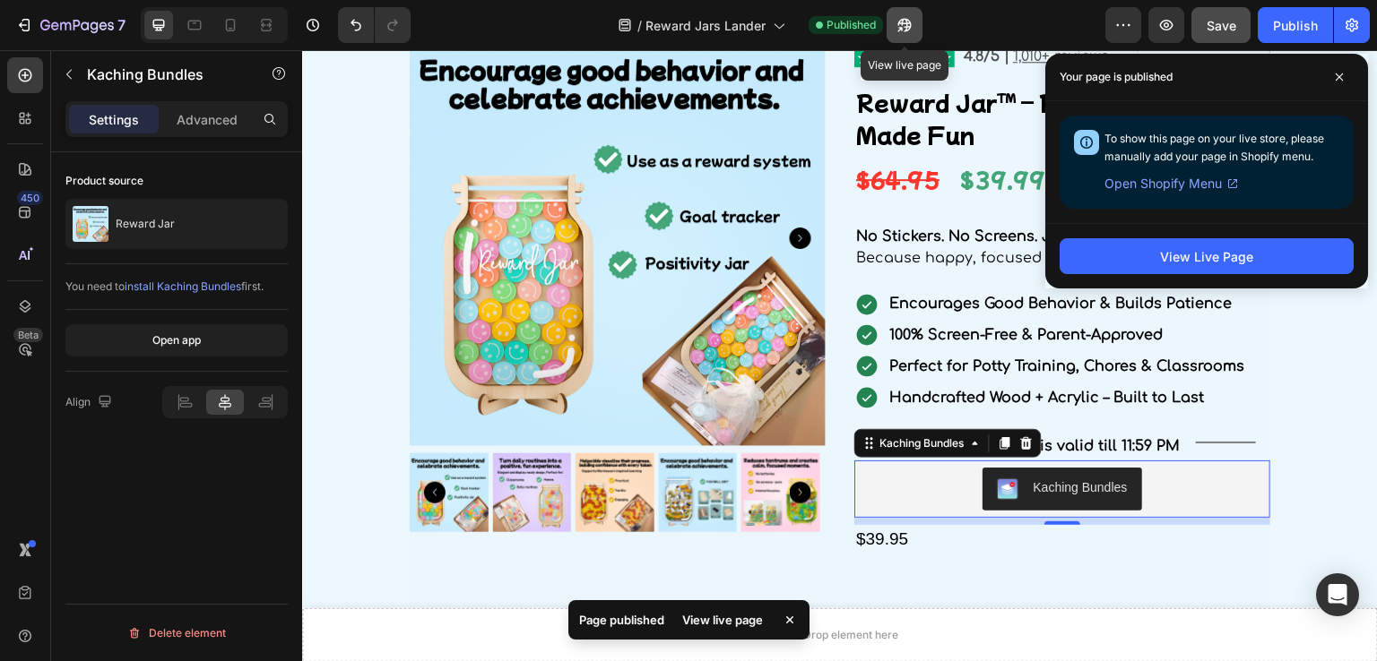
click at [904, 26] on icon "button" at bounding box center [904, 25] width 18 height 18
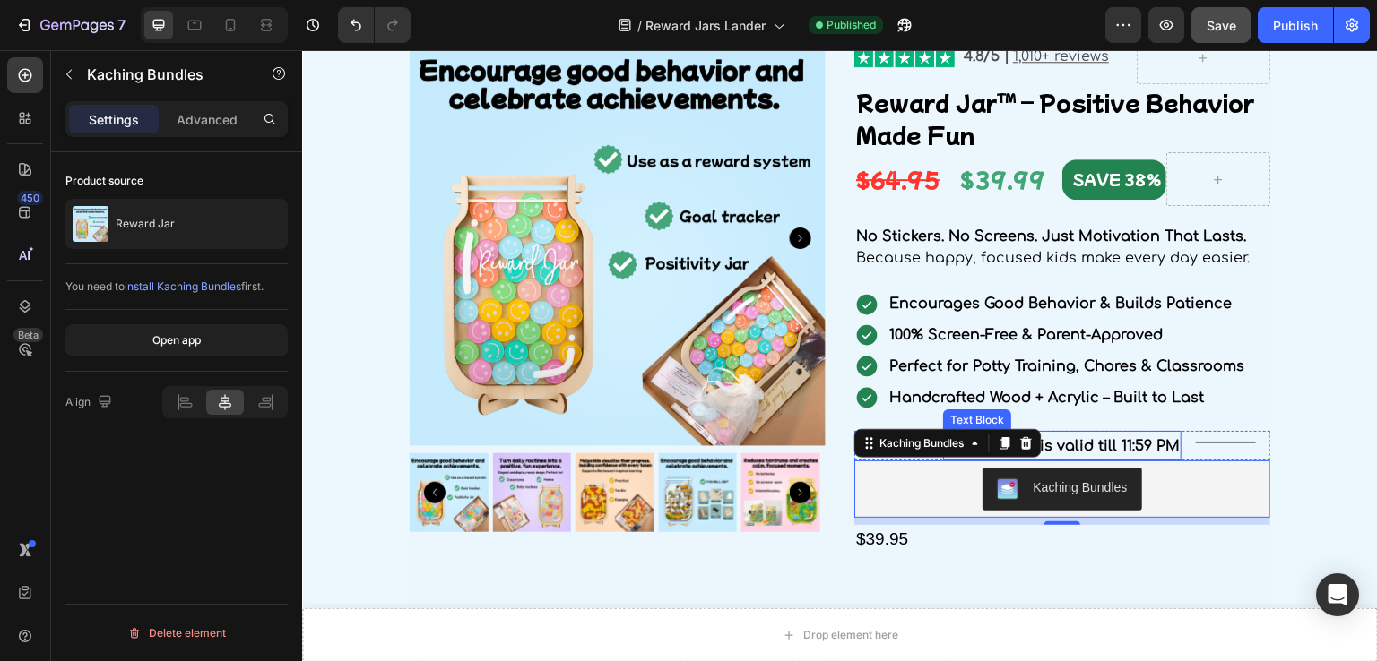
click at [1112, 442] on span "Bundle deal is valid till 11:59 PM" at bounding box center [1062, 446] width 235 height 16
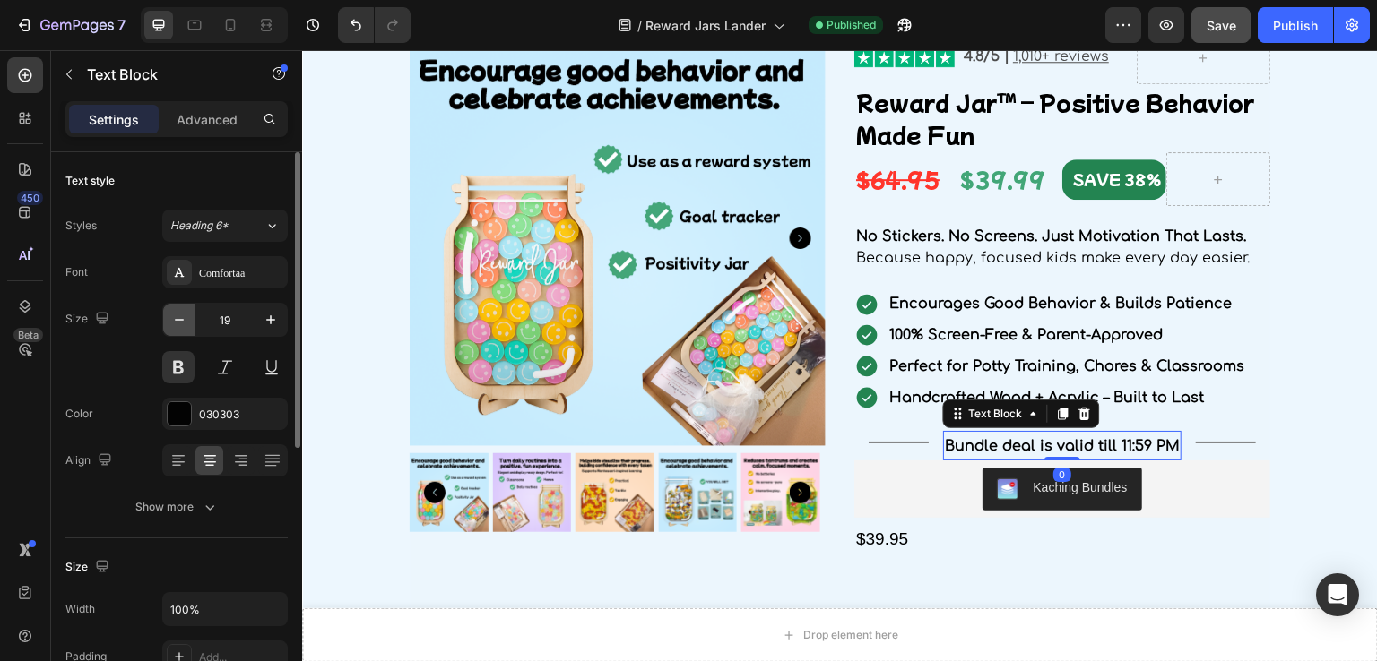
click at [183, 311] on icon "button" at bounding box center [179, 320] width 18 height 18
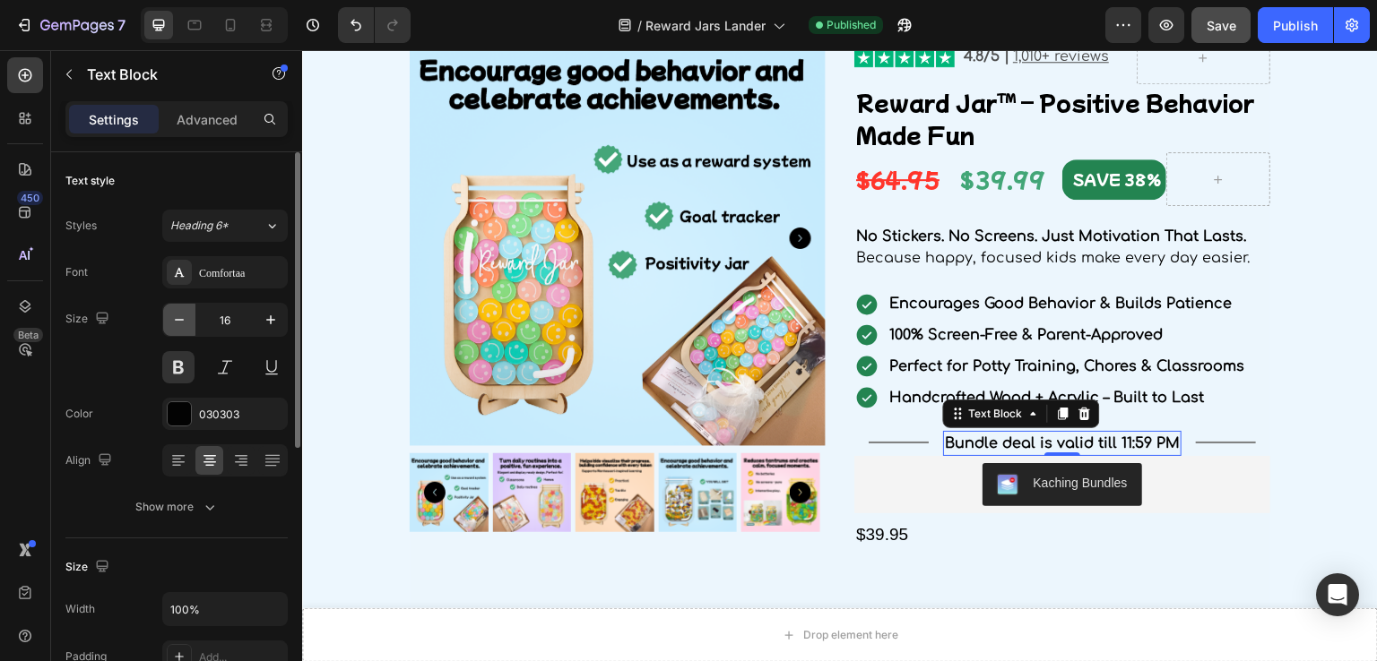
click at [183, 311] on icon "button" at bounding box center [179, 320] width 18 height 18
type input "14"
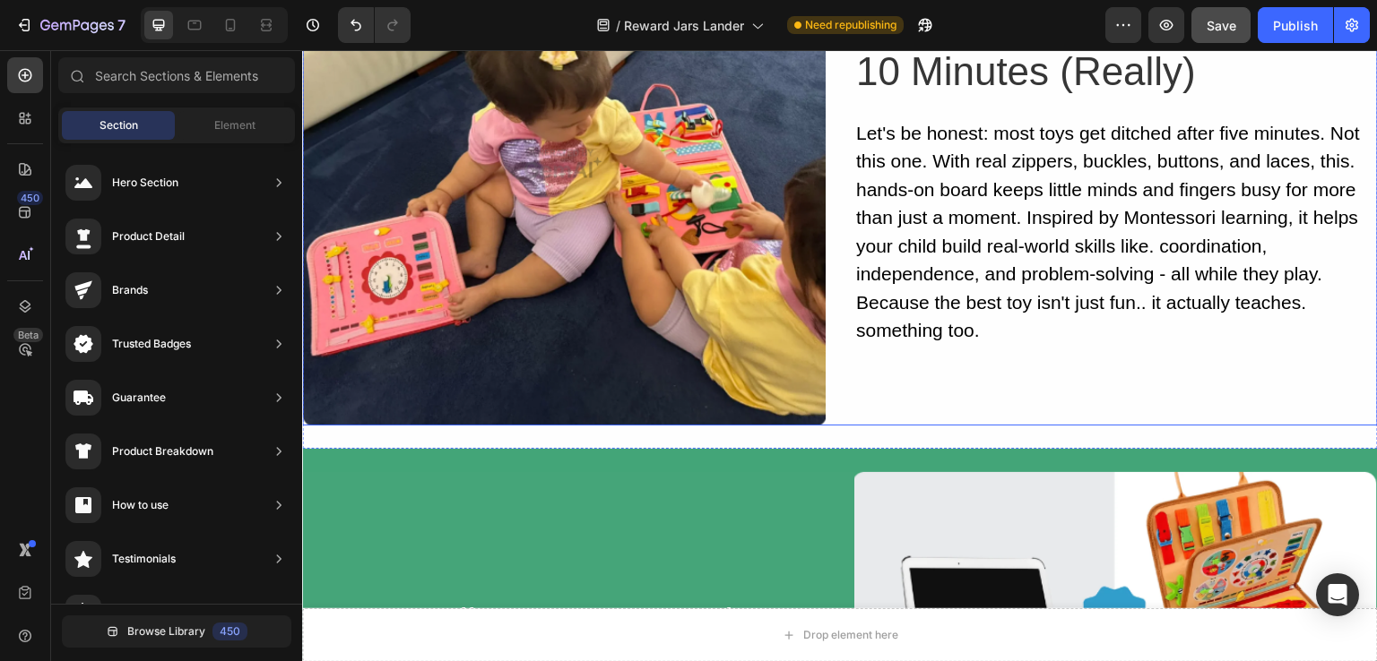
scroll to position [9332, 0]
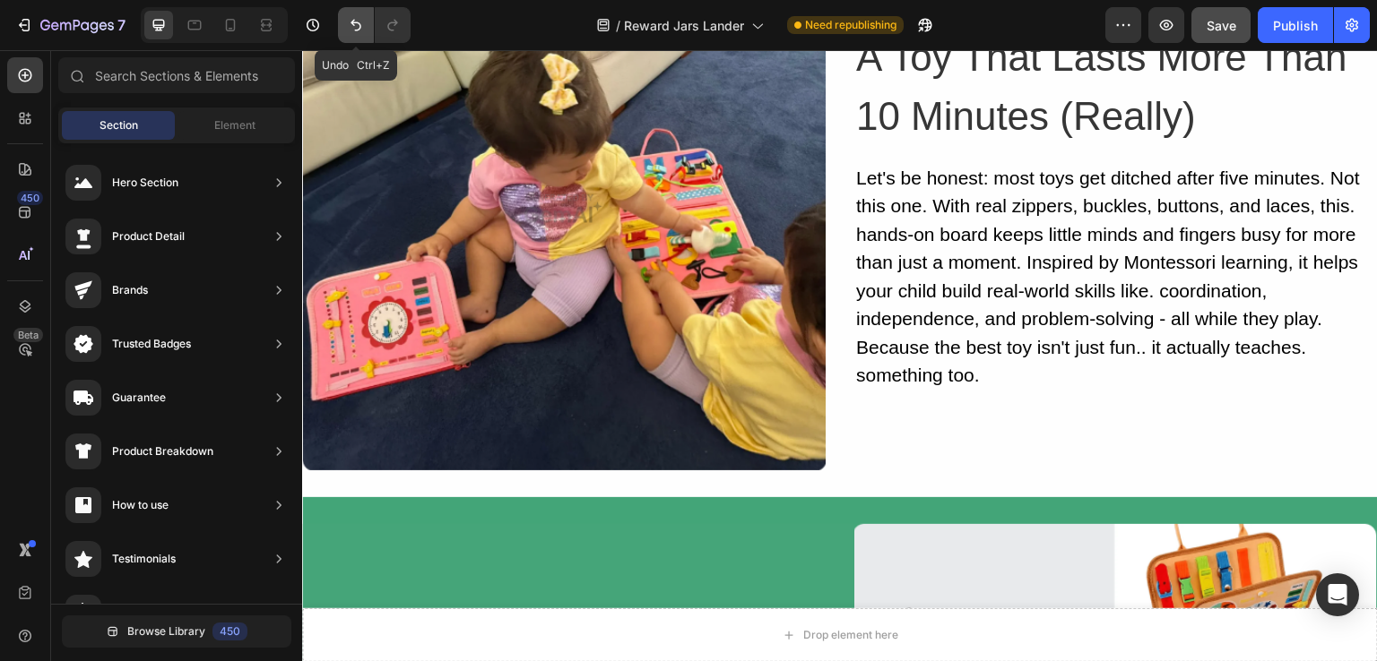
click at [351, 22] on icon "Undo/Redo" at bounding box center [355, 26] width 11 height 12
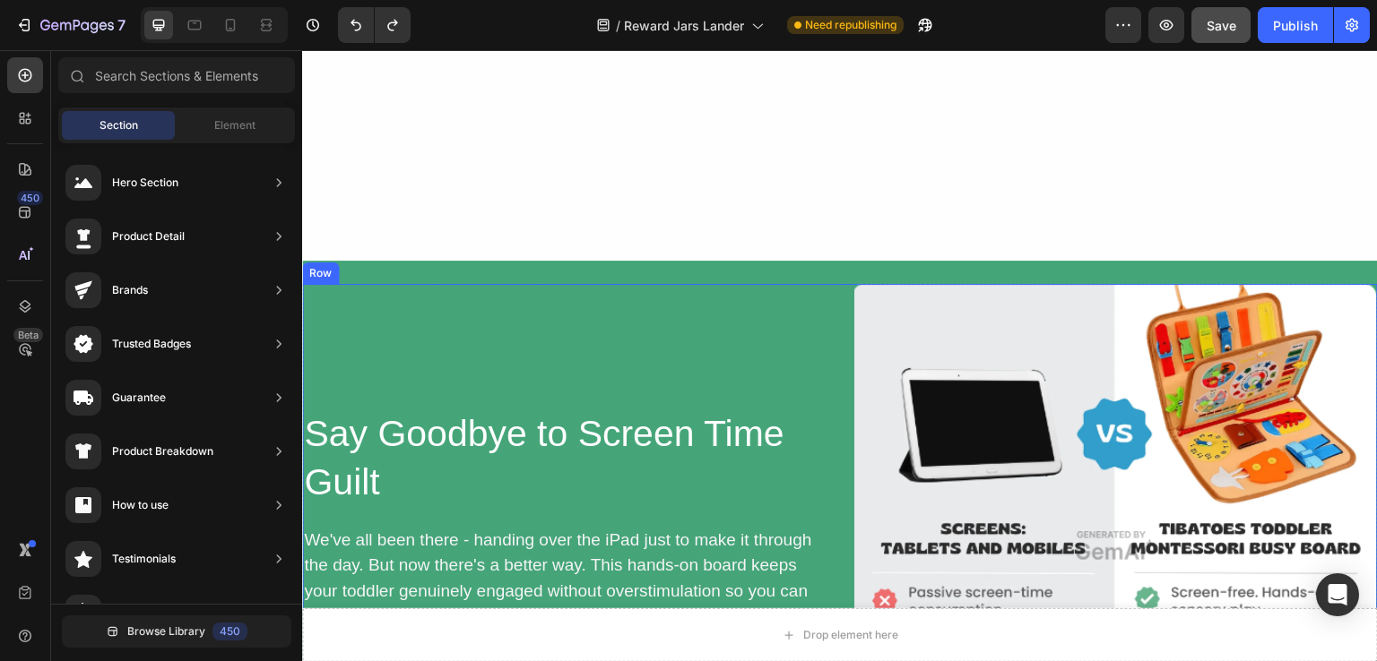
scroll to position [9511, 0]
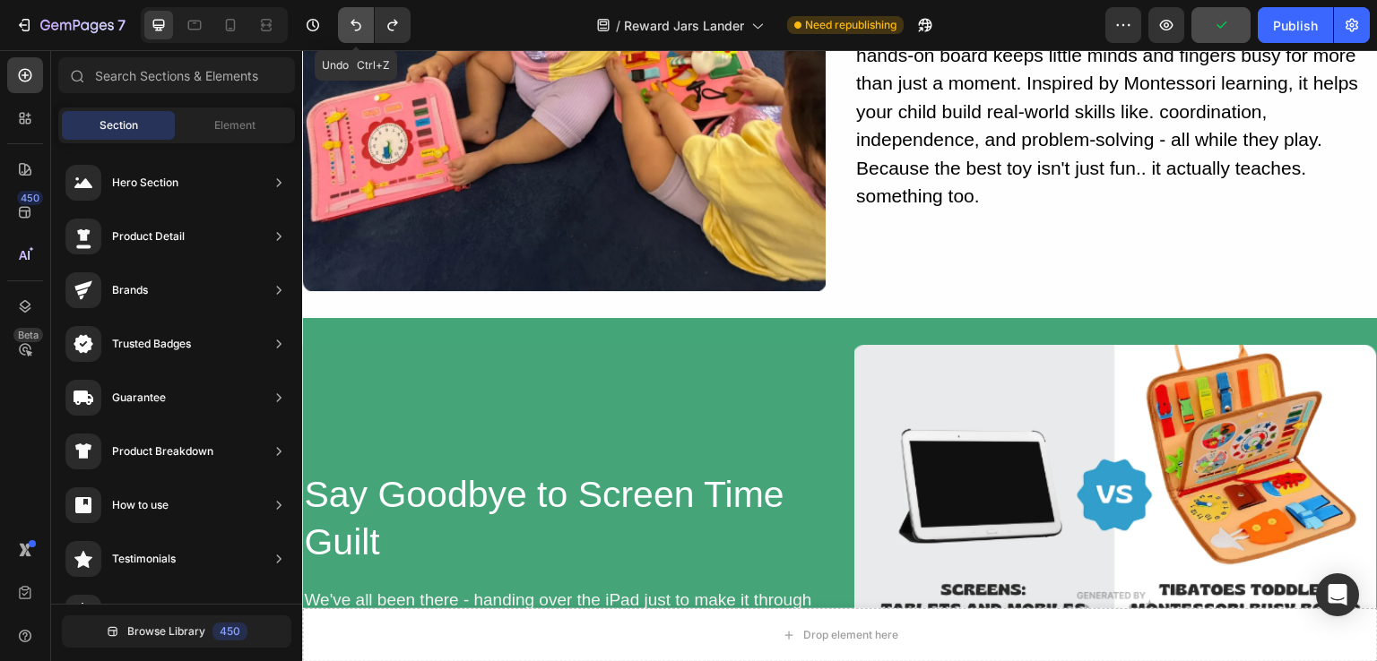
click at [359, 27] on icon "Undo/Redo" at bounding box center [356, 25] width 18 height 18
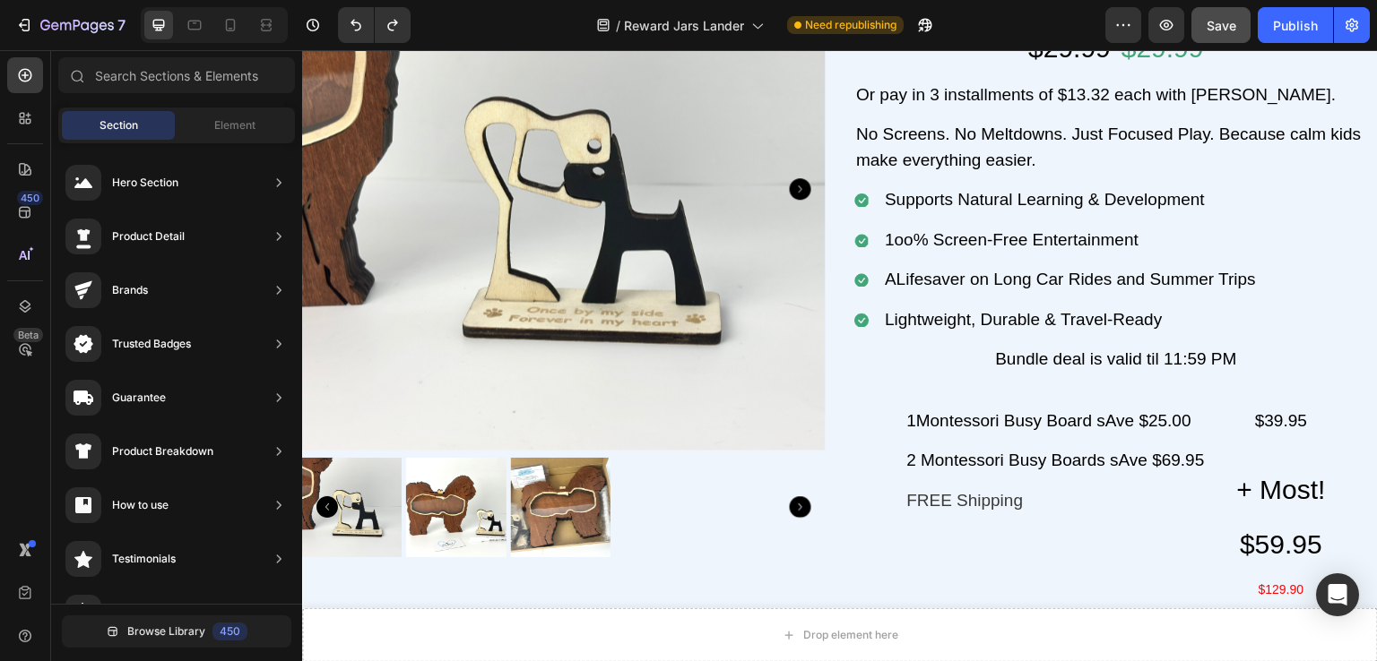
scroll to position [11483, 0]
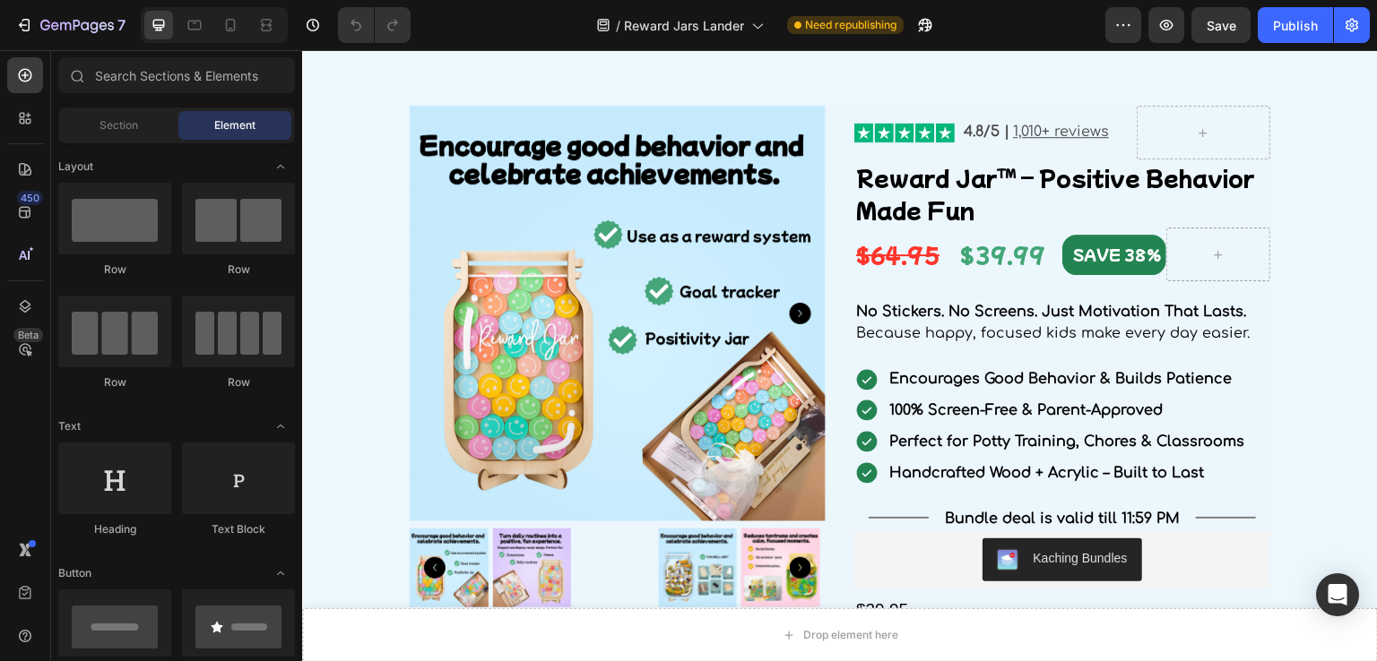
scroll to position [2062, 0]
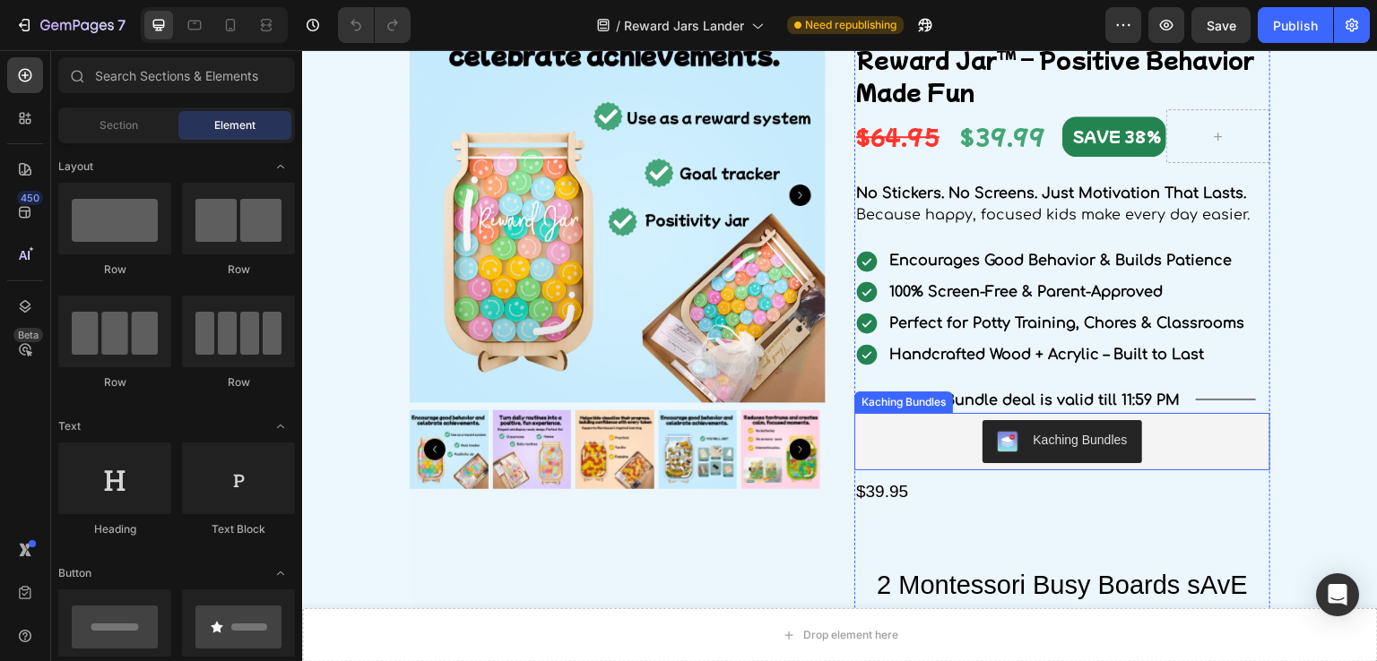
click at [1033, 438] on div "Kaching Bundles" at bounding box center [1080, 440] width 94 height 19
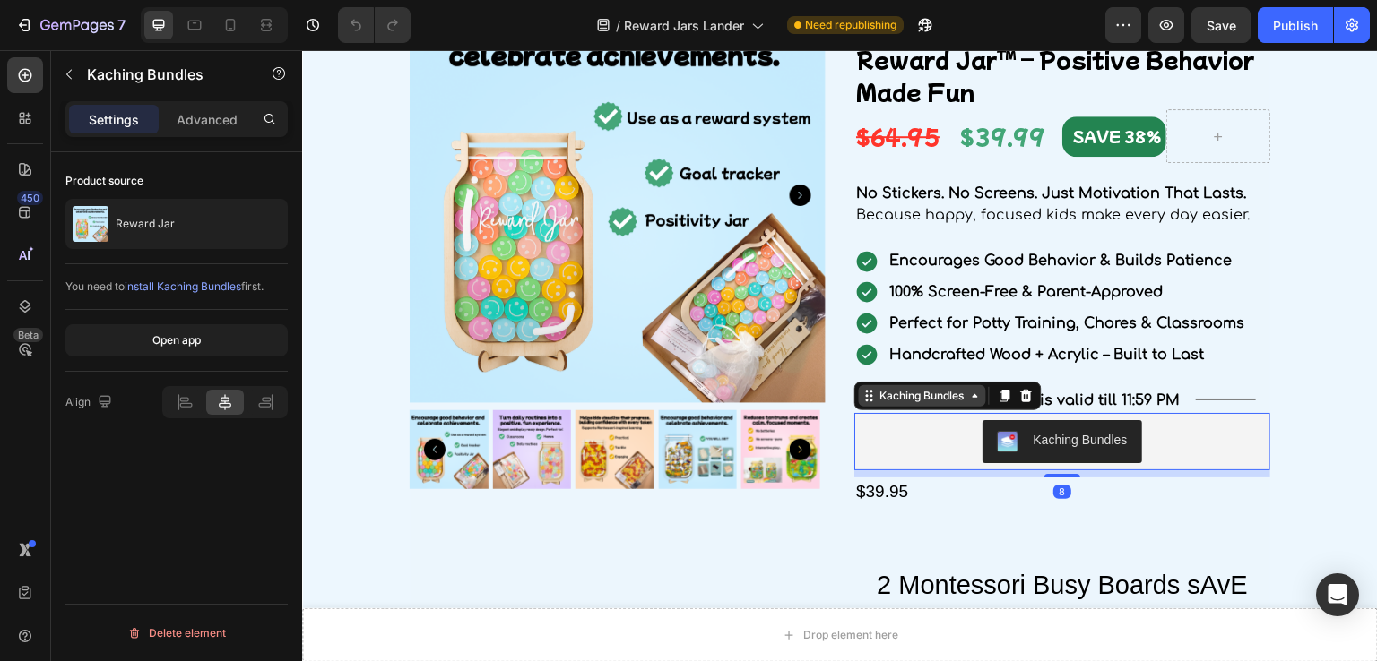
click at [945, 397] on div "Kaching Bundles" at bounding box center [922, 396] width 91 height 16
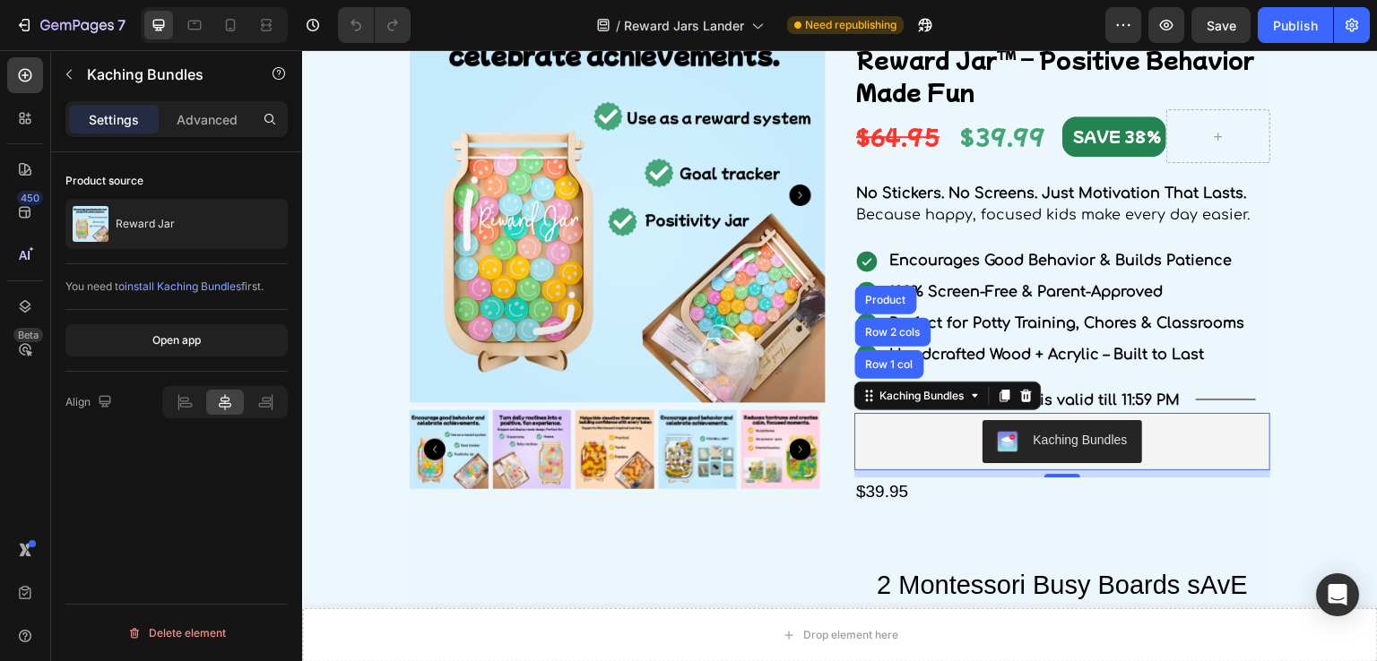
click at [186, 284] on span "install Kaching Bundles" at bounding box center [183, 286] width 117 height 13
click at [184, 334] on div "Open app" at bounding box center [176, 341] width 48 height 16
click at [941, 402] on div "Kaching Bundles" at bounding box center [922, 396] width 91 height 16
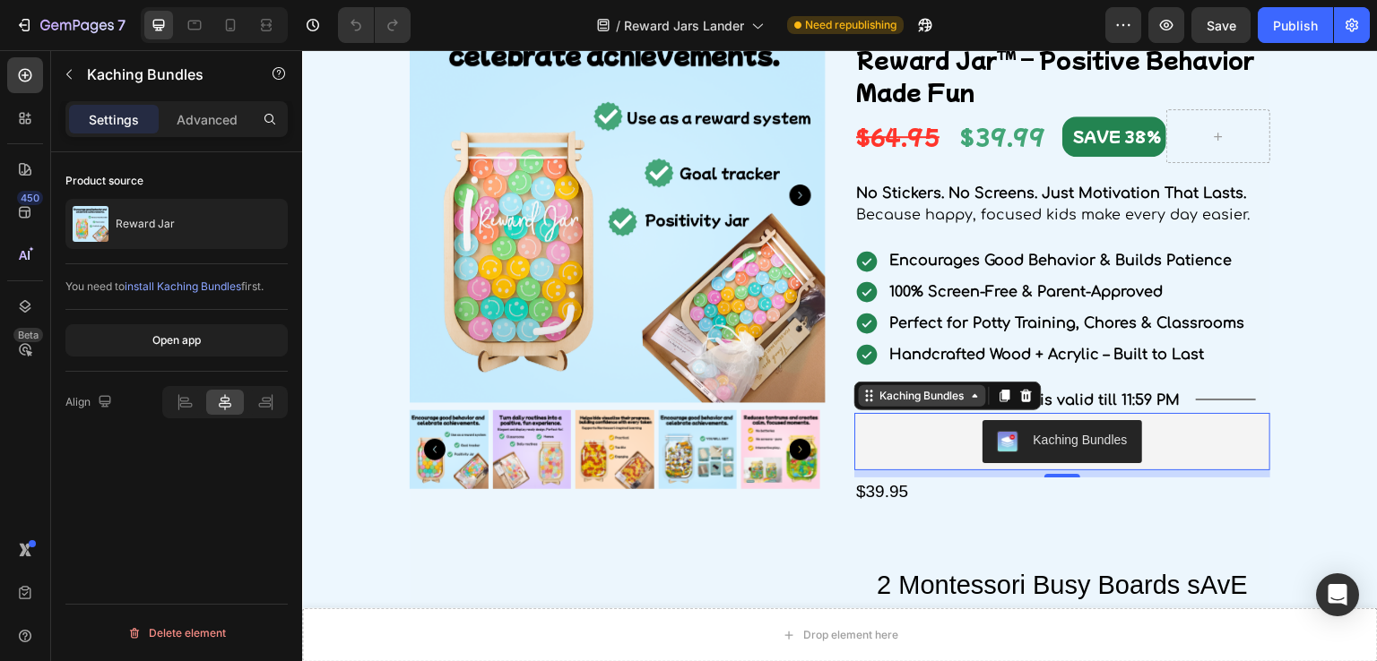
click at [941, 402] on div "Kaching Bundles" at bounding box center [922, 396] width 91 height 16
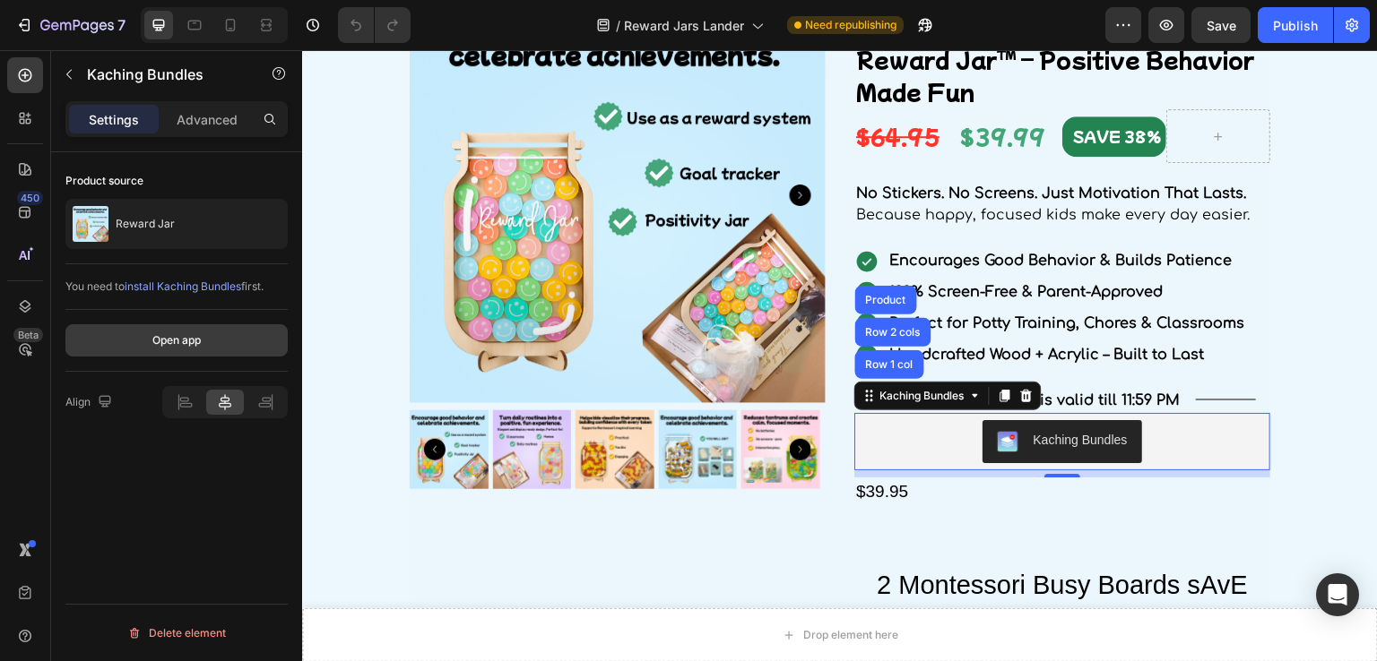
click at [222, 326] on button "Open app" at bounding box center [176, 340] width 222 height 32
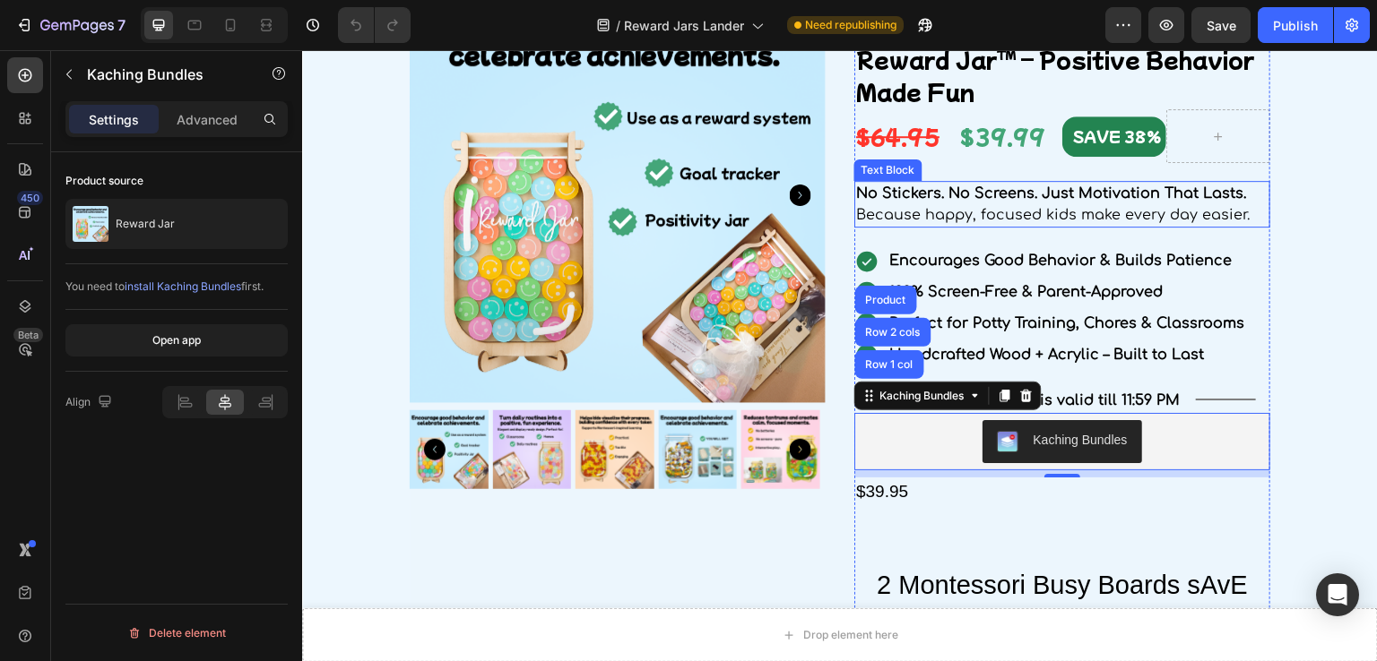
scroll to position [1972, 0]
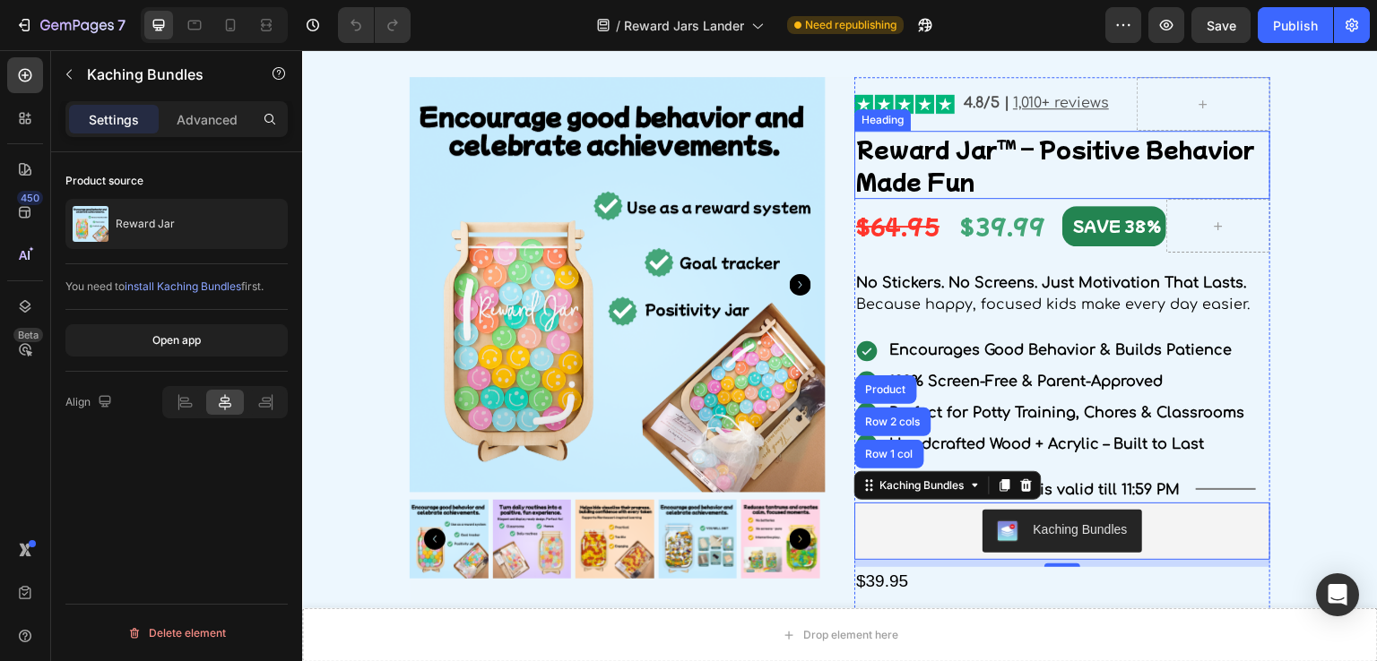
click at [987, 146] on h2 "Reward Jar™ – Positive Behavior Made Fun" at bounding box center [1062, 165] width 416 height 68
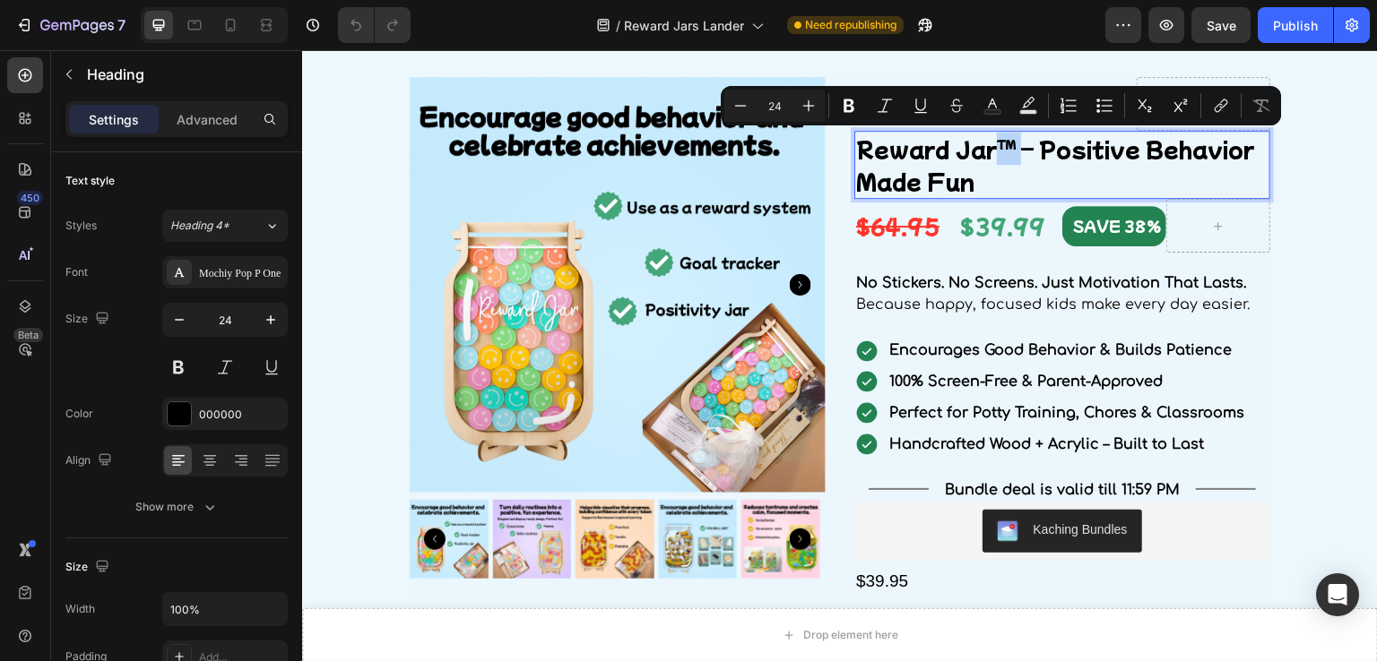
click at [986, 151] on p "Reward Jar™ – Positive Behavior Made Fun" at bounding box center [1062, 165] width 412 height 65
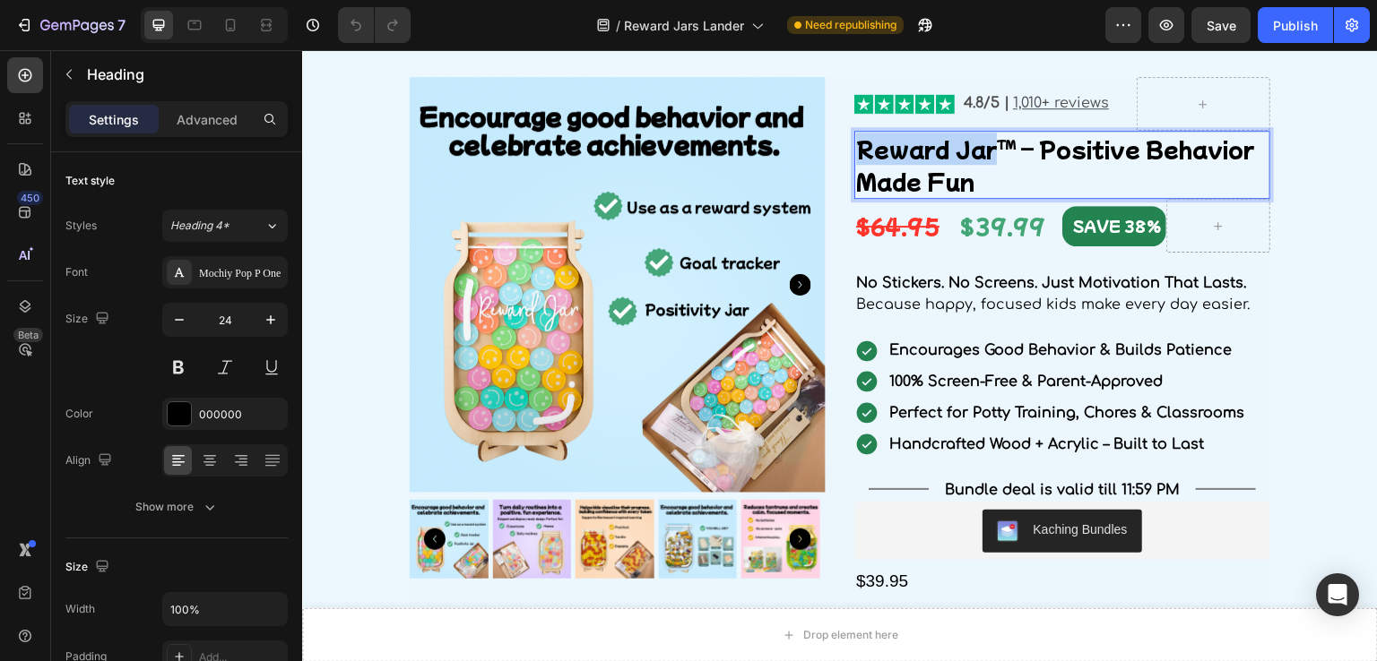
drag, startPoint x: 986, startPoint y: 151, endPoint x: 850, endPoint y: 144, distance: 136.4
click at [856, 144] on p "Reward Jar™ – Positive Behavior Made Fun" at bounding box center [1062, 165] width 412 height 65
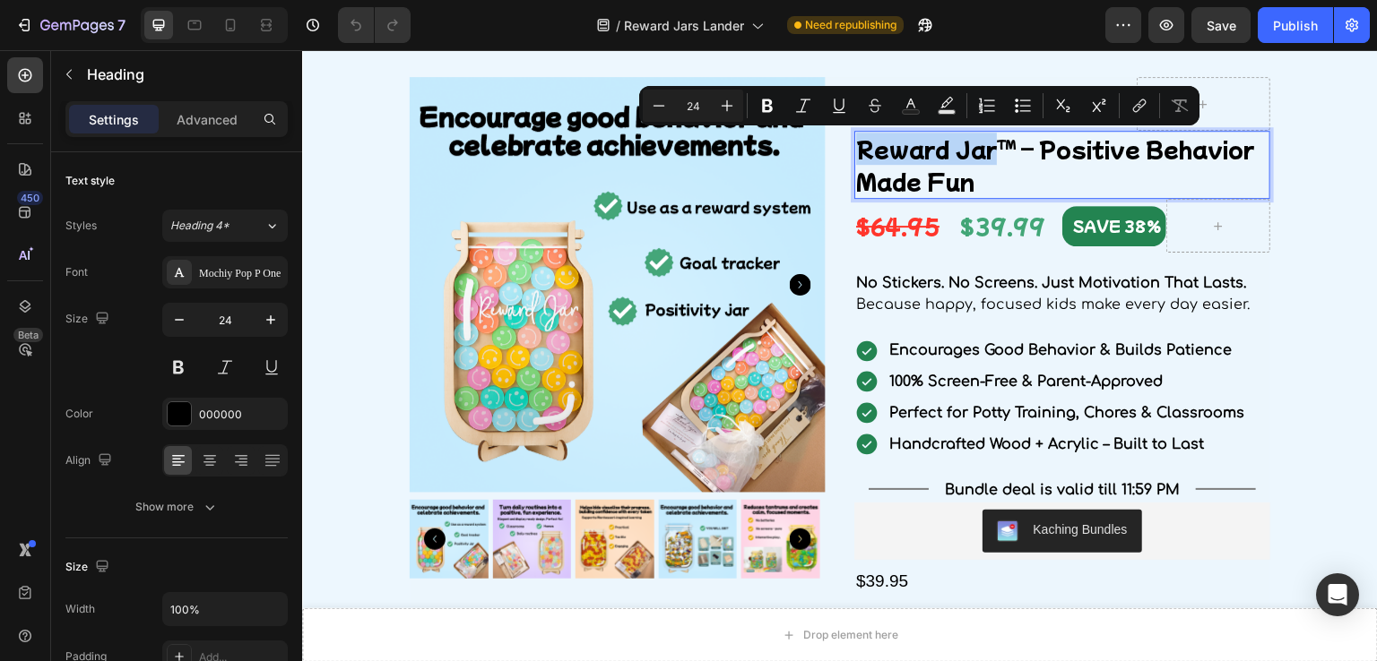
copy p "Reward Jar"
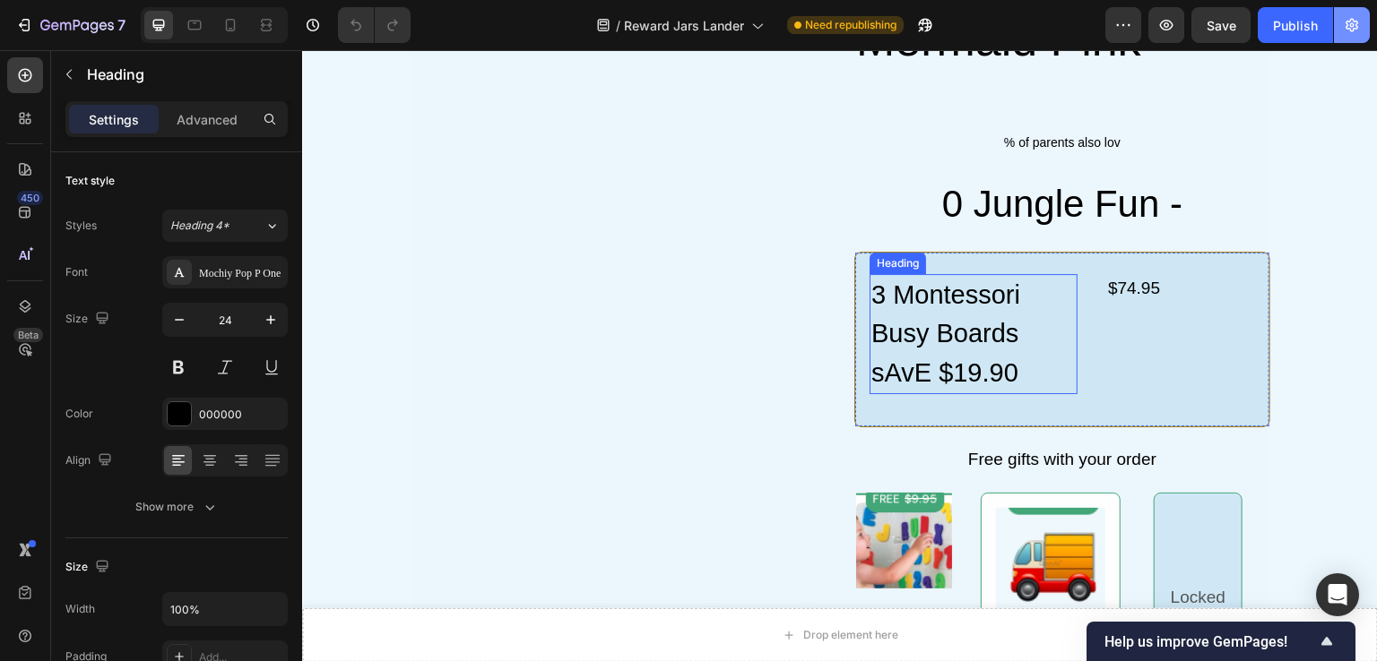
scroll to position [2779, 0]
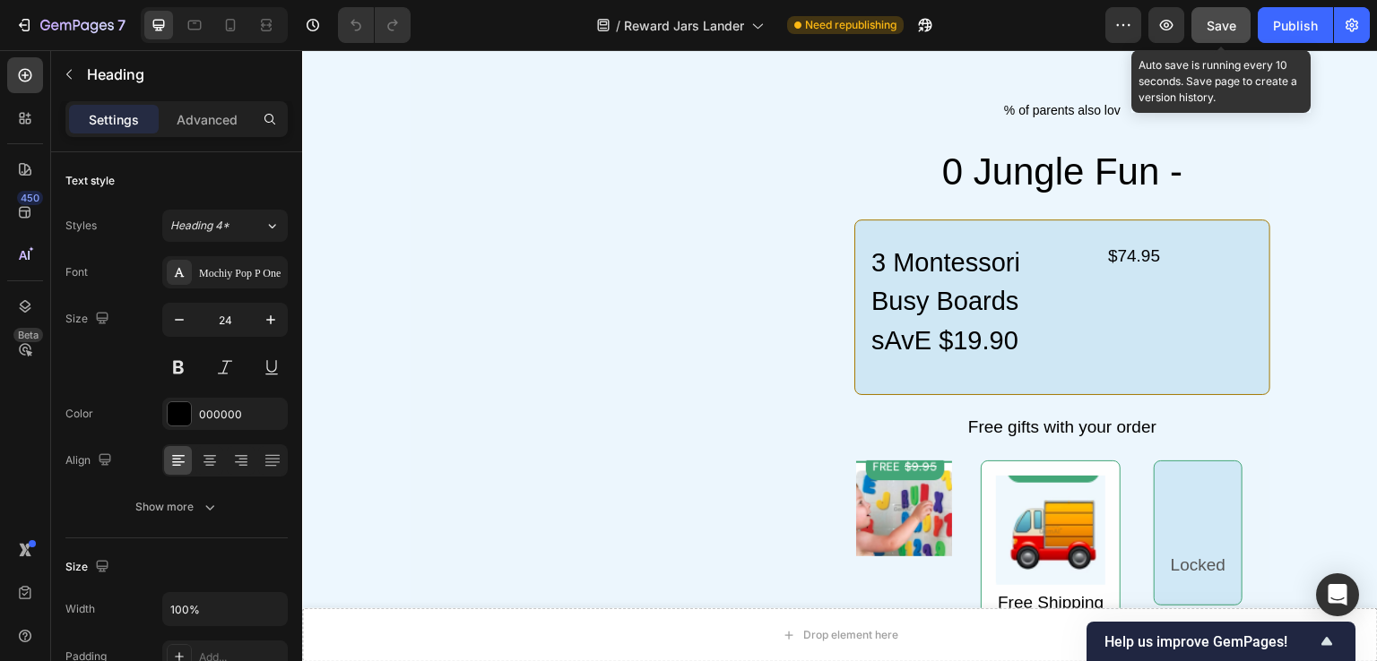
drag, startPoint x: 1209, startPoint y: 28, endPoint x: 878, endPoint y: 19, distance: 330.9
click at [1209, 28] on span "Save" at bounding box center [1221, 25] width 30 height 15
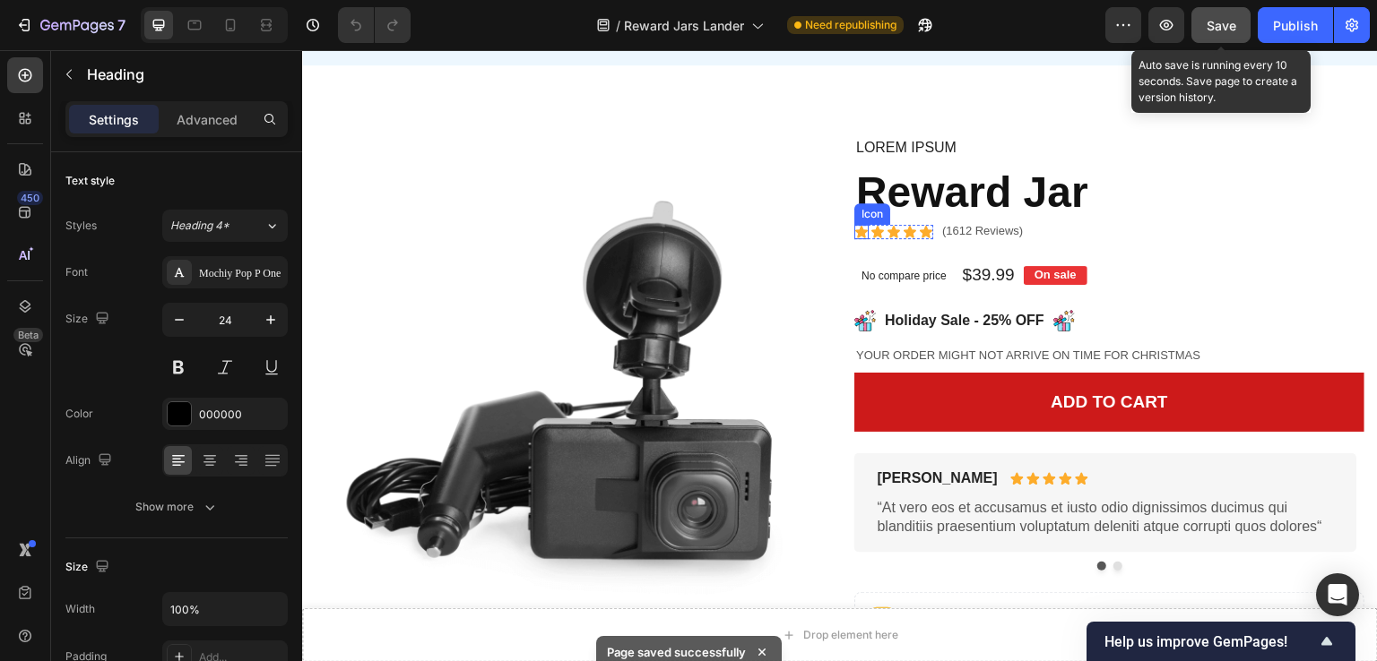
scroll to position [5288, 0]
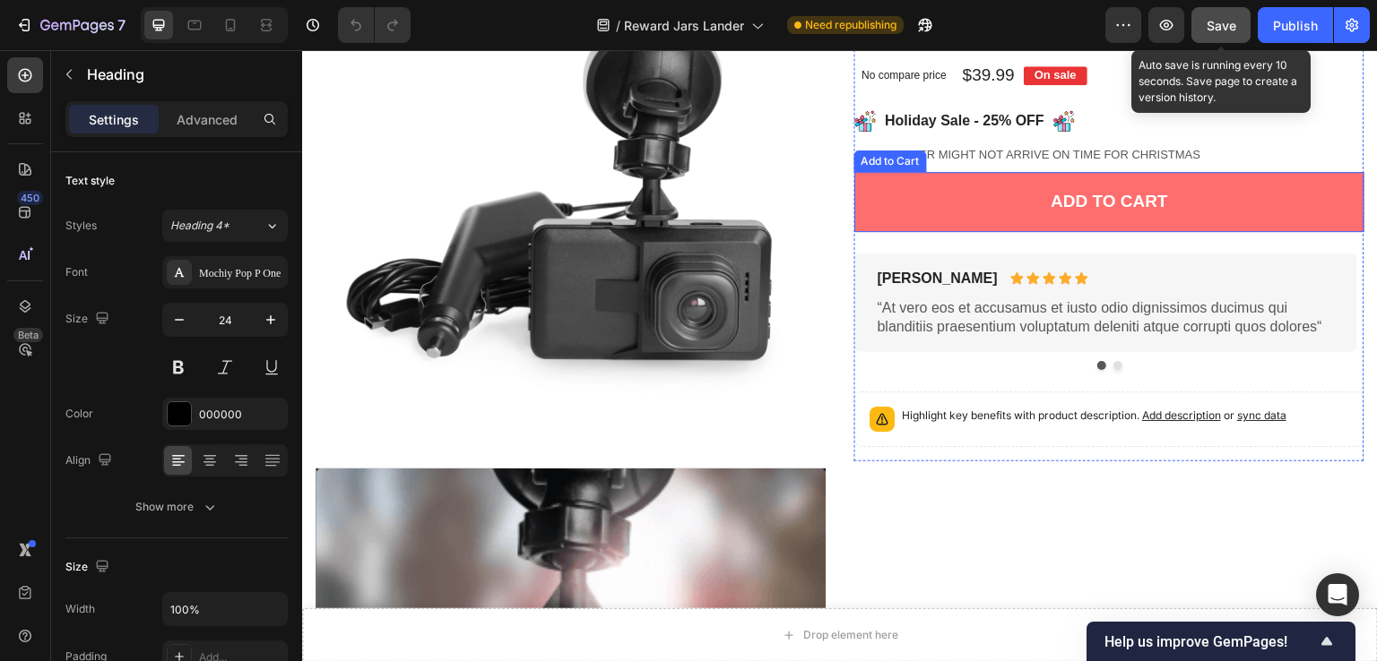
click at [1025, 232] on button "Add to cart" at bounding box center [1109, 202] width 510 height 60
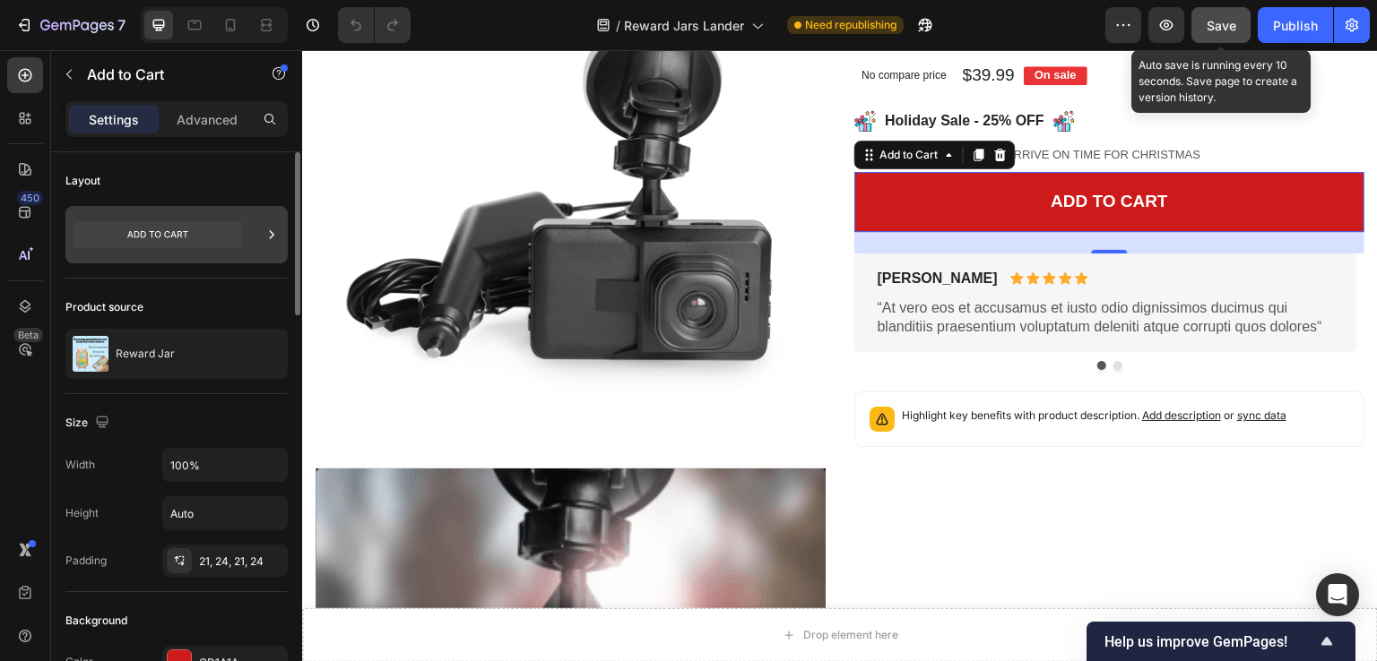
click at [240, 231] on icon at bounding box center [157, 234] width 169 height 27
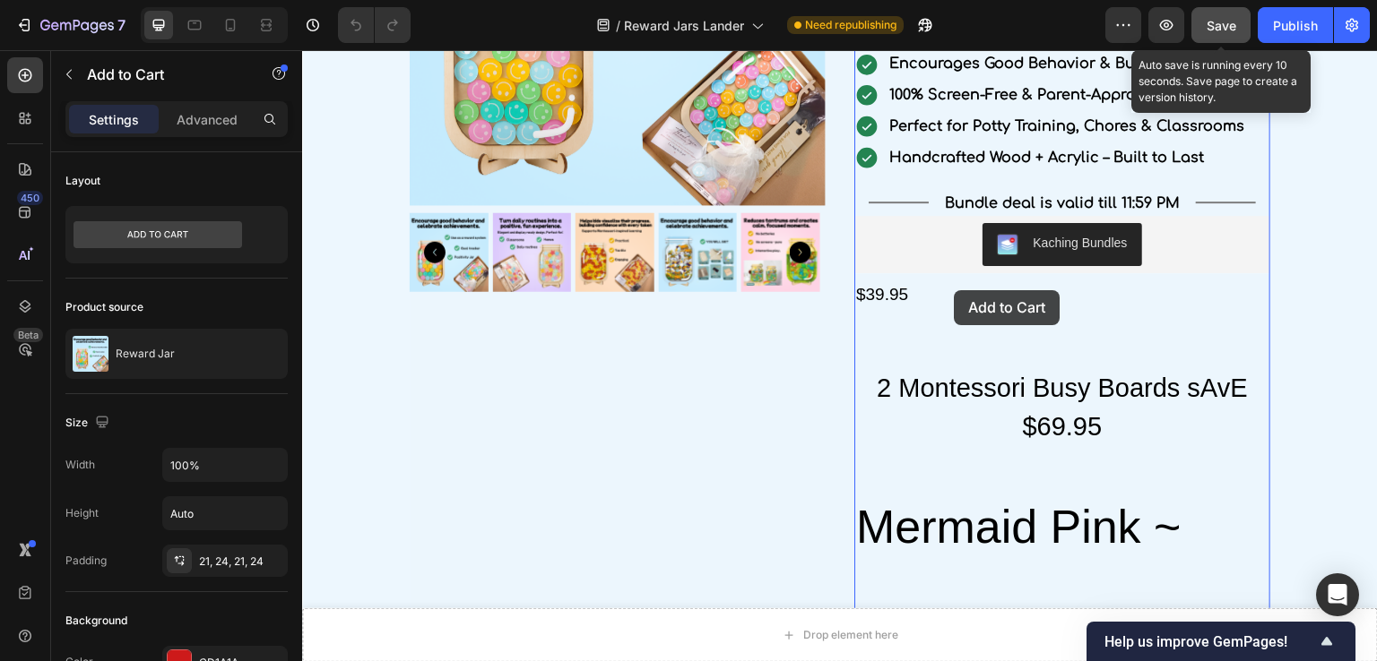
scroll to position [2277, 0]
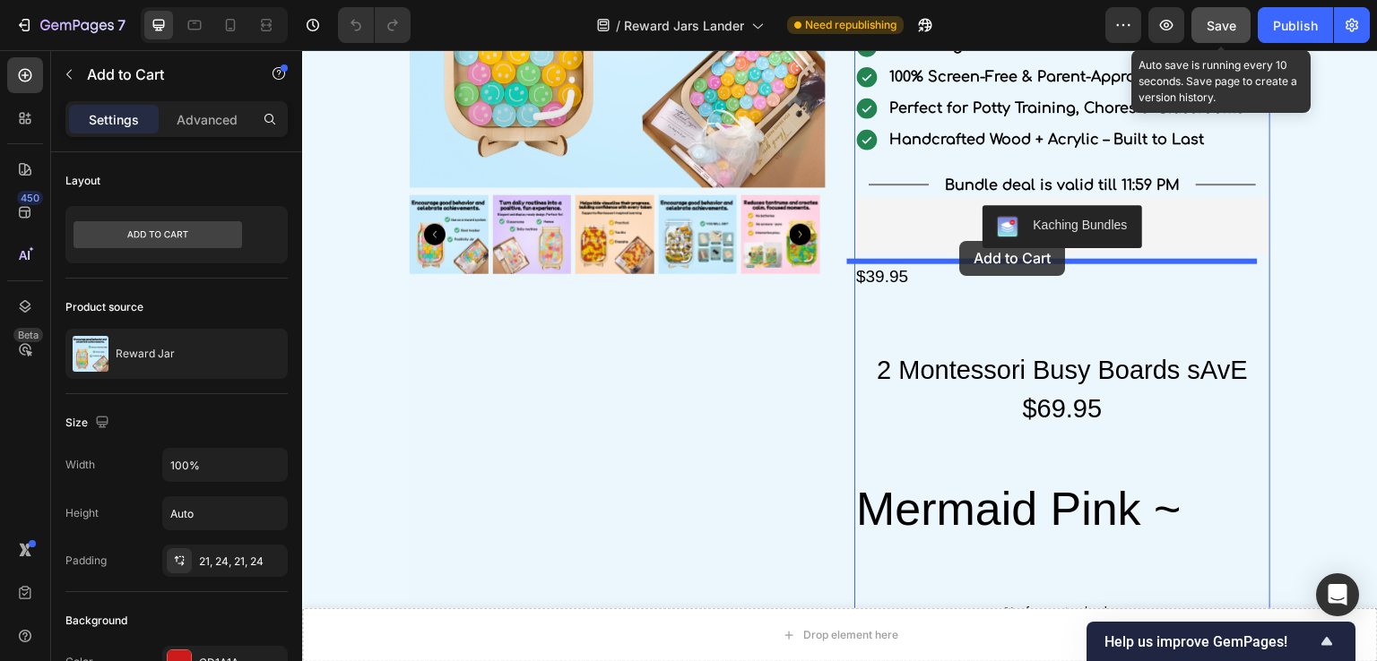
drag, startPoint x: 915, startPoint y: 482, endPoint x: 960, endPoint y: 241, distance: 245.2
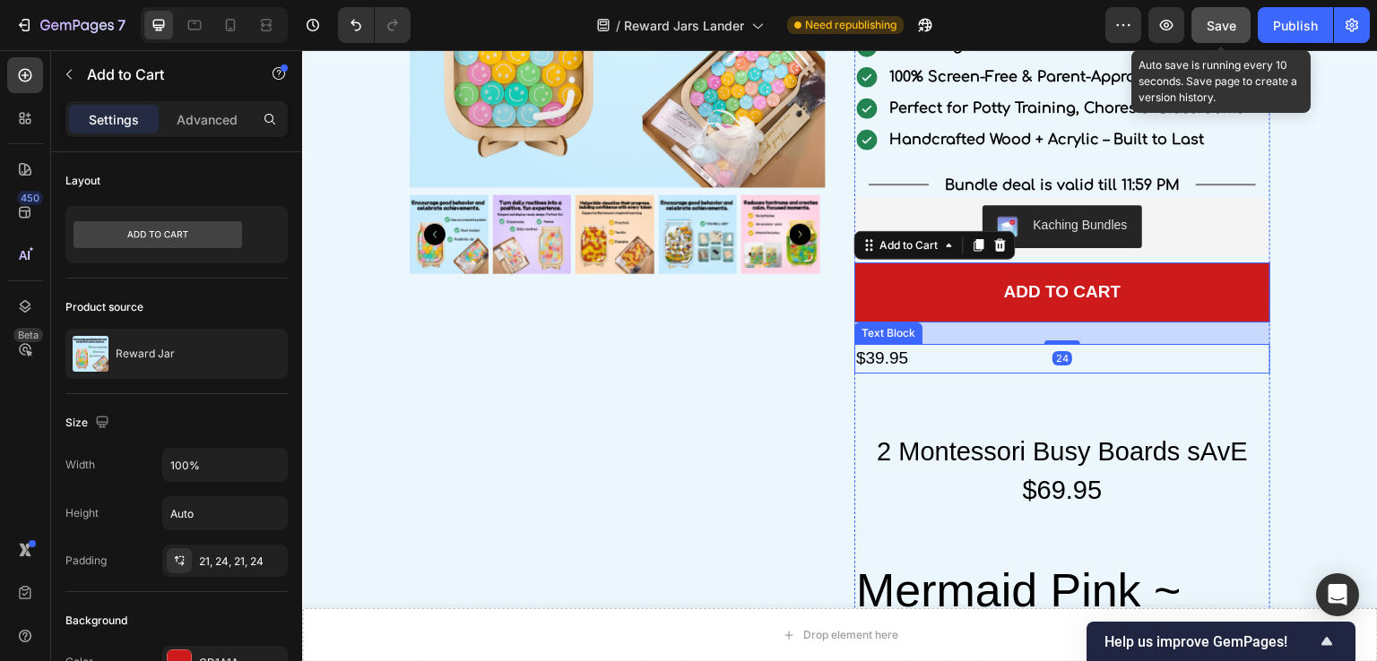
click at [869, 360] on div "$39.95" at bounding box center [1062, 359] width 416 height 30
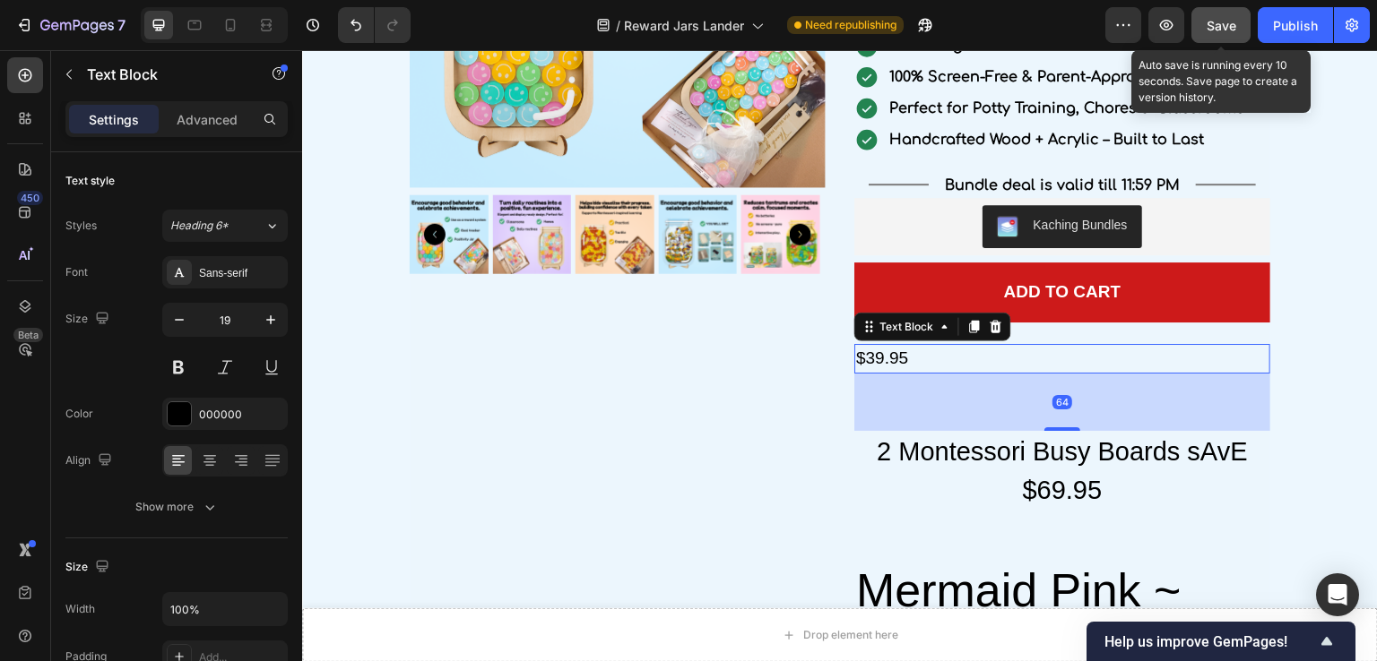
click at [989, 323] on icon at bounding box center [996, 327] width 14 height 14
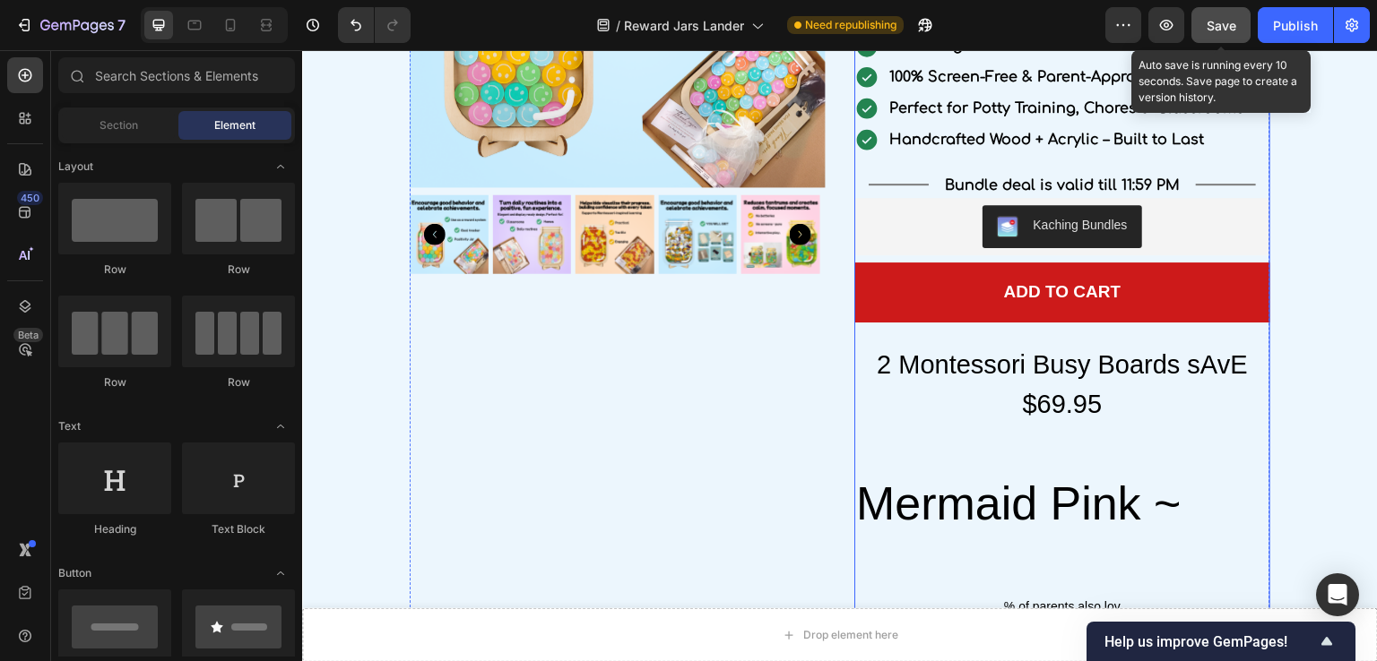
click at [971, 341] on div "Add to cart Add to Cart" at bounding box center [1062, 304] width 416 height 82
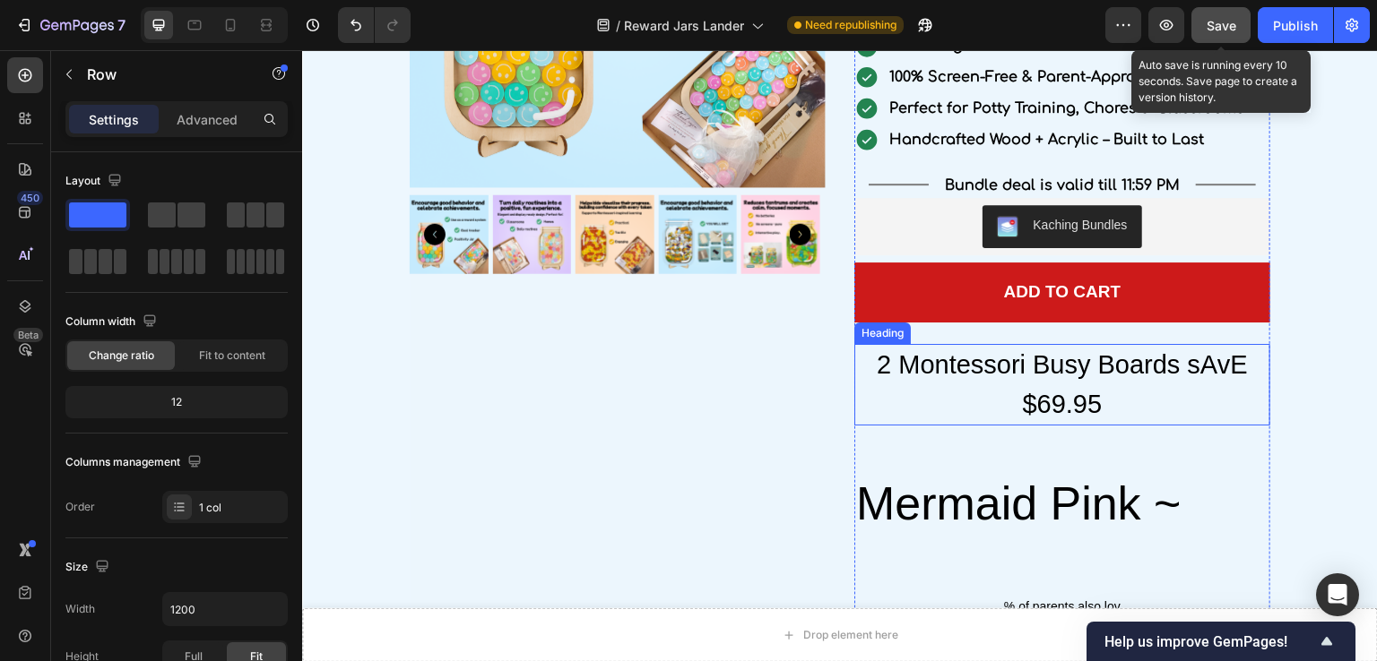
click at [971, 358] on h2 "2 Montessori Busy Boards sAvE $69.95" at bounding box center [1062, 385] width 416 height 82
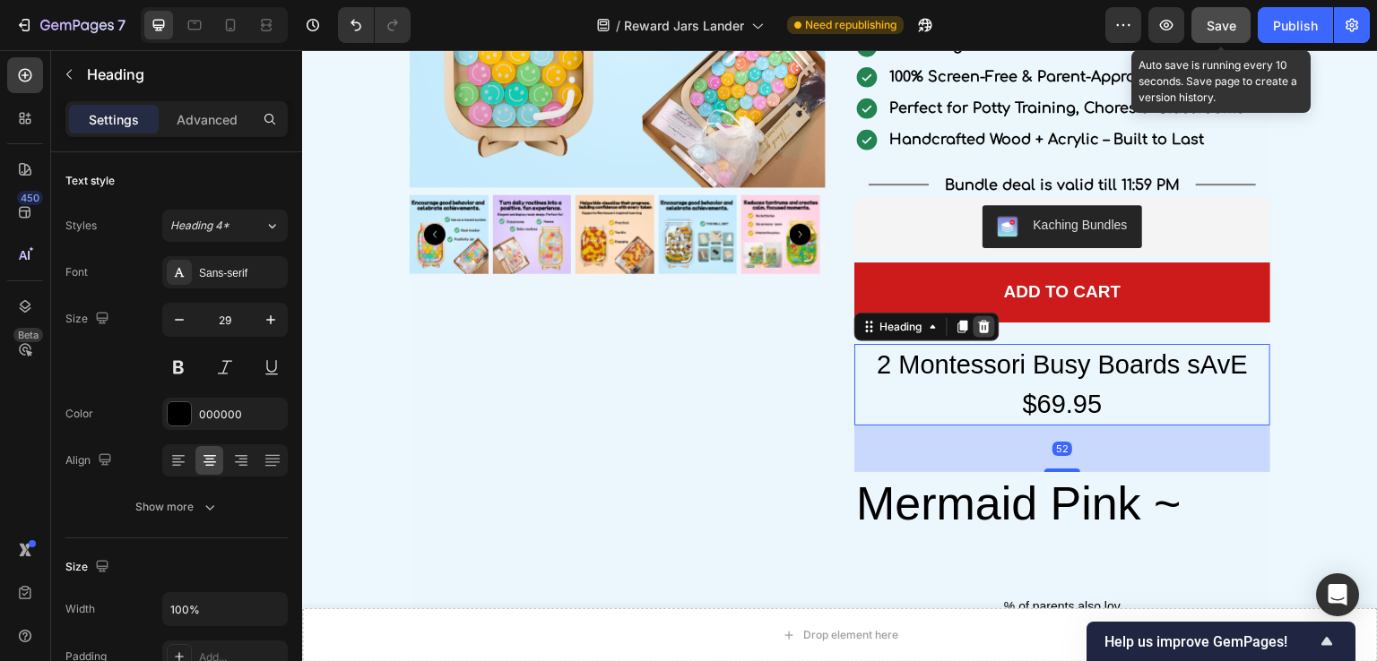
click at [981, 325] on icon at bounding box center [985, 327] width 12 height 13
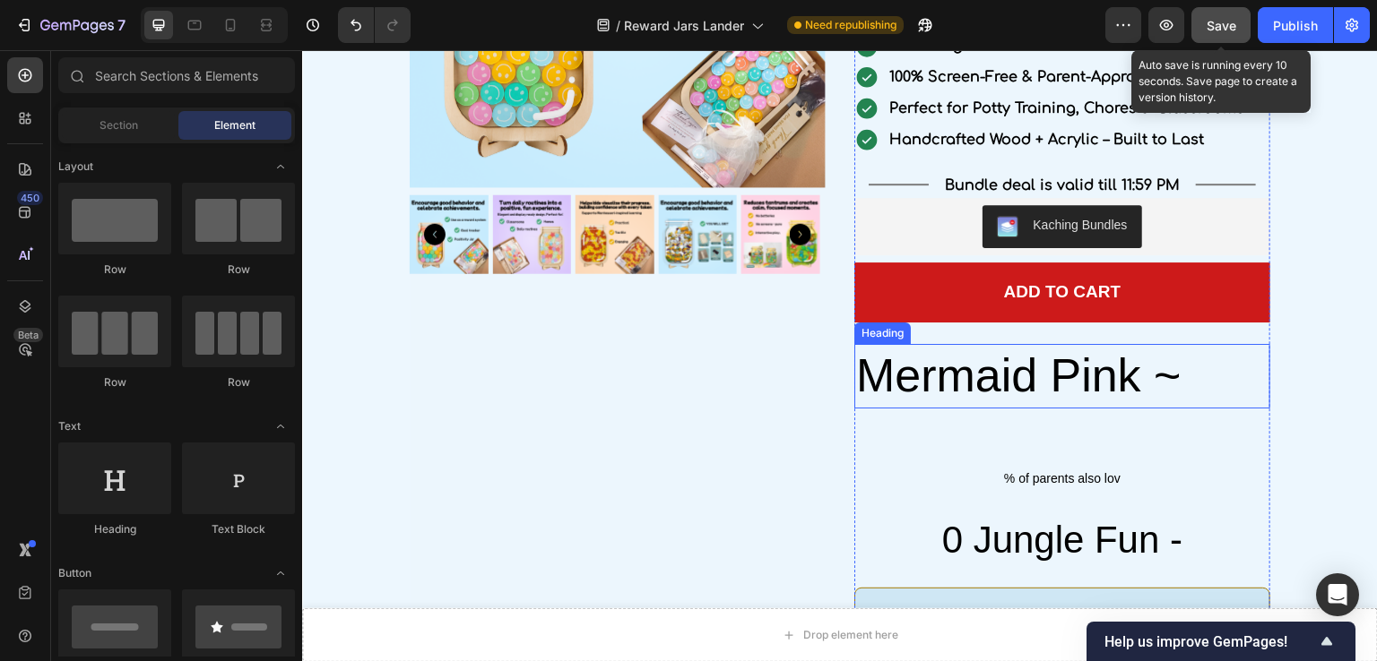
click at [964, 357] on h2 "Mermaid Pink ~" at bounding box center [1062, 376] width 416 height 65
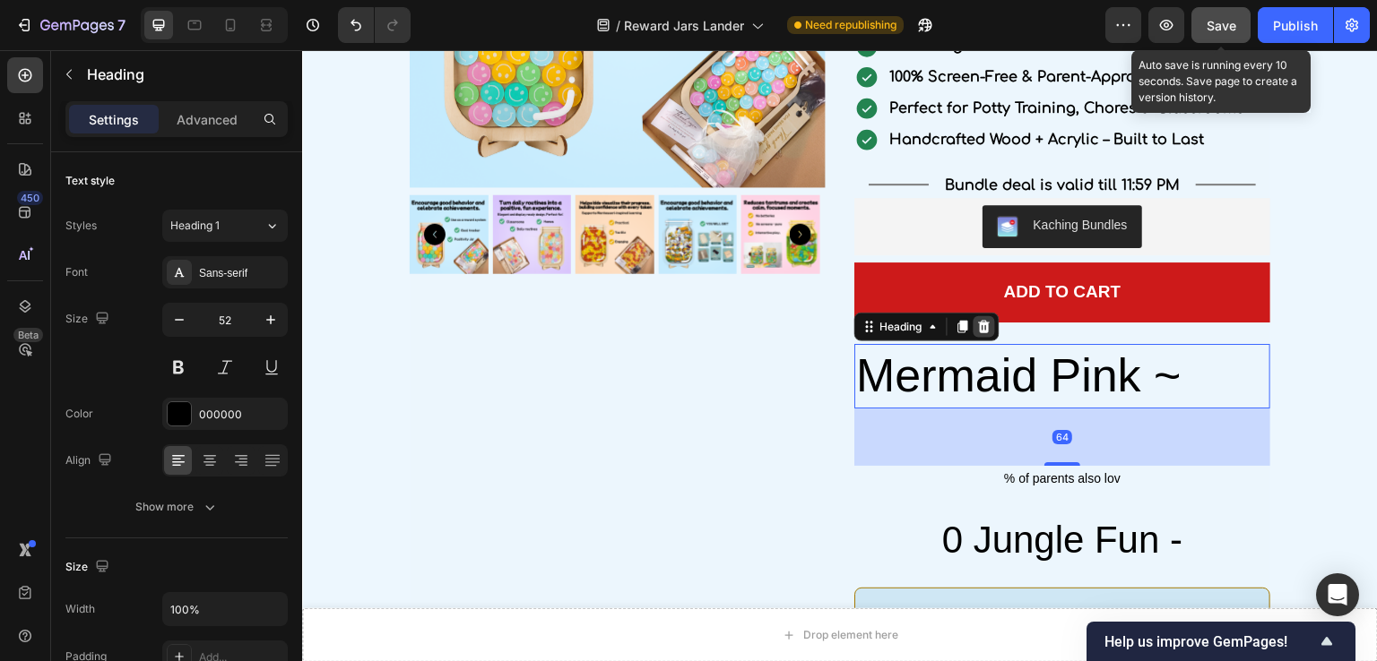
click at [981, 332] on div at bounding box center [984, 327] width 22 height 22
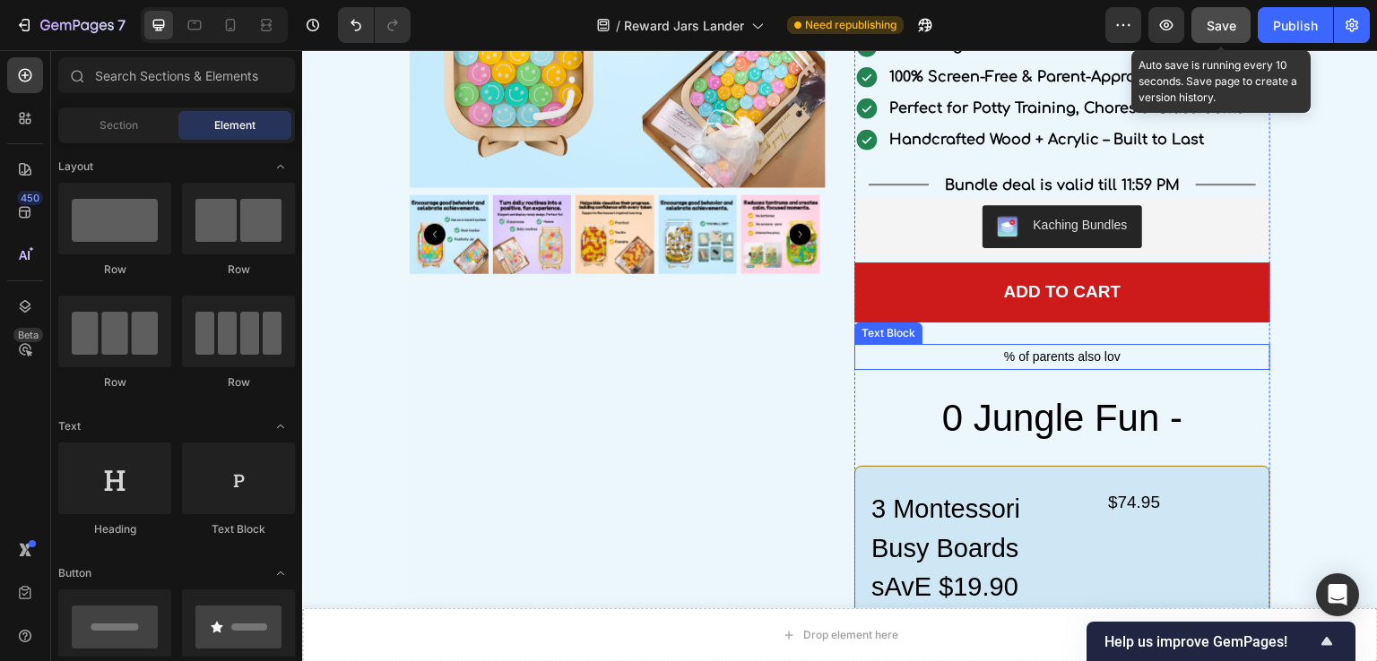
click at [996, 347] on div "% of parents also lov" at bounding box center [1062, 357] width 416 height 26
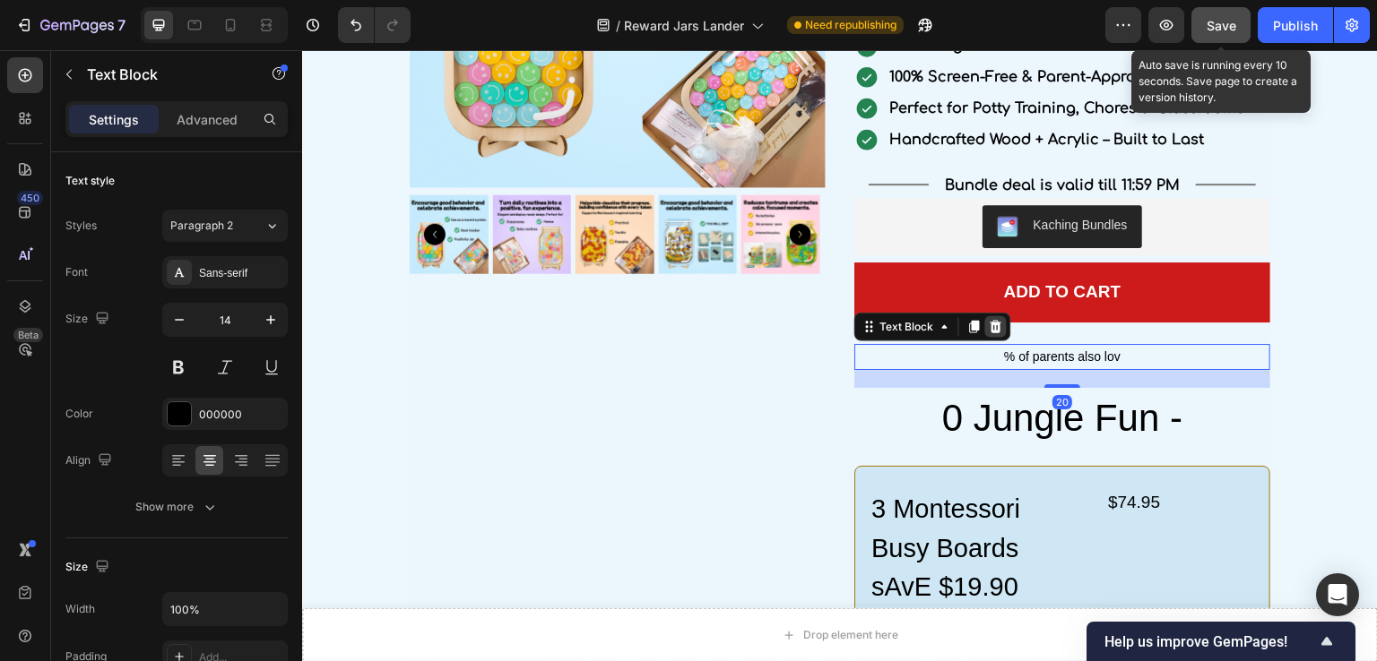
click at [990, 327] on icon at bounding box center [996, 327] width 12 height 13
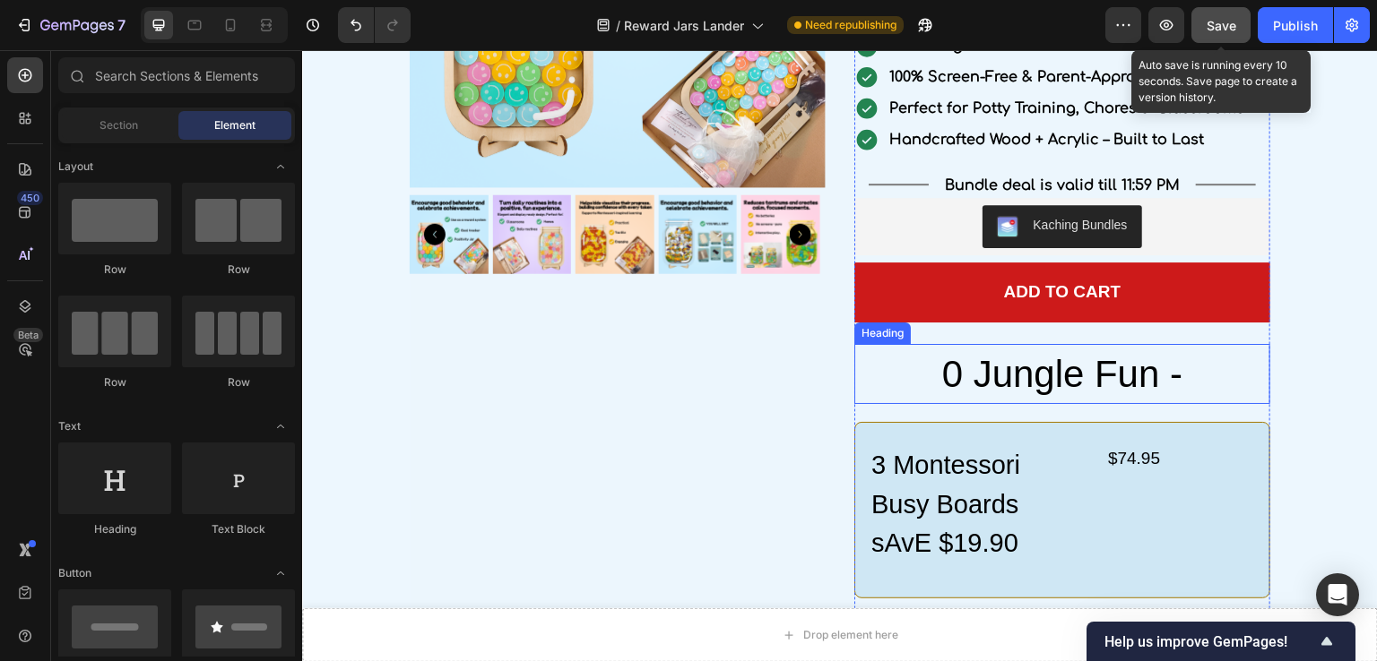
click at [987, 361] on h2 "0 Jungle Fun -" at bounding box center [1062, 374] width 416 height 60
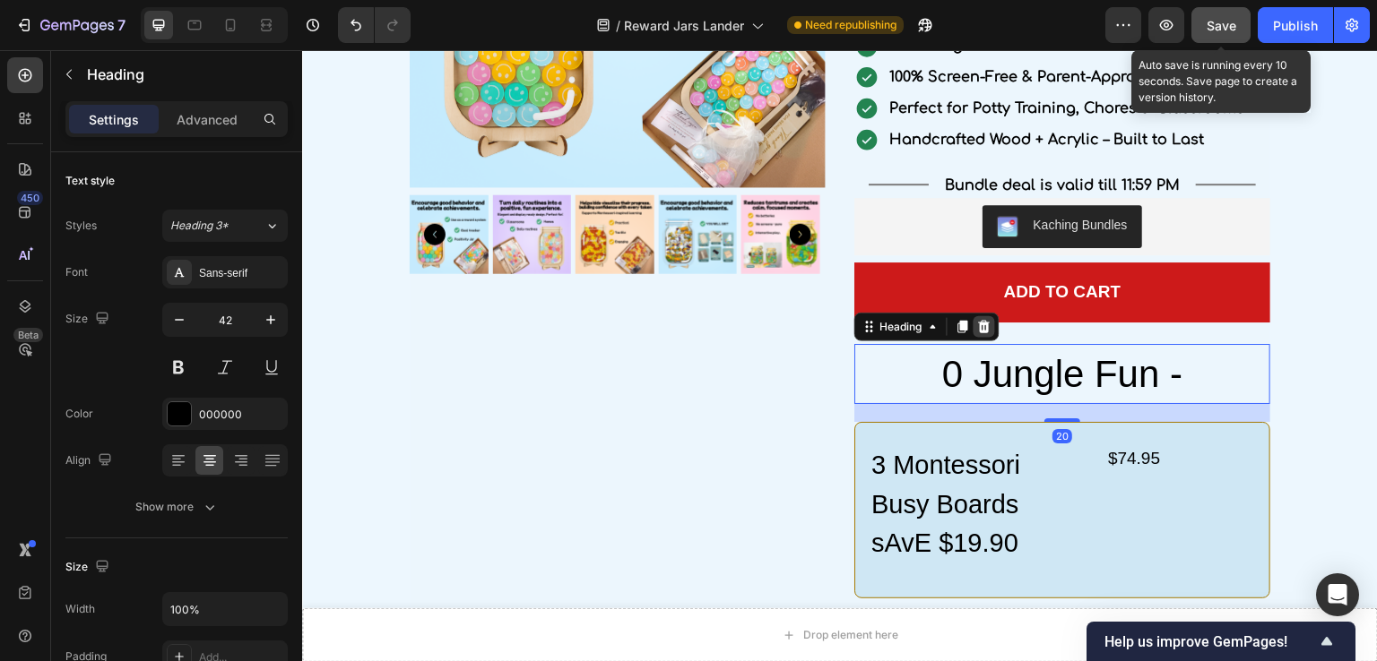
click at [977, 325] on icon at bounding box center [984, 327] width 14 height 14
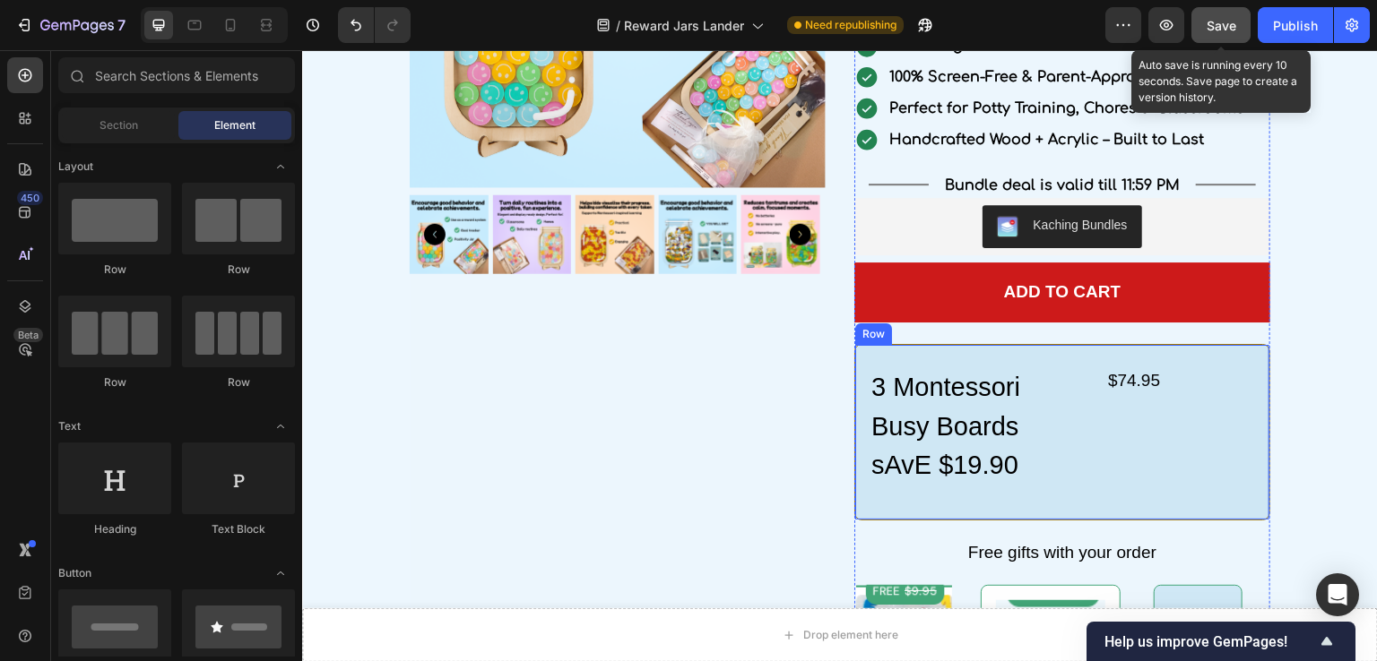
click at [977, 352] on div "3 Montessori Busy Boards sAvE $19.90 Heading $74.95 Text Block Row" at bounding box center [1062, 432] width 416 height 177
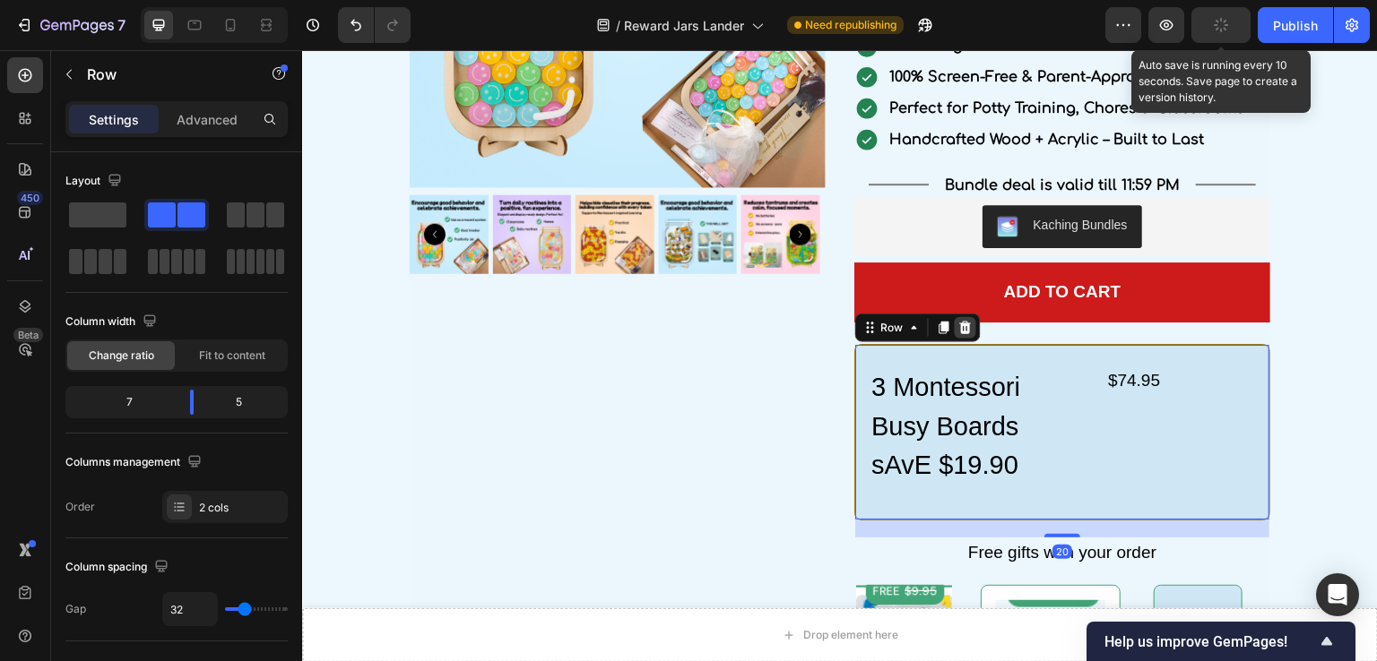
click at [964, 326] on div at bounding box center [966, 328] width 22 height 22
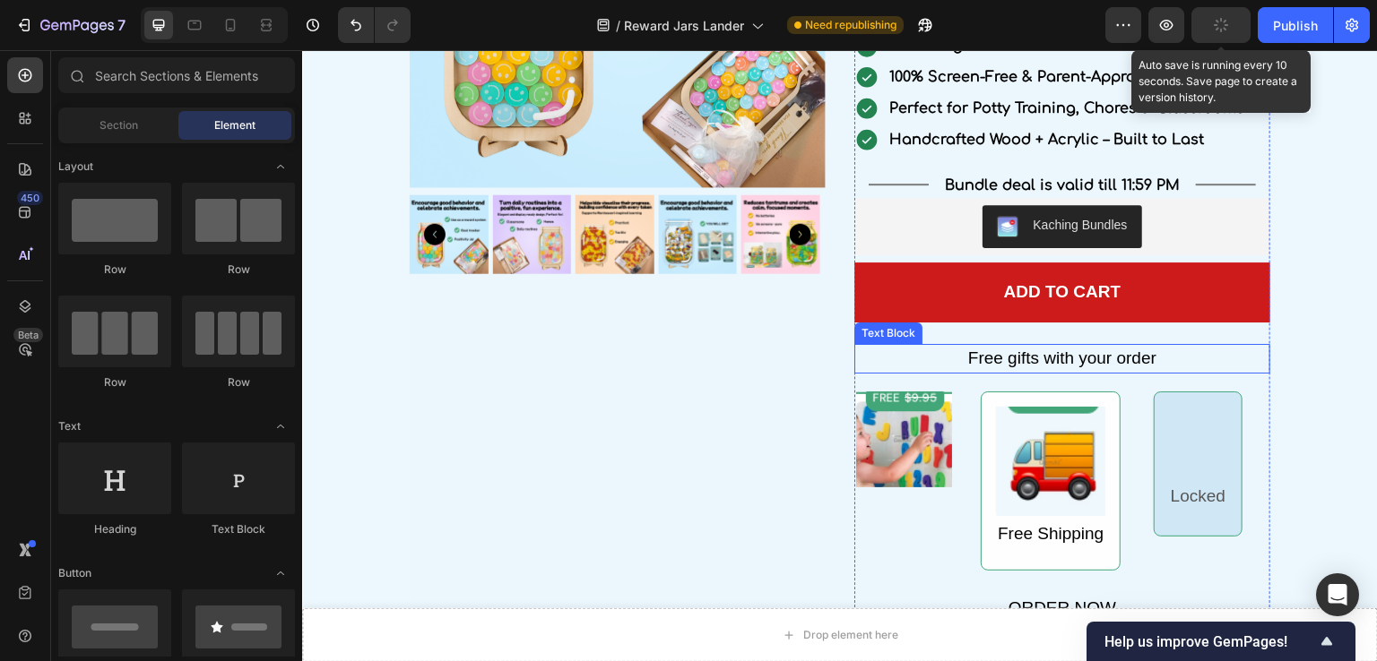
click at [973, 359] on div "Free gifts with your order" at bounding box center [1062, 359] width 416 height 30
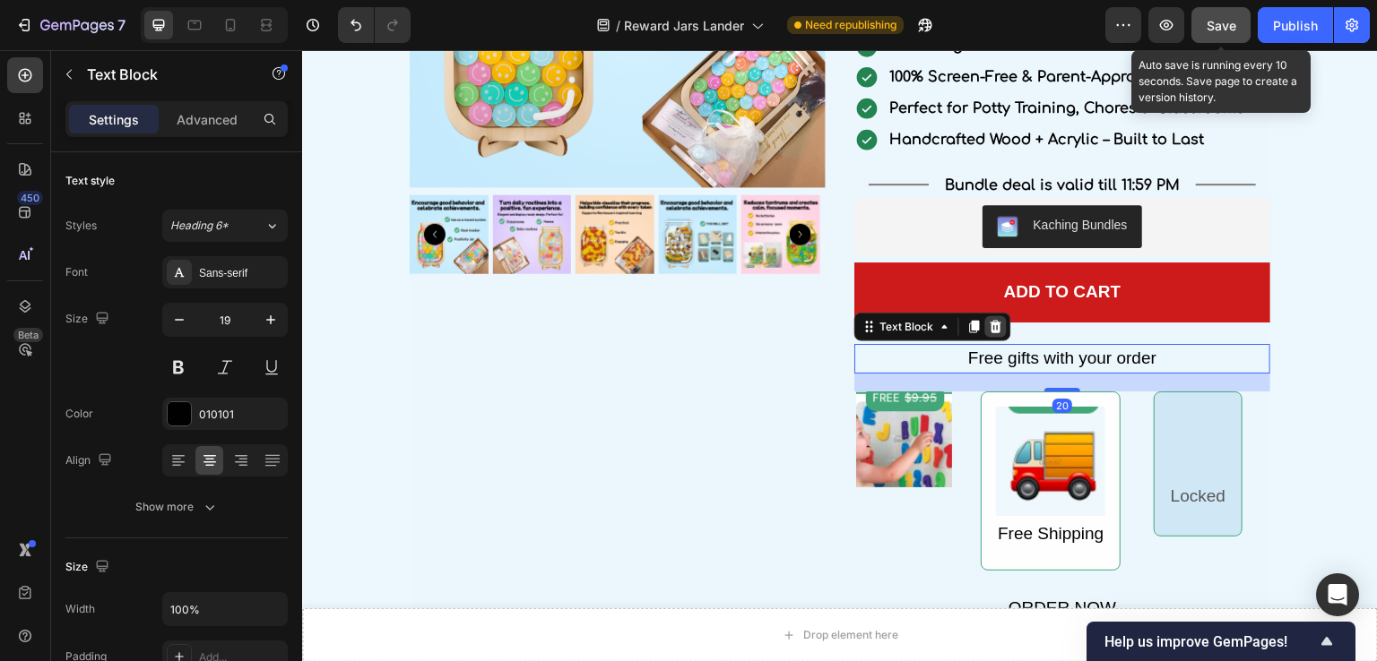
click at [989, 324] on icon at bounding box center [996, 327] width 14 height 14
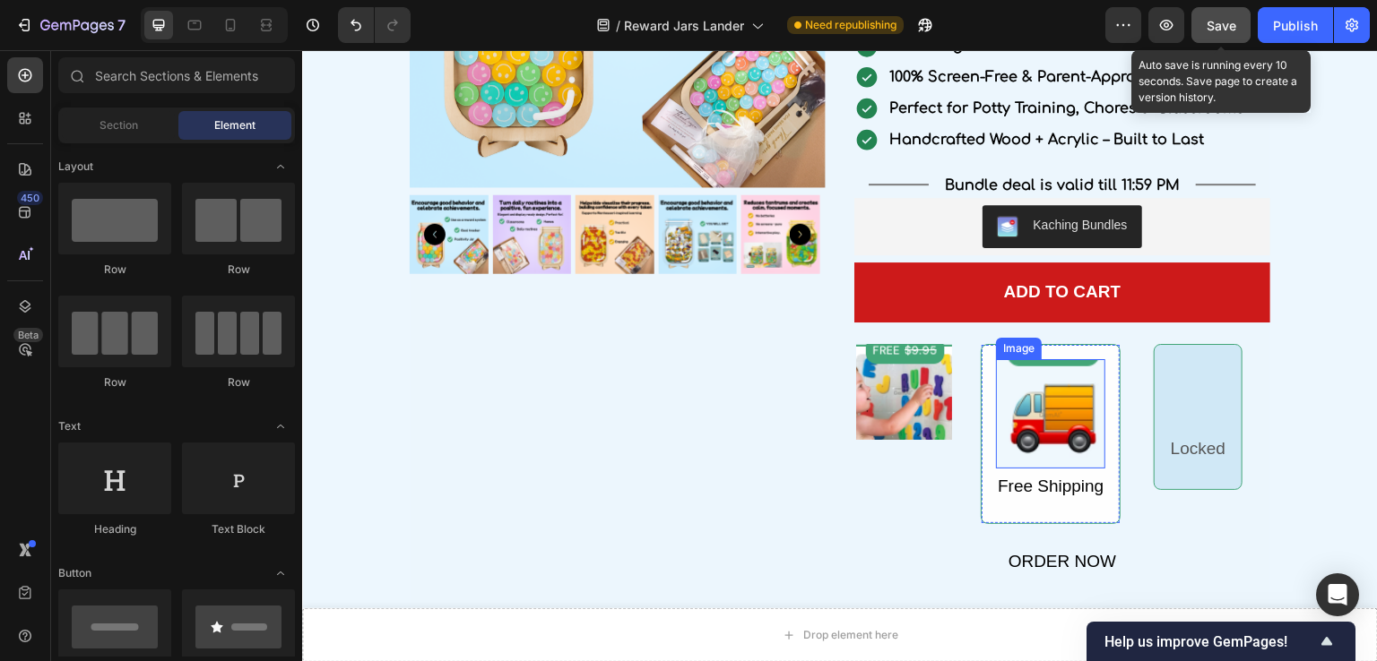
click at [996, 361] on img at bounding box center [1050, 413] width 109 height 109
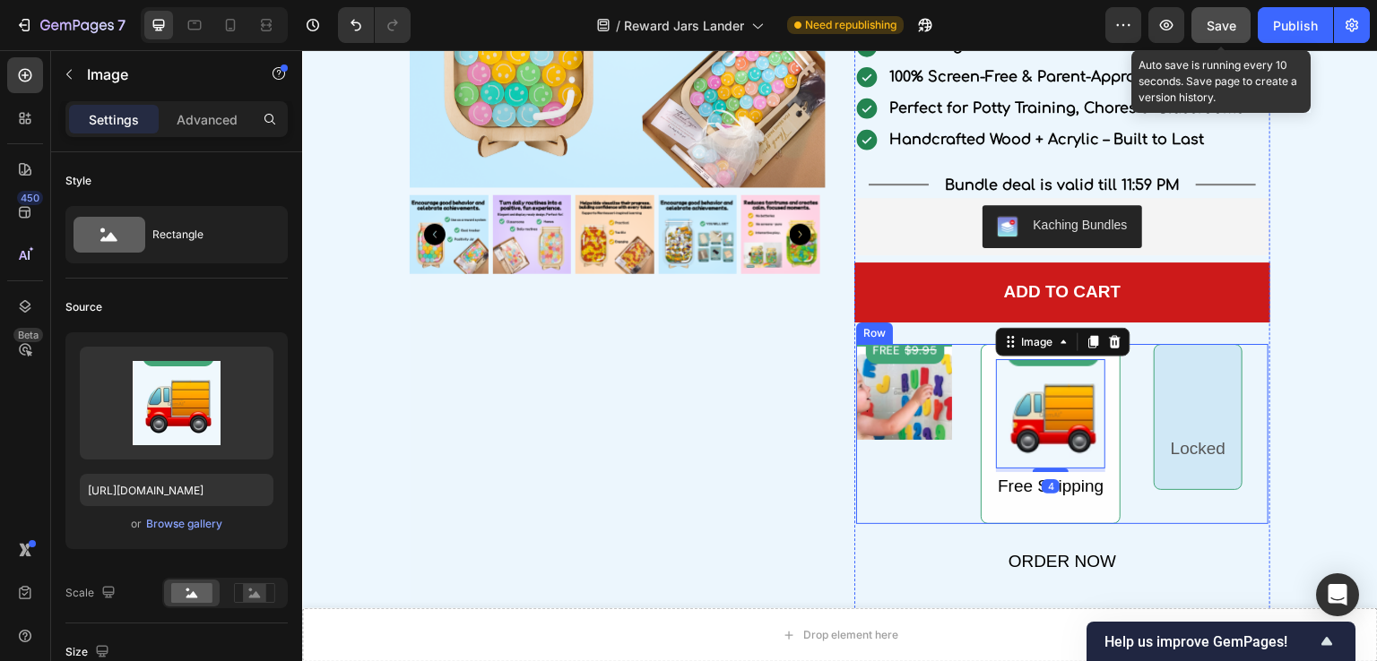
click at [933, 489] on div "Image" at bounding box center [904, 434] width 96 height 180
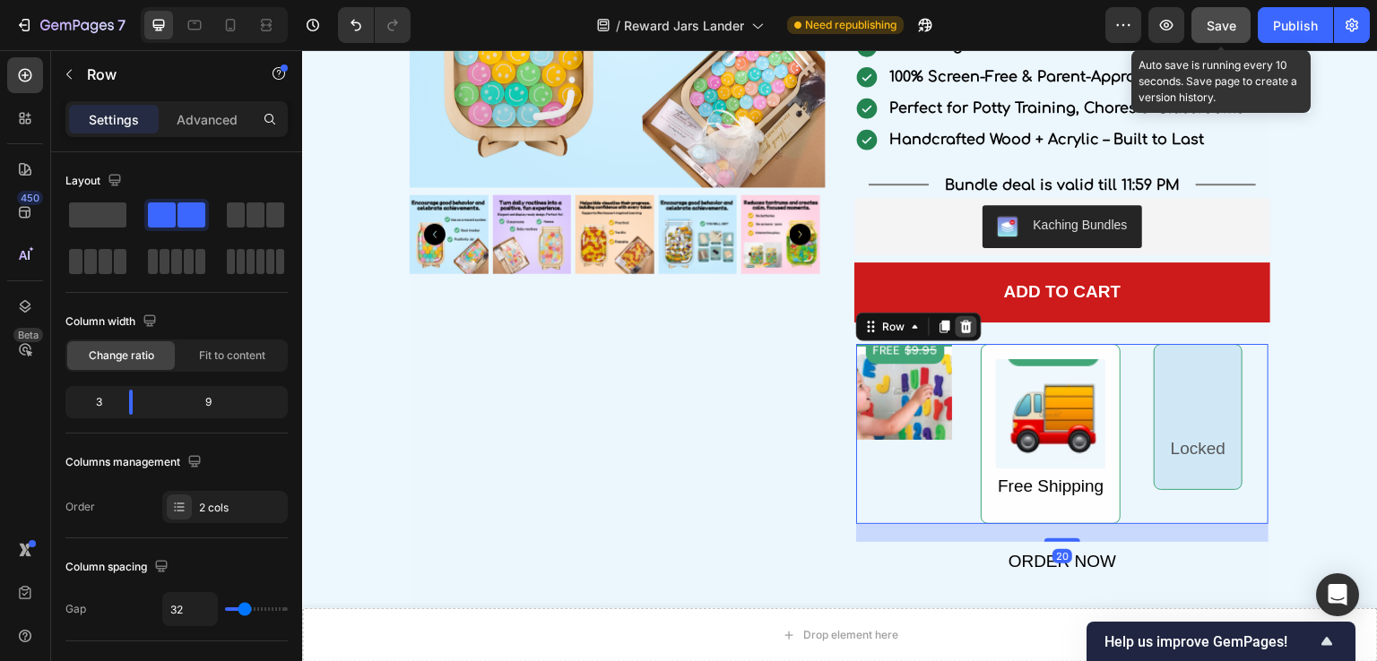
click at [961, 331] on icon at bounding box center [967, 327] width 12 height 13
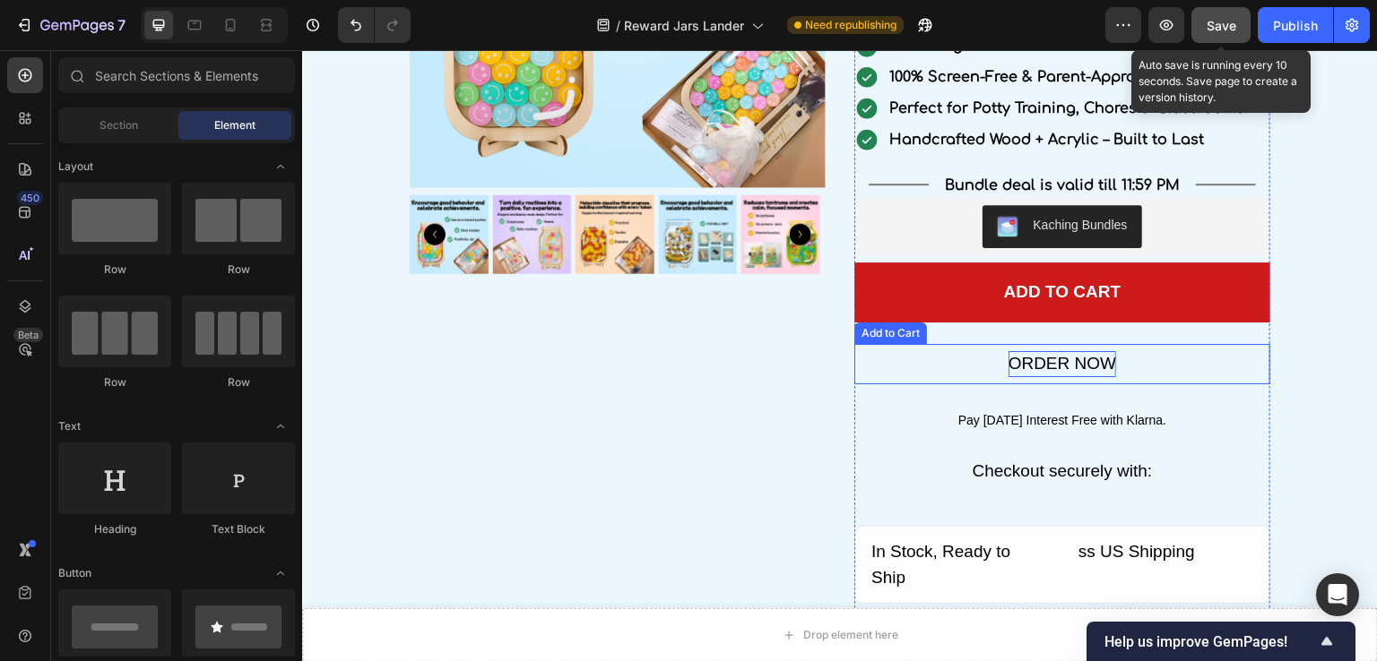
click at [1008, 353] on div "ORDER NOW" at bounding box center [1062, 364] width 108 height 26
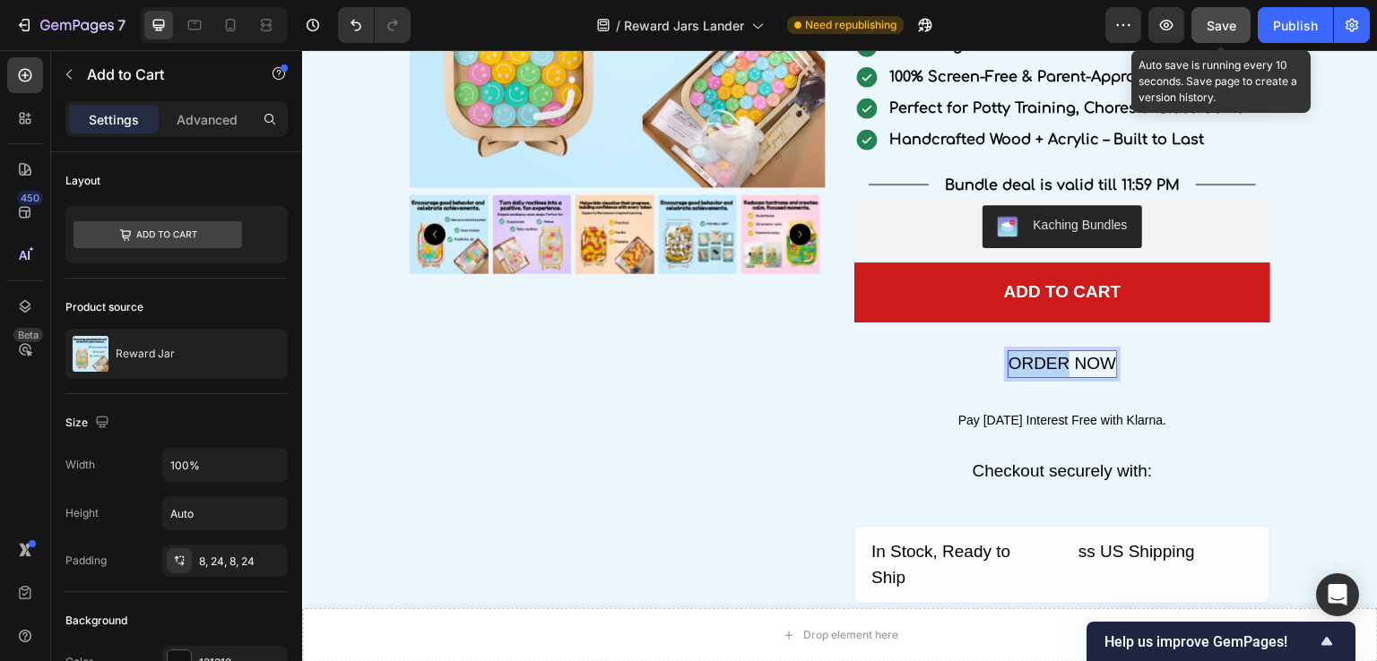
click at [1008, 353] on p "ORDER NOW" at bounding box center [1062, 364] width 108 height 26
copy p "ORDER NOW"
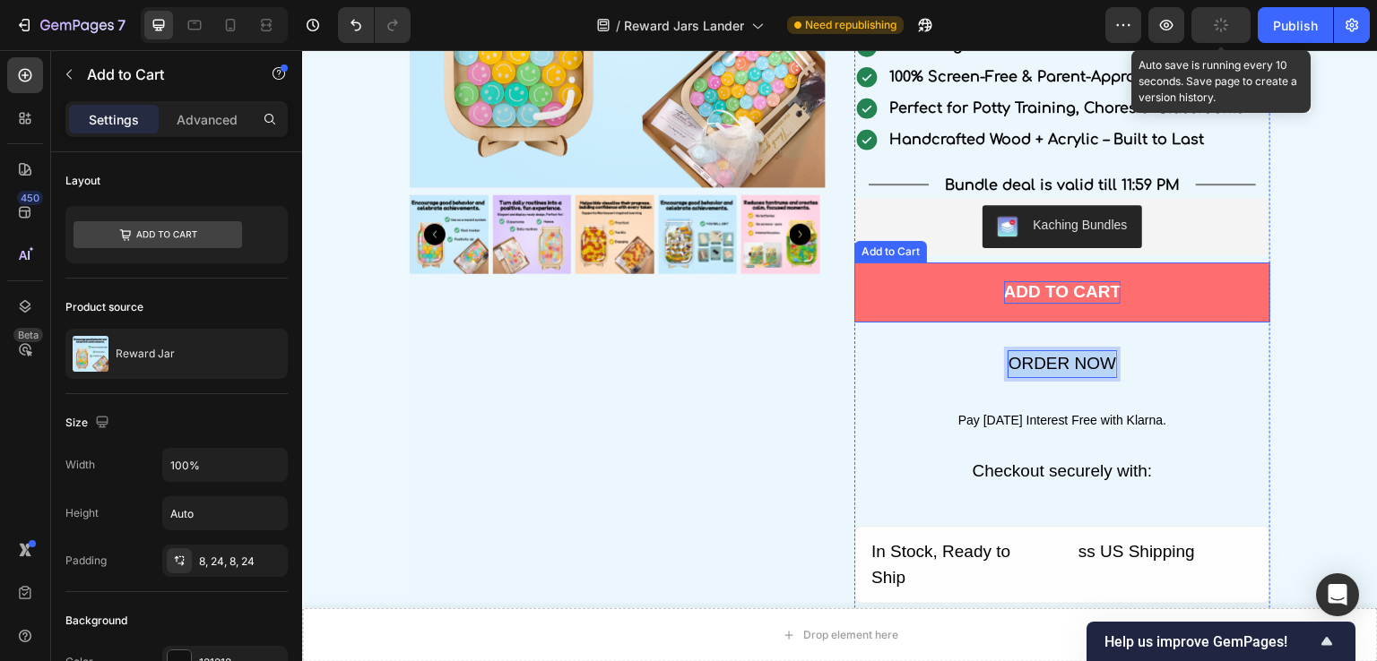
click at [1021, 288] on div "Add to cart" at bounding box center [1062, 292] width 117 height 22
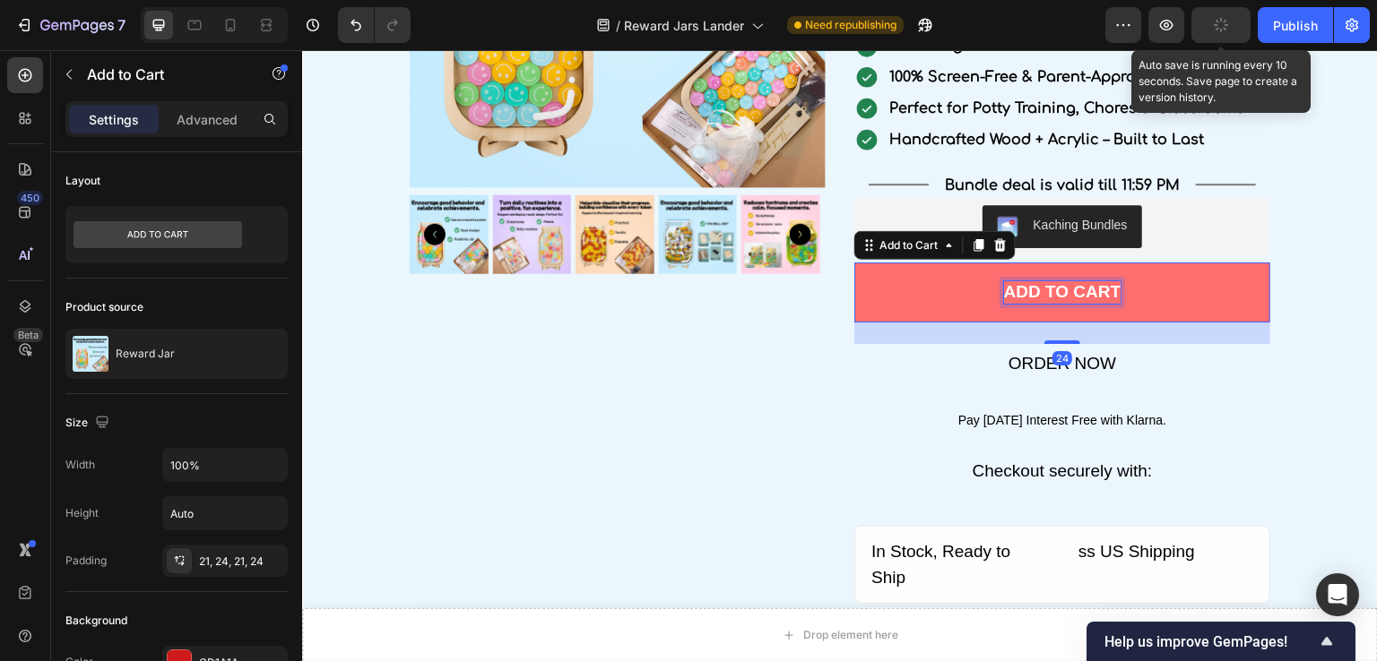
click at [1021, 288] on div "Add to cart" at bounding box center [1062, 292] width 117 height 22
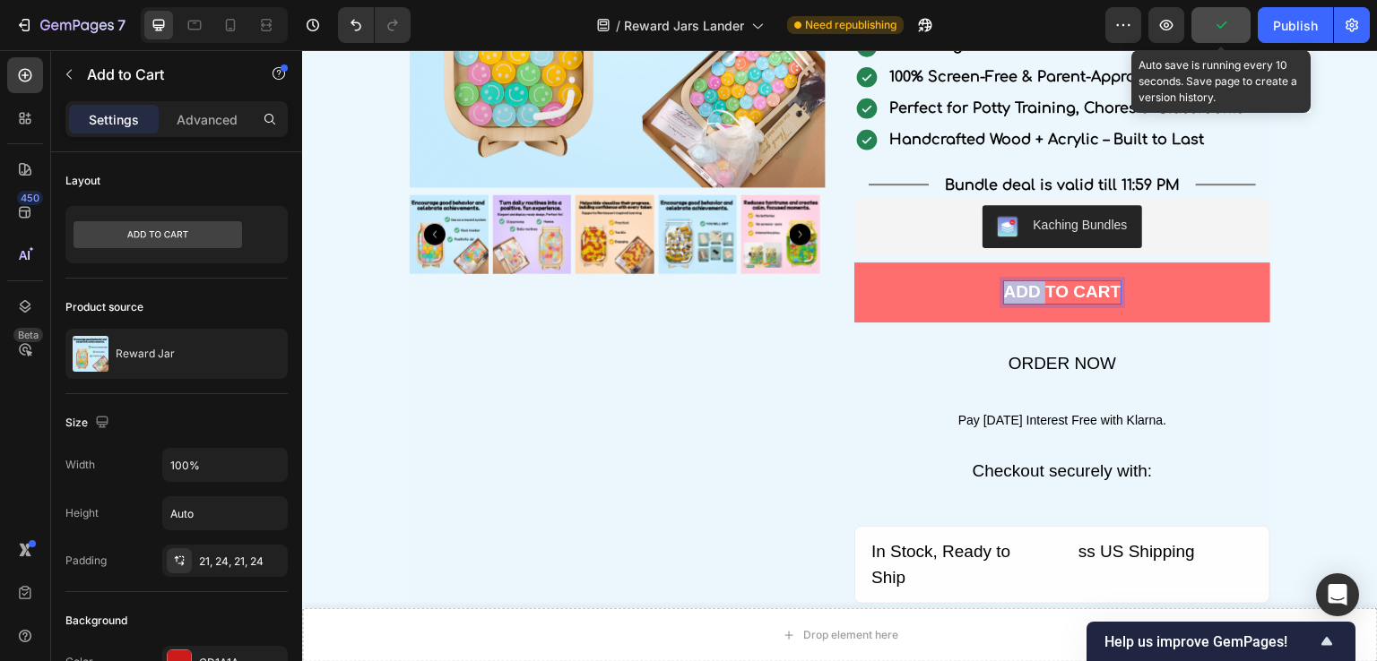
click at [1021, 288] on p "Add to cart" at bounding box center [1062, 292] width 117 height 22
click at [1139, 290] on button "ORDER NOW" at bounding box center [1062, 293] width 416 height 60
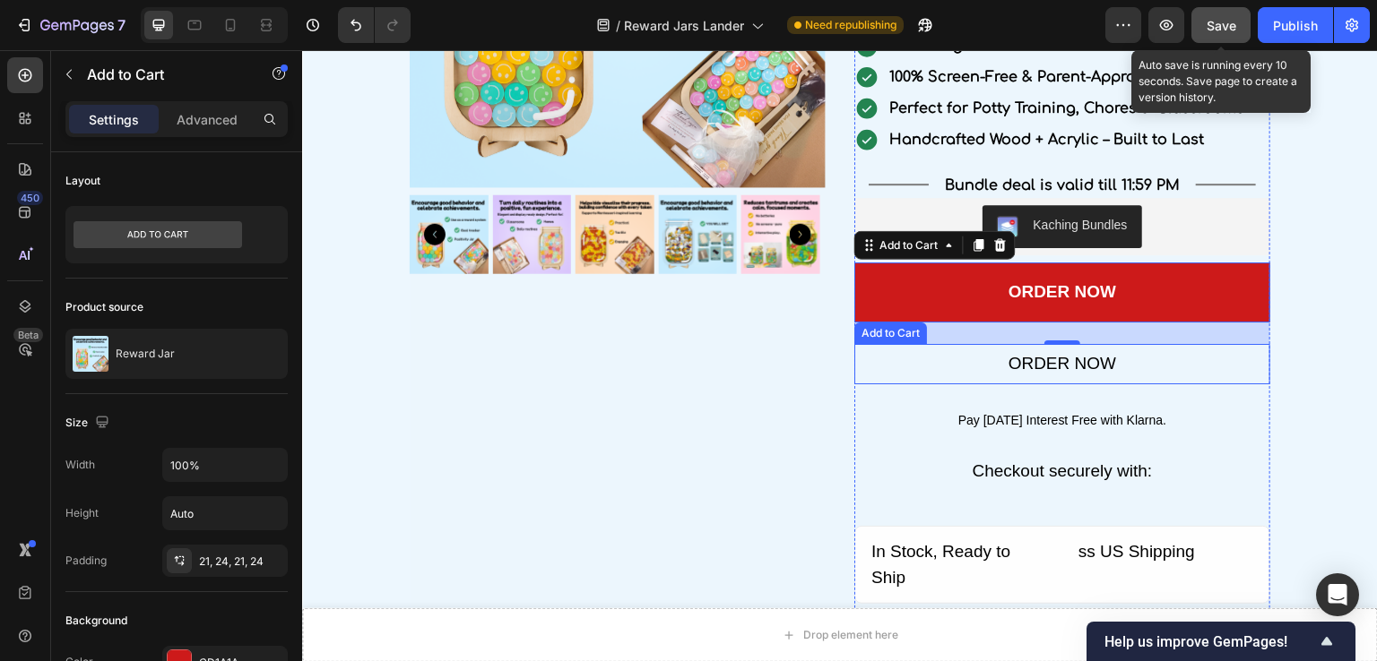
click at [961, 364] on button "ORDER NOW" at bounding box center [1062, 364] width 416 height 40
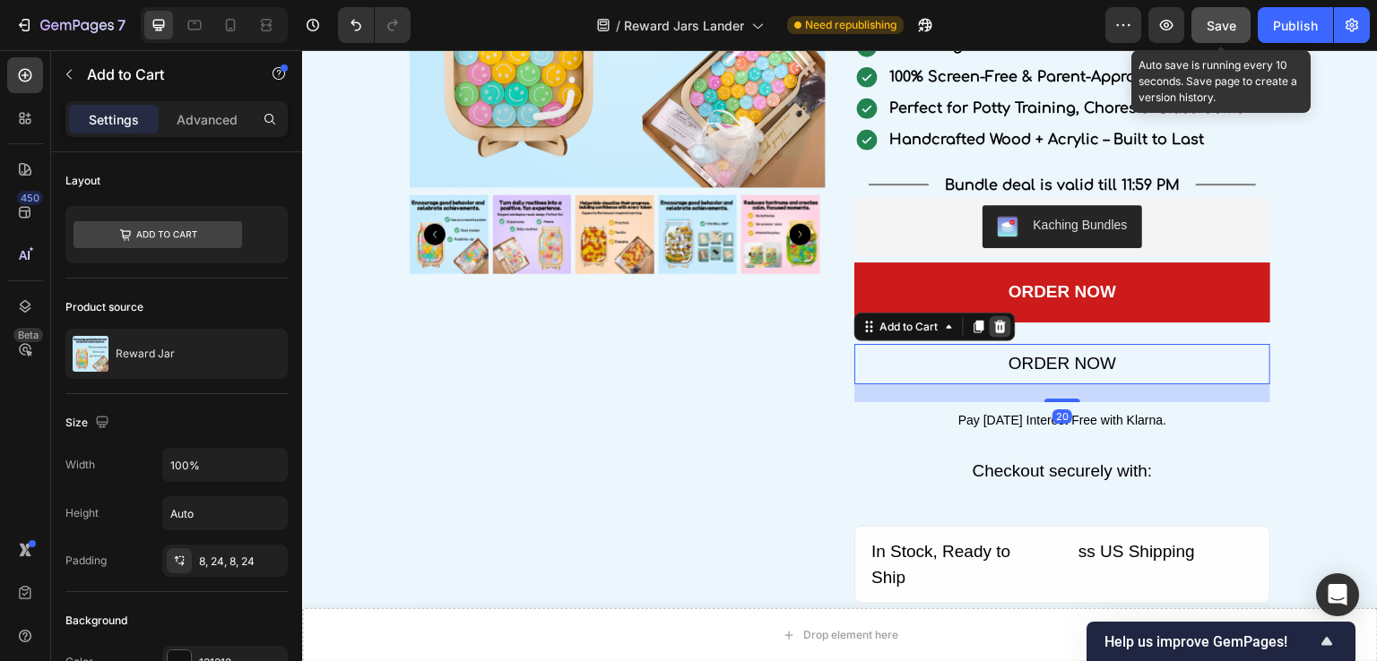
click at [995, 327] on icon at bounding box center [1001, 327] width 12 height 13
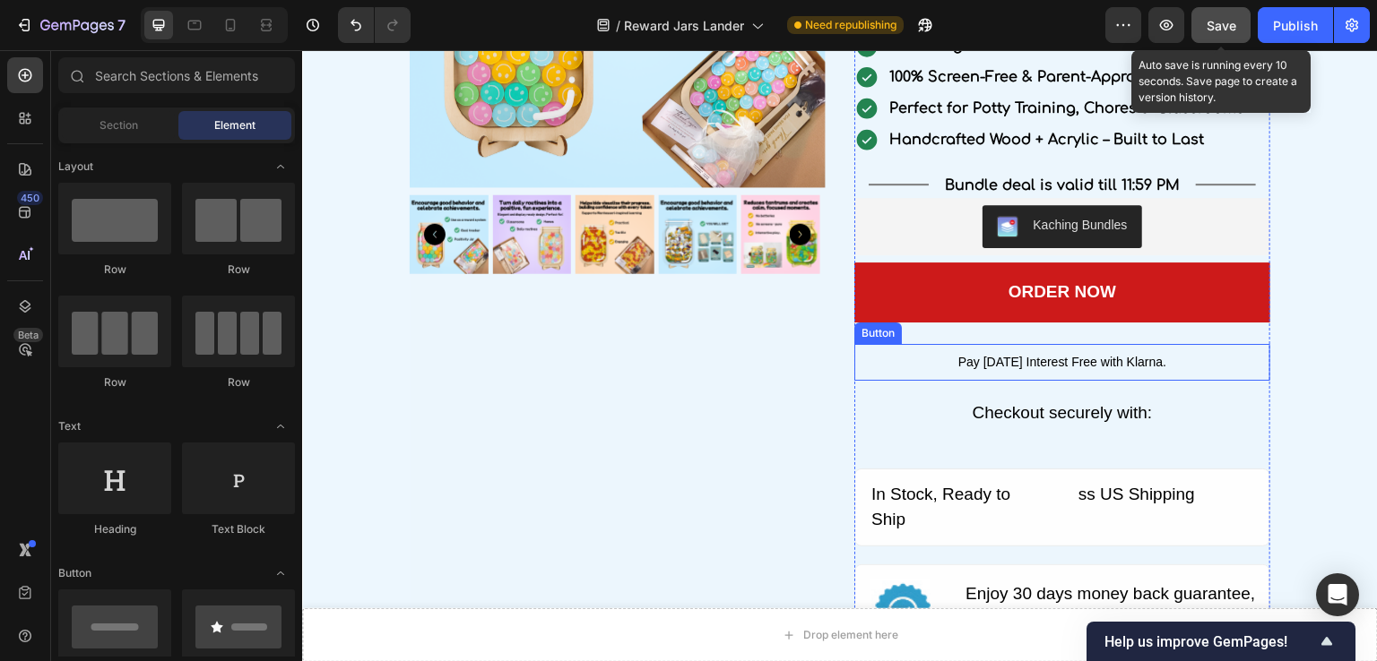
click at [916, 362] on button "Pay [DATE] Interest Free with Klarna." at bounding box center [1062, 362] width 416 height 37
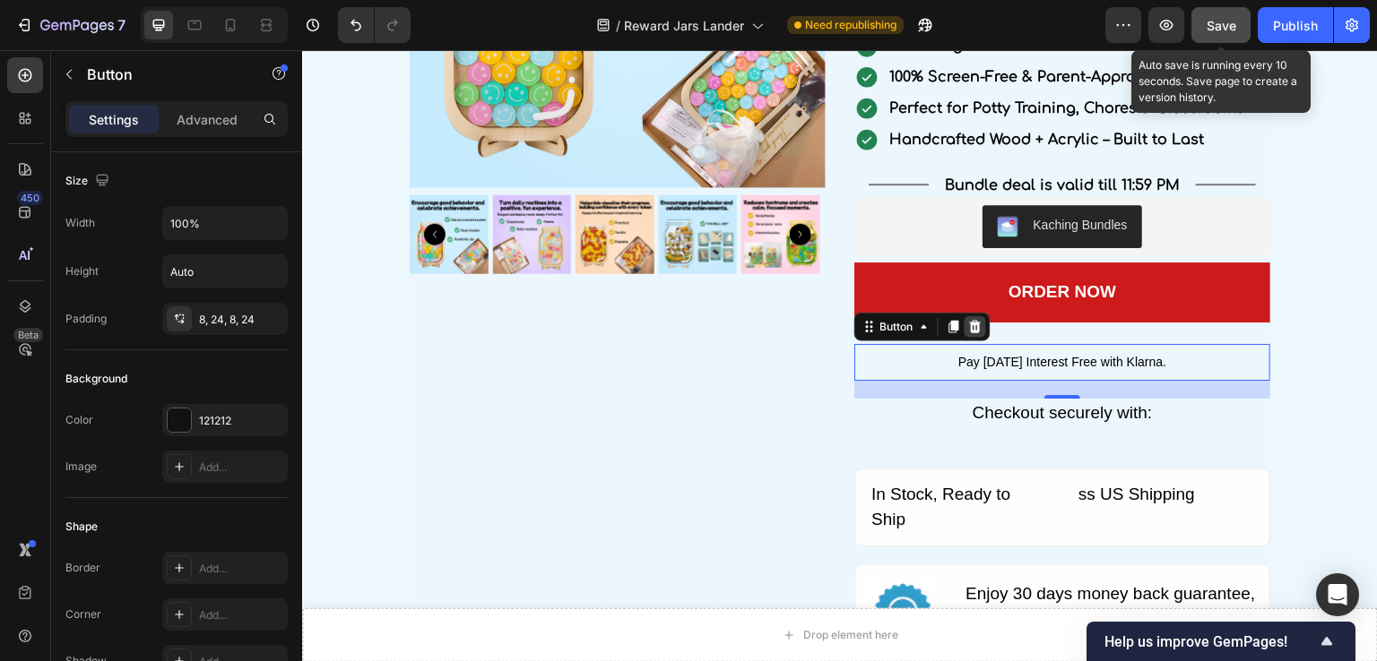
click at [970, 327] on icon at bounding box center [976, 327] width 12 height 13
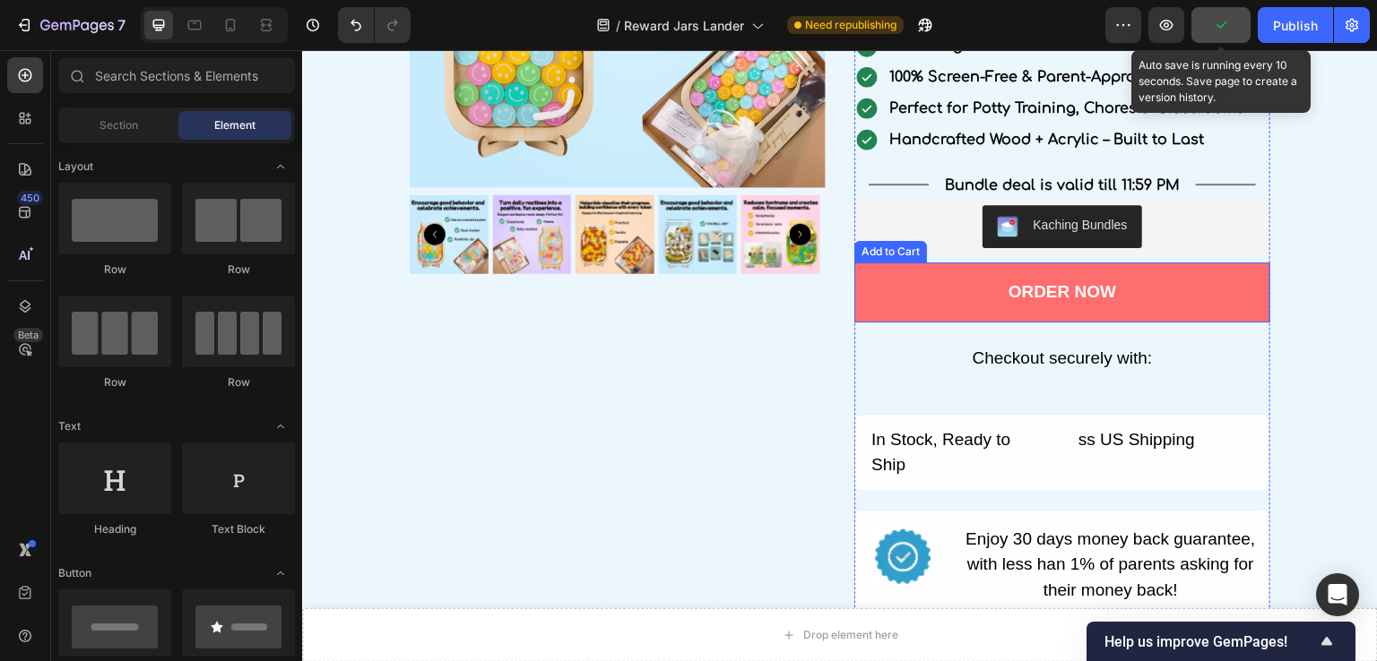
click at [953, 289] on button "ORDER NOW" at bounding box center [1062, 293] width 416 height 60
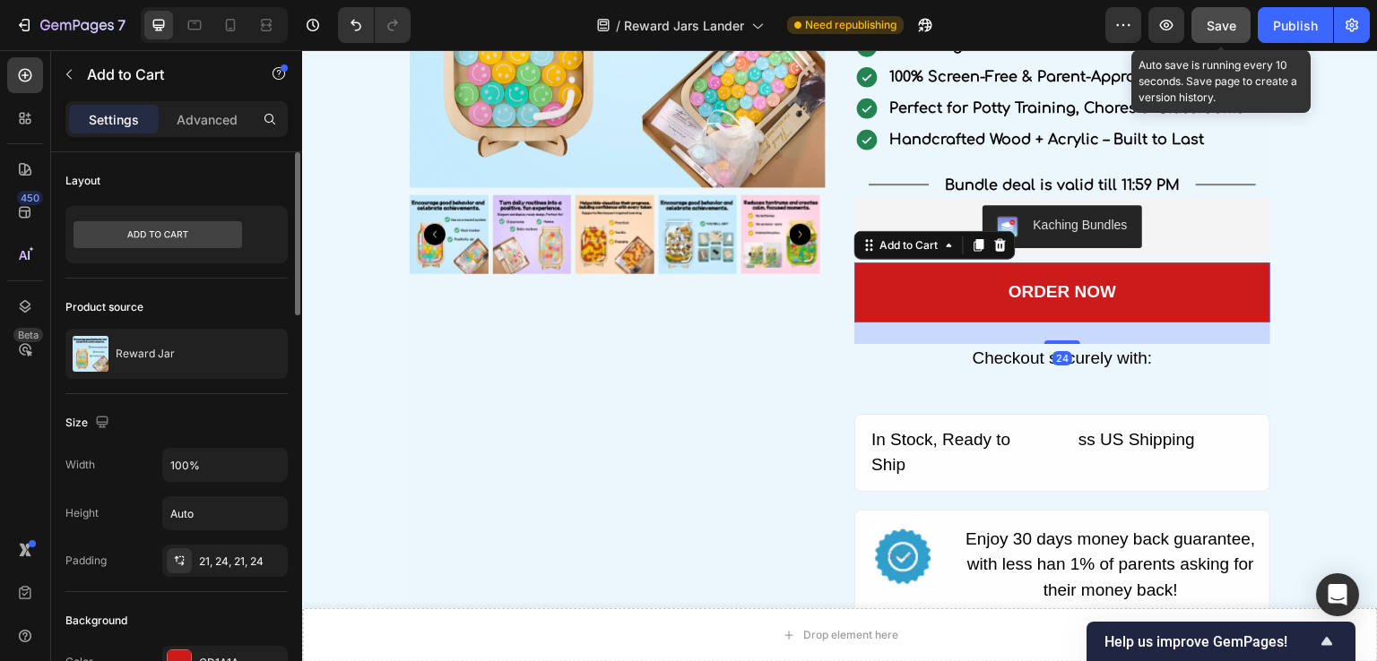
scroll to position [90, 0]
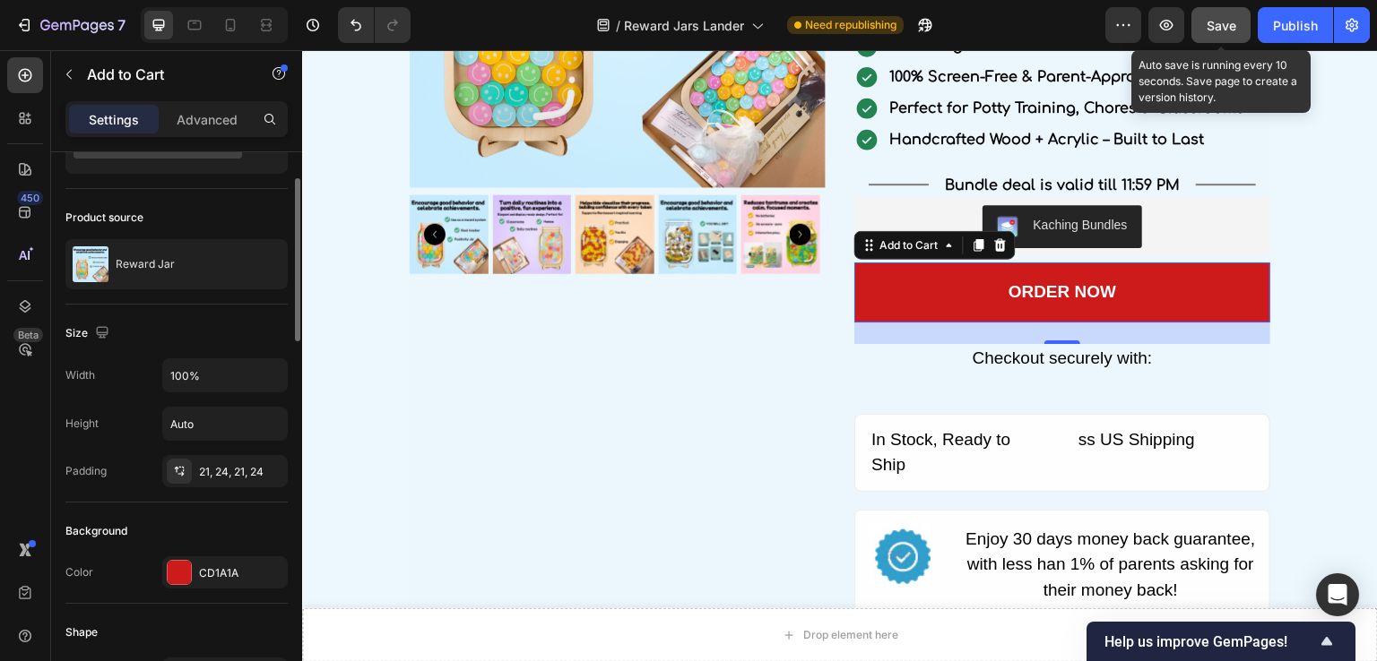
drag, startPoint x: 180, startPoint y: 565, endPoint x: 198, endPoint y: 539, distance: 31.6
click at [180, 566] on div at bounding box center [179, 572] width 23 height 23
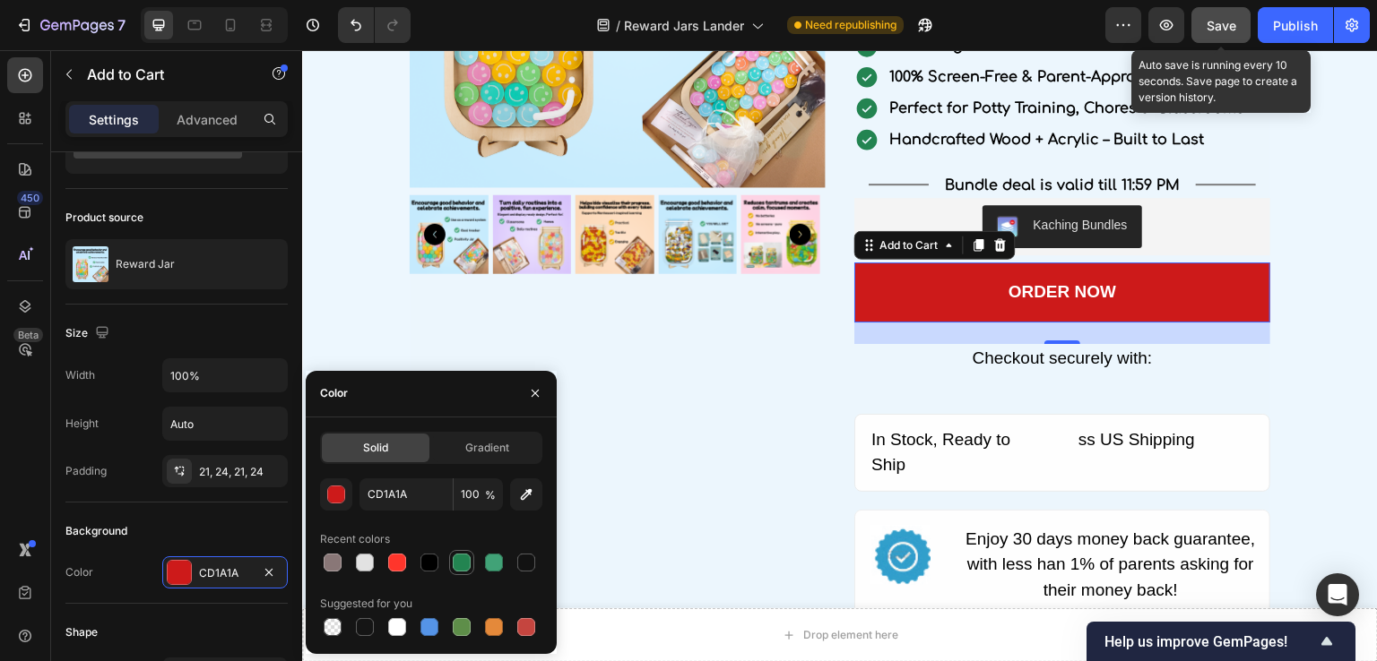
click at [462, 560] on div at bounding box center [462, 563] width 18 height 18
type input "238451"
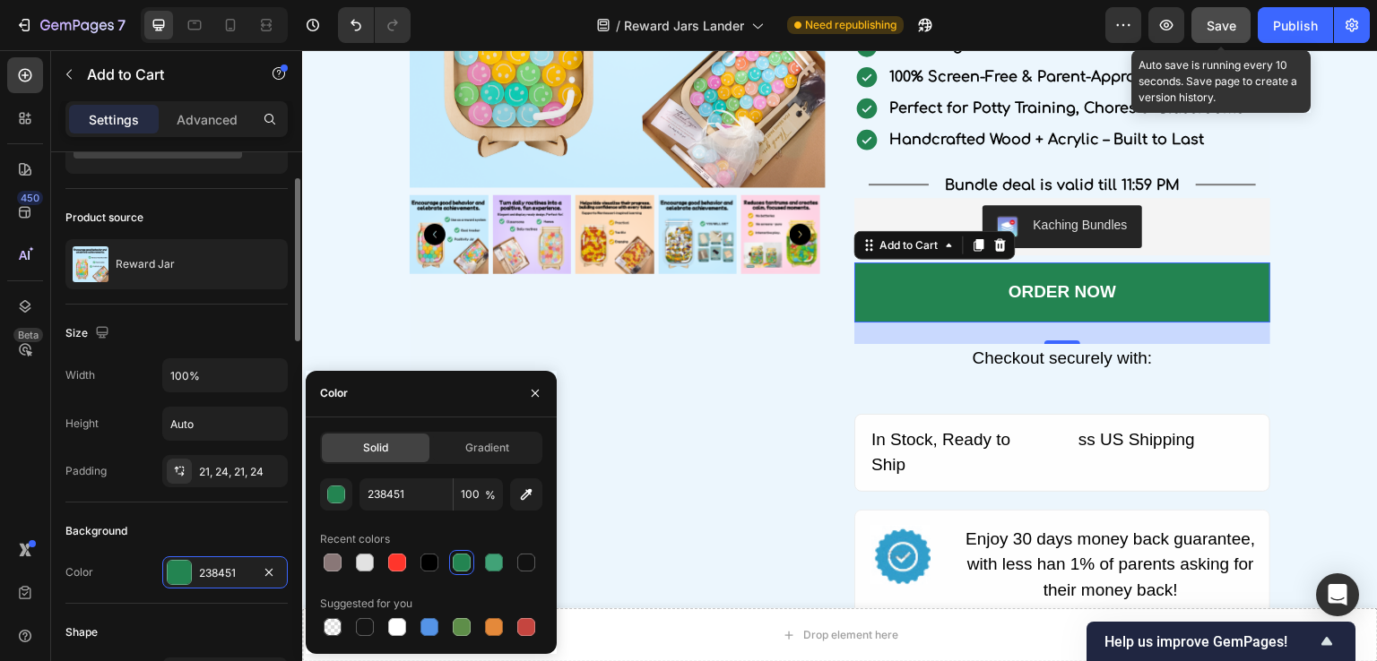
scroll to position [359, 0]
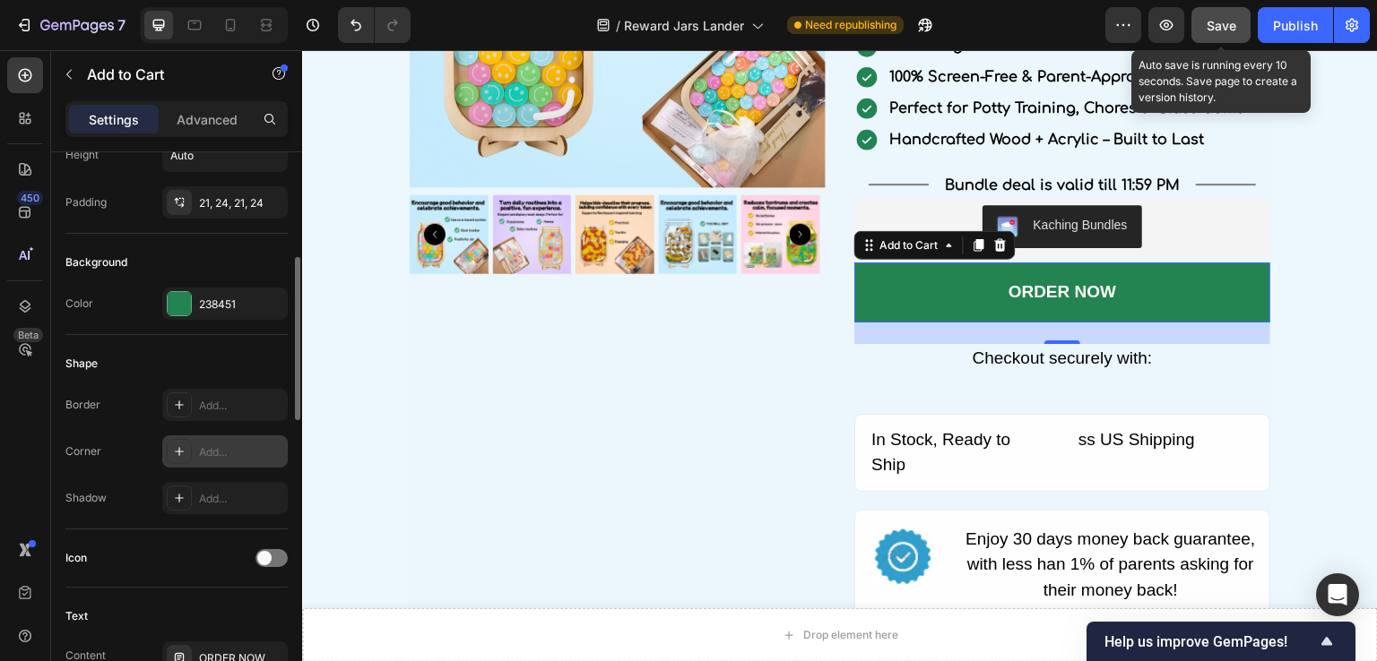
click at [204, 440] on div "Add..." at bounding box center [224, 452] width 125 height 32
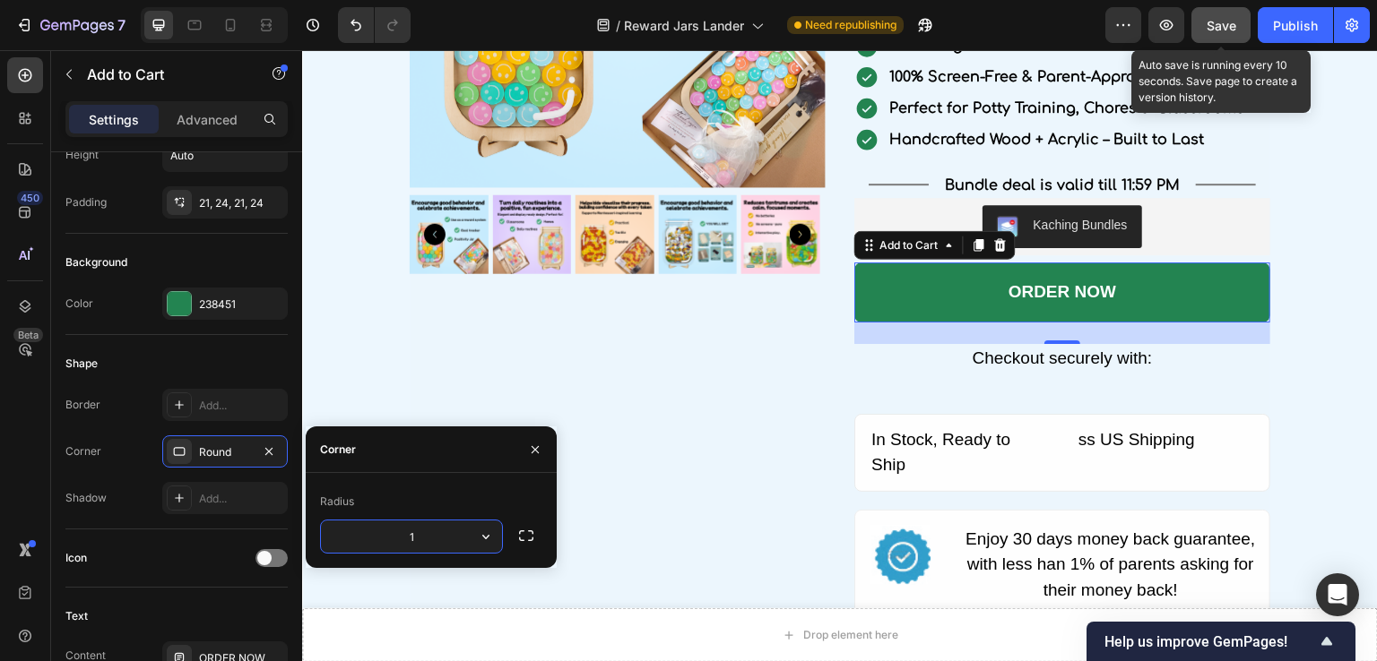
type input "12"
click at [119, 417] on div "Border Add..." at bounding box center [176, 405] width 222 height 32
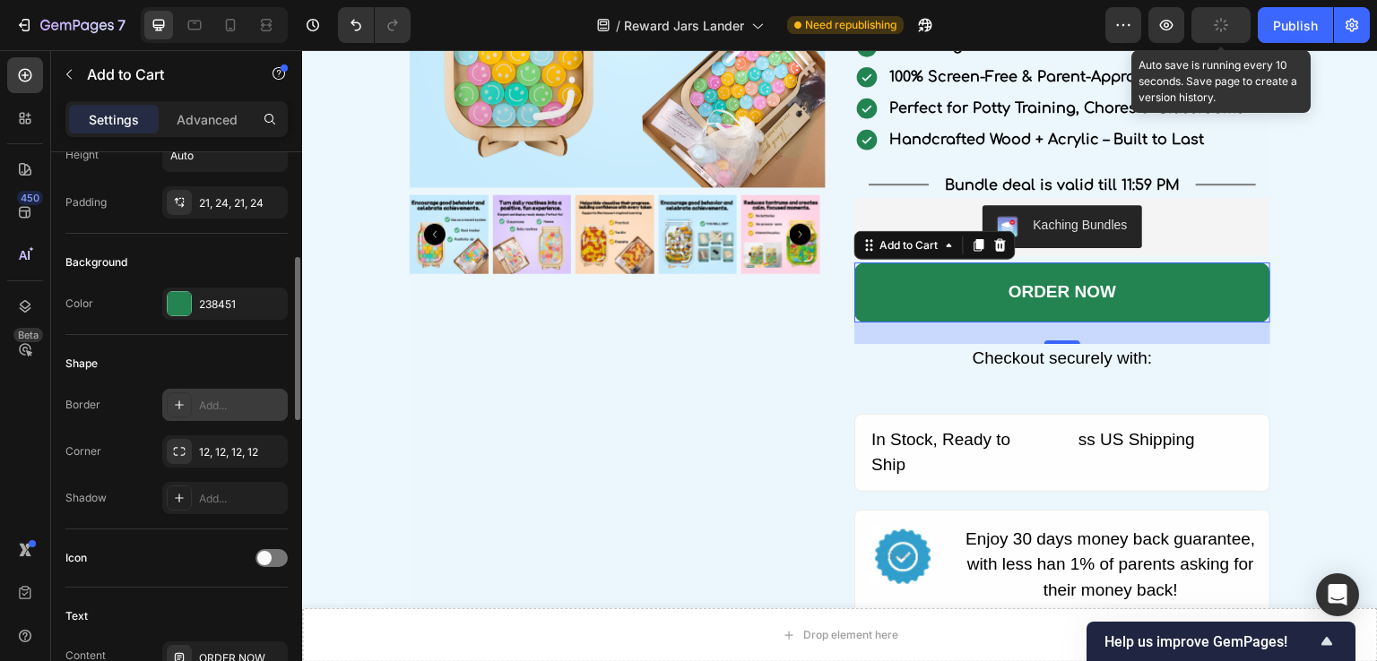
click at [201, 409] on div "Add..." at bounding box center [241, 406] width 84 height 16
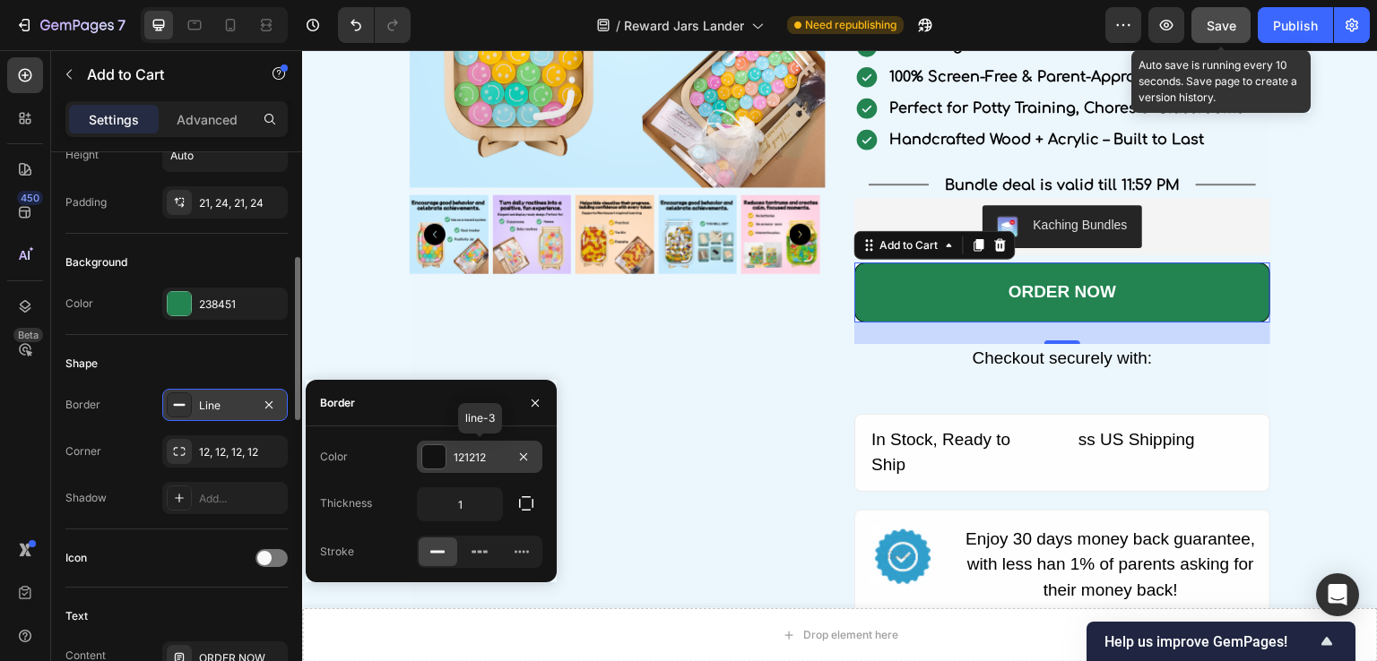
click at [427, 460] on div at bounding box center [433, 456] width 23 height 23
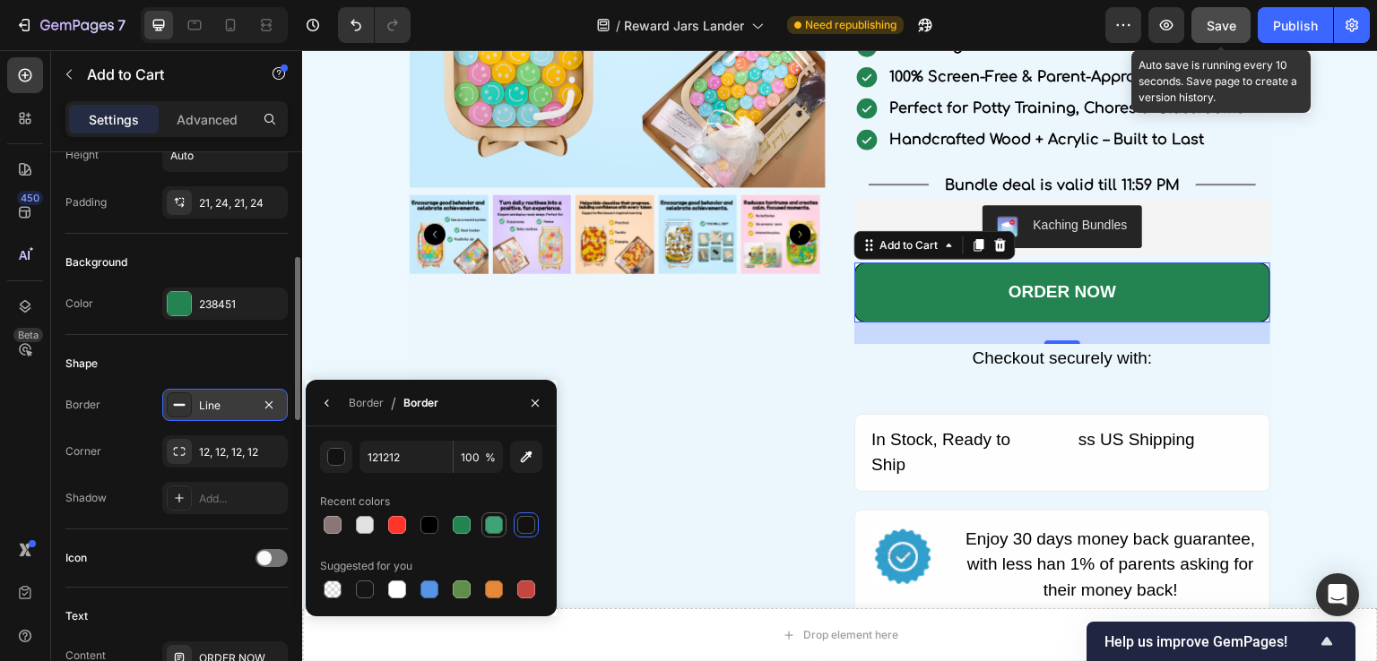
click at [486, 525] on div at bounding box center [494, 525] width 18 height 18
type input "41A277"
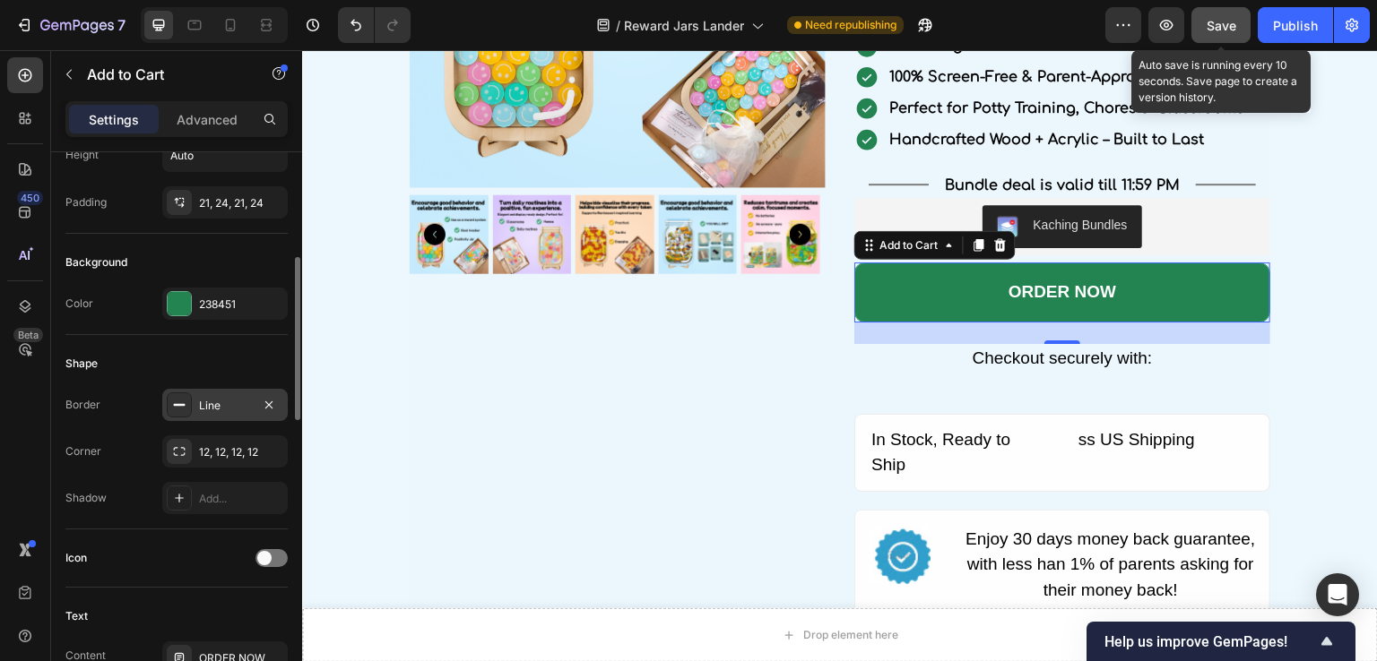
click at [141, 483] on div "Shadow Add..." at bounding box center [176, 498] width 222 height 32
click at [238, 512] on div "Add..." at bounding box center [224, 498] width 125 height 32
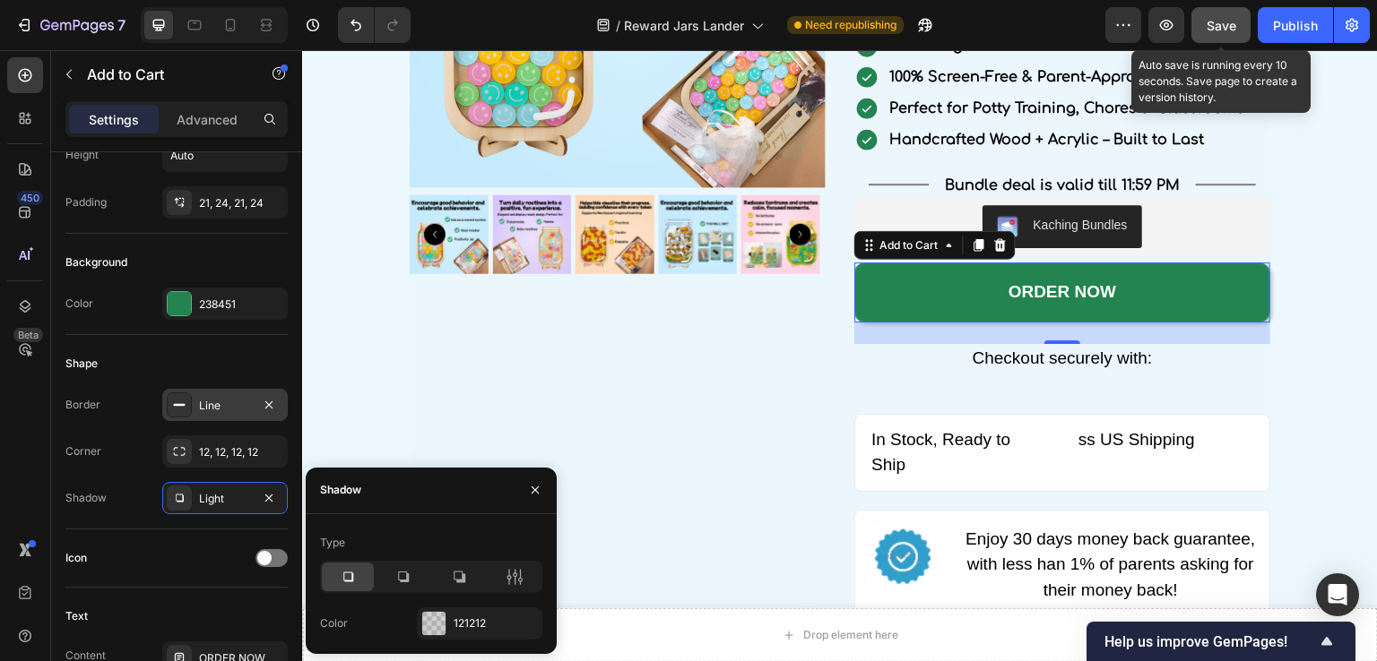
click at [348, 571] on icon at bounding box center [348, 577] width 18 height 18
click at [454, 618] on div "121212" at bounding box center [480, 624] width 52 height 16
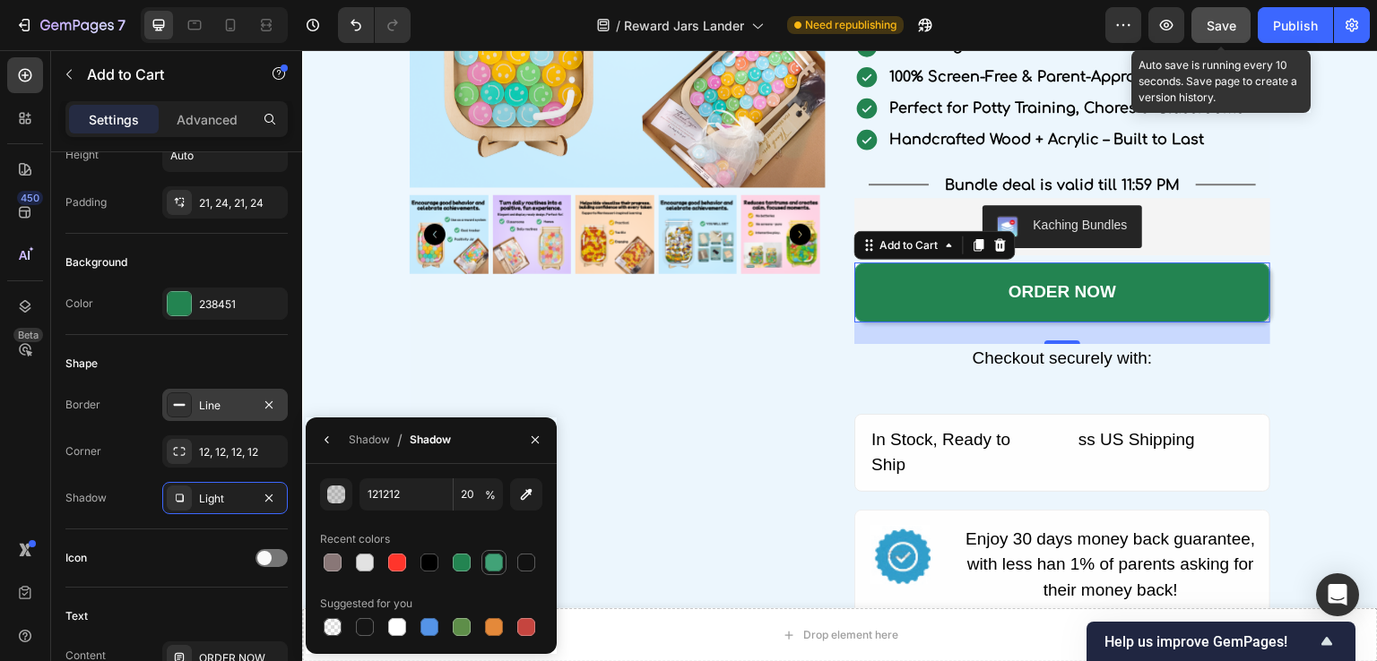
click at [491, 562] on div at bounding box center [494, 563] width 18 height 18
type input "41A277"
type input "100"
click at [119, 498] on div "Shadow Light" at bounding box center [176, 498] width 222 height 32
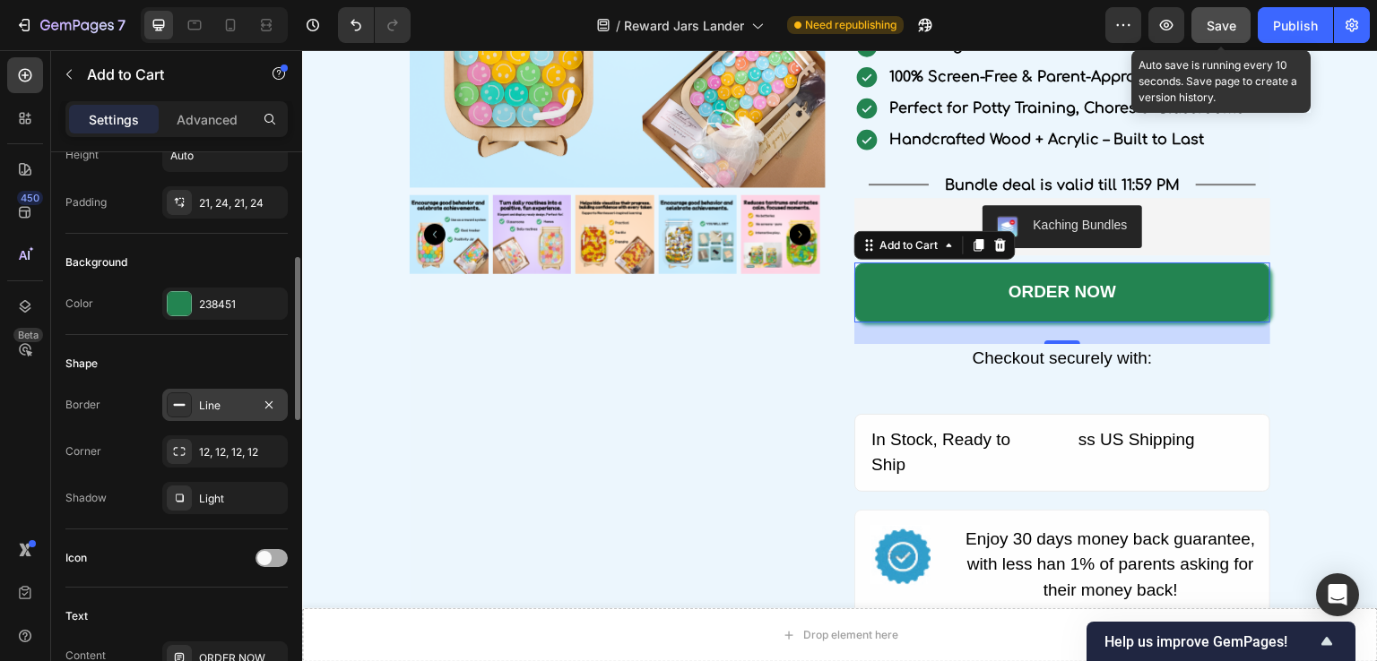
click at [272, 552] on div at bounding box center [271, 558] width 32 height 18
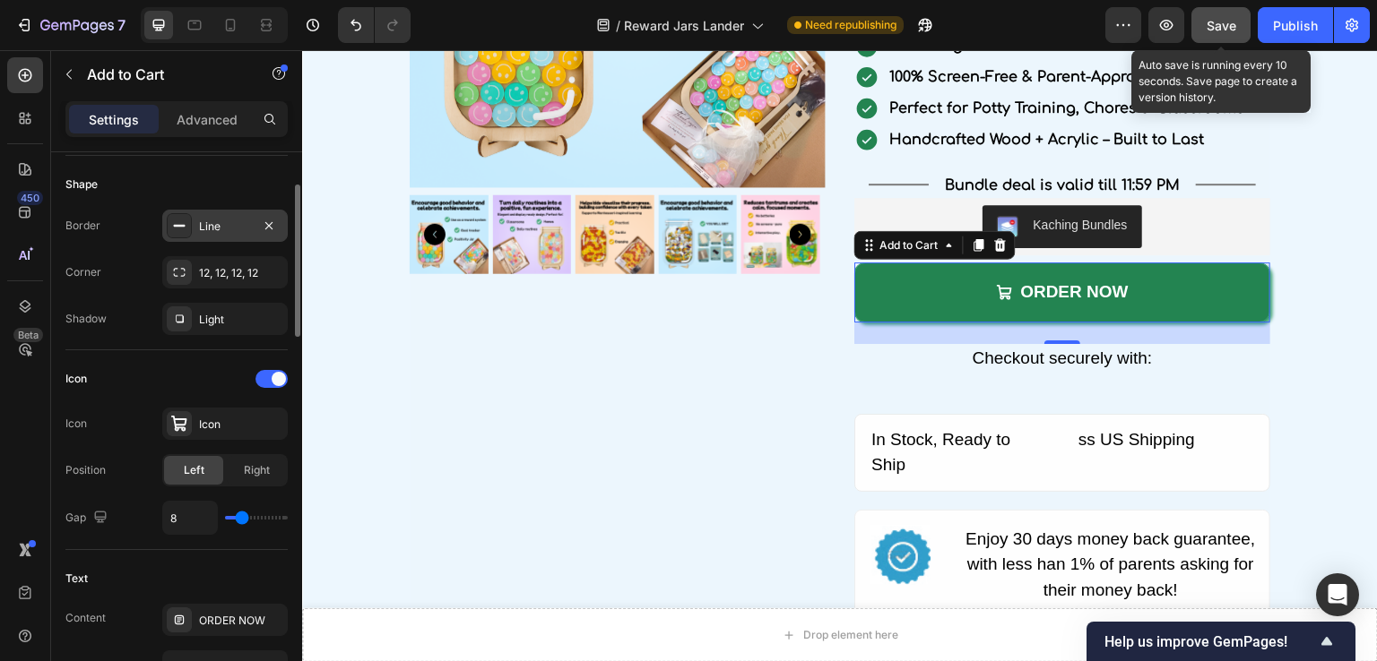
scroll to position [448, 0]
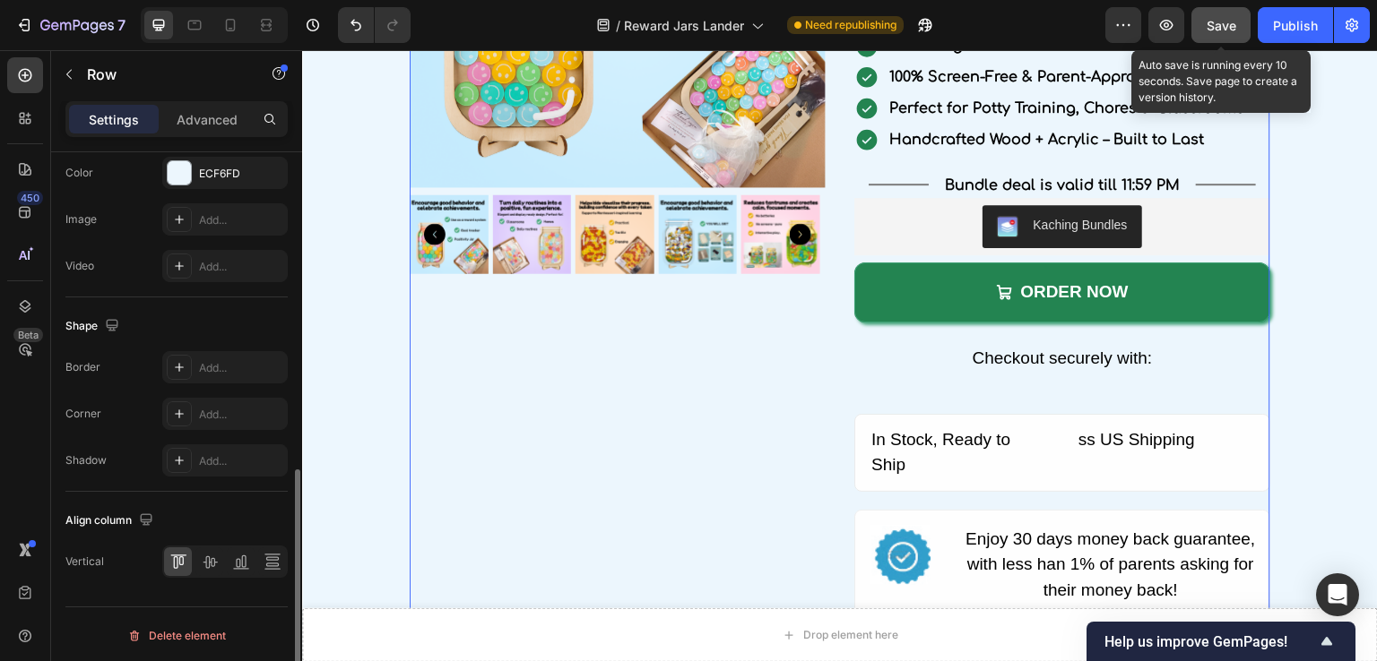
scroll to position [645, 0]
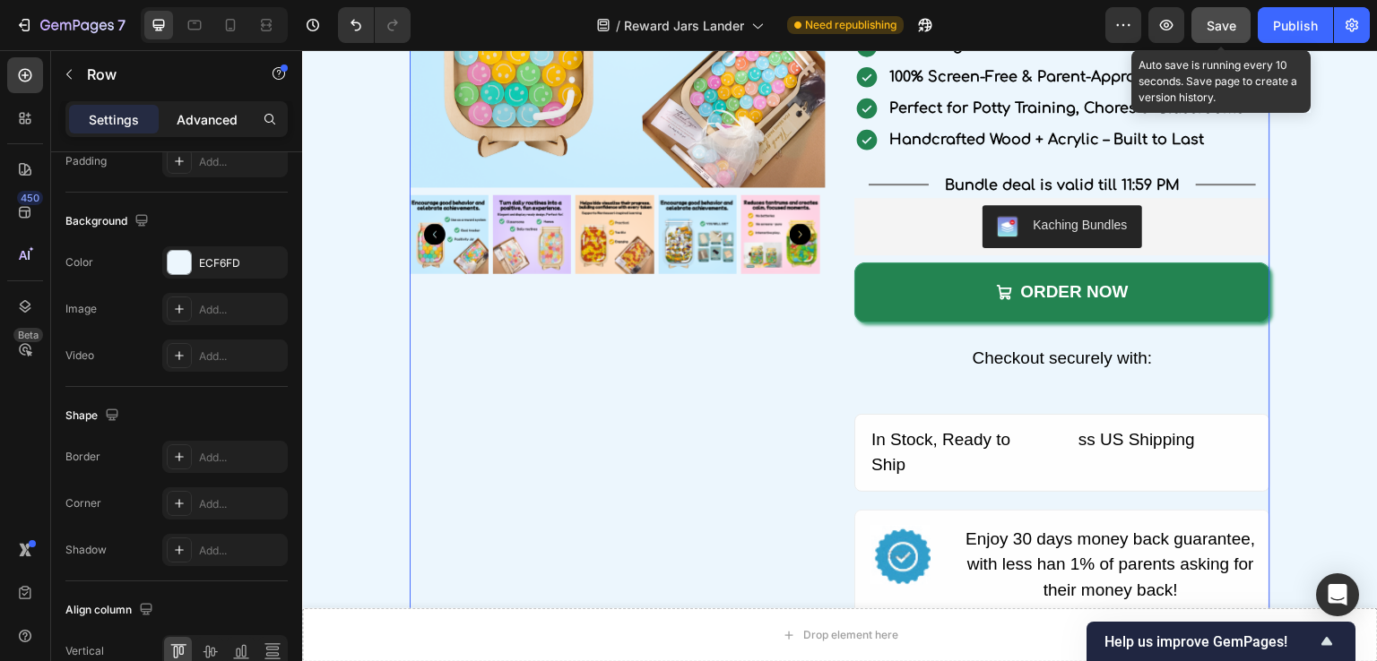
click at [204, 117] on p "Advanced" at bounding box center [207, 119] width 61 height 19
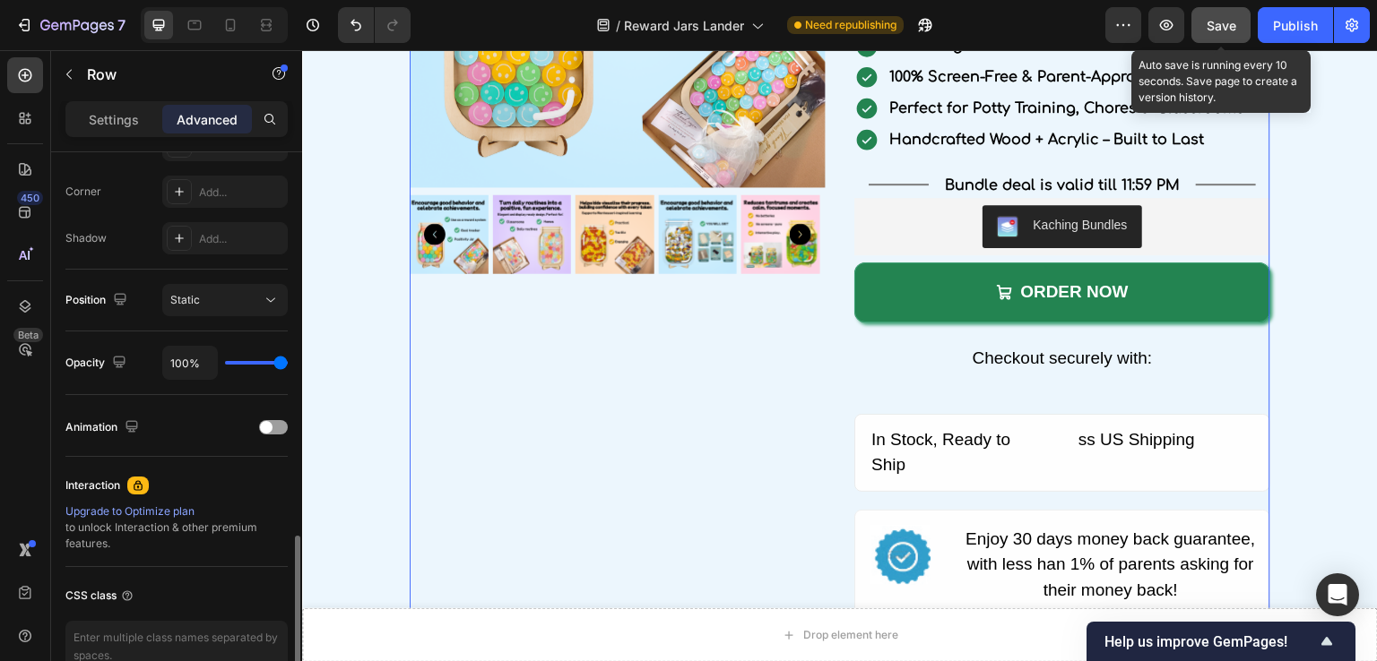
scroll to position [627, 0]
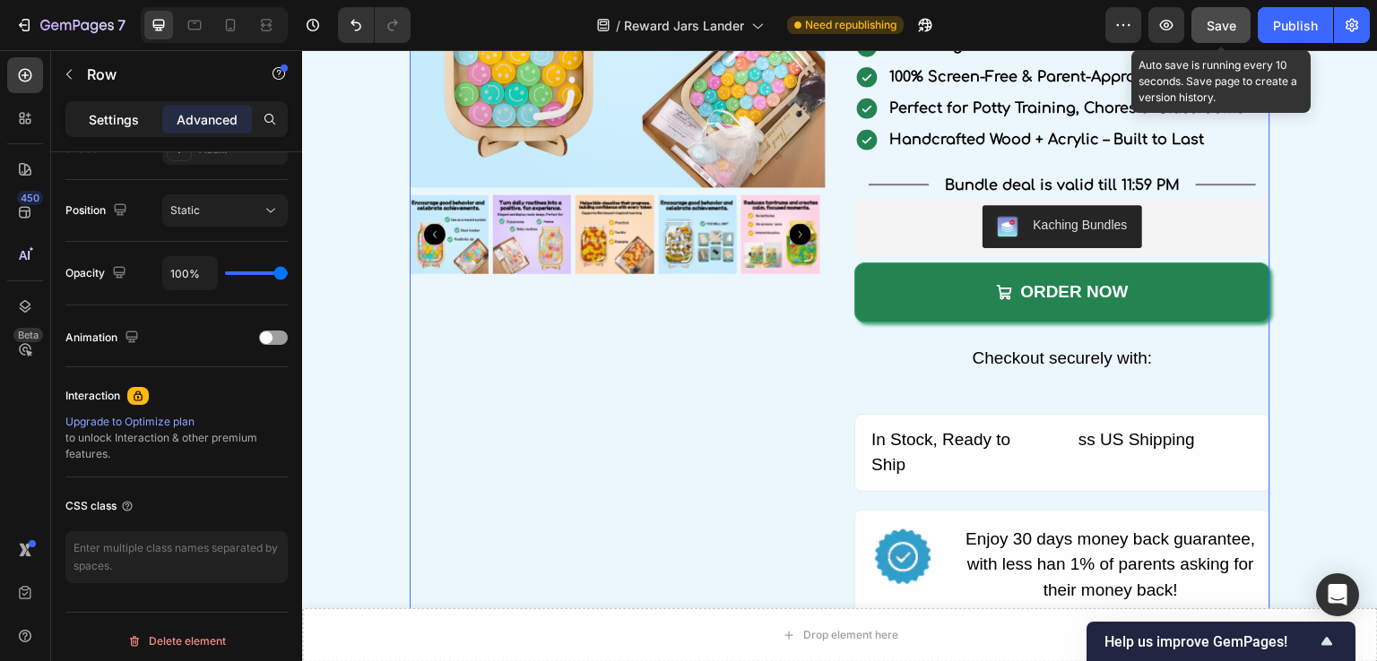
click at [127, 125] on p "Settings" at bounding box center [114, 119] width 50 height 19
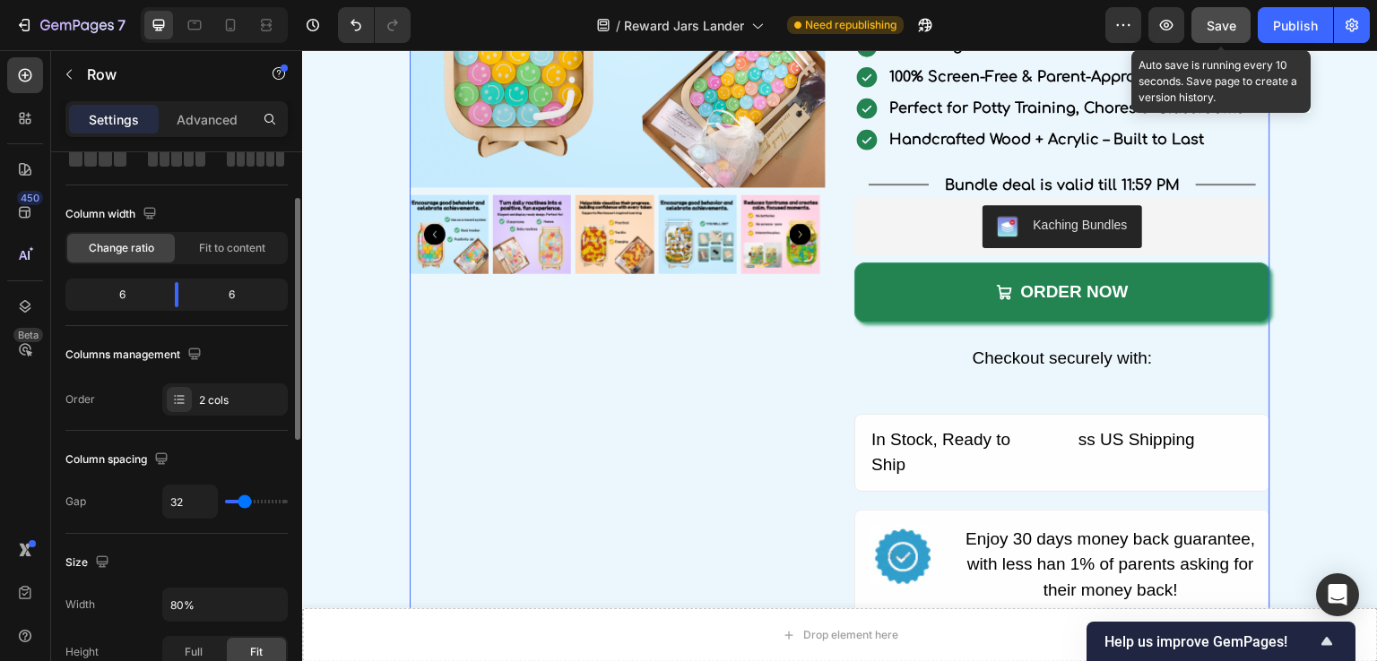
scroll to position [0, 0]
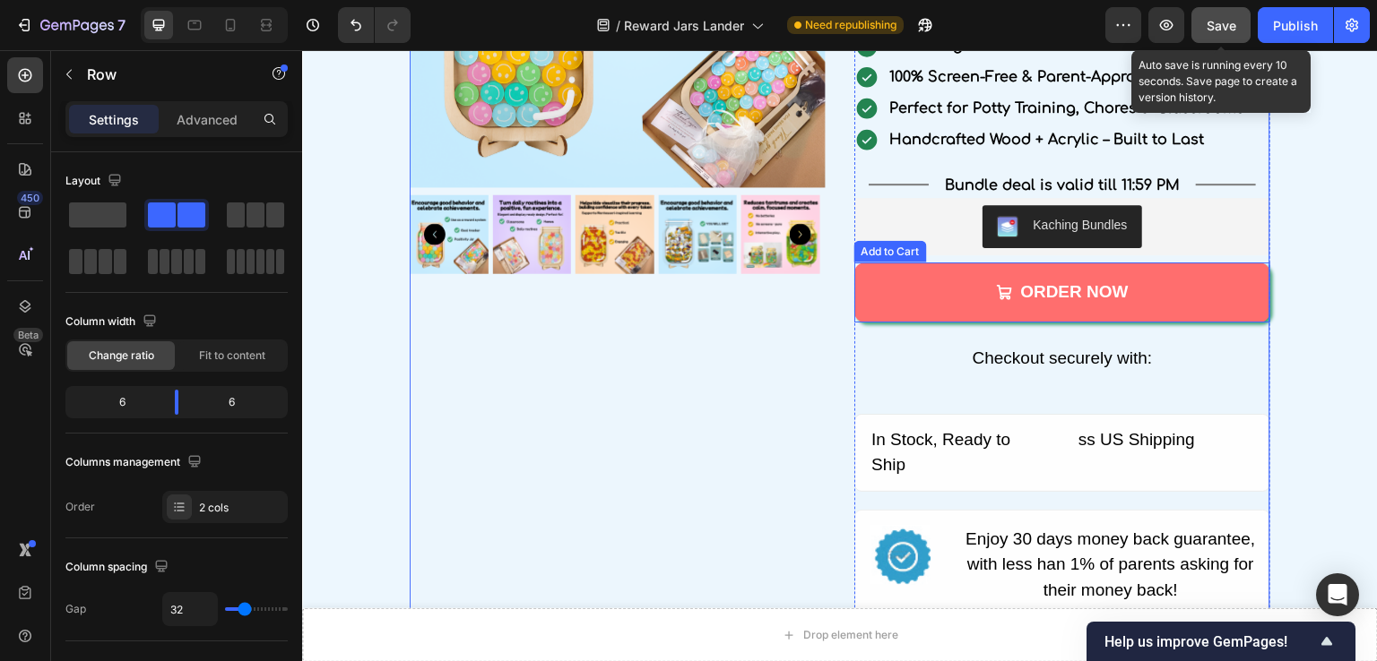
click at [957, 297] on button "ORDER NOW" at bounding box center [1062, 293] width 416 height 60
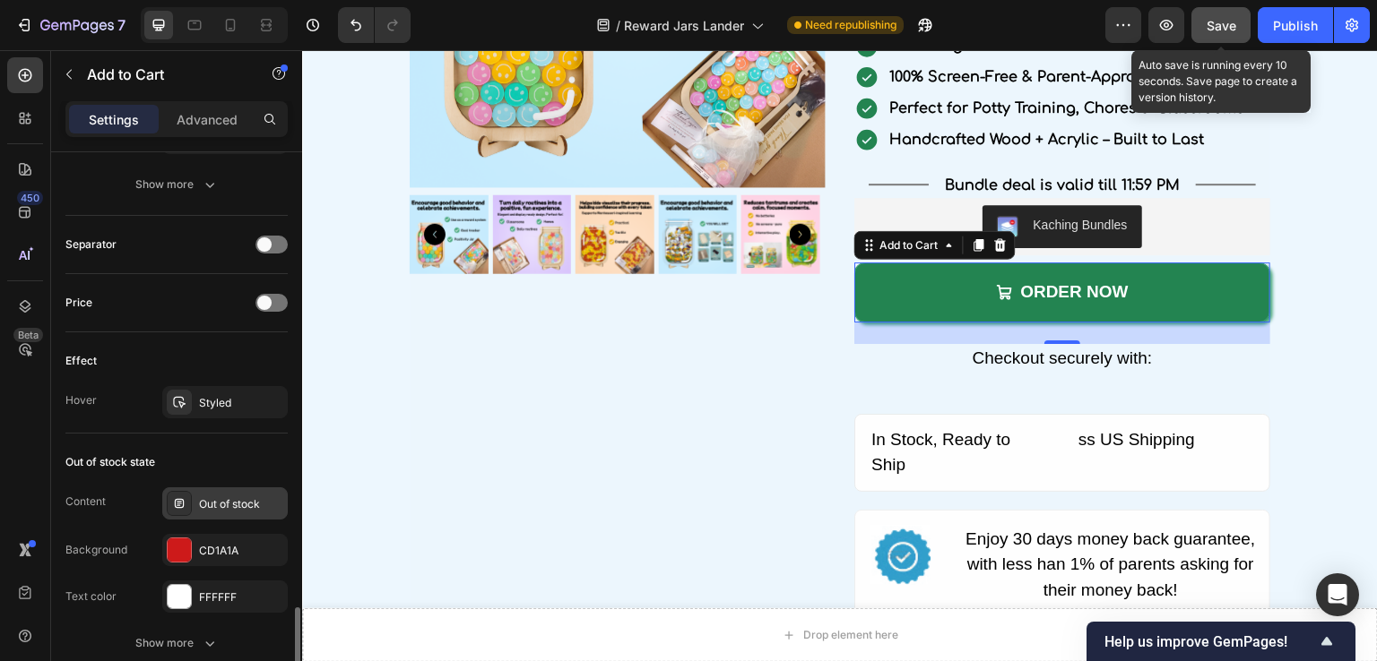
scroll to position [1345, 0]
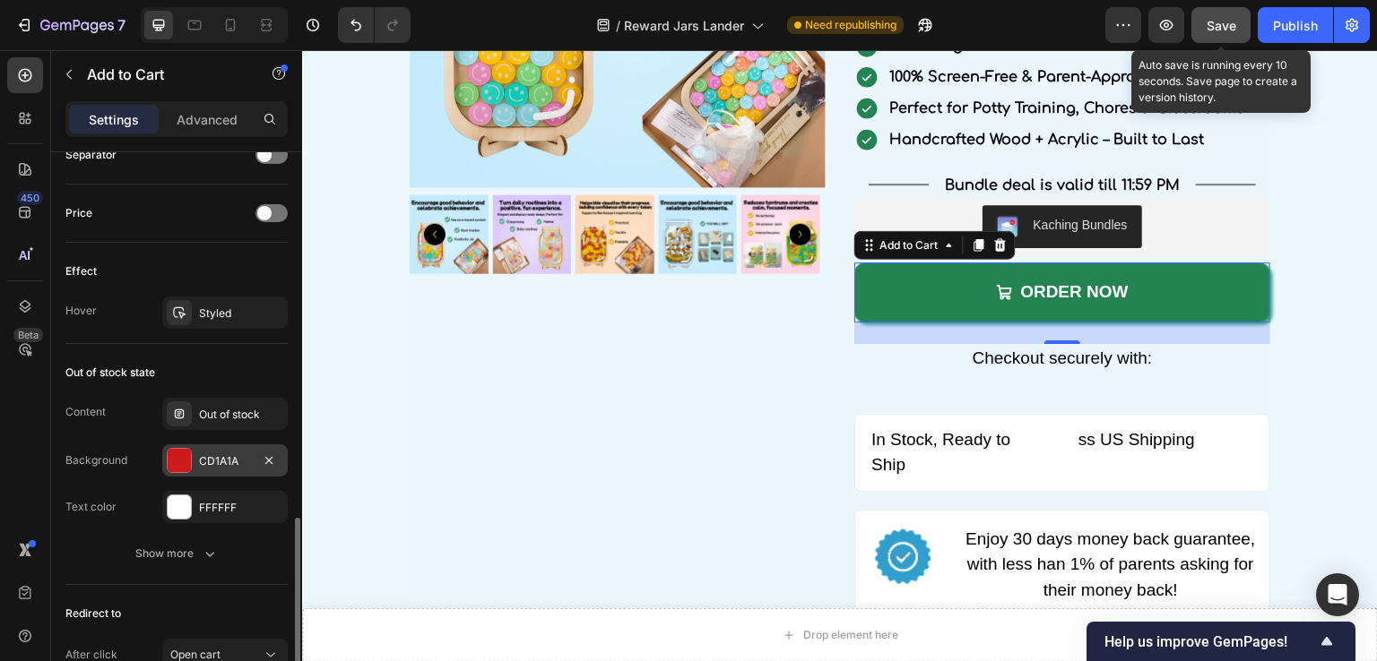
click at [190, 457] on div at bounding box center [179, 460] width 23 height 23
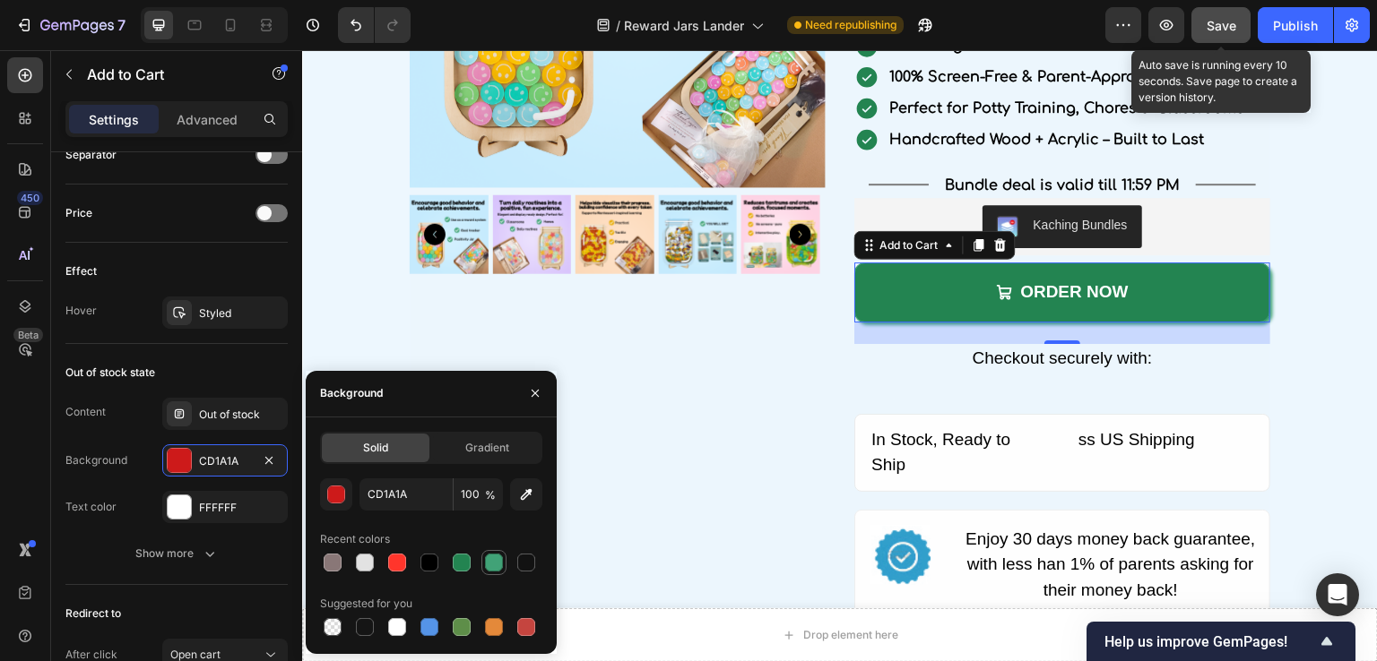
click at [496, 561] on div at bounding box center [494, 563] width 18 height 18
type input "41A277"
click at [109, 445] on div "Background 41A277" at bounding box center [176, 461] width 222 height 32
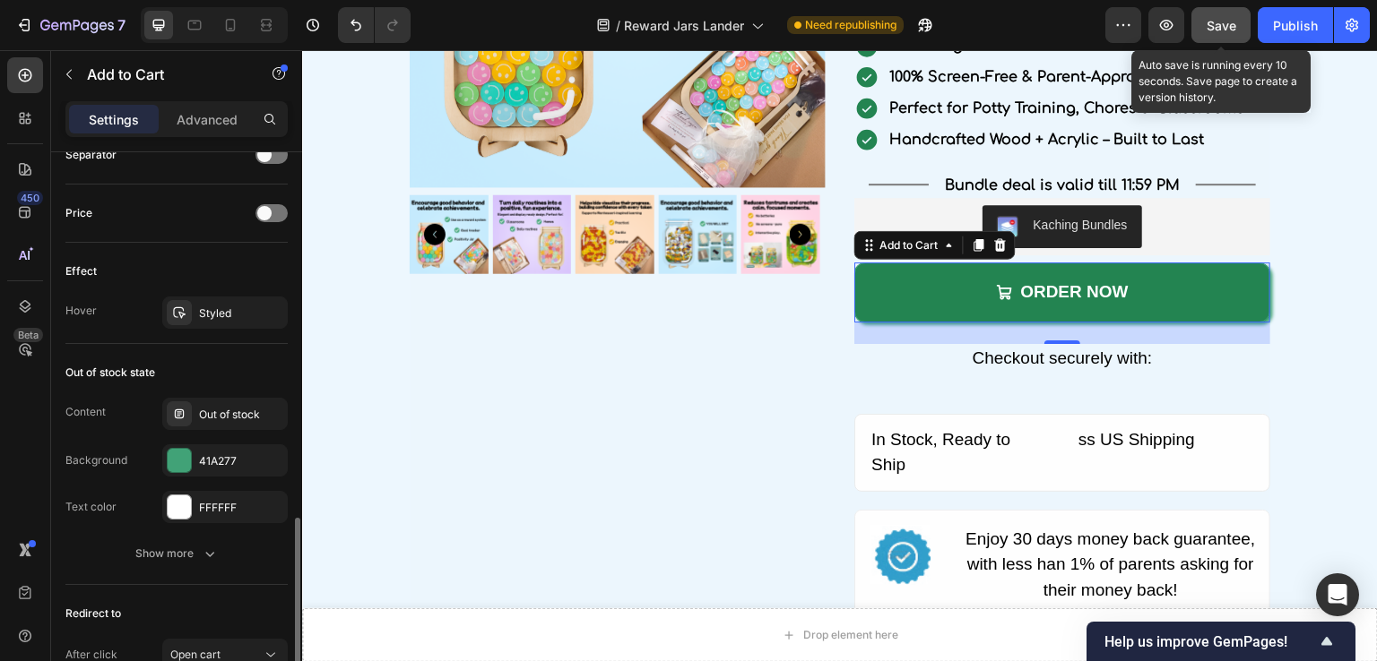
scroll to position [1499, 0]
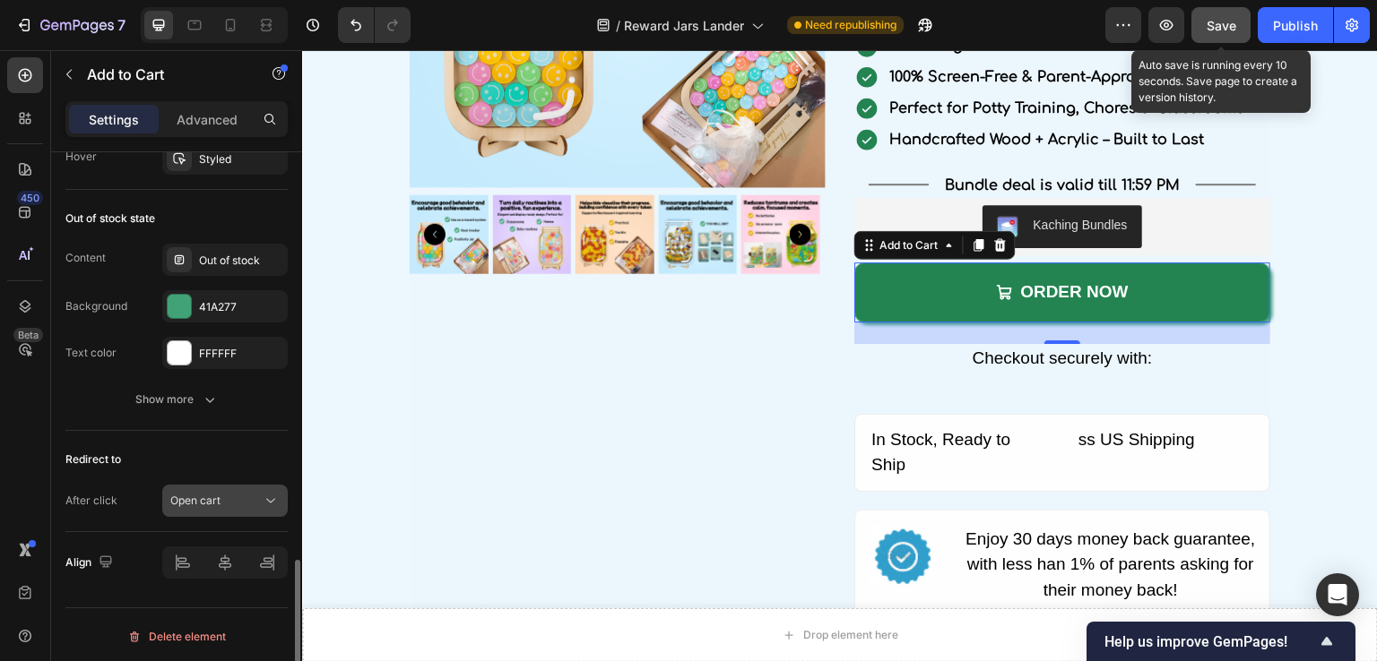
click at [238, 493] on div "Open cart" at bounding box center [215, 501] width 91 height 16
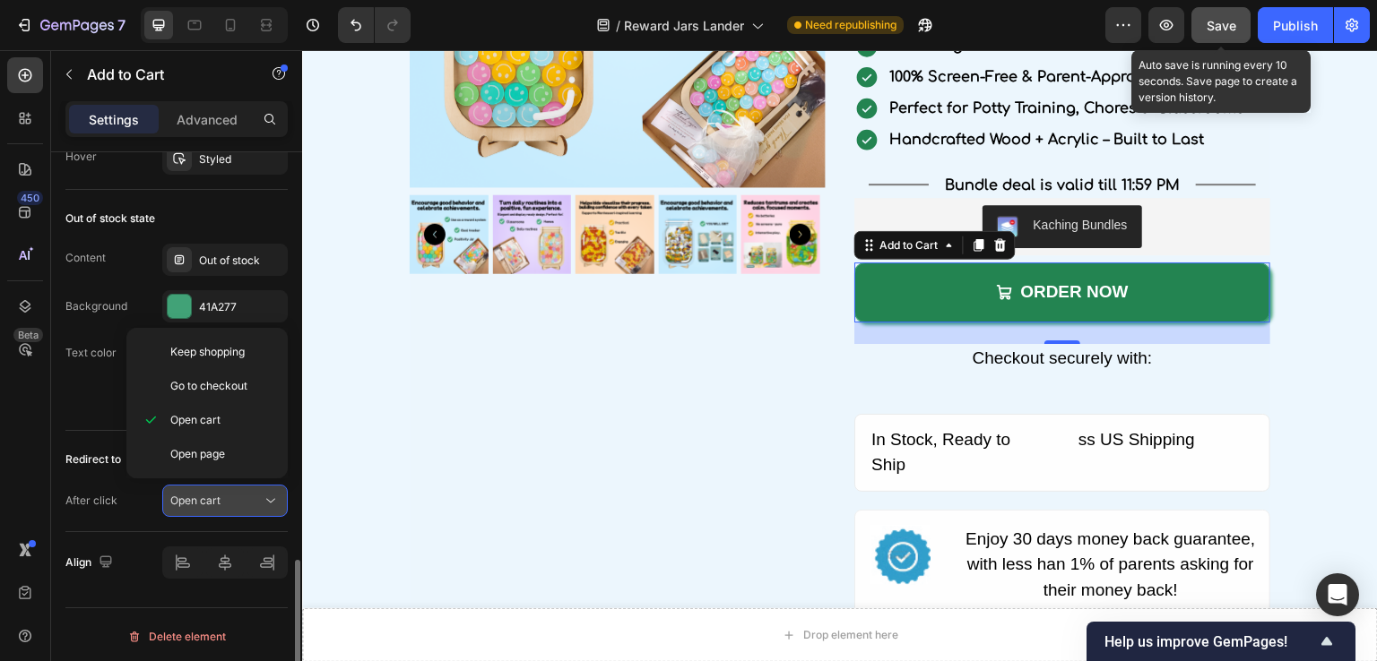
click at [238, 493] on div "Open cart" at bounding box center [215, 501] width 91 height 16
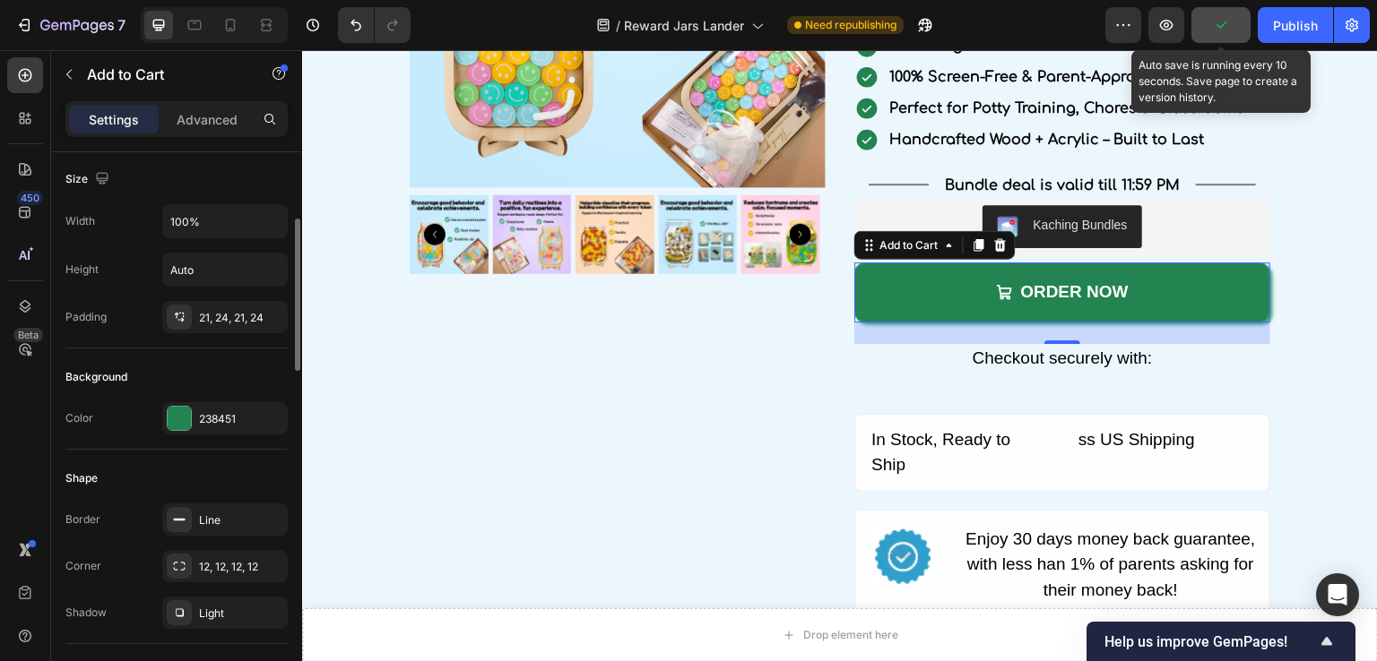
scroll to position [0, 0]
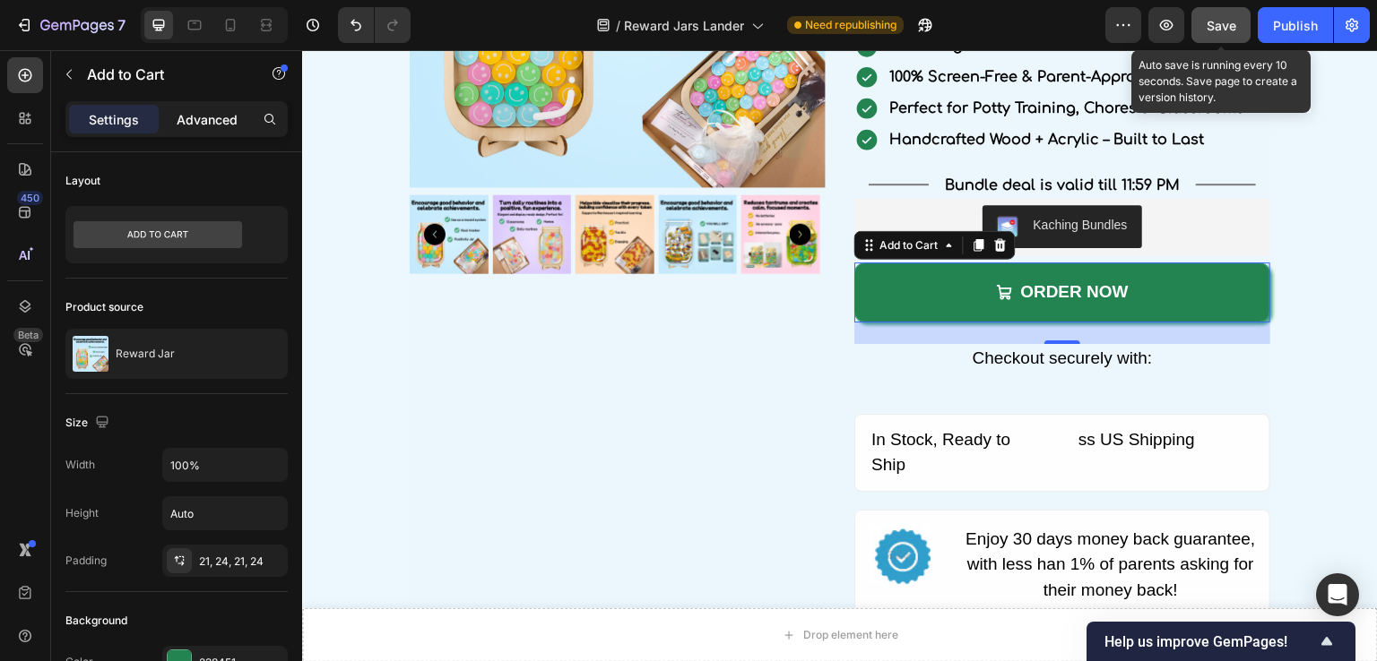
click at [190, 112] on p "Advanced" at bounding box center [207, 119] width 61 height 19
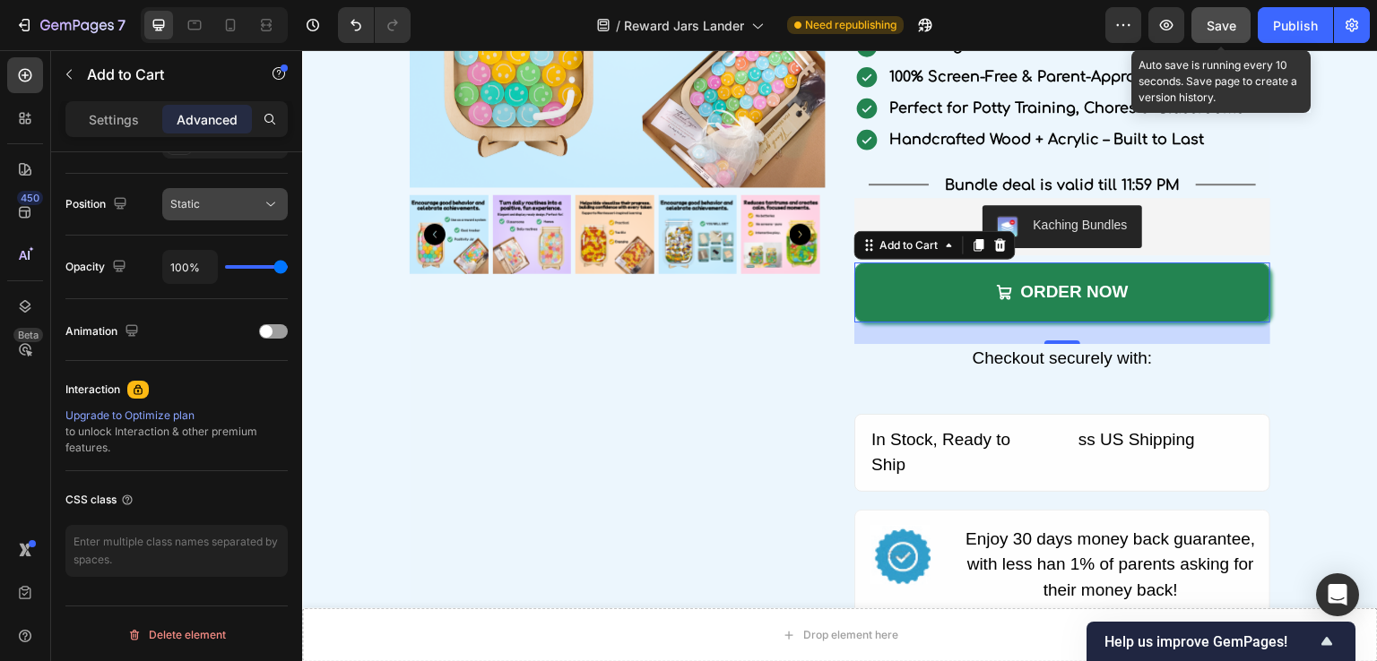
scroll to position [544, 0]
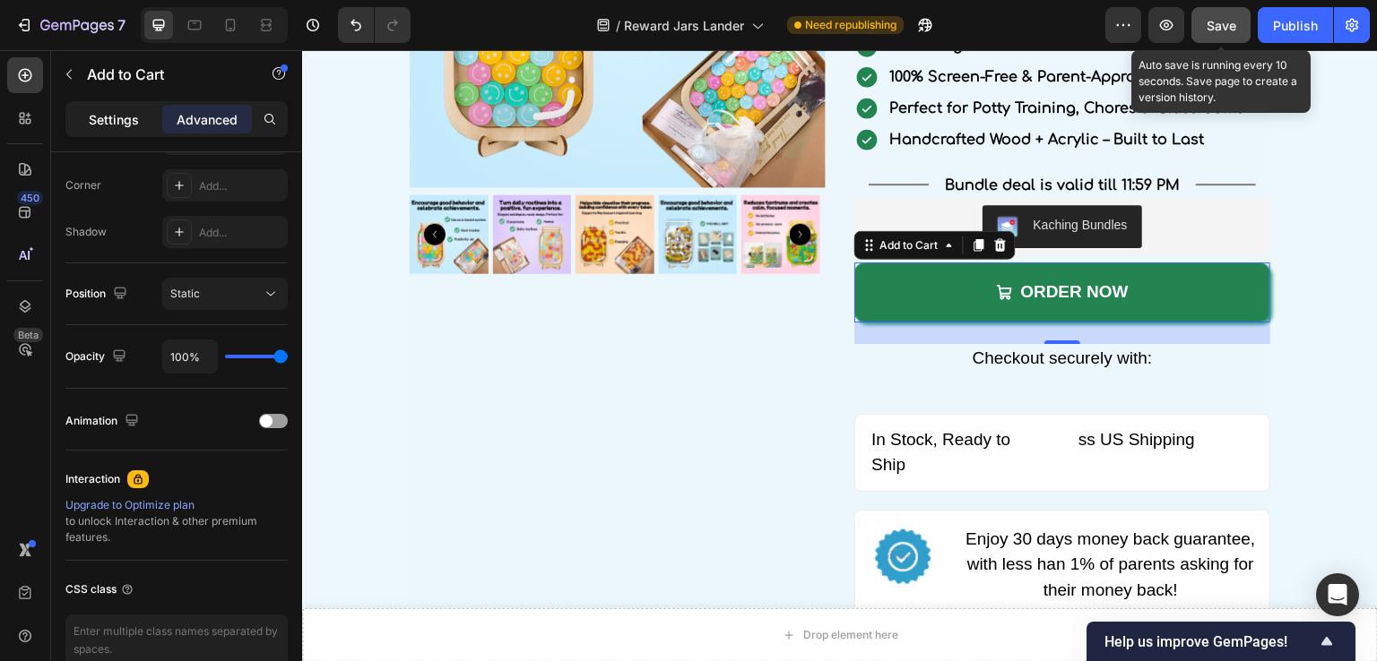
click at [118, 114] on p "Settings" at bounding box center [114, 119] width 50 height 19
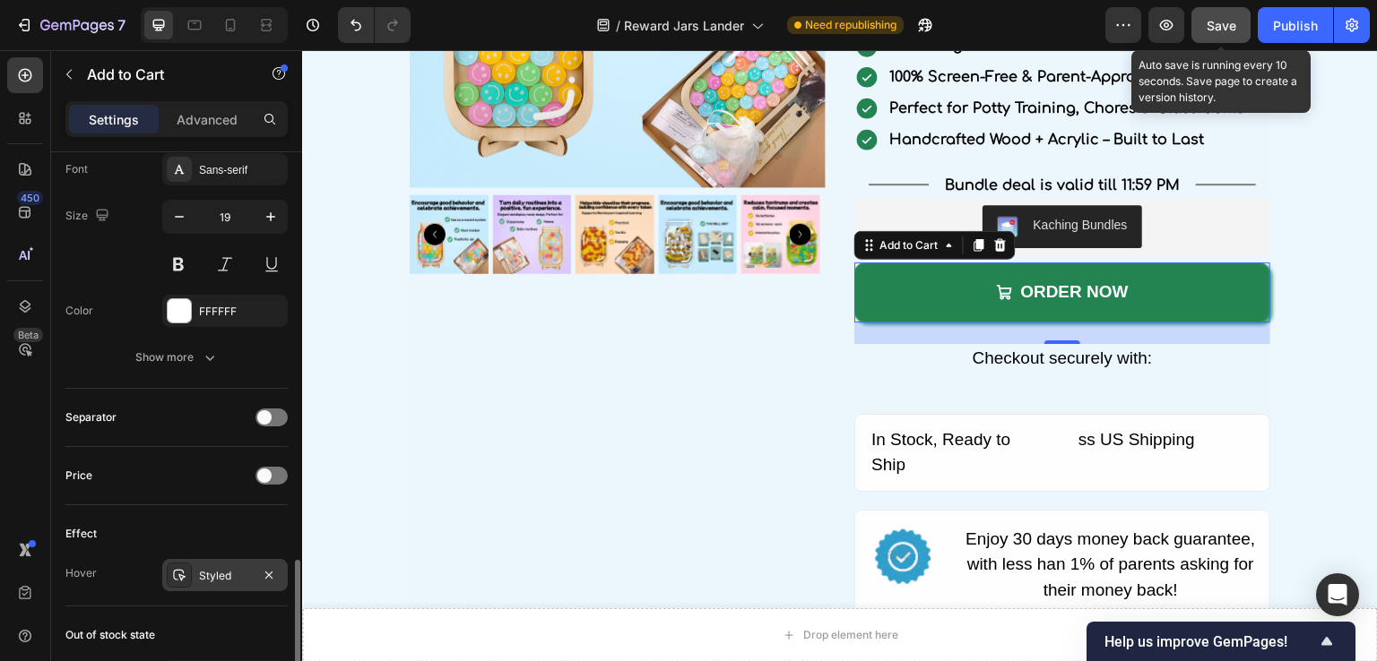
scroll to position [1351, 0]
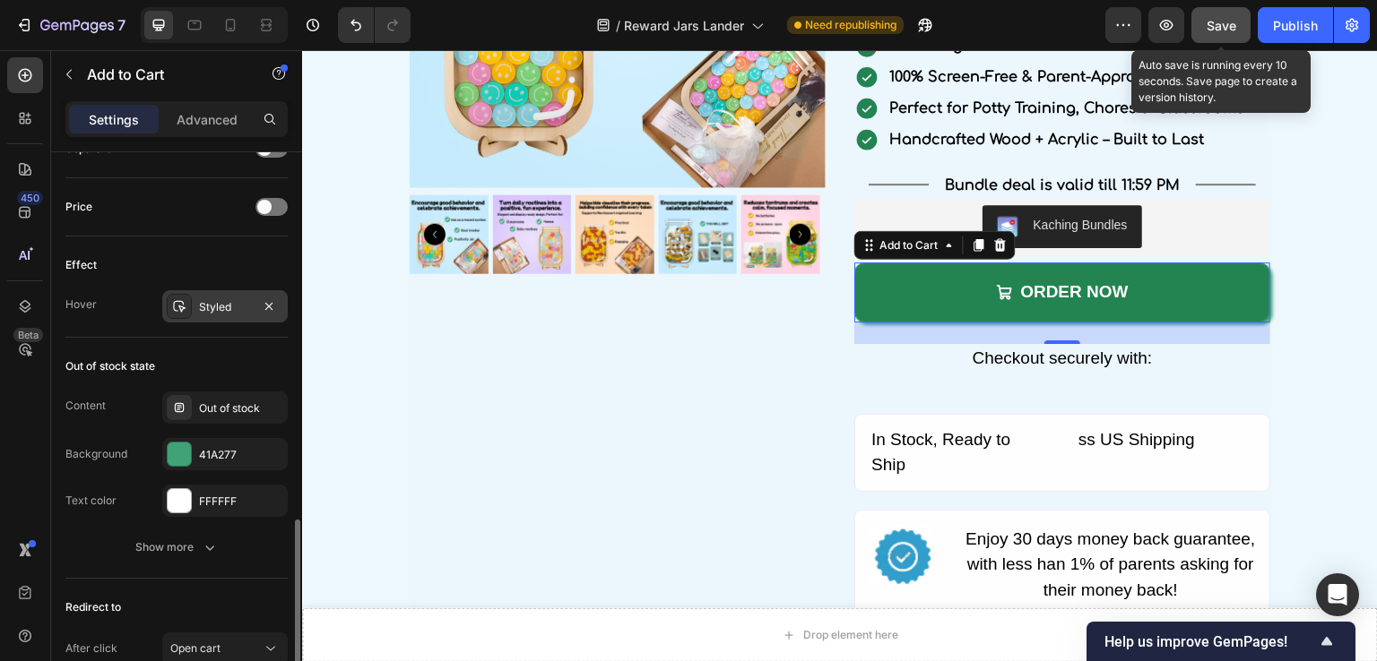
click at [200, 304] on div "Styled" at bounding box center [225, 307] width 52 height 16
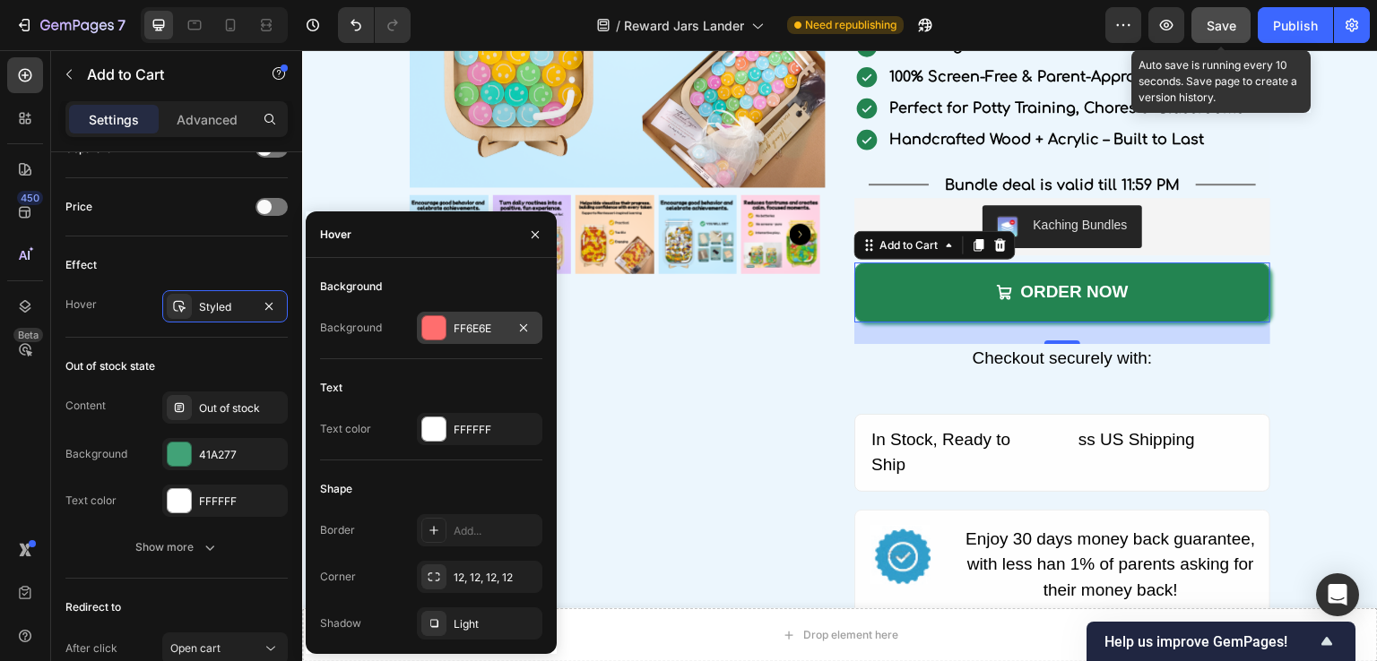
click at [437, 330] on div at bounding box center [433, 327] width 23 height 23
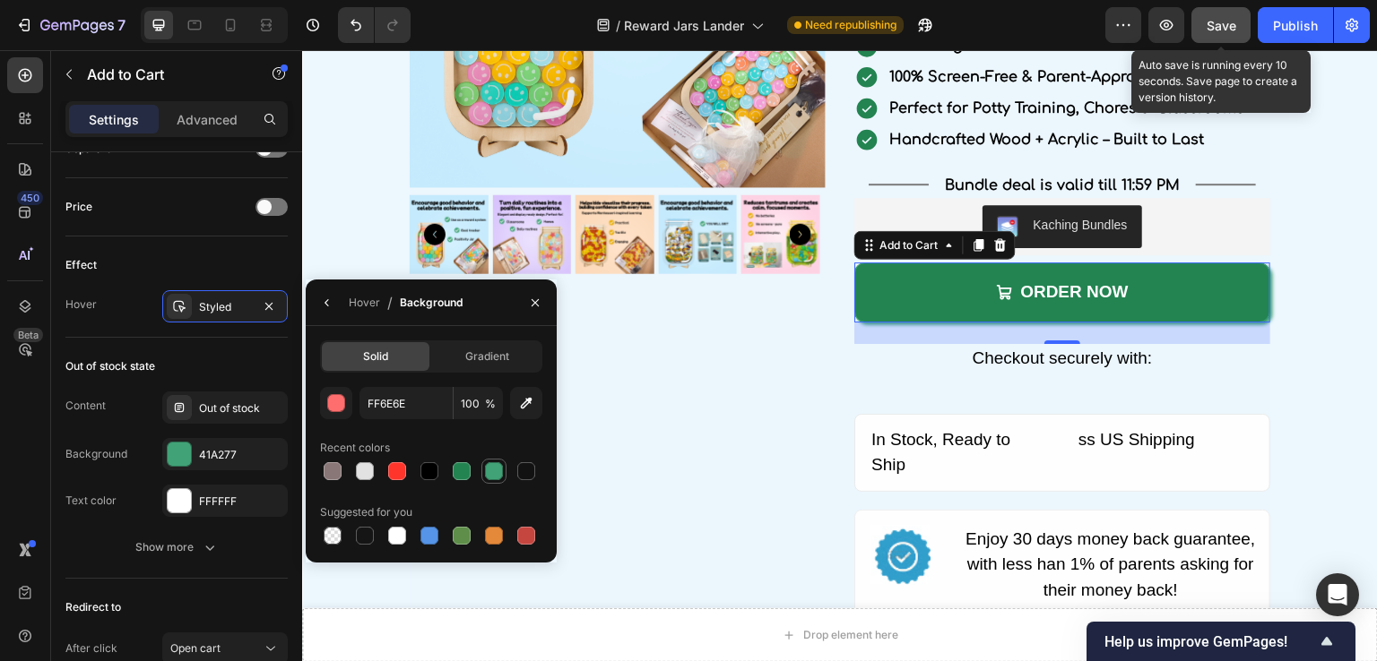
click at [492, 471] on div at bounding box center [494, 472] width 18 height 18
type input "41A277"
click at [229, 352] on div "Out of stock state" at bounding box center [176, 366] width 222 height 29
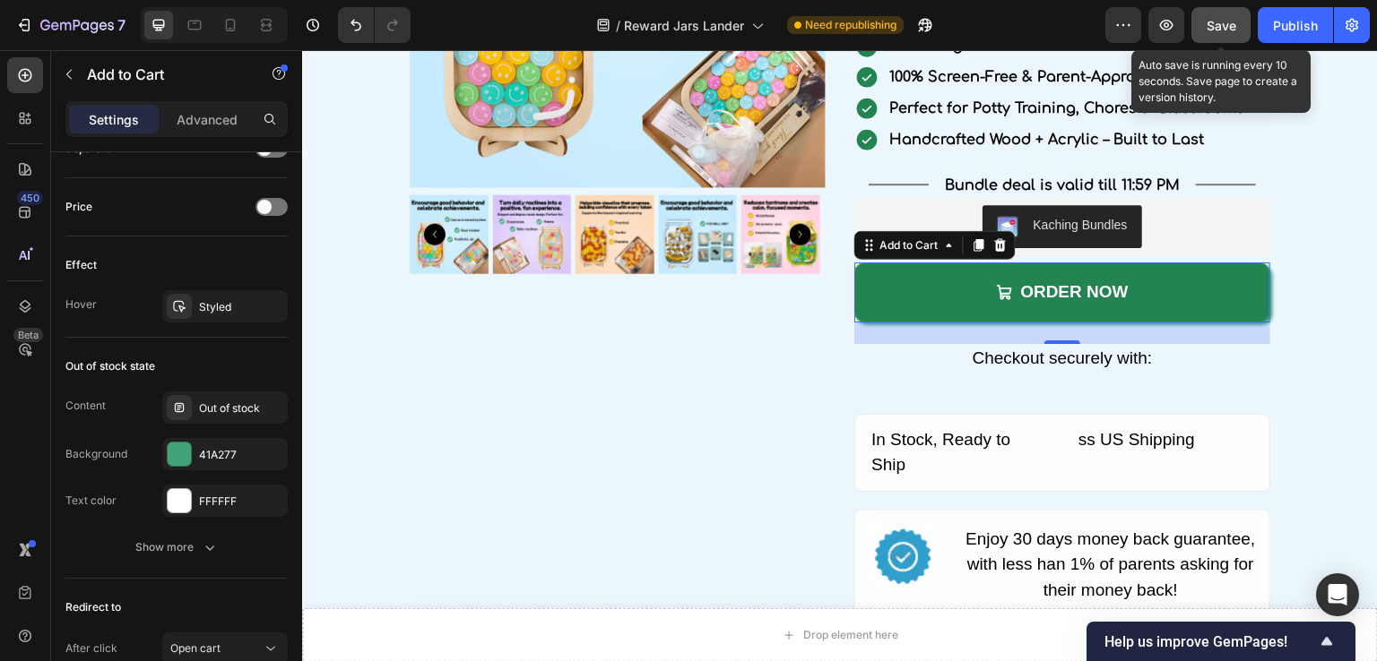
click at [1206, 26] on span "Save" at bounding box center [1221, 25] width 30 height 15
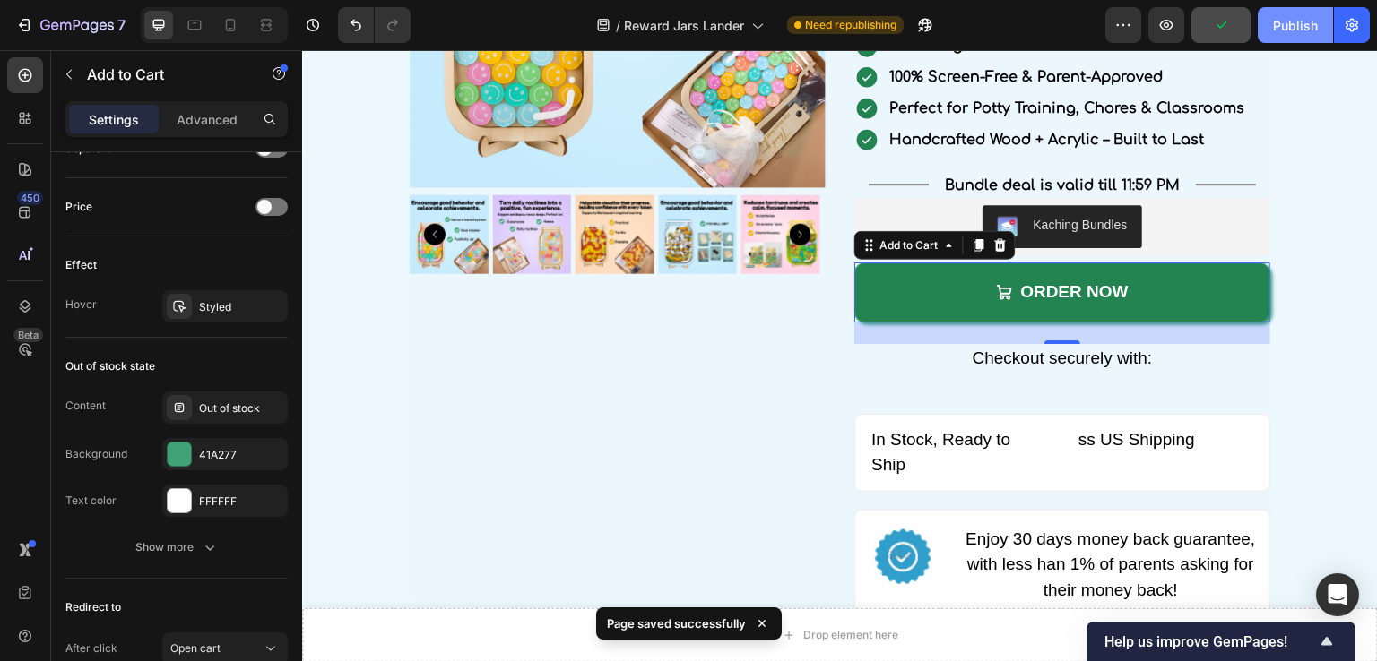
click at [1283, 26] on div "Publish" at bounding box center [1295, 25] width 45 height 19
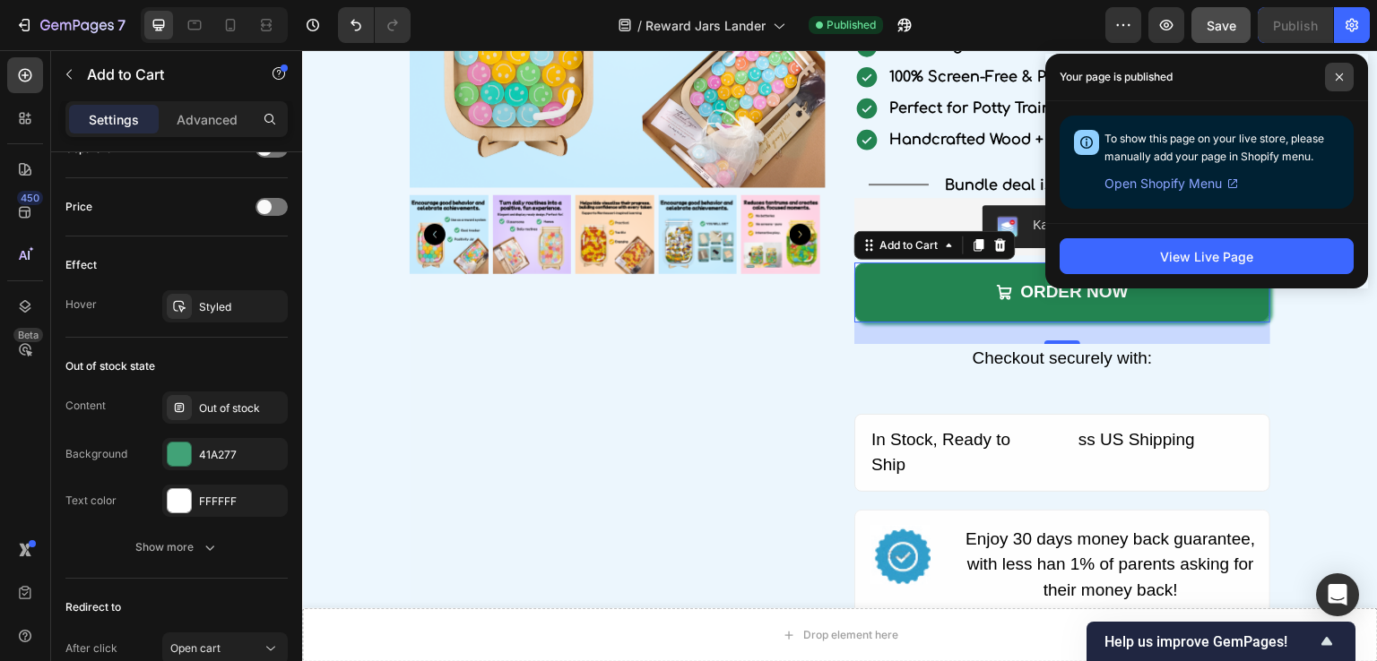
click at [1336, 84] on span at bounding box center [1339, 77] width 29 height 29
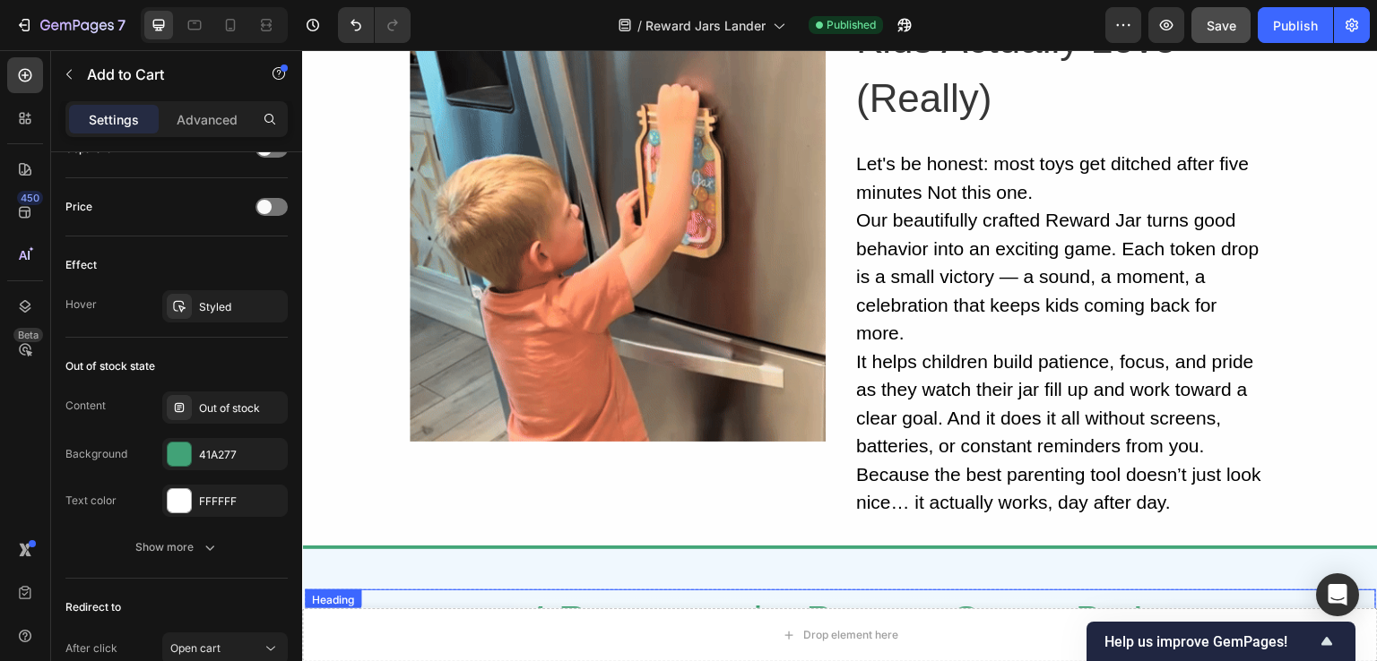
scroll to position [538, 0]
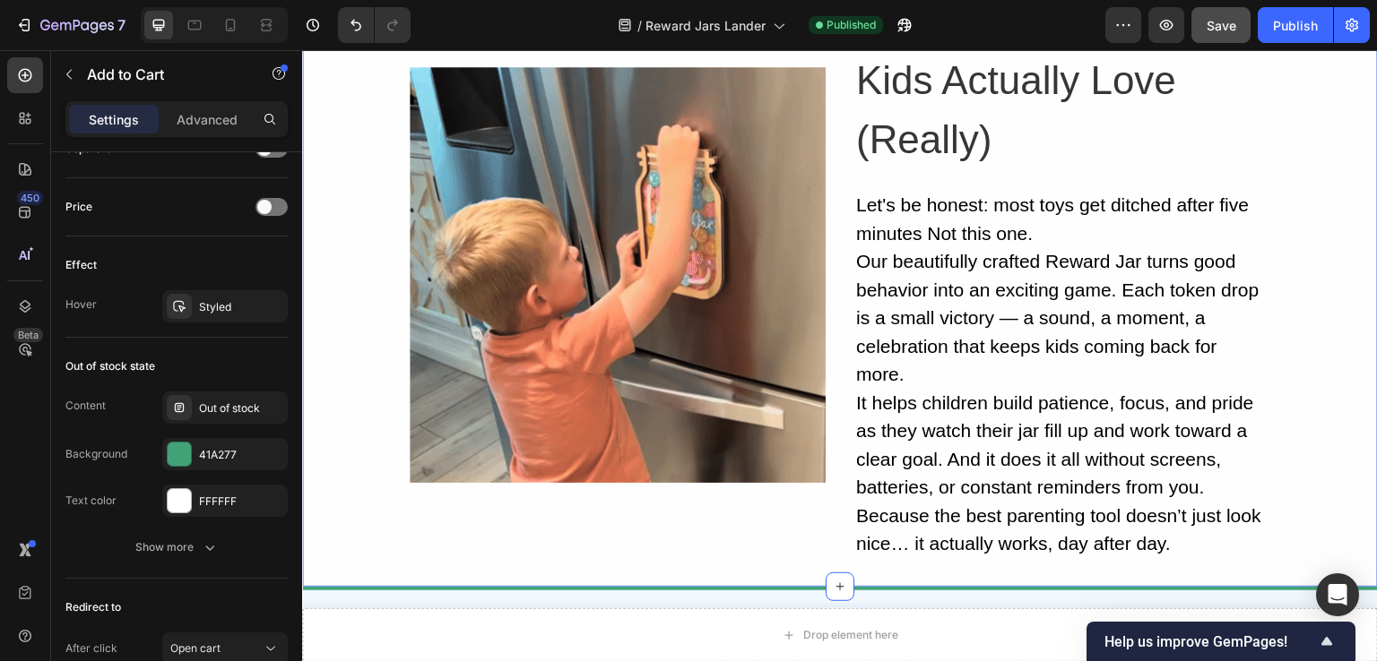
click at [384, 368] on div "Image A Reward System That Kids Actually Love (Really) Heading Let's be honest:…" at bounding box center [840, 275] width 1076 height 570
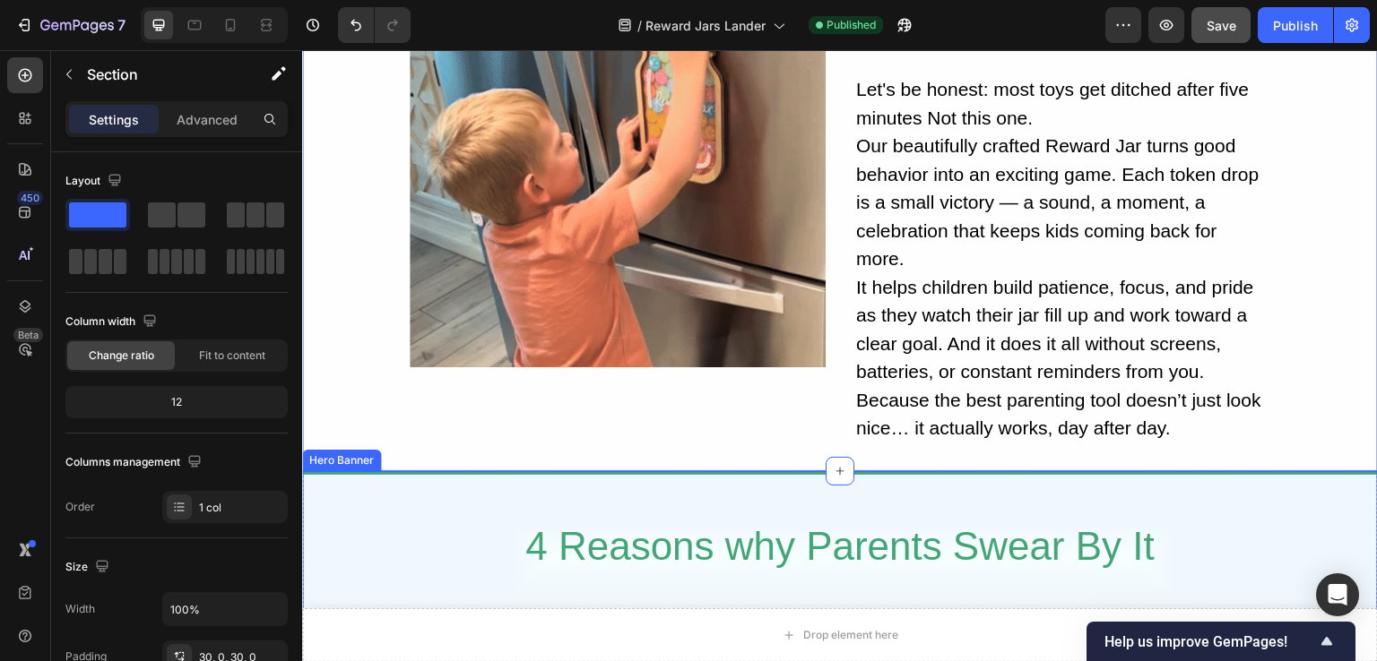
scroll to position [717, 0]
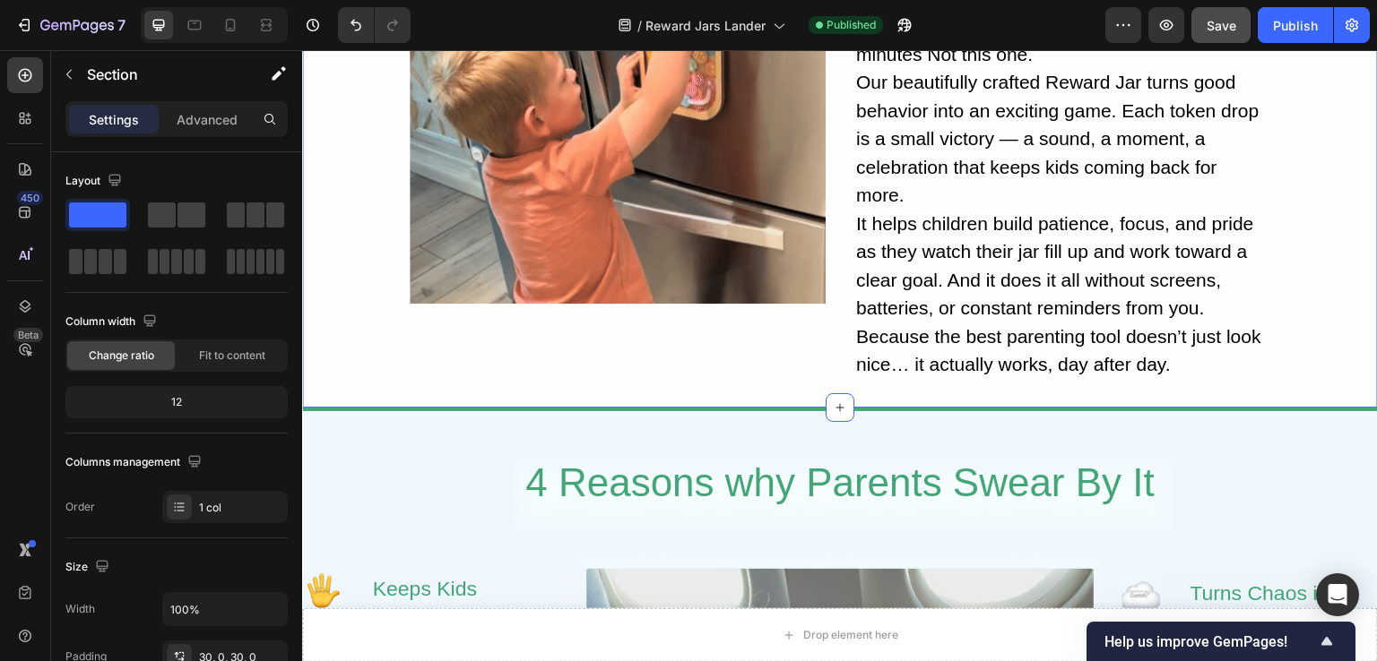
click at [366, 361] on div "Image A Reward System That Kids Actually Love (Really) Heading Let's be honest:…" at bounding box center [840, 96] width 1076 height 570
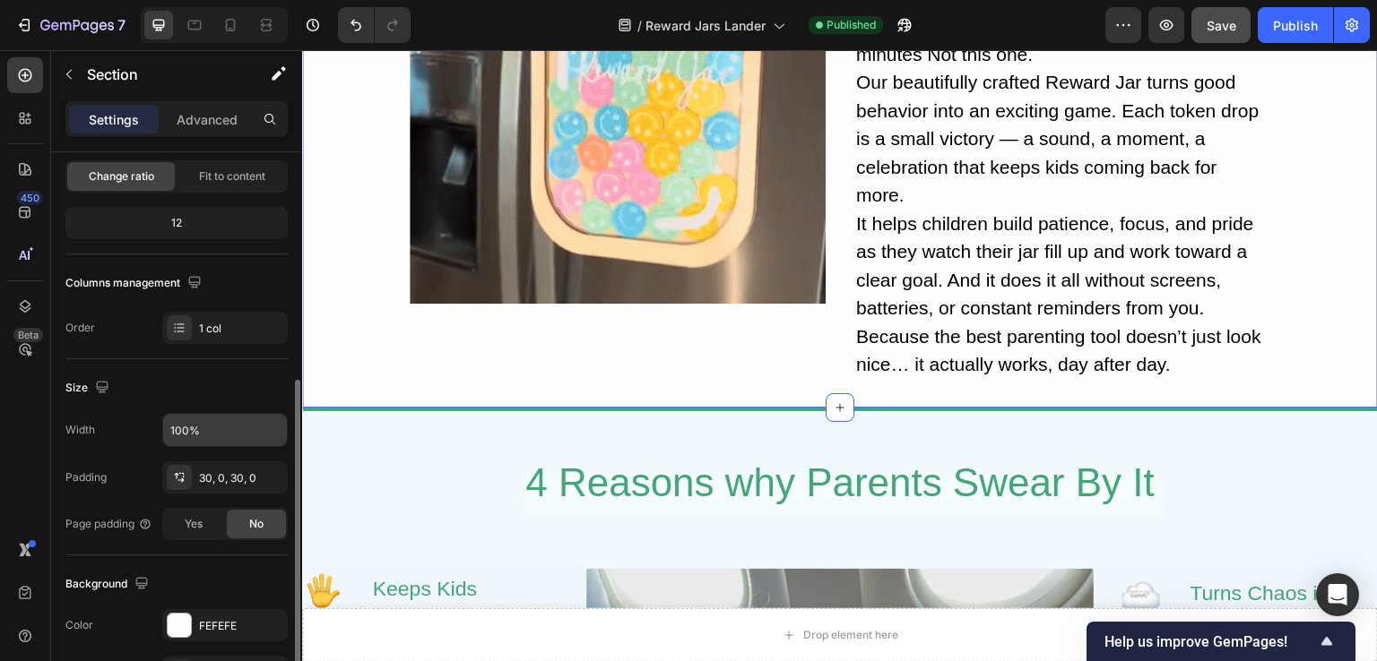
scroll to position [269, 0]
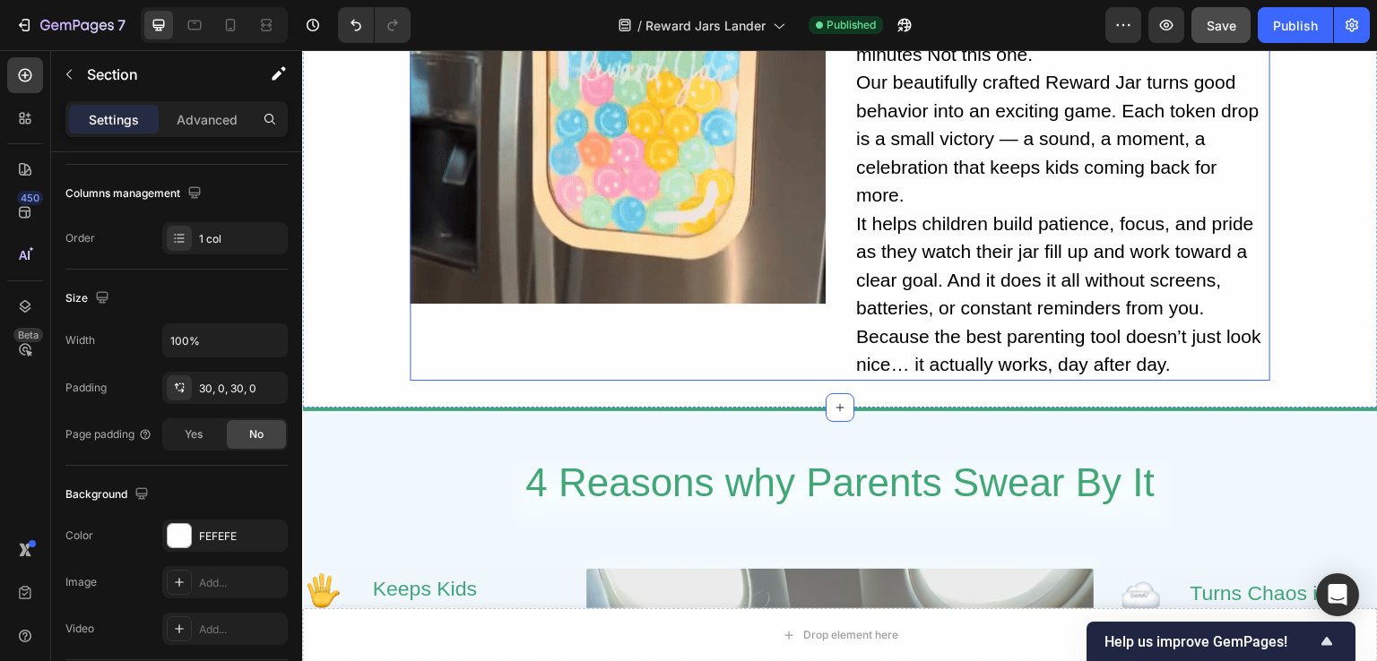
click at [434, 350] on div "Image" at bounding box center [618, 96] width 416 height 570
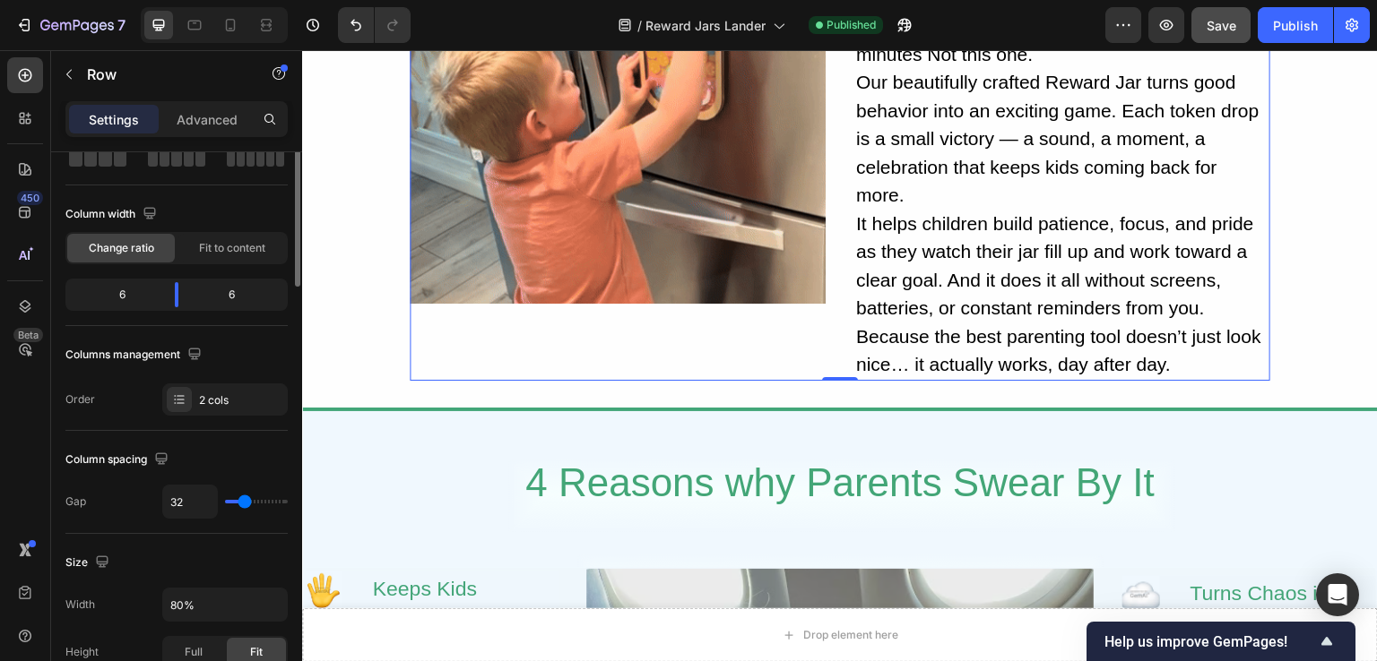
scroll to position [0, 0]
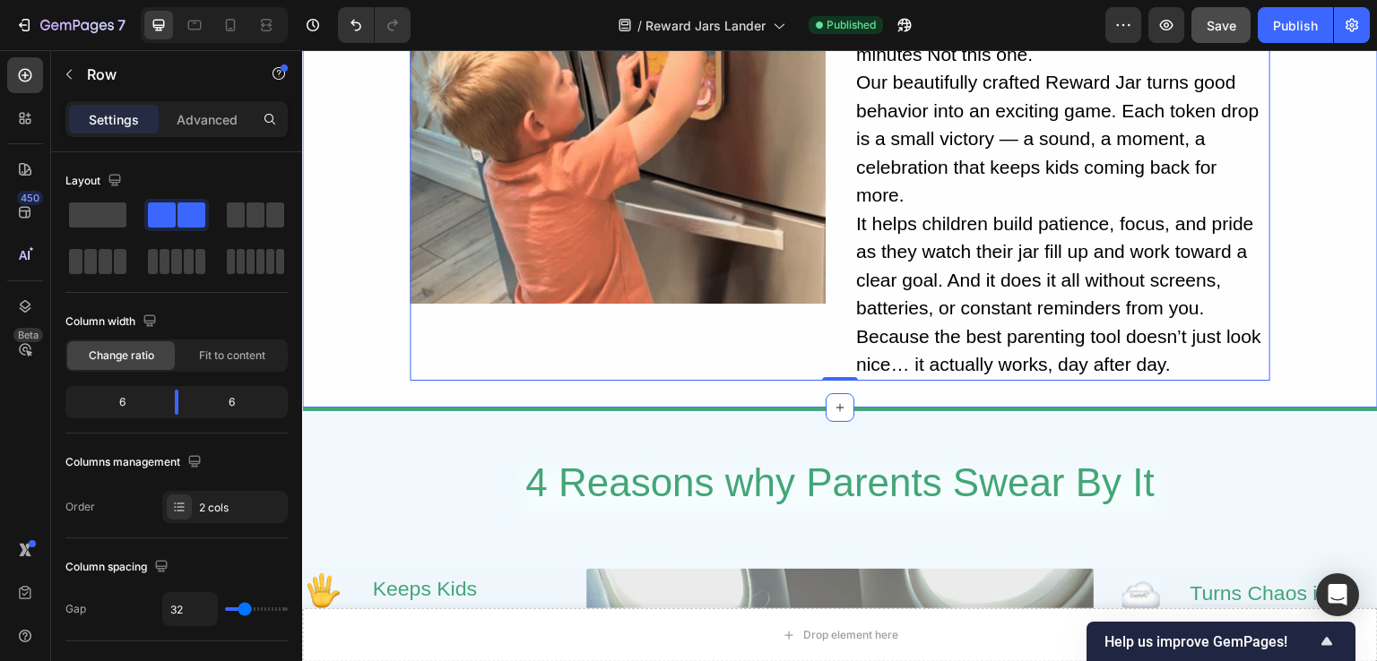
click at [321, 246] on div "Image A Reward System That Kids Actually Love (Really) Heading Let's be honest:…" at bounding box center [840, 96] width 1076 height 570
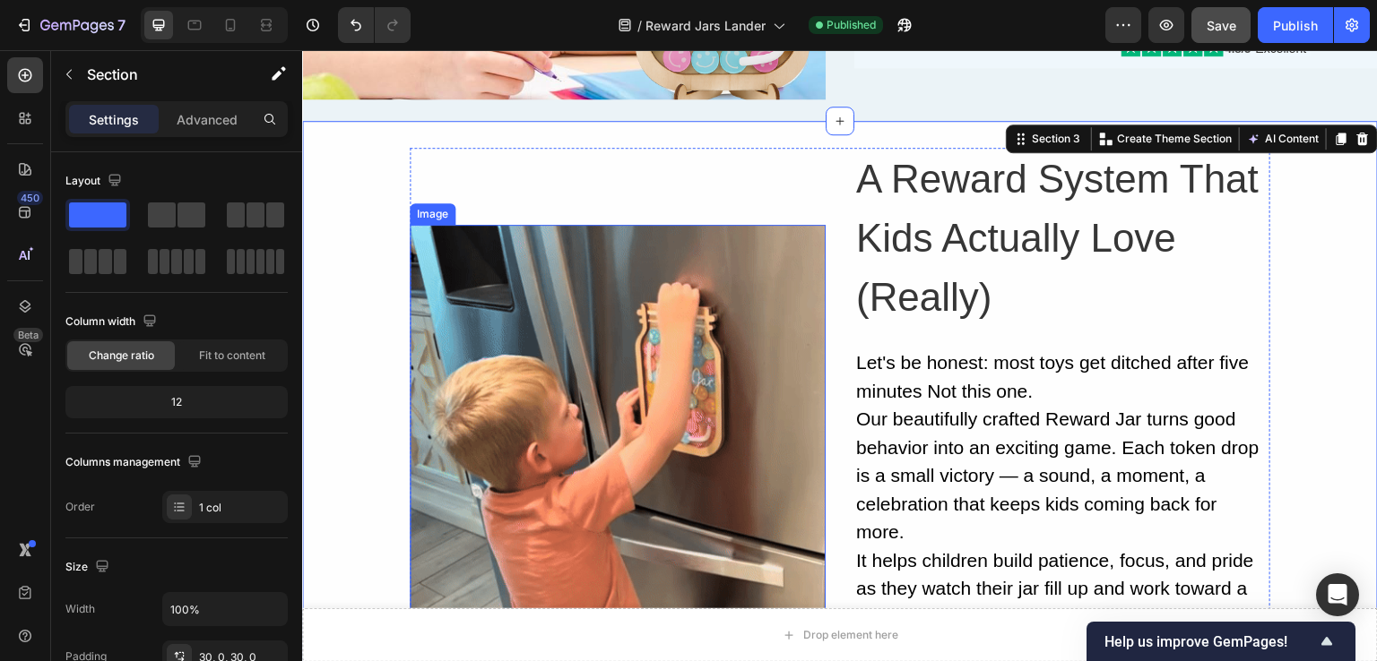
scroll to position [179, 0]
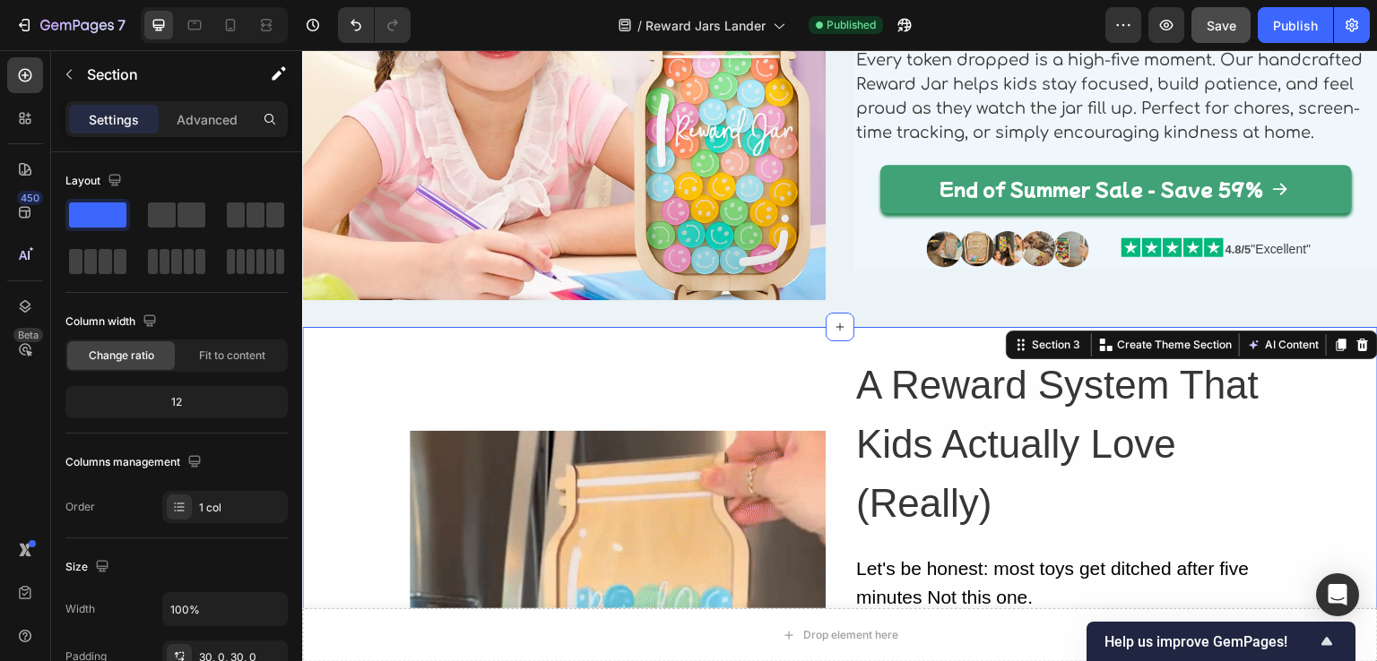
click at [1291, 384] on div "Image A Reward System That Kids Actually Love (Really) Heading Let's be honest:…" at bounding box center [840, 639] width 1076 height 570
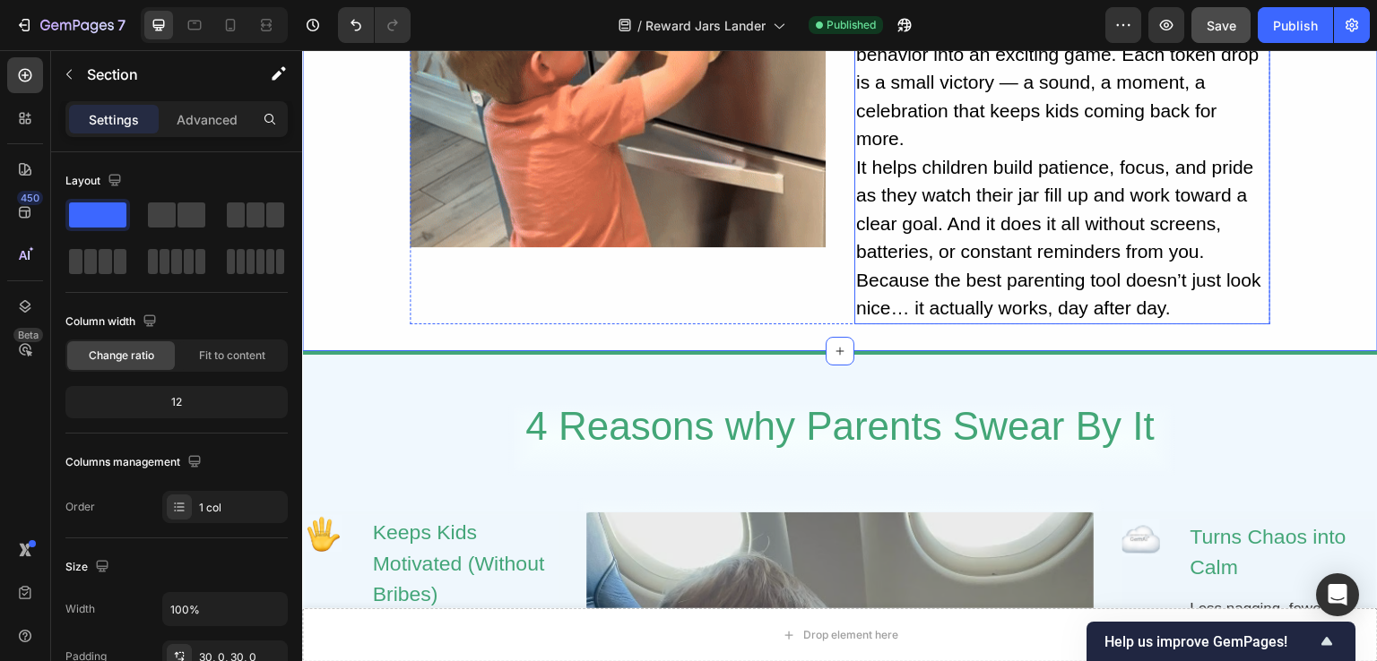
scroll to position [896, 0]
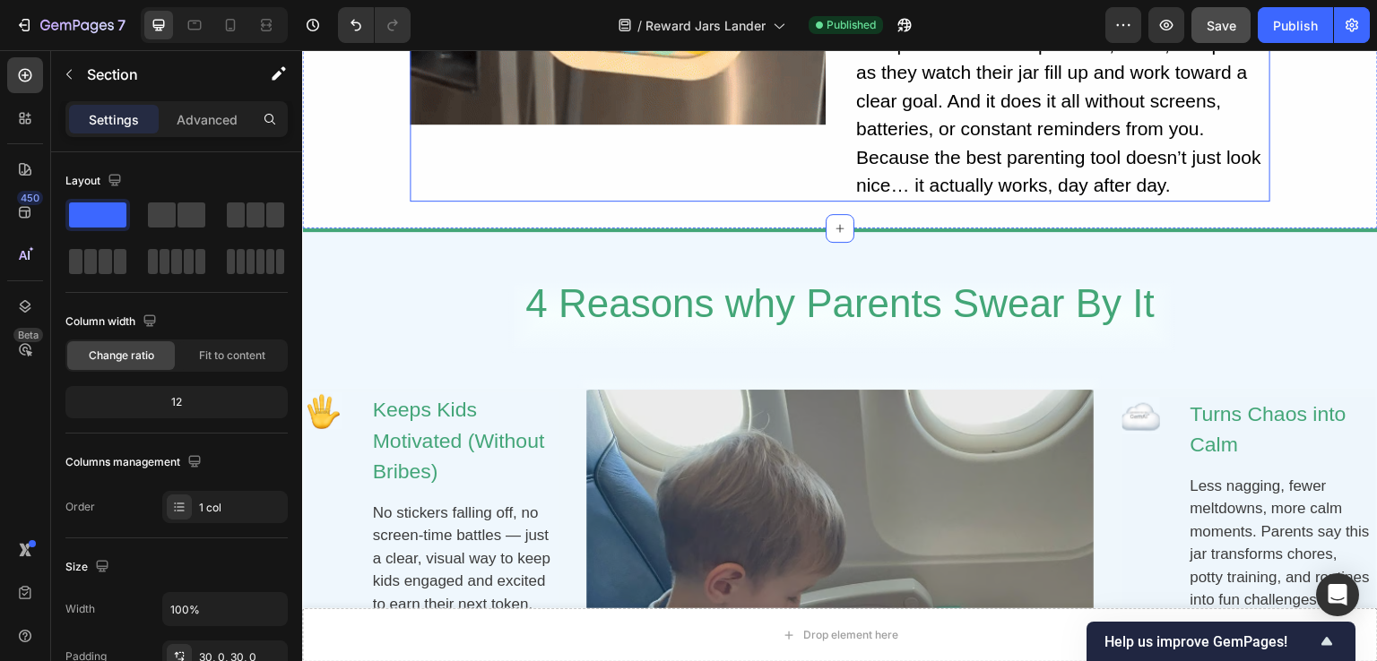
scroll to position [627, 0]
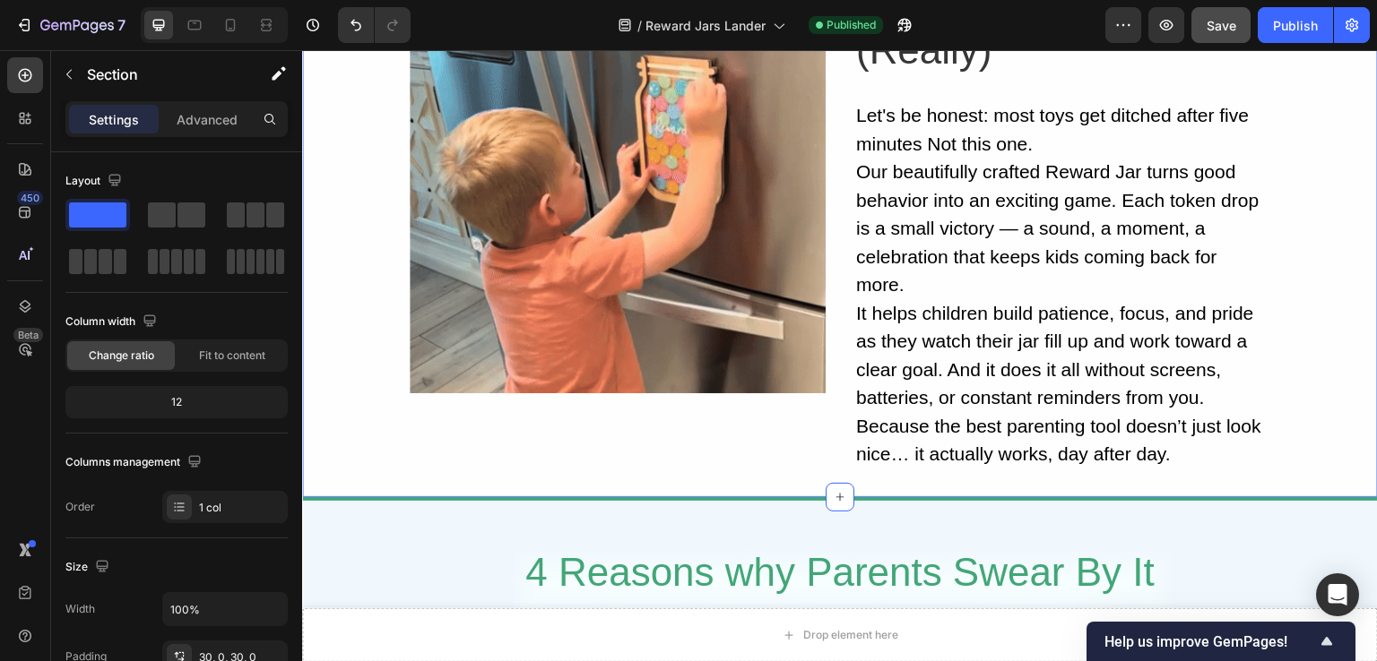
click at [330, 421] on div "Image A Reward System That Kids Actually Love (Really) Heading Let's be honest:…" at bounding box center [840, 186] width 1076 height 570
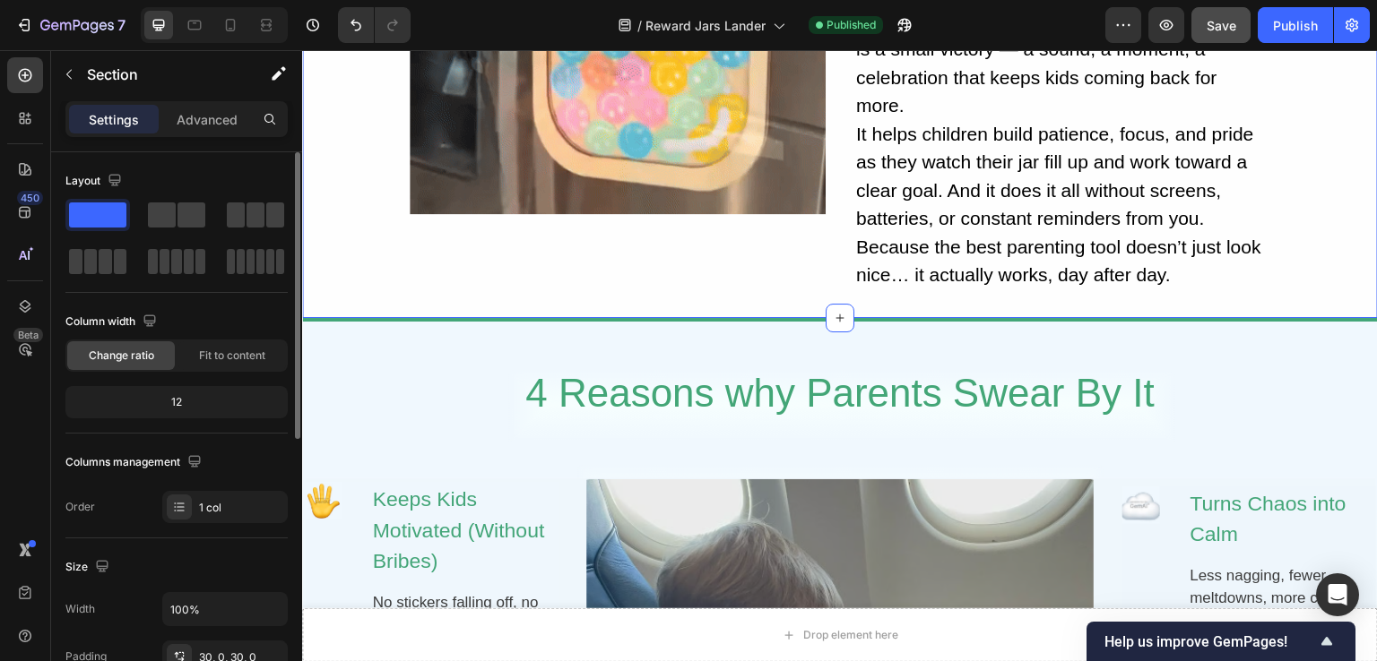
scroll to position [179, 0]
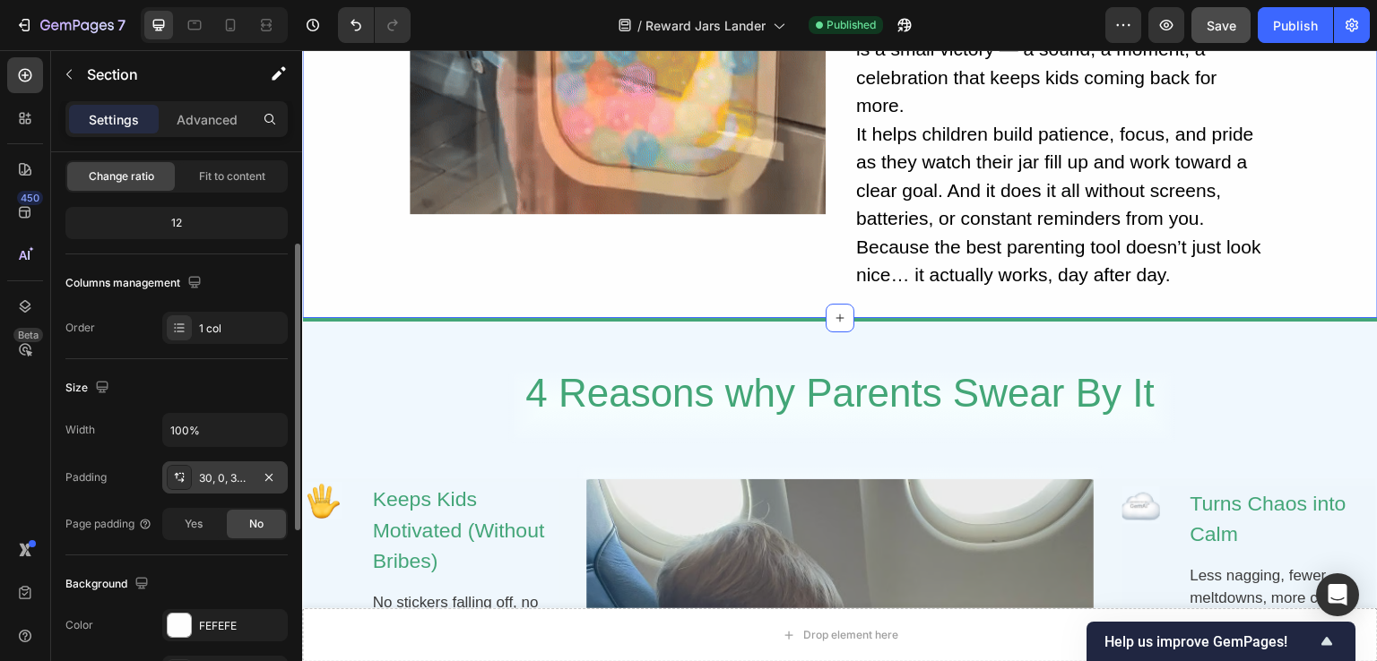
click at [200, 478] on div "30, 0, 30, 0" at bounding box center [225, 479] width 52 height 16
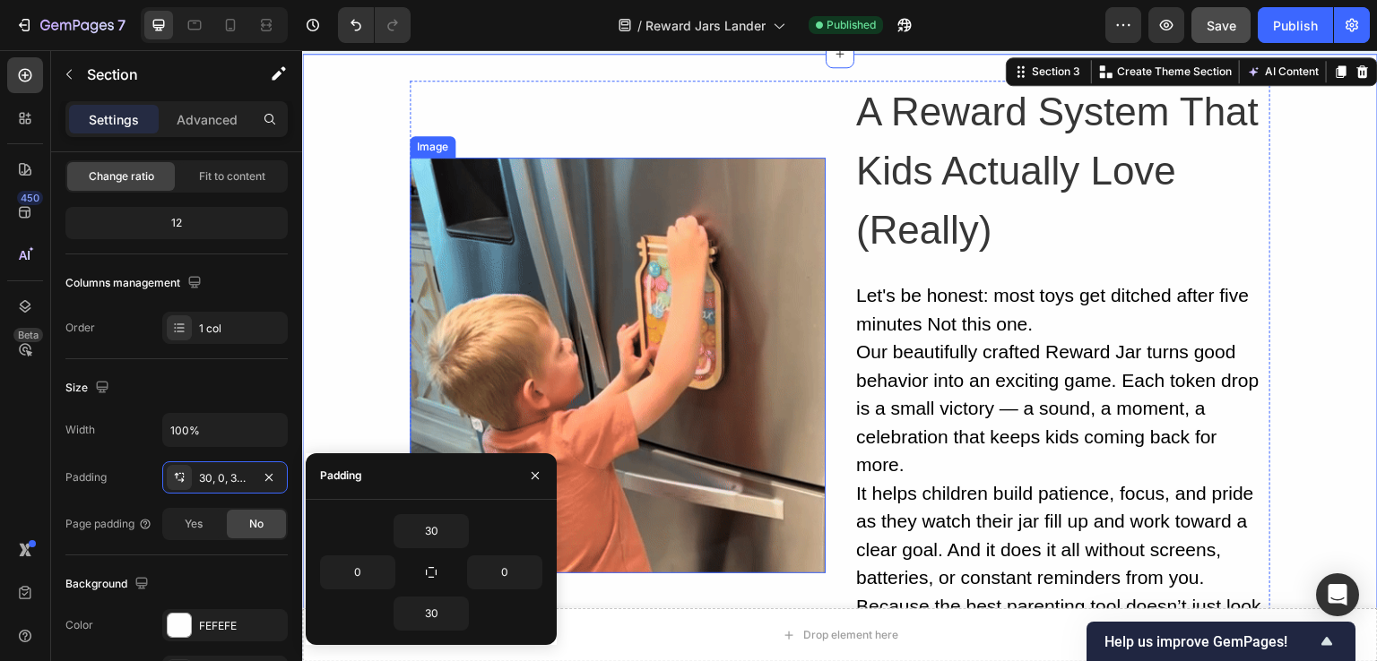
scroll to position [627, 0]
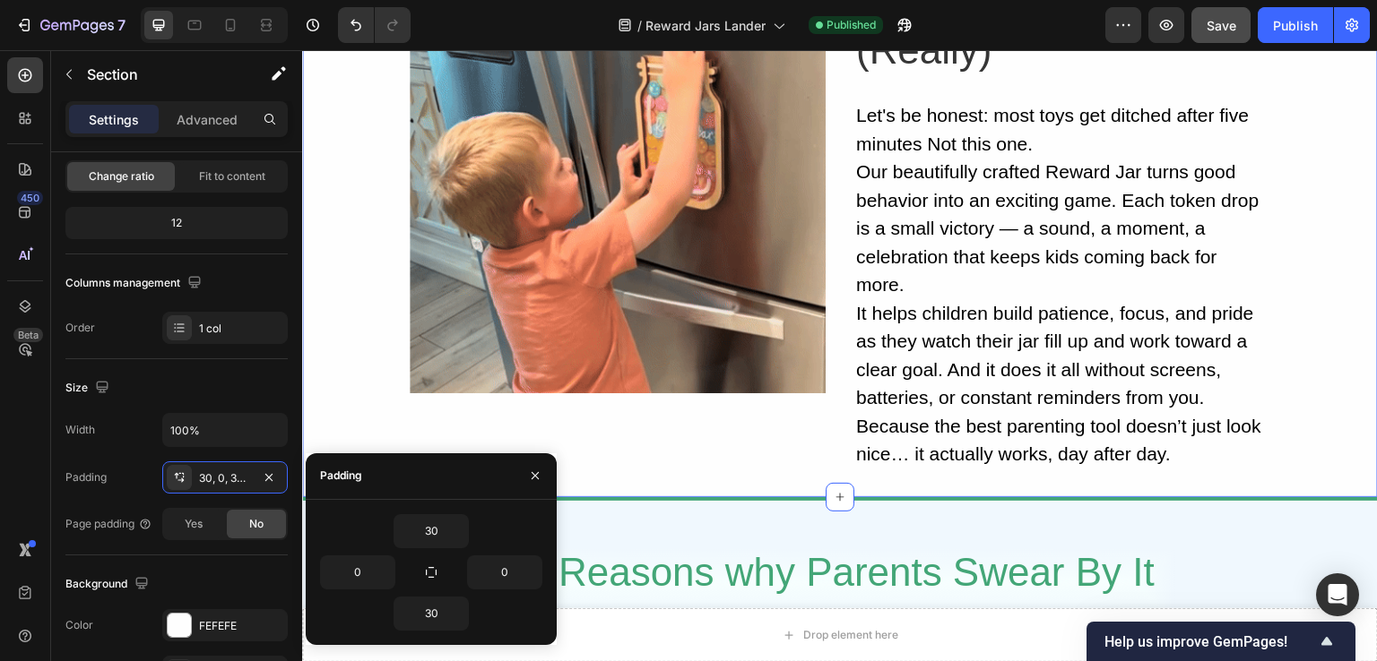
click at [1299, 357] on div "Image A Reward System That Kids Actually Love (Really) Heading Let's be honest:…" at bounding box center [840, 186] width 1076 height 570
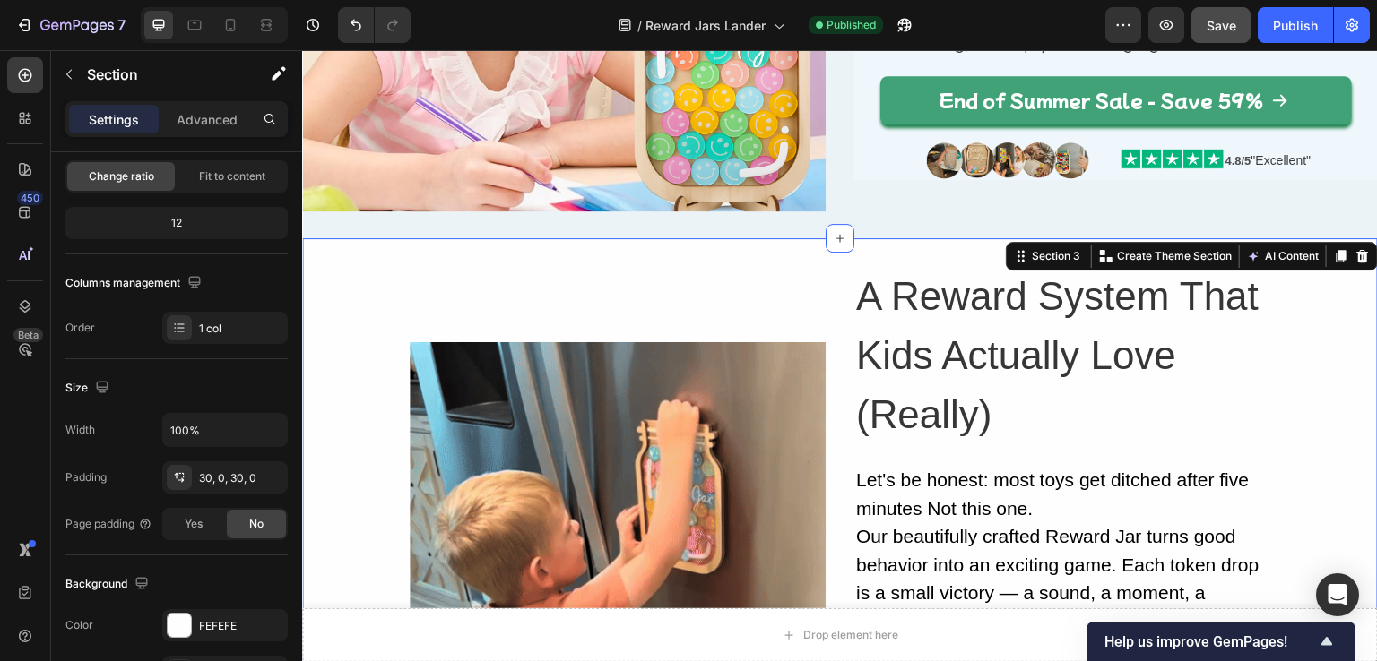
scroll to position [269, 0]
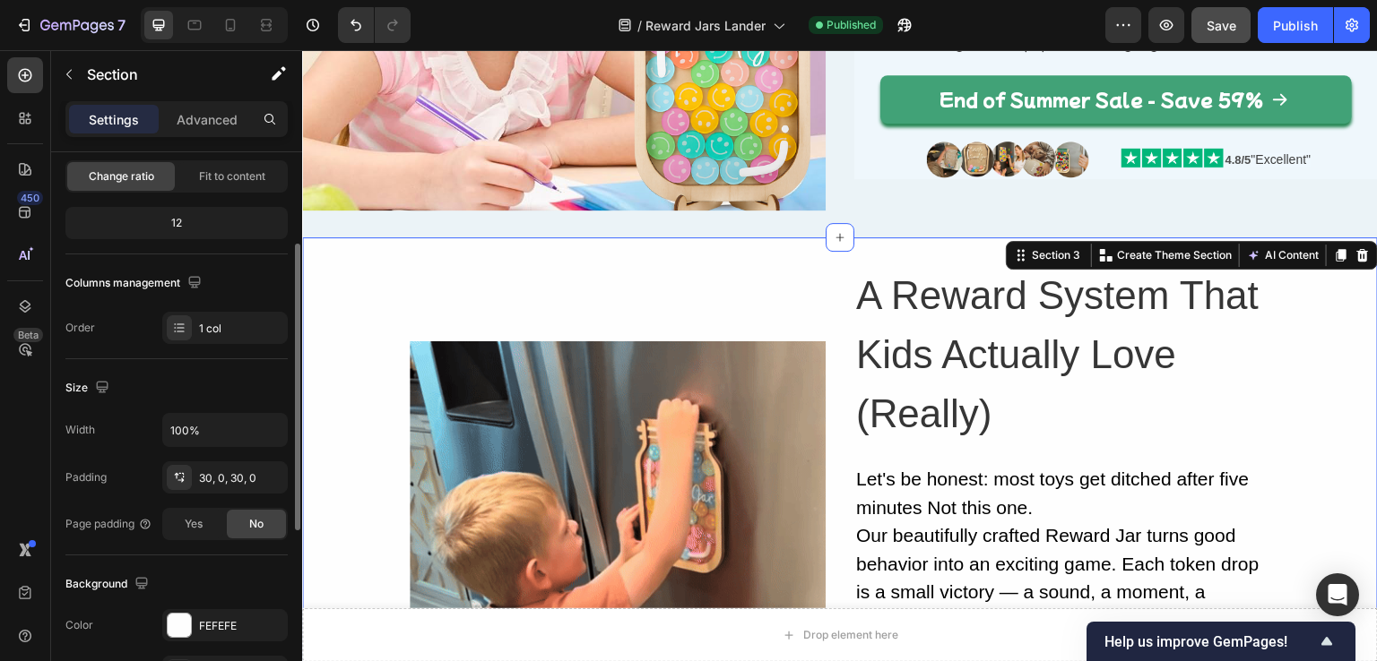
click at [206, 223] on div "12" at bounding box center [176, 223] width 215 height 25
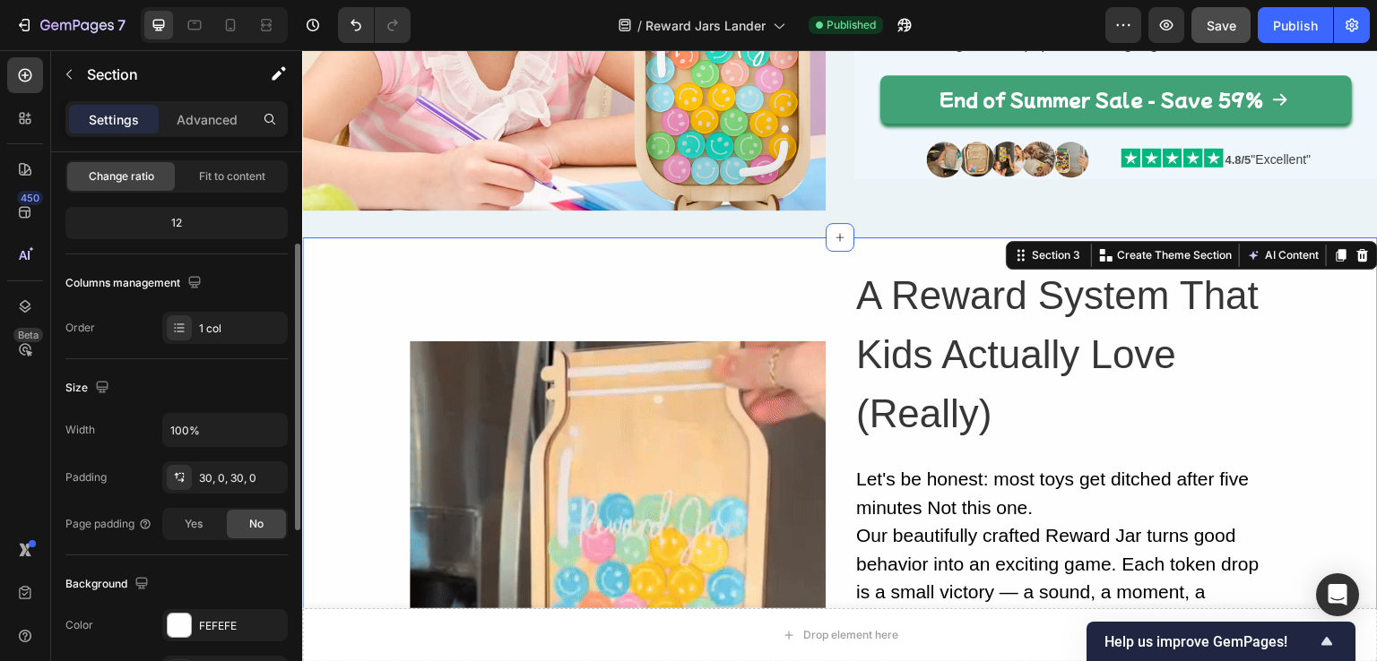
scroll to position [359, 0]
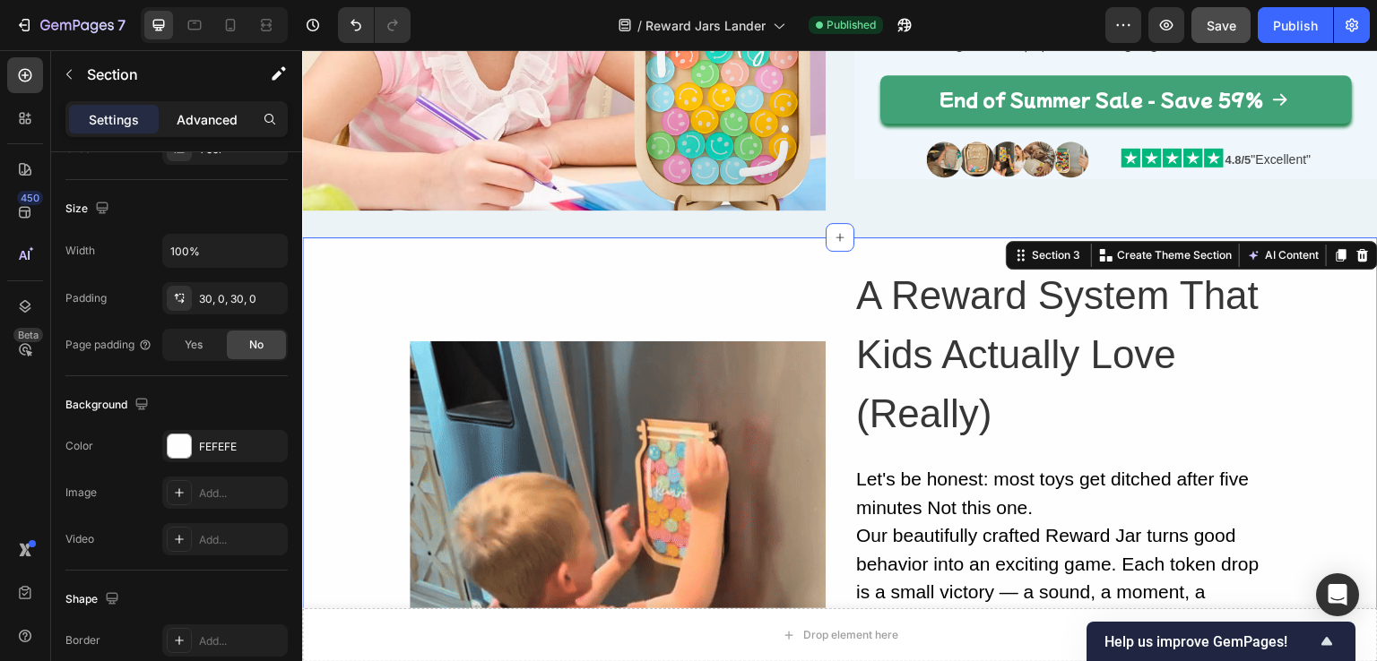
click at [197, 117] on p "Advanced" at bounding box center [207, 119] width 61 height 19
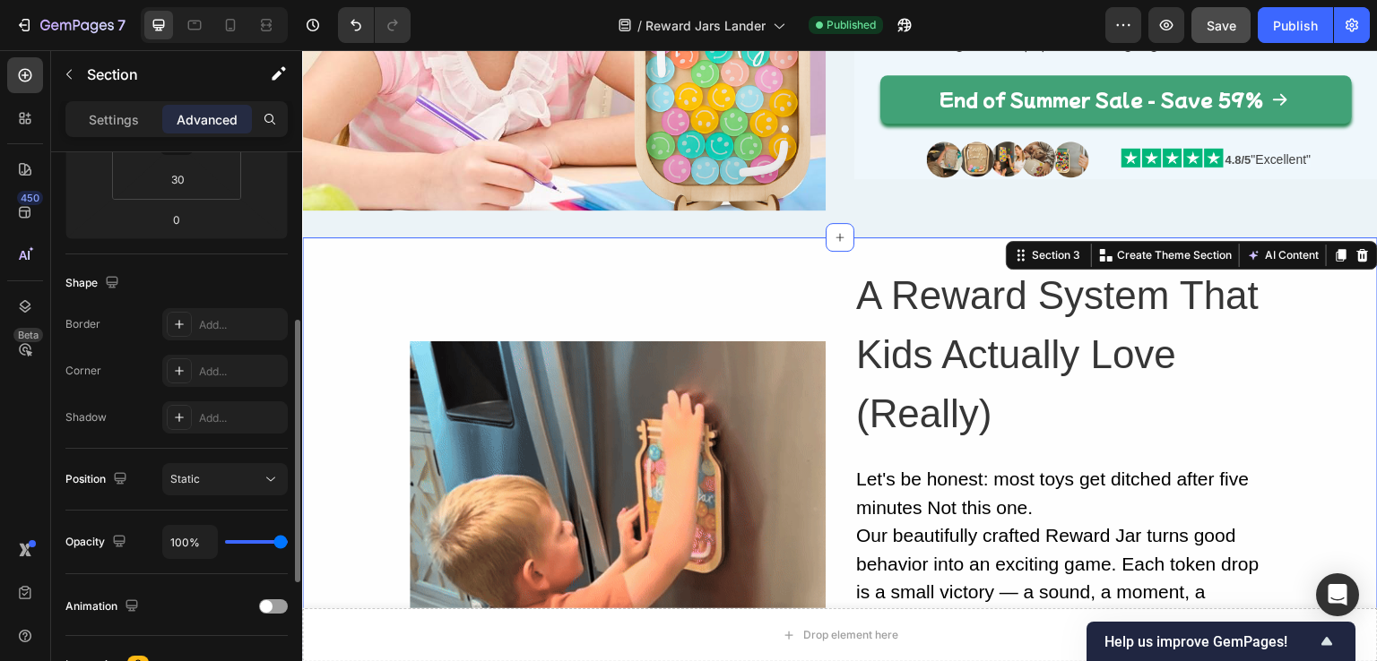
scroll to position [90, 0]
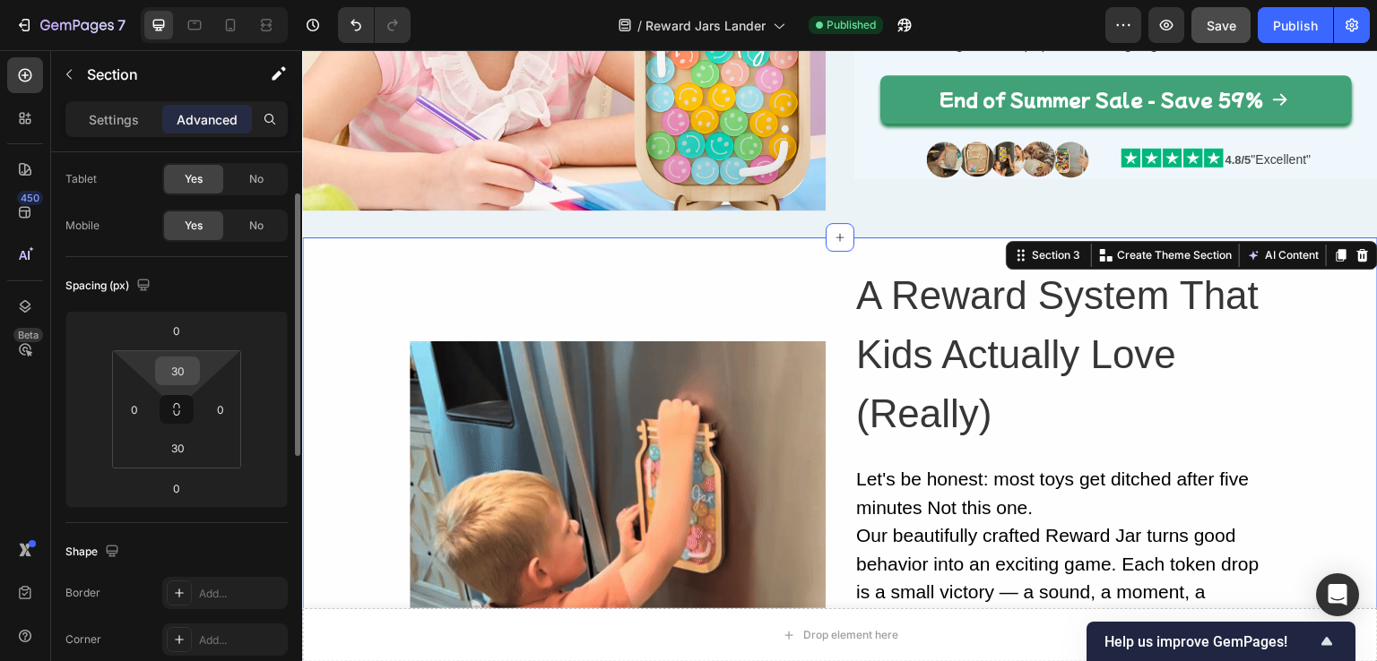
click at [194, 377] on input "30" at bounding box center [178, 371] width 36 height 27
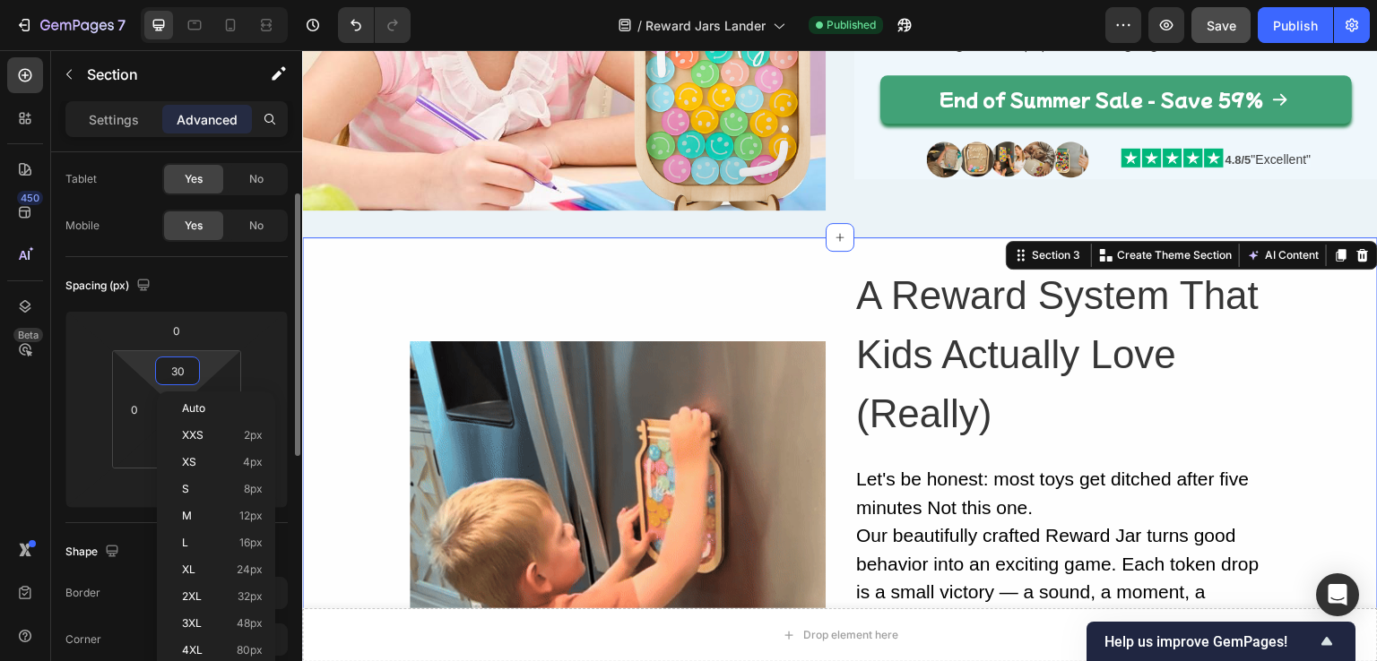
click at [194, 377] on input "30" at bounding box center [178, 371] width 36 height 27
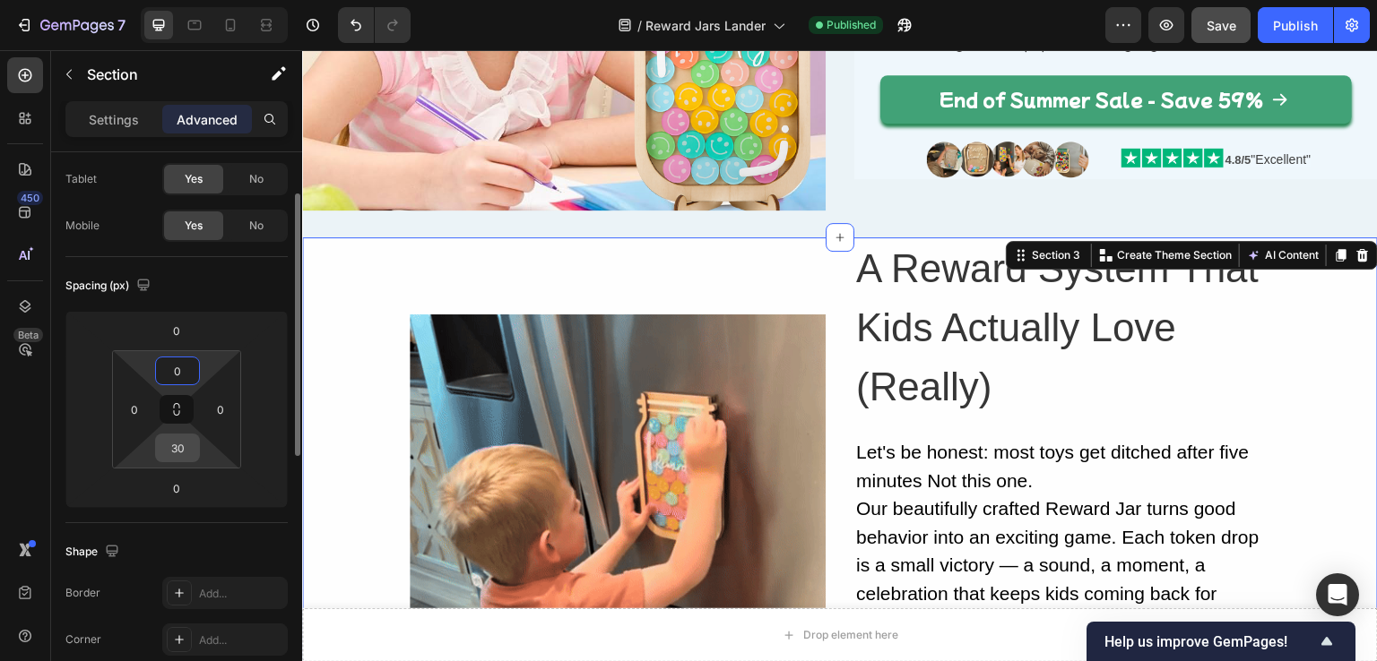
type input "0"
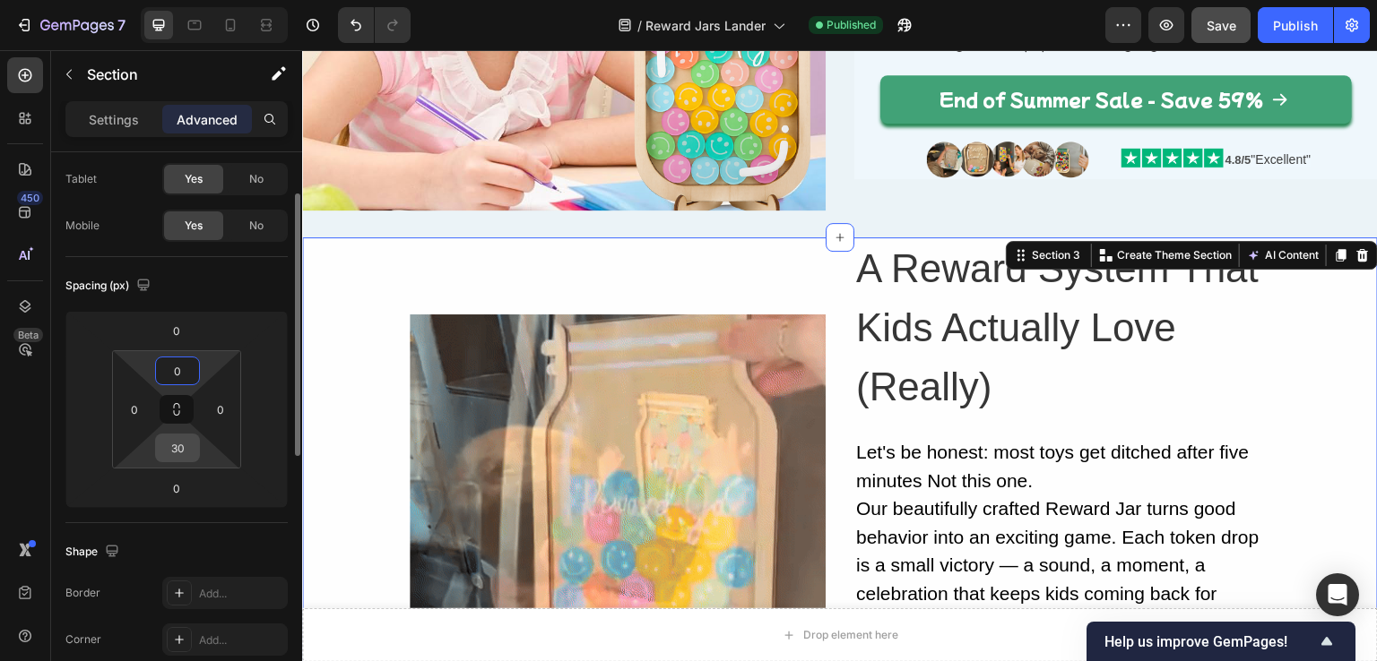
click at [177, 454] on input "30" at bounding box center [178, 448] width 36 height 27
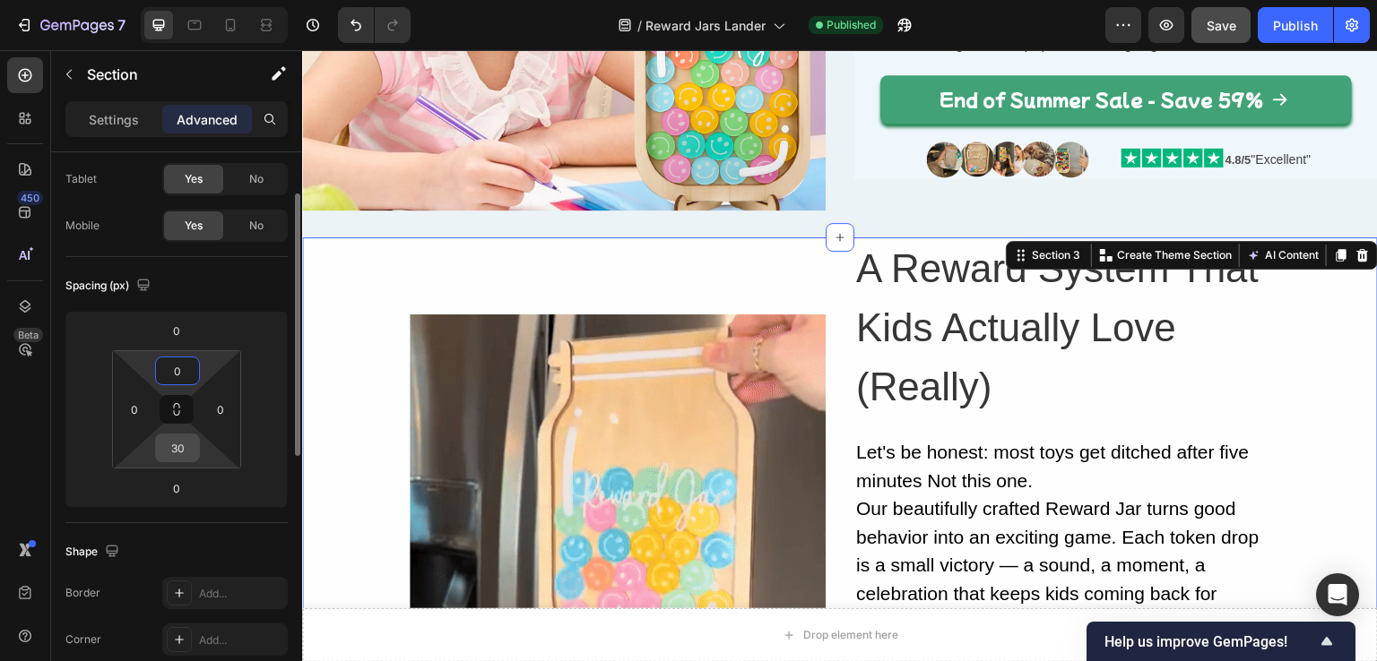
click at [178, 454] on input "30" at bounding box center [178, 448] width 36 height 27
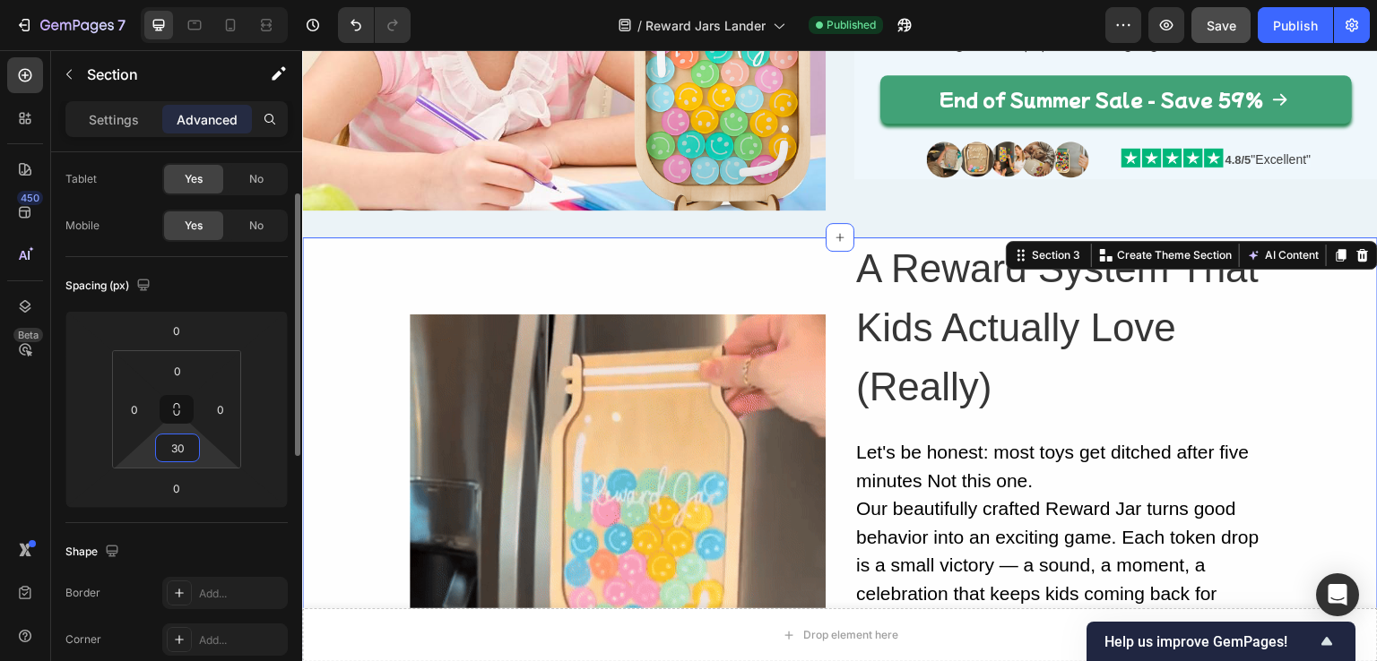
type input "0"
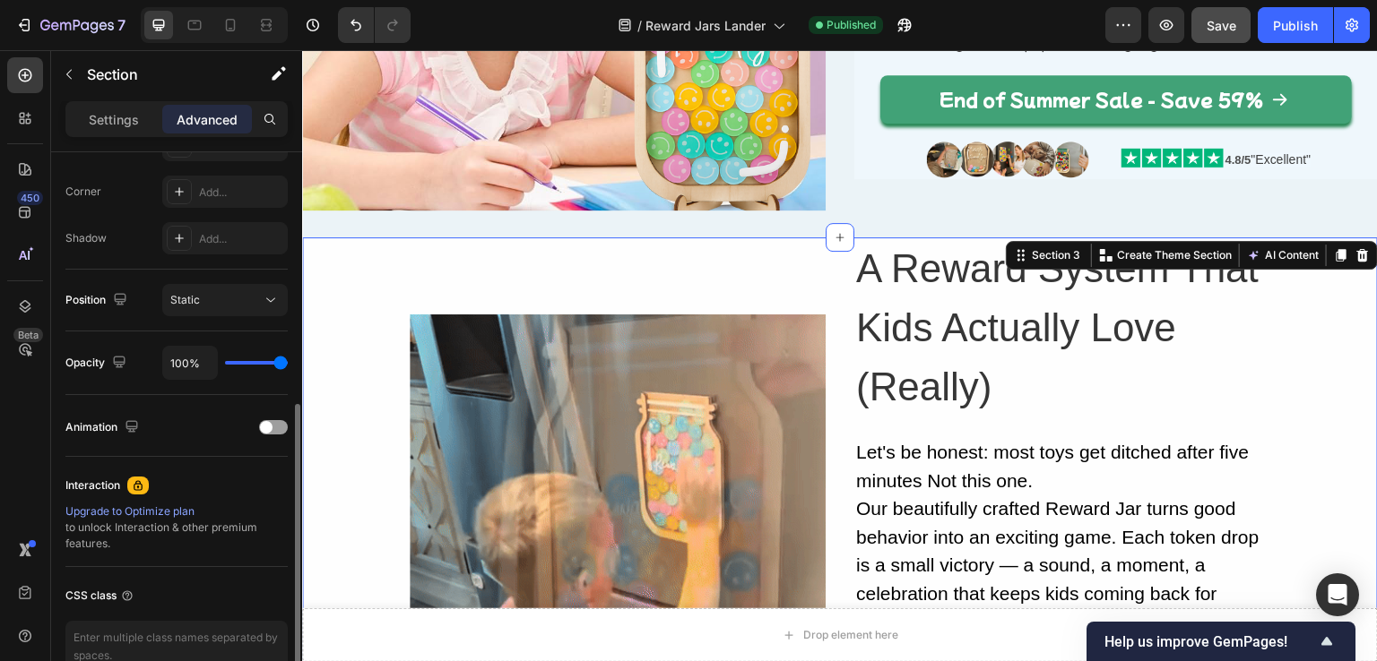
scroll to position [269, 0]
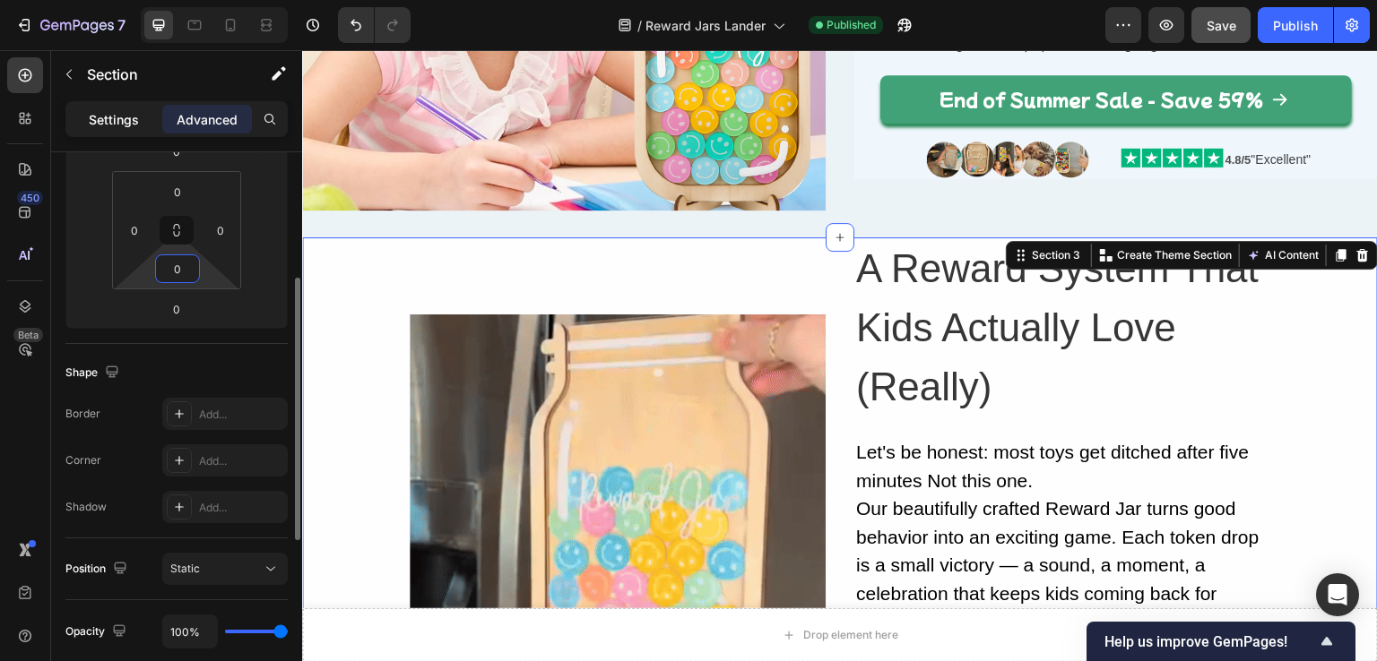
click at [122, 123] on p "Settings" at bounding box center [114, 119] width 50 height 19
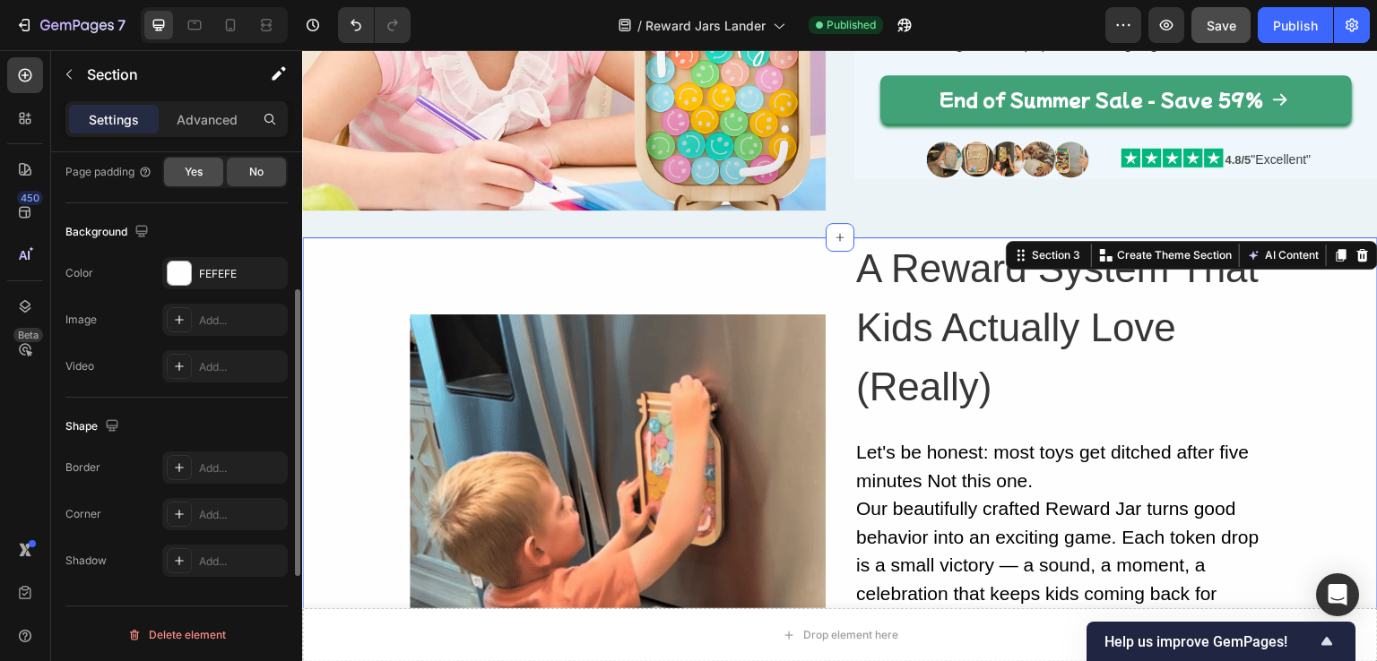
scroll to position [442, 0]
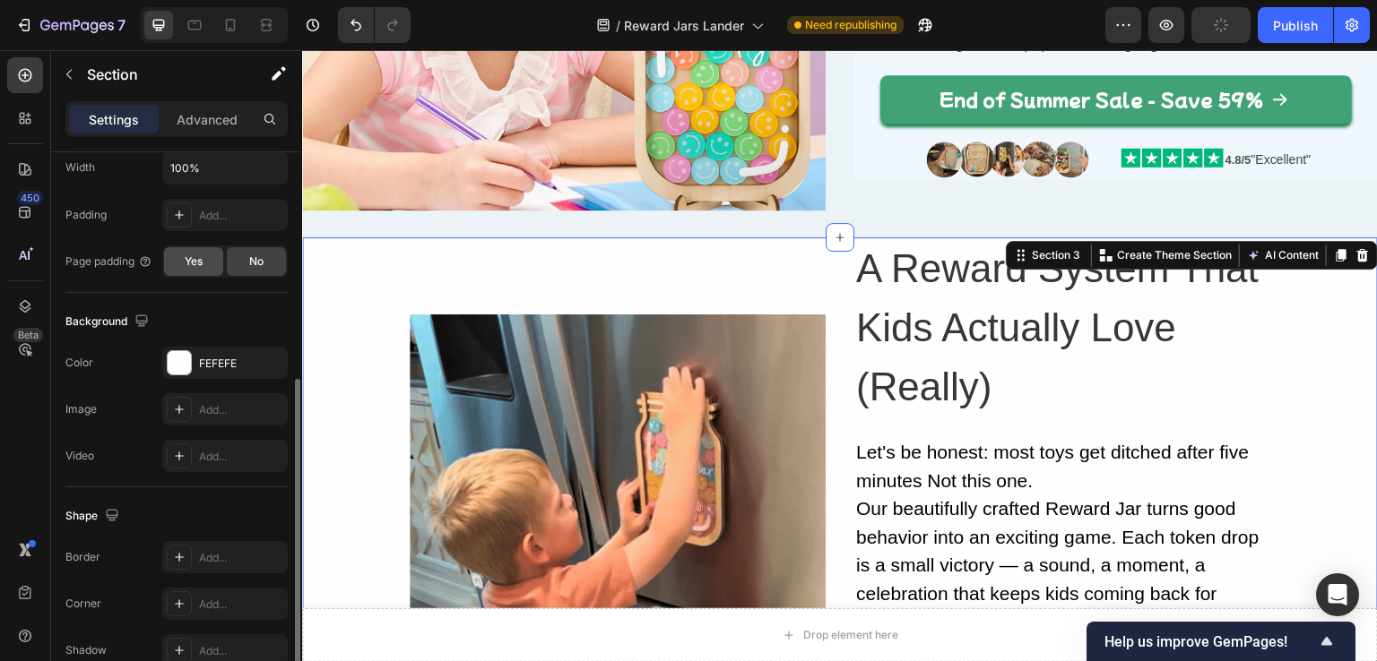
click at [186, 263] on span "Yes" at bounding box center [194, 262] width 18 height 16
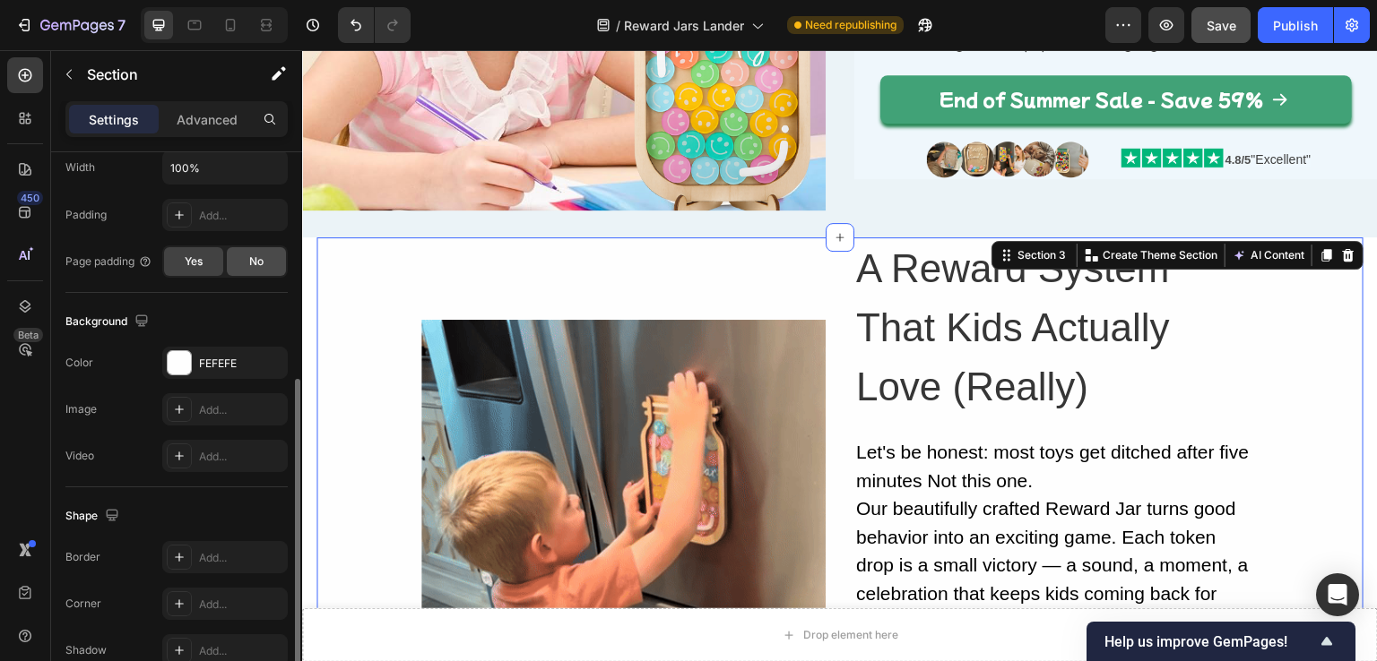
click at [247, 255] on div "No" at bounding box center [256, 261] width 59 height 29
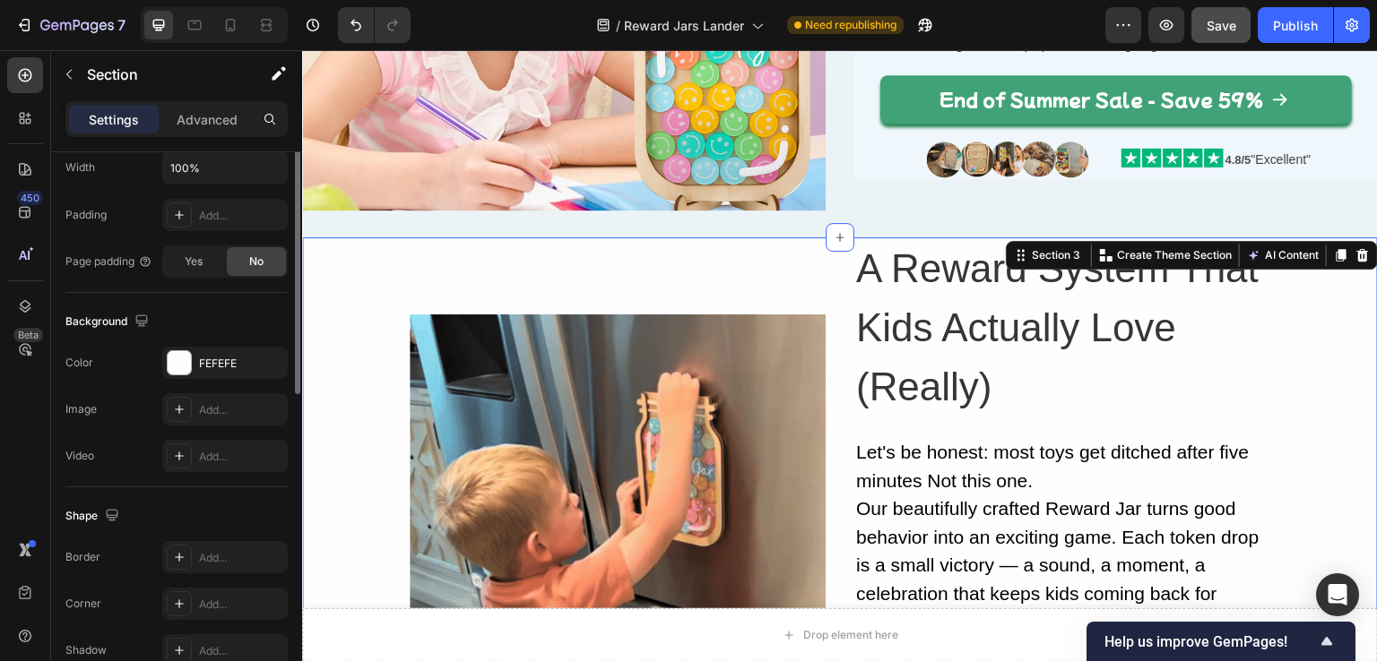
scroll to position [263, 0]
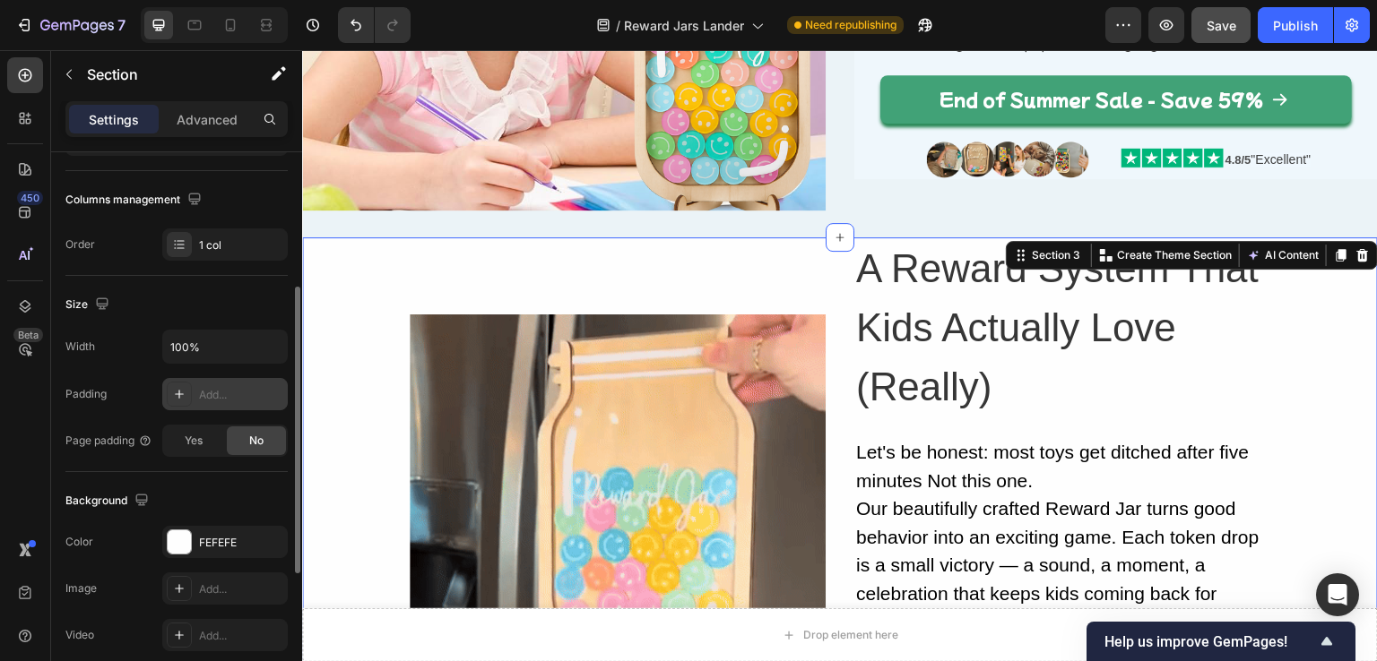
click at [214, 392] on div "Add..." at bounding box center [241, 395] width 84 height 16
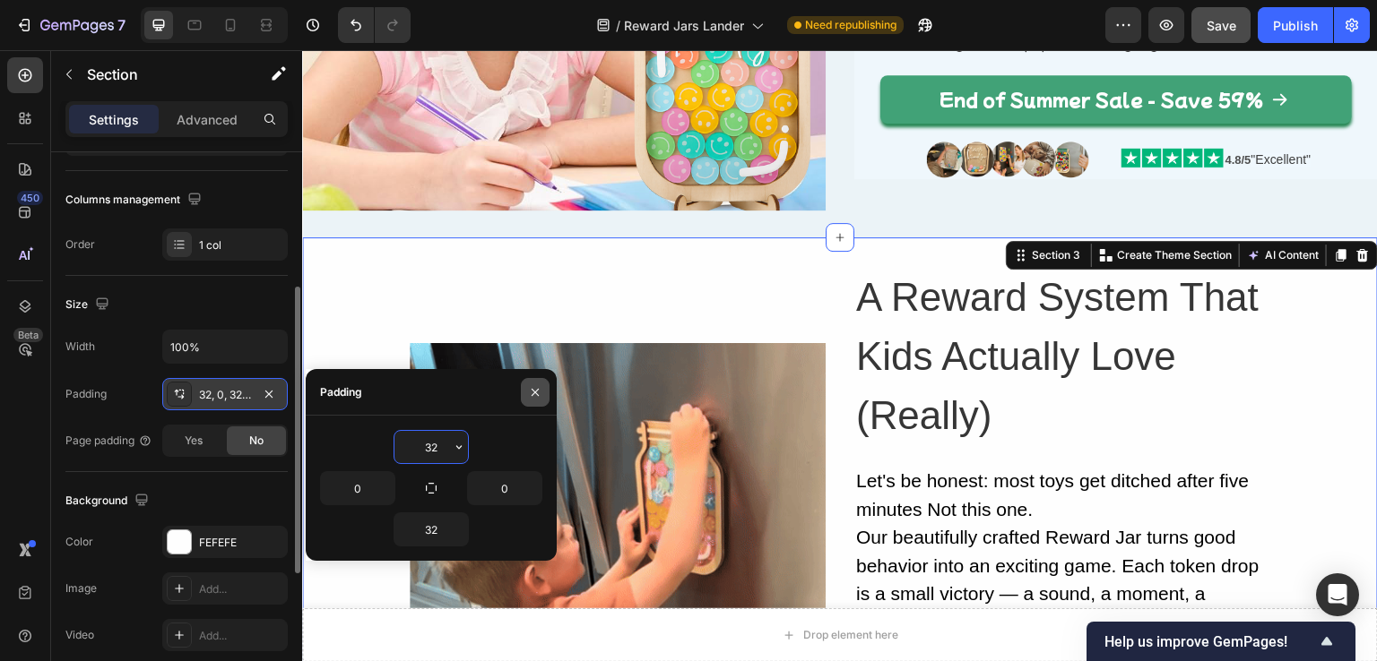
click at [531, 391] on icon "button" at bounding box center [535, 392] width 14 height 14
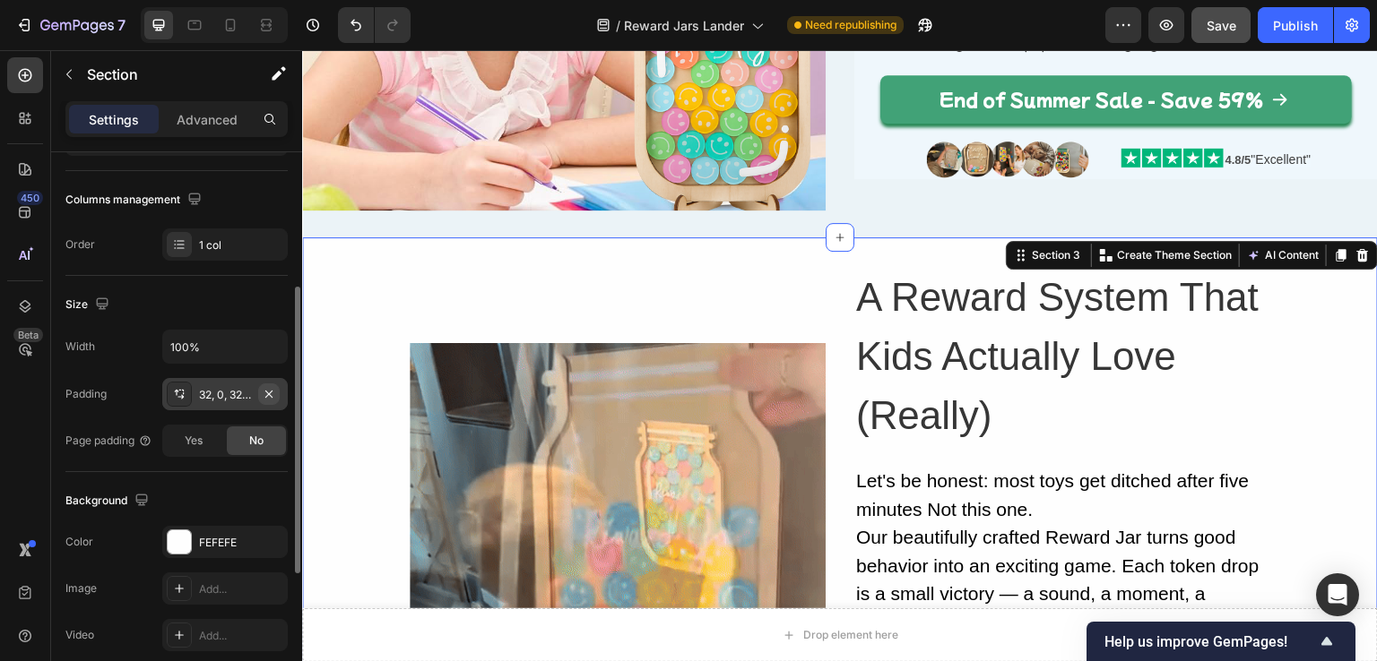
click at [272, 393] on icon "button" at bounding box center [269, 394] width 14 height 14
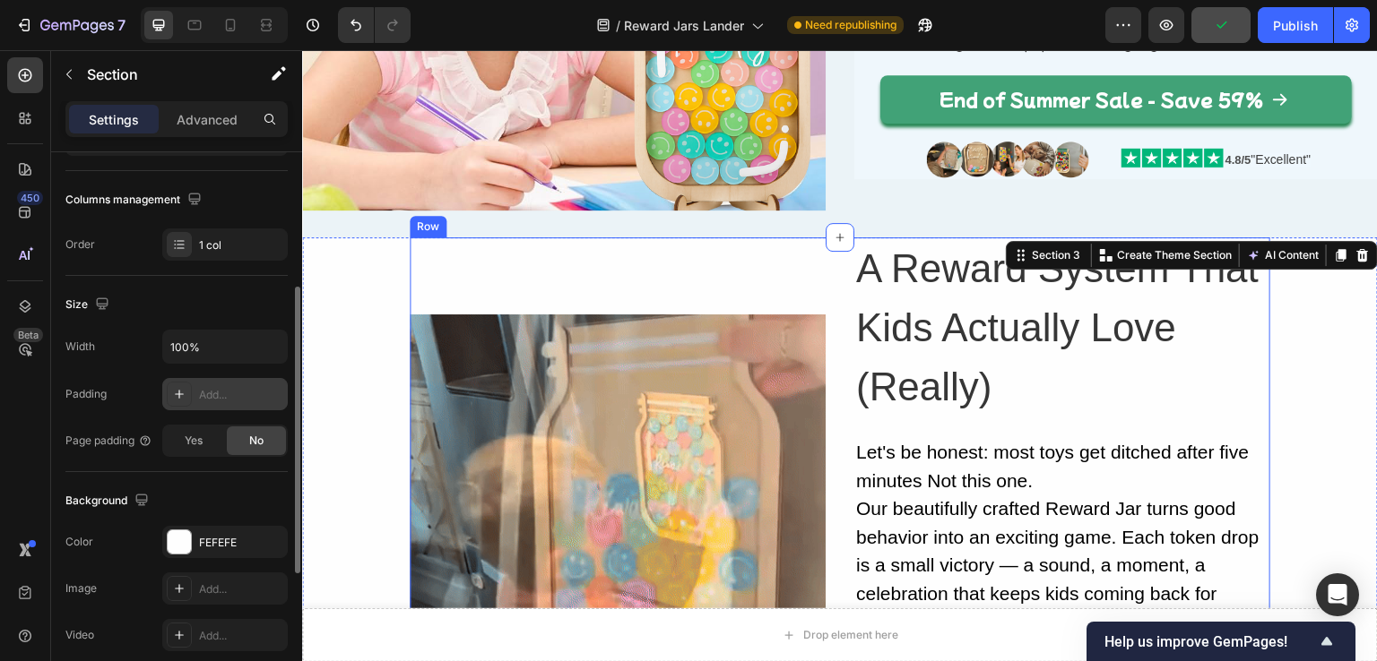
click at [490, 292] on div "Image" at bounding box center [618, 523] width 416 height 570
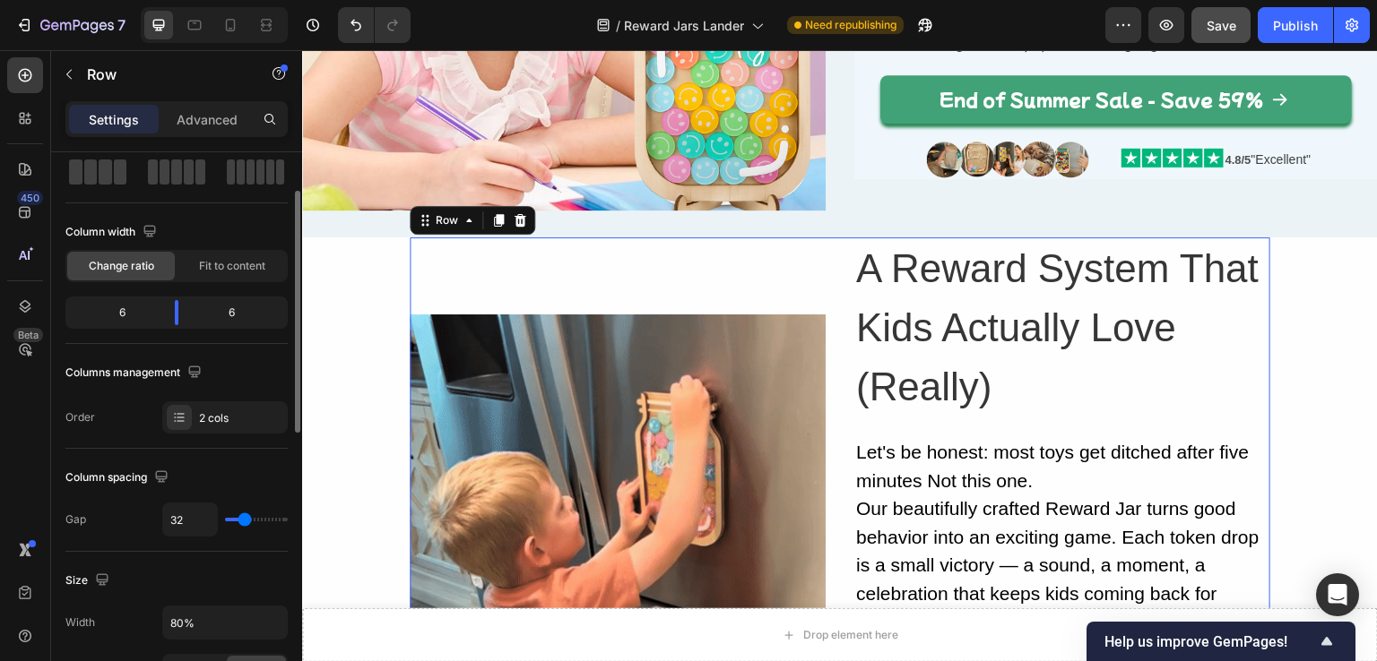
scroll to position [0, 0]
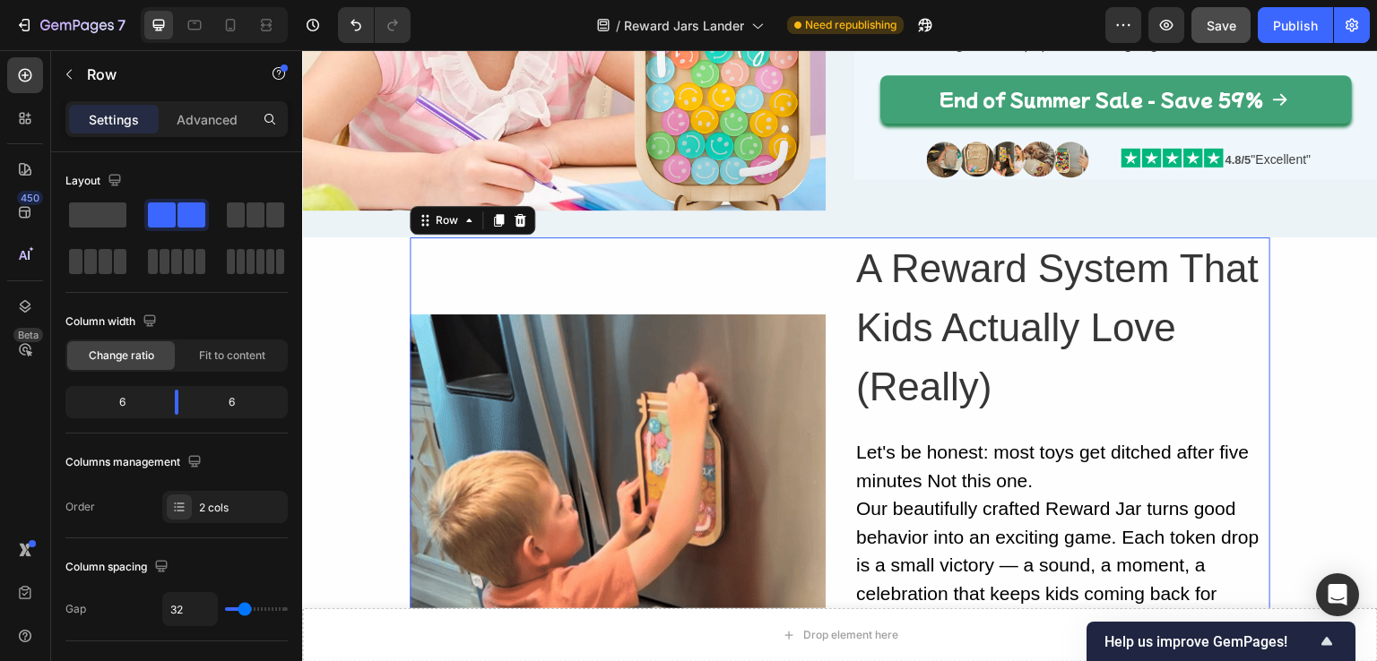
click at [486, 265] on div "Image" at bounding box center [618, 523] width 416 height 570
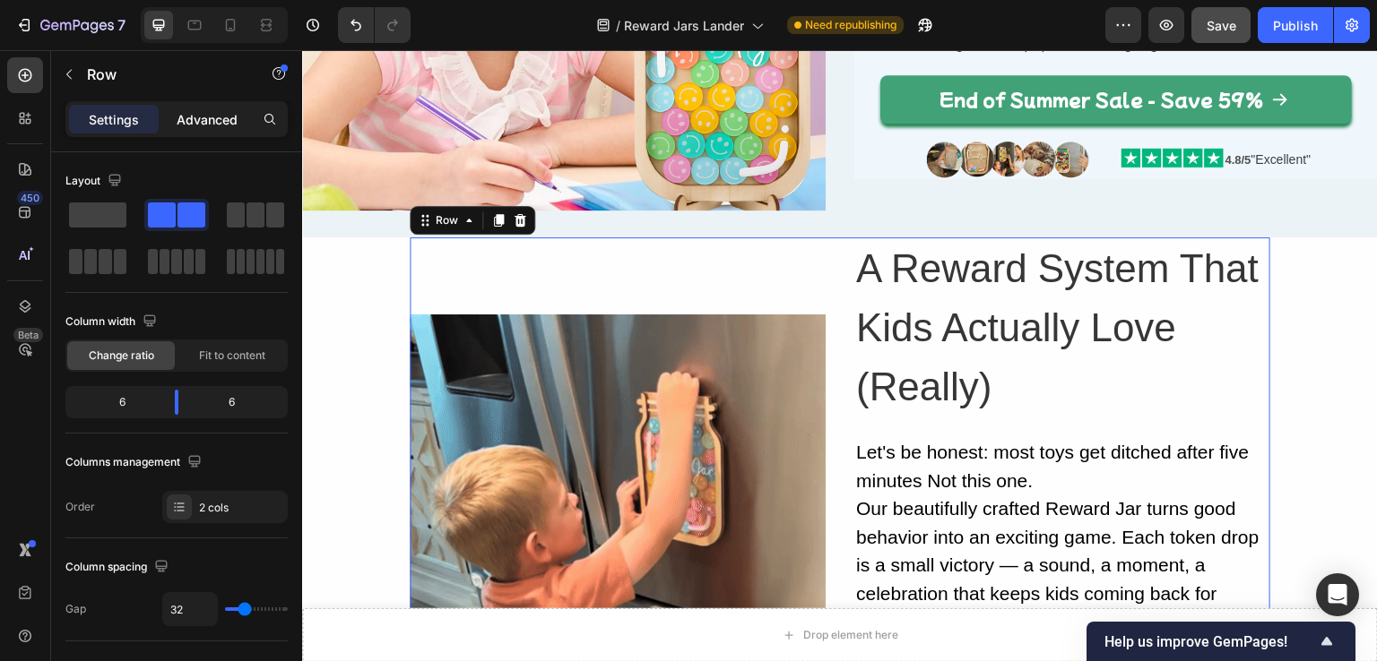
click at [208, 117] on p "Advanced" at bounding box center [207, 119] width 61 height 19
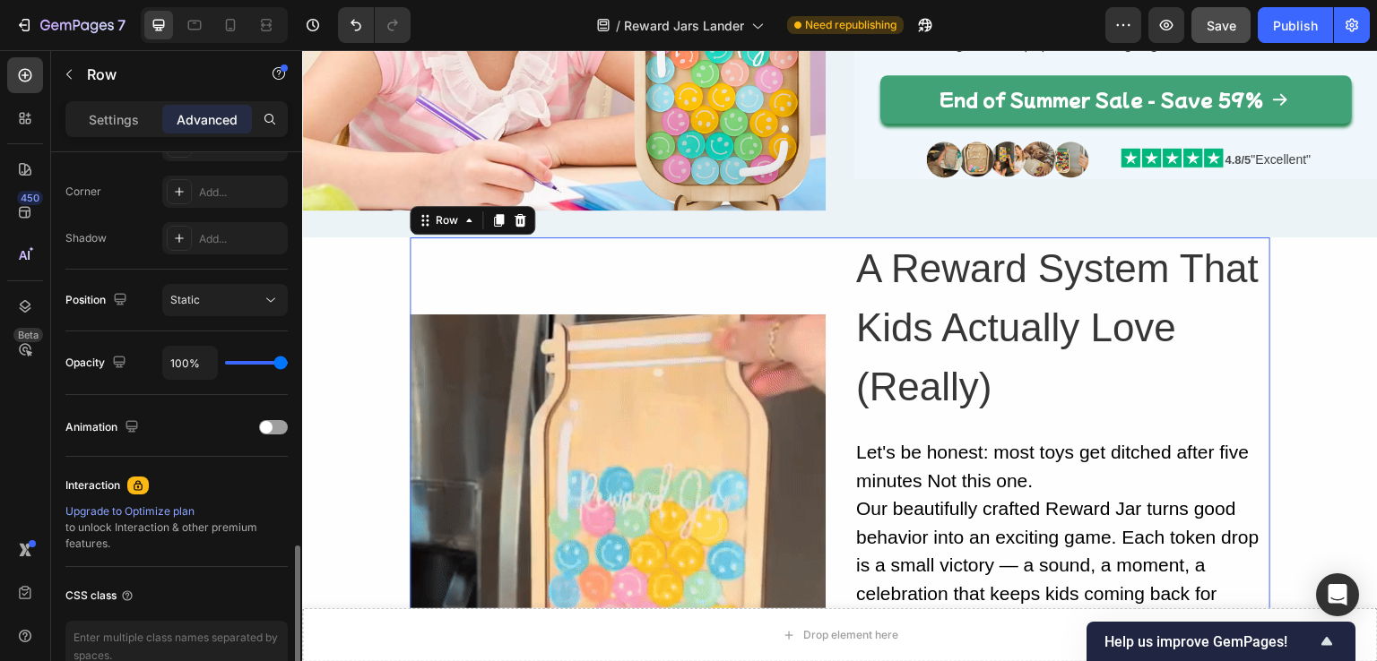
scroll to position [634, 0]
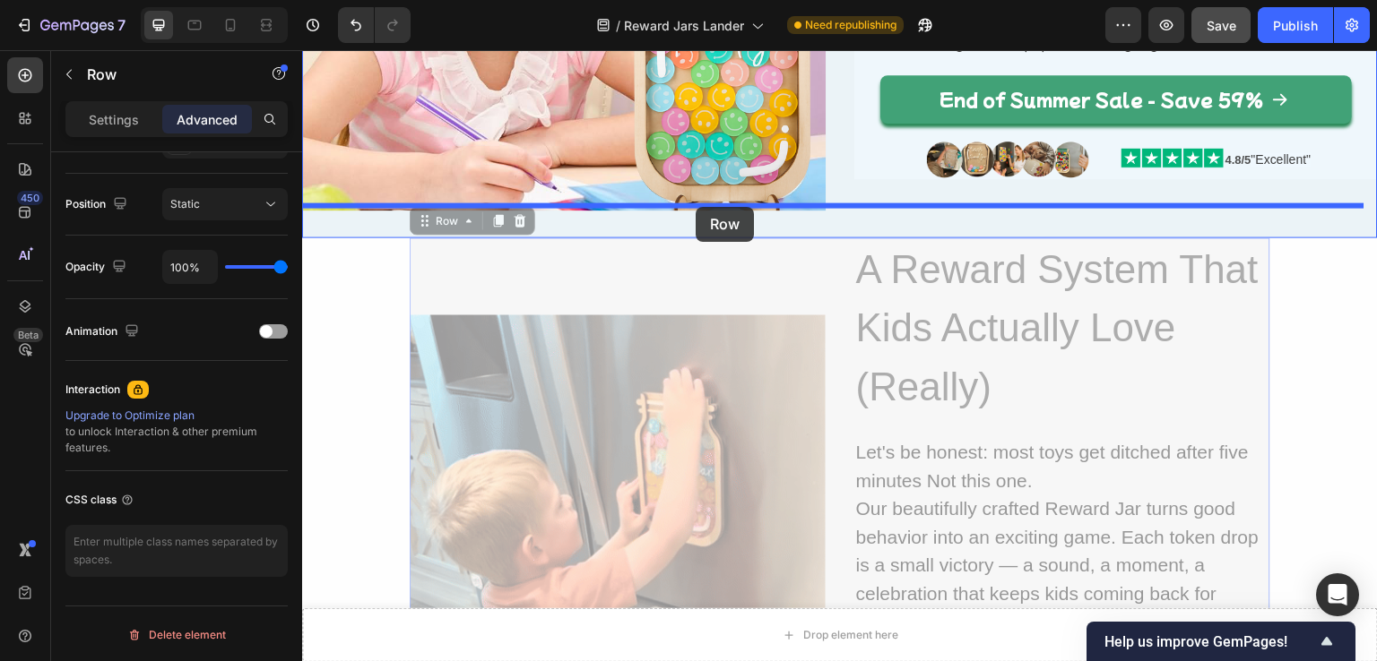
drag, startPoint x: 419, startPoint y: 270, endPoint x: 696, endPoint y: 207, distance: 283.1
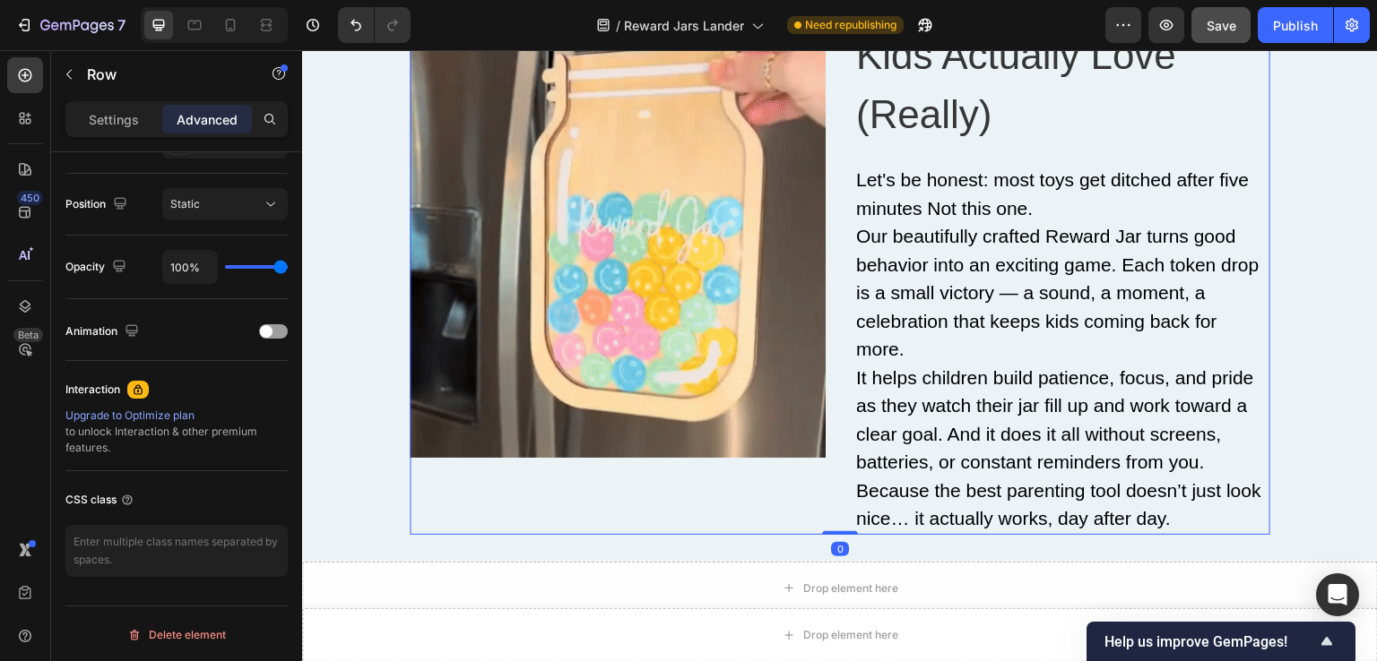
scroll to position [627, 0]
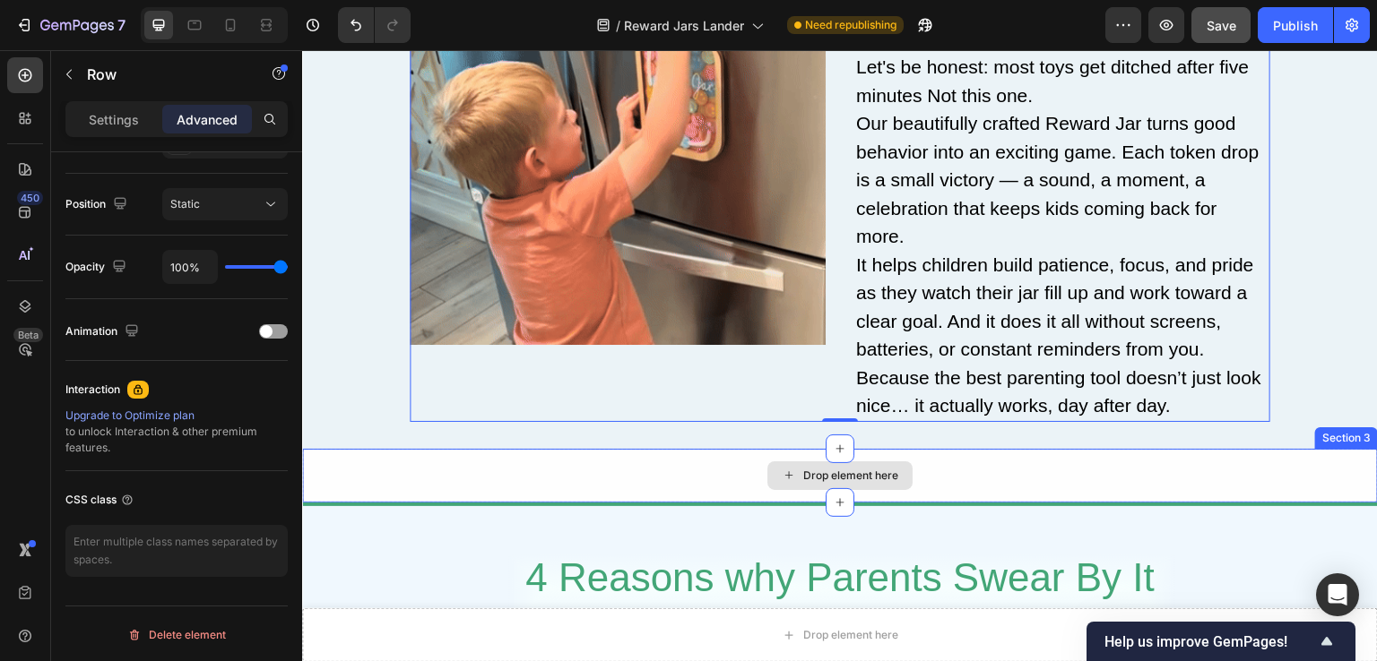
click at [1136, 468] on div "Drop element here" at bounding box center [840, 476] width 1076 height 54
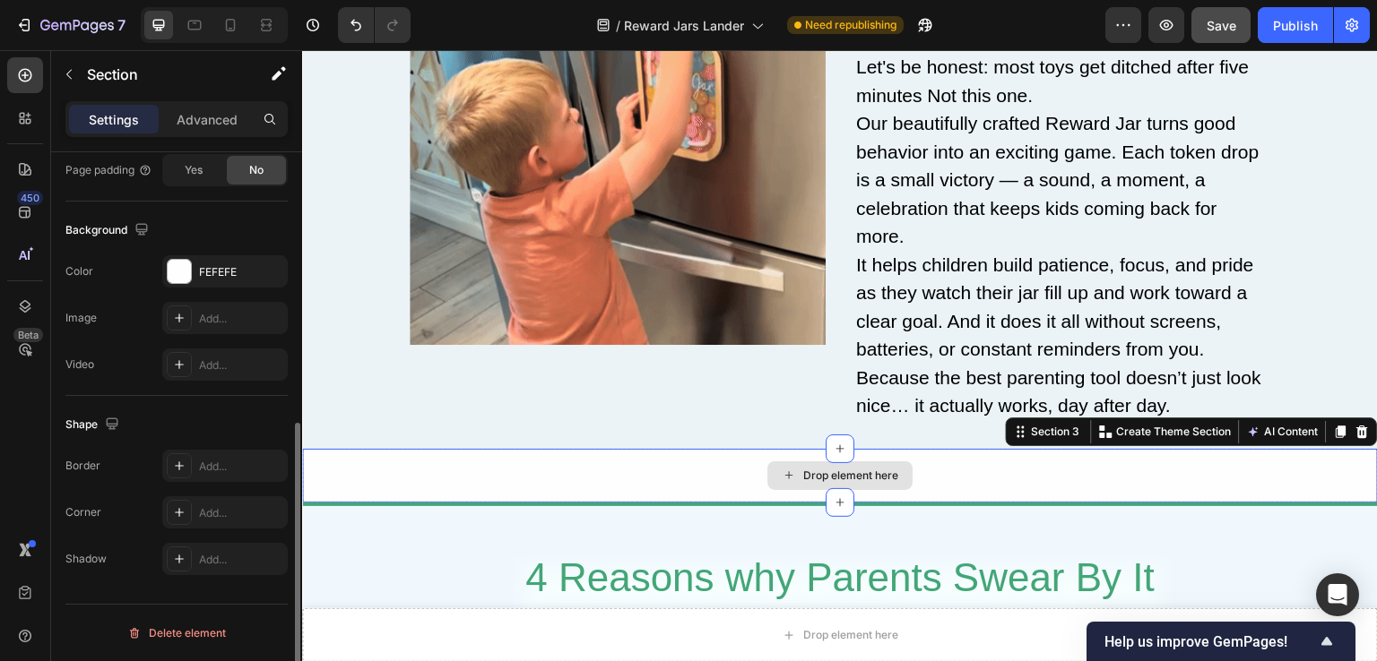
scroll to position [0, 0]
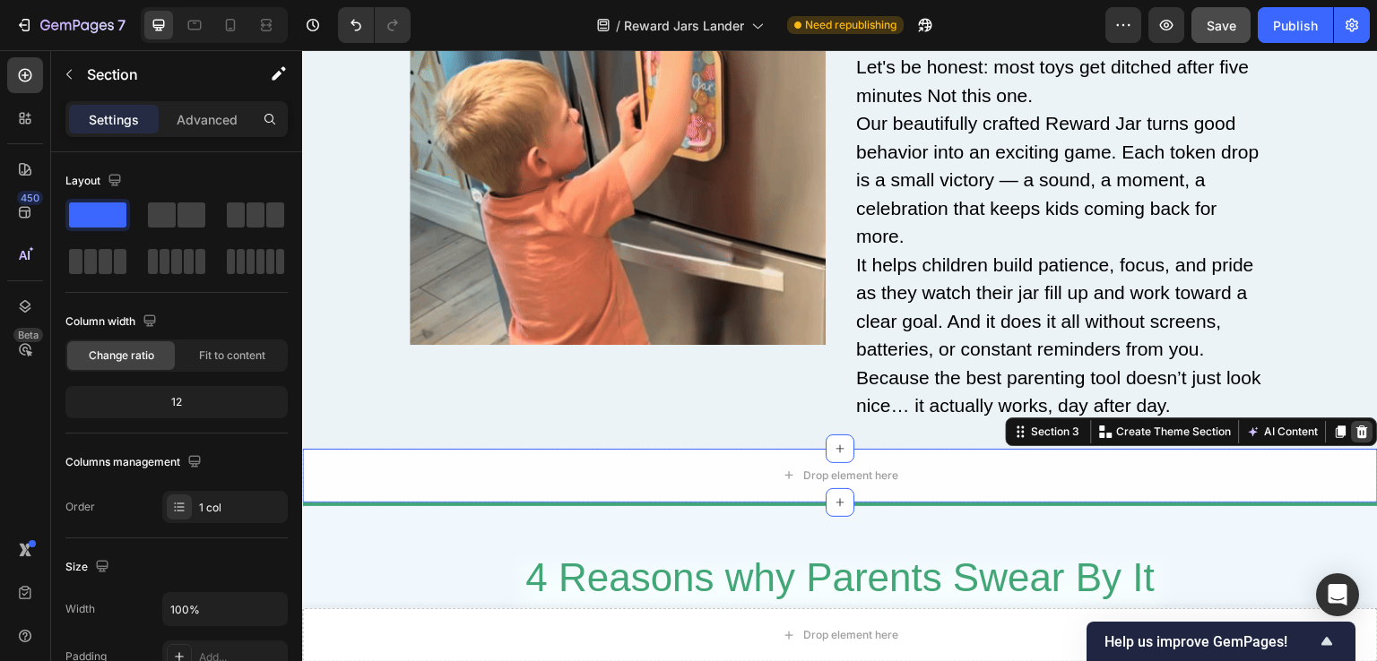
click at [1355, 425] on icon at bounding box center [1362, 432] width 14 height 14
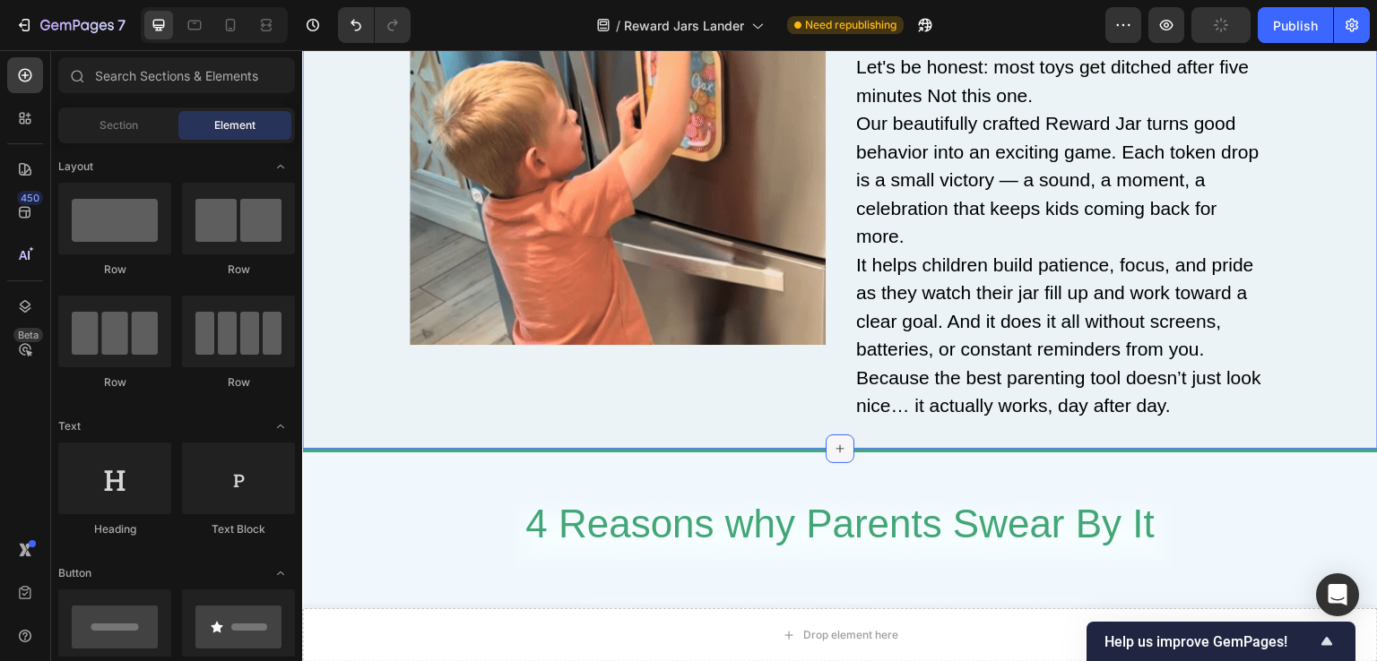
click at [846, 444] on div at bounding box center [840, 449] width 29 height 29
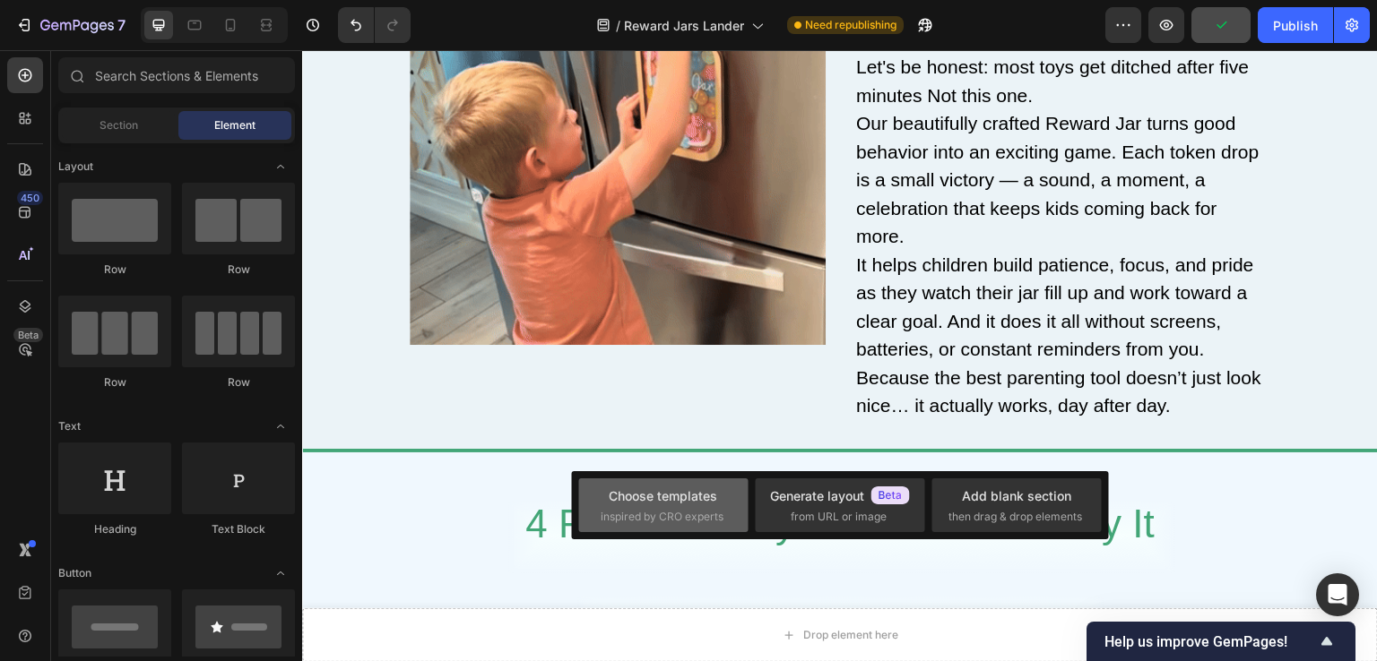
click at [710, 497] on div "Choose templates" at bounding box center [663, 496] width 108 height 19
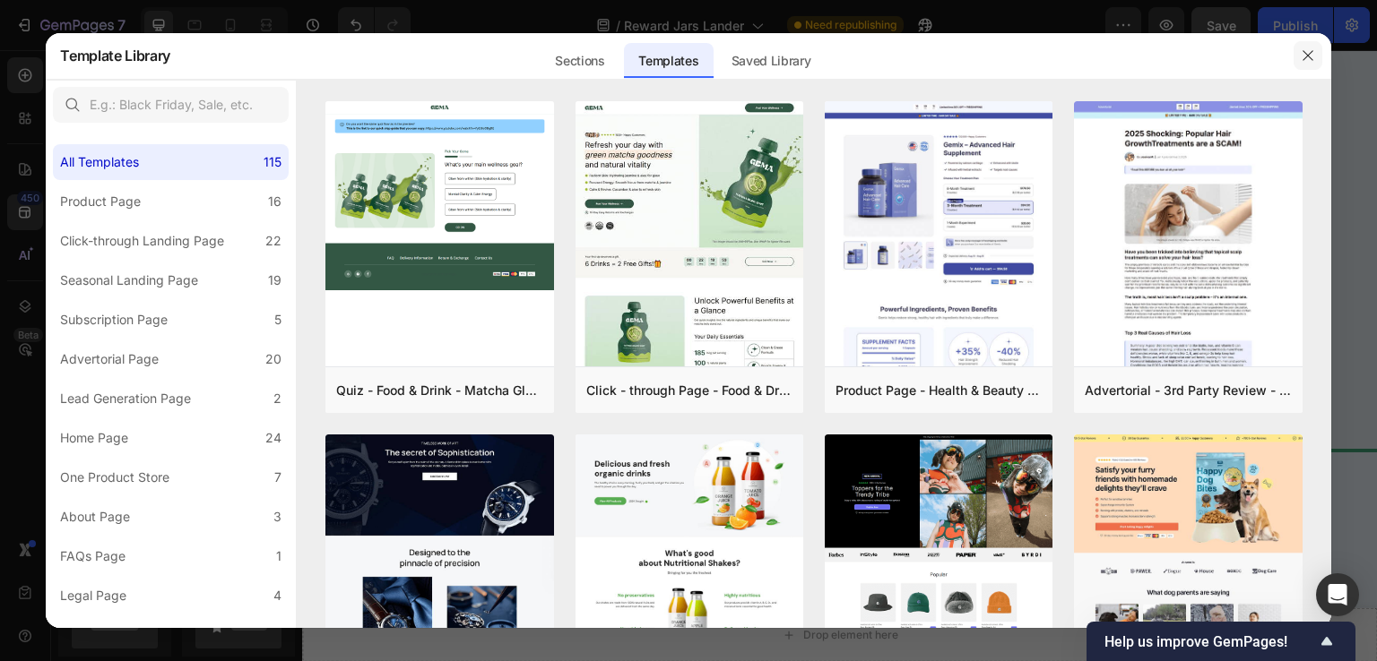
click at [1309, 55] on icon "button" at bounding box center [1308, 55] width 14 height 14
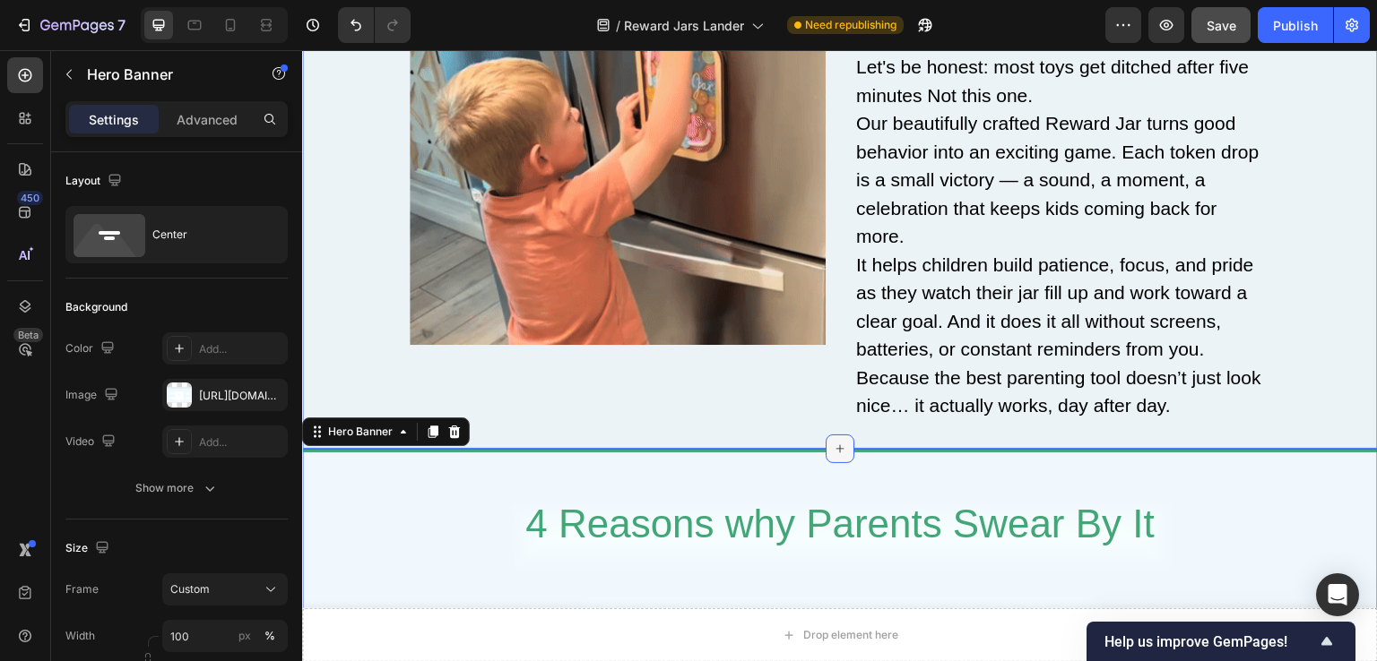
click at [834, 442] on icon at bounding box center [840, 449] width 14 height 14
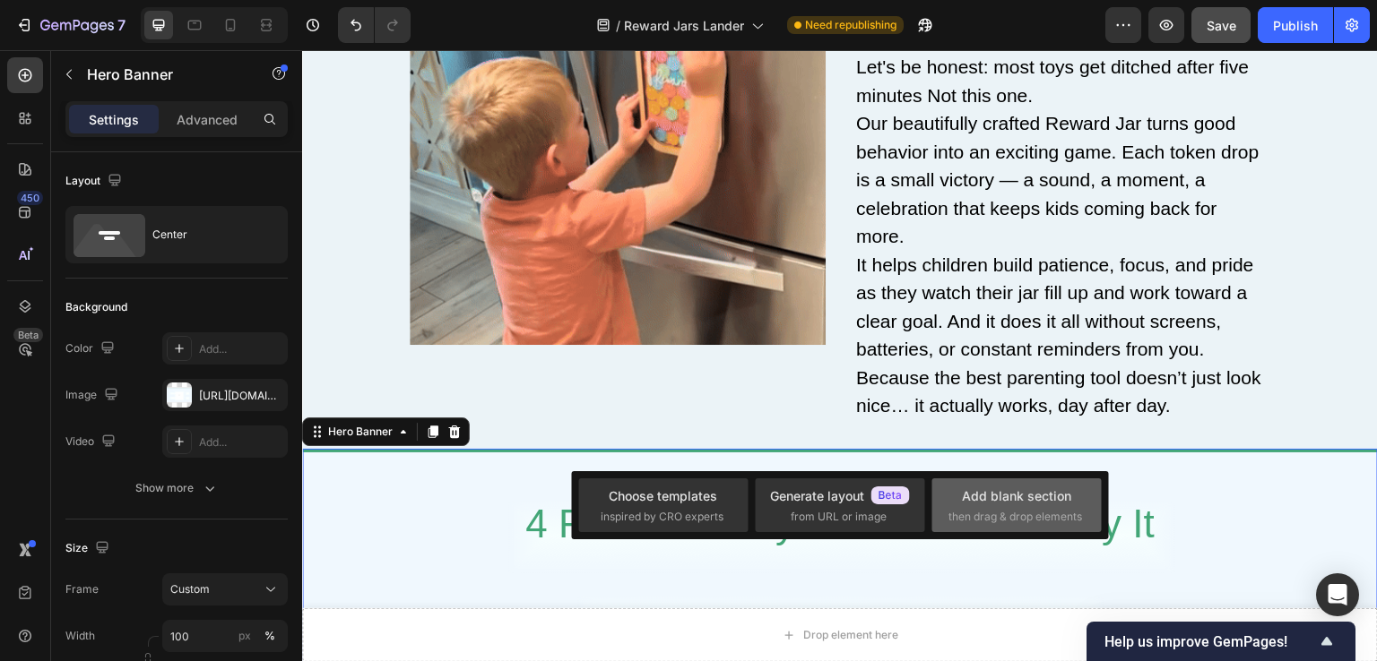
click at [1022, 524] on div "Add blank section then drag & drop elements" at bounding box center [1015, 506] width 169 height 54
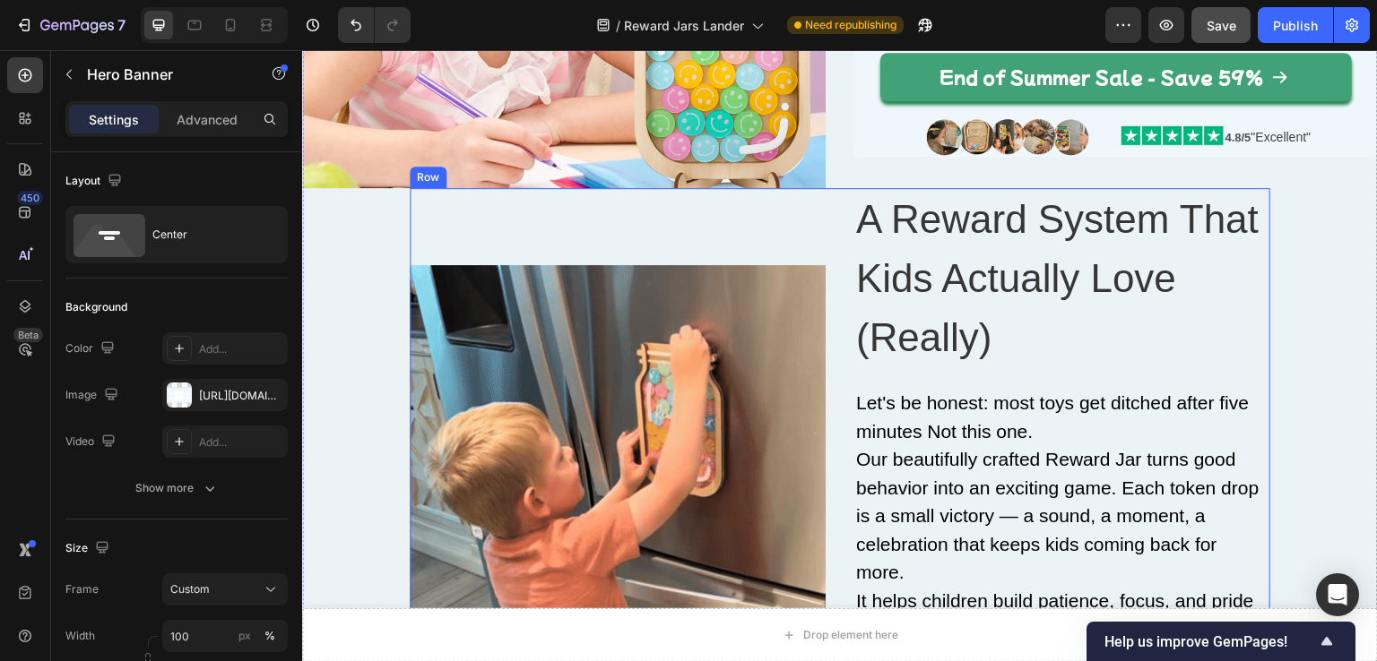
scroll to position [359, 0]
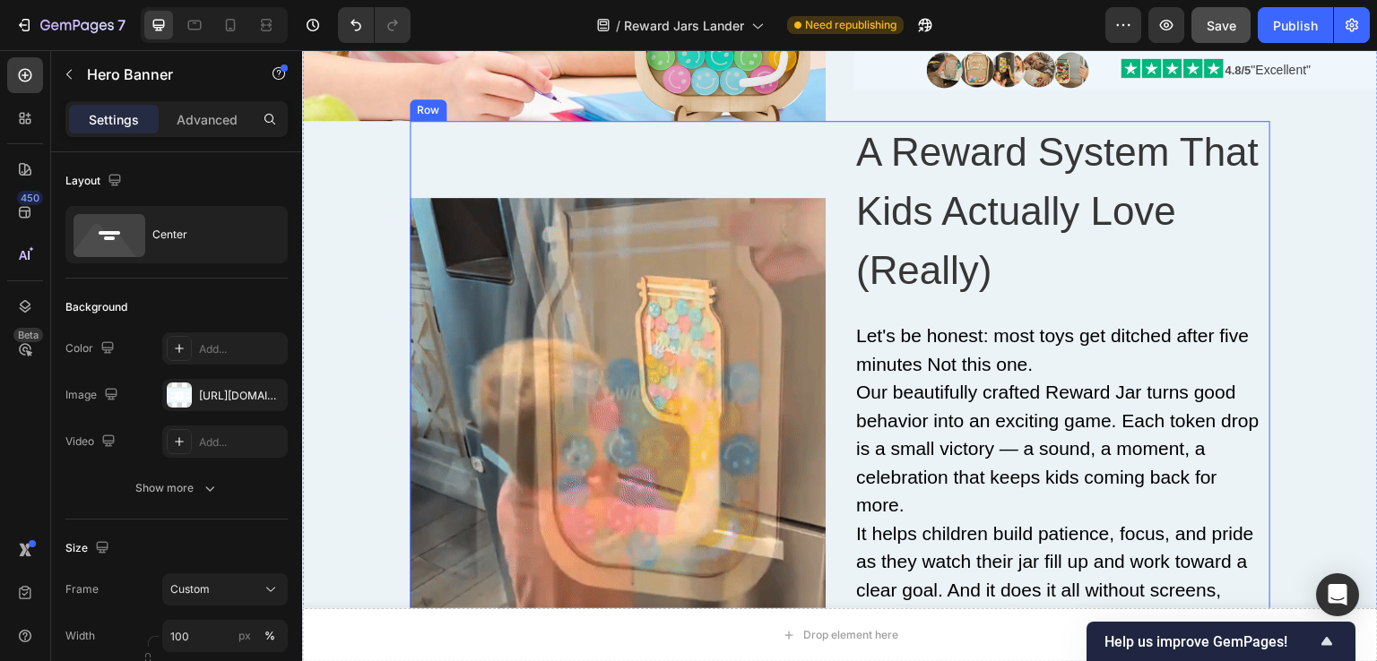
click at [701, 140] on div "Image" at bounding box center [618, 406] width 416 height 570
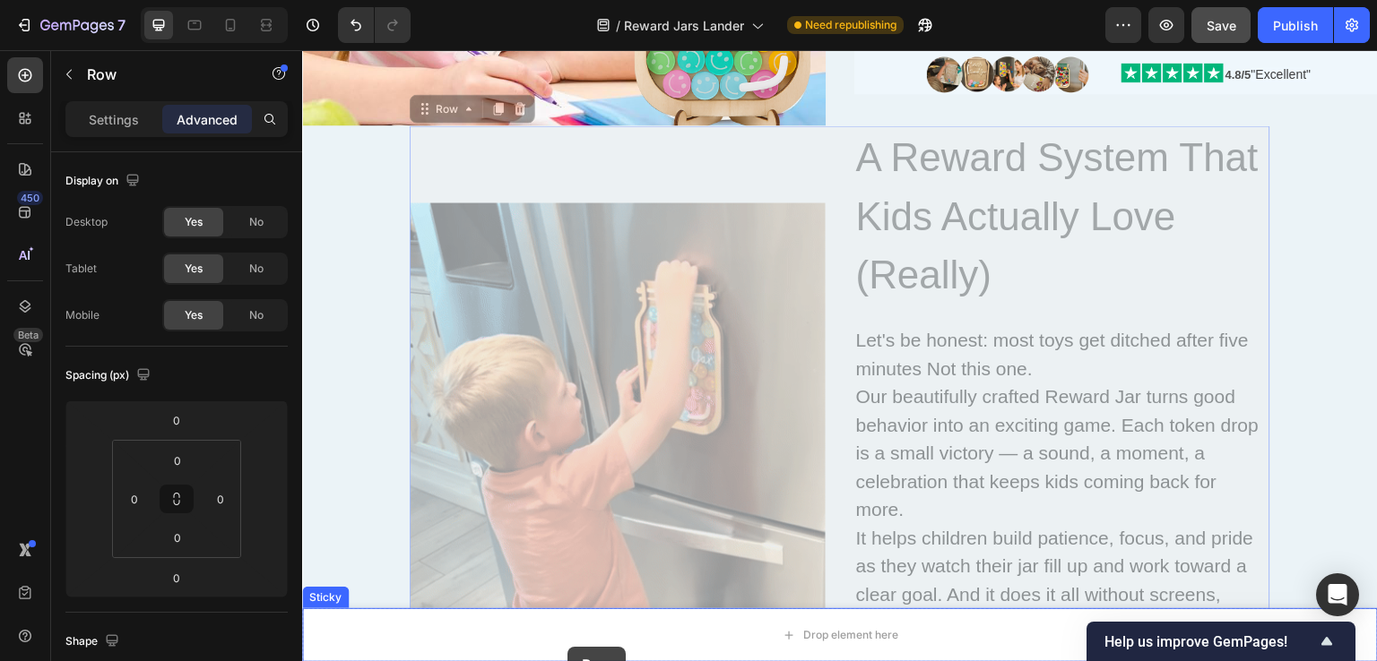
scroll to position [414, 0]
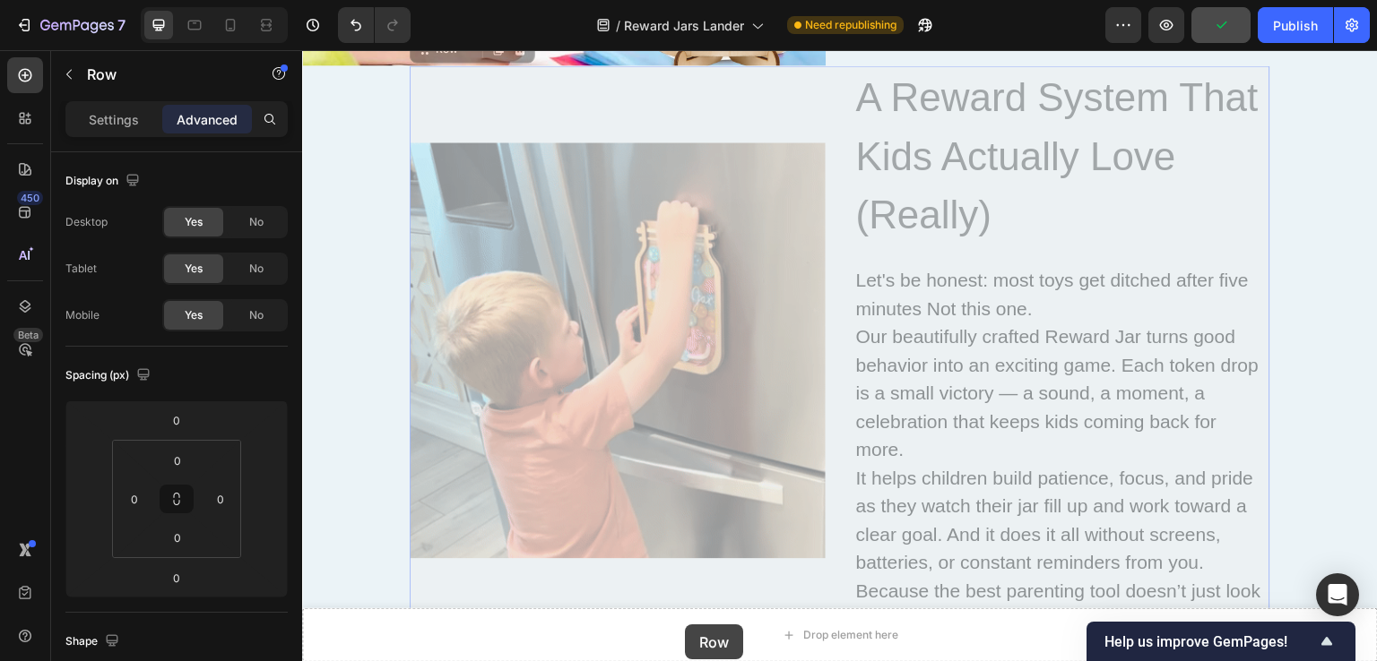
drag, startPoint x: 441, startPoint y: 198, endPoint x: 685, endPoint y: 626, distance: 492.2
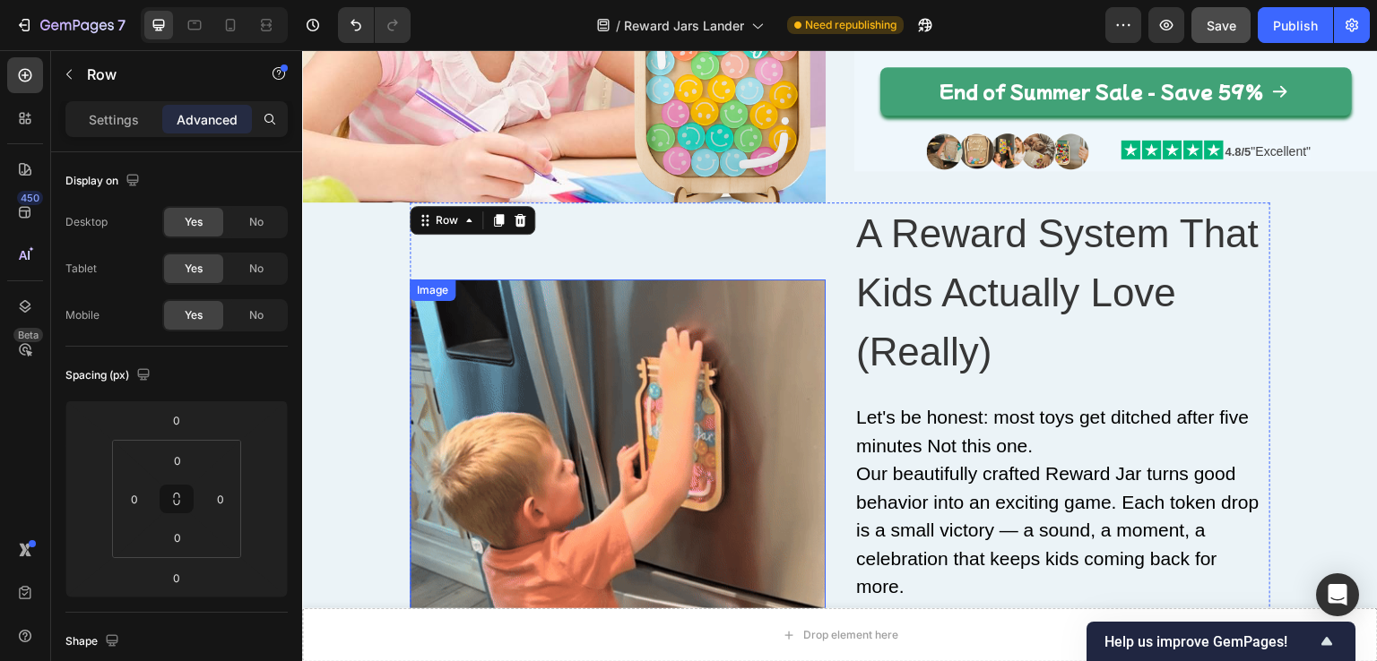
scroll to position [235, 0]
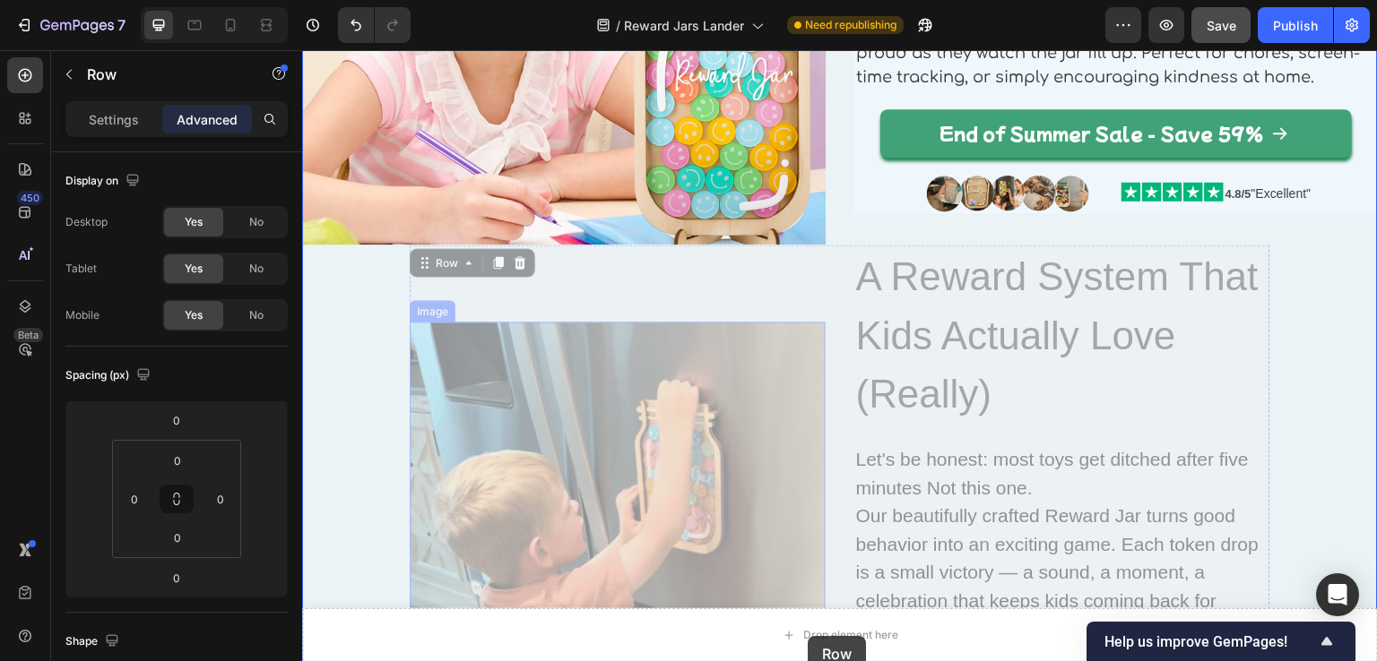
drag, startPoint x: 439, startPoint y: 259, endPoint x: 808, endPoint y: 637, distance: 528.0
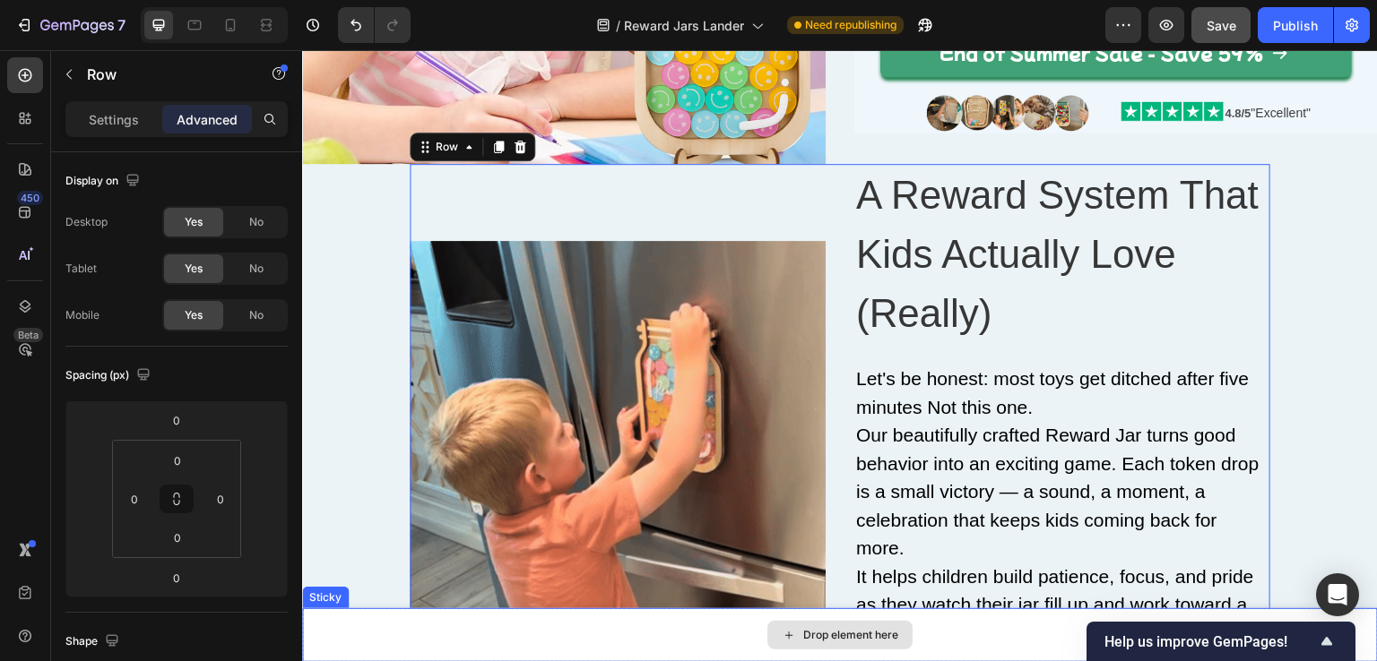
scroll to position [324, 0]
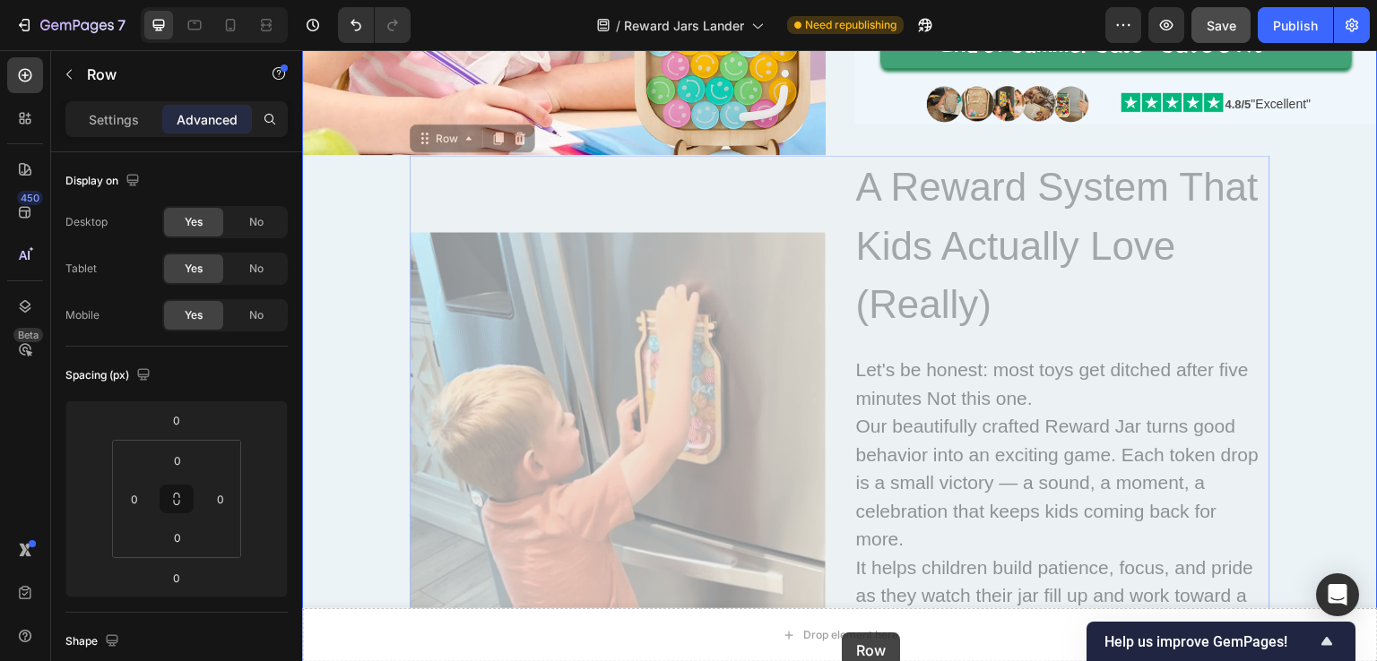
drag, startPoint x: 455, startPoint y: 132, endPoint x: 843, endPoint y: 634, distance: 633.9
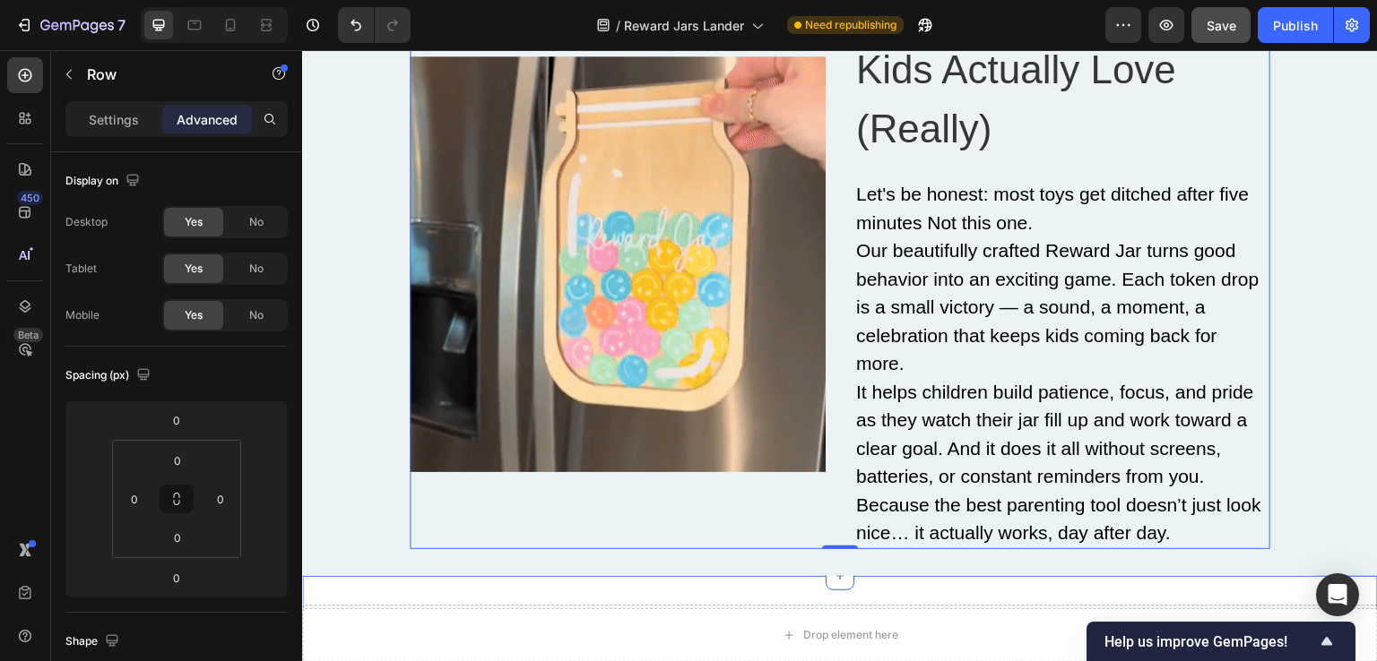
scroll to position [683, 0]
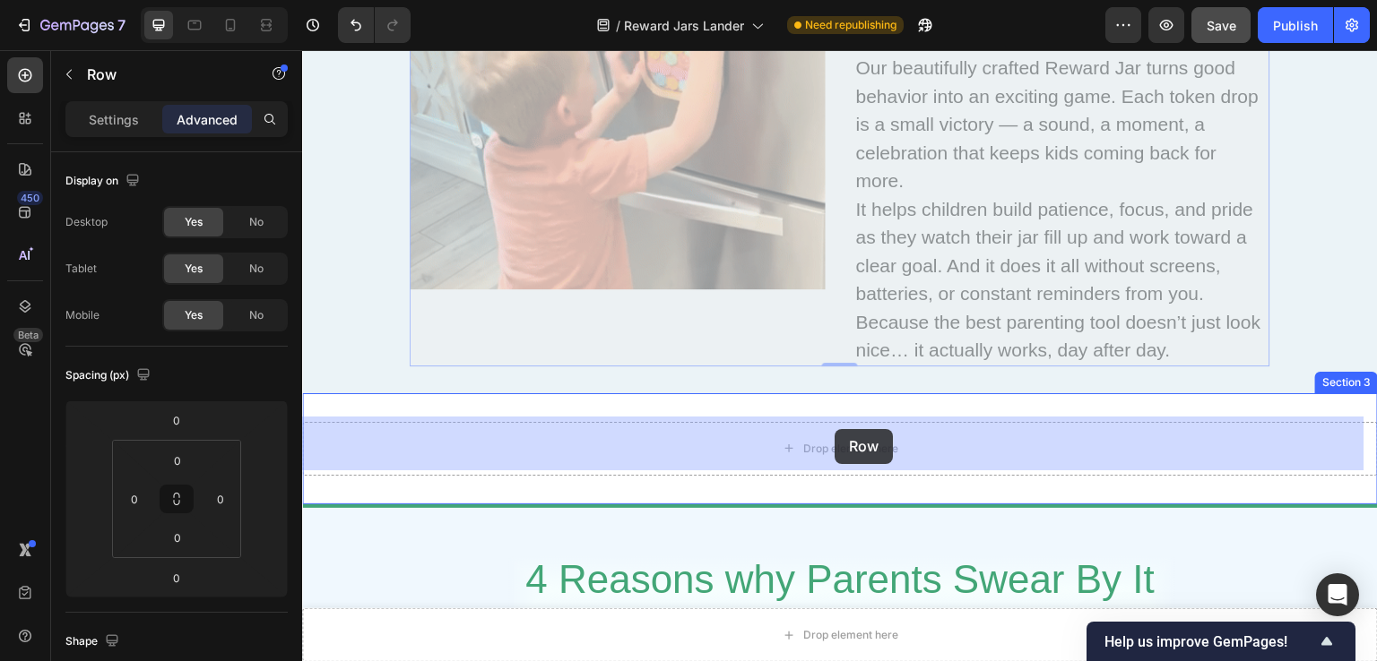
drag, startPoint x: 823, startPoint y: 300, endPoint x: 839, endPoint y: 428, distance: 129.2
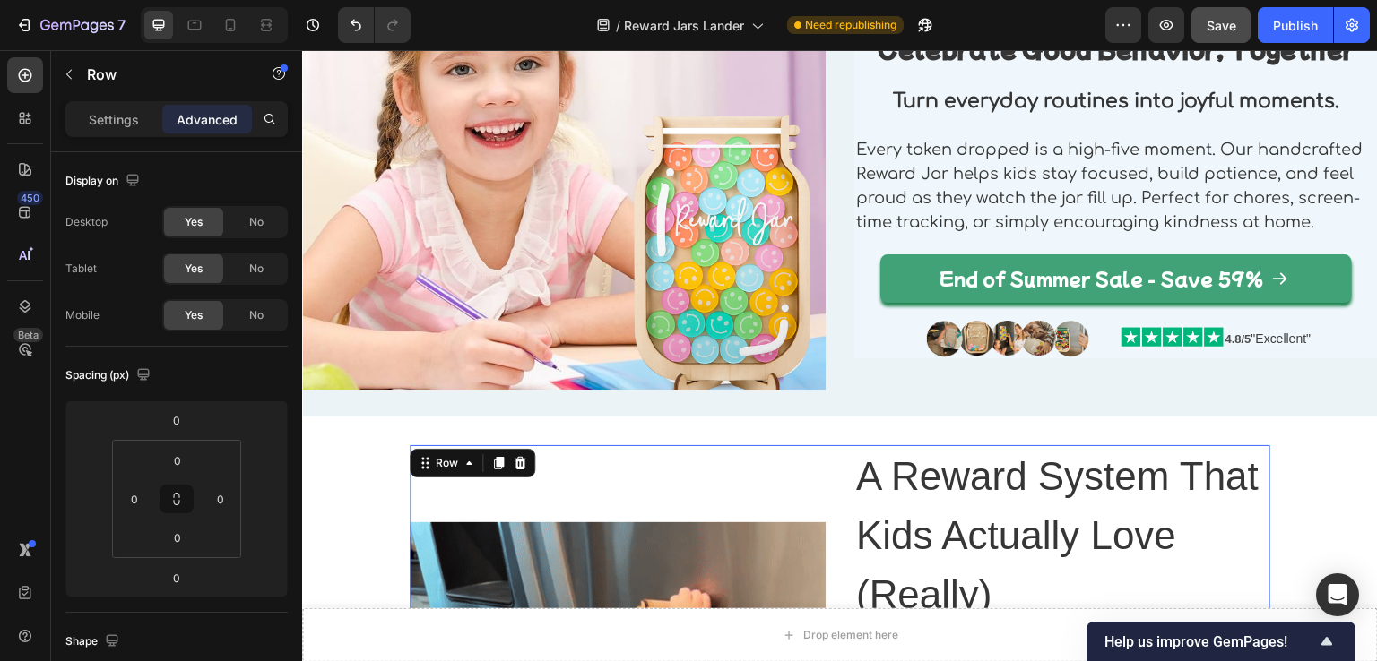
scroll to position [359, 0]
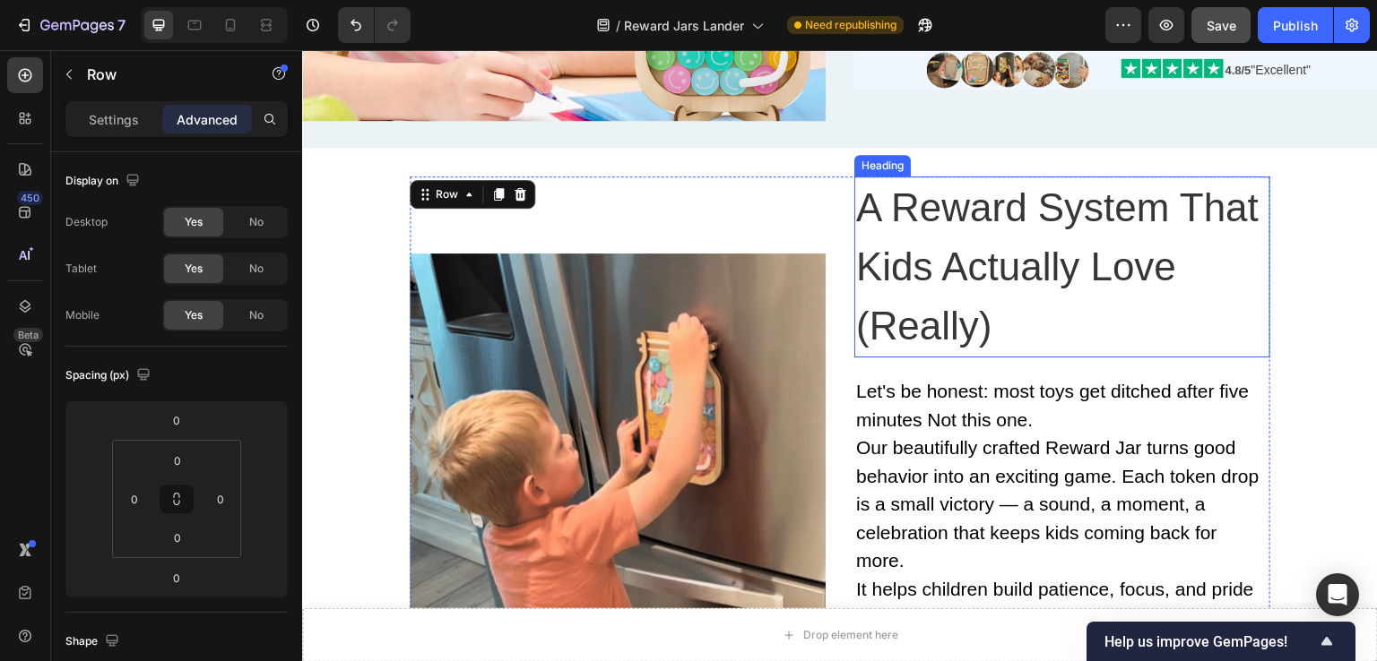
click at [920, 307] on h2 "A Reward System That Kids Actually Love (Really)" at bounding box center [1062, 267] width 416 height 181
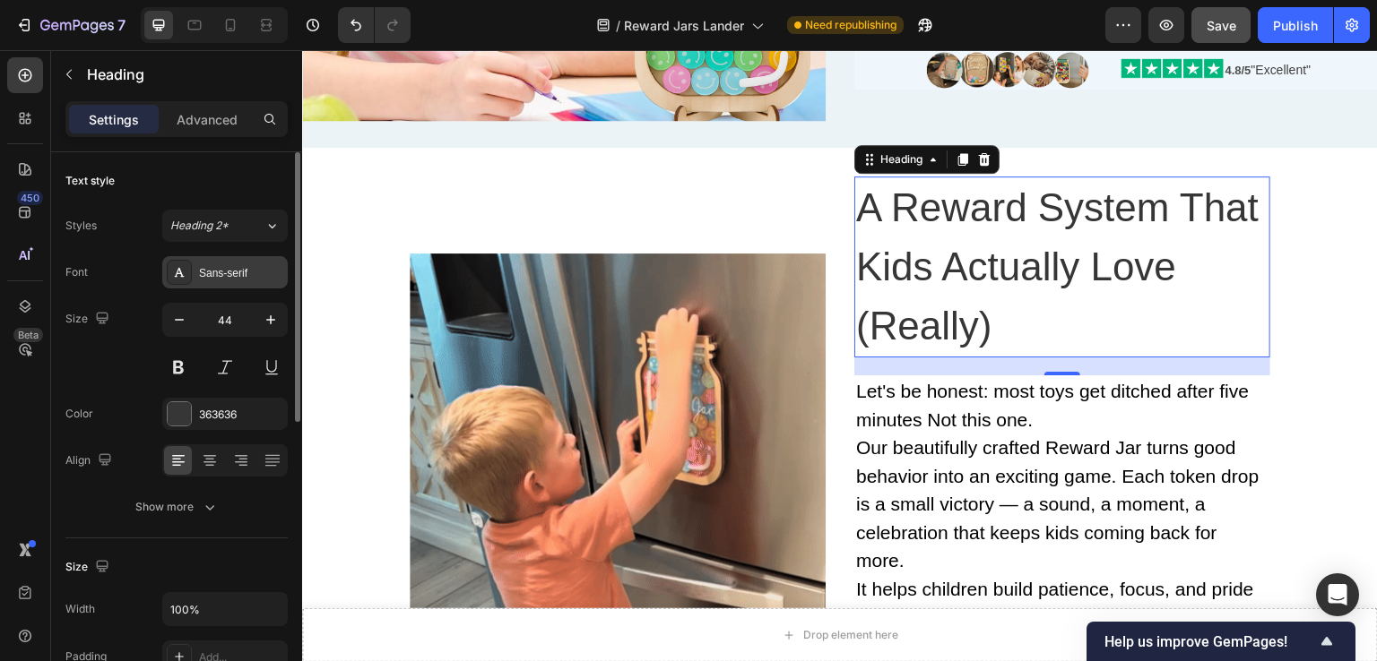
click at [229, 274] on div "Sans-serif" at bounding box center [241, 273] width 84 height 16
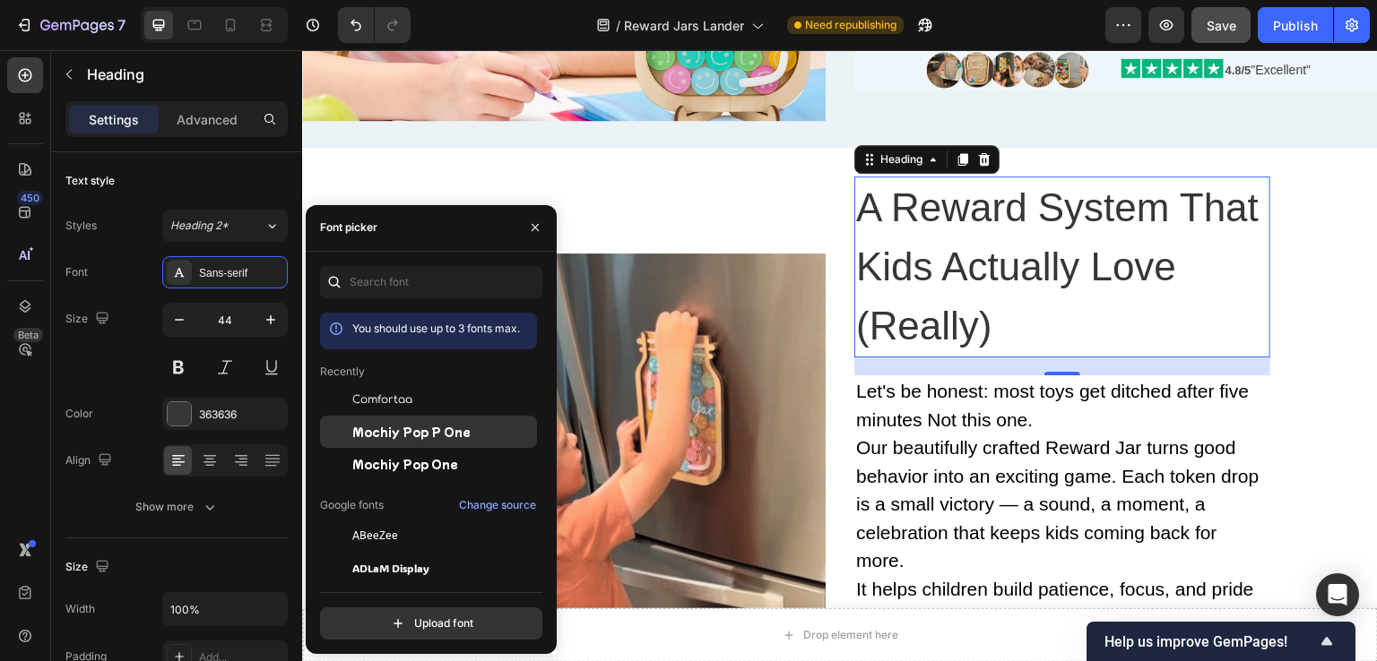
click at [388, 424] on span "Mochiy Pop P One" at bounding box center [411, 432] width 118 height 16
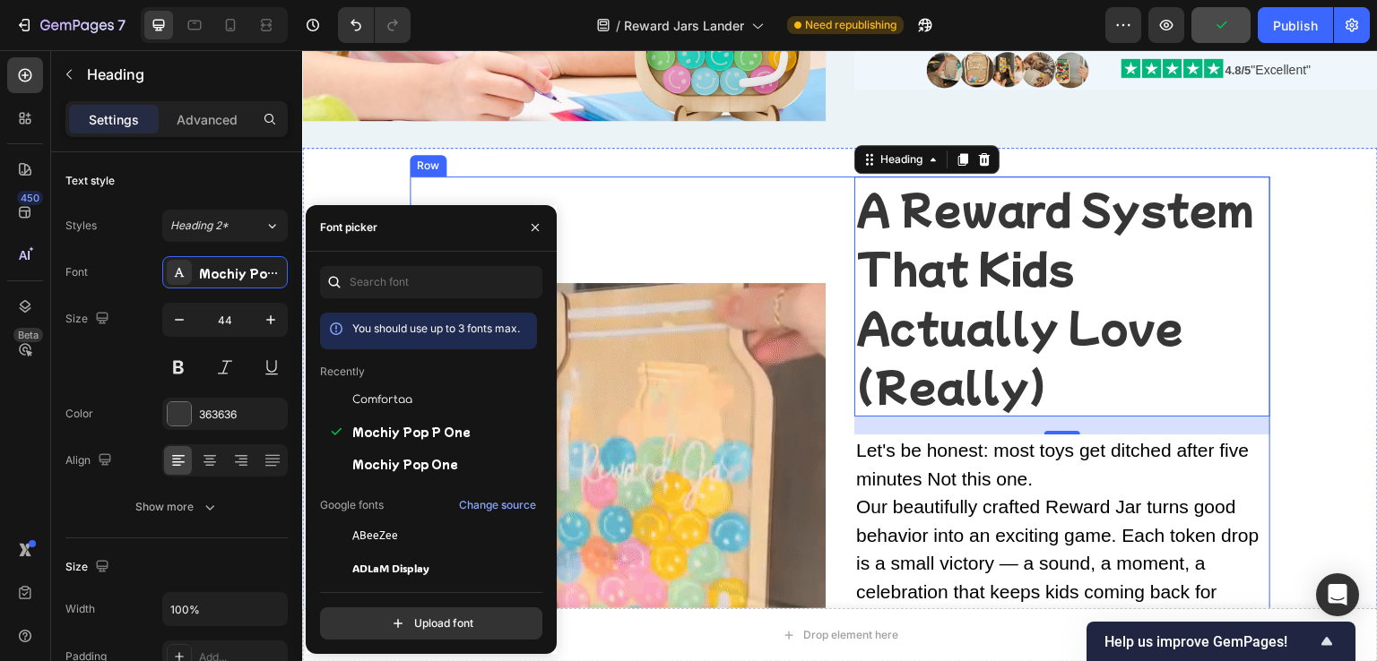
click at [791, 185] on div "Image" at bounding box center [618, 491] width 416 height 629
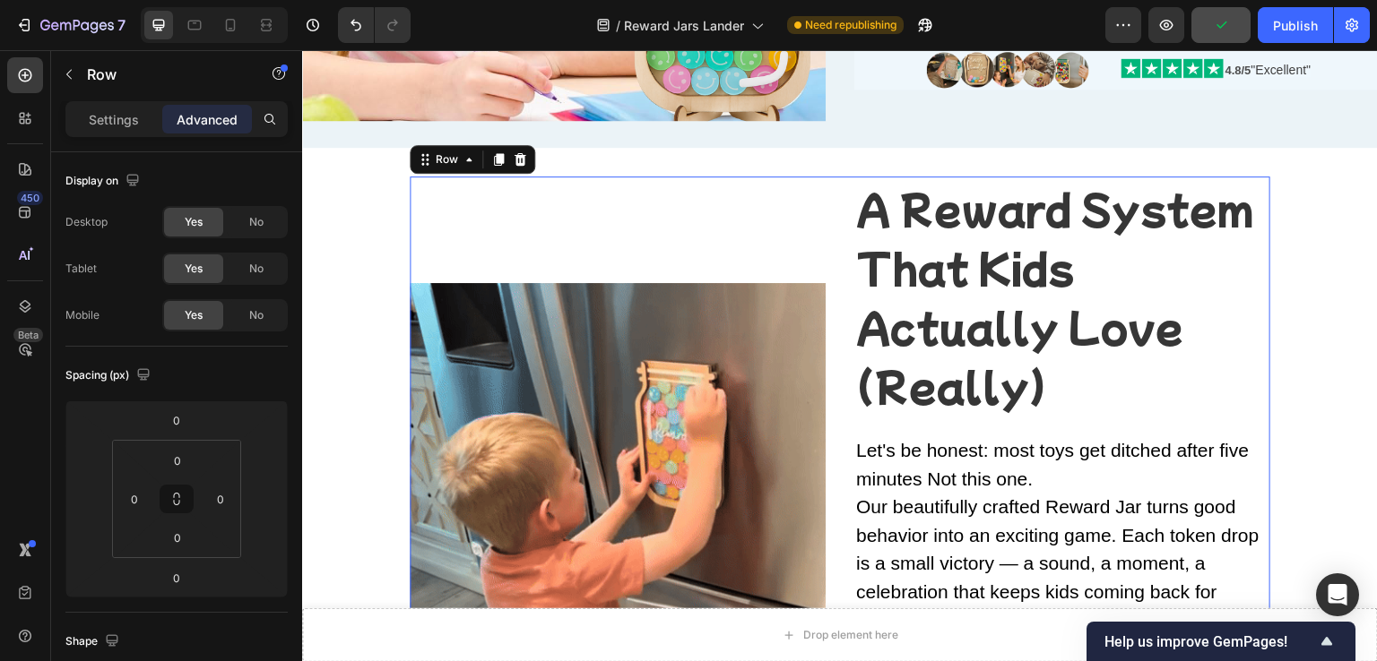
scroll to position [0, 0]
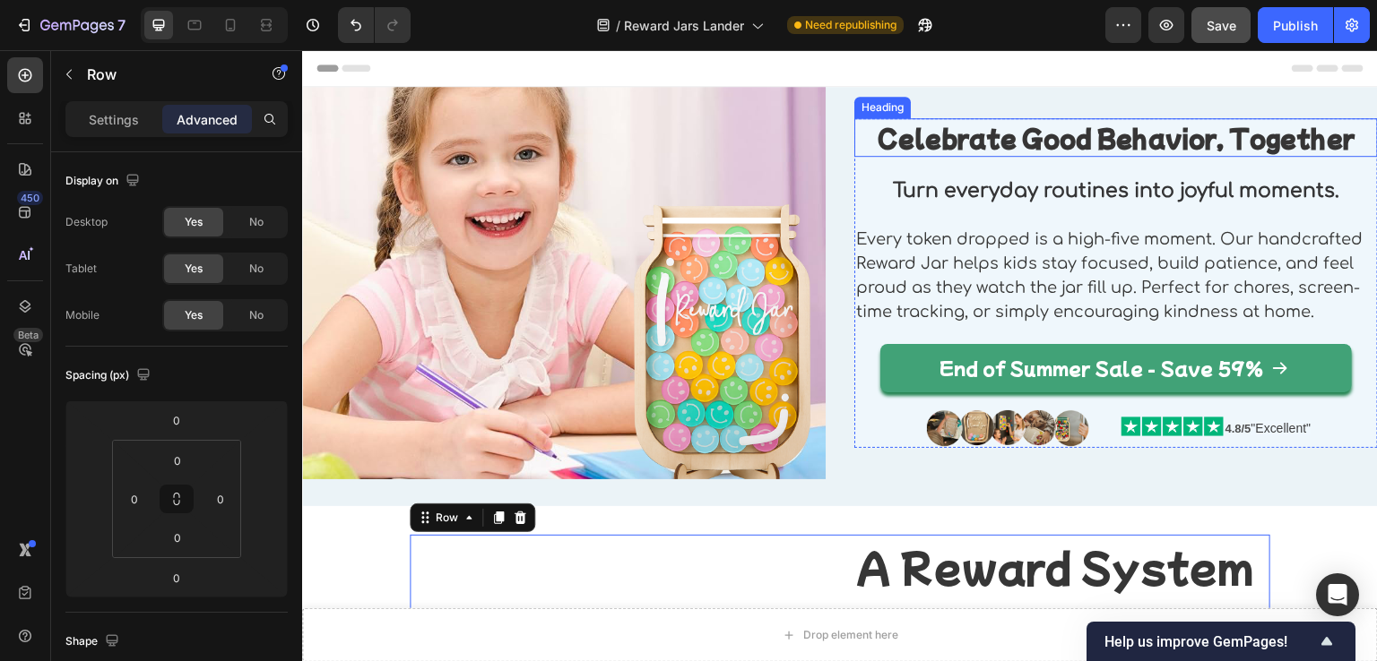
click at [976, 134] on strong "Celebrate Good Behavior, Together" at bounding box center [1116, 137] width 477 height 33
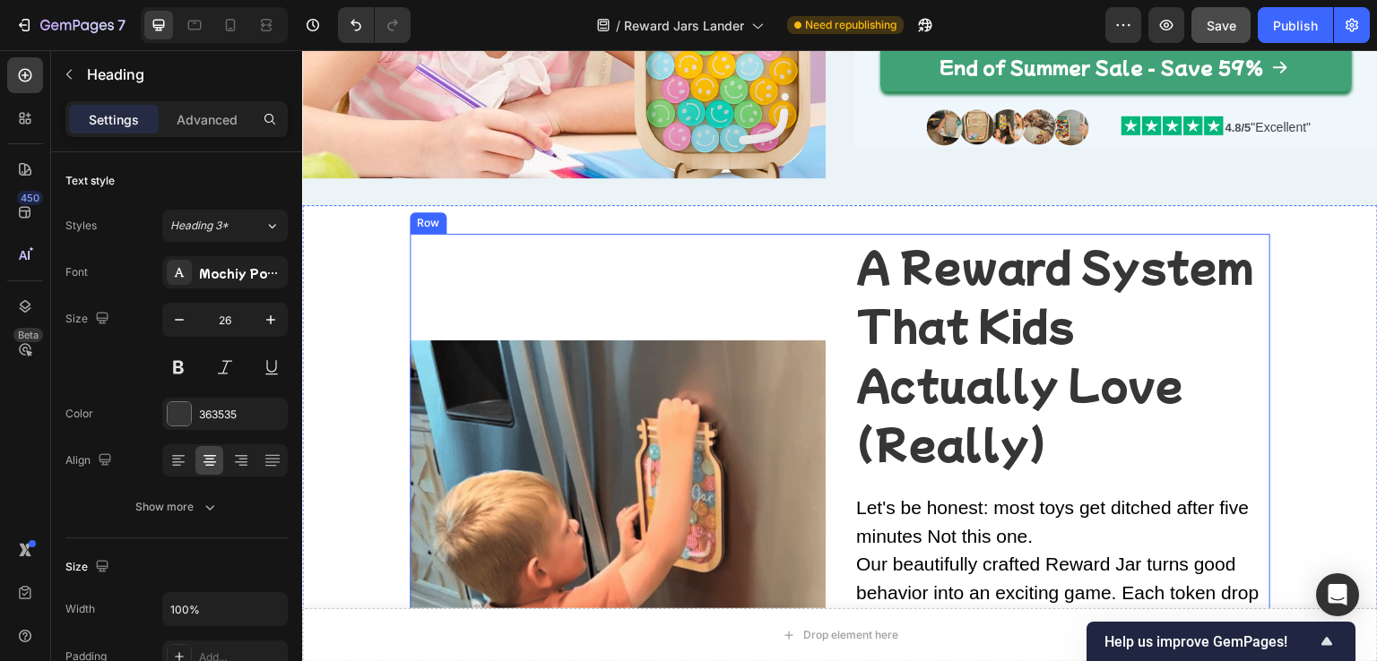
scroll to position [359, 0]
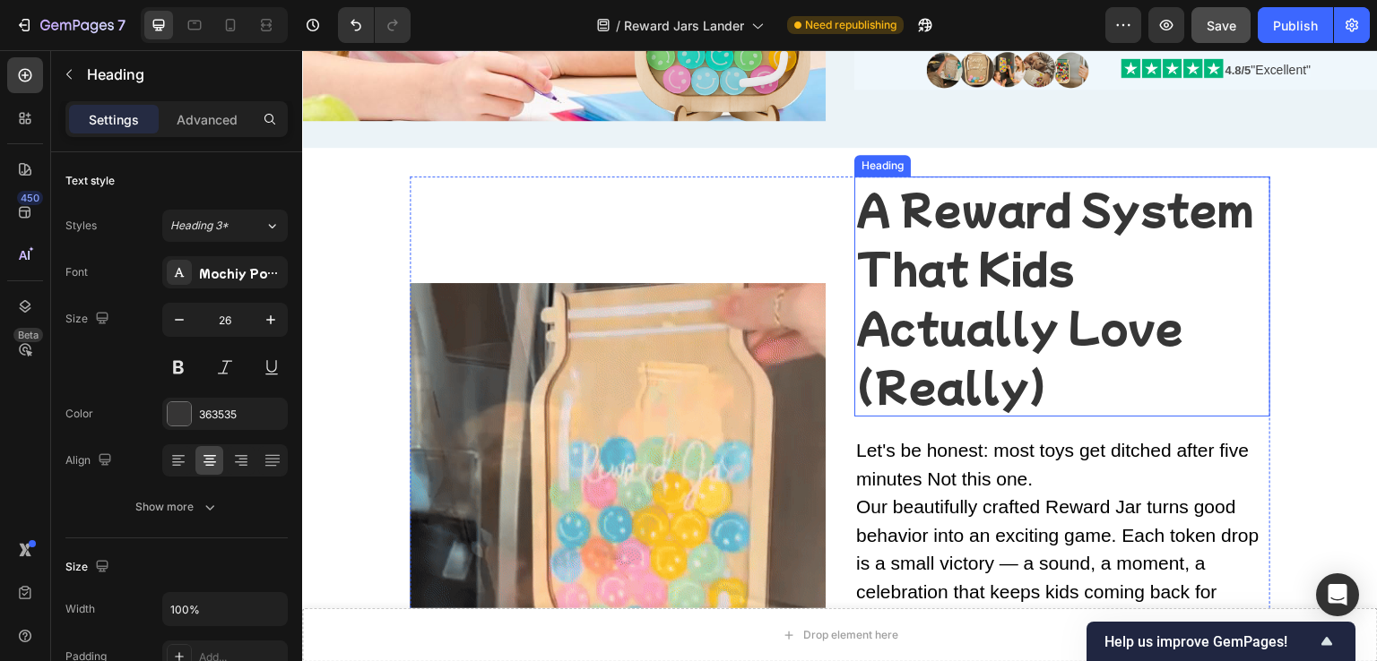
click at [923, 358] on h2 "A Reward System That Kids Actually Love (Really)" at bounding box center [1062, 297] width 416 height 240
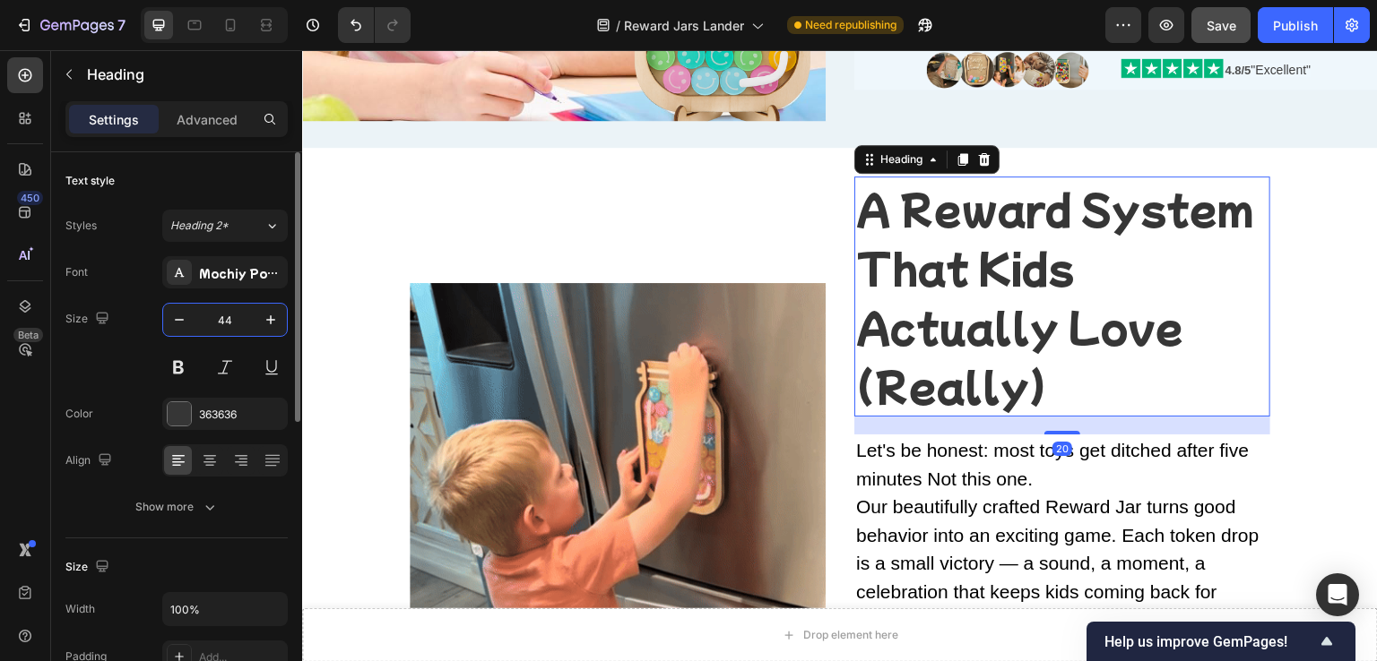
click at [226, 319] on input "44" at bounding box center [224, 320] width 59 height 32
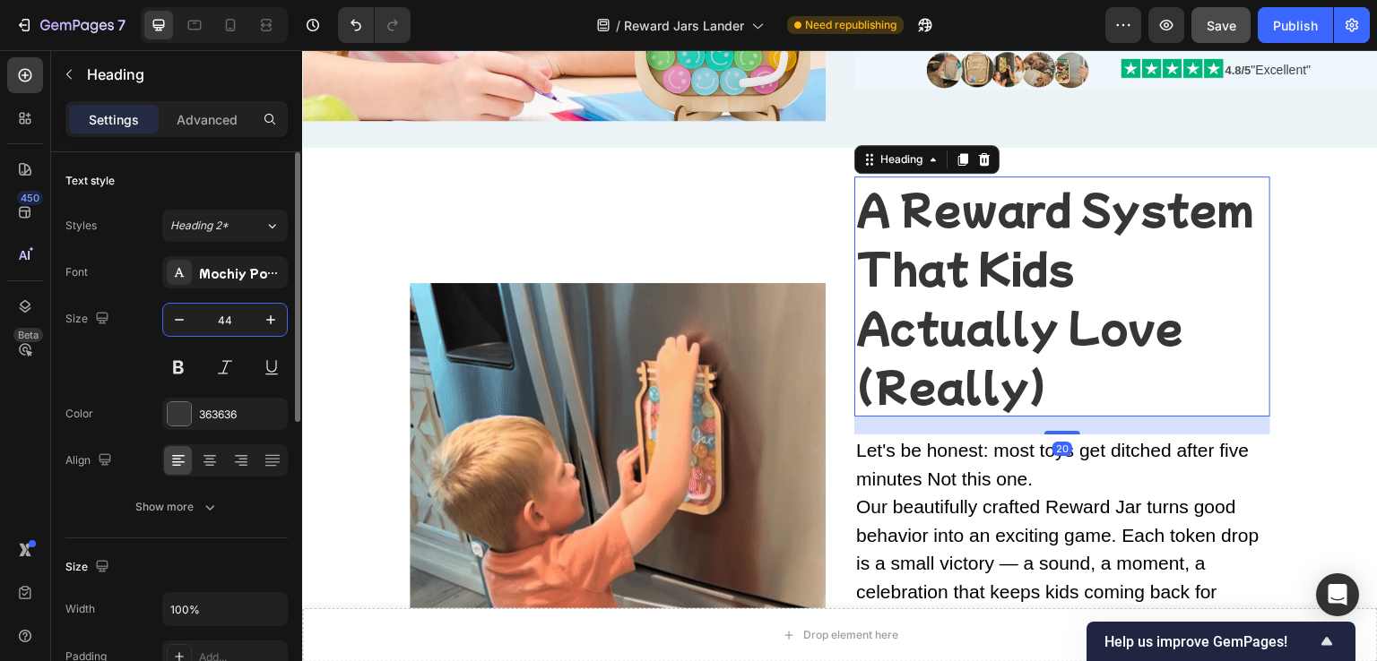
click at [226, 319] on input "44" at bounding box center [224, 320] width 59 height 32
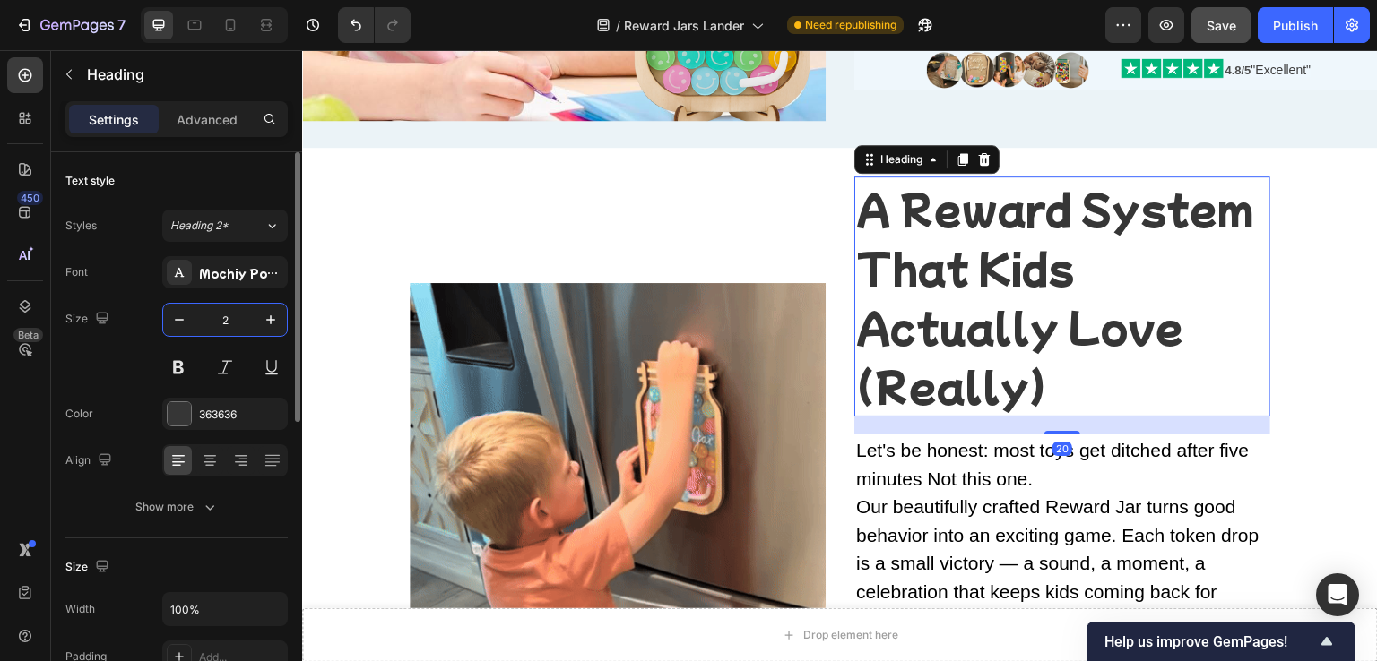
type input "26"
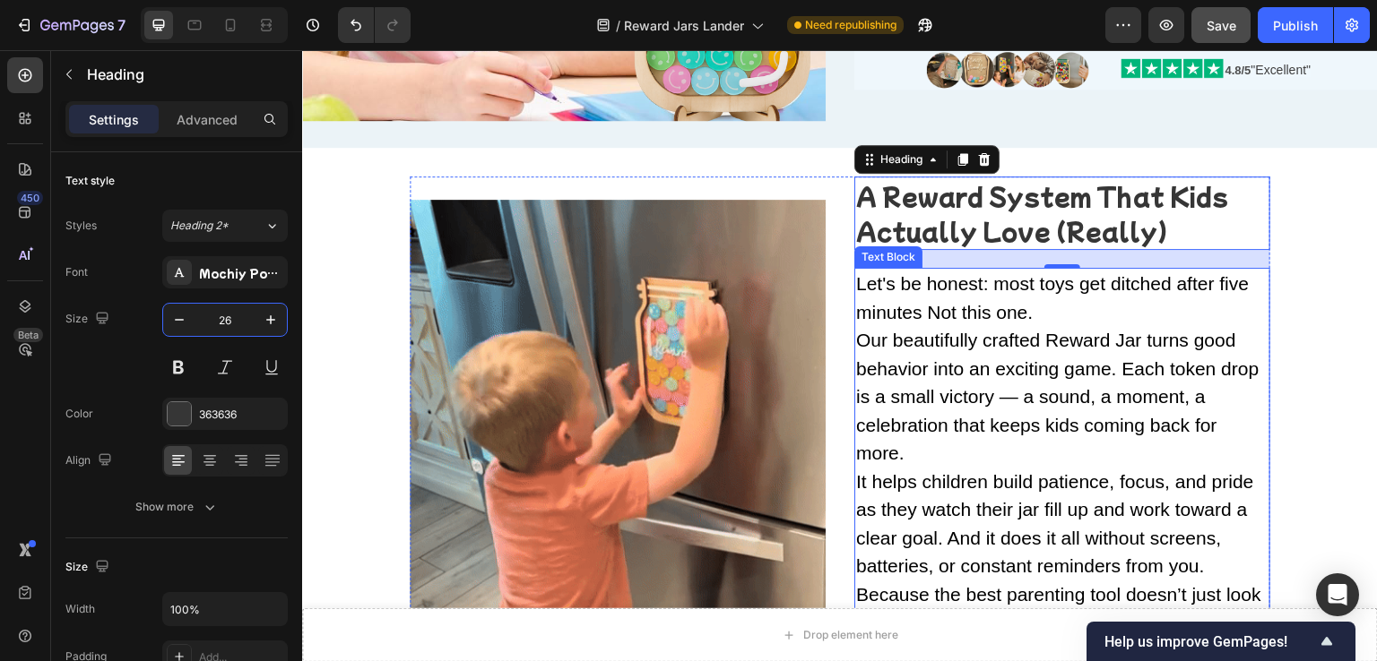
click at [956, 386] on p "Our beautifully crafted Reward Jar turns good behavior into an exciting game. E…" at bounding box center [1062, 397] width 412 height 142
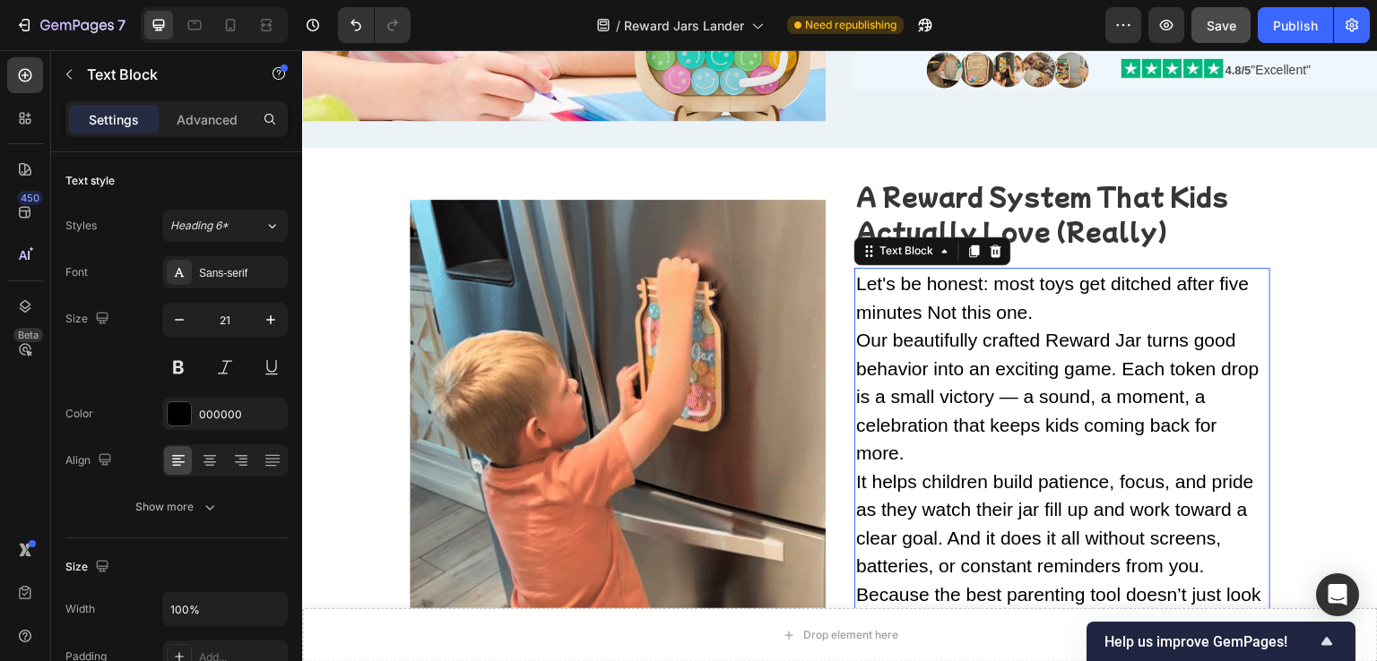
click at [911, 304] on p "Let's be honest: most toys get ditched after five minutes Not this one." at bounding box center [1062, 298] width 412 height 56
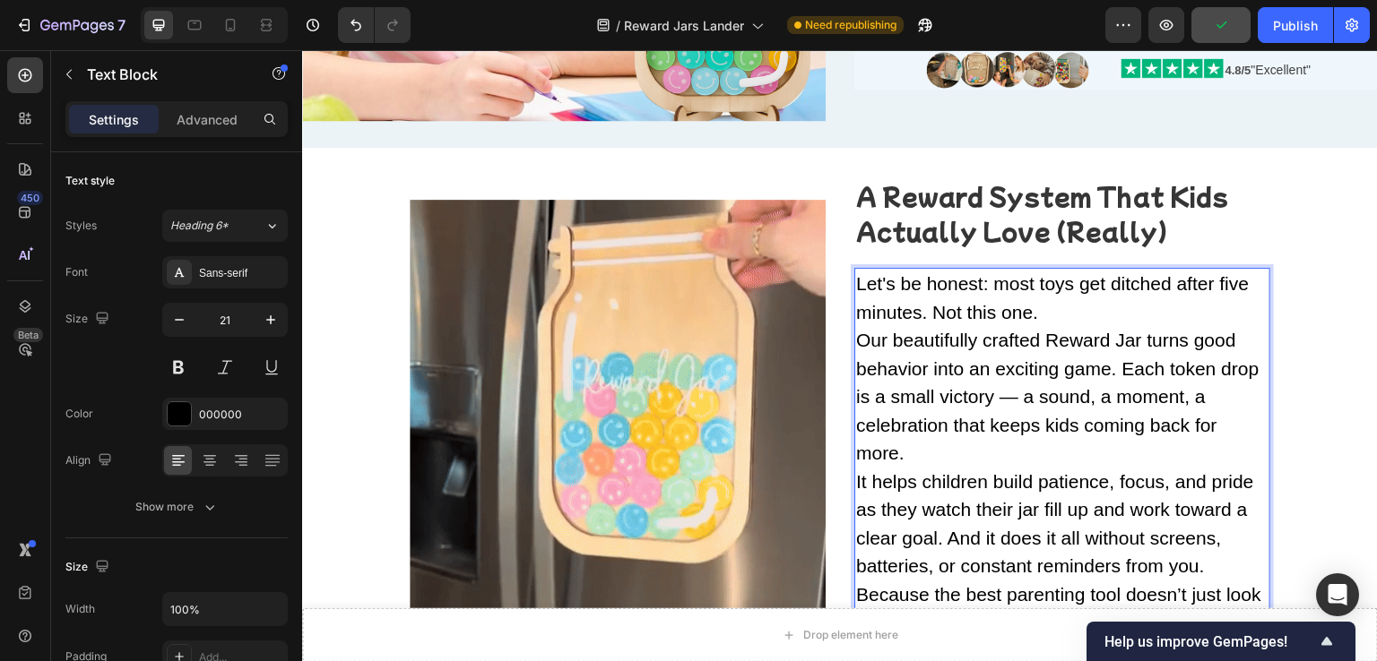
click at [938, 375] on p "Our beautifully crafted Reward Jar turns good behavior into an exciting game. E…" at bounding box center [1062, 397] width 412 height 142
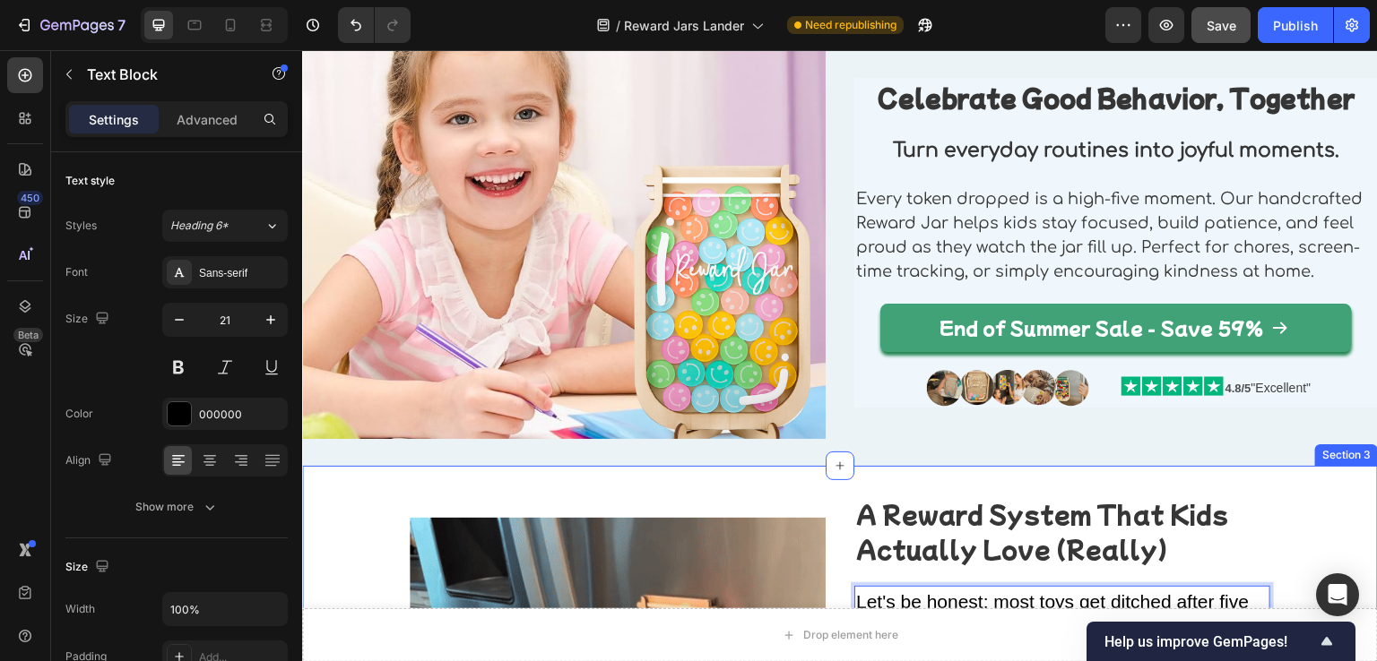
scroll to position [0, 0]
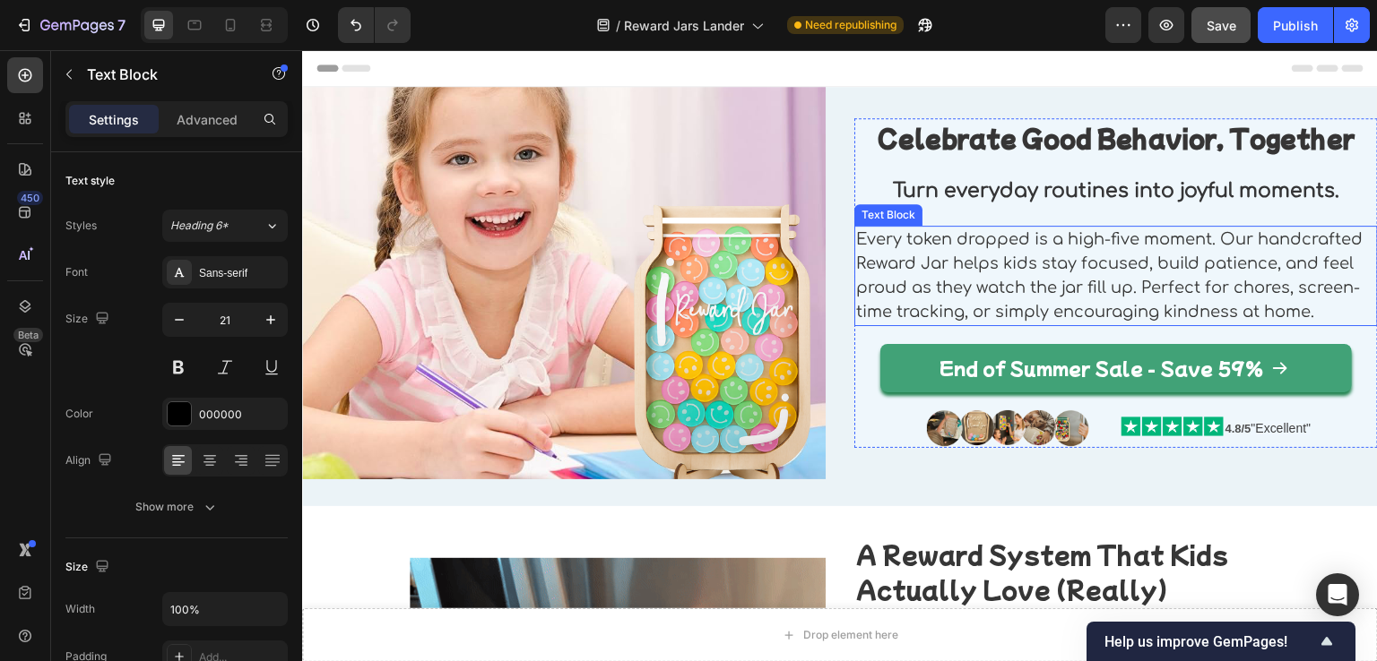
click at [981, 261] on p "Every token dropped is a high-five moment. Our handcrafted Reward Jar helps kid…" at bounding box center [1116, 276] width 520 height 97
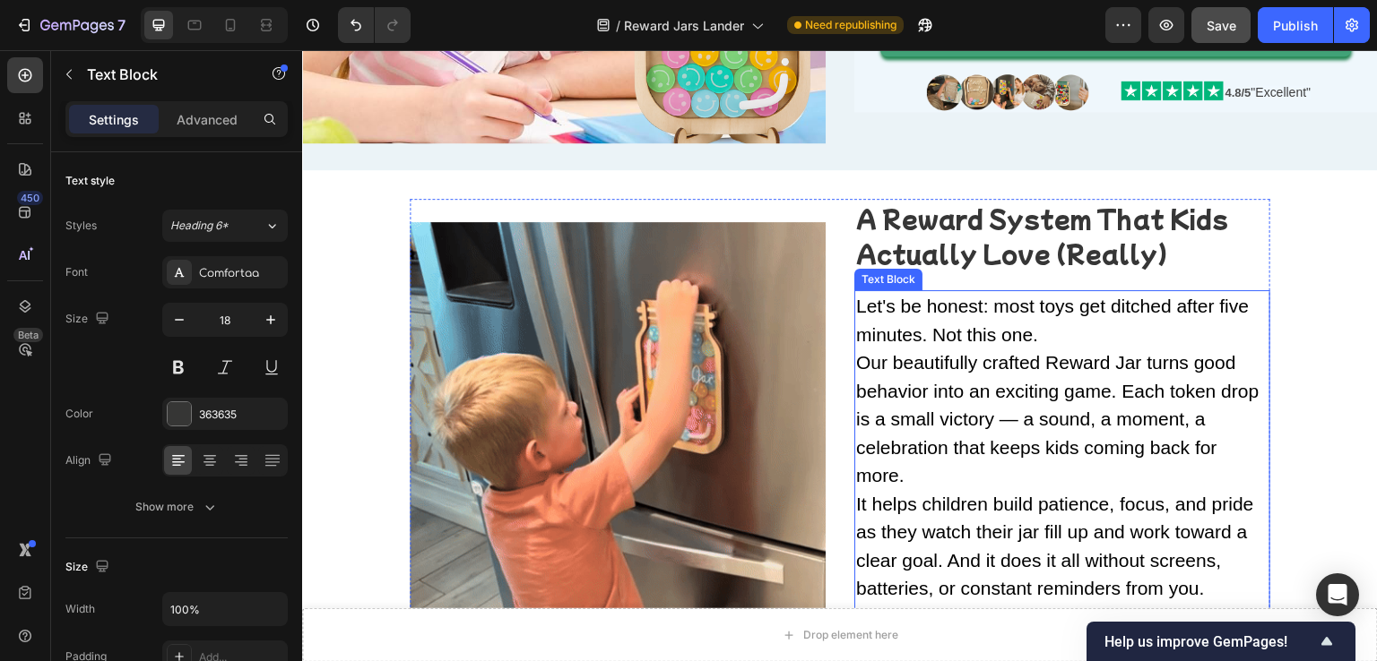
scroll to position [359, 0]
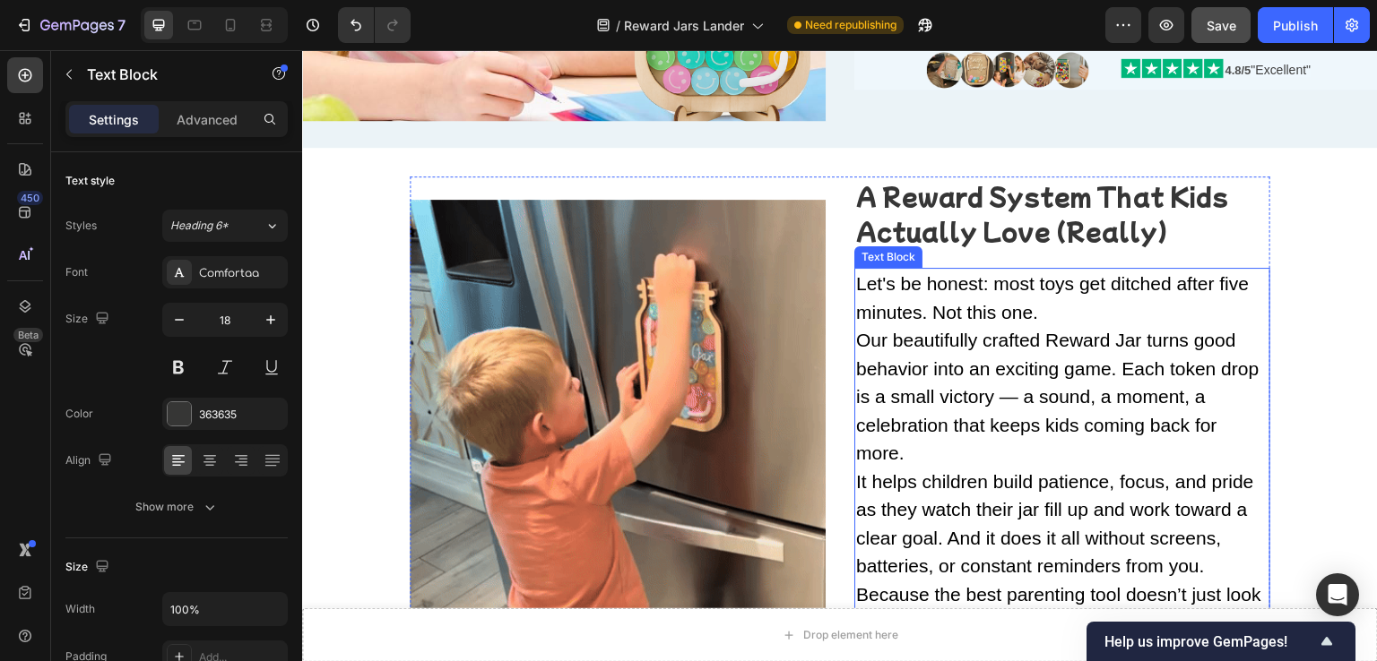
click at [957, 423] on p "Our beautifully crafted Reward Jar turns good behavior into an exciting game. E…" at bounding box center [1062, 397] width 412 height 142
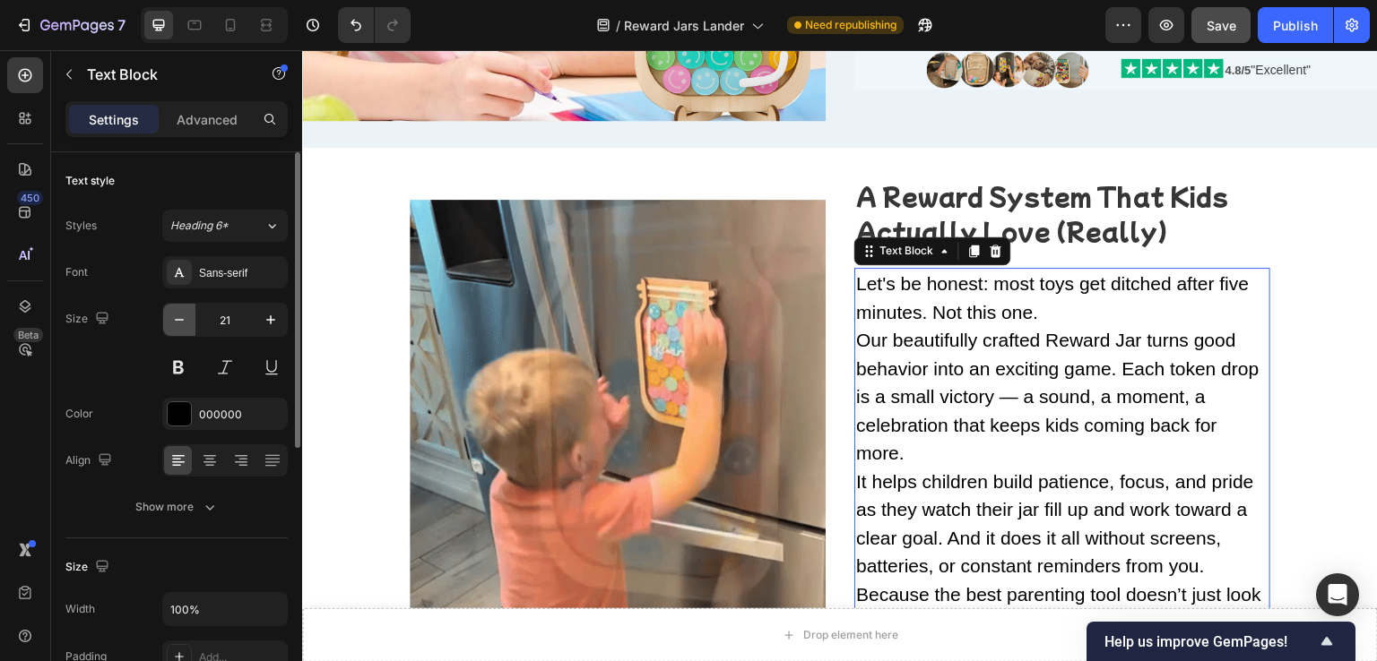
click at [186, 326] on icon "button" at bounding box center [179, 320] width 18 height 18
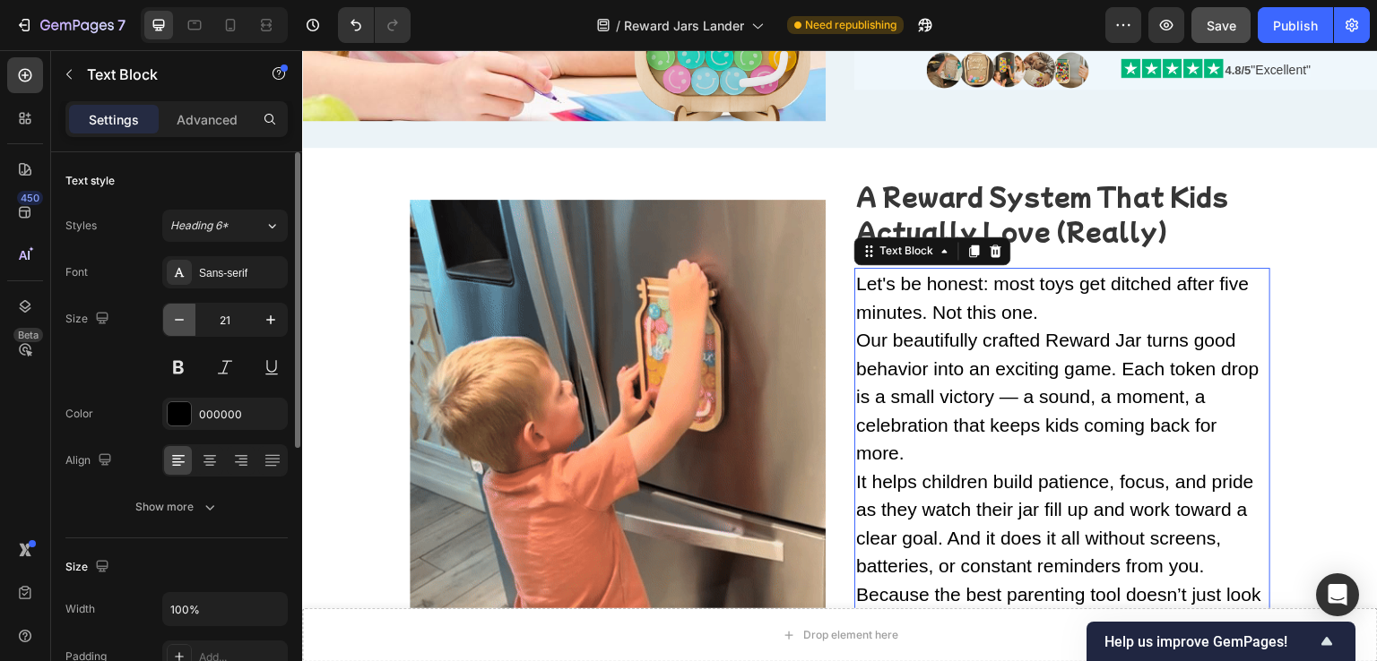
click at [186, 326] on icon "button" at bounding box center [179, 320] width 18 height 18
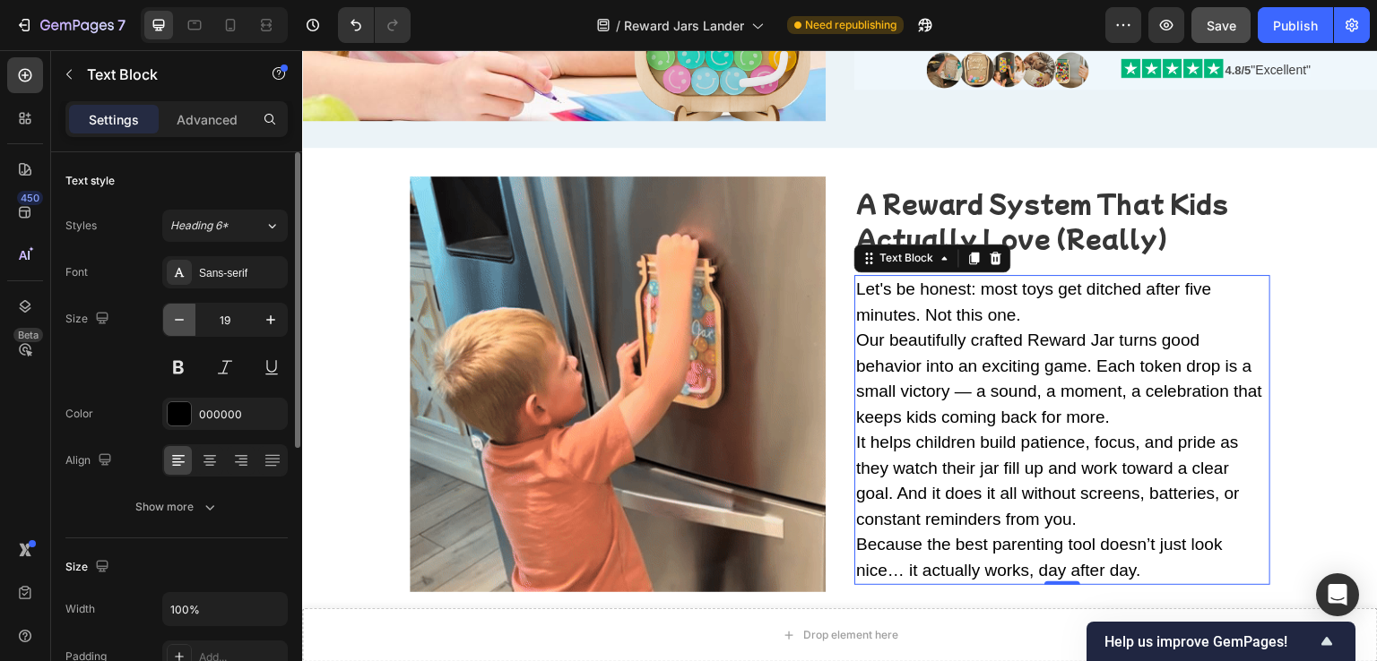
click at [186, 326] on icon "button" at bounding box center [179, 320] width 18 height 18
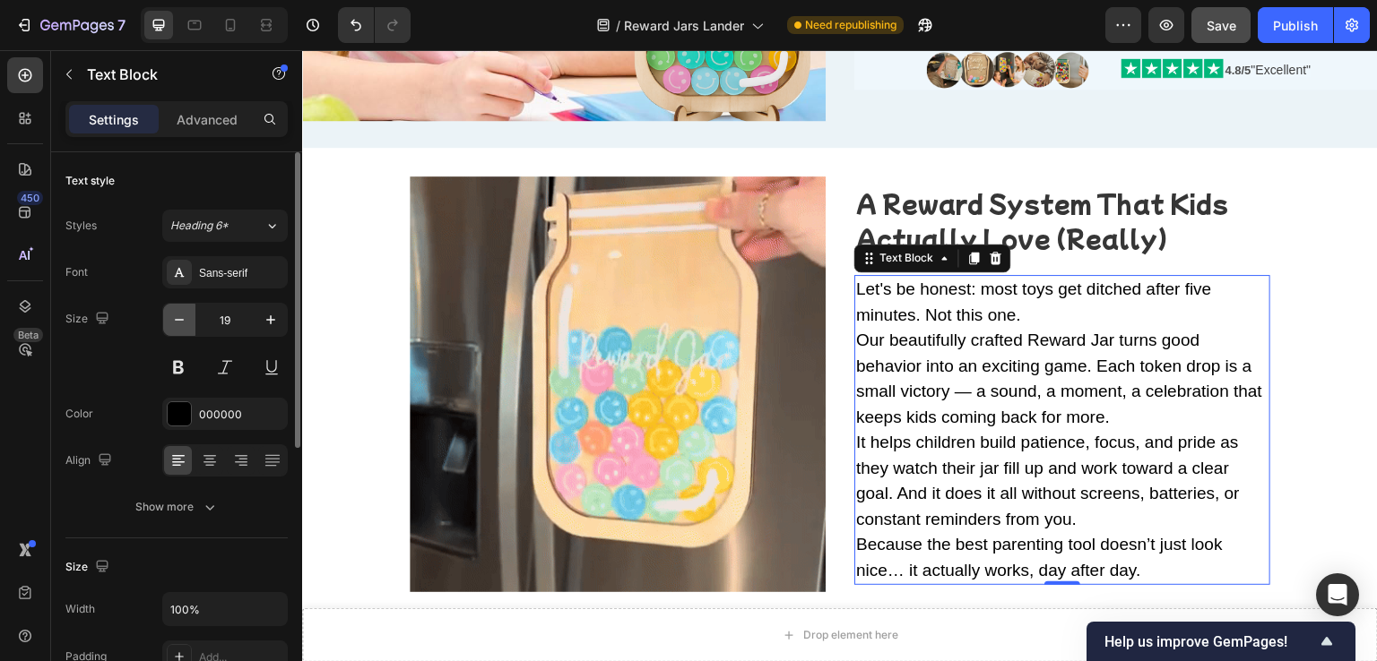
type input "18"
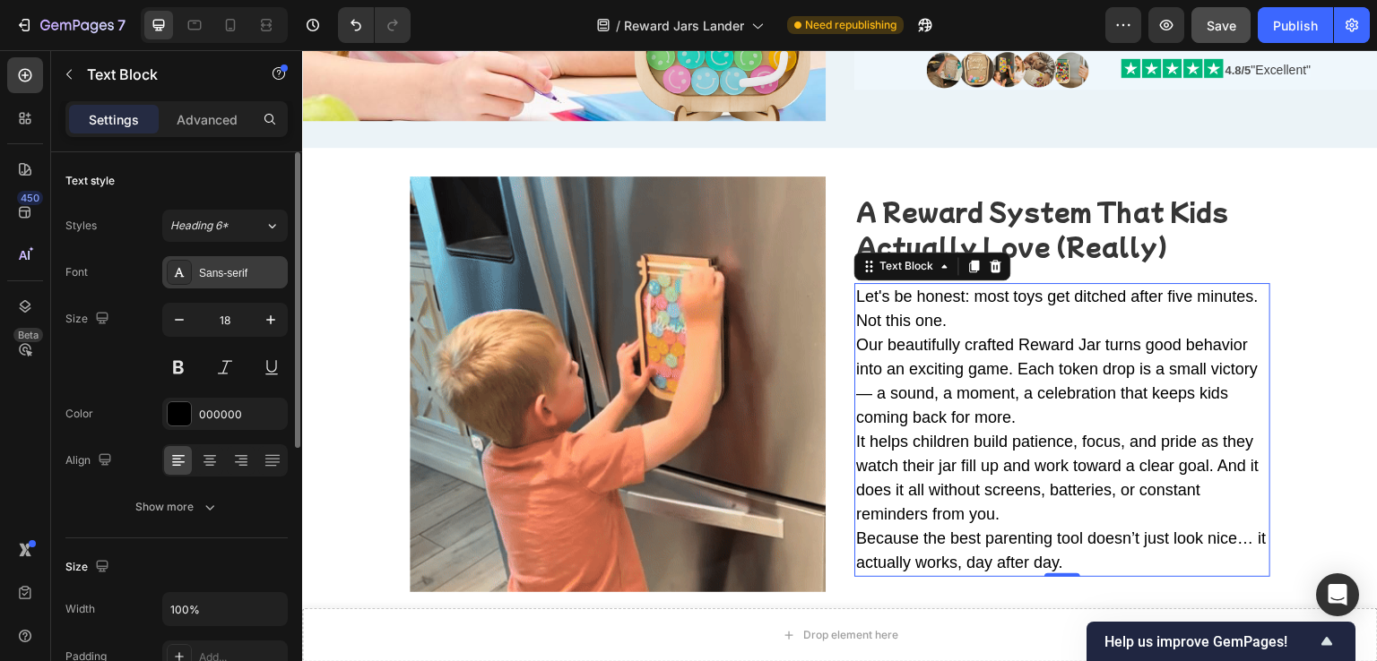
click at [239, 262] on div "Sans-serif" at bounding box center [224, 272] width 125 height 32
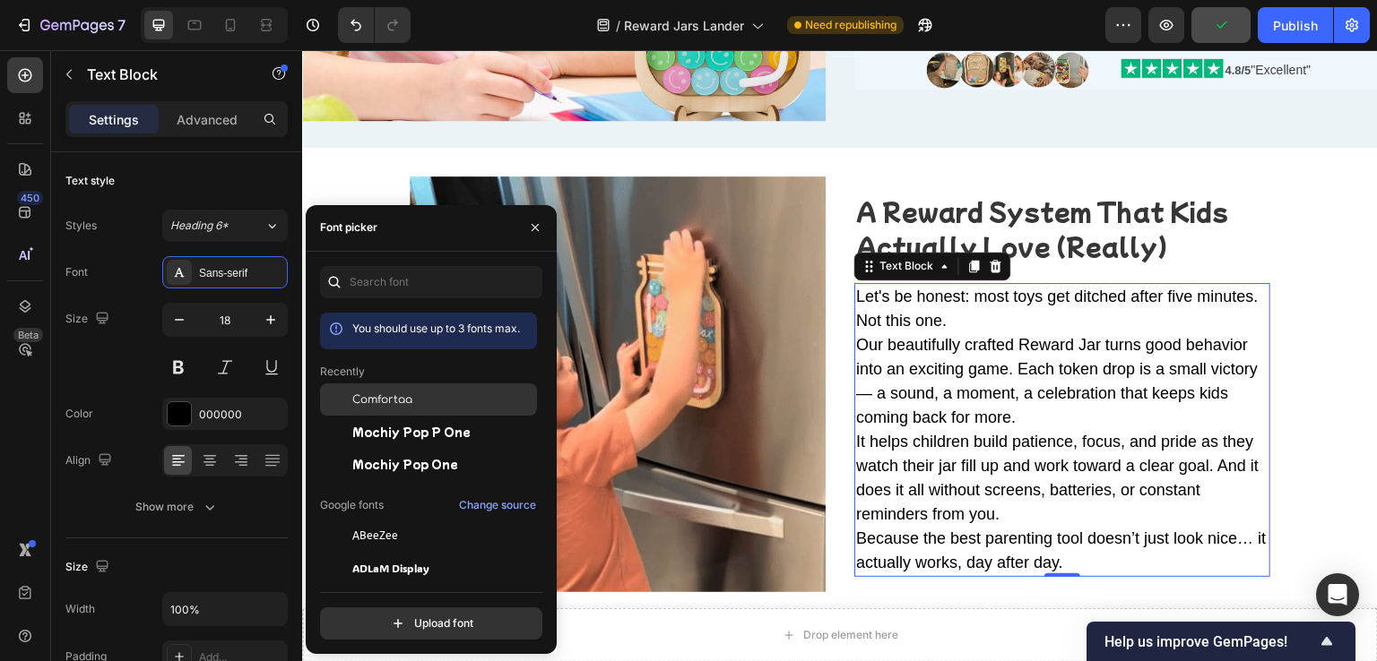
click at [394, 402] on span "Comfortaa" at bounding box center [382, 400] width 60 height 16
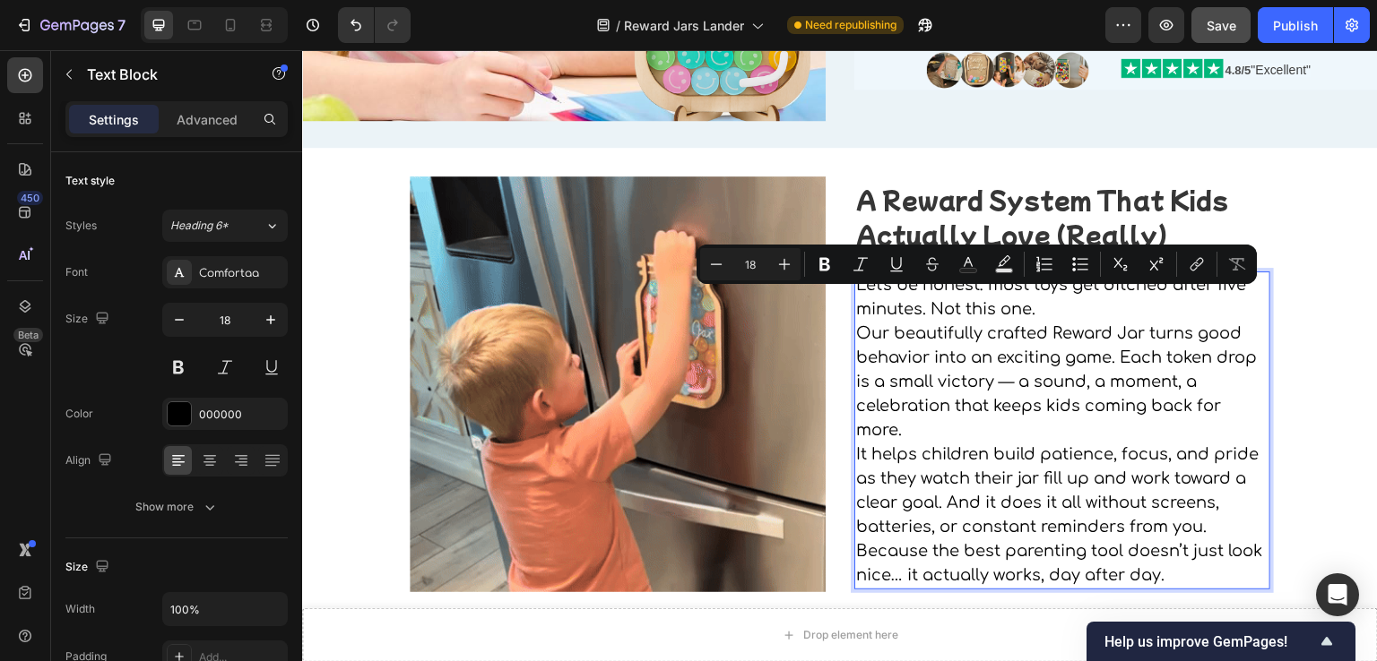
drag, startPoint x: 1044, startPoint y: 296, endPoint x: 920, endPoint y: 308, distance: 125.2
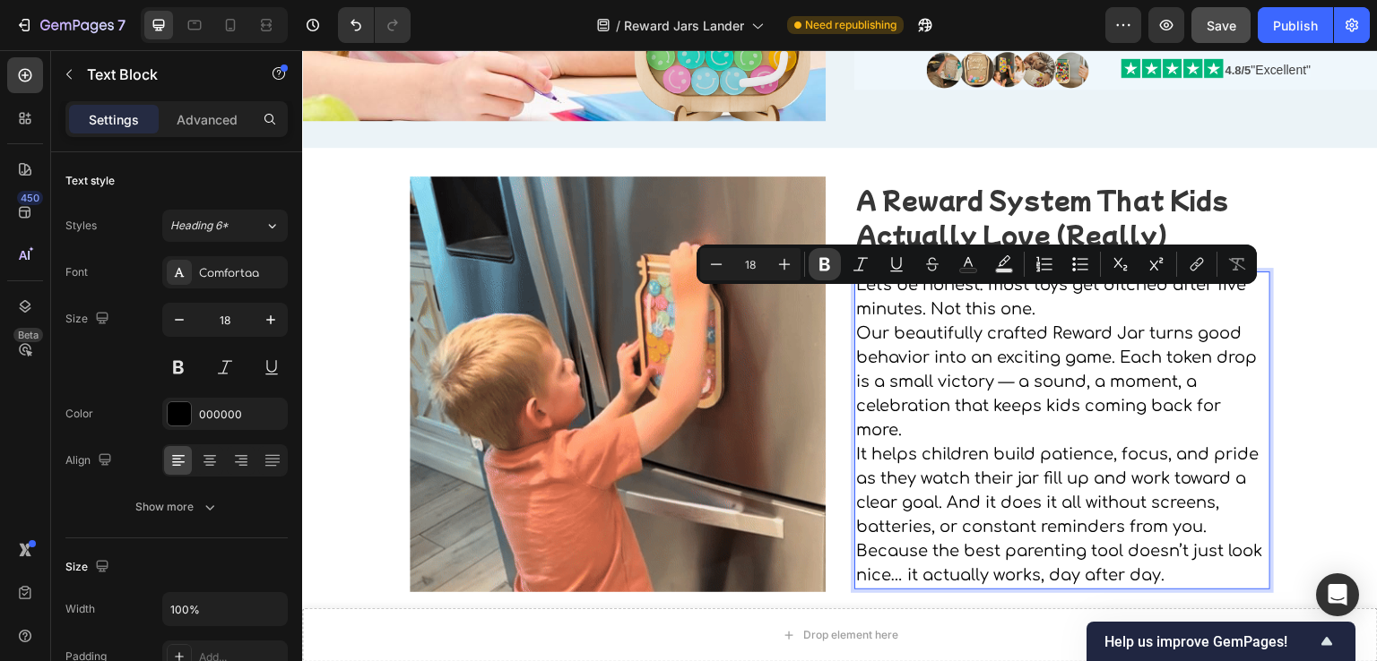
click at [821, 277] on button "Bold" at bounding box center [824, 264] width 32 height 32
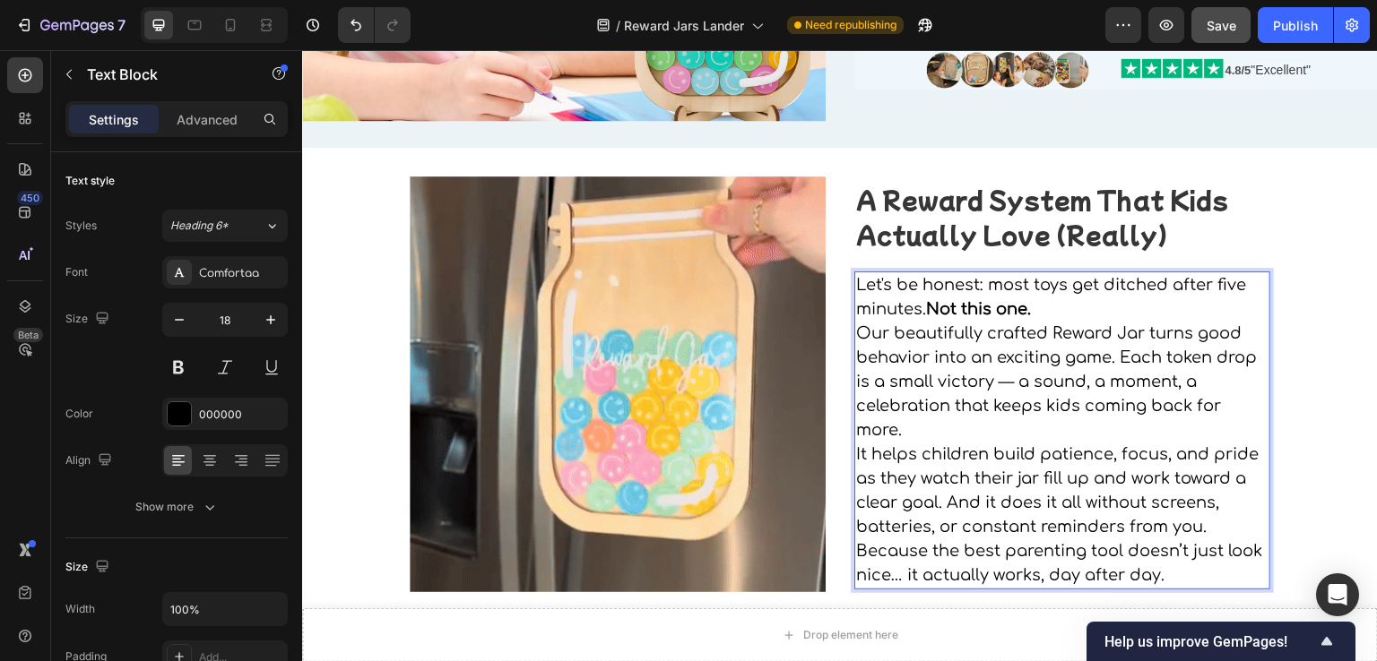
click at [1064, 296] on p "Let's be honest: most toys get ditched after five minutes. Not this one." at bounding box center [1062, 297] width 412 height 48
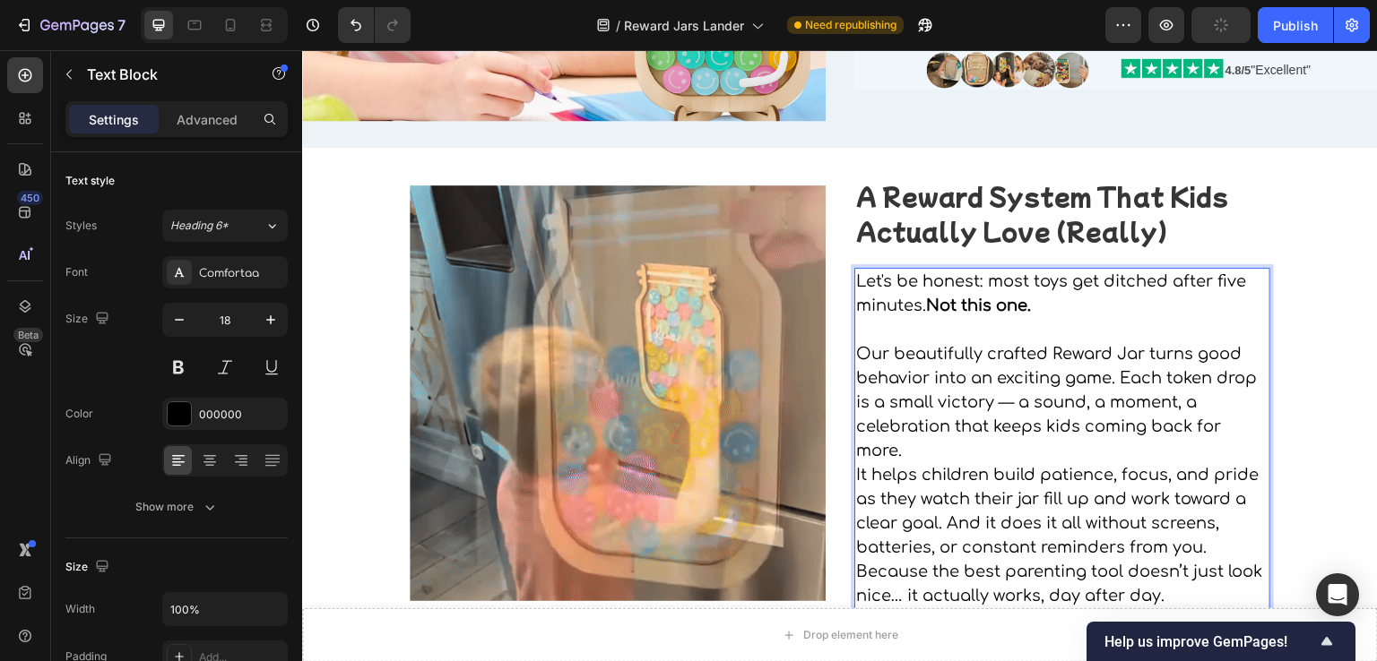
scroll to position [358, 0]
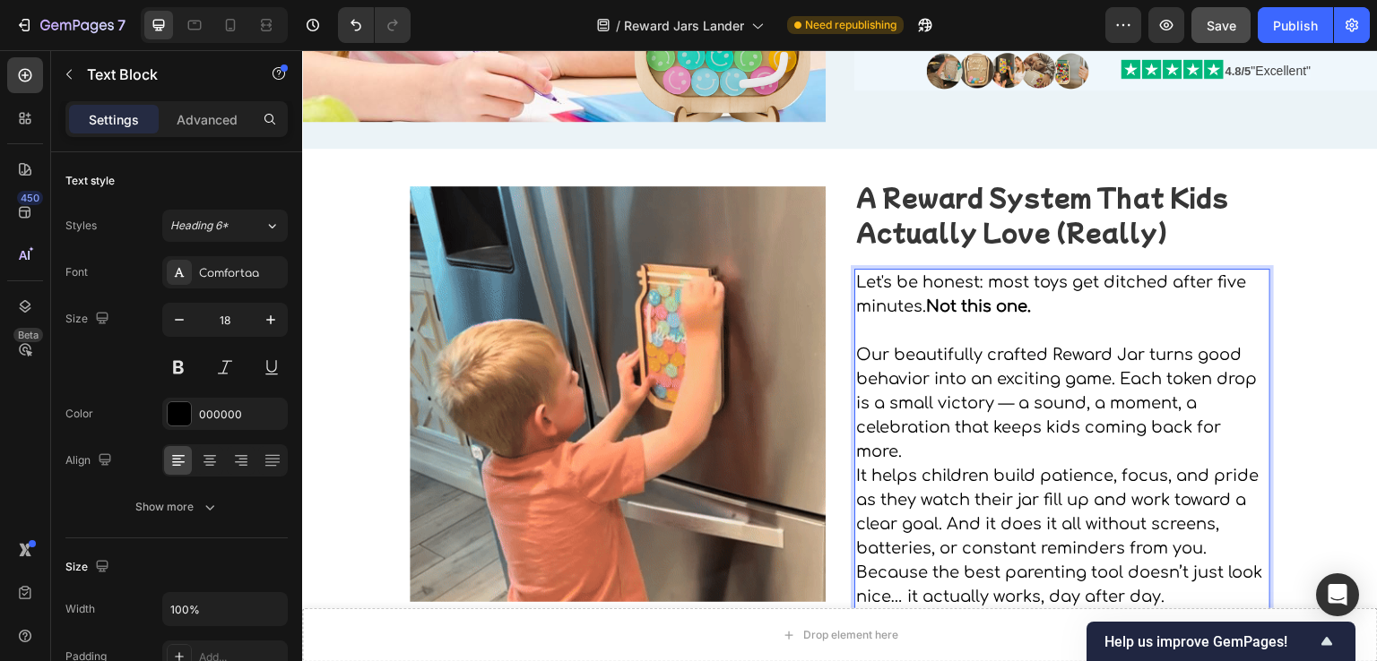
click at [1215, 546] on p "It helps children build patience, focus, and pride as they watch their jar fill…" at bounding box center [1062, 512] width 412 height 97
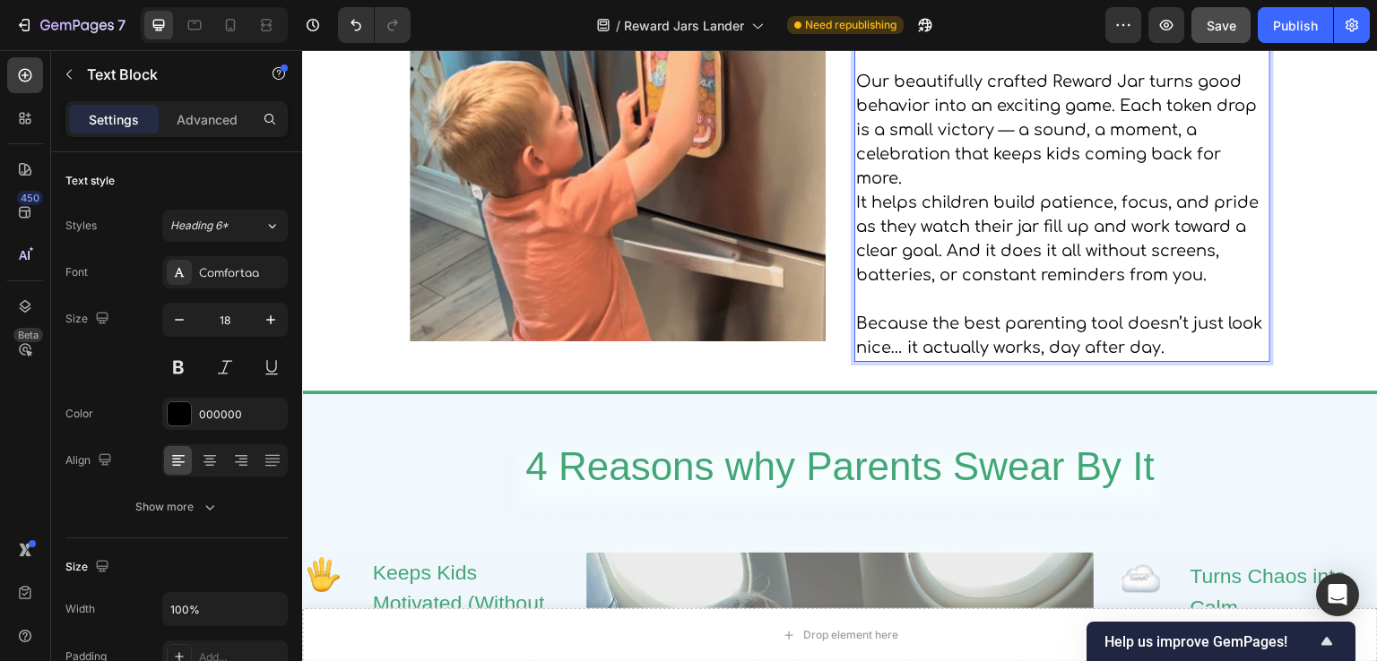
scroll to position [627, 0]
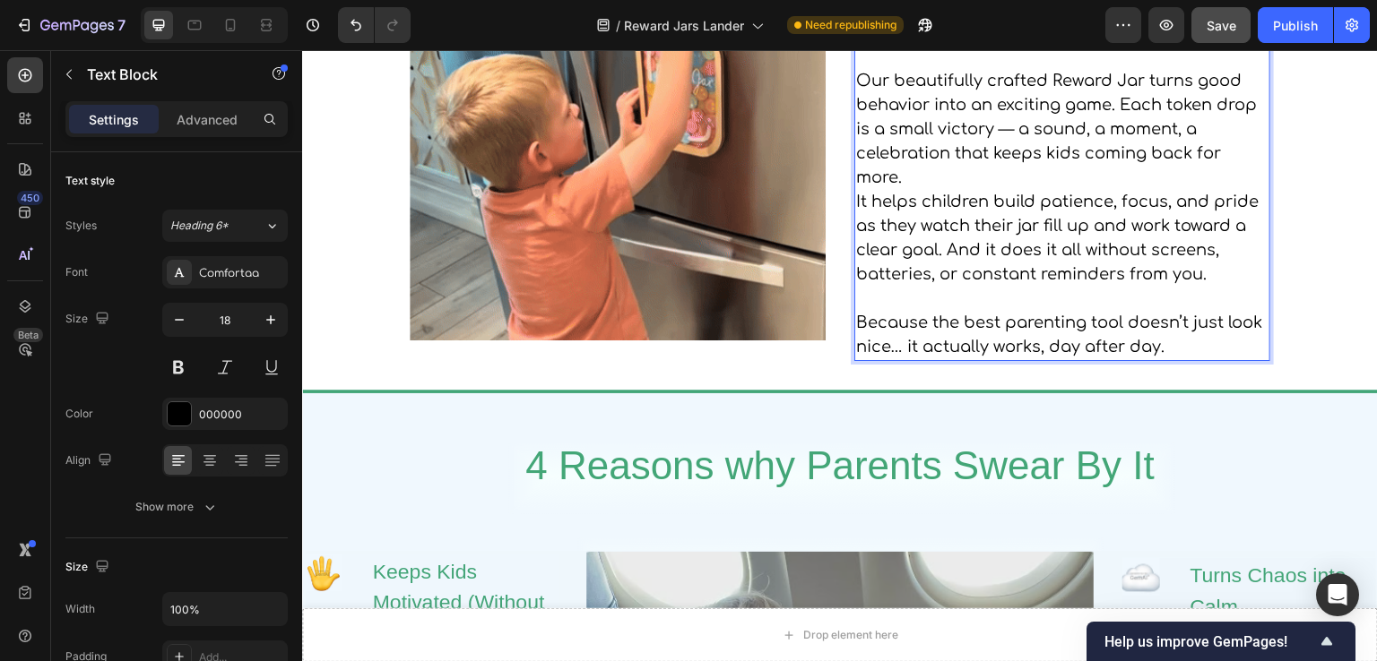
click at [1000, 268] on p "It helps children build patience, focus, and pride as they watch their jar fill…" at bounding box center [1062, 238] width 412 height 97
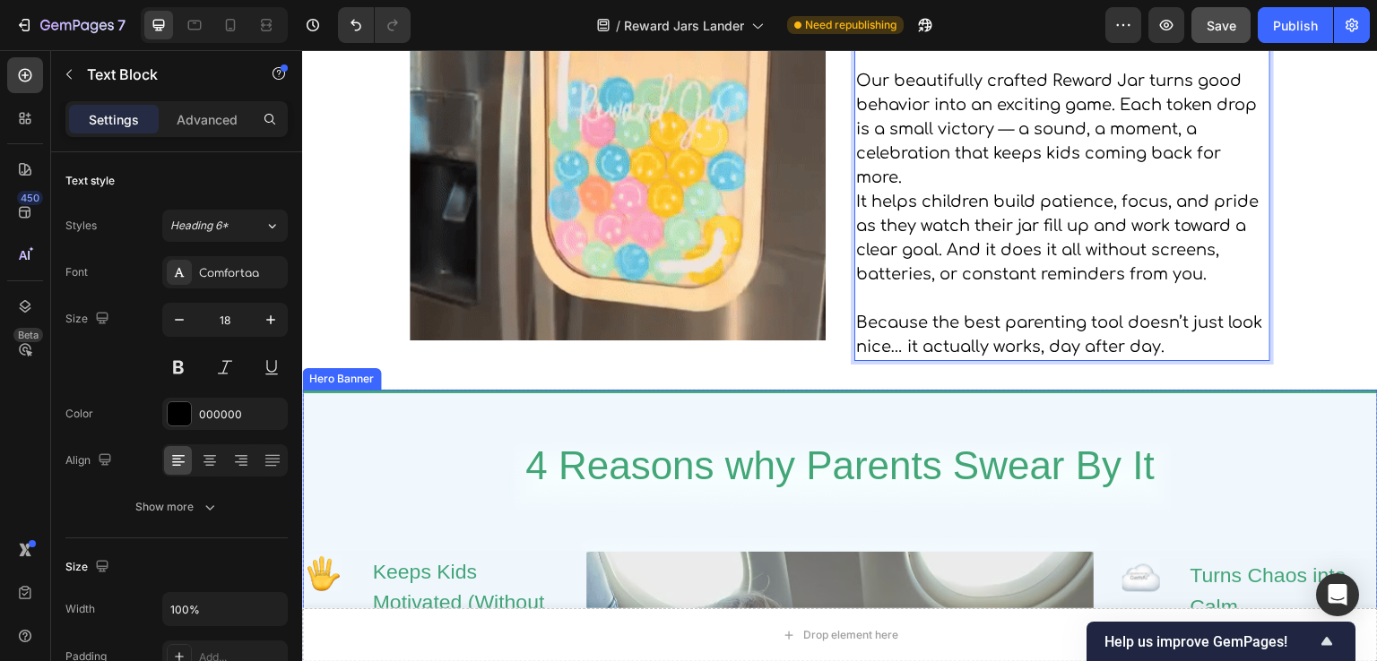
scroll to position [358, 0]
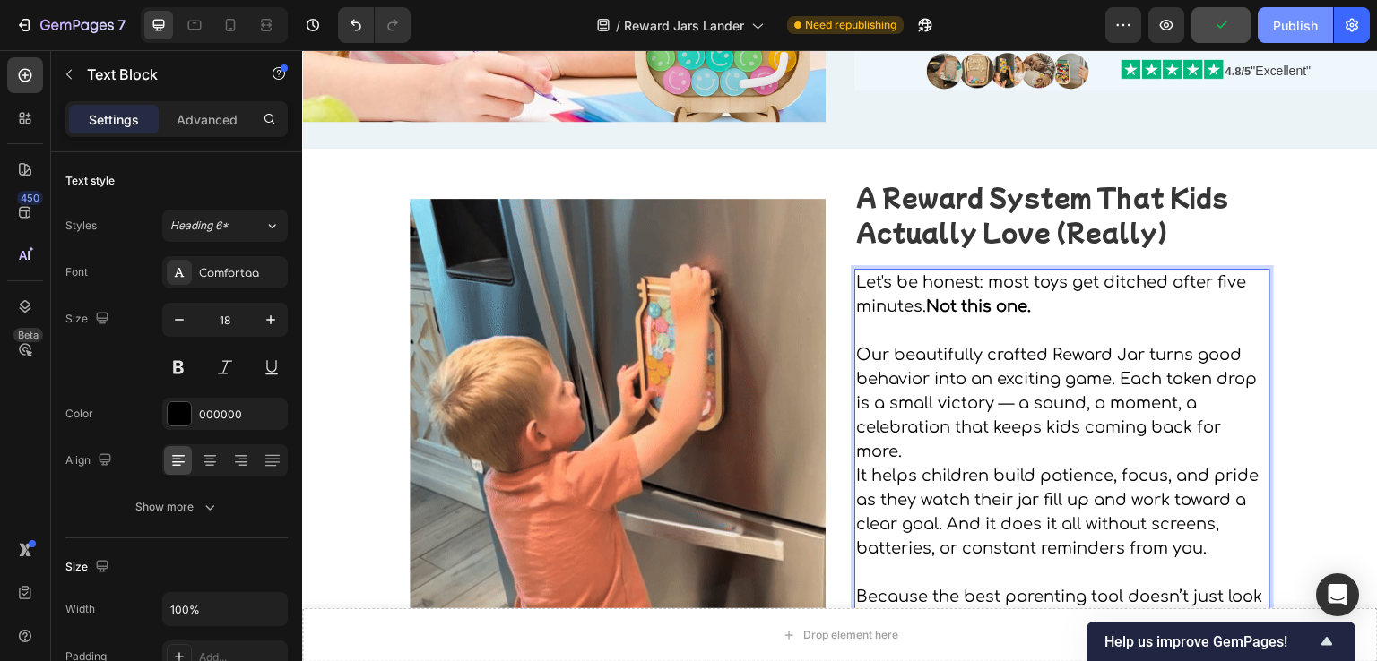
click at [1284, 22] on div "Publish" at bounding box center [1295, 25] width 45 height 19
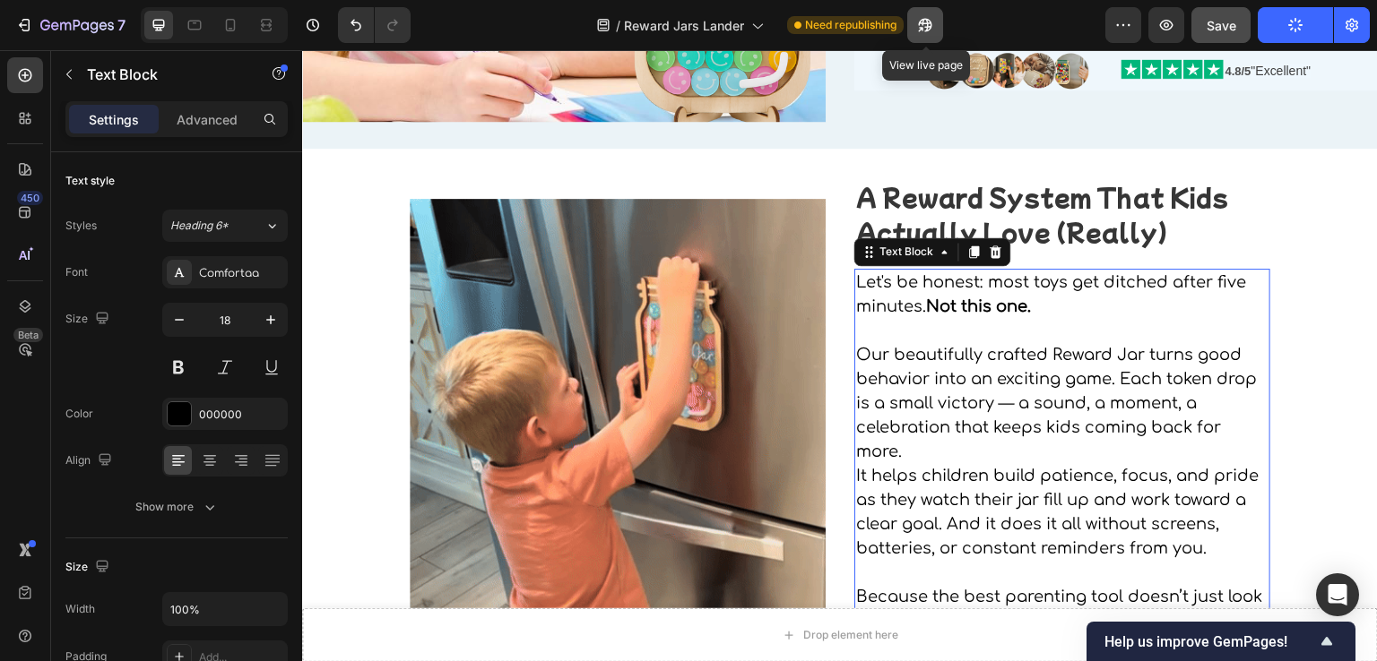
click at [926, 31] on icon "button" at bounding box center [925, 25] width 13 height 13
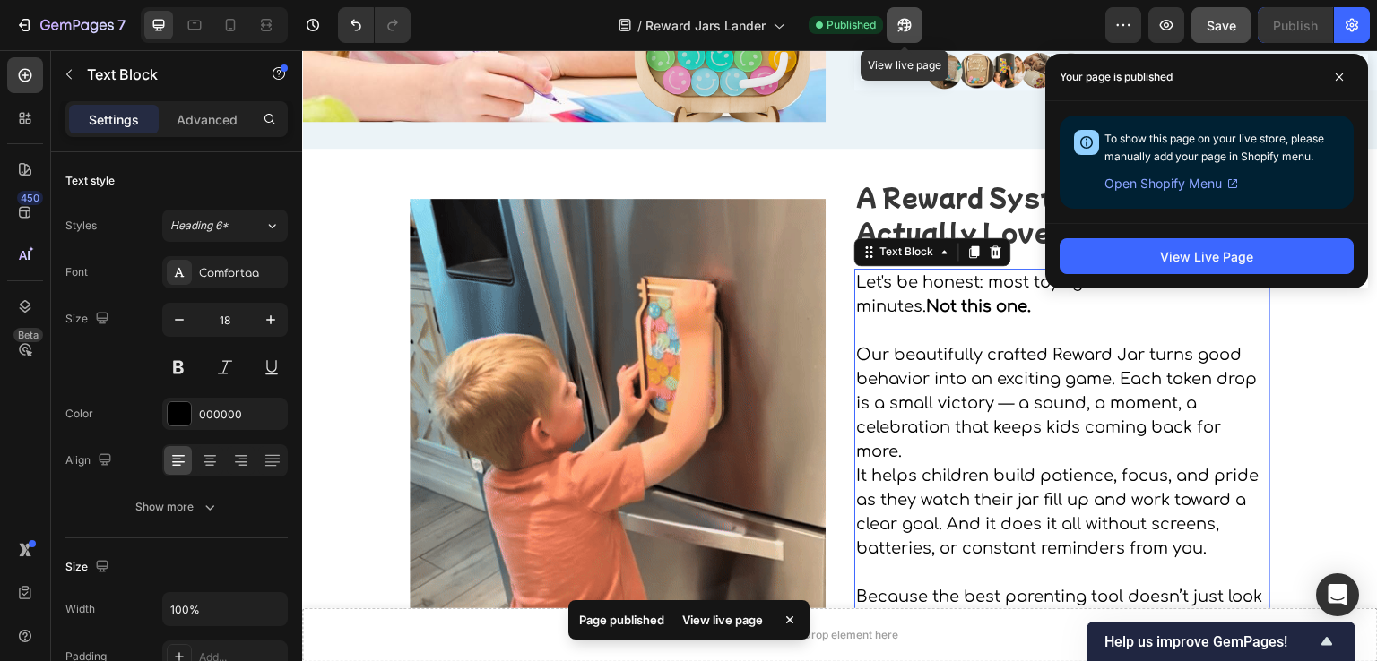
click at [898, 23] on icon "button" at bounding box center [903, 25] width 13 height 13
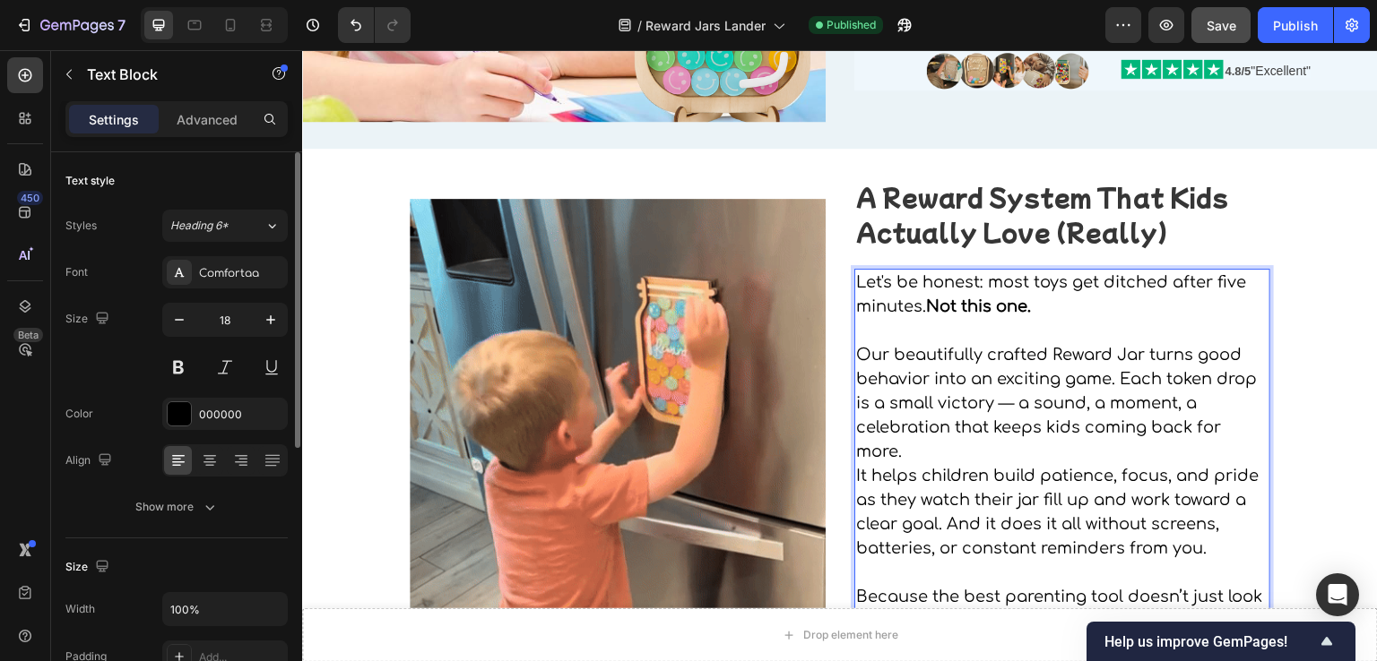
scroll to position [90, 0]
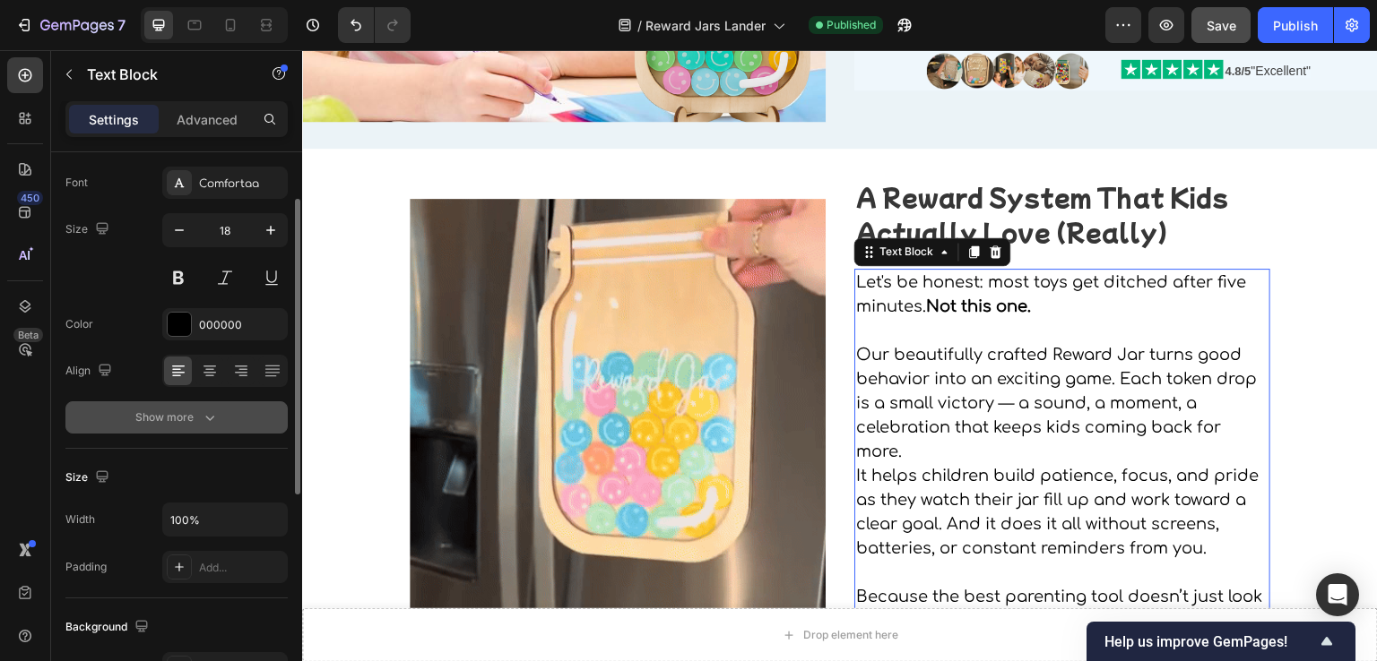
click at [145, 409] on div "Show more" at bounding box center [176, 418] width 83 height 18
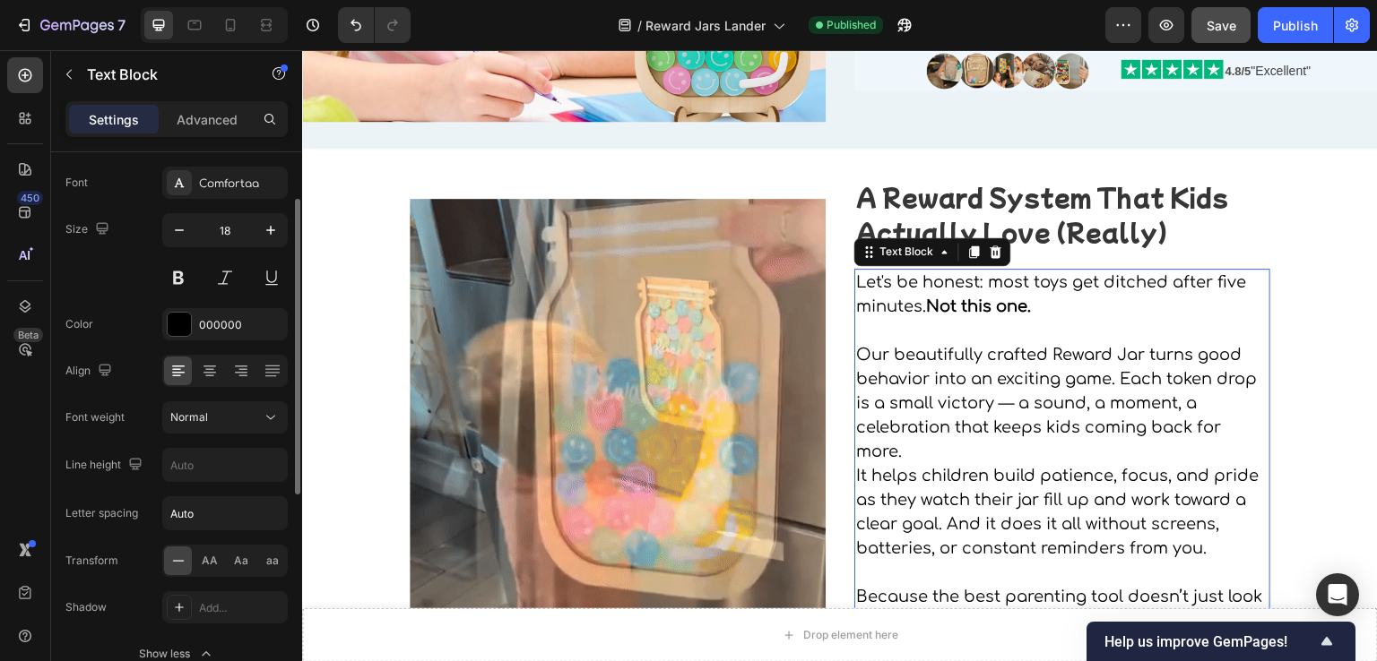
scroll to position [179, 0]
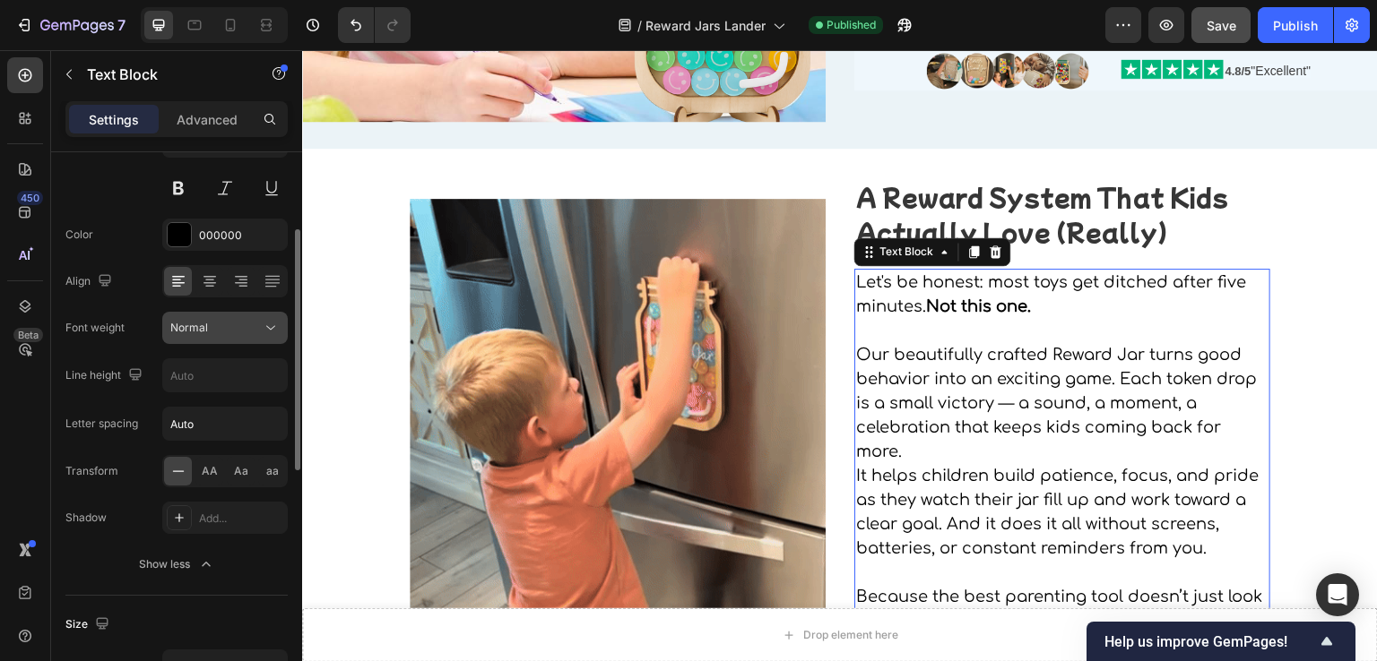
click at [223, 331] on div "Normal" at bounding box center [215, 328] width 91 height 16
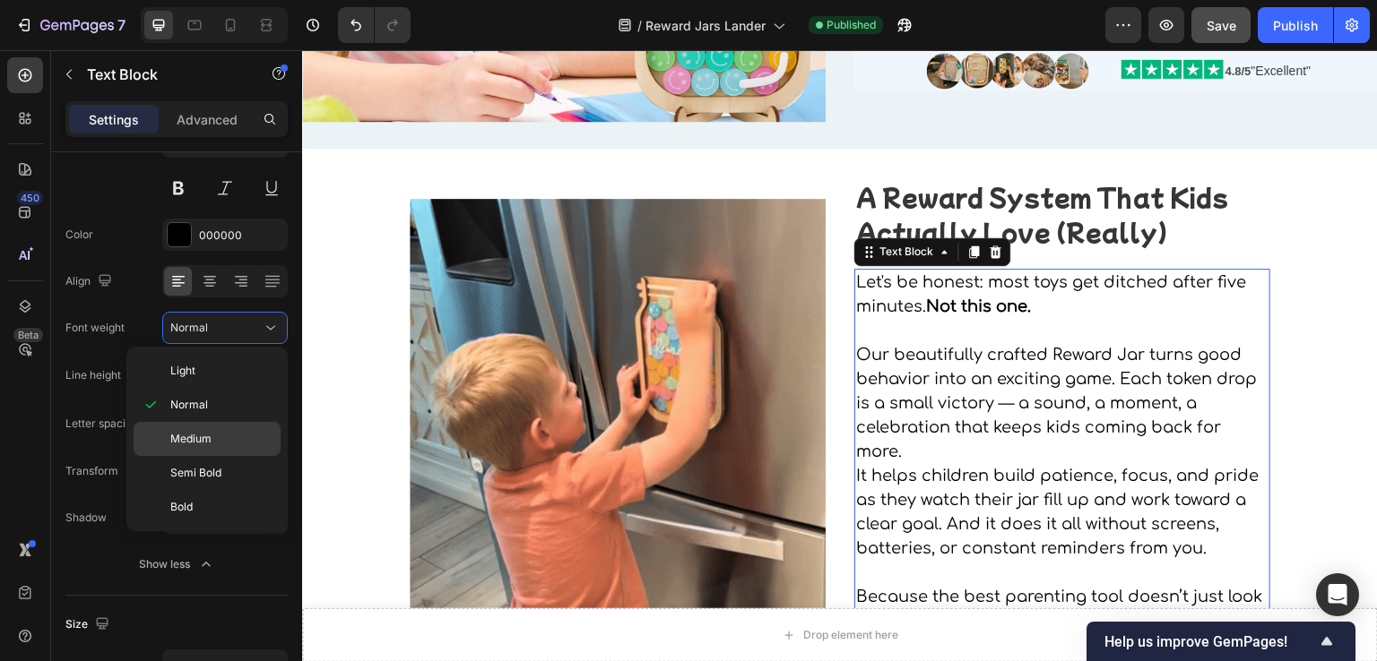
click at [212, 432] on p "Medium" at bounding box center [221, 439] width 102 height 16
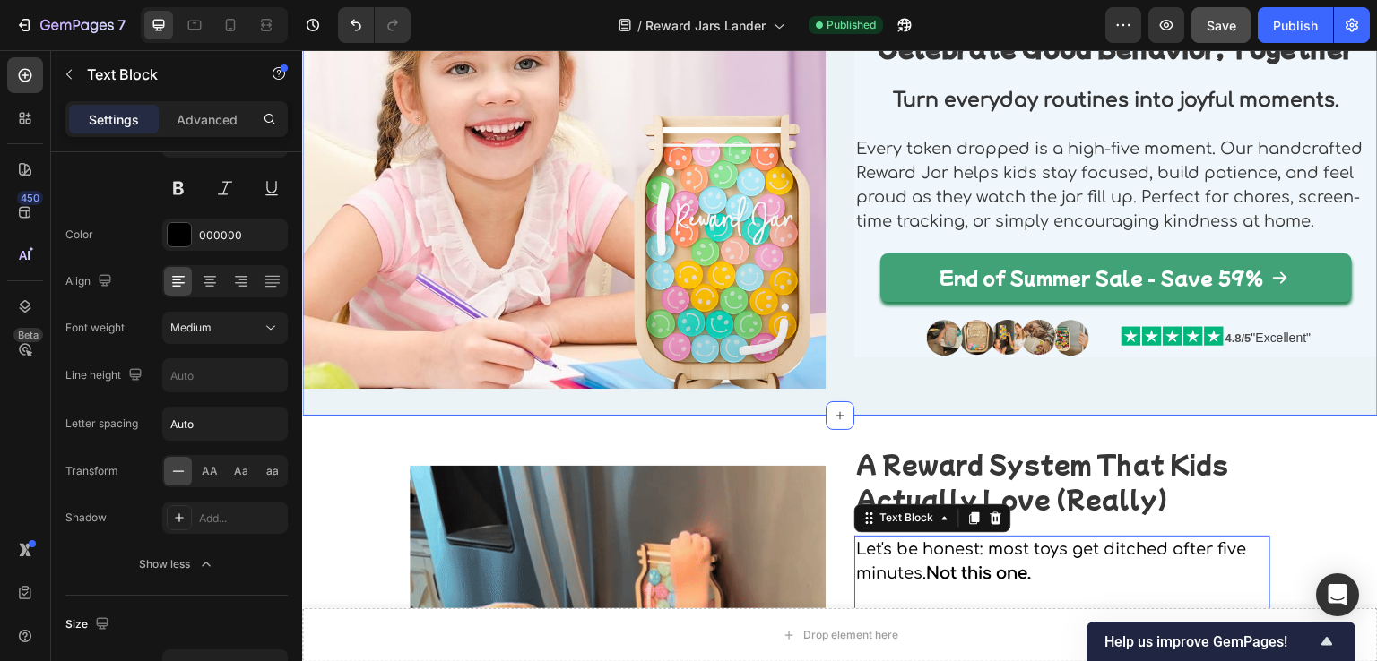
scroll to position [0, 0]
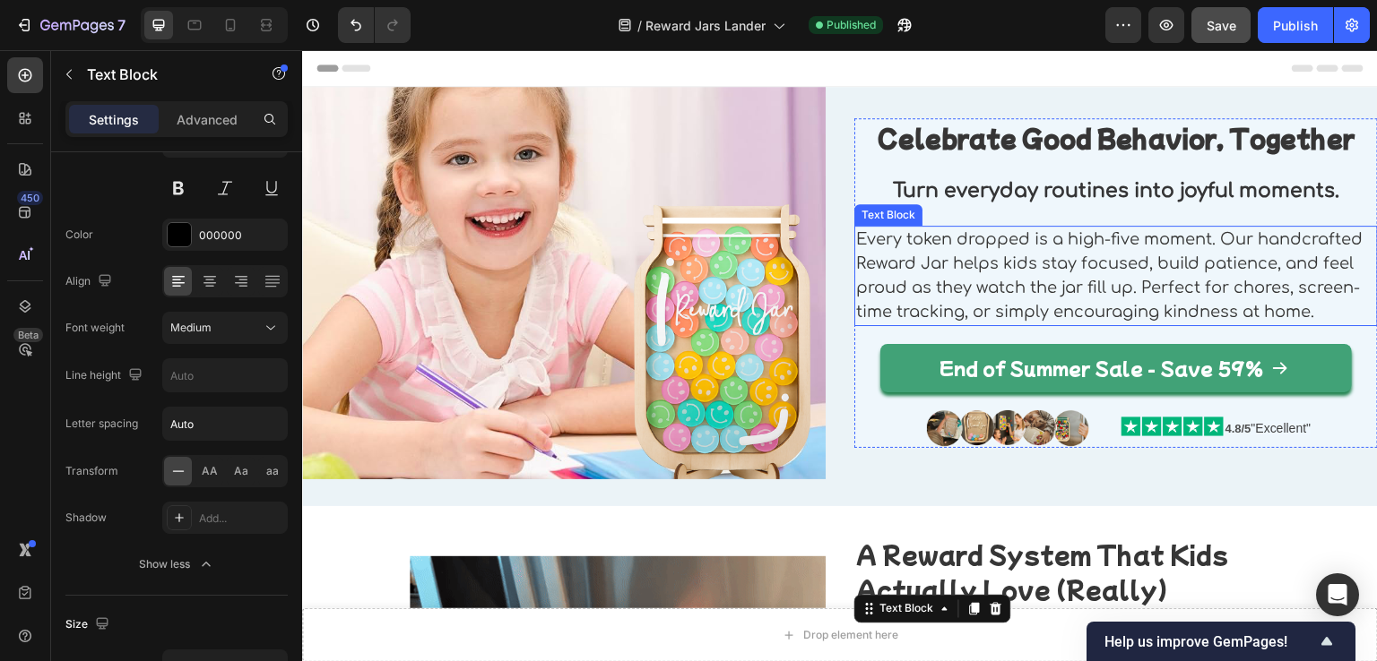
click at [990, 275] on p "Every token dropped is a high-five moment. Our handcrafted Reward Jar helps kid…" at bounding box center [1116, 276] width 520 height 97
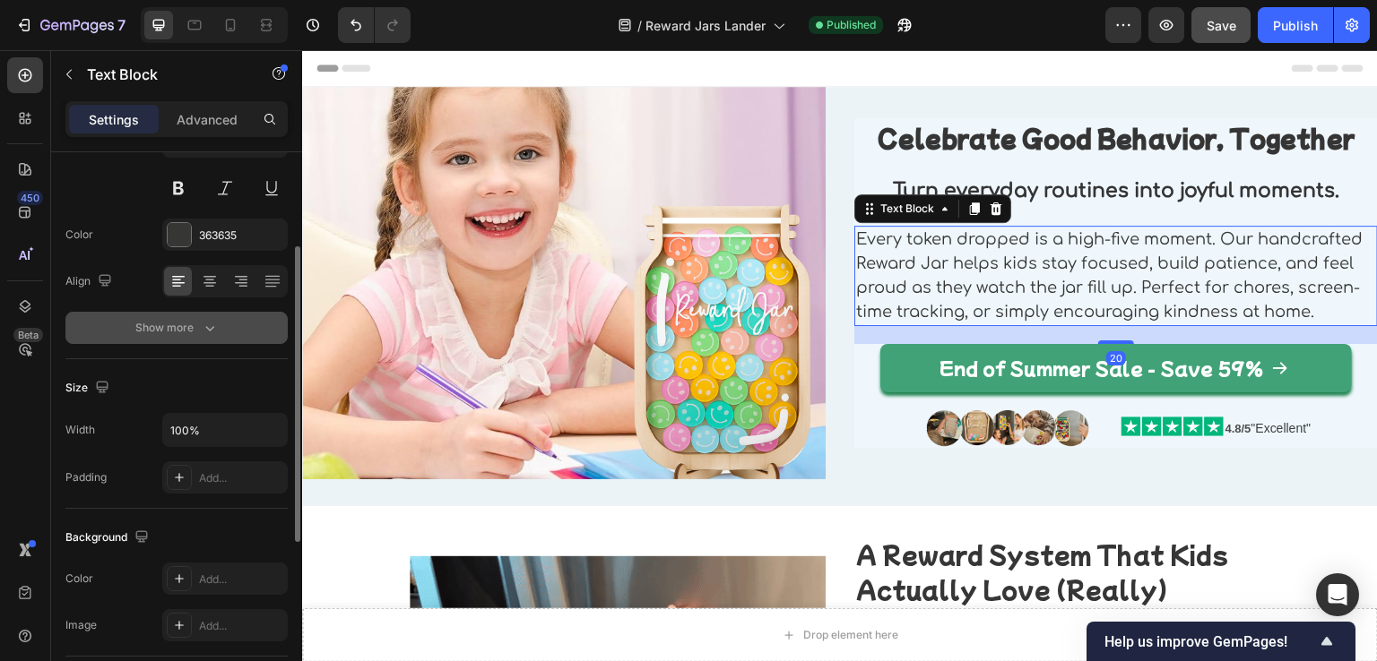
click at [211, 327] on icon "button" at bounding box center [210, 328] width 18 height 18
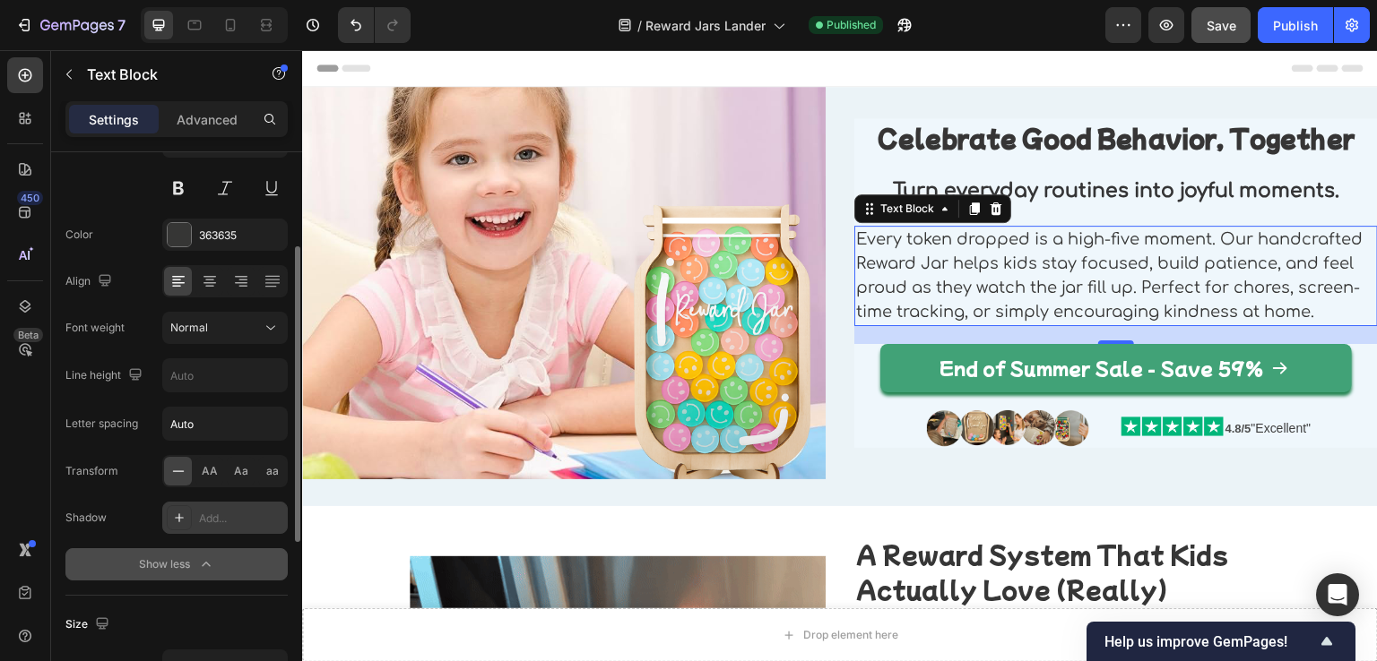
scroll to position [269, 0]
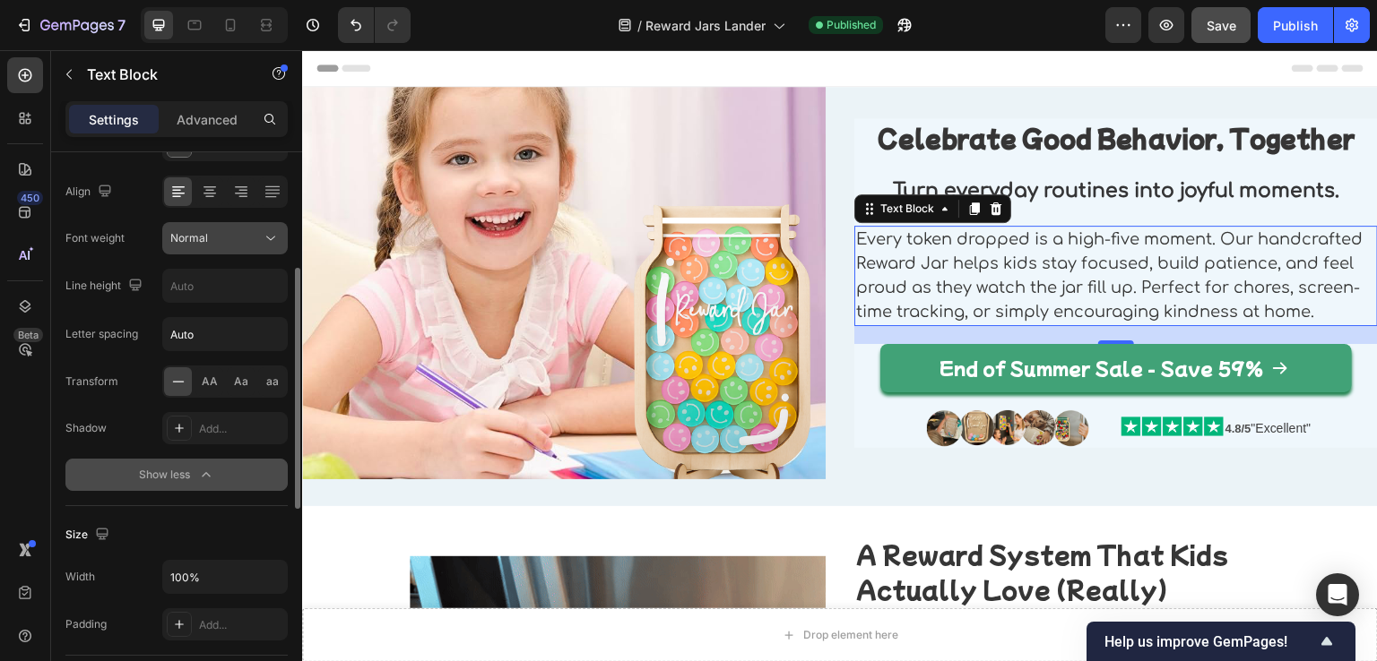
click at [255, 235] on div "Normal" at bounding box center [215, 238] width 91 height 16
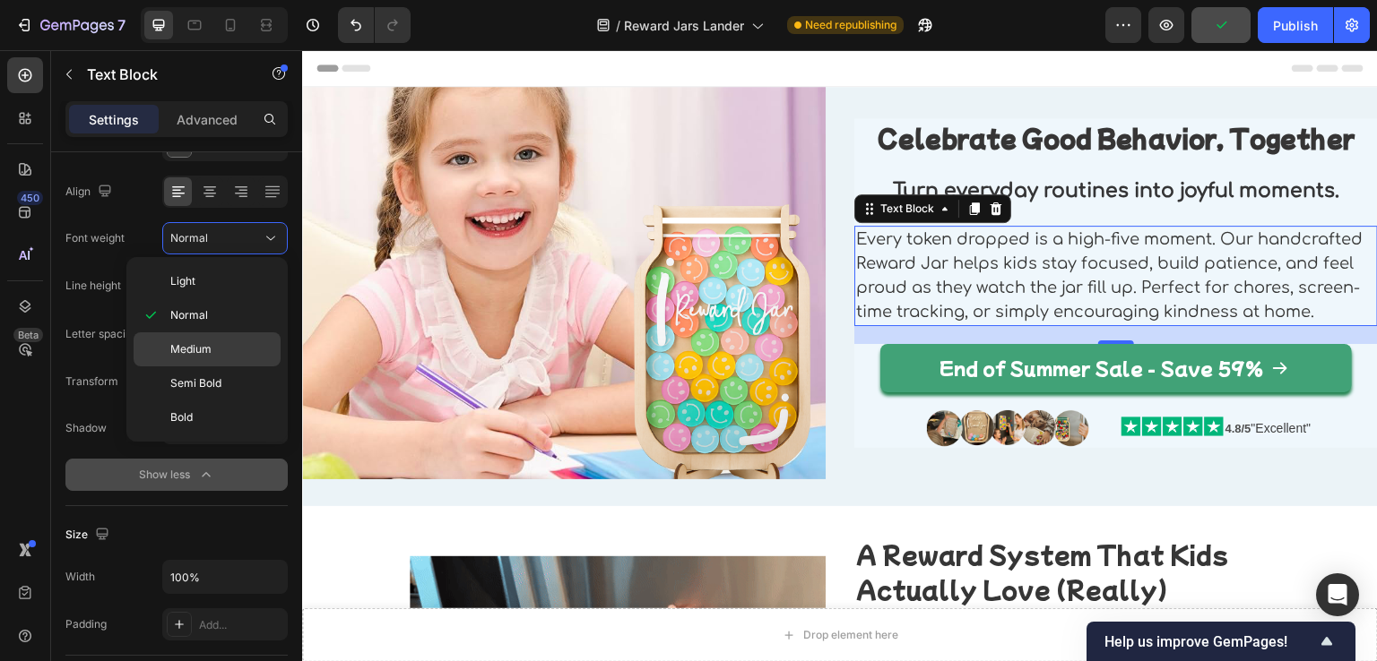
click at [238, 338] on div "Medium" at bounding box center [207, 350] width 147 height 34
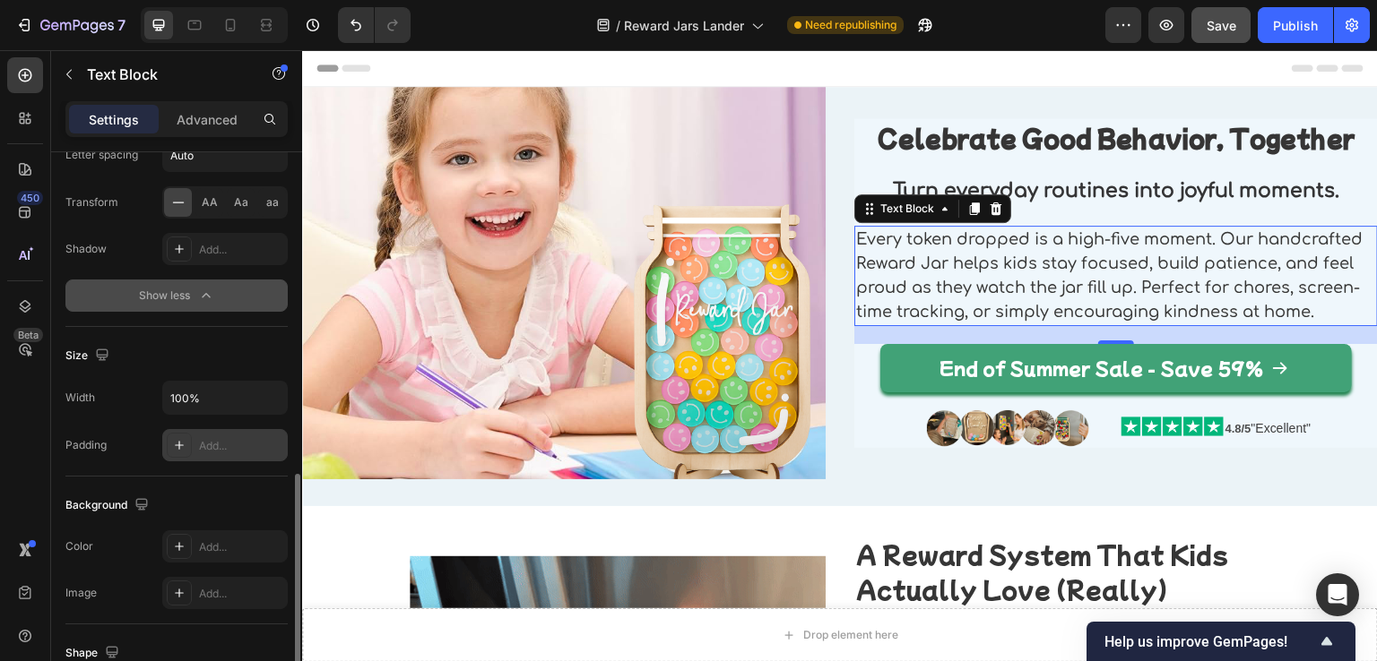
scroll to position [538, 0]
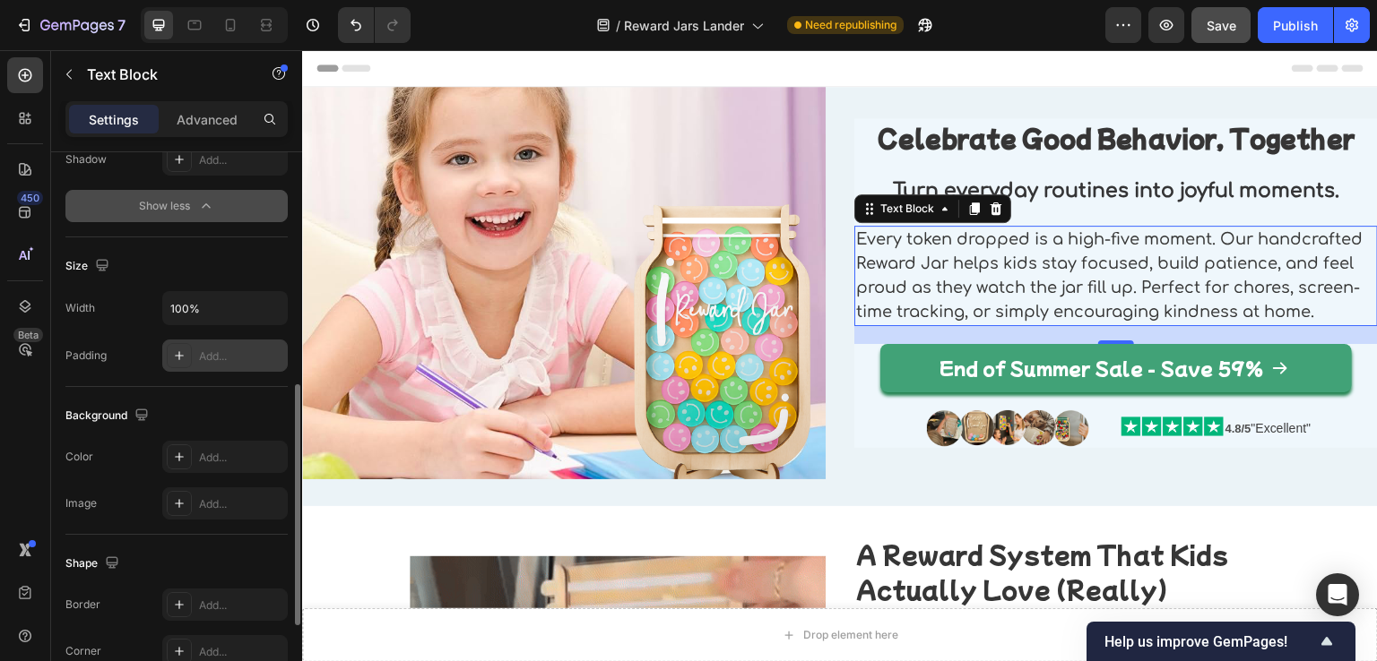
click at [194, 354] on div "Add..." at bounding box center [224, 356] width 125 height 32
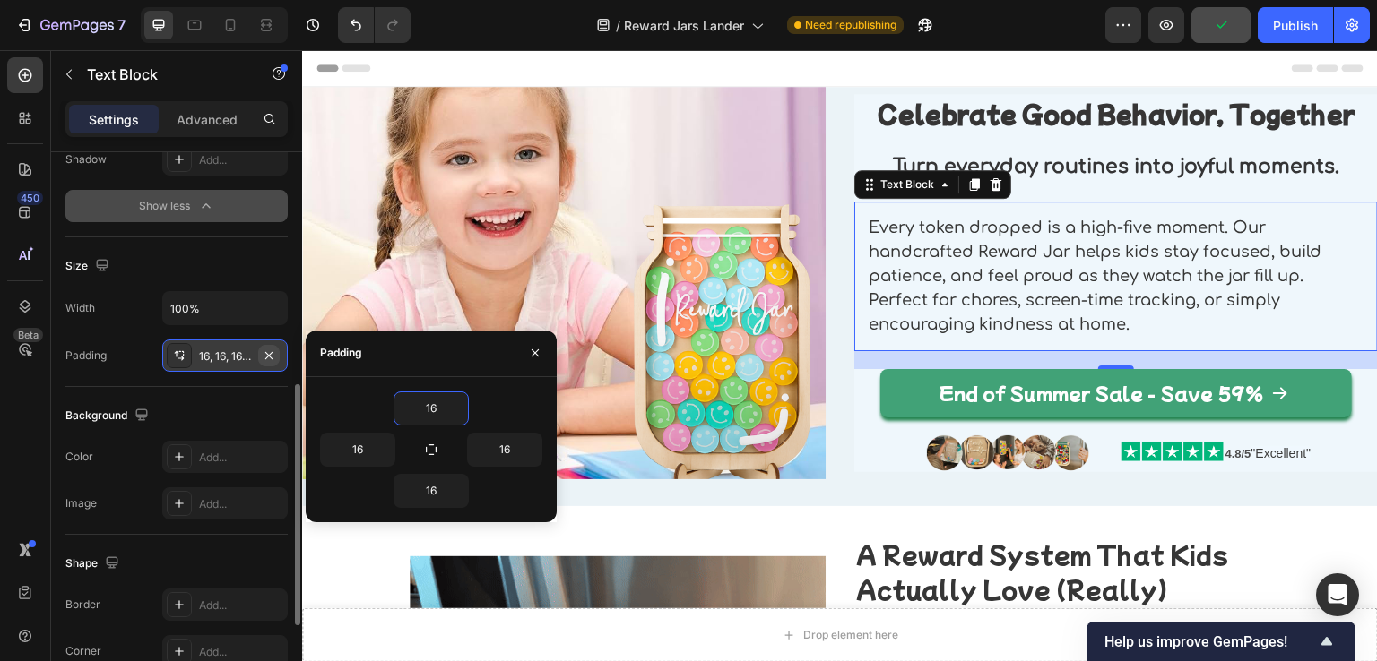
click at [265, 353] on icon "button" at bounding box center [269, 356] width 14 height 14
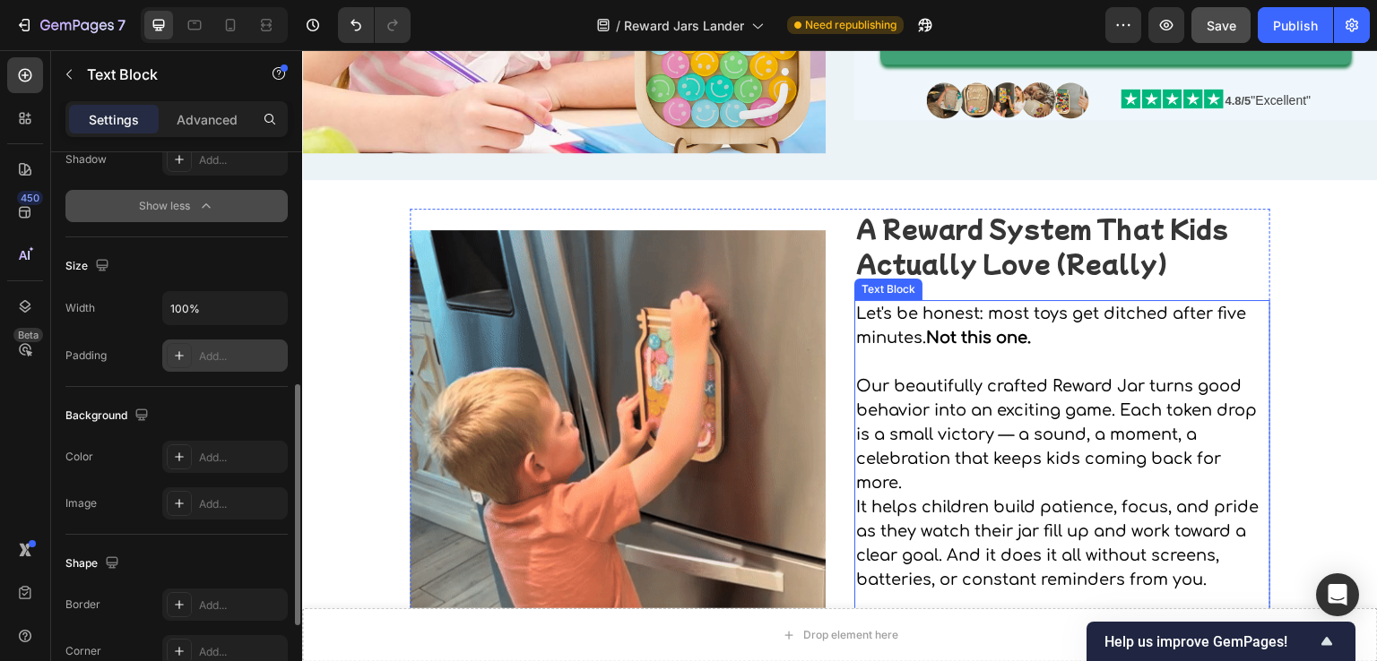
scroll to position [359, 0]
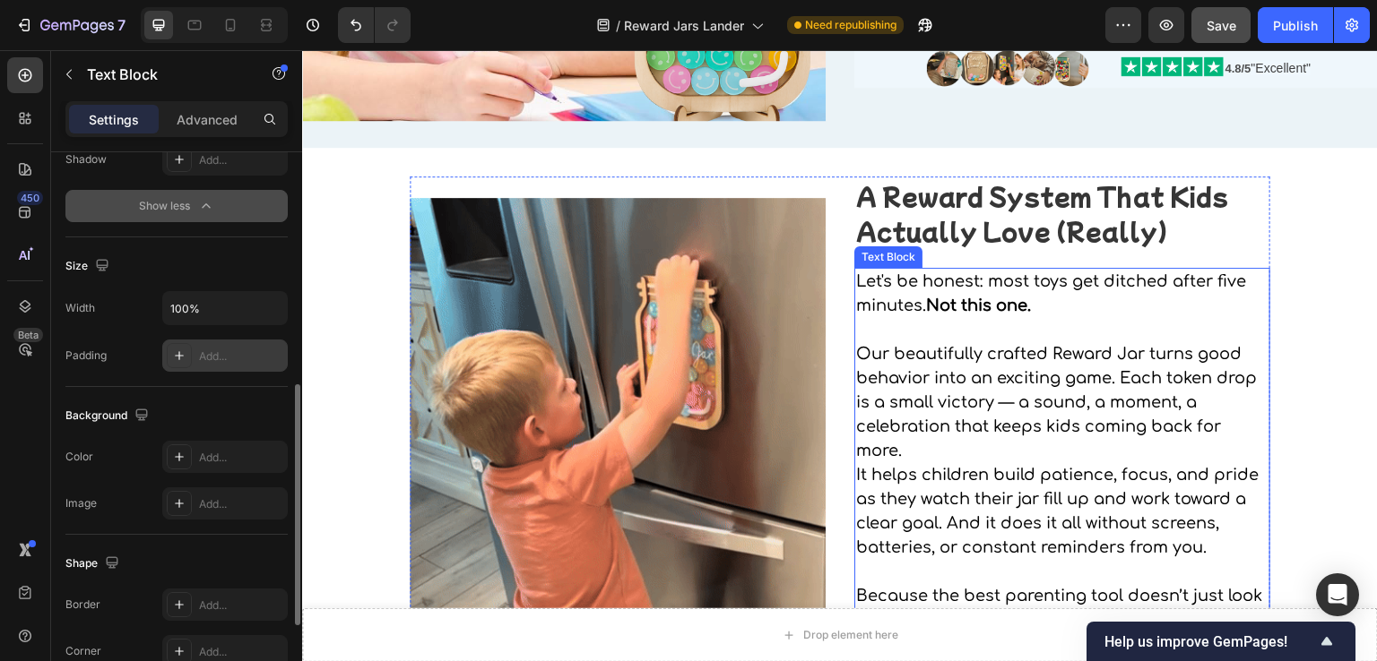
click at [913, 437] on p "Our beautifully crafted Reward Jar turns good behavior into an exciting game. E…" at bounding box center [1062, 402] width 412 height 121
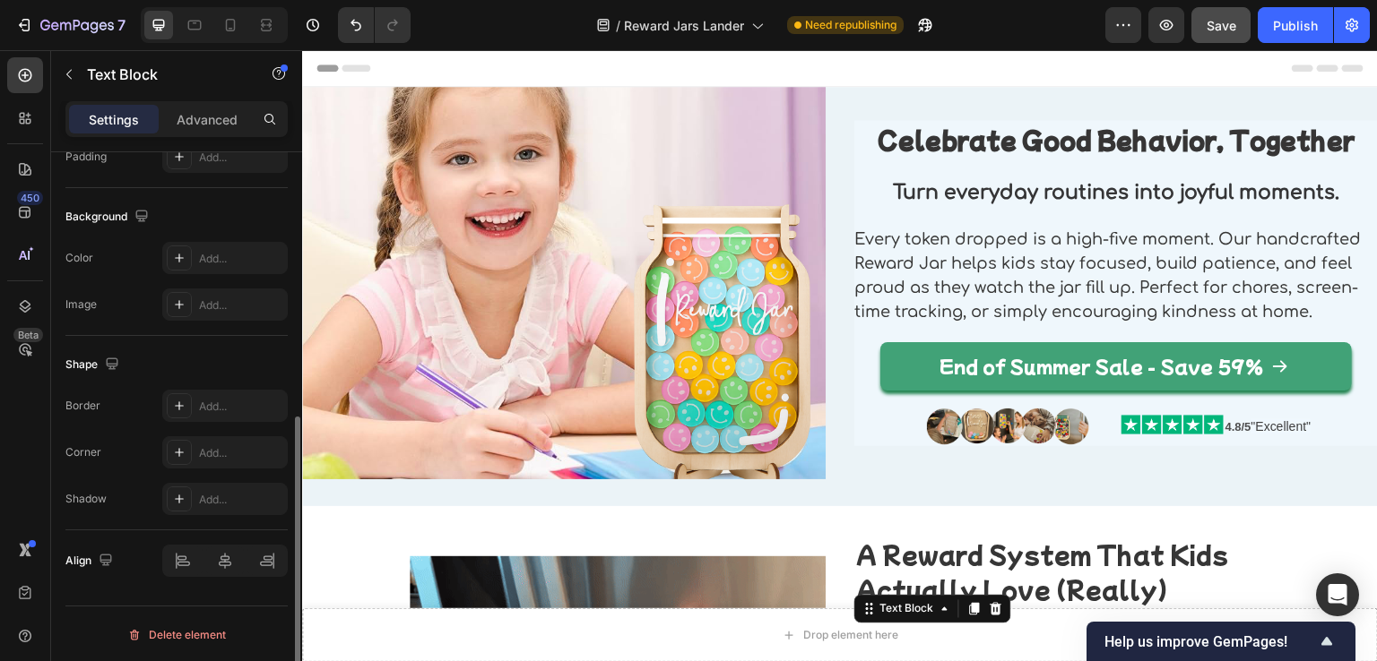
scroll to position [269, 0]
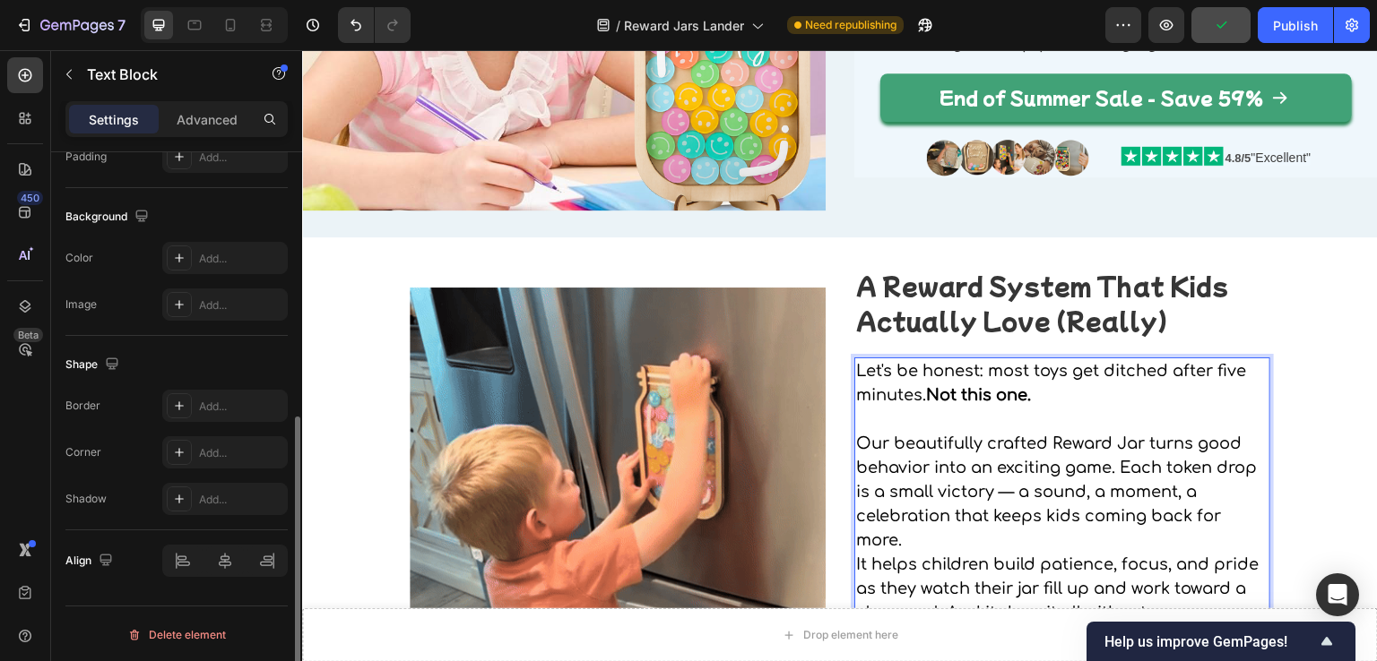
click at [907, 484] on p "Our beautifully crafted Reward Jar turns good behavior into an exciting game. E…" at bounding box center [1062, 492] width 412 height 121
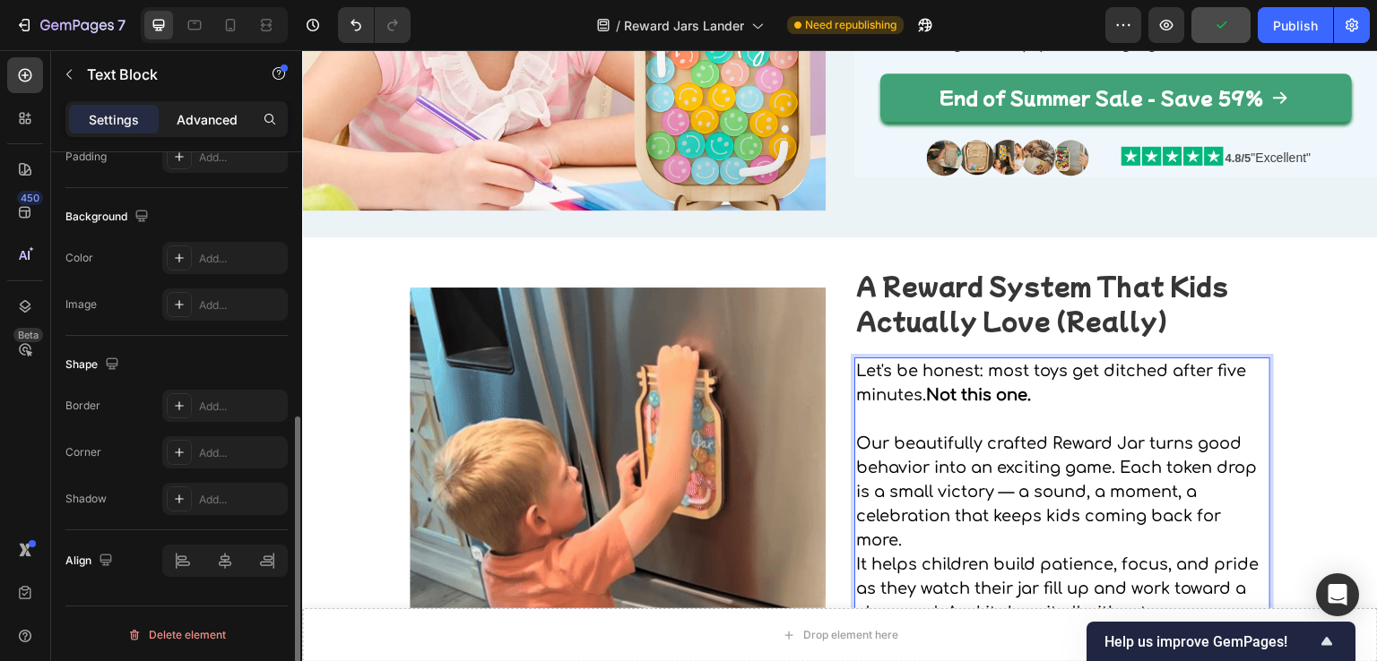
click at [189, 126] on p "Advanced" at bounding box center [207, 119] width 61 height 19
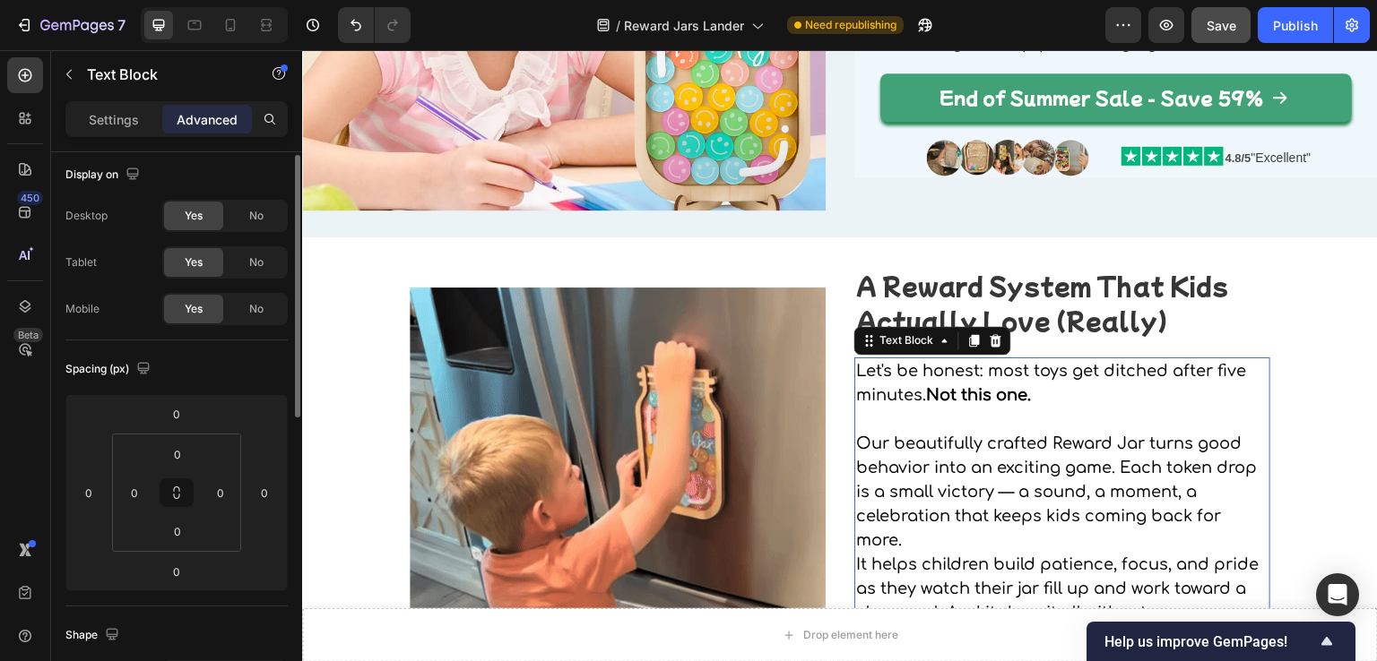
scroll to position [0, 0]
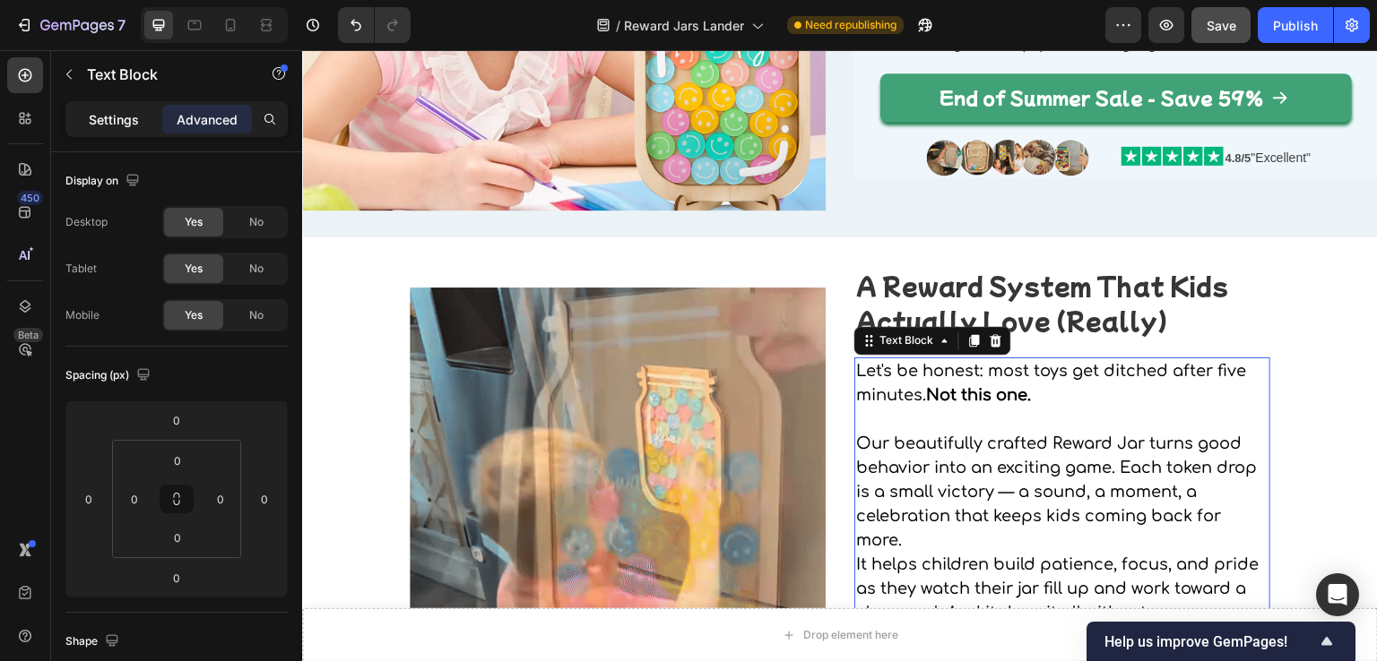
click at [102, 118] on p "Settings" at bounding box center [114, 119] width 50 height 19
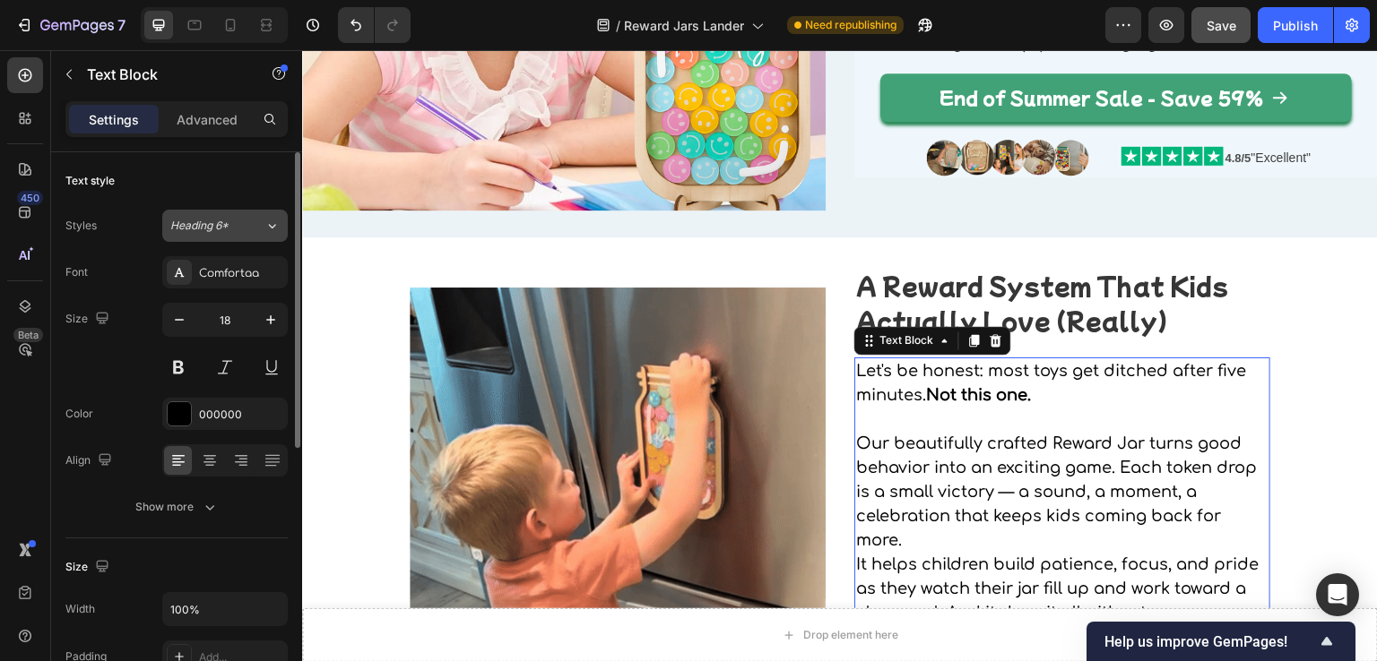
click at [200, 220] on span "Heading 6*" at bounding box center [199, 226] width 58 height 16
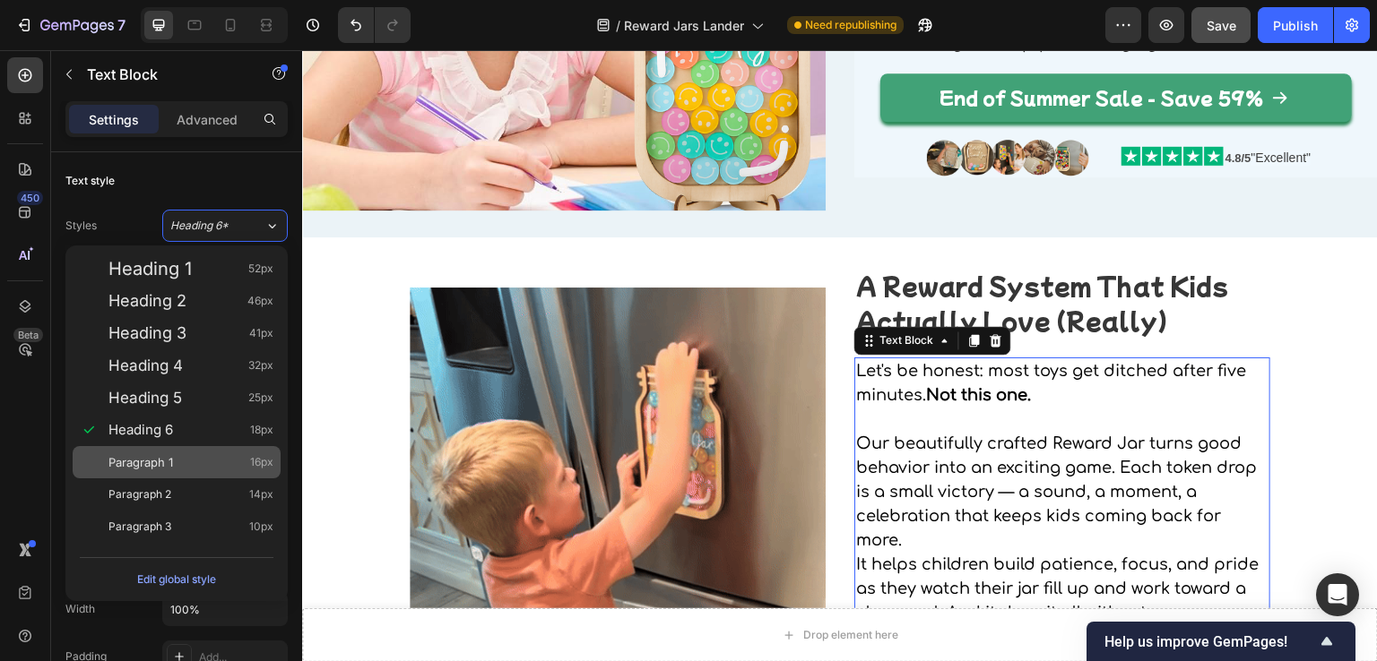
click at [165, 454] on span "Paragraph 1" at bounding box center [140, 463] width 65 height 18
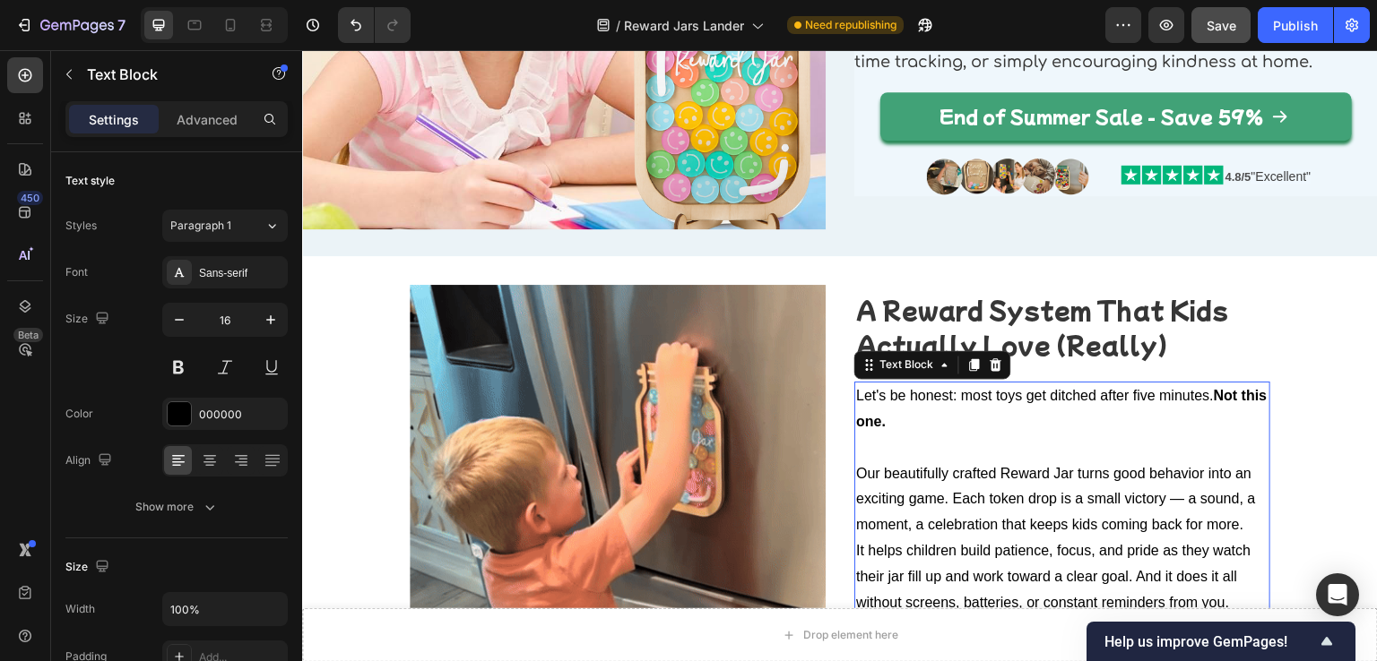
scroll to position [269, 0]
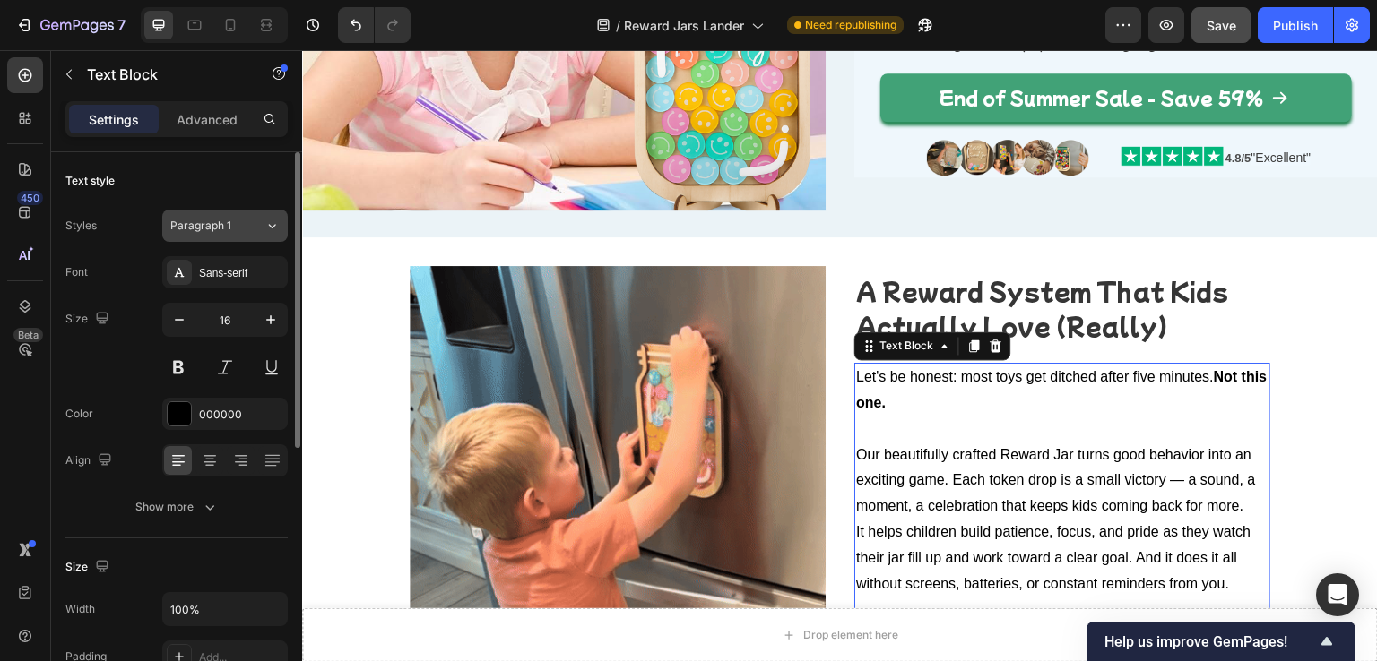
click at [204, 226] on span "Paragraph 1" at bounding box center [200, 226] width 61 height 16
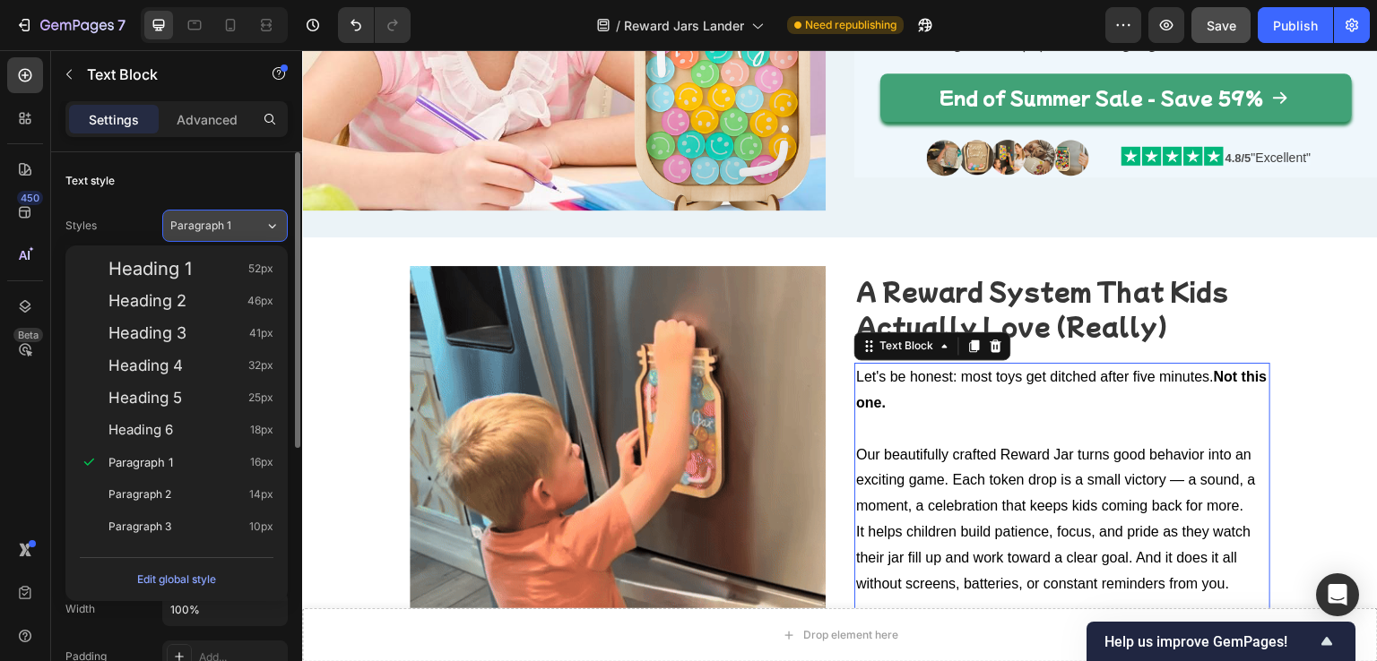
click at [204, 226] on span "Paragraph 1" at bounding box center [200, 226] width 61 height 16
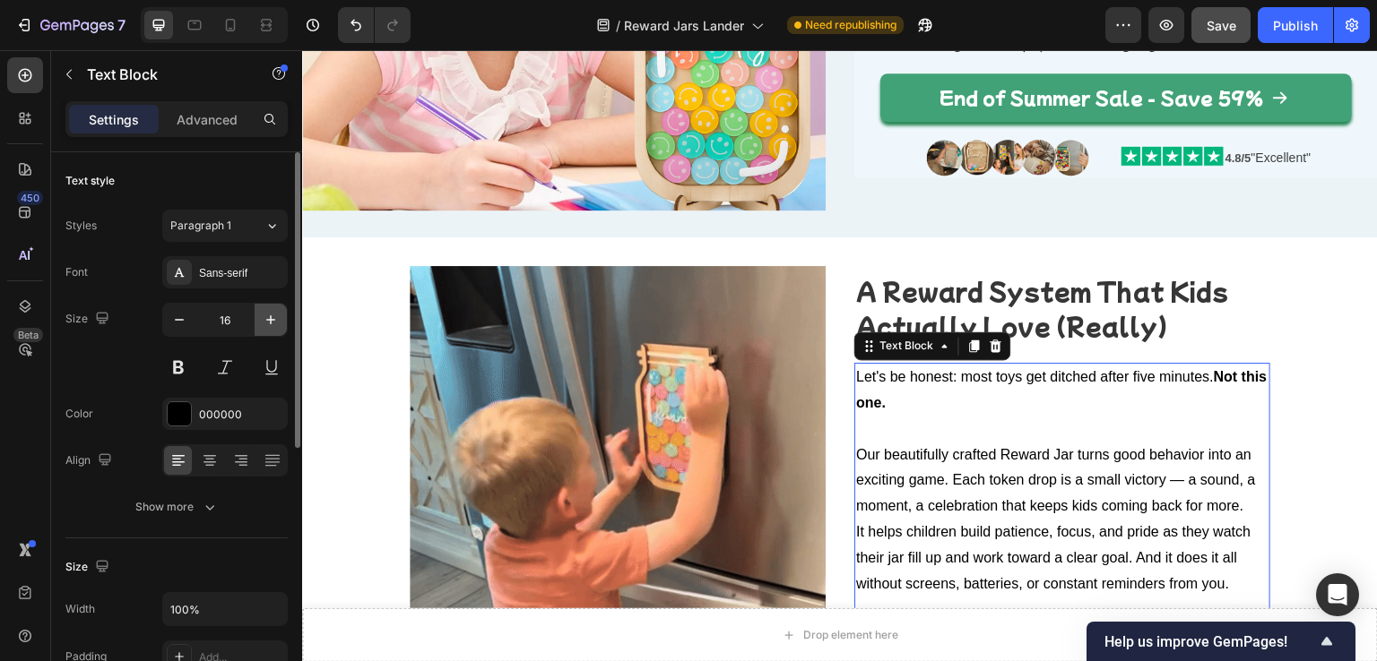
click at [264, 324] on icon "button" at bounding box center [271, 320] width 18 height 18
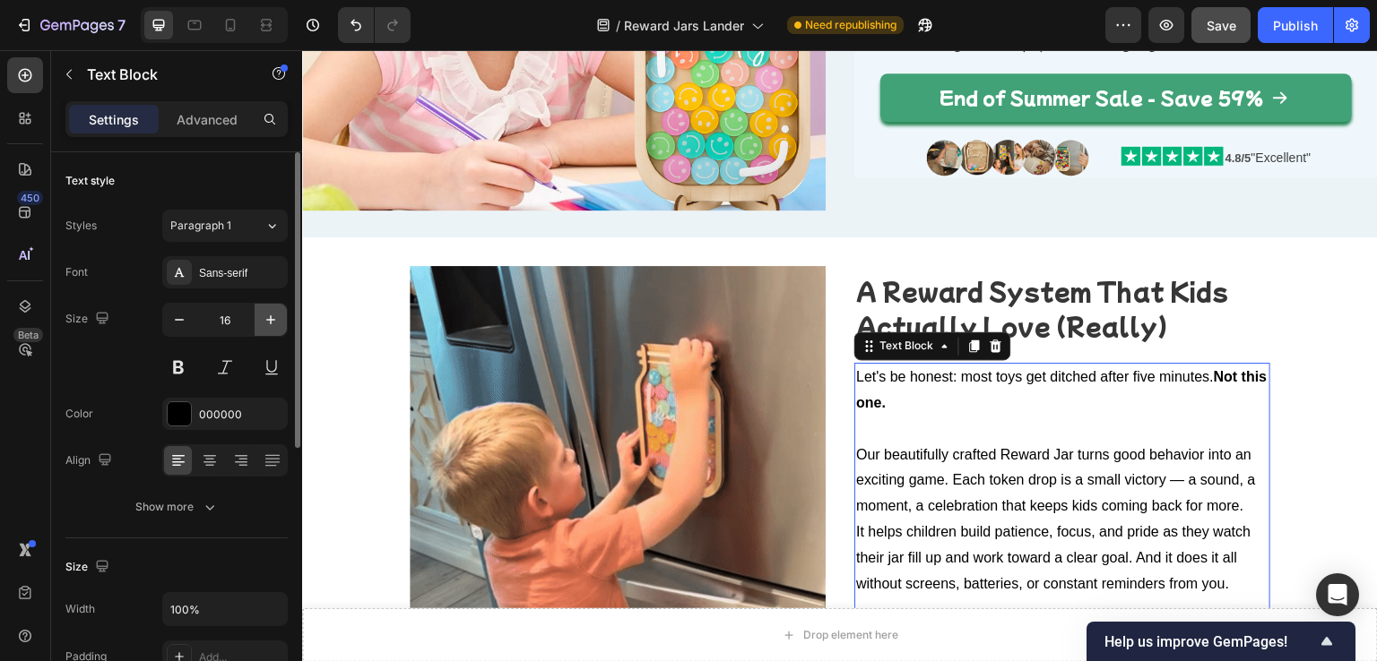
click at [264, 324] on icon "button" at bounding box center [271, 320] width 18 height 18
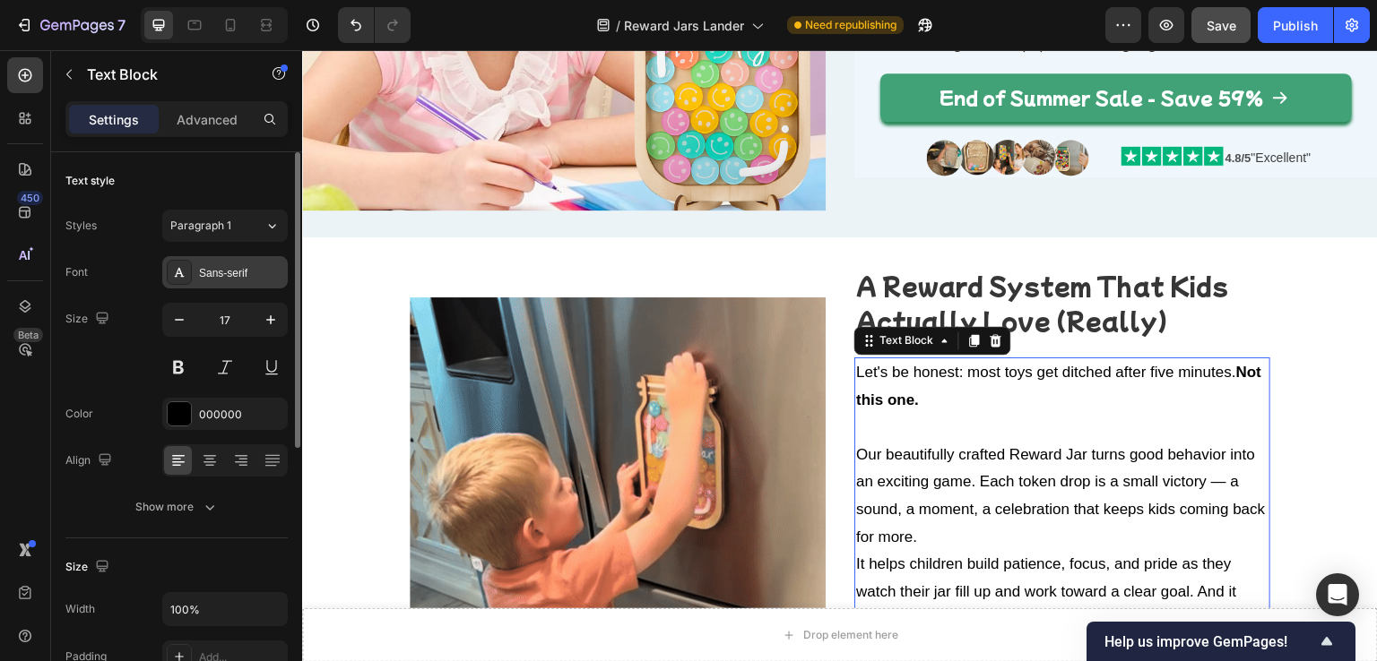
click at [257, 274] on div "Sans-serif" at bounding box center [241, 273] width 84 height 16
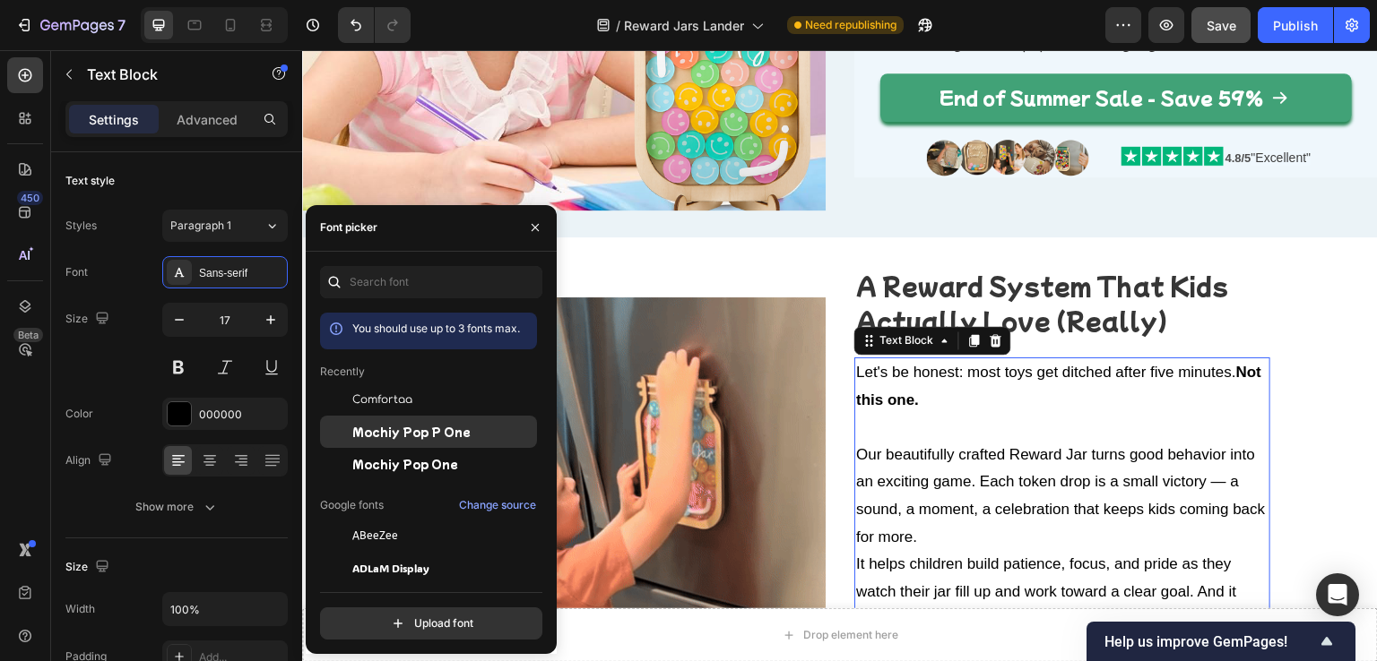
click at [380, 432] on span "Mochiy Pop P One" at bounding box center [411, 432] width 118 height 16
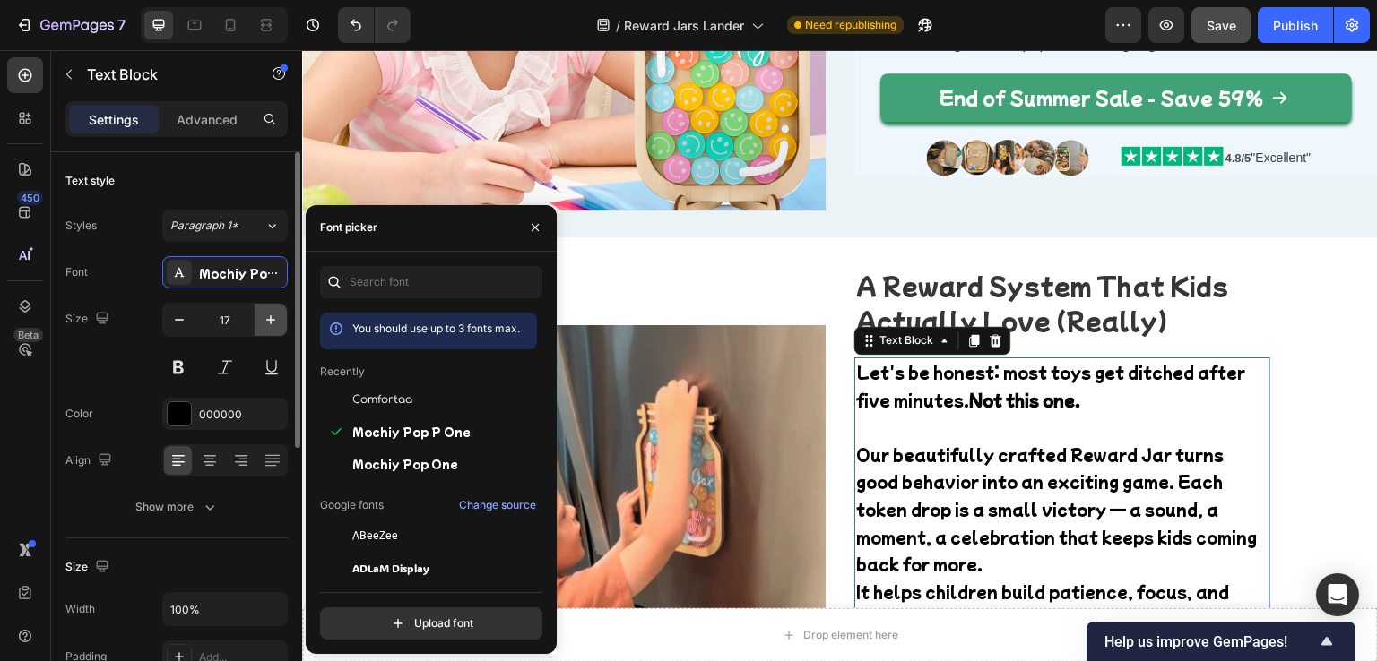
click at [269, 316] on icon "button" at bounding box center [271, 320] width 18 height 18
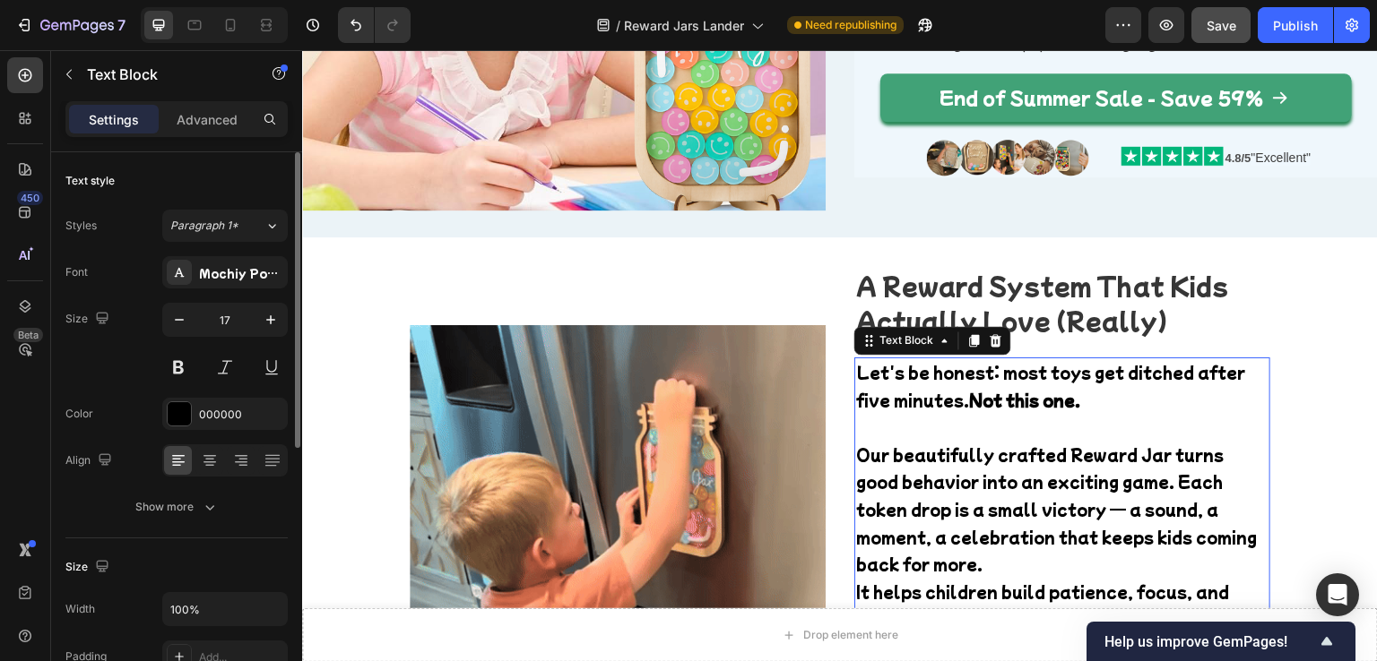
type input "18"
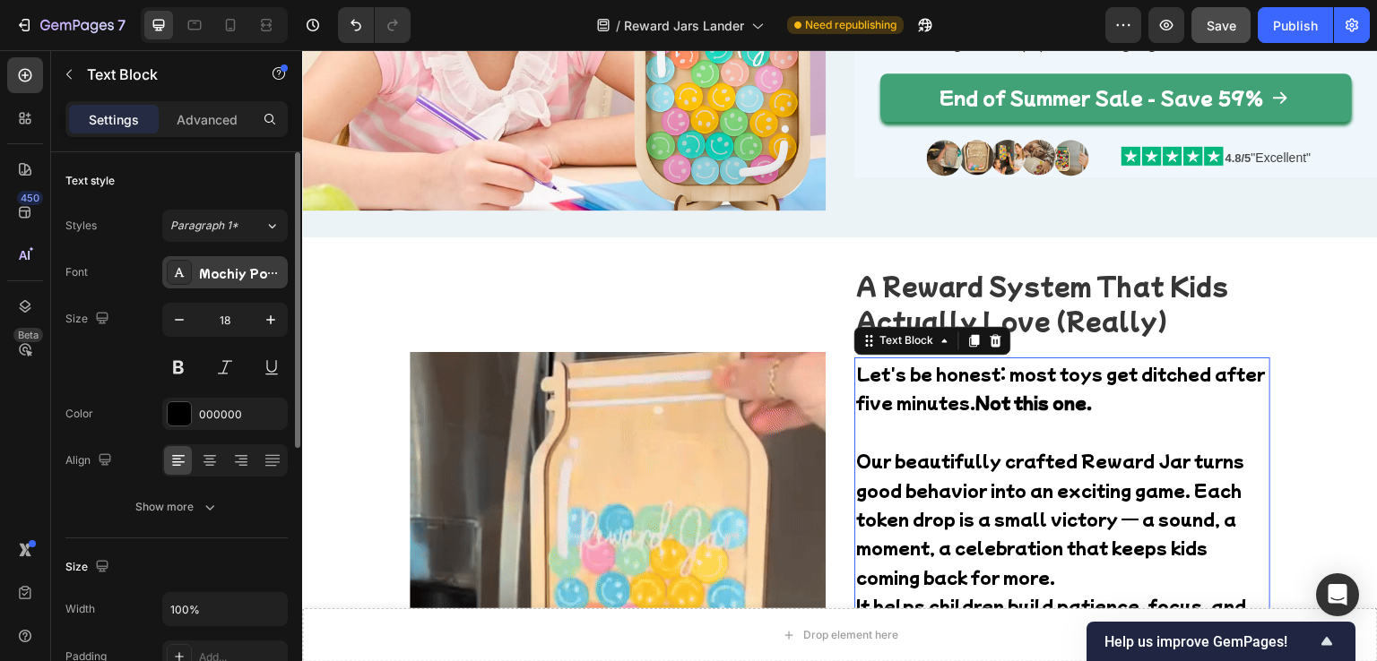
click at [247, 281] on div "Mochiy Pop P One" at bounding box center [241, 273] width 84 height 16
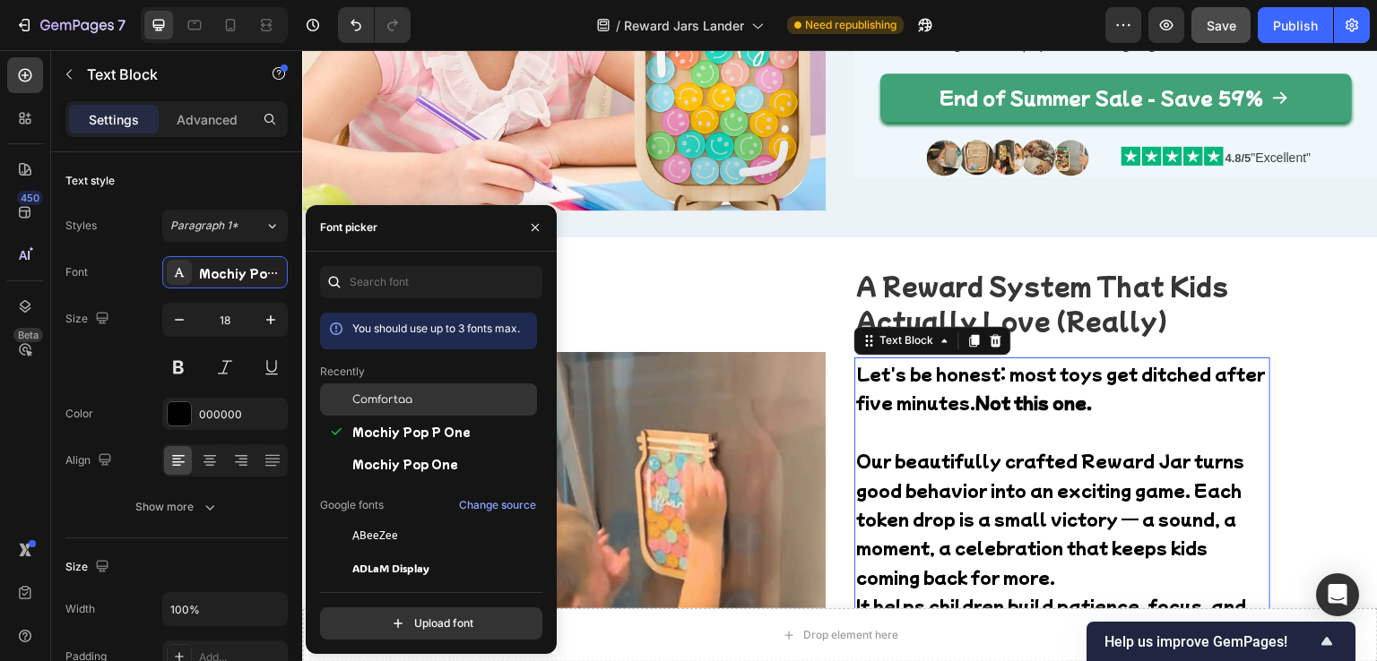
click at [366, 407] on span "Comfortaa" at bounding box center [382, 400] width 60 height 16
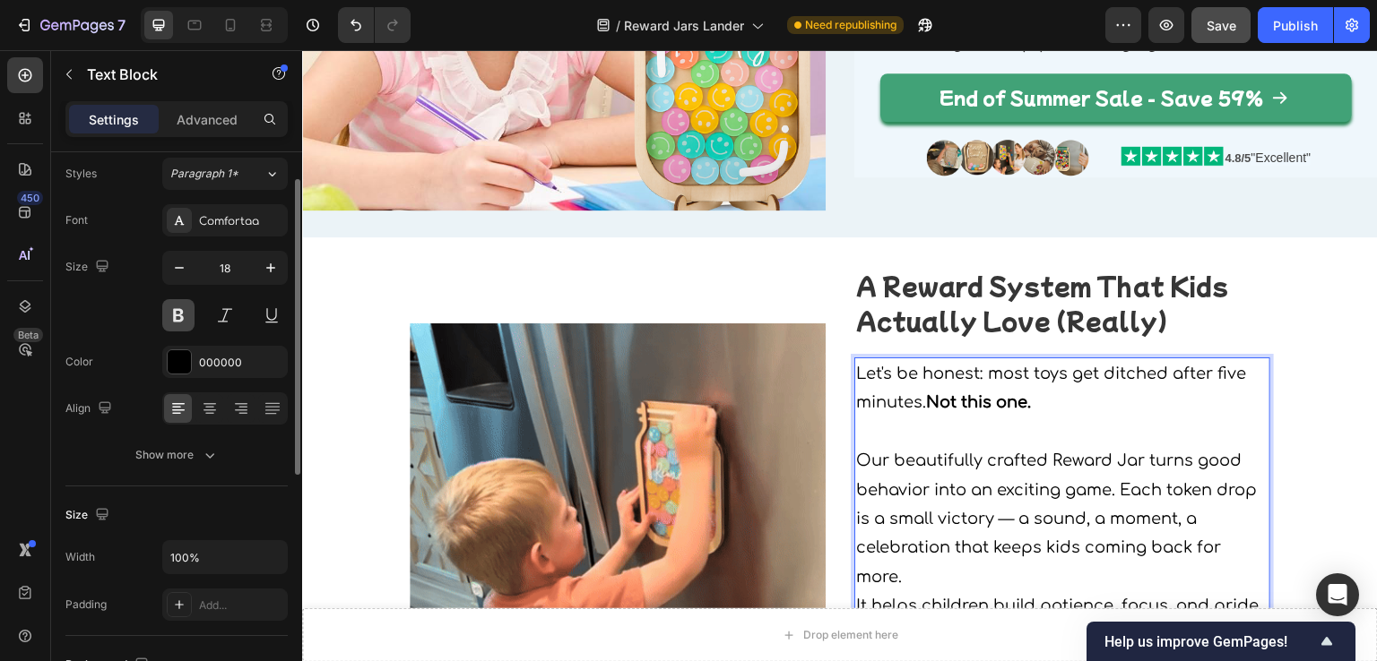
scroll to position [0, 0]
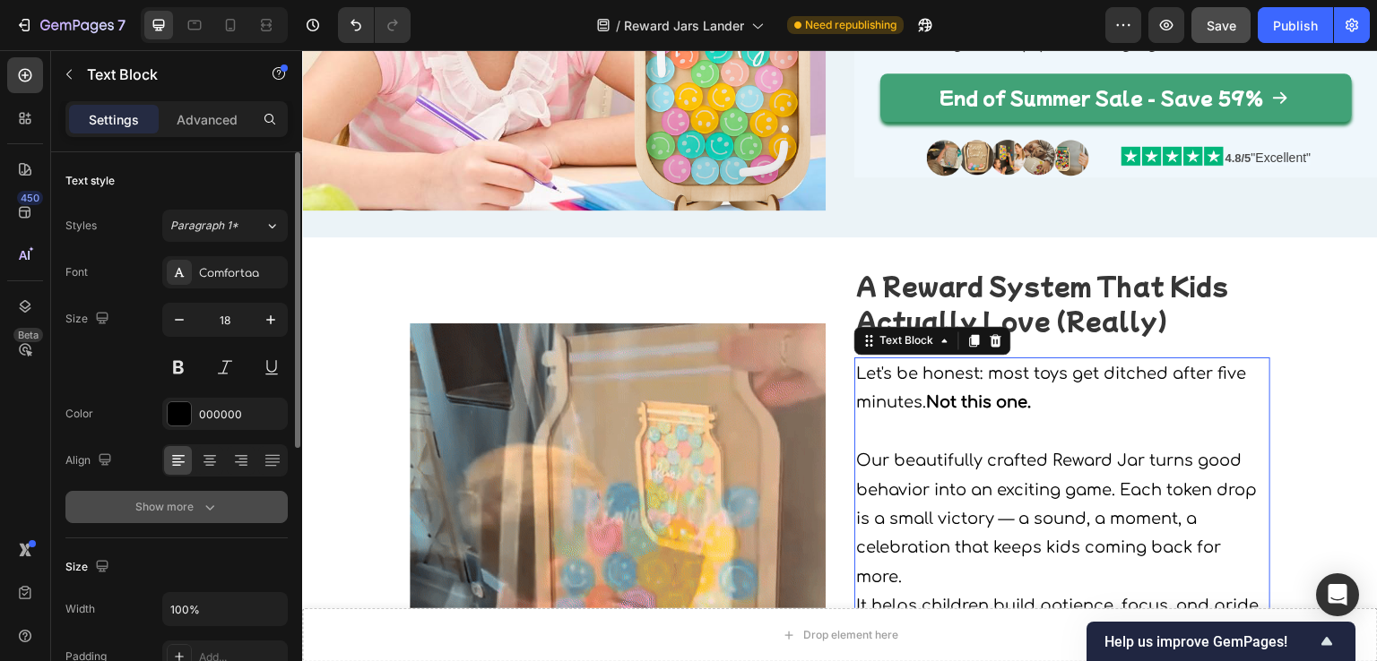
click at [198, 499] on div "Show more" at bounding box center [176, 507] width 83 height 18
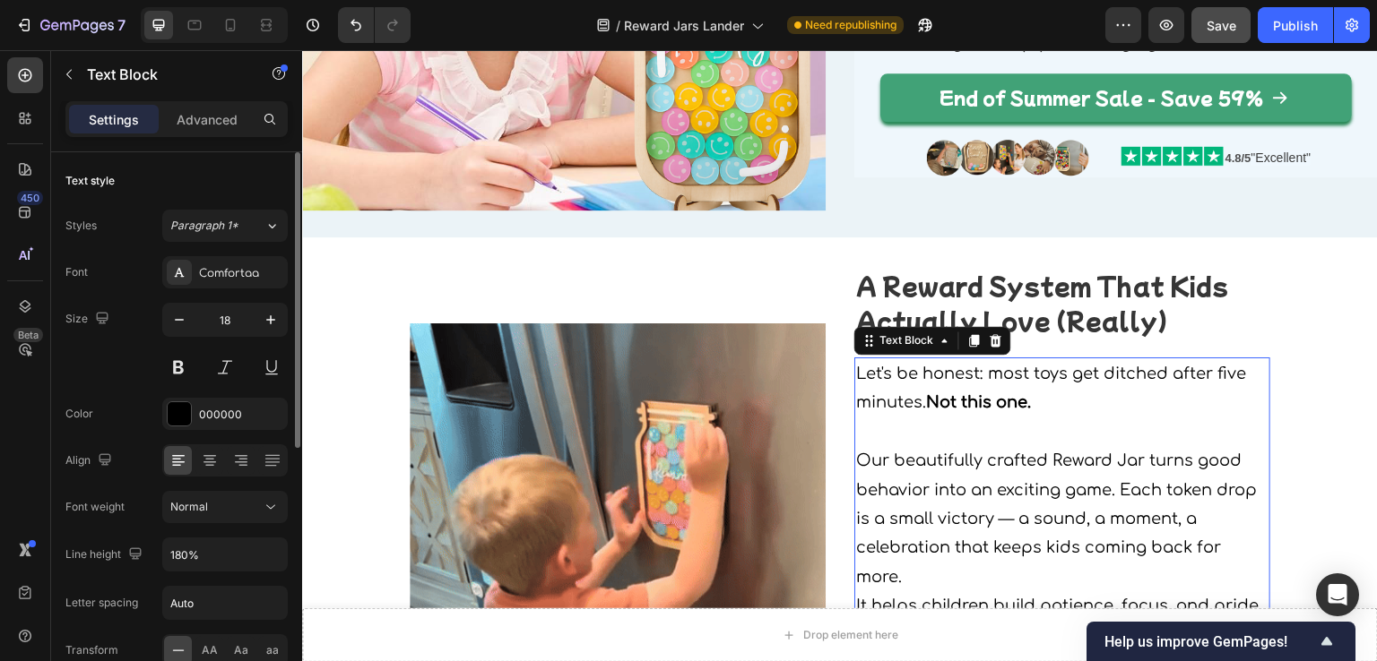
scroll to position [90, 0]
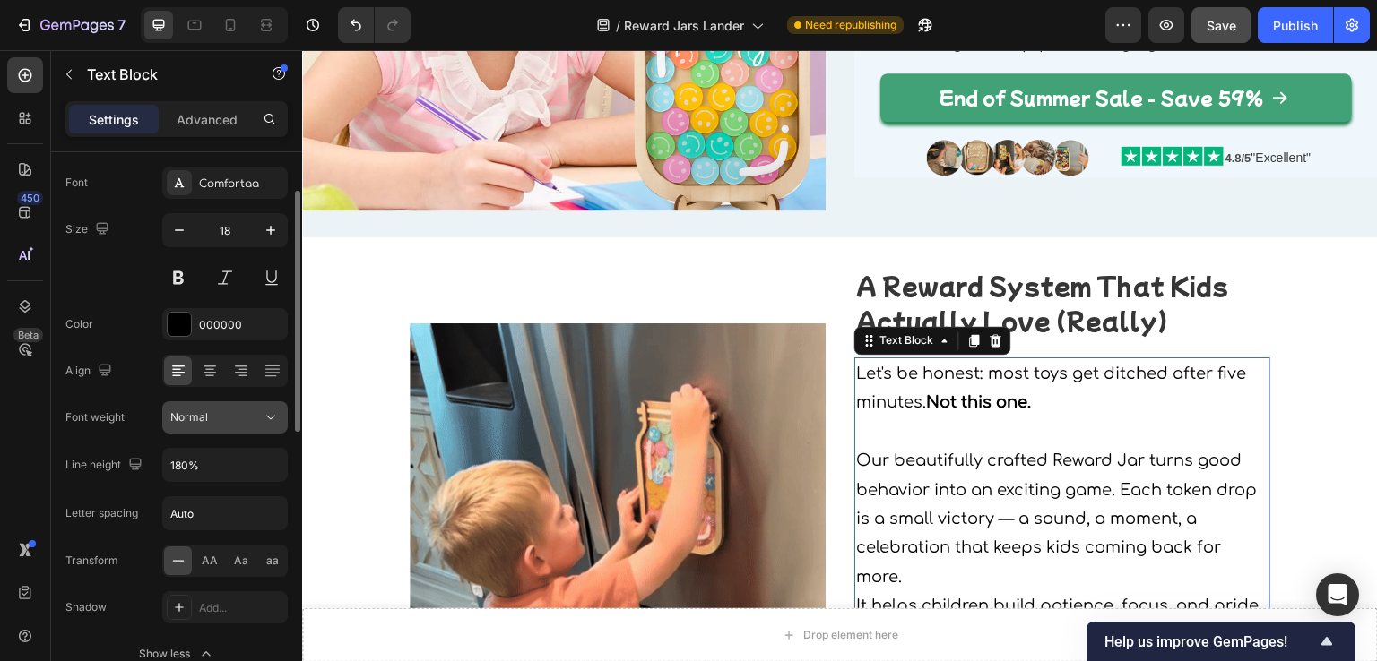
click at [230, 420] on div "Normal" at bounding box center [215, 418] width 91 height 16
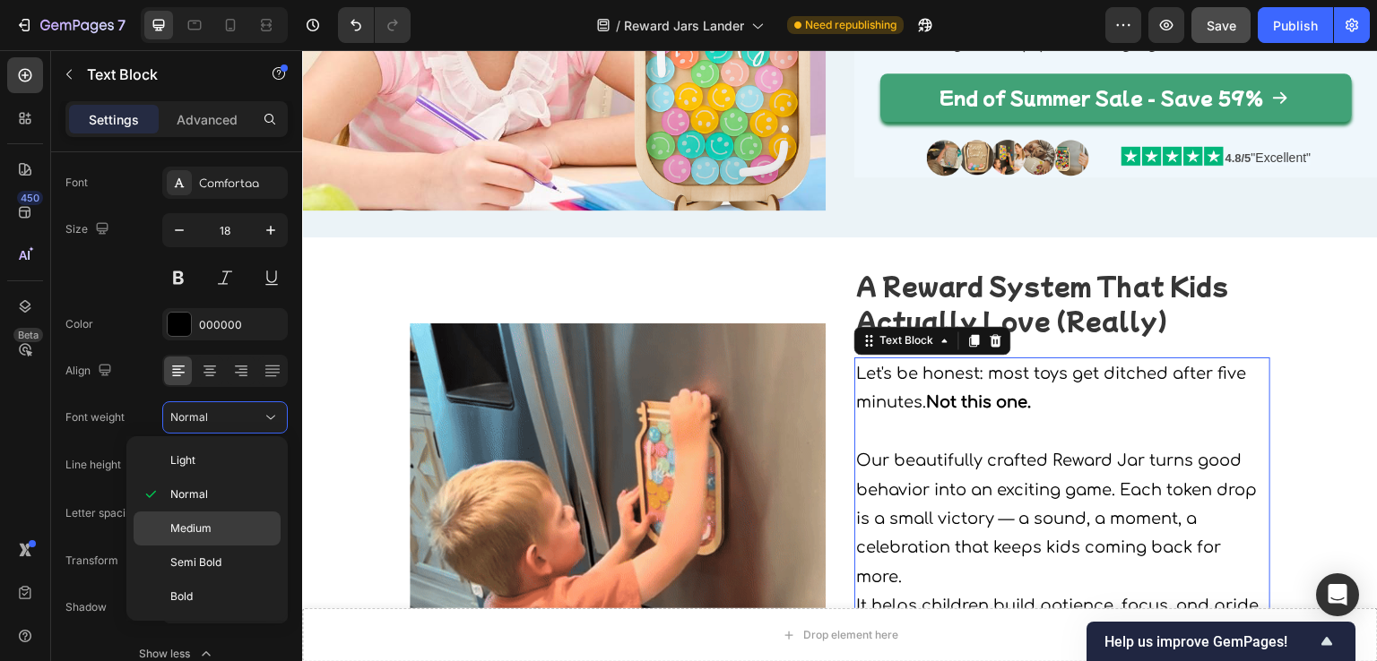
click at [202, 514] on div "Medium" at bounding box center [207, 529] width 147 height 34
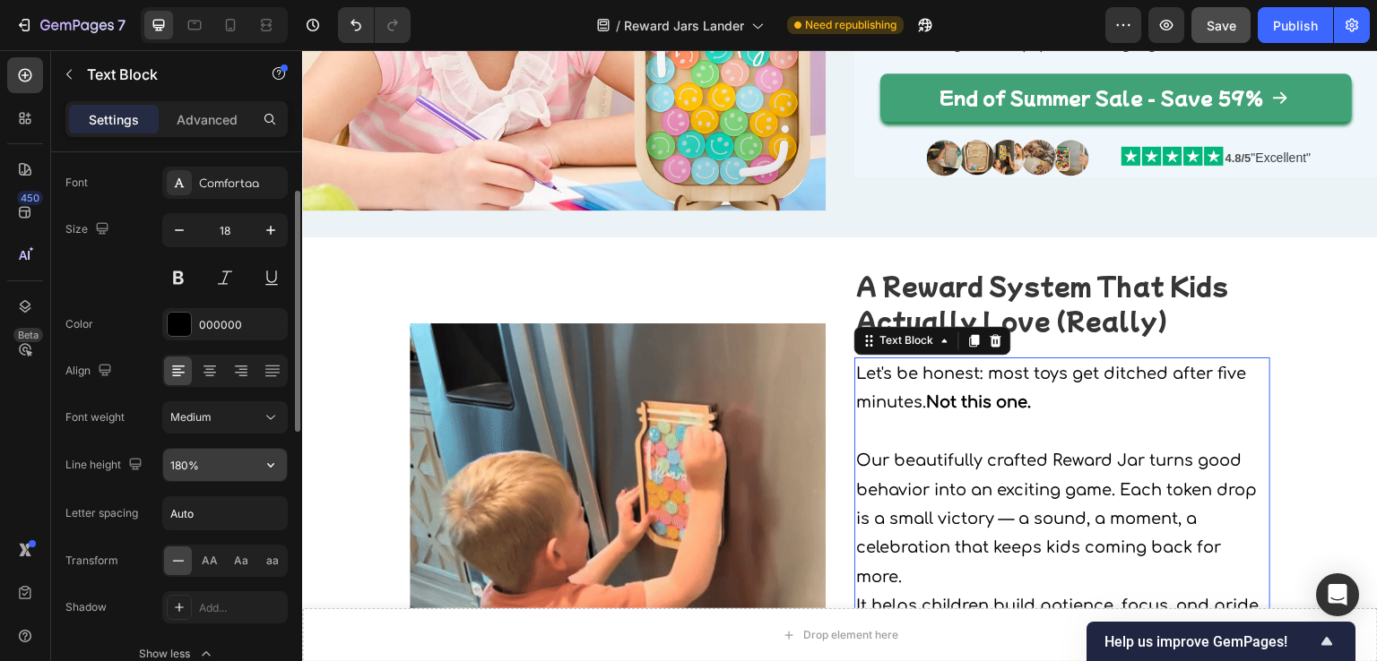
click at [209, 473] on input "180%" at bounding box center [225, 465] width 124 height 32
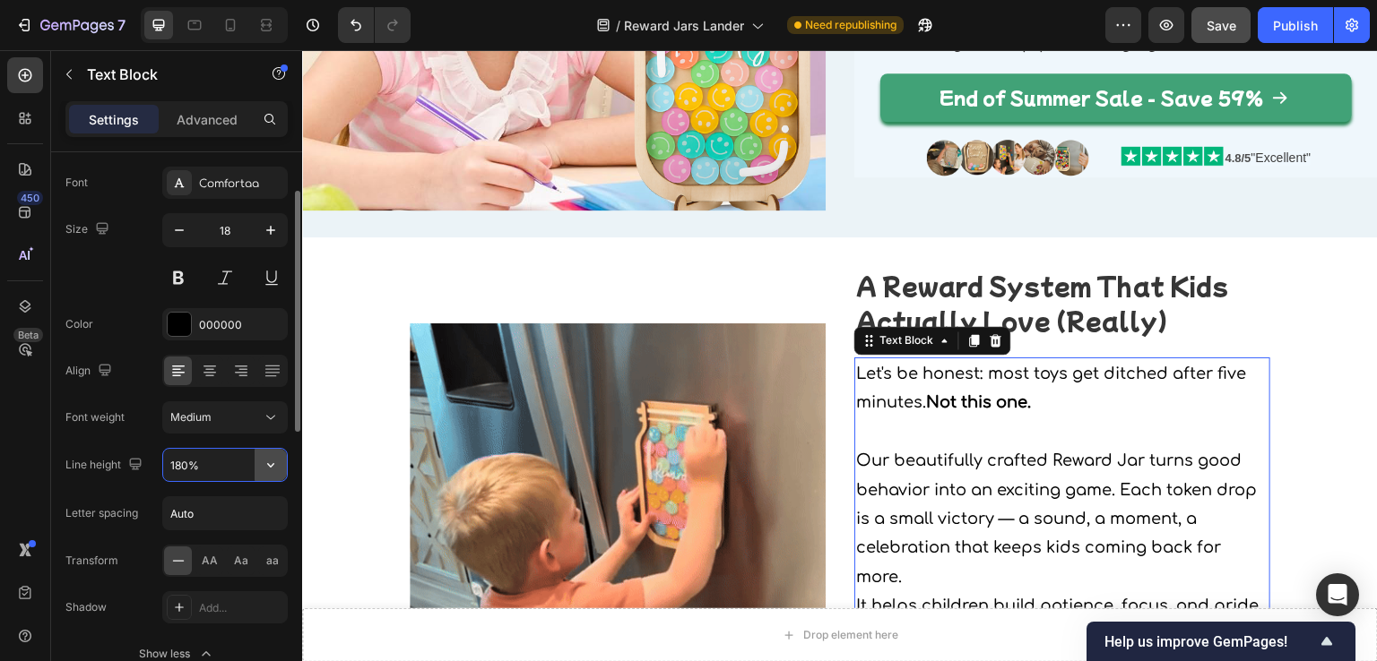
click at [267, 467] on icon "button" at bounding box center [271, 465] width 18 height 18
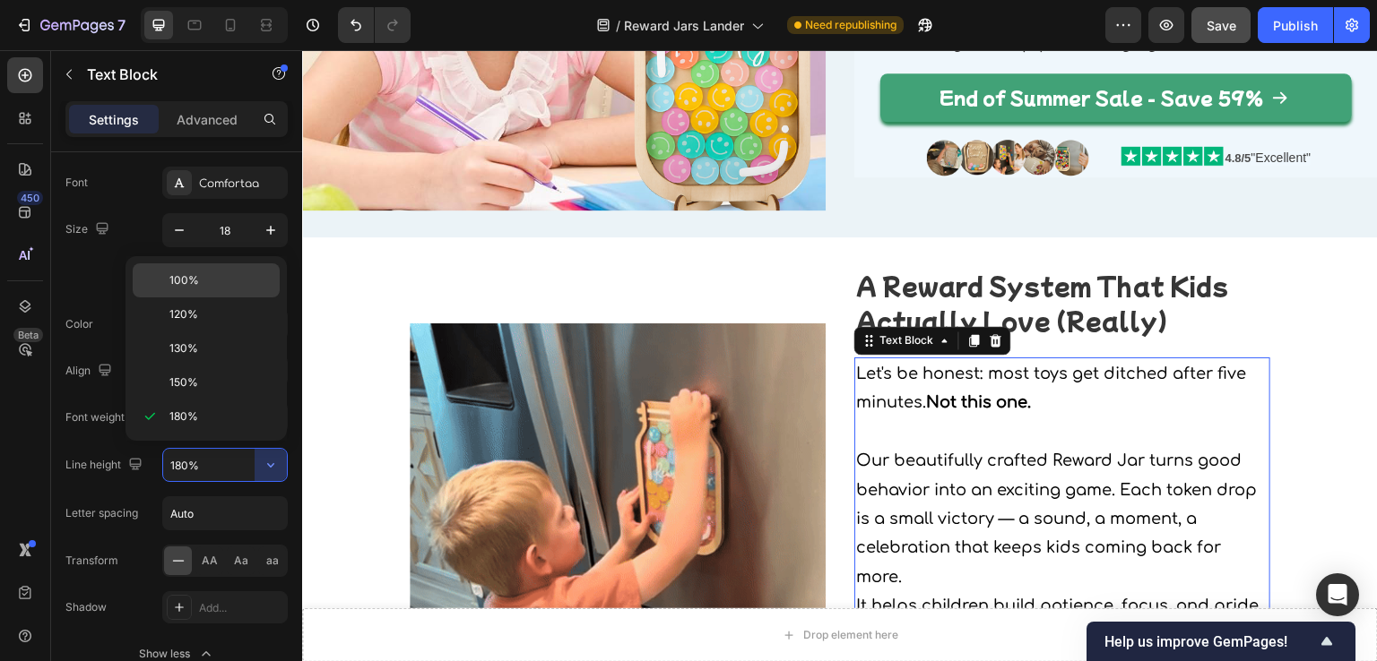
click at [237, 290] on div "100%" at bounding box center [206, 281] width 147 height 34
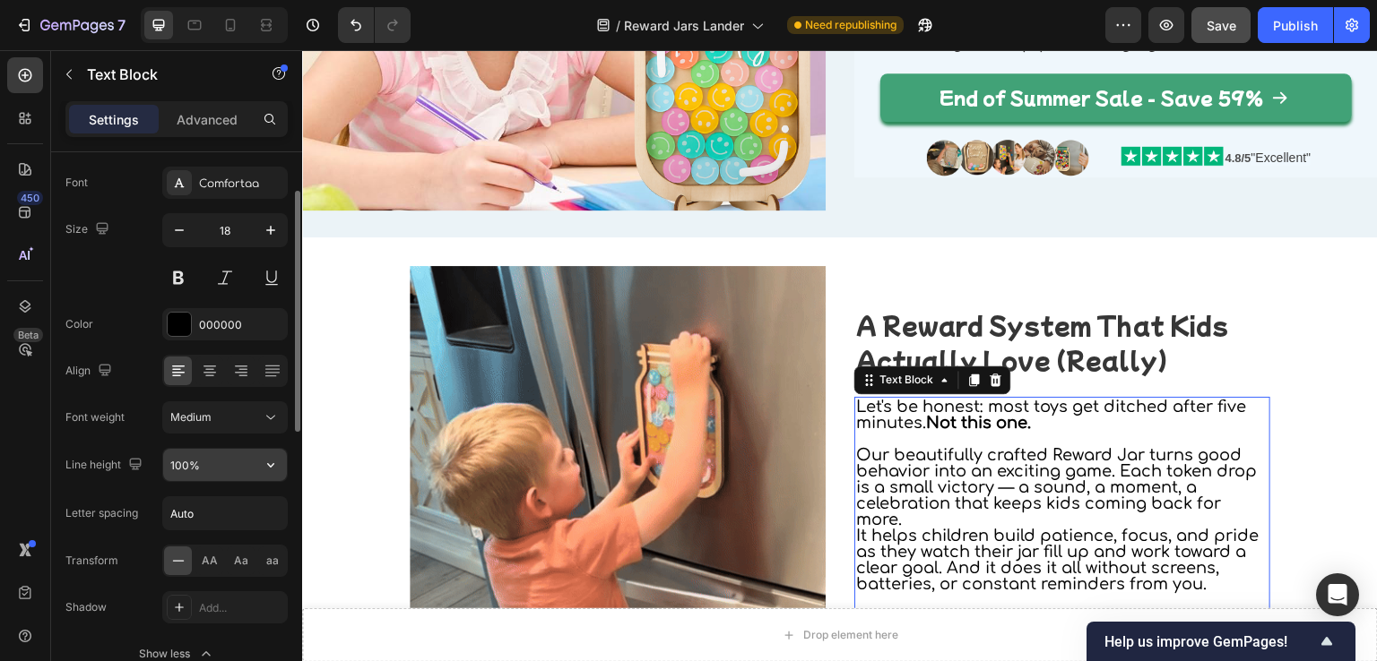
click at [265, 453] on button "button" at bounding box center [271, 465] width 32 height 32
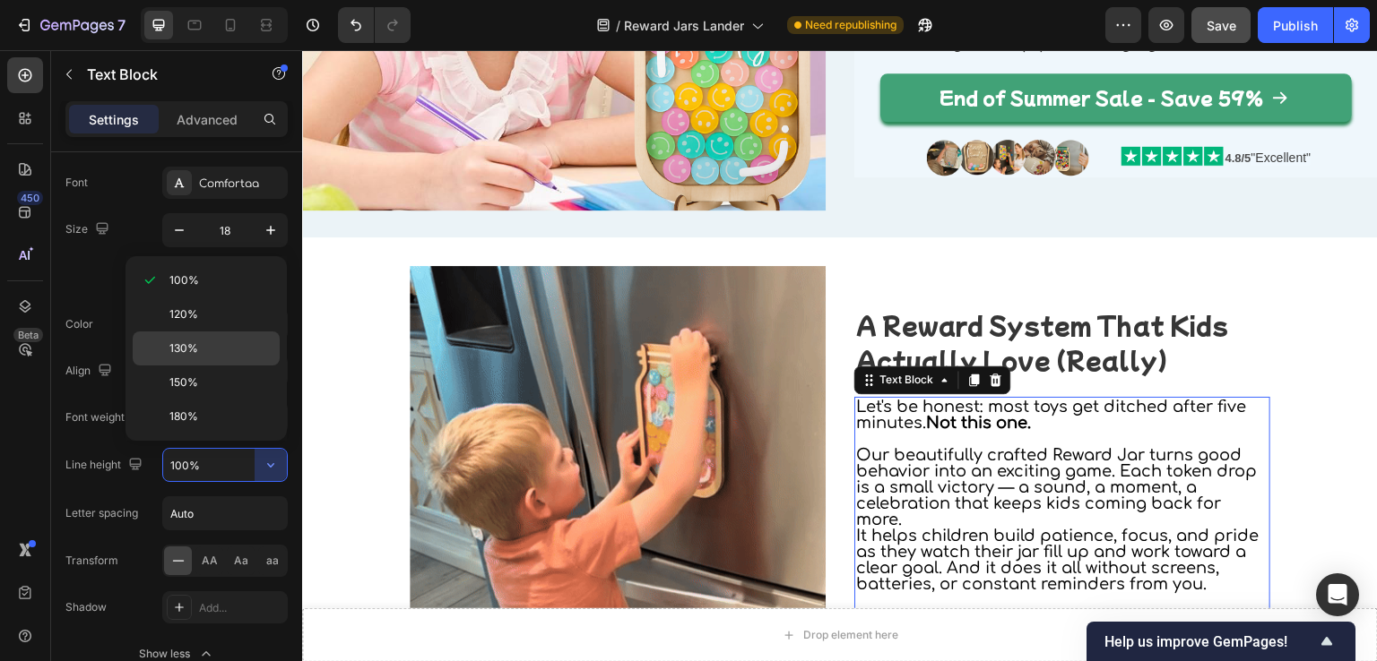
click at [187, 348] on span "130%" at bounding box center [183, 349] width 29 height 16
type input "130%"
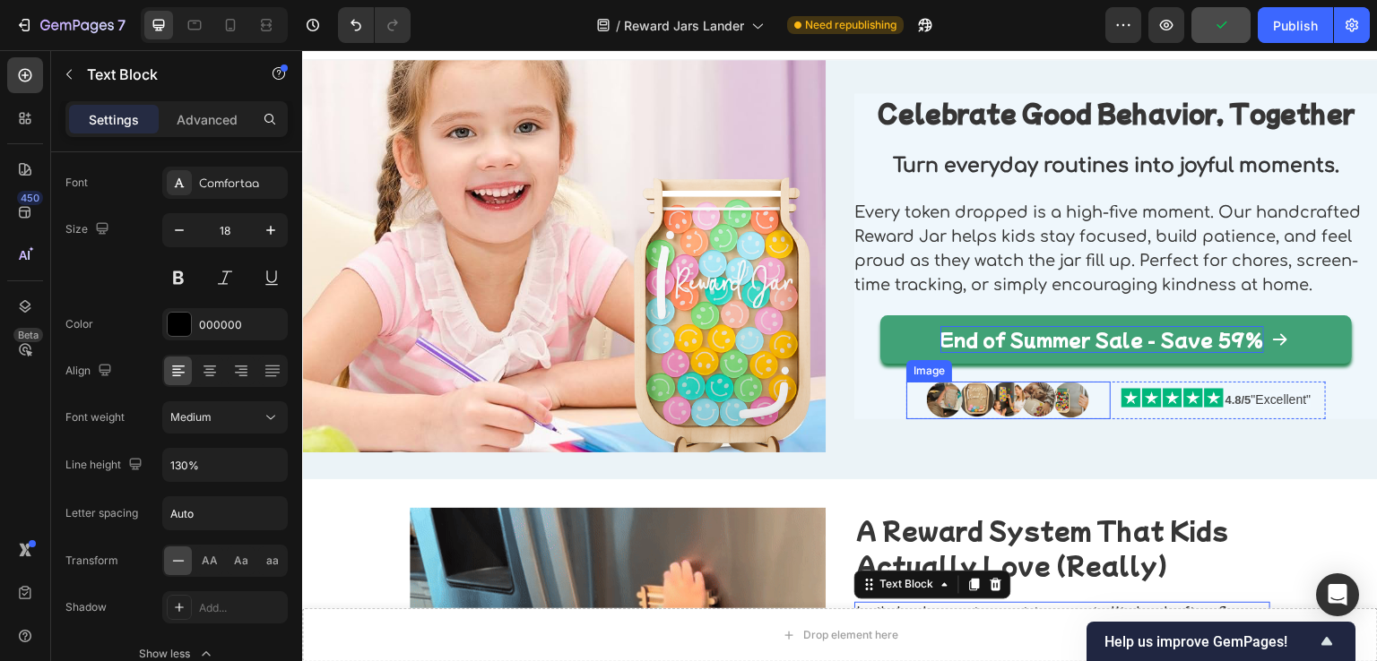
scroll to position [0, 0]
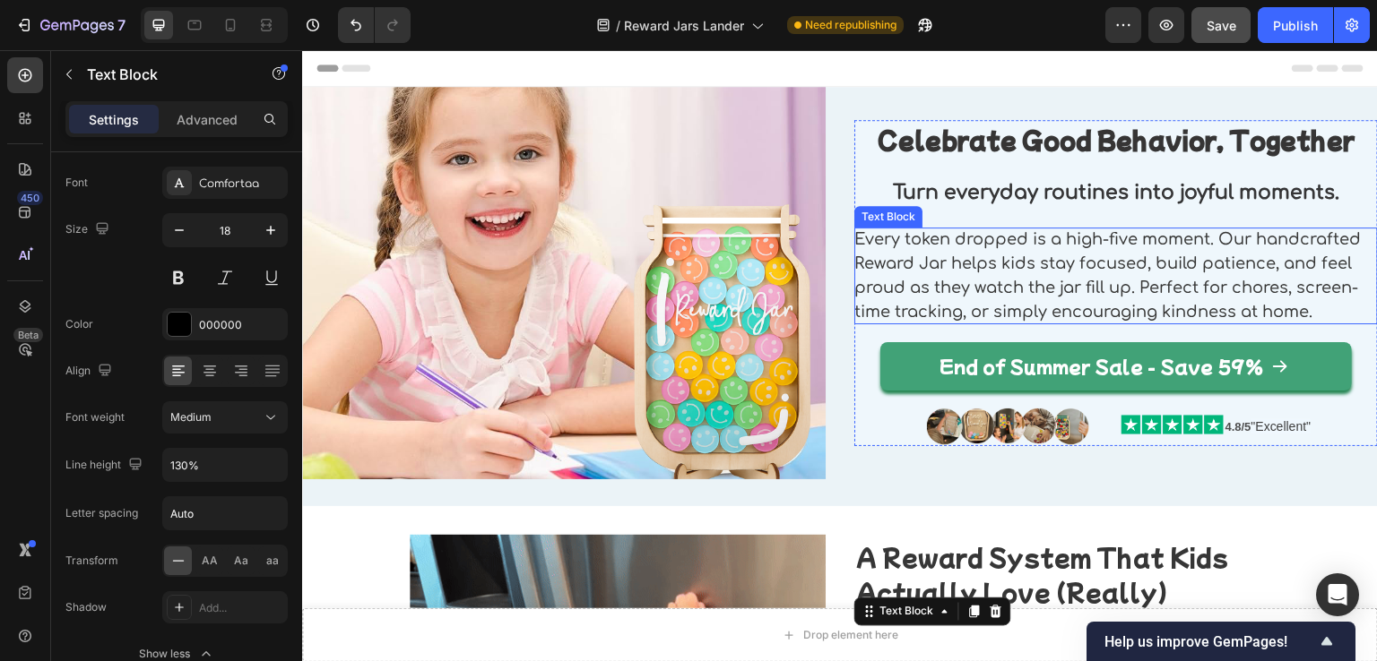
click at [997, 285] on p "Every token dropped is a high-five moment. Our handcrafted Reward Jar helps kid…" at bounding box center [1115, 276] width 523 height 97
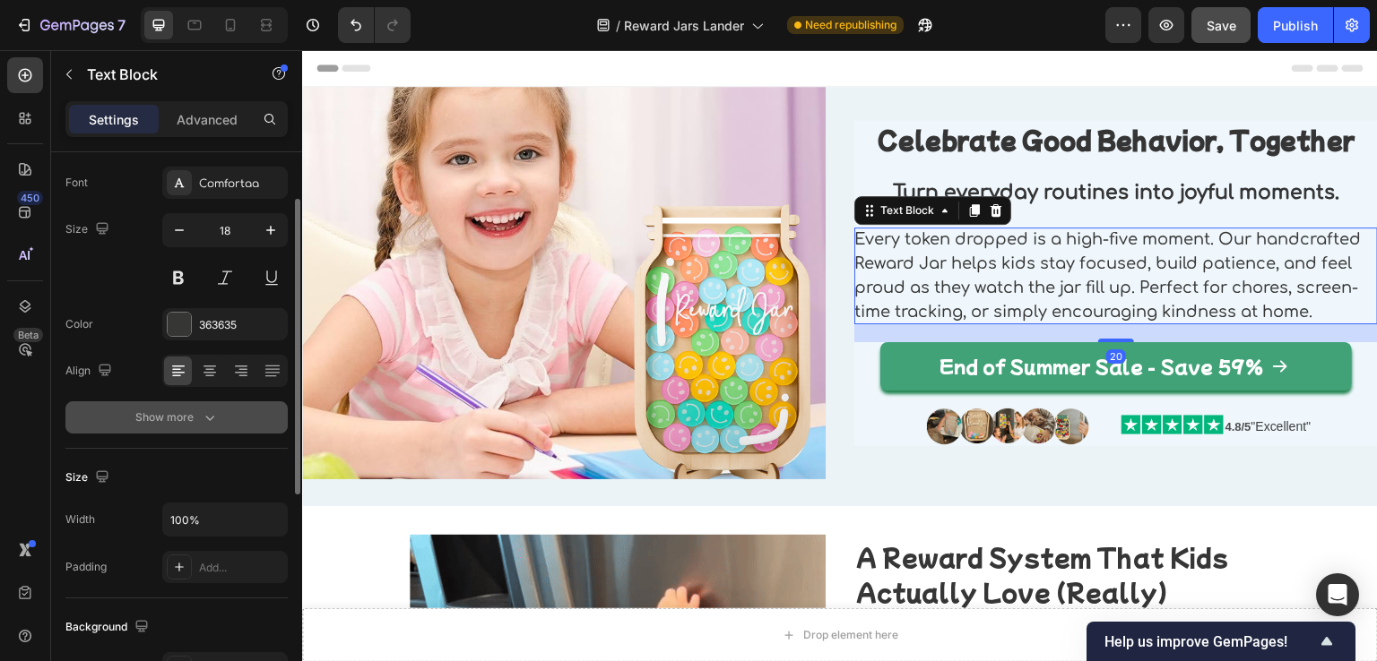
click at [213, 418] on icon "button" at bounding box center [210, 418] width 18 height 18
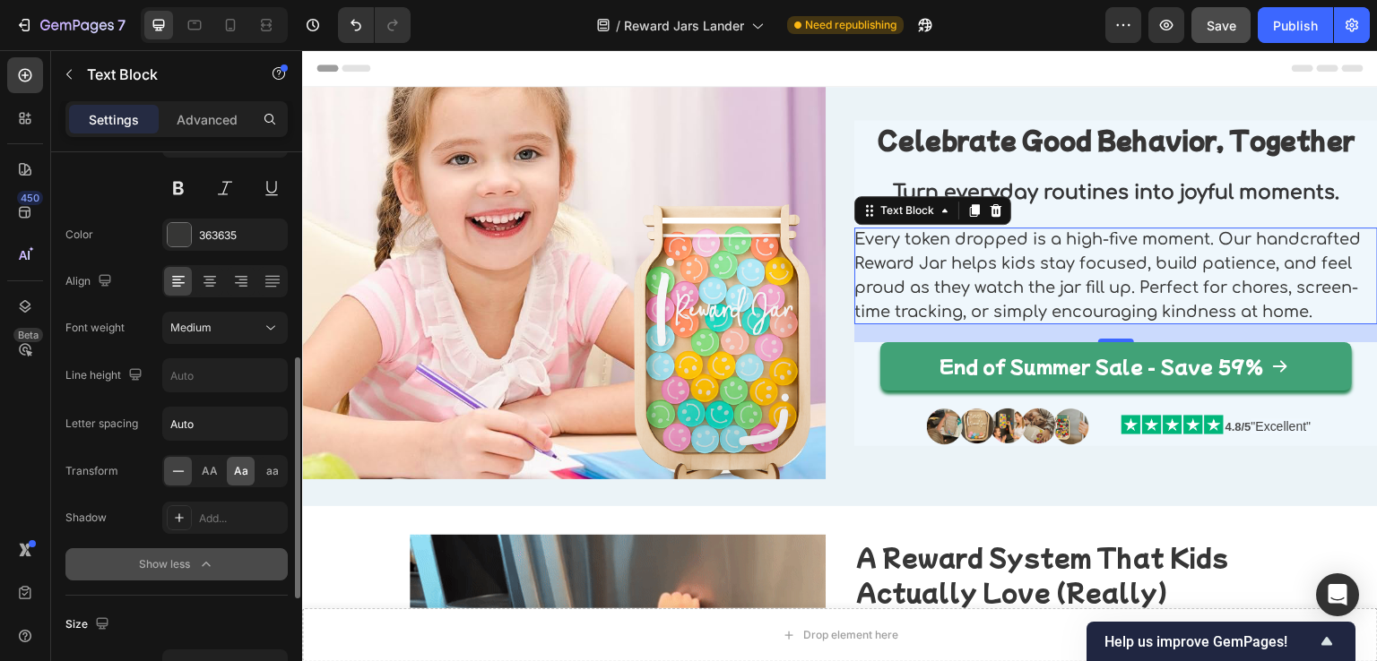
scroll to position [269, 0]
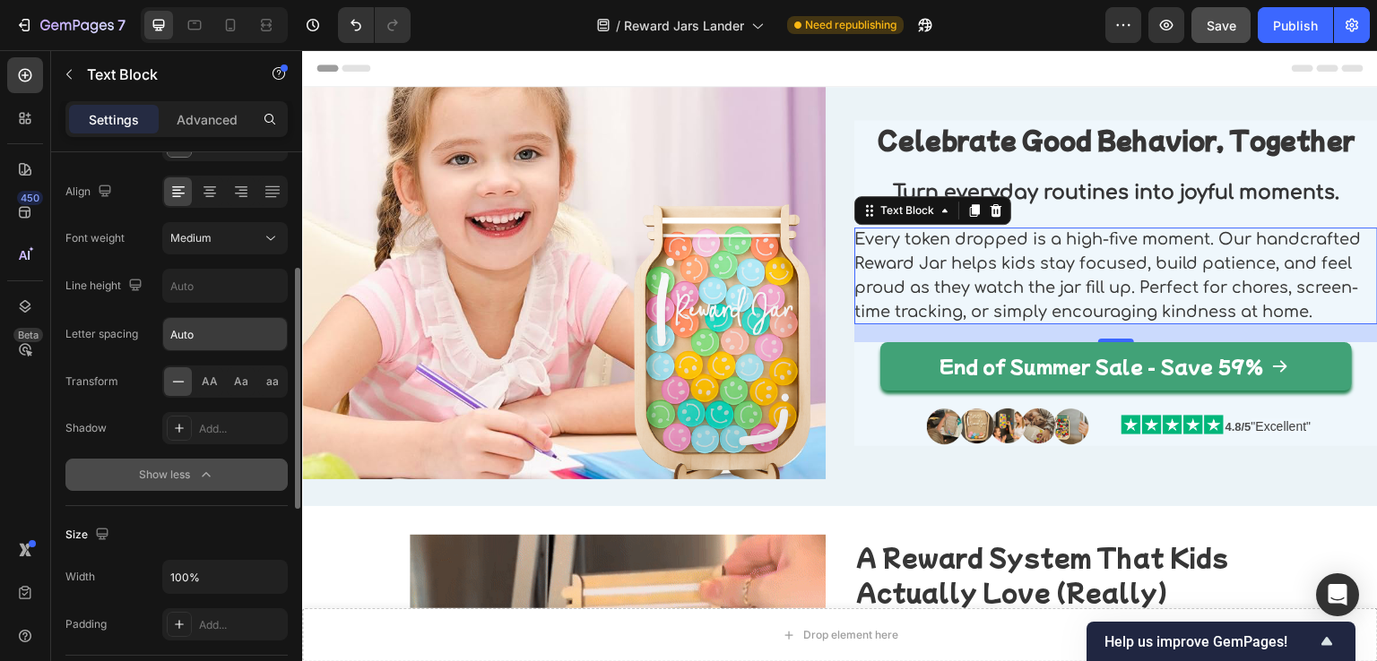
click at [229, 326] on input "Auto" at bounding box center [225, 334] width 124 height 32
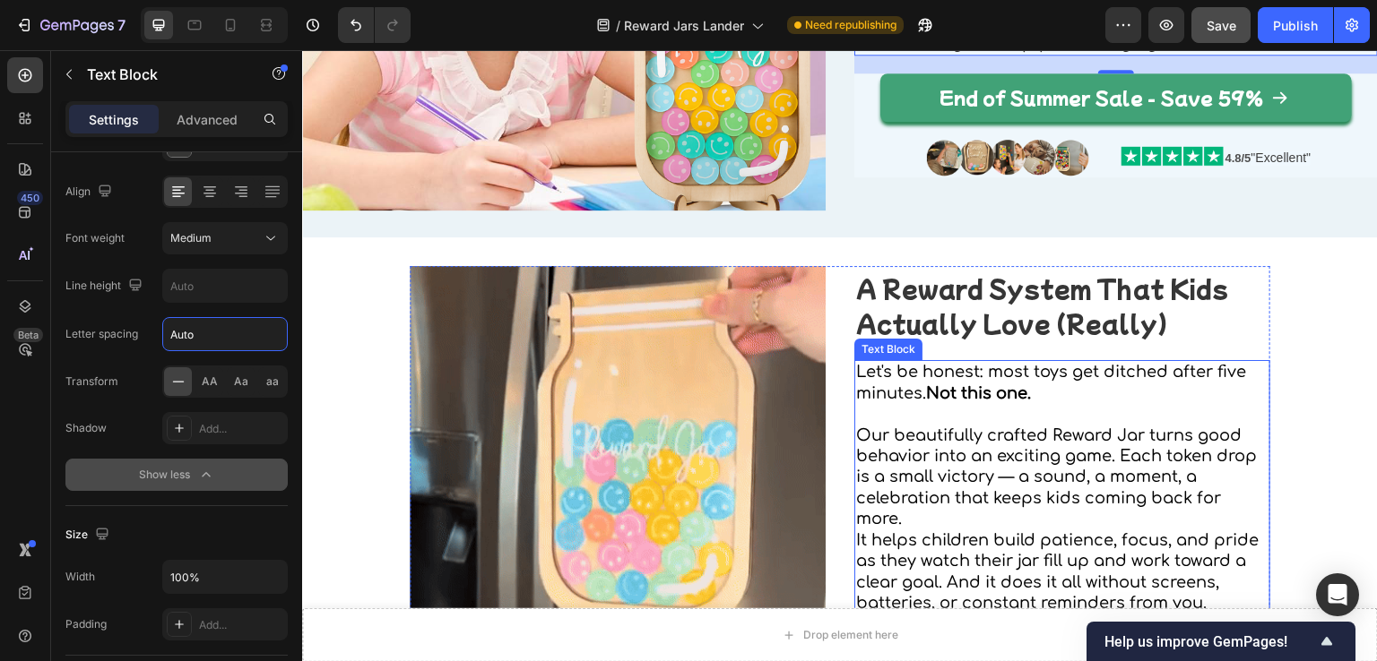
click at [915, 462] on p "Our beautifully crafted Reward Jar turns good behavior into an exciting game. E…" at bounding box center [1062, 478] width 412 height 105
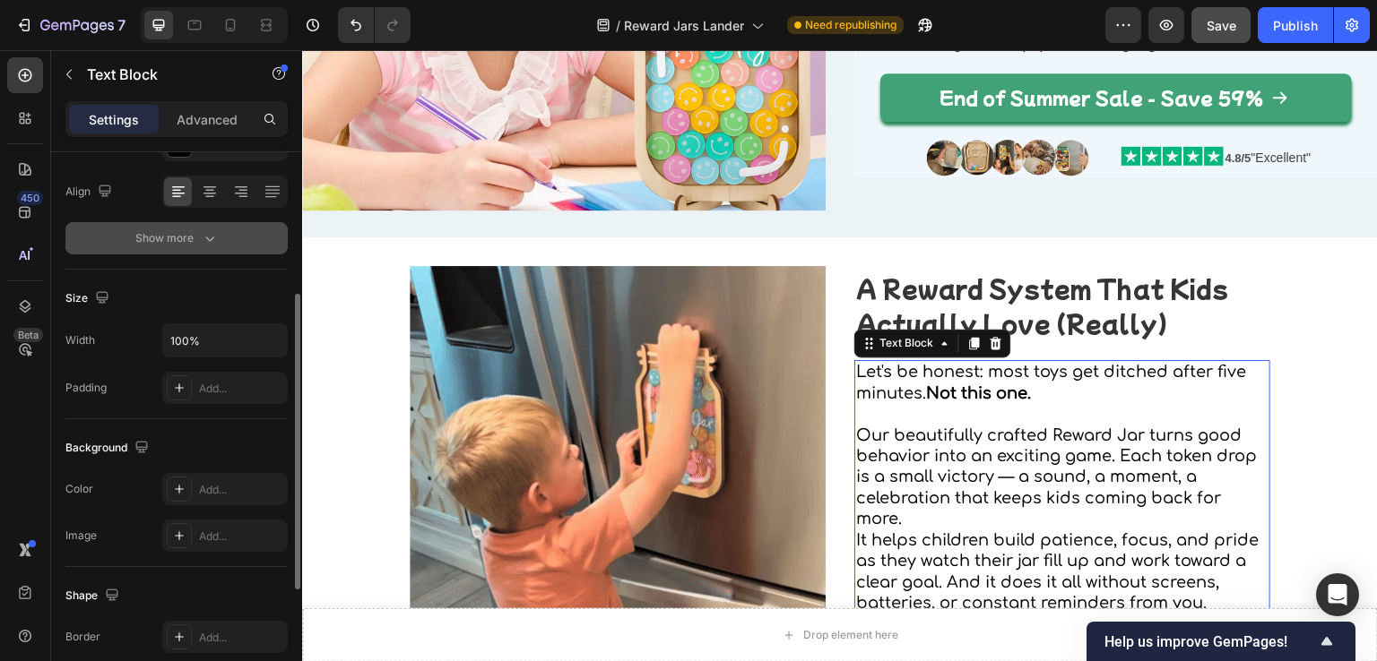
click at [202, 231] on icon "button" at bounding box center [210, 238] width 18 height 18
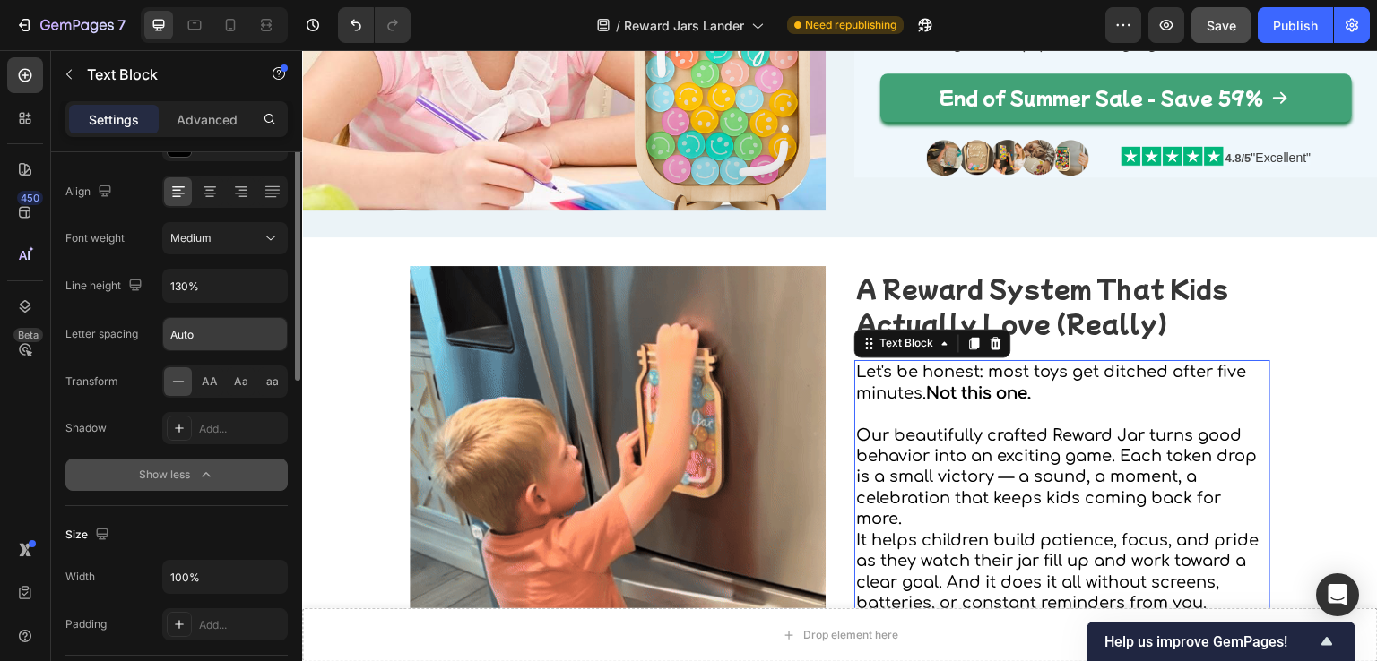
scroll to position [179, 0]
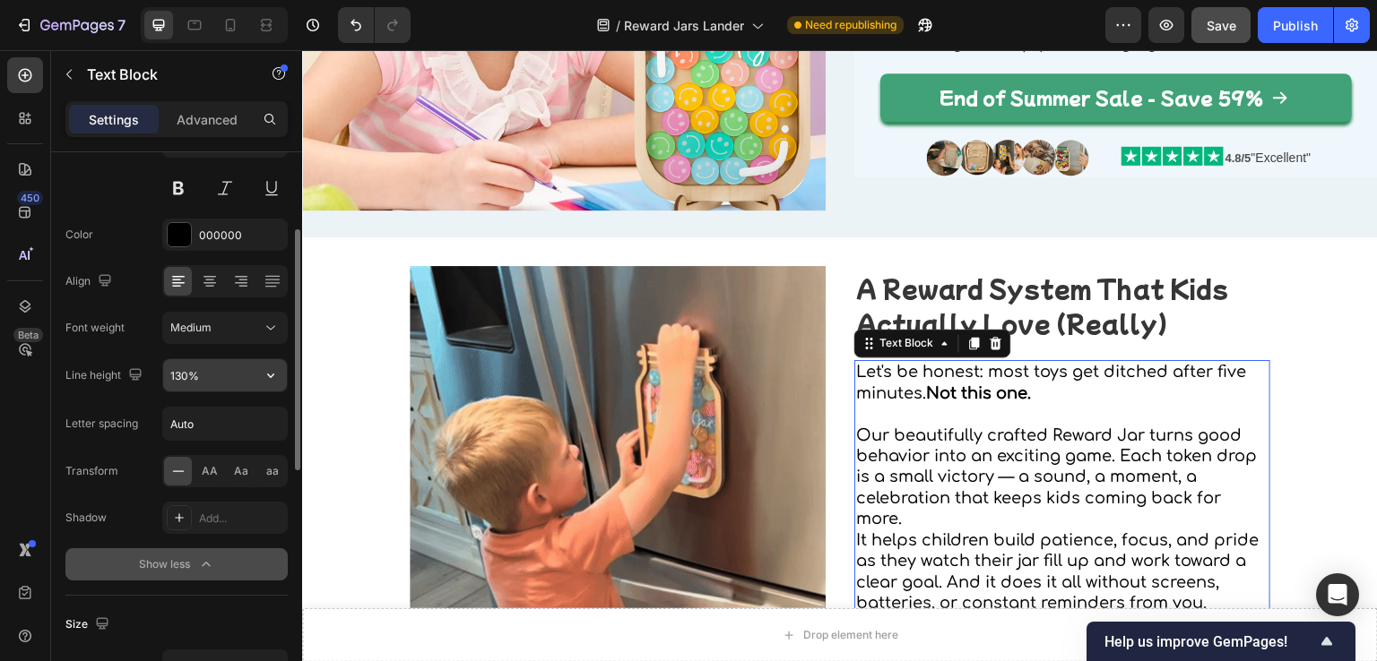
click at [218, 378] on input "130%" at bounding box center [225, 375] width 124 height 32
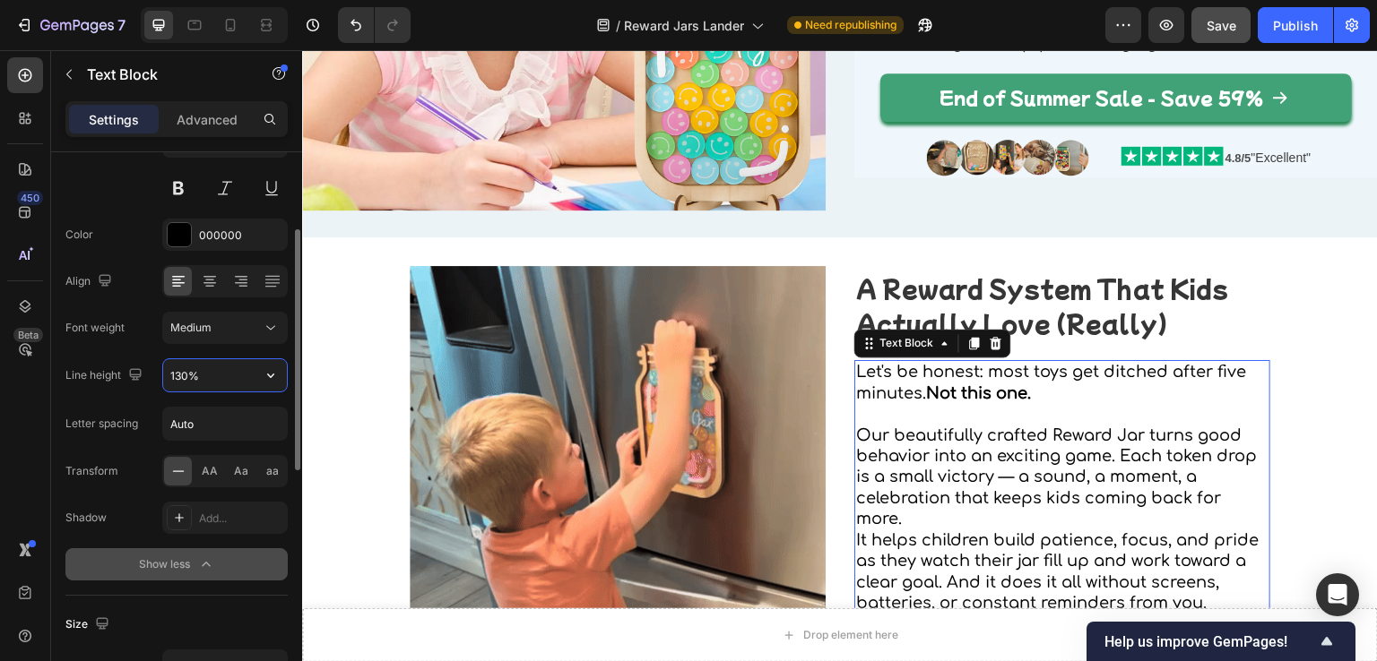
click at [234, 375] on input "130%" at bounding box center [225, 375] width 124 height 32
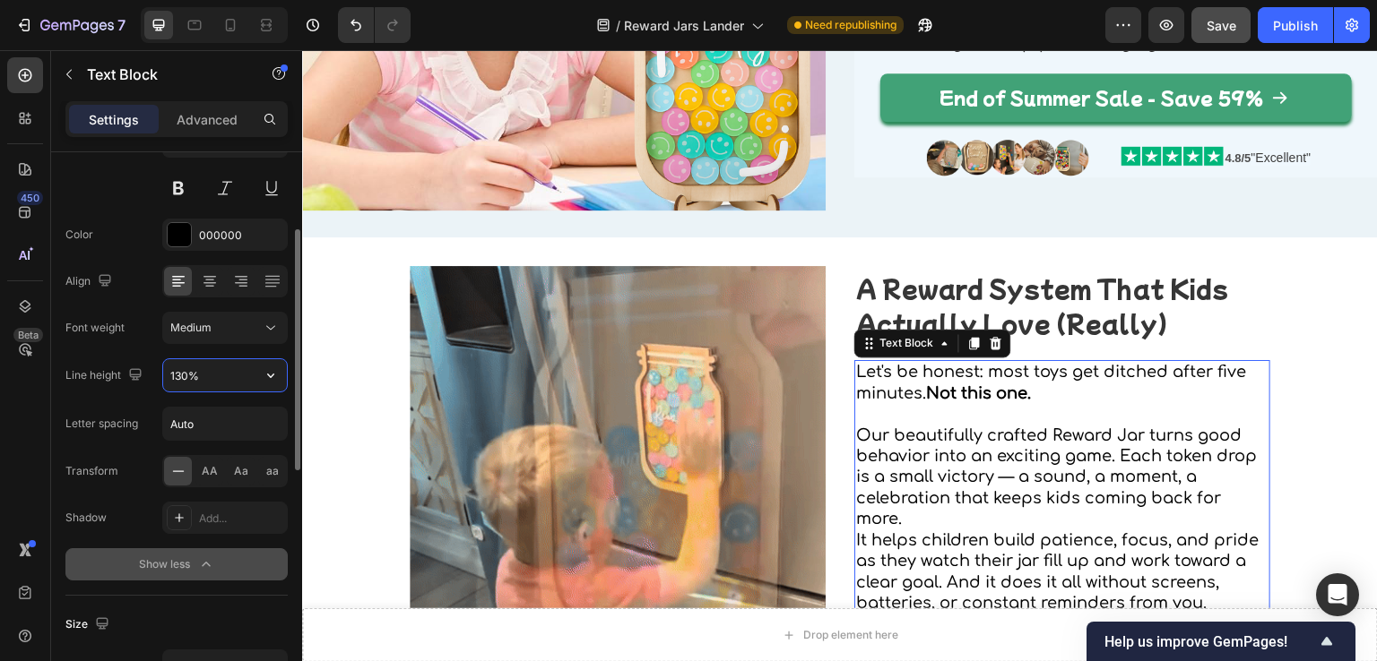
click at [234, 375] on input "130%" at bounding box center [225, 375] width 124 height 32
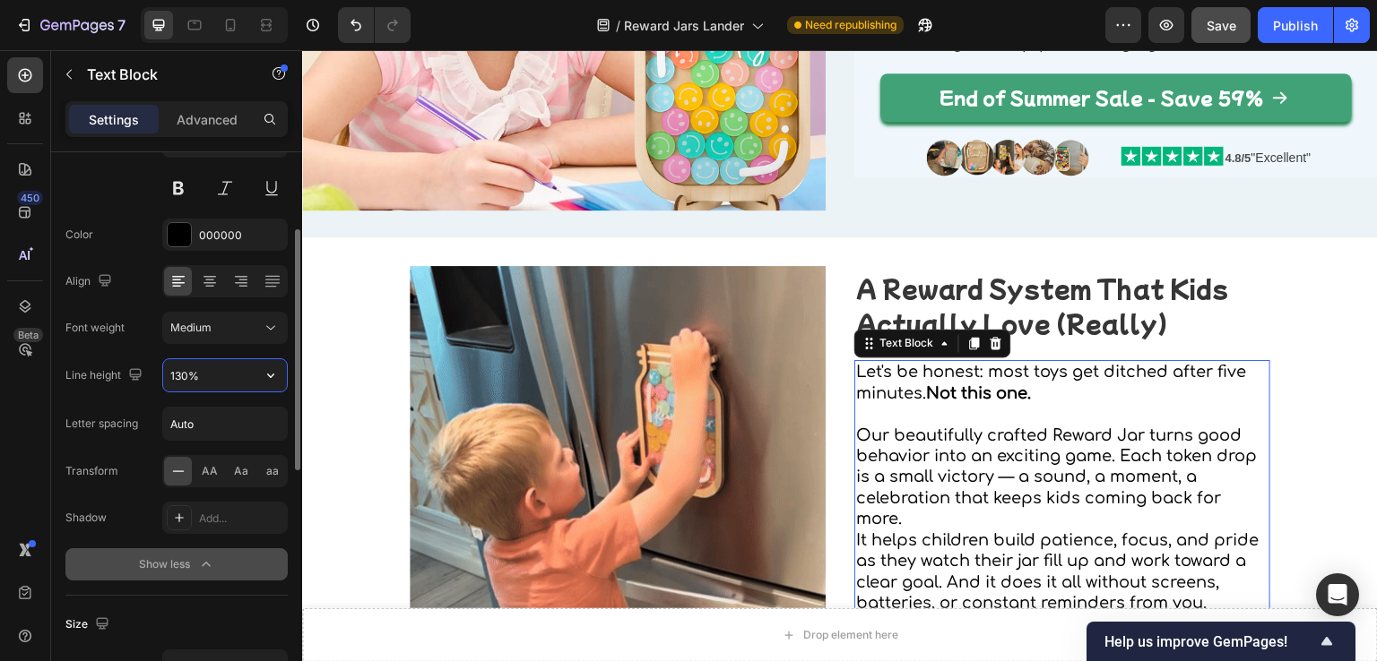
click at [234, 375] on input "130%" at bounding box center [225, 375] width 124 height 32
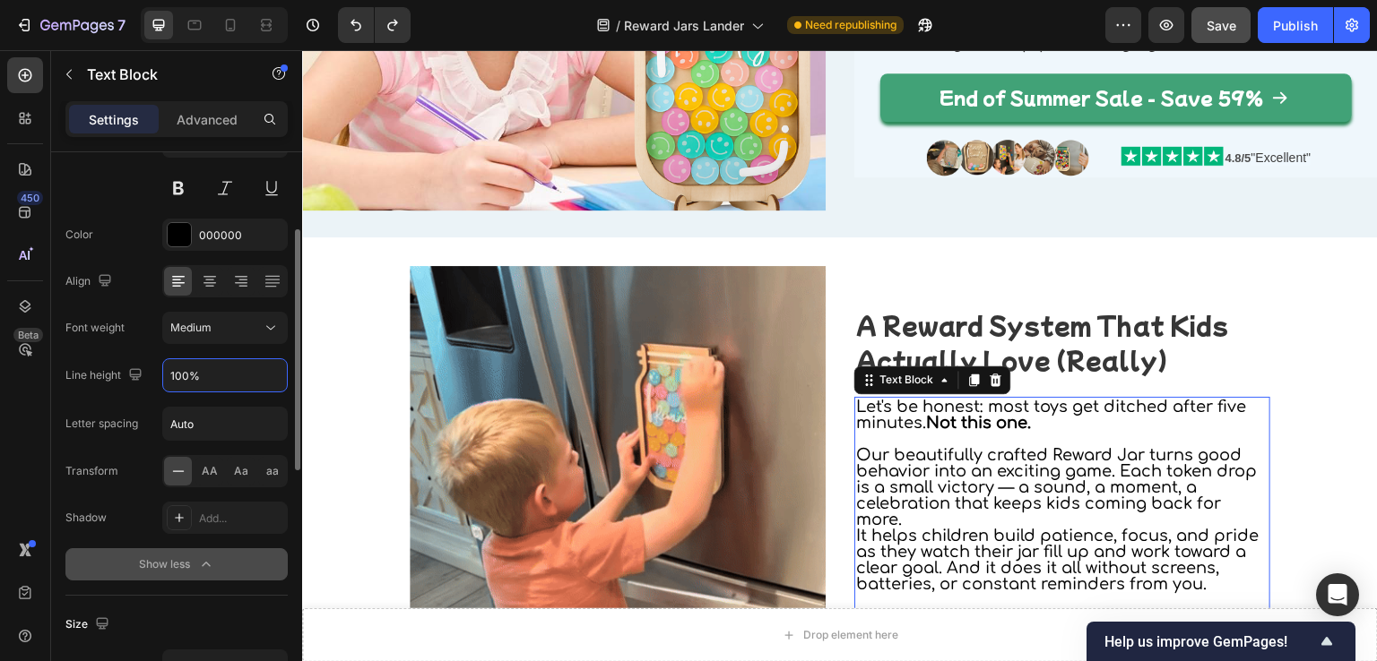
type input "100%"
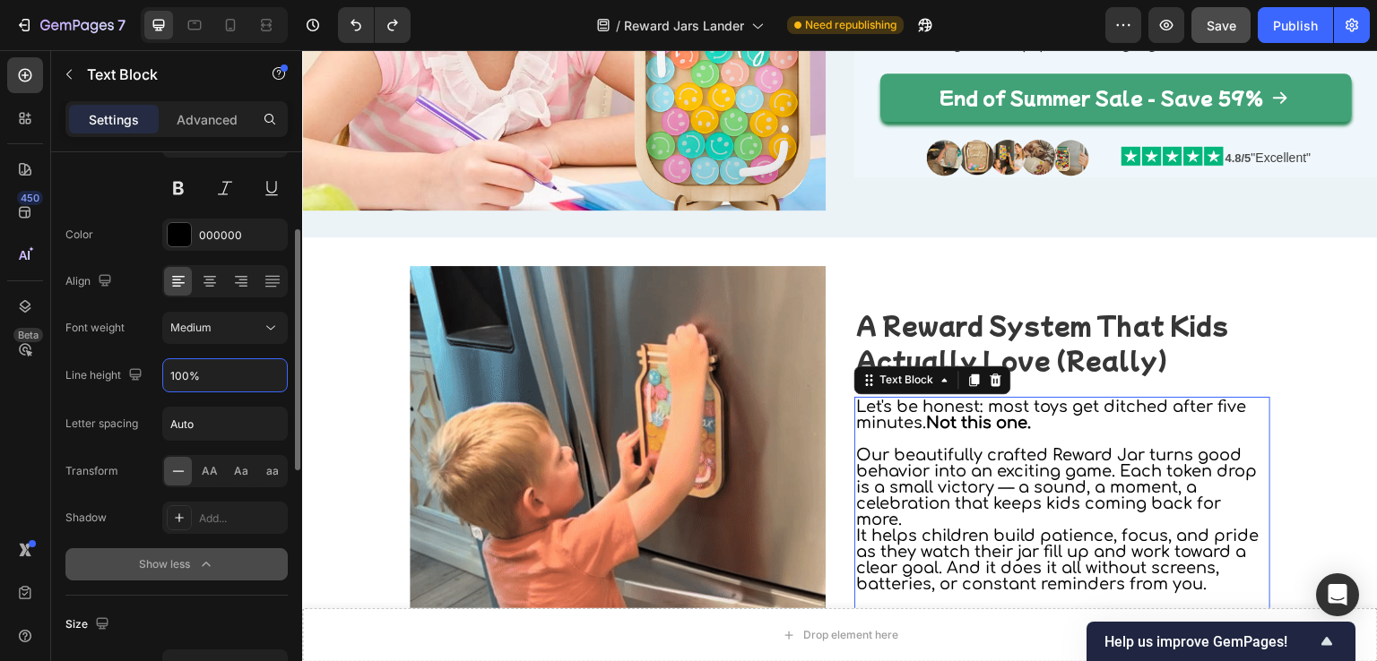
click at [137, 338] on div "Font weight Medium" at bounding box center [176, 328] width 222 height 32
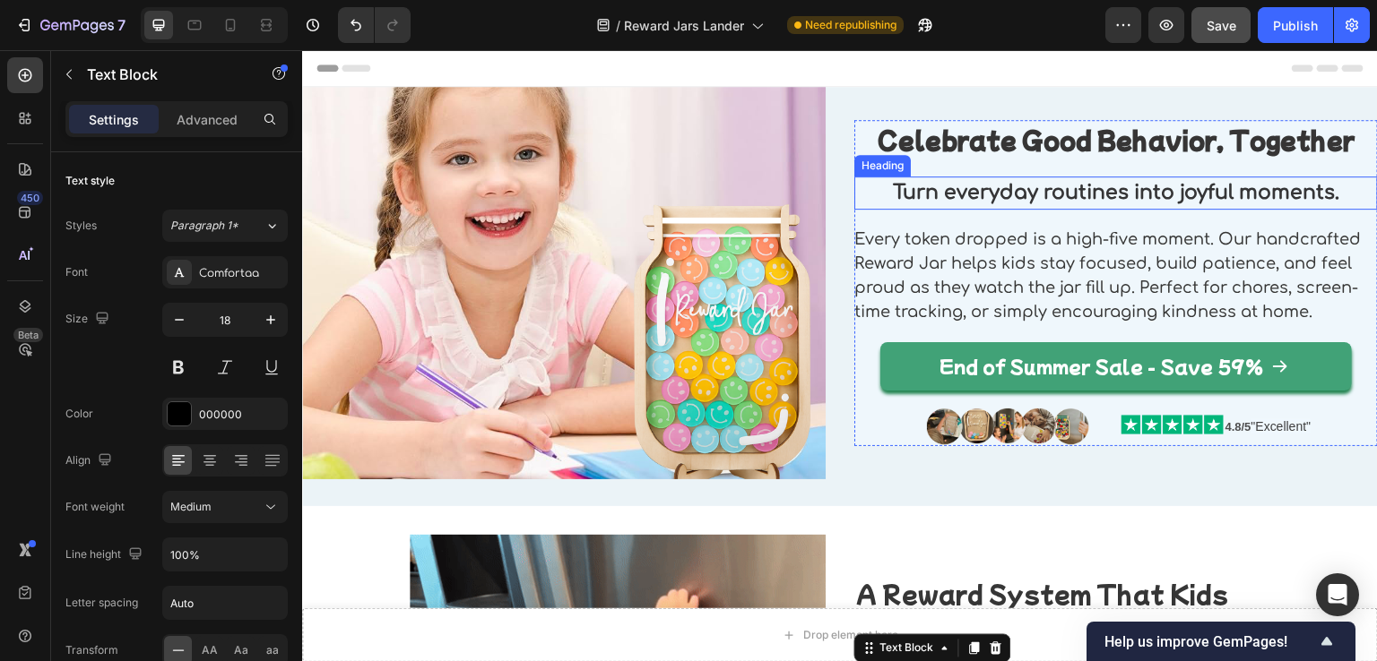
scroll to position [0, 0]
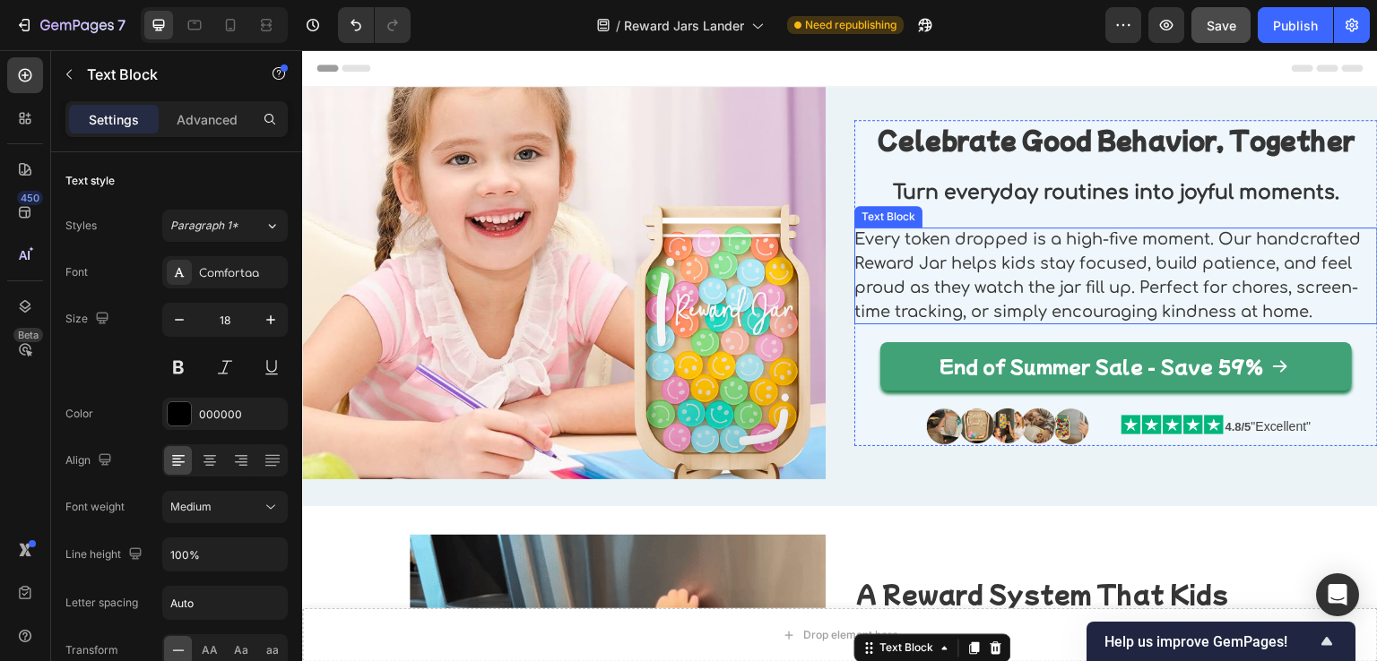
click at [960, 246] on p "Every token dropped is a high-five moment. Our handcrafted Reward Jar helps kid…" at bounding box center [1115, 276] width 523 height 97
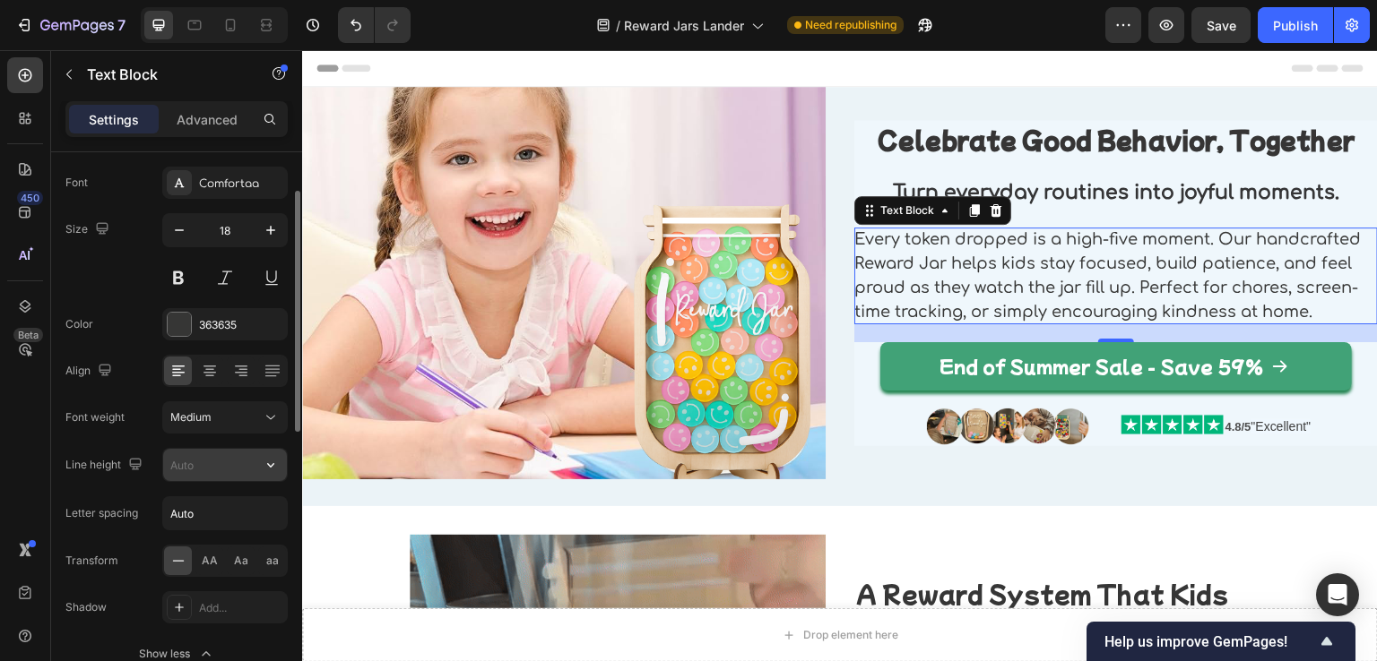
click at [220, 465] on input "text" at bounding box center [225, 465] width 124 height 32
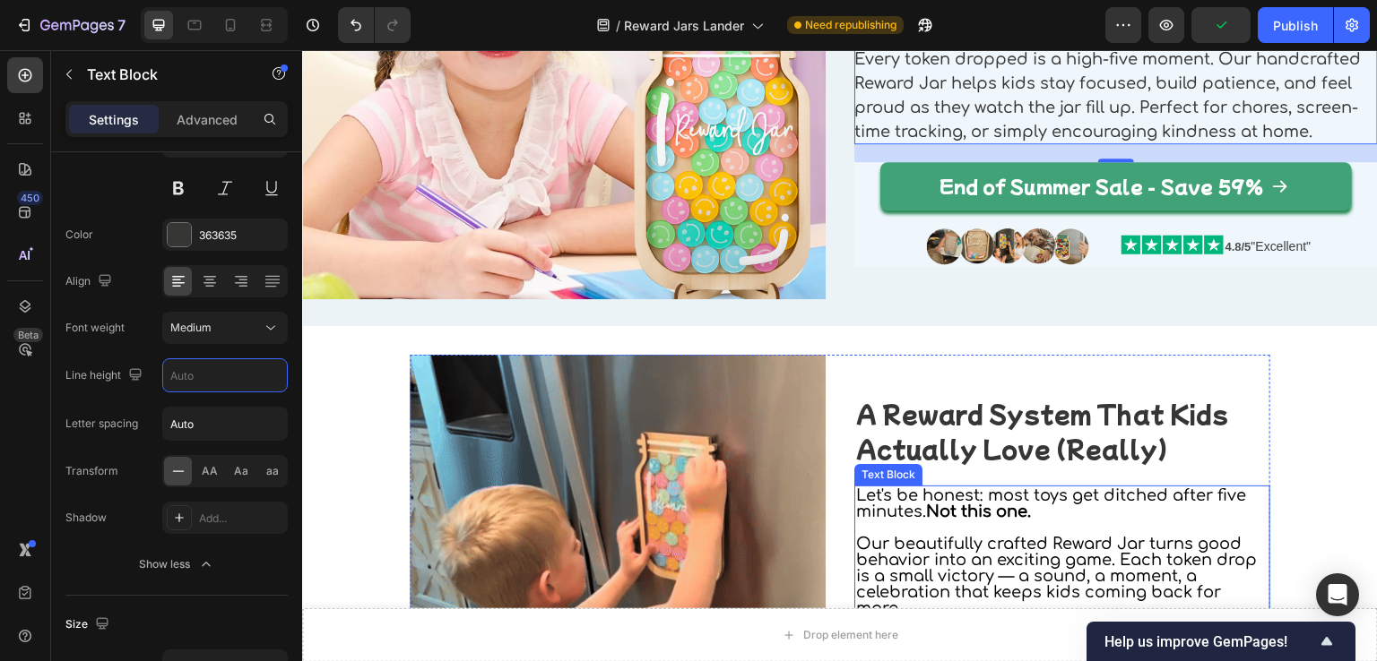
scroll to position [269, 0]
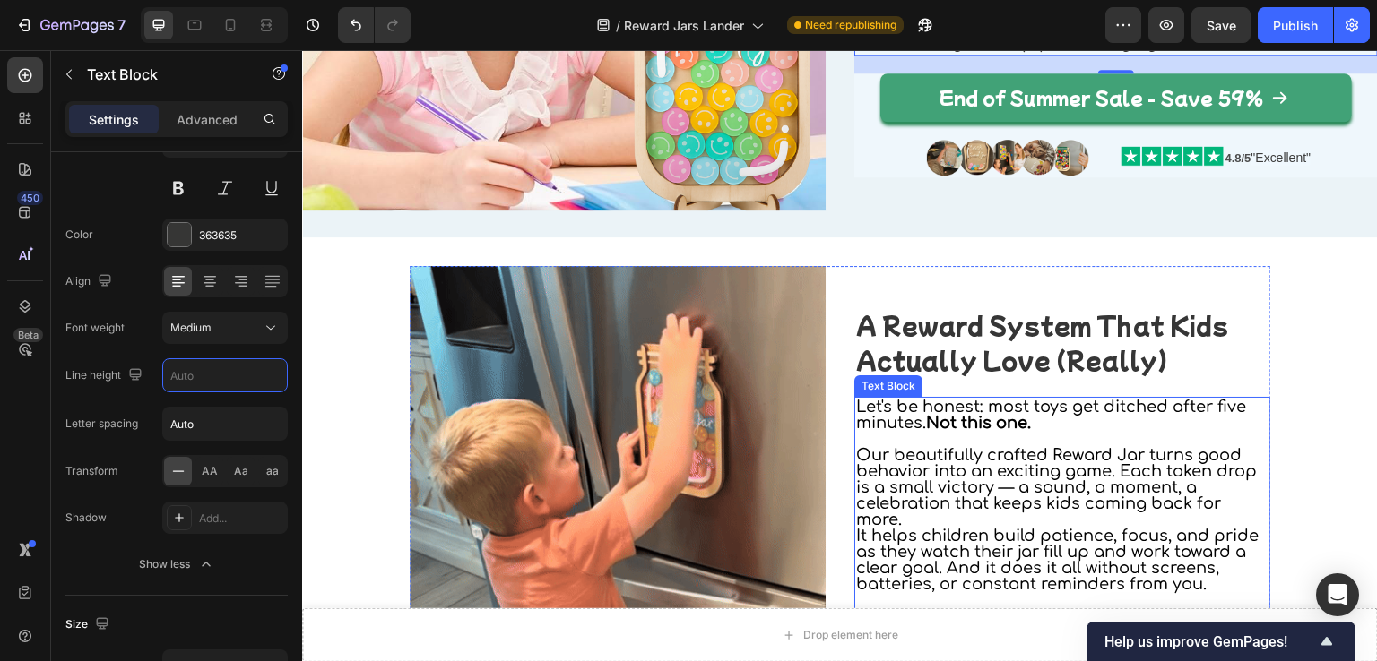
click at [1102, 499] on p "Our beautifully crafted Reward Jar turns good behavior into an exciting game. E…" at bounding box center [1062, 487] width 412 height 81
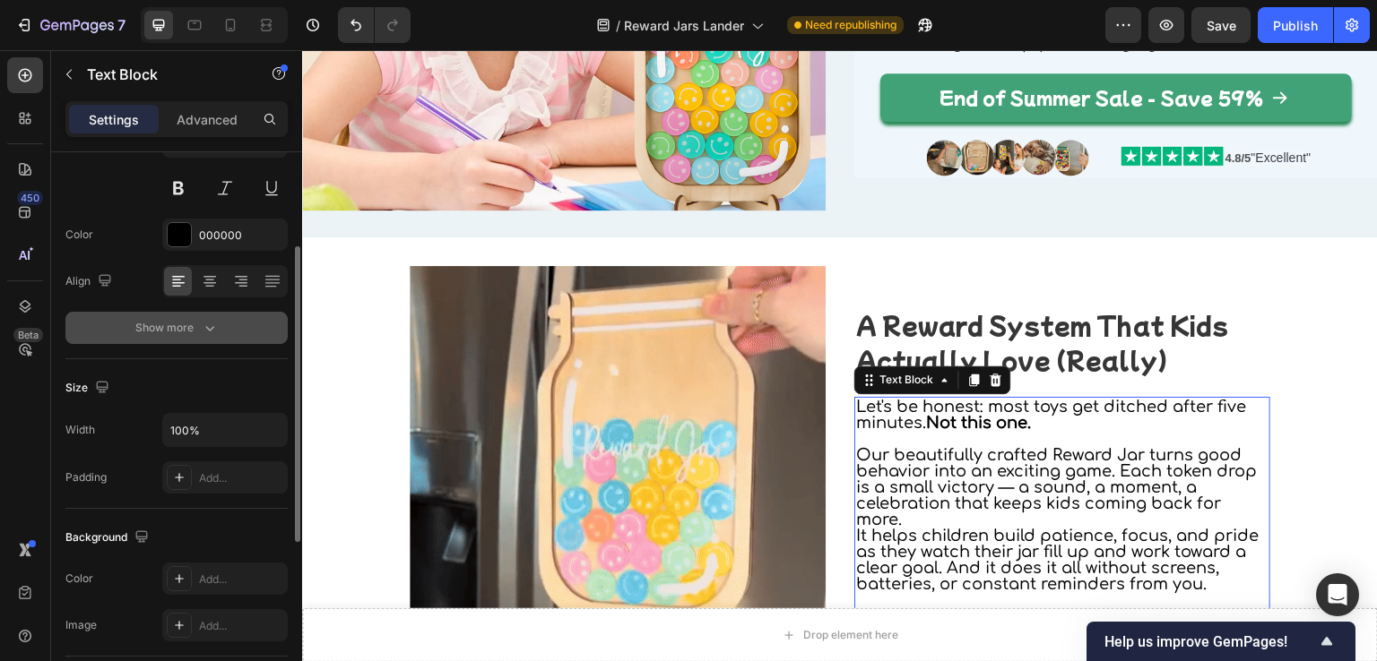
click at [188, 337] on button "Show more" at bounding box center [176, 328] width 222 height 32
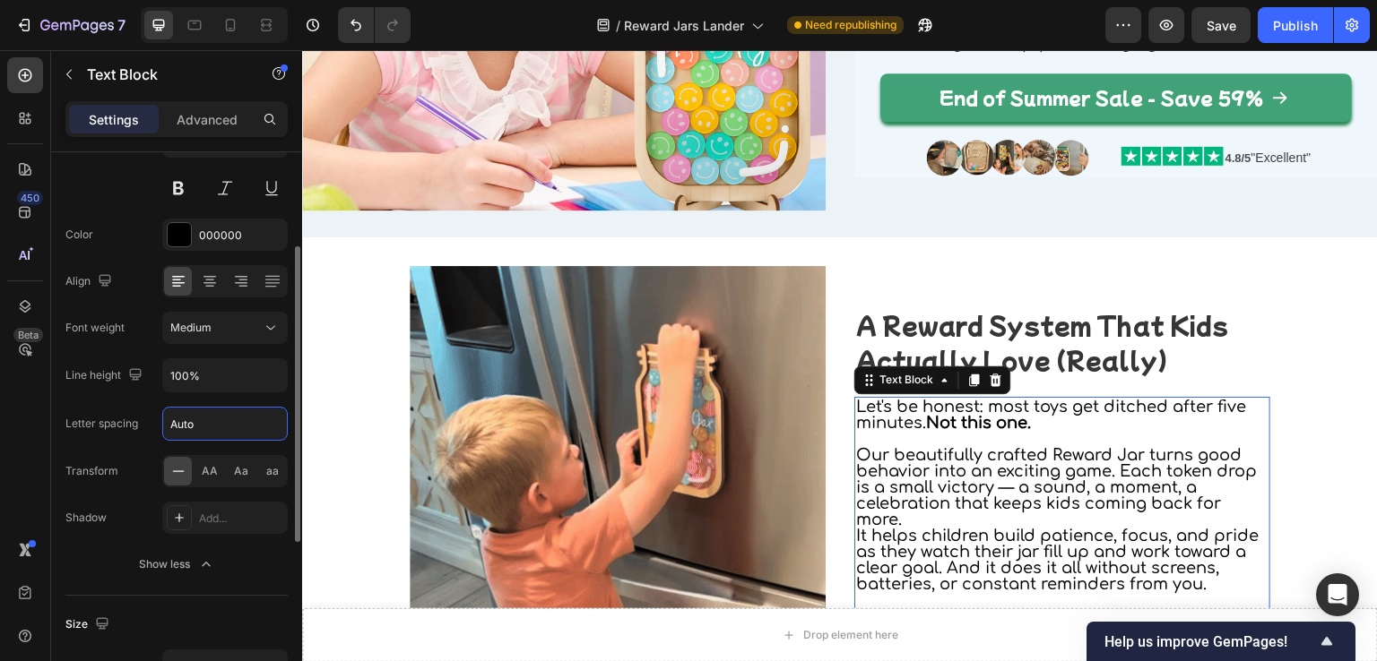
click at [204, 419] on input "Auto" at bounding box center [225, 424] width 124 height 32
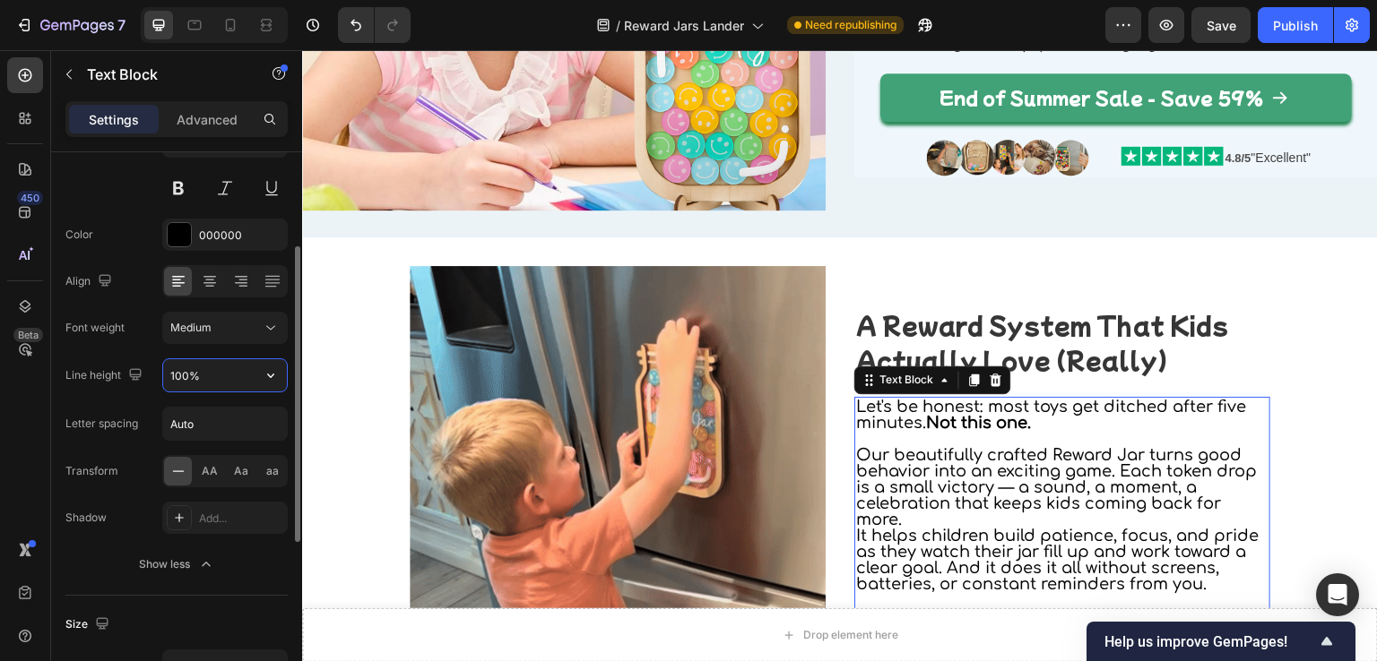
click at [212, 379] on input "100%" at bounding box center [225, 375] width 124 height 32
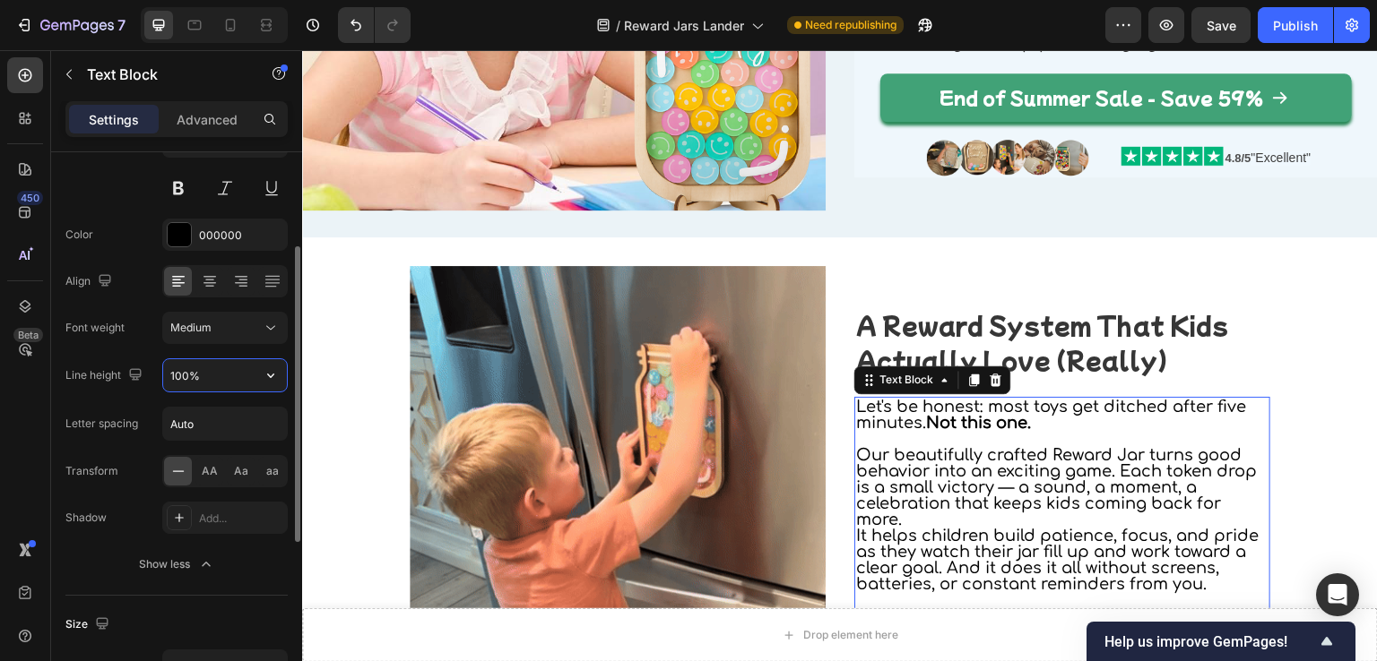
click at [186, 381] on input "100%" at bounding box center [225, 375] width 124 height 32
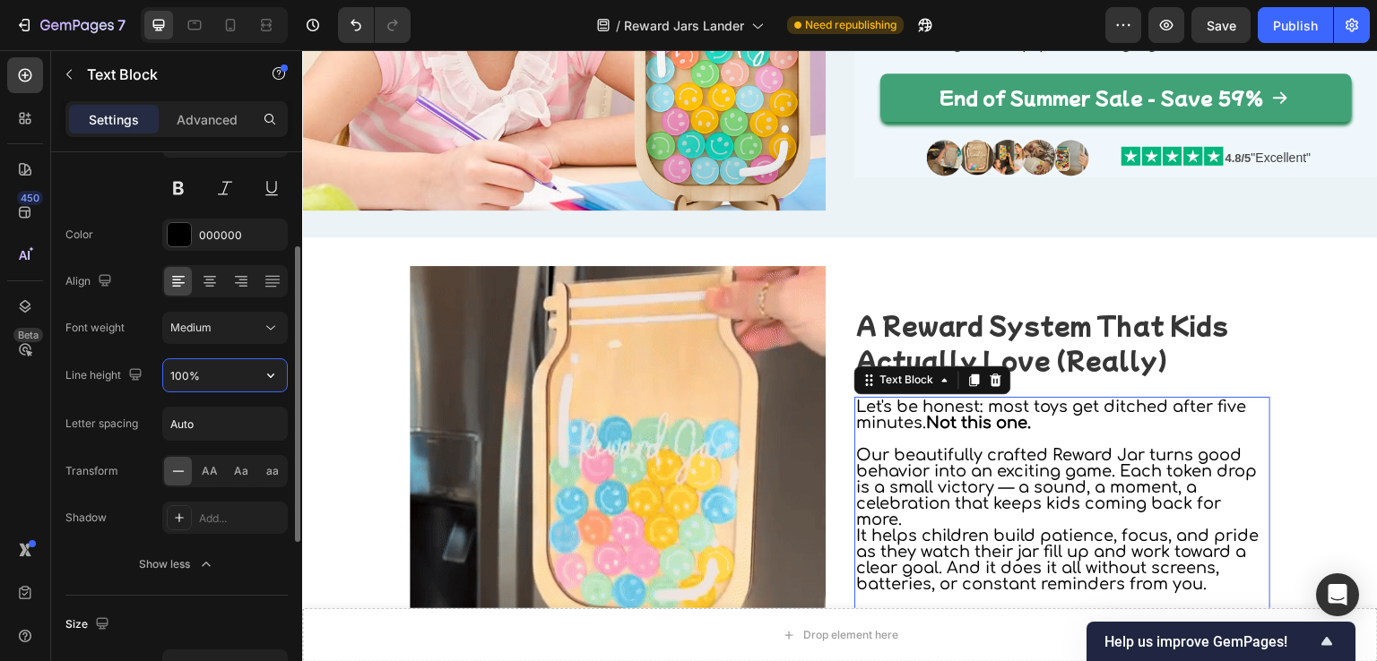
click at [186, 373] on input "100%" at bounding box center [225, 375] width 124 height 32
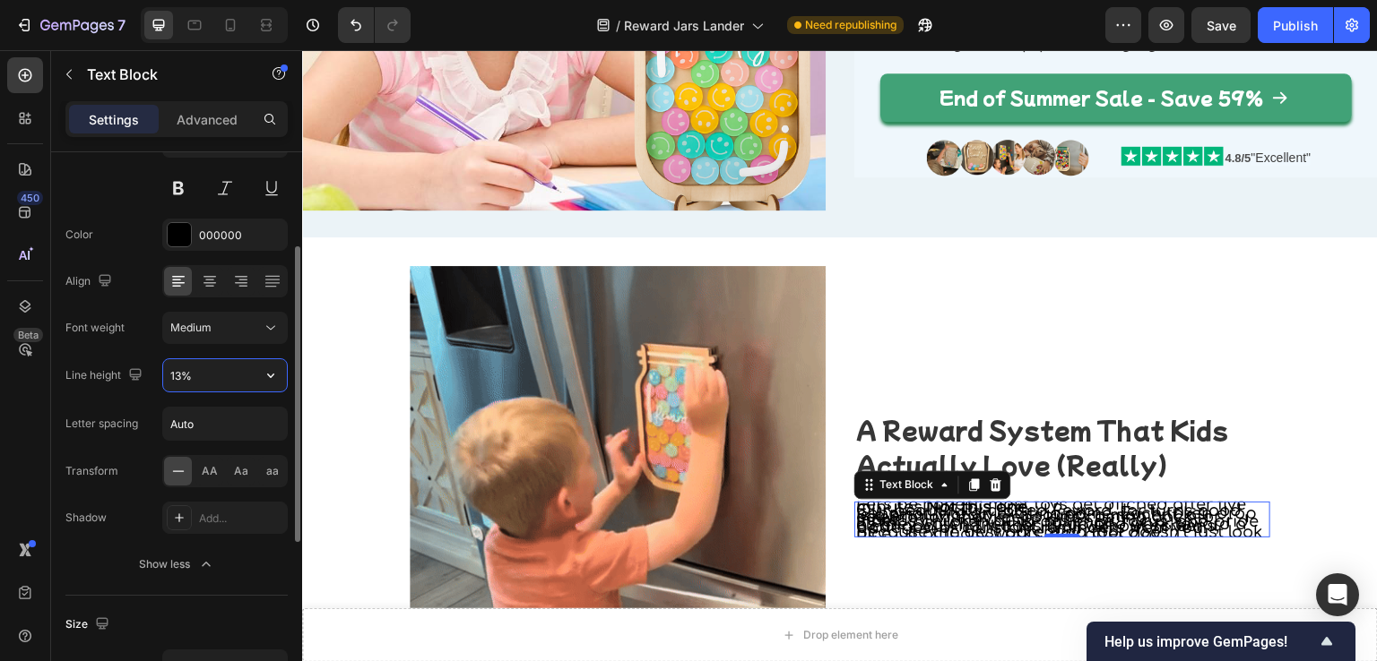
type input "130%"
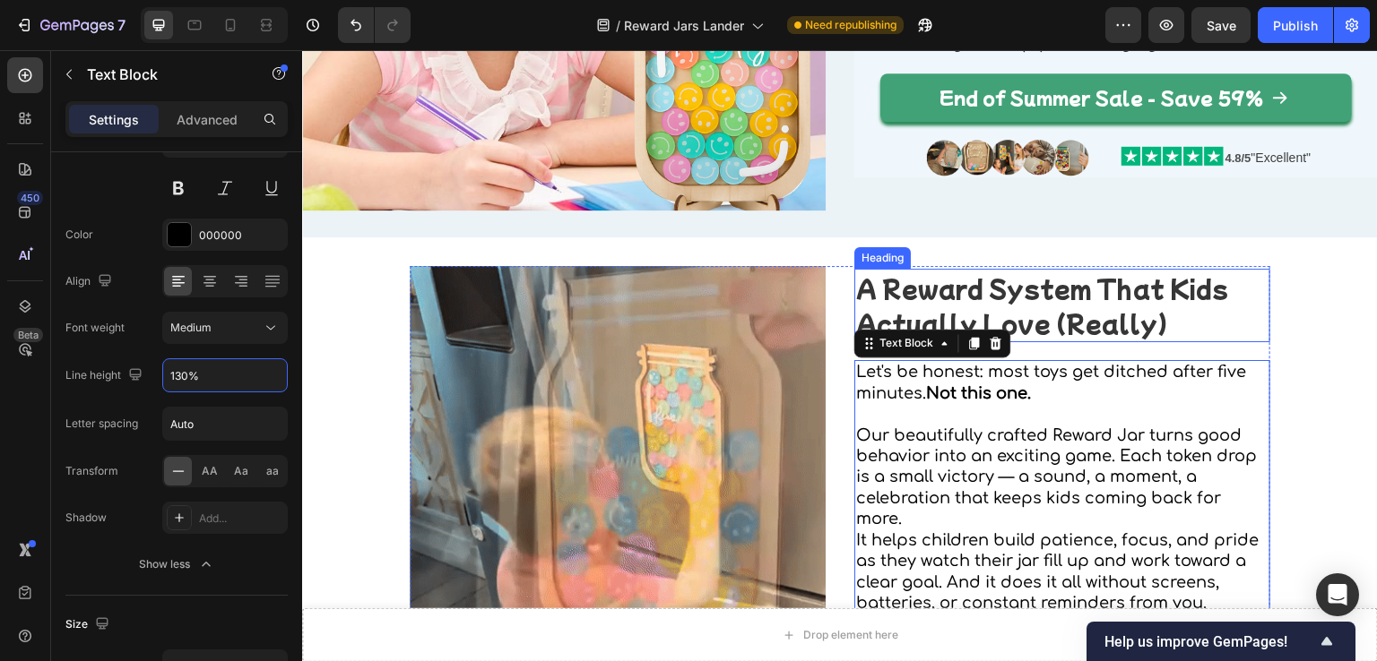
click at [1305, 289] on div "Image A Reward System That Kids Actually Love (Really) Heading Let's be honest:…" at bounding box center [840, 474] width 1076 height 416
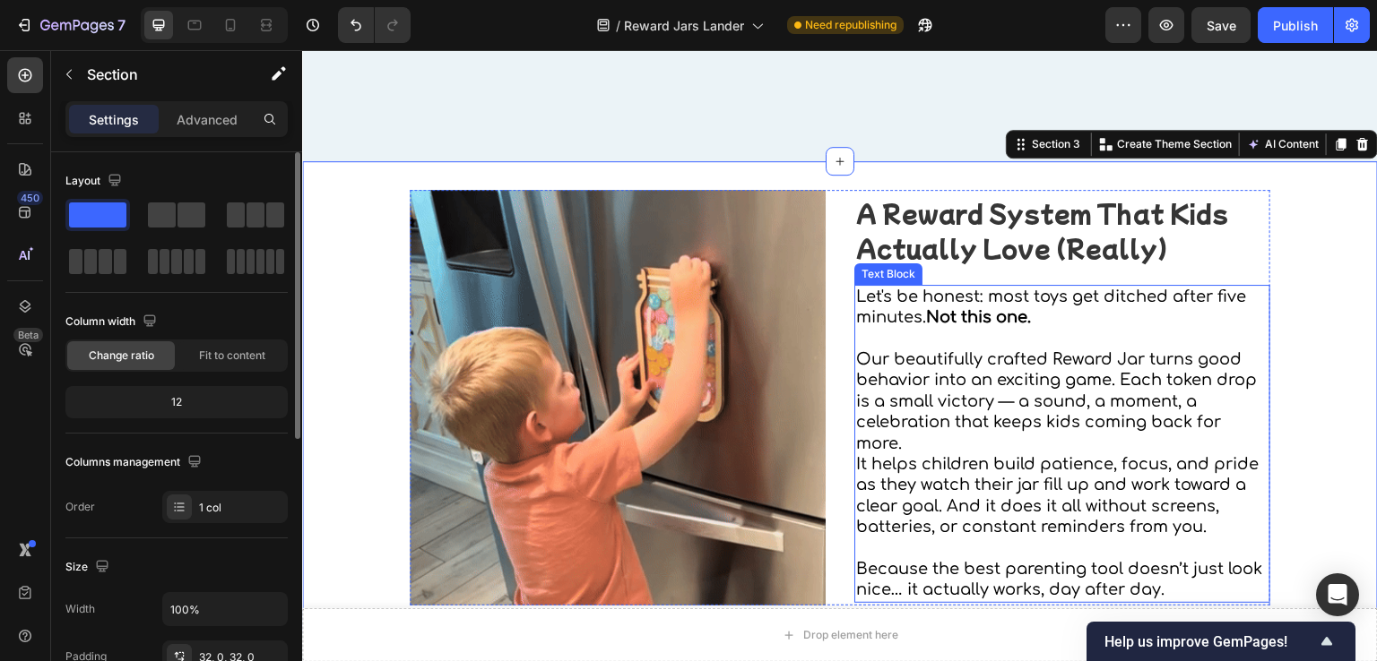
scroll to position [627, 0]
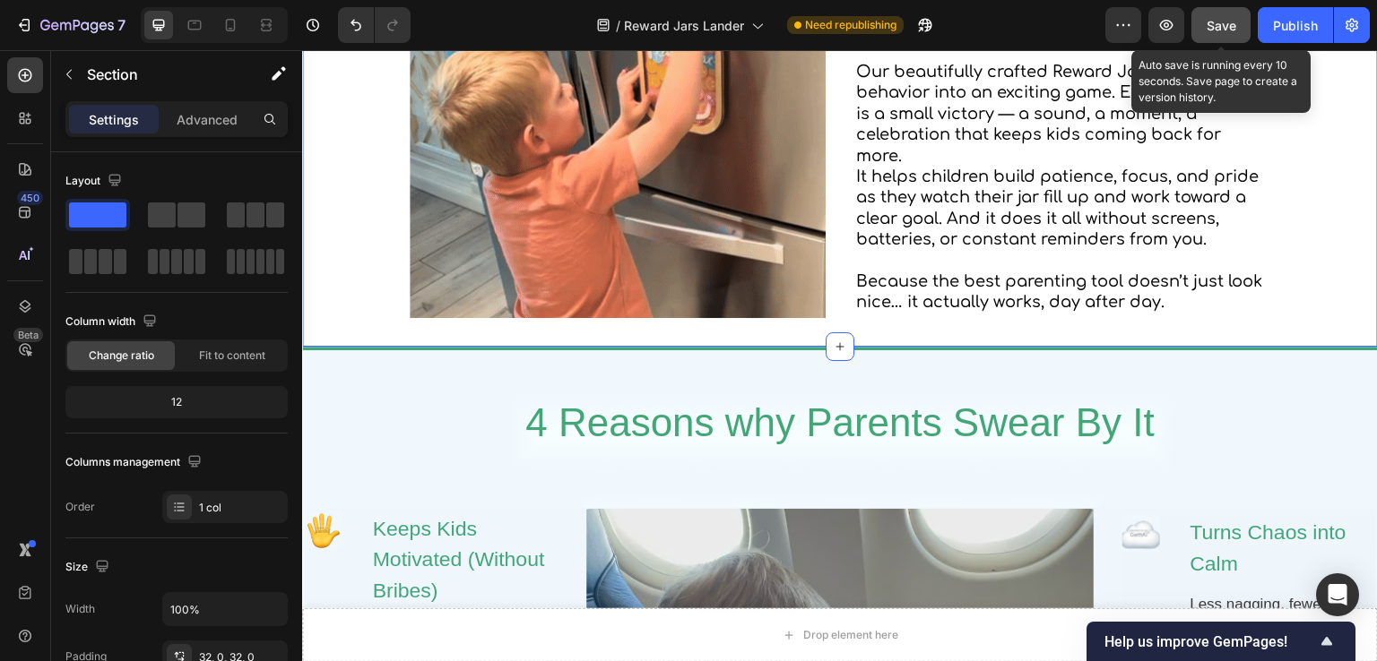
click at [1241, 22] on button "Save" at bounding box center [1220, 25] width 59 height 36
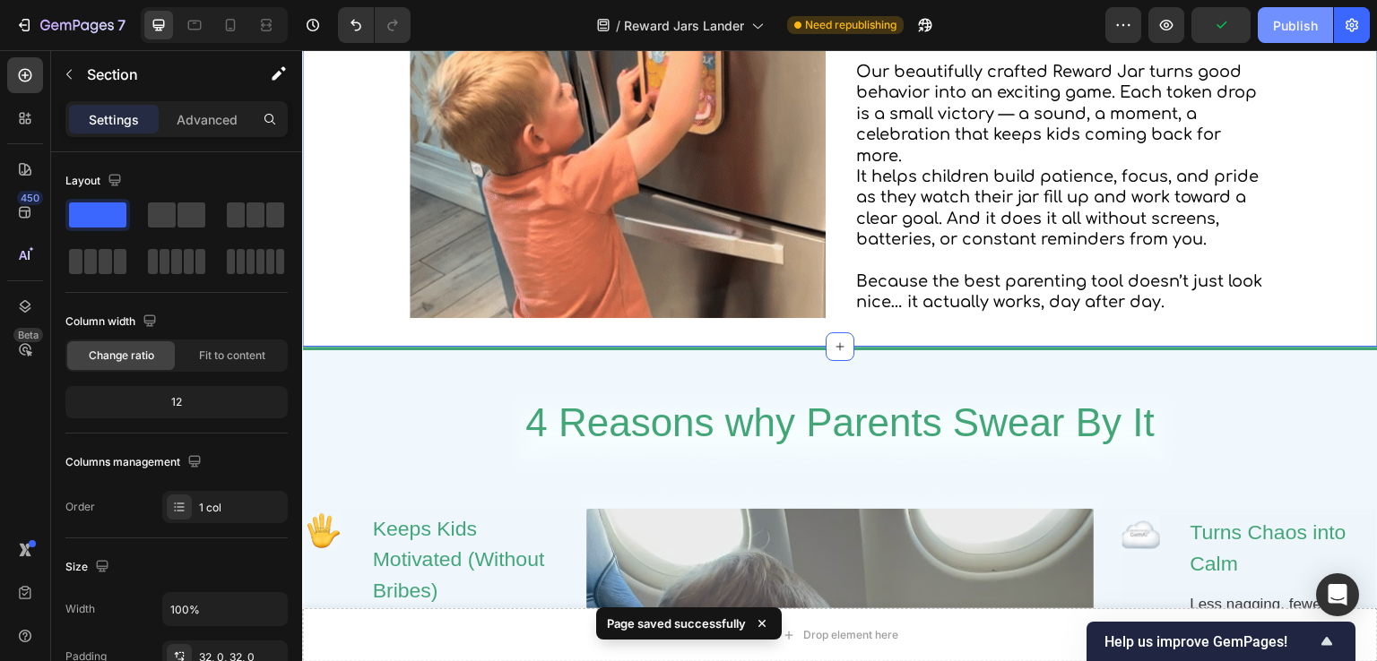
click at [1267, 22] on button "Publish" at bounding box center [1295, 25] width 75 height 36
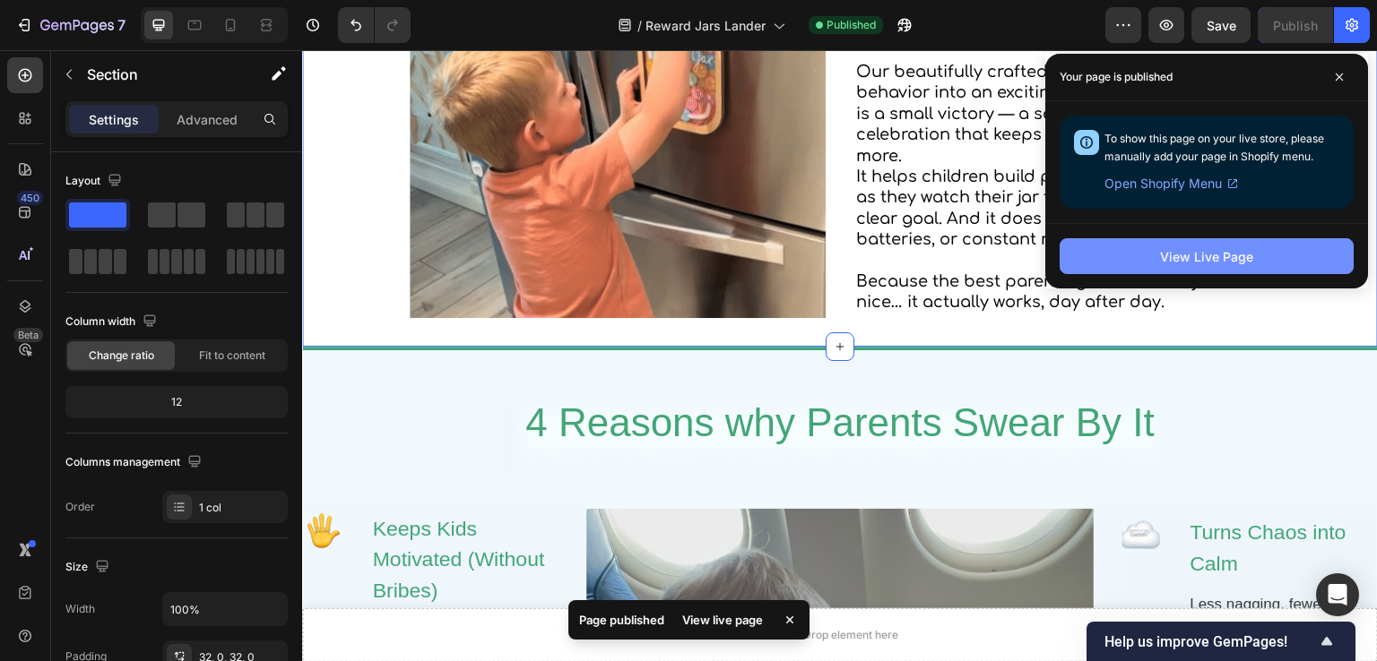
click at [1276, 261] on button "View Live Page" at bounding box center [1206, 256] width 294 height 36
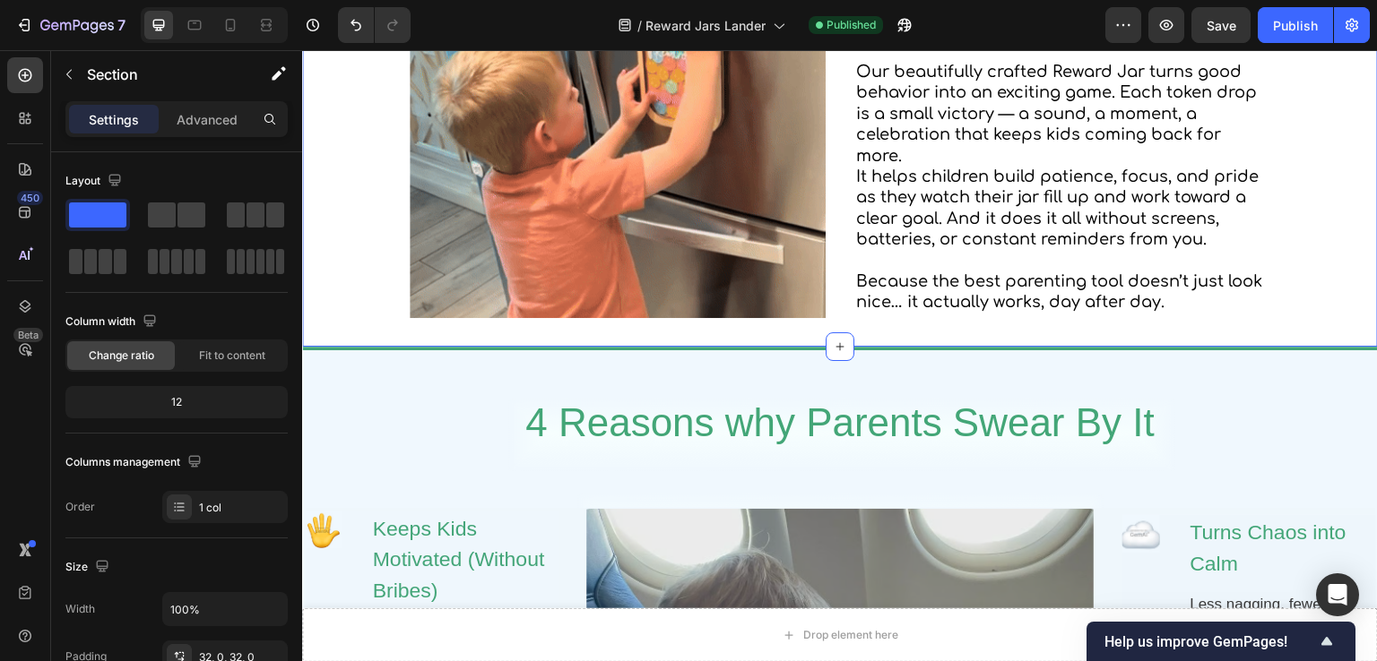
click at [359, 334] on div "Image A Reward System That Kids Actually Love (Really) Heading Let's be honest:…" at bounding box center [840, 110] width 1076 height 473
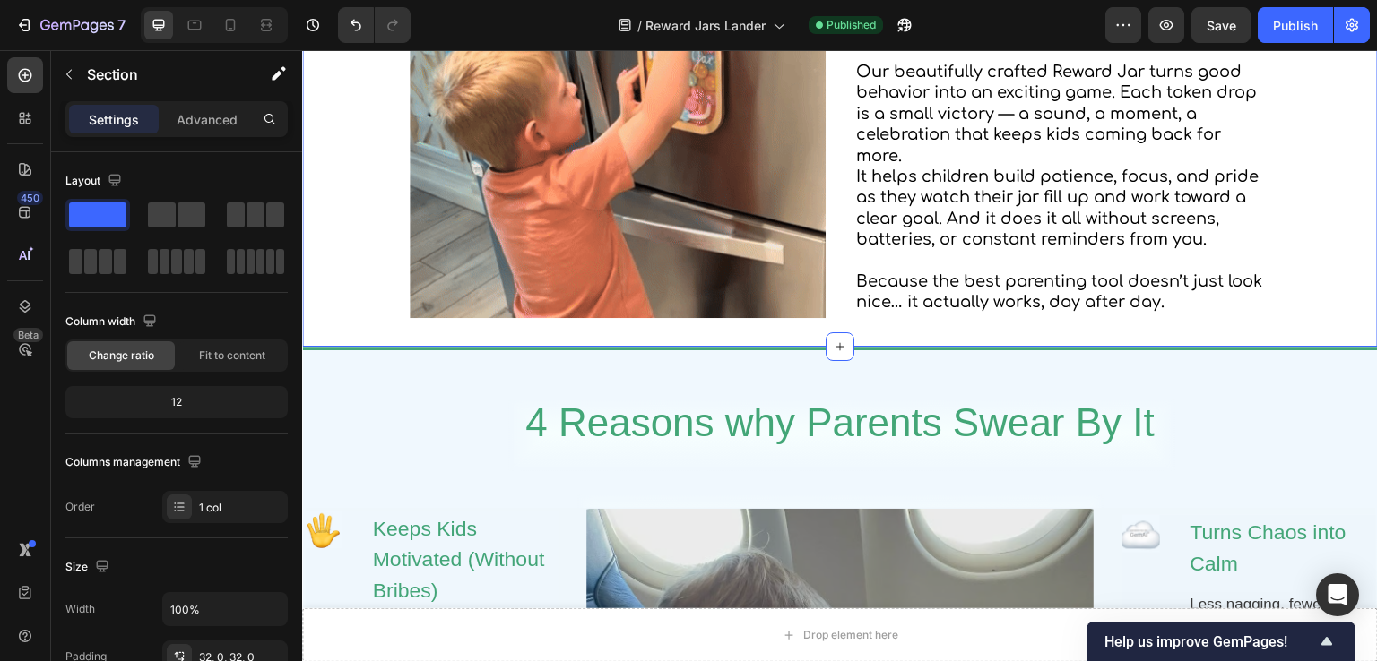
click at [356, 299] on div "Image A Reward System That Kids Actually Love (Really) Heading Let's be honest:…" at bounding box center [840, 110] width 1076 height 416
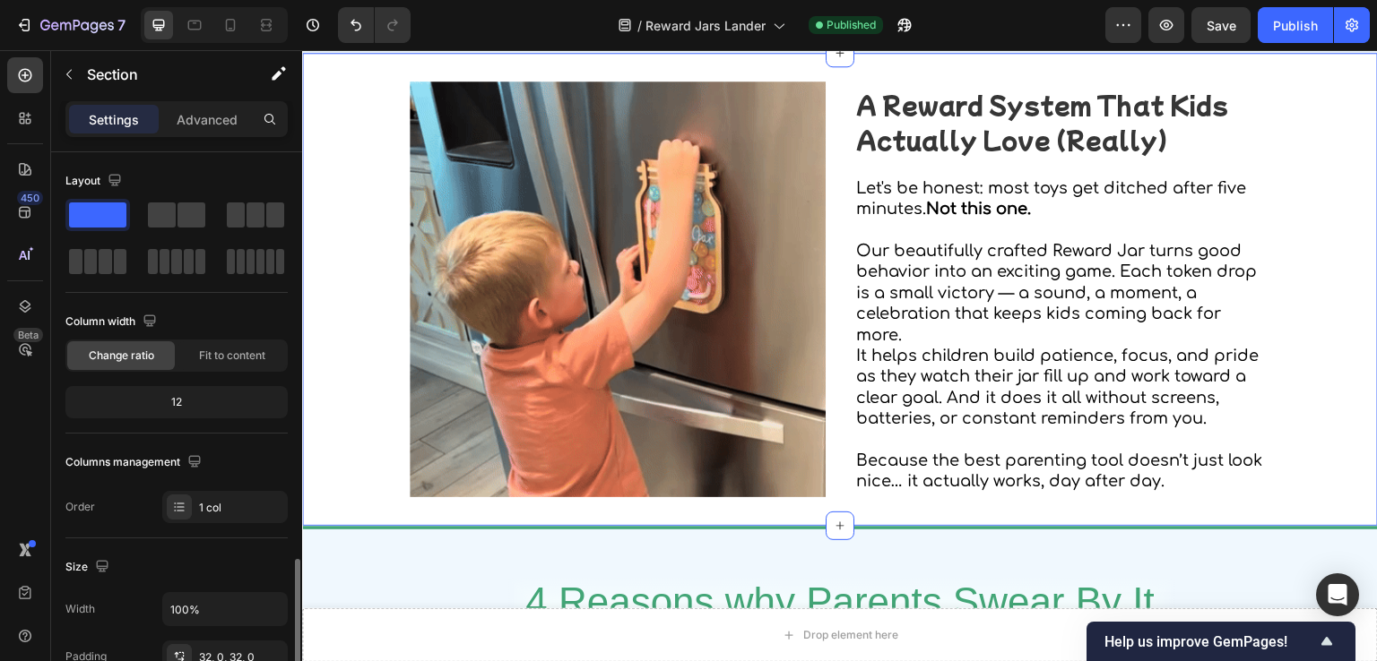
scroll to position [359, 0]
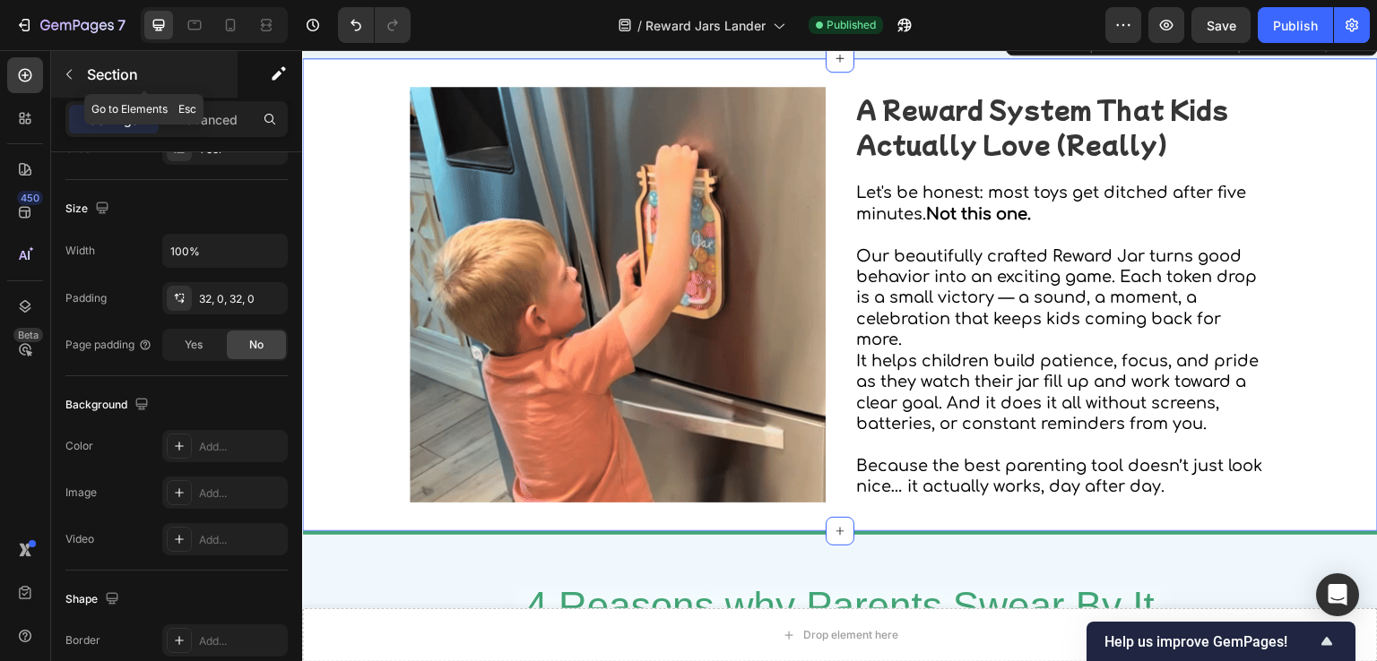
click at [73, 82] on button "button" at bounding box center [69, 74] width 29 height 29
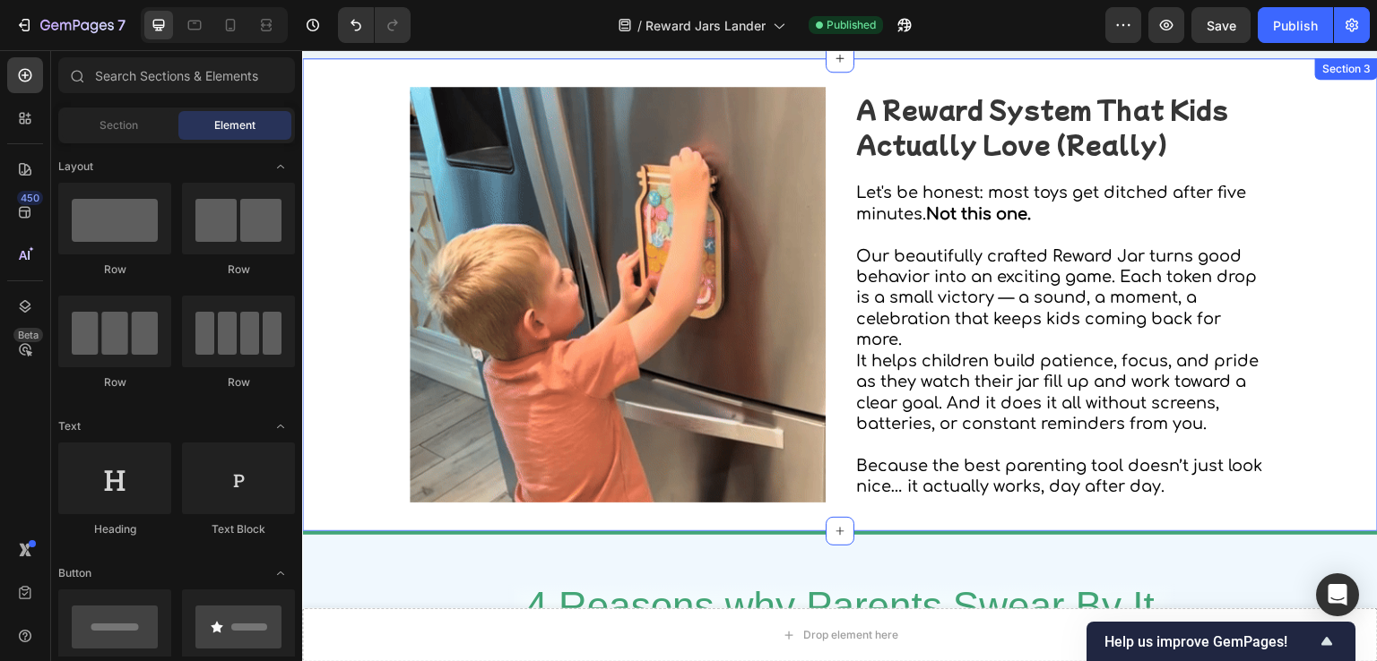
click at [363, 385] on div "Image A Reward System That Kids Actually Love (Really) Heading Let's be honest:…" at bounding box center [840, 295] width 1076 height 416
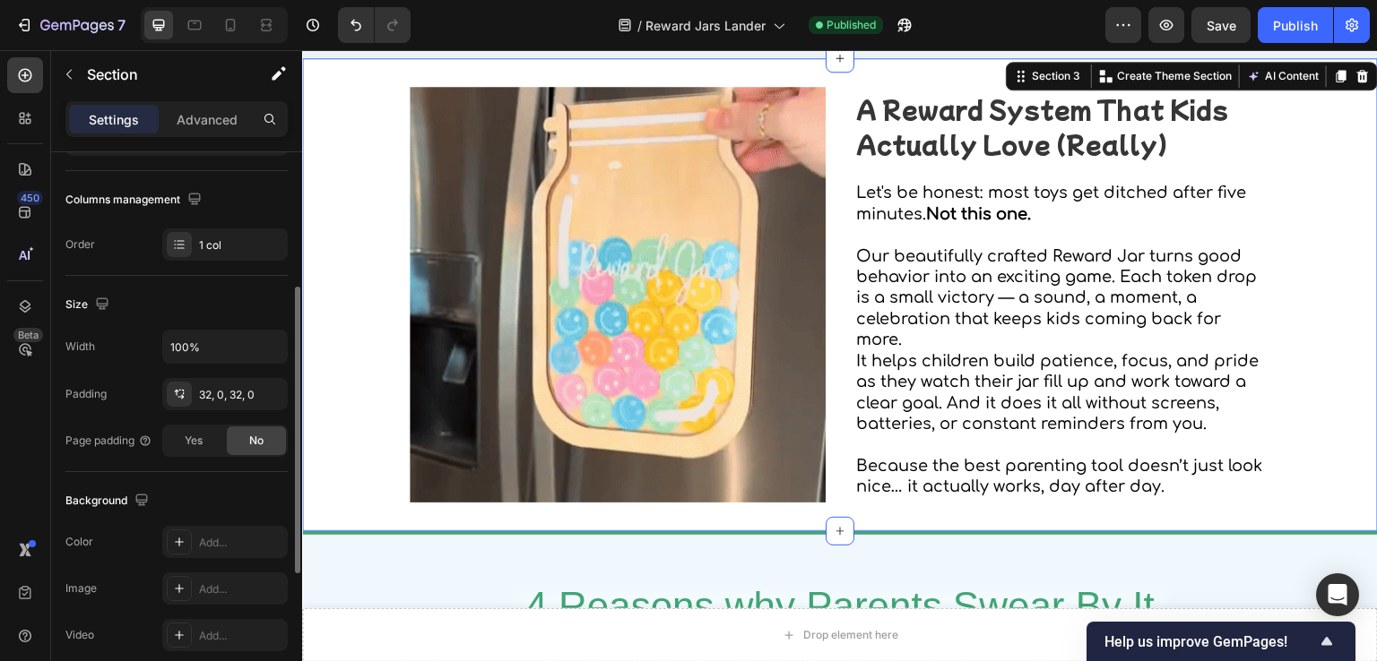
scroll to position [532, 0]
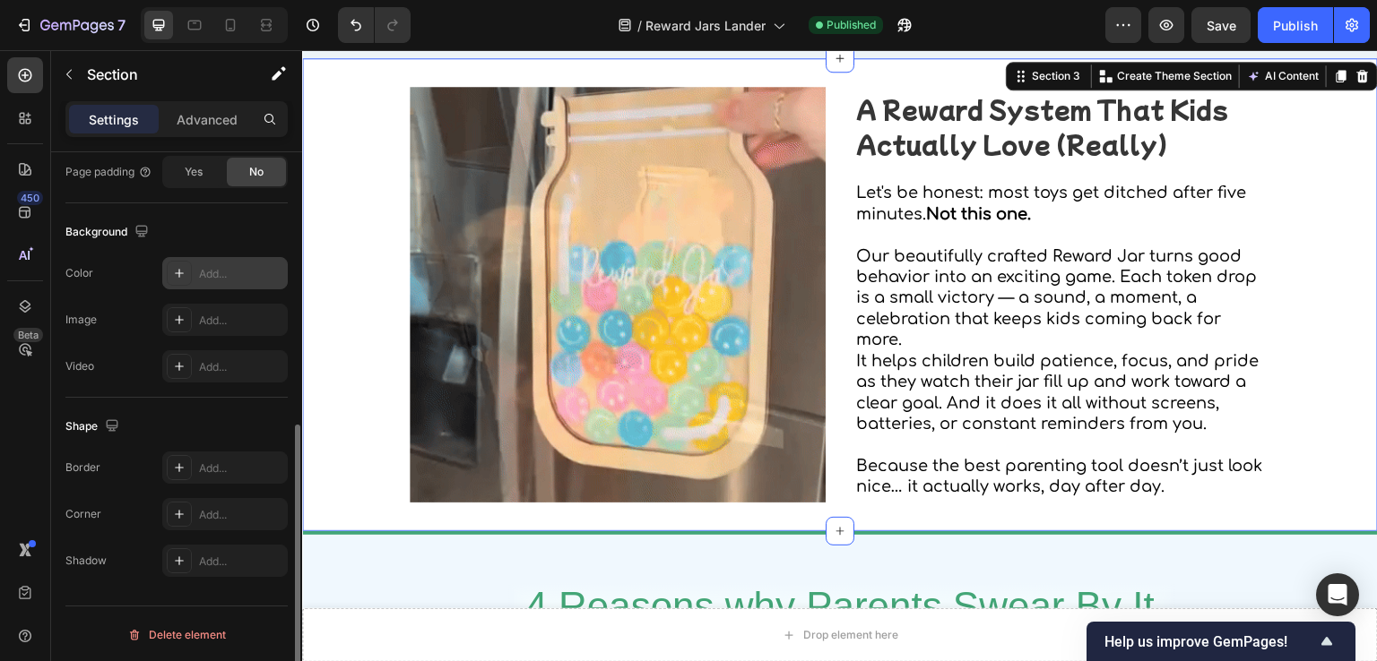
click at [217, 266] on div "Add..." at bounding box center [241, 274] width 84 height 16
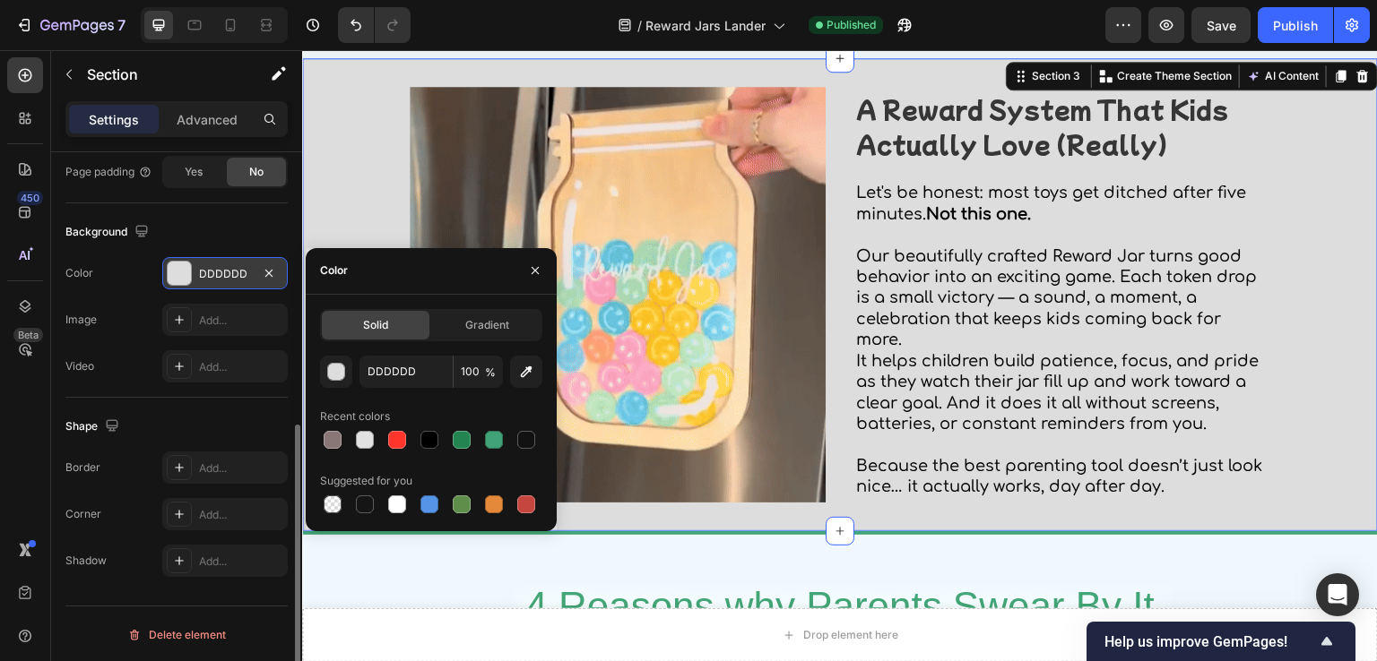
click at [173, 266] on div at bounding box center [179, 273] width 23 height 23
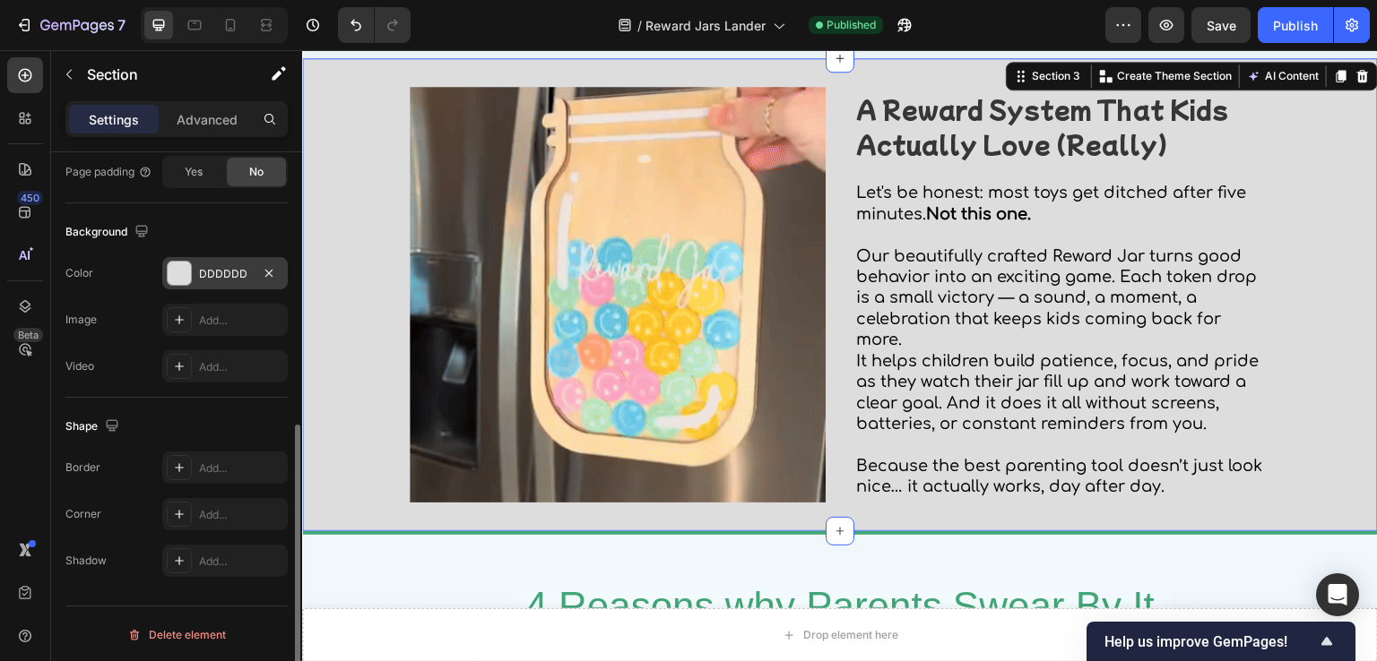
click at [221, 272] on div "DDDDDD" at bounding box center [225, 274] width 52 height 16
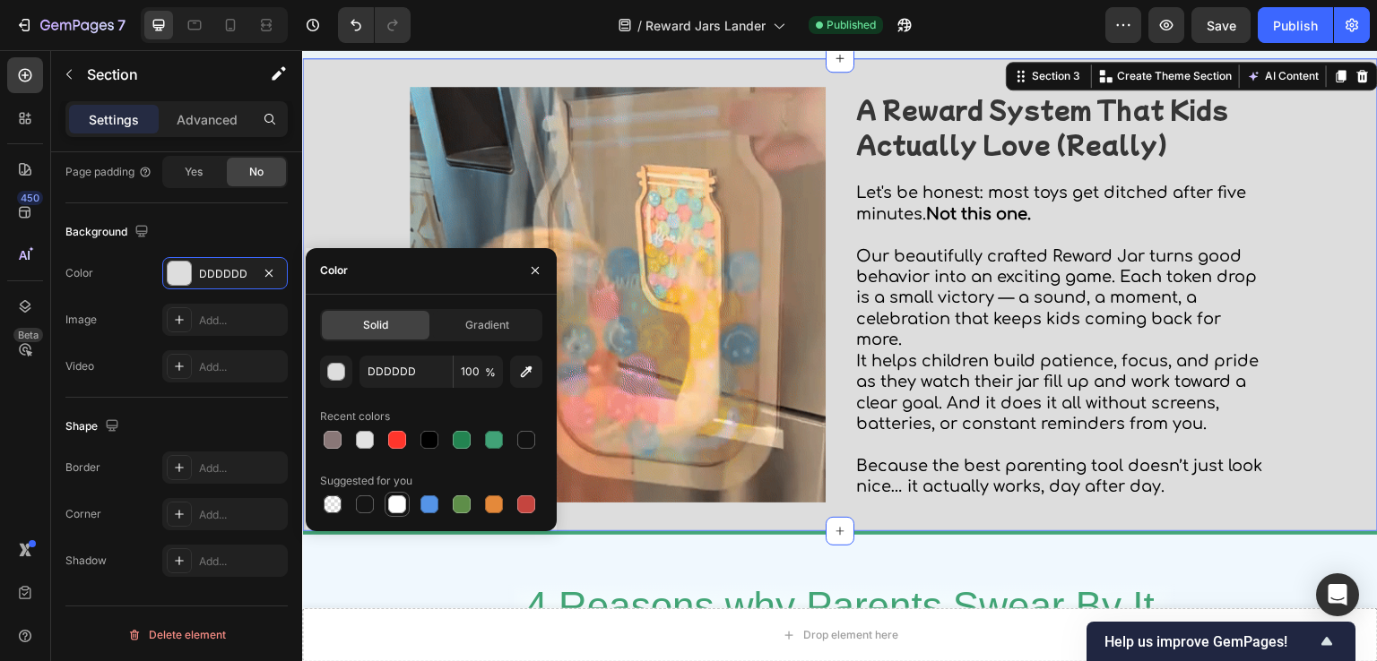
click at [397, 509] on div at bounding box center [397, 505] width 18 height 18
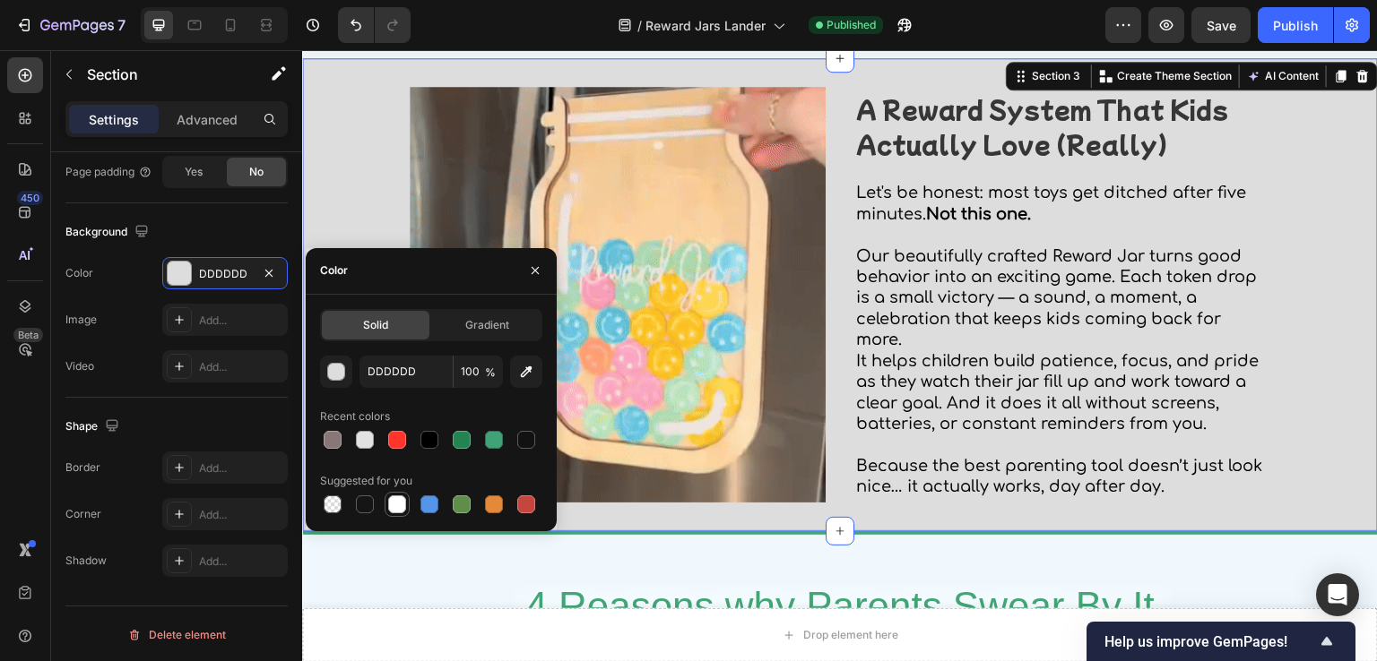
type input "FFFFFF"
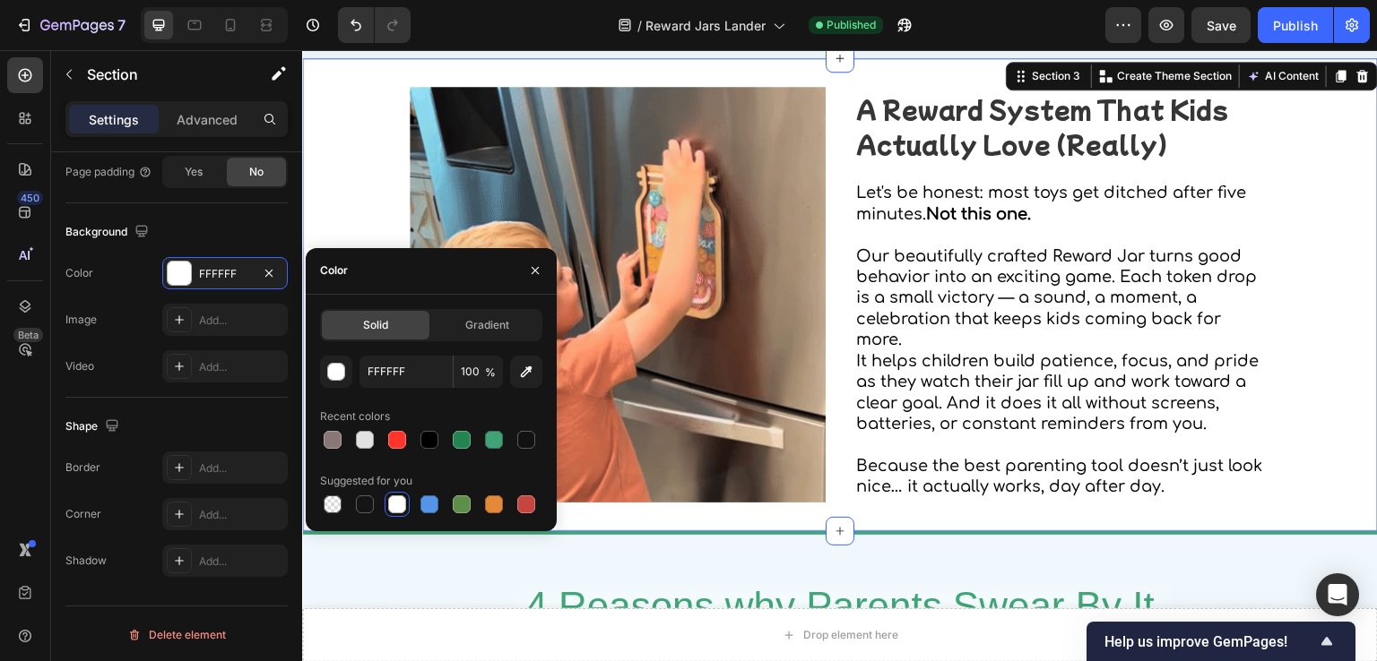
click at [353, 203] on div "Image A Reward System That Kids Actually Love (Really) Heading Let's be honest:…" at bounding box center [840, 295] width 1076 height 416
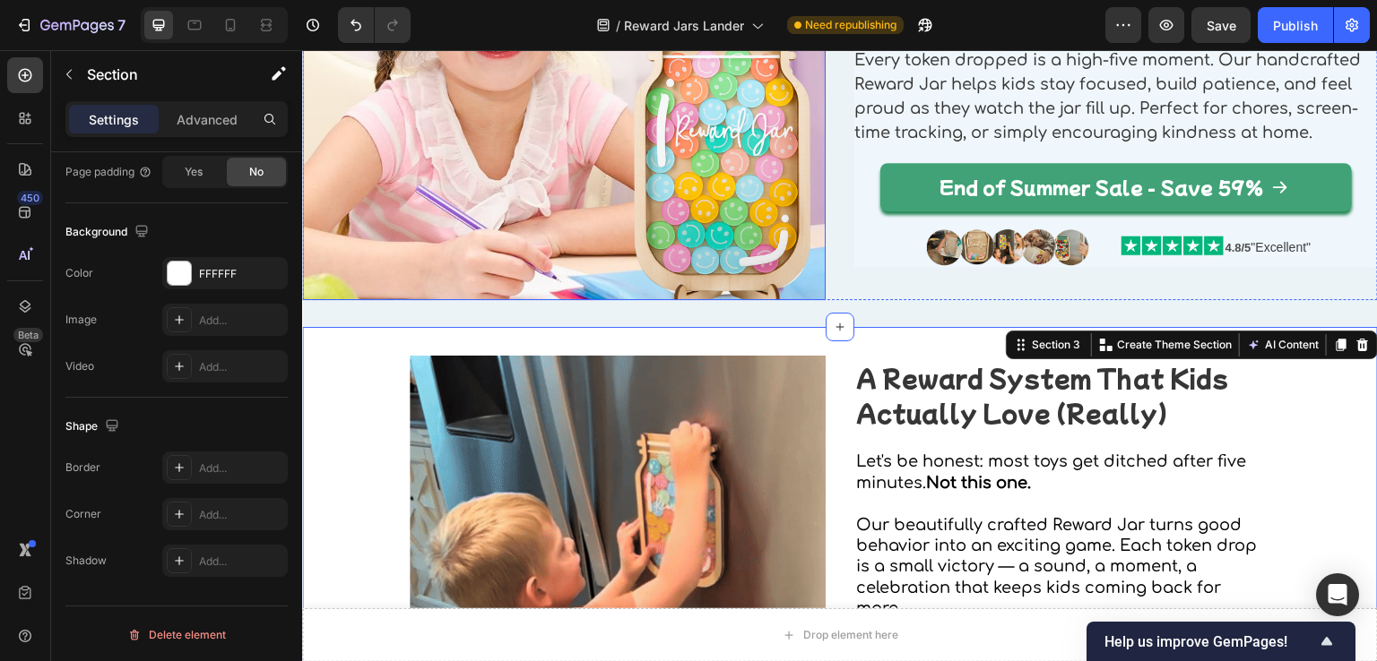
scroll to position [0, 0]
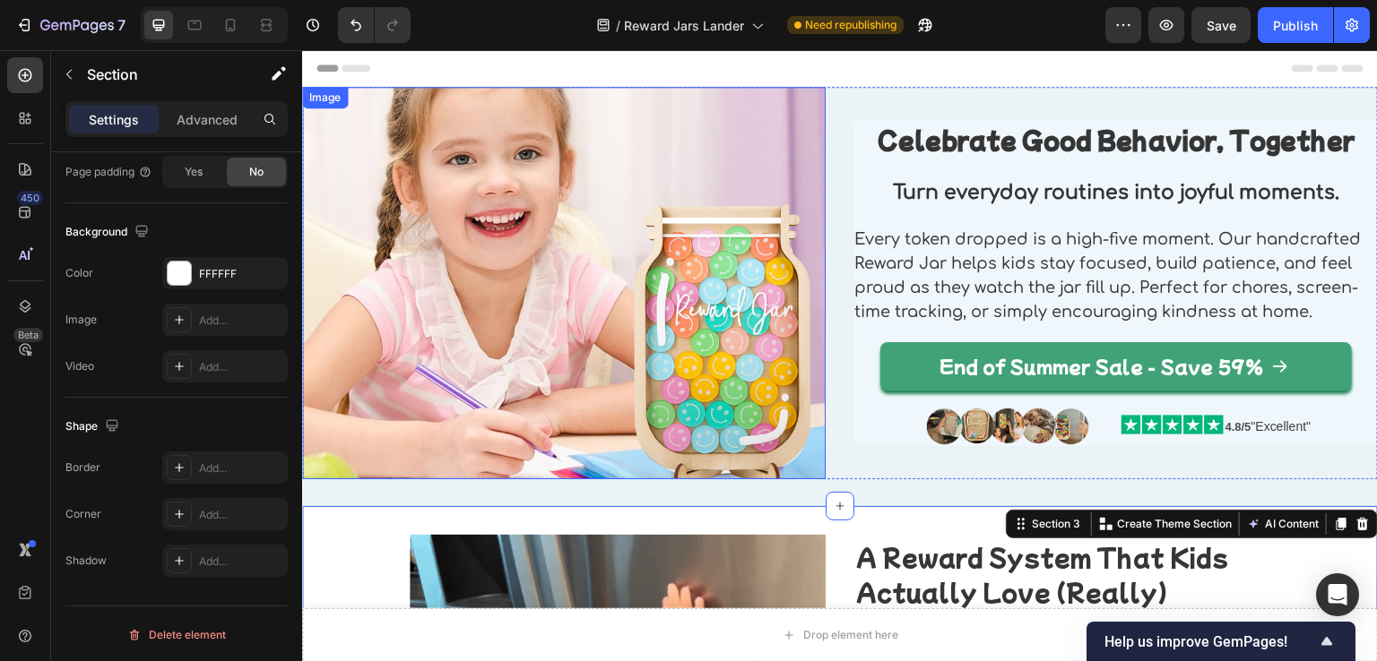
click at [501, 241] on img at bounding box center [563, 283] width 523 height 393
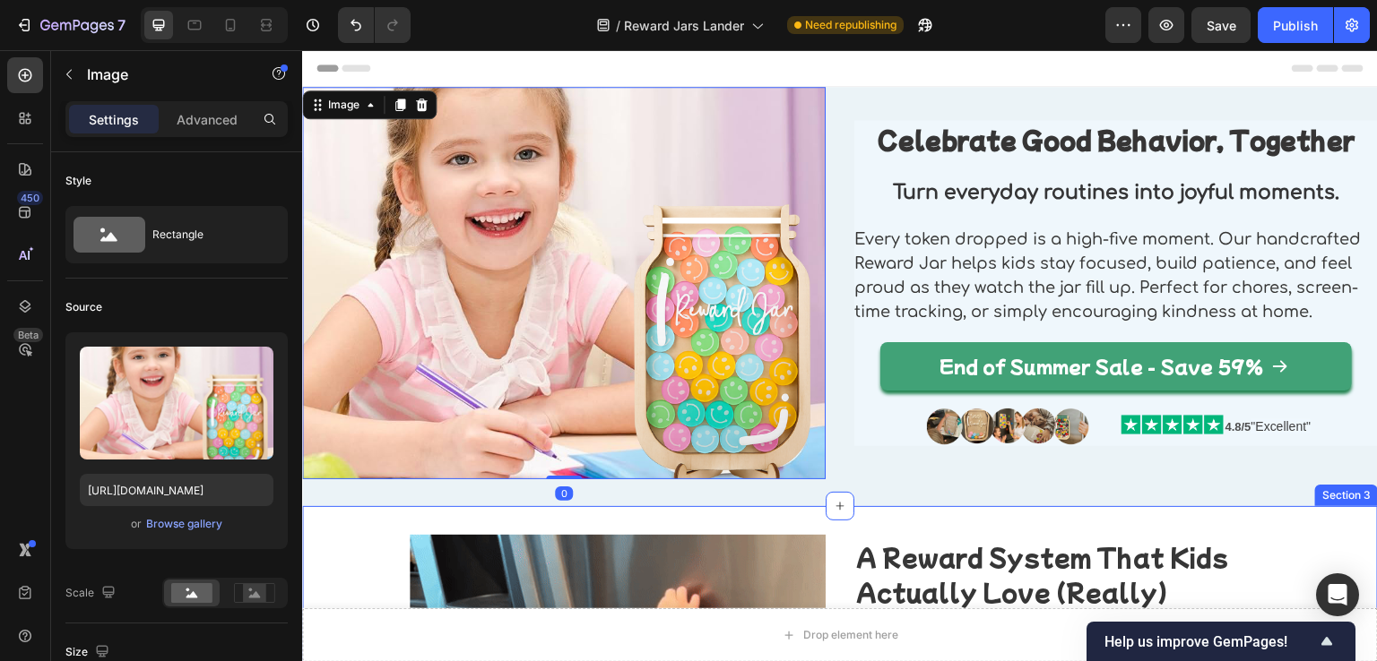
click at [848, 481] on div "Image 0 Celebrate Good Behavior, Together Heading Turn everyday routines into j…" at bounding box center [840, 296] width 1076 height 419
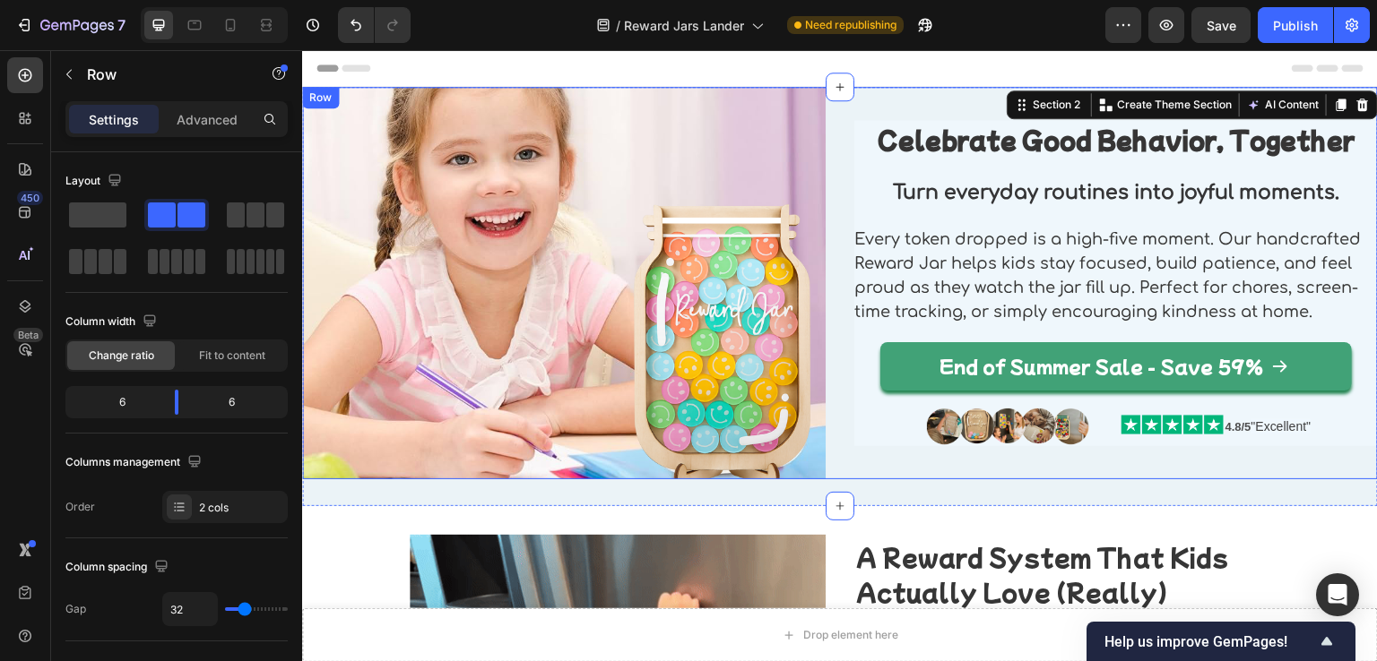
click at [833, 457] on div "Image Celebrate Good Behavior, Together Heading Turn everyday routines into joy…" at bounding box center [840, 283] width 1076 height 393
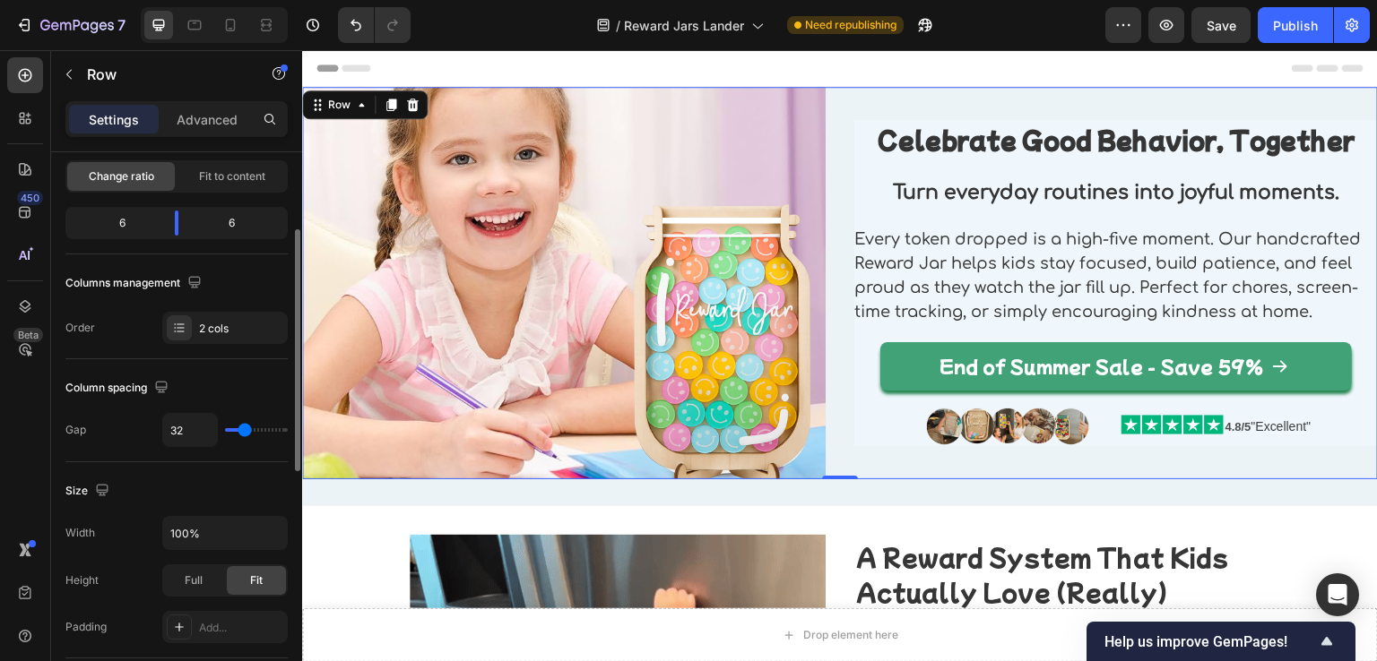
scroll to position [269, 0]
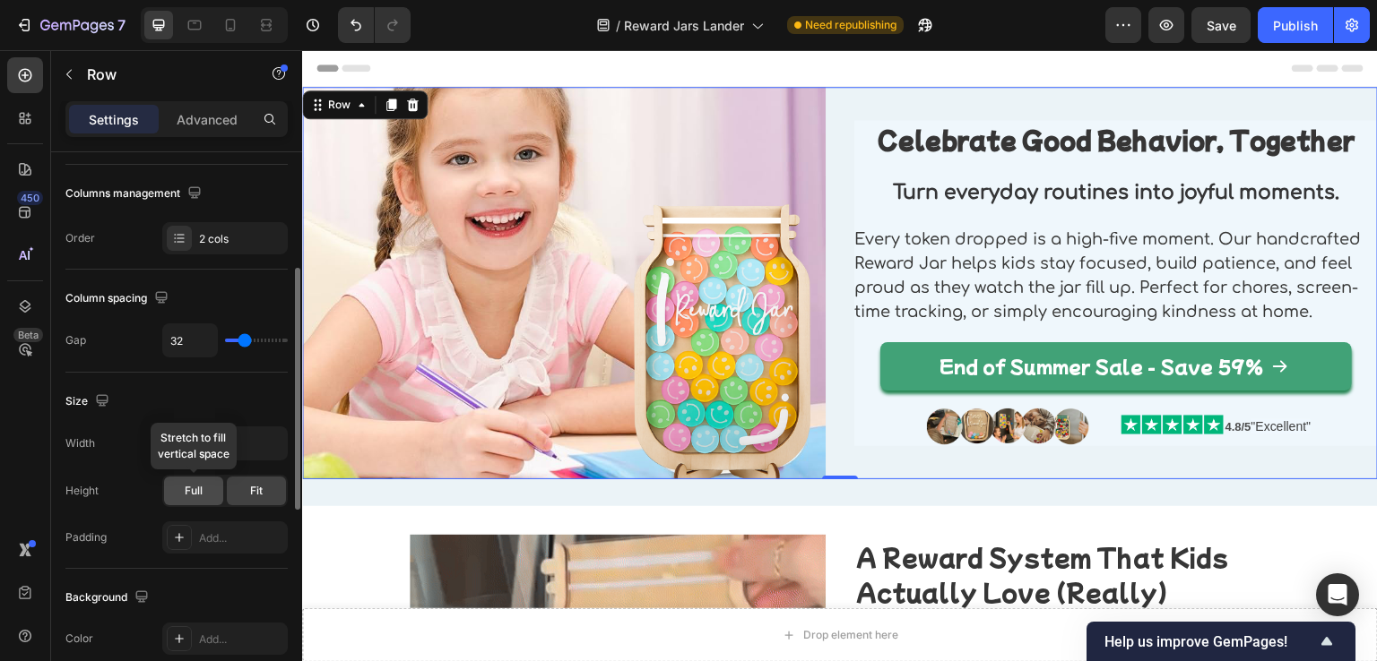
click at [189, 483] on span "Full" at bounding box center [194, 491] width 18 height 16
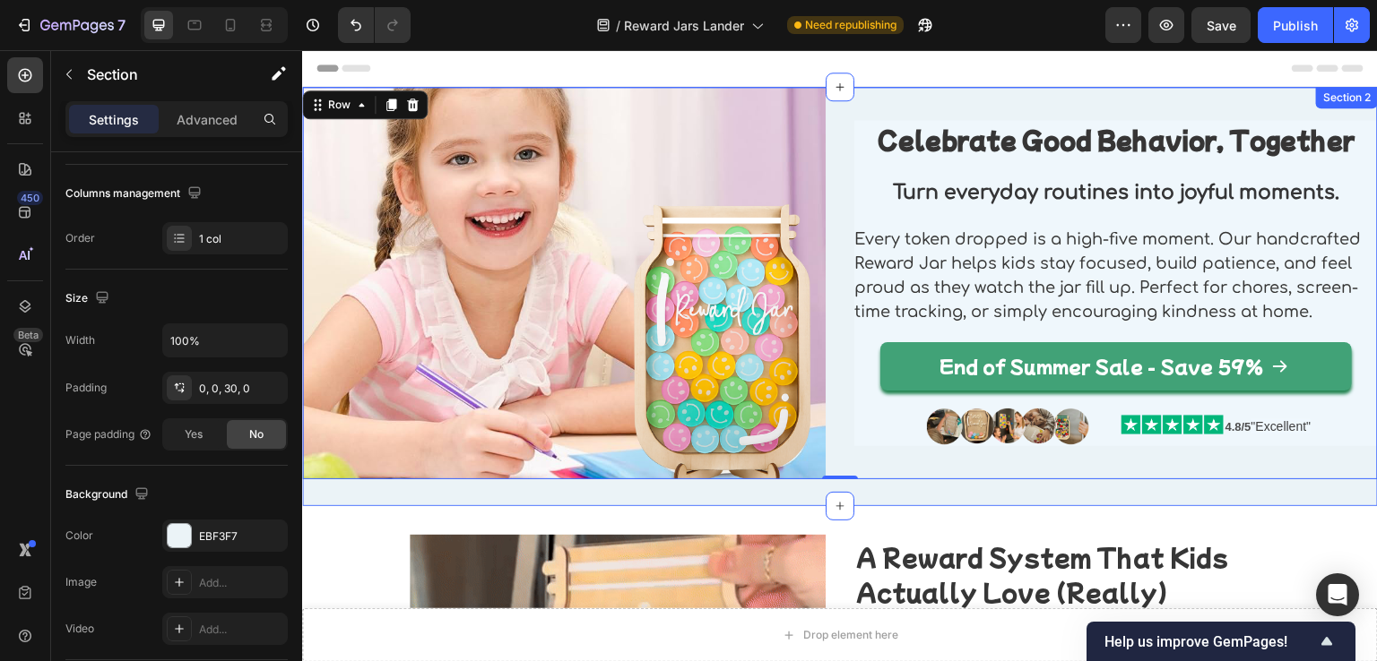
click at [342, 479] on div "Image Celebrate Good Behavior, Together Heading Turn everyday routines into joy…" at bounding box center [840, 296] width 1076 height 419
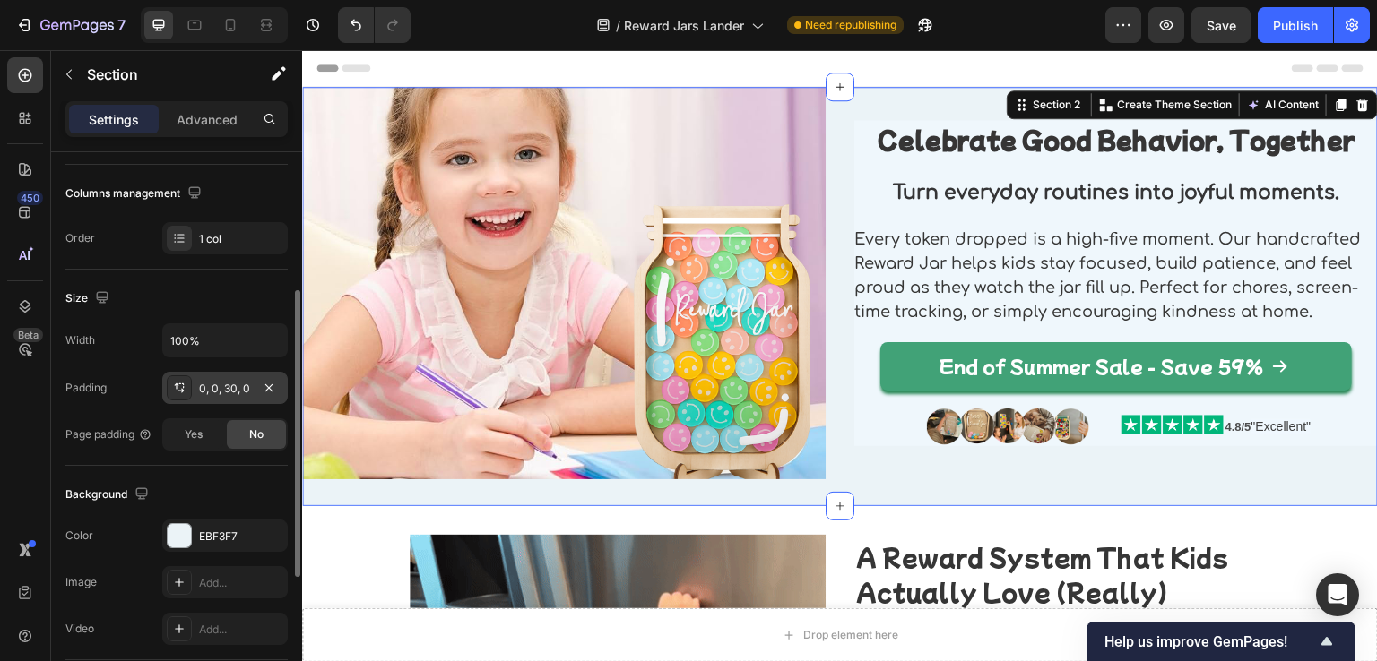
click at [229, 388] on div "0, 0, 30, 0" at bounding box center [225, 389] width 52 height 16
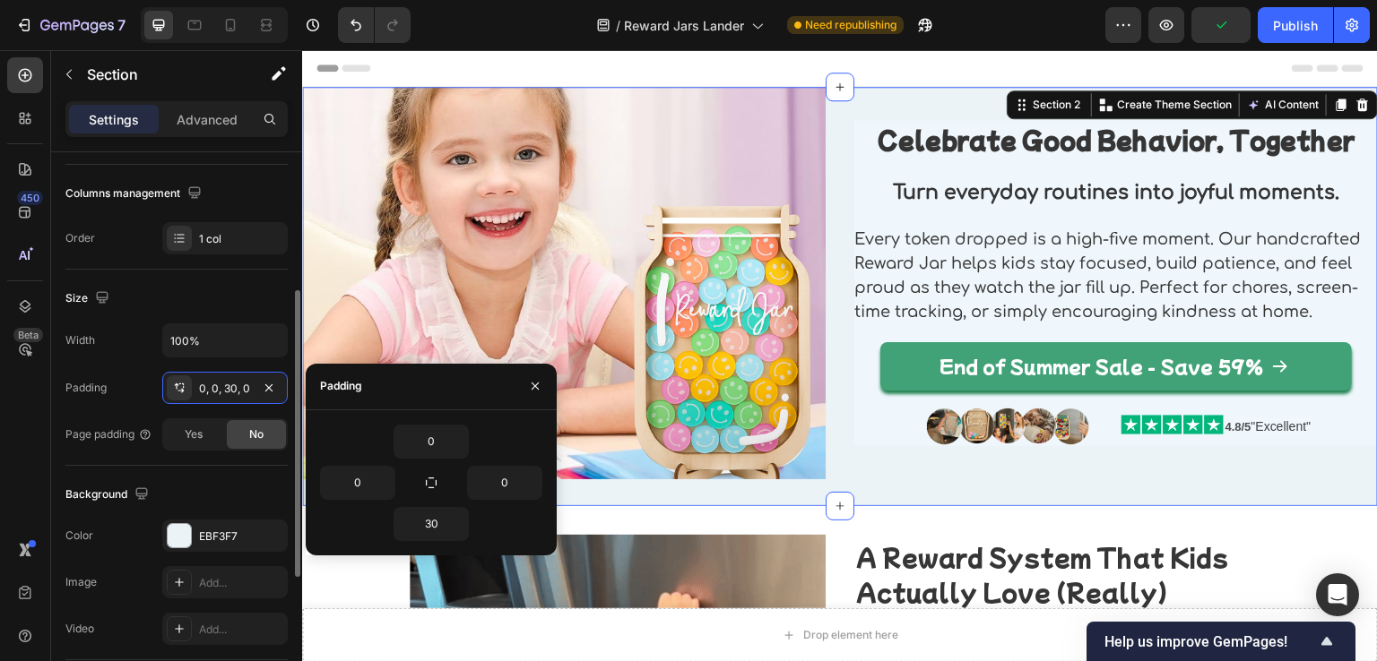
scroll to position [359, 0]
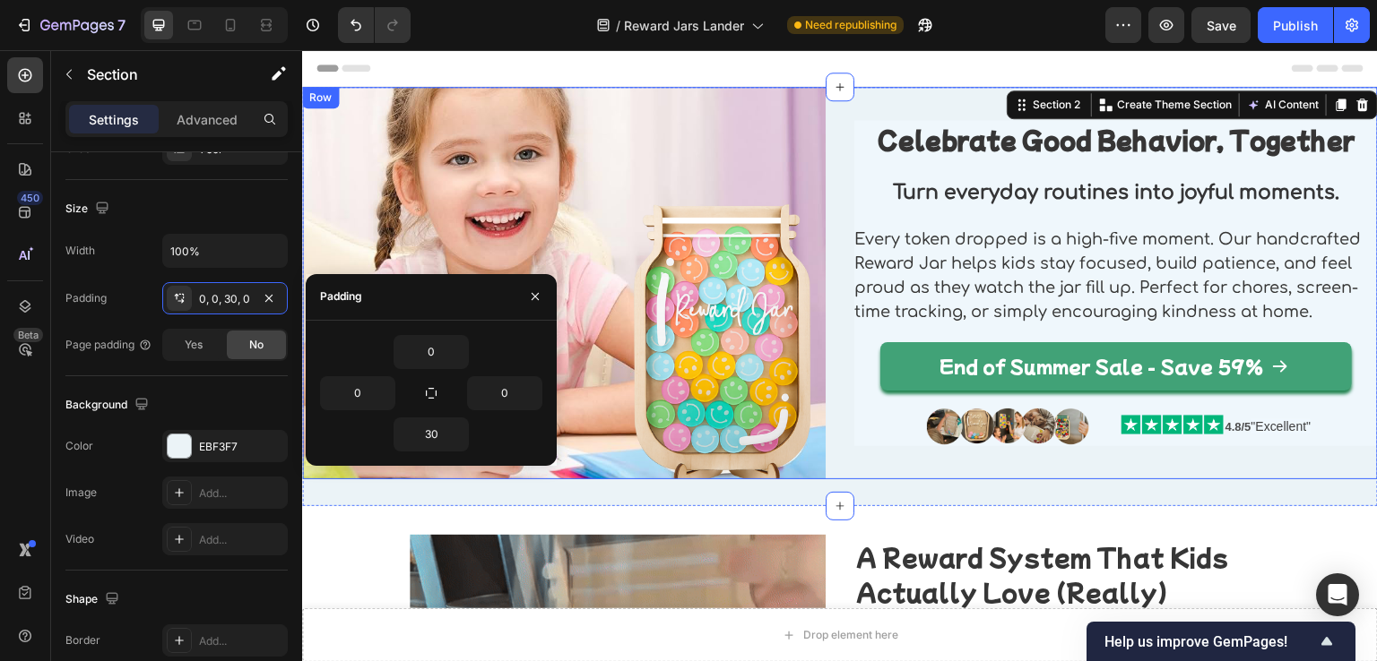
click at [834, 464] on div "Image Celebrate Good Behavior, Together Heading Turn everyday routines into joy…" at bounding box center [840, 283] width 1076 height 393
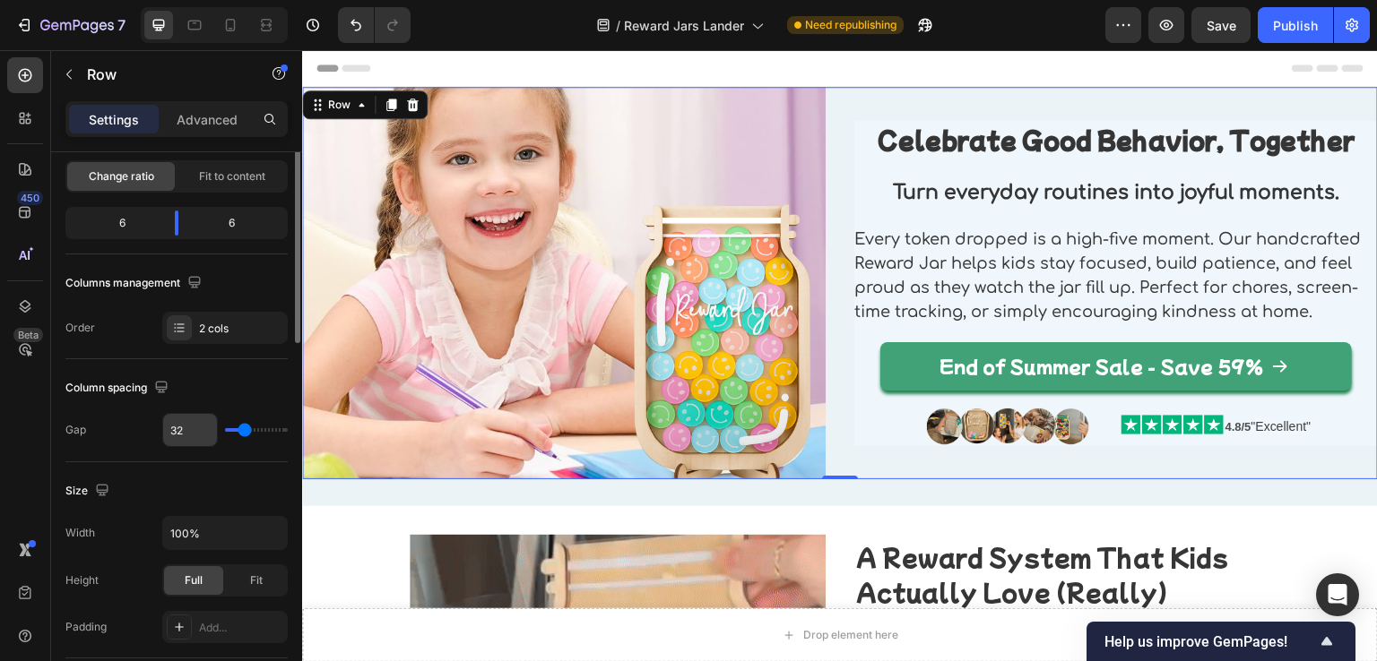
scroll to position [0, 0]
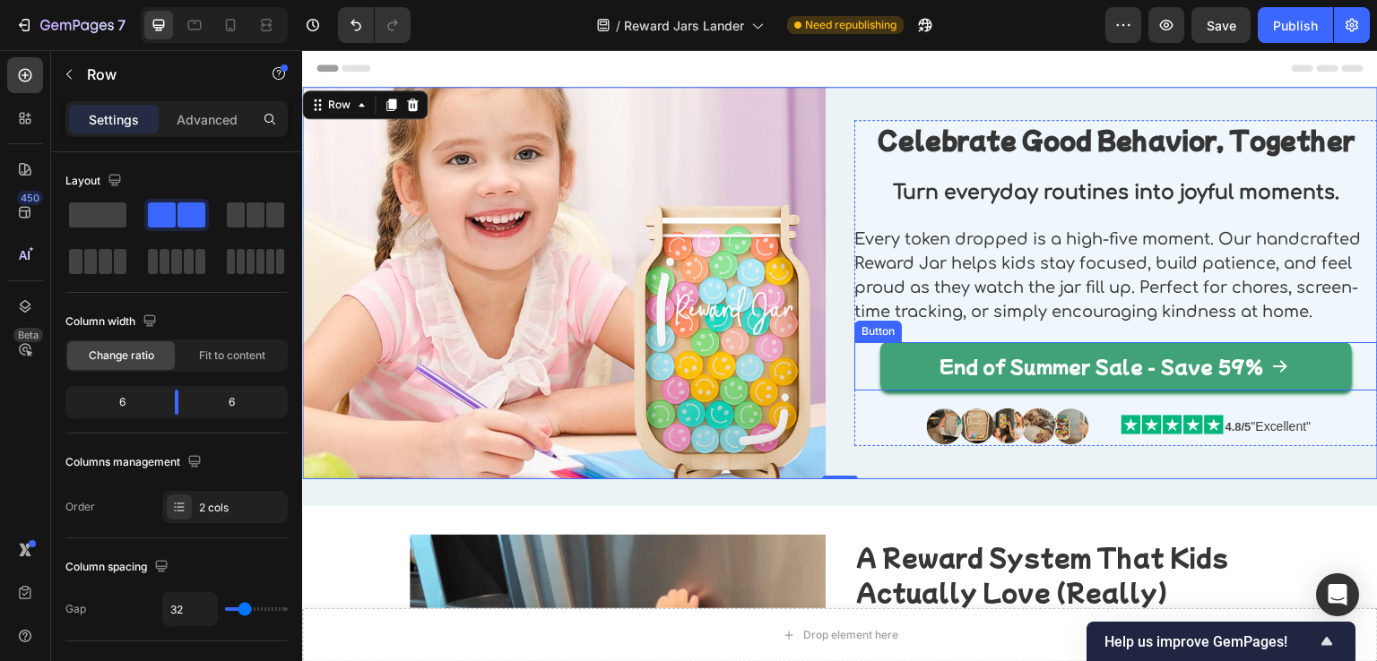
click at [863, 342] on div "End of Summer Sale - Save 59% Button" at bounding box center [1115, 366] width 523 height 48
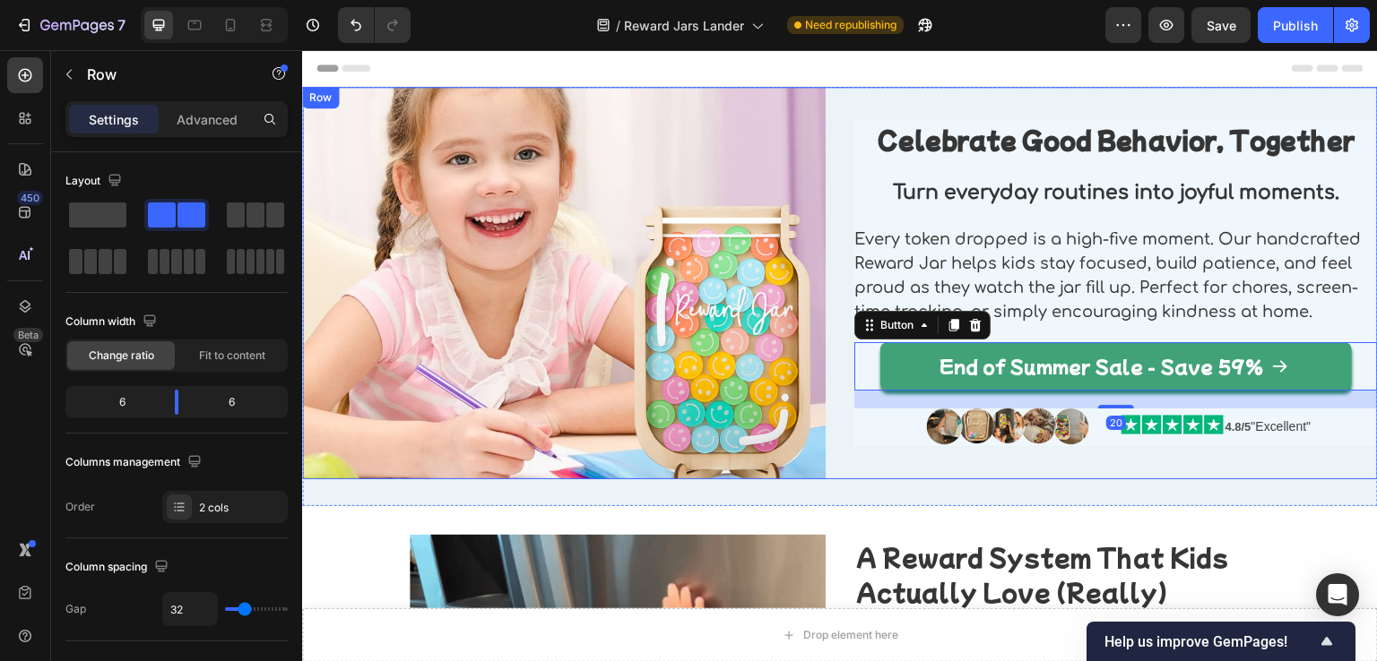
click at [863, 446] on div "Celebrate Good Behavior, Together Heading Turn everyday routines into joyful mo…" at bounding box center [1115, 283] width 523 height 393
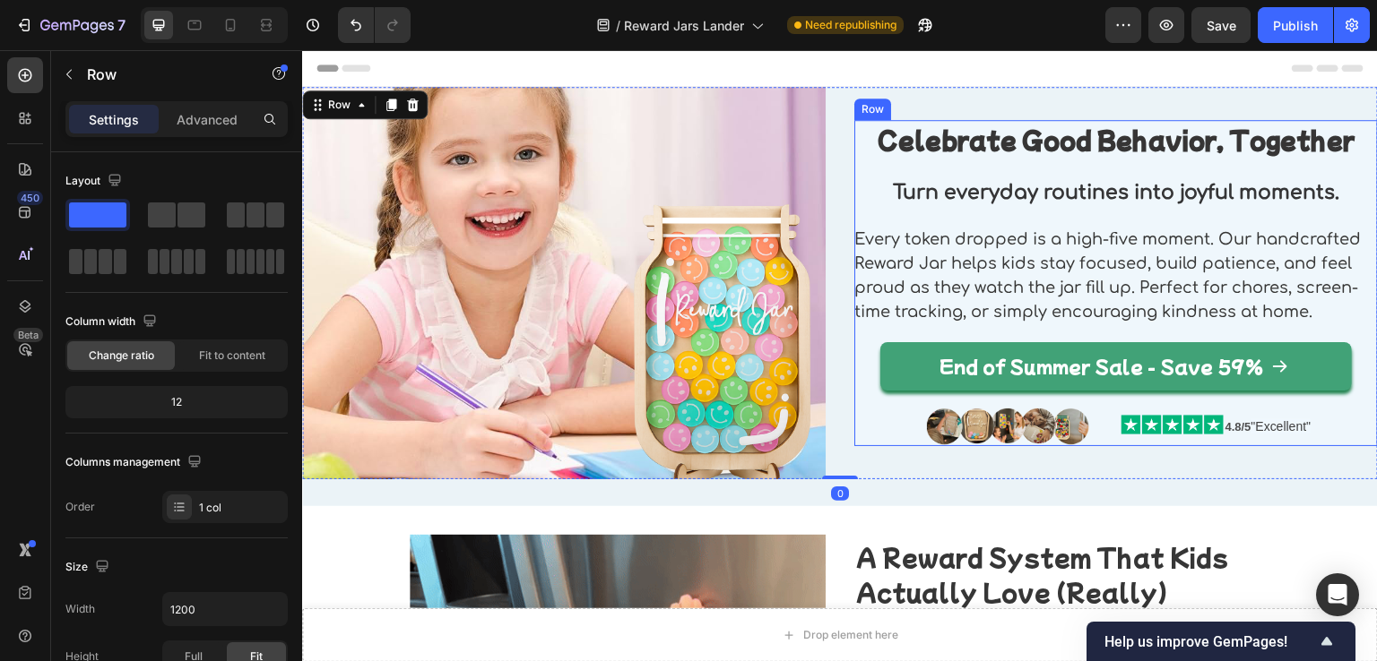
click at [875, 426] on div "Celebrate Good Behavior, Together Heading Turn everyday routines into joyful mo…" at bounding box center [1115, 283] width 523 height 326
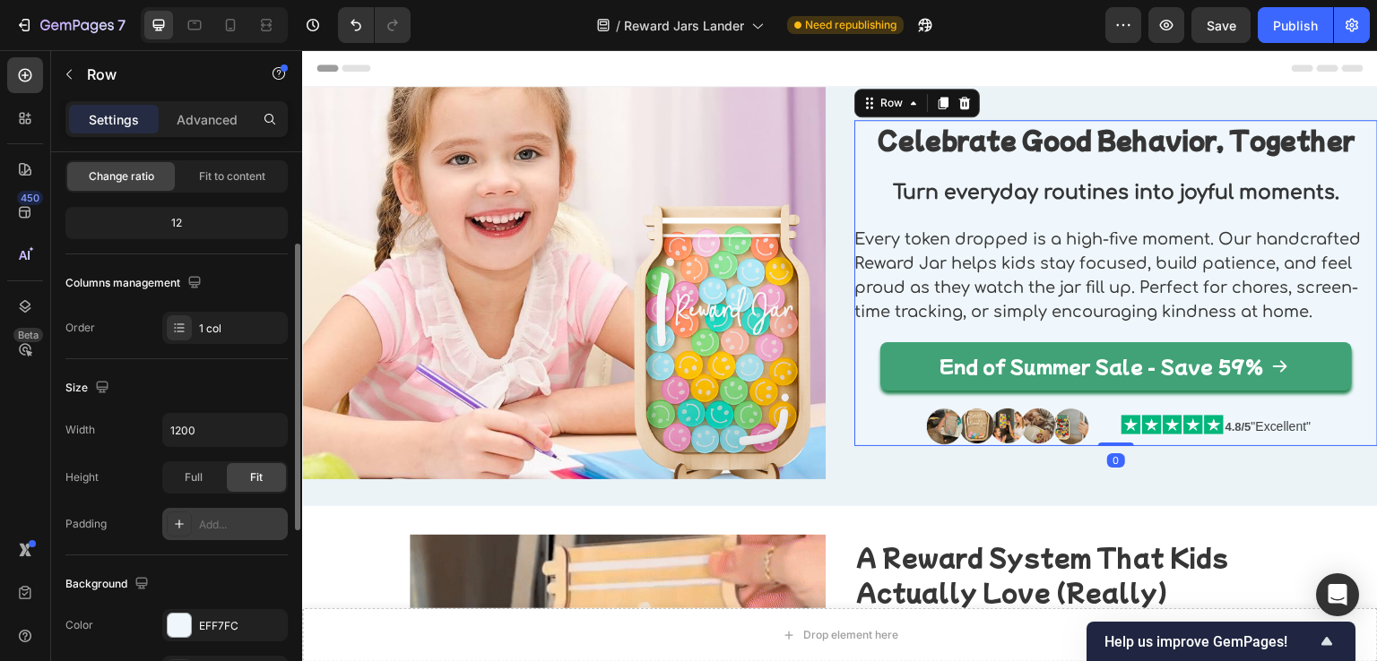
scroll to position [359, 0]
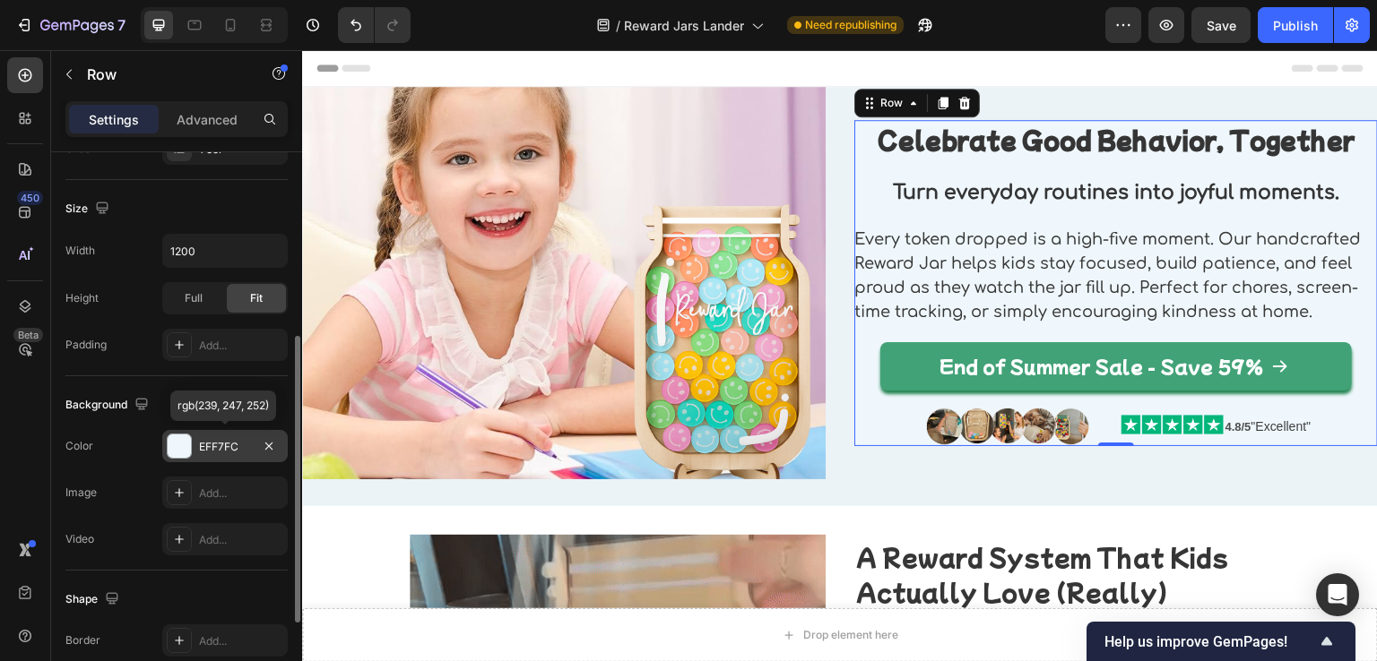
click at [180, 452] on div at bounding box center [179, 446] width 23 height 23
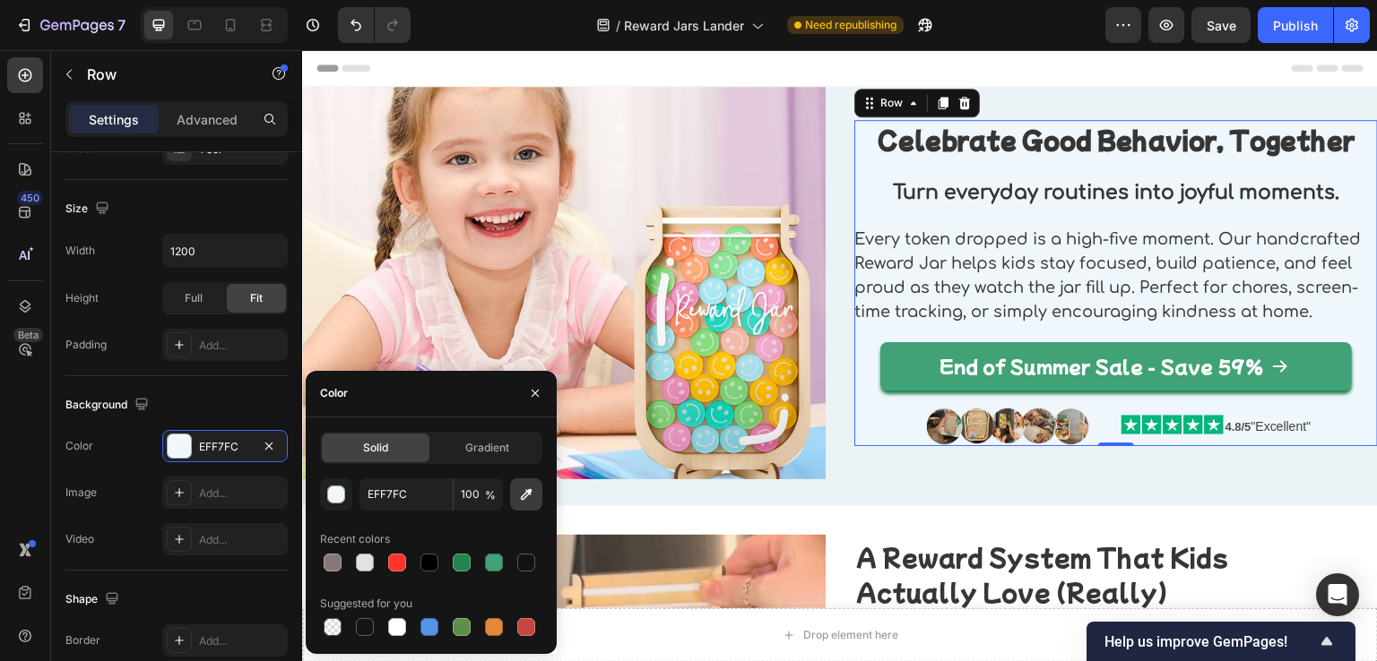
click at [522, 499] on icon "button" at bounding box center [527, 495] width 12 height 12
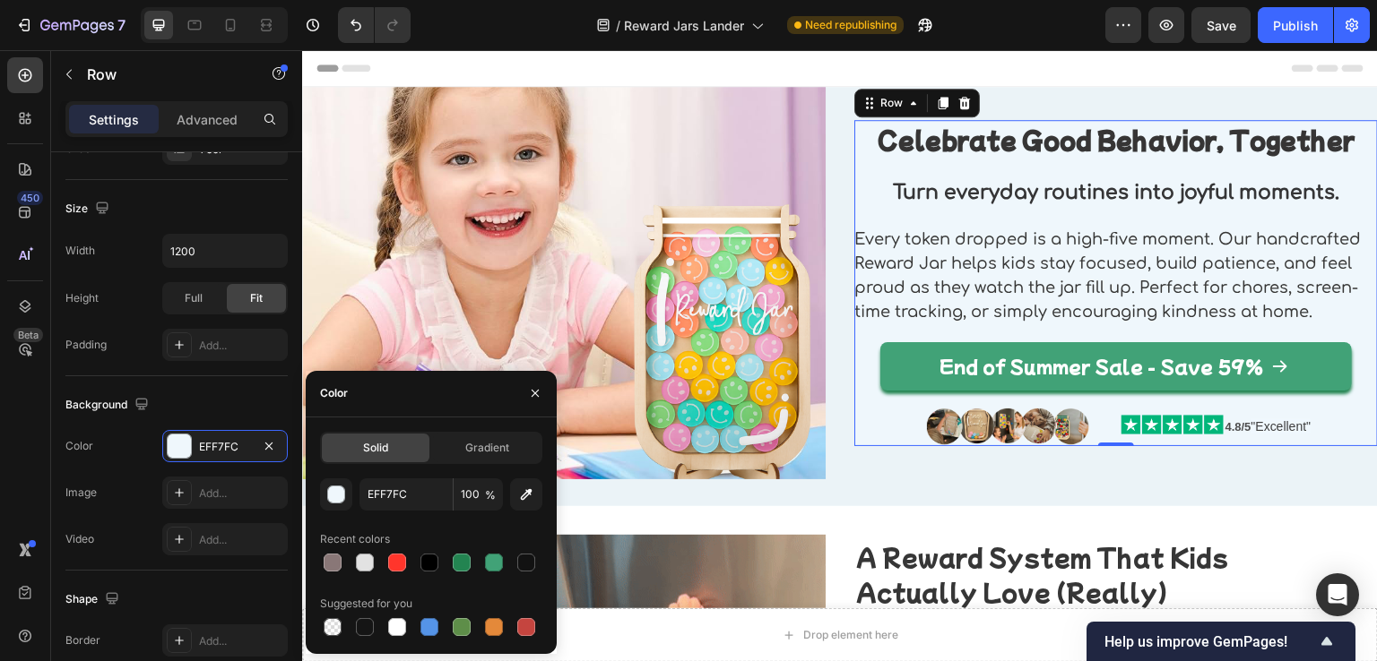
type input "EBF3F7"
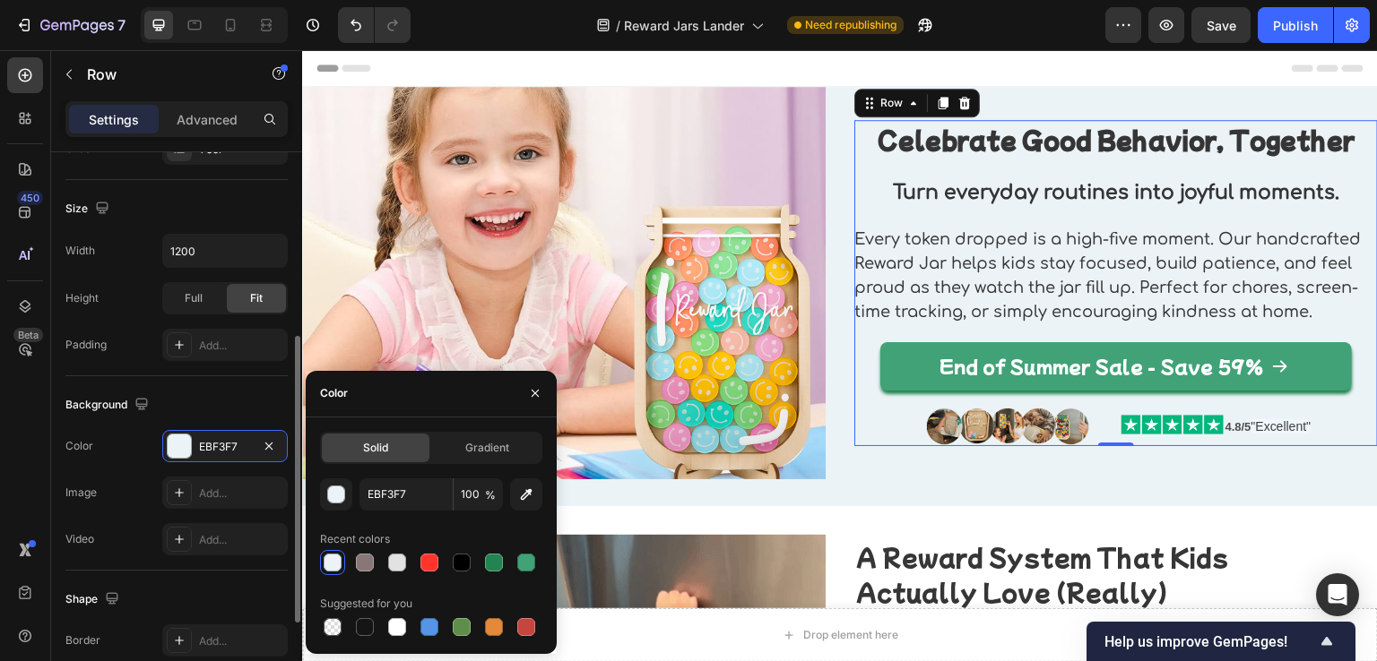
click at [222, 372] on div "Size Width 1200 Height Full Fit Padding Add..." at bounding box center [176, 278] width 222 height 196
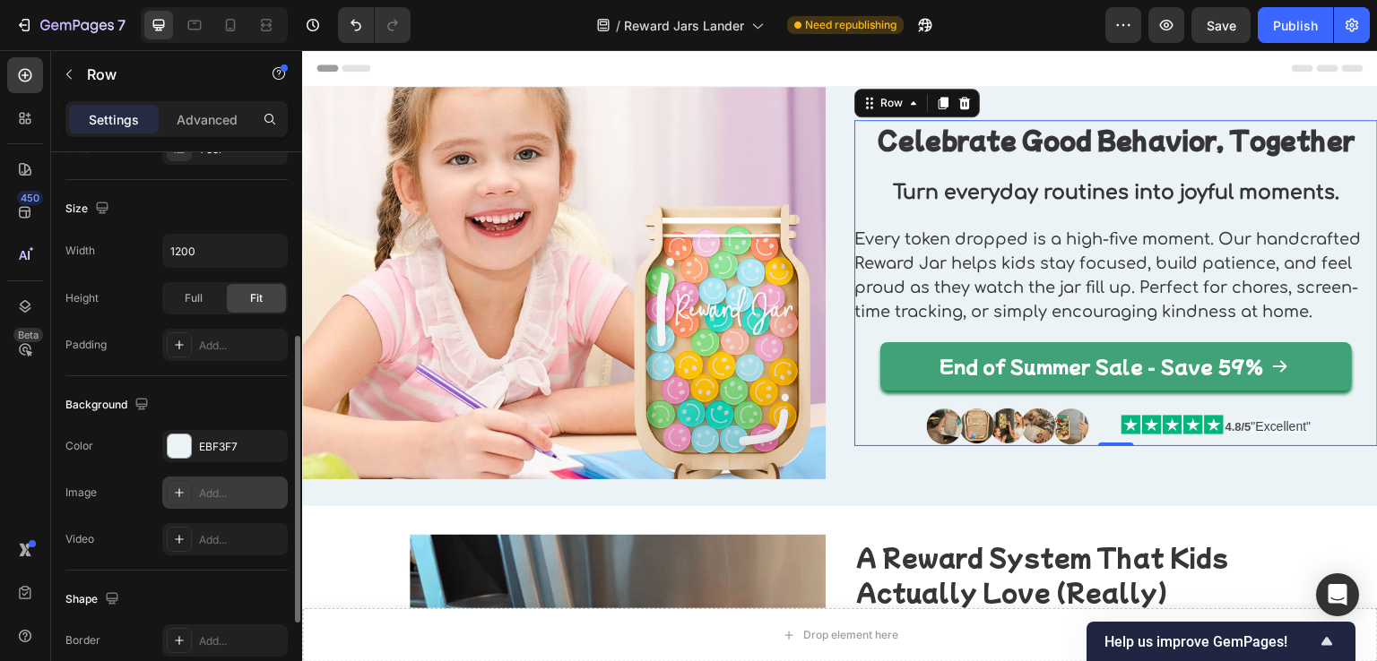
scroll to position [532, 0]
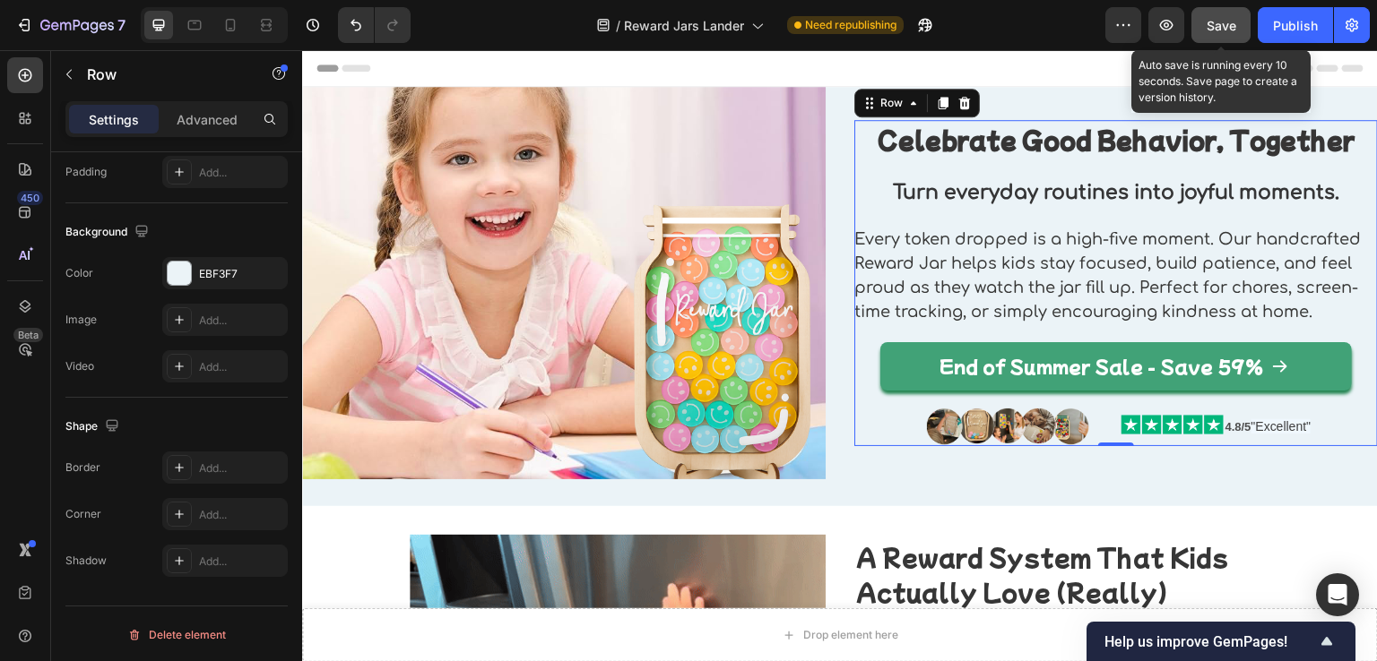
click at [1227, 22] on span "Save" at bounding box center [1221, 25] width 30 height 15
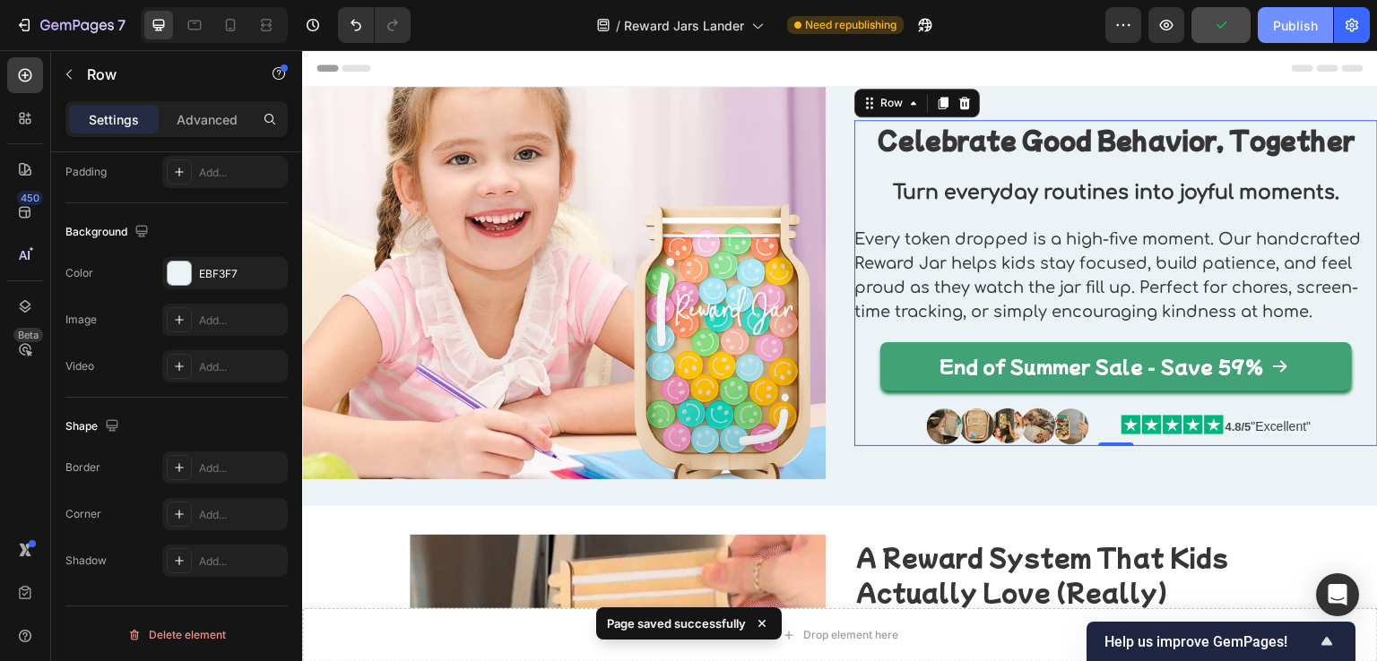
click at [1273, 19] on button "Publish" at bounding box center [1295, 25] width 75 height 36
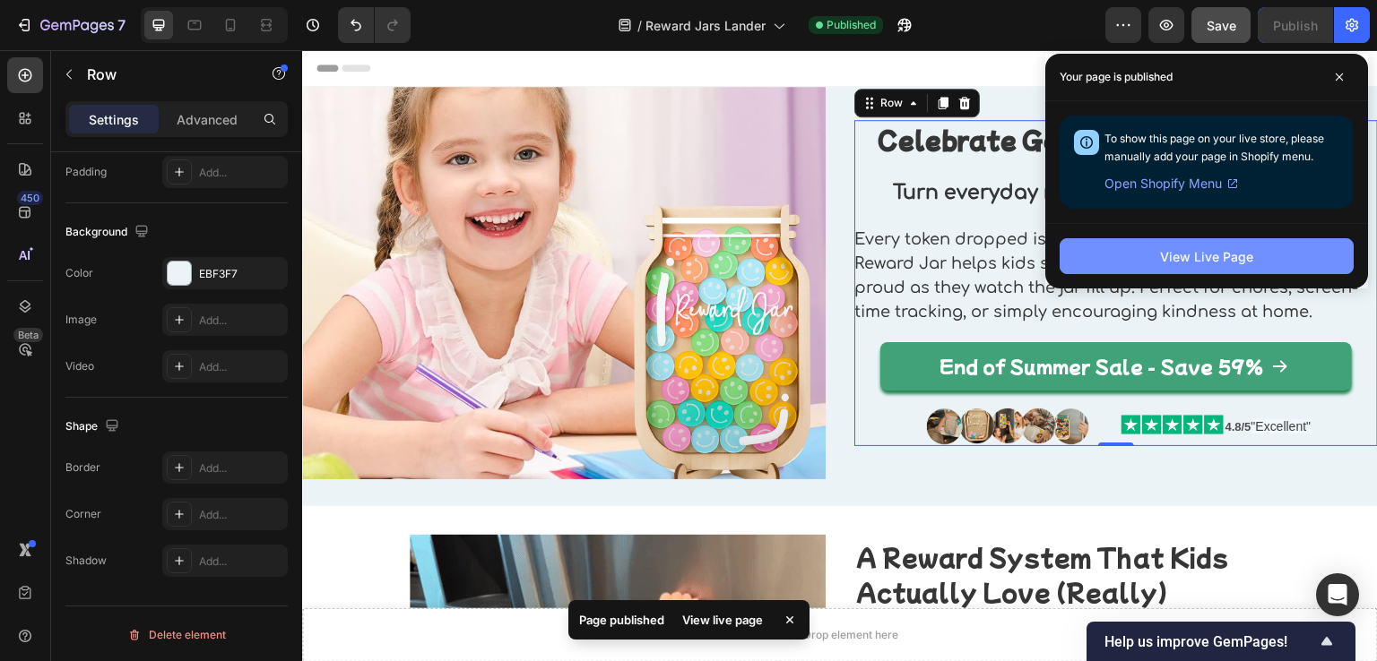
click at [1198, 252] on div "View Live Page" at bounding box center [1206, 256] width 93 height 19
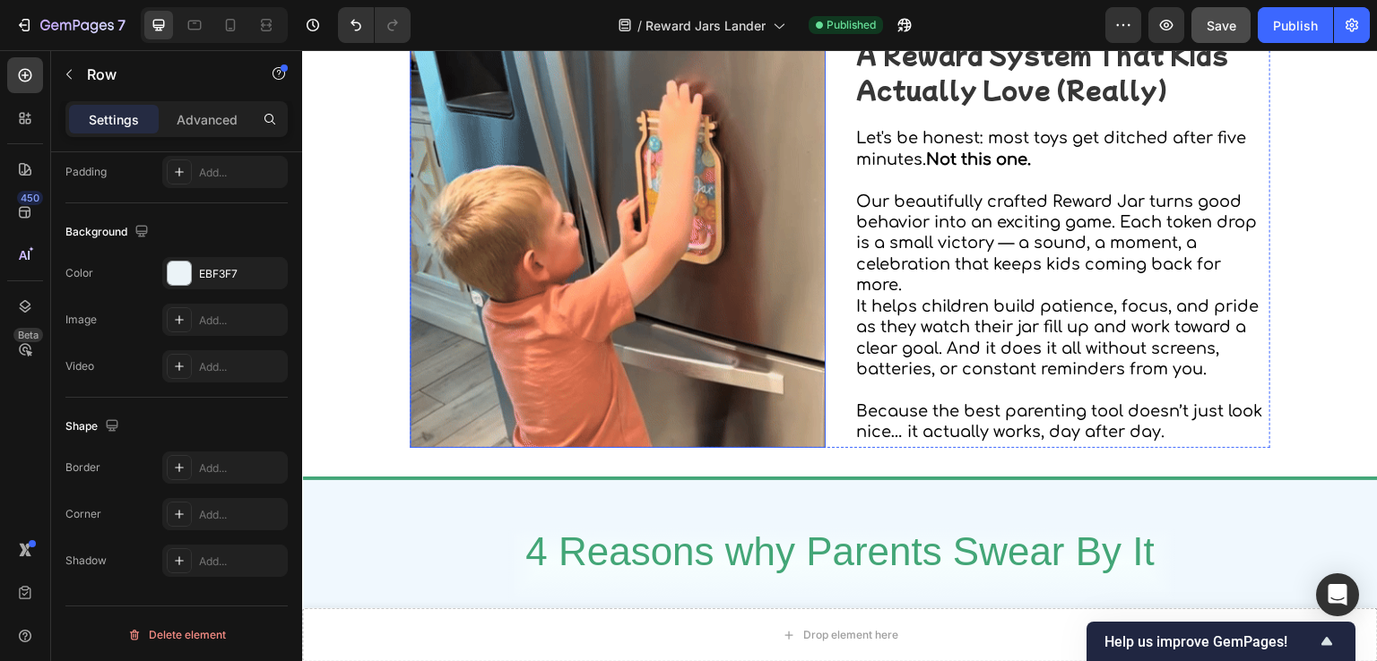
scroll to position [538, 0]
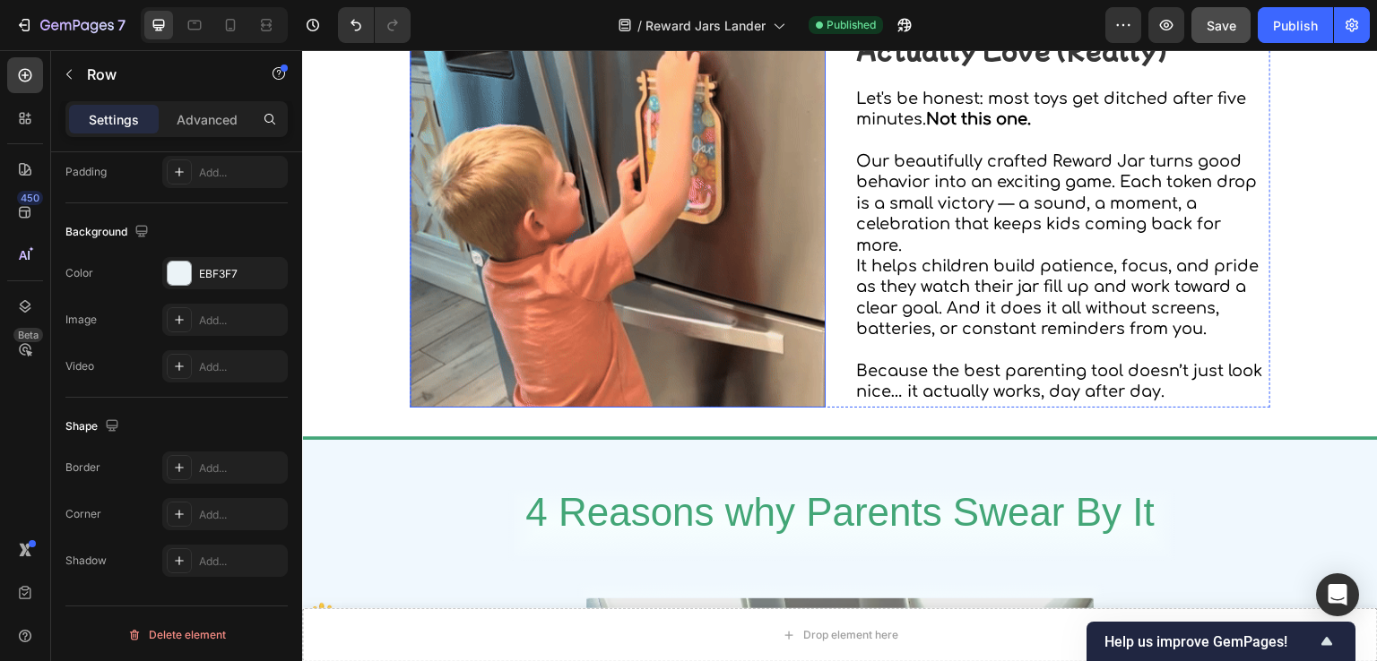
click at [593, 342] on img at bounding box center [618, 200] width 416 height 416
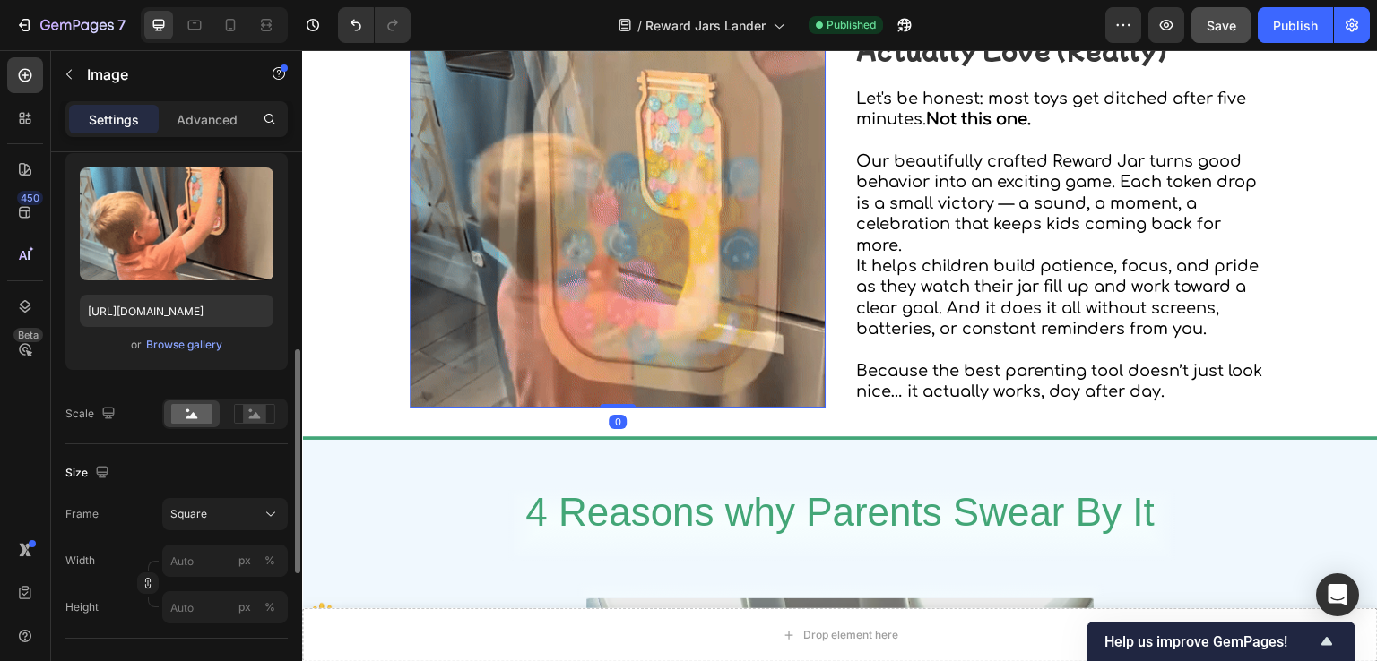
scroll to position [269, 0]
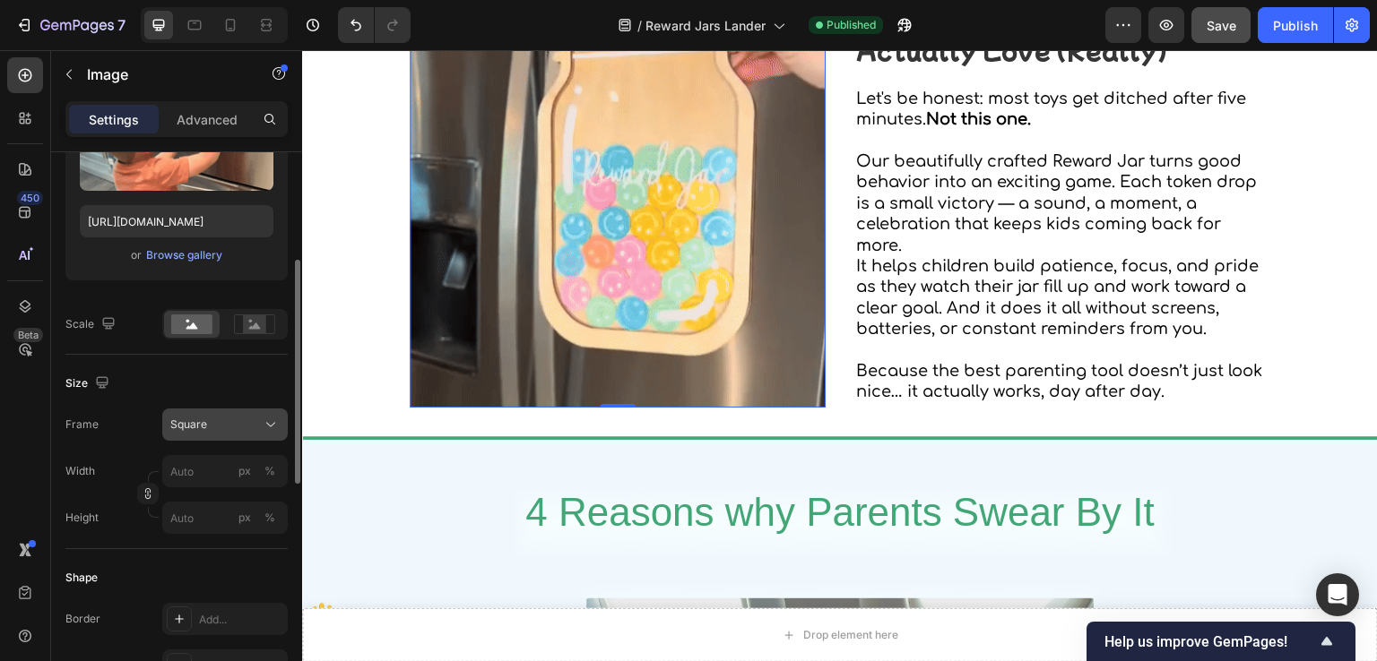
click at [217, 434] on button "Square" at bounding box center [224, 425] width 125 height 32
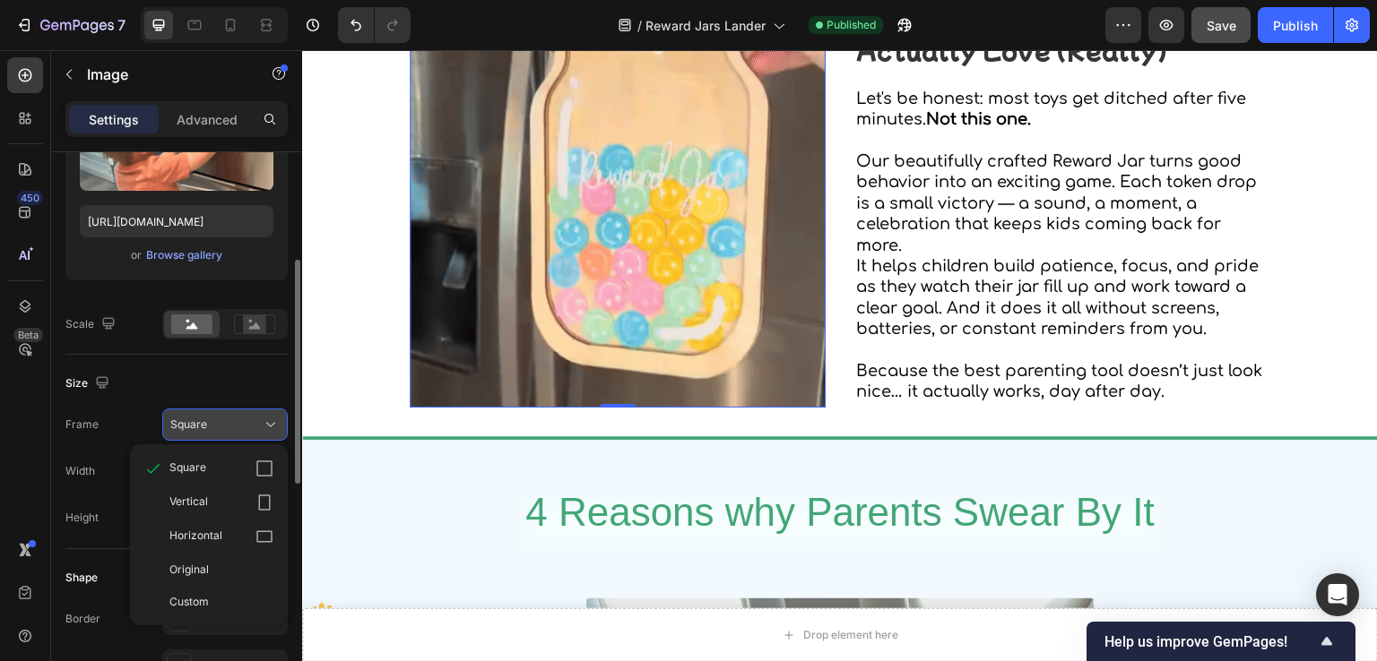
click at [217, 434] on button "Square" at bounding box center [224, 425] width 125 height 32
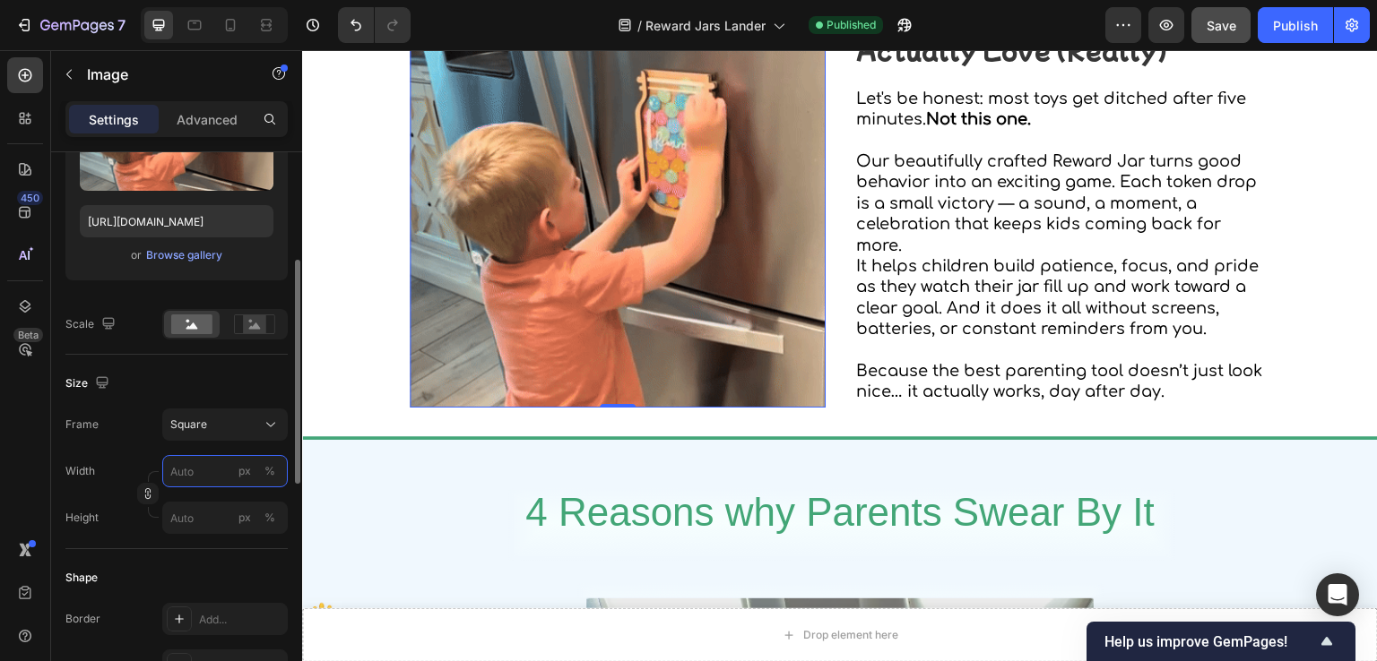
click at [218, 472] on input "px %" at bounding box center [224, 471] width 125 height 32
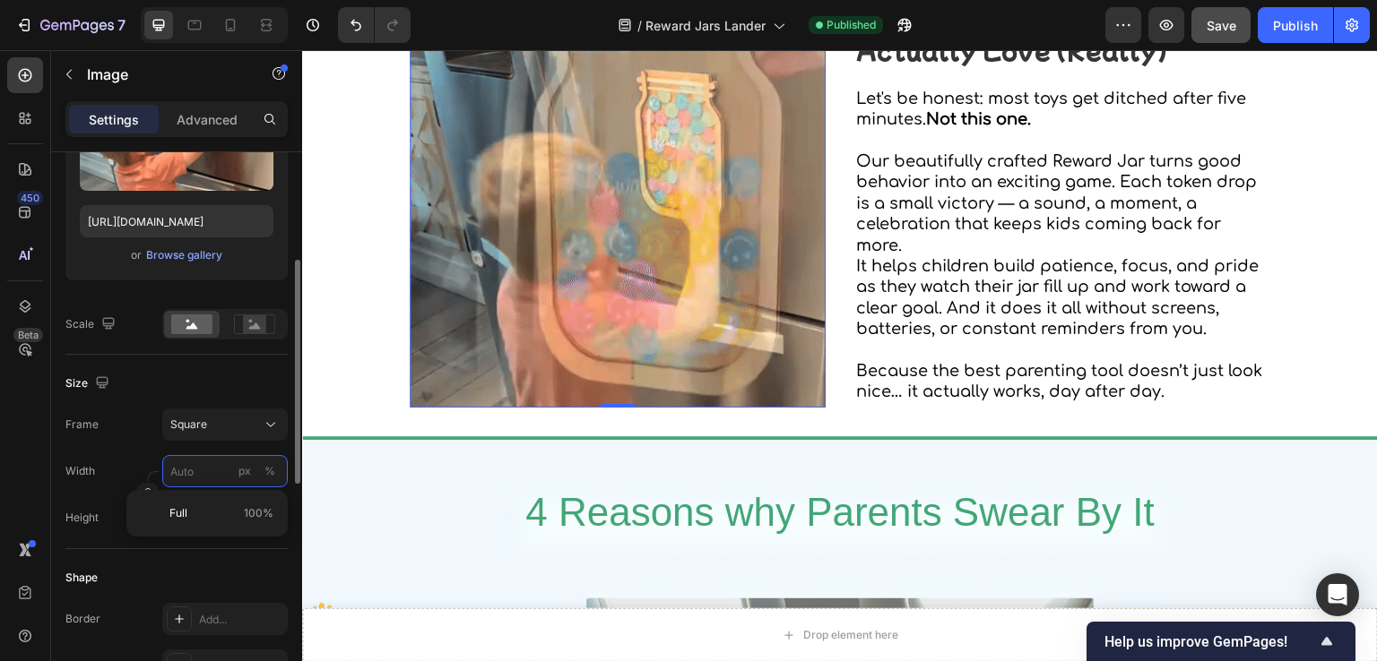
type input "9"
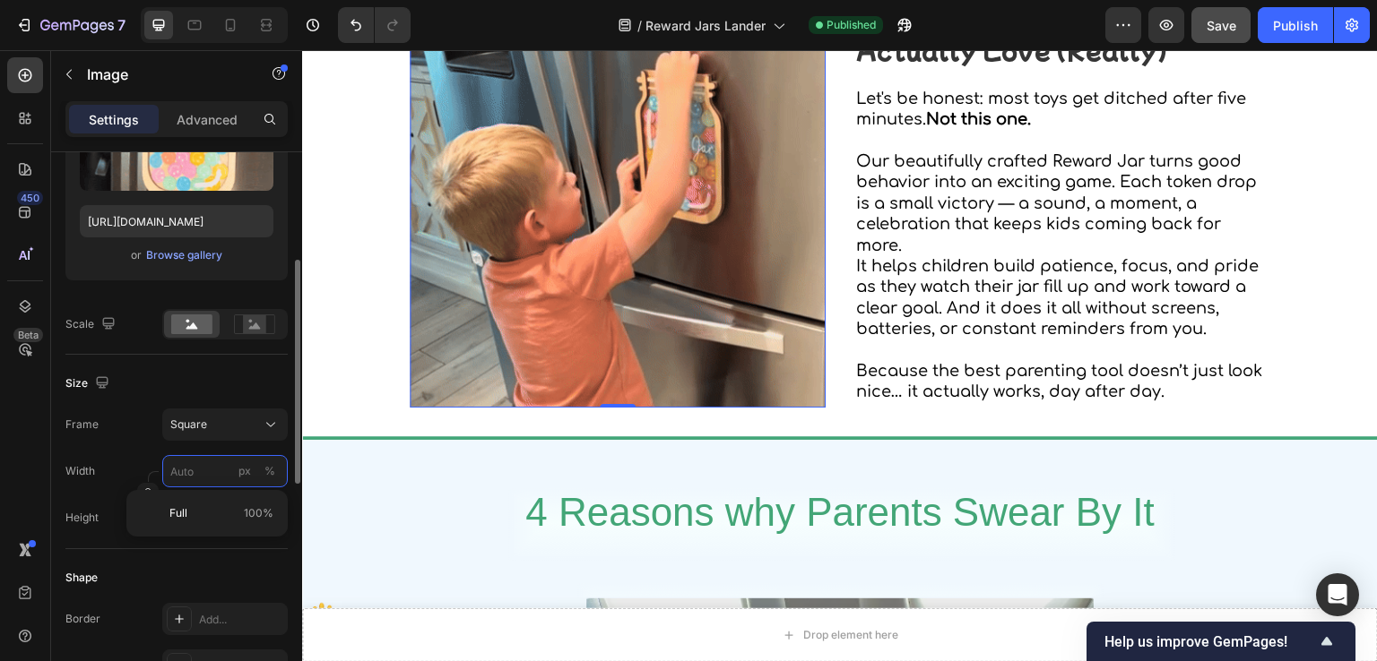
type input "9"
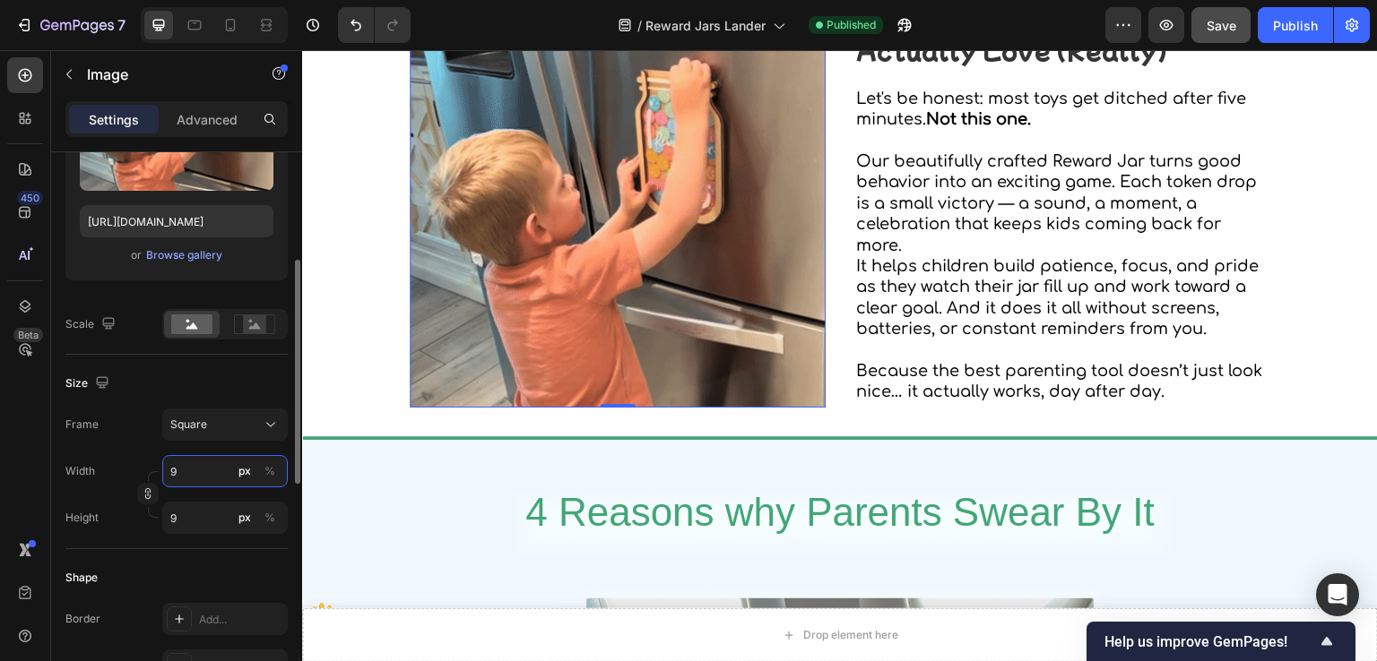
type input "90"
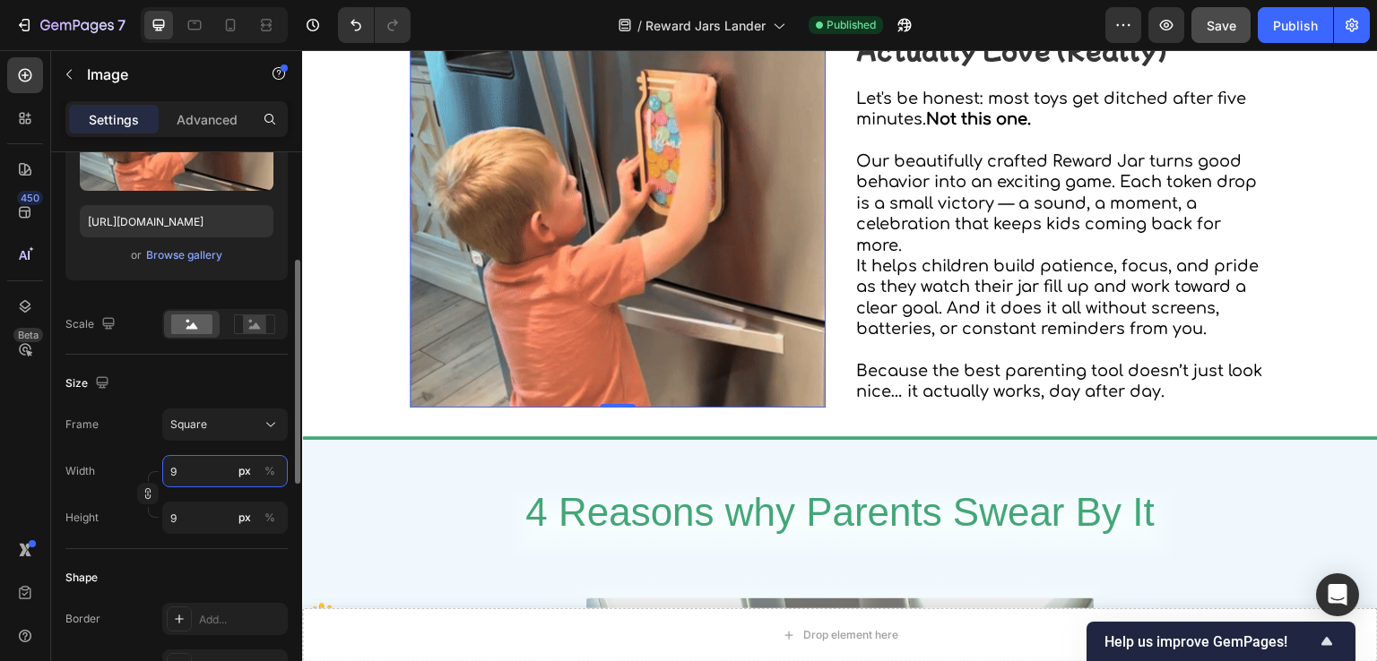
type input "90"
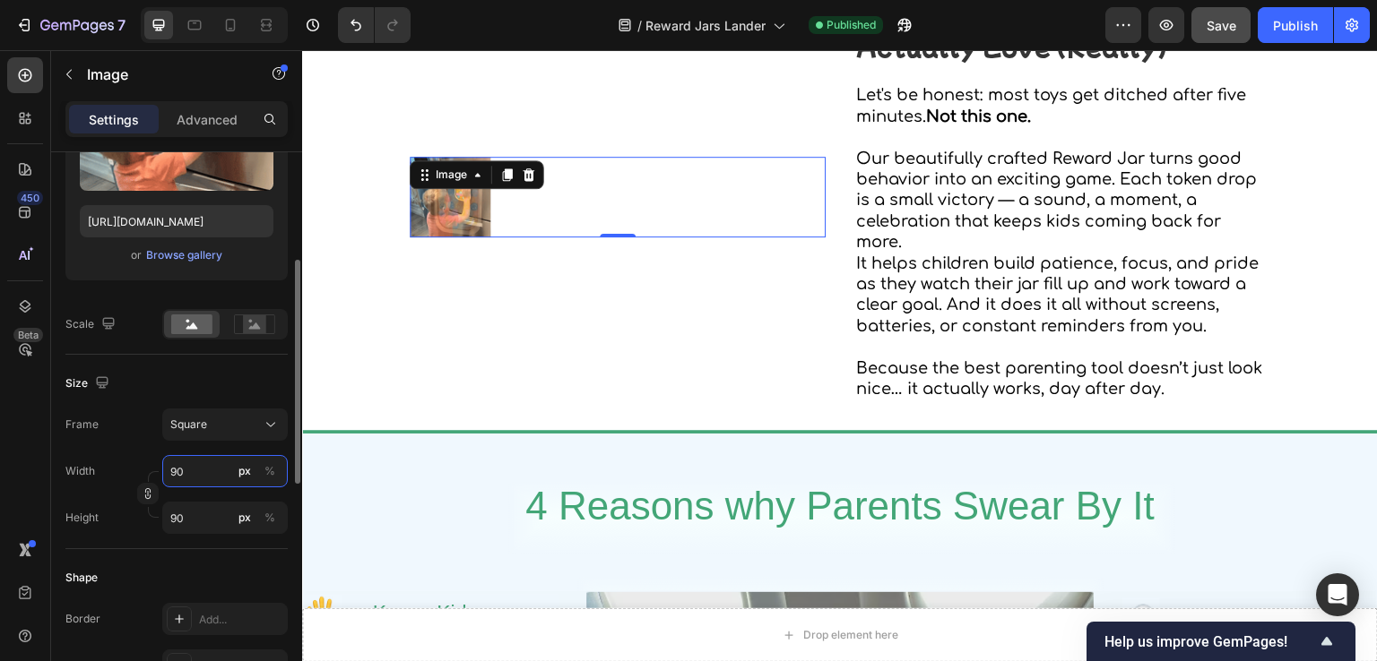
scroll to position [501, 0]
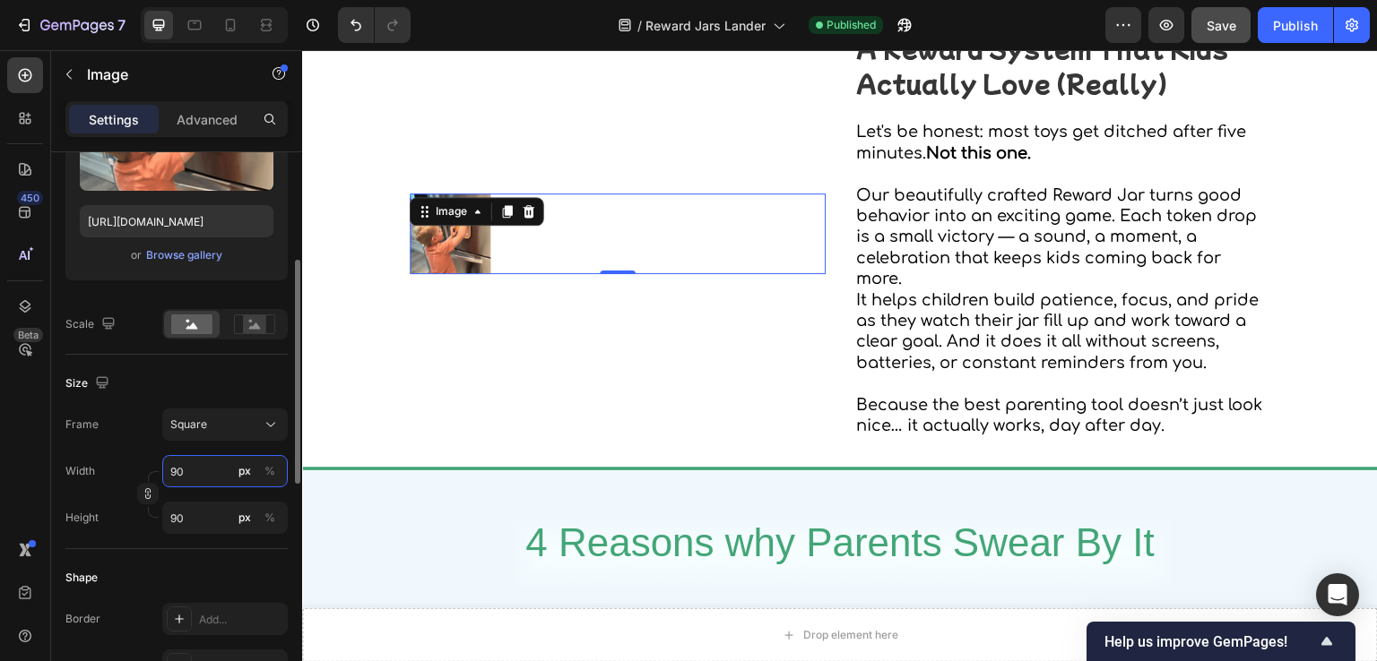
type input "90"
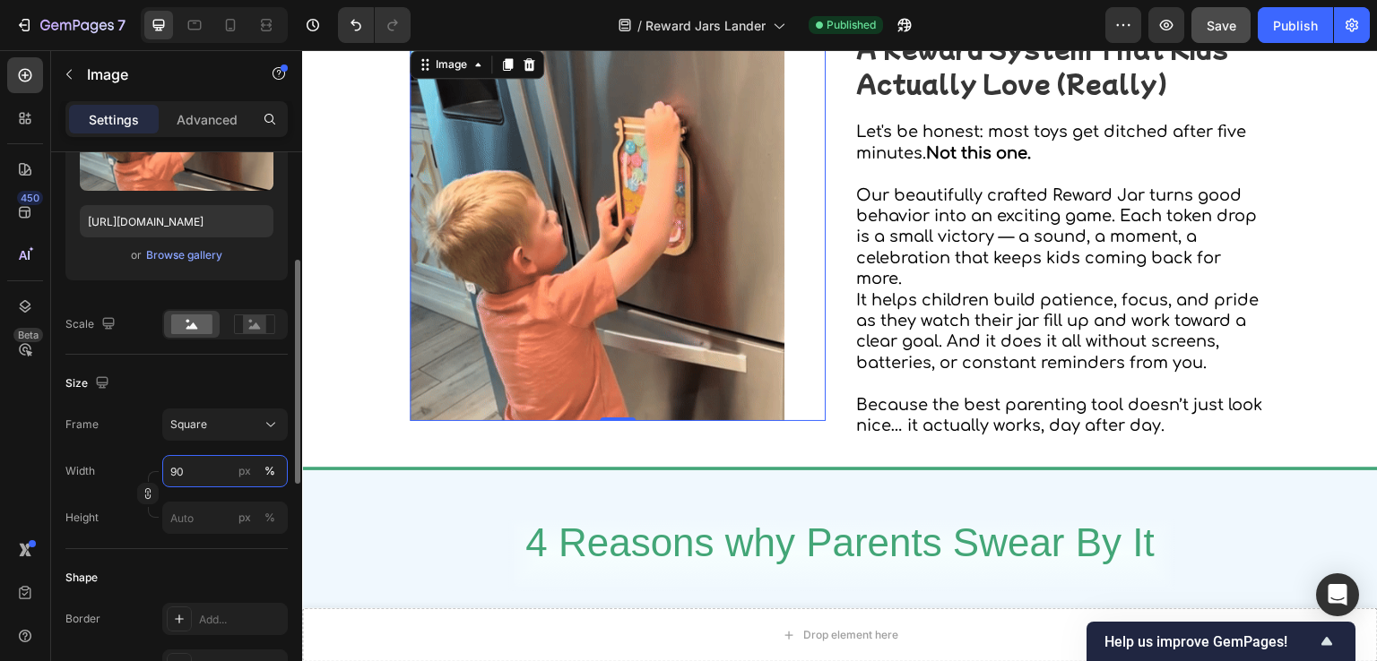
scroll to position [357, 0]
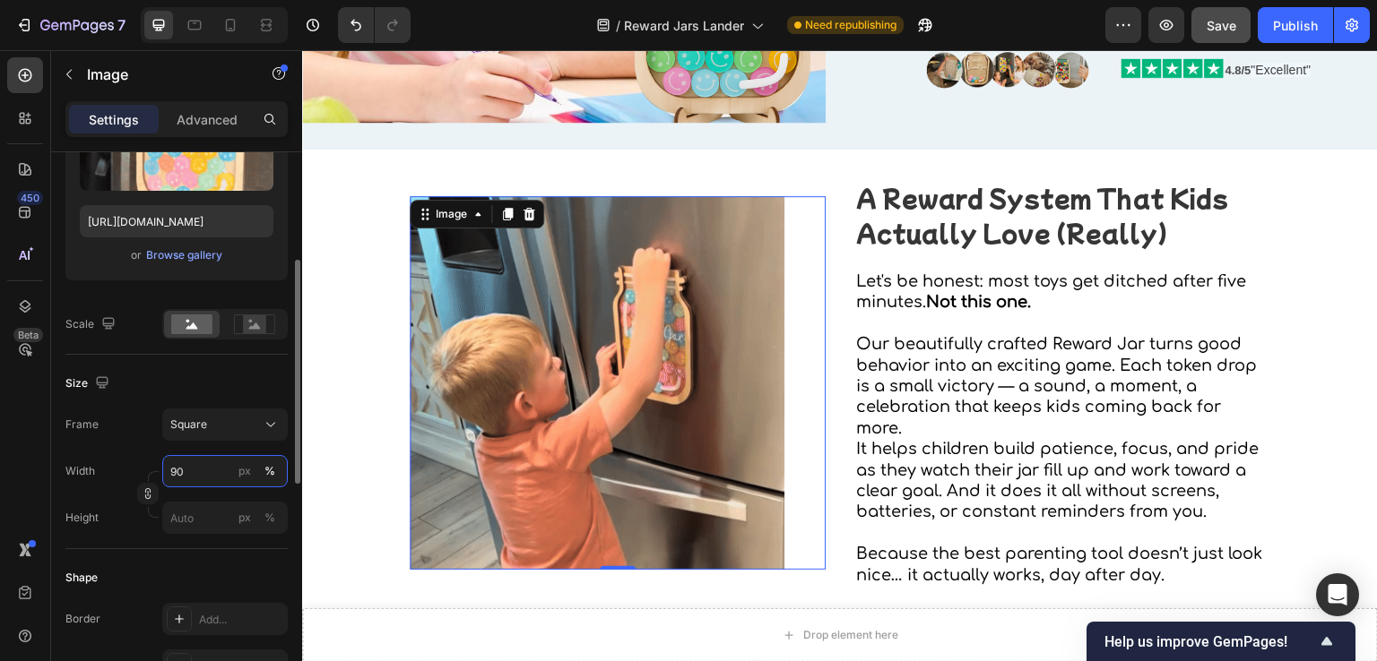
click at [197, 471] on input "90" at bounding box center [224, 471] width 125 height 32
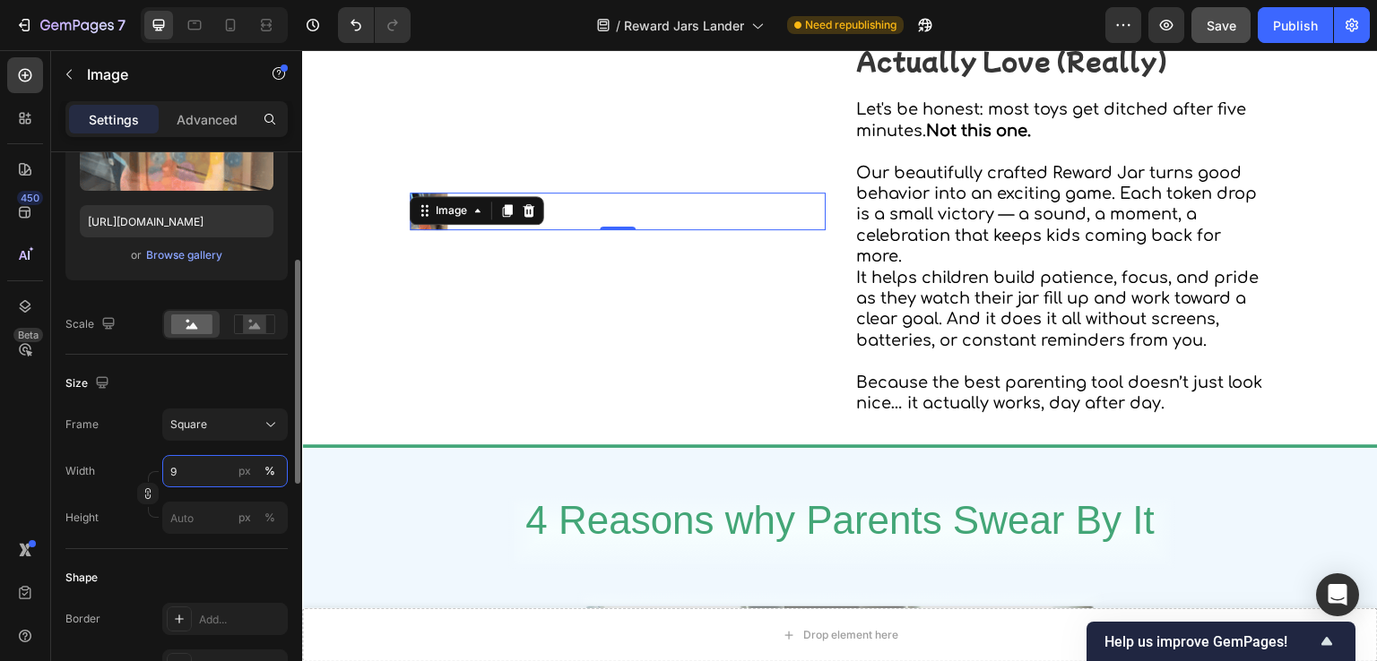
type input "95"
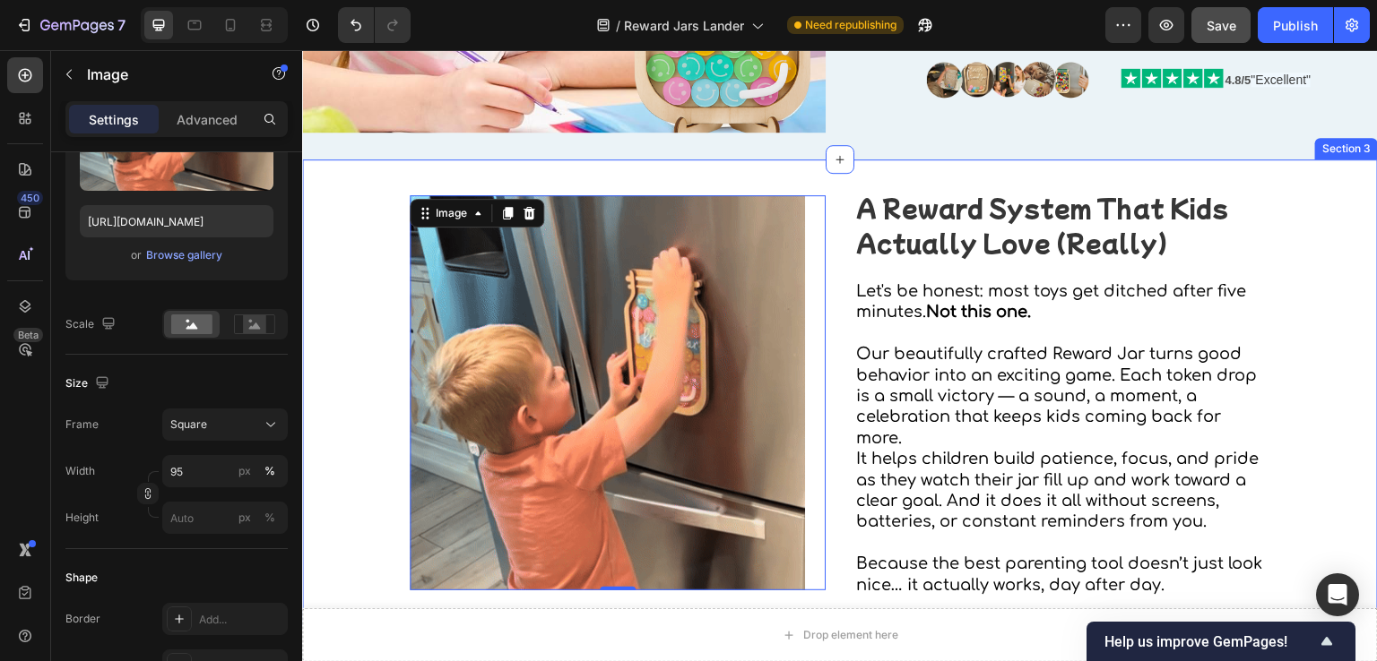
click at [348, 393] on div "Image 0 A Reward System That Kids Actually Love (Really) Heading Let's be hones…" at bounding box center [840, 393] width 1076 height 410
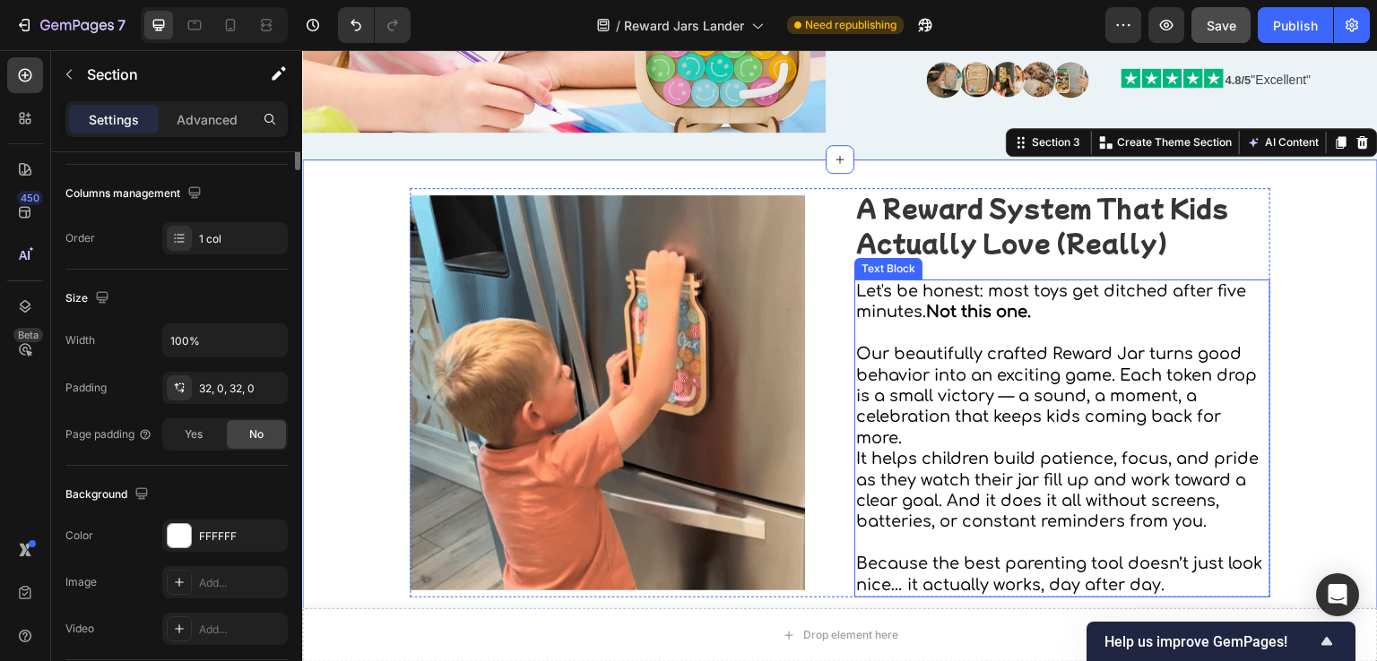
scroll to position [0, 0]
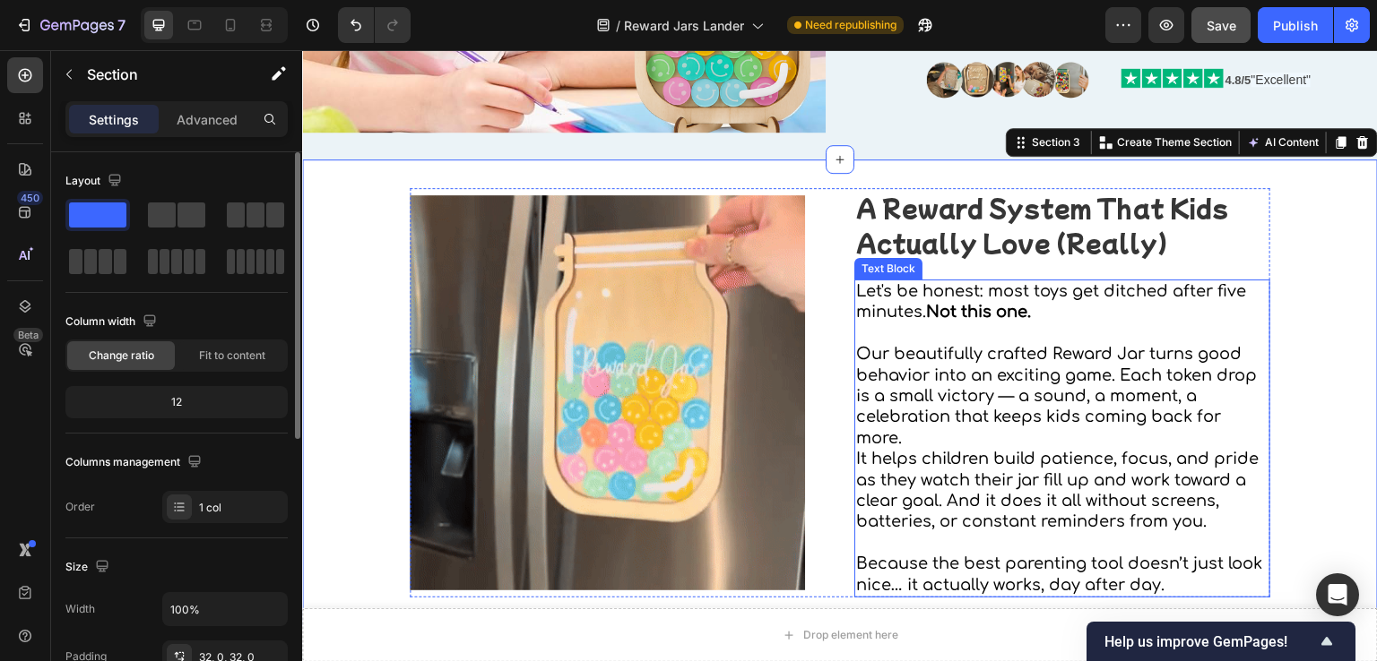
click at [974, 333] on p "Rich Text Editor. Editing area: main" at bounding box center [1062, 334] width 412 height 21
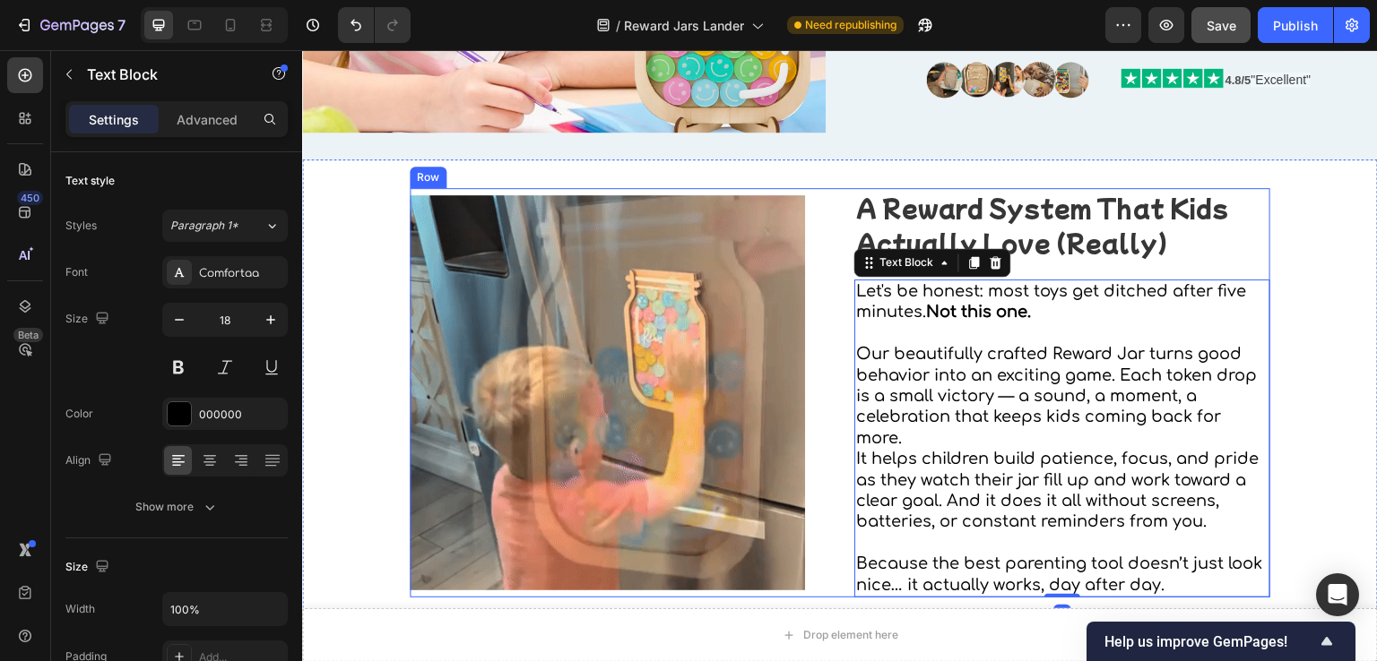
click at [1200, 252] on h2 "A Reward System That Kids Actually Love (Really)" at bounding box center [1062, 224] width 416 height 73
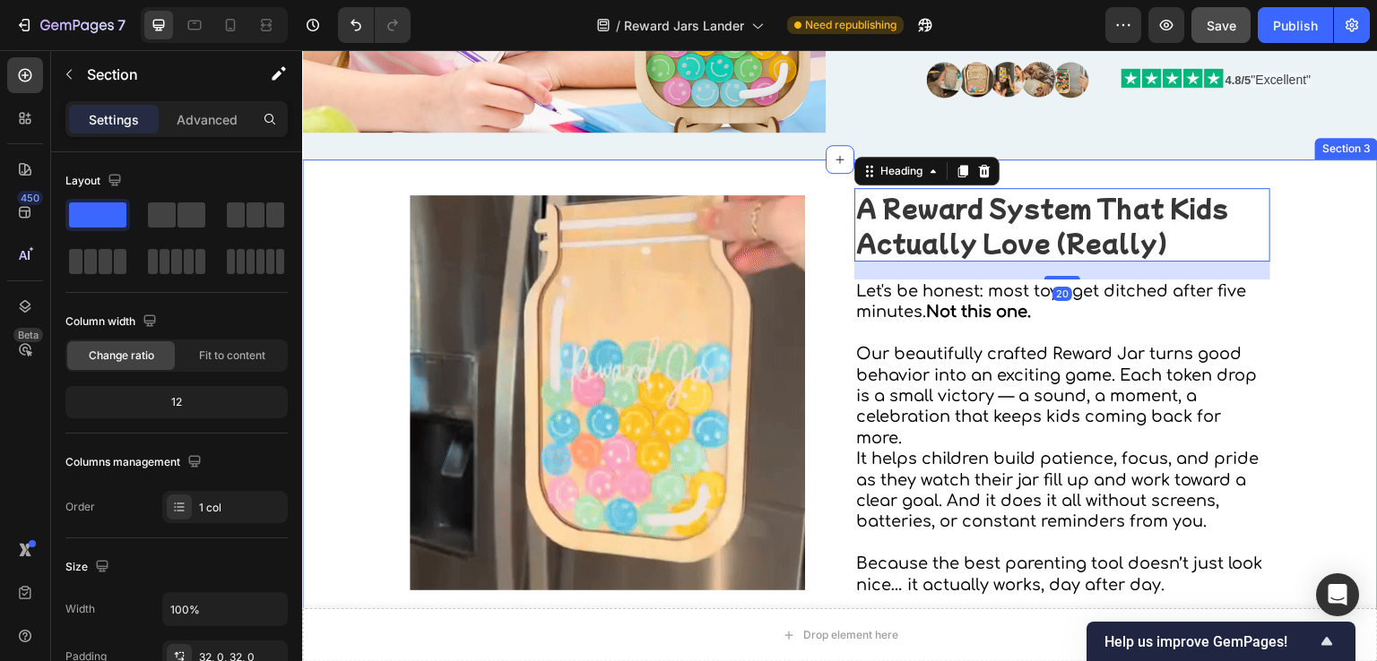
click at [387, 195] on div "Image A Reward System That Kids Actually Love (Really) Heading 20 Let's be hone…" at bounding box center [840, 393] width 1076 height 410
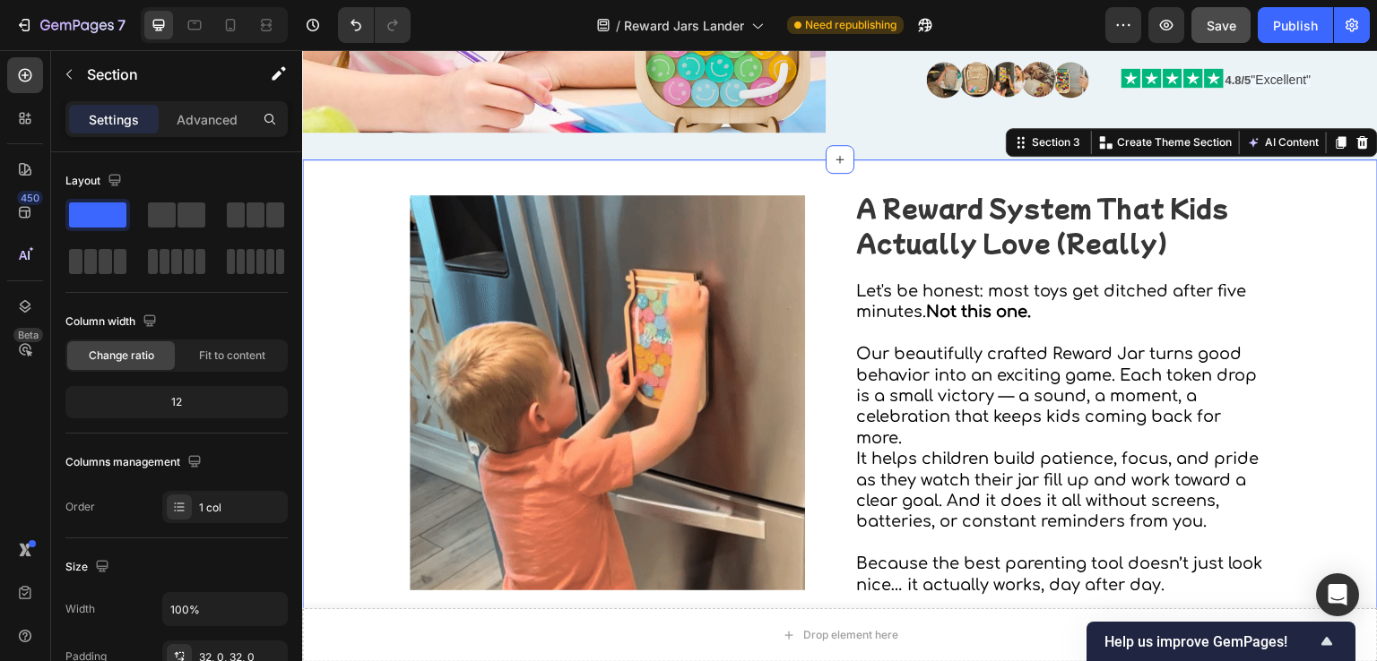
click at [430, 170] on div "Image A Reward System That Kids Actually Love (Really) Heading Let's be honest:…" at bounding box center [840, 393] width 1076 height 467
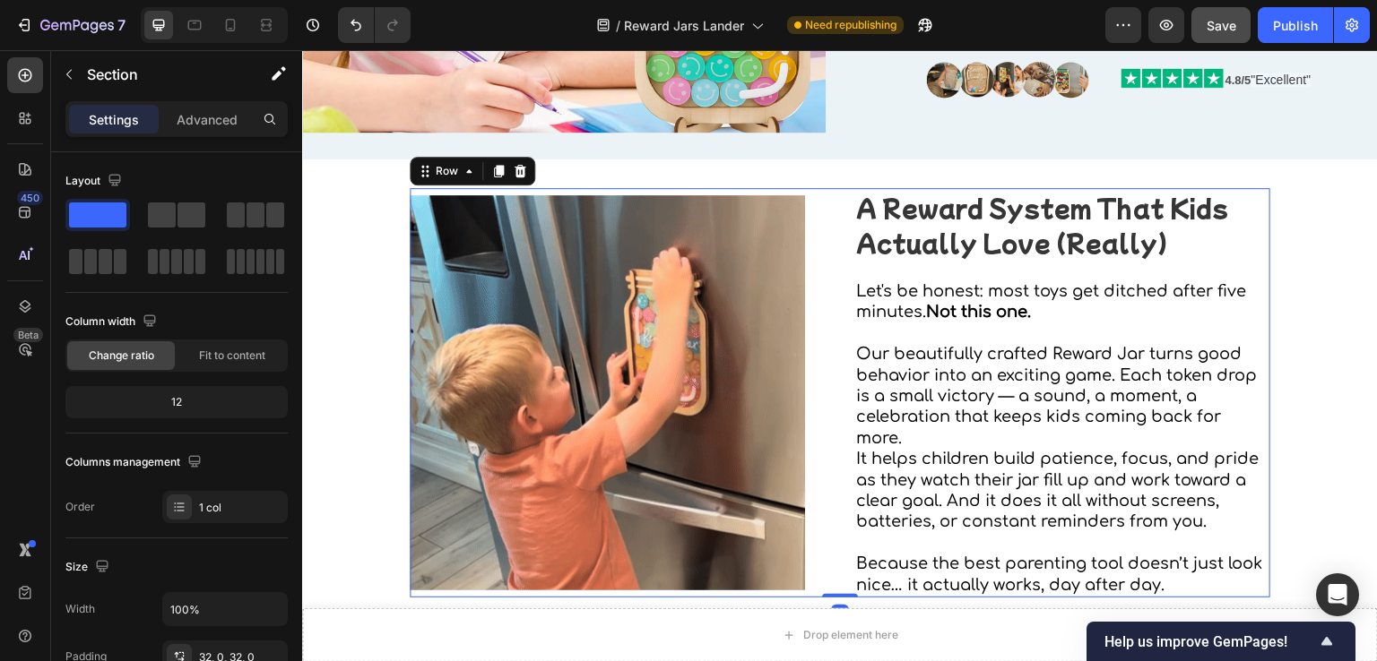
click at [821, 576] on div "Image A Reward System That Kids Actually Love (Really) Heading Let's be honest:…" at bounding box center [840, 393] width 860 height 410
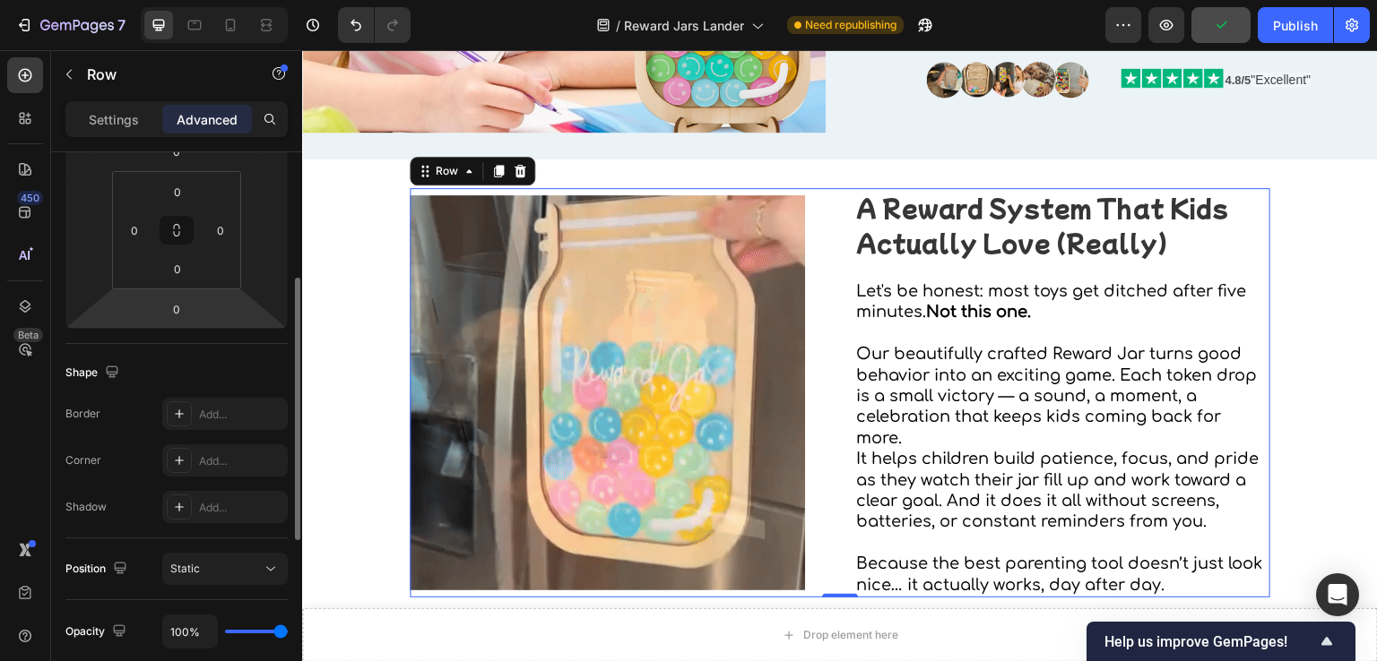
scroll to position [90, 0]
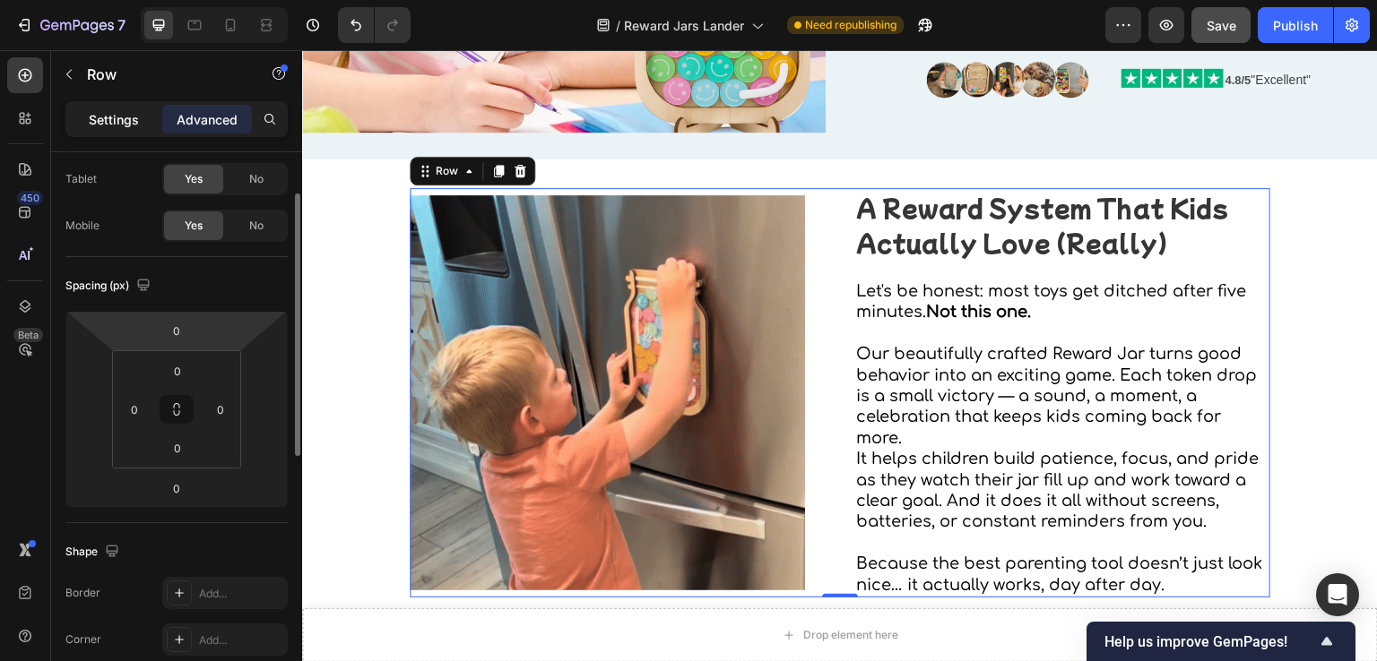
click at [75, 130] on div "Settings" at bounding box center [114, 119] width 90 height 29
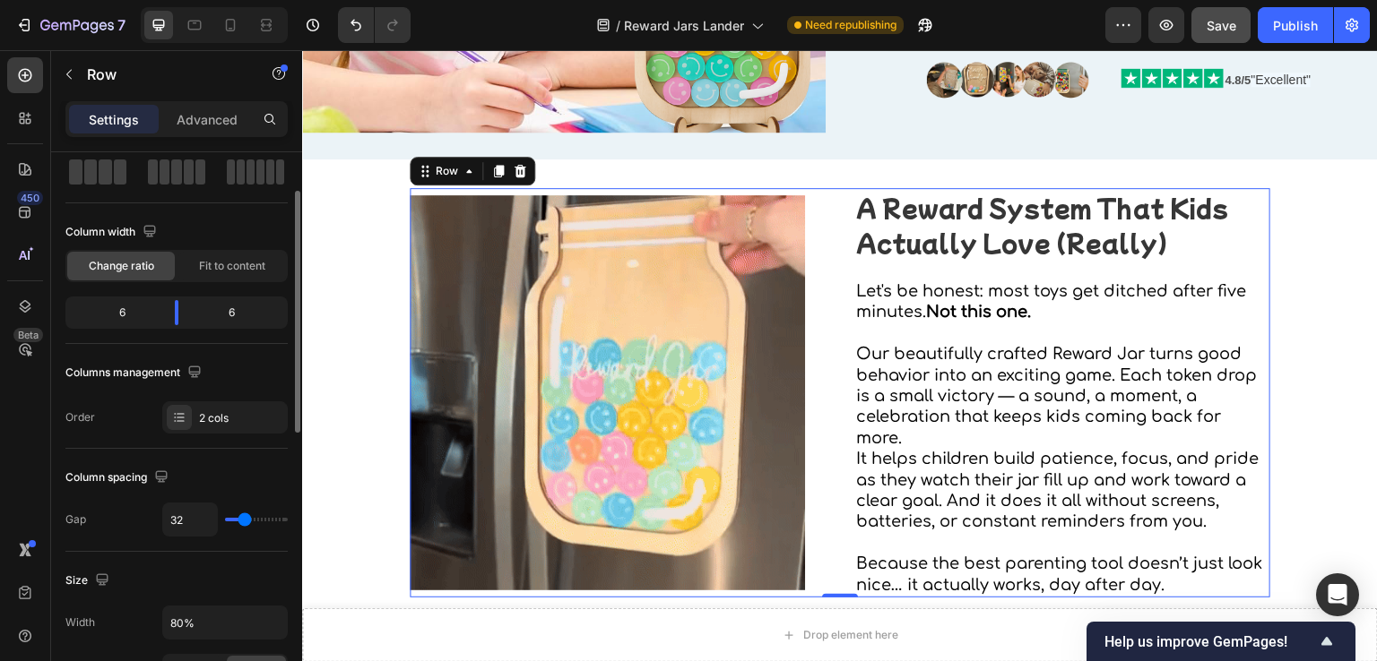
scroll to position [269, 0]
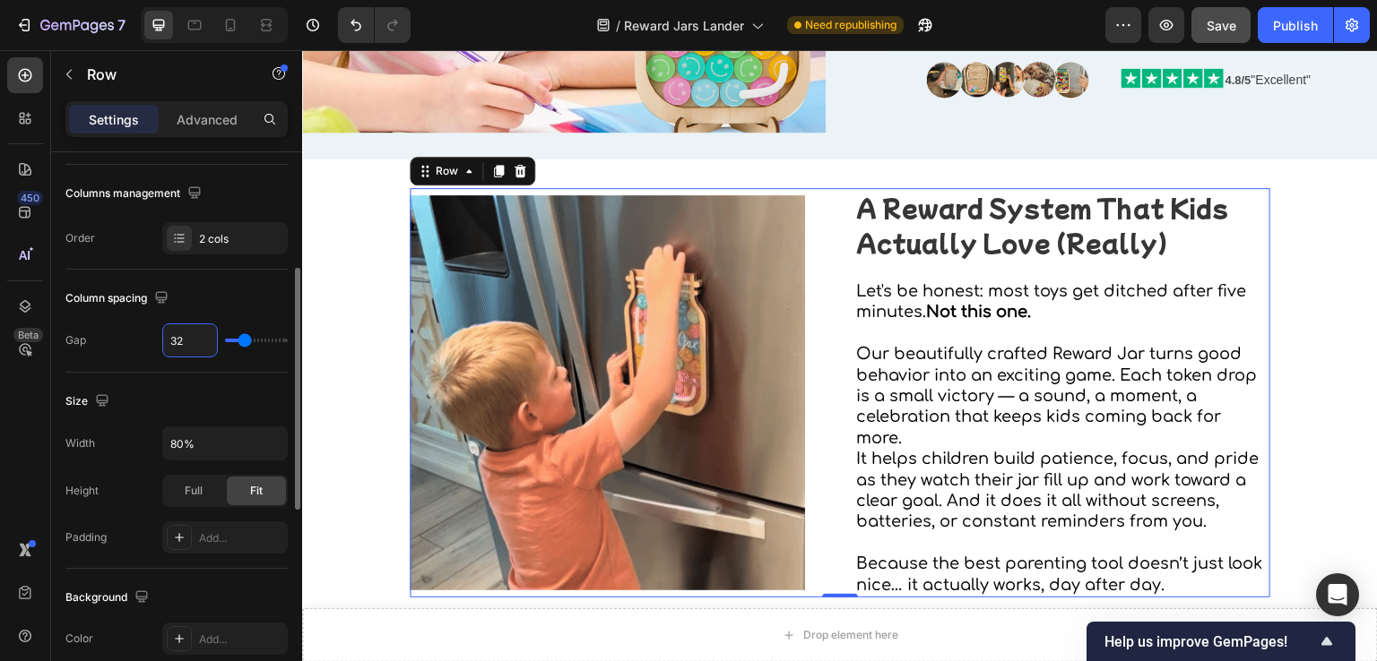
click at [188, 336] on input "32" at bounding box center [190, 340] width 54 height 32
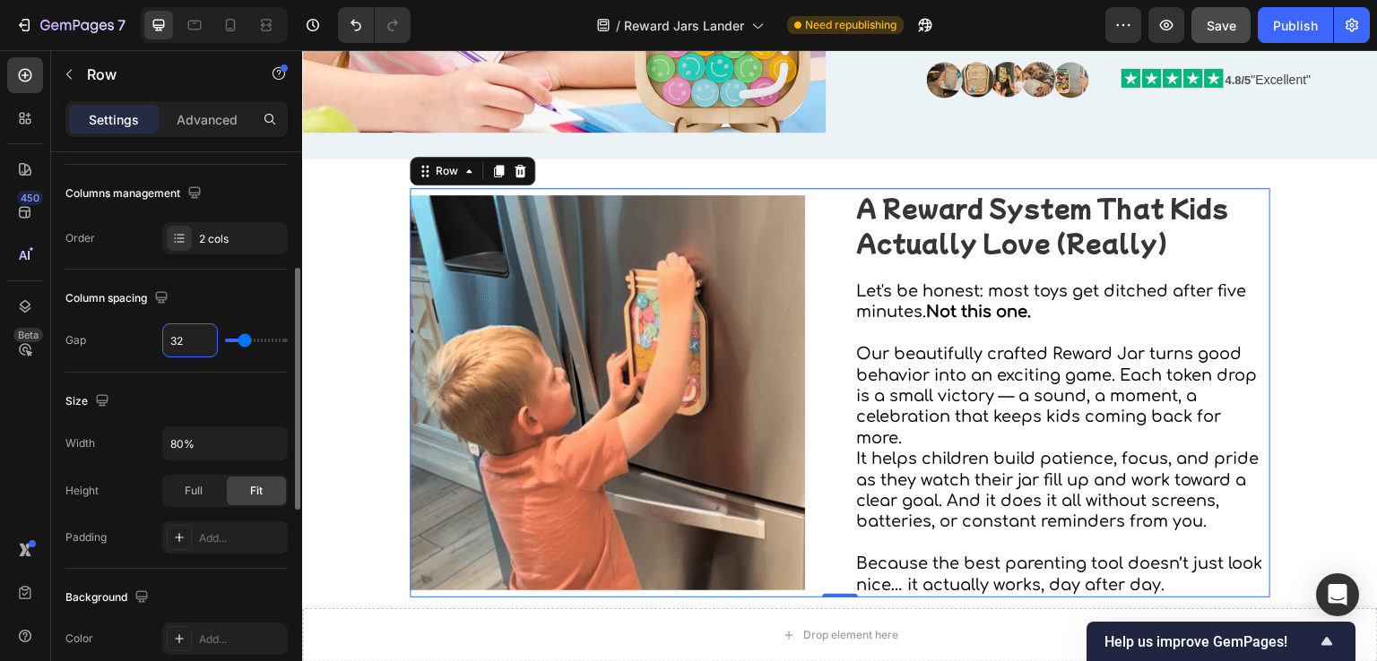
scroll to position [359, 0]
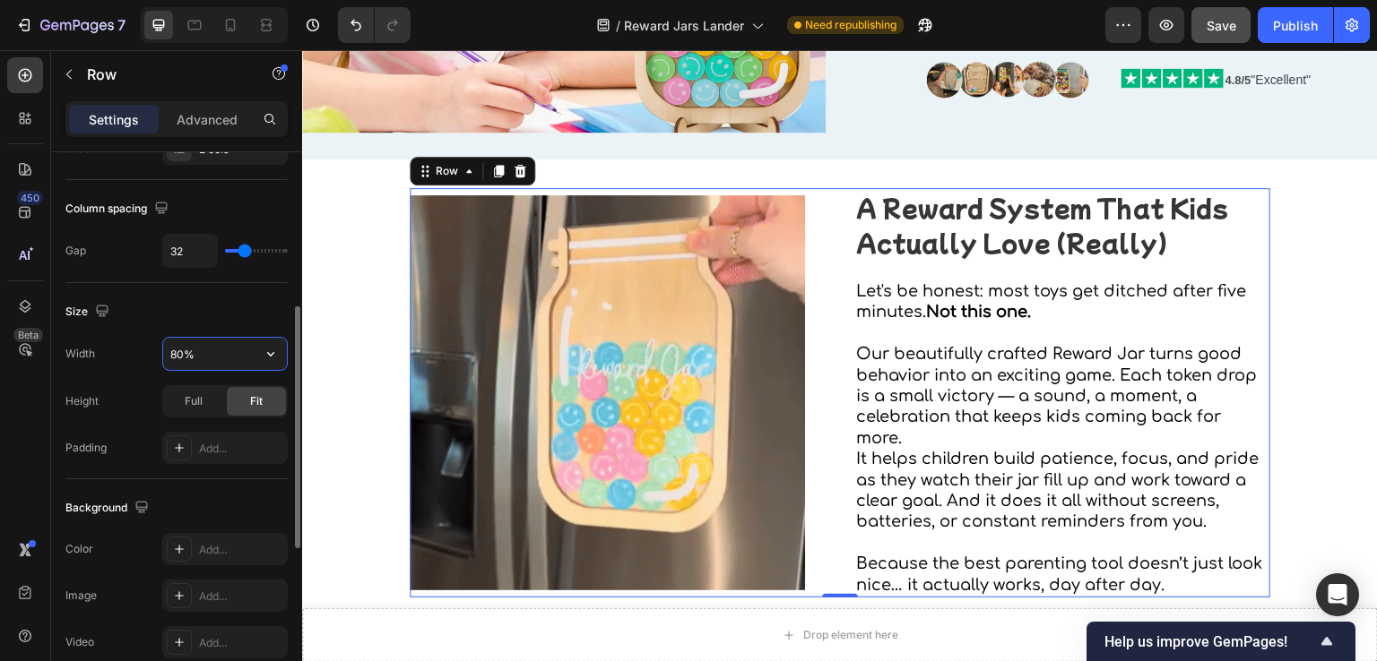
click at [170, 352] on input "80%" at bounding box center [225, 354] width 124 height 32
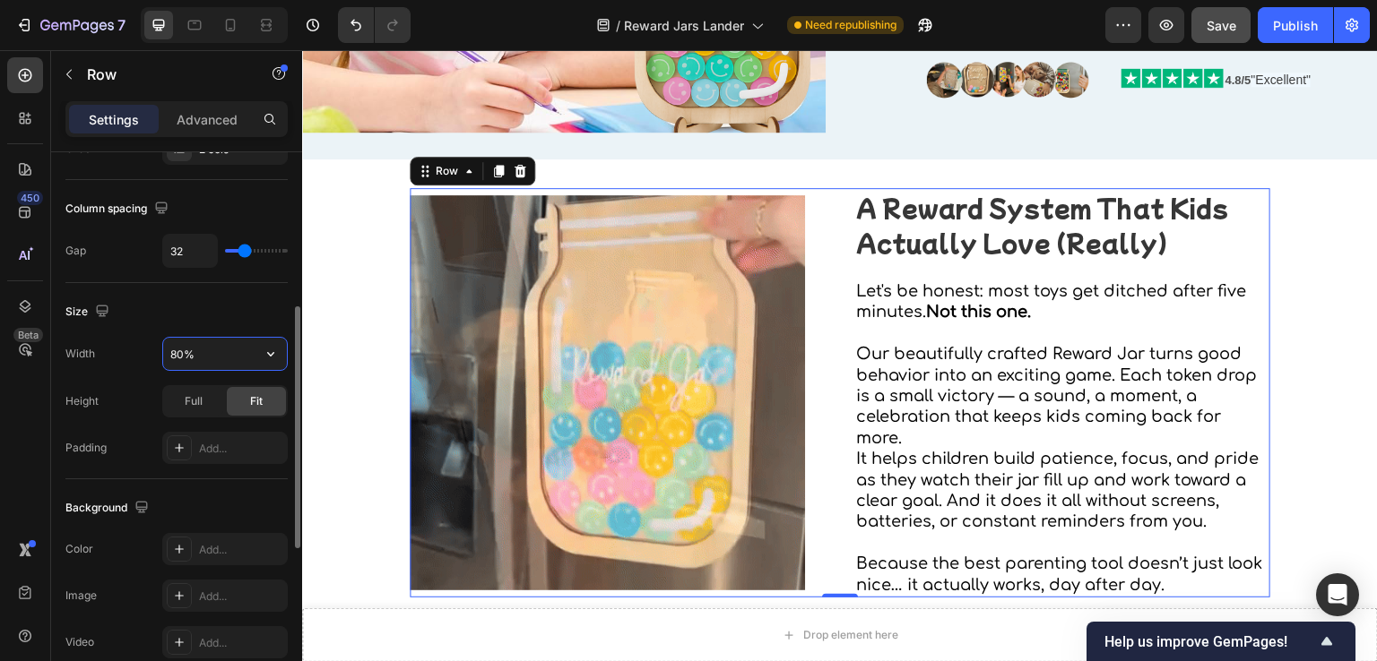
click at [176, 354] on input "80%" at bounding box center [225, 354] width 124 height 32
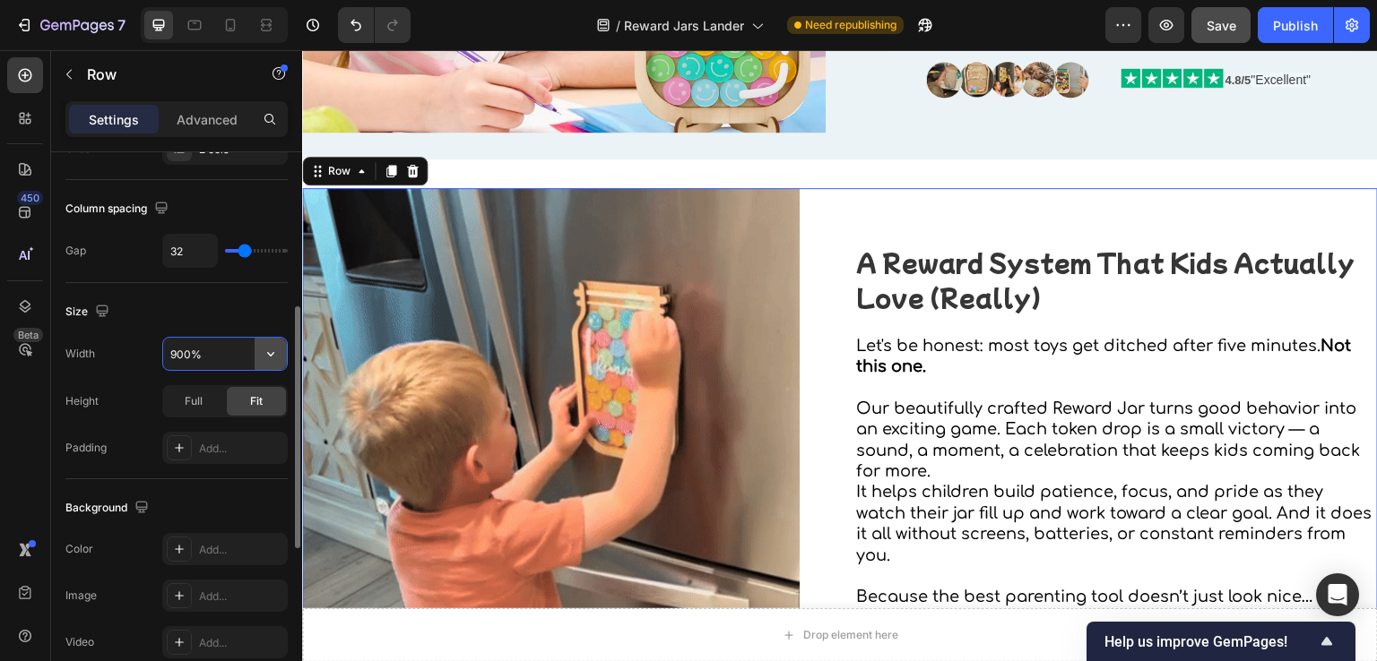
type input "90%"
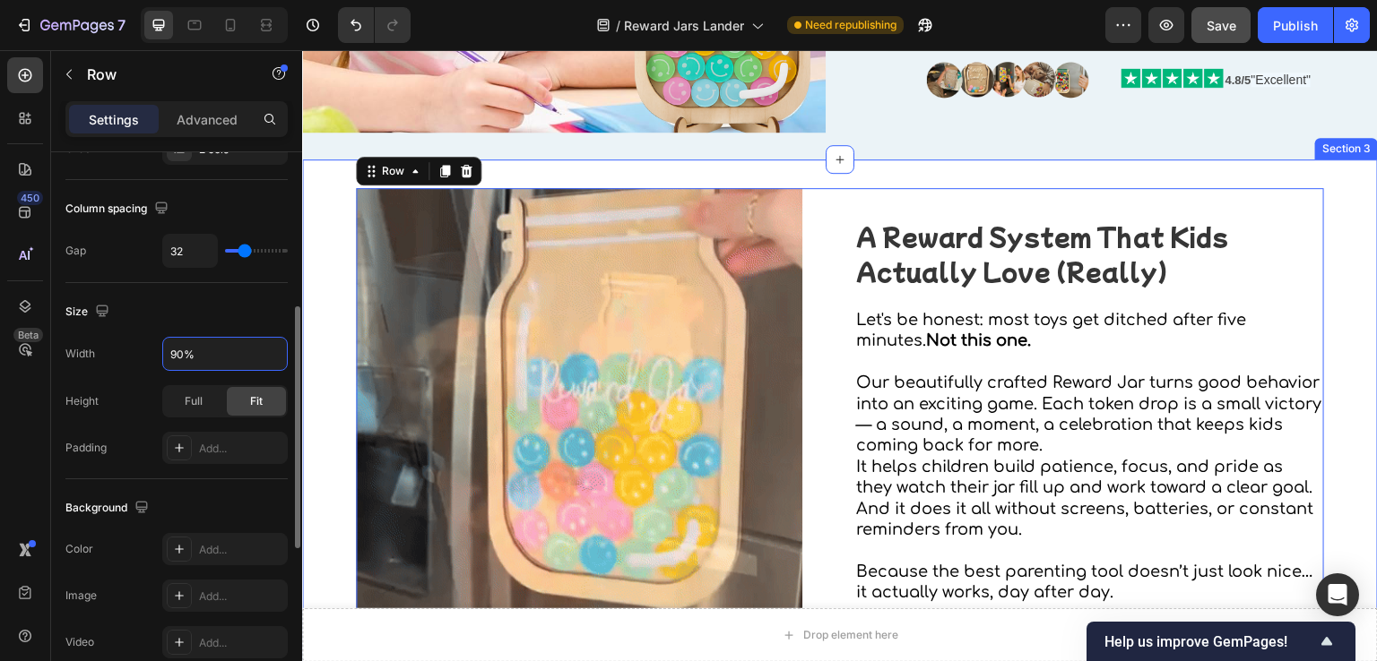
click at [351, 205] on div "Image A Reward System That Kids Actually Love (Really) Heading Let's be honest:…" at bounding box center [840, 411] width 1076 height 446
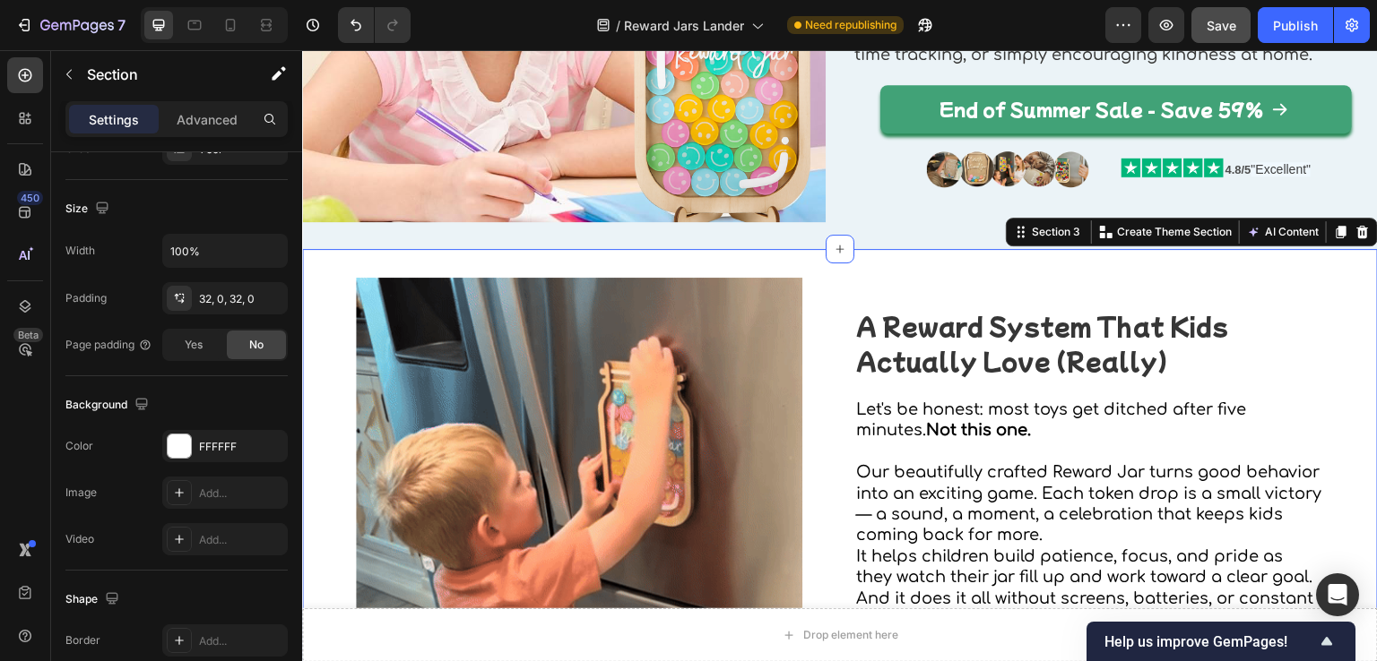
scroll to position [0, 0]
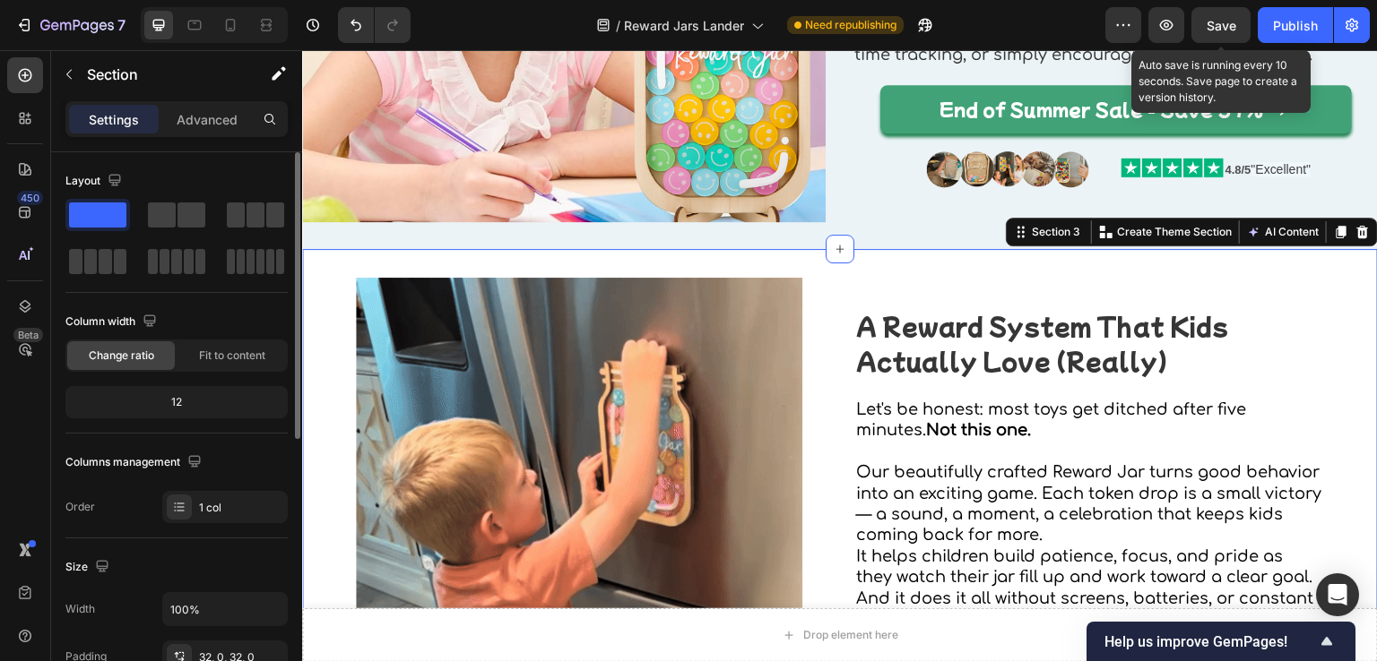
drag, startPoint x: 1225, startPoint y: 14, endPoint x: 1255, endPoint y: 15, distance: 29.6
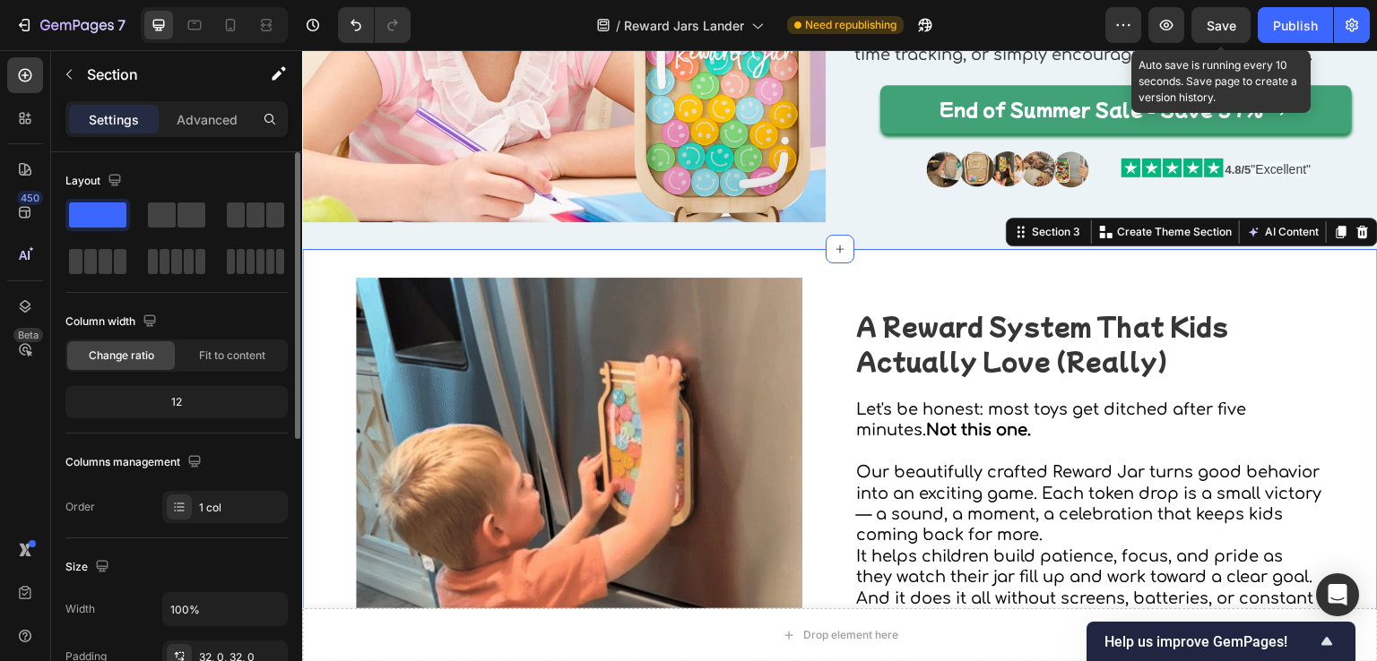
click at [1224, 14] on button "Save" at bounding box center [1220, 25] width 59 height 36
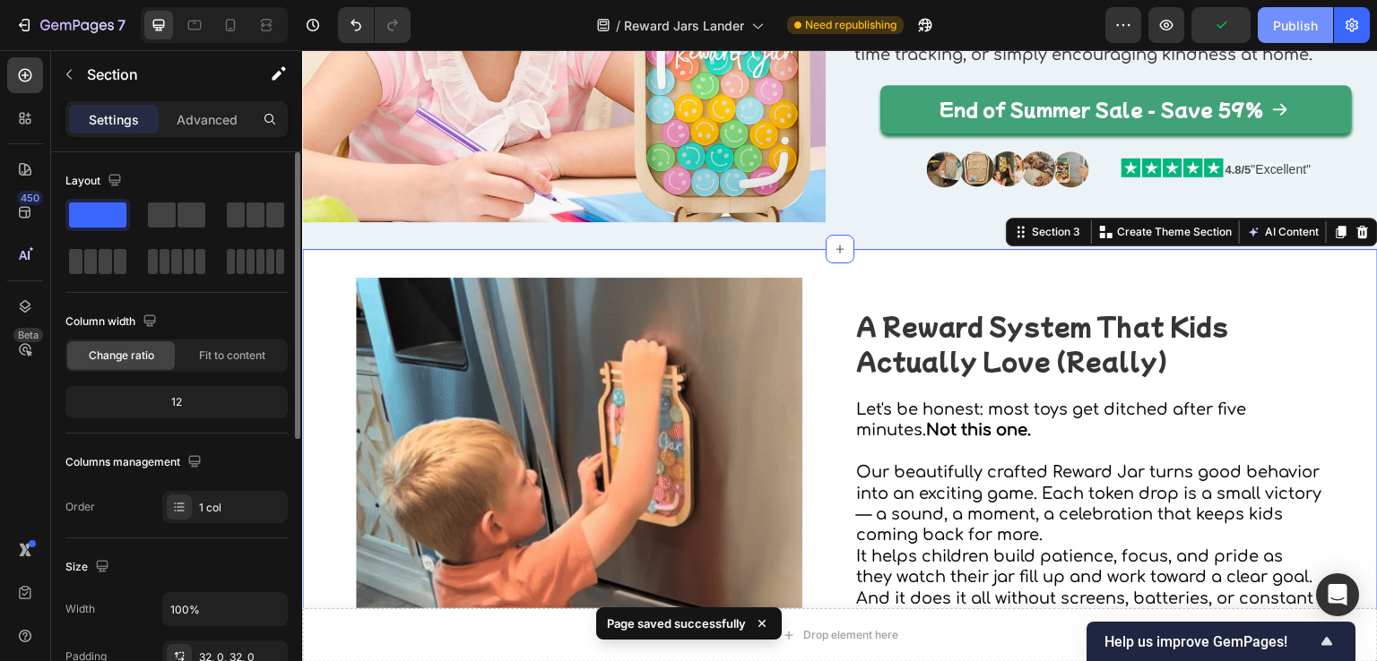
click at [1276, 19] on div "Publish" at bounding box center [1295, 25] width 45 height 19
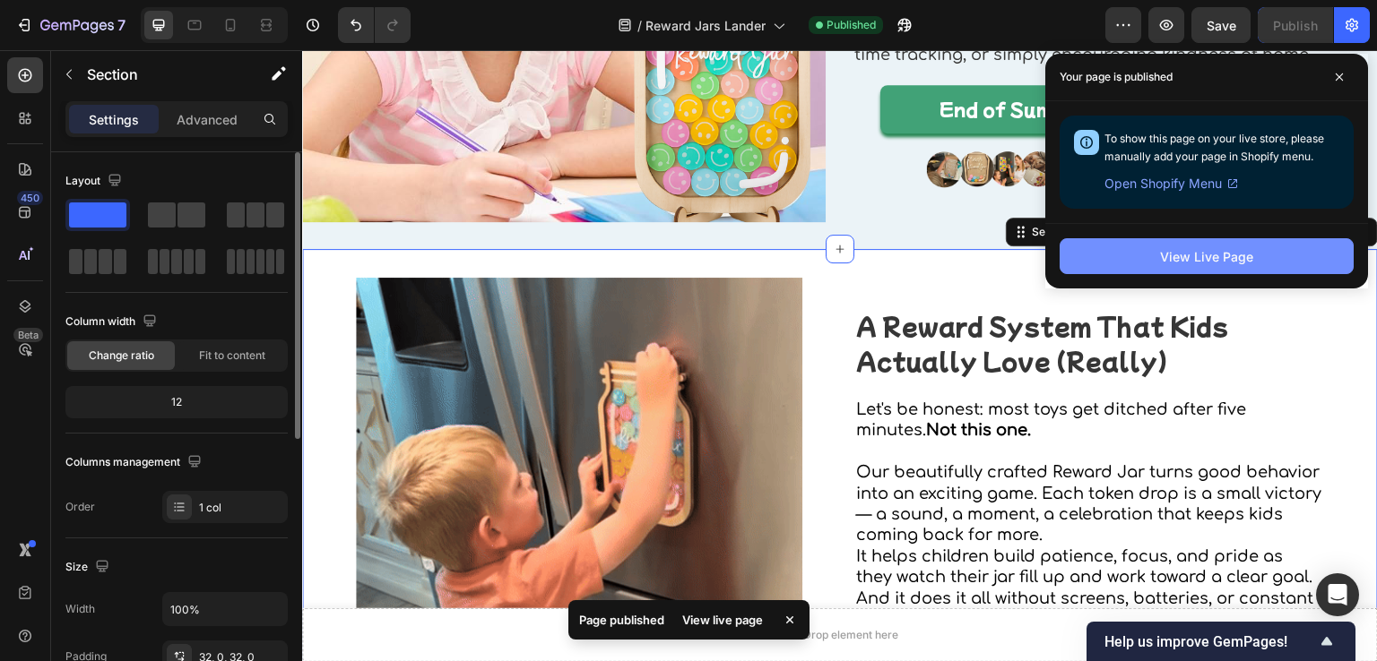
click at [1176, 253] on div "View Live Page" at bounding box center [1206, 256] width 93 height 19
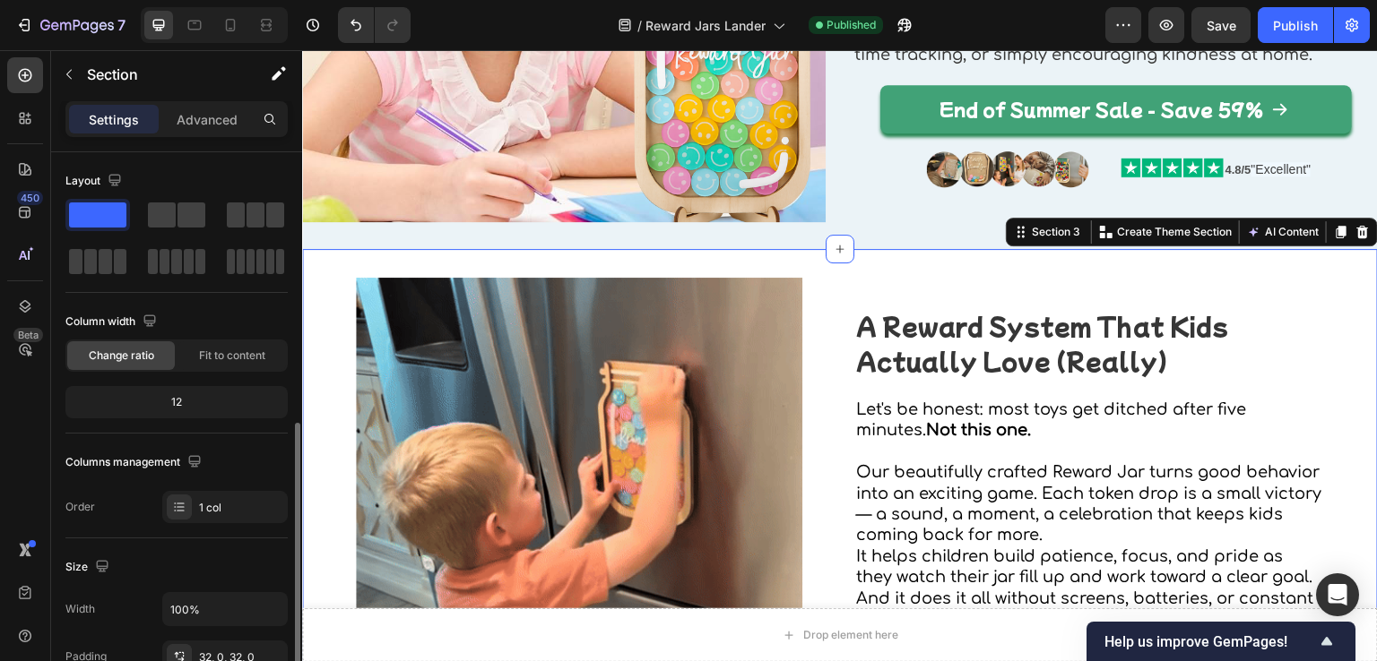
scroll to position [179, 0]
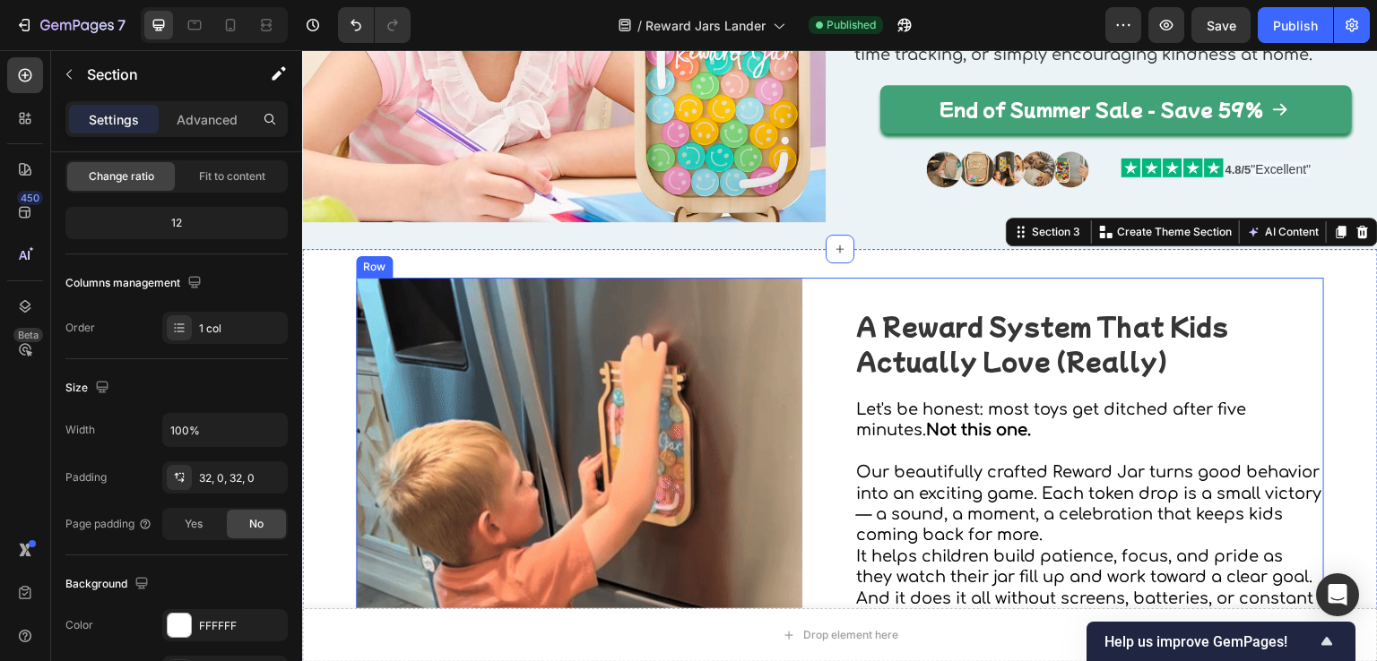
click at [829, 388] on div "Image A Reward System That Kids Actually Love (Really) Heading Let's be honest:…" at bounding box center [840, 501] width 968 height 446
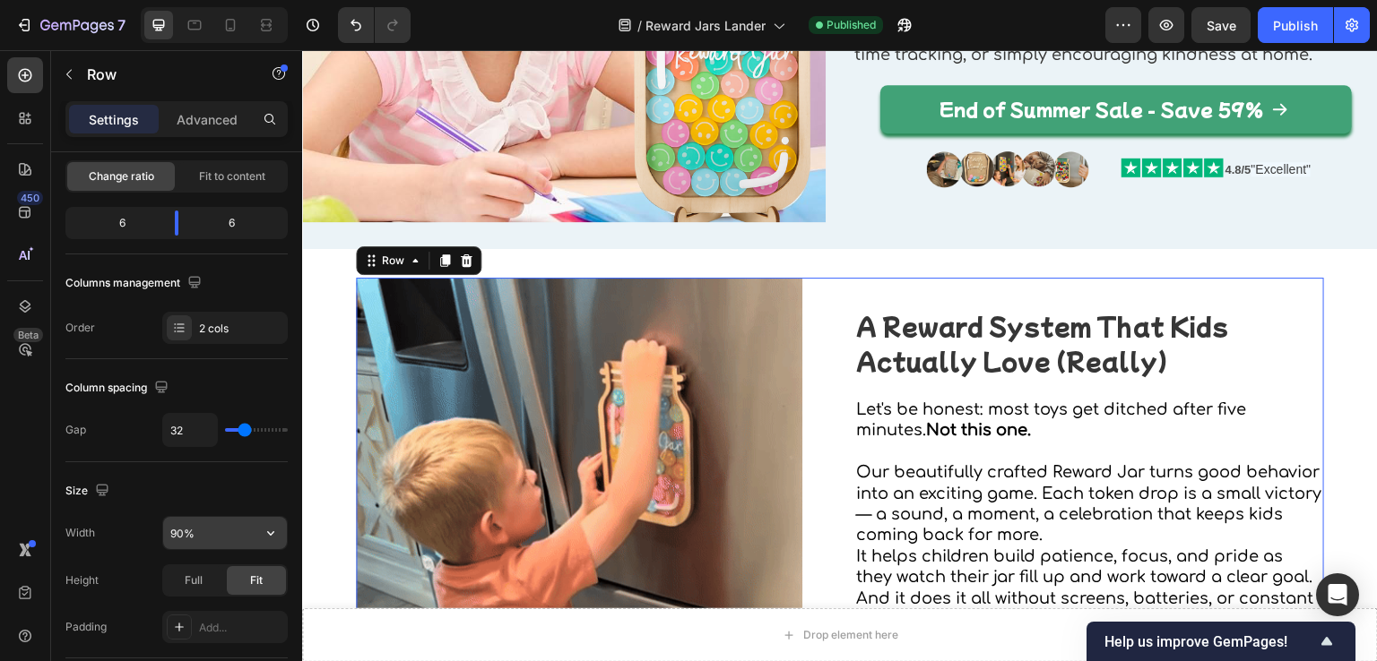
click at [176, 535] on input "90%" at bounding box center [225, 533] width 124 height 32
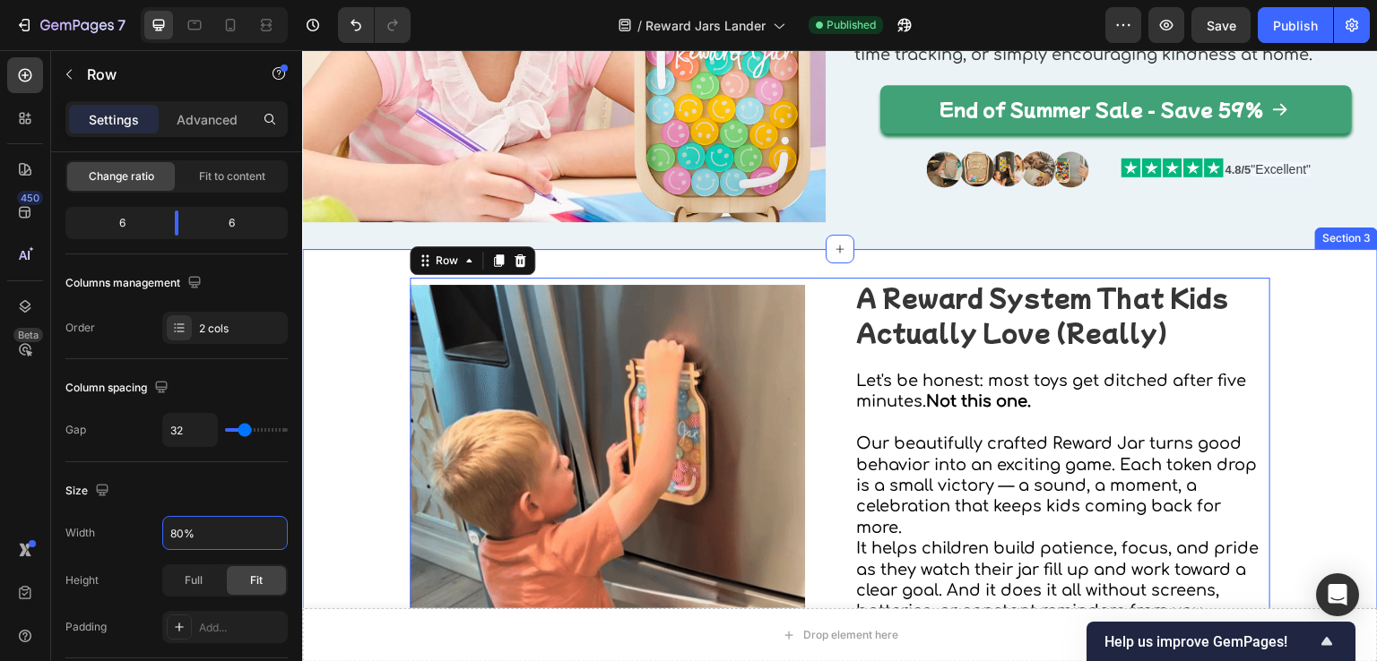
type input "80%"
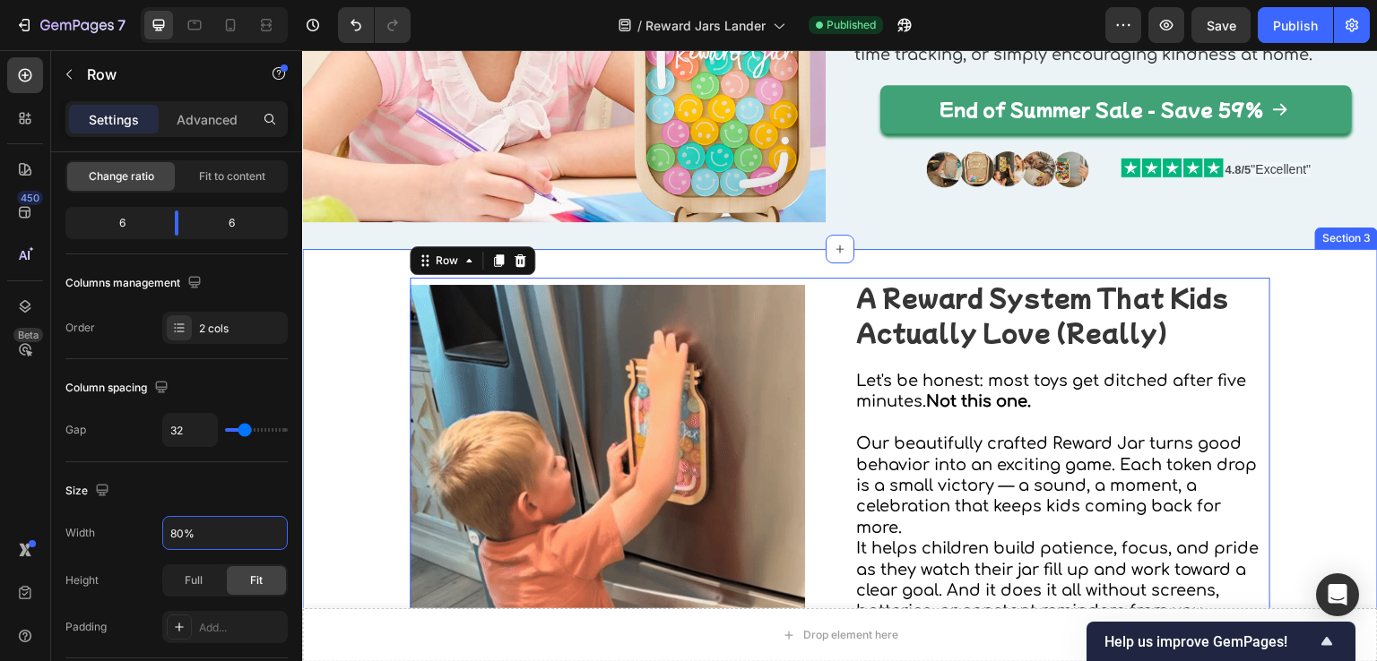
click at [359, 403] on div "Image A Reward System That Kids Actually Love (Really) Heading Let's be honest:…" at bounding box center [840, 483] width 1076 height 410
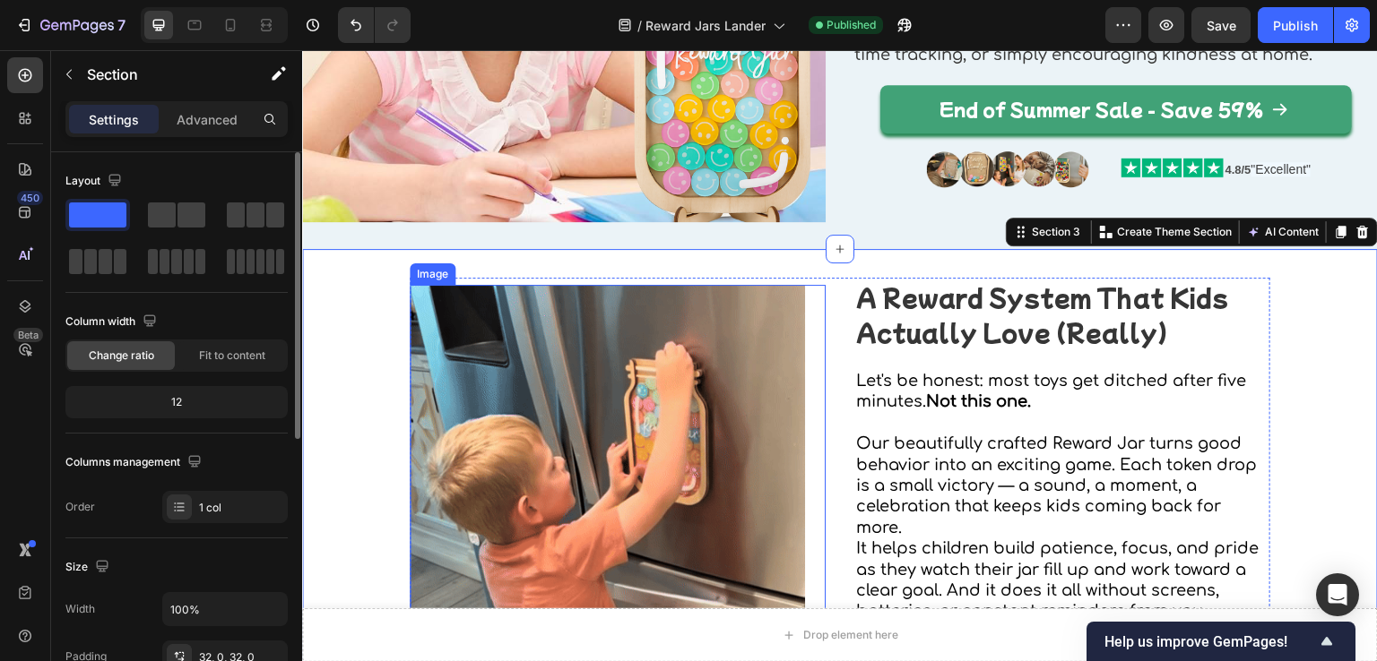
scroll to position [0, 0]
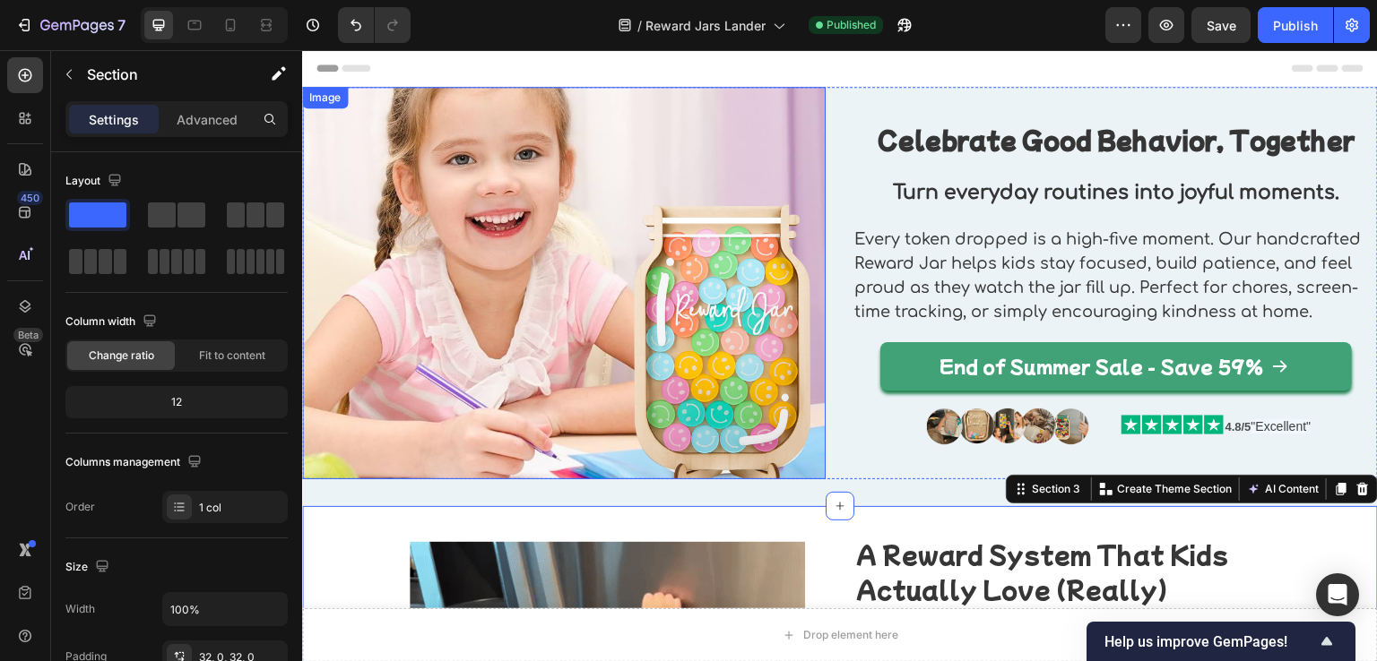
click at [720, 275] on img at bounding box center [563, 283] width 523 height 393
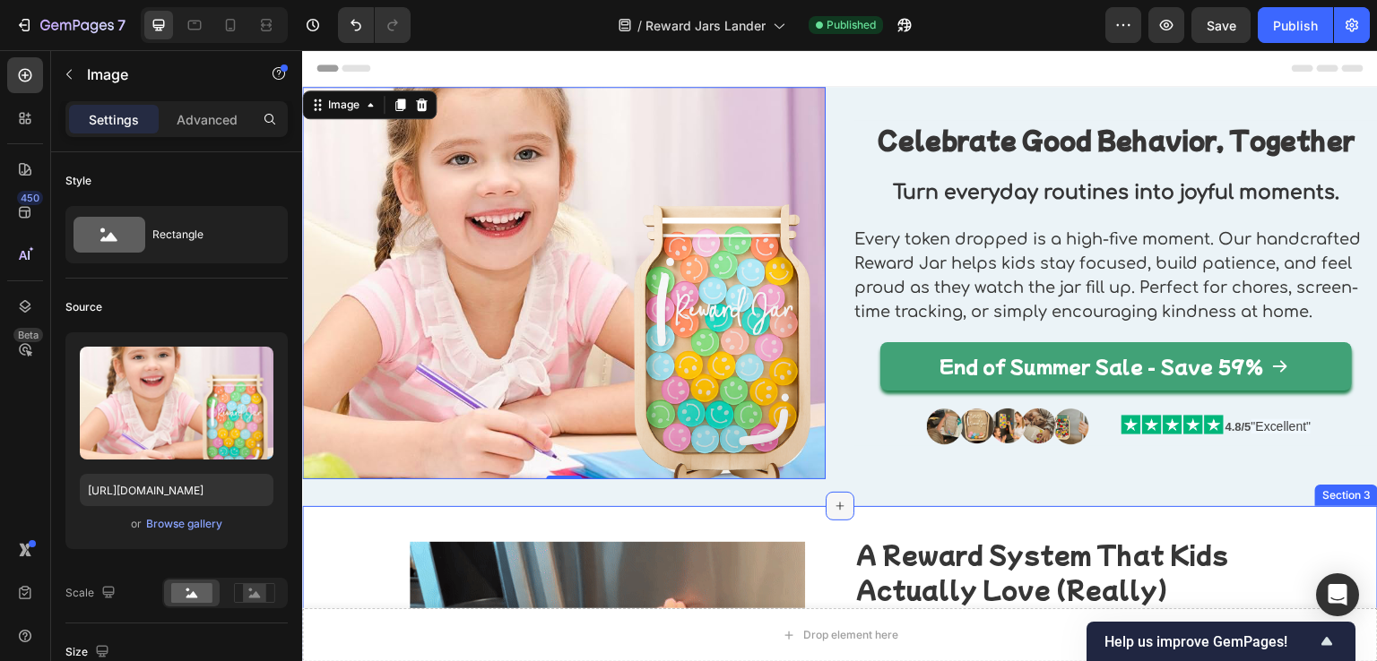
click at [834, 503] on icon at bounding box center [840, 506] width 14 height 14
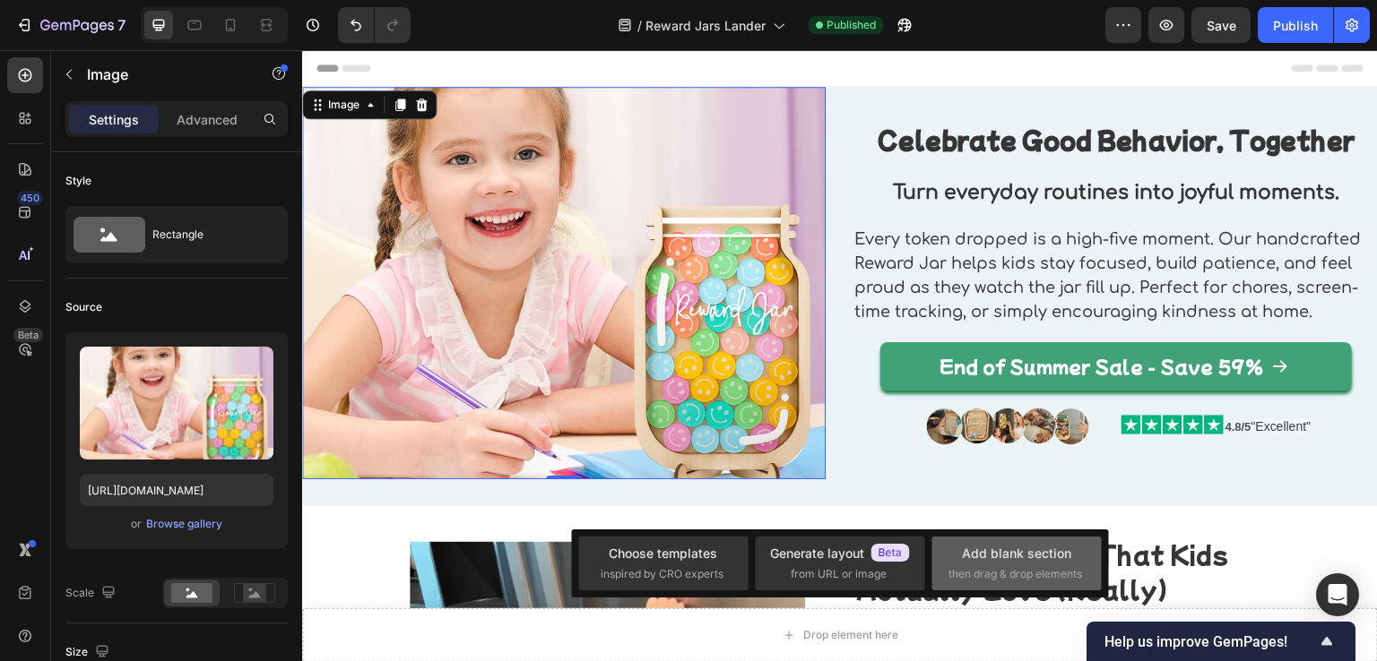
click at [972, 565] on div "Add blank section then drag & drop elements" at bounding box center [1016, 563] width 136 height 39
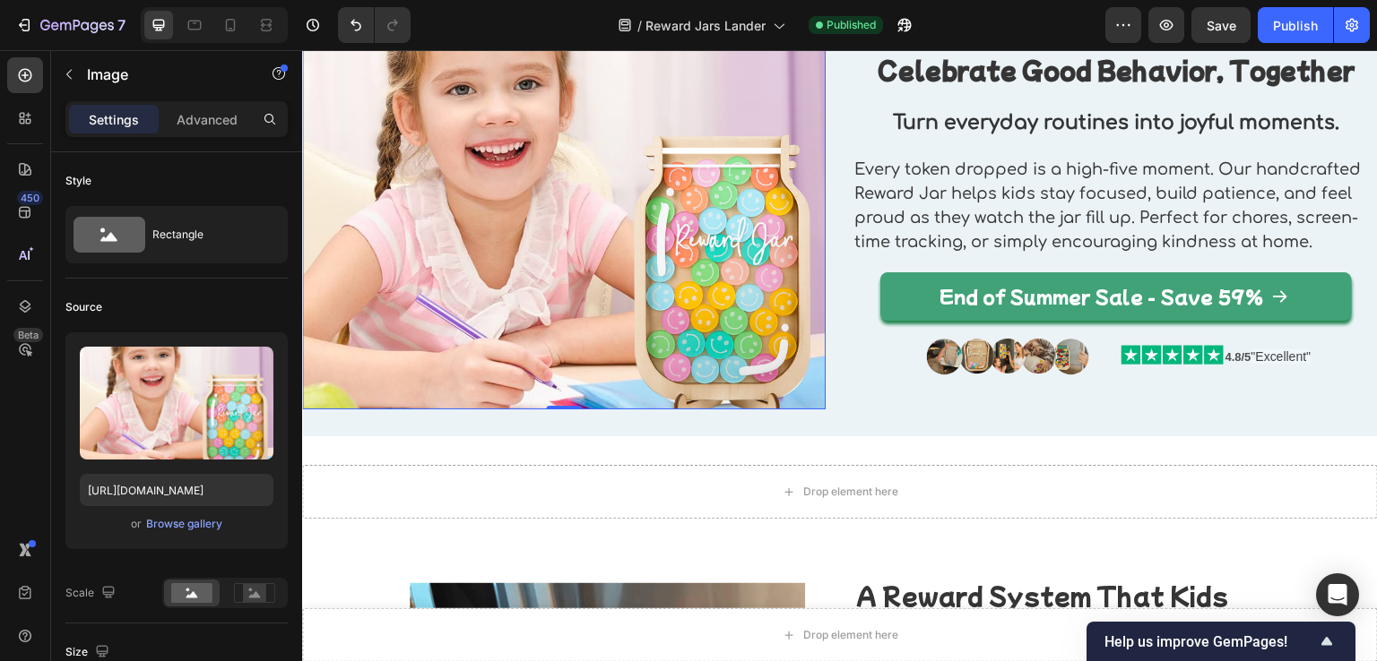
scroll to position [90, 0]
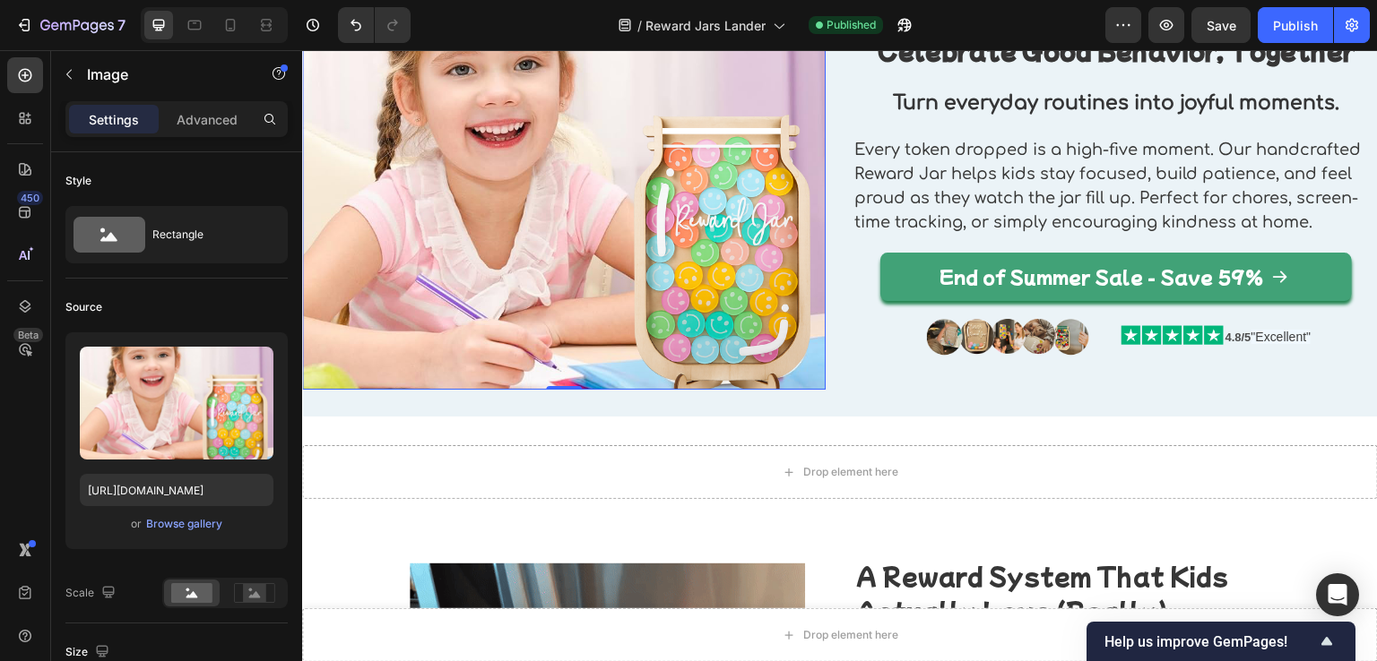
click at [693, 256] on img at bounding box center [563, 193] width 523 height 393
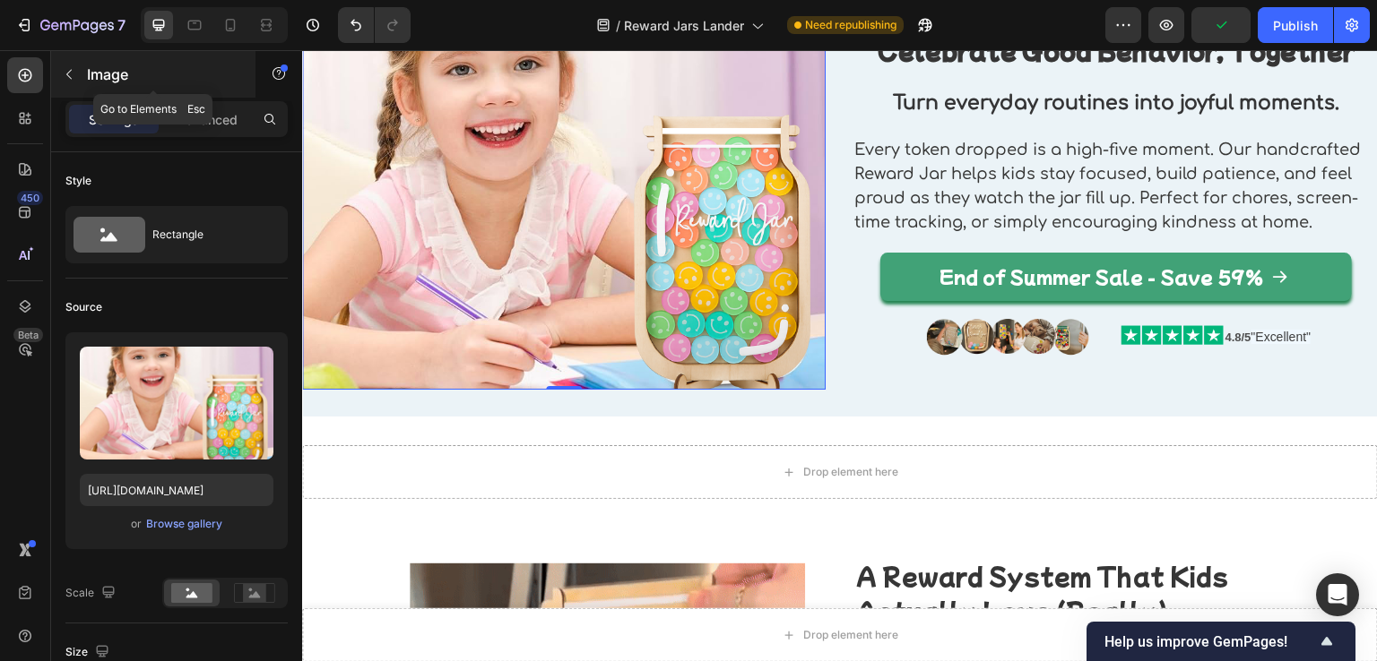
click at [82, 83] on div at bounding box center [69, 74] width 29 height 29
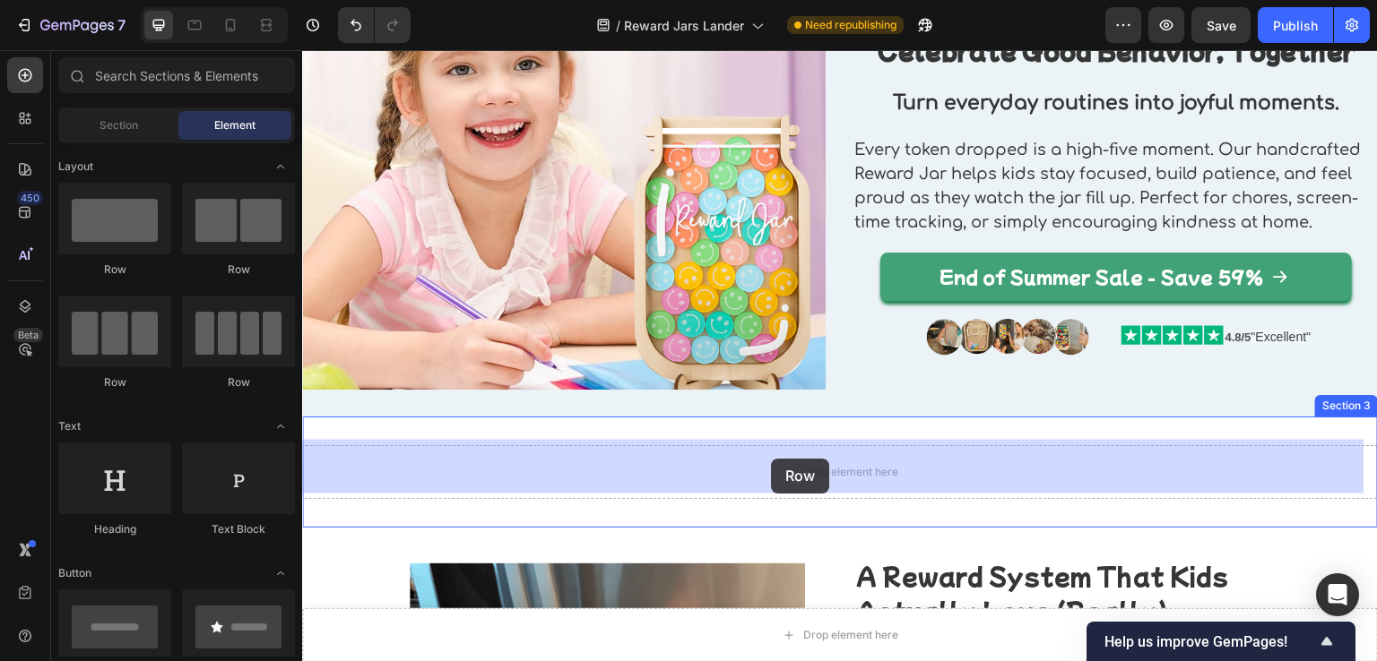
drag, startPoint x: 518, startPoint y: 275, endPoint x: 771, endPoint y: 459, distance: 312.5
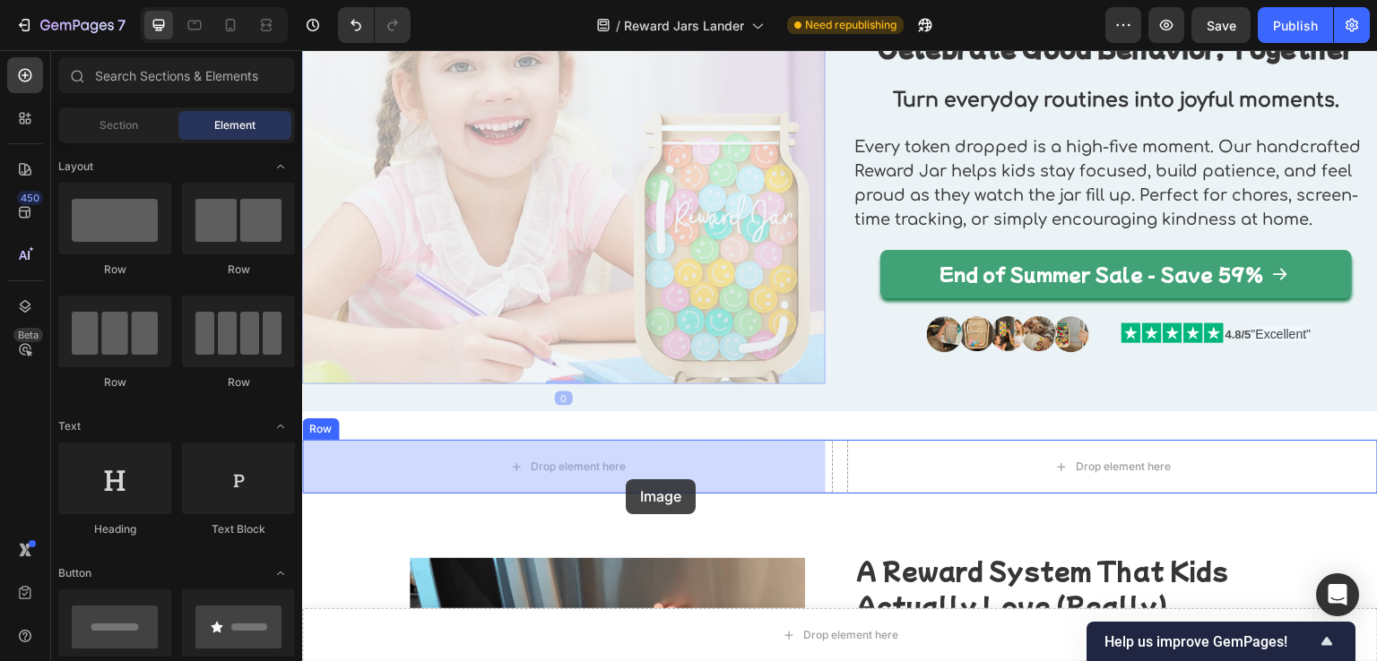
drag, startPoint x: 640, startPoint y: 294, endPoint x: 626, endPoint y: 480, distance: 186.1
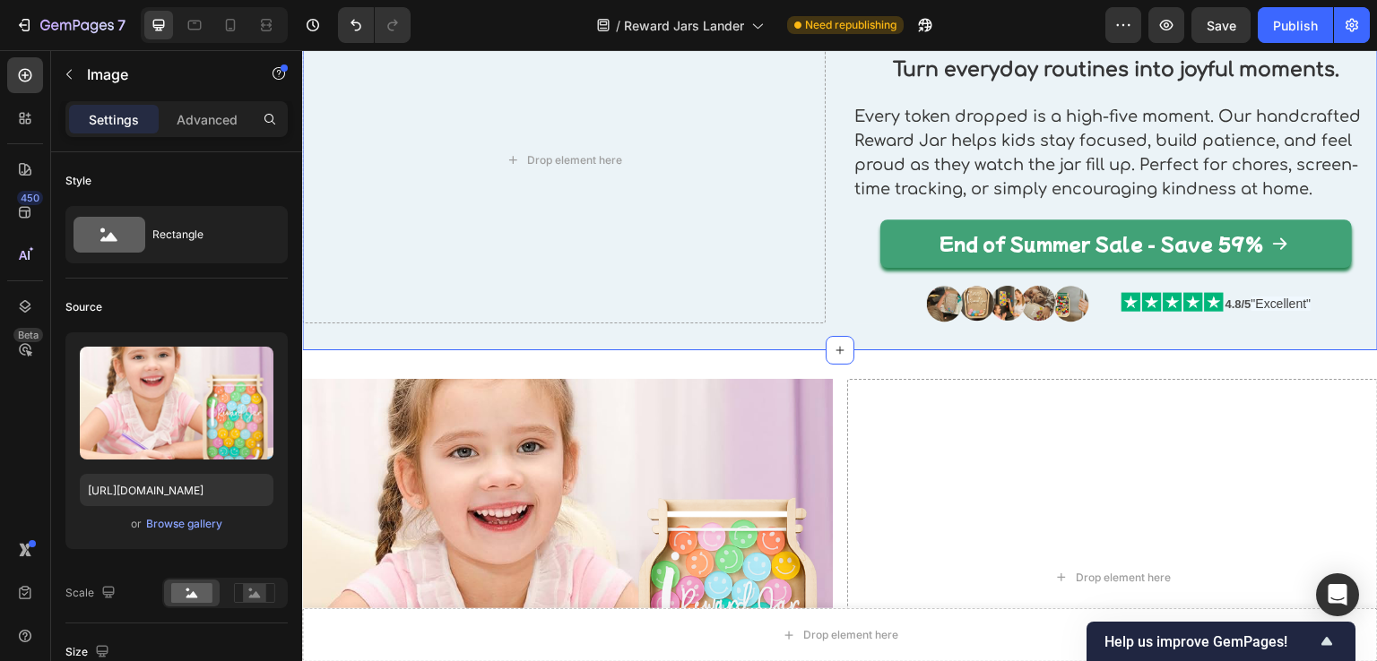
scroll to position [0, 0]
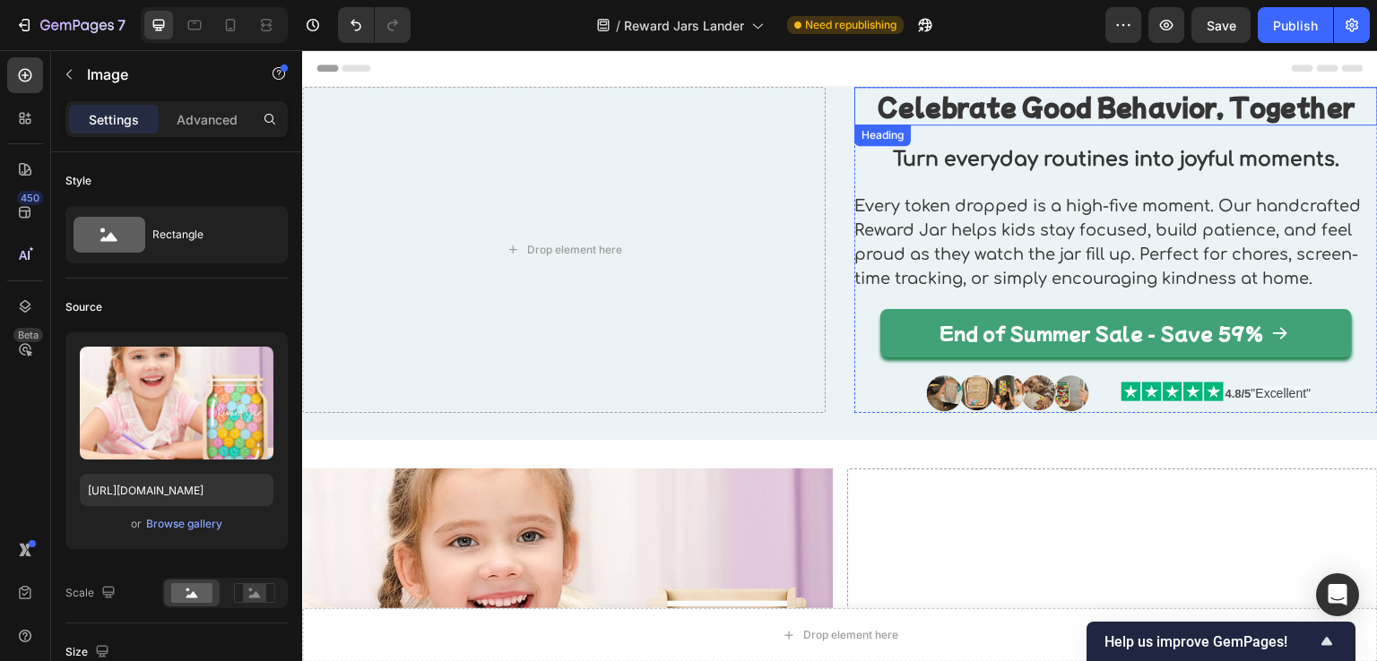
click at [856, 96] on h2 "Celebrate Good Behavior, Together" at bounding box center [1115, 106] width 523 height 39
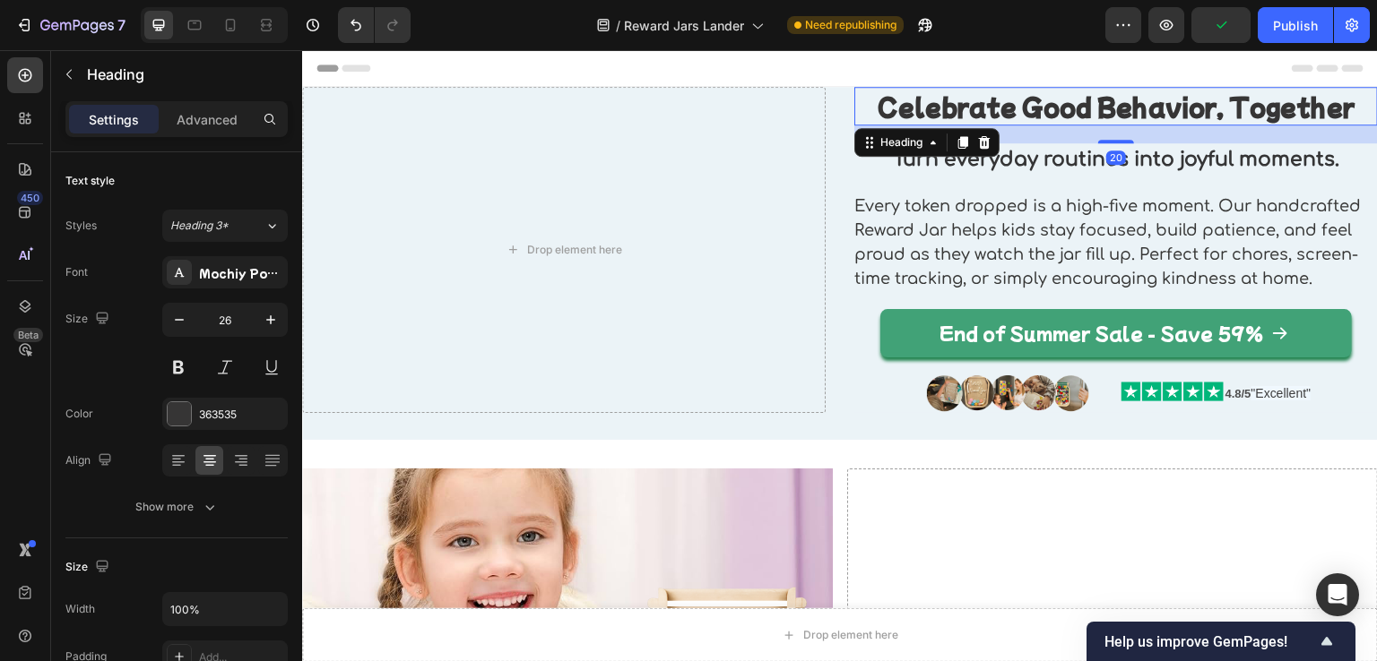
click at [855, 87] on h2 "Celebrate Good Behavior, Together" at bounding box center [1115, 106] width 523 height 39
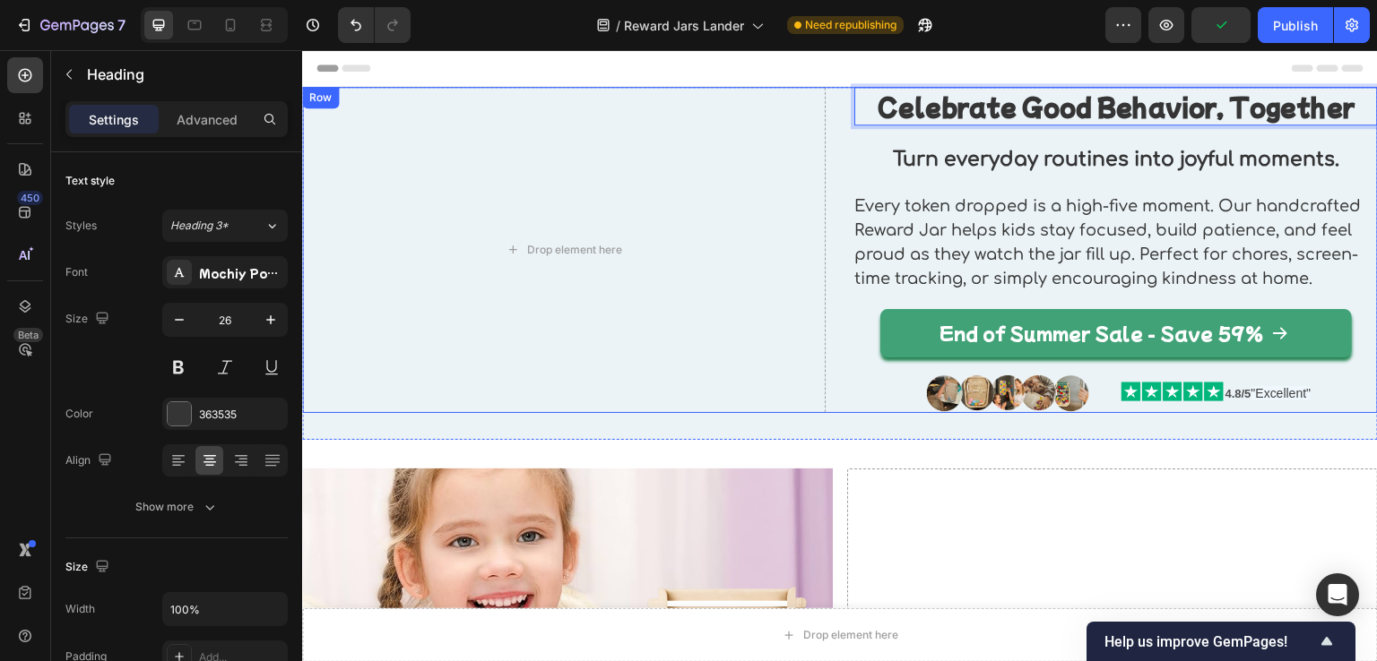
click at [844, 112] on div "Drop element here Celebrate Good Behavior, Together Heading 20 Turn everyday ro…" at bounding box center [840, 250] width 1076 height 326
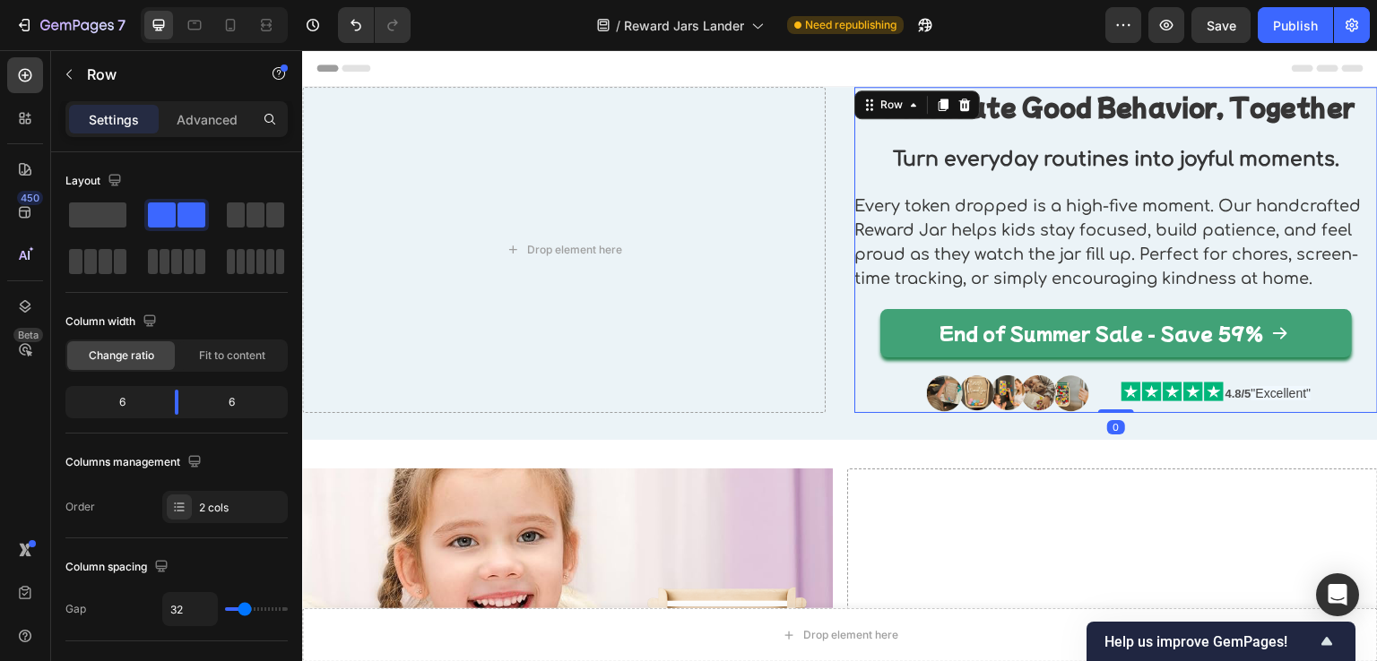
click at [869, 400] on div "⁠⁠⁠⁠⁠⁠⁠ Celebrate Good Behavior, Together Heading Turn everyday routines into j…" at bounding box center [1115, 250] width 523 height 326
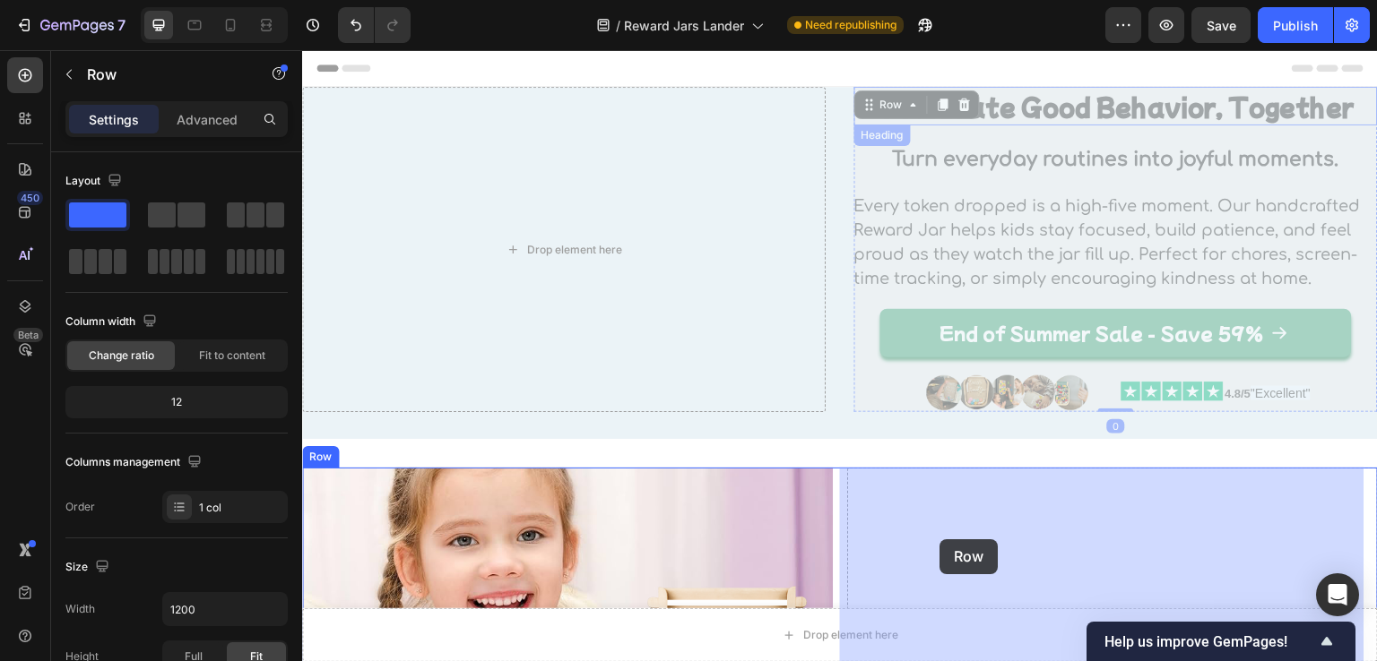
drag, startPoint x: 888, startPoint y: 101, endPoint x: 948, endPoint y: 532, distance: 434.4
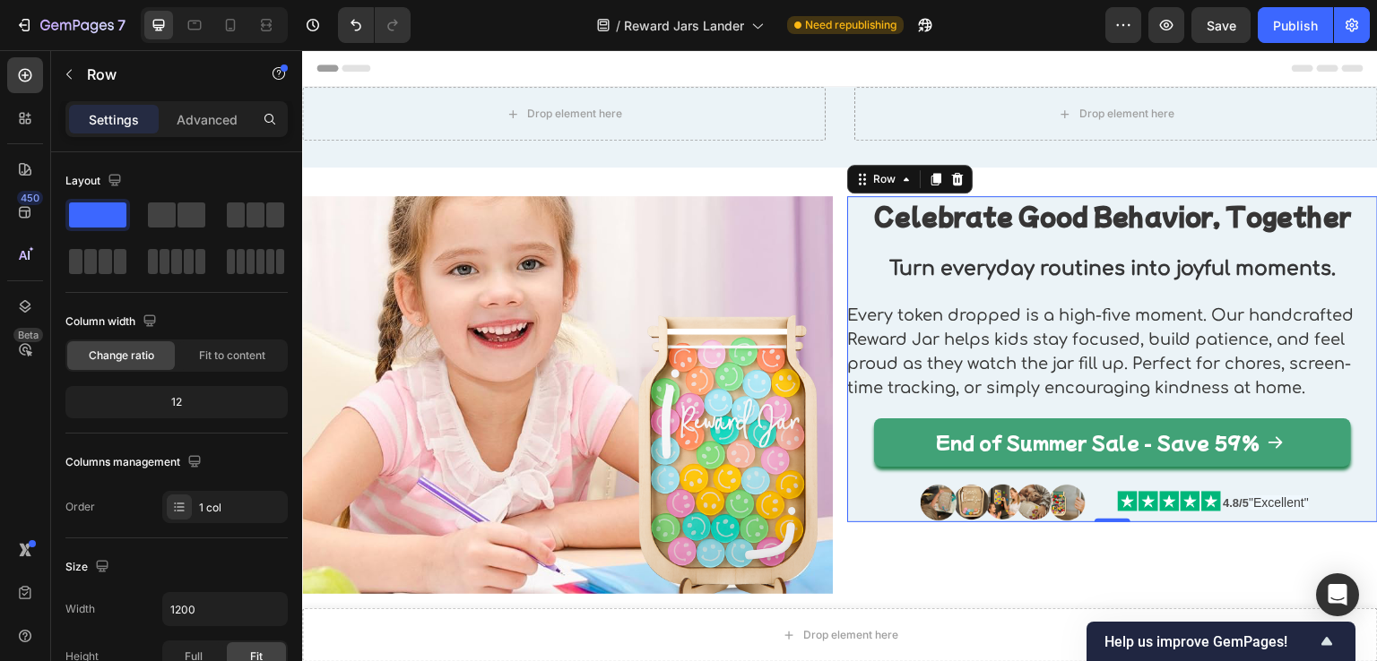
click at [855, 507] on div "Celebrate Good Behavior, Together Heading Turn everyday routines into joyful mo…" at bounding box center [1112, 359] width 531 height 326
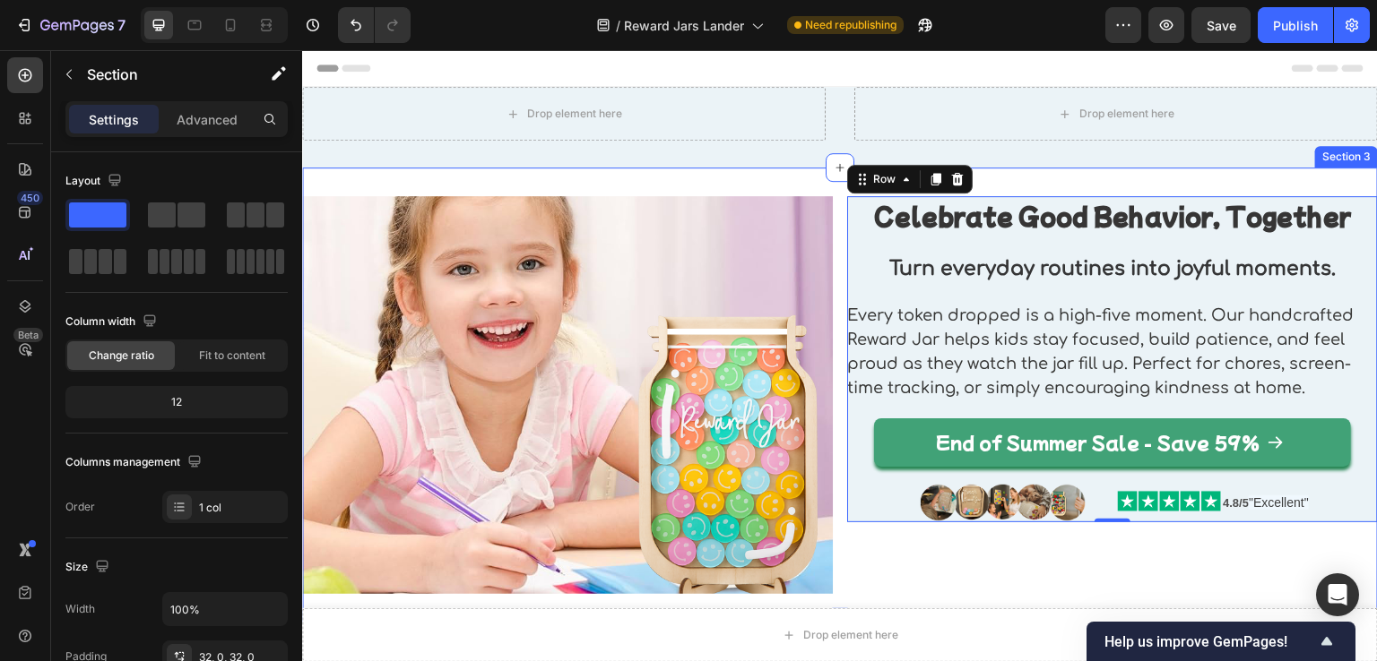
click at [794, 170] on div "Image Celebrate Good Behavior, Together Heading Turn everyday routines into joy…" at bounding box center [840, 395] width 1076 height 455
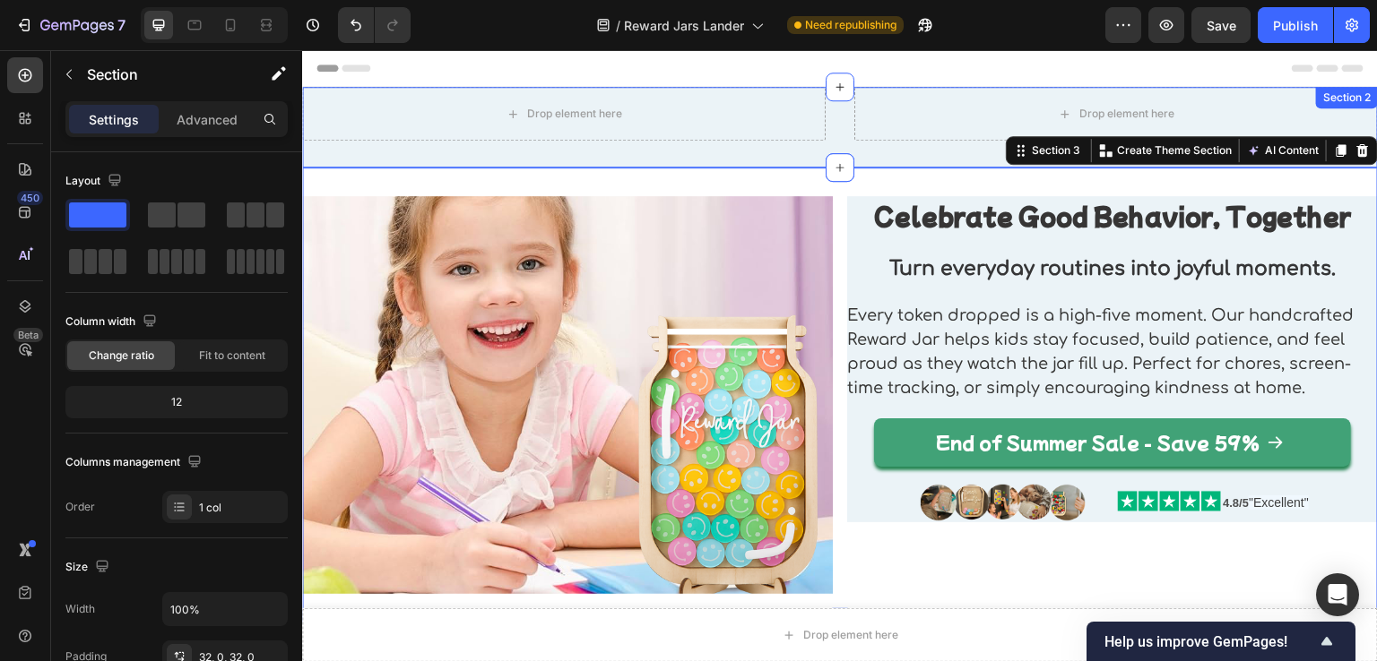
click at [912, 153] on div "Drop element here Drop element here Row Section 2" at bounding box center [840, 127] width 1076 height 81
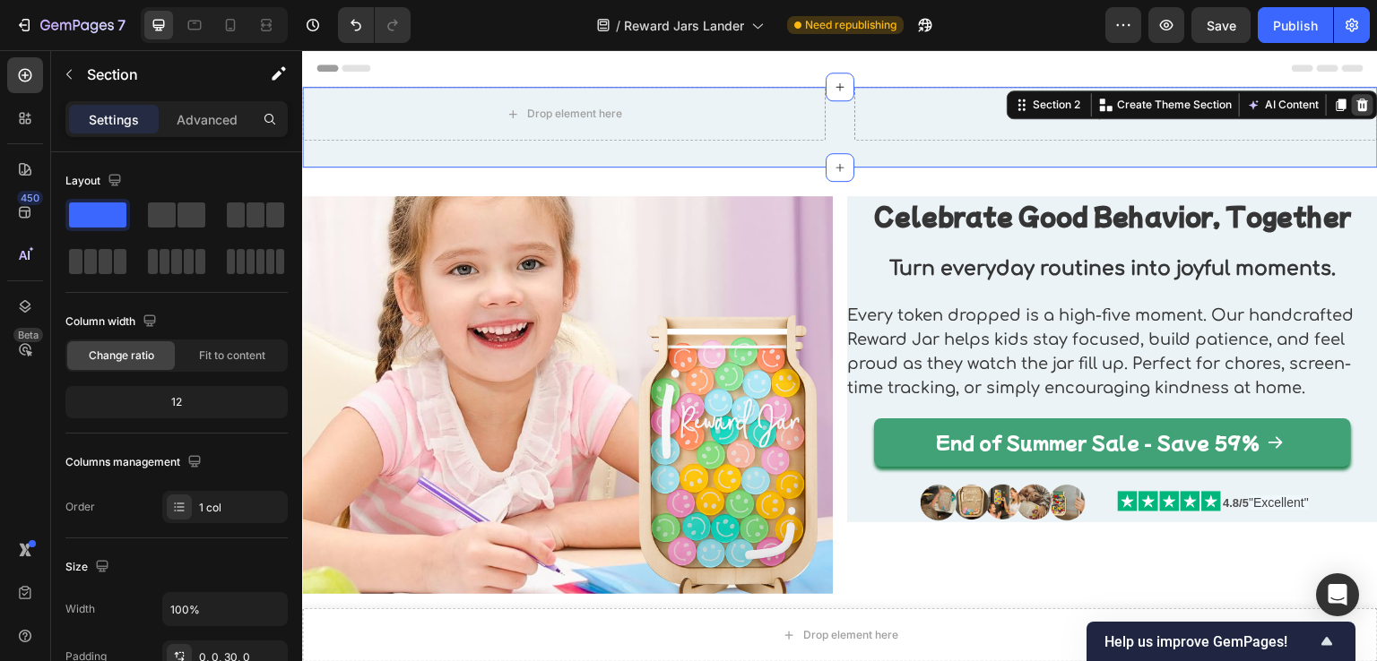
click at [1357, 109] on icon at bounding box center [1363, 105] width 12 height 13
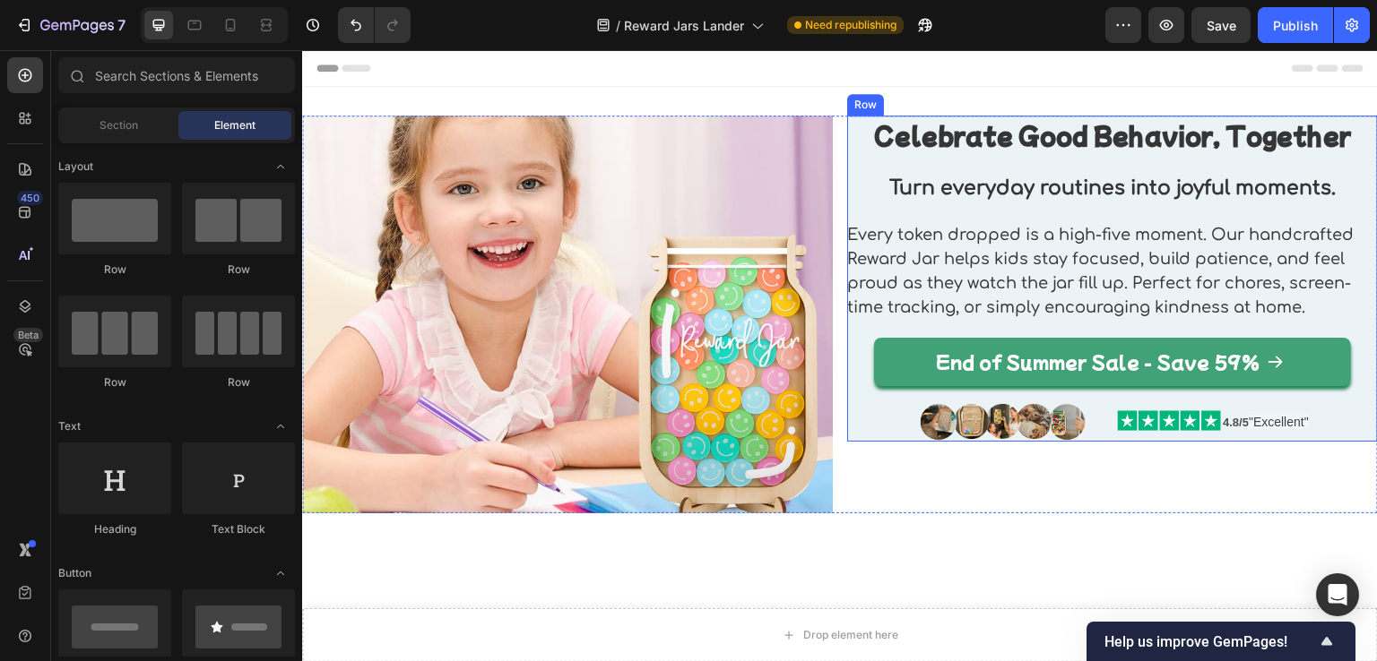
click at [886, 414] on div "Celebrate Good Behavior, Together Heading Turn everyday routines into joyful mo…" at bounding box center [1112, 279] width 531 height 326
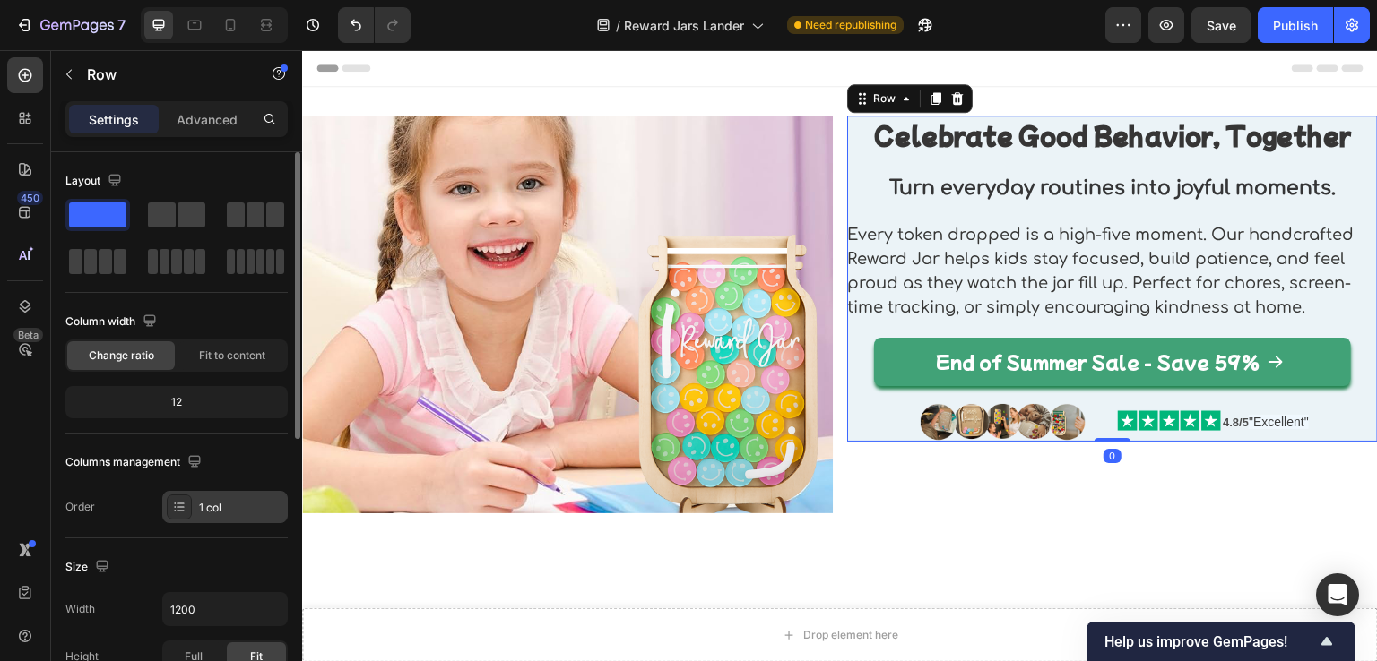
scroll to position [269, 0]
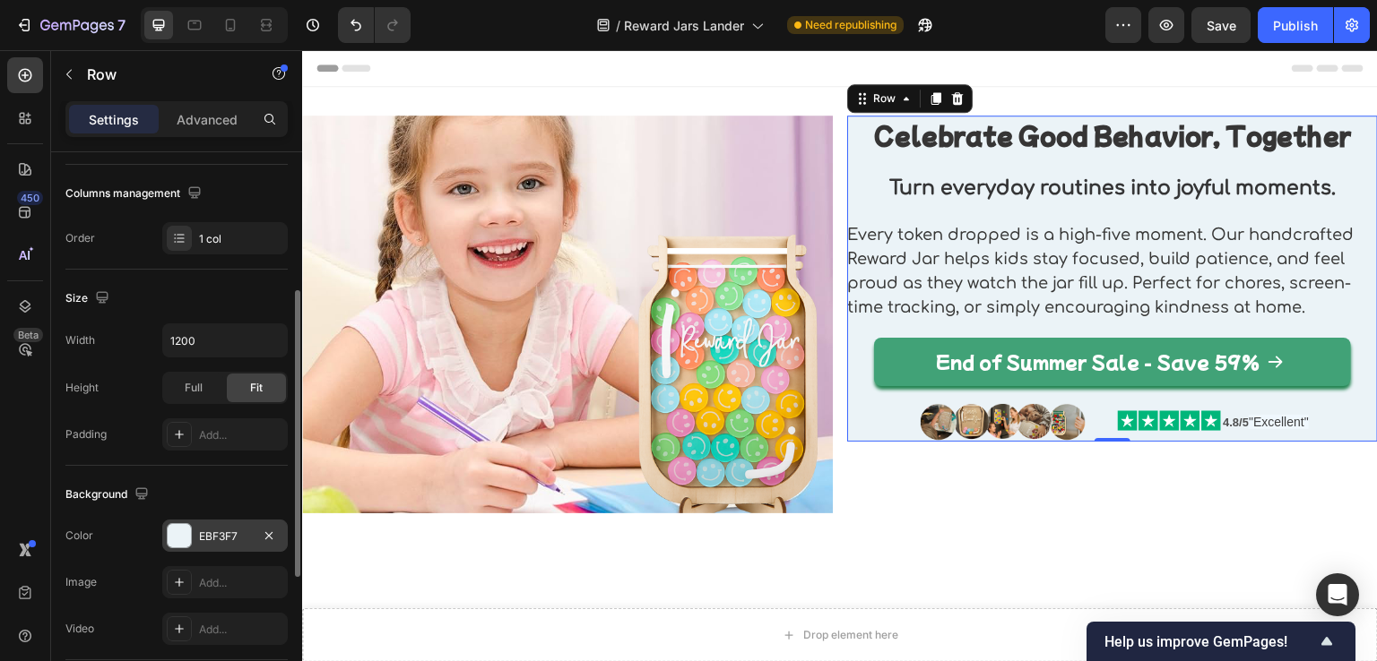
click at [182, 540] on div at bounding box center [179, 535] width 23 height 23
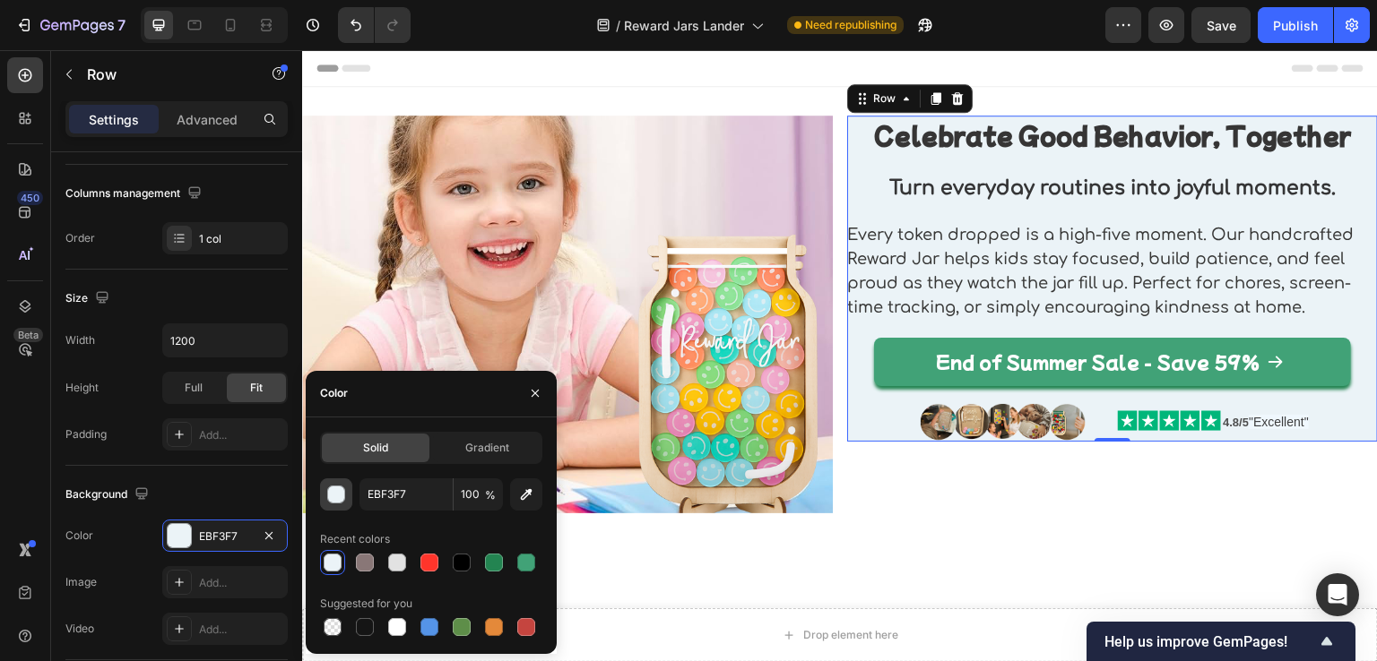
click at [344, 499] on div "button" at bounding box center [336, 495] width 18 height 18
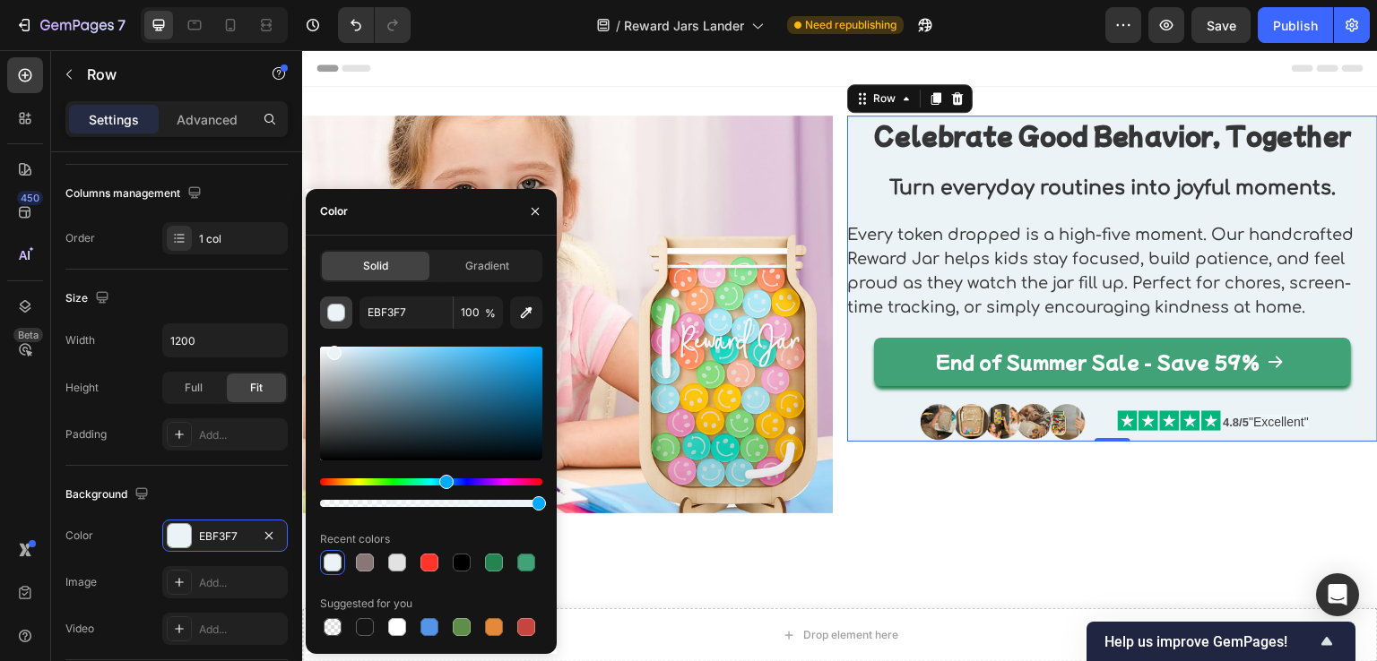
click at [338, 304] on div "button" at bounding box center [336, 313] width 18 height 18
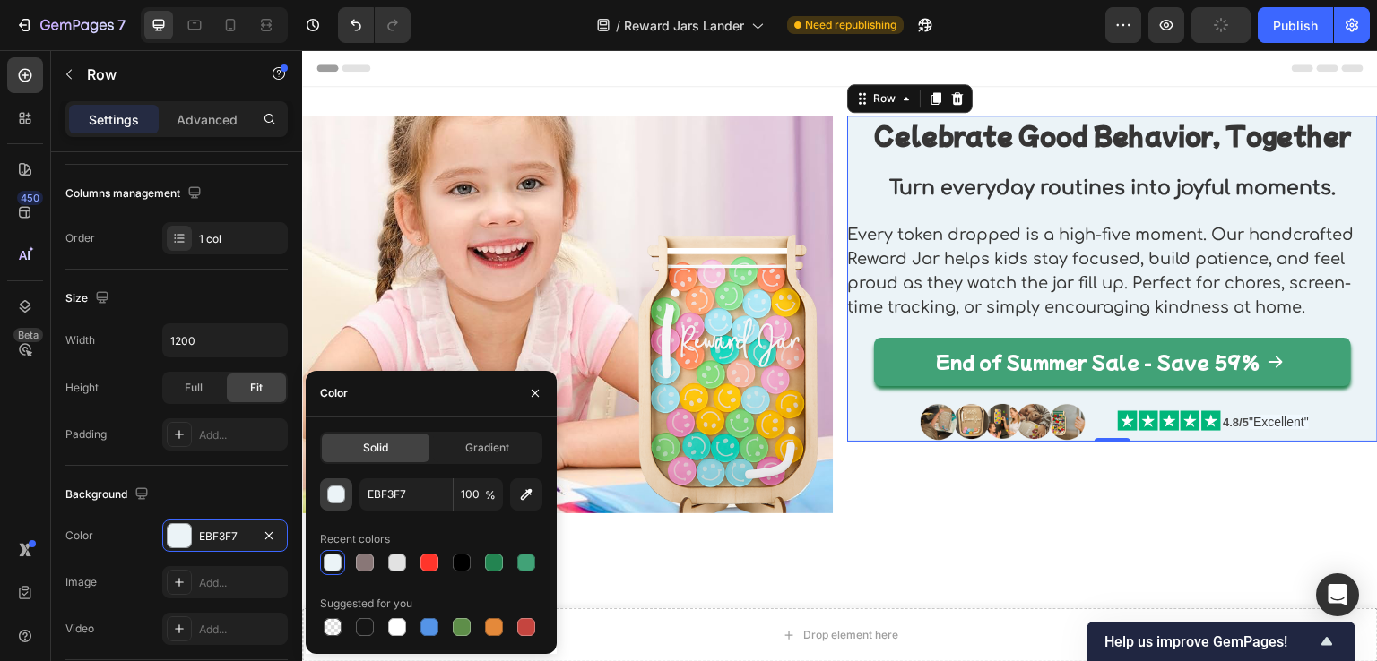
click at [339, 491] on div "button" at bounding box center [337, 496] width 18 height 18
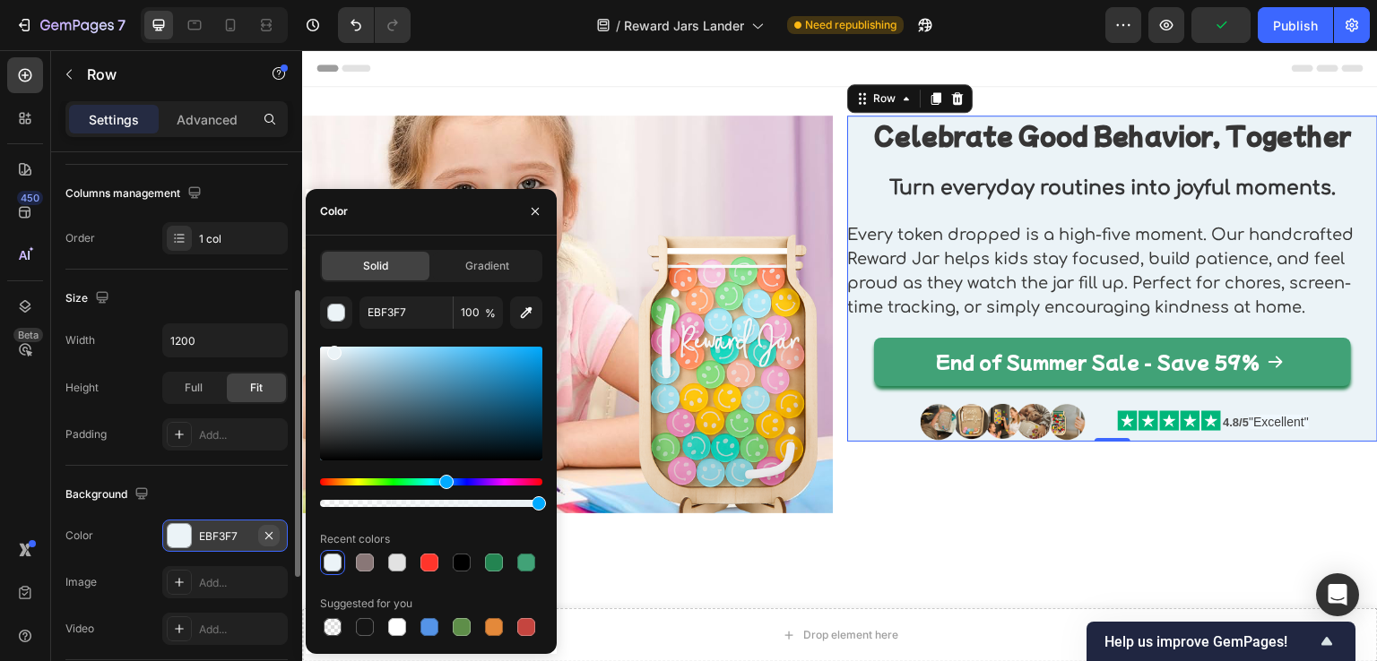
click at [269, 533] on icon "button" at bounding box center [268, 535] width 7 height 7
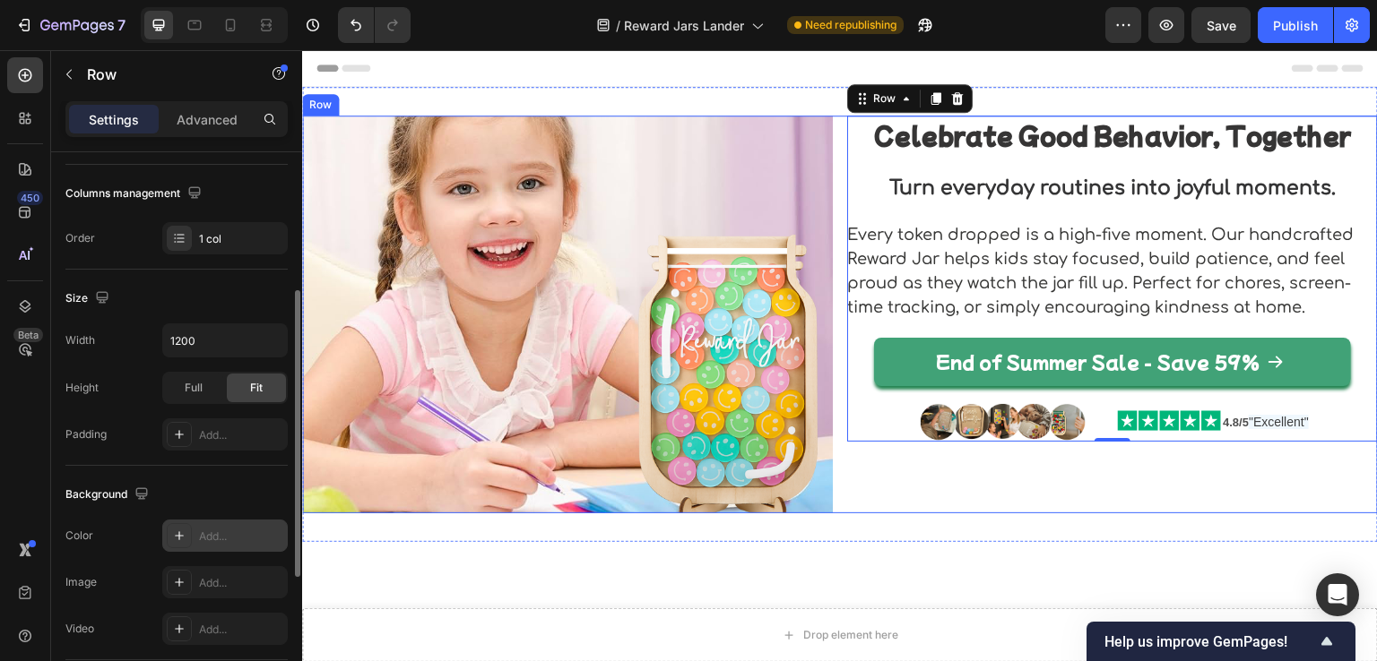
click at [849, 495] on div "Celebrate Good Behavior, Together Heading Turn everyday routines into joyful mo…" at bounding box center [1112, 315] width 531 height 398
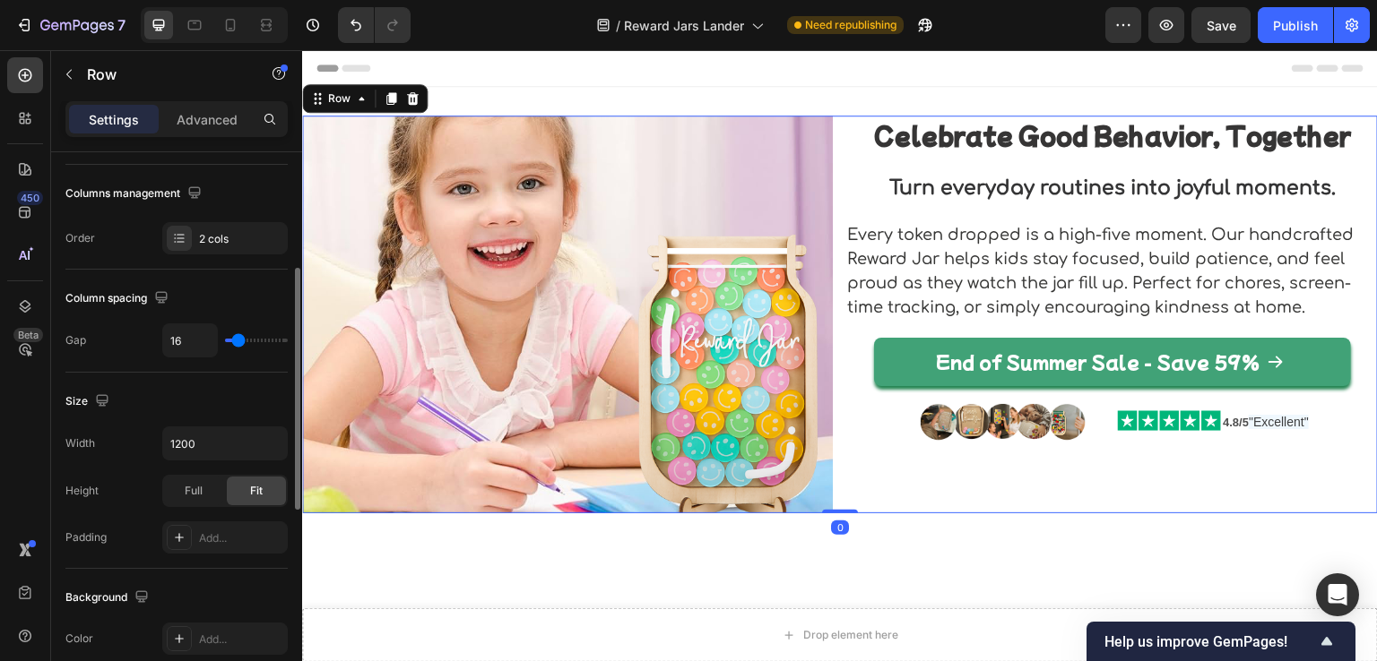
scroll to position [448, 0]
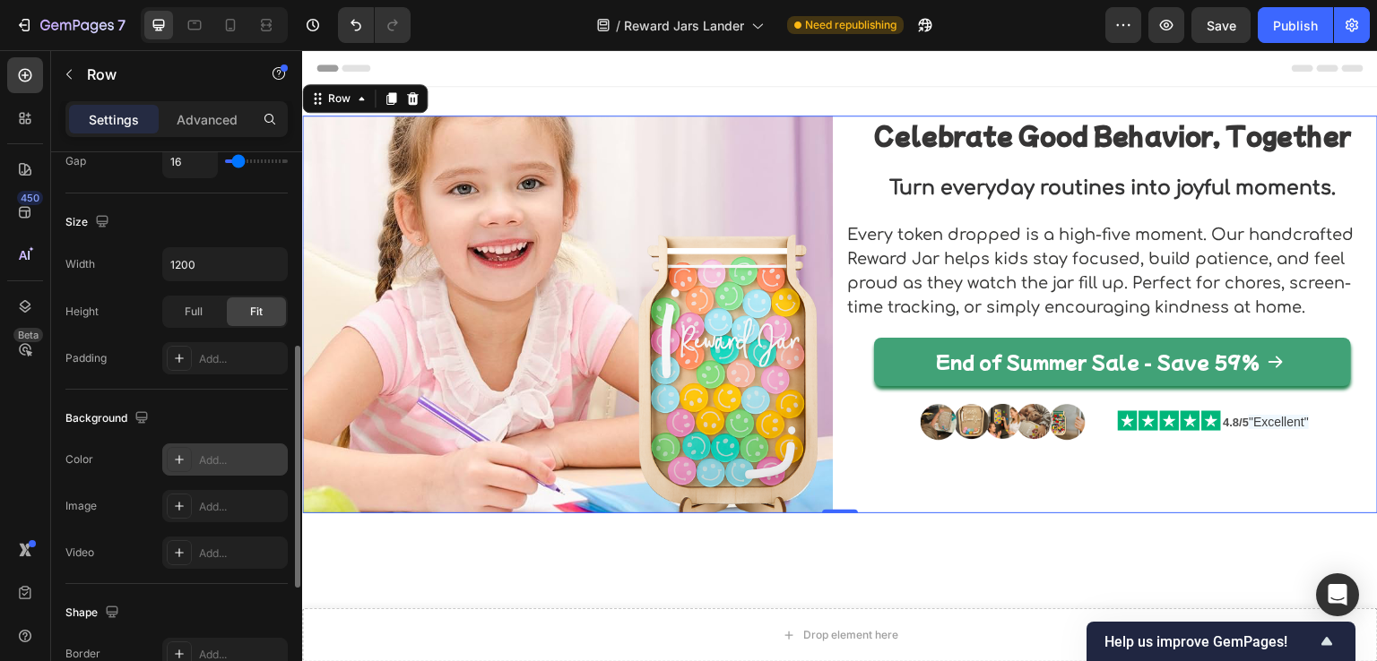
click at [184, 459] on icon at bounding box center [179, 460] width 14 height 14
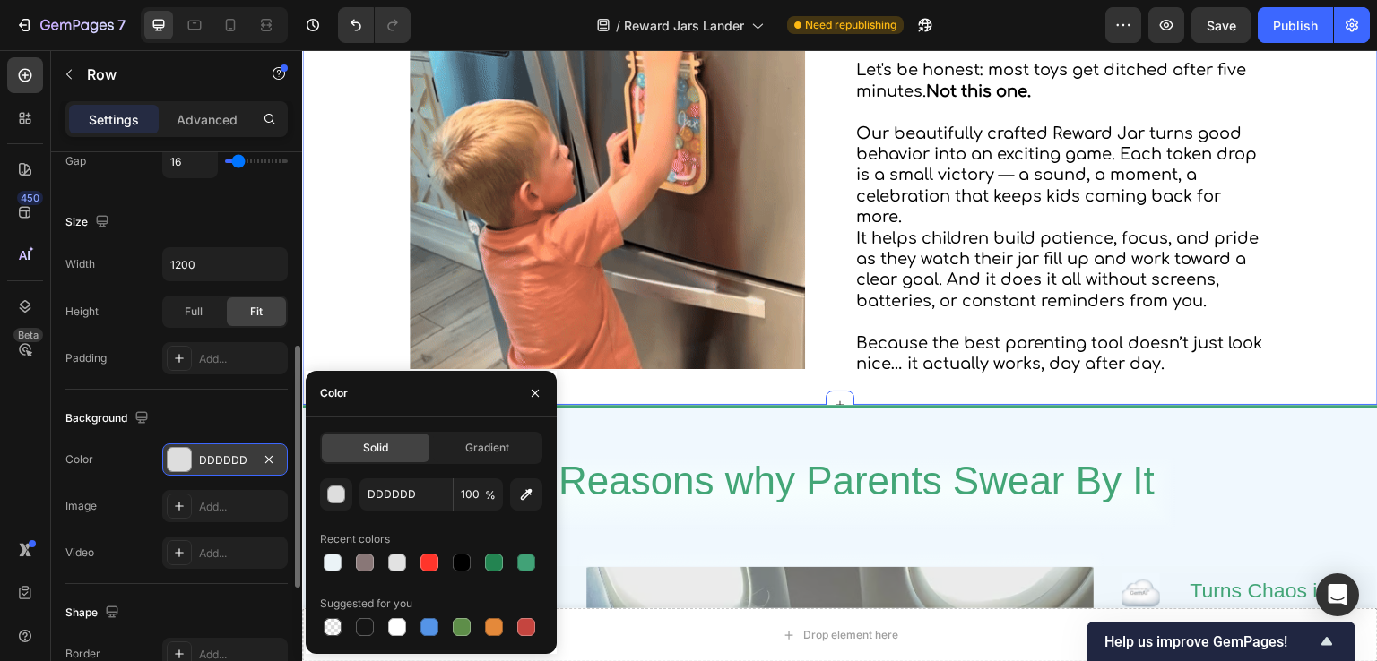
scroll to position [627, 0]
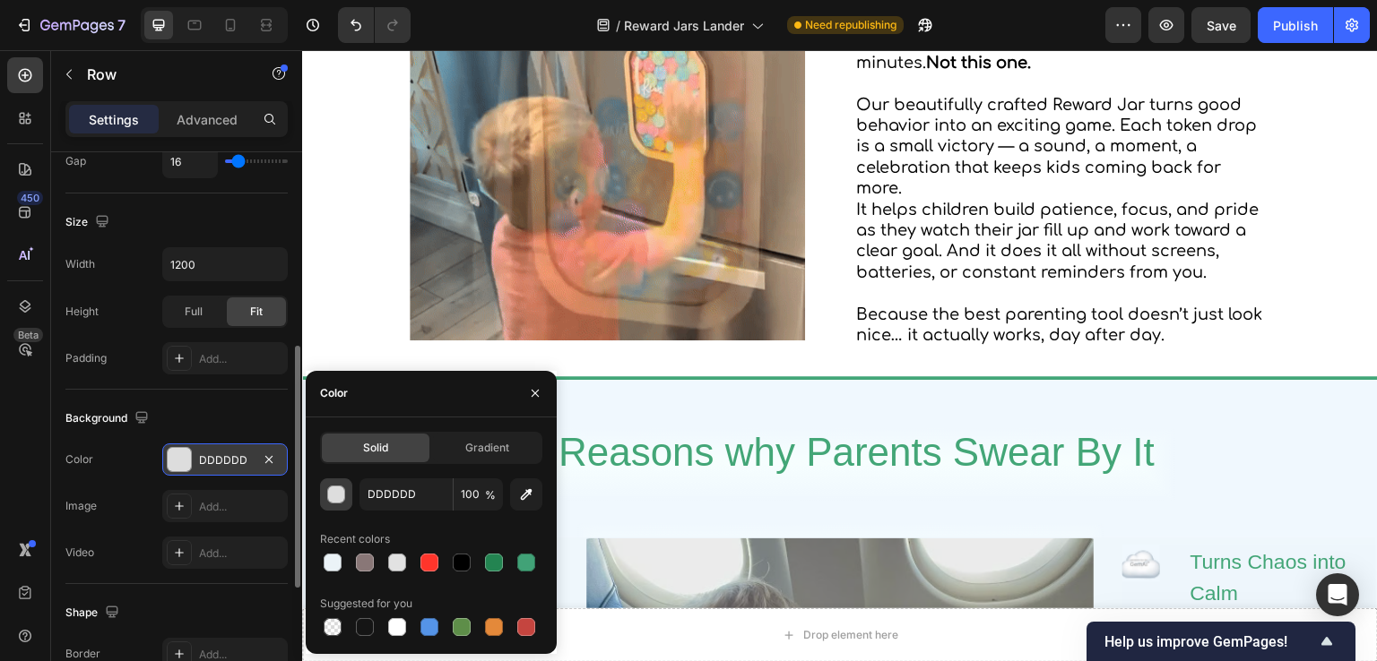
click at [330, 503] on div "button" at bounding box center [336, 495] width 18 height 18
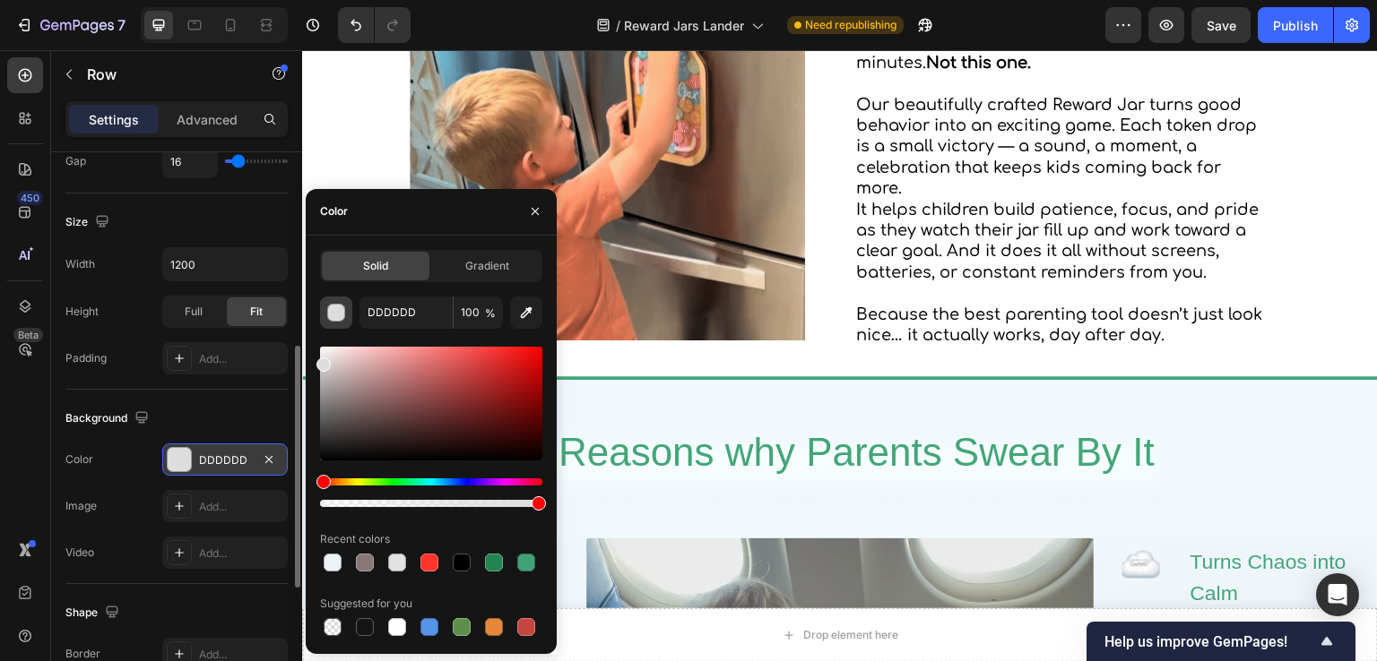
click at [339, 313] on div "button" at bounding box center [337, 314] width 18 height 18
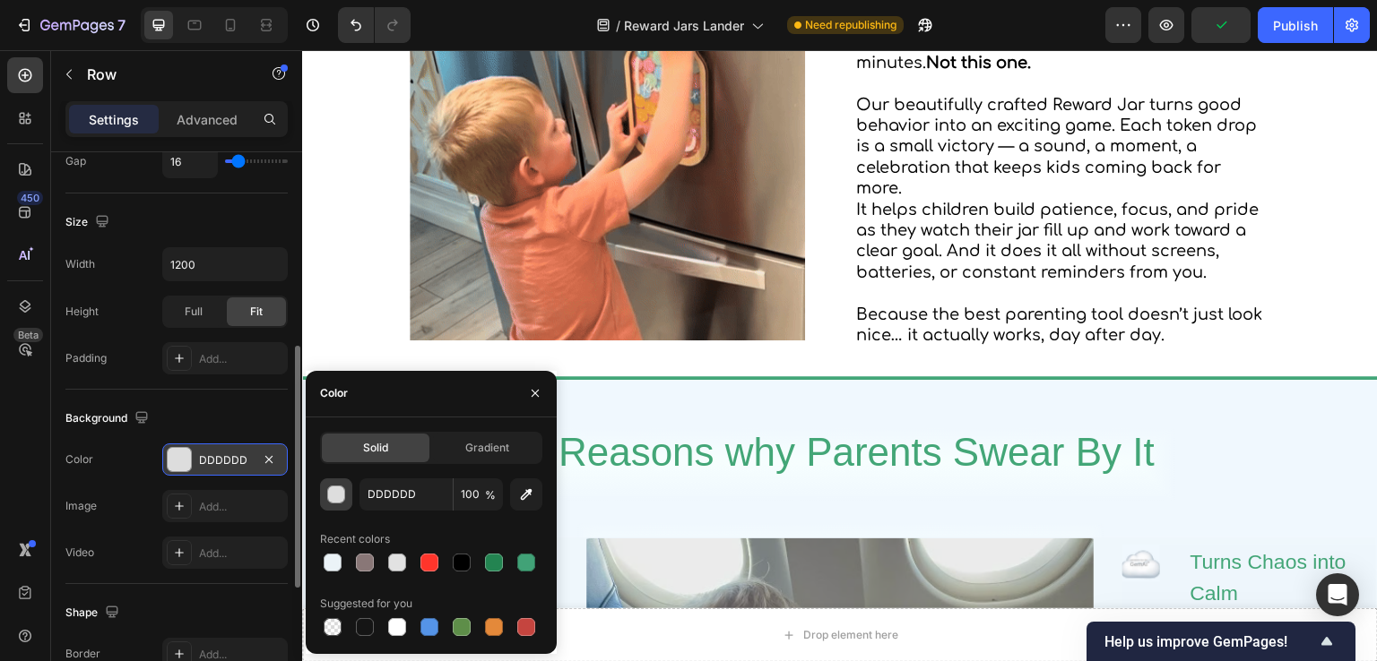
click at [340, 498] on div "button" at bounding box center [337, 496] width 18 height 18
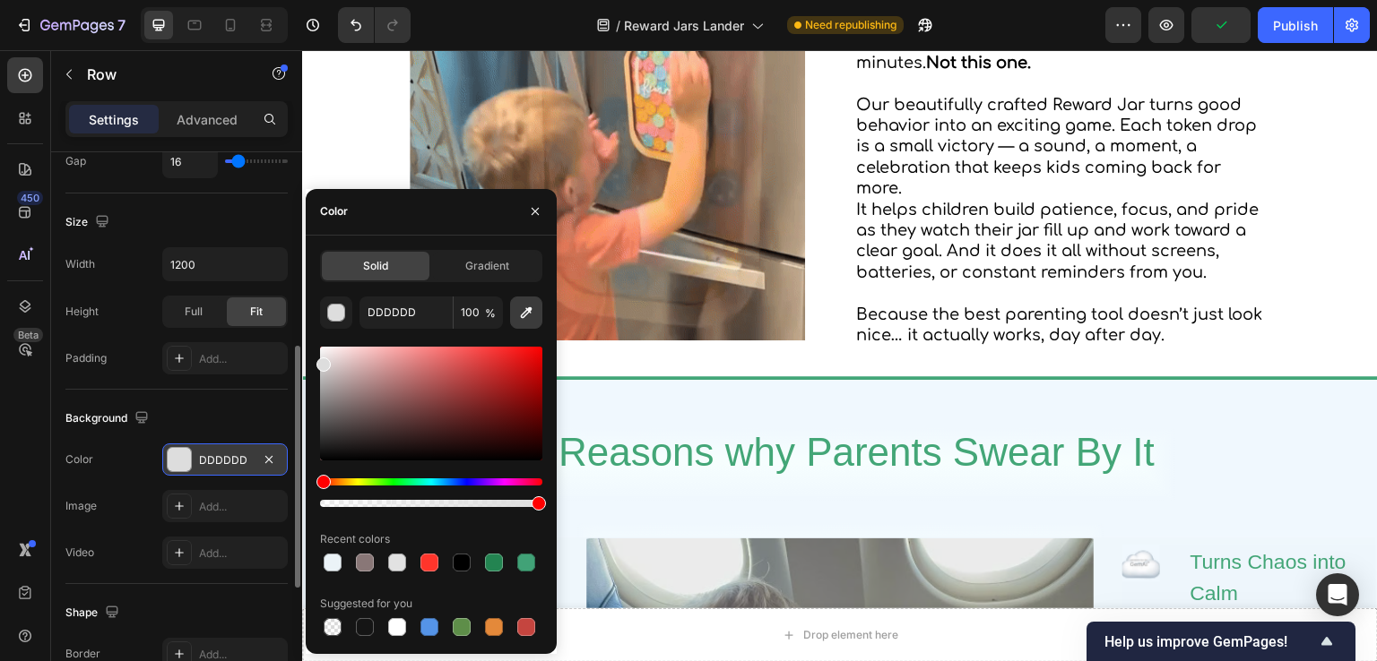
click at [527, 313] on icon "button" at bounding box center [527, 313] width 12 height 12
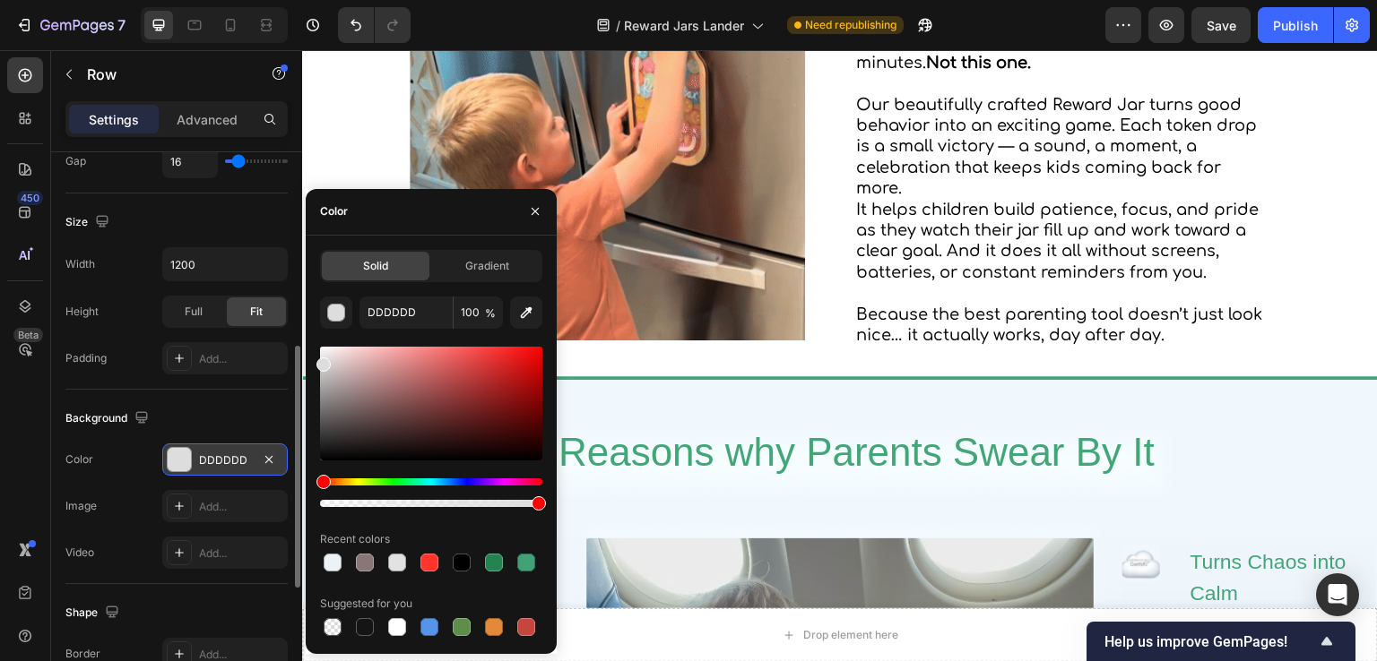
type input "F0F8FE"
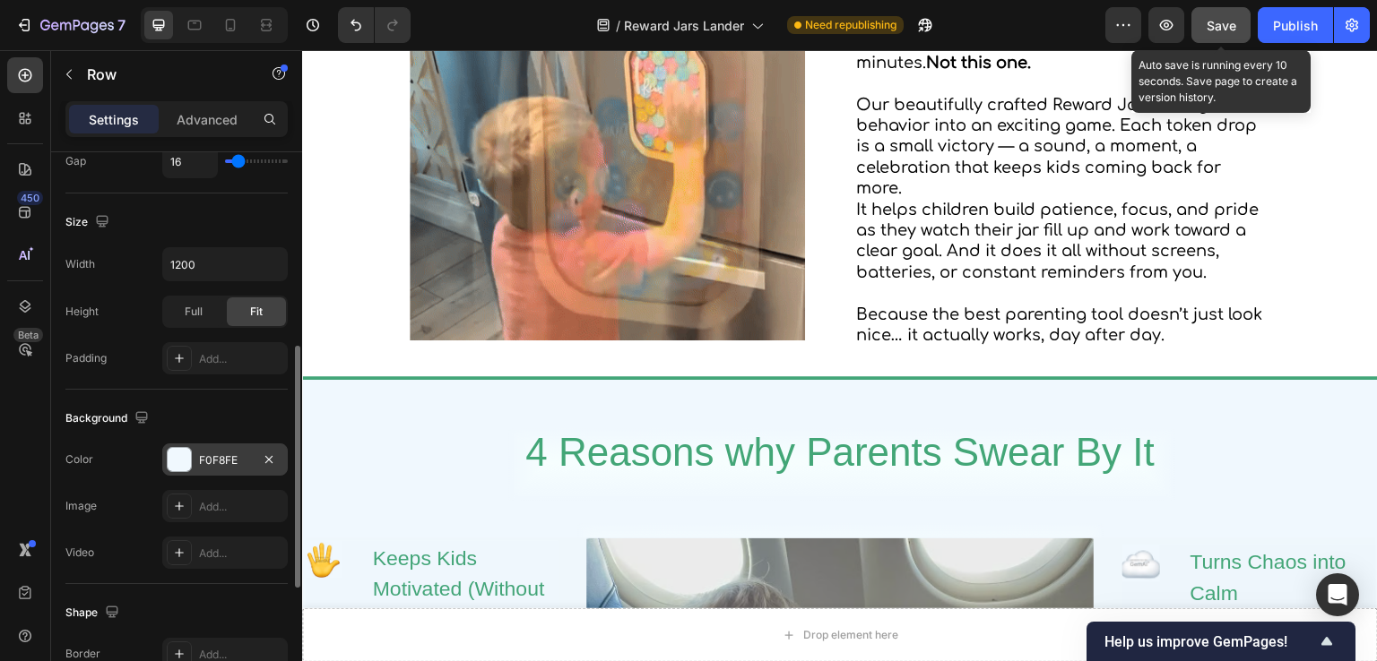
click at [1214, 35] on button "Save" at bounding box center [1220, 25] width 59 height 36
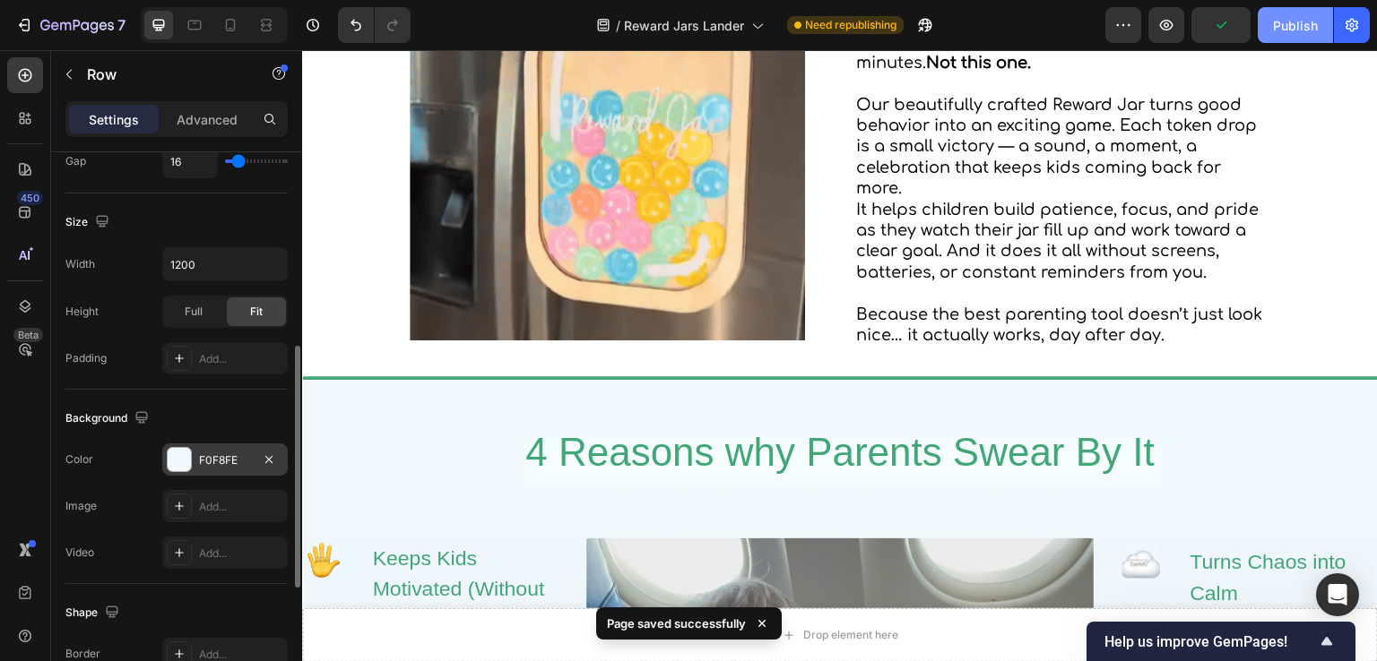
click at [1275, 25] on div "Publish" at bounding box center [1295, 25] width 45 height 19
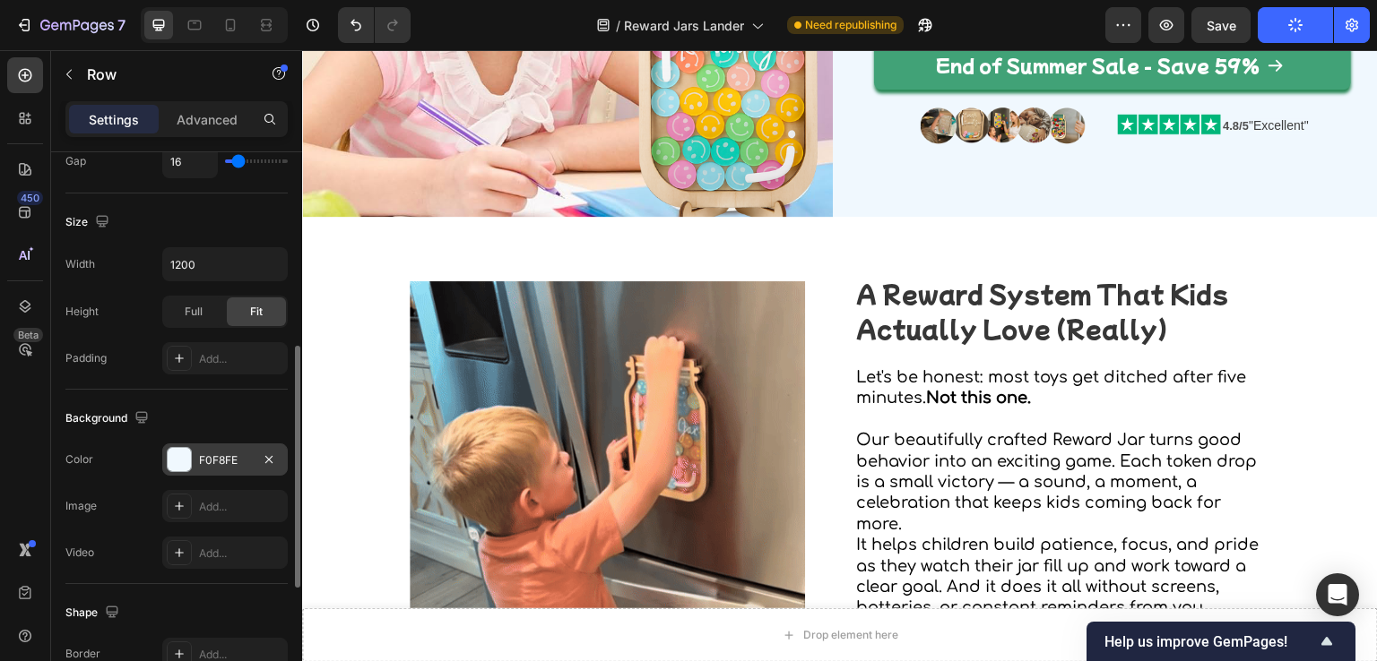
scroll to position [359, 0]
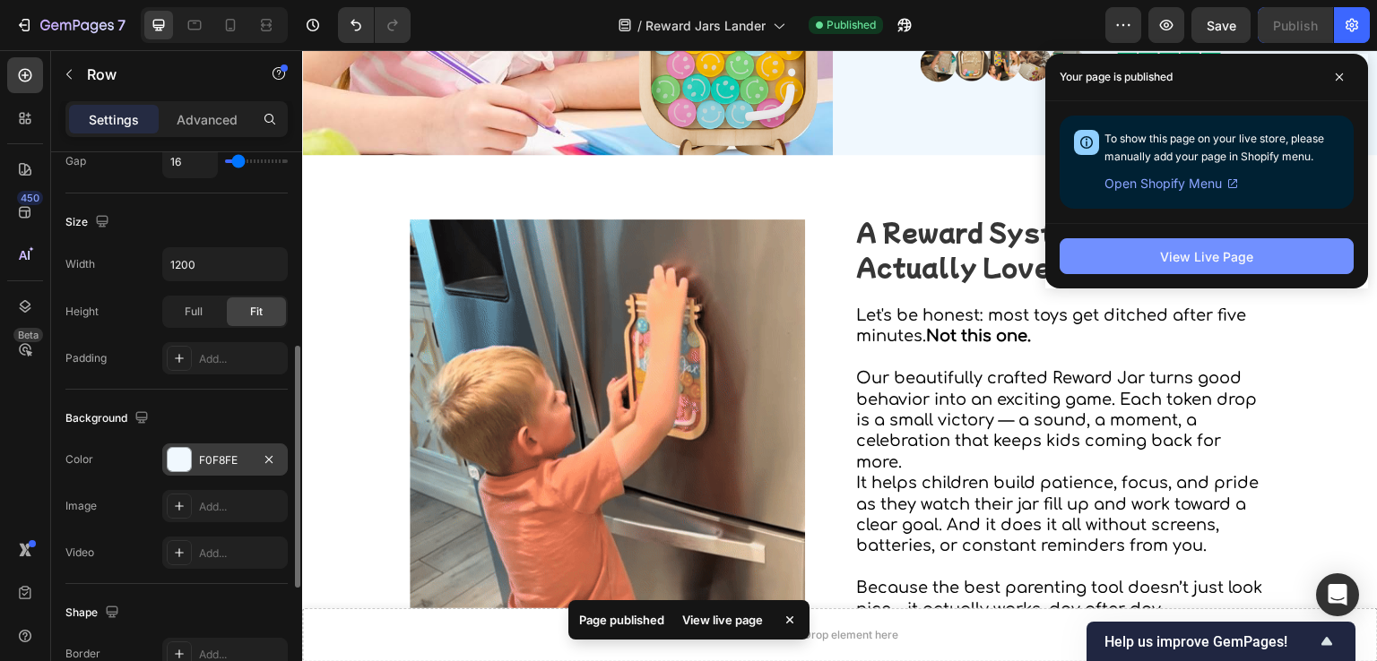
click at [1230, 249] on div "View Live Page" at bounding box center [1206, 256] width 93 height 19
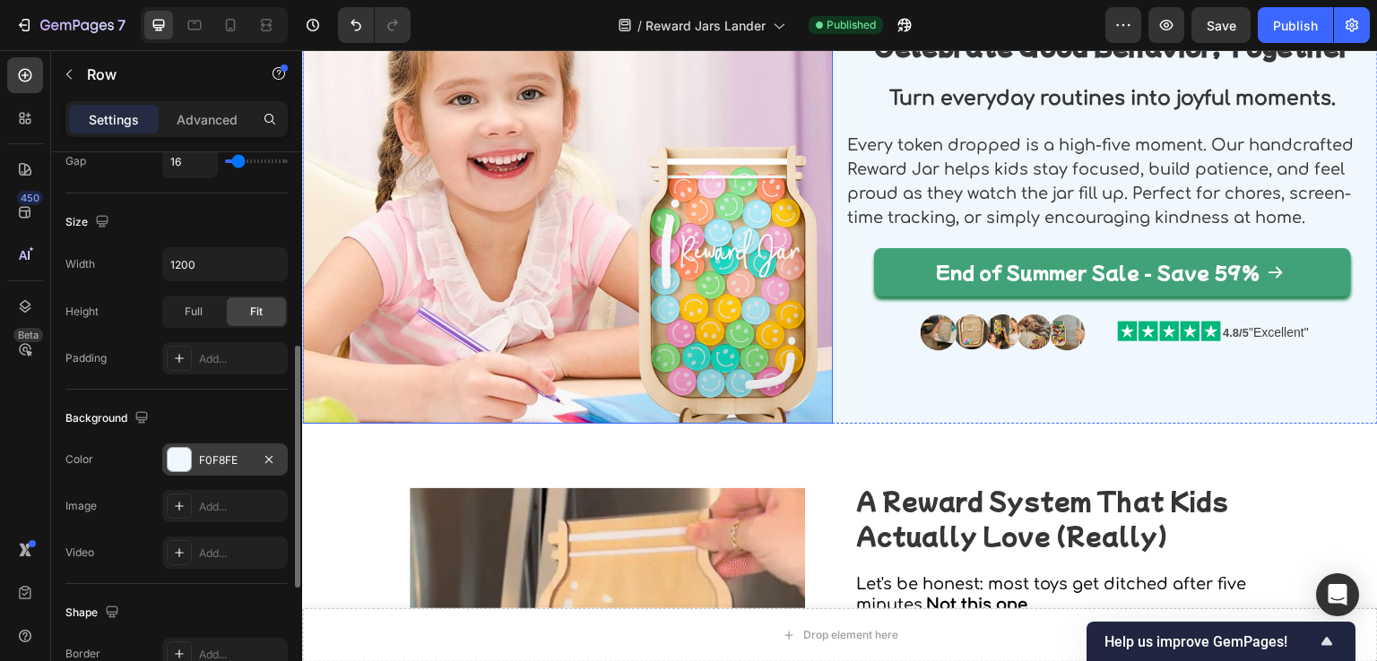
scroll to position [0, 0]
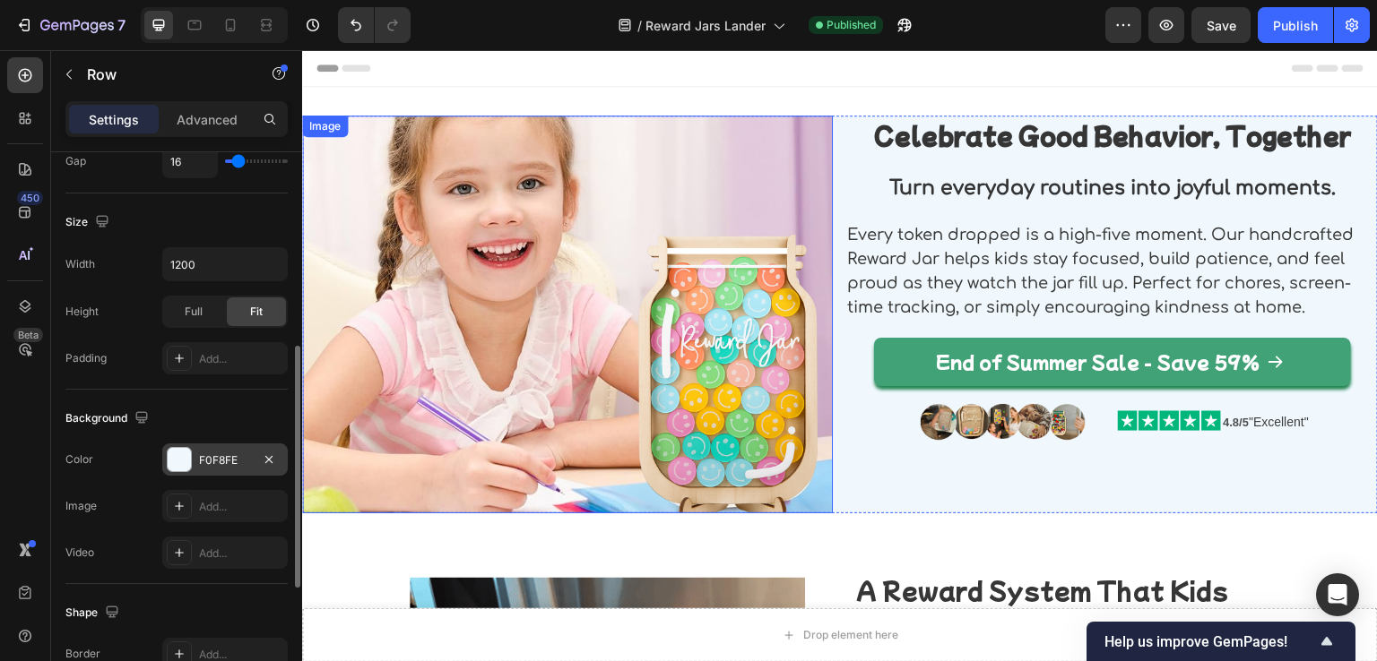
click at [663, 259] on img at bounding box center [567, 315] width 531 height 398
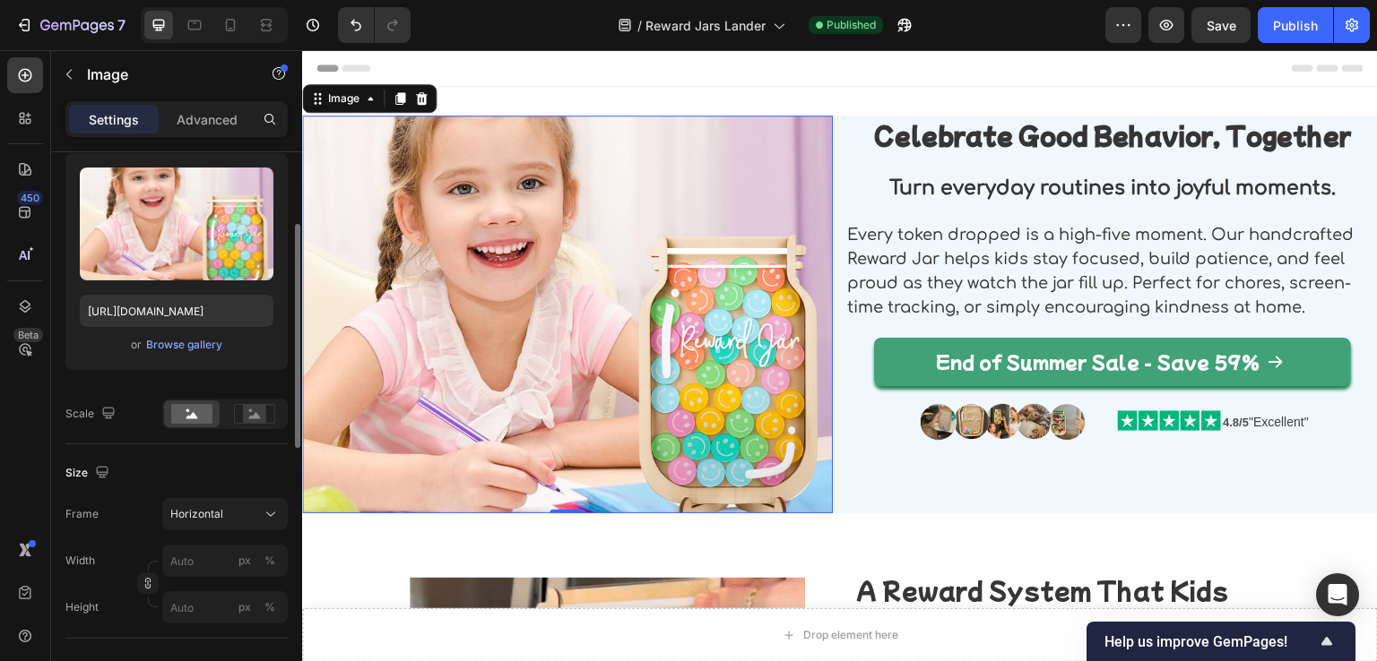
scroll to position [269, 0]
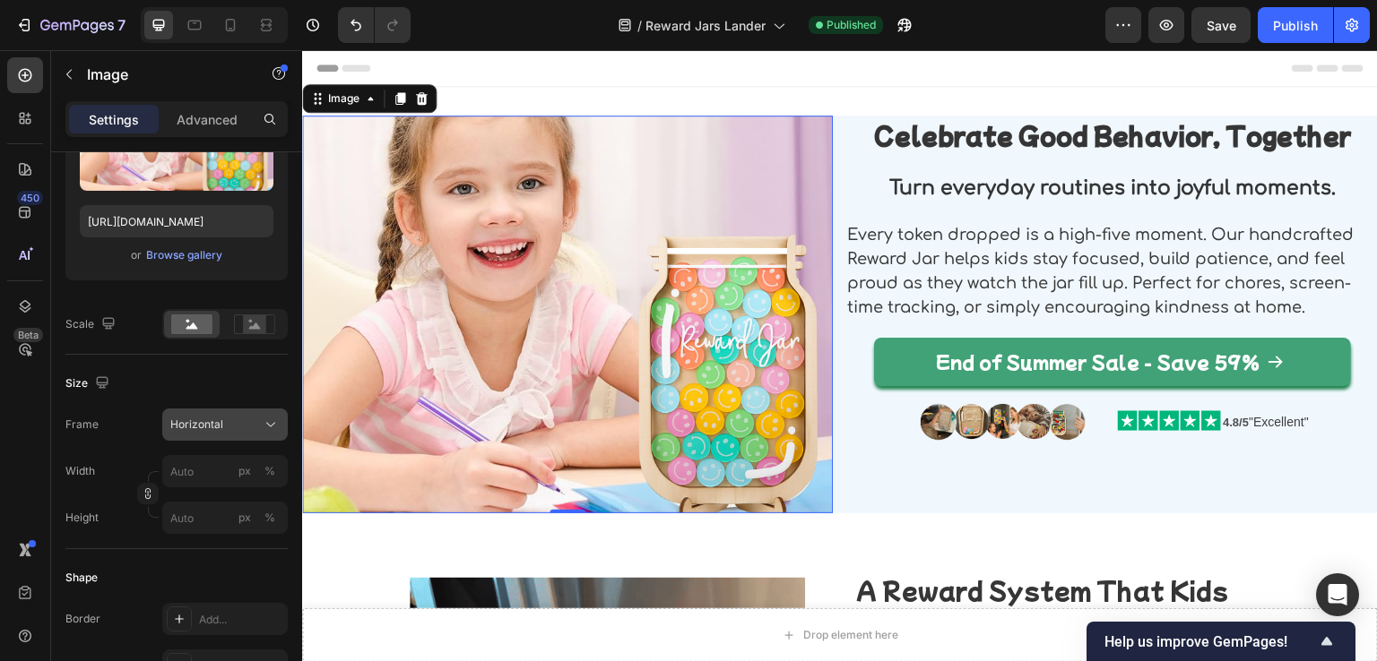
click at [215, 420] on span "Horizontal" at bounding box center [196, 425] width 53 height 16
click at [187, 379] on div "Size" at bounding box center [176, 383] width 222 height 29
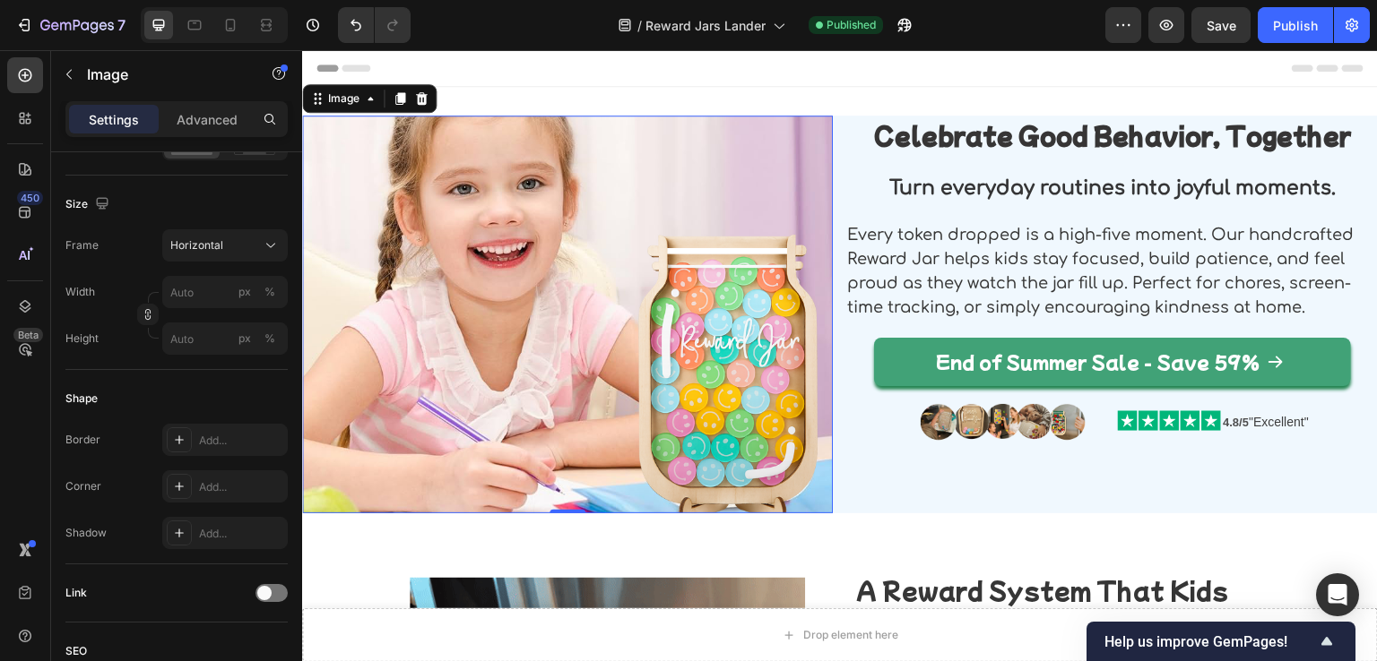
click at [508, 445] on img at bounding box center [567, 315] width 531 height 398
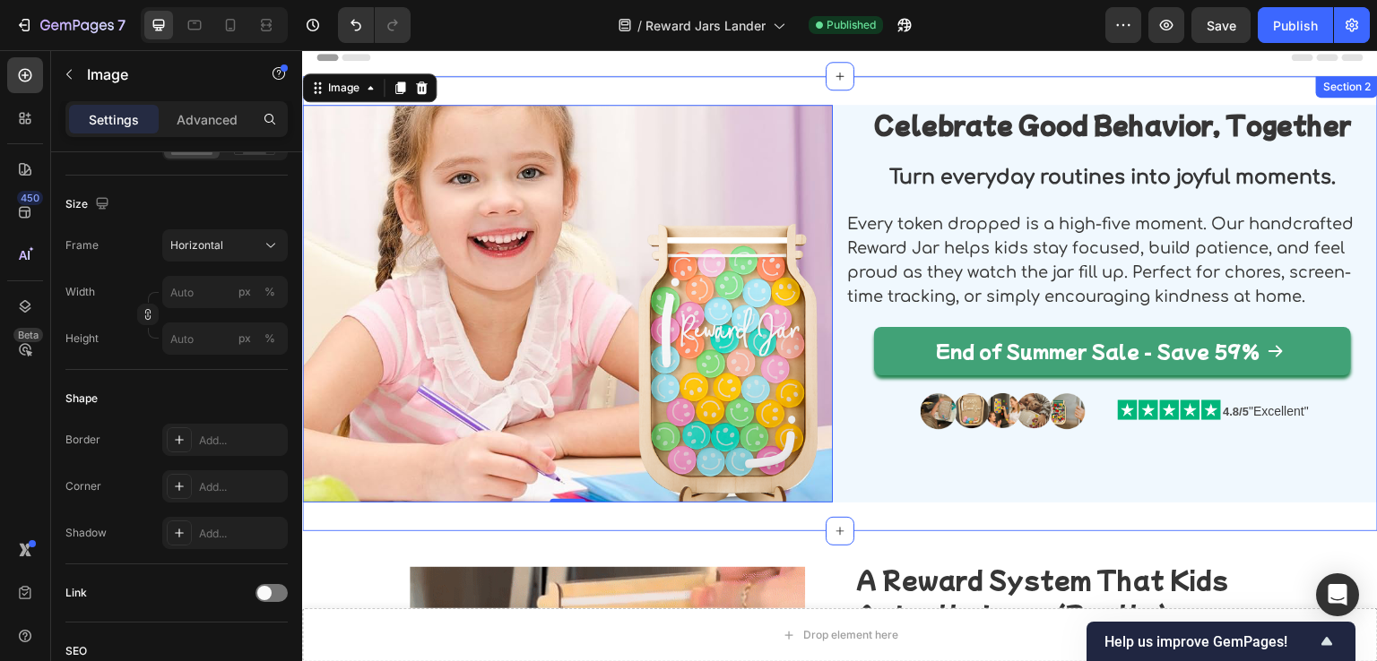
scroll to position [0, 0]
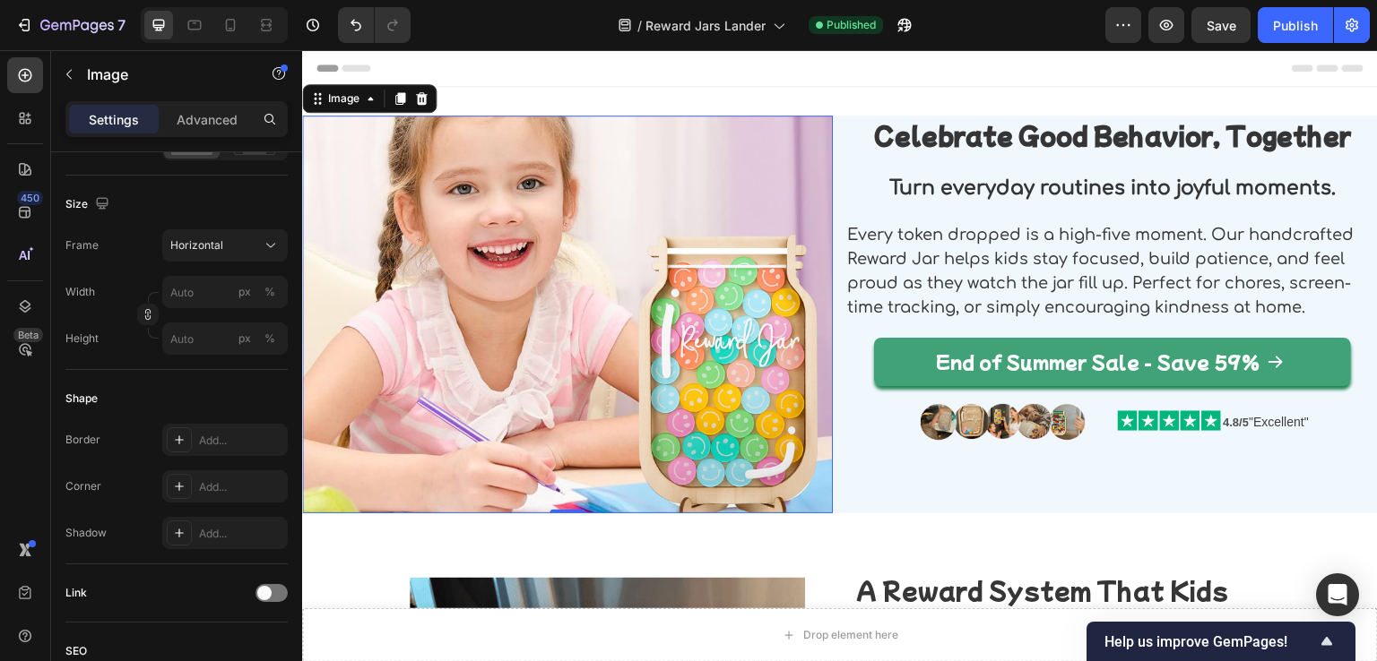
click at [503, 246] on img at bounding box center [567, 315] width 531 height 398
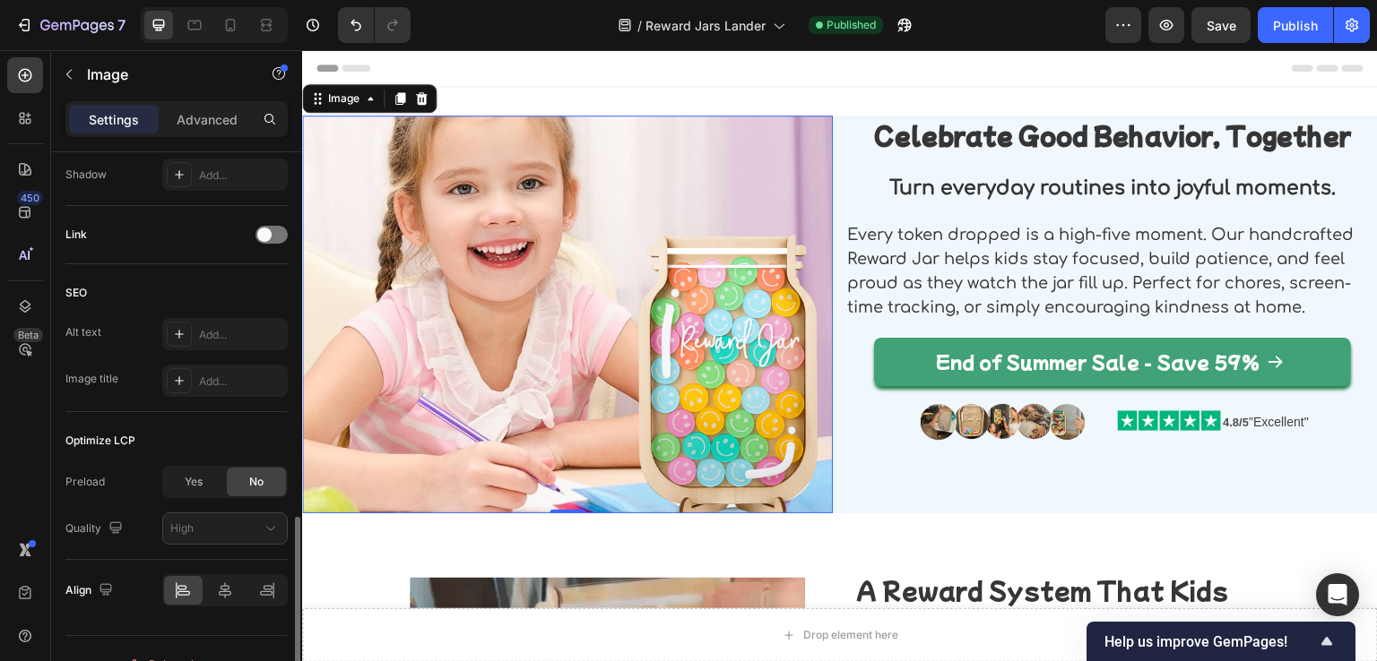
scroll to position [836, 0]
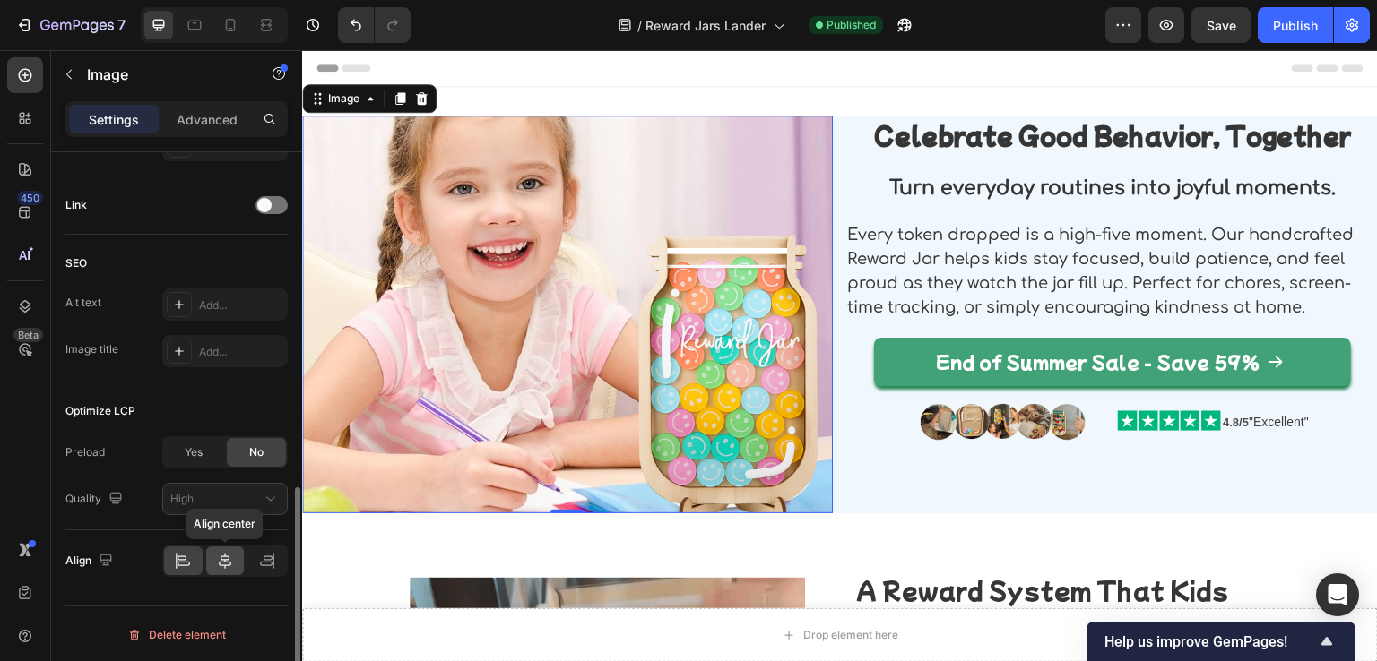
click at [220, 566] on icon at bounding box center [225, 561] width 18 height 18
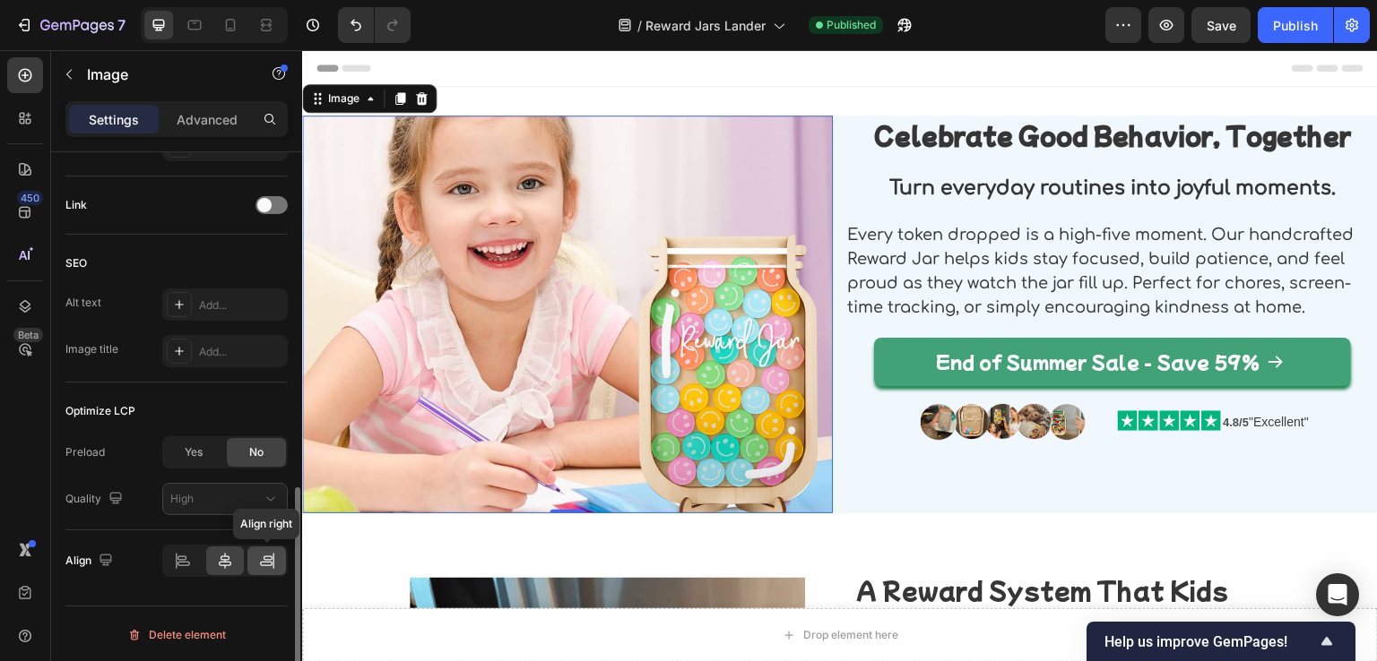
click at [269, 562] on icon at bounding box center [267, 561] width 18 height 18
click at [506, 299] on img at bounding box center [567, 315] width 531 height 398
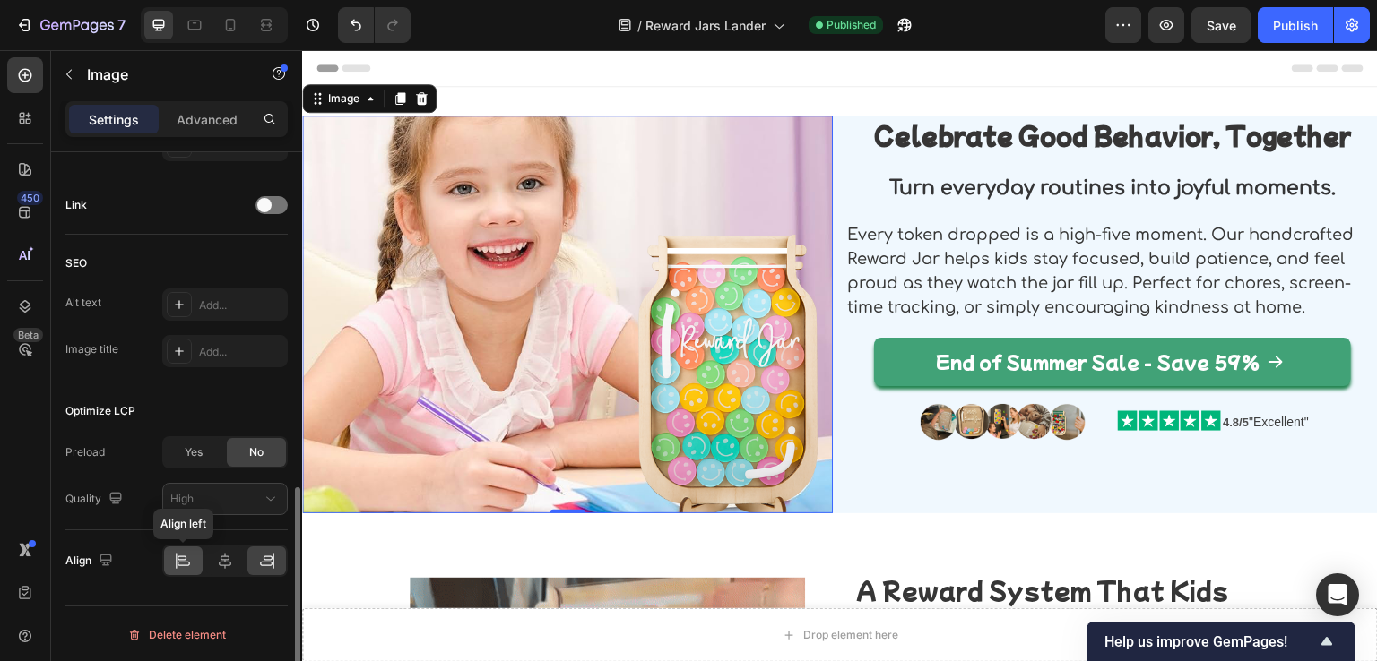
click at [178, 567] on icon at bounding box center [183, 561] width 18 height 18
click at [561, 289] on img at bounding box center [567, 315] width 531 height 398
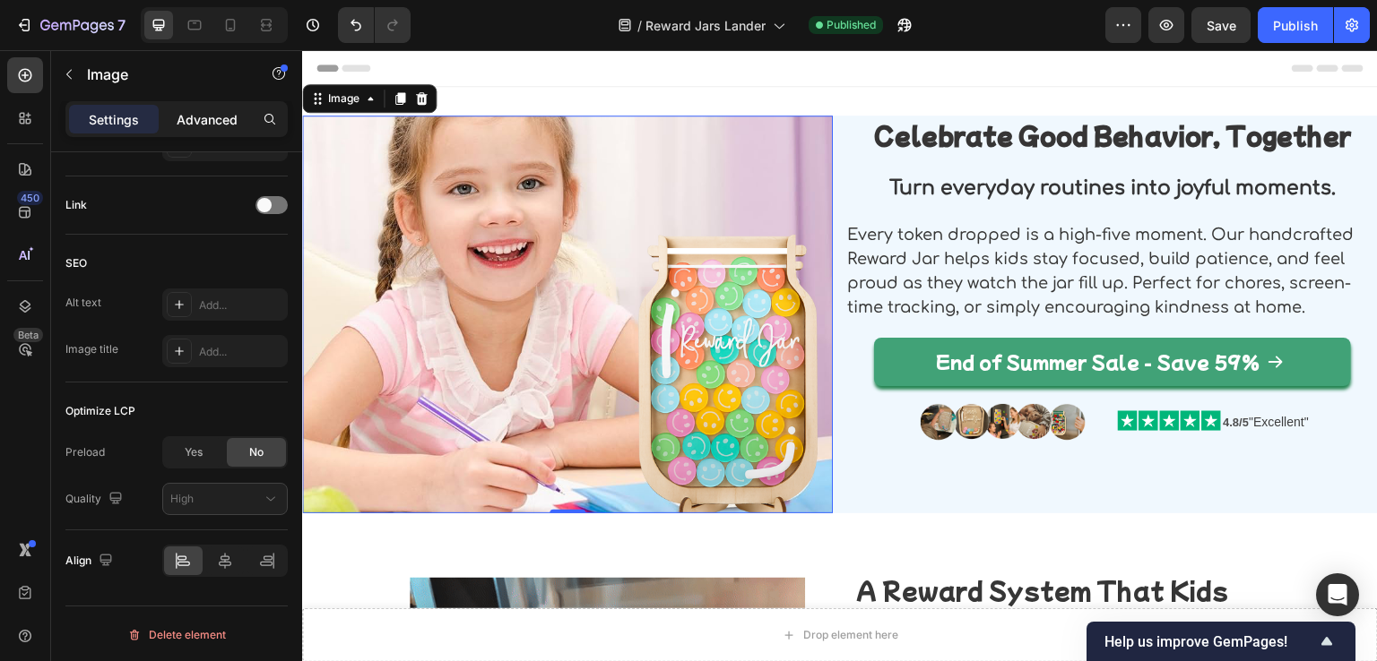
click at [211, 117] on p "Advanced" at bounding box center [207, 119] width 61 height 19
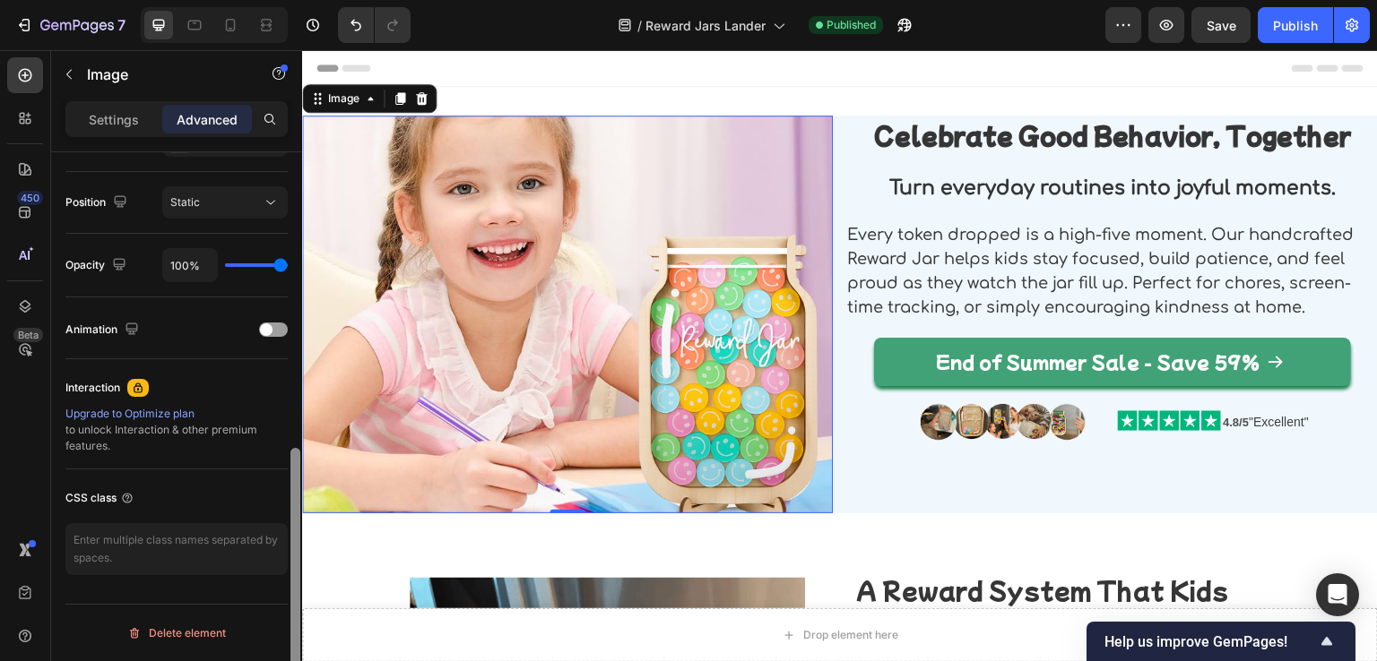
scroll to position [634, 0]
click at [233, 191] on button "Static" at bounding box center [224, 204] width 125 height 32
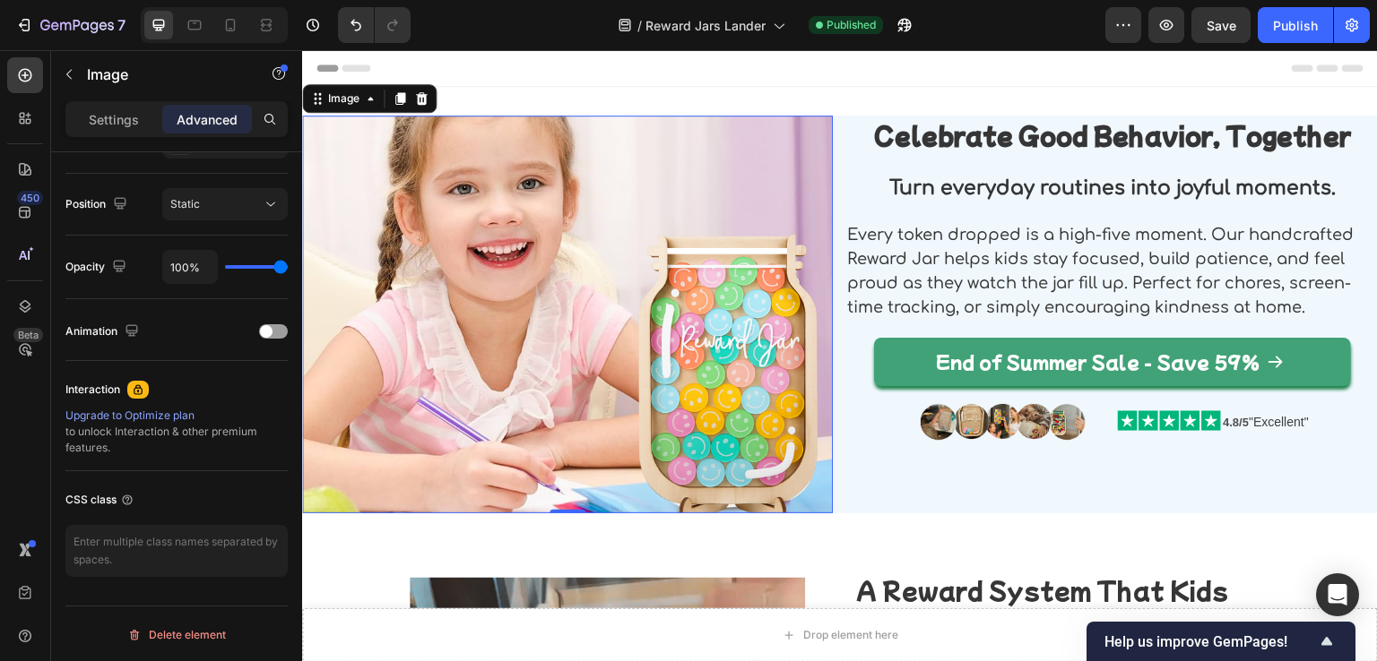
click at [448, 276] on img at bounding box center [567, 315] width 531 height 398
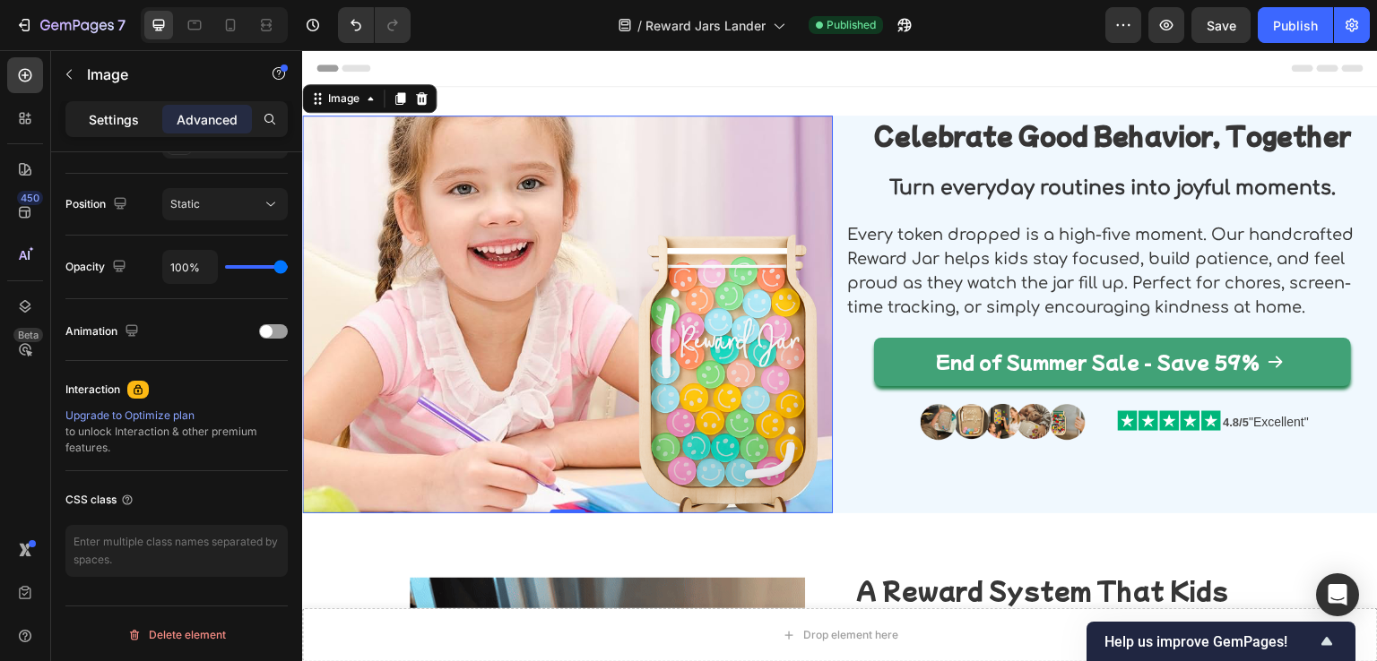
click at [107, 108] on div "Settings" at bounding box center [114, 119] width 90 height 29
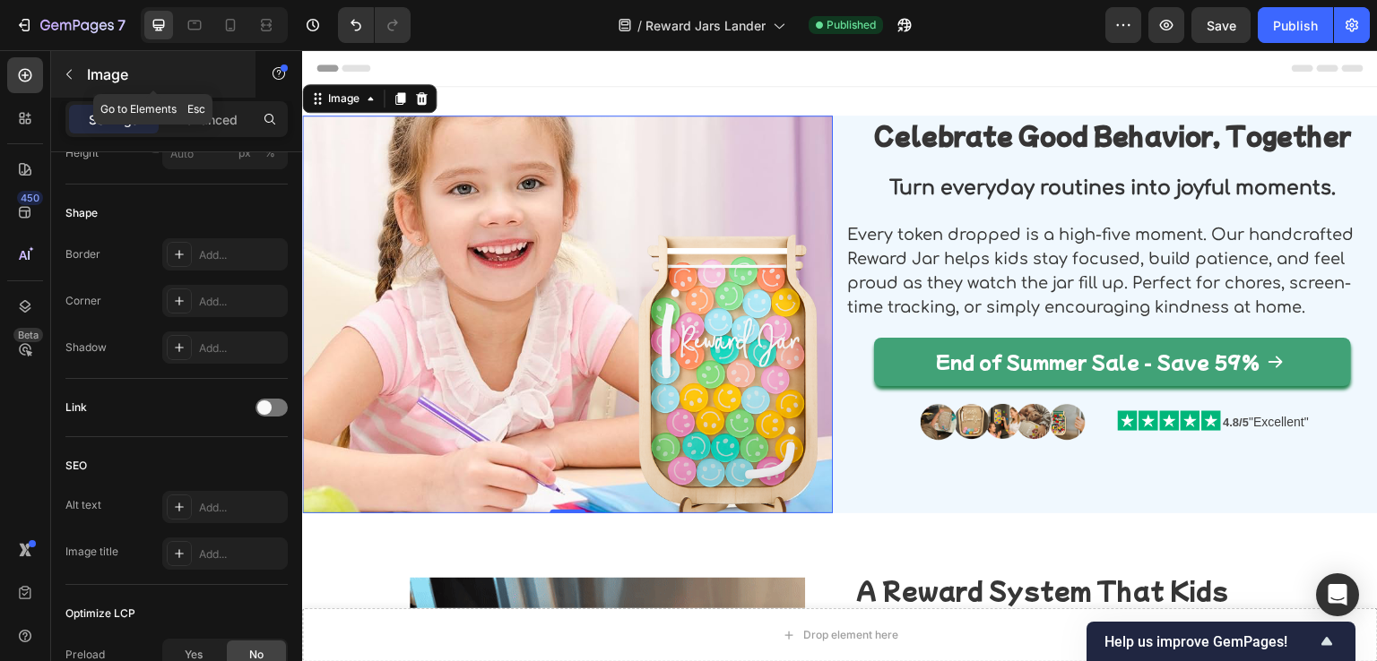
click at [100, 73] on p "Image" at bounding box center [163, 75] width 152 height 22
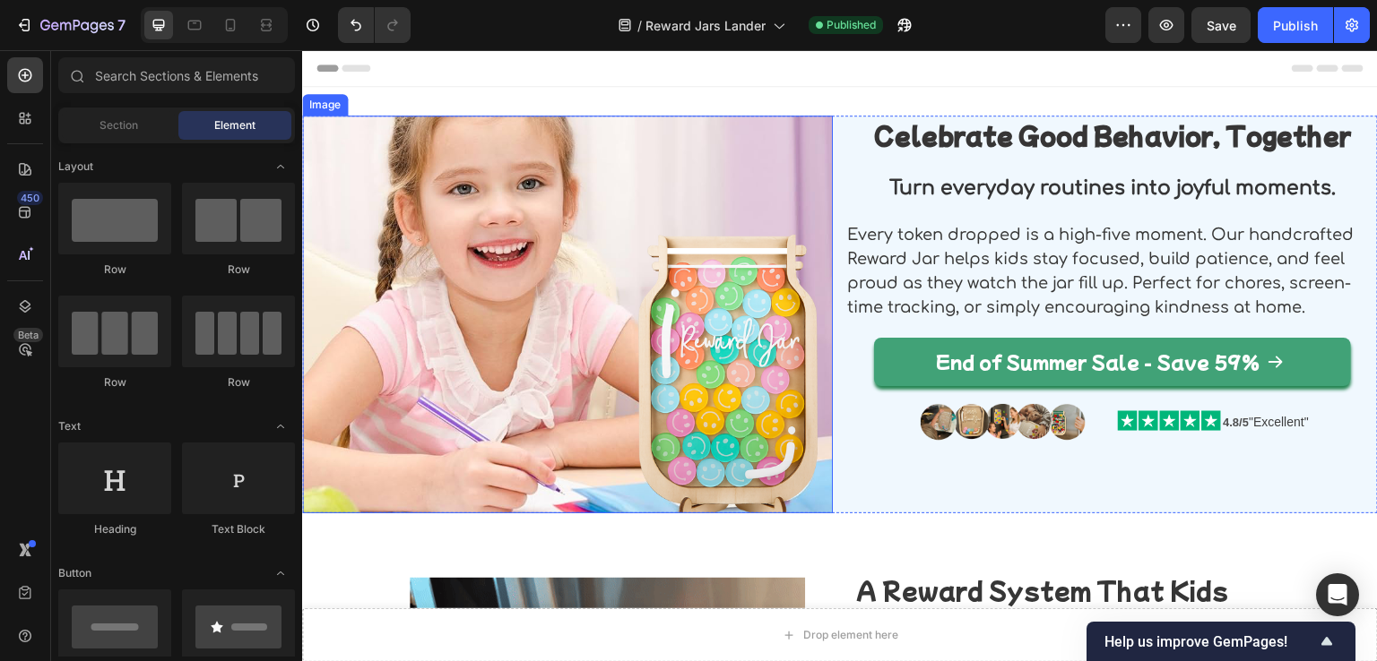
click at [509, 233] on img at bounding box center [567, 315] width 531 height 398
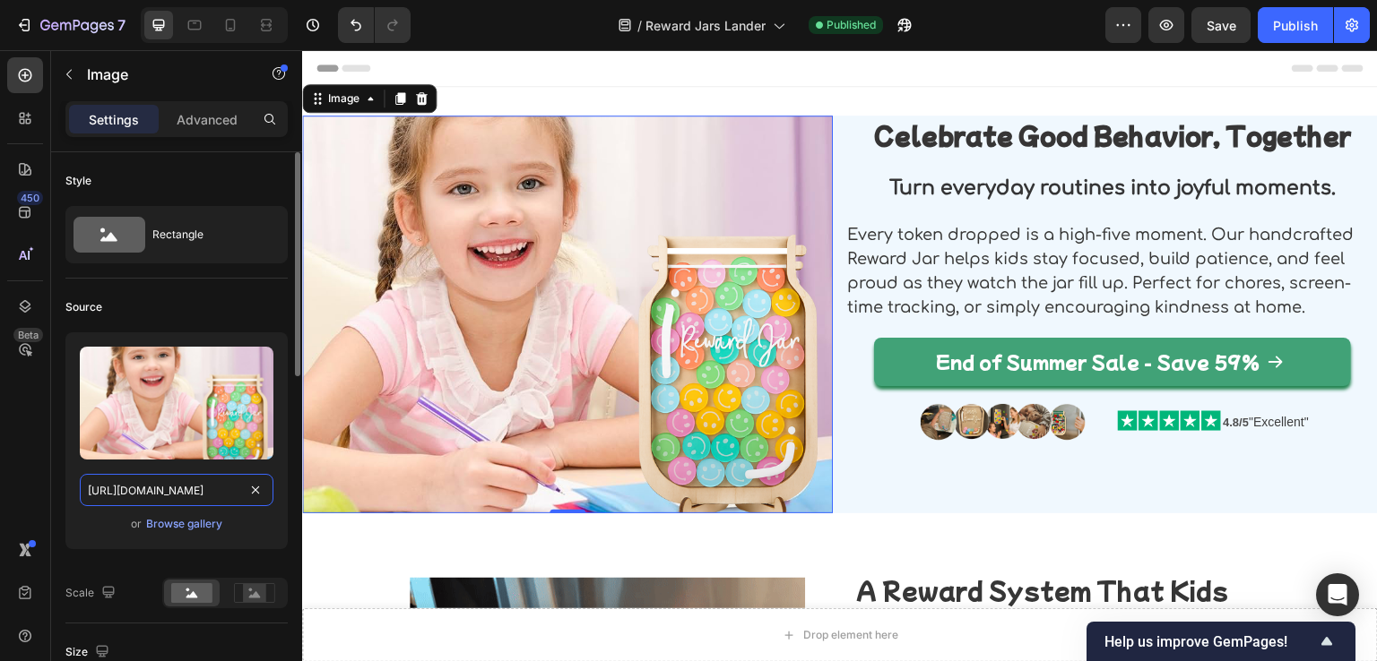
click at [200, 505] on input "[URL][DOMAIN_NAME]" at bounding box center [177, 490] width 194 height 32
click at [394, 404] on img at bounding box center [567, 315] width 531 height 398
click at [674, 374] on img at bounding box center [567, 315] width 531 height 398
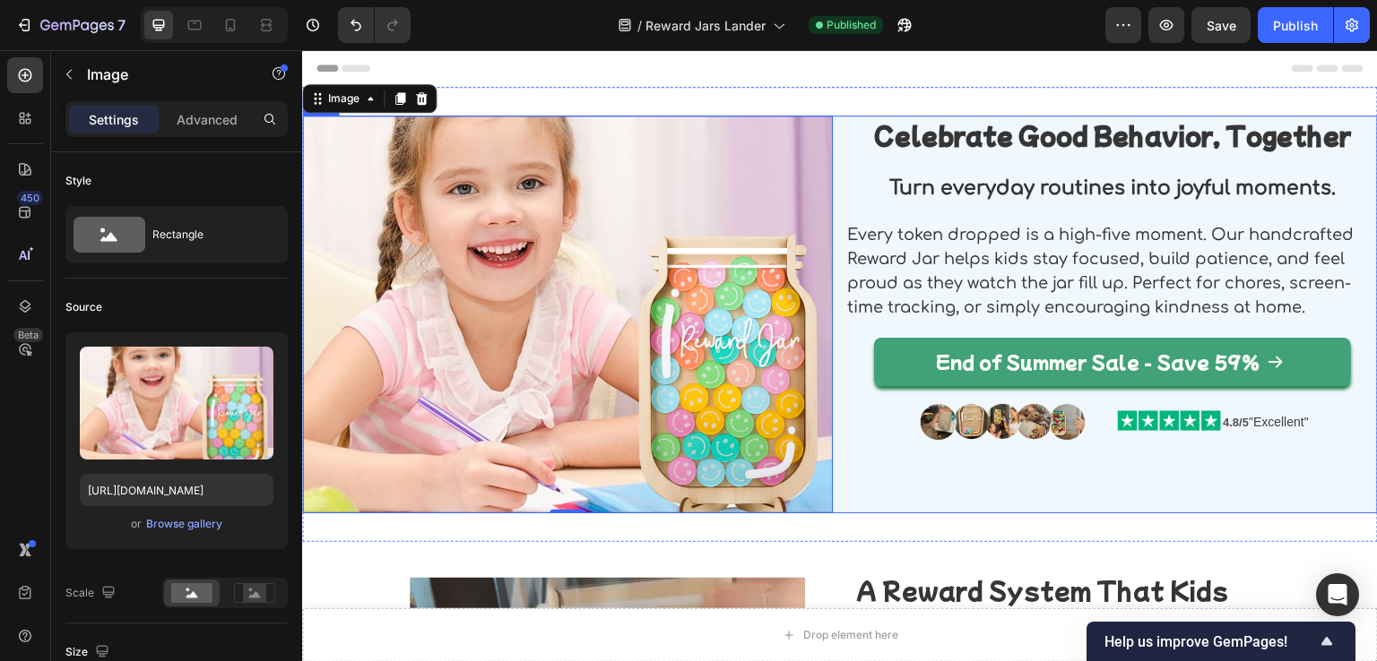
click at [847, 489] on div "Celebrate Good Behavior, Together Heading Turn everyday routines into joyful mo…" at bounding box center [1112, 315] width 531 height 398
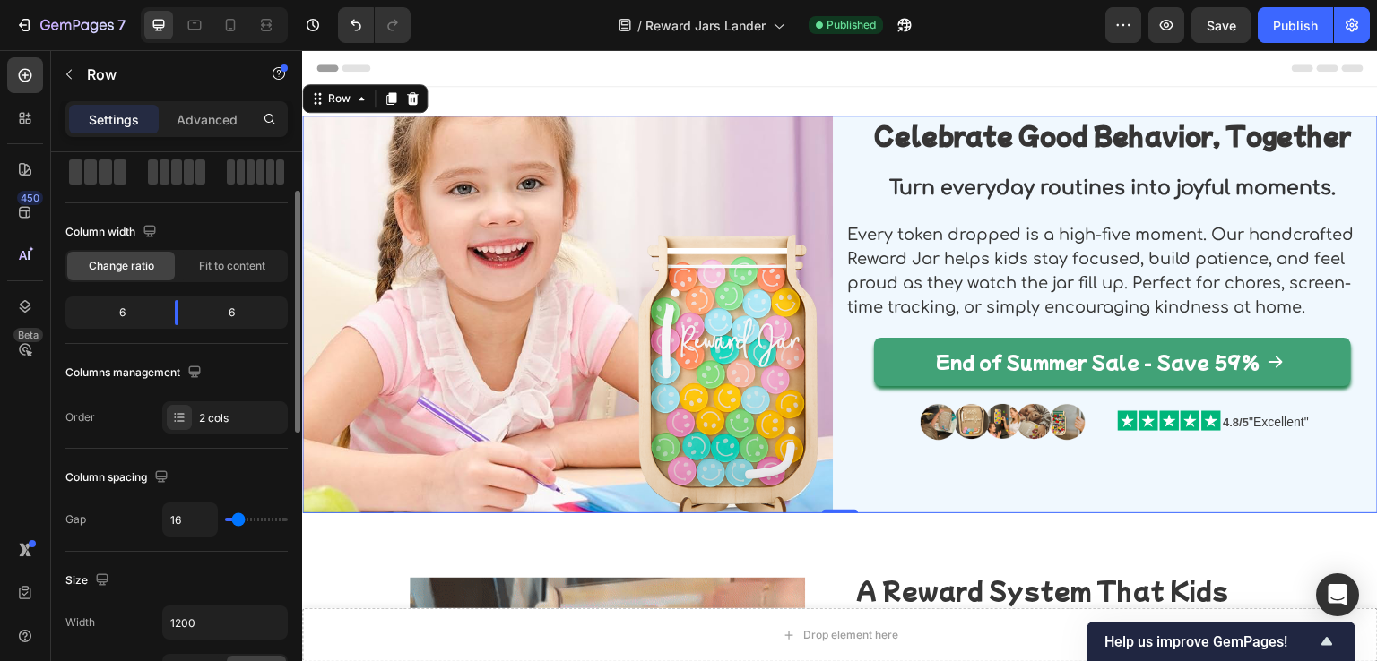
scroll to position [179, 0]
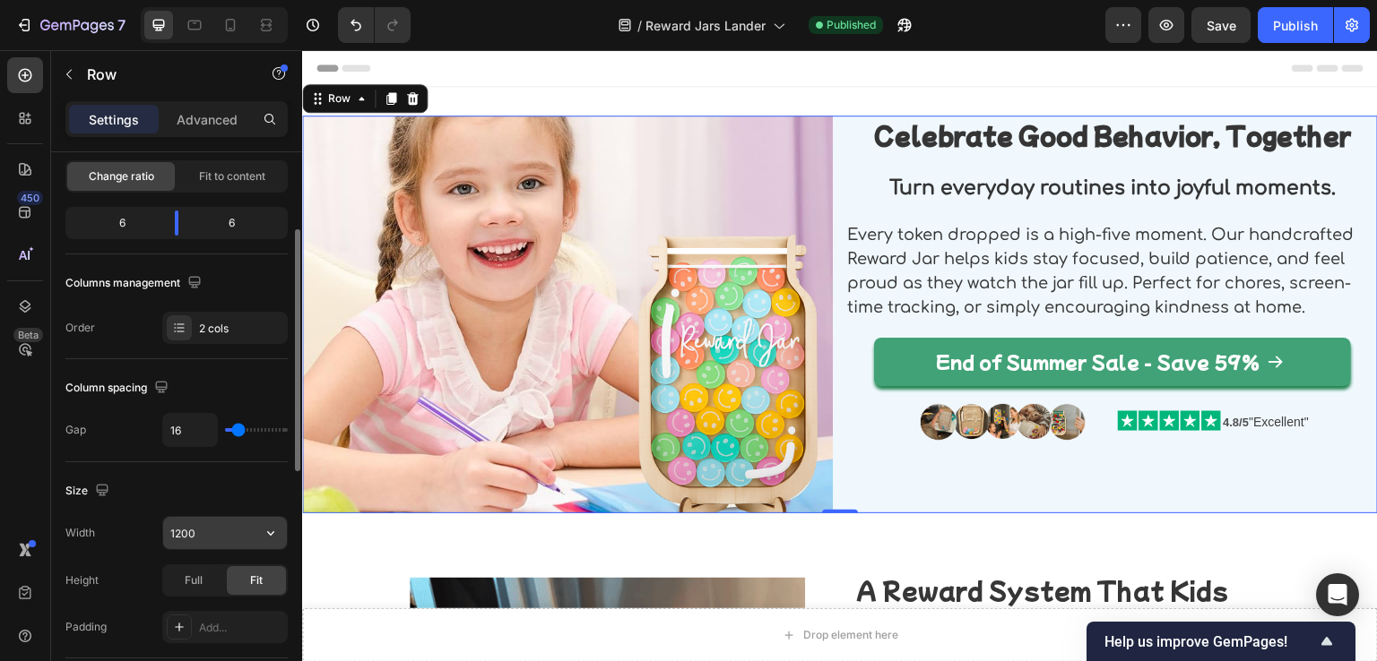
click at [186, 539] on input "1200" at bounding box center [225, 533] width 124 height 32
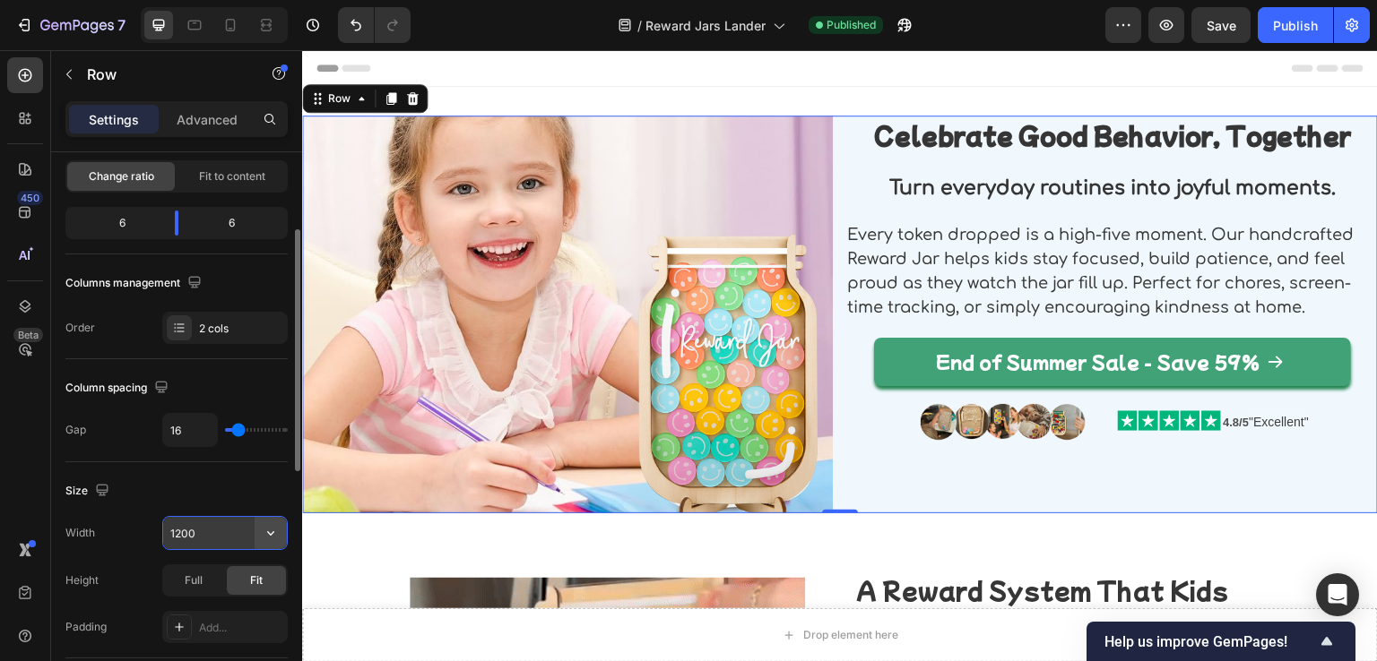
click at [272, 535] on icon "button" at bounding box center [271, 533] width 18 height 18
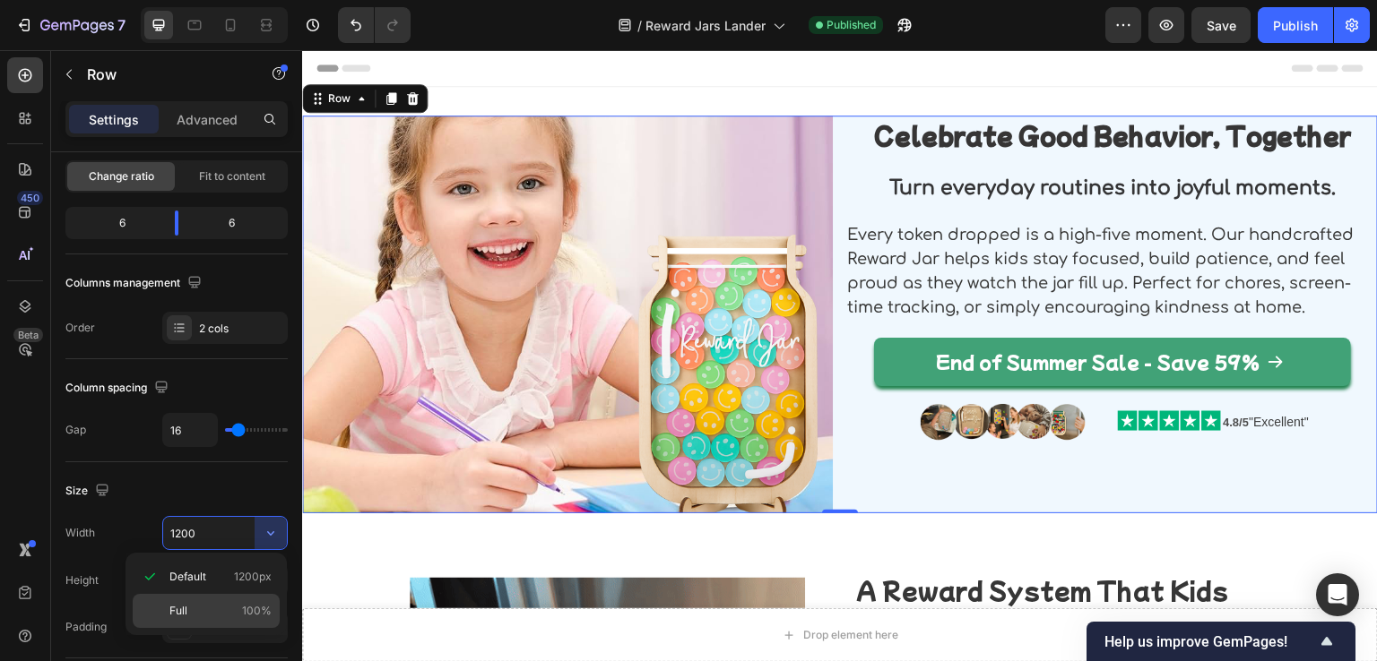
click at [220, 600] on div "Full 100%" at bounding box center [206, 611] width 147 height 34
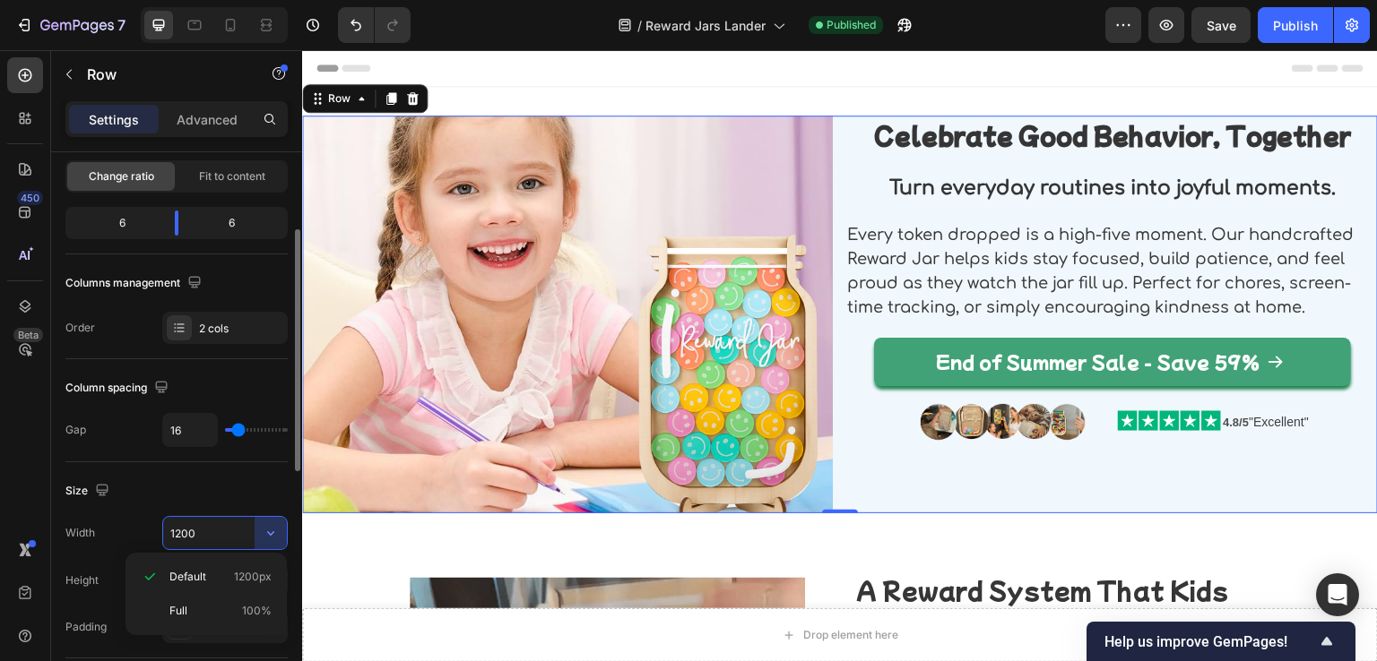
type input "100%"
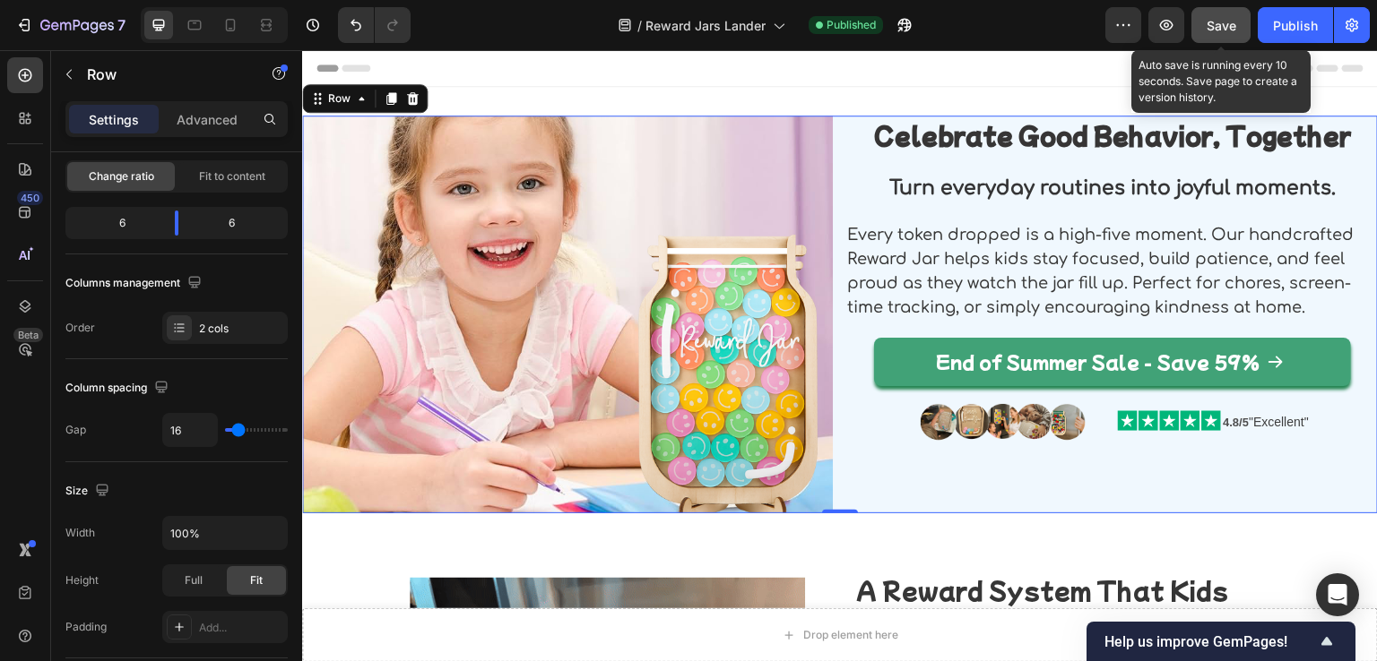
click at [1239, 15] on button "Save" at bounding box center [1220, 25] width 59 height 36
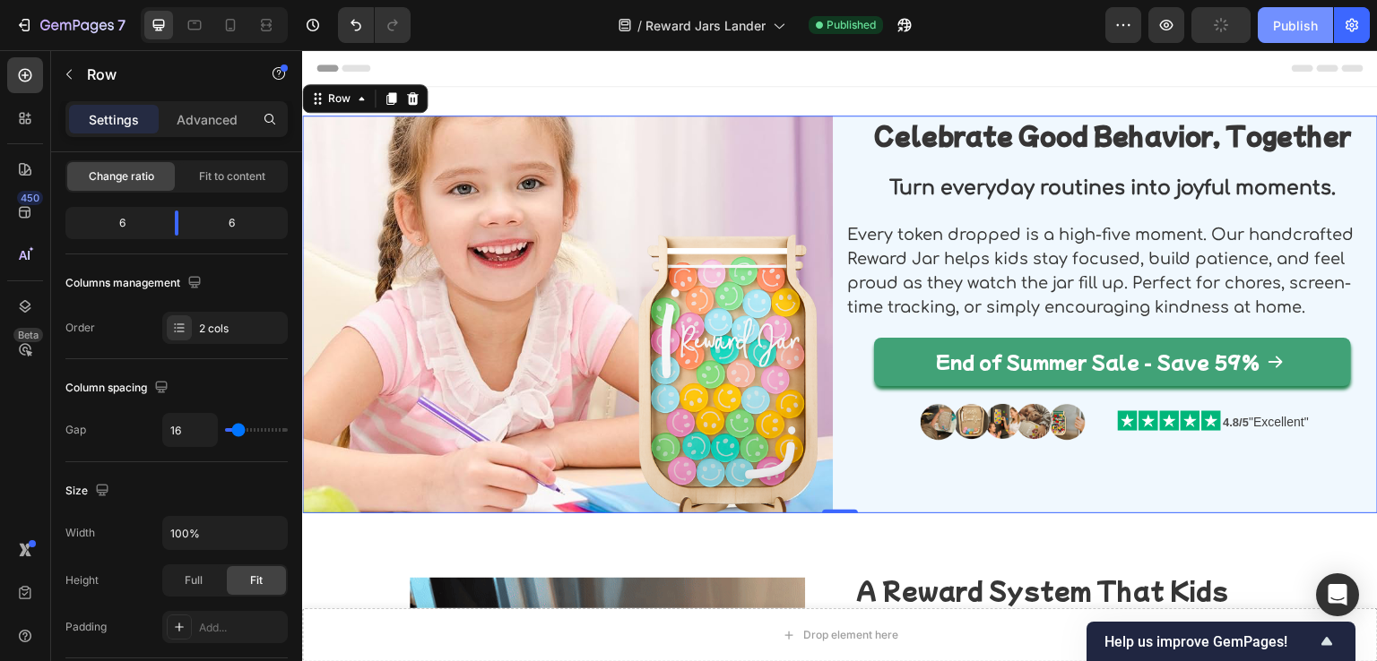
click at [1291, 20] on div "Publish" at bounding box center [1295, 25] width 45 height 19
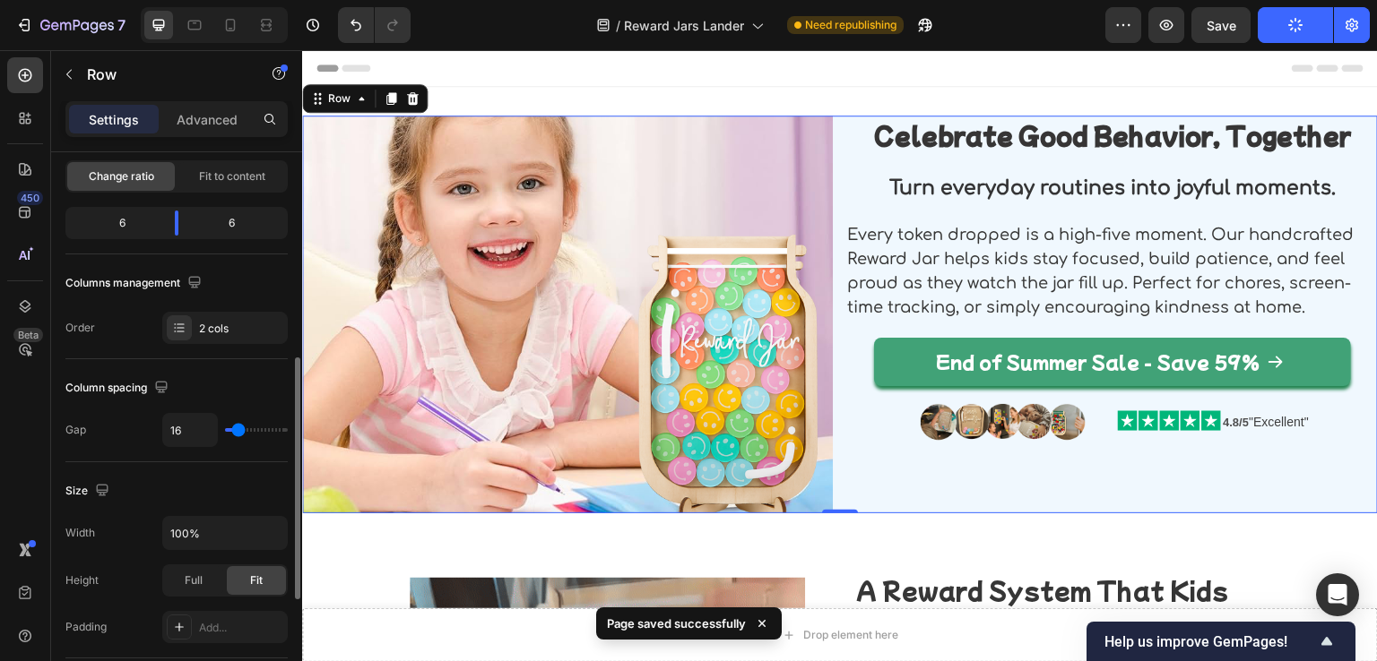
scroll to position [359, 0]
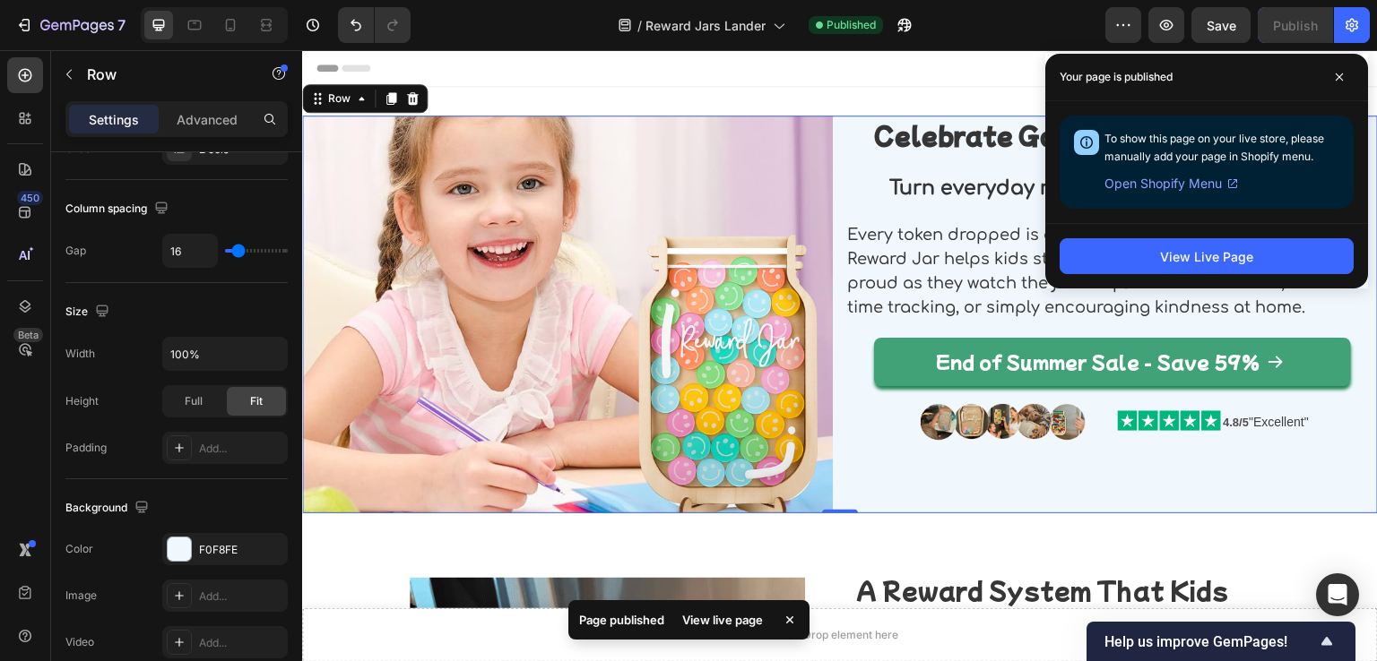
click at [1179, 207] on div "To show this page on your live store, please manually add your page in Shopify …" at bounding box center [1206, 162] width 294 height 93
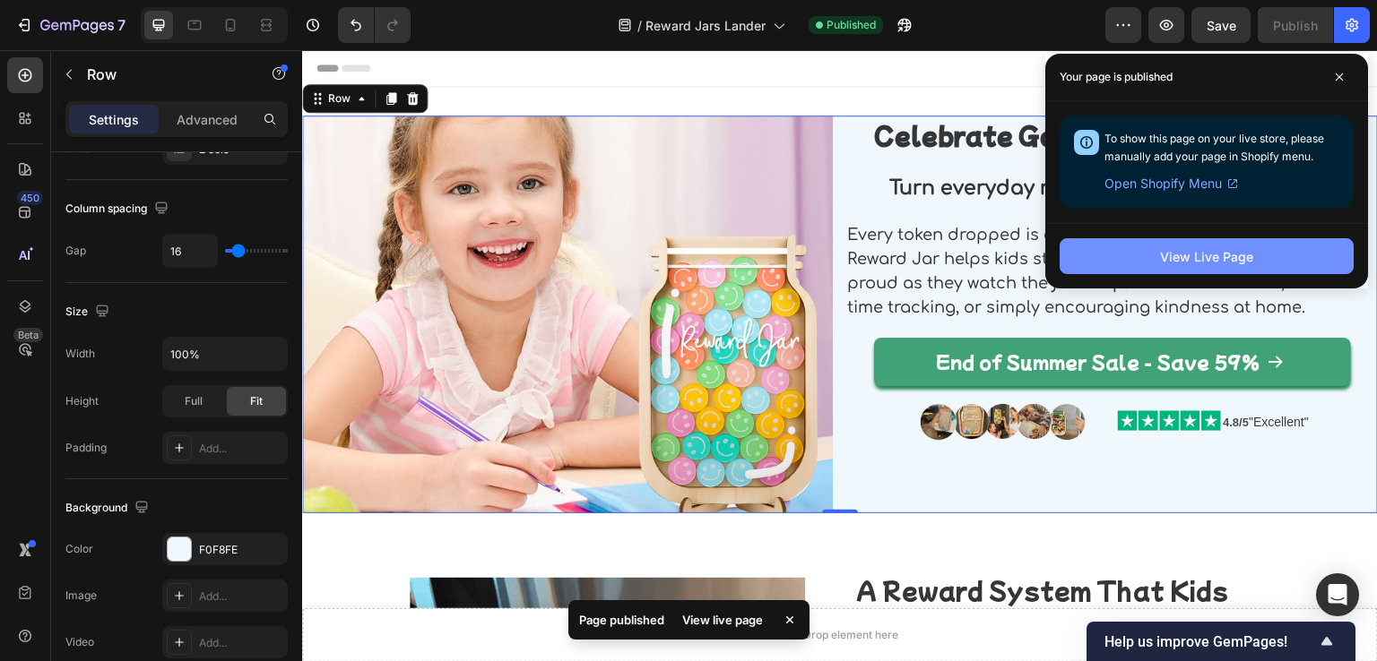
click at [1178, 248] on div "View Live Page" at bounding box center [1206, 256] width 93 height 19
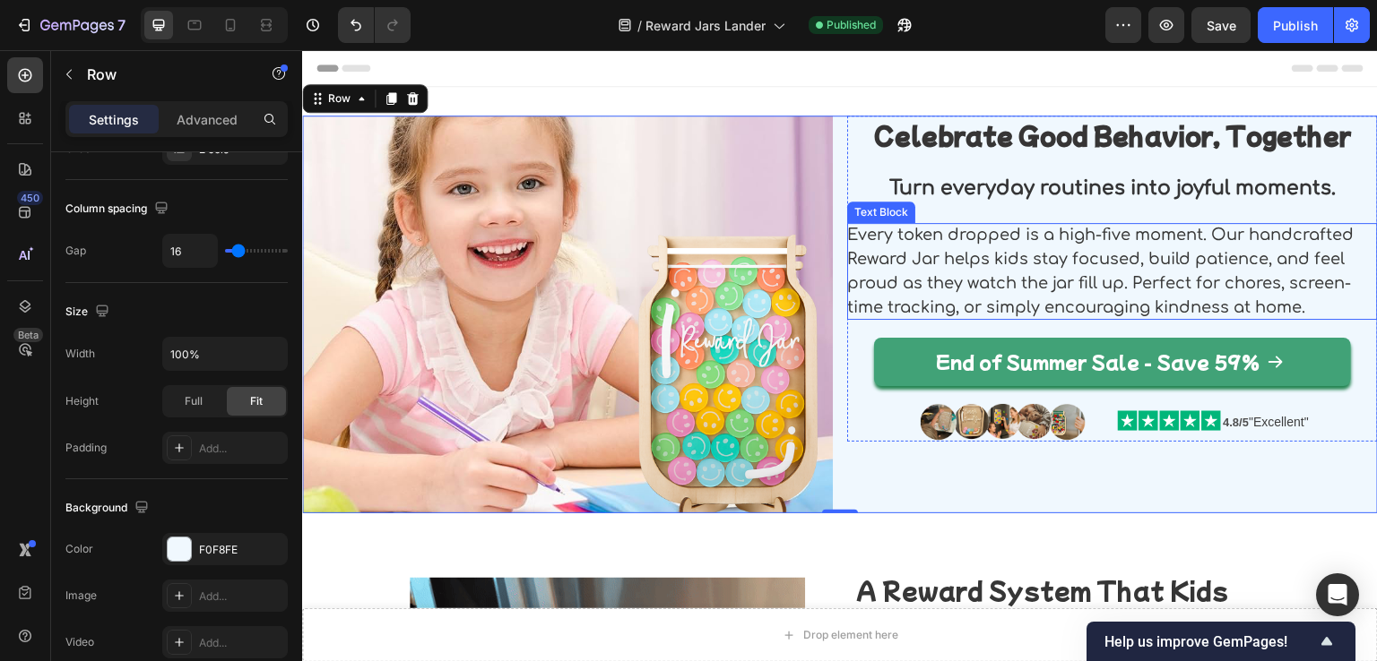
click at [895, 249] on p "Every token dropped is a high-five moment. Our handcrafted Reward Jar helps kid…" at bounding box center [1112, 271] width 531 height 97
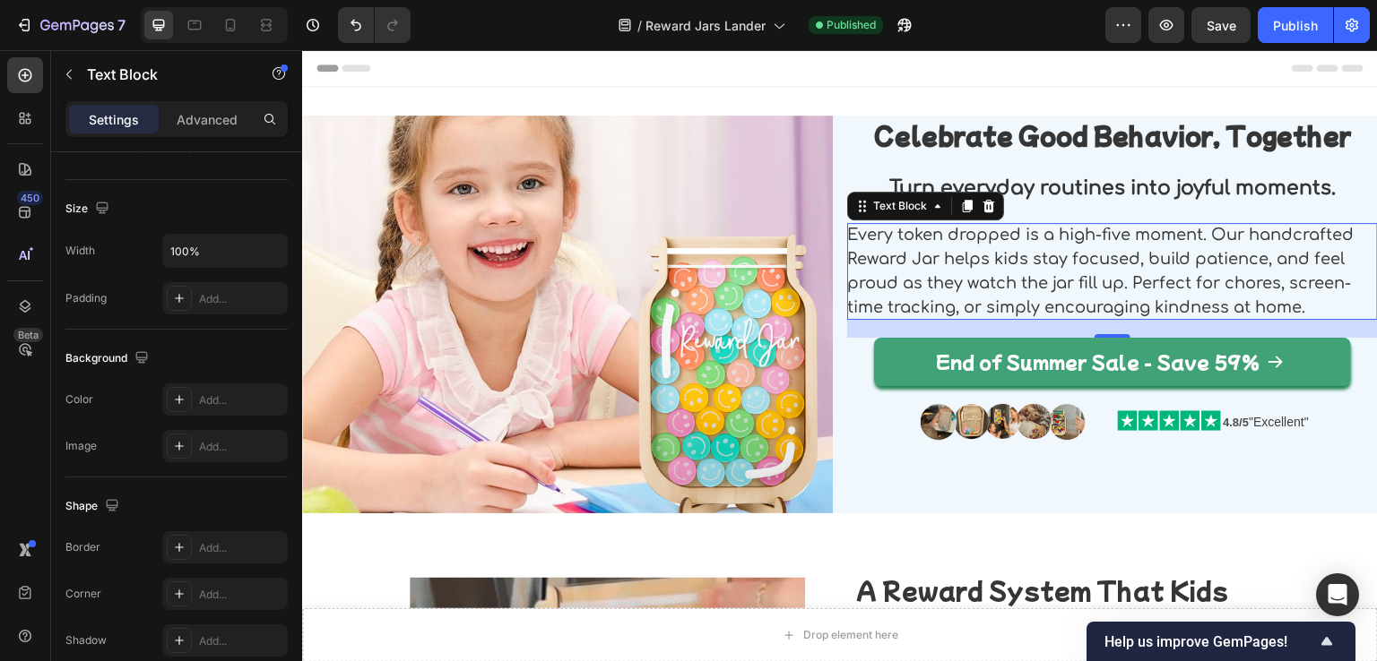
scroll to position [0, 0]
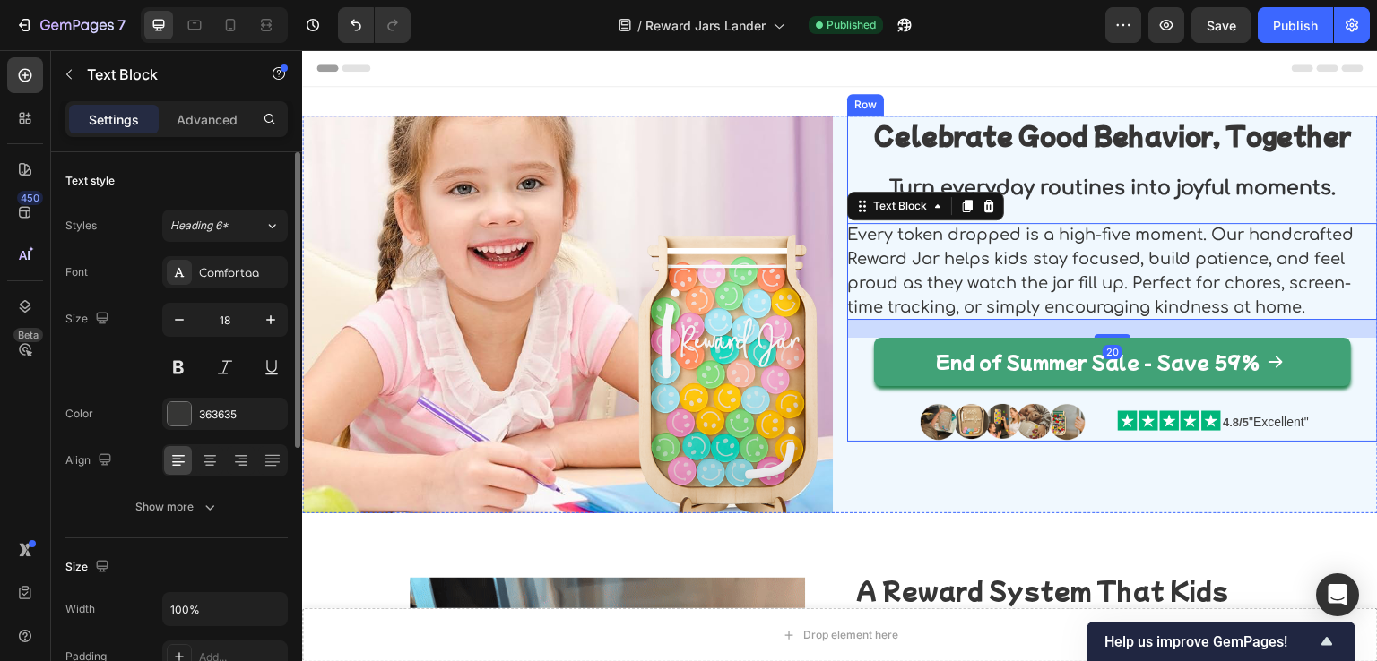
click at [968, 160] on div "Celebrate Good Behavior, Together Heading Turn everyday routines into joyful mo…" at bounding box center [1112, 279] width 531 height 326
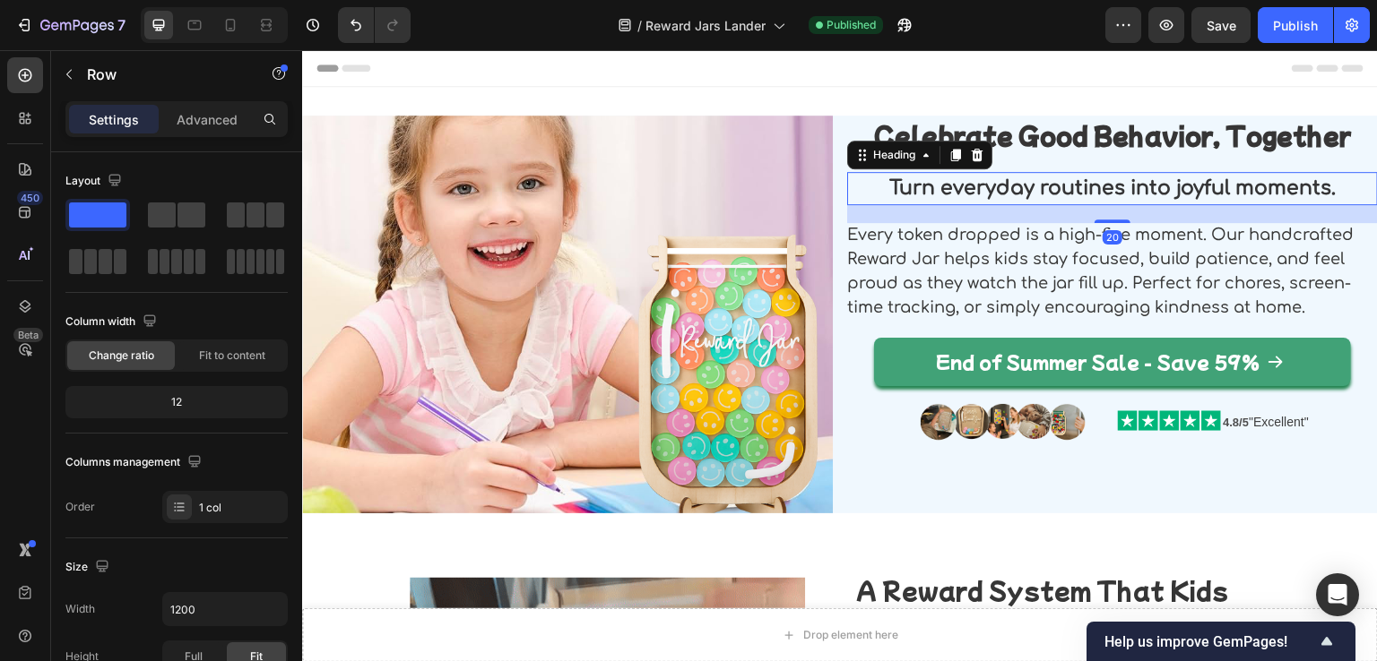
click at [944, 189] on strong "Turn everyday routines into joyful moments." at bounding box center [1112, 188] width 446 height 22
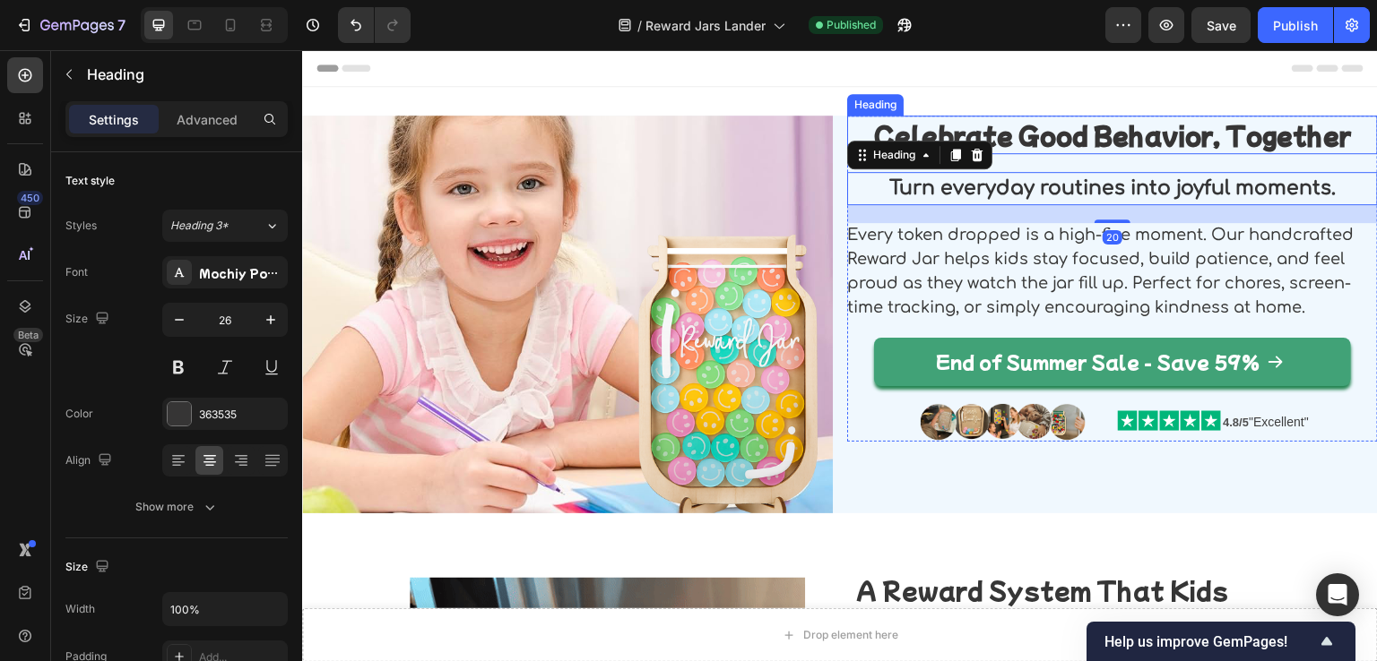
click at [1025, 140] on strong "Celebrate Good Behavior, Together" at bounding box center [1112, 134] width 477 height 33
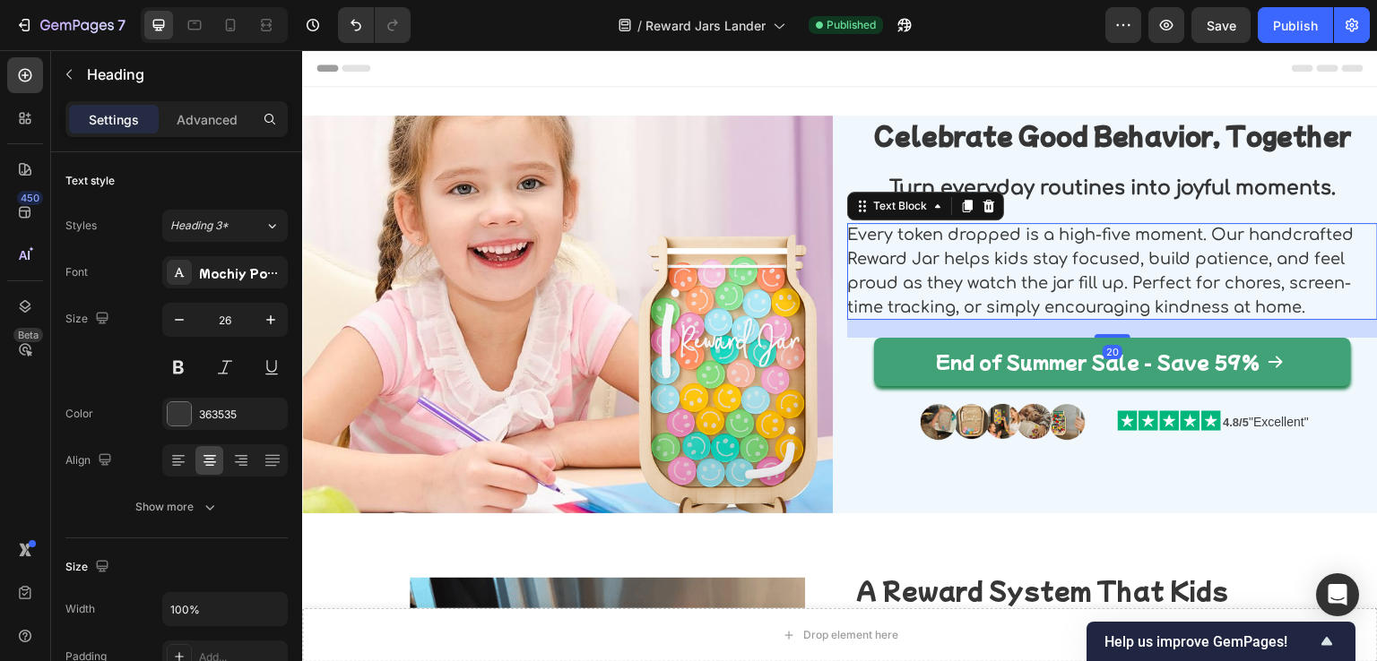
click at [994, 223] on p "Every token dropped is a high-five moment. Our handcrafted Reward Jar helps kid…" at bounding box center [1112, 271] width 531 height 97
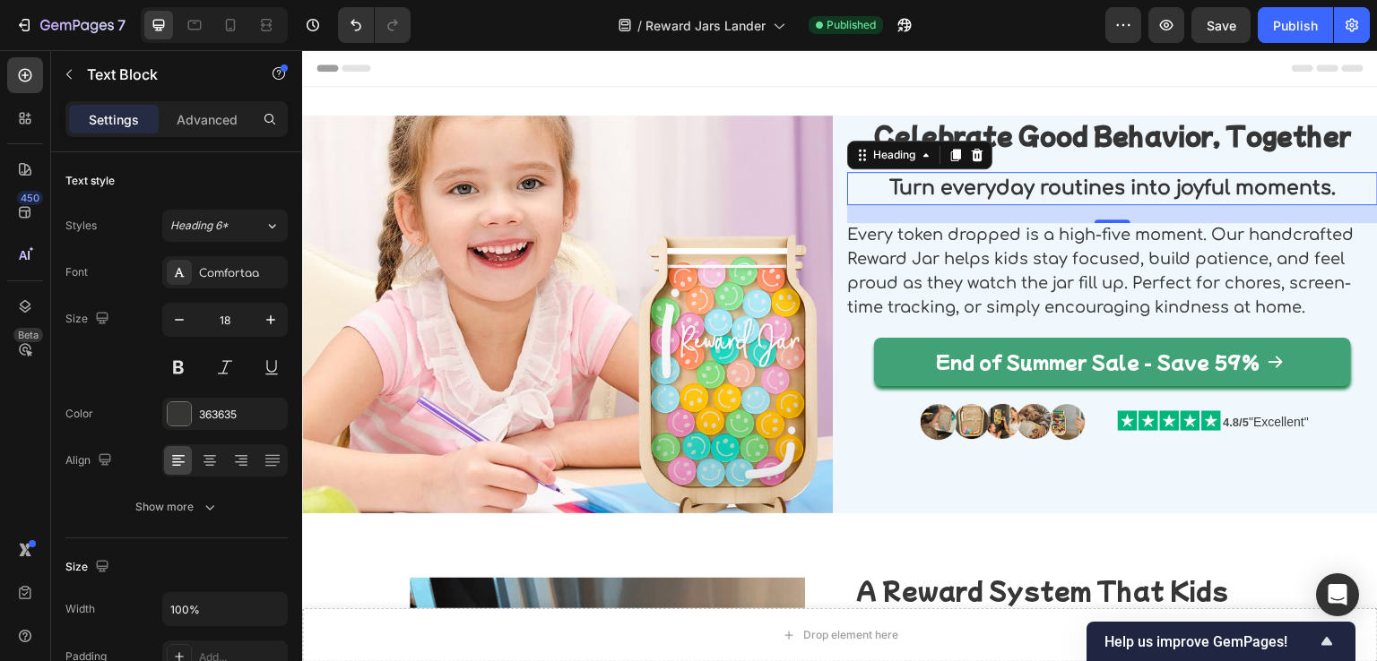
click at [1023, 188] on strong "Turn everyday routines into joyful moments." at bounding box center [1112, 188] width 446 height 22
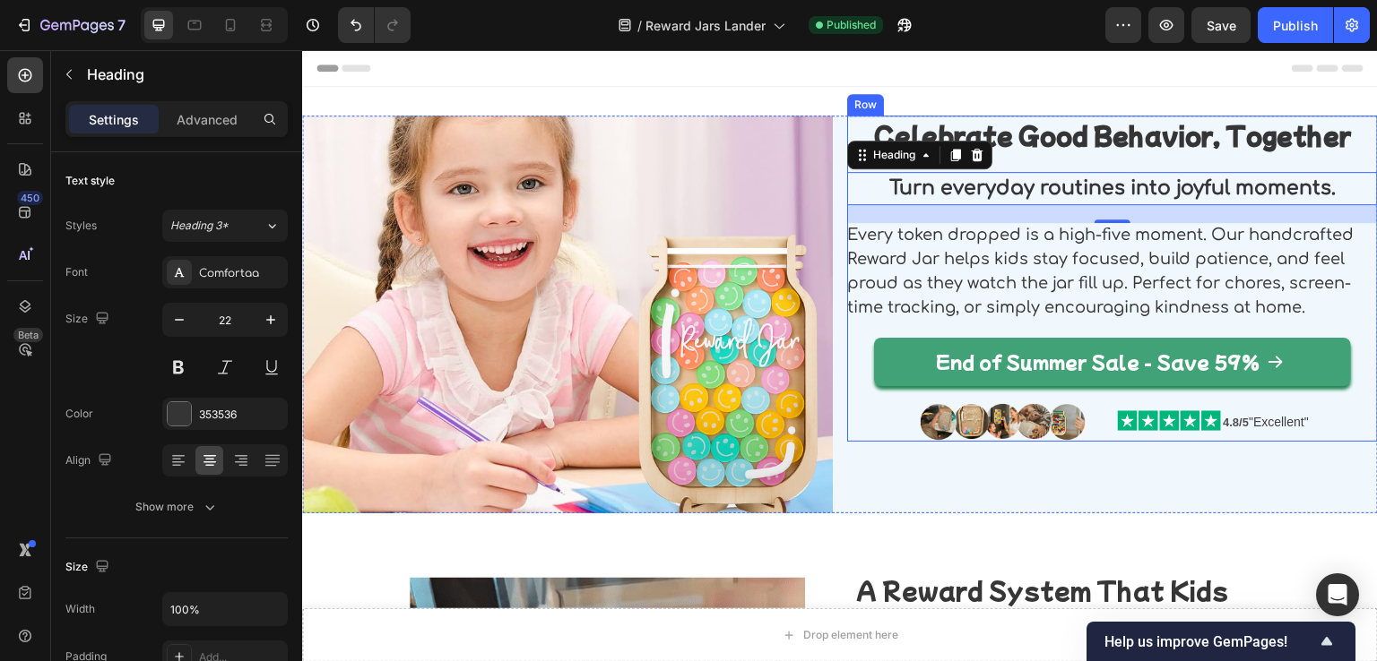
click at [1330, 437] on div "Celebrate Good Behavior, Together Heading Turn everyday routines into joyful mo…" at bounding box center [1112, 279] width 531 height 326
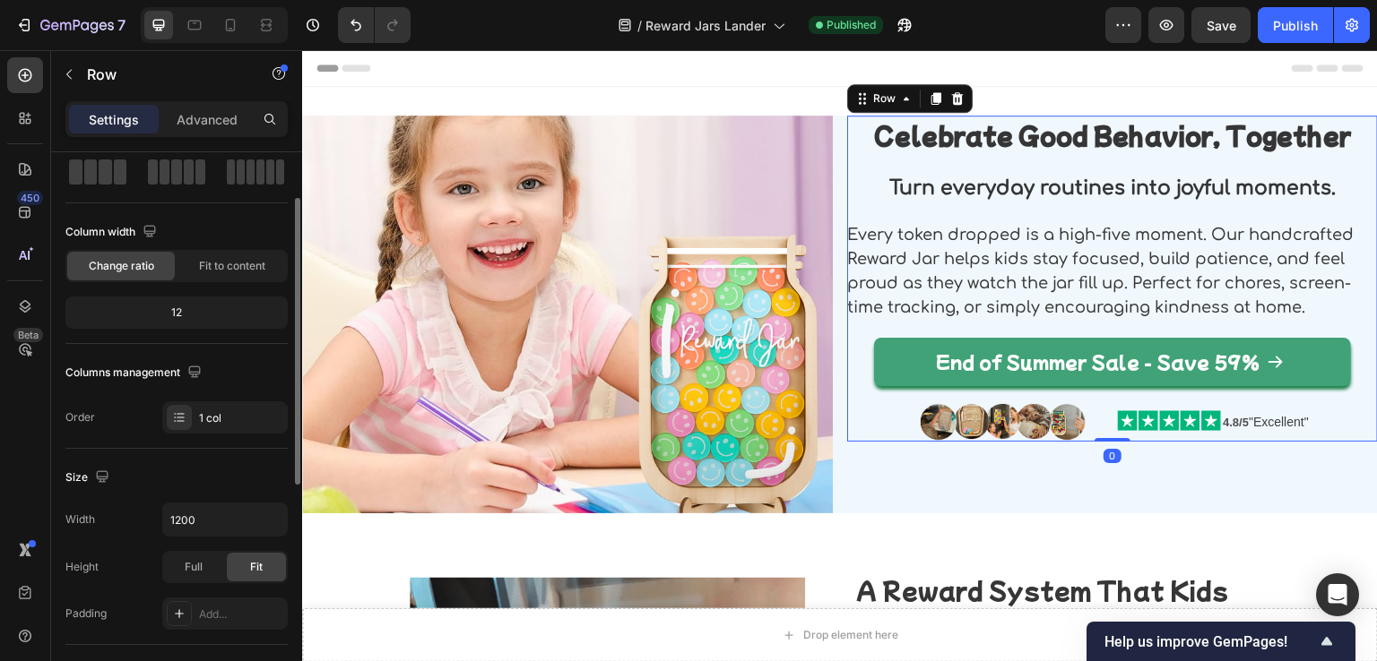
scroll to position [179, 0]
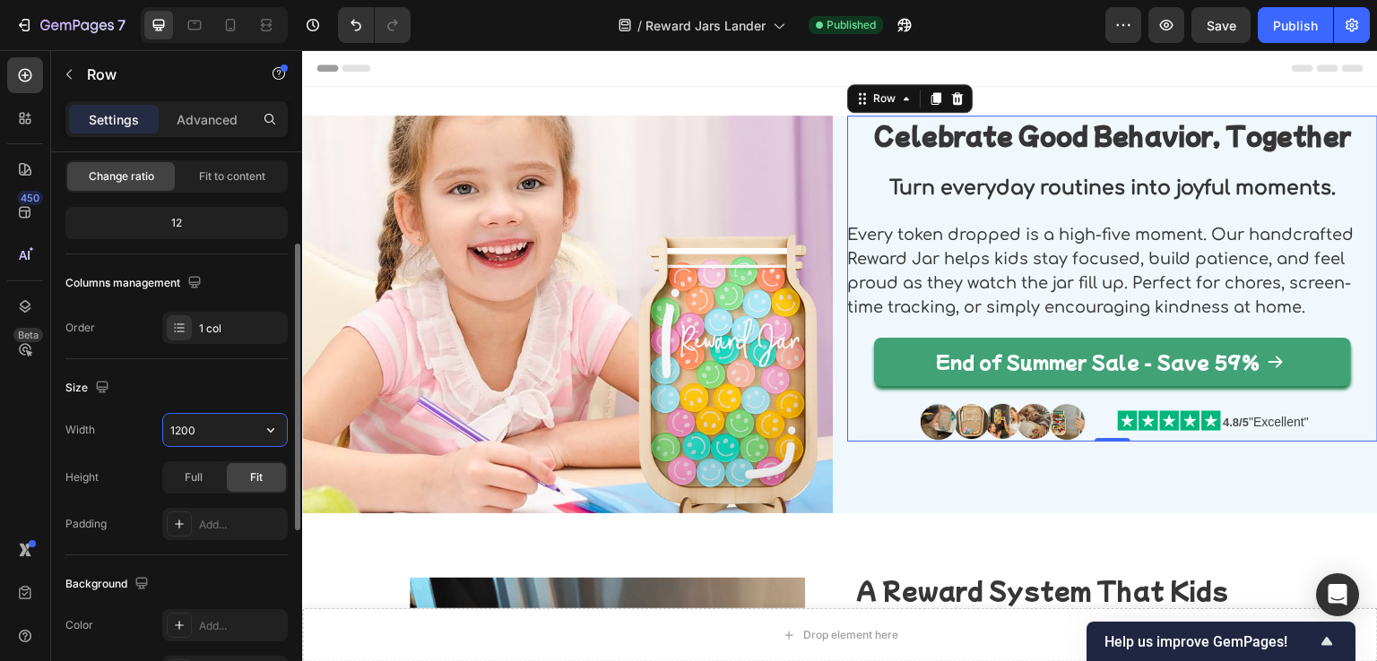
click at [201, 427] on input "1200" at bounding box center [225, 430] width 124 height 32
click at [269, 435] on icon "button" at bounding box center [271, 430] width 18 height 18
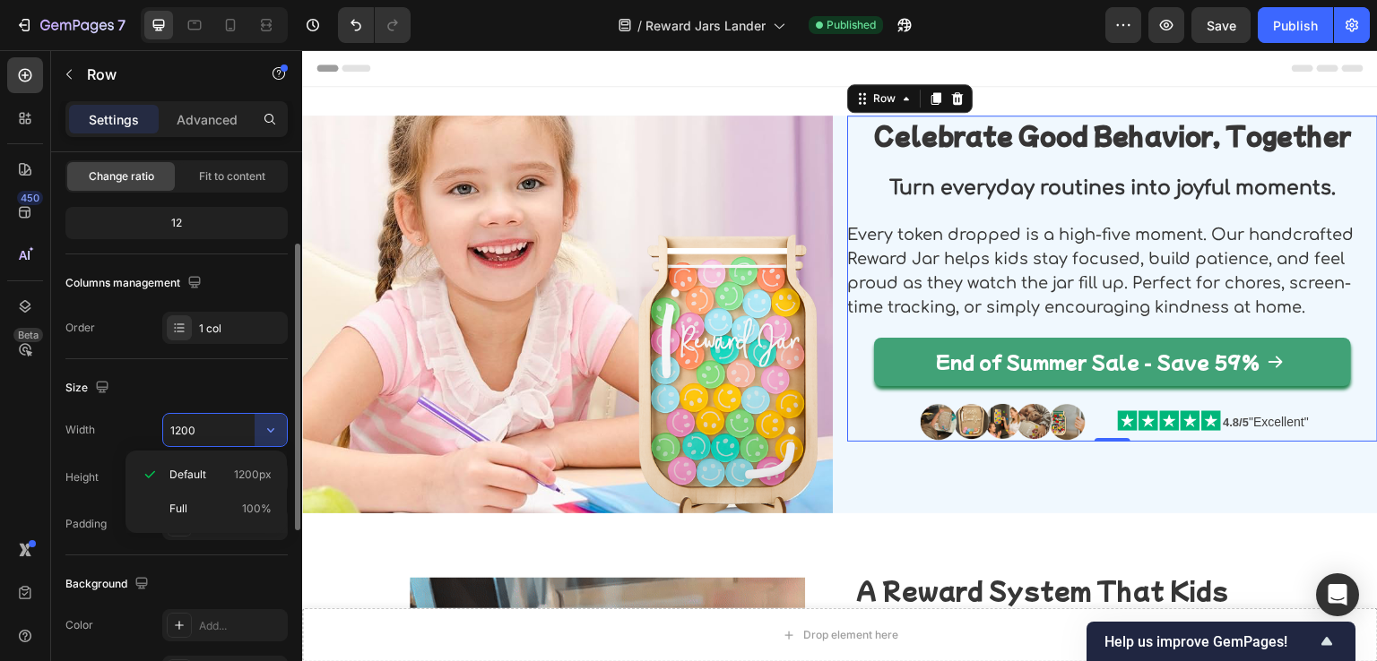
click at [214, 425] on input "1200" at bounding box center [225, 430] width 124 height 32
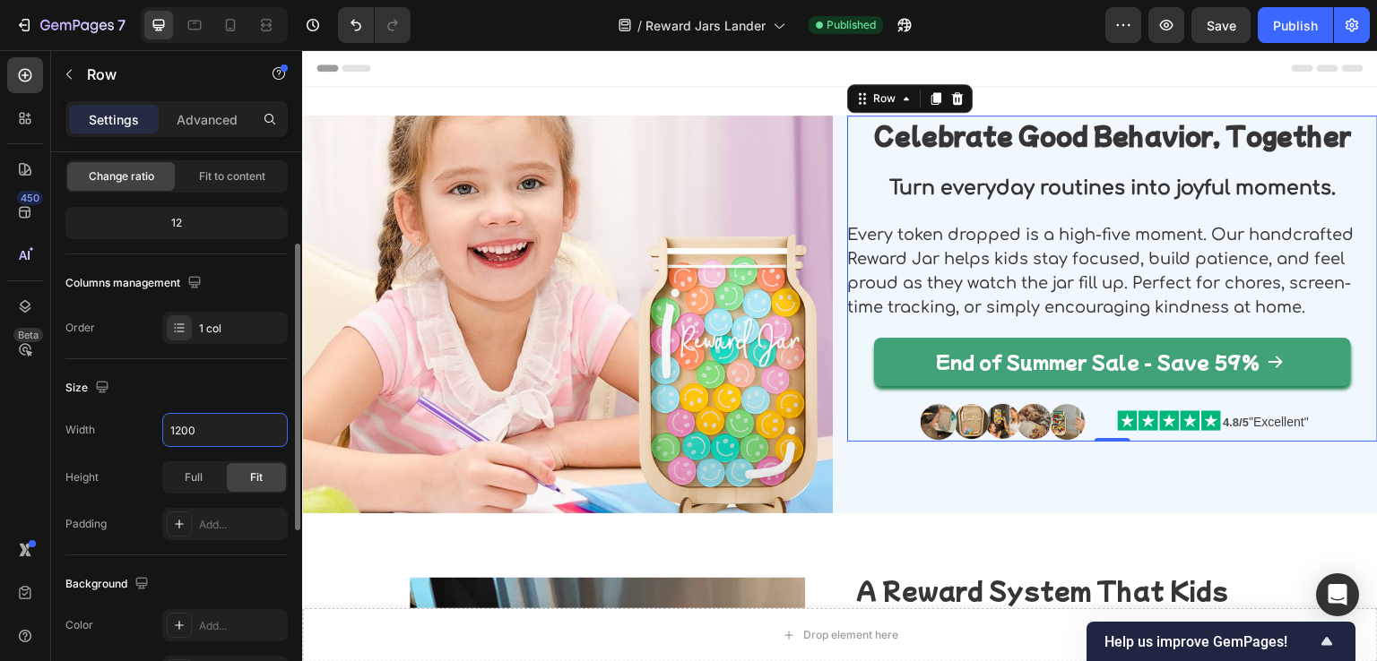
drag, startPoint x: 214, startPoint y: 425, endPoint x: 134, endPoint y: 422, distance: 79.8
click at [134, 422] on div "Width 1200" at bounding box center [176, 430] width 222 height 34
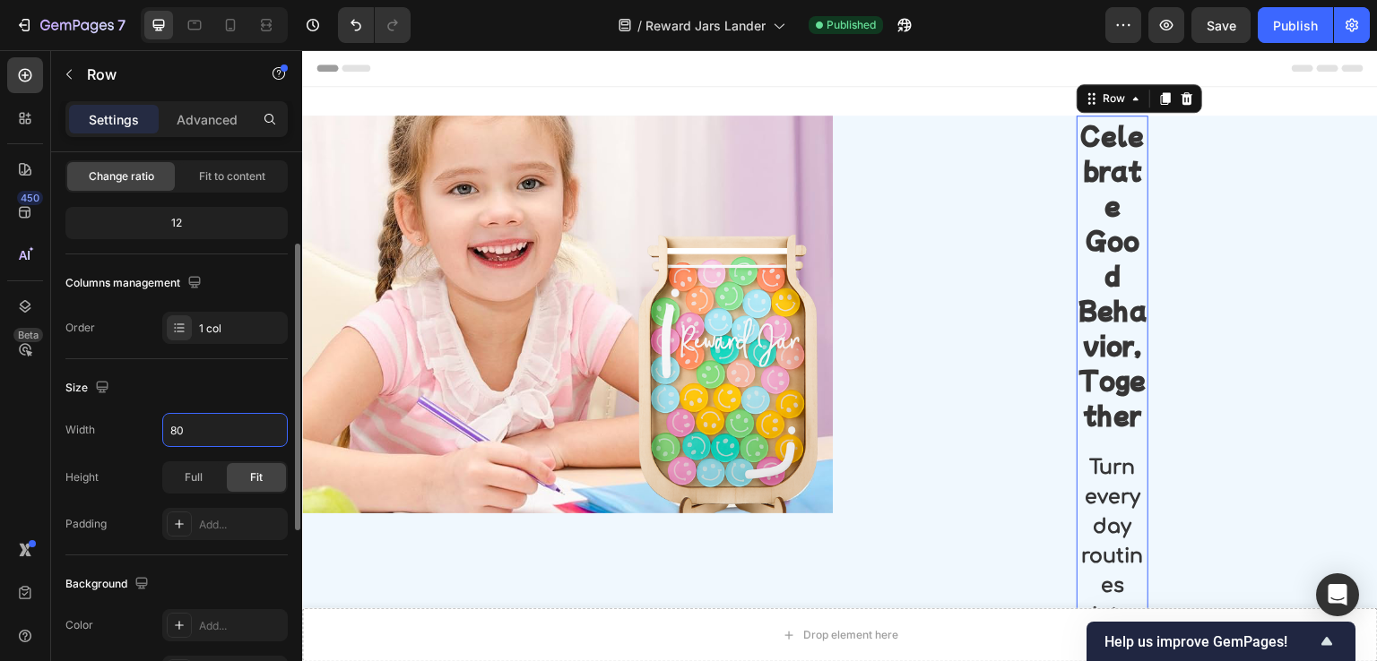
type input "80%"
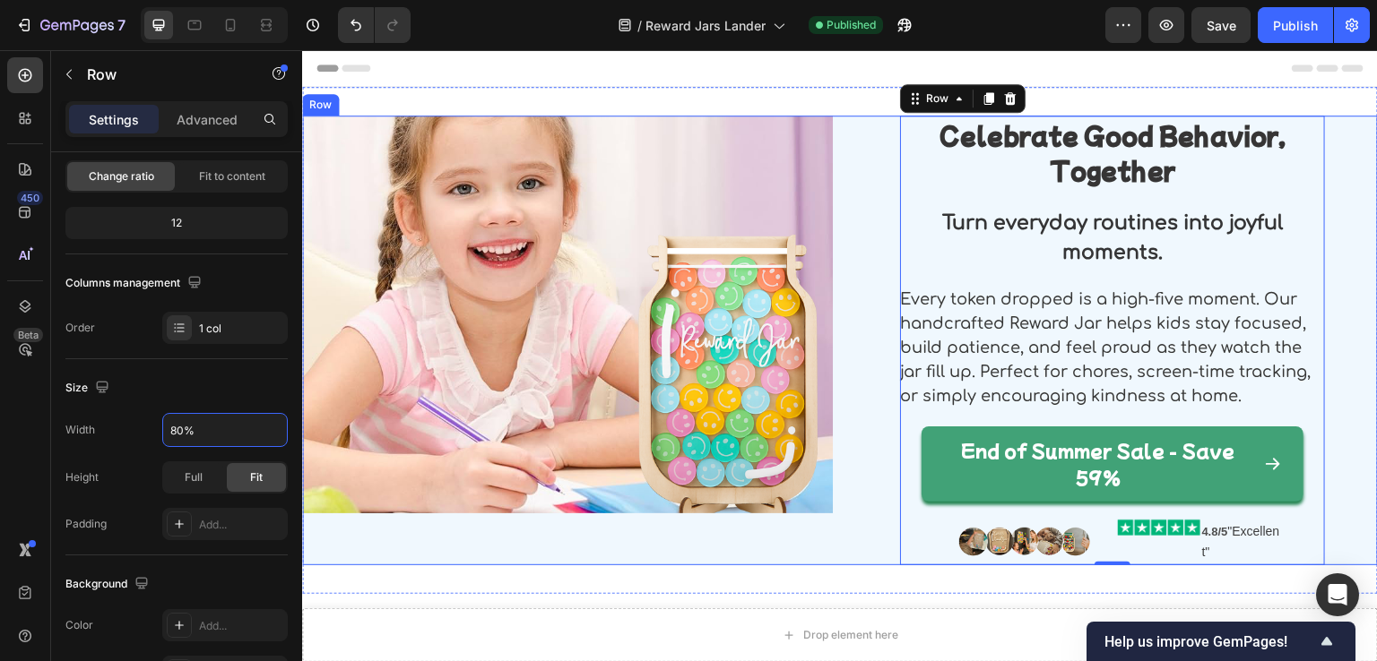
click at [866, 526] on div "Celebrate Good Behavior, Together Heading Turn everyday routines into joyful mo…" at bounding box center [1112, 341] width 531 height 450
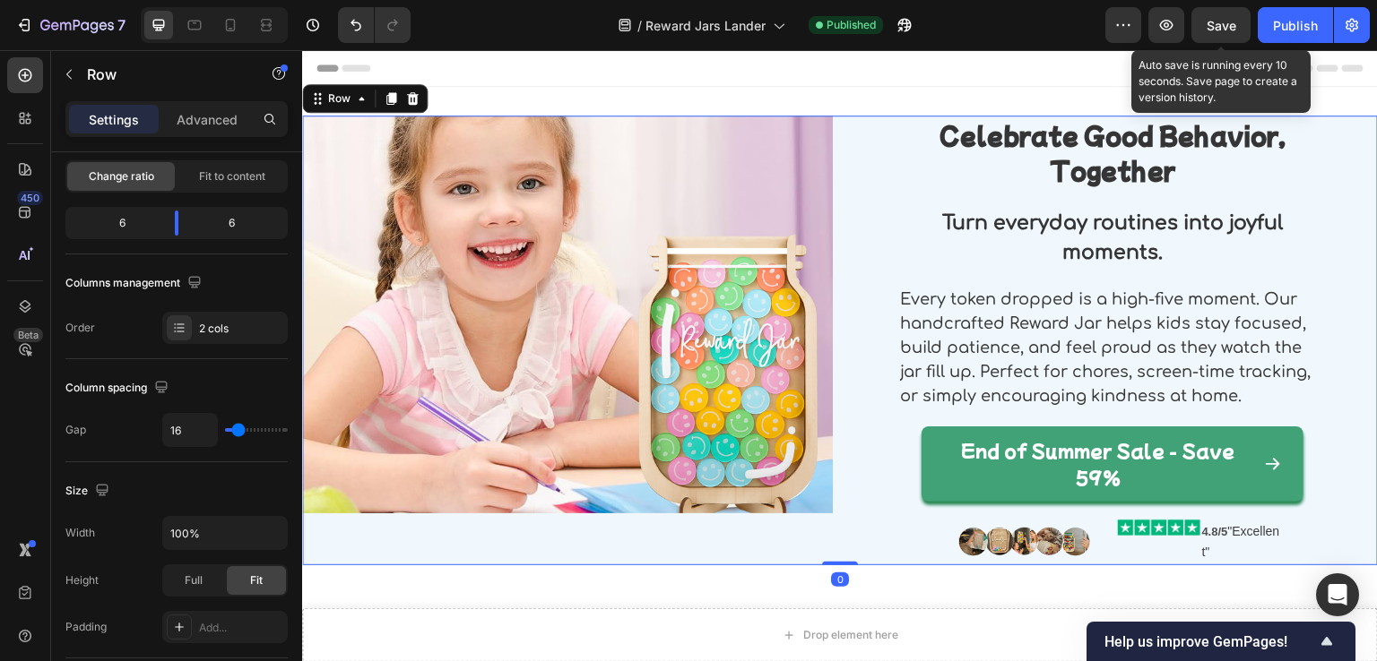
click at [1223, 30] on span "Save" at bounding box center [1221, 25] width 30 height 15
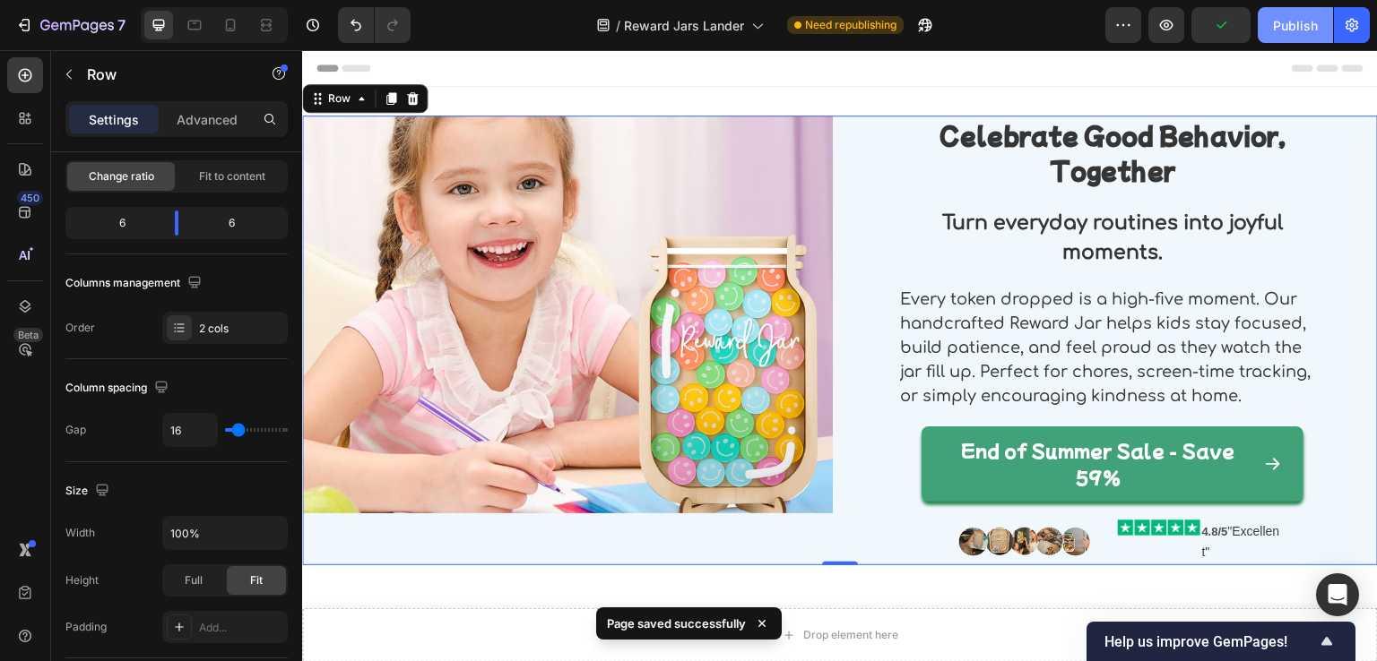
click at [1289, 32] on div "Publish" at bounding box center [1295, 25] width 45 height 19
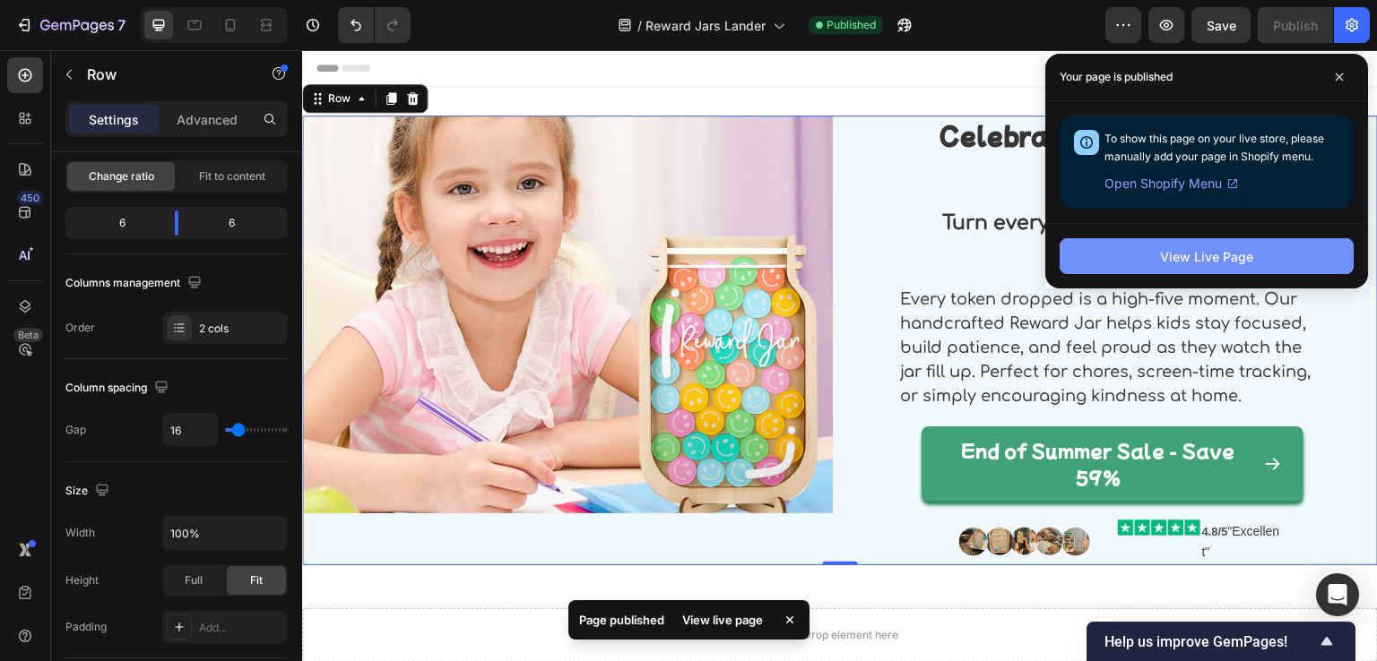
click at [1200, 252] on div "View Live Page" at bounding box center [1206, 256] width 93 height 19
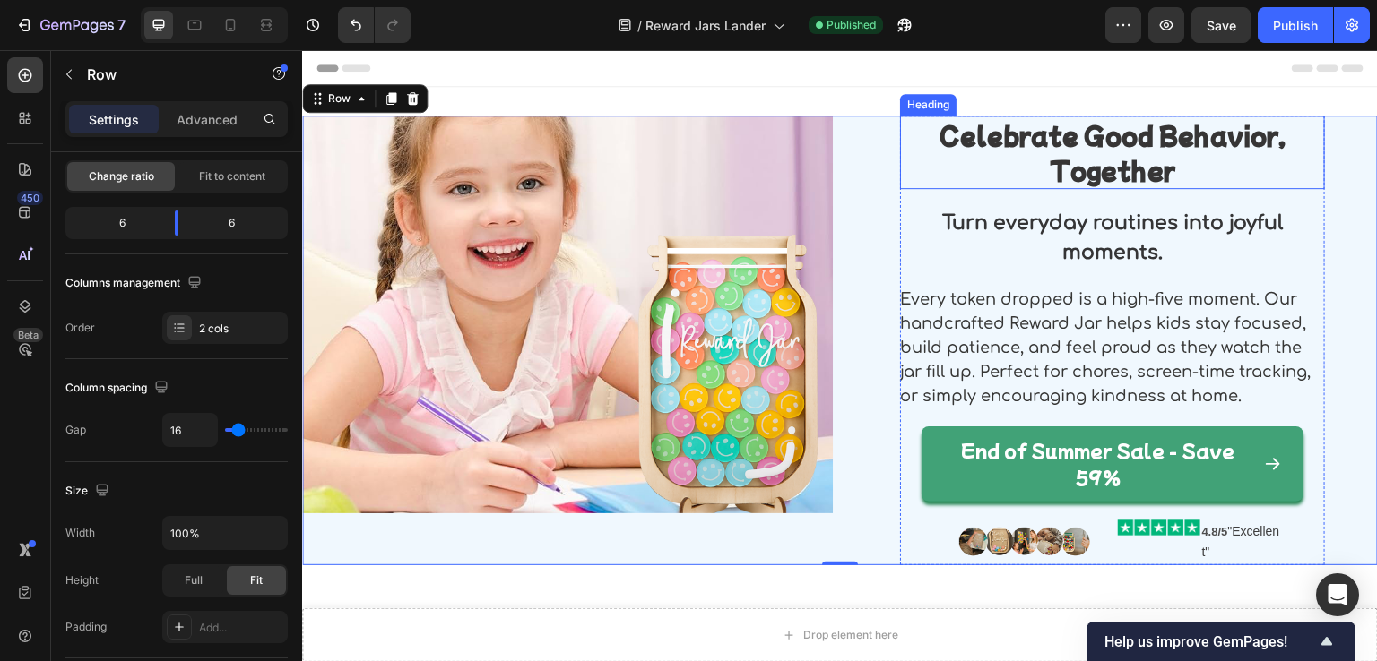
click at [1019, 160] on h2 "Celebrate Good Behavior, Together" at bounding box center [1112, 152] width 425 height 73
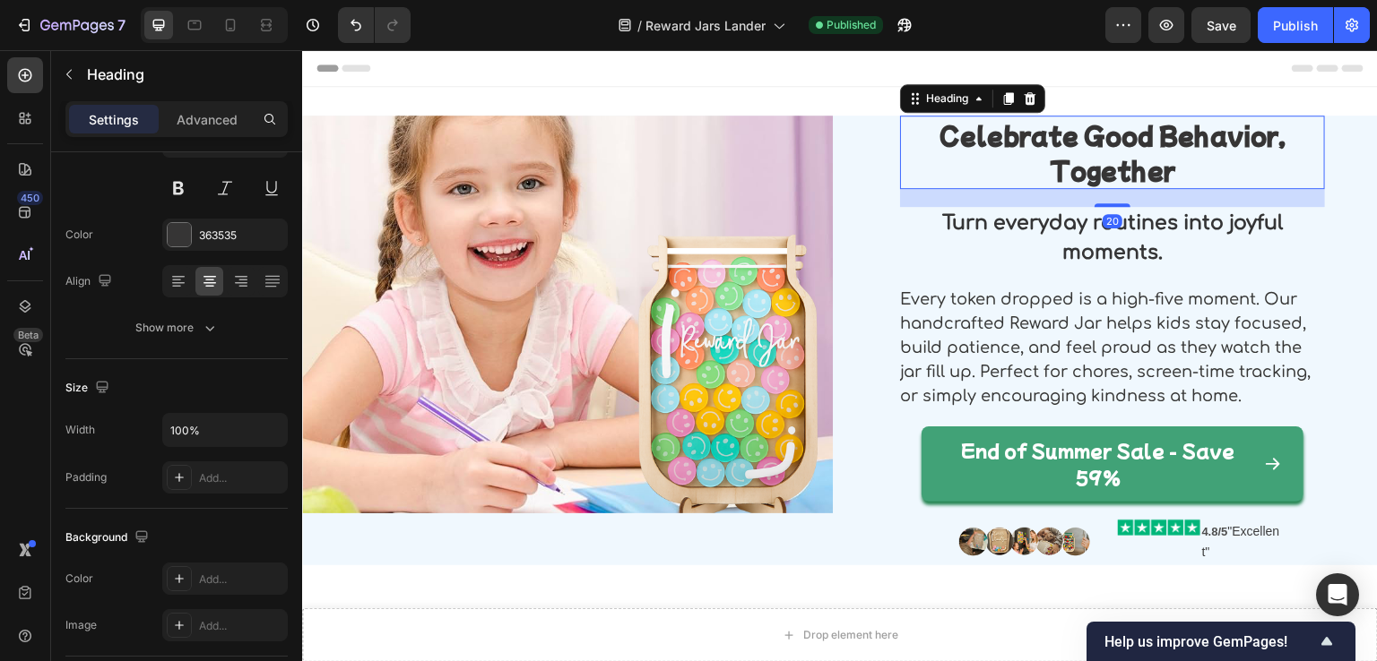
scroll to position [0, 0]
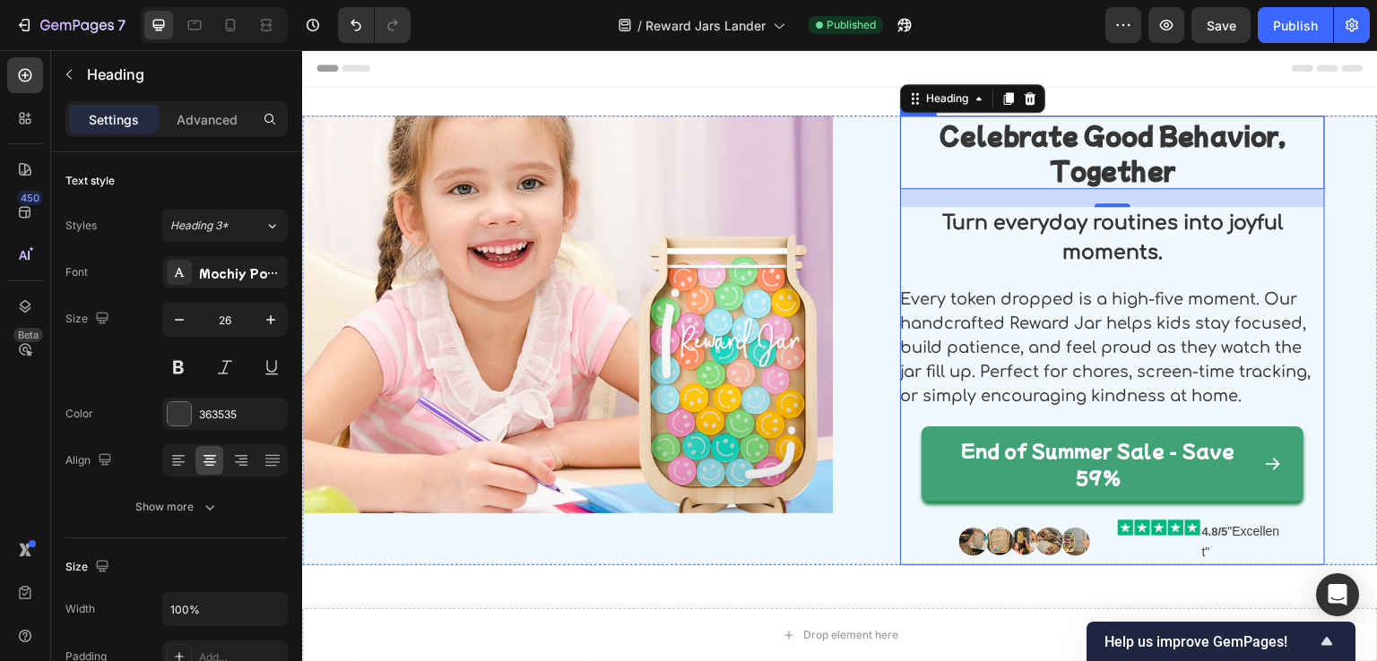
click at [912, 528] on div "Celebrate Good Behavior, Together Heading 20 Turn everyday routines into joyful…" at bounding box center [1112, 341] width 425 height 450
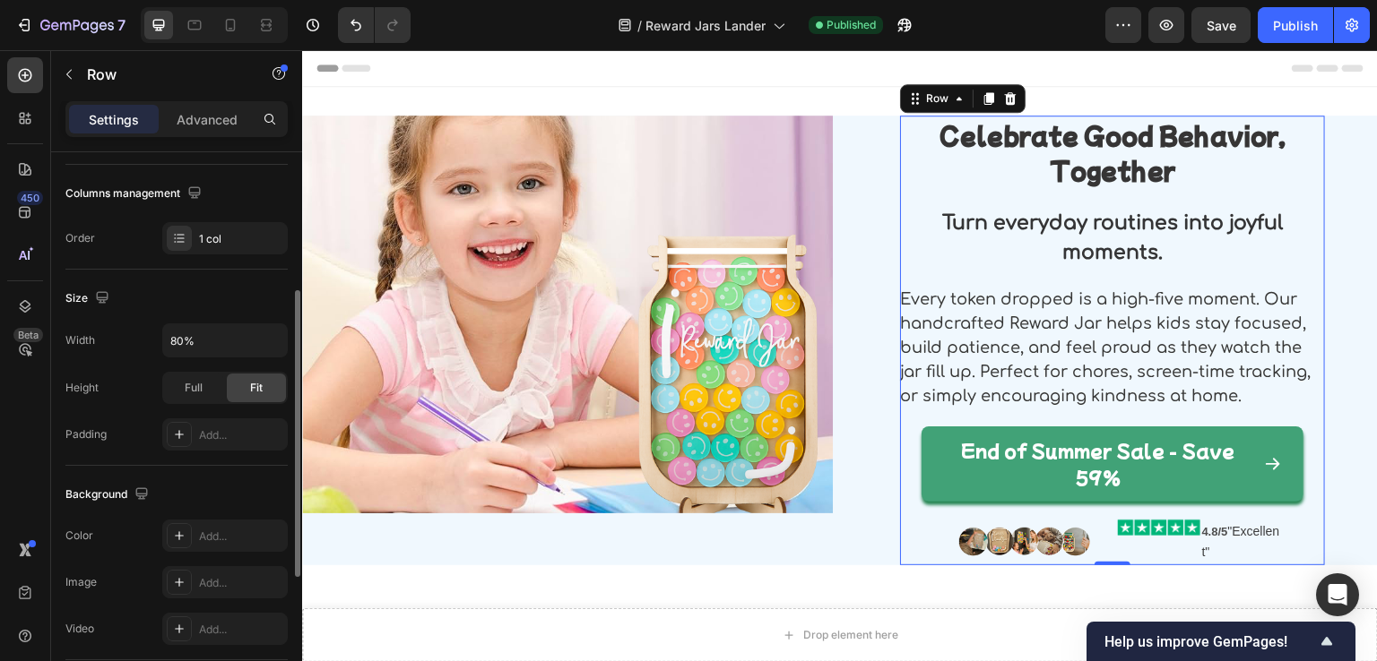
scroll to position [359, 0]
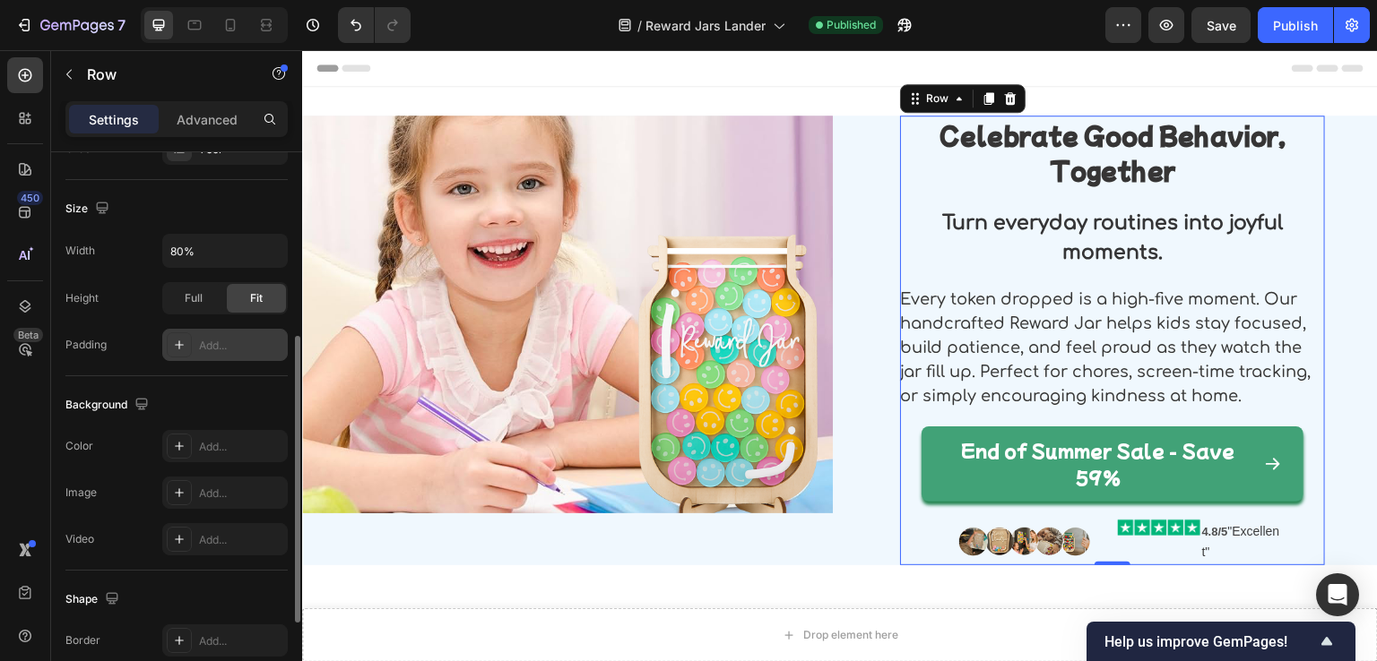
click at [207, 342] on div "Add..." at bounding box center [241, 346] width 84 height 16
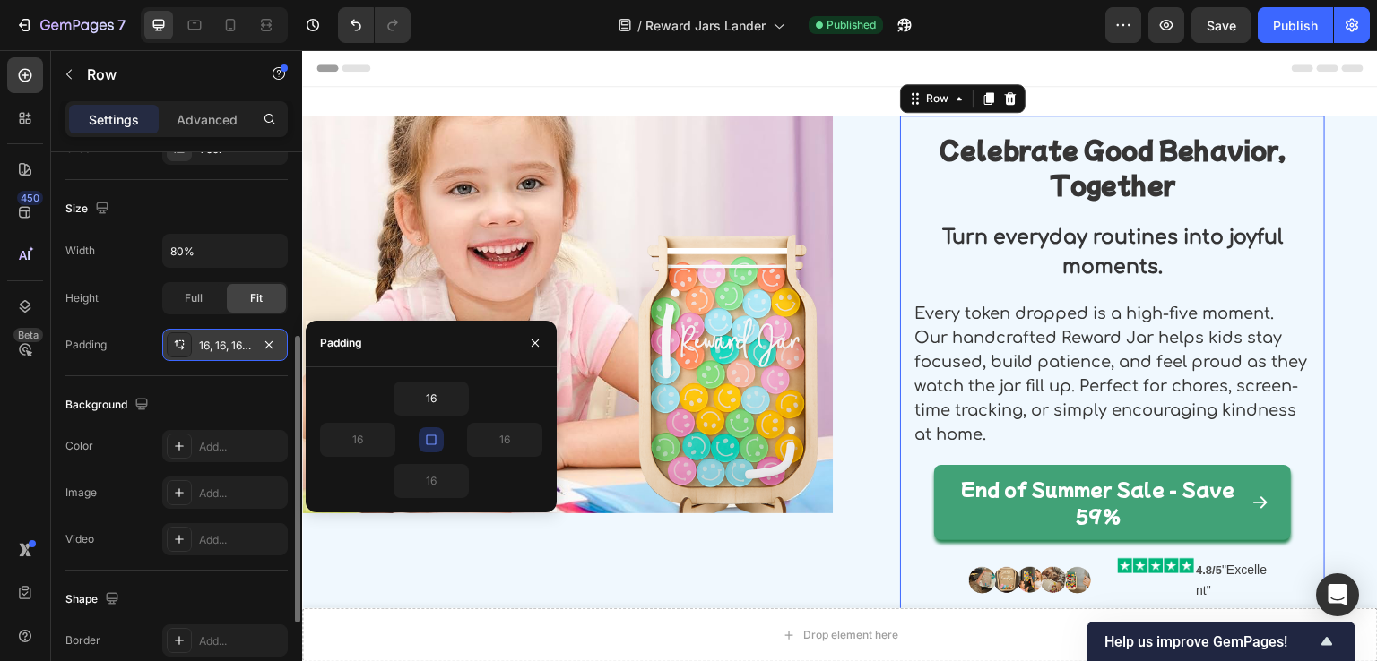
click at [233, 342] on div "16, 16, 16, 16" at bounding box center [225, 346] width 52 height 16
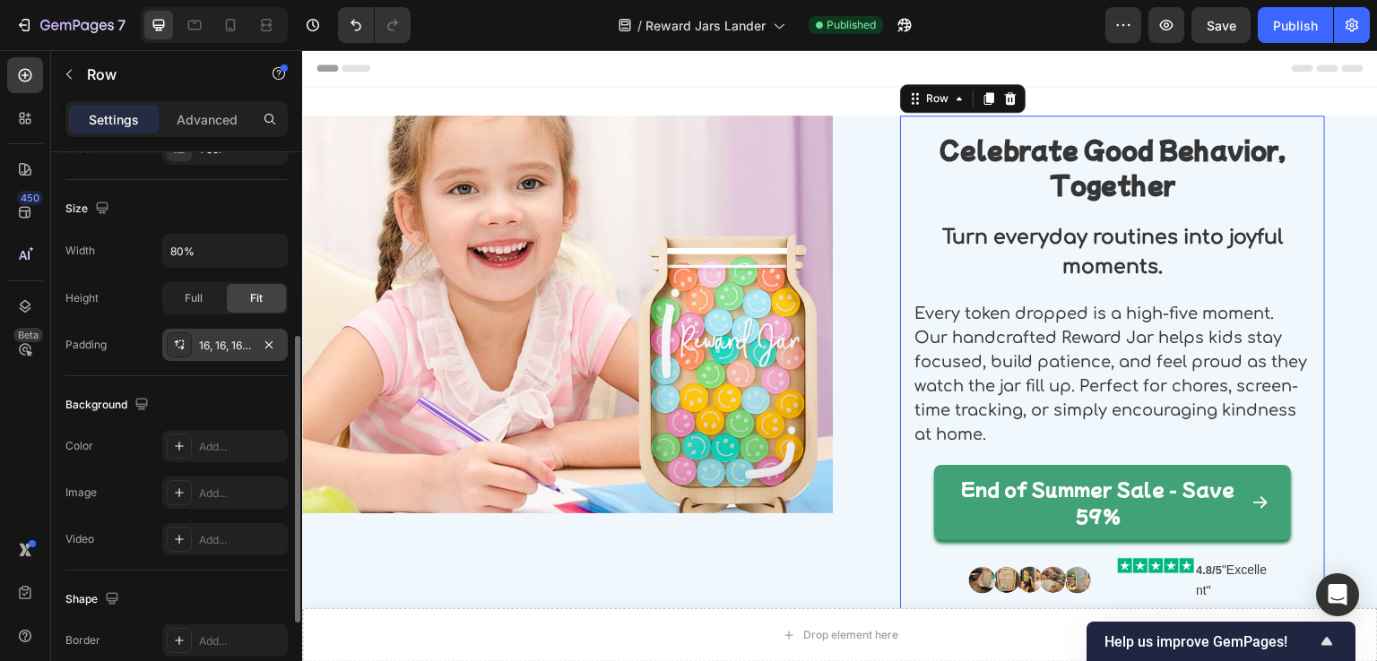
click at [233, 345] on div "16, 16, 16, 16" at bounding box center [225, 346] width 52 height 16
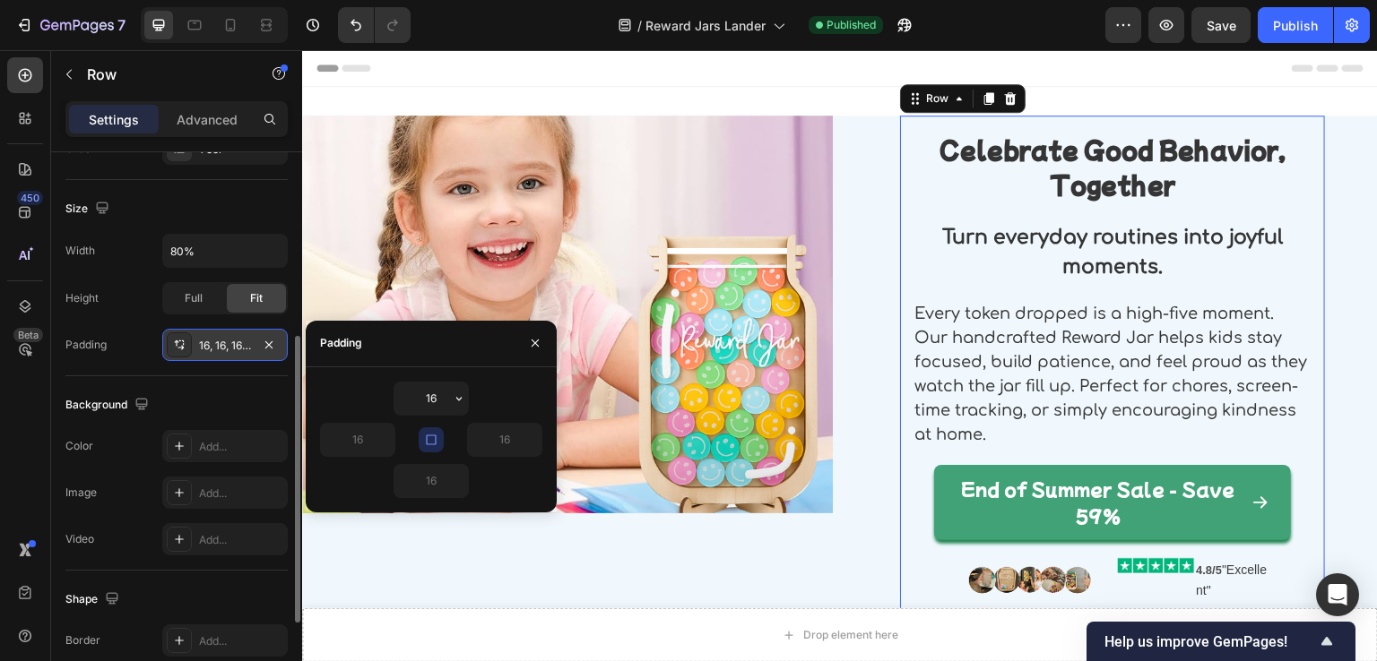
click at [233, 345] on div "16, 16, 16, 16" at bounding box center [225, 346] width 52 height 16
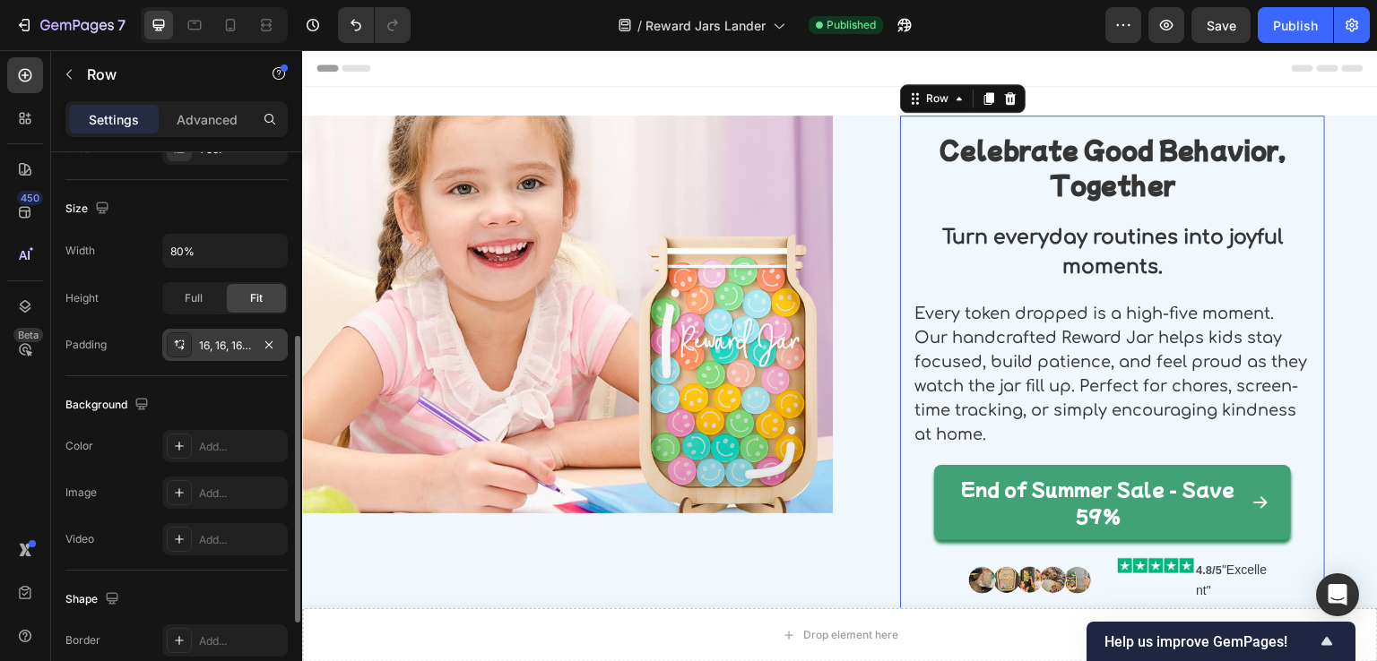
click at [233, 345] on div "16, 16, 16, 16" at bounding box center [225, 346] width 52 height 16
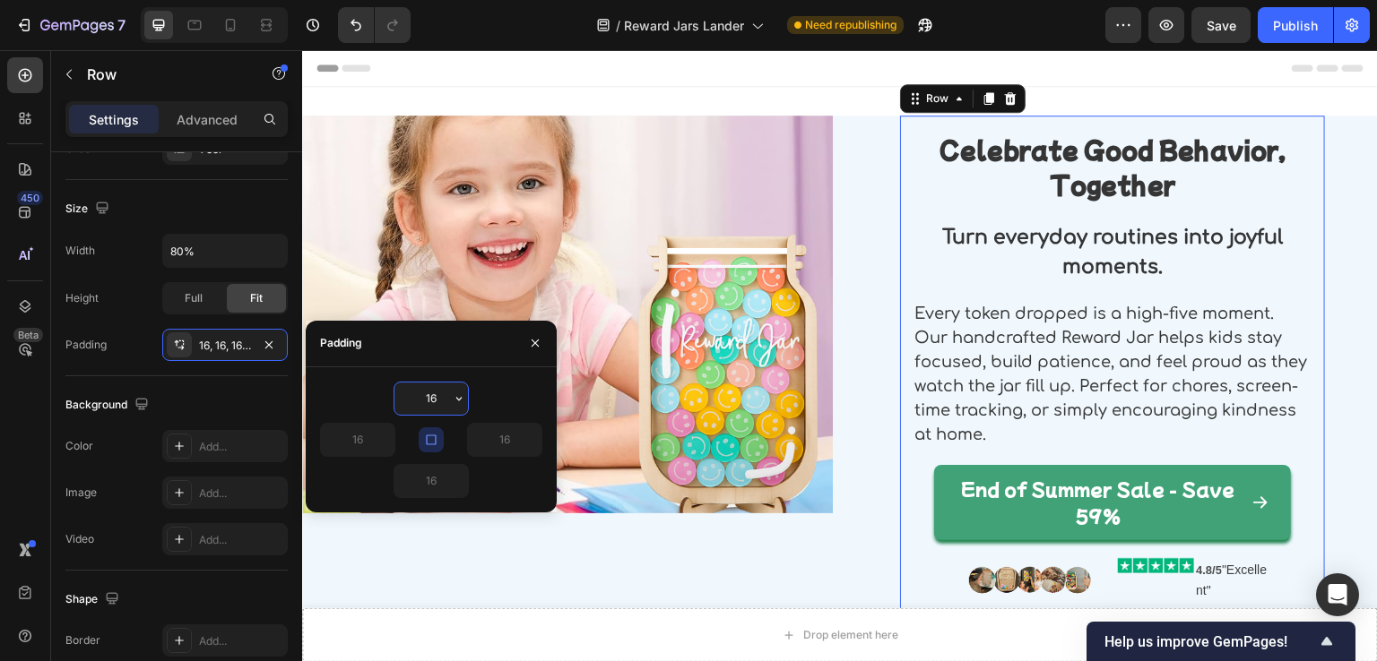
click at [438, 392] on input "16" at bounding box center [430, 399] width 73 height 32
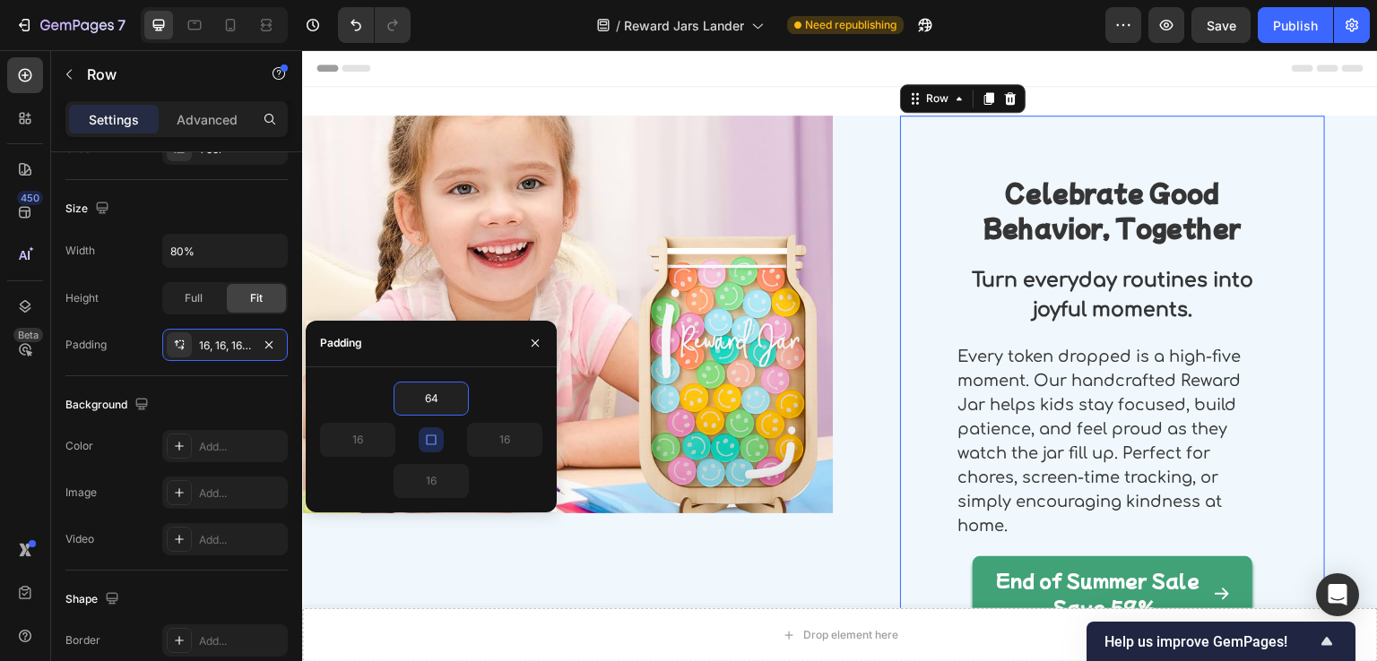
type input "64"
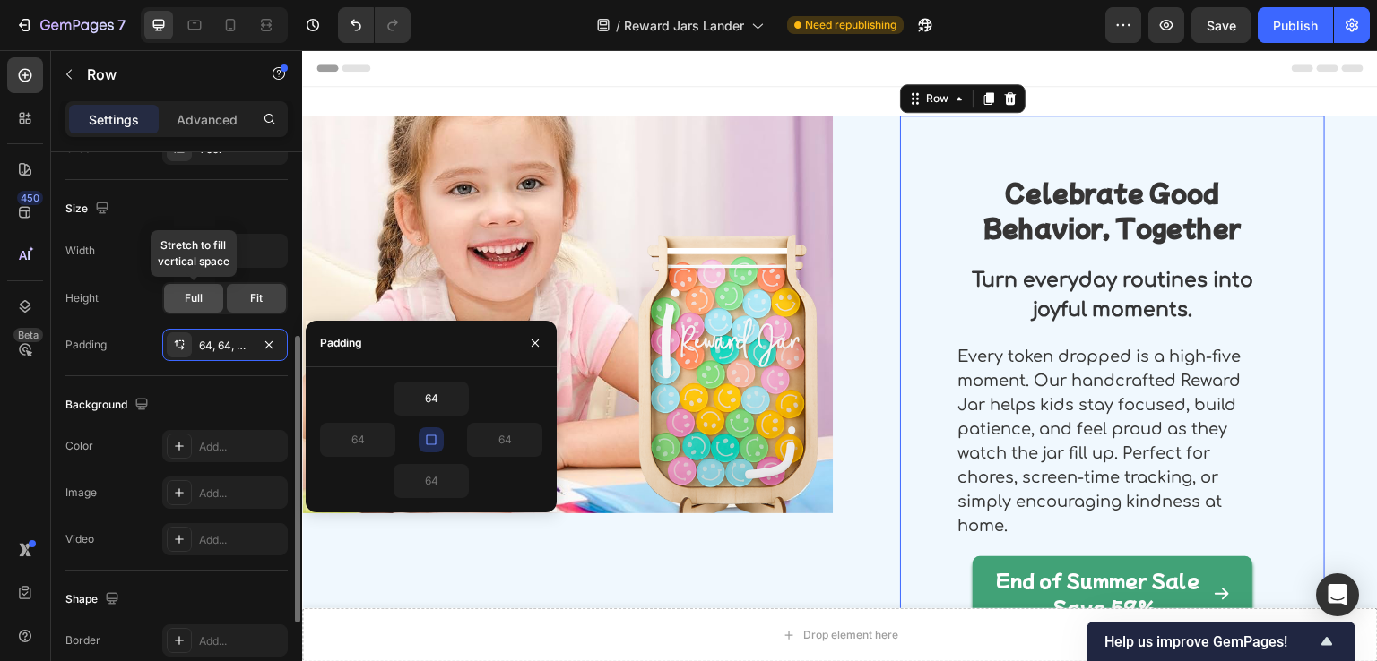
click at [197, 301] on span "Full" at bounding box center [194, 298] width 18 height 16
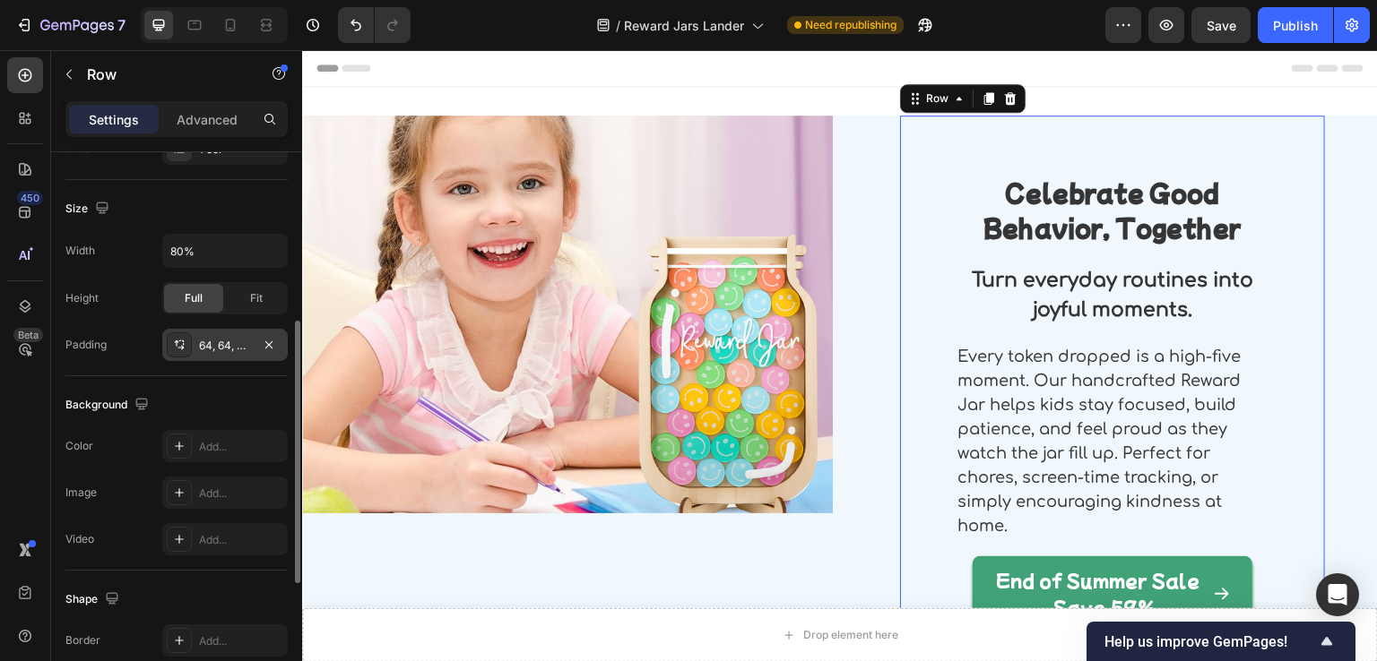
click at [221, 345] on div "64, 64, 64, 64" at bounding box center [225, 346] width 52 height 16
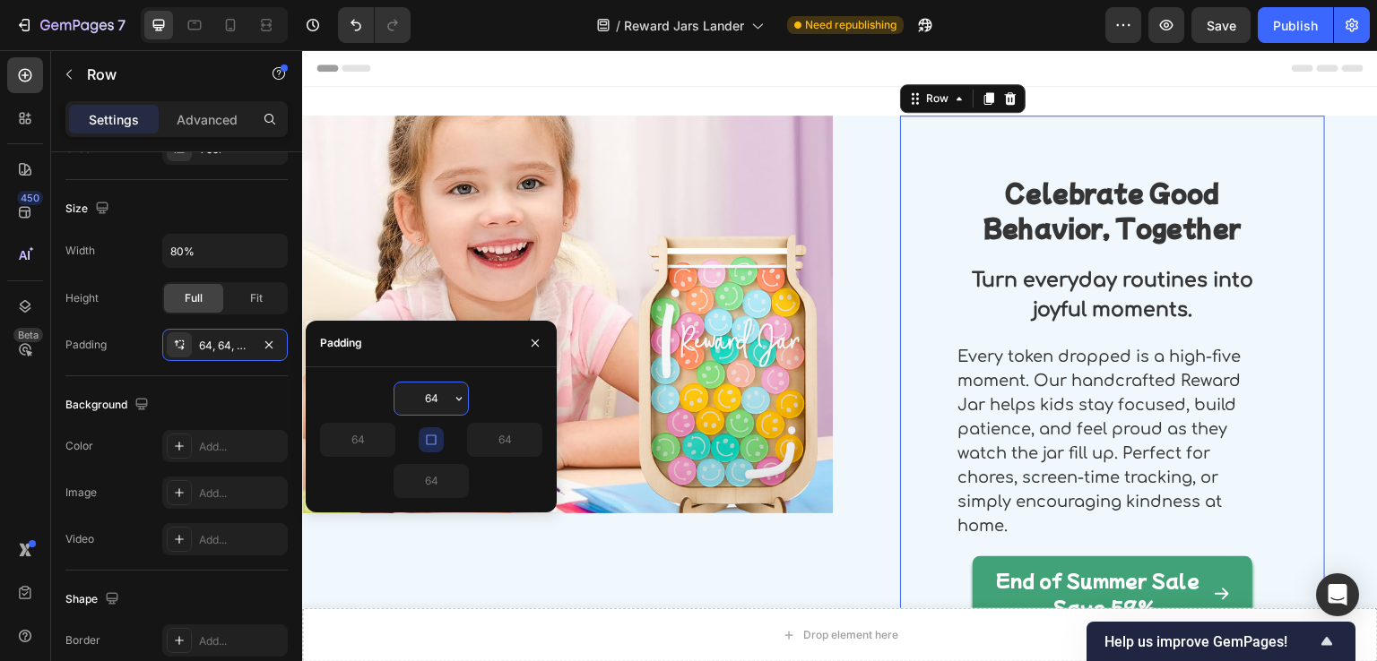
click at [427, 404] on input "64" at bounding box center [430, 399] width 73 height 32
click at [545, 342] on button "button" at bounding box center [535, 343] width 29 height 29
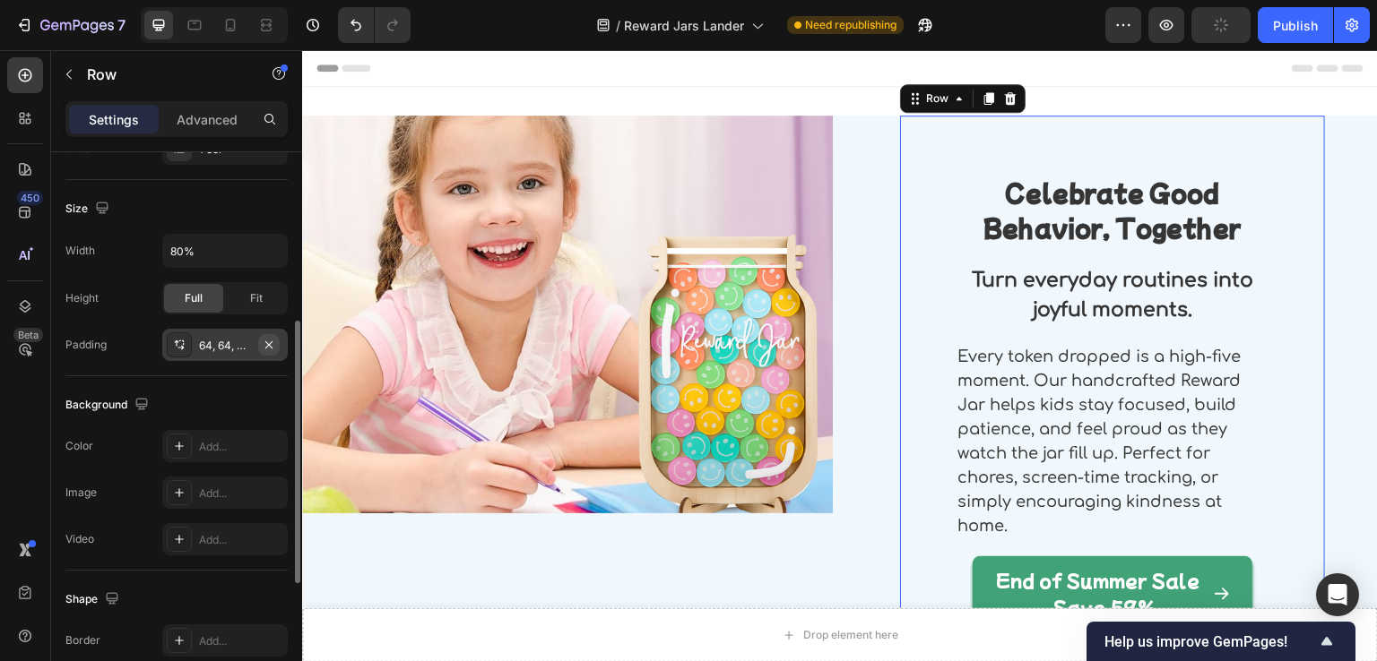
click at [265, 342] on icon "button" at bounding box center [269, 345] width 14 height 14
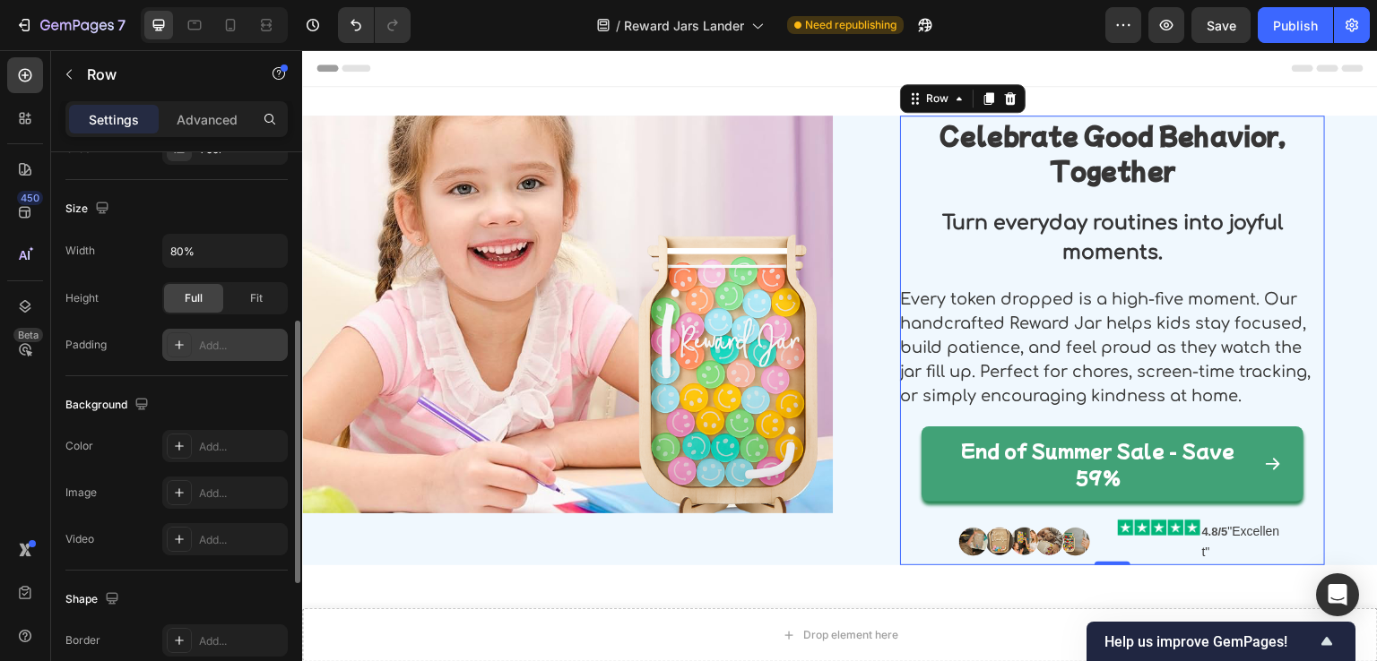
click at [214, 347] on div "Add..." at bounding box center [241, 346] width 84 height 16
type input "16"
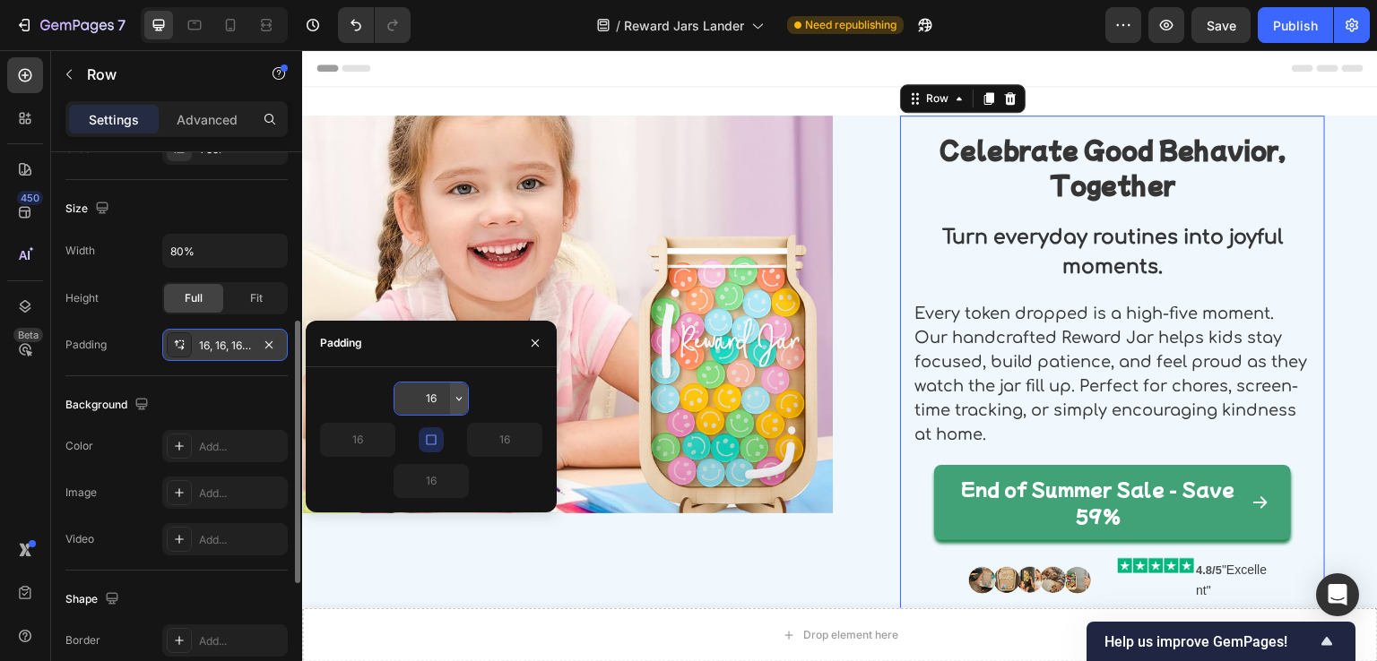
click at [458, 400] on icon "button" at bounding box center [459, 399] width 14 height 14
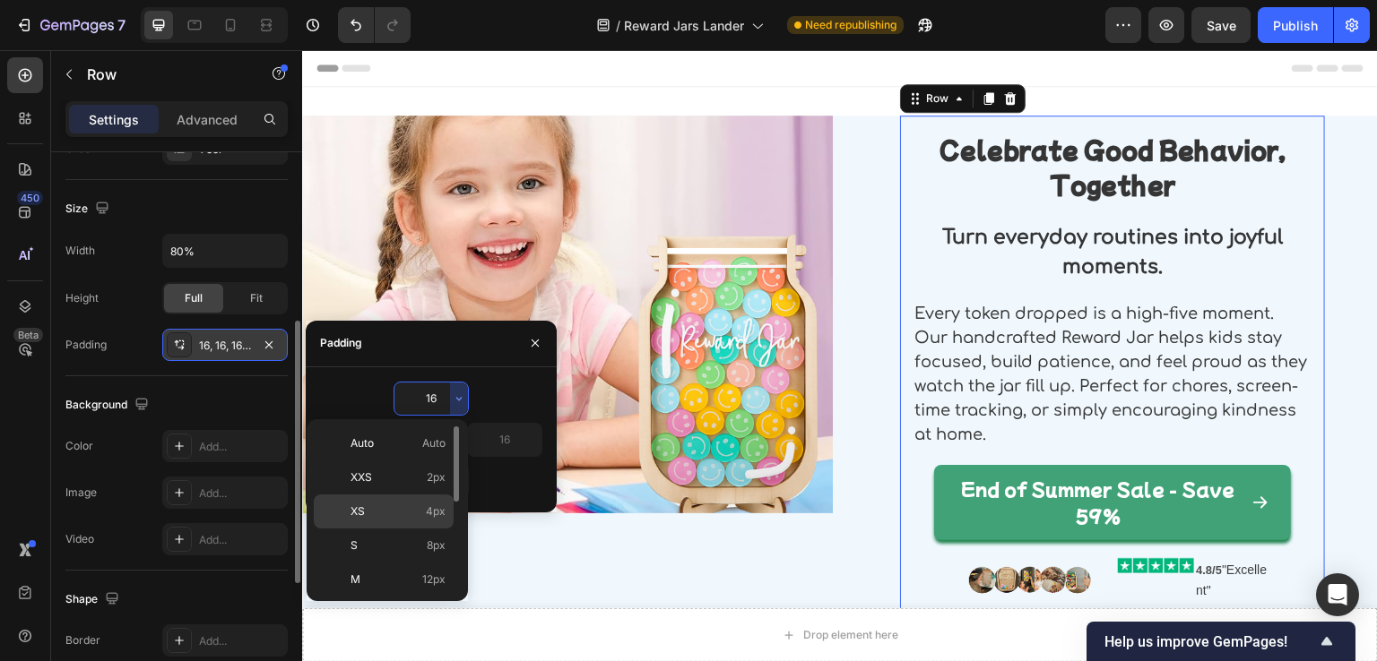
click at [432, 524] on div "XS 4px" at bounding box center [384, 512] width 140 height 34
type input "4"
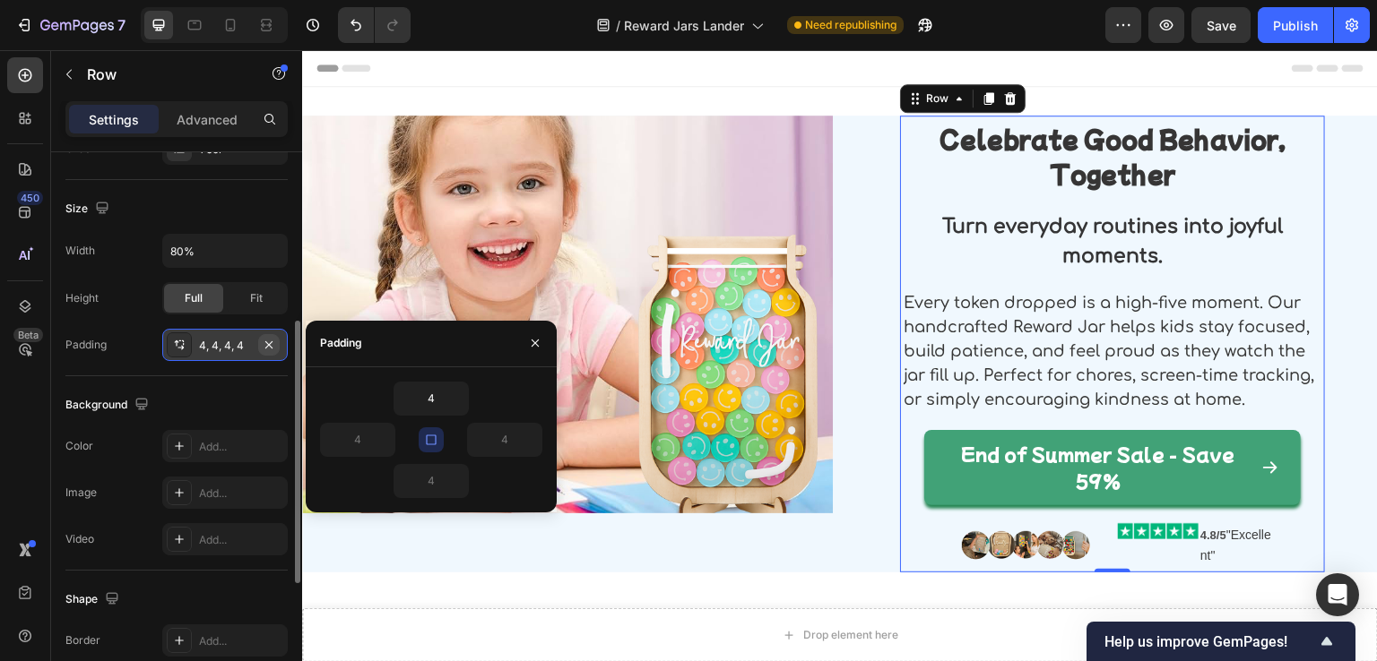
click at [268, 341] on icon "button" at bounding box center [269, 345] width 14 height 14
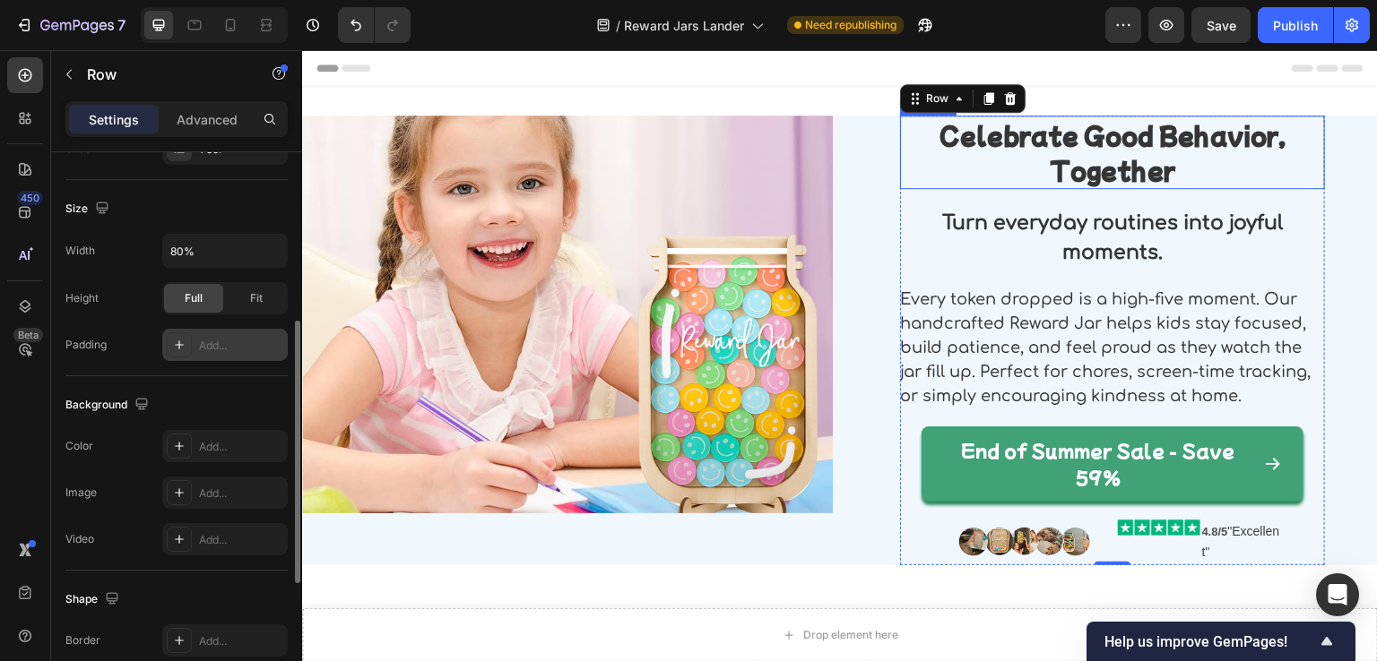
click at [1037, 146] on strong "Celebrate Good Behavior, Together" at bounding box center [1112, 152] width 346 height 68
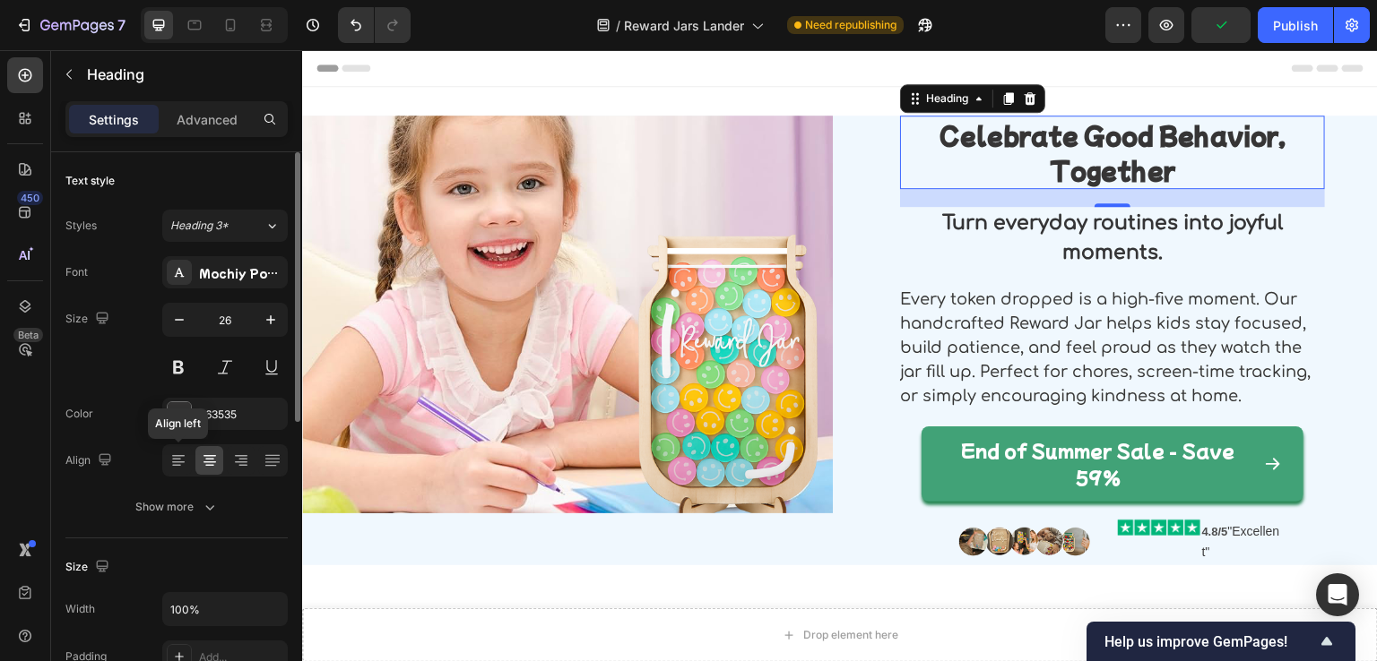
scroll to position [179, 0]
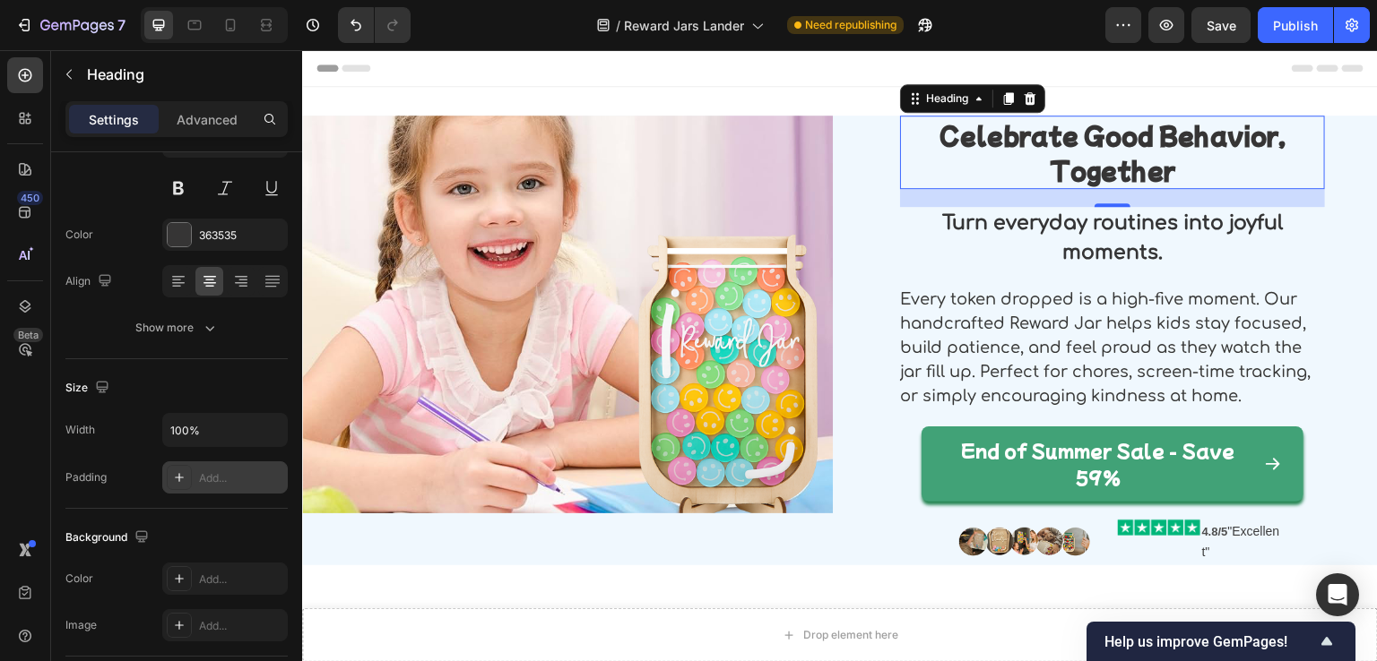
click at [212, 479] on div "Add..." at bounding box center [241, 479] width 84 height 16
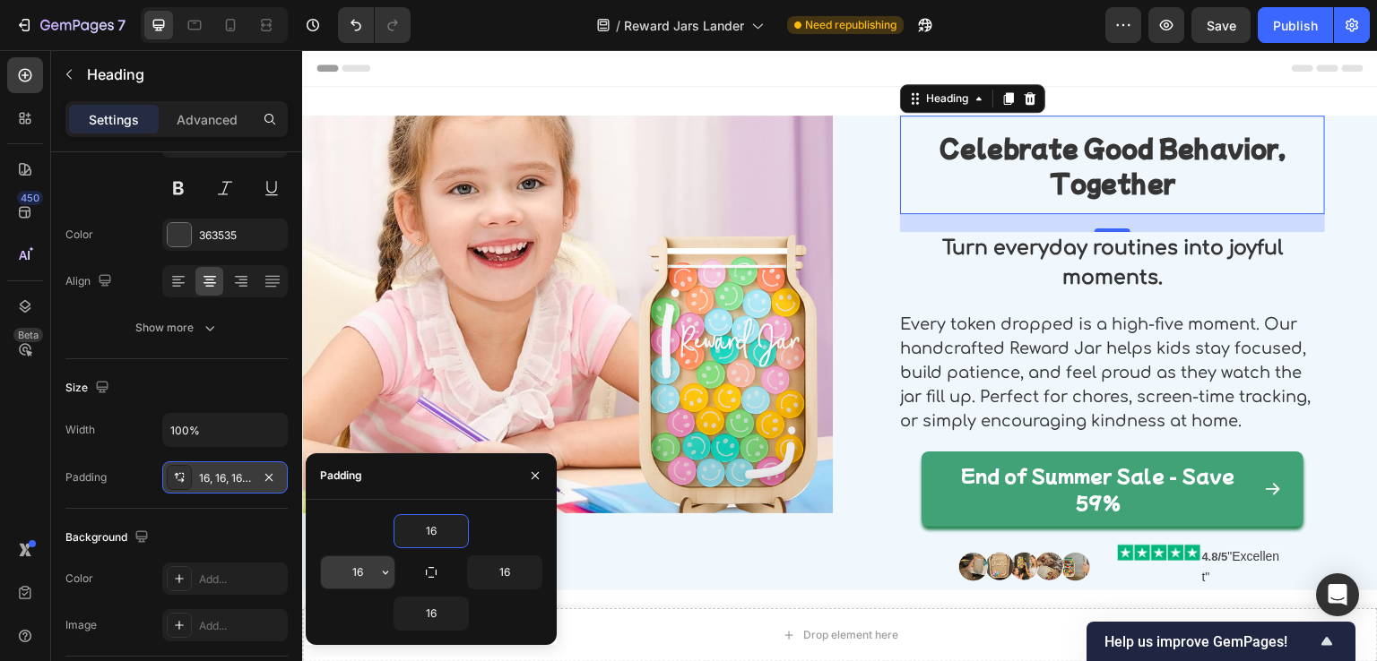
click at [356, 574] on input "16" at bounding box center [357, 573] width 73 height 32
click at [445, 532] on input "16" at bounding box center [430, 531] width 73 height 32
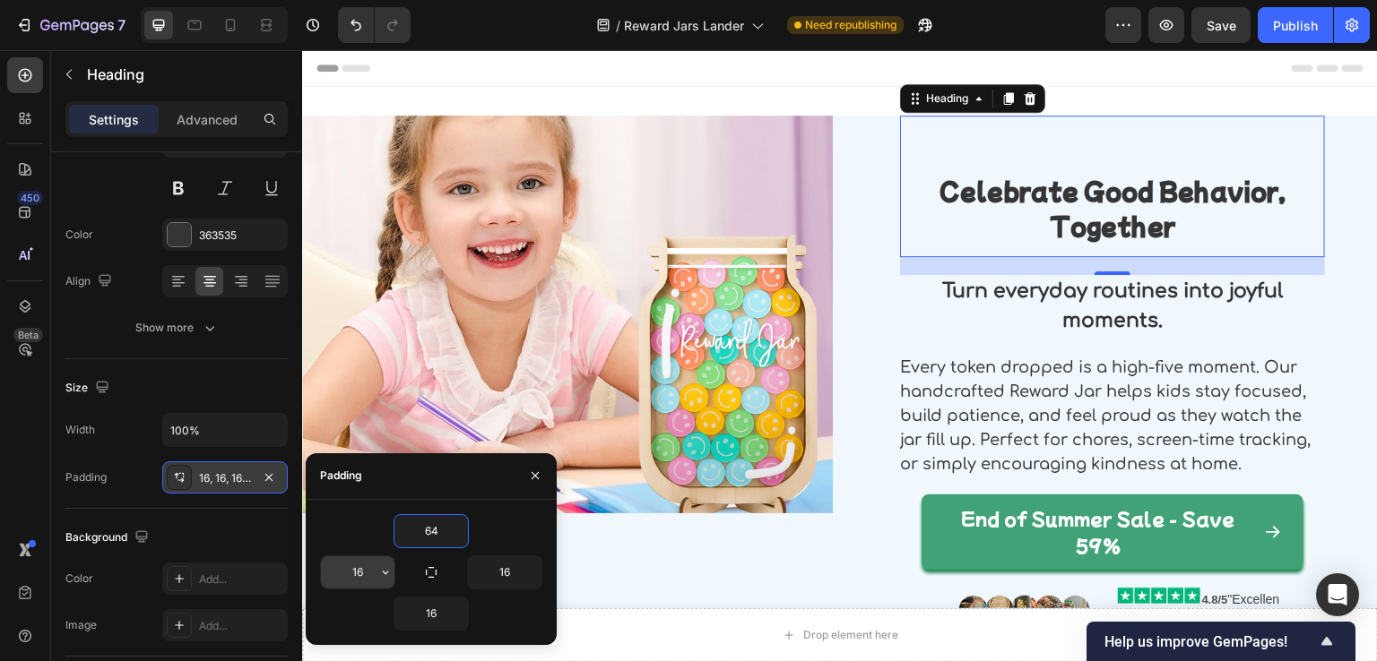
type input "64"
click at [373, 563] on input "16" at bounding box center [357, 573] width 73 height 32
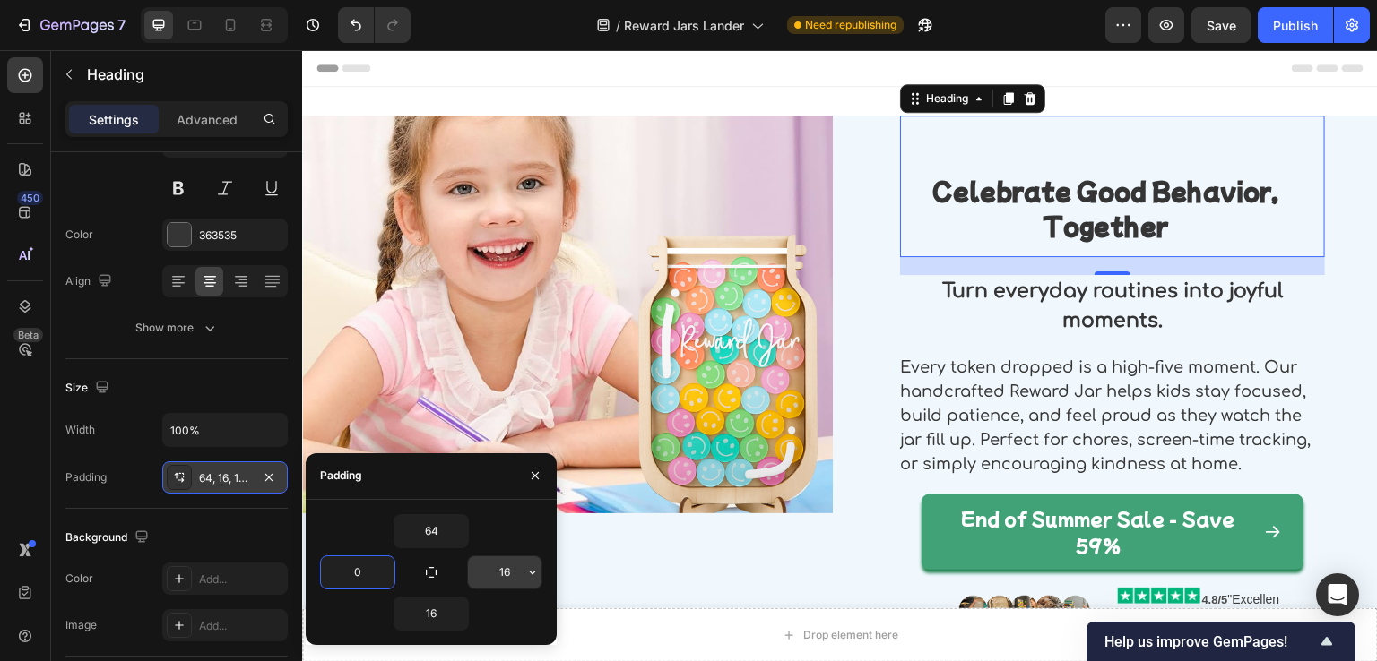
type input "0"
click at [488, 572] on input "16" at bounding box center [504, 573] width 73 height 32
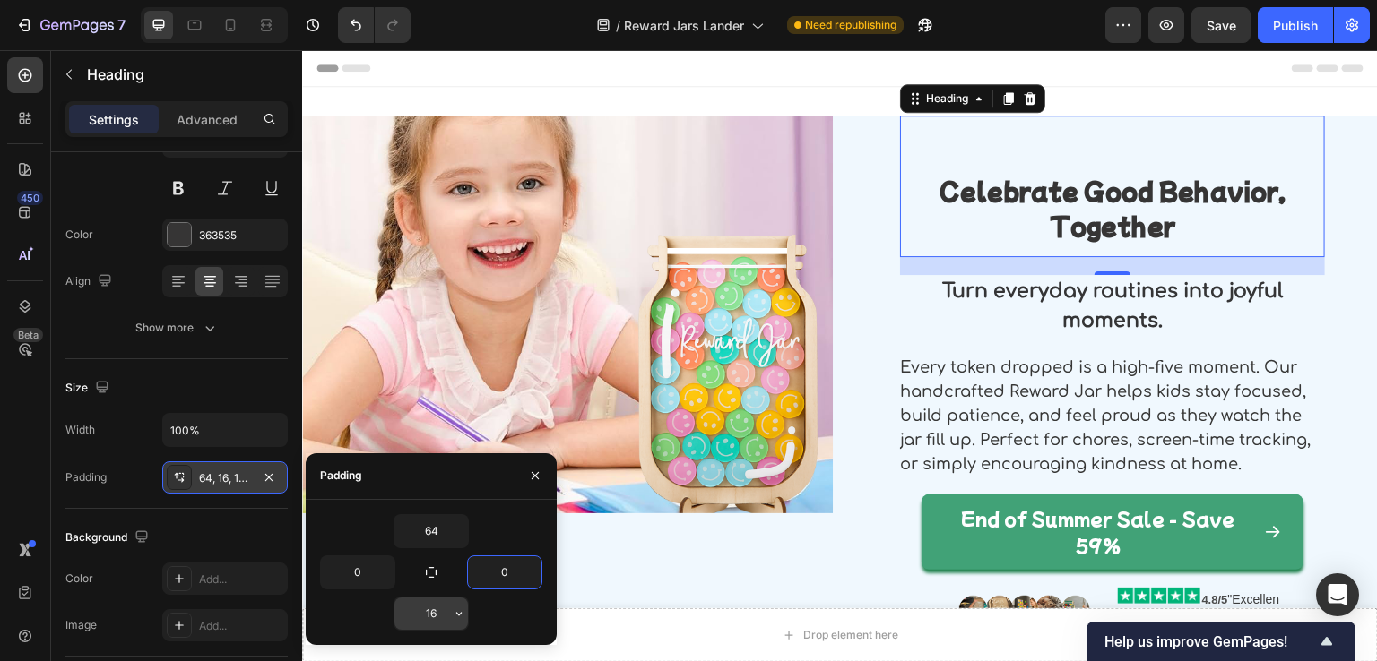
type input "0"
click at [427, 612] on input "16" at bounding box center [430, 614] width 73 height 32
type input "0"
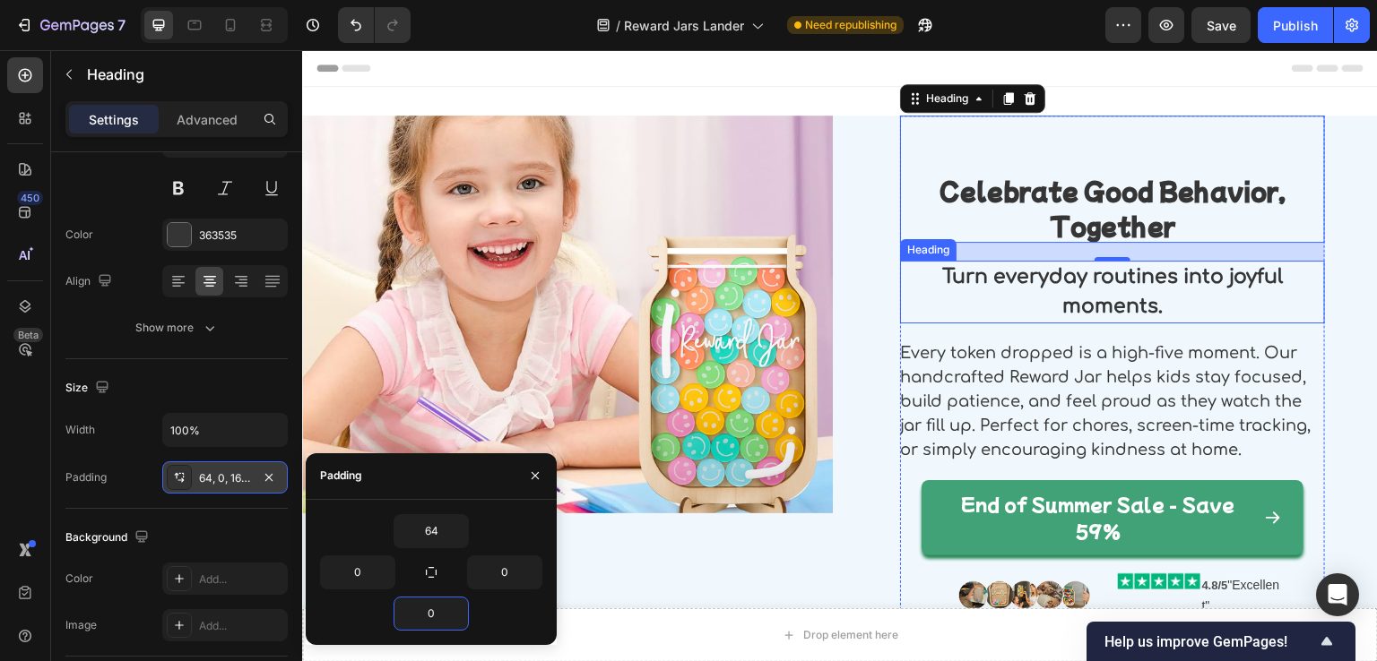
click at [1035, 299] on h2 "Turn everyday routines into joyful moments." at bounding box center [1112, 292] width 425 height 63
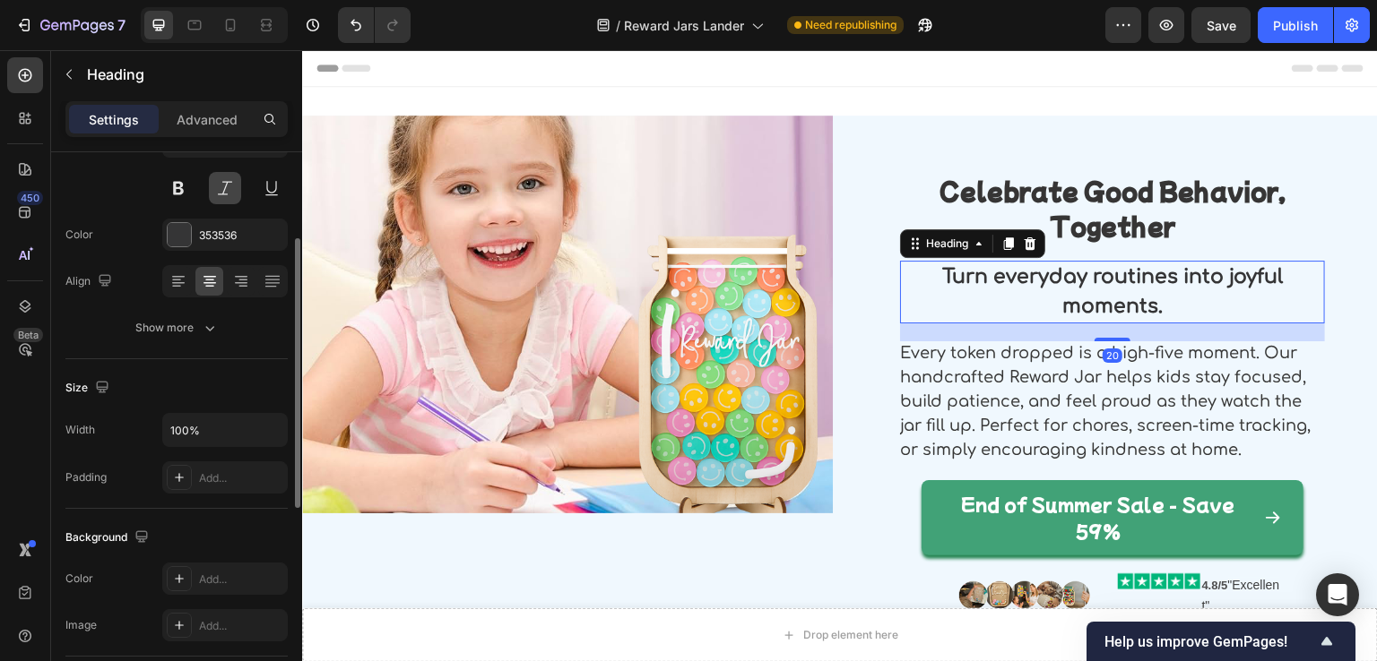
click at [221, 189] on button at bounding box center [225, 188] width 32 height 32
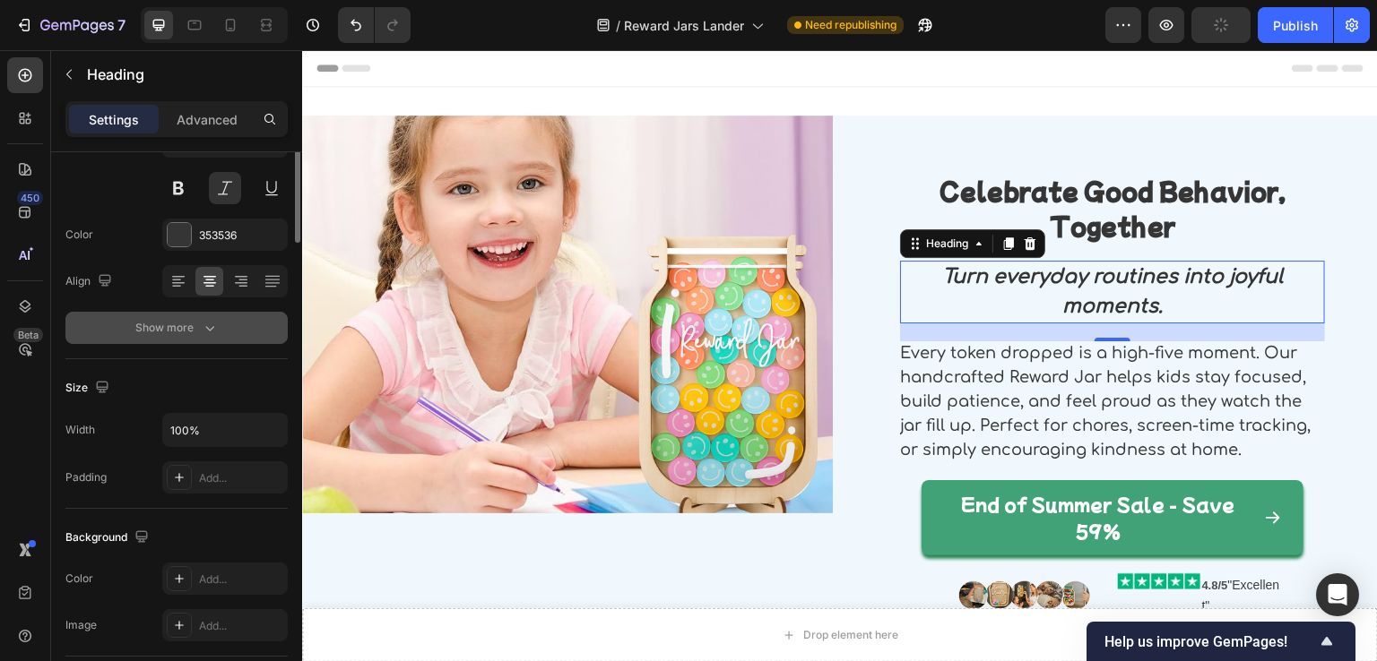
scroll to position [0, 0]
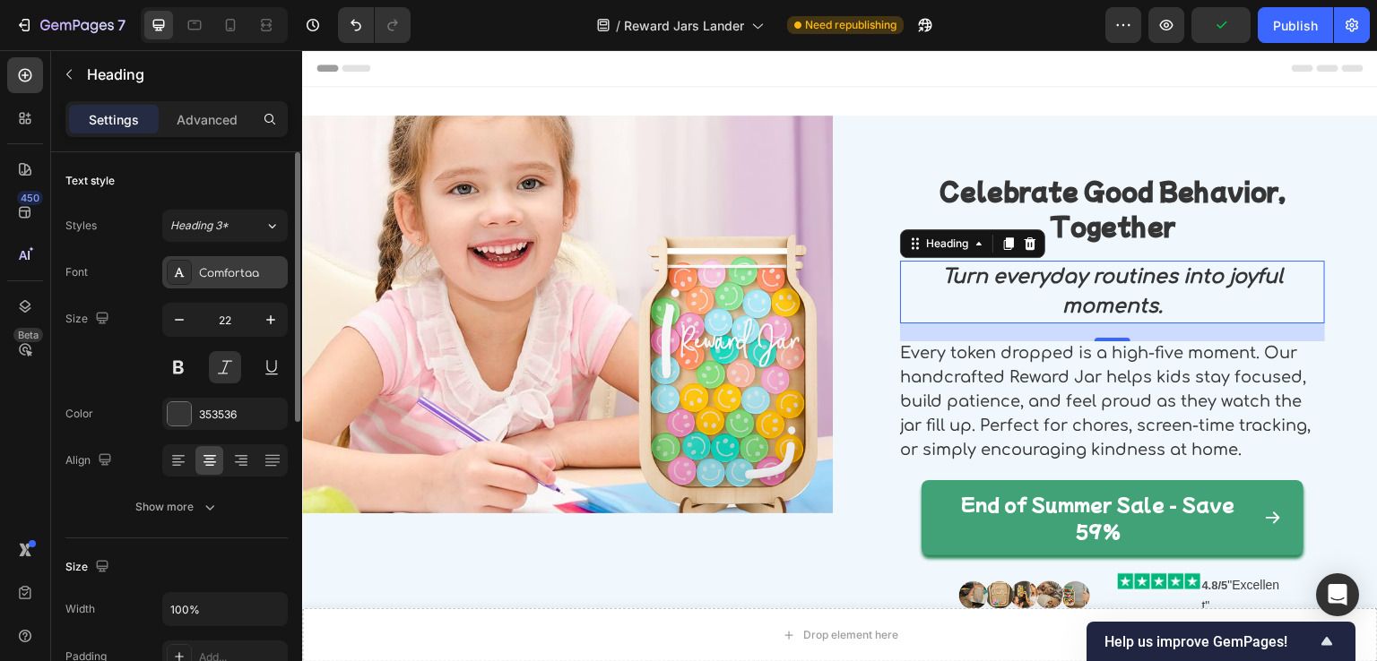
click at [218, 273] on div "Comfortaa" at bounding box center [241, 273] width 84 height 16
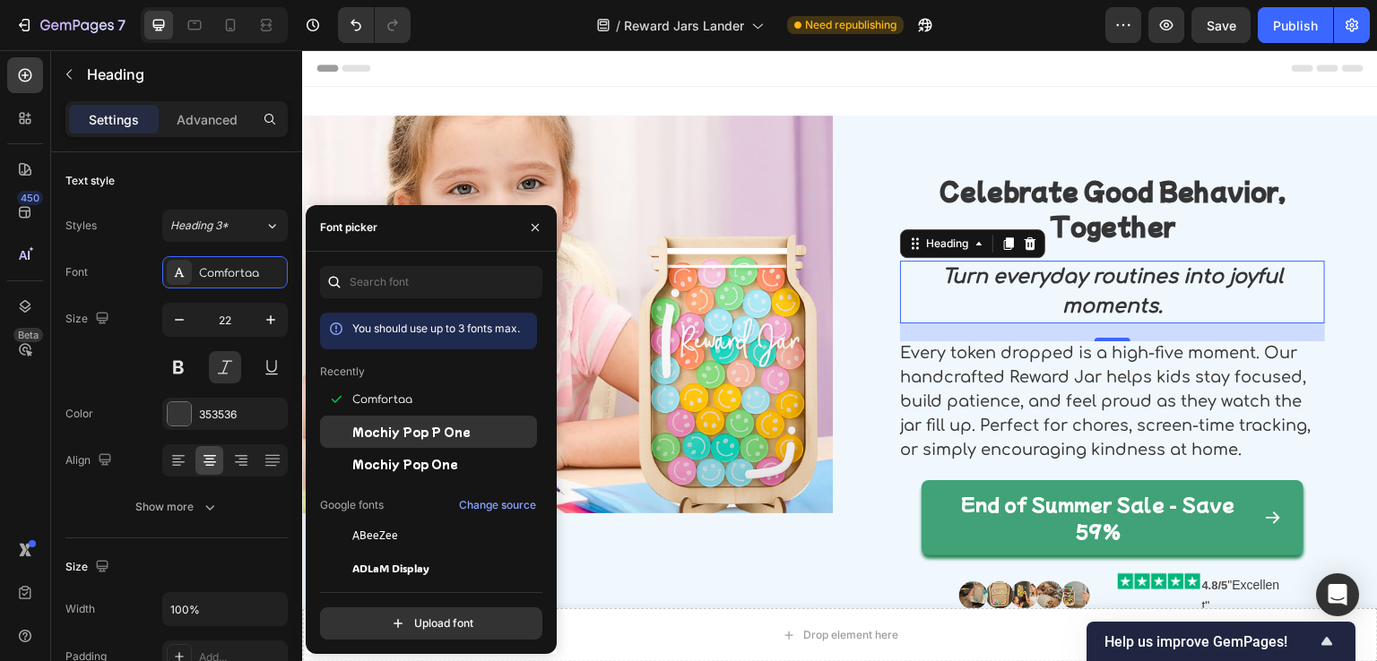
click at [353, 431] on span "Mochiy Pop P One" at bounding box center [411, 432] width 118 height 16
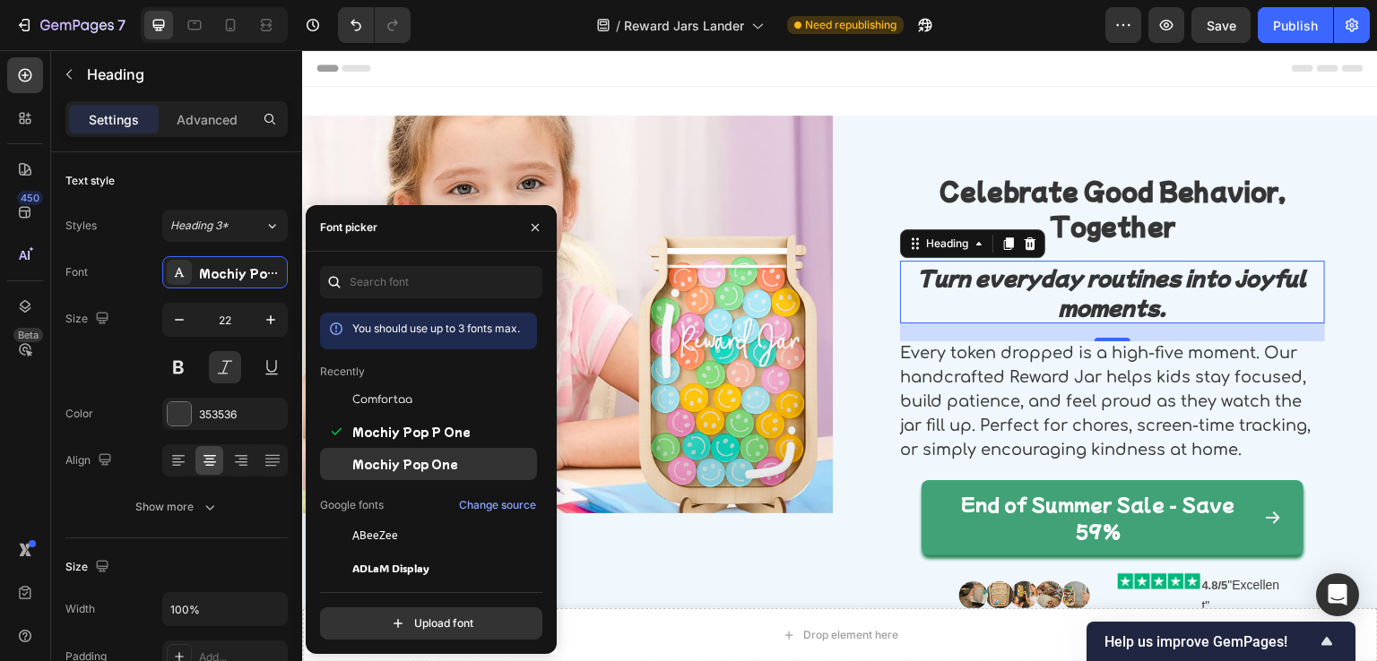
click at [394, 474] on div "Mochiy Pop One" at bounding box center [428, 464] width 217 height 32
click at [399, 468] on span "Mochiy Pop One" at bounding box center [405, 464] width 106 height 16
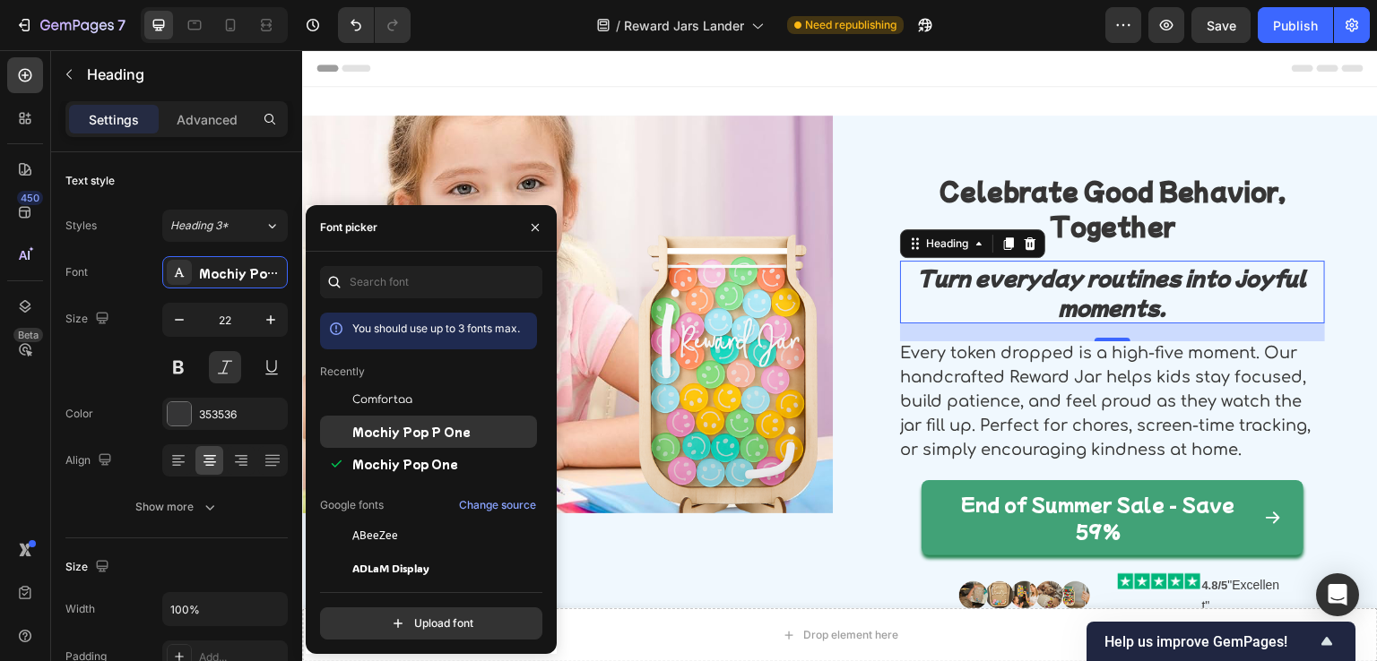
click at [411, 440] on div "Mochiy Pop P One" at bounding box center [428, 432] width 217 height 32
click at [100, 371] on div "Size 22" at bounding box center [176, 343] width 222 height 81
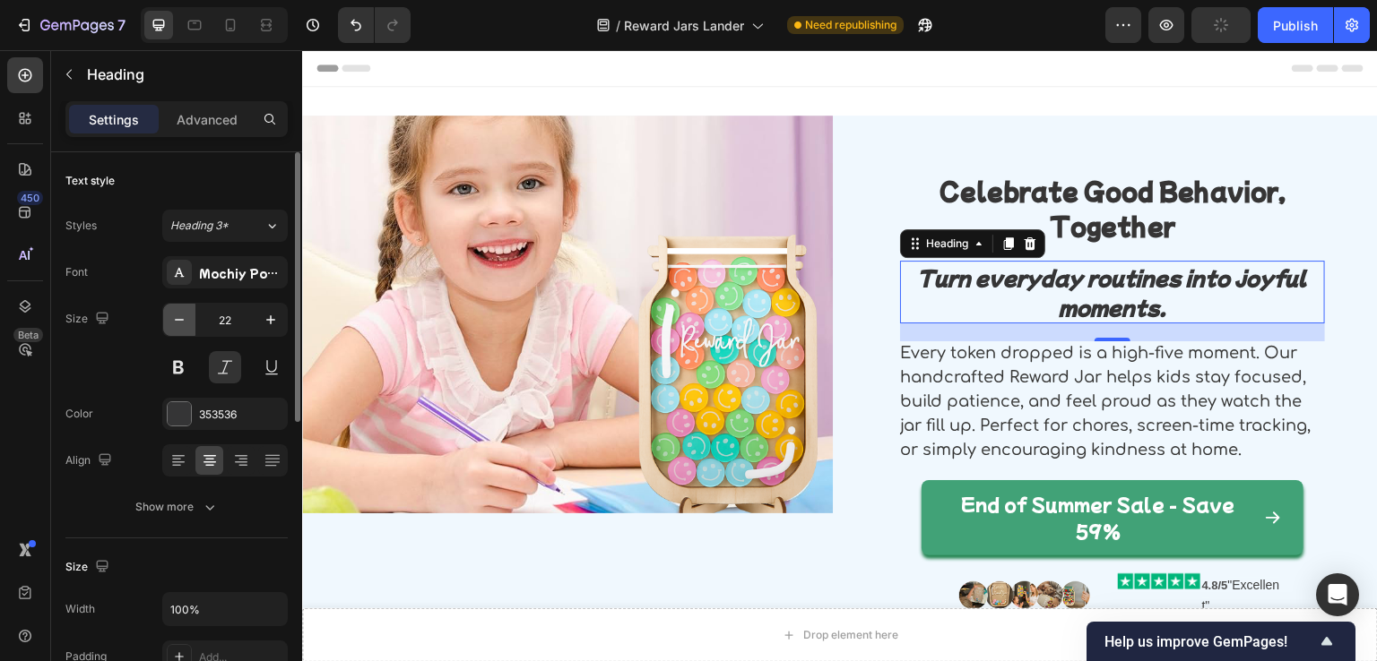
click at [185, 317] on icon "button" at bounding box center [179, 320] width 18 height 18
type input "21"
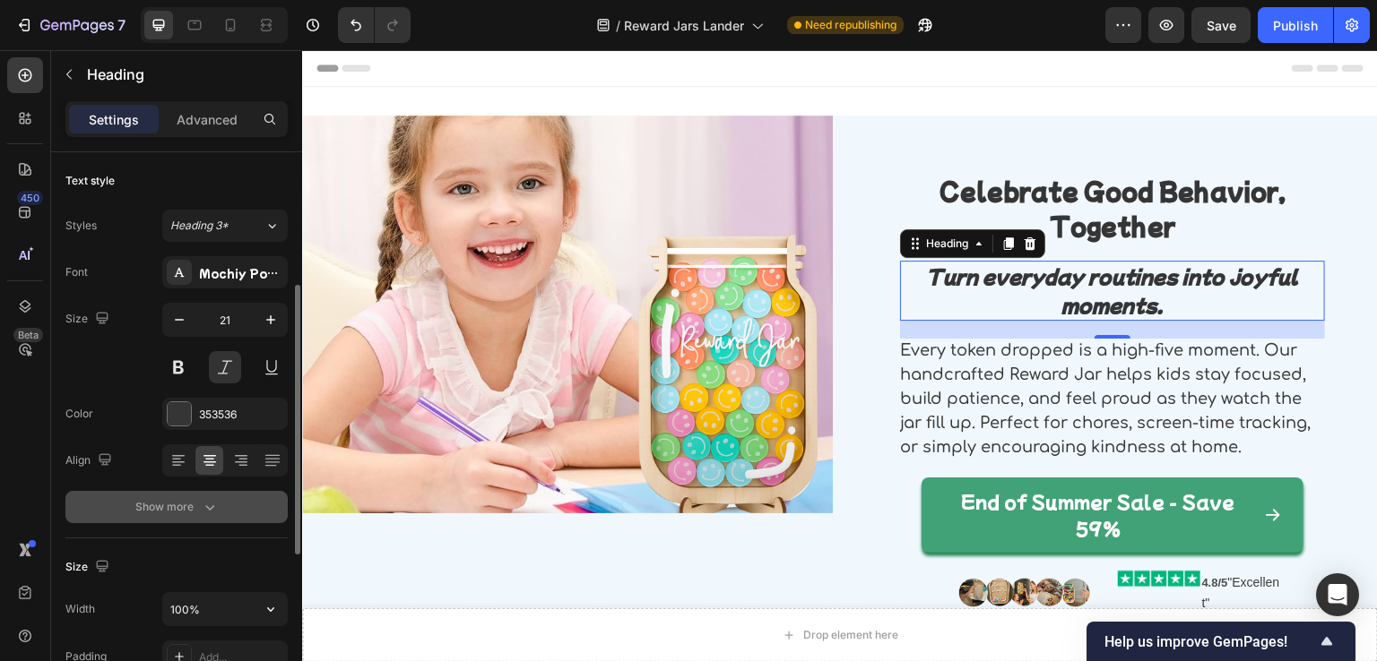
scroll to position [90, 0]
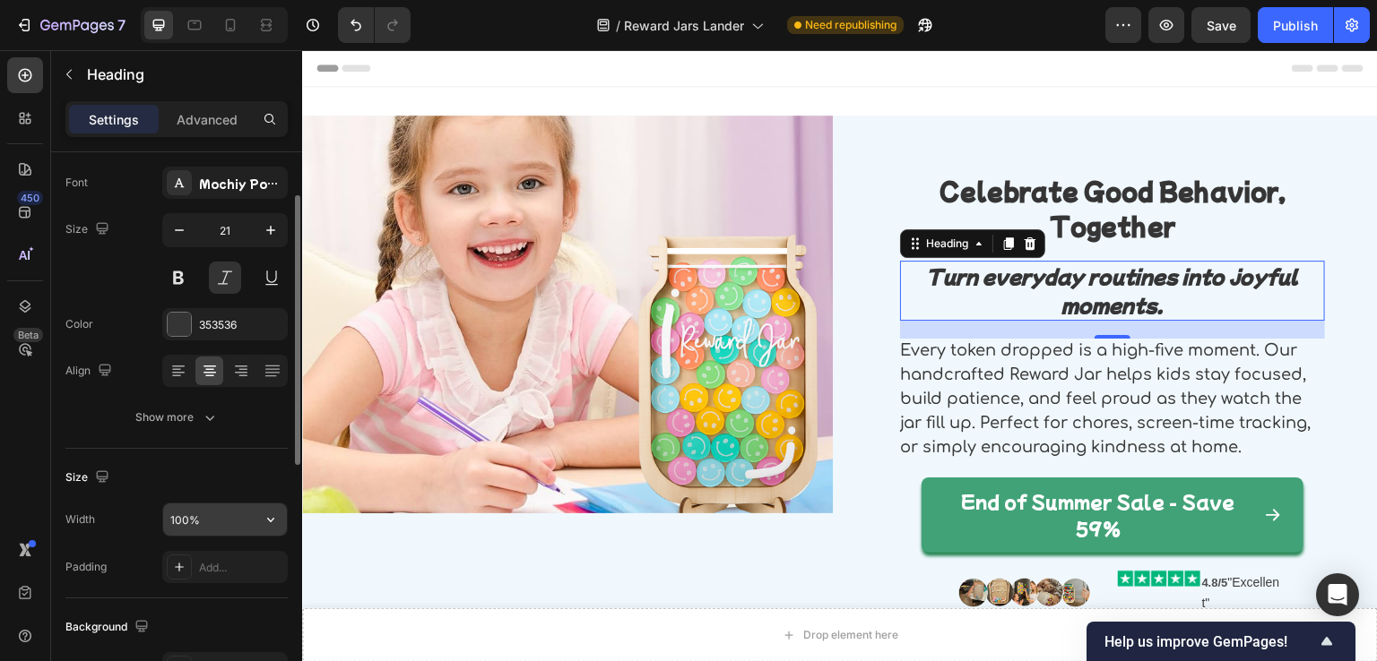
click at [178, 505] on input "100%" at bounding box center [225, 520] width 124 height 32
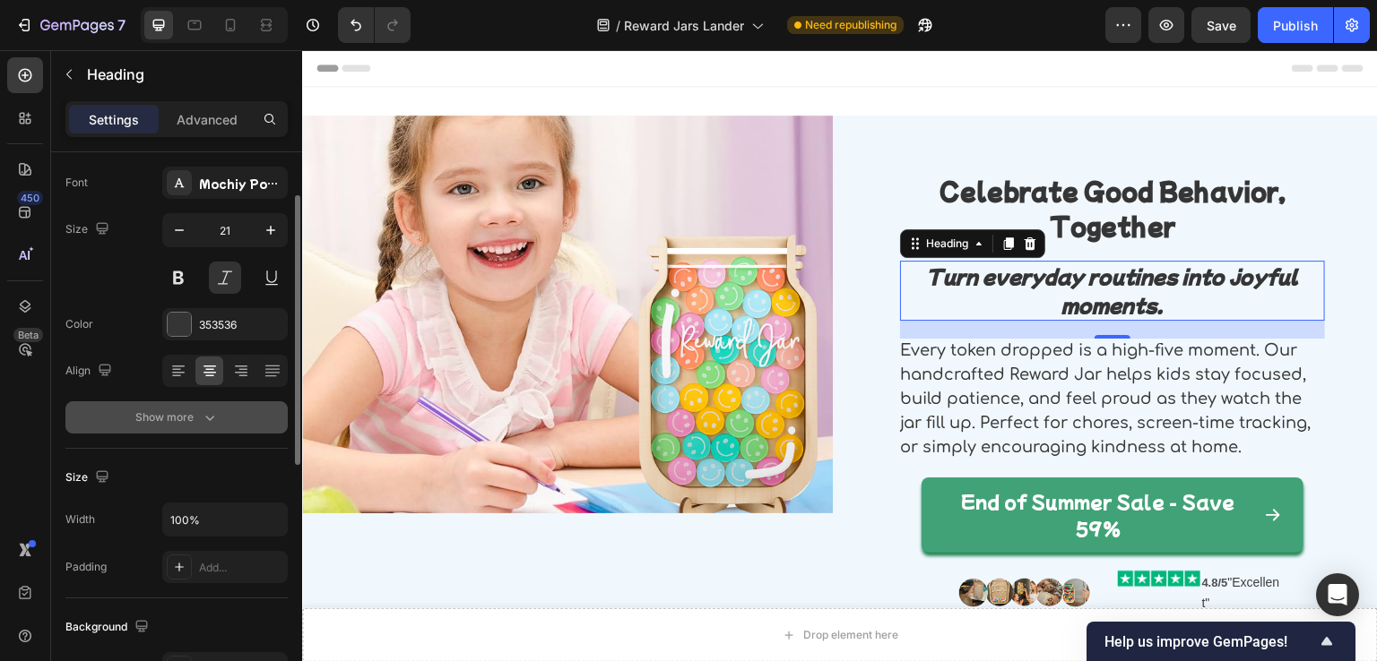
click at [212, 422] on icon "button" at bounding box center [210, 418] width 18 height 18
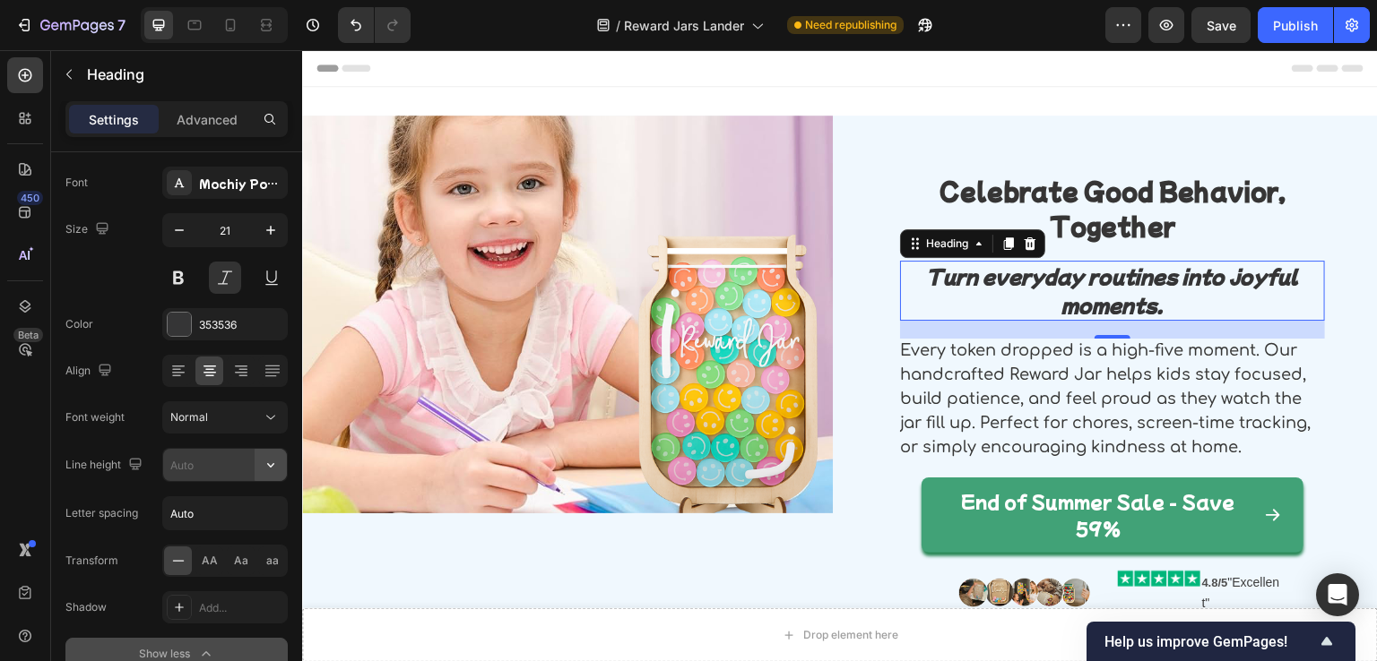
click at [260, 460] on button "button" at bounding box center [271, 465] width 32 height 32
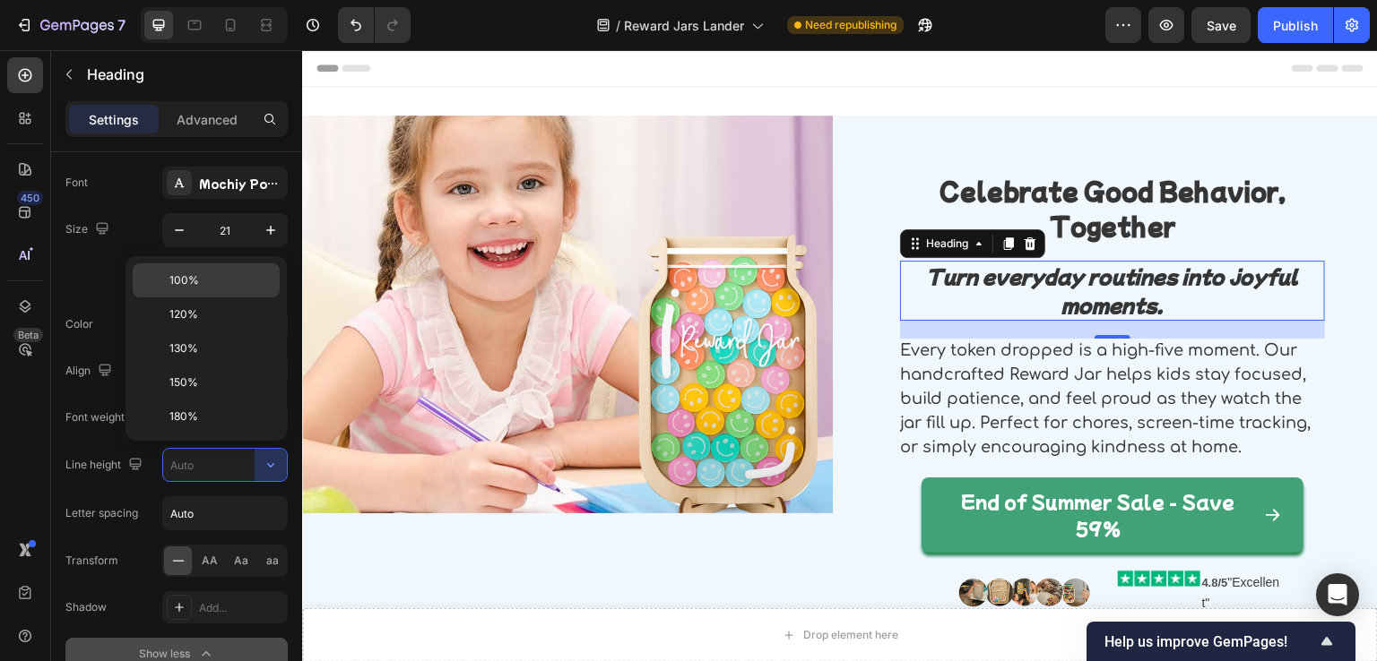
click at [209, 283] on p "100%" at bounding box center [220, 280] width 102 height 16
type input "100%"
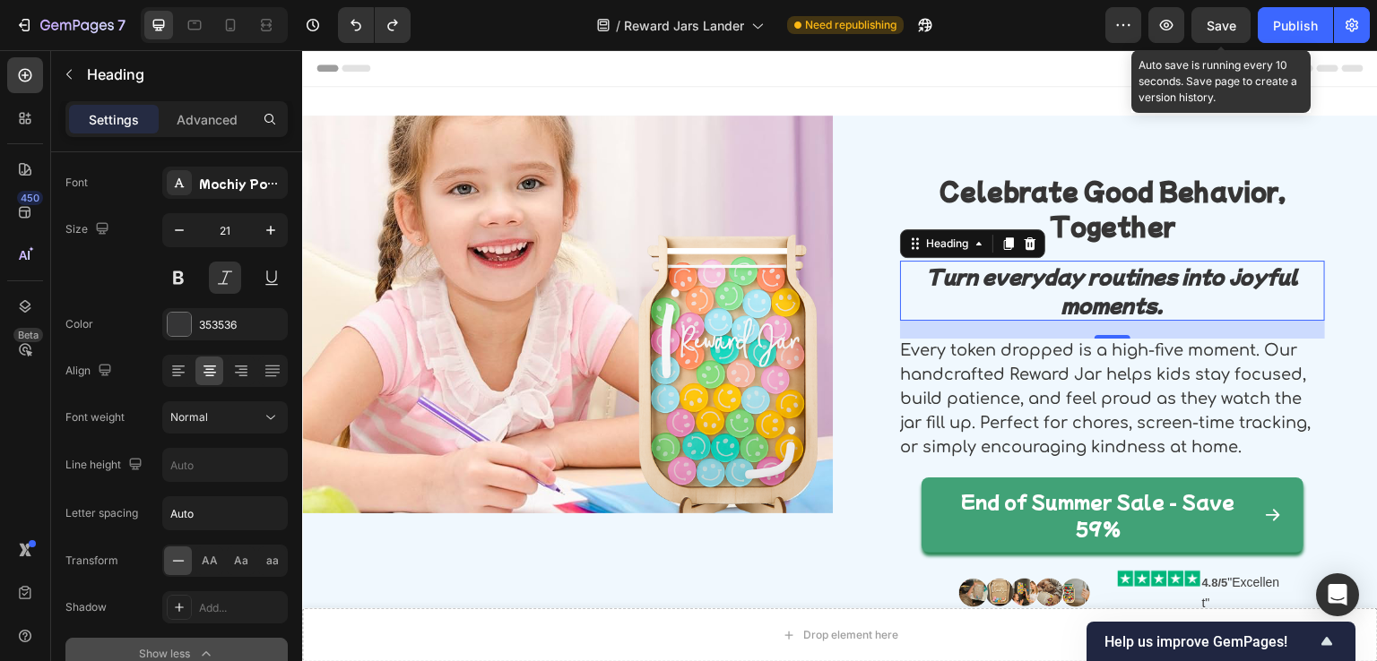
click at [1226, 30] on span "Save" at bounding box center [1221, 25] width 30 height 15
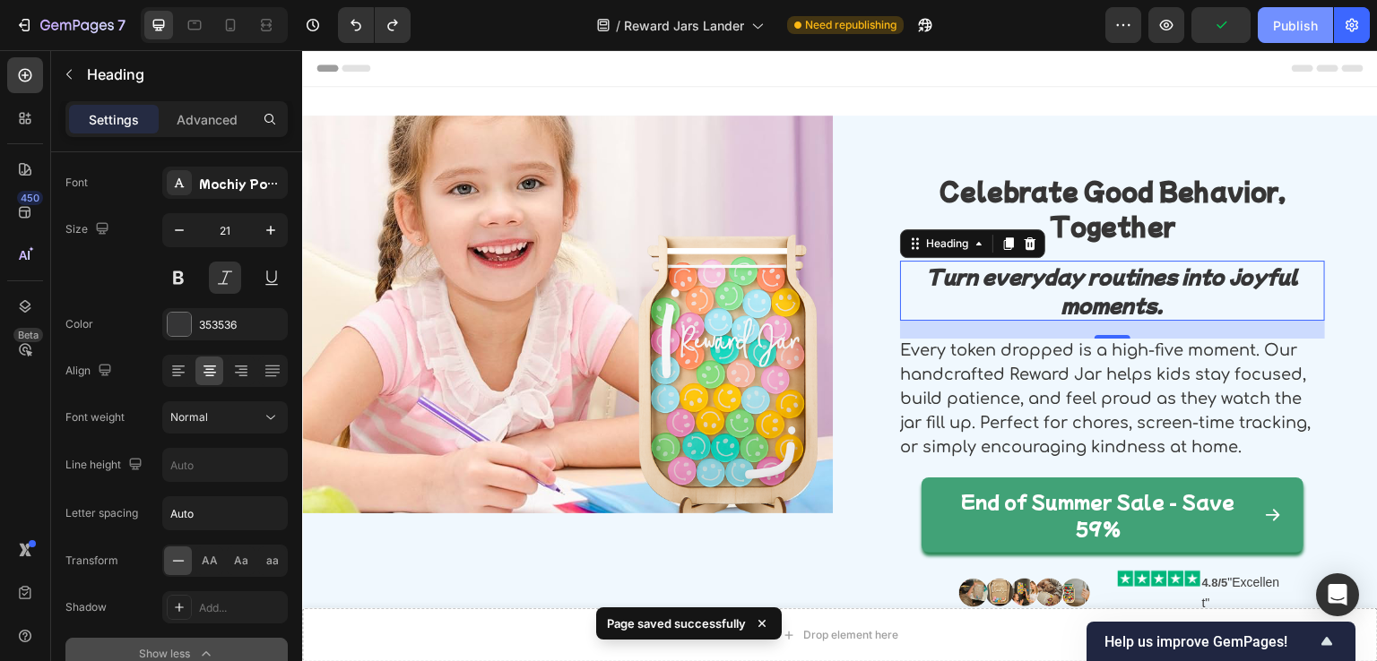
click at [1280, 22] on div "Publish" at bounding box center [1295, 25] width 45 height 19
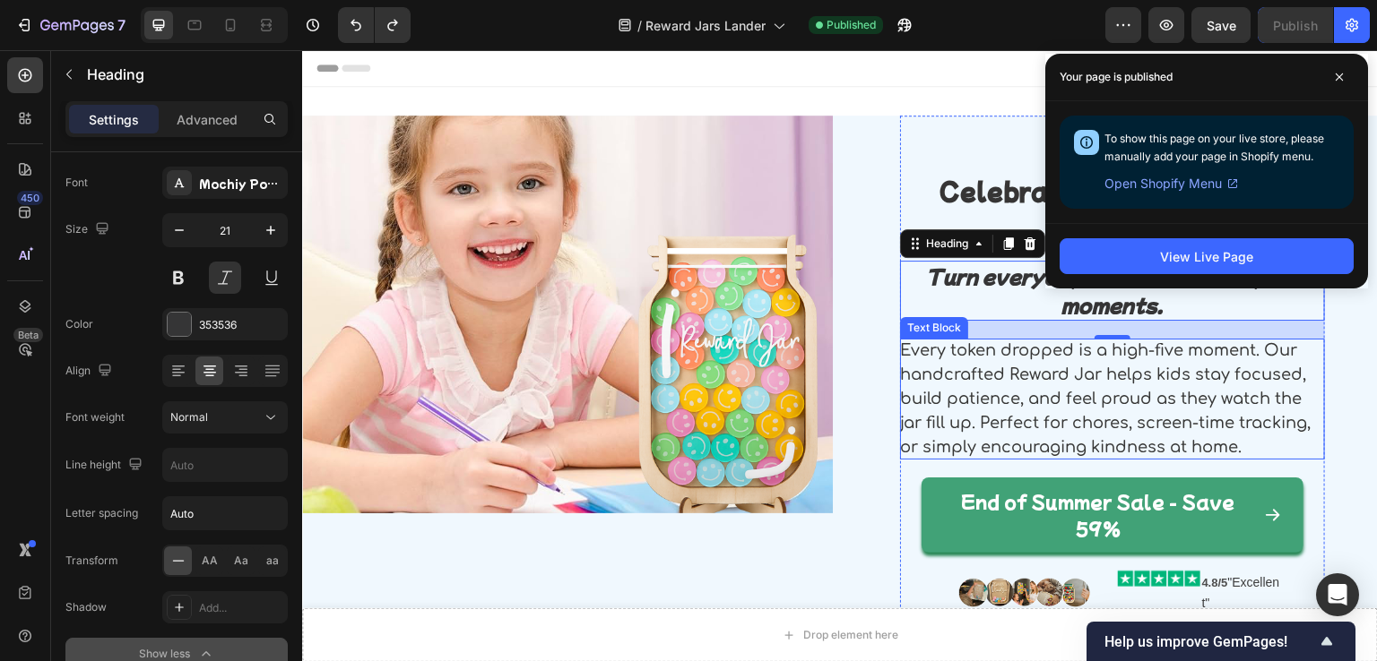
click at [976, 390] on p "Every token dropped is a high-five moment. Our handcrafted Reward Jar helps kid…" at bounding box center [1112, 399] width 425 height 121
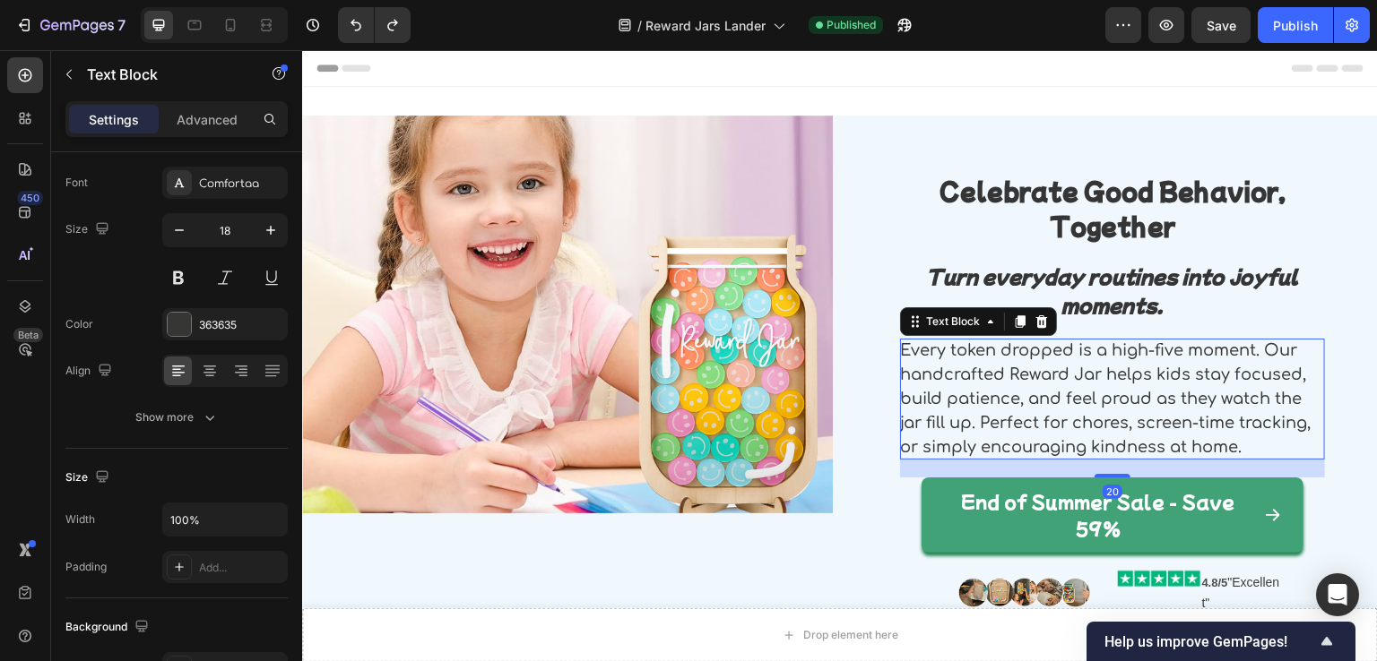
scroll to position [0, 0]
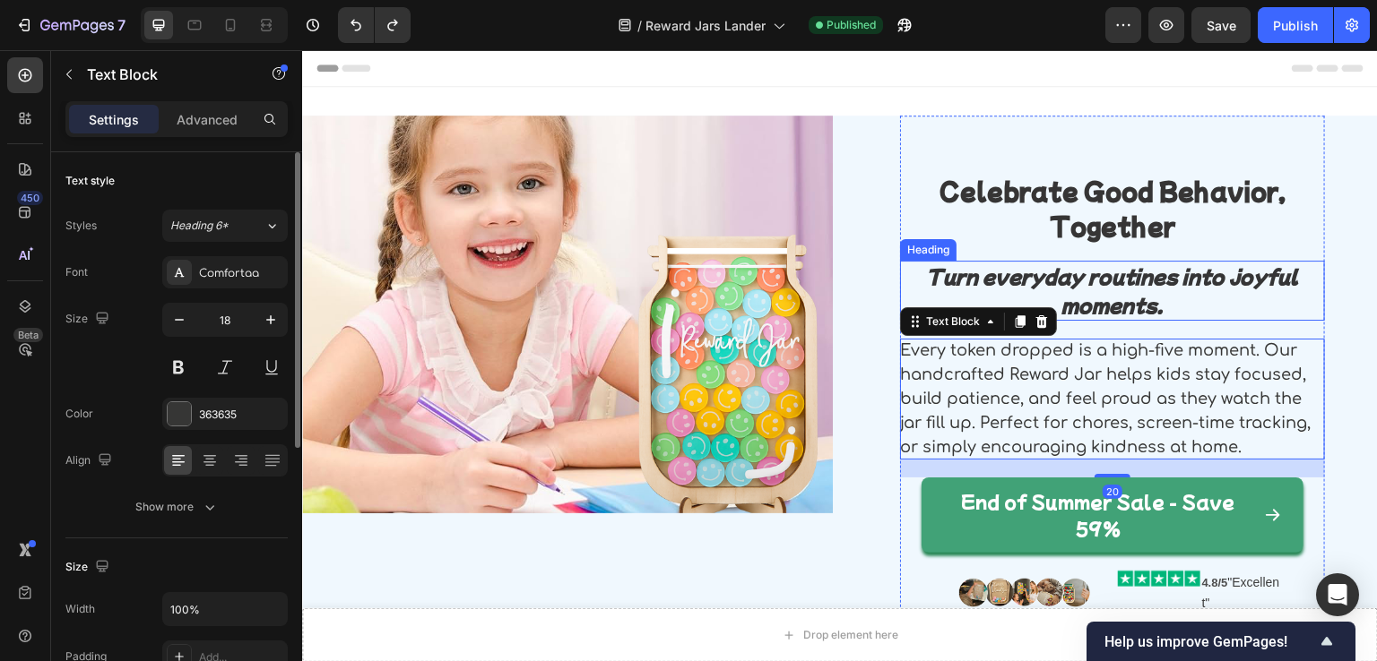
click at [1005, 283] on strong "Turn everyday routines into joyful moments." at bounding box center [1112, 291] width 373 height 56
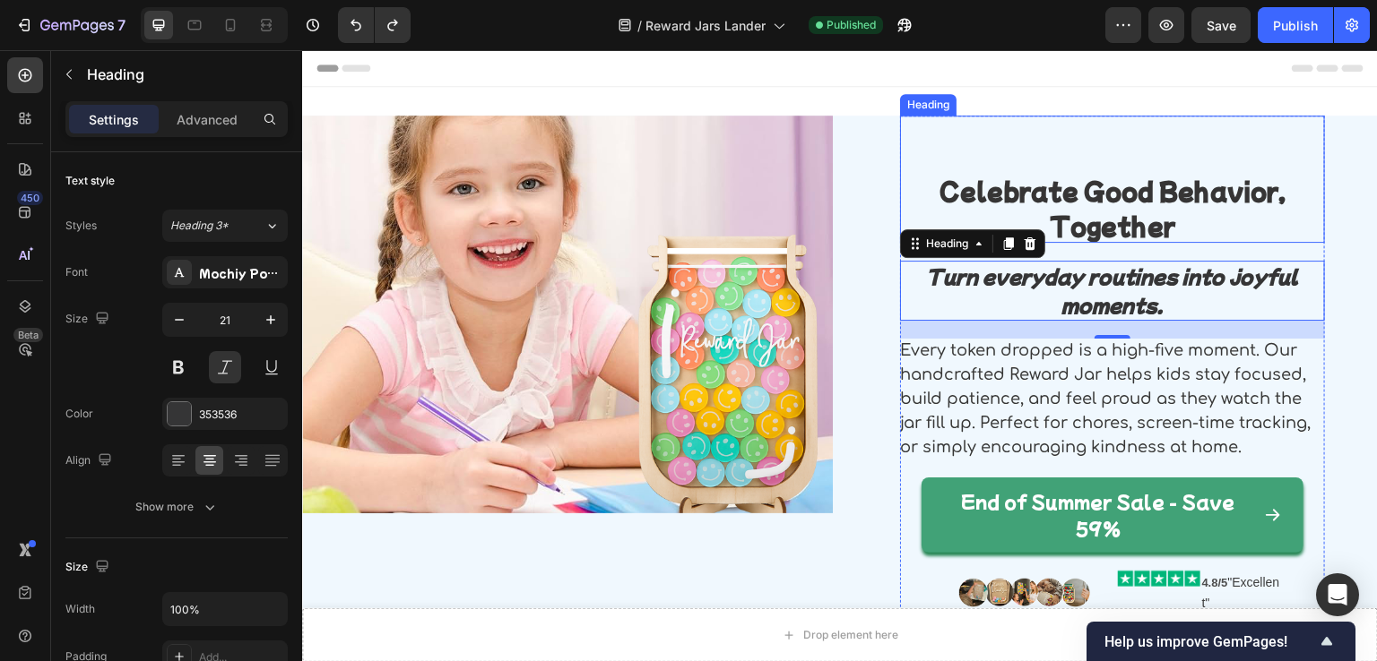
click at [1083, 195] on strong "Celebrate Good Behavior, Together" at bounding box center [1112, 208] width 346 height 68
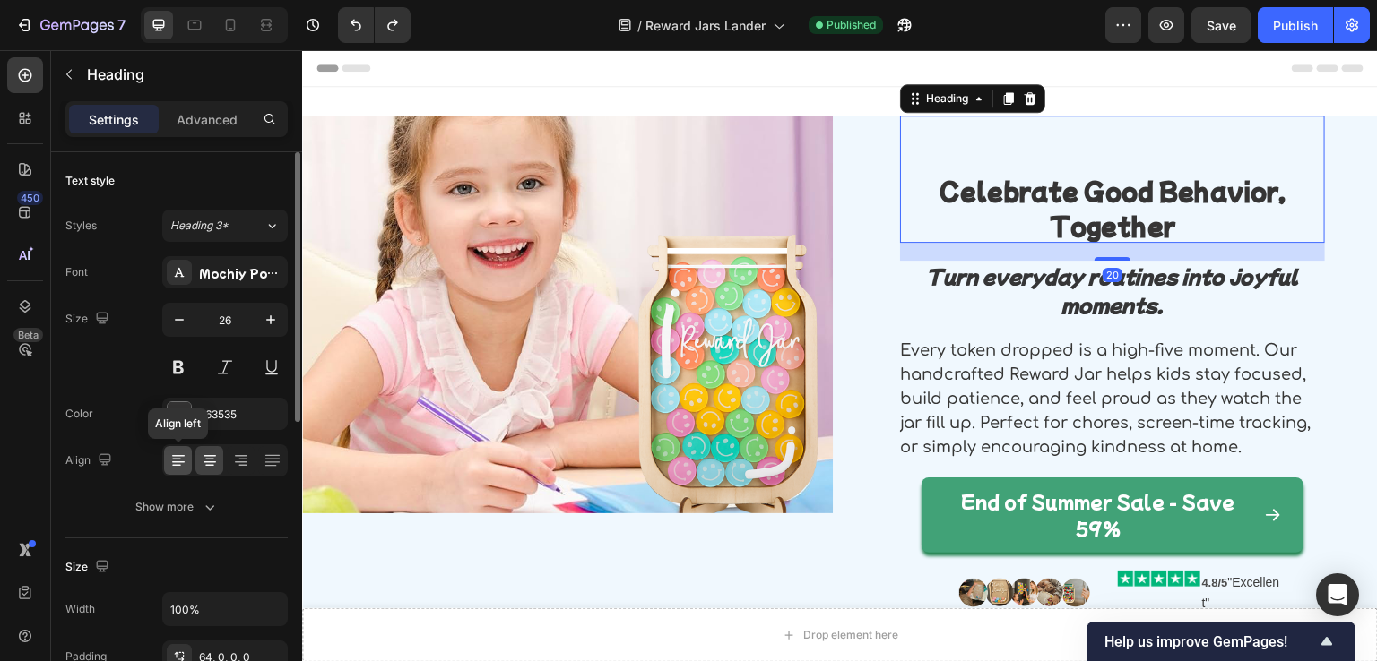
click at [181, 452] on icon at bounding box center [178, 461] width 18 height 18
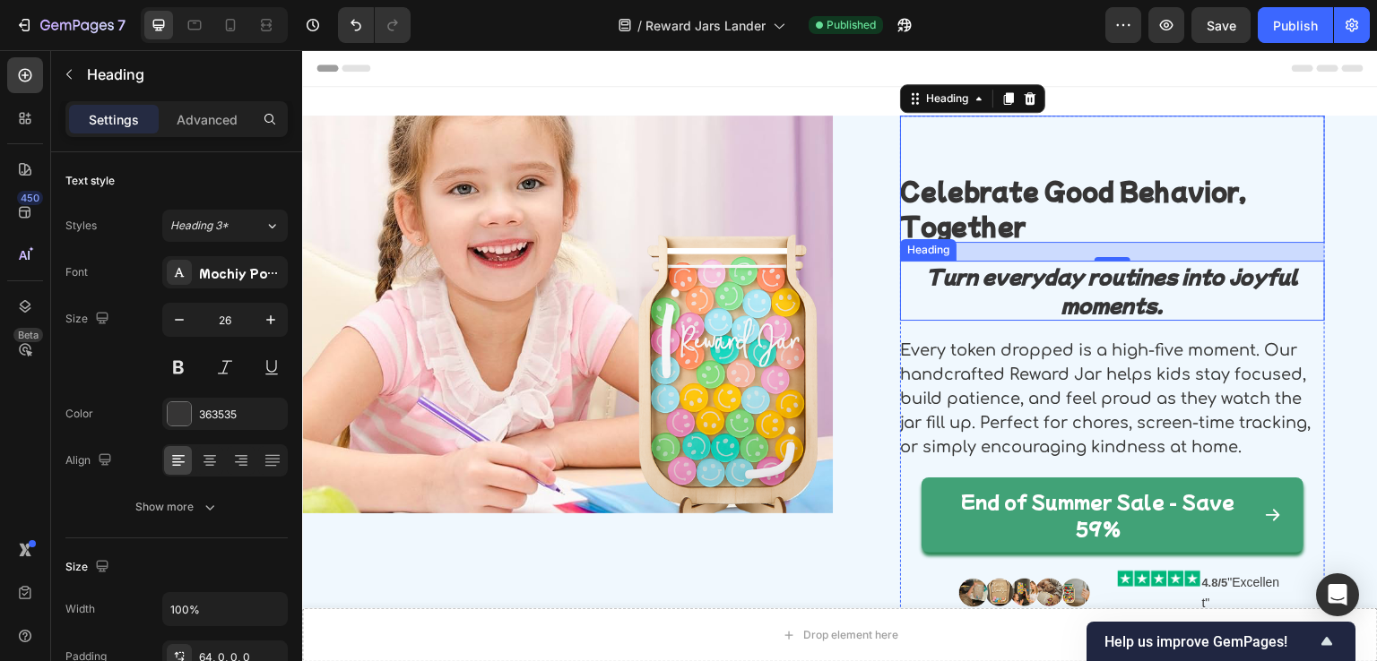
click at [981, 281] on strong "Turn everyday routines into joyful moments." at bounding box center [1112, 291] width 373 height 56
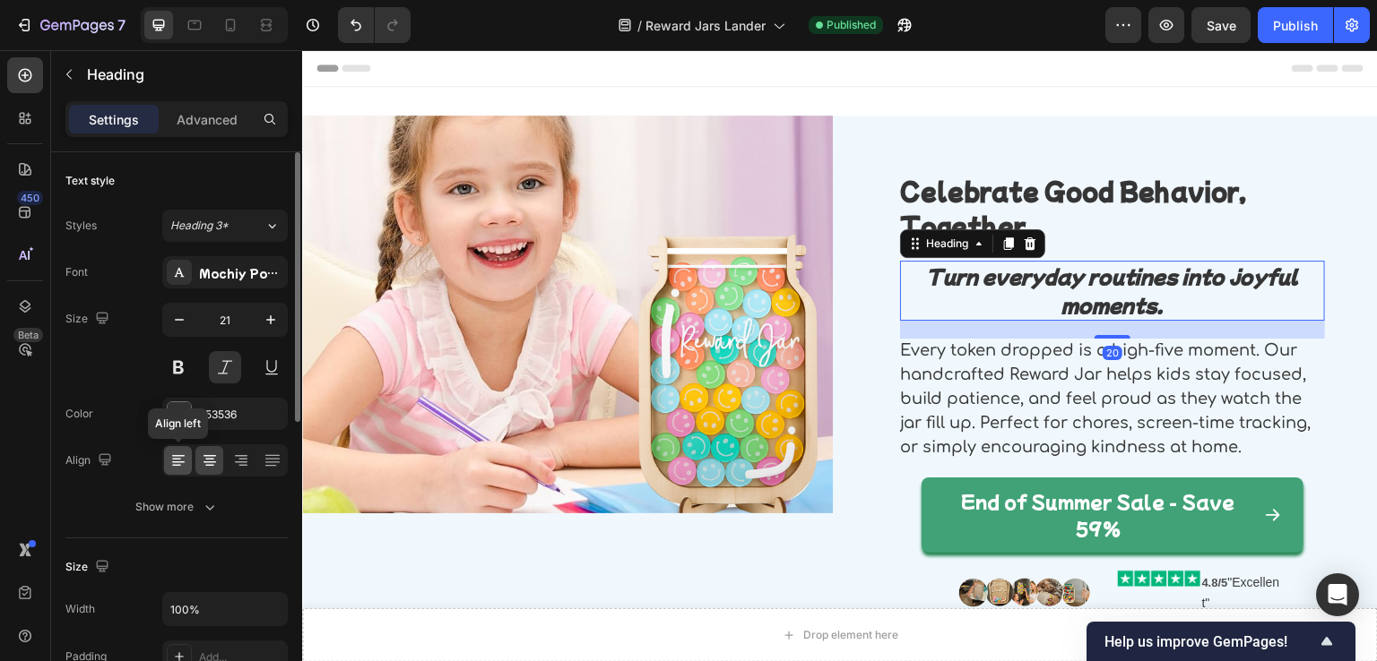
click at [174, 462] on icon at bounding box center [178, 463] width 13 height 2
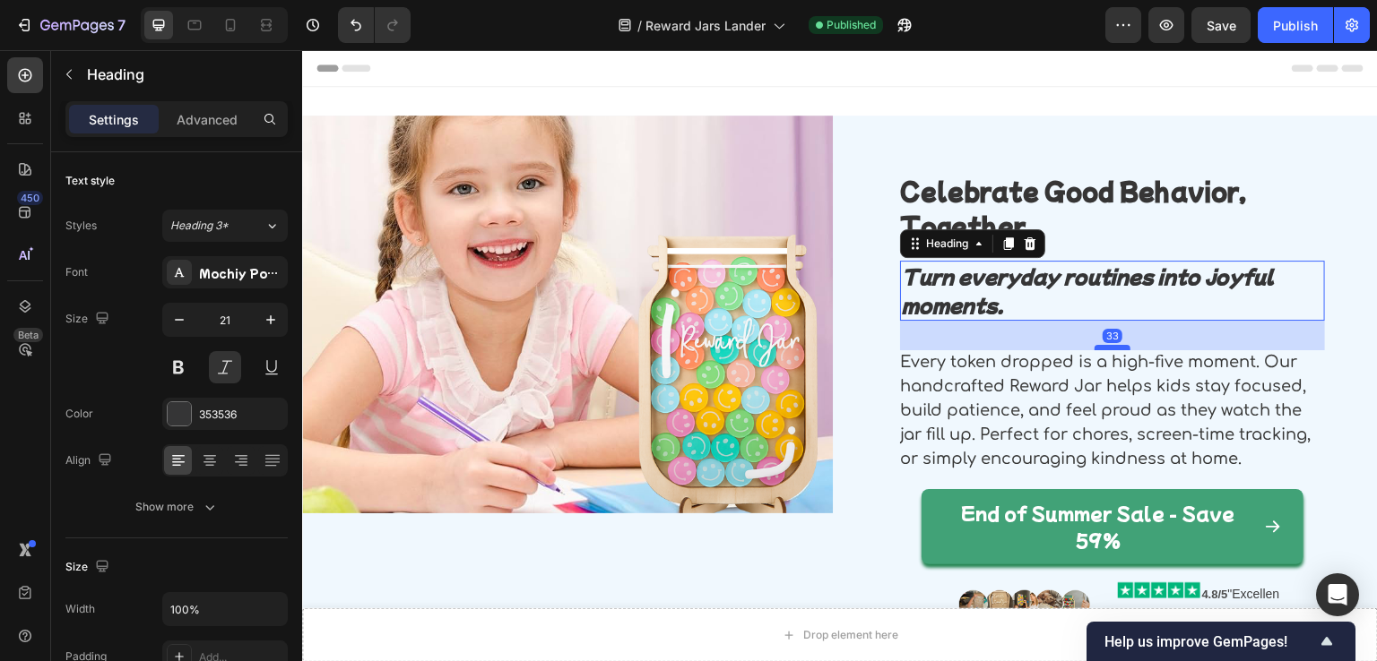
drag, startPoint x: 1114, startPoint y: 336, endPoint x: 1114, endPoint y: 348, distance: 11.7
click at [1114, 348] on div at bounding box center [1112, 347] width 36 height 5
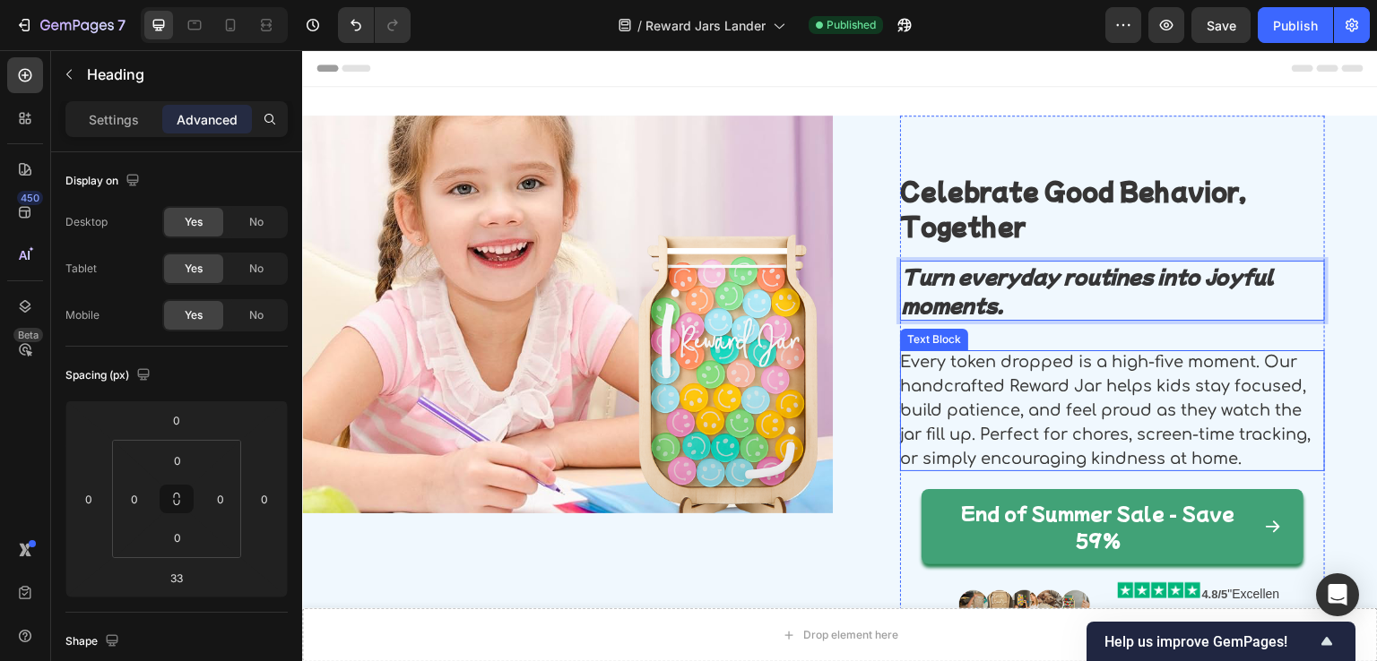
click at [1024, 438] on p "Every token dropped is a high-five moment. Our handcrafted Reward Jar helps kid…" at bounding box center [1112, 410] width 425 height 121
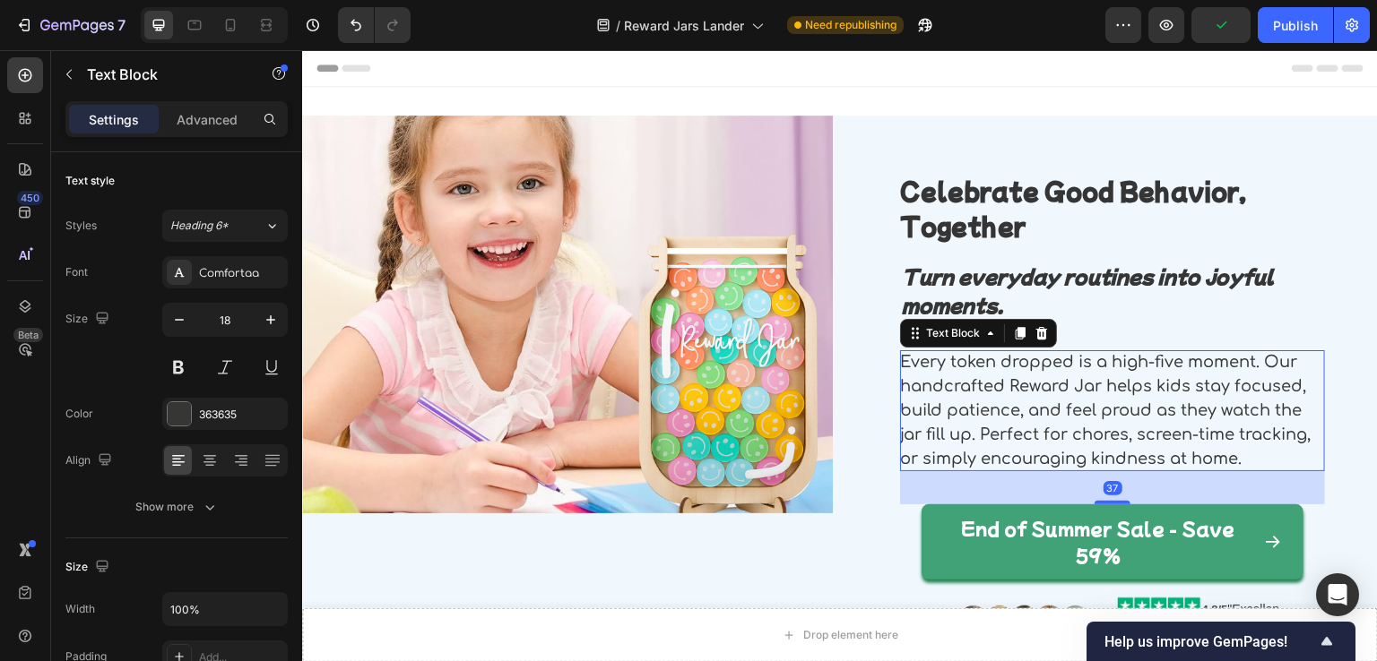
drag, startPoint x: 1100, startPoint y: 489, endPoint x: 1103, endPoint y: 504, distance: 15.7
click at [1103, 504] on div at bounding box center [1112, 503] width 36 height 4
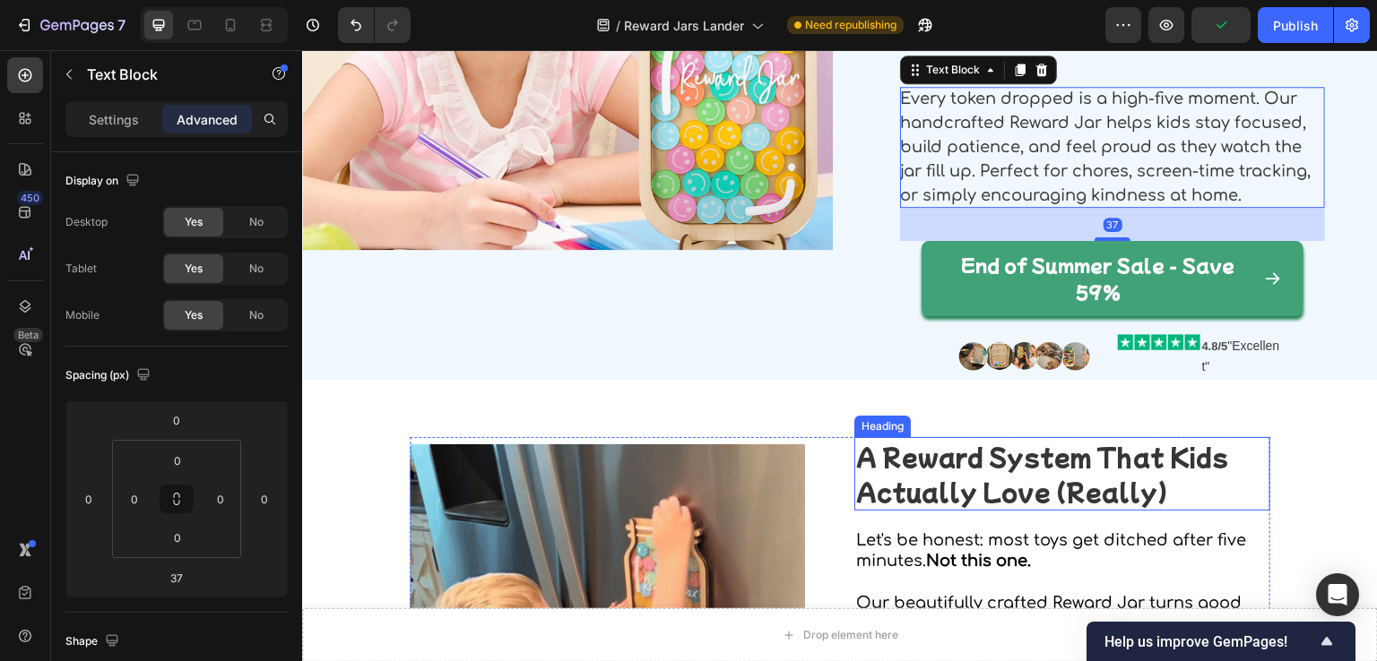
scroll to position [269, 0]
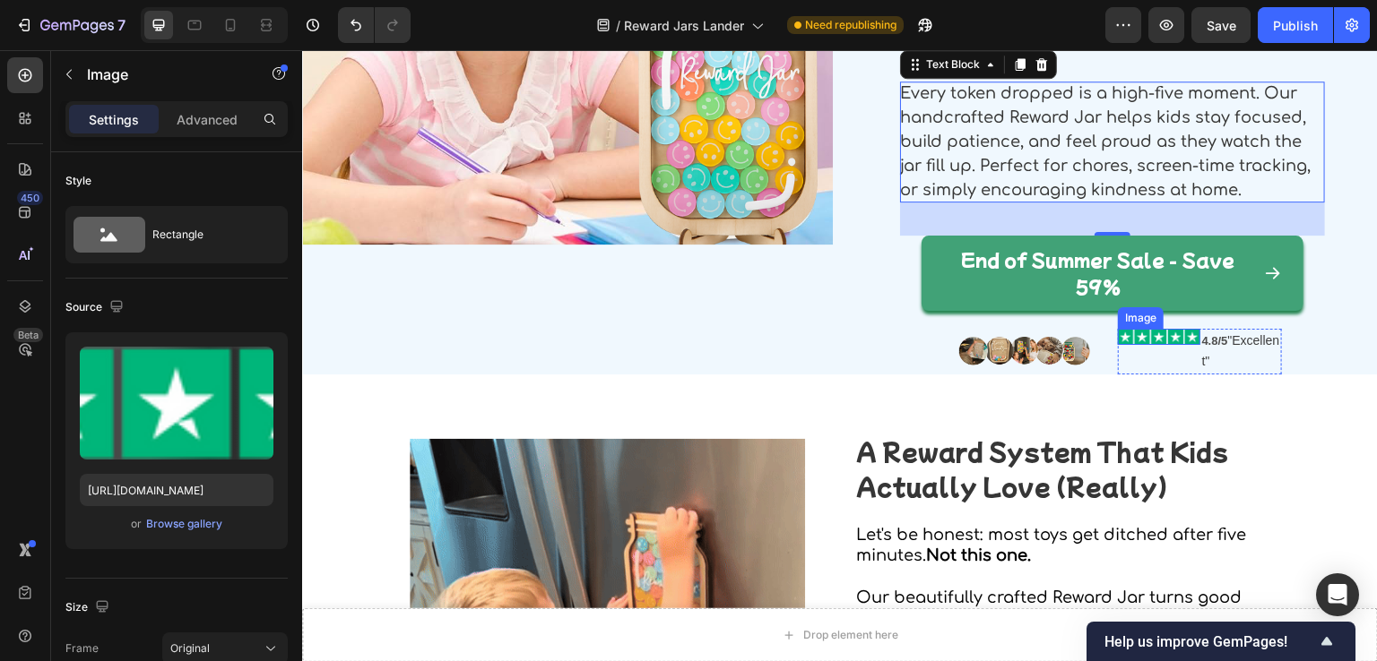
click at [1121, 341] on img at bounding box center [1159, 337] width 82 height 16
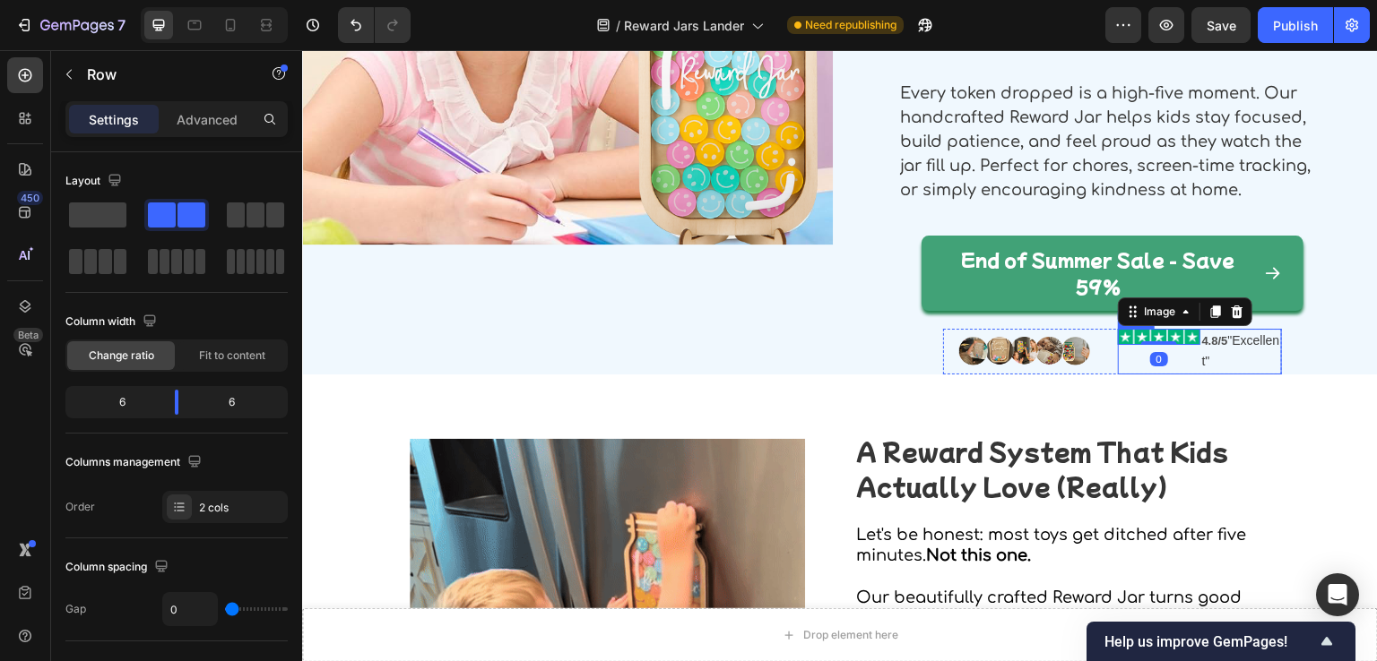
click at [1176, 364] on div "Image 0" at bounding box center [1159, 352] width 82 height 46
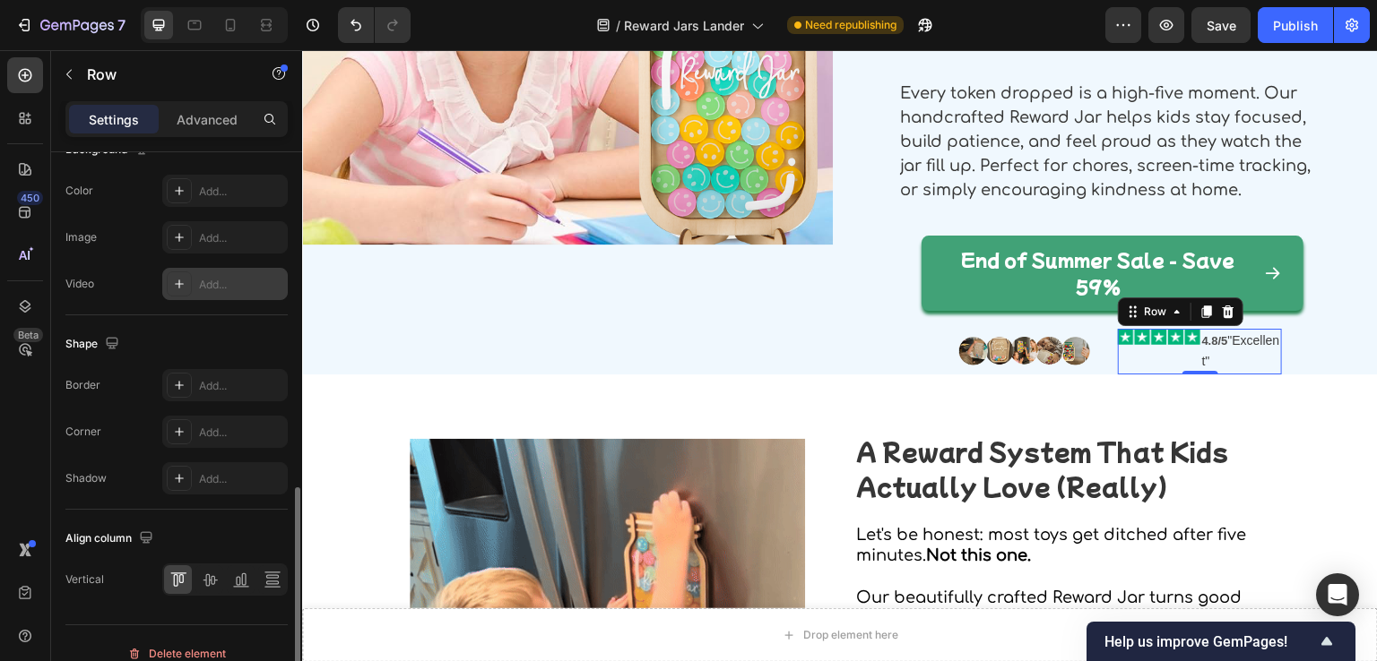
scroll to position [735, 0]
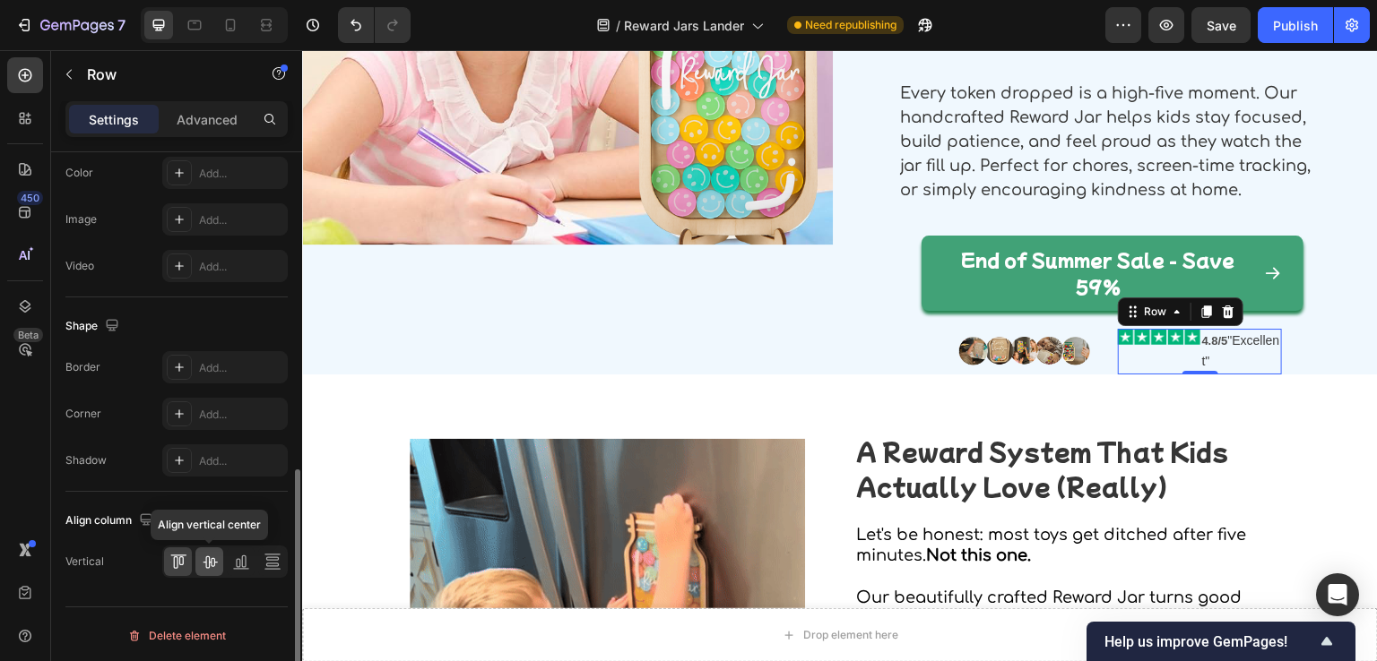
click at [201, 554] on icon at bounding box center [210, 562] width 18 height 18
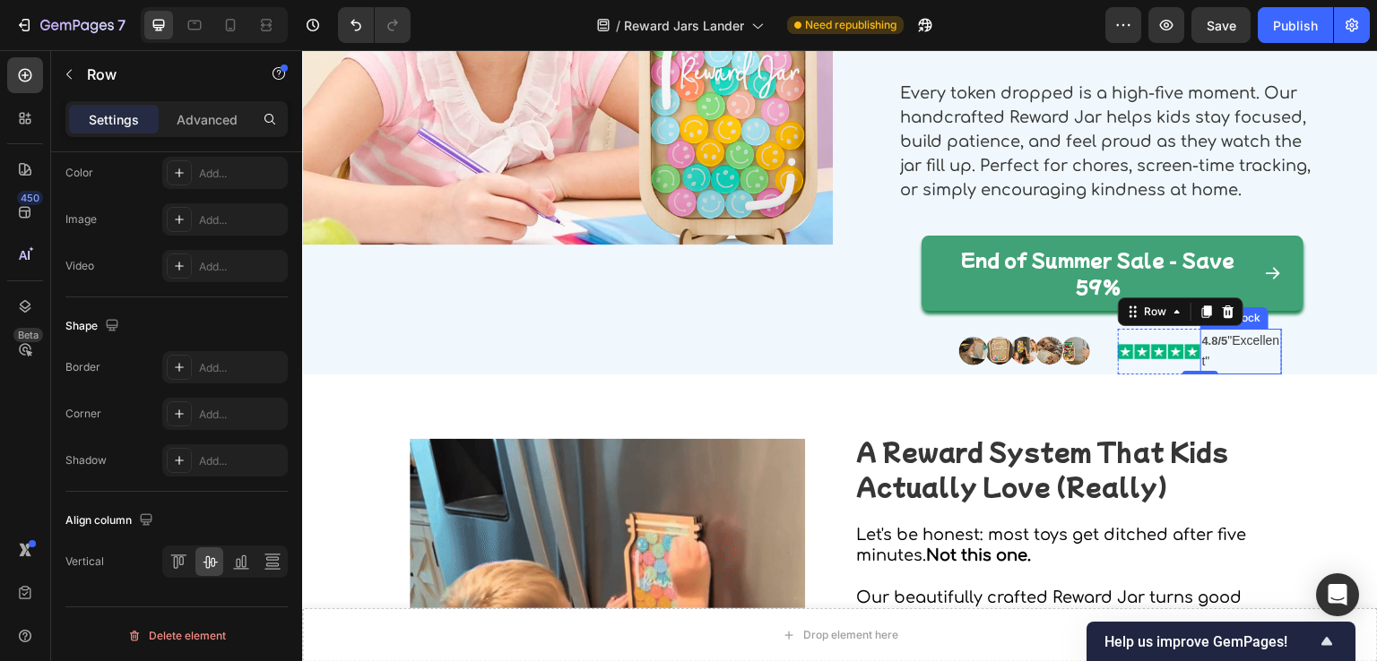
click at [1224, 349] on p "4.8/5 "Excellent"" at bounding box center [1241, 352] width 79 height 42
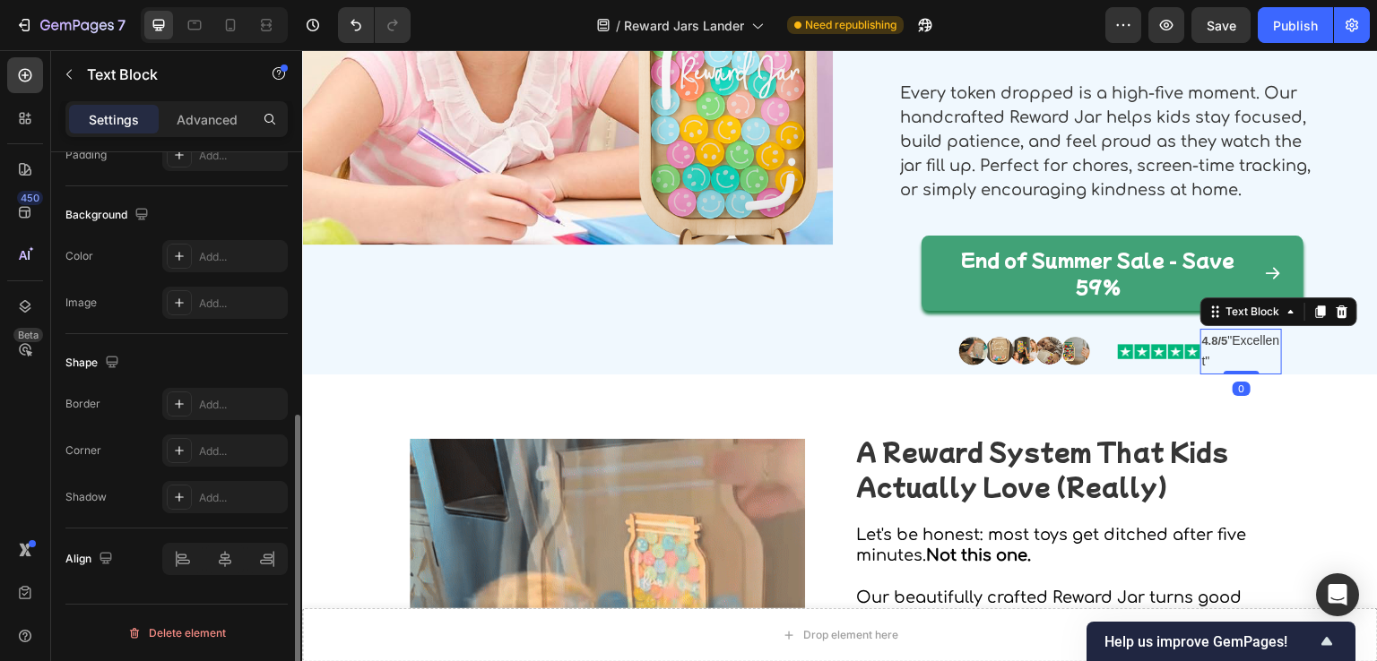
scroll to position [0, 0]
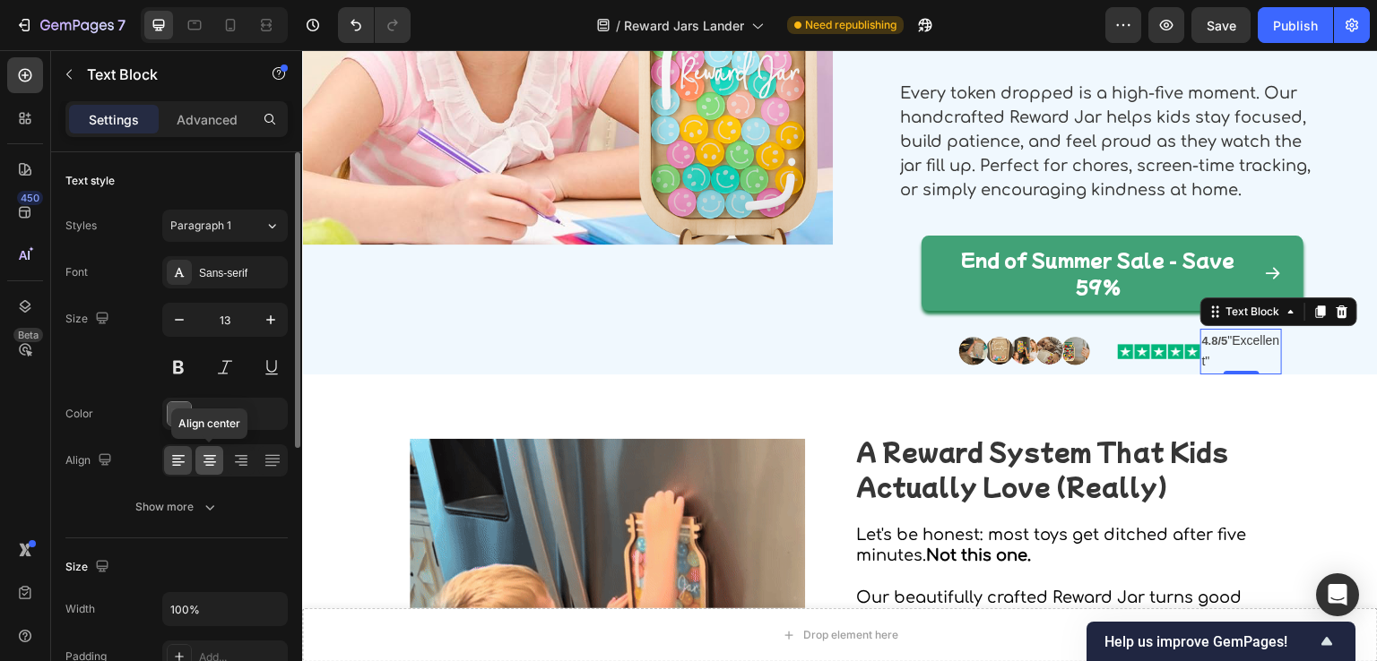
click at [220, 463] on div at bounding box center [209, 460] width 28 height 29
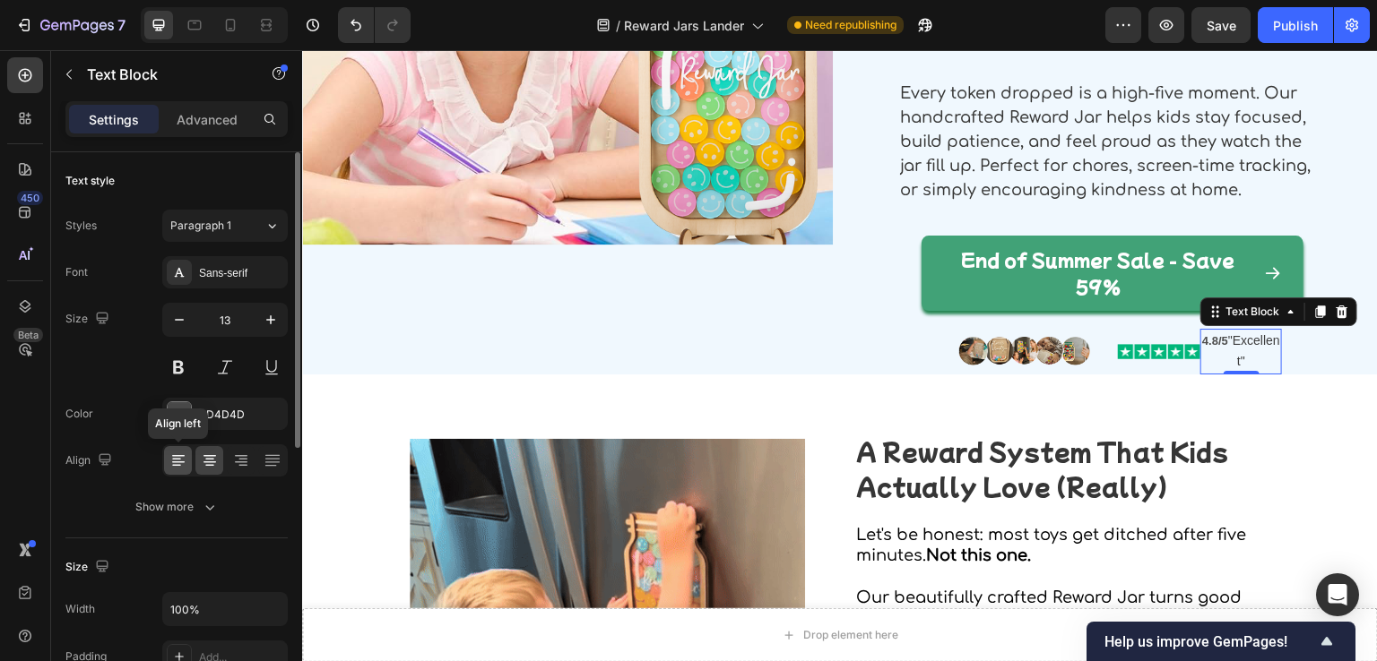
click at [172, 467] on icon at bounding box center [178, 461] width 18 height 18
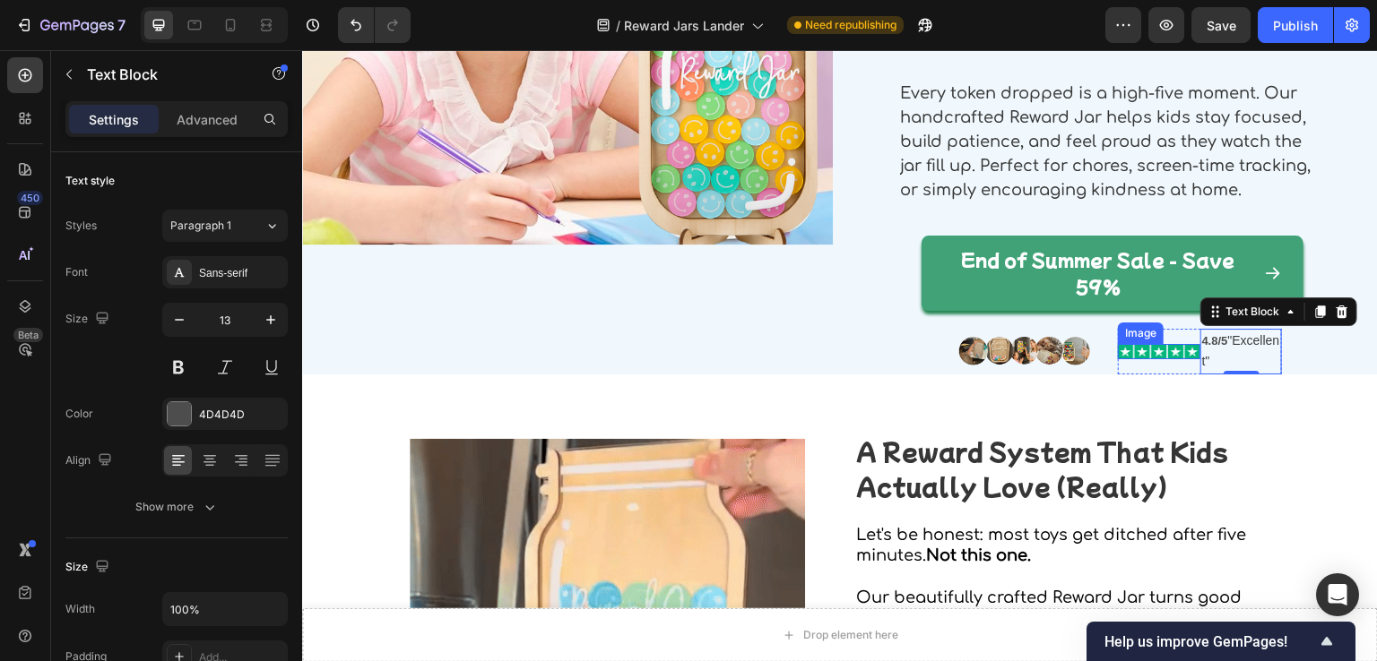
click at [1157, 353] on img at bounding box center [1159, 352] width 82 height 16
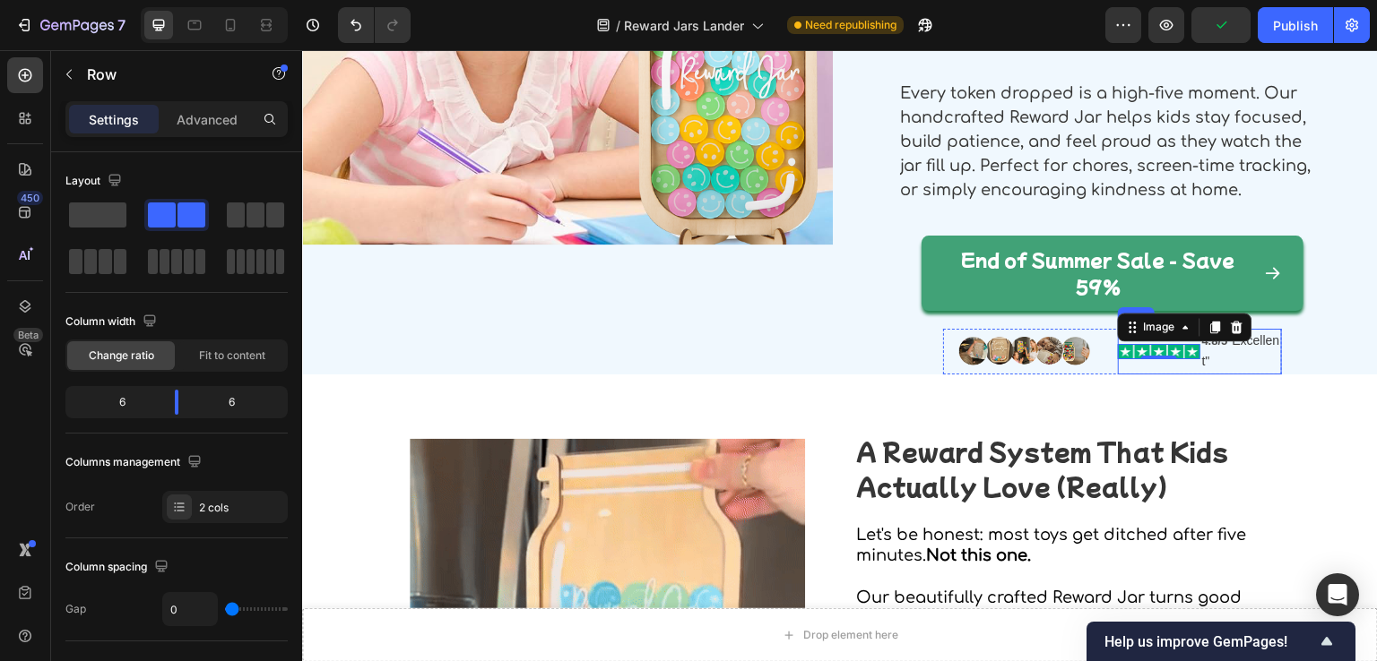
click at [1169, 367] on div "Image 0" at bounding box center [1159, 352] width 82 height 46
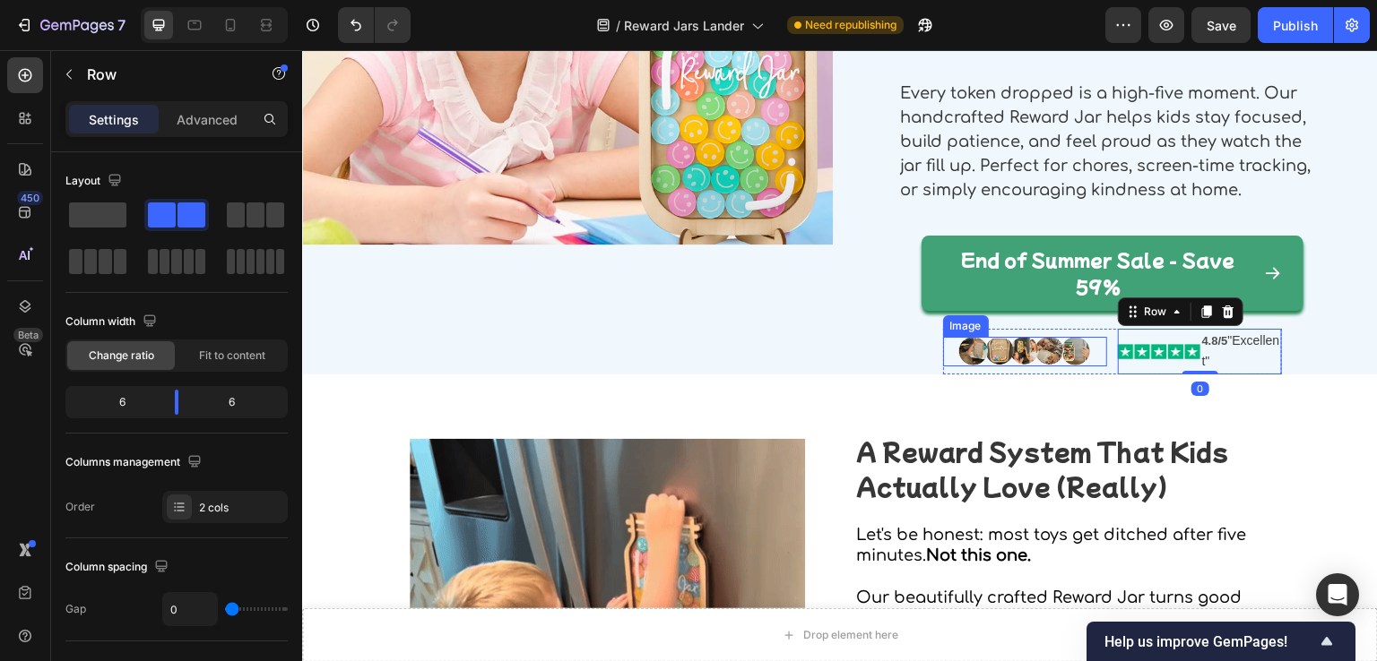
click at [1095, 364] on div at bounding box center [1025, 352] width 164 height 30
click at [1118, 366] on div "Image" at bounding box center [1159, 352] width 82 height 46
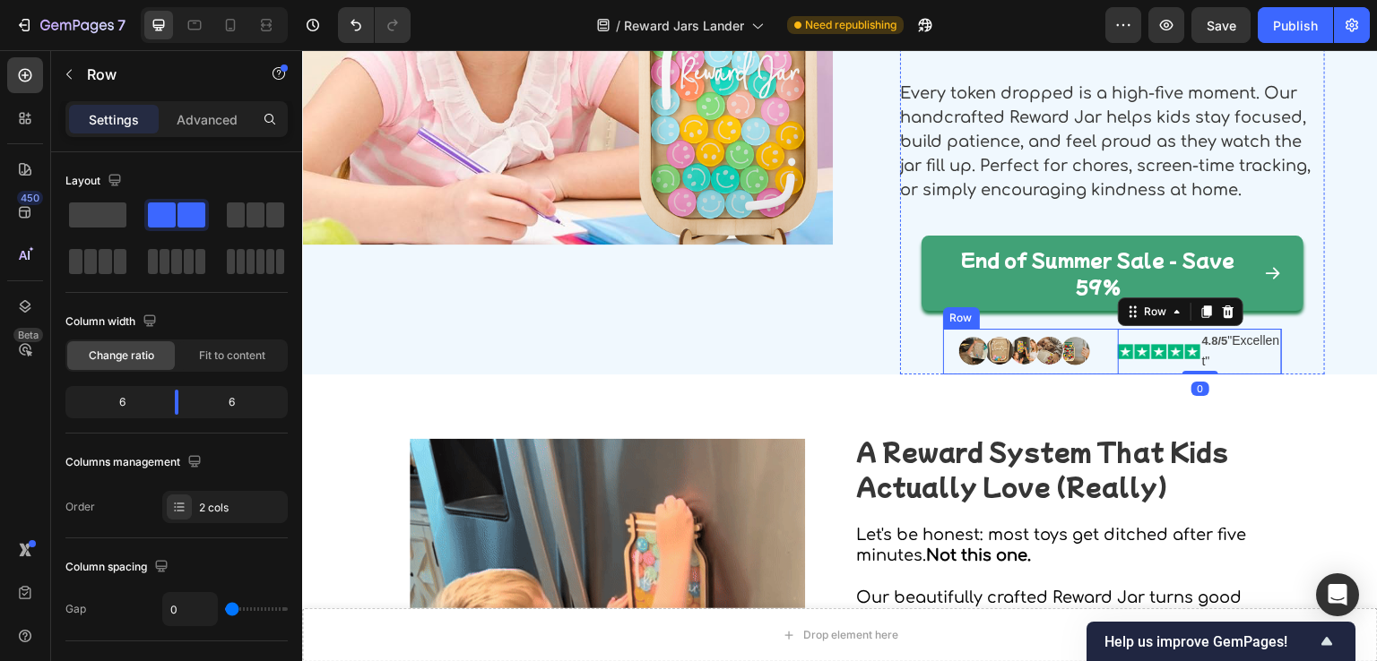
click at [1084, 373] on div "Image Image 4.8/5 "Excellent" Text Block Row 0 Row" at bounding box center [1113, 352] width 340 height 46
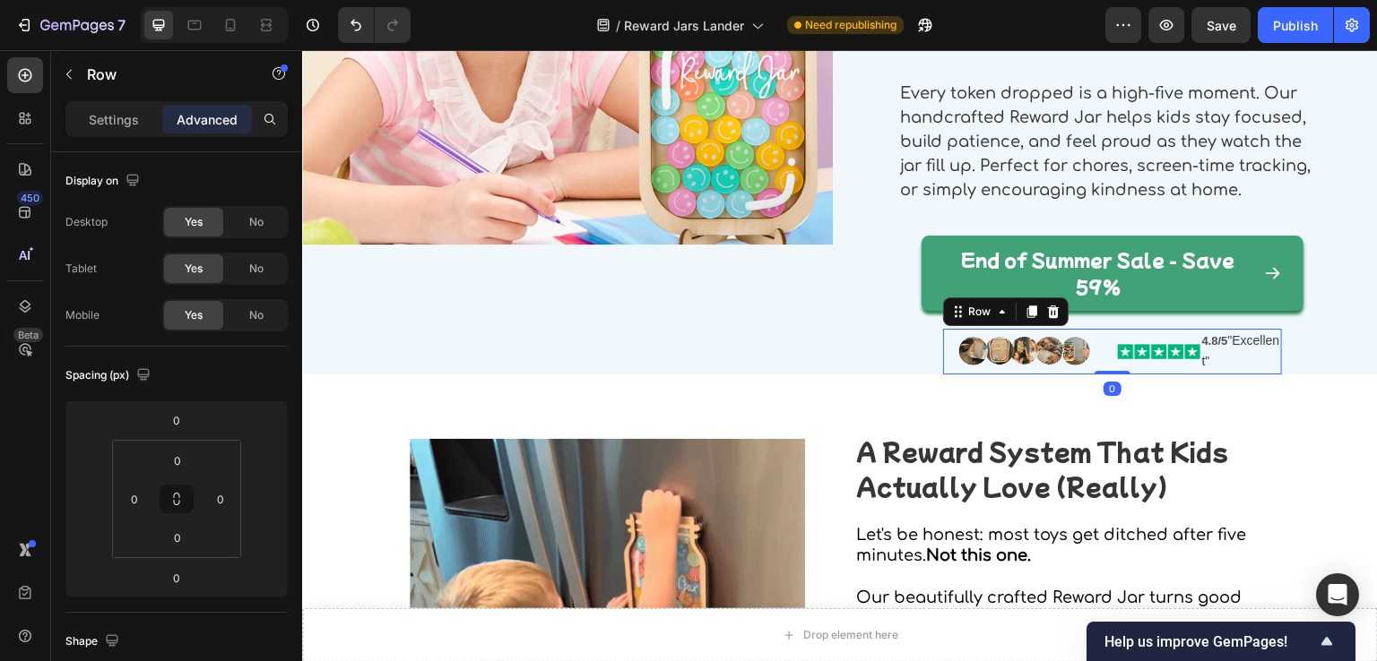
click at [1102, 365] on div "Image Image 4.8/5 "Excellent" Text Block Row Row 0" at bounding box center [1113, 352] width 340 height 46
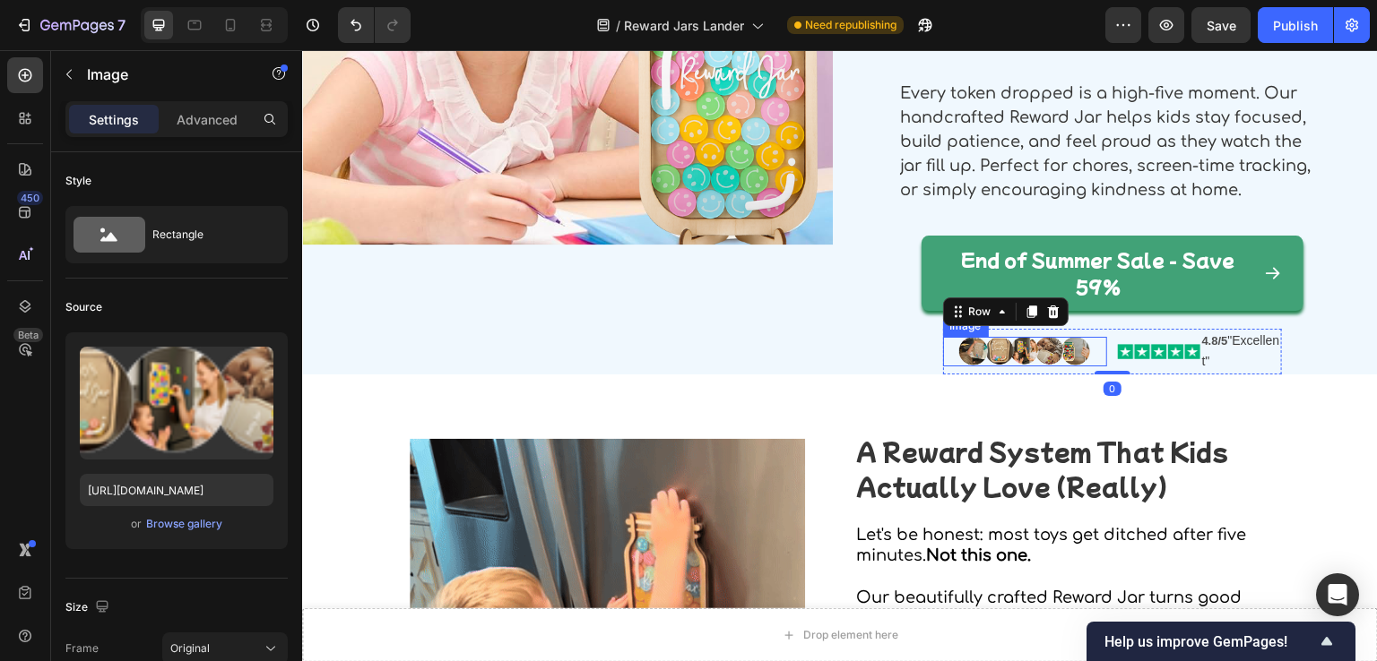
click at [1093, 357] on div at bounding box center [1025, 352] width 164 height 30
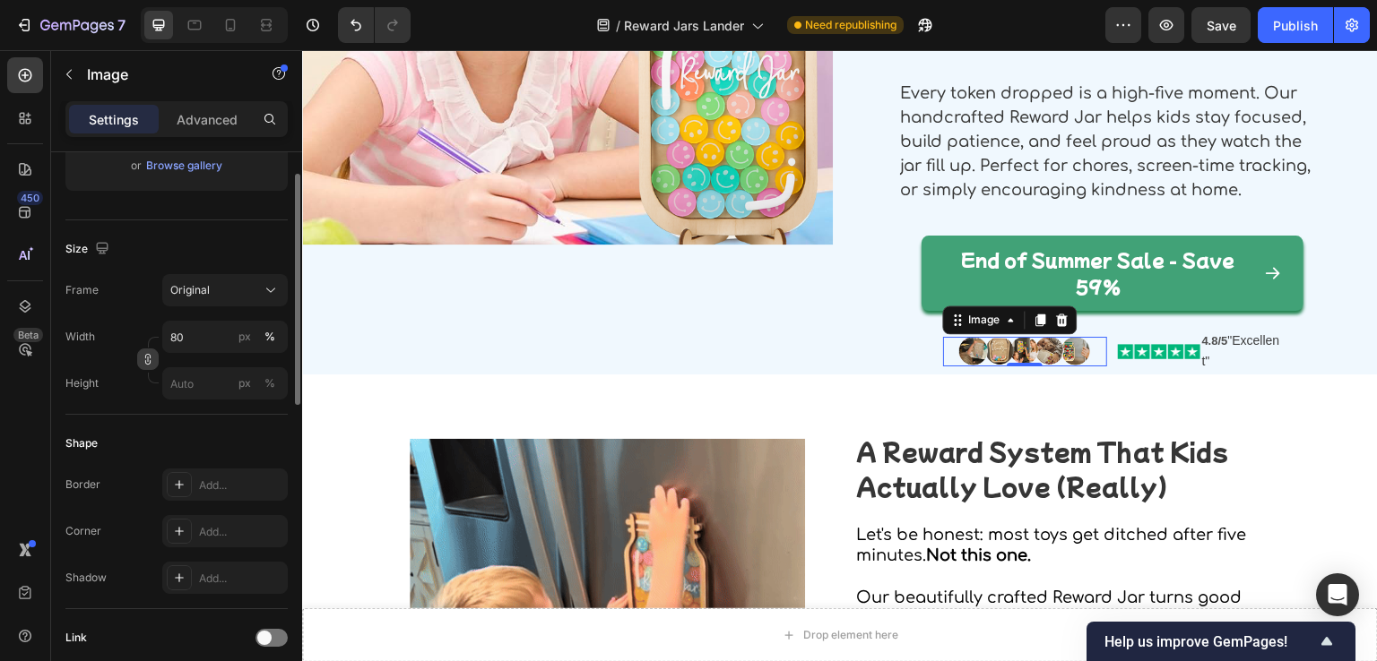
scroll to position [269, 0]
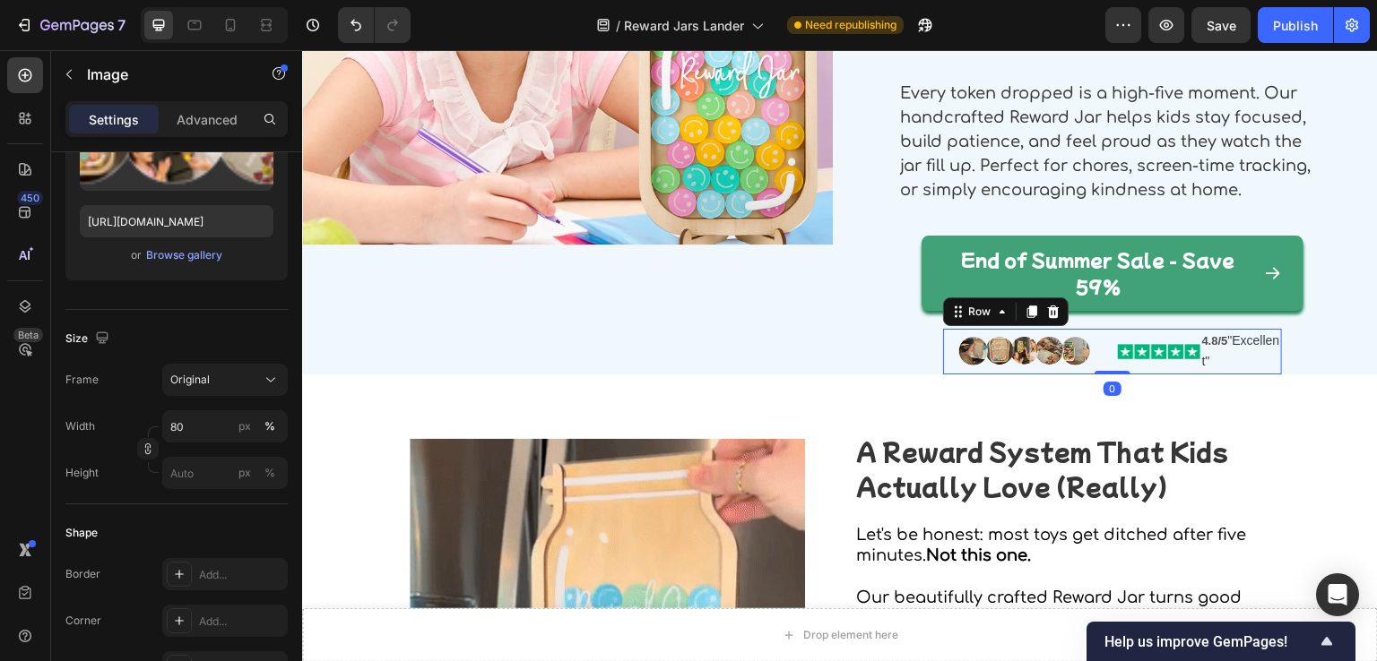
click at [1103, 361] on div "Image Image 4.8/5 "Excellent" Text Block Row Row 0" at bounding box center [1113, 352] width 340 height 46
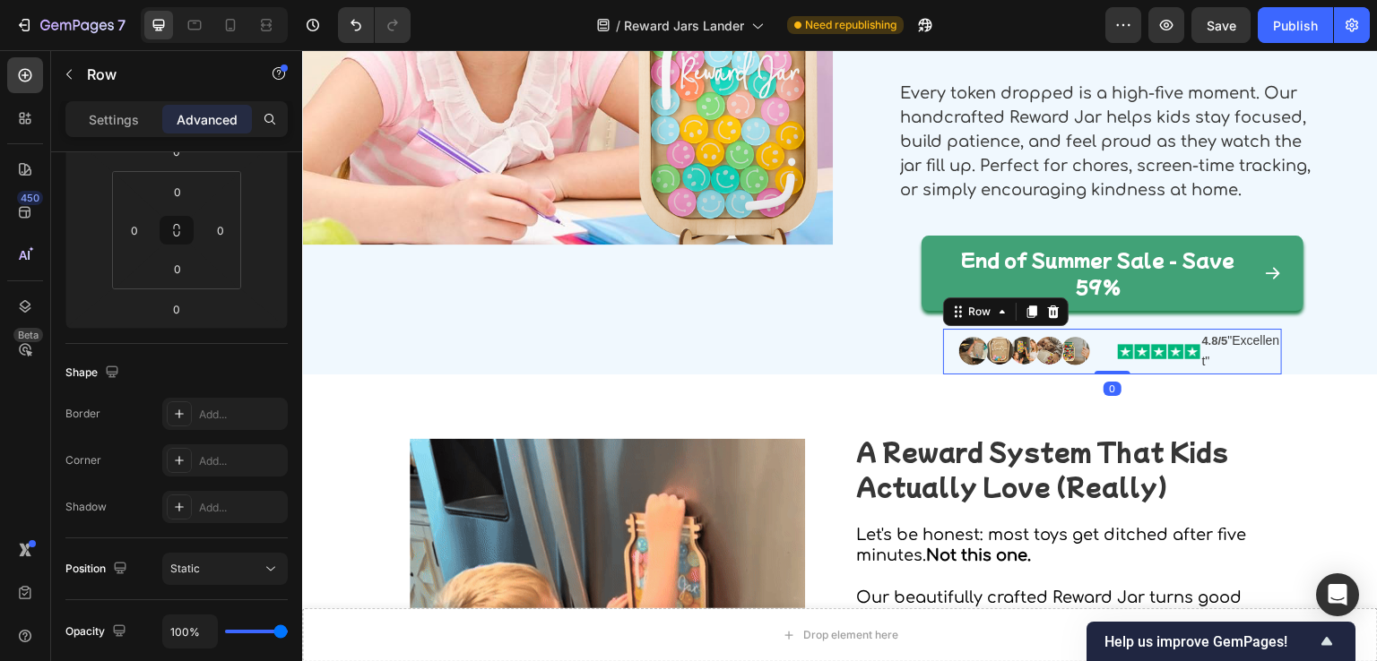
scroll to position [0, 0]
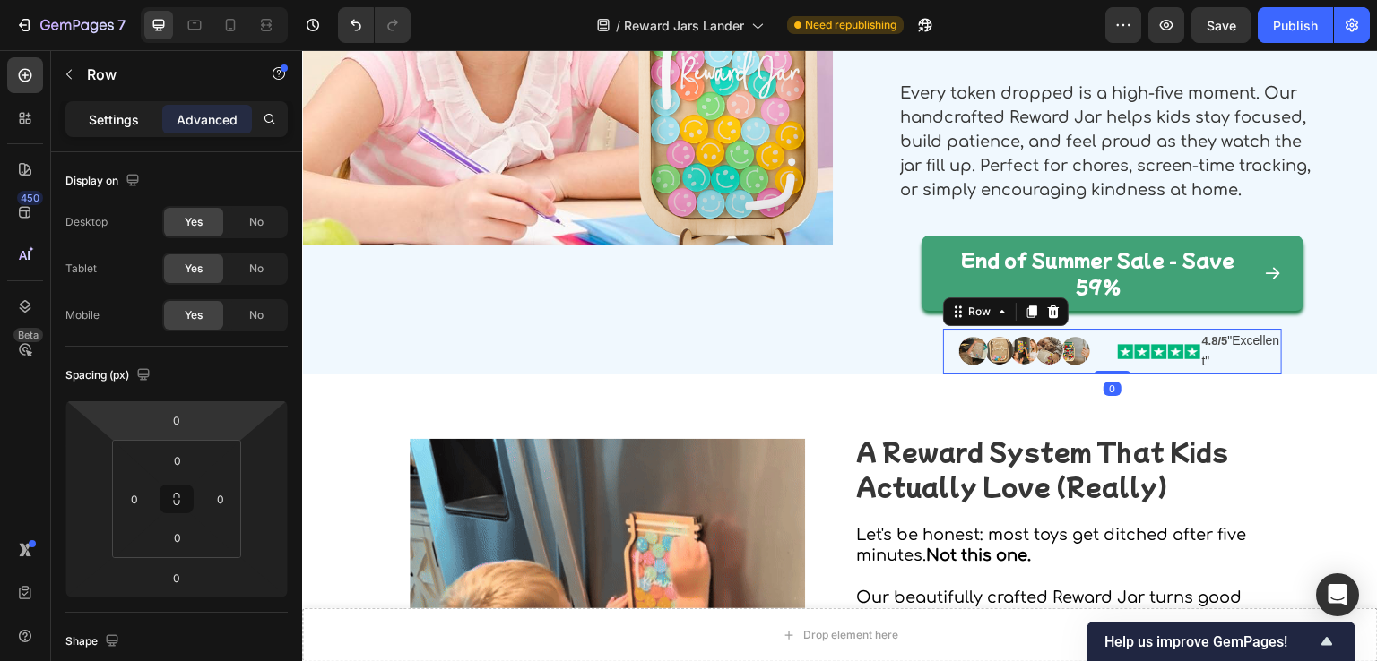
click at [108, 130] on div "Settings" at bounding box center [114, 119] width 90 height 29
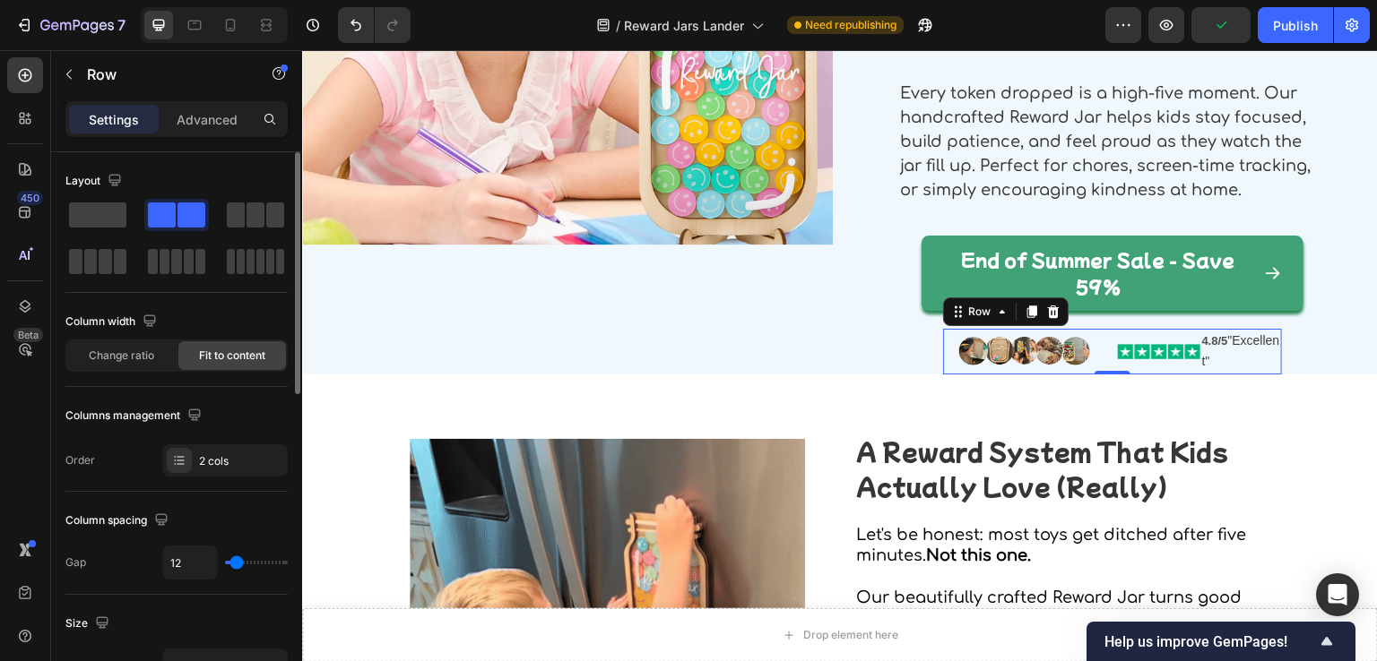
type input "6"
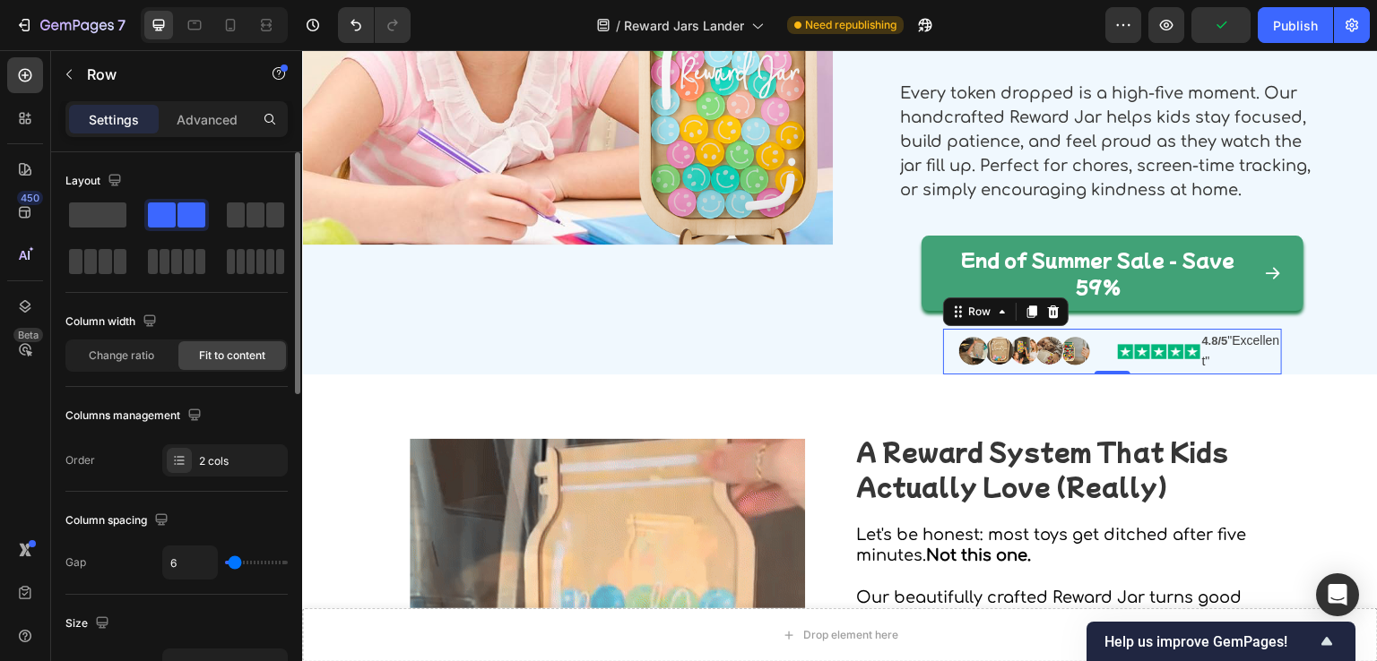
type input "4"
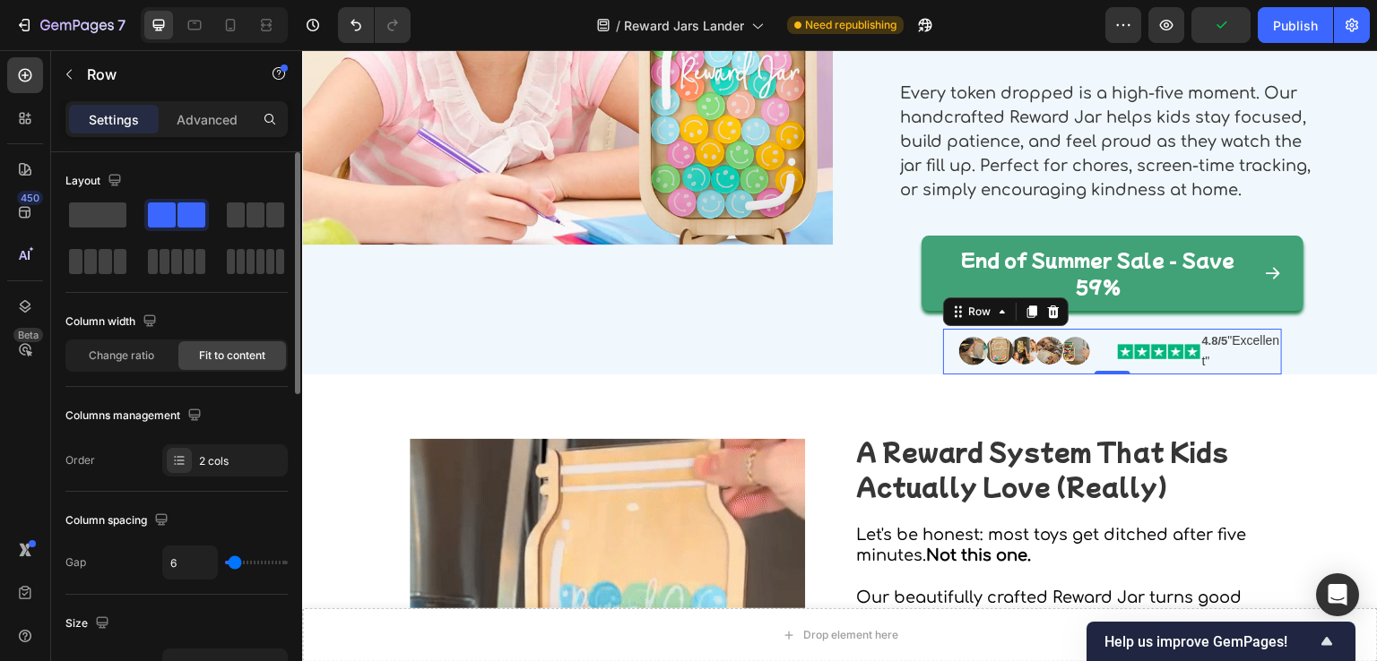
type input "4"
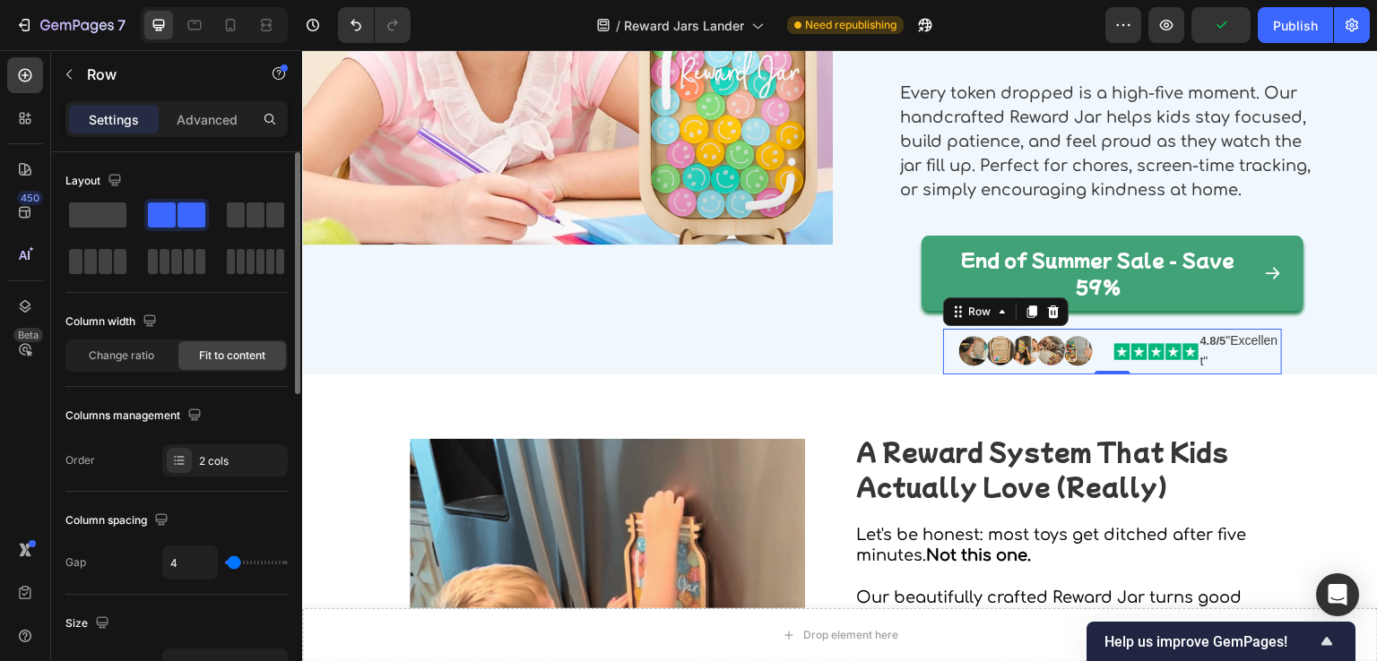
type input "0"
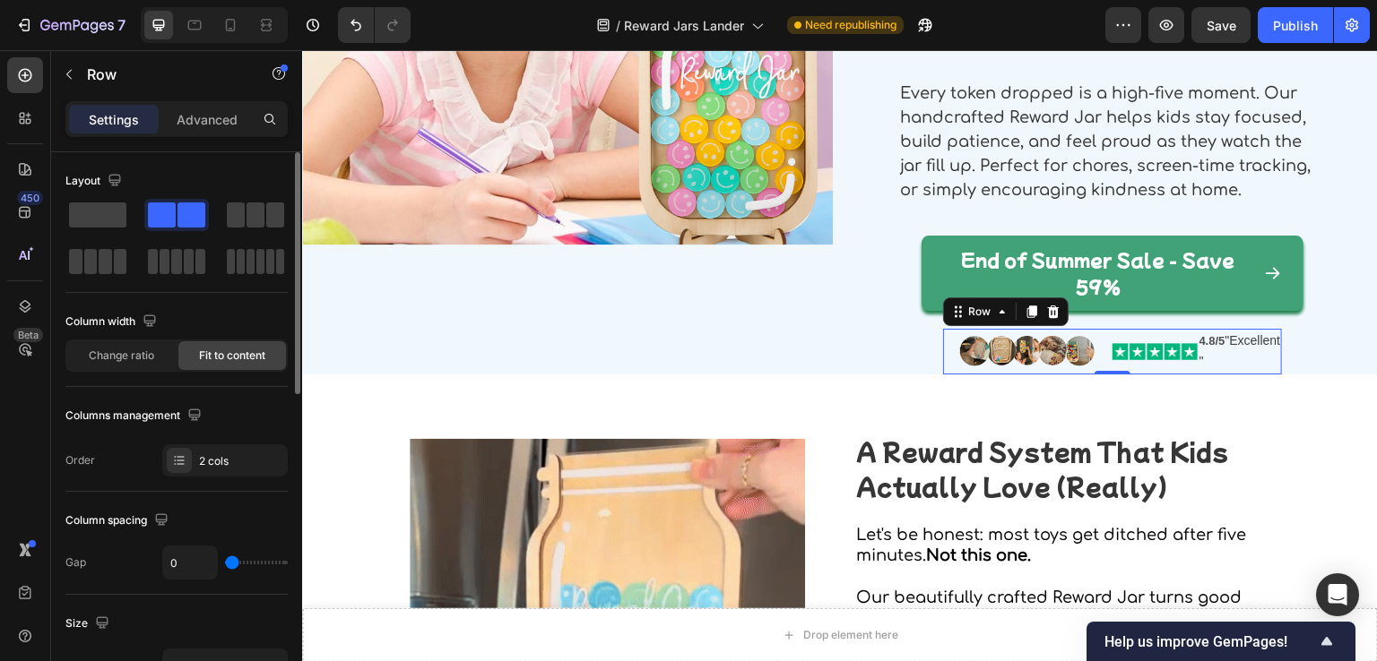
drag, startPoint x: 238, startPoint y: 563, endPoint x: 186, endPoint y: 578, distance: 53.3
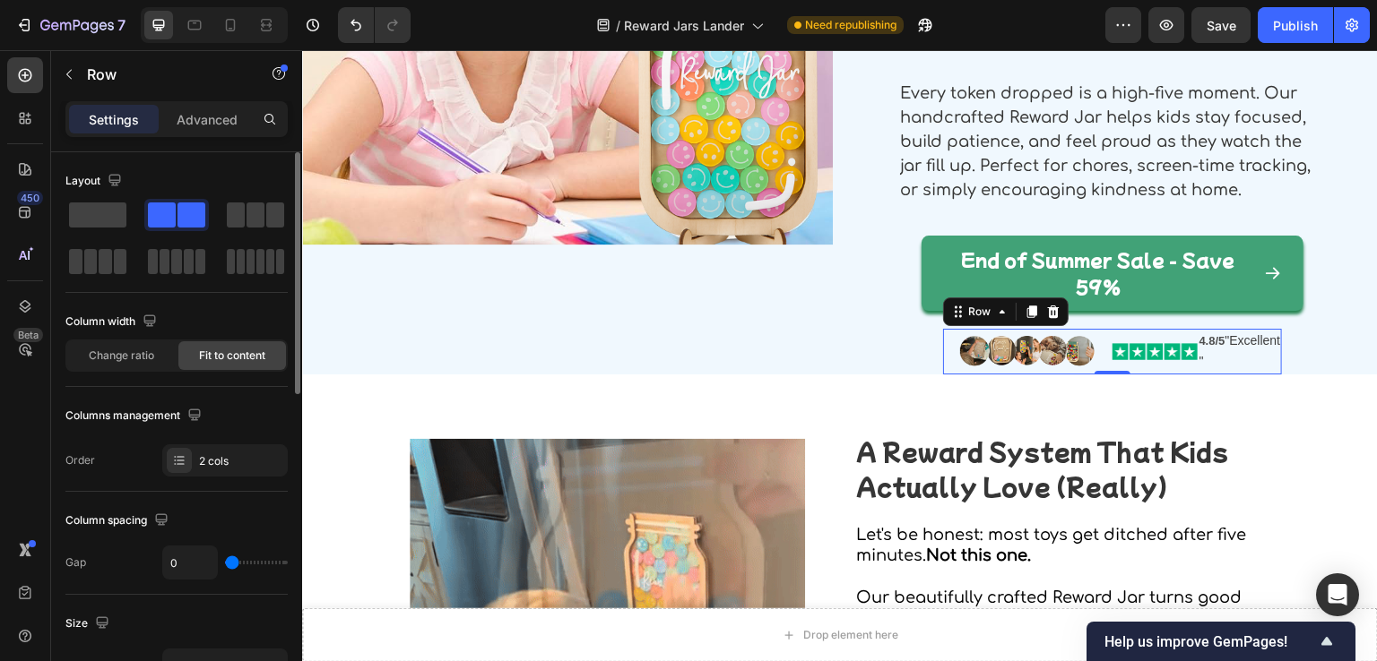
type input "0"
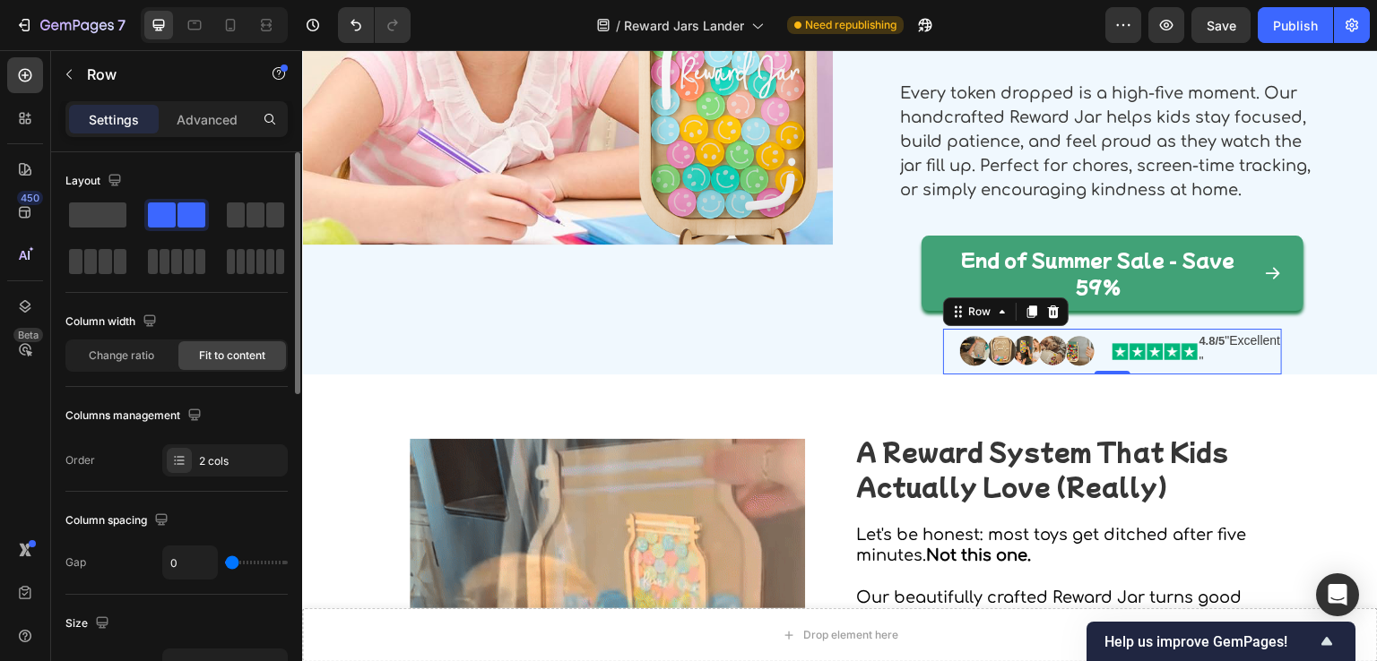
click at [225, 565] on input "range" at bounding box center [256, 563] width 63 height 4
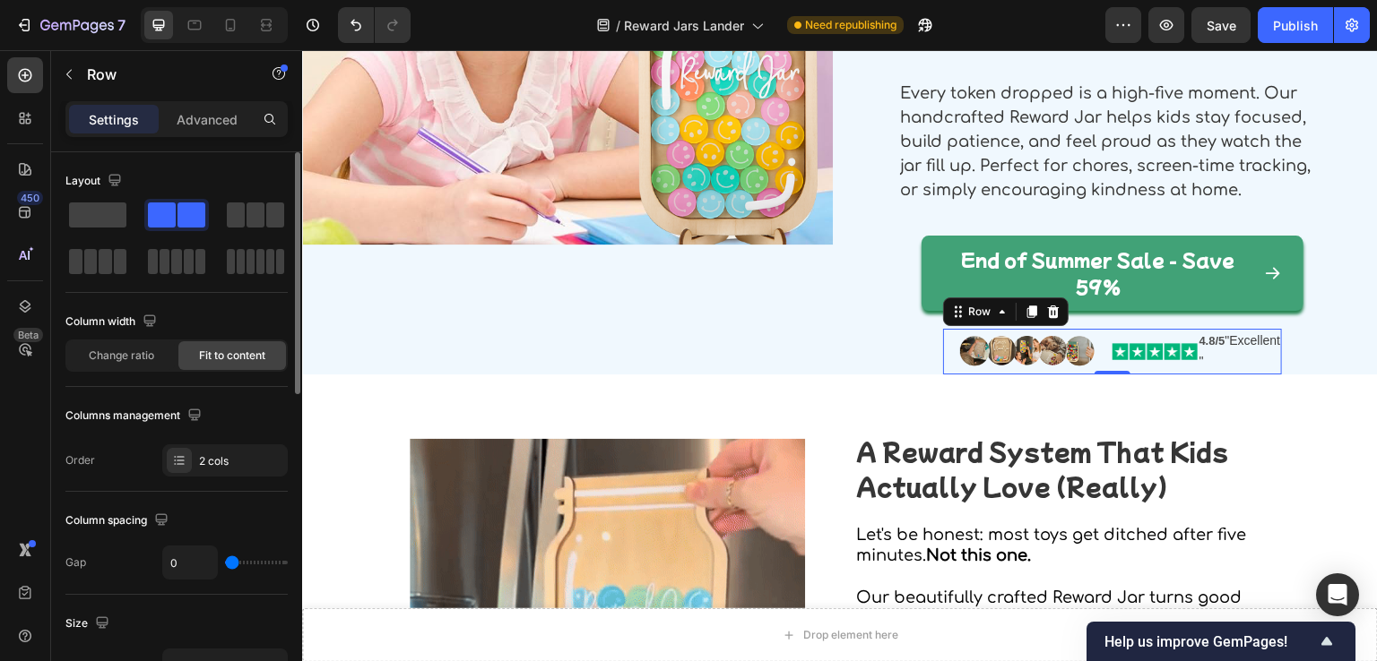
click at [166, 220] on span at bounding box center [162, 215] width 28 height 25
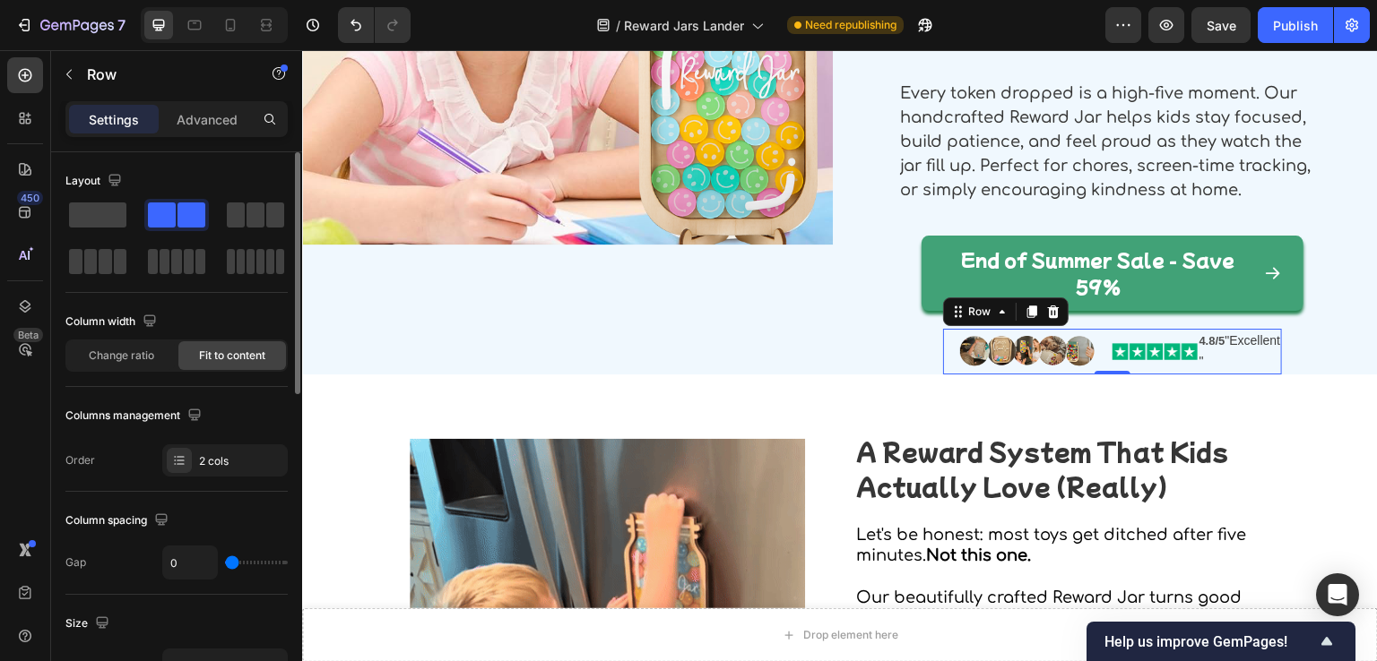
click at [223, 352] on span "Fit to content" at bounding box center [232, 356] width 66 height 16
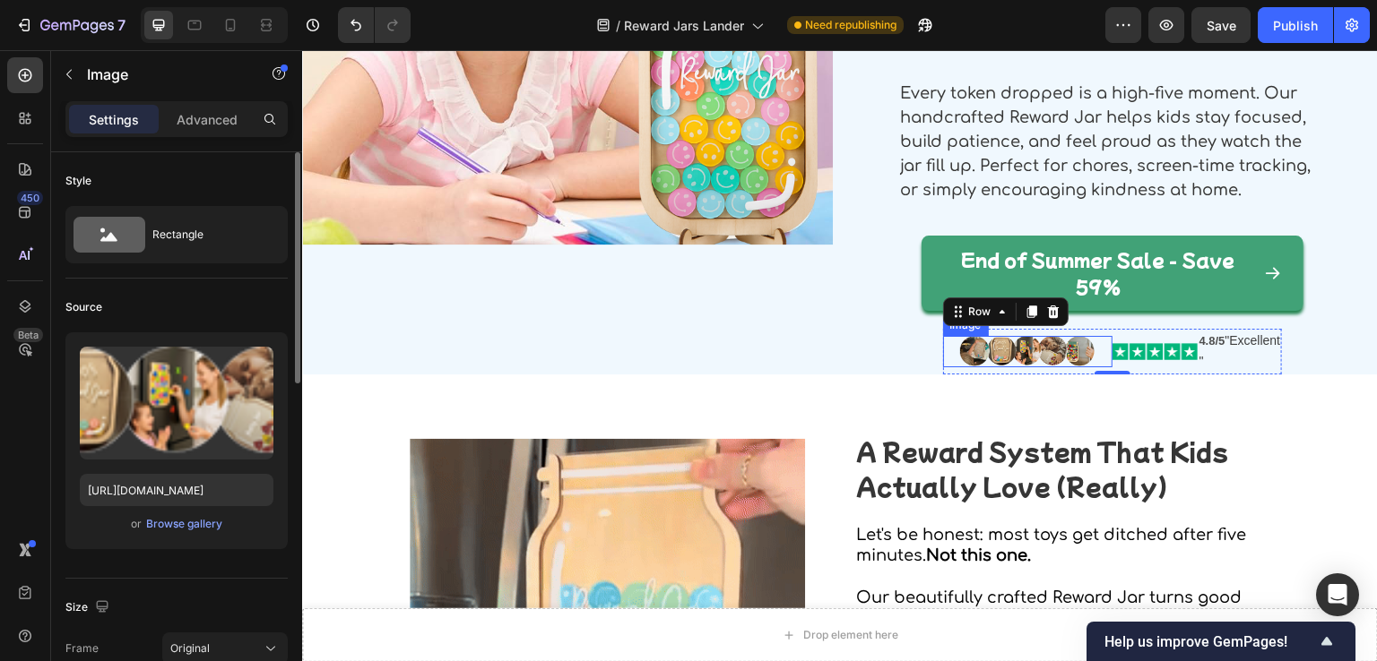
click at [1014, 354] on img at bounding box center [1028, 351] width 136 height 31
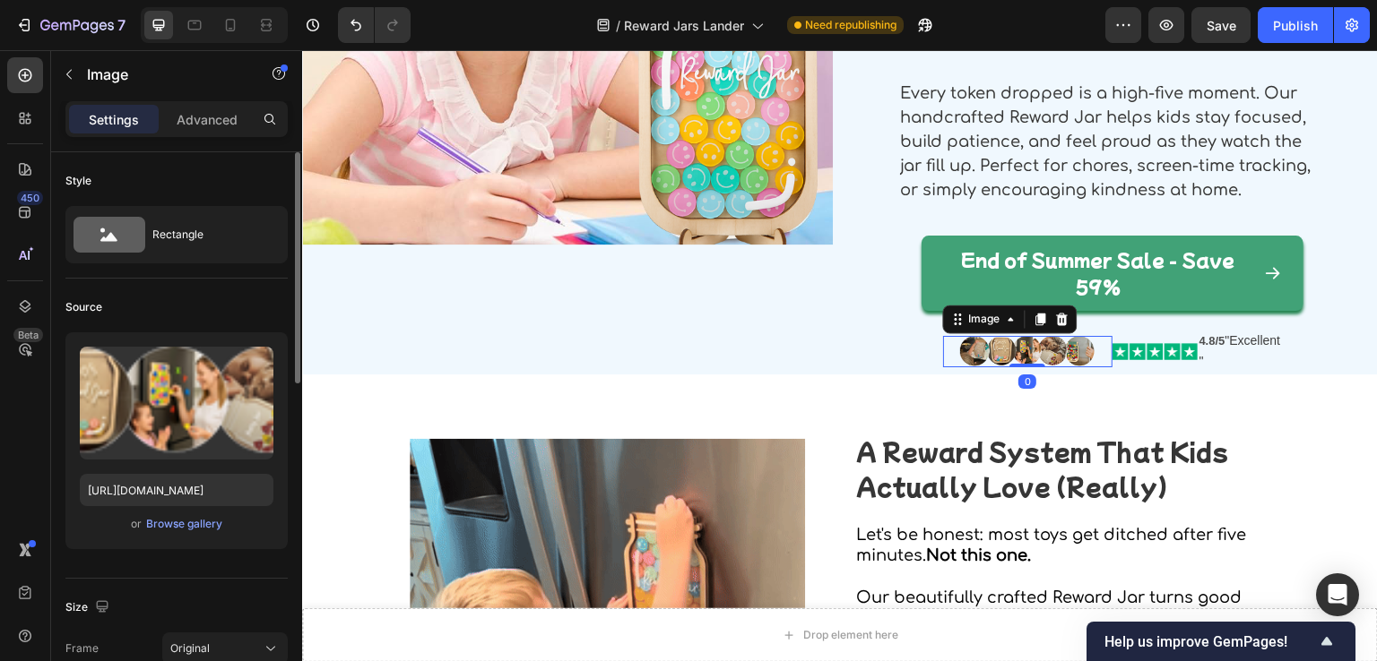
click at [1100, 363] on div at bounding box center [1027, 351] width 169 height 31
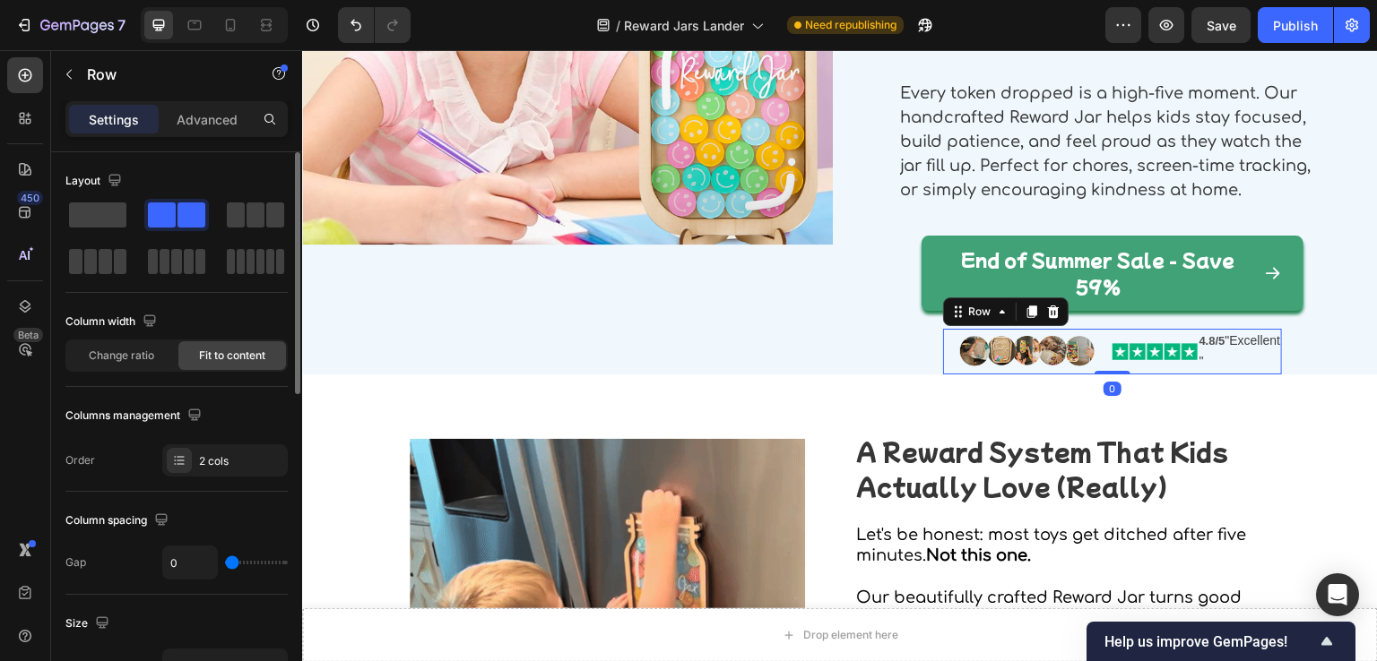
click at [1096, 368] on div "Image" at bounding box center [1027, 352] width 169 height 46
click at [1198, 368] on div "4.8/5 "Excellent"" at bounding box center [1240, 352] width 85 height 46
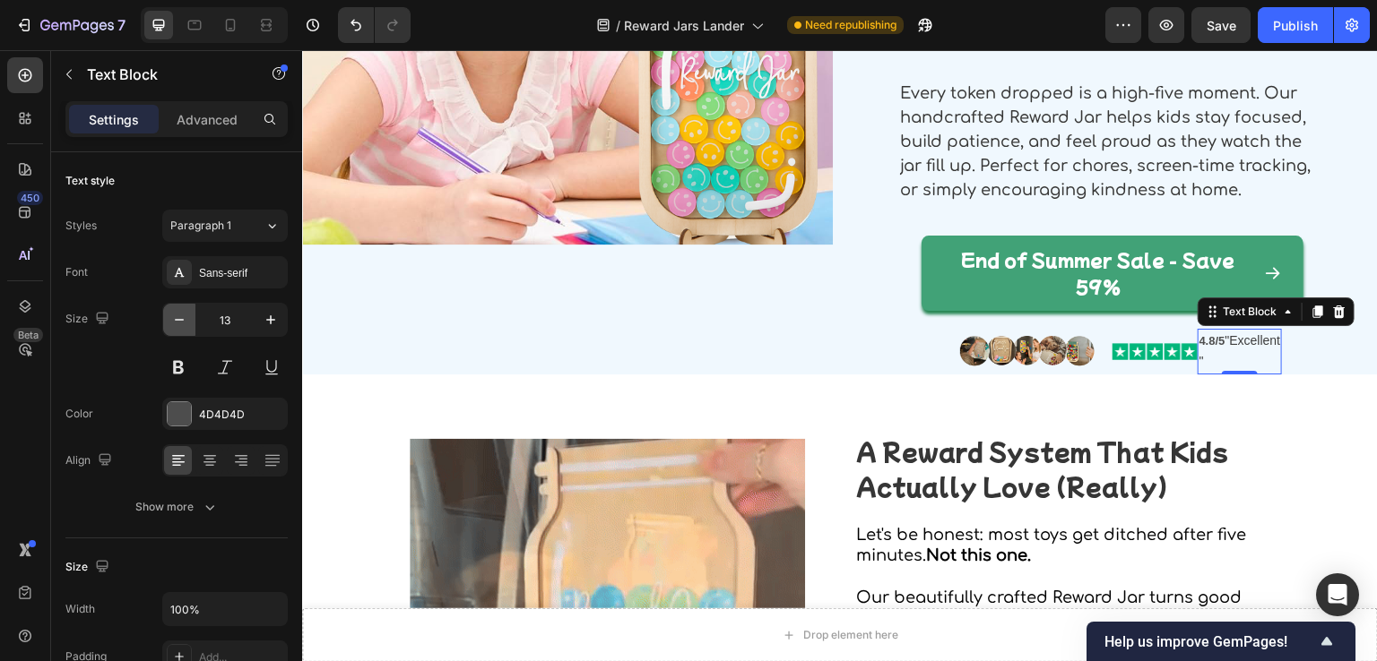
click at [173, 324] on icon "button" at bounding box center [179, 320] width 18 height 18
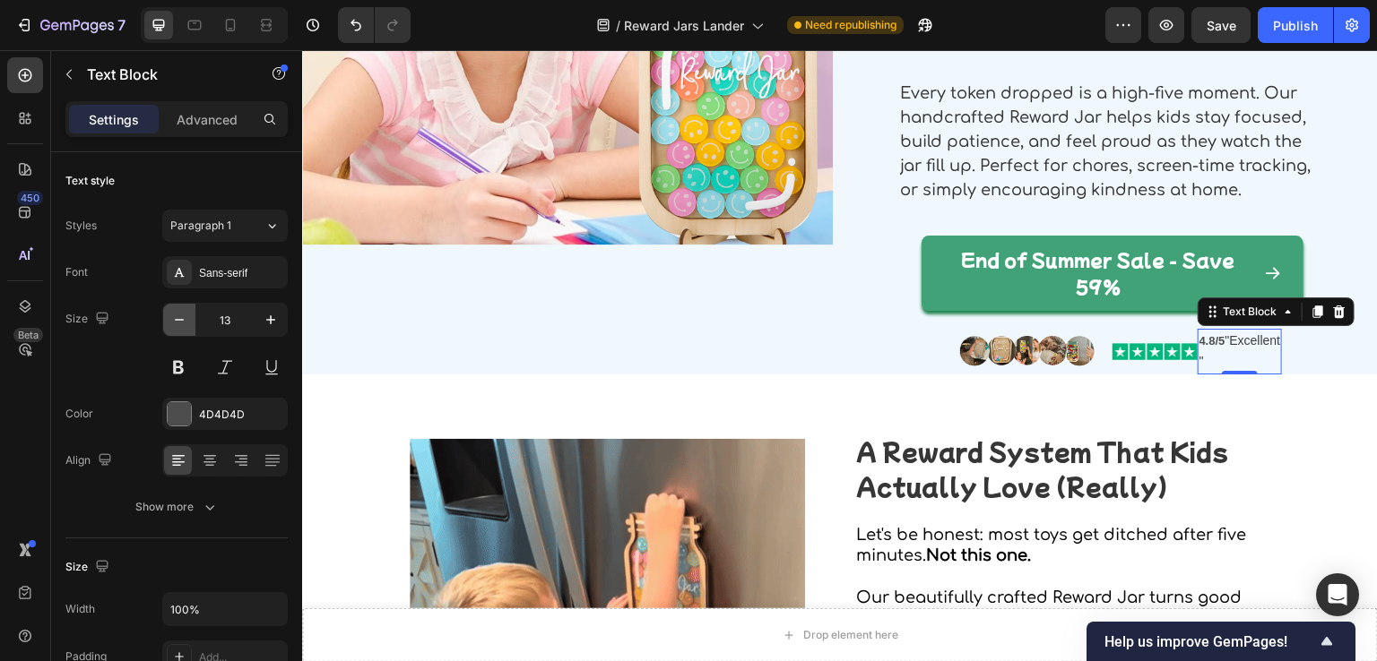
click at [173, 324] on icon "button" at bounding box center [179, 320] width 18 height 18
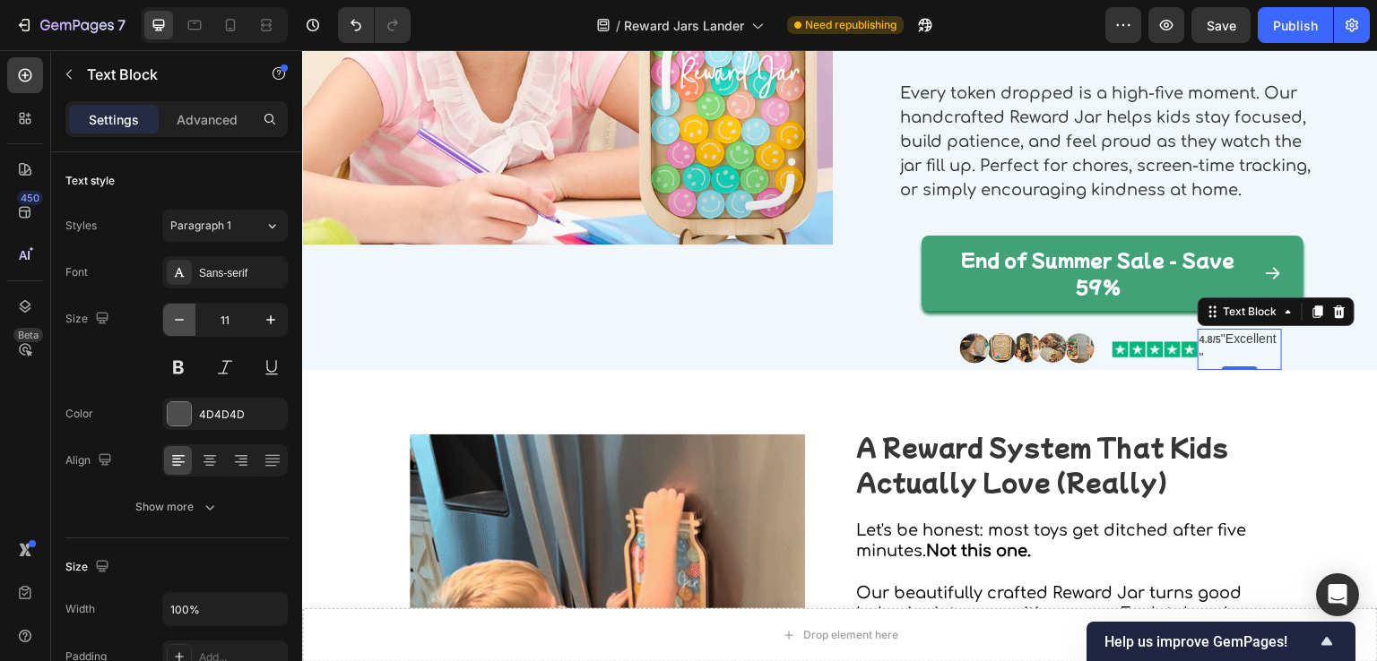
click at [173, 324] on icon "button" at bounding box center [179, 320] width 18 height 18
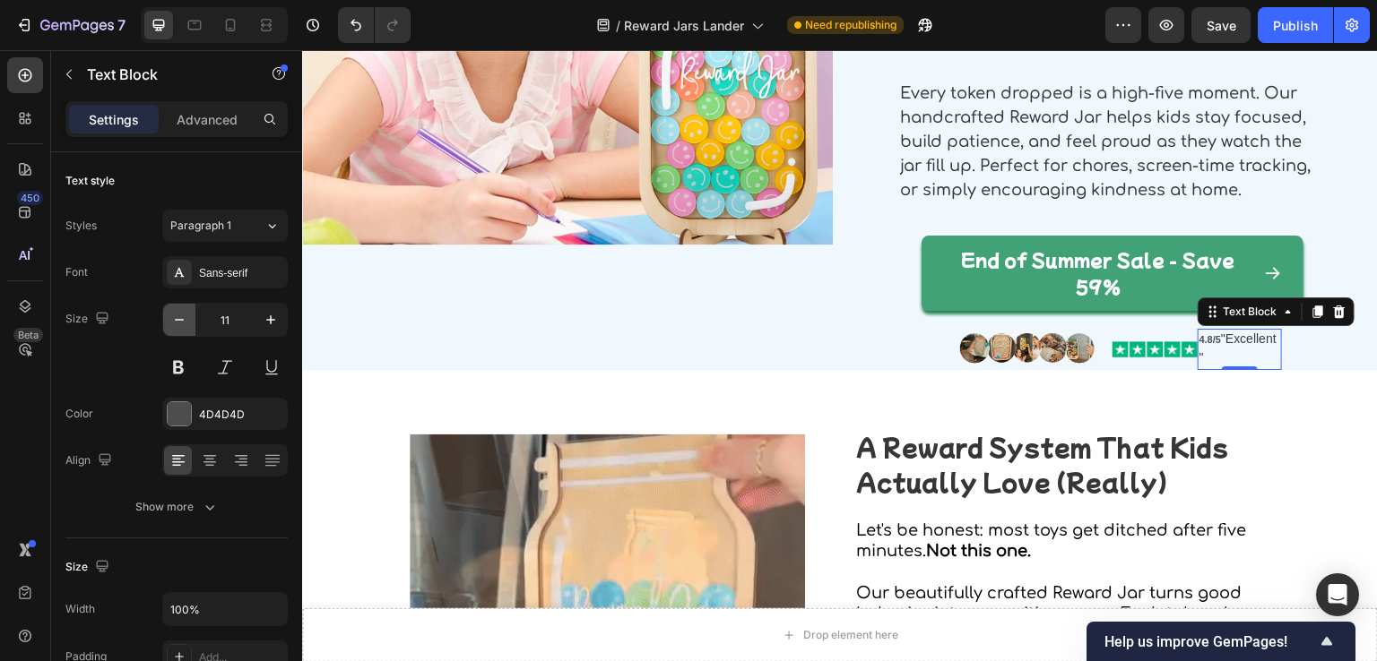
type input "10"
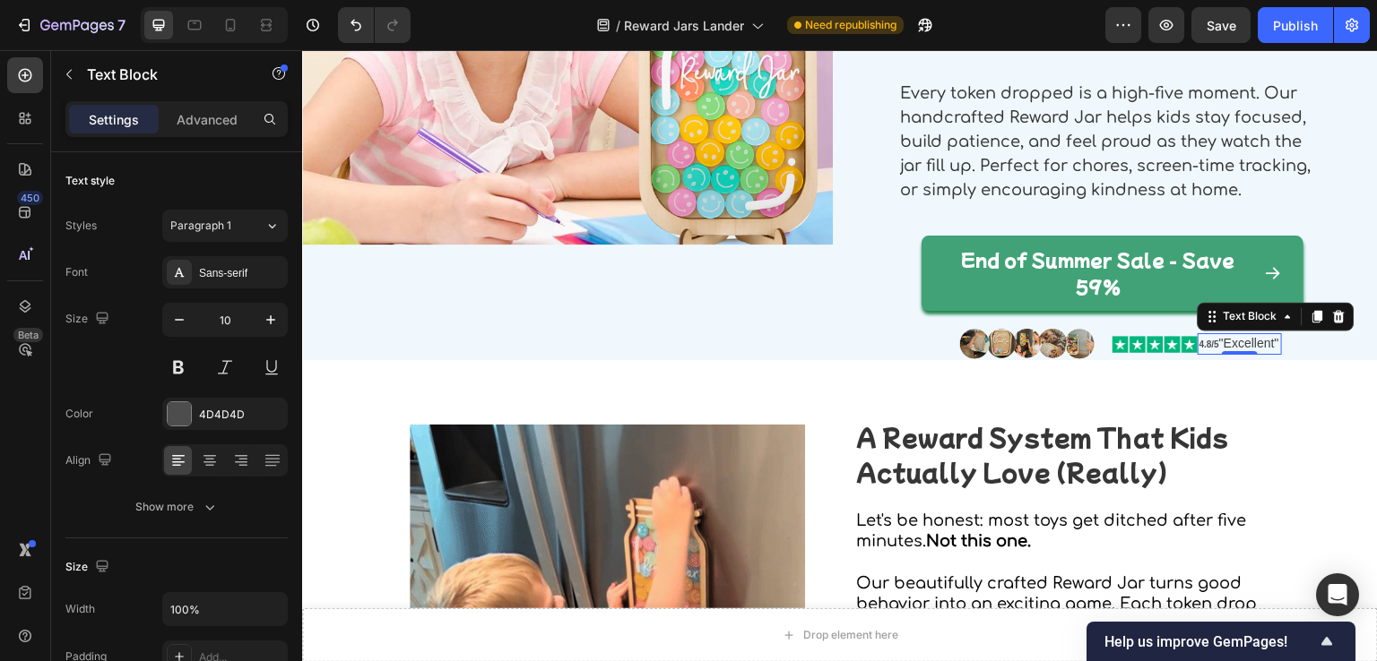
click at [1219, 350] on span ""Excellent"" at bounding box center [1249, 343] width 60 height 14
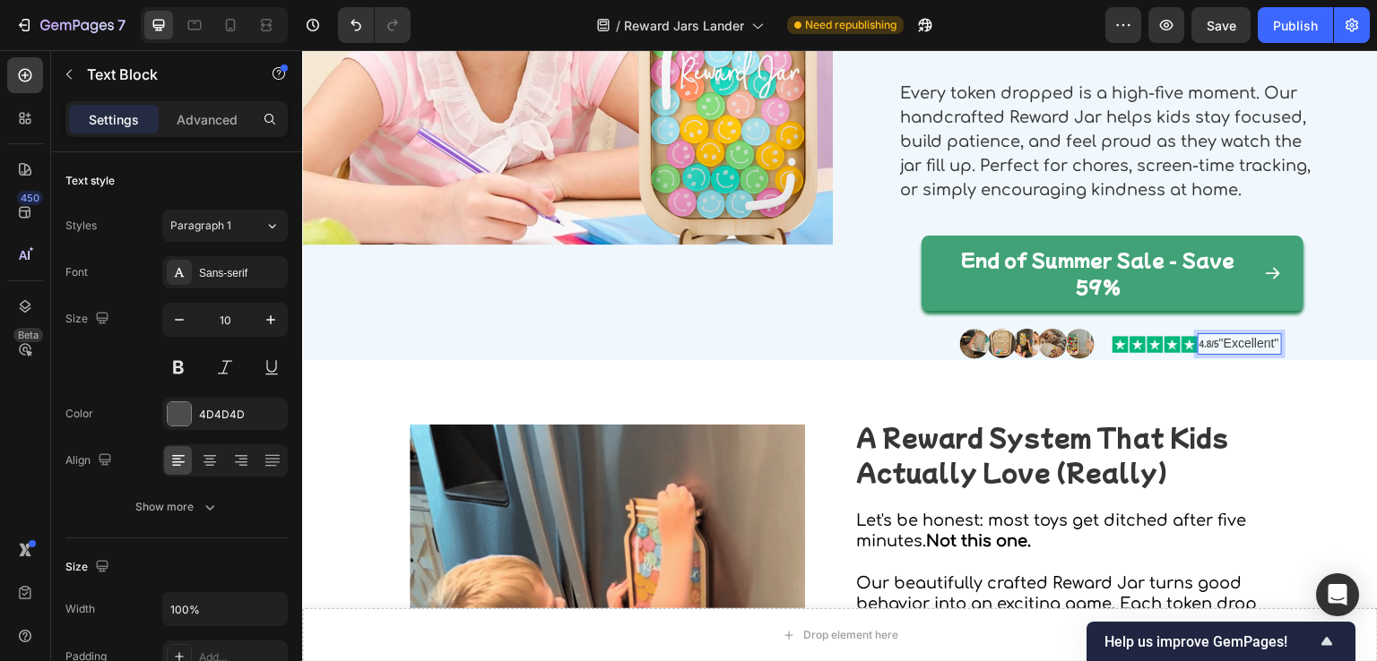
click at [1224, 350] on span ""Excellent"" at bounding box center [1249, 343] width 60 height 14
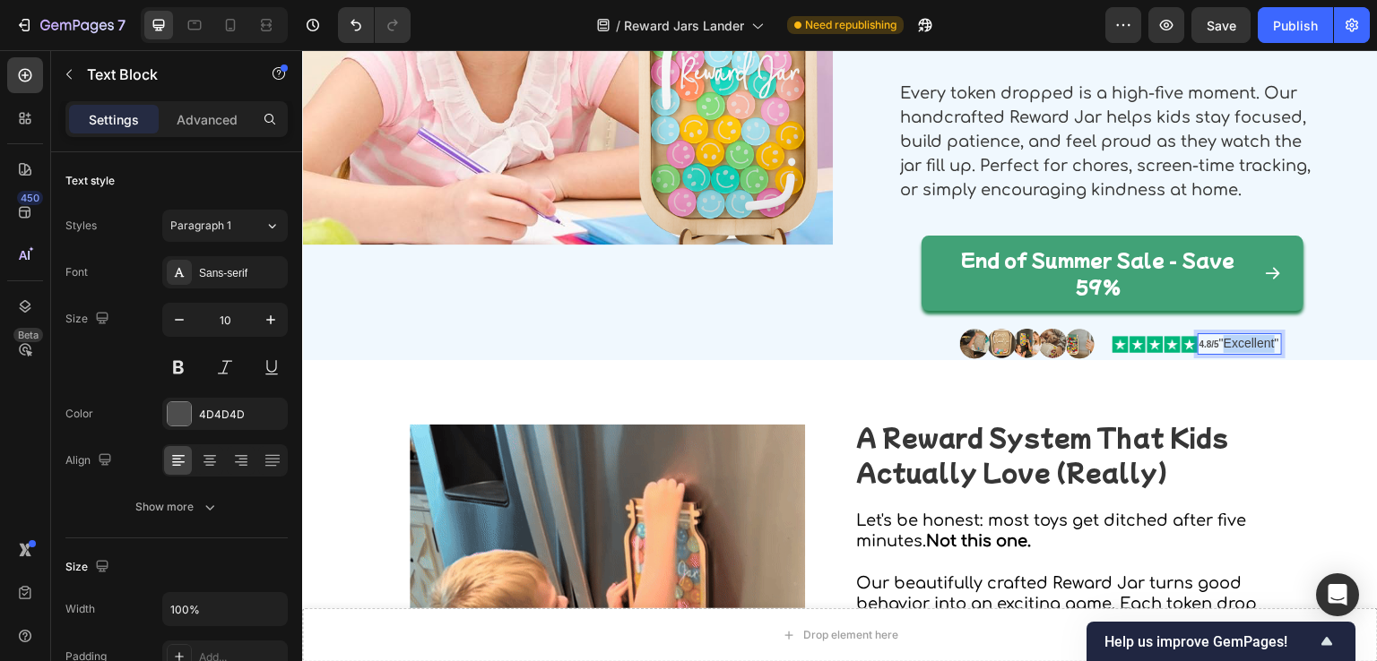
click at [1224, 350] on span ""Excellent"" at bounding box center [1249, 343] width 60 height 14
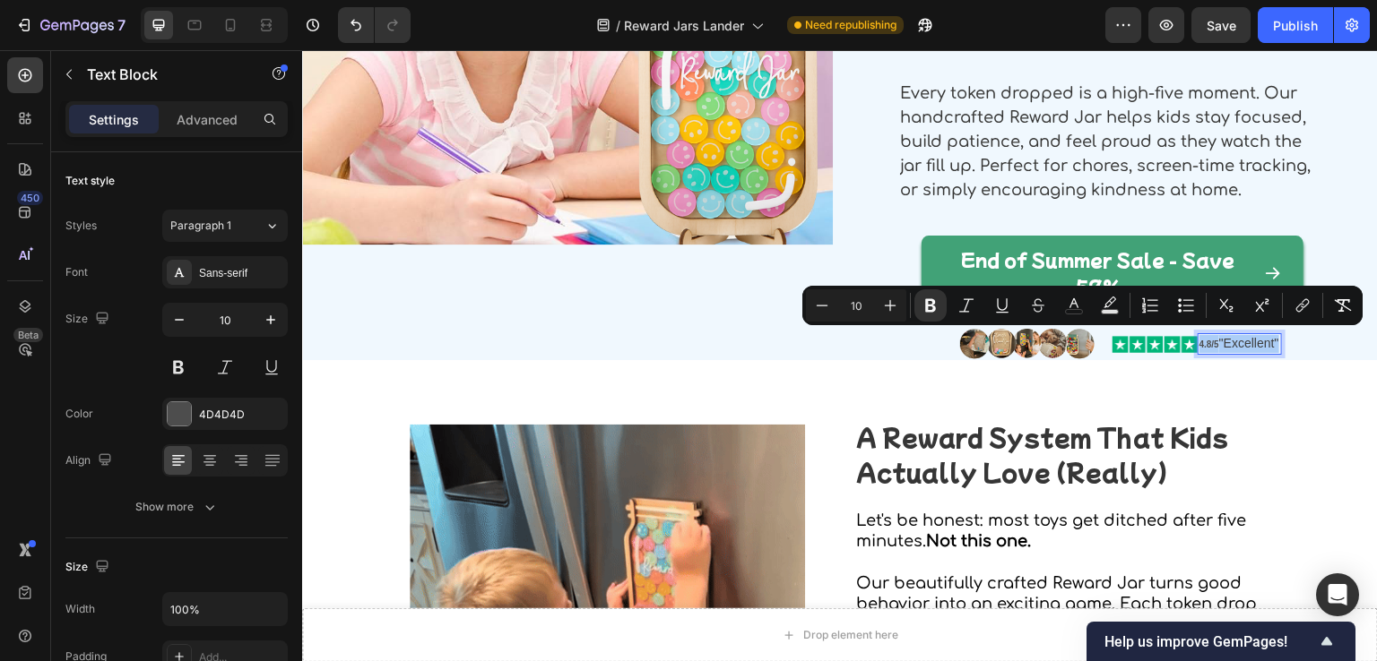
click at [863, 307] on input "10" at bounding box center [856, 306] width 36 height 22
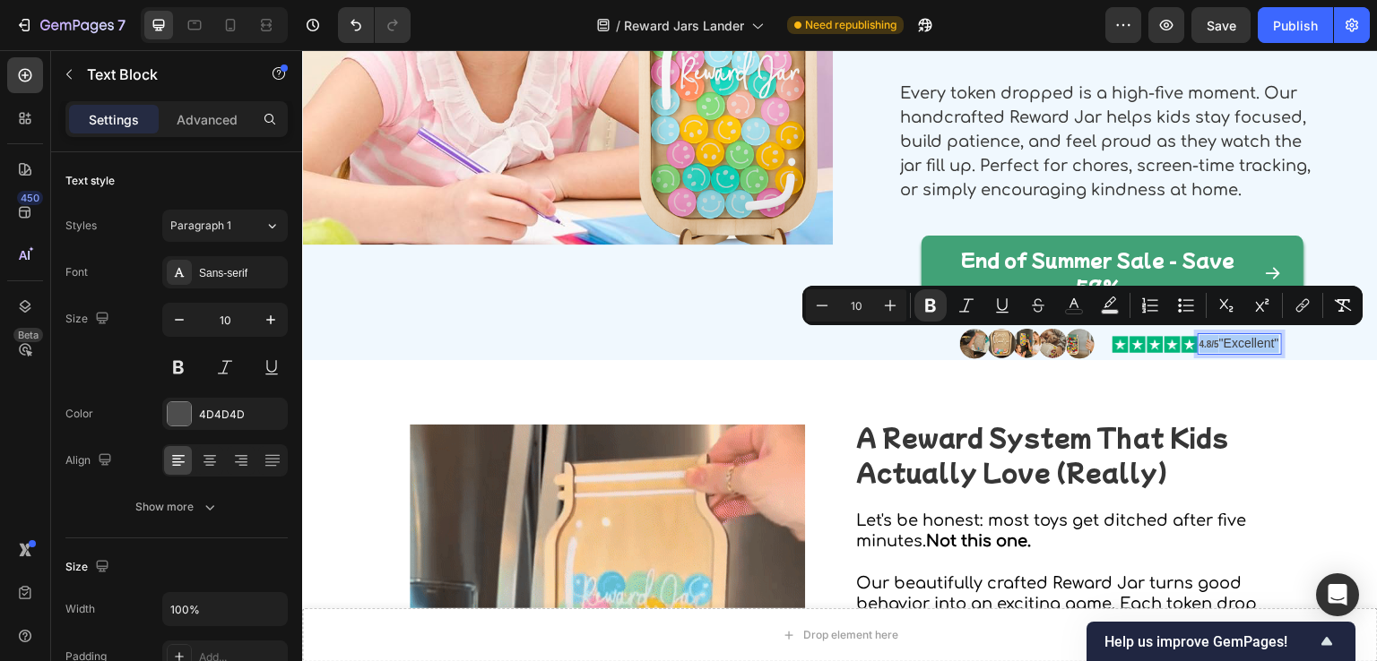
click at [863, 307] on input "10" at bounding box center [856, 306] width 36 height 22
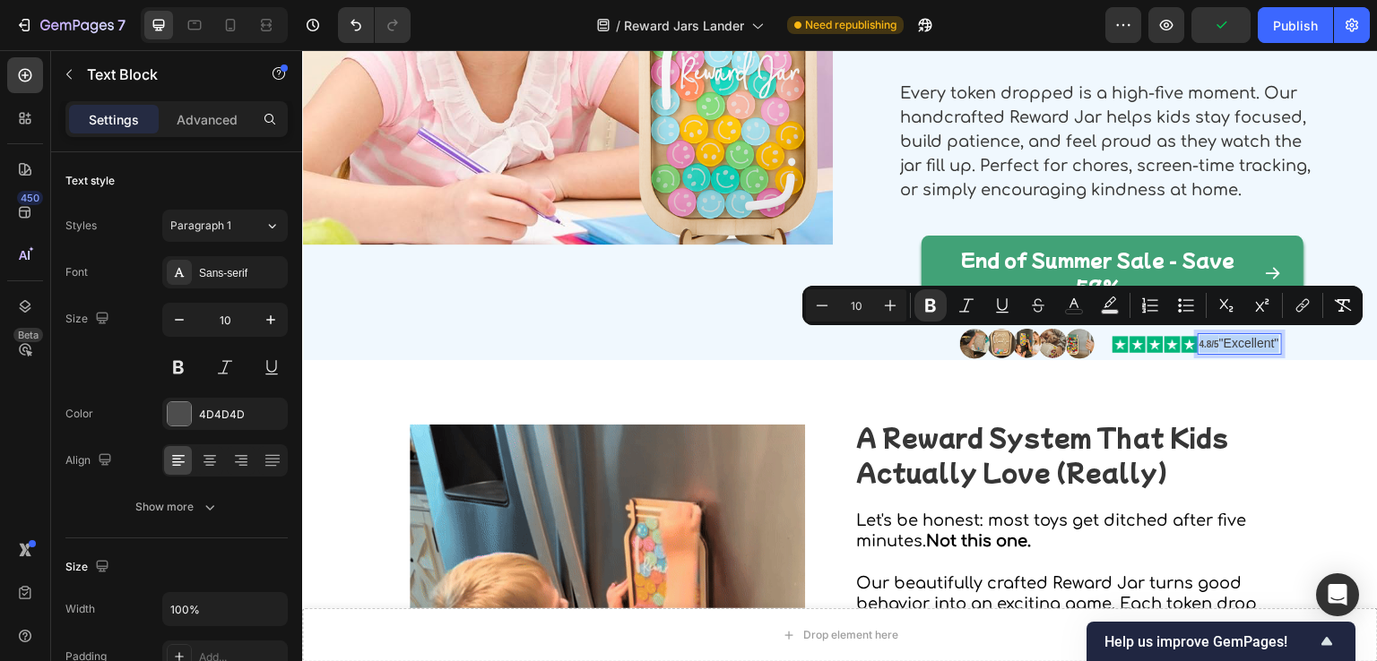
click at [1230, 342] on p "4.8/5 "Excellent"" at bounding box center [1240, 344] width 82 height 18
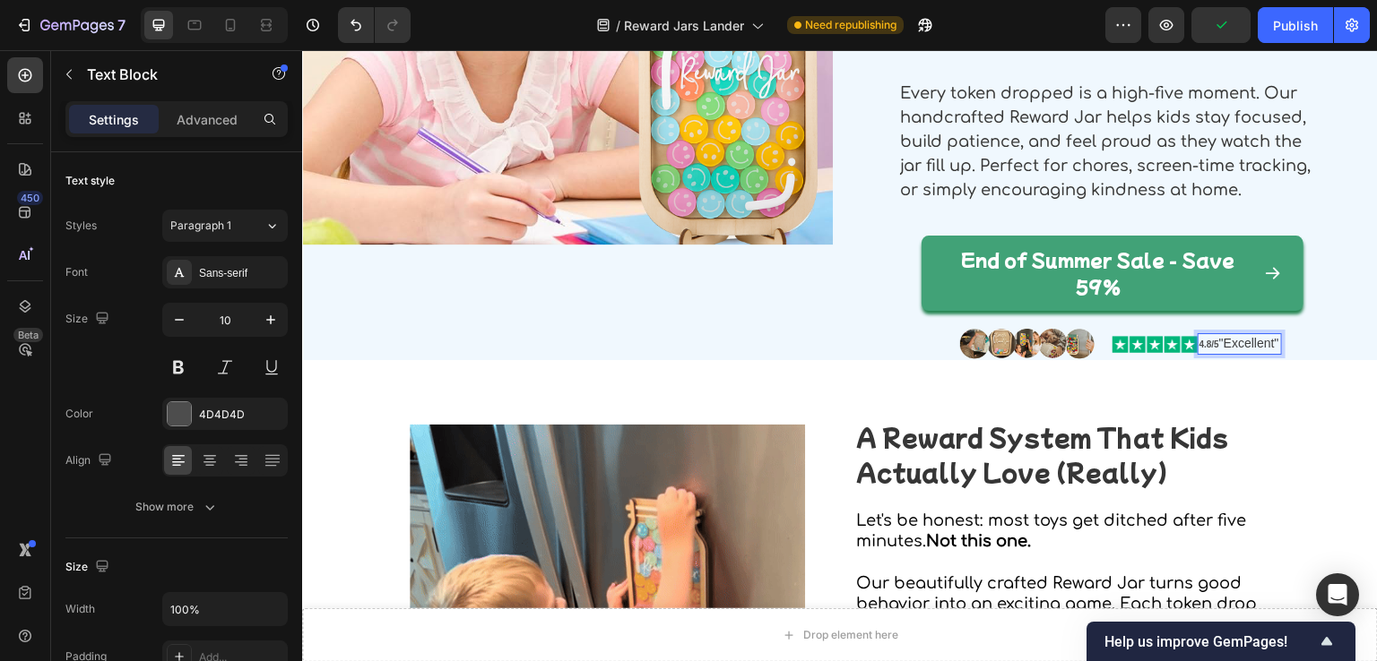
click at [1226, 350] on span ""Excellent"" at bounding box center [1249, 343] width 60 height 14
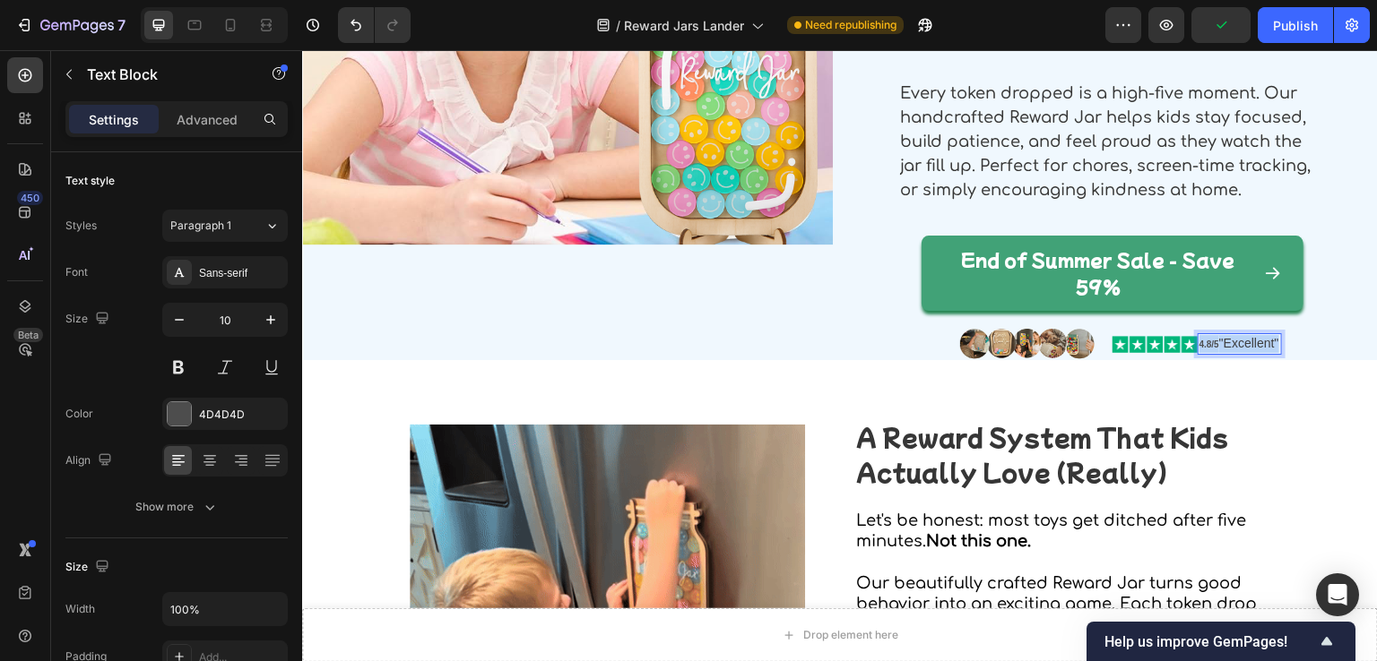
click at [1226, 350] on span ""Excellent"" at bounding box center [1249, 343] width 60 height 14
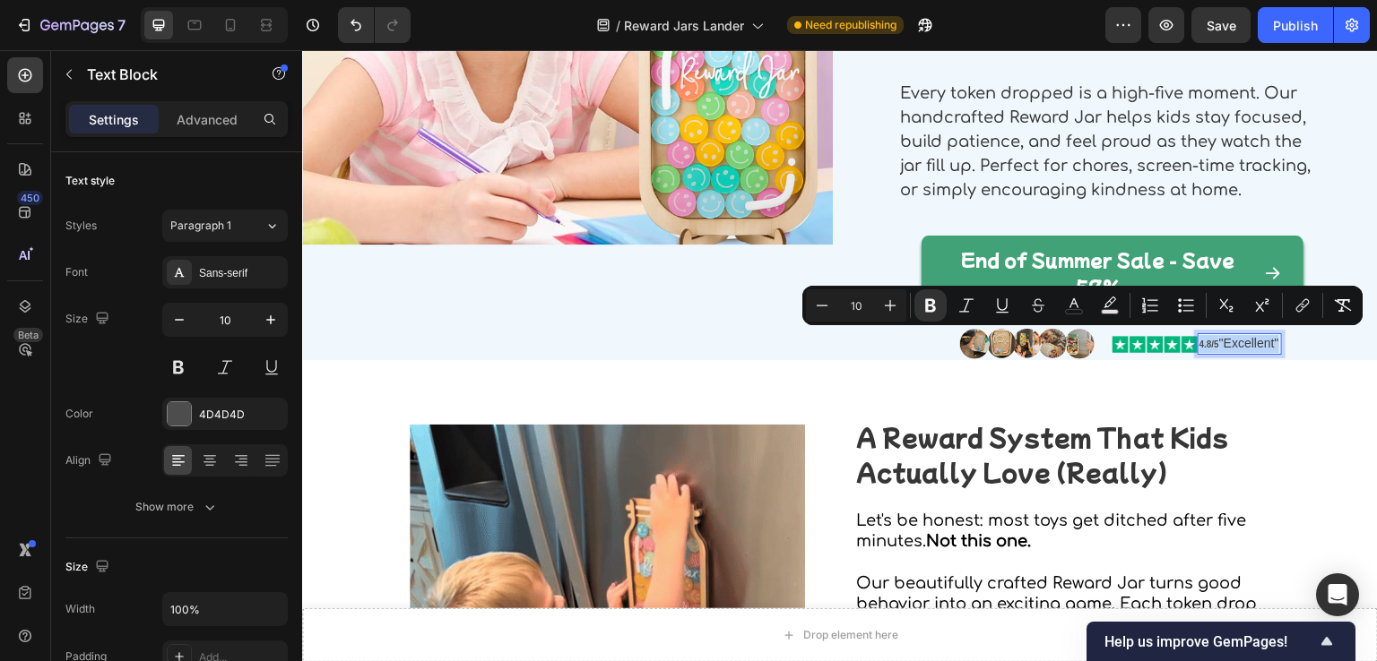
click at [1234, 350] on span ""Excellent"" at bounding box center [1249, 343] width 60 height 14
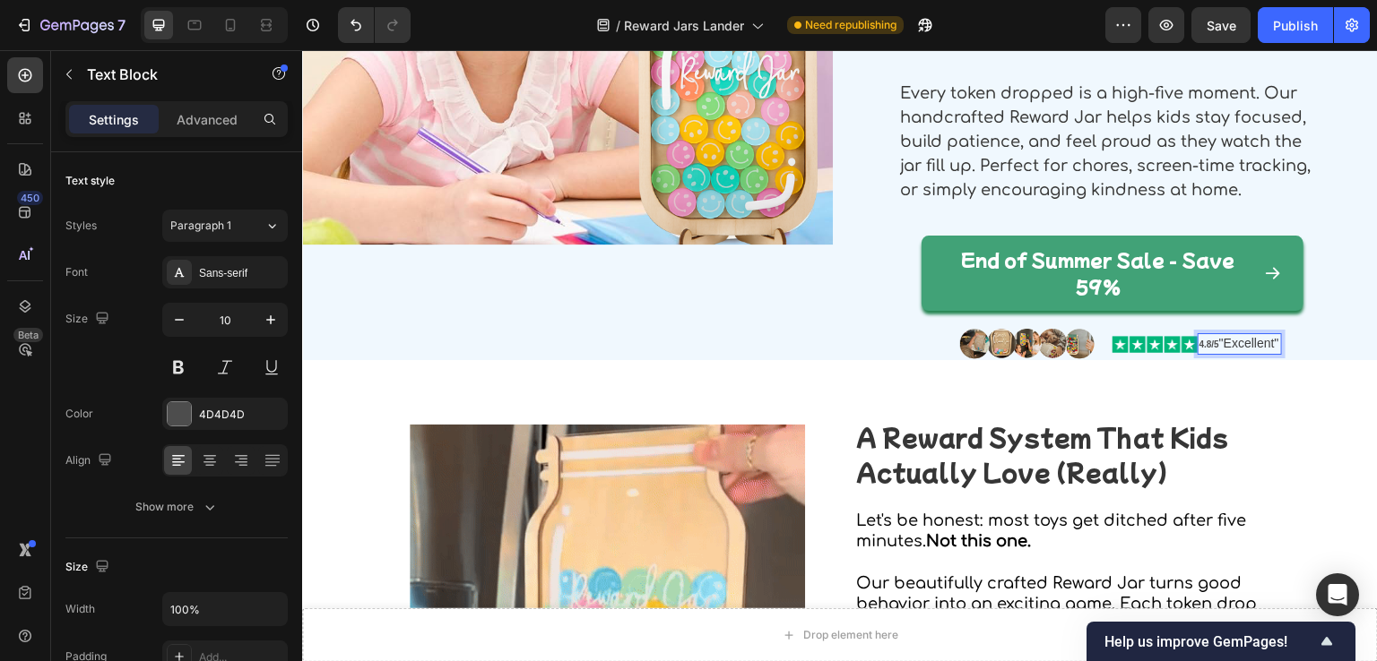
click at [1253, 352] on p "4.8/5 "Excellent"" at bounding box center [1240, 344] width 82 height 18
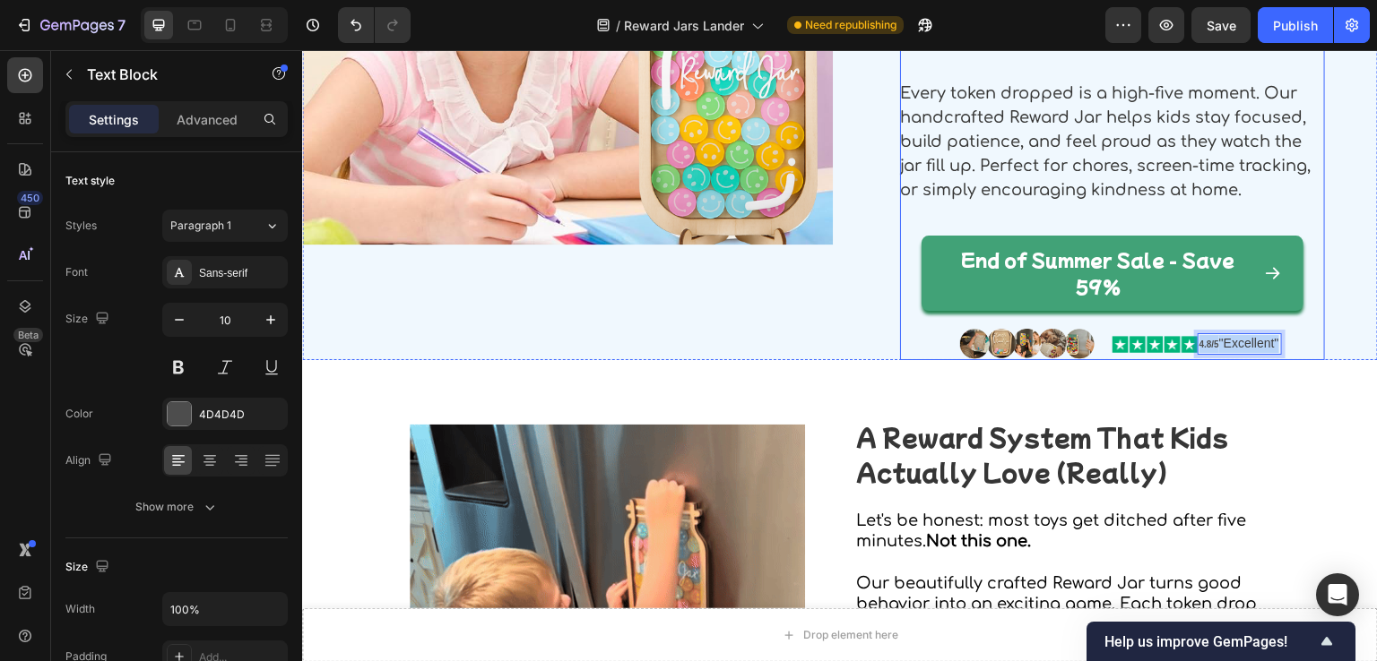
drag, startPoint x: 1253, startPoint y: 352, endPoint x: 1169, endPoint y: 321, distance: 89.9
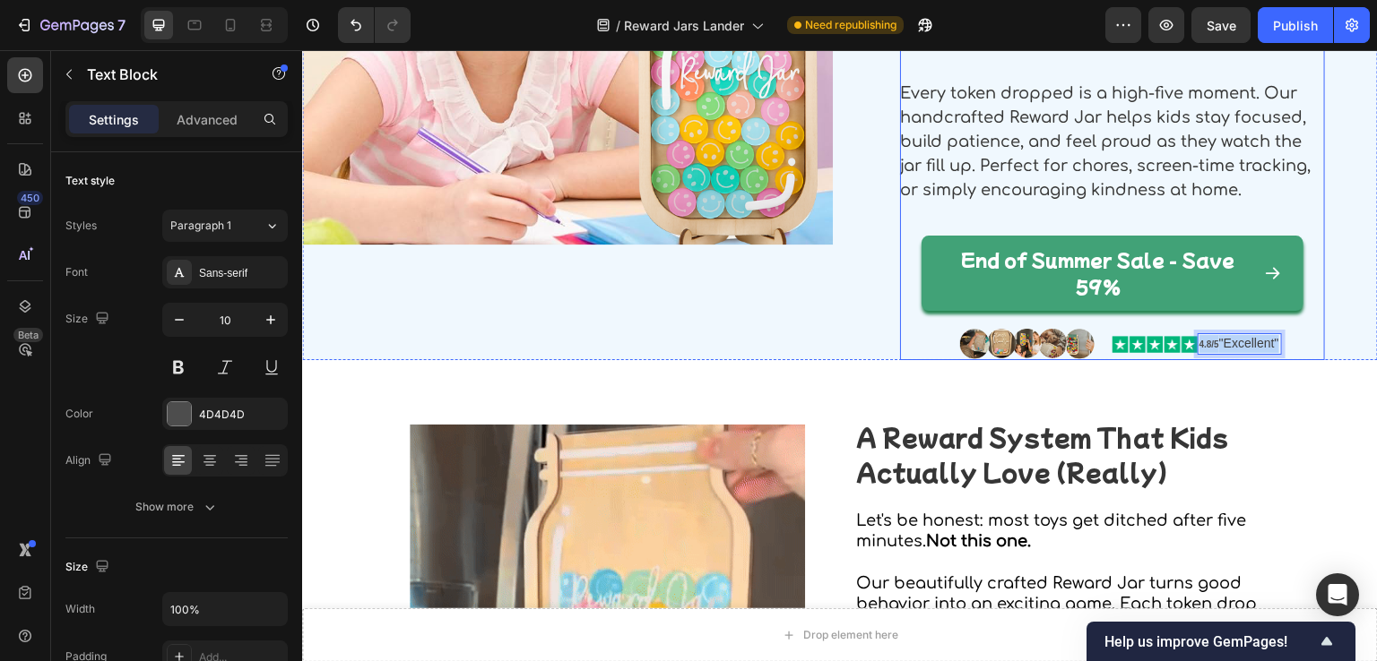
click at [1169, 321] on div "Celebrate Good Behavior, Together Heading ⁠⁠⁠⁠⁠⁠⁠ Turn everyday routines into j…" at bounding box center [1112, 104] width 425 height 514
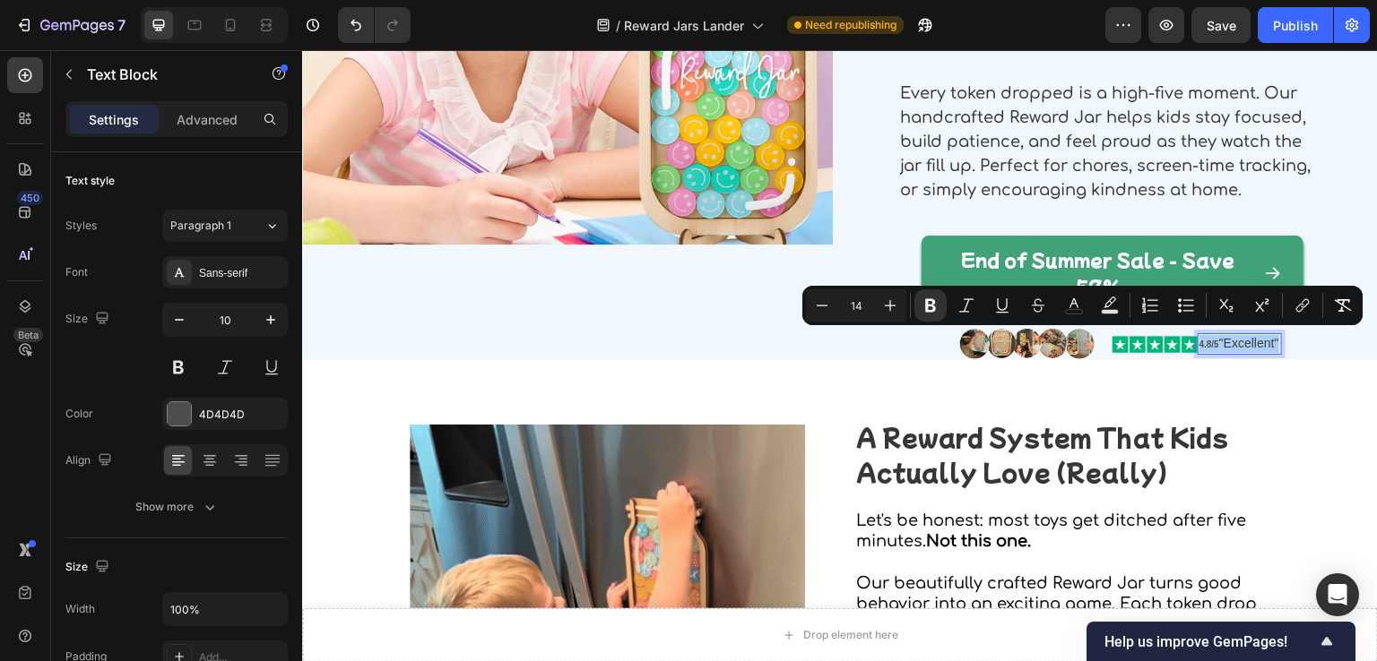
click at [871, 305] on input "14" at bounding box center [856, 306] width 36 height 22
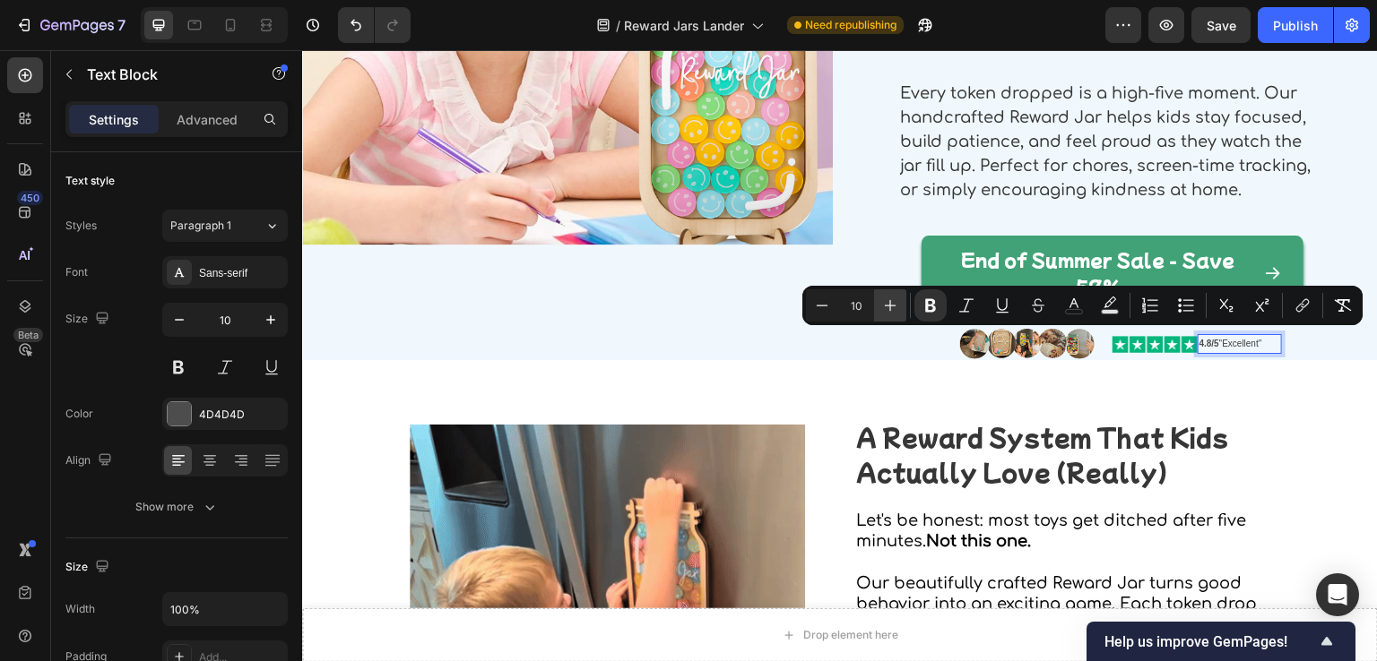
click at [886, 302] on icon "Editor contextual toolbar" at bounding box center [890, 306] width 18 height 18
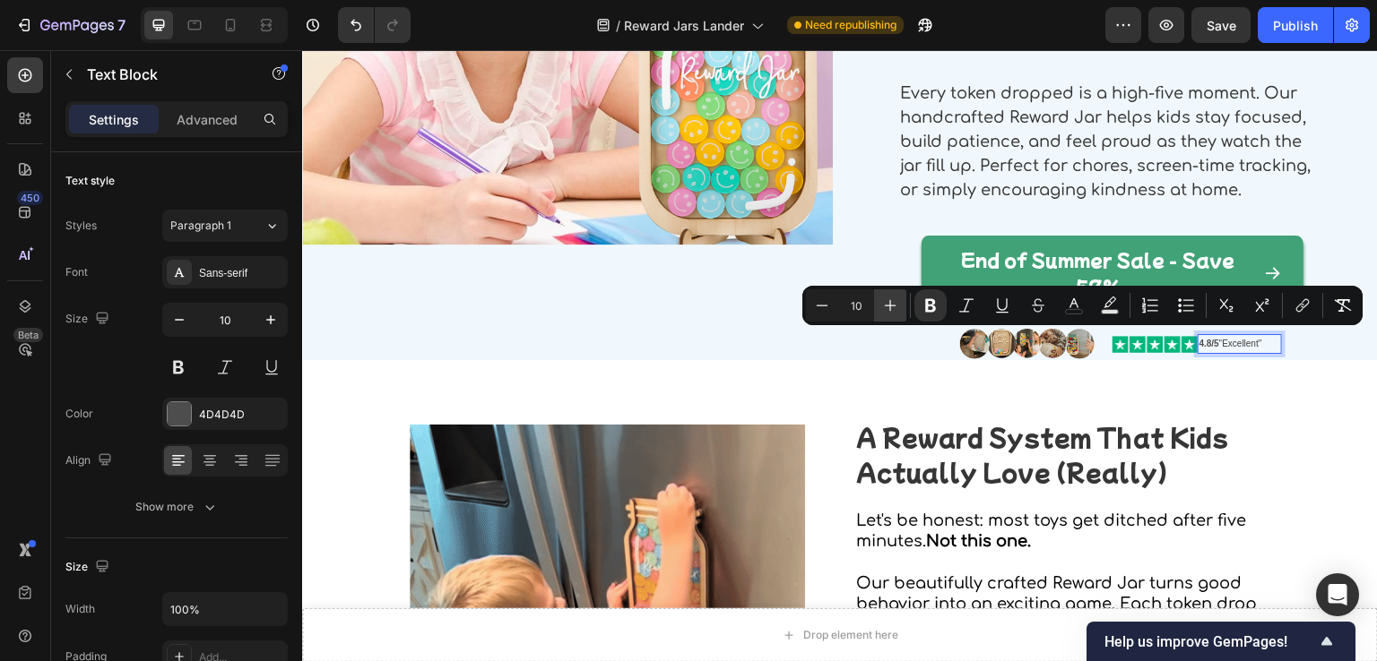
type input "11"
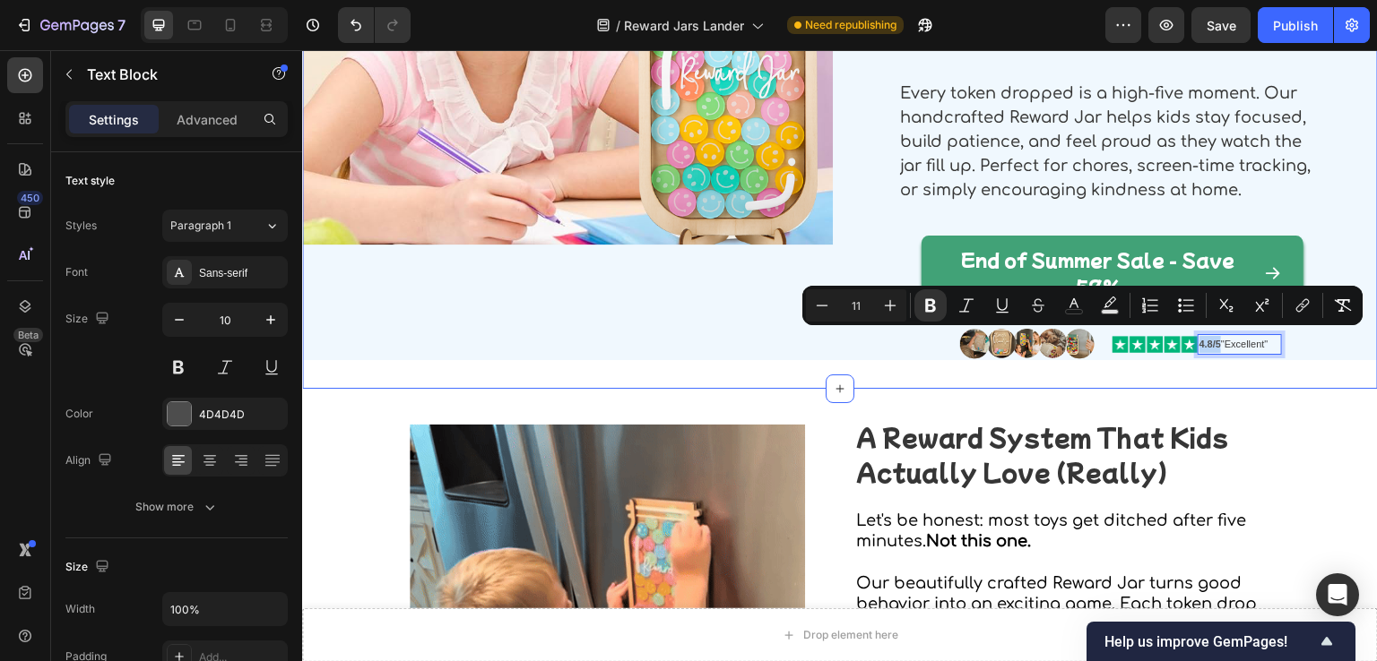
click at [1305, 376] on div "Image Celebrate Good Behavior, Together Heading ⁠⁠⁠⁠⁠⁠⁠ Turn everyday routines …" at bounding box center [840, 103] width 1076 height 571
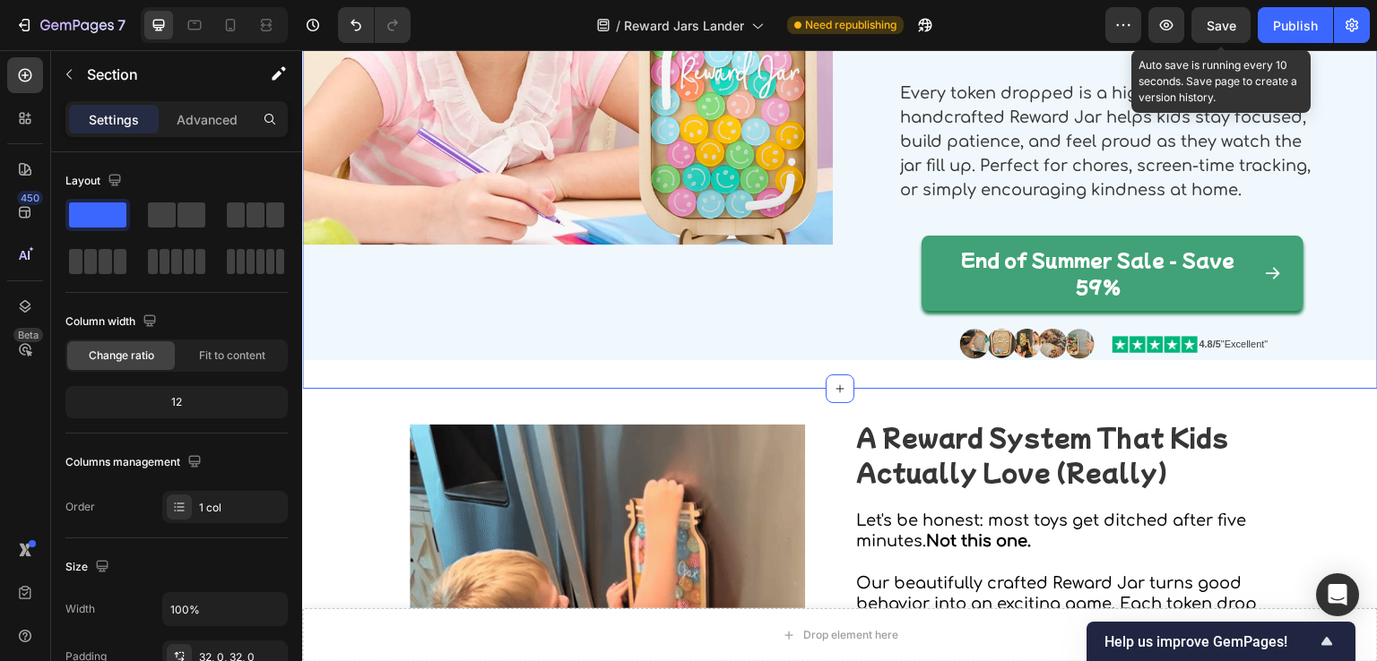
click at [1209, 21] on span "Save" at bounding box center [1221, 25] width 30 height 15
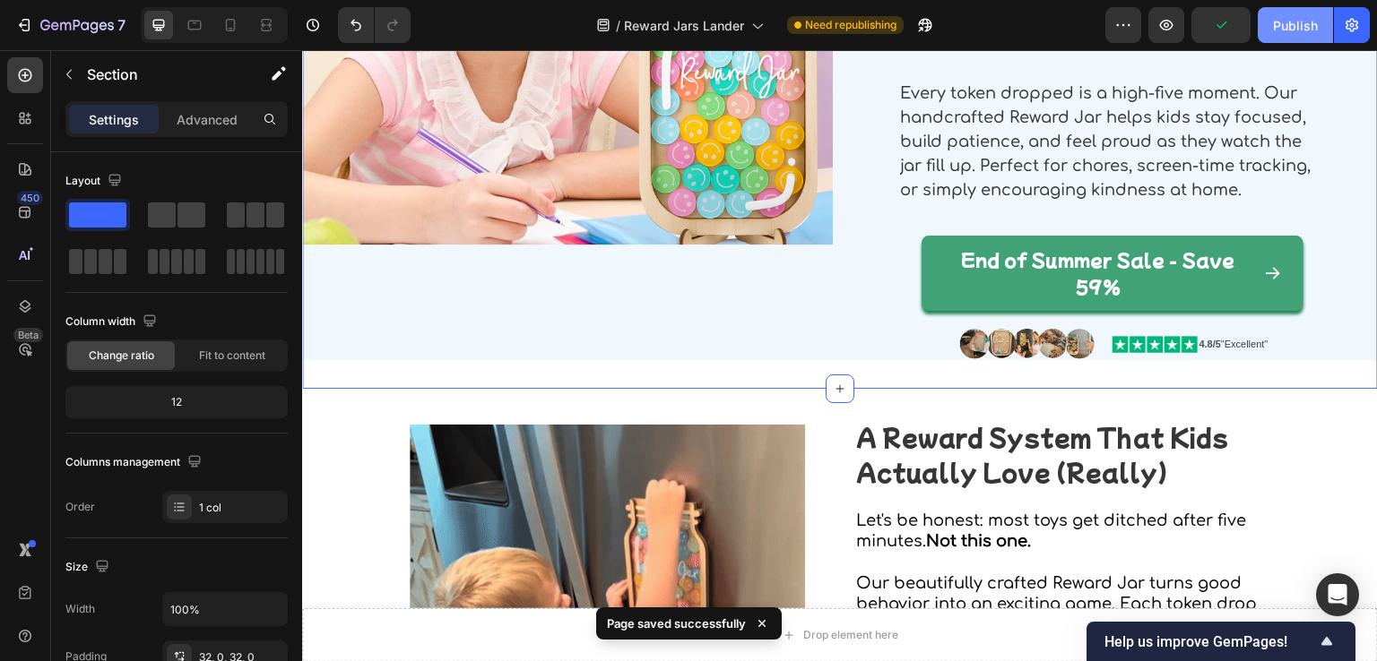
click at [1293, 30] on div "Publish" at bounding box center [1295, 25] width 45 height 19
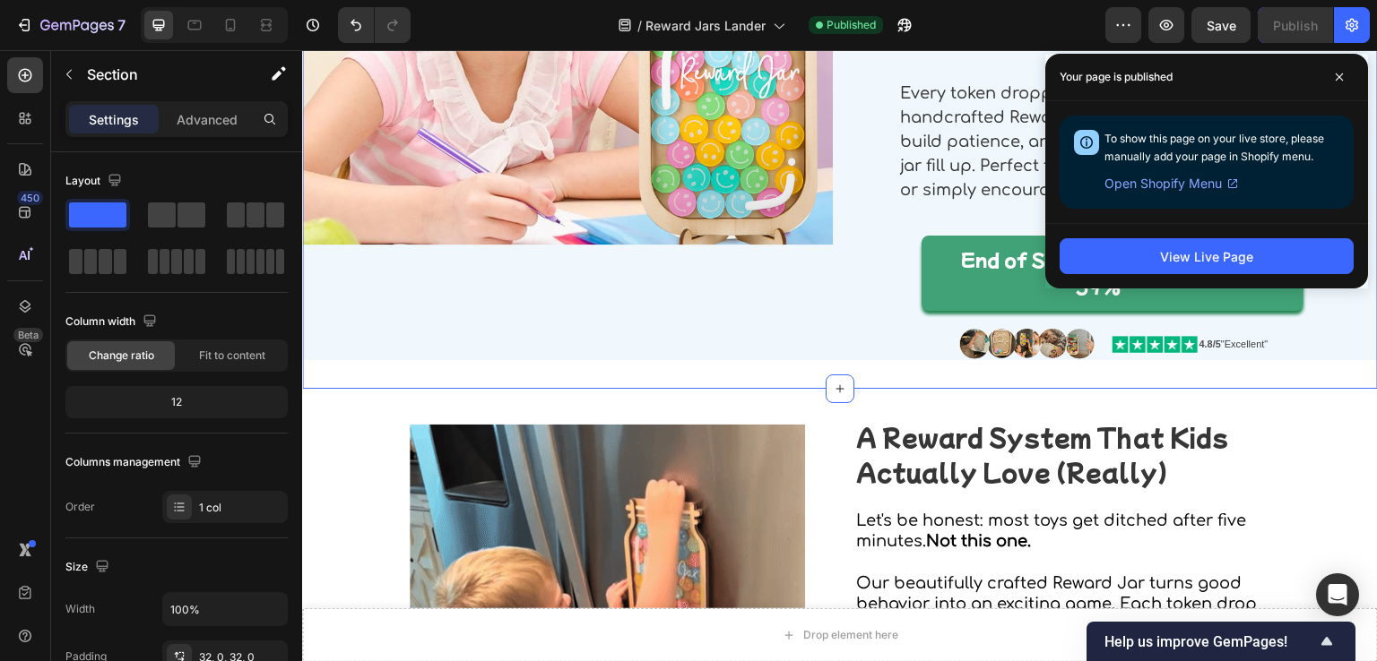
click at [1212, 342] on strong "4.8/5" at bounding box center [1210, 344] width 22 height 11
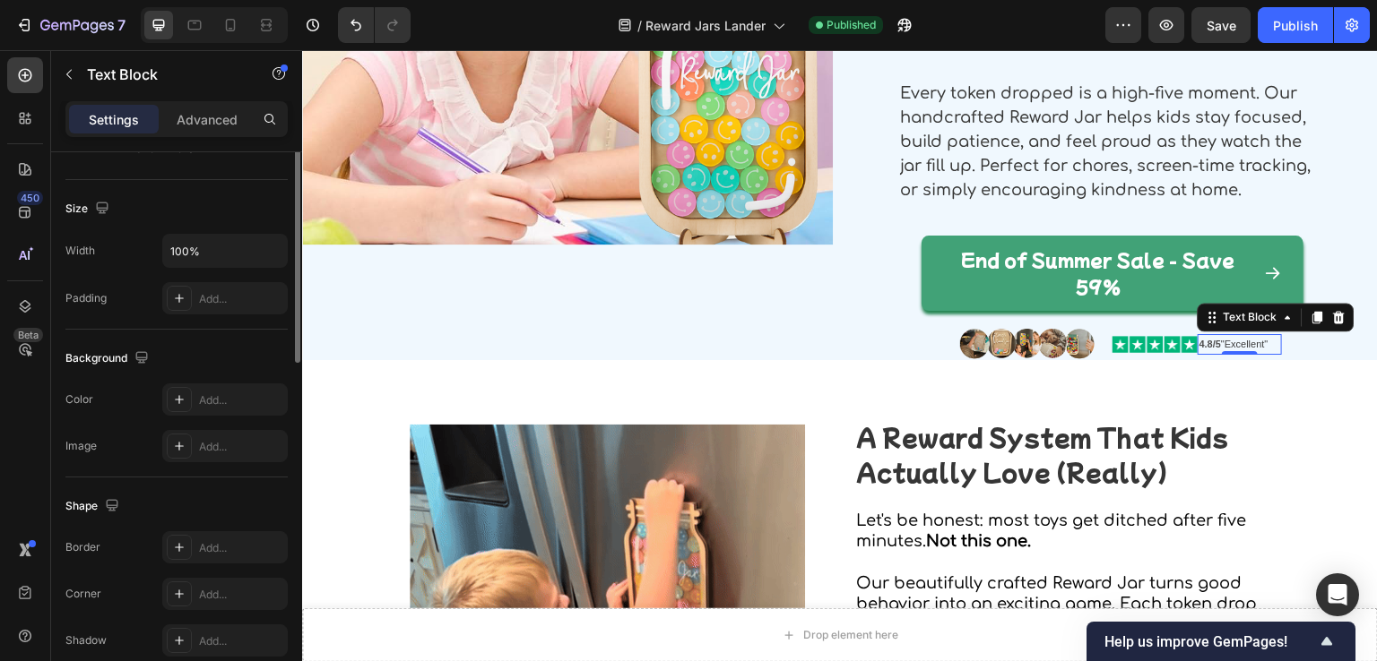
scroll to position [179, 0]
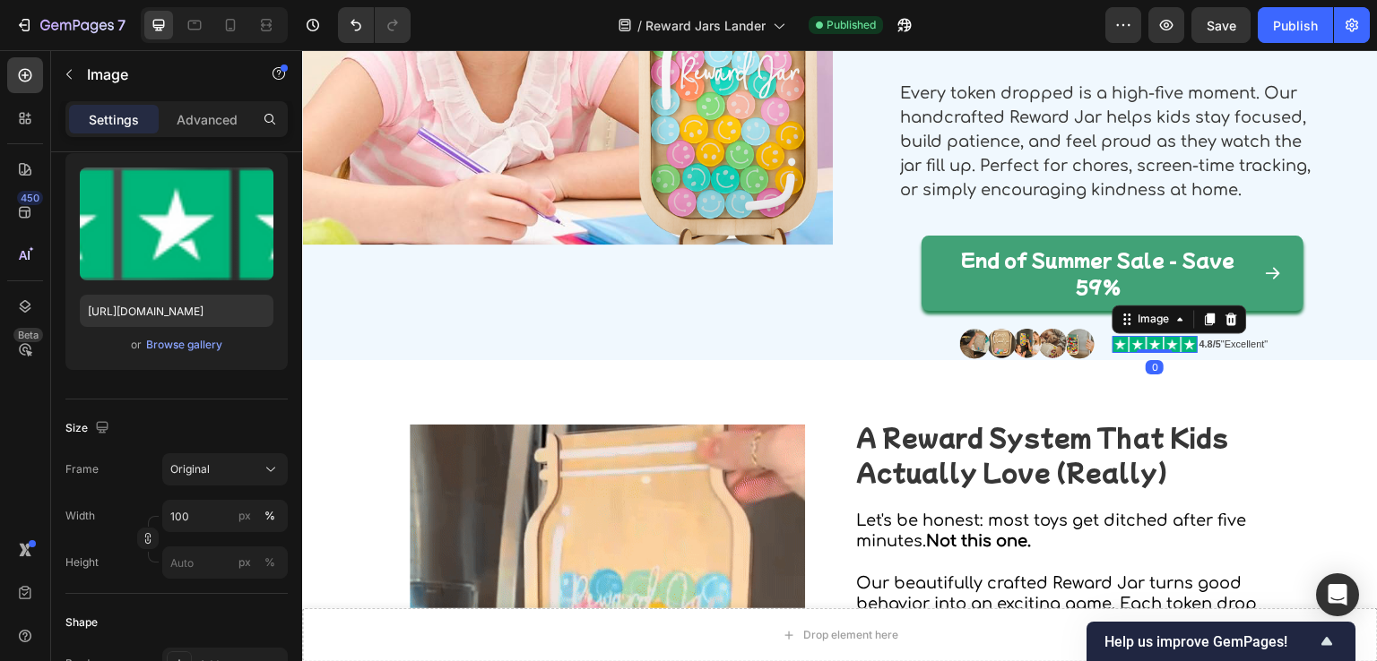
click at [1154, 346] on img at bounding box center [1154, 344] width 85 height 16
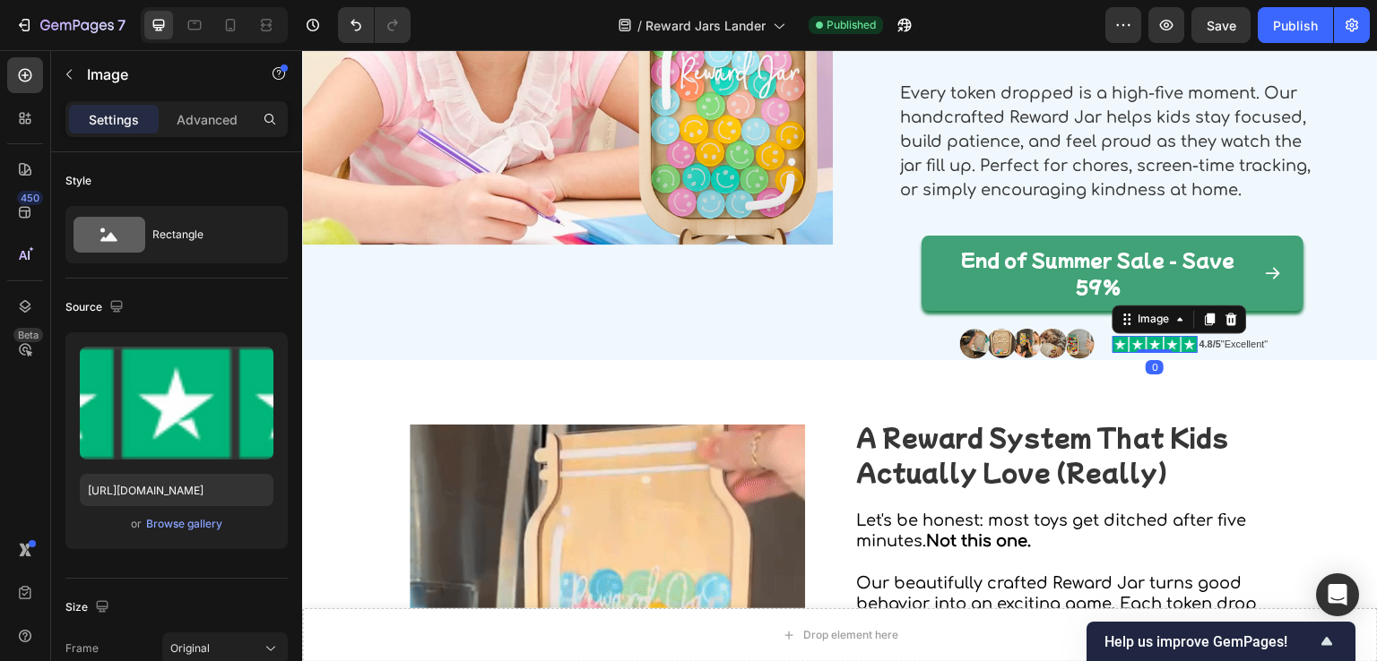
click at [1198, 346] on div "4.8/5 "Excellent"" at bounding box center [1240, 344] width 85 height 21
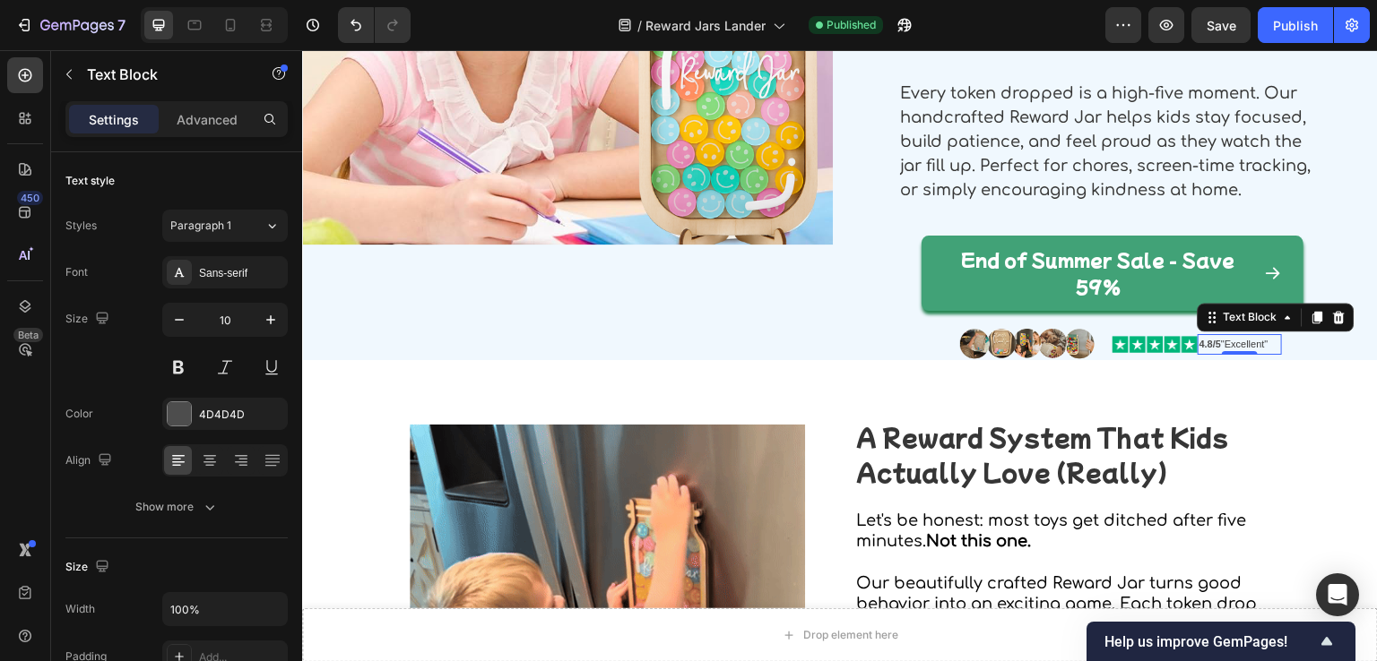
click at [1198, 349] on div "4.8/5 "Excellent"" at bounding box center [1240, 344] width 85 height 21
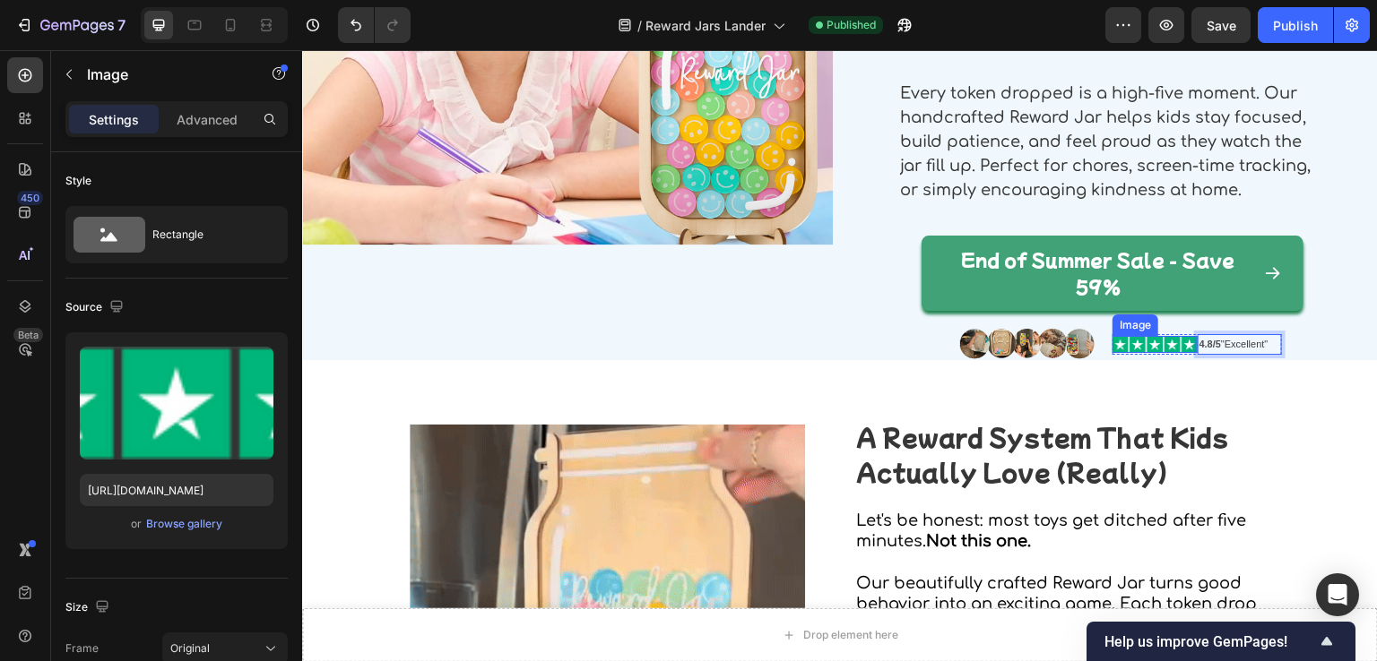
click at [1179, 350] on img at bounding box center [1154, 344] width 85 height 16
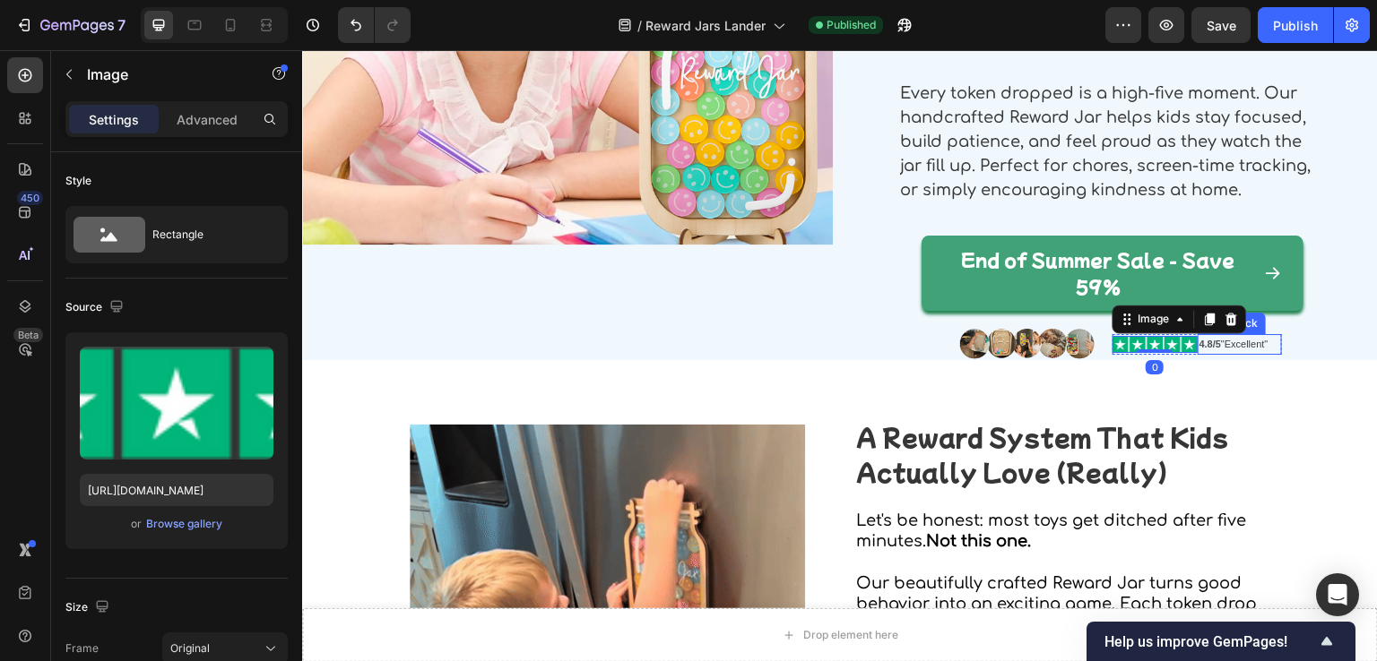
click at [1199, 340] on strong "4.8/5" at bounding box center [1210, 344] width 22 height 11
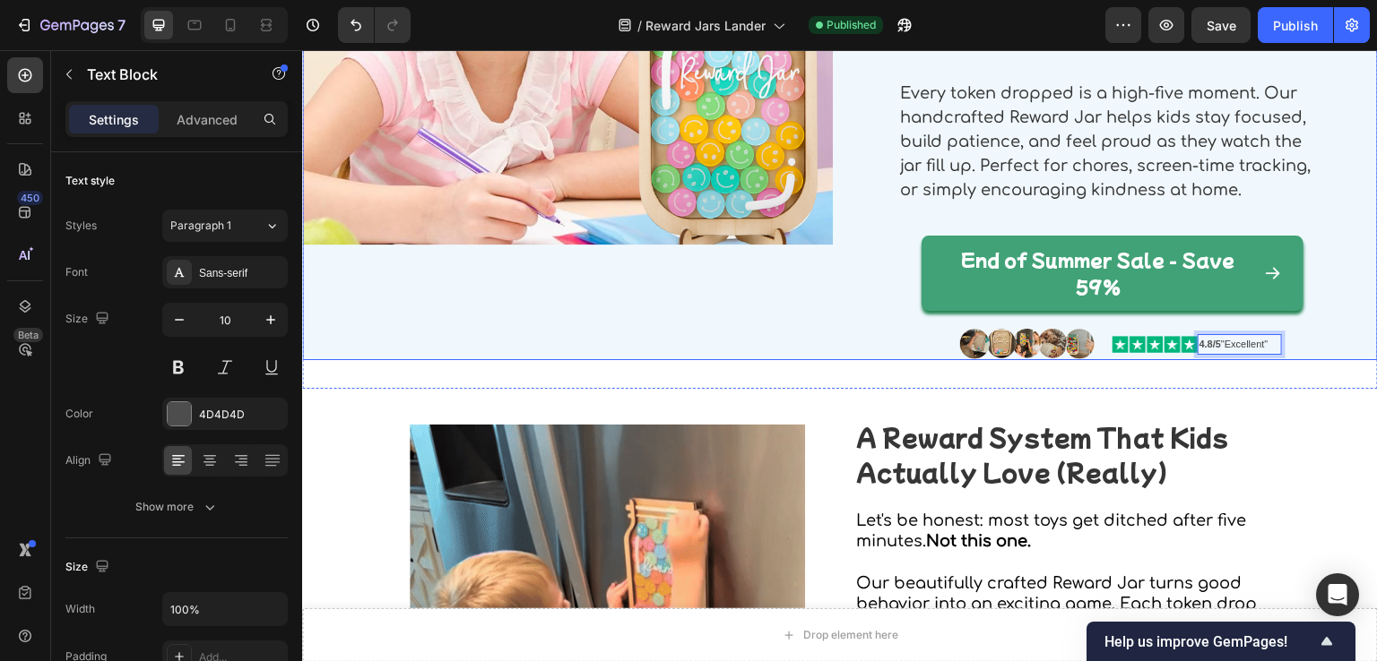
click at [716, 325] on div "Image" at bounding box center [567, 104] width 531 height 514
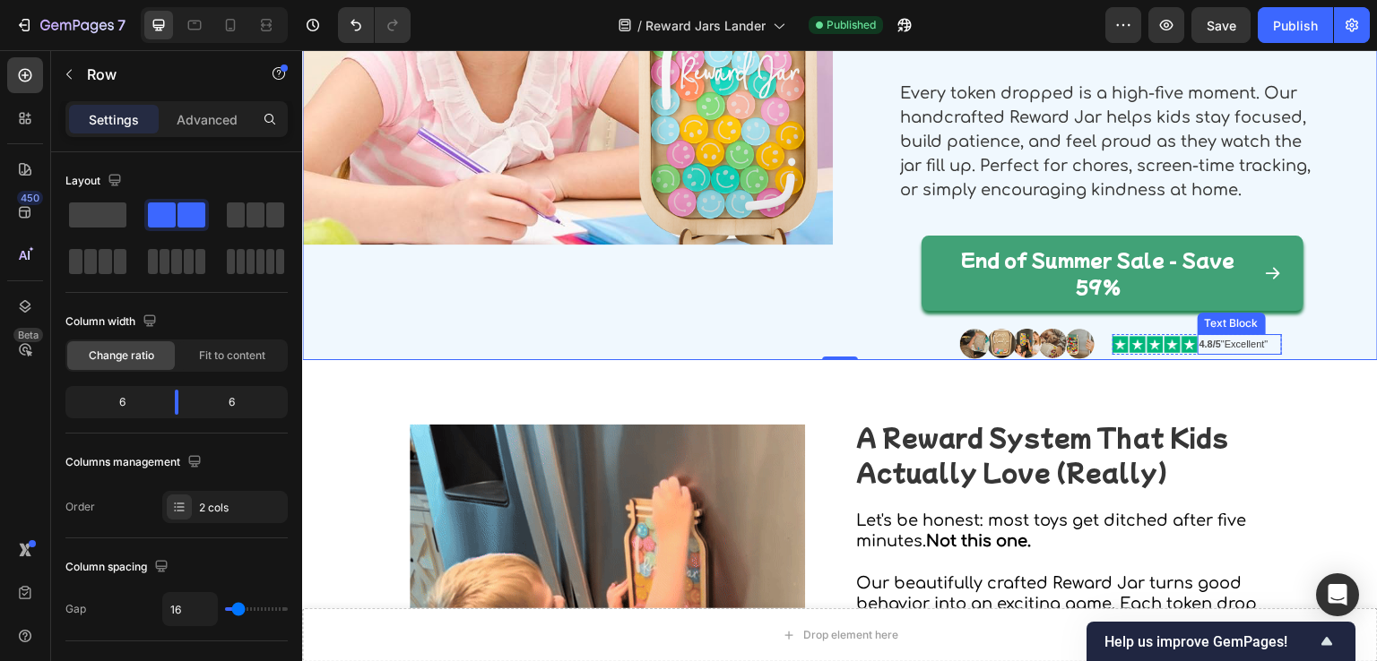
click at [1199, 342] on strong "4.8/5" at bounding box center [1210, 344] width 22 height 11
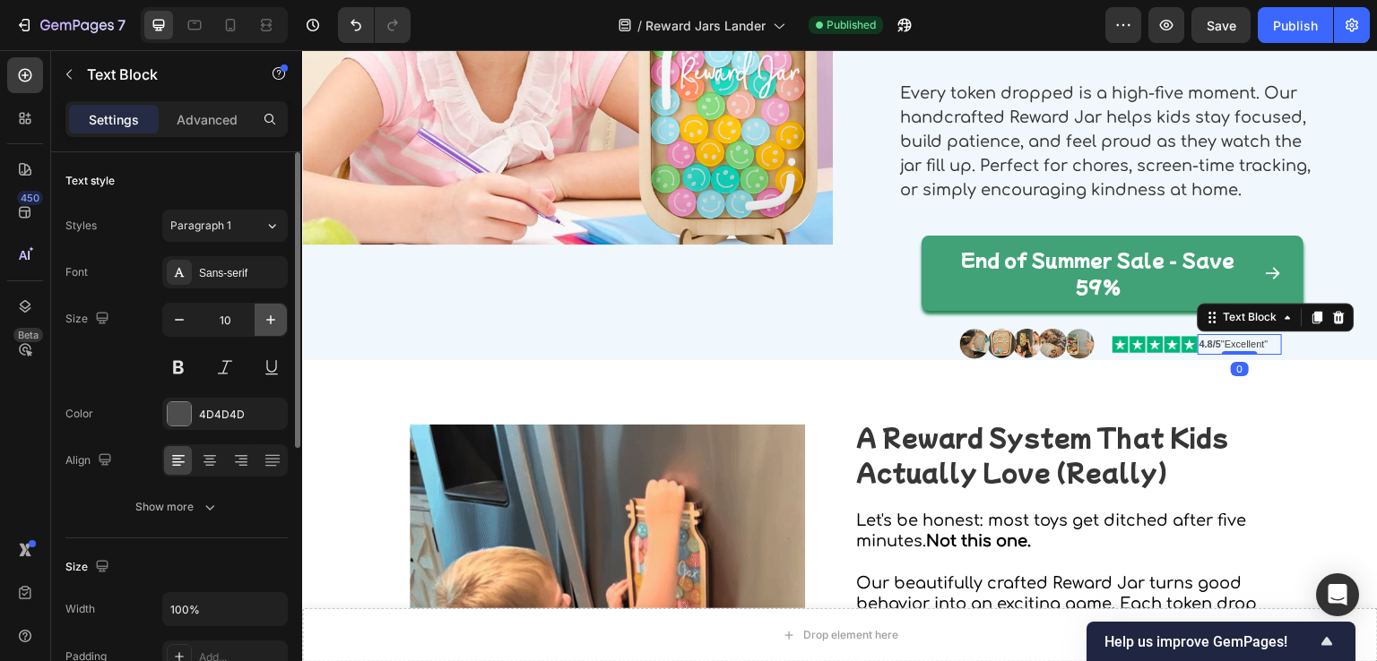
click at [279, 324] on icon "button" at bounding box center [271, 320] width 18 height 18
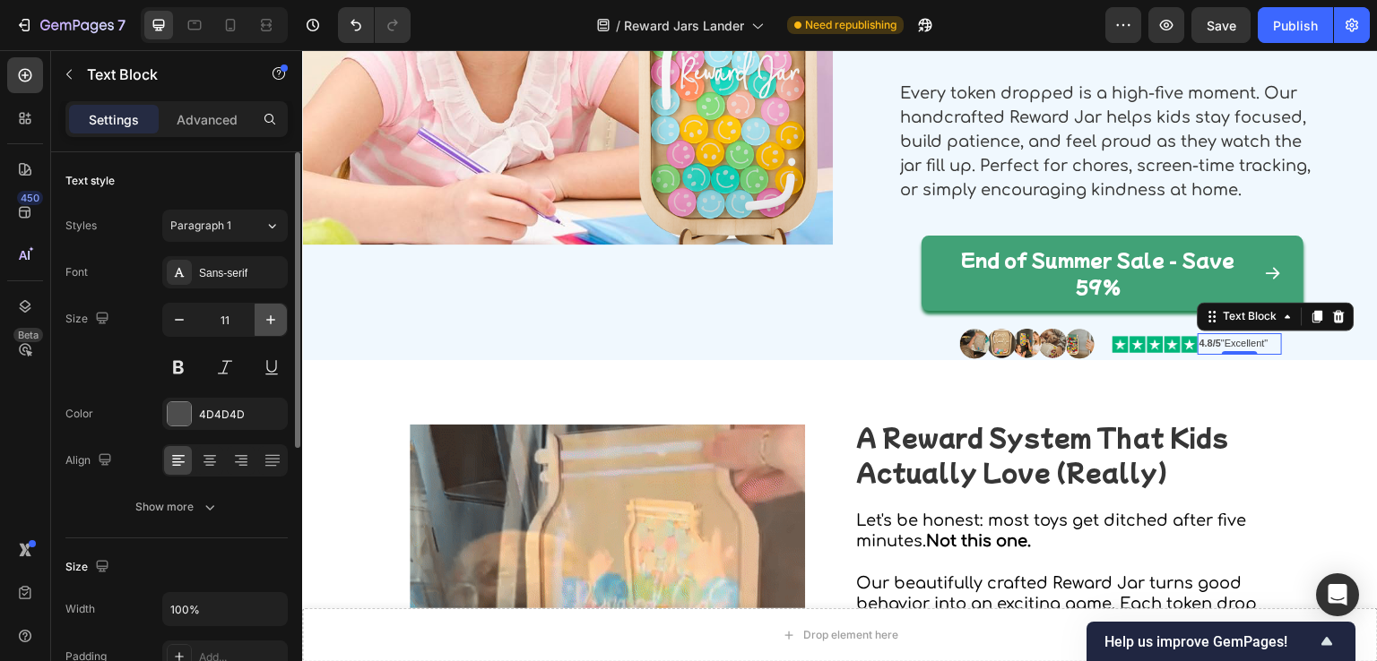
click at [279, 324] on icon "button" at bounding box center [271, 320] width 18 height 18
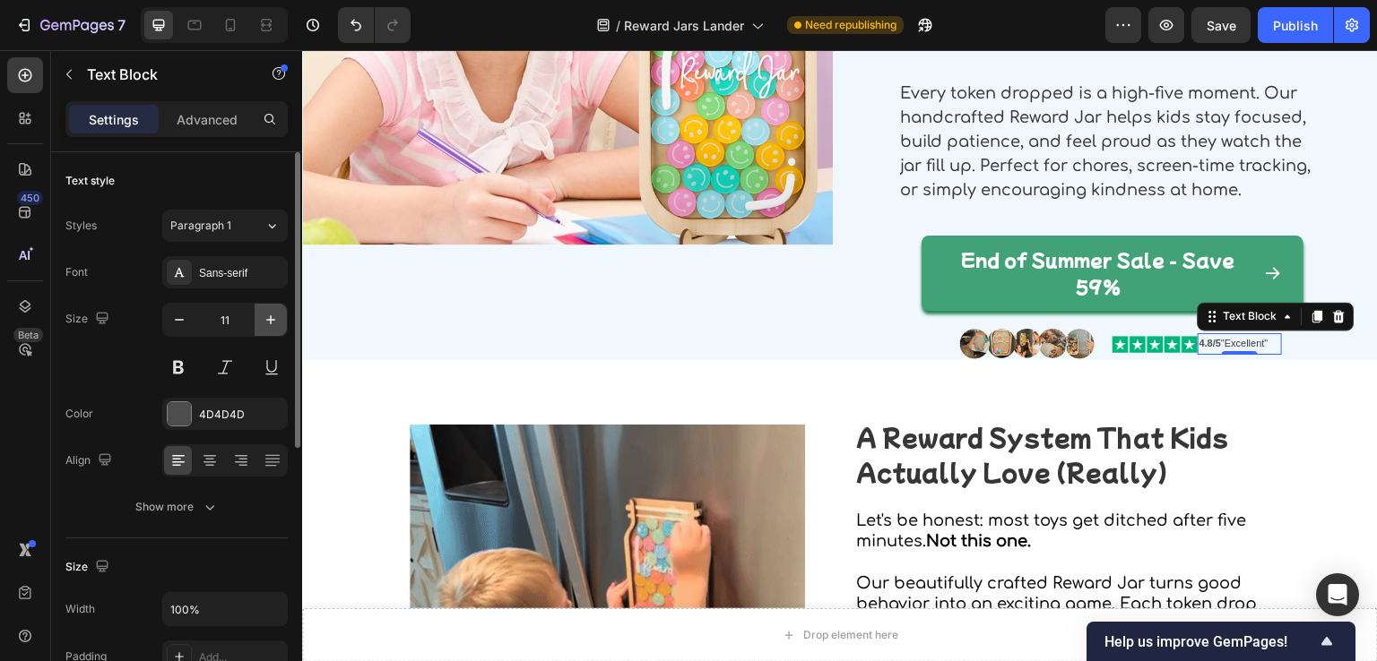
type input "12"
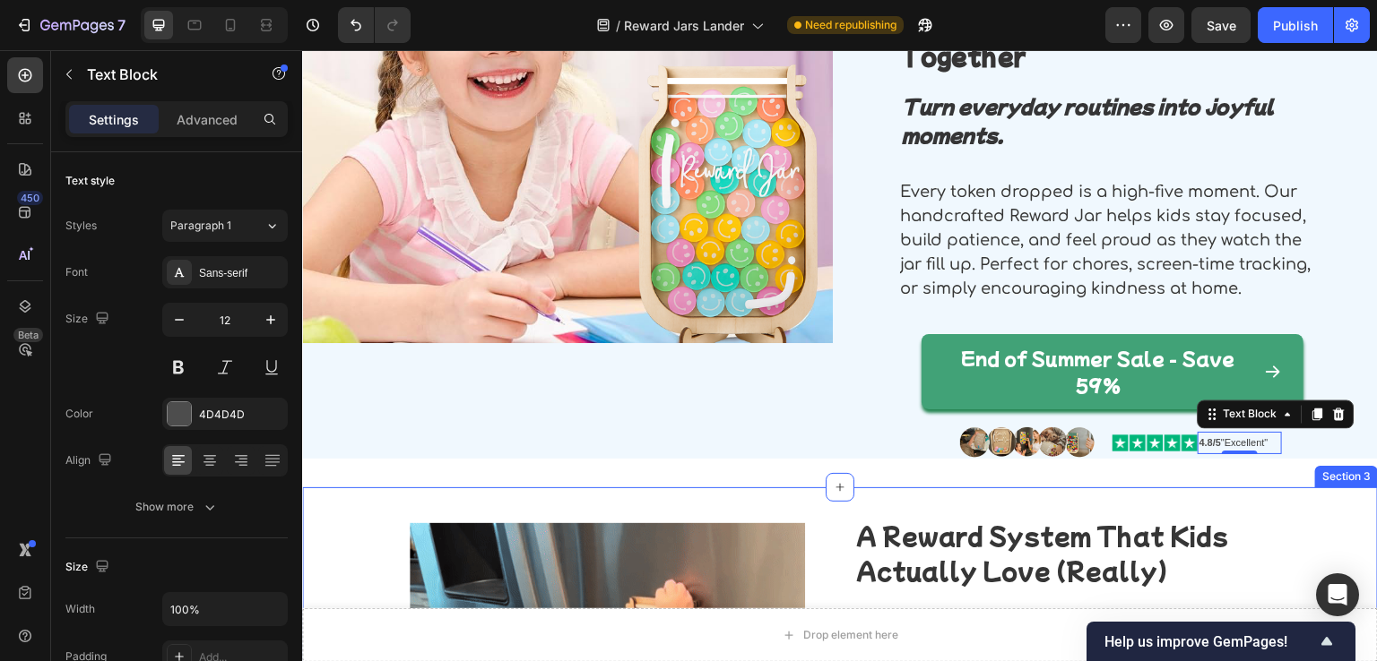
scroll to position [90, 0]
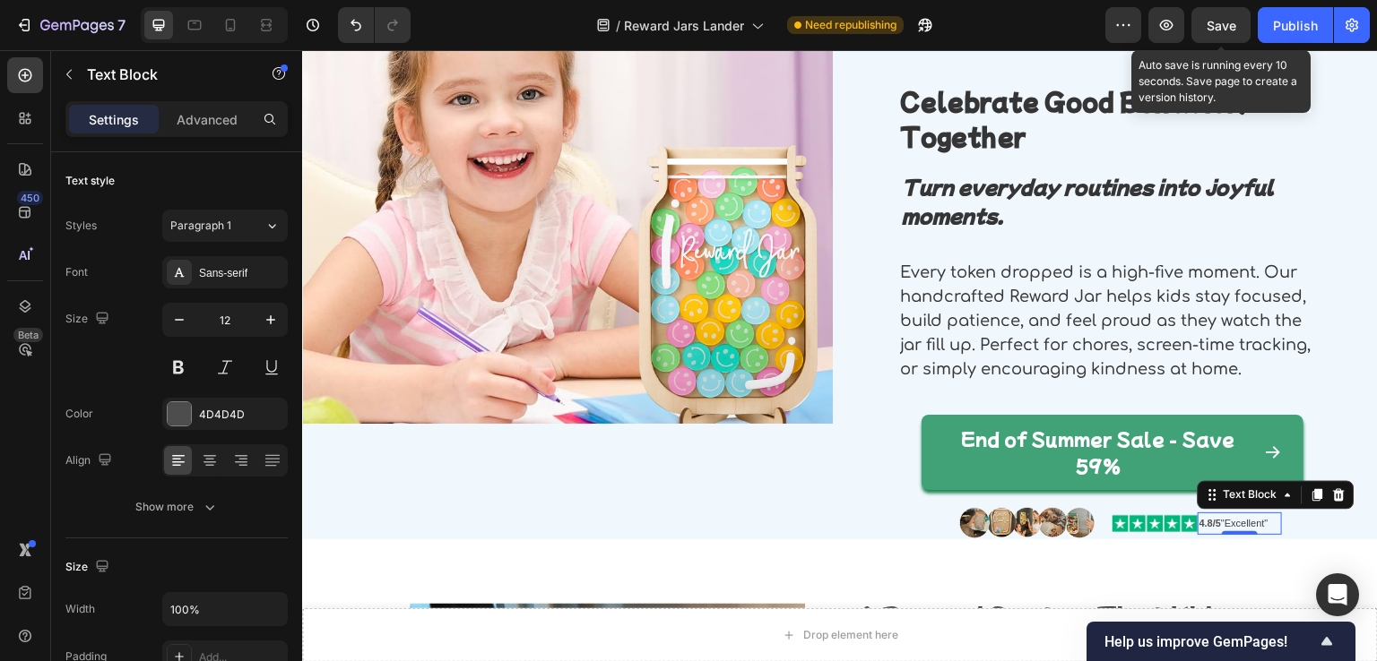
click at [1214, 22] on span "Save" at bounding box center [1221, 25] width 30 height 15
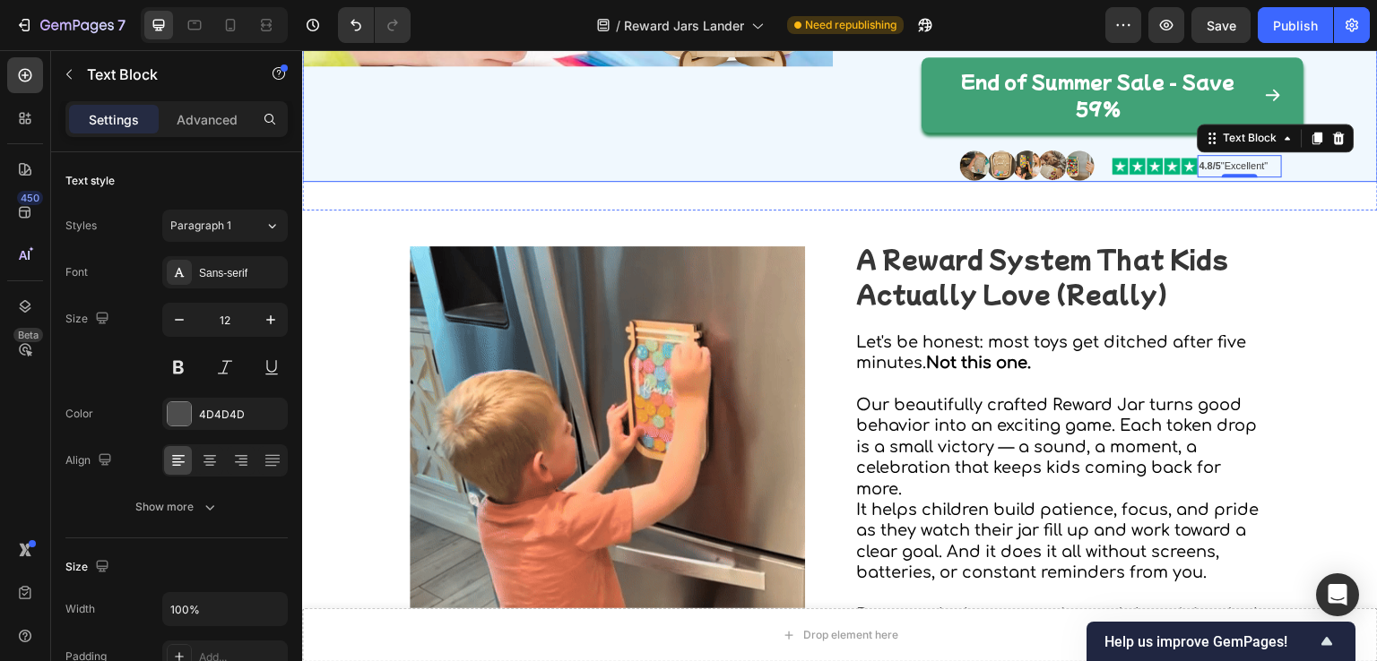
scroll to position [538, 0]
